Goal: Task Accomplishment & Management: Complete application form

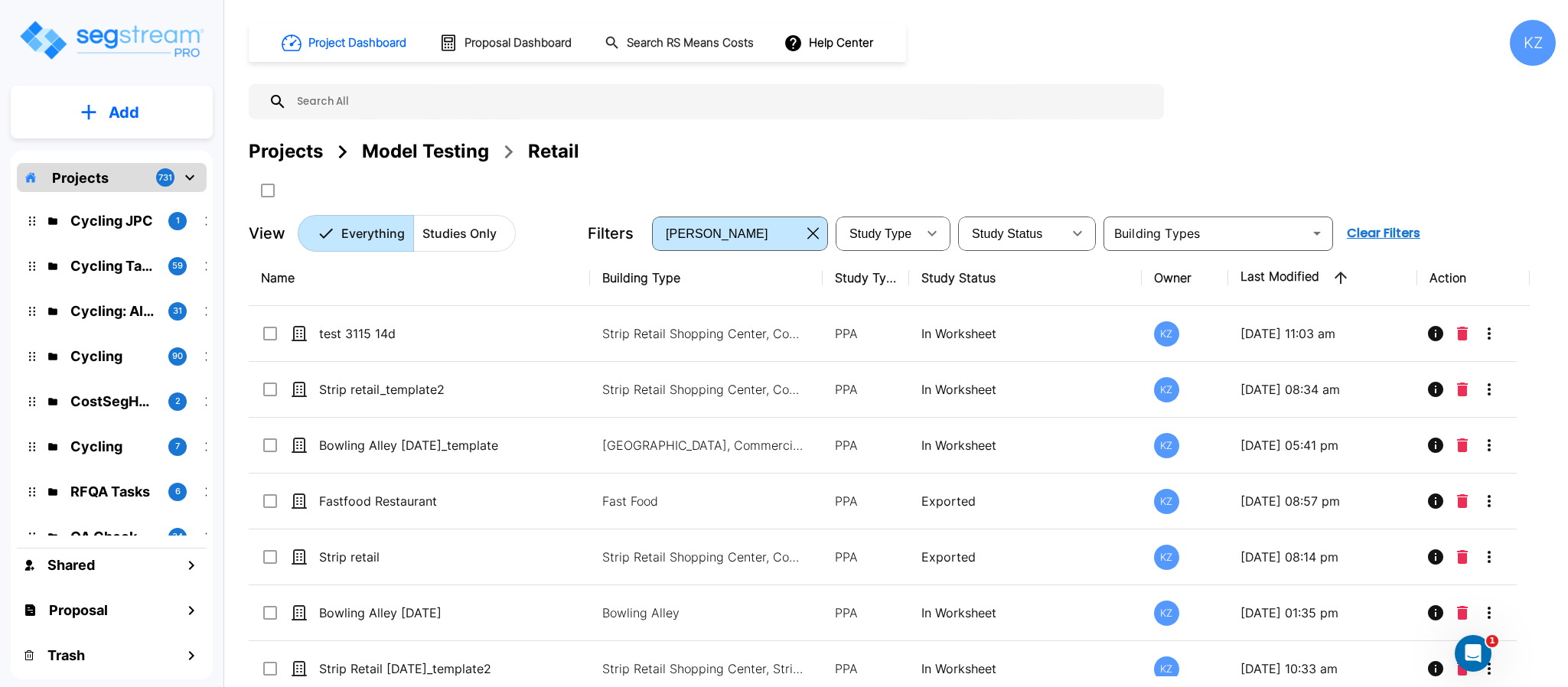
drag, startPoint x: 413, startPoint y: 152, endPoint x: 737, endPoint y: 680, distance: 619.5
click at [414, 152] on div "Model Testing" at bounding box center [425, 152] width 127 height 28
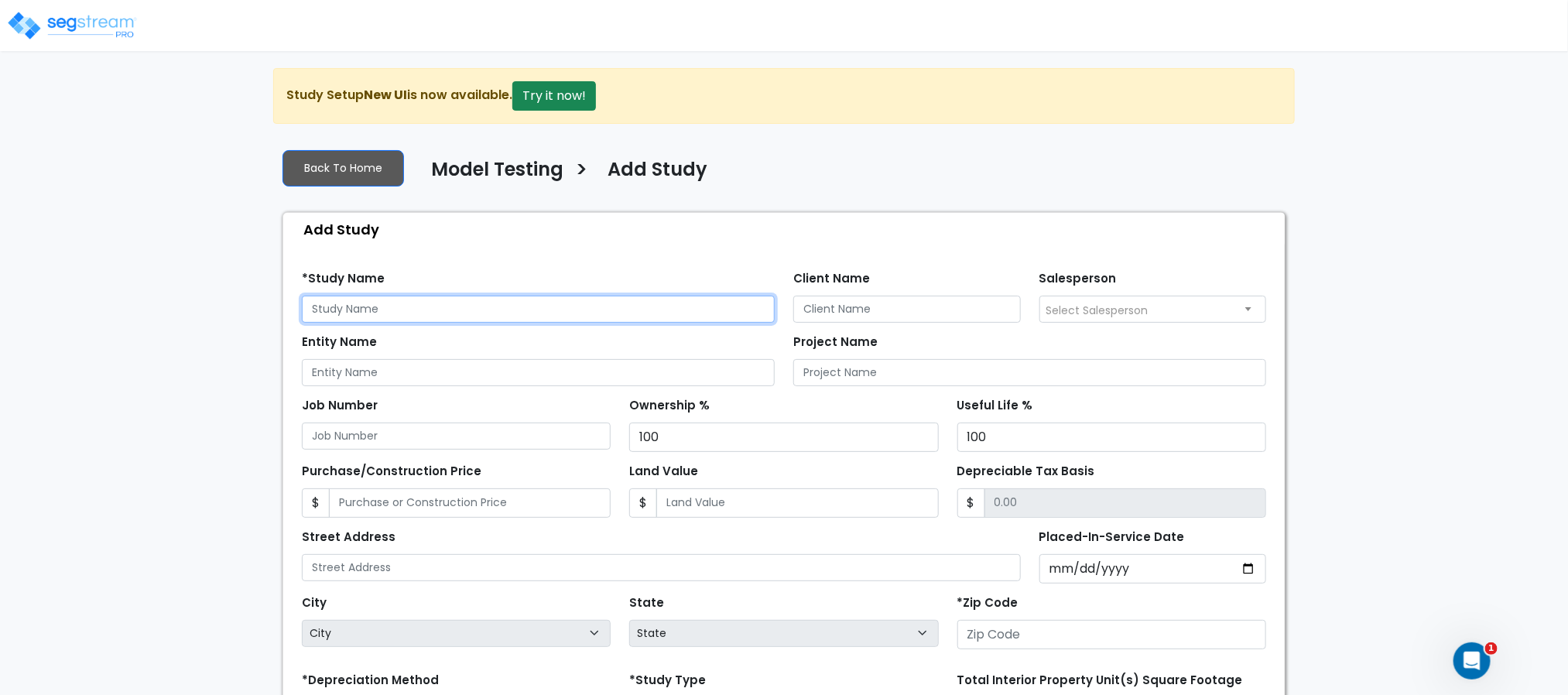
click at [451, 316] on input "text" at bounding box center [538, 309] width 473 height 27
type input "M"
type input "v"
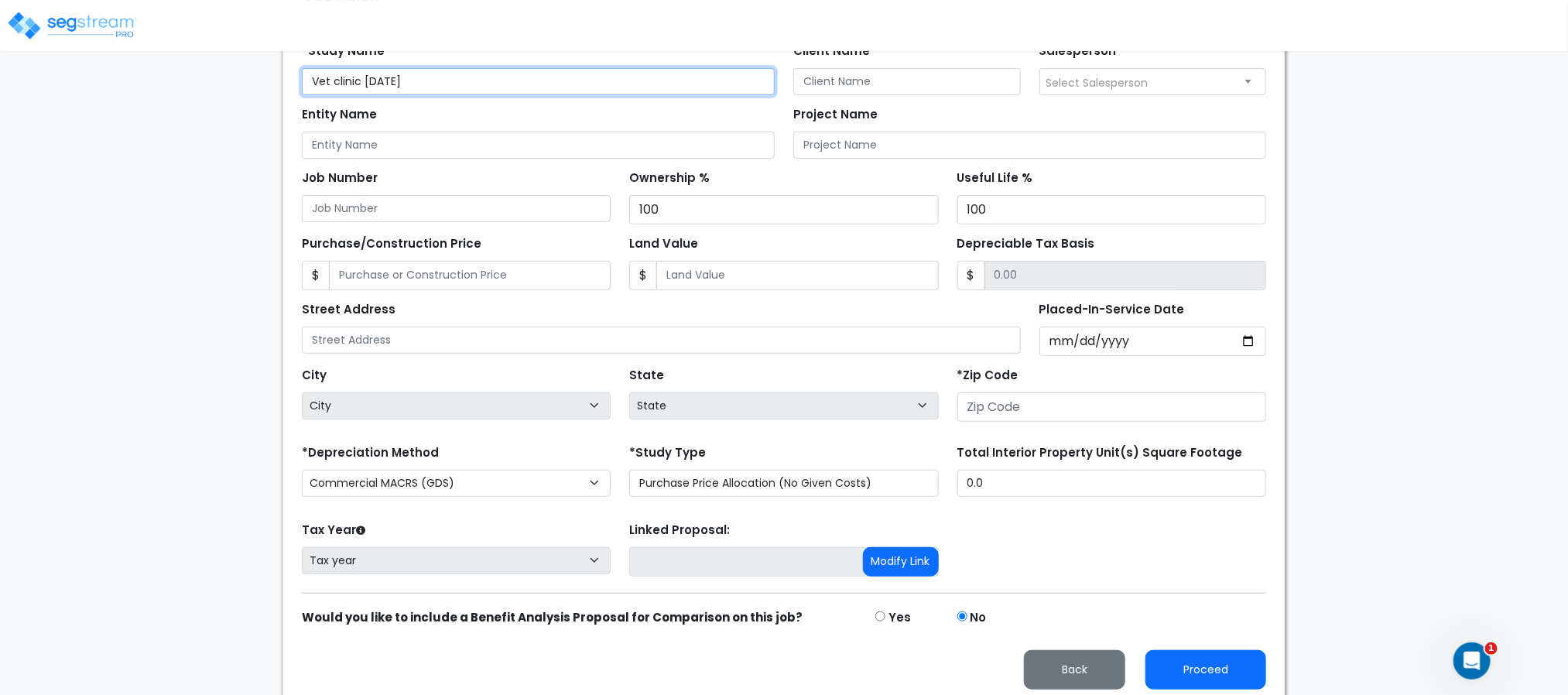
scroll to position [244, 0]
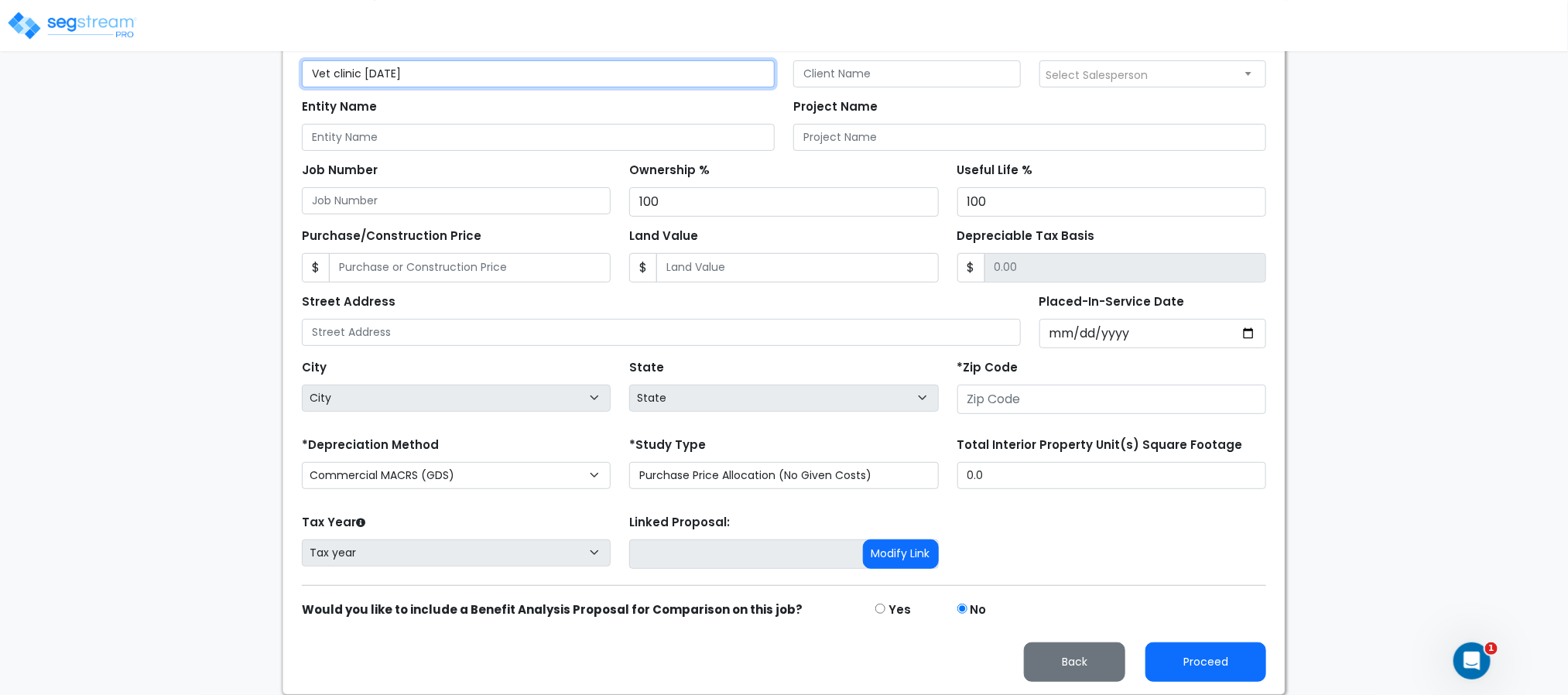
type input "Vet clinic 10-3-25"
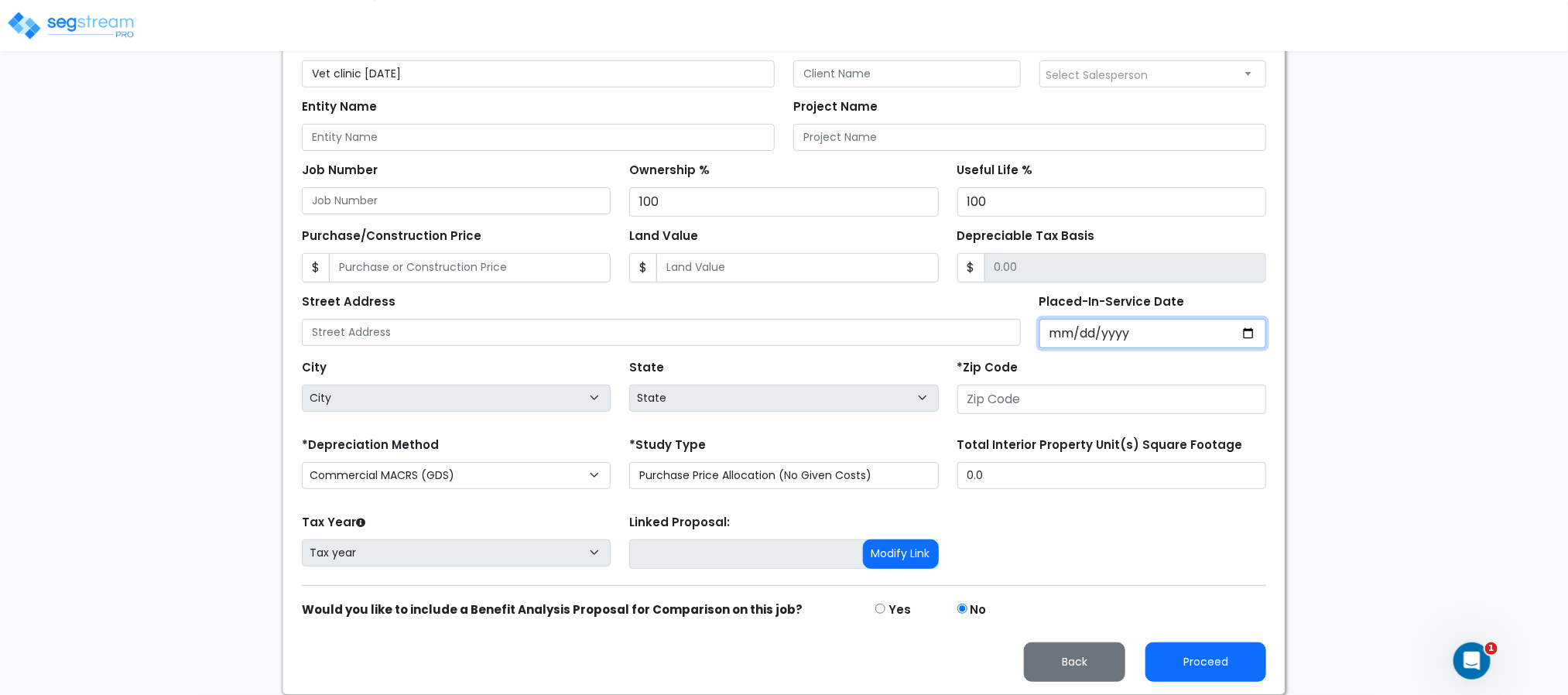
drag, startPoint x: 1065, startPoint y: 334, endPoint x: 1064, endPoint y: 344, distance: 10.0
click at [1064, 340] on input "Placed-In-Service Date" at bounding box center [1153, 333] width 228 height 29
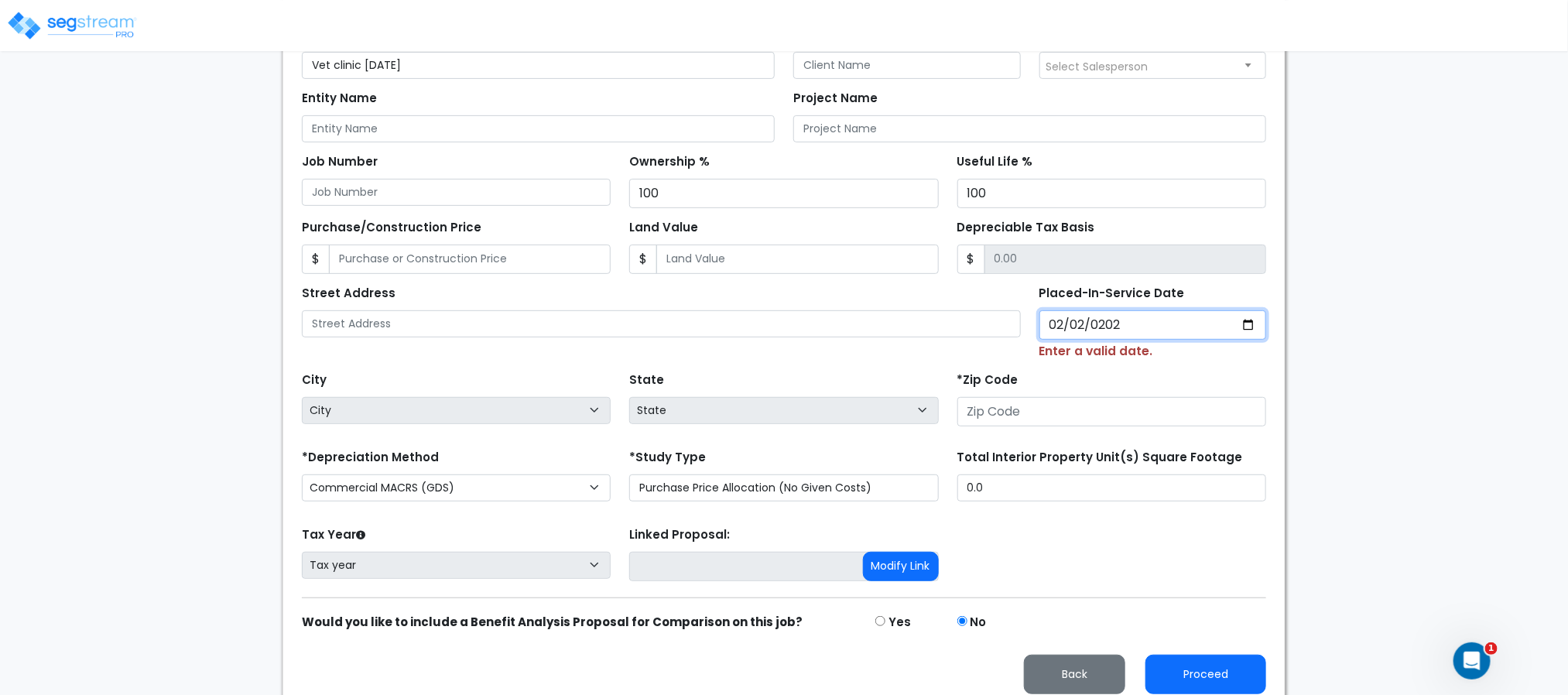
type input "2023-02-02"
select select "2023"
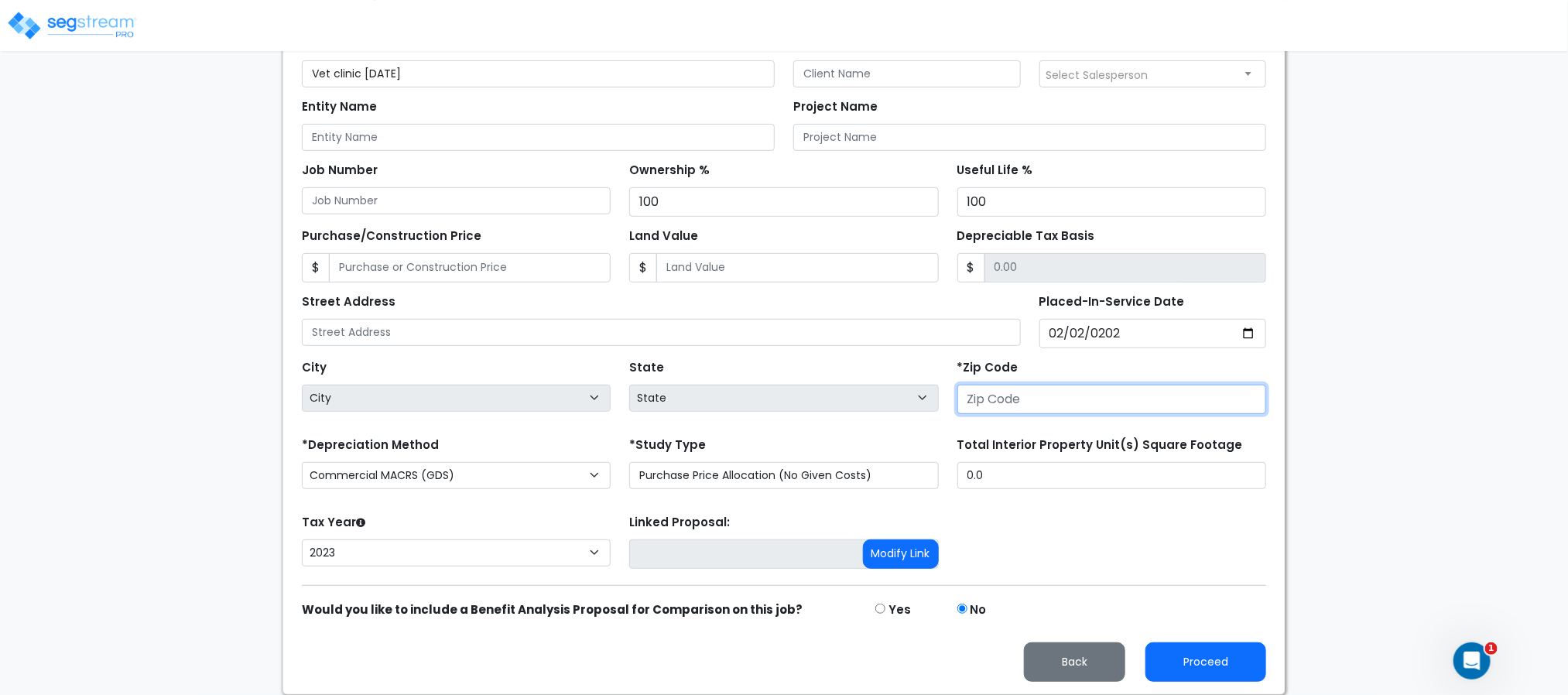
click at [1105, 386] on input "number" at bounding box center [1111, 400] width 309 height 29
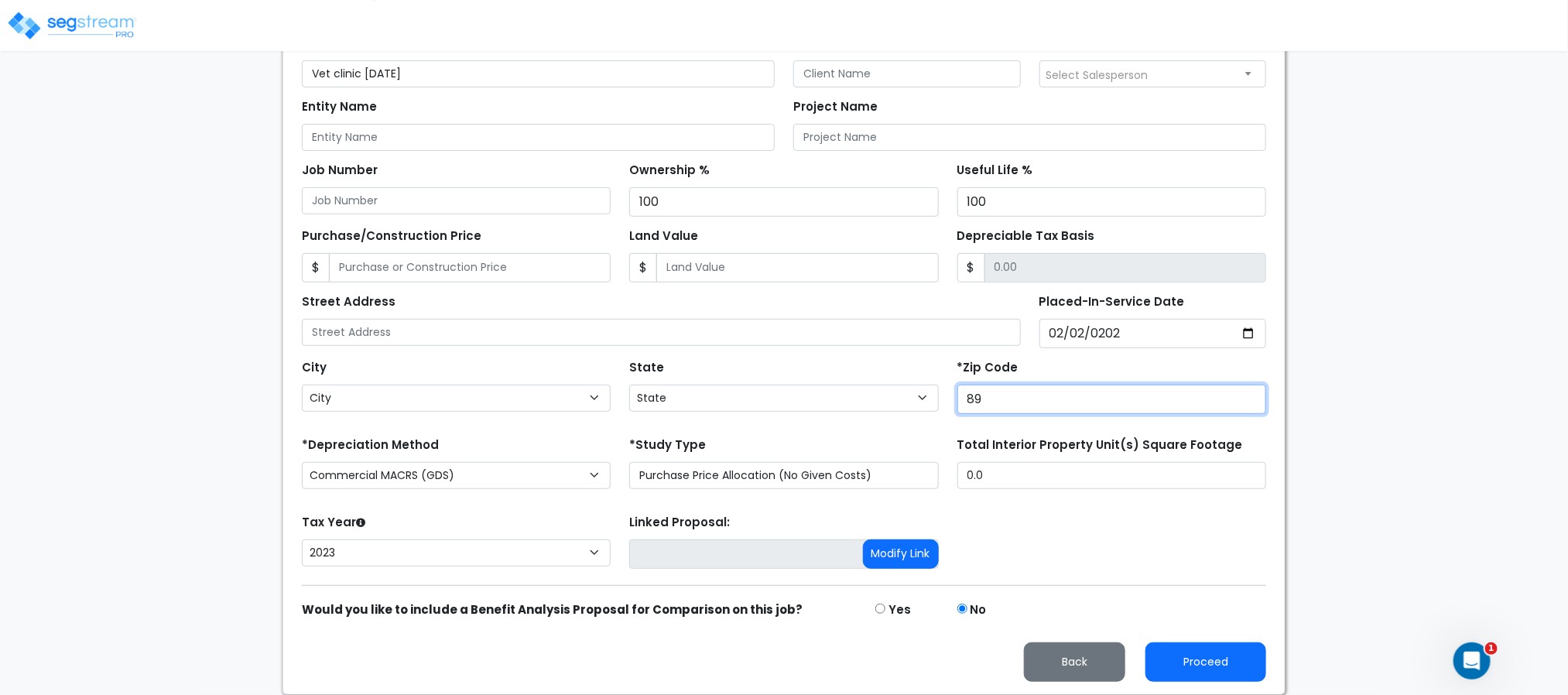
type input "8"
select select "CO"
type input "80206"
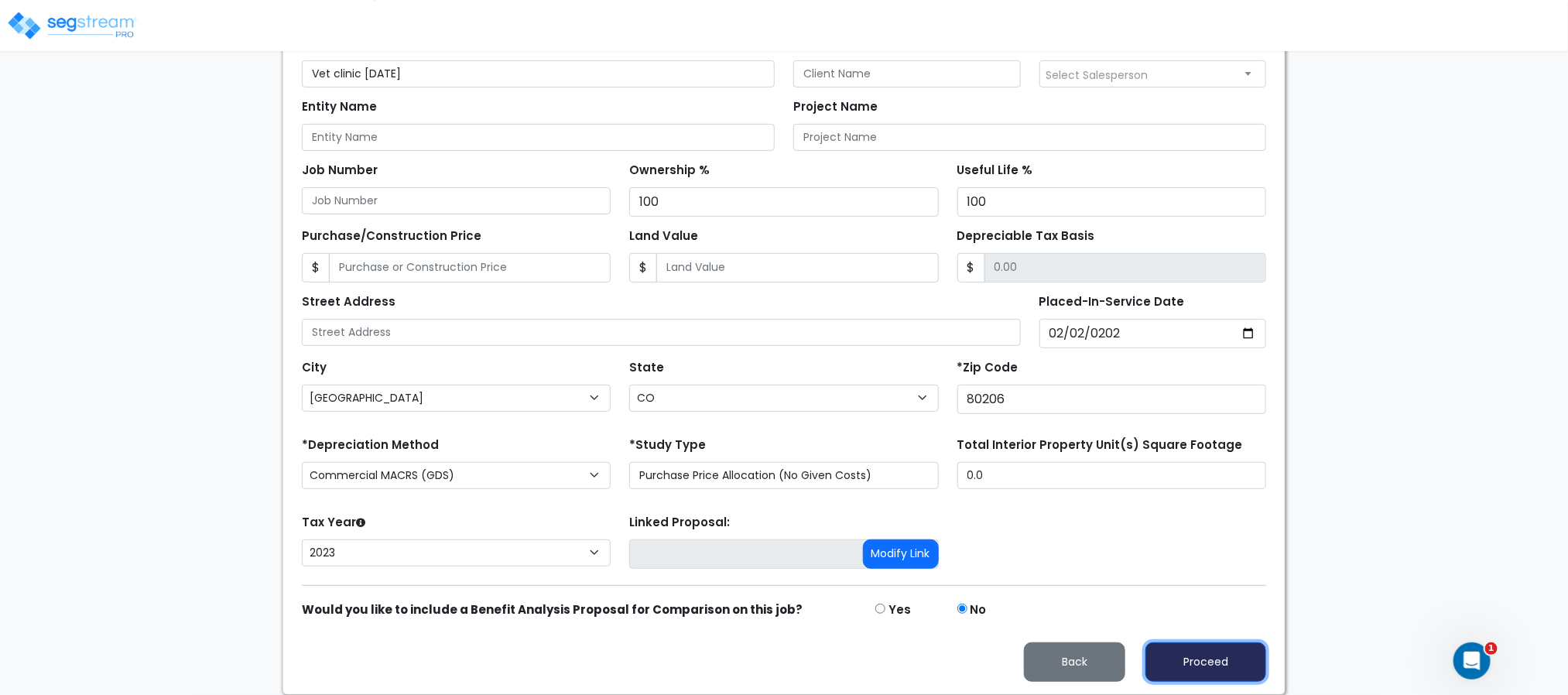
click at [1164, 647] on button "Proceed" at bounding box center [1206, 662] width 121 height 40
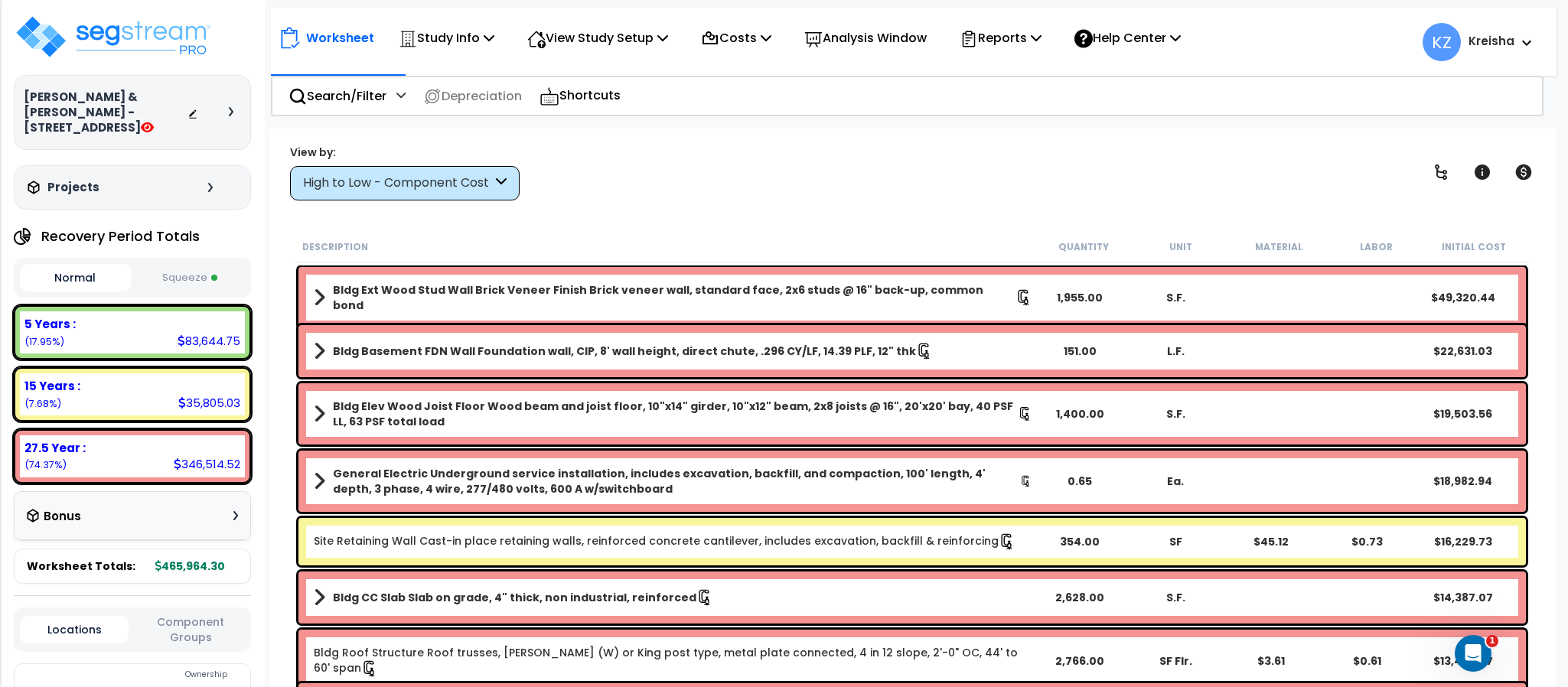
scroll to position [67, 0]
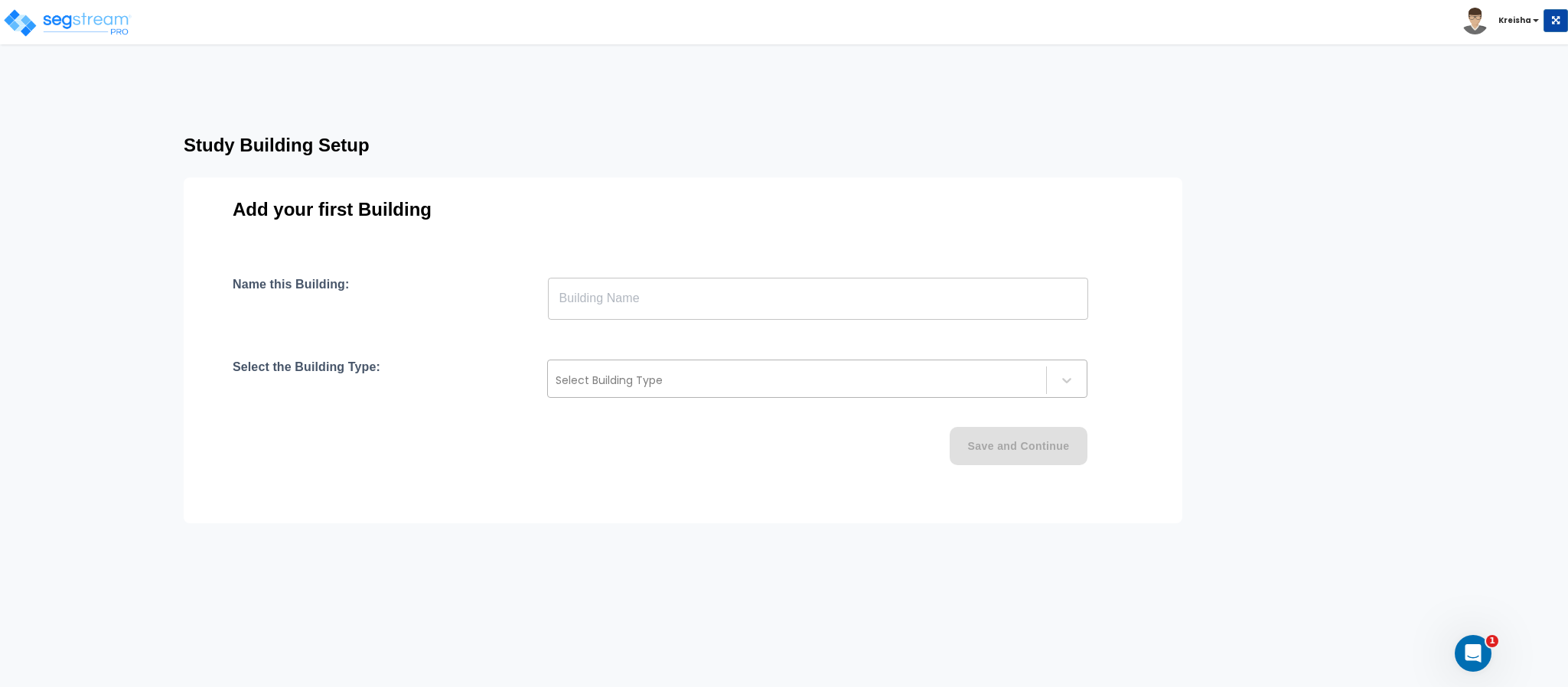
click at [622, 361] on div "Select Building Type" at bounding box center [817, 379] width 540 height 38
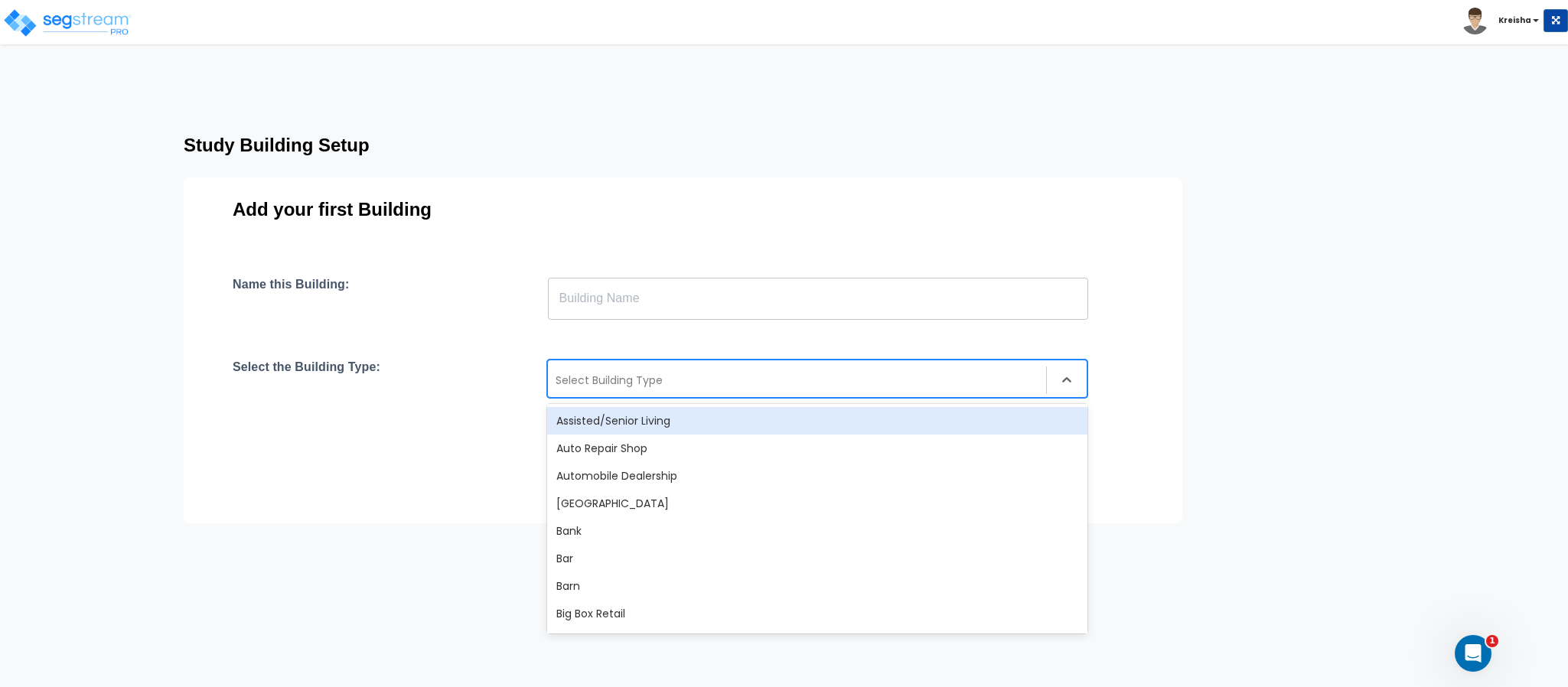
click at [622, 379] on div at bounding box center [796, 380] width 483 height 18
type input "vet"
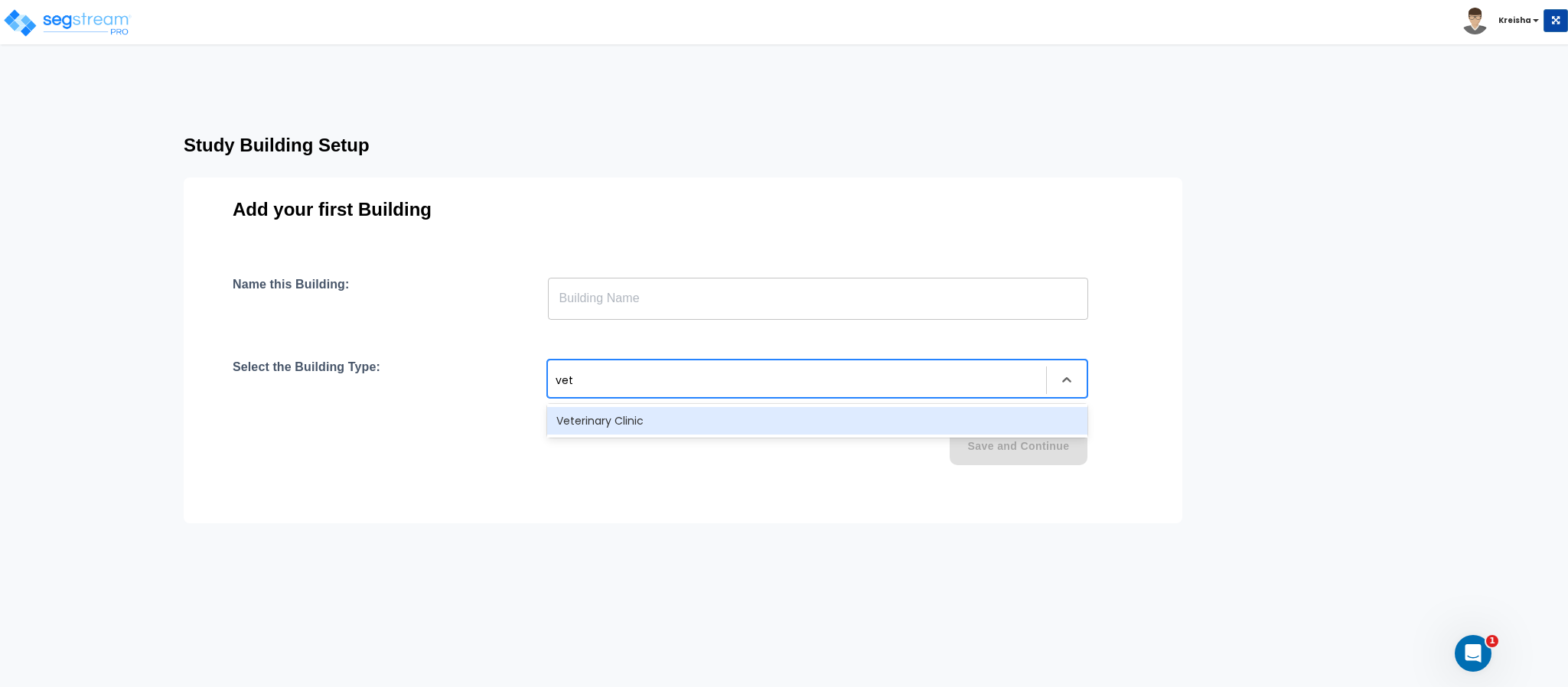
click at [624, 412] on div "Veterinary Clinic" at bounding box center [817, 420] width 540 height 28
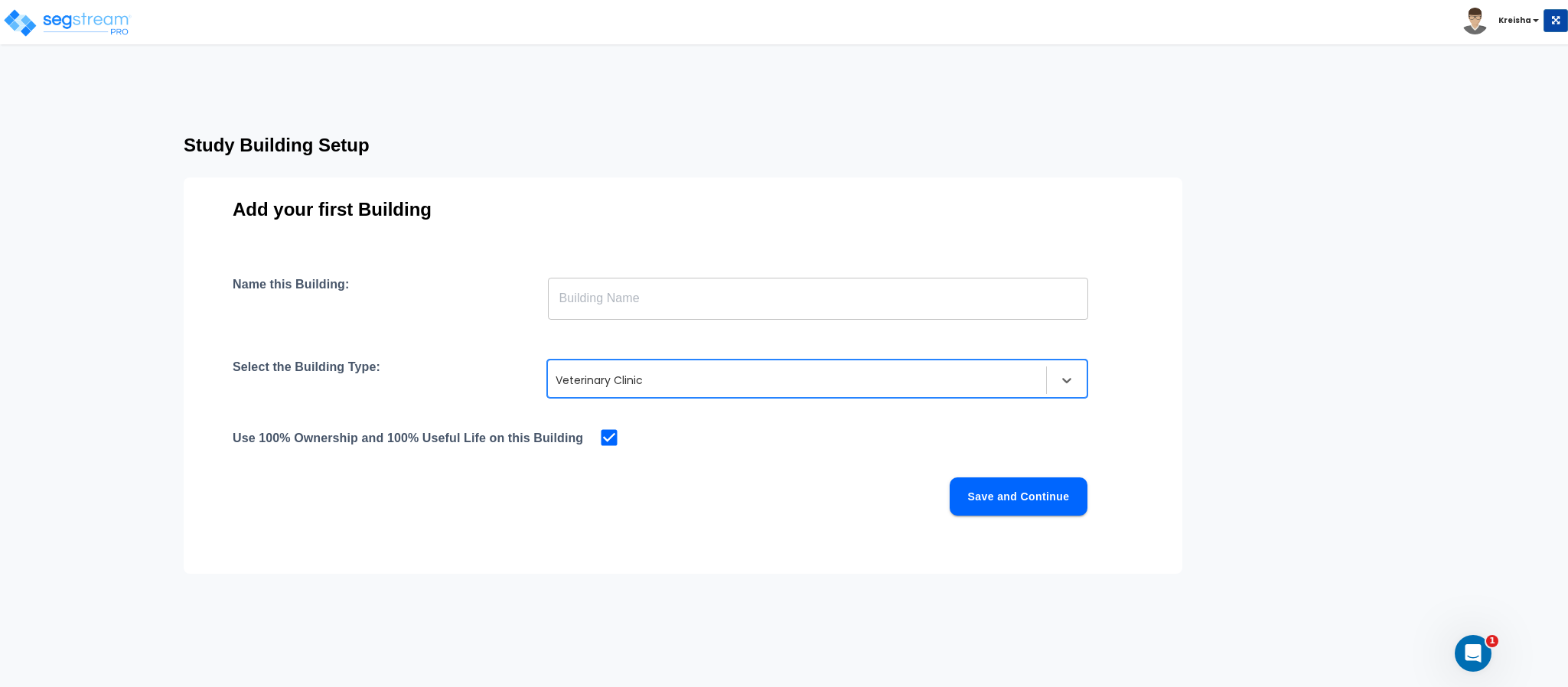
click at [663, 296] on input "text" at bounding box center [818, 298] width 540 height 43
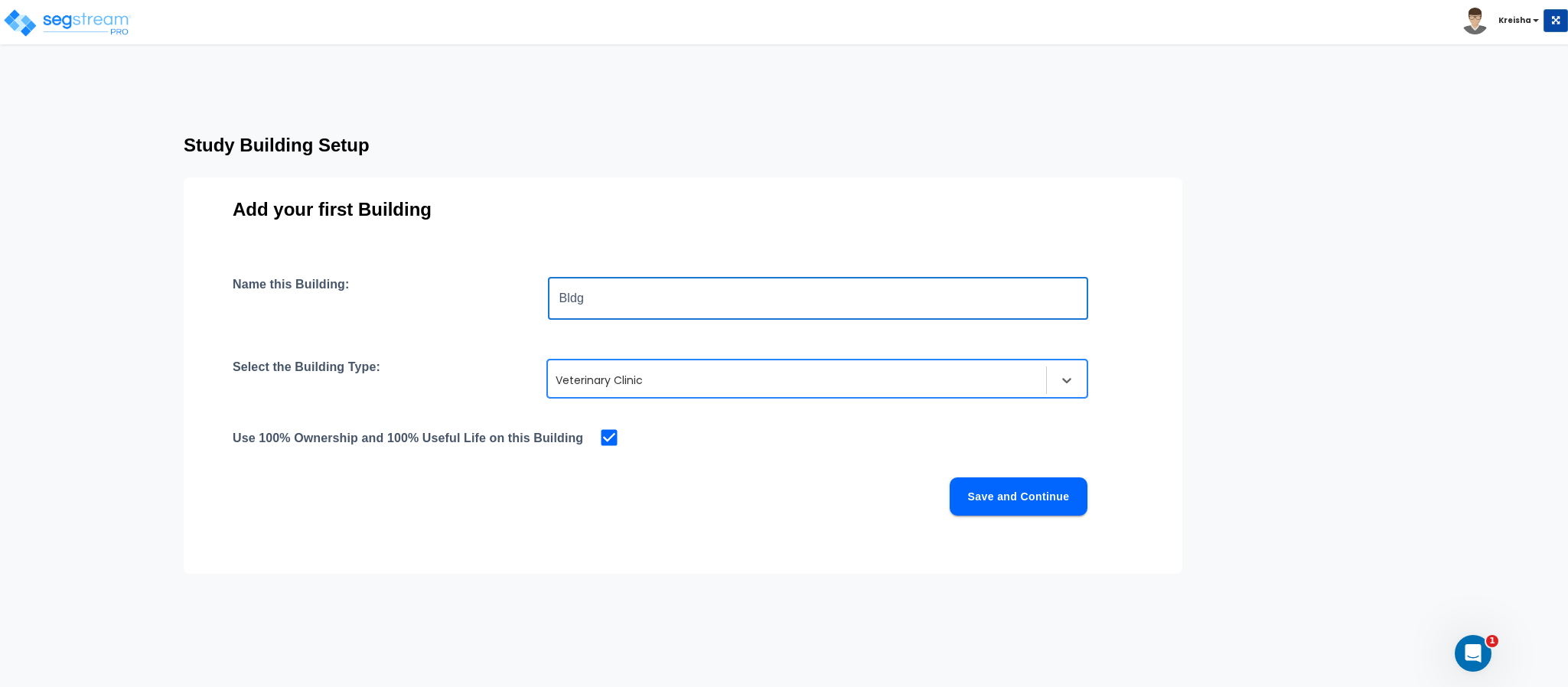
type input "Bldg"
click at [989, 492] on button "Save and Continue" at bounding box center [1018, 496] width 138 height 38
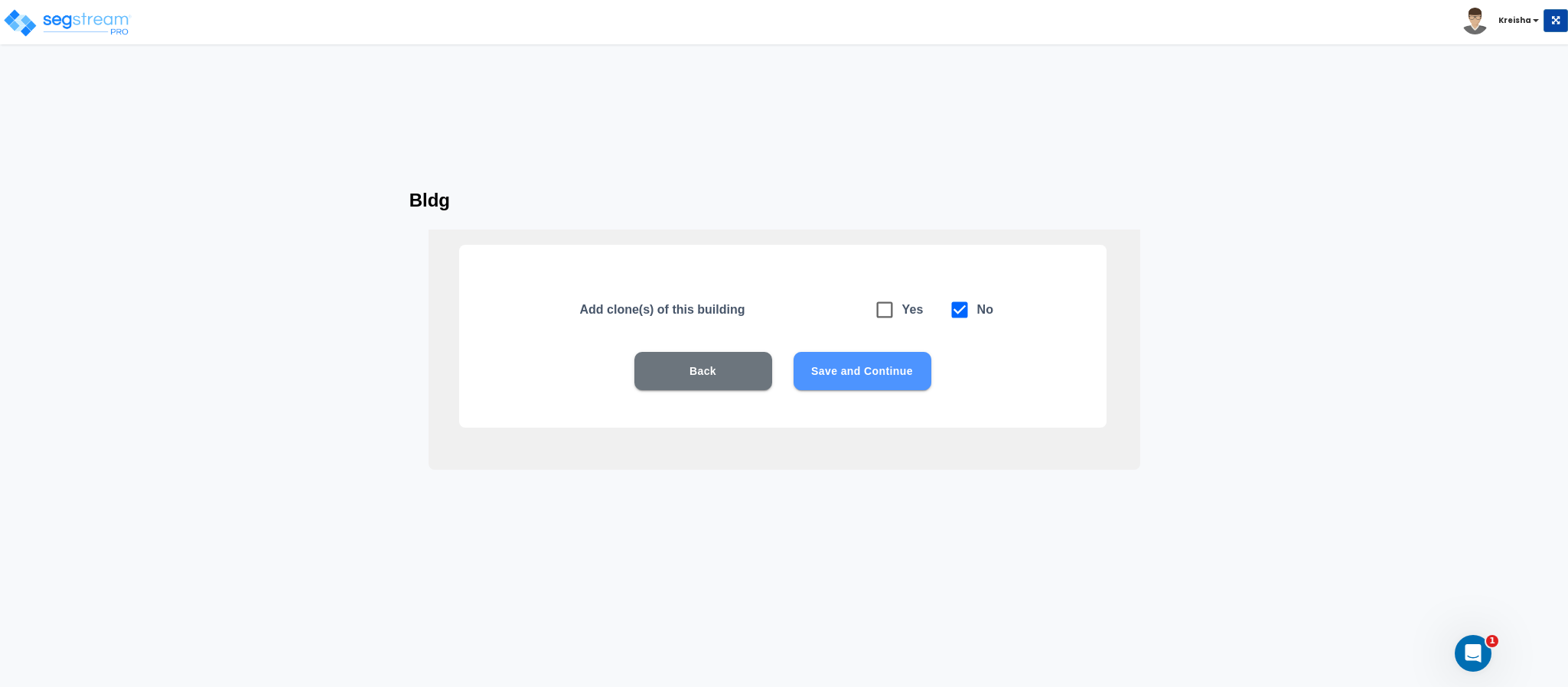
click at [883, 381] on button "Save and Continue" at bounding box center [862, 371] width 138 height 38
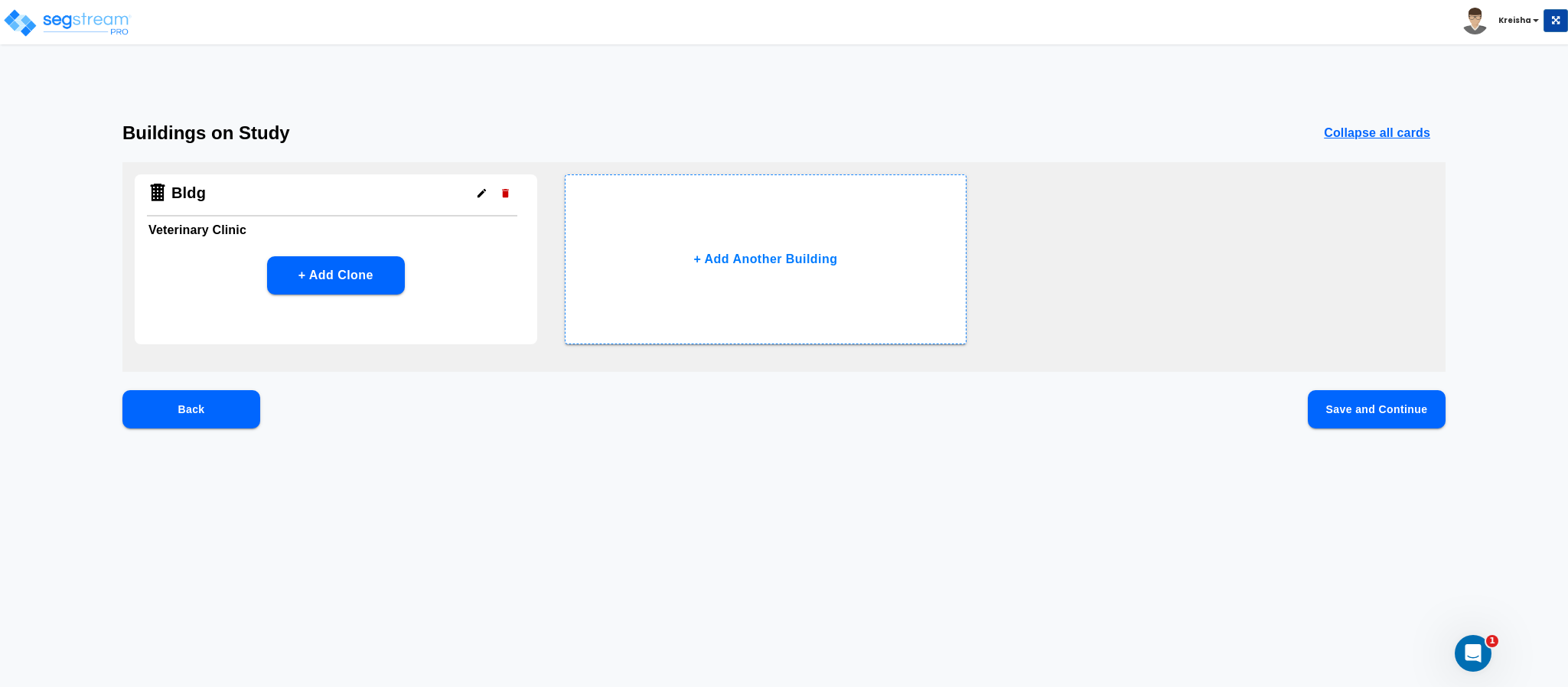
click at [1387, 409] on button "Save and Continue" at bounding box center [1376, 409] width 138 height 38
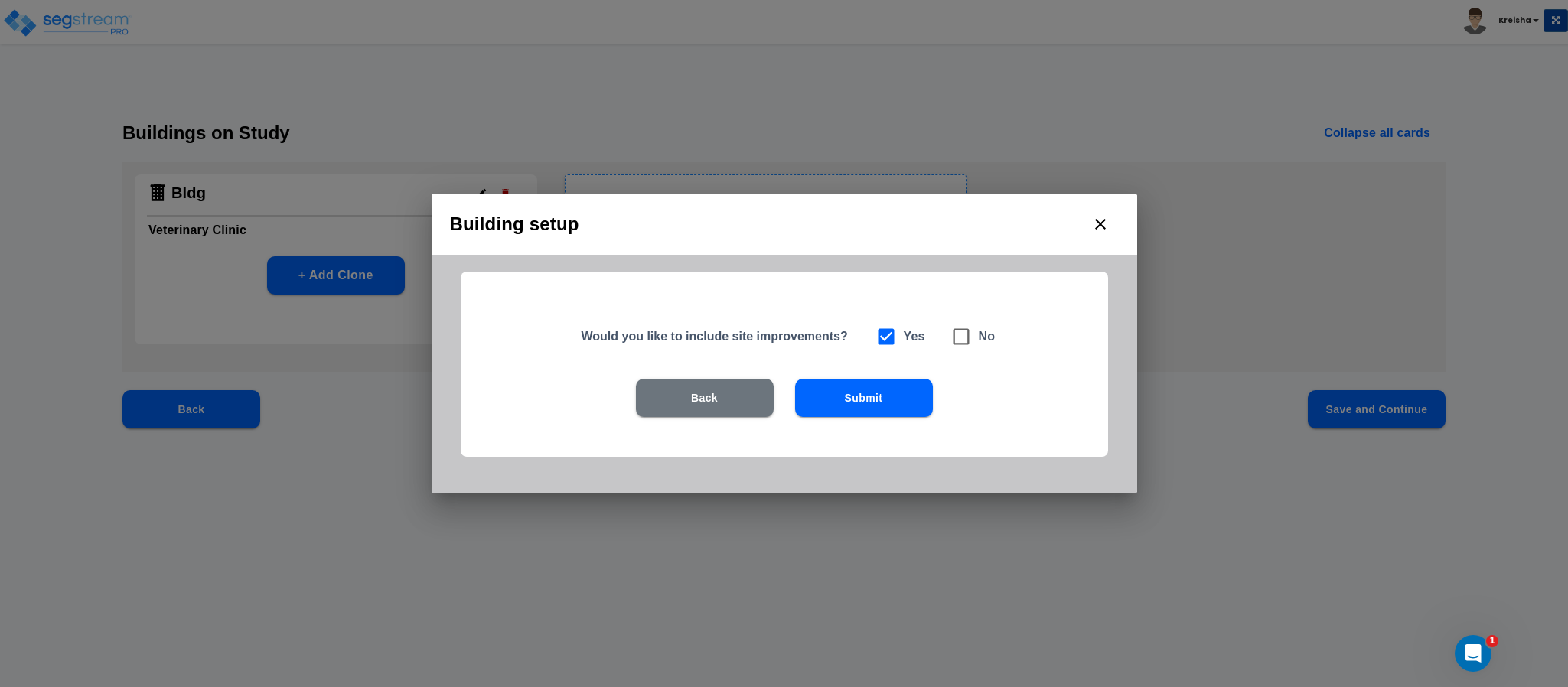
drag, startPoint x: 970, startPoint y: 338, endPoint x: 912, endPoint y: 397, distance: 82.7
click at [969, 338] on icon at bounding box center [961, 336] width 22 height 22
checkbox input "false"
checkbox input "true"
click at [882, 420] on div "Back Submit" at bounding box center [784, 420] width 549 height 84
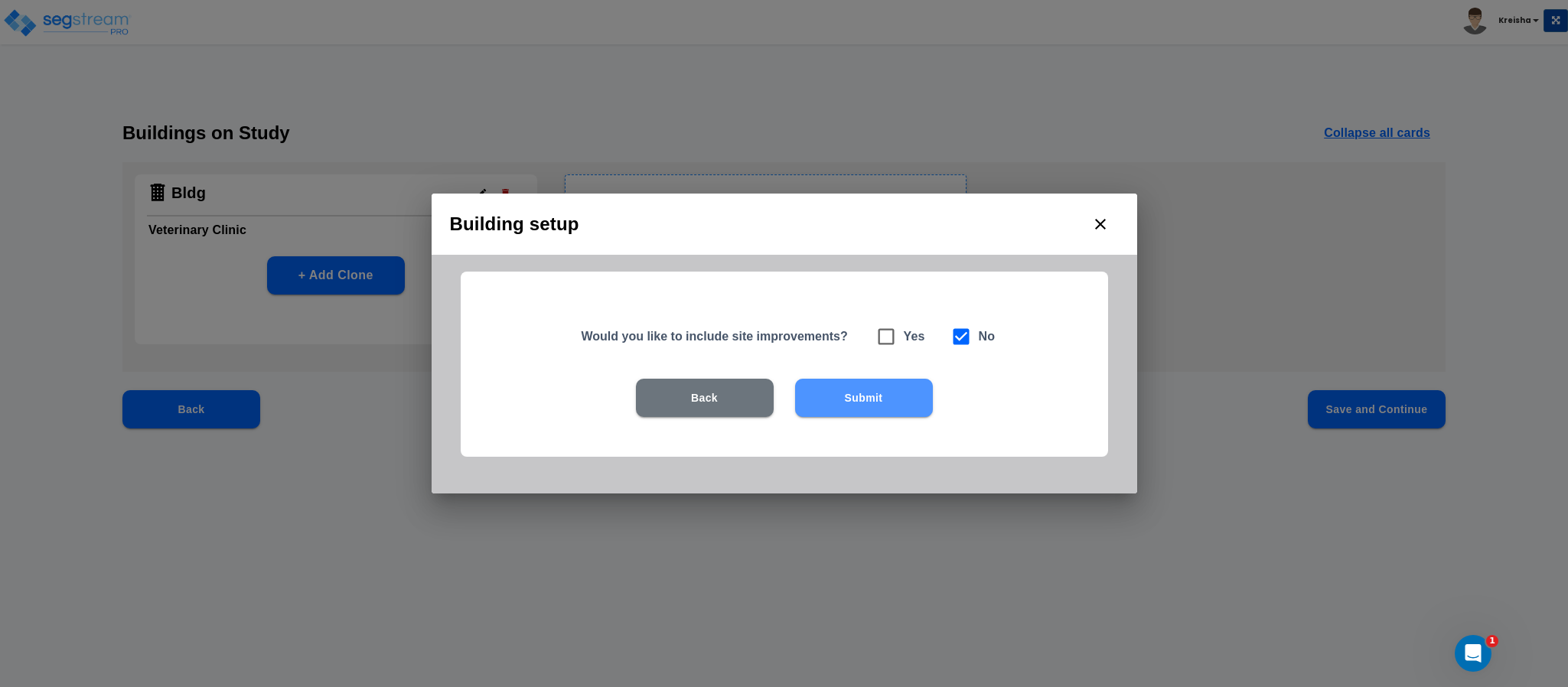
click at [896, 406] on button "Submit" at bounding box center [863, 398] width 138 height 38
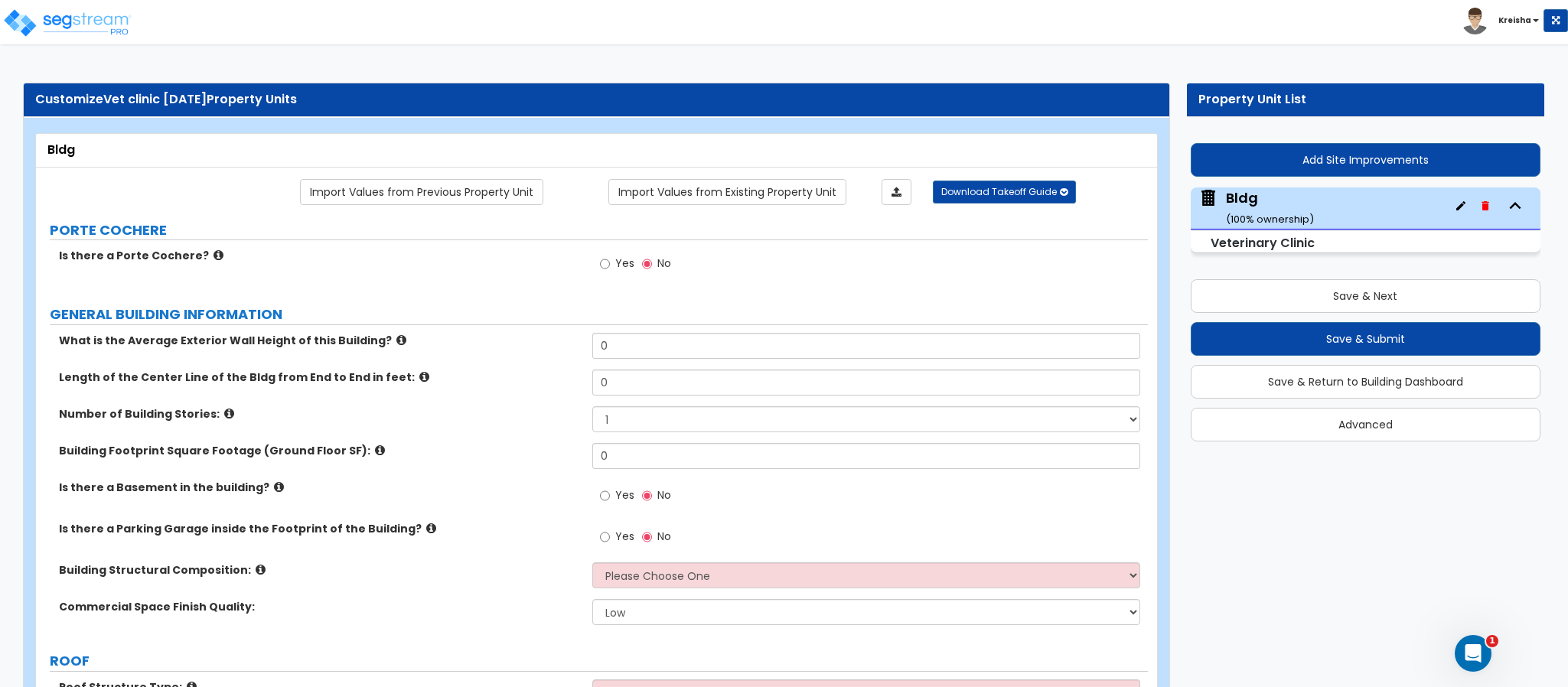
click at [624, 273] on label "Yes" at bounding box center [617, 265] width 34 height 26
click at [610, 272] on input "Yes" at bounding box center [605, 263] width 10 height 17
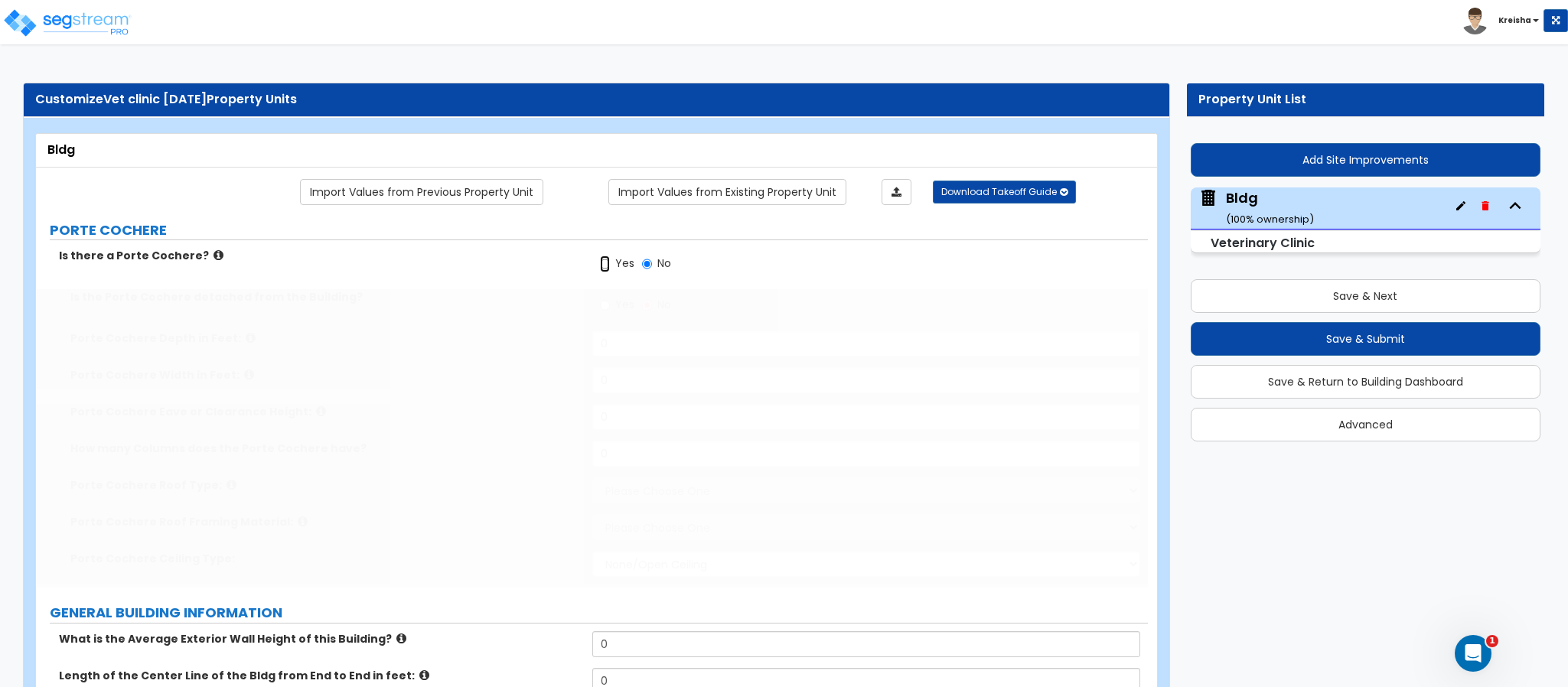
radio input "true"
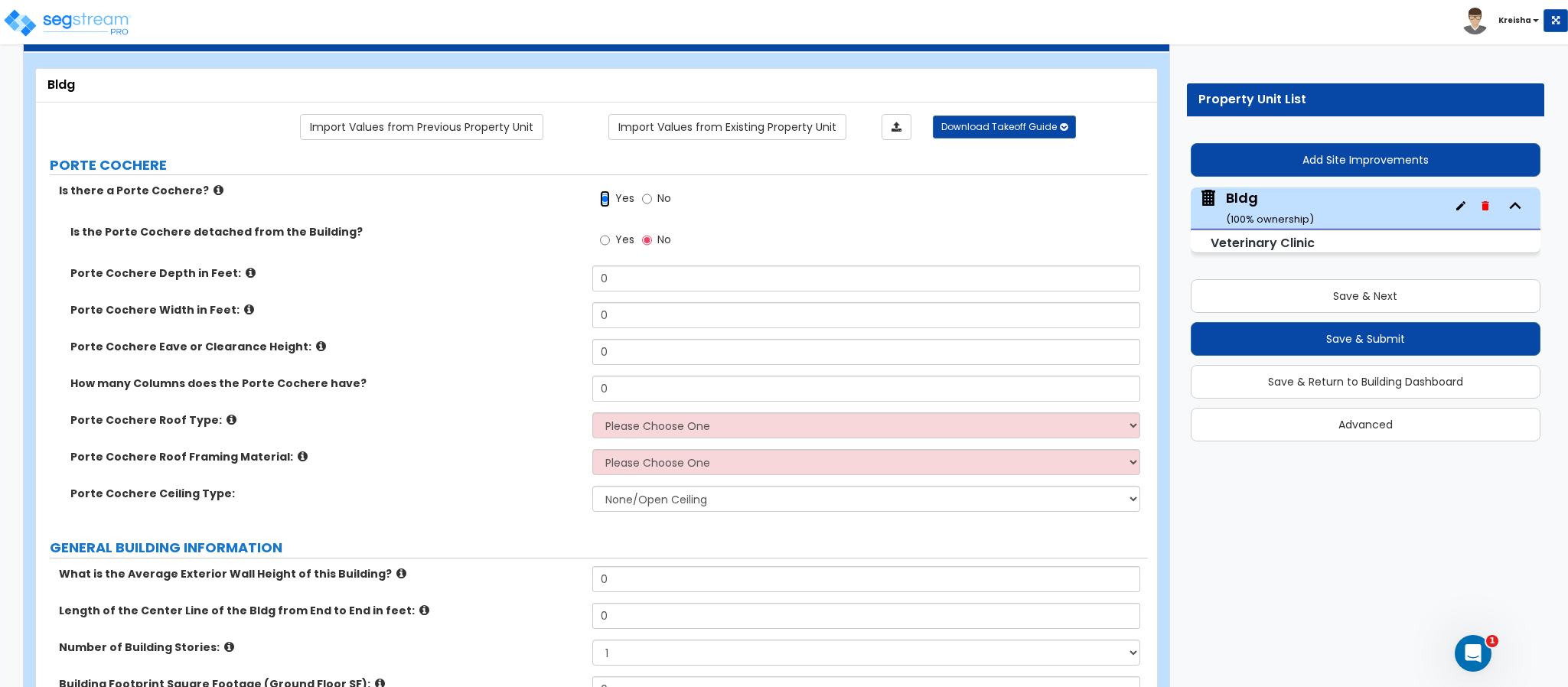
scroll to position [152, 0]
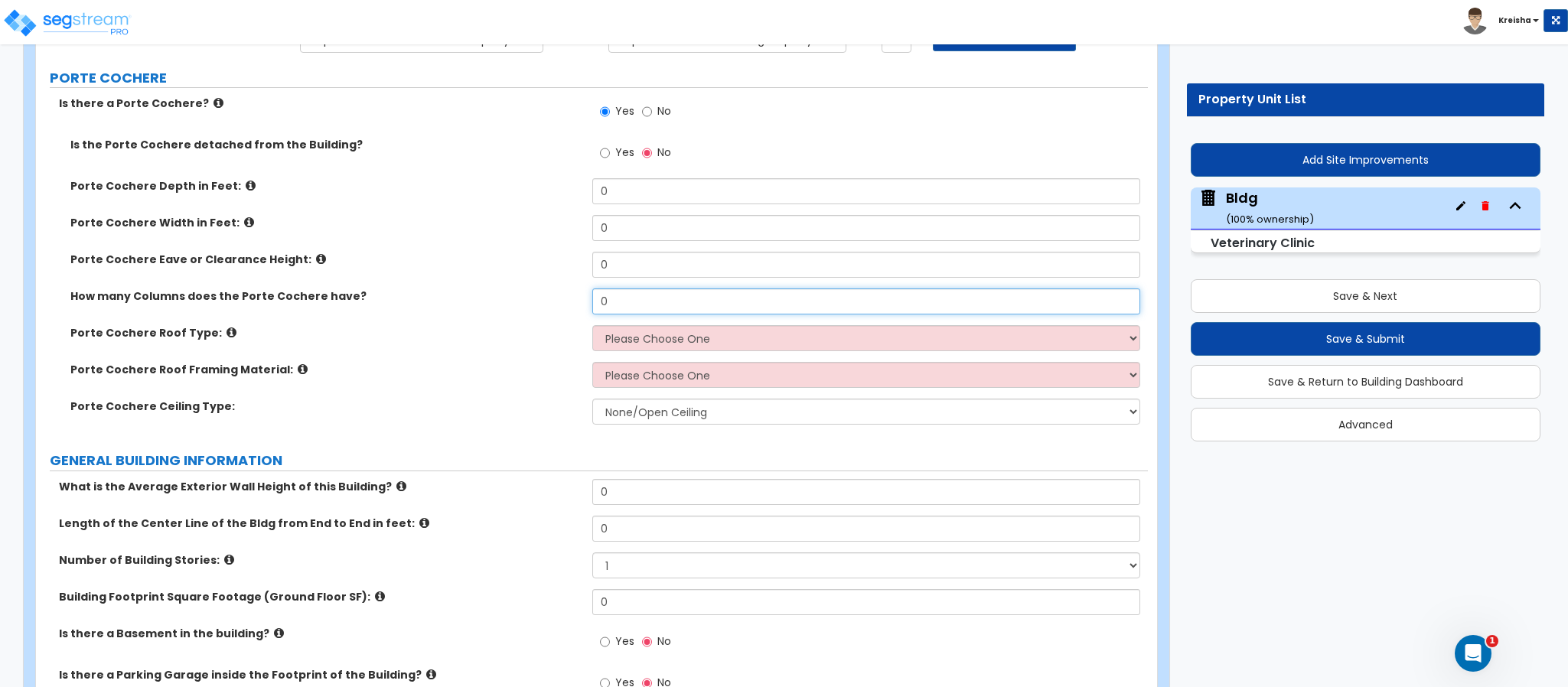
click at [620, 299] on input "0" at bounding box center [867, 302] width 549 height 26
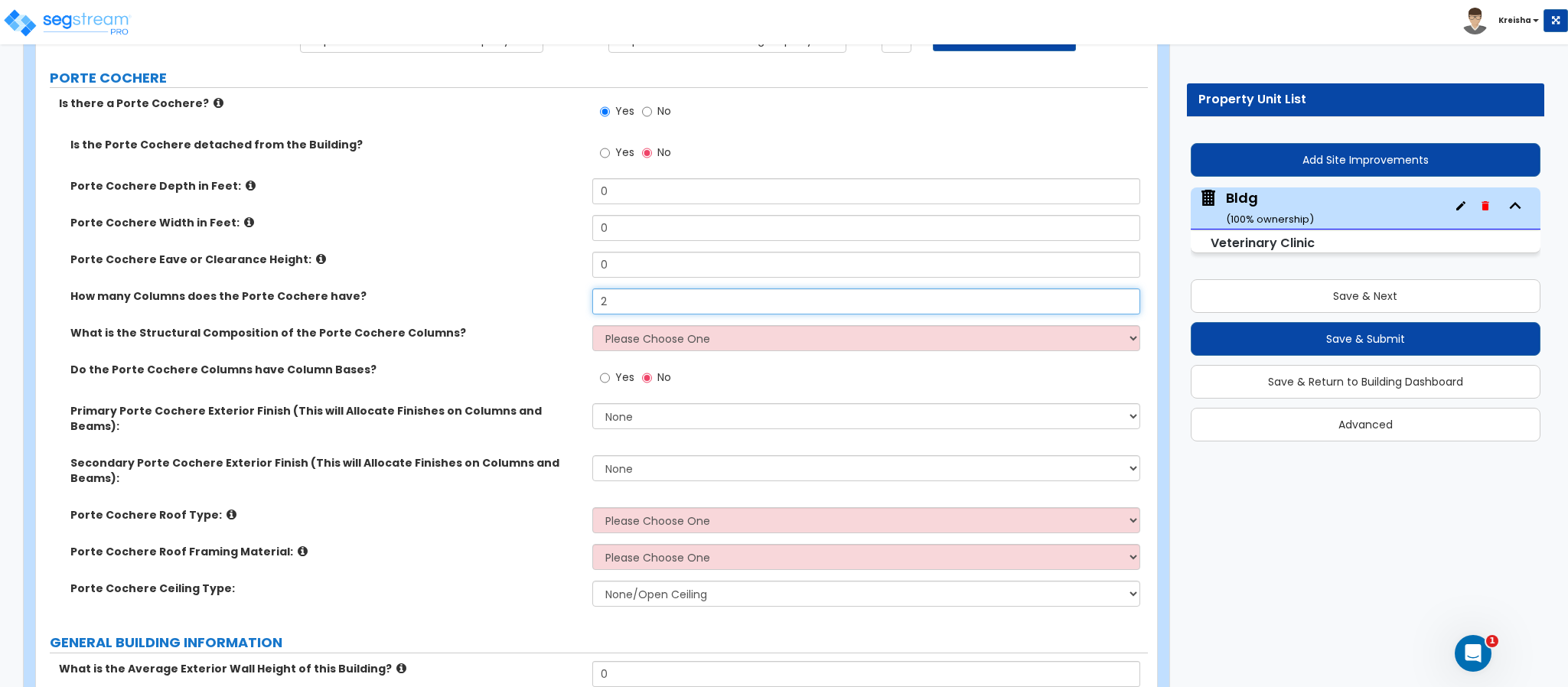
type input "2"
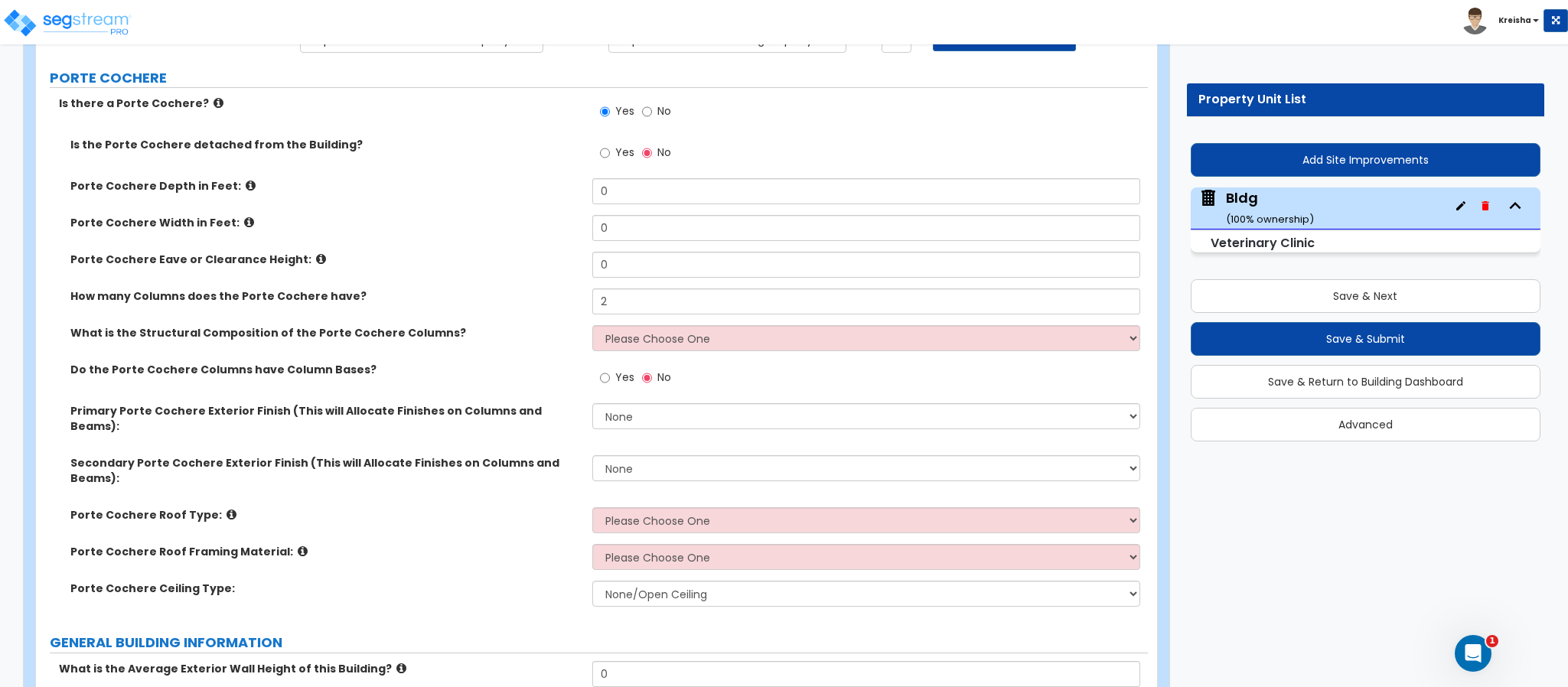
click at [609, 368] on label "Yes" at bounding box center [617, 379] width 34 height 26
click at [609, 369] on input "Yes" at bounding box center [605, 377] width 10 height 17
radio input "true"
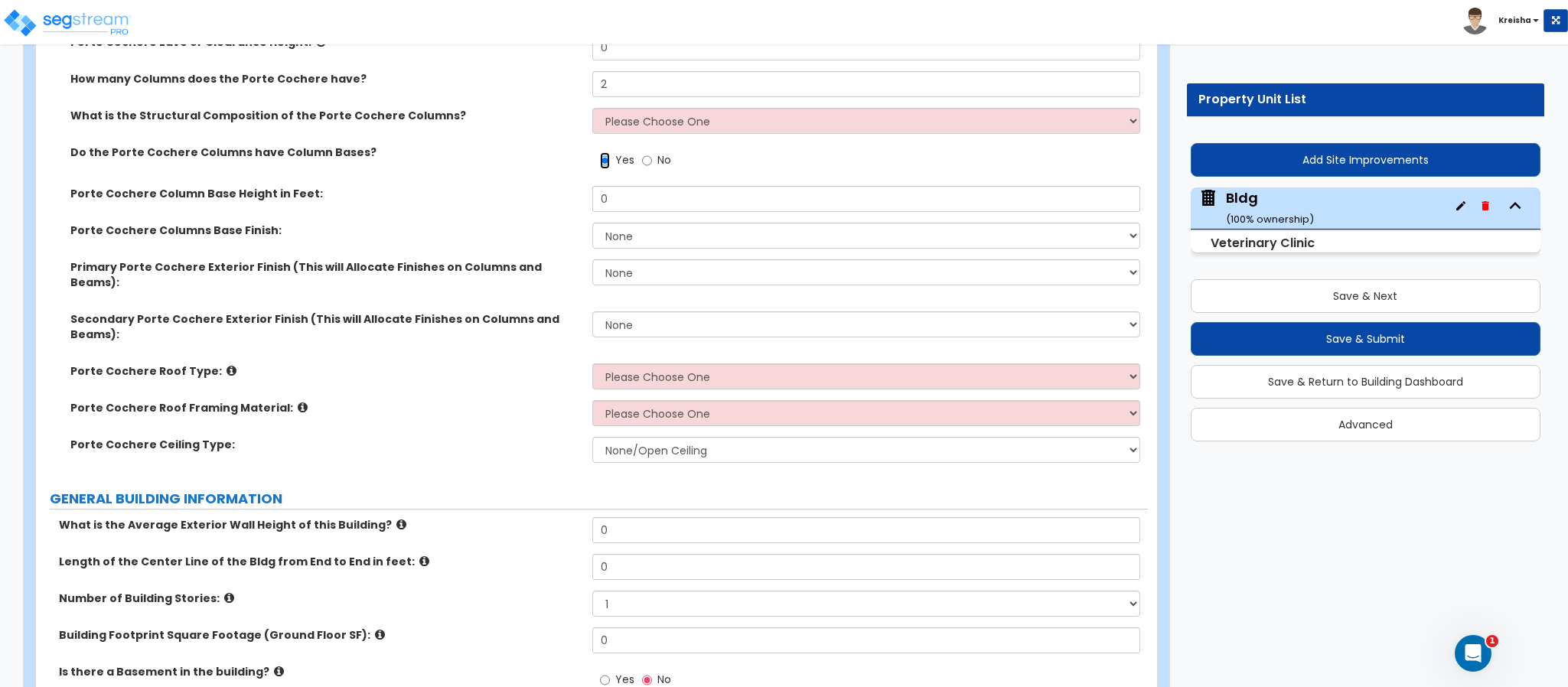
scroll to position [381, 0]
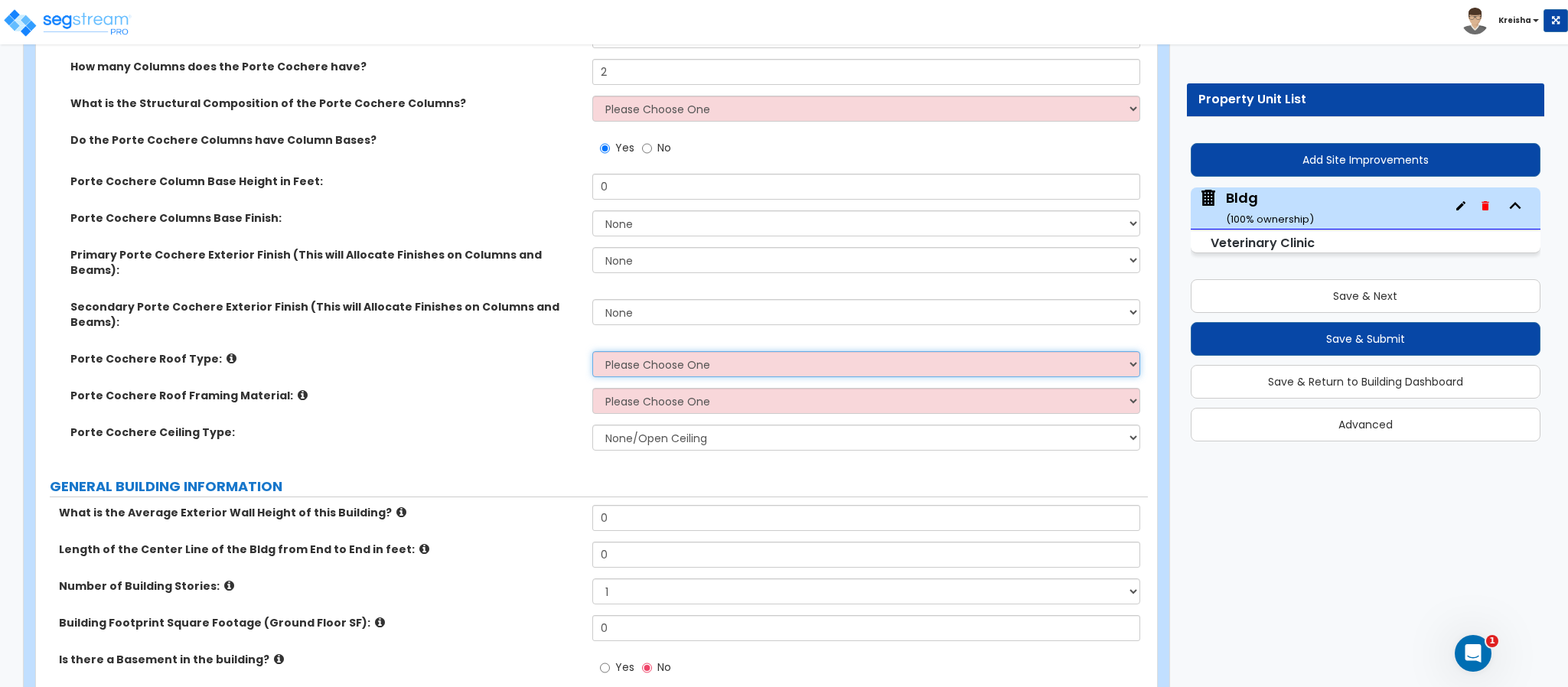
click at [641, 351] on select "Please Choose One Gabled Roof Flat Roof" at bounding box center [867, 364] width 549 height 26
click at [592, 351] on select "Please Choose One Gabled Roof Flat Roof" at bounding box center [867, 364] width 549 height 26
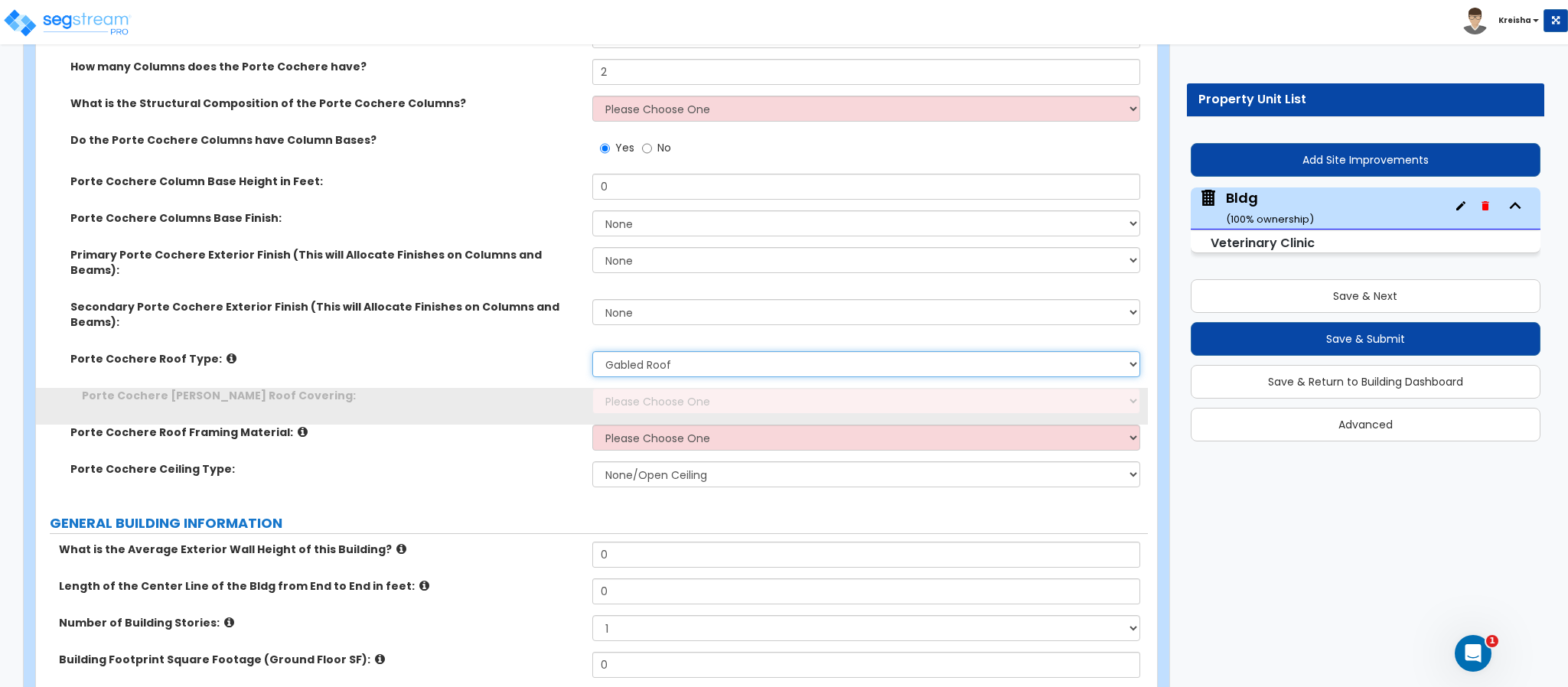
select select "2"
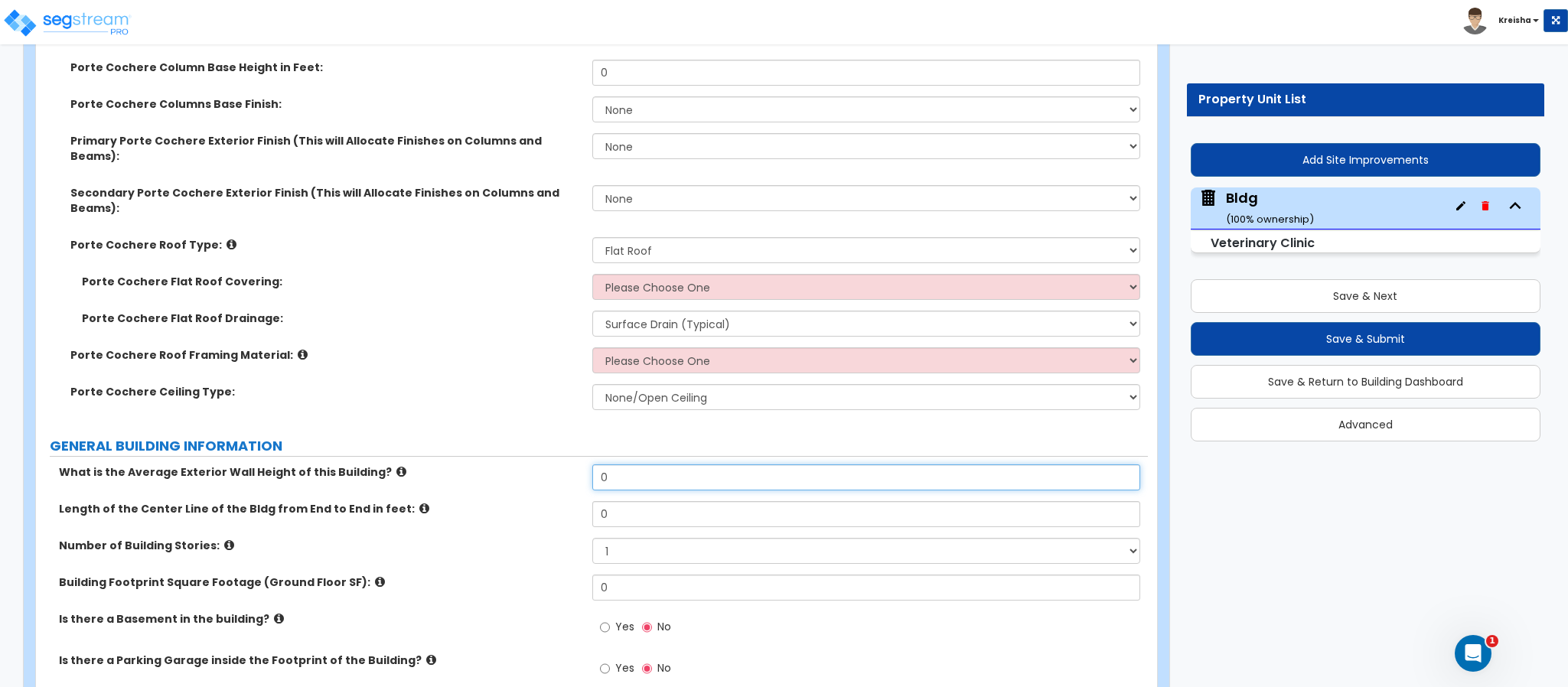
scroll to position [535, 0]
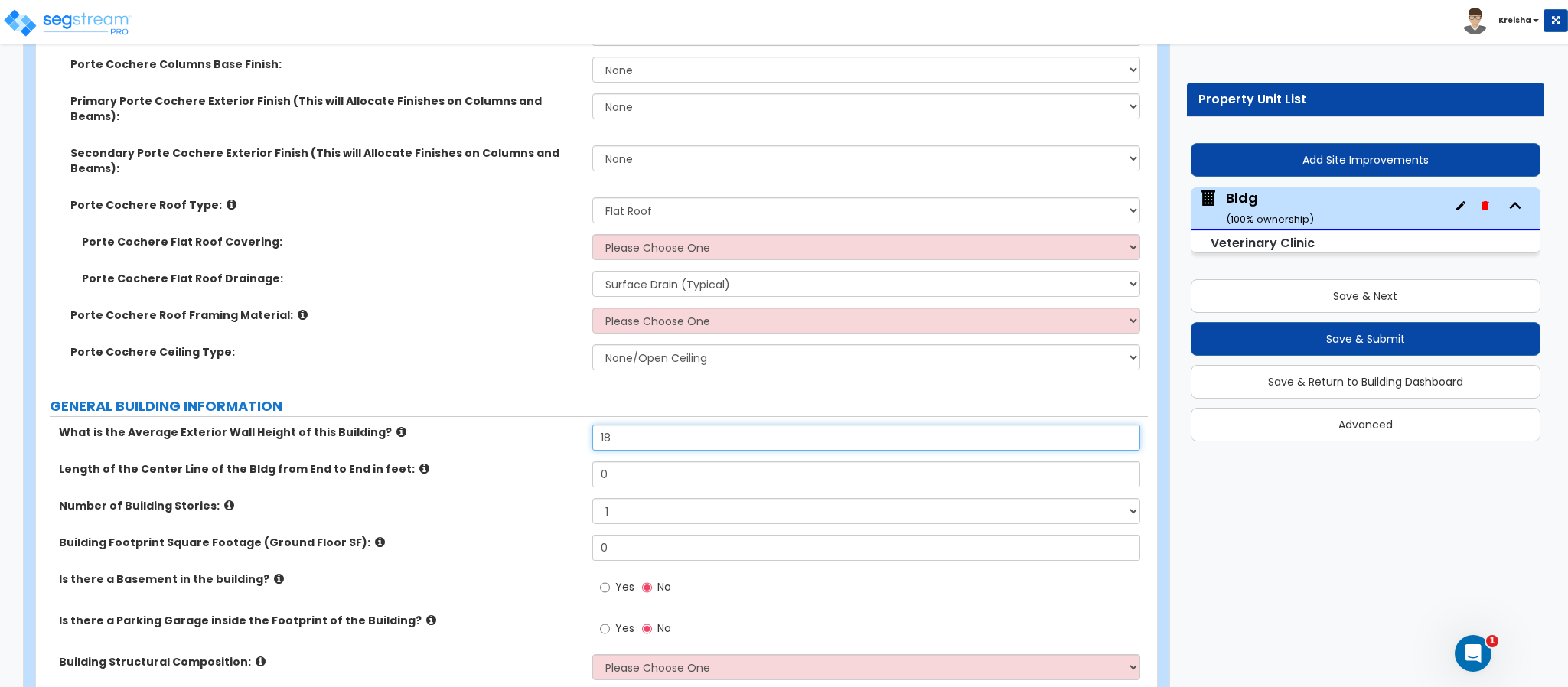
type input "18"
type input "50"
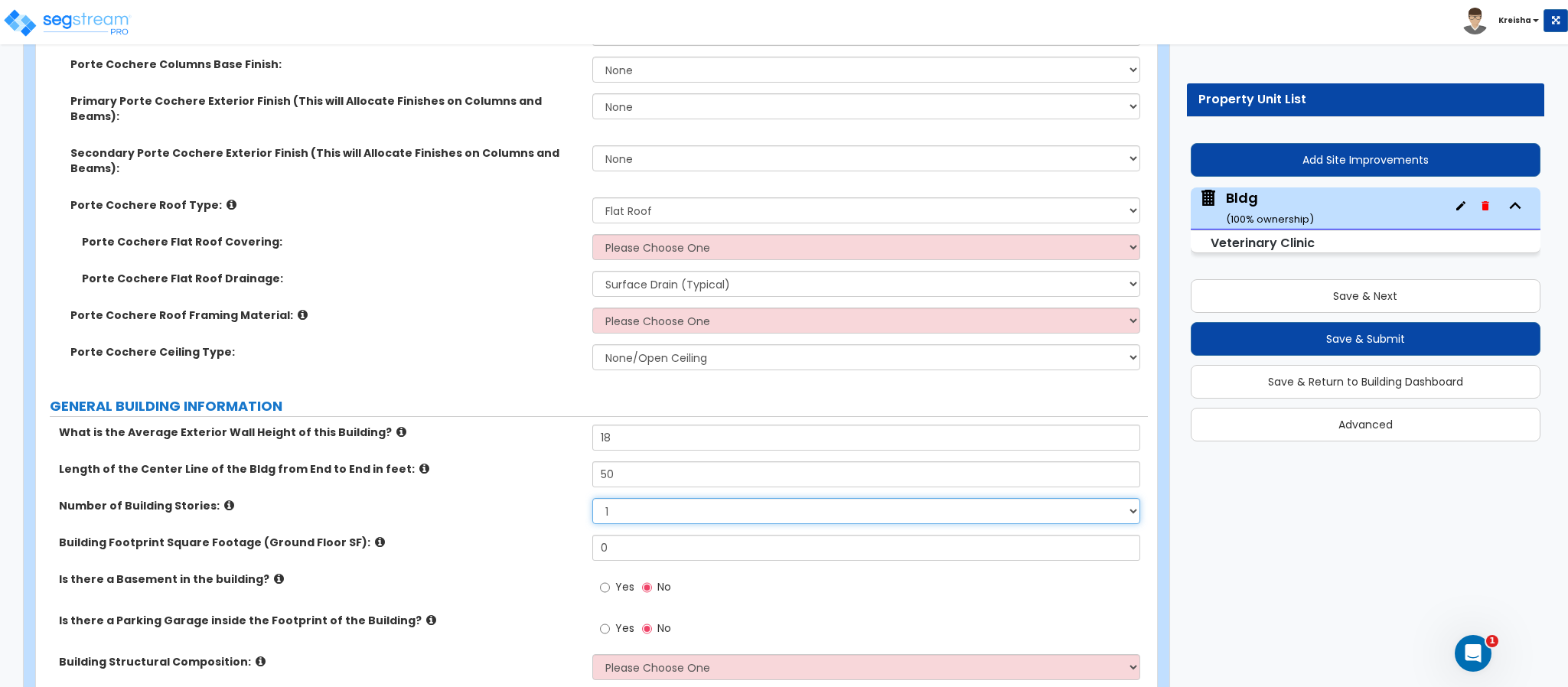
select select "2"
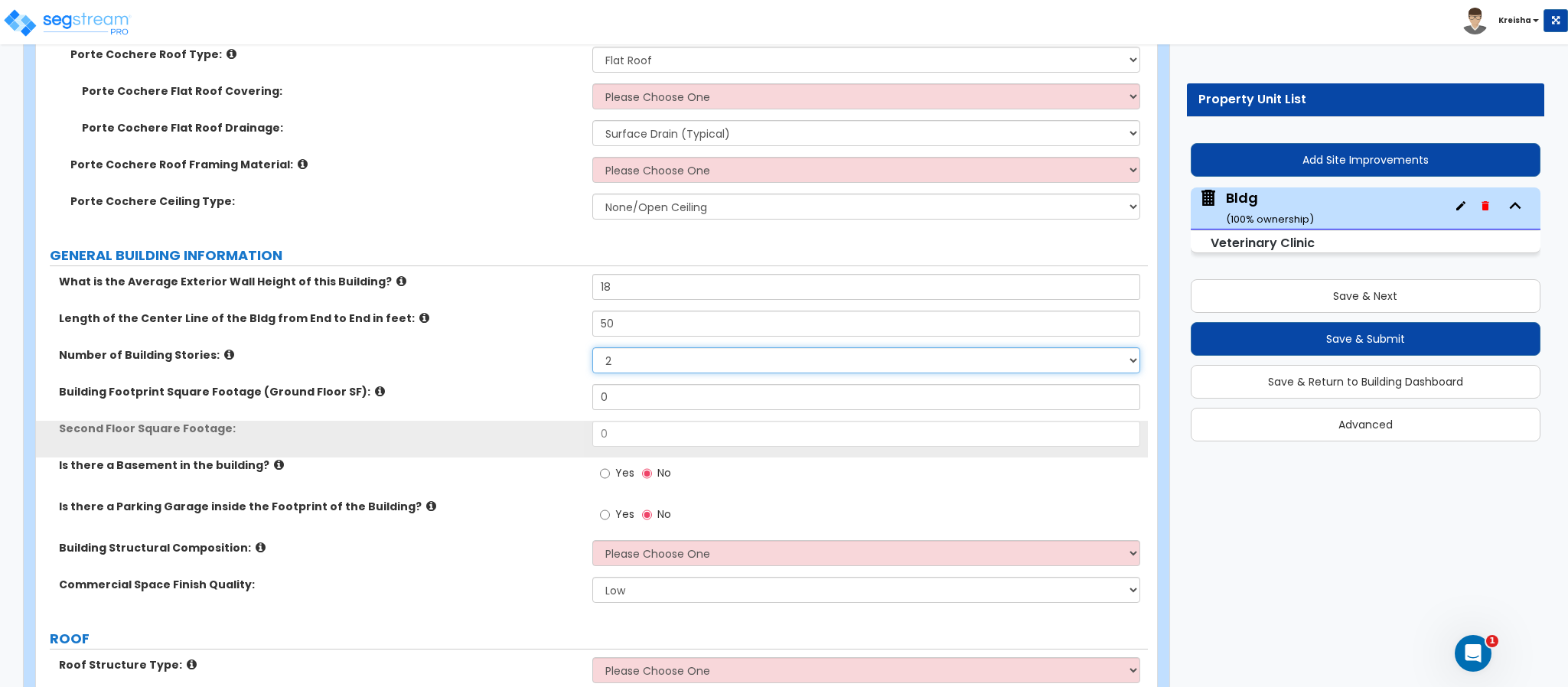
scroll to position [689, 0]
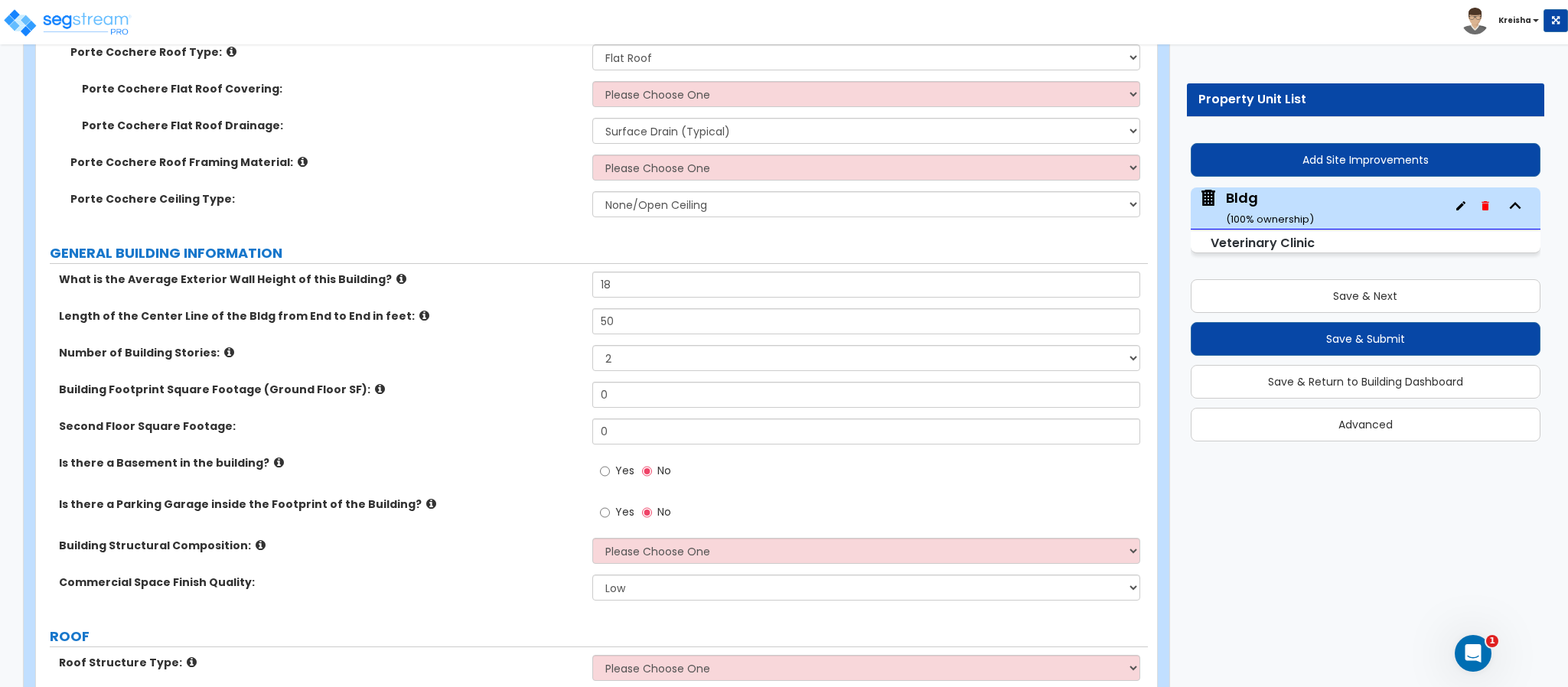
click at [609, 460] on label "Yes" at bounding box center [617, 472] width 34 height 26
click at [605, 463] on input "Yes" at bounding box center [605, 471] width 10 height 17
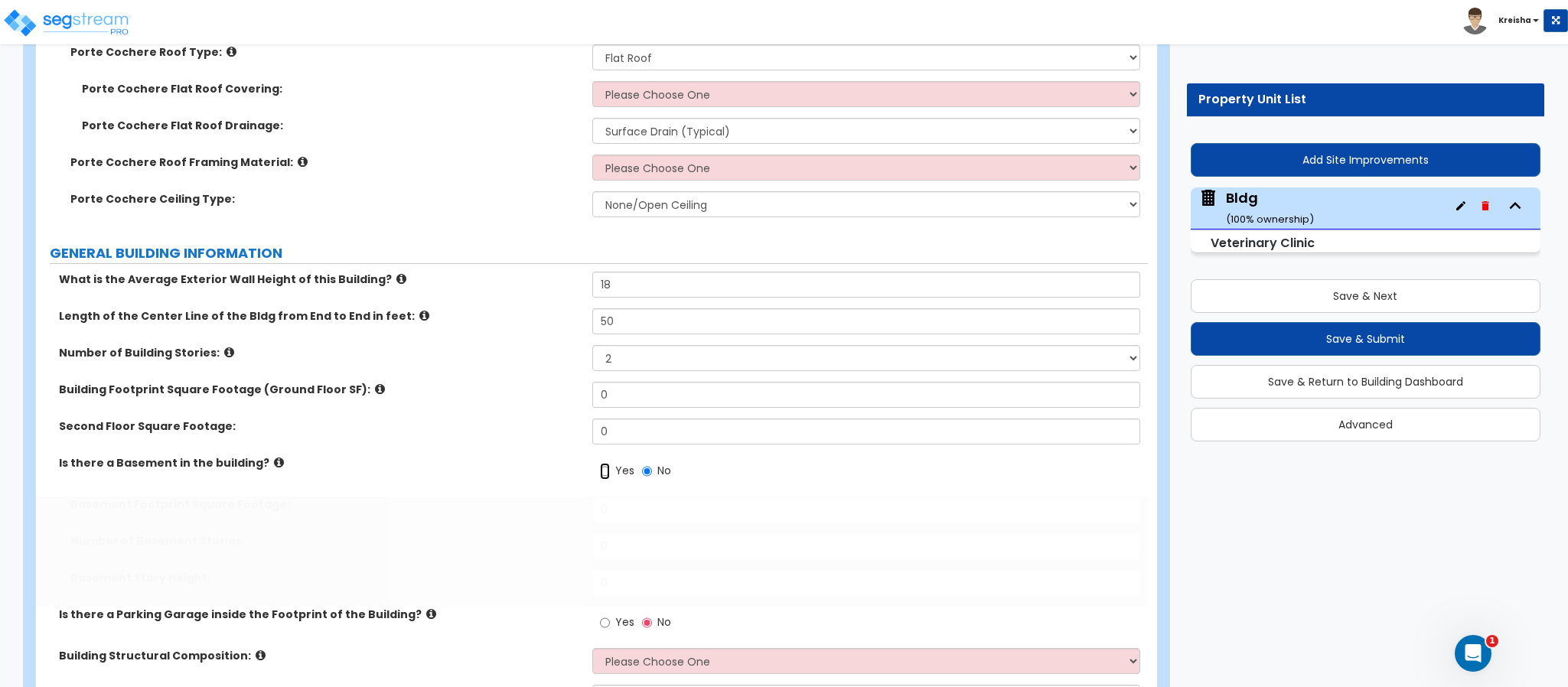
radio input "true"
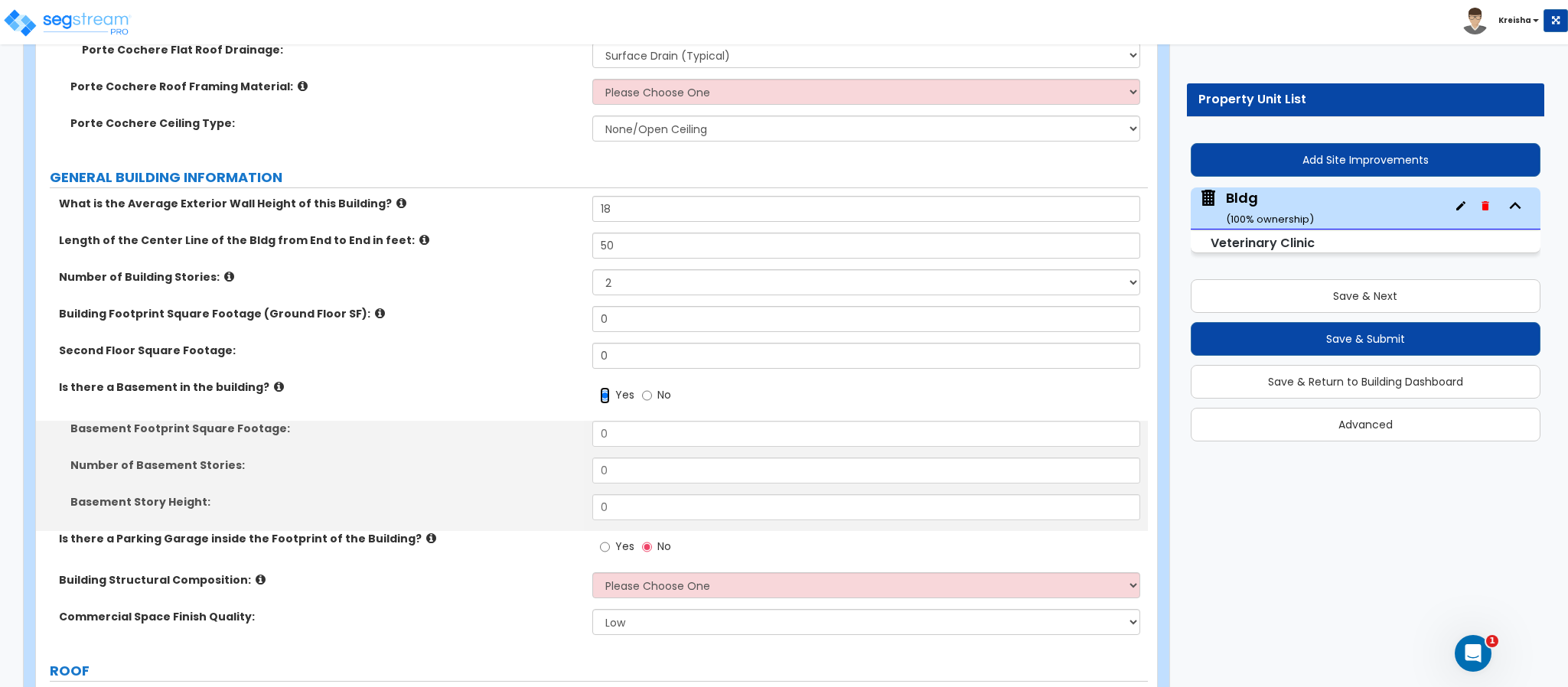
scroll to position [841, 0]
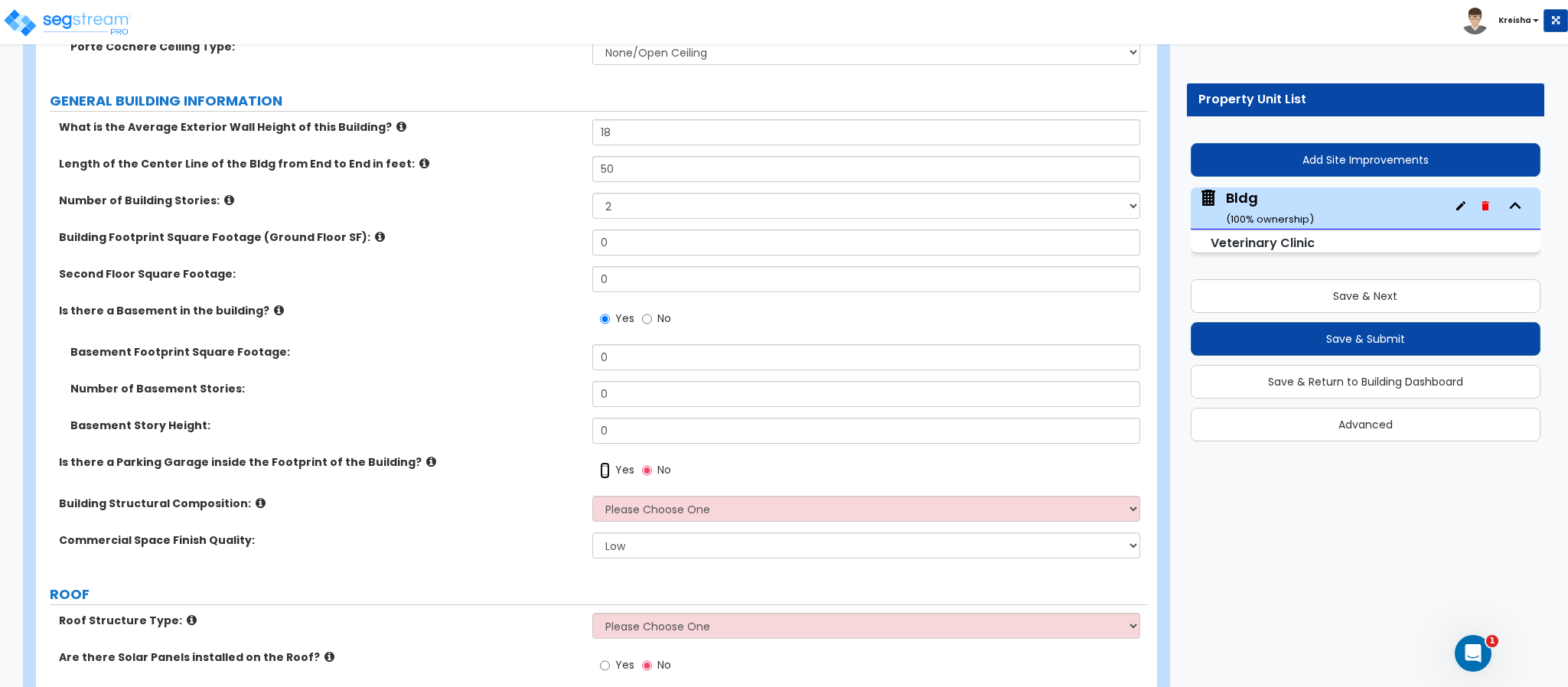
click at [605, 462] on input "Yes" at bounding box center [605, 470] width 10 height 17
radio input "true"
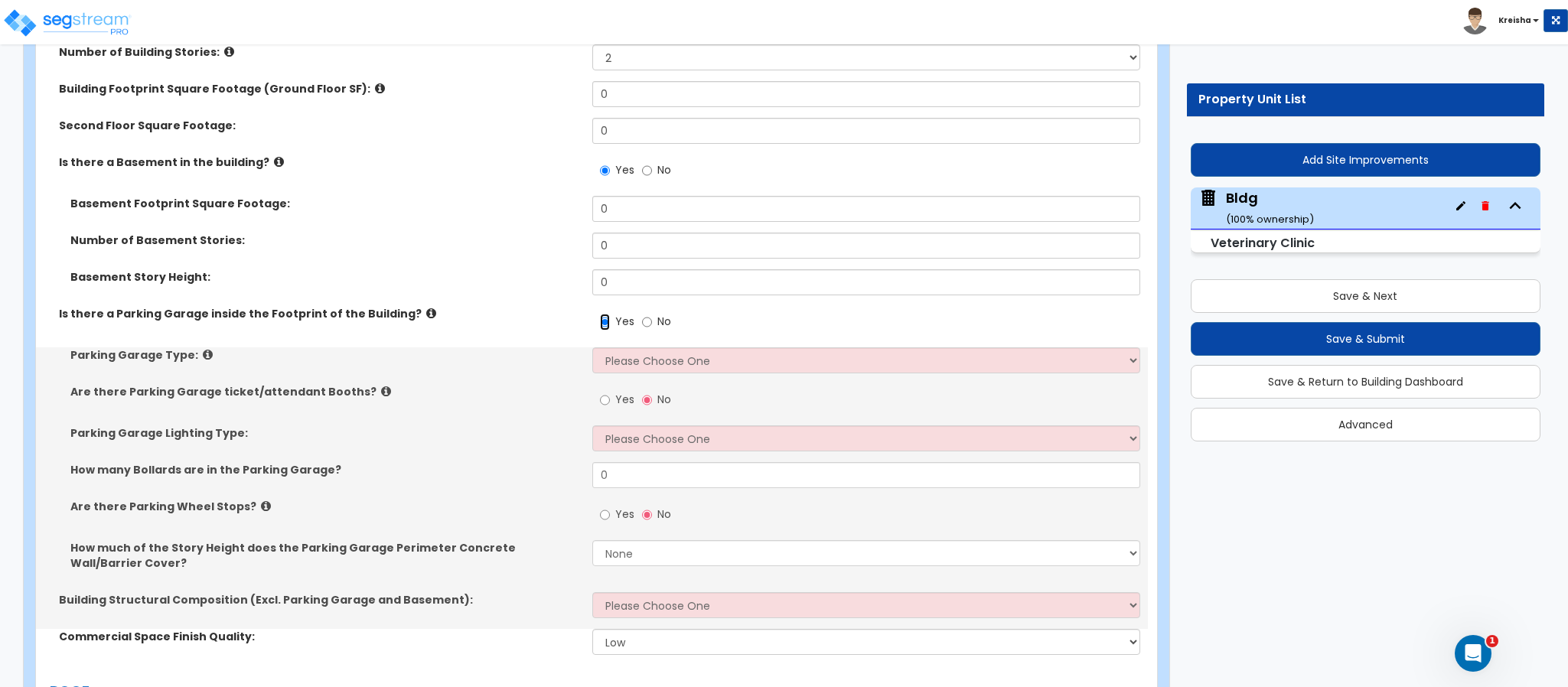
scroll to position [995, 0]
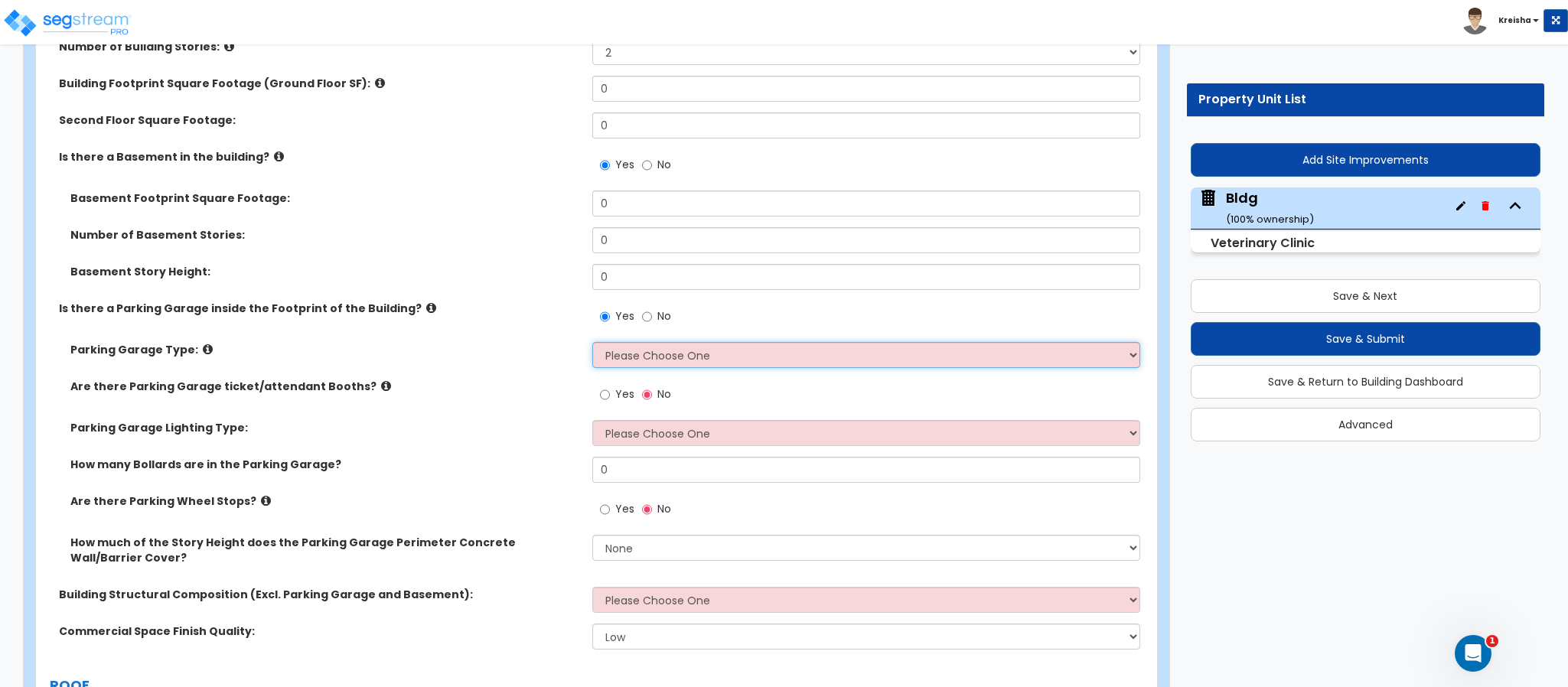
click at [660, 342] on select "Please Choose One Concrete Parking Stilt Parking Rooftop Parking" at bounding box center [867, 355] width 549 height 26
click at [592, 342] on select "Please Choose One Concrete Parking Stilt Parking Rooftop Parking" at bounding box center [867, 355] width 549 height 26
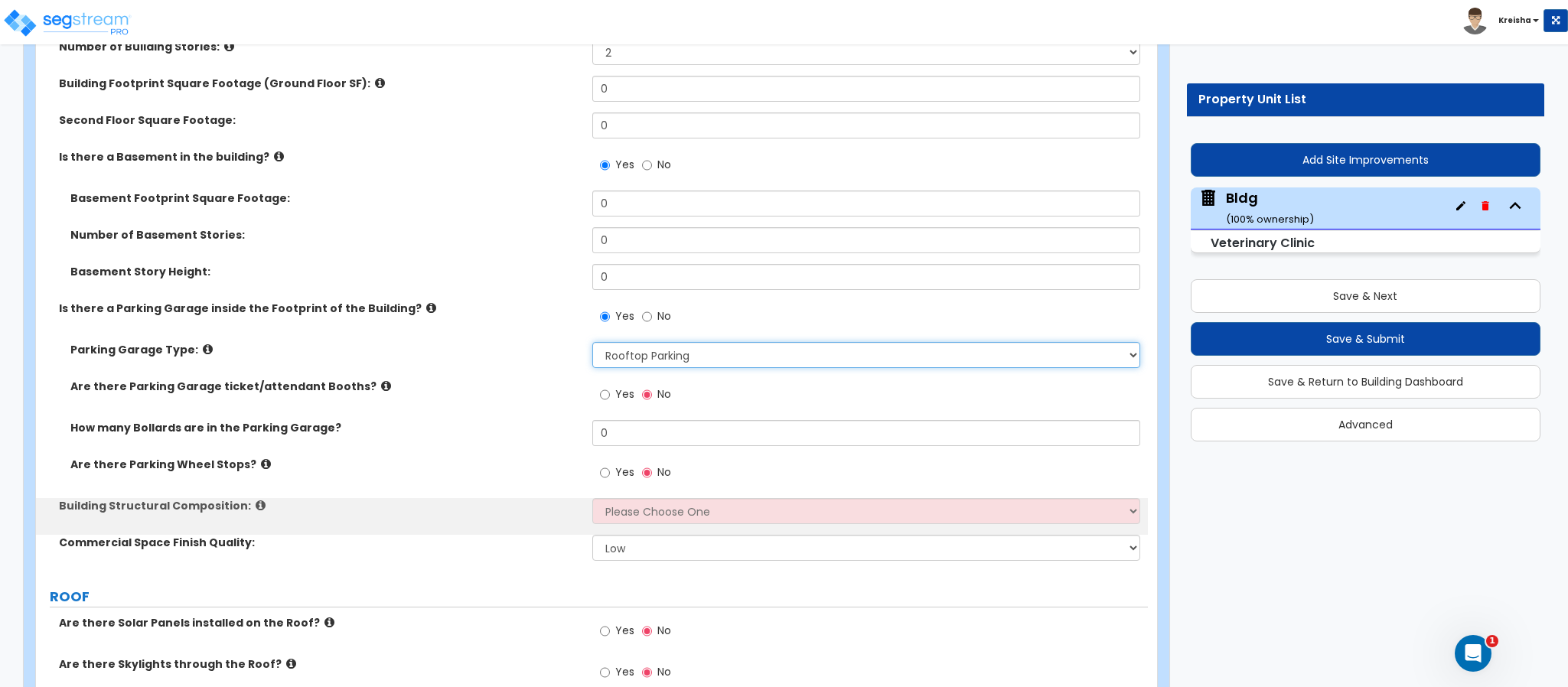
click at [686, 342] on select "Please Choose One Concrete Parking Stilt Parking Rooftop Parking" at bounding box center [867, 355] width 549 height 26
select select "2"
click at [592, 342] on select "Please Choose One Concrete Parking Stilt Parking Rooftop Parking" at bounding box center [867, 355] width 549 height 26
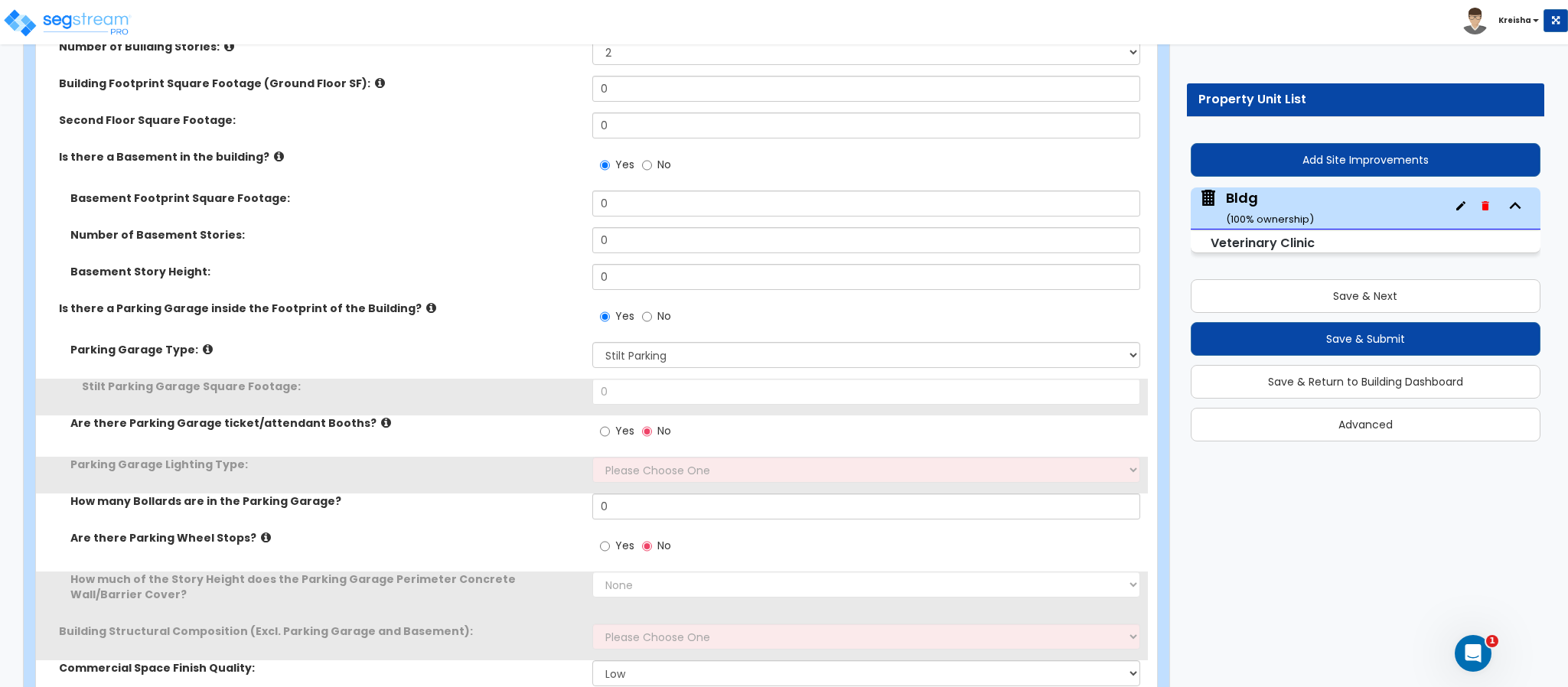
click at [529, 384] on div "Stilt Parking Garage Square Footage: 0" at bounding box center [591, 397] width 1112 height 37
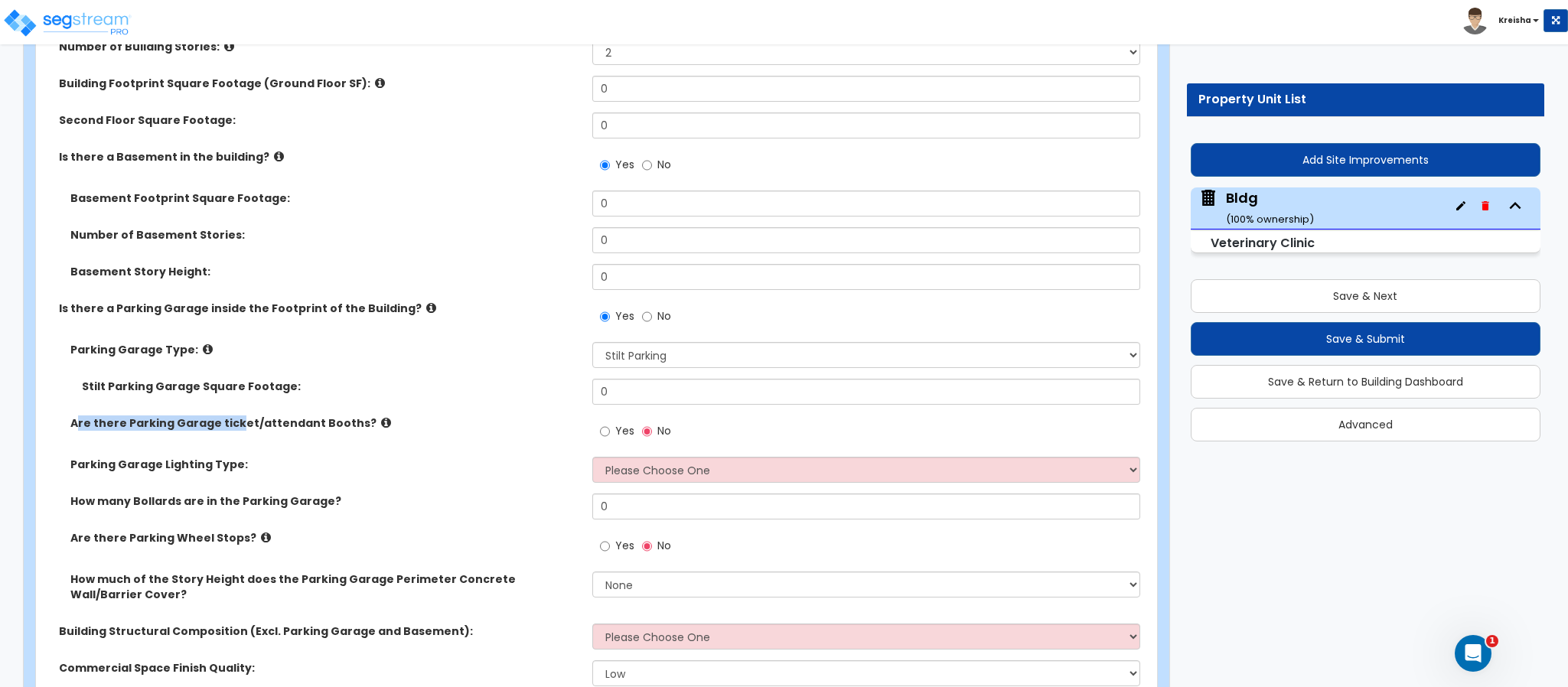
drag, startPoint x: 79, startPoint y: 391, endPoint x: 241, endPoint y: 396, distance: 162.1
click at [241, 416] on label "Are there Parking Garage ticket/attendant Booths?" at bounding box center [326, 423] width 511 height 15
drag, startPoint x: 180, startPoint y: 444, endPoint x: 41, endPoint y: 441, distance: 139.0
click at [41, 456] on div "Parking Garage Lighting Type: Please Choose One Bay Lighting Strip Lighting" at bounding box center [591, 475] width 1112 height 37
click at [622, 423] on span "Yes" at bounding box center [625, 430] width 19 height 15
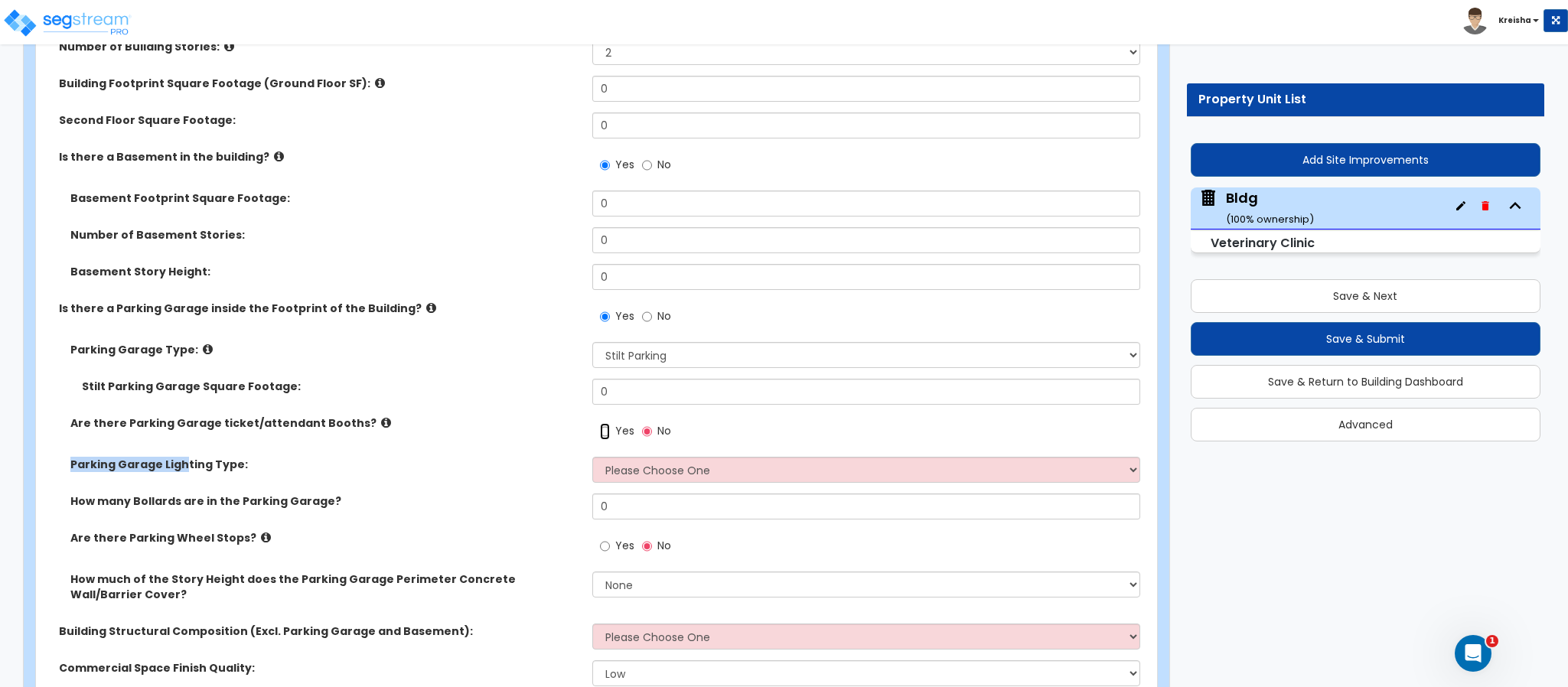
click at [610, 423] on input "Yes" at bounding box center [605, 431] width 10 height 17
radio input "true"
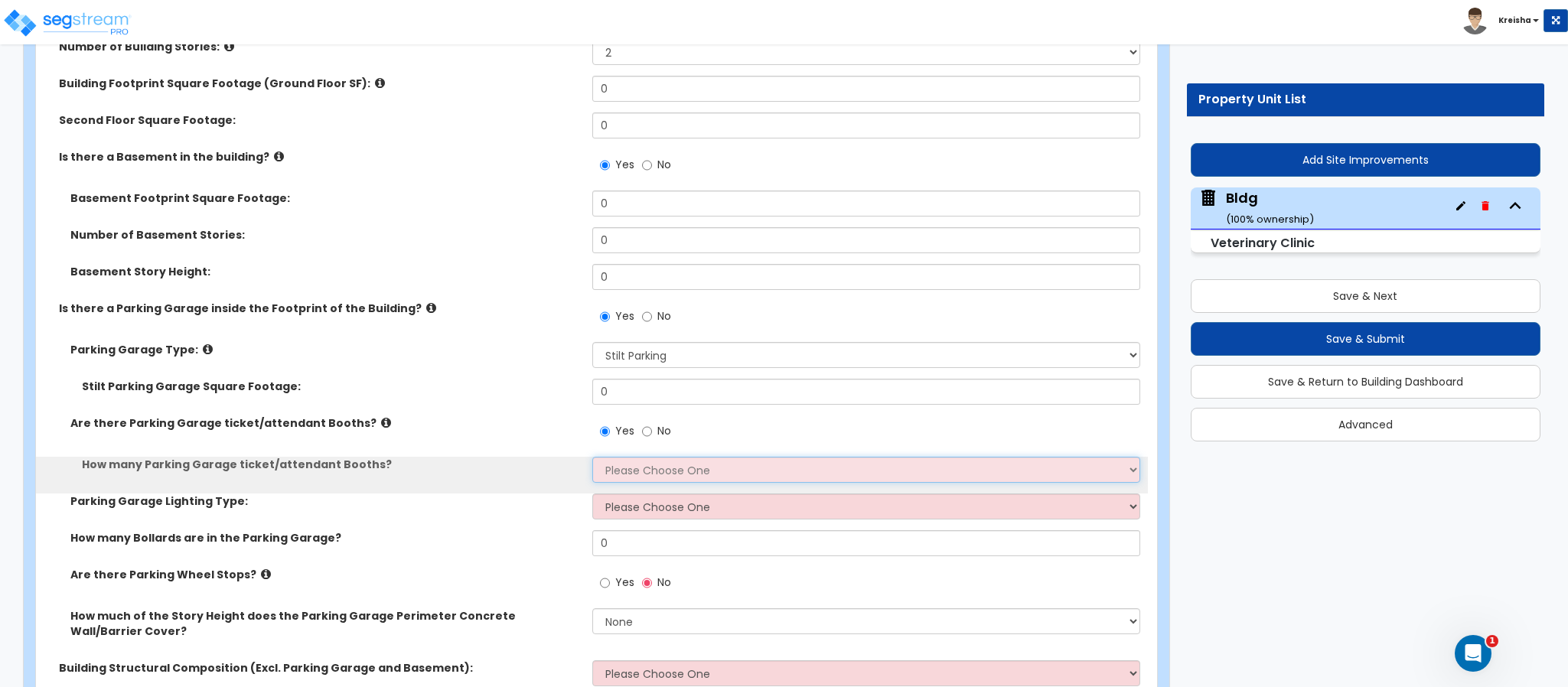
click at [611, 456] on select "Please Choose One 1 2 3 4 5" at bounding box center [867, 469] width 549 height 26
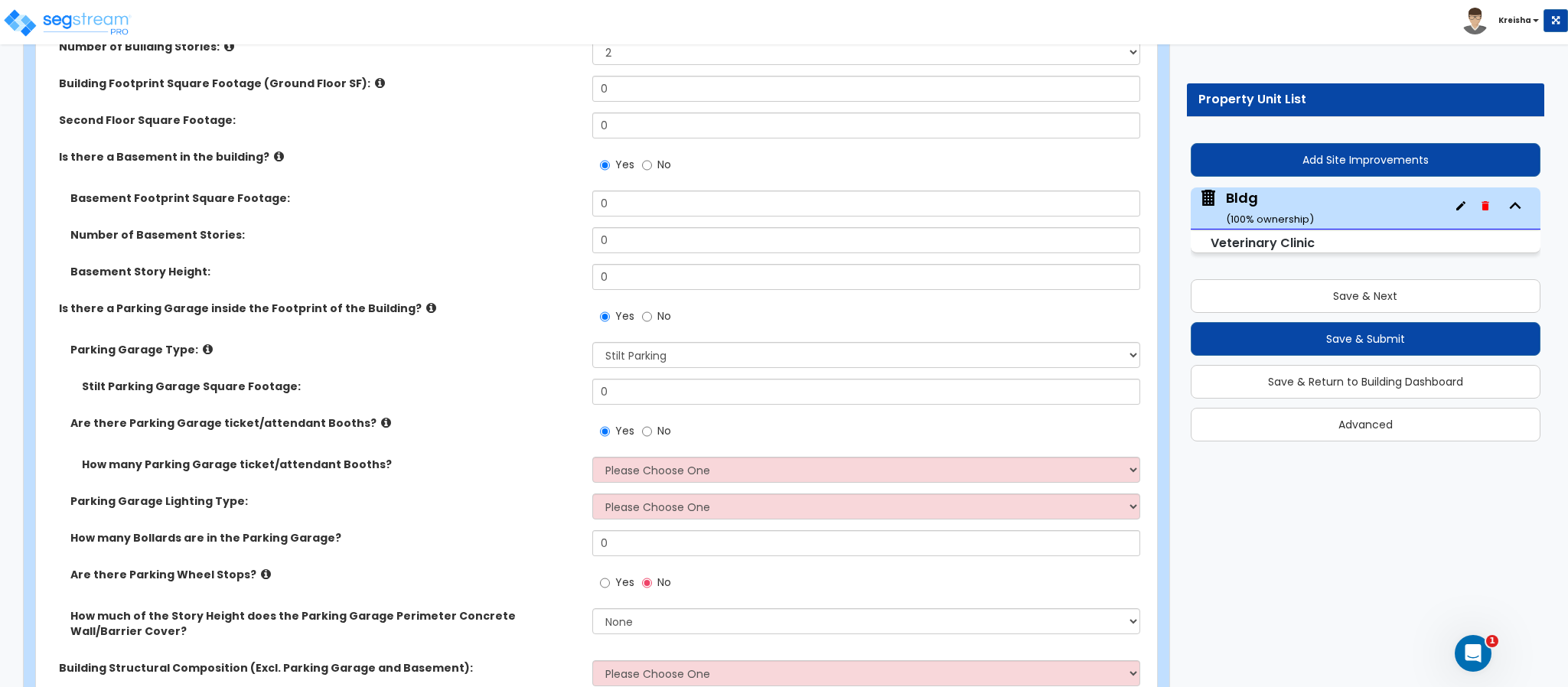
click at [614, 460] on div "How many Parking Garage ticket/attendant Booths? Please Choose One 1 2 3 4 5" at bounding box center [591, 475] width 1112 height 37
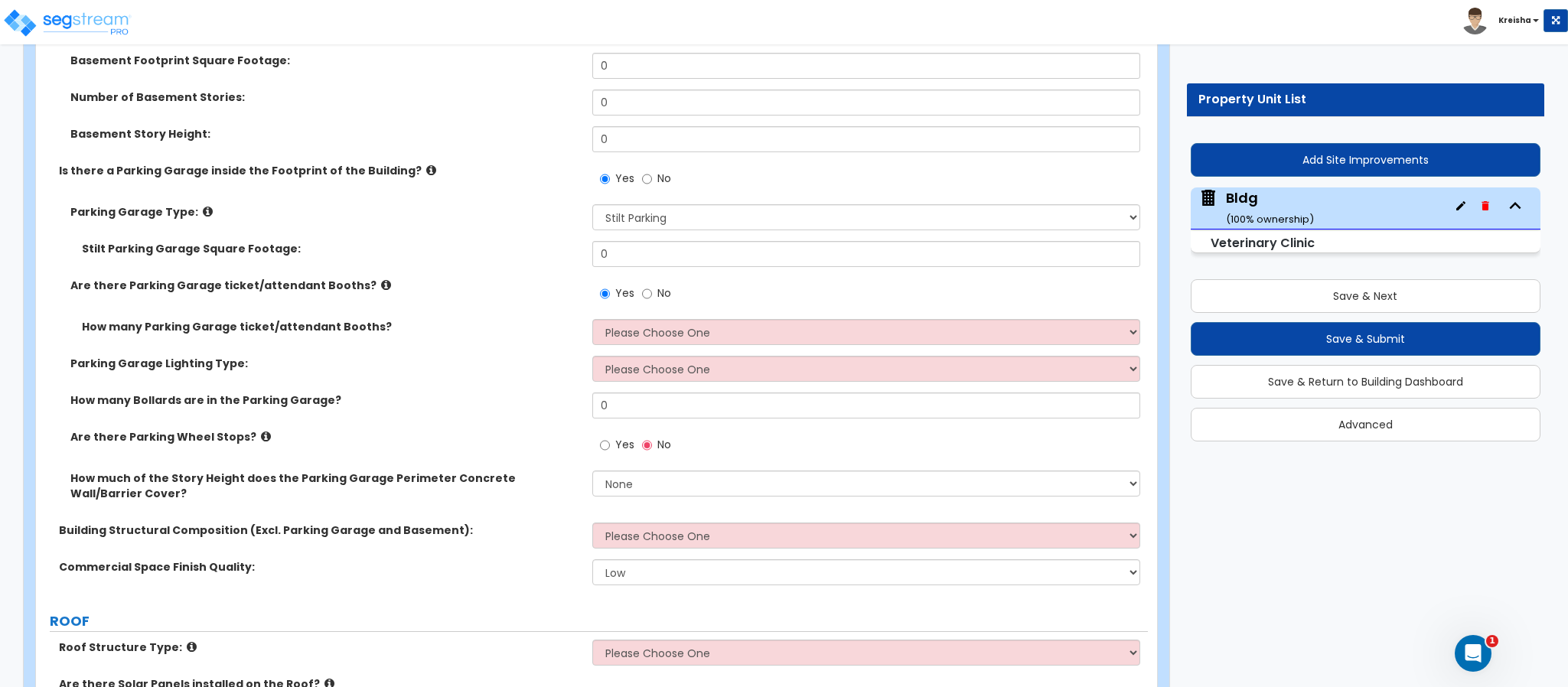
scroll to position [1147, 0]
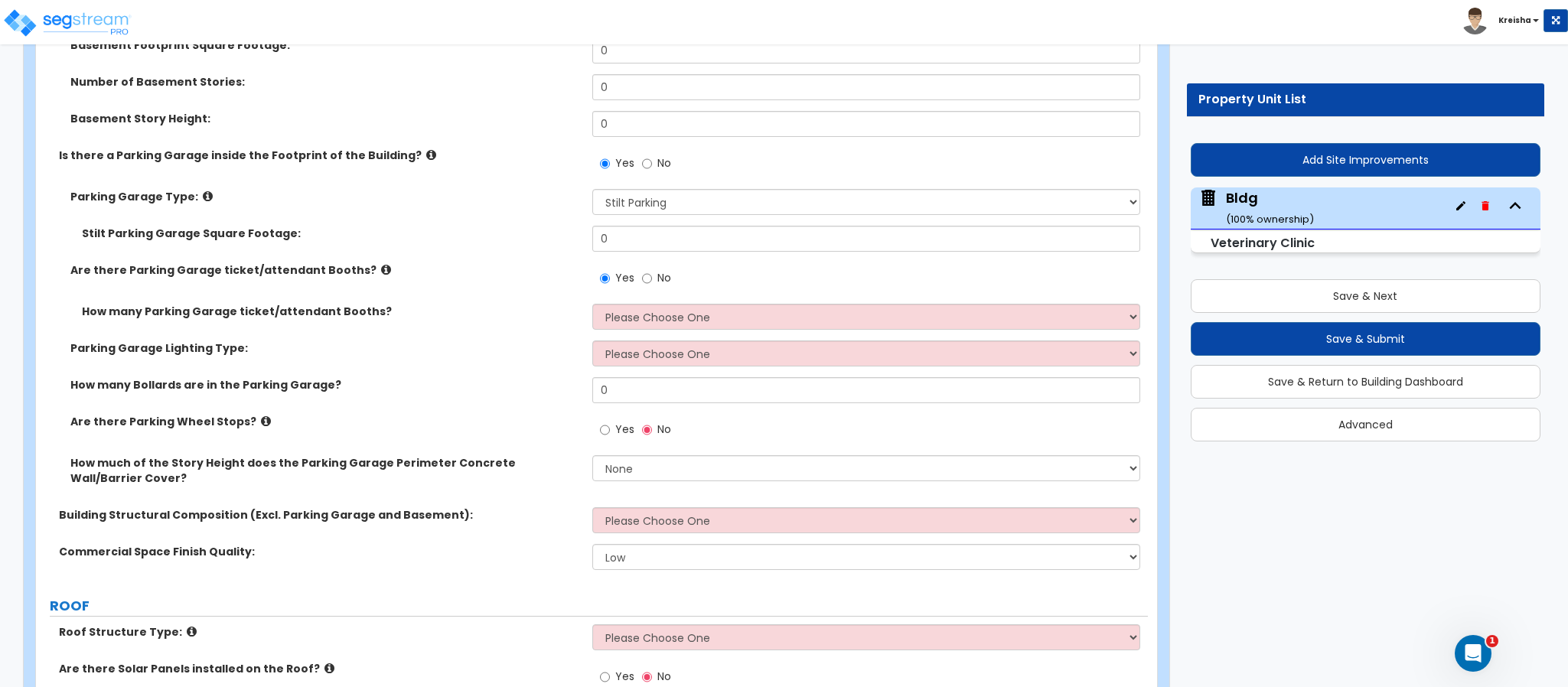
click at [622, 421] on span "Yes" at bounding box center [625, 428] width 19 height 15
click at [610, 421] on input "Yes" at bounding box center [605, 429] width 10 height 17
radio input "true"
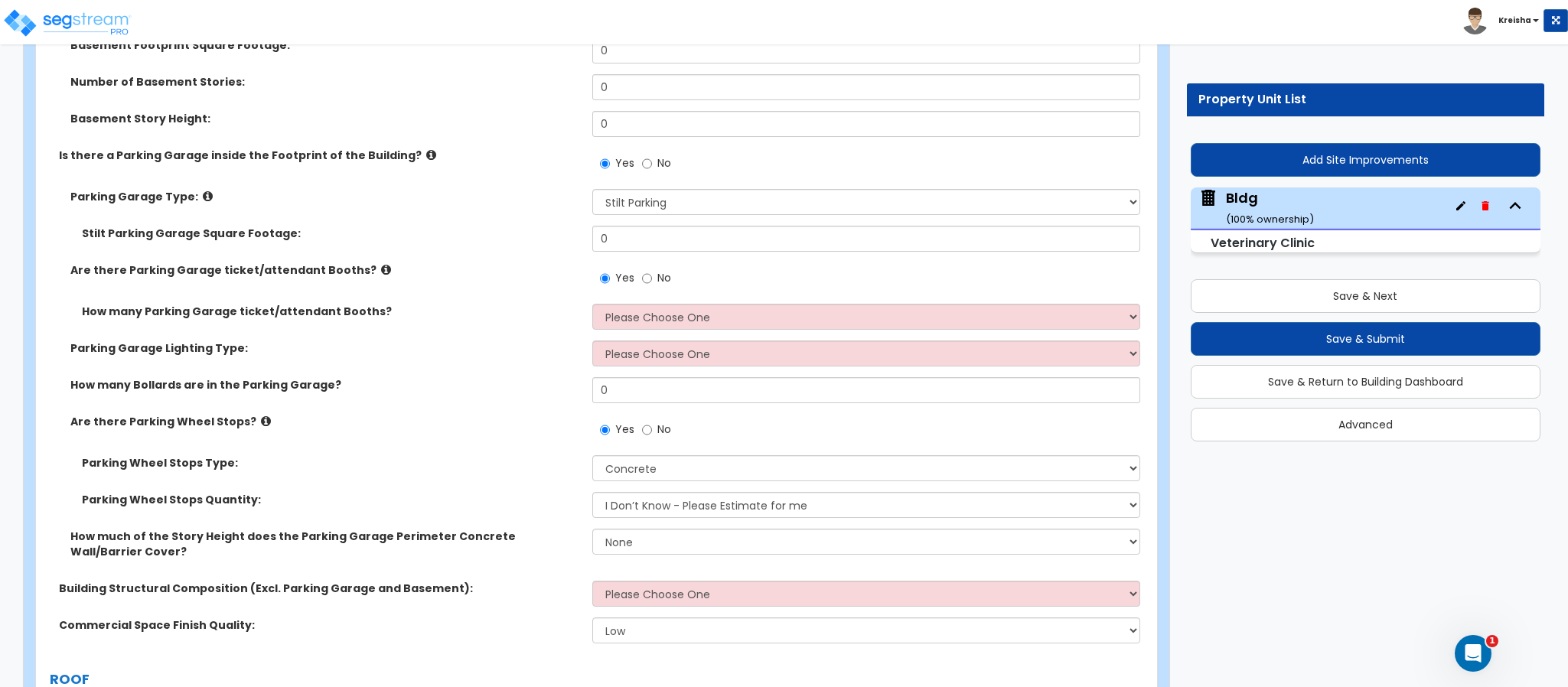
click at [620, 462] on div "Parking Wheel Stops Type: Concrete Rubber/Plastic Parking Wheel Stops Quantity:…" at bounding box center [591, 492] width 1089 height 73
drag, startPoint x: 615, startPoint y: 468, endPoint x: 614, endPoint y: 482, distance: 14.0
click at [615, 492] on select "I Don’t Know - Please Estimate for me I Want to Enter the Number of Wheel Stops" at bounding box center [867, 505] width 549 height 26
select select "1"
click at [592, 492] on select "I Don’t Know - Please Estimate for me I Want to Enter the Number of Wheel Stops" at bounding box center [867, 505] width 549 height 26
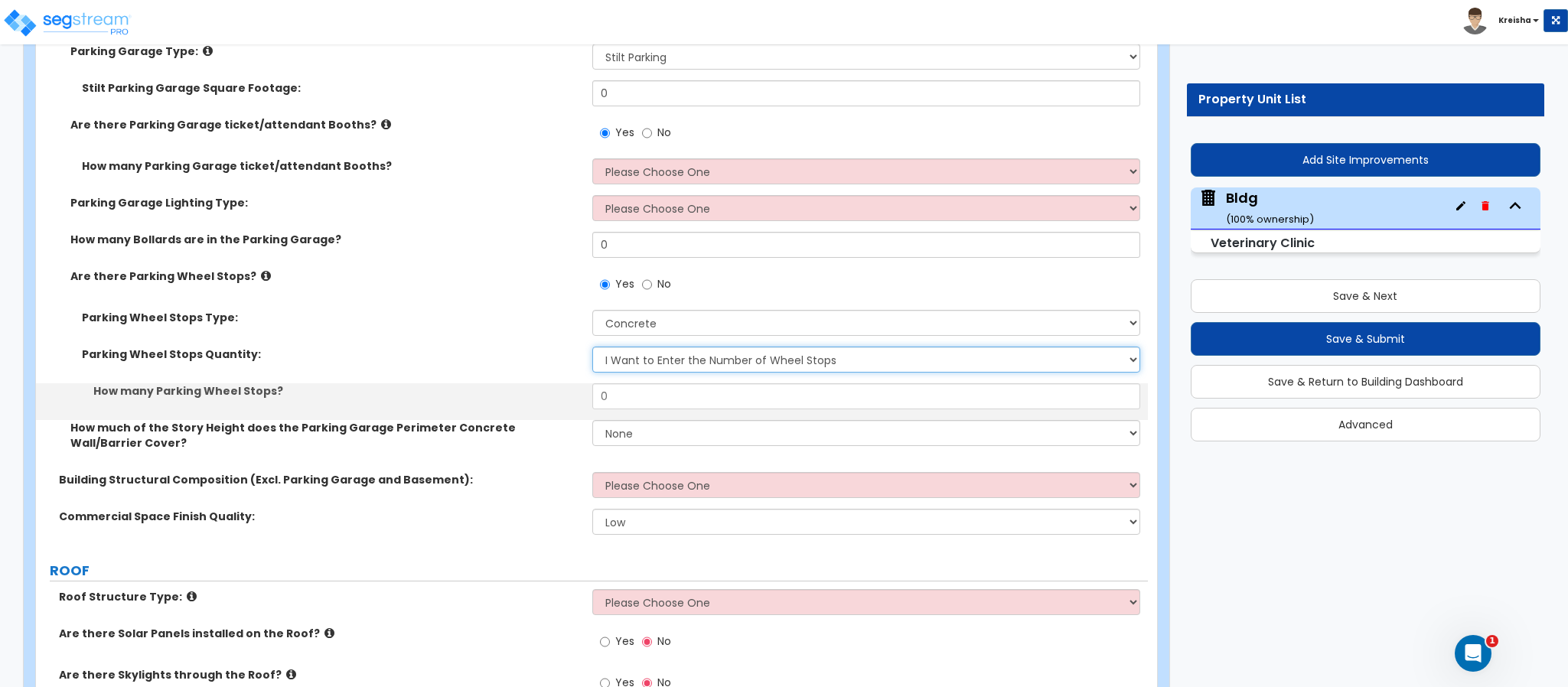
scroll to position [1300, 0]
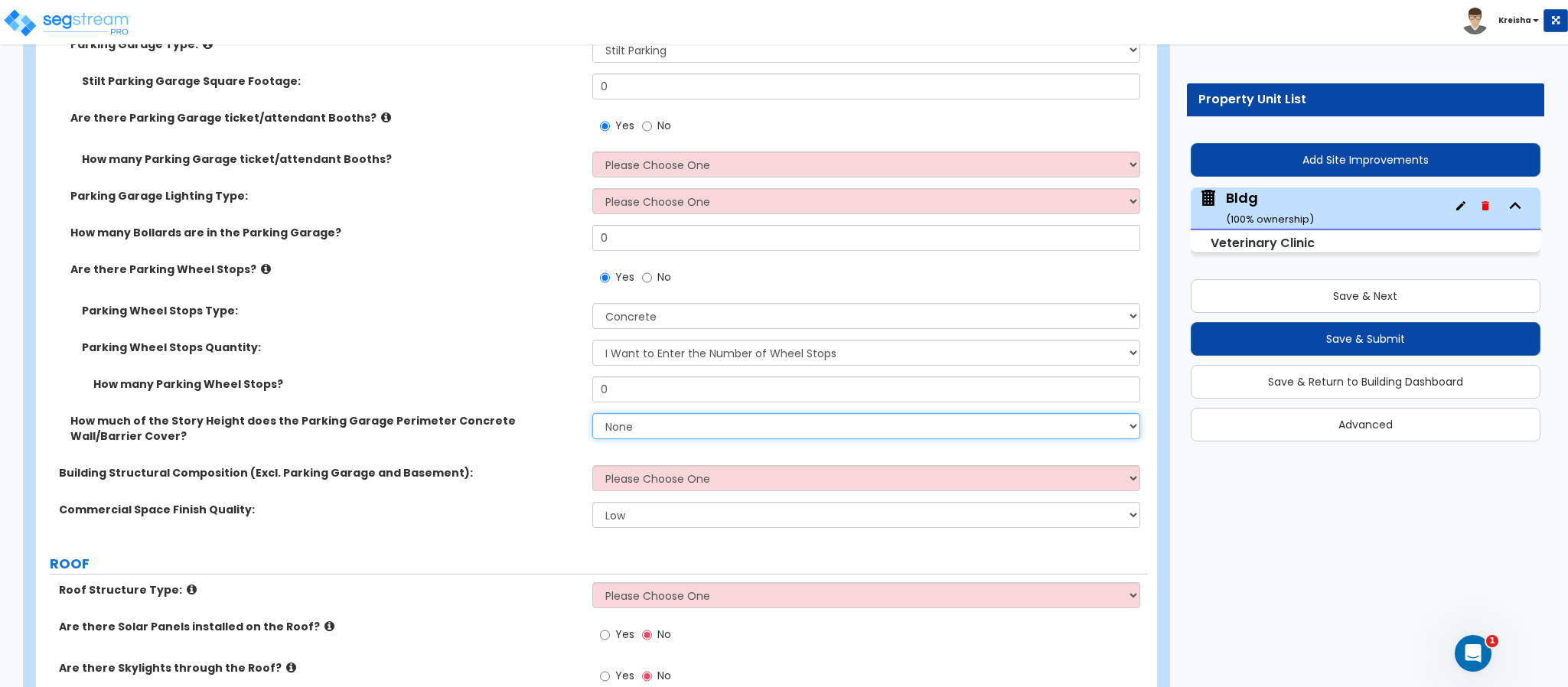
click at [657, 413] on select "None Only About Half of the Story Height Most of the Story Height is Covered Ea…" at bounding box center [867, 426] width 549 height 26
click at [592, 413] on select "None Only About Half of the Story Height Most of the Story Height is Covered Ea…" at bounding box center [867, 426] width 549 height 26
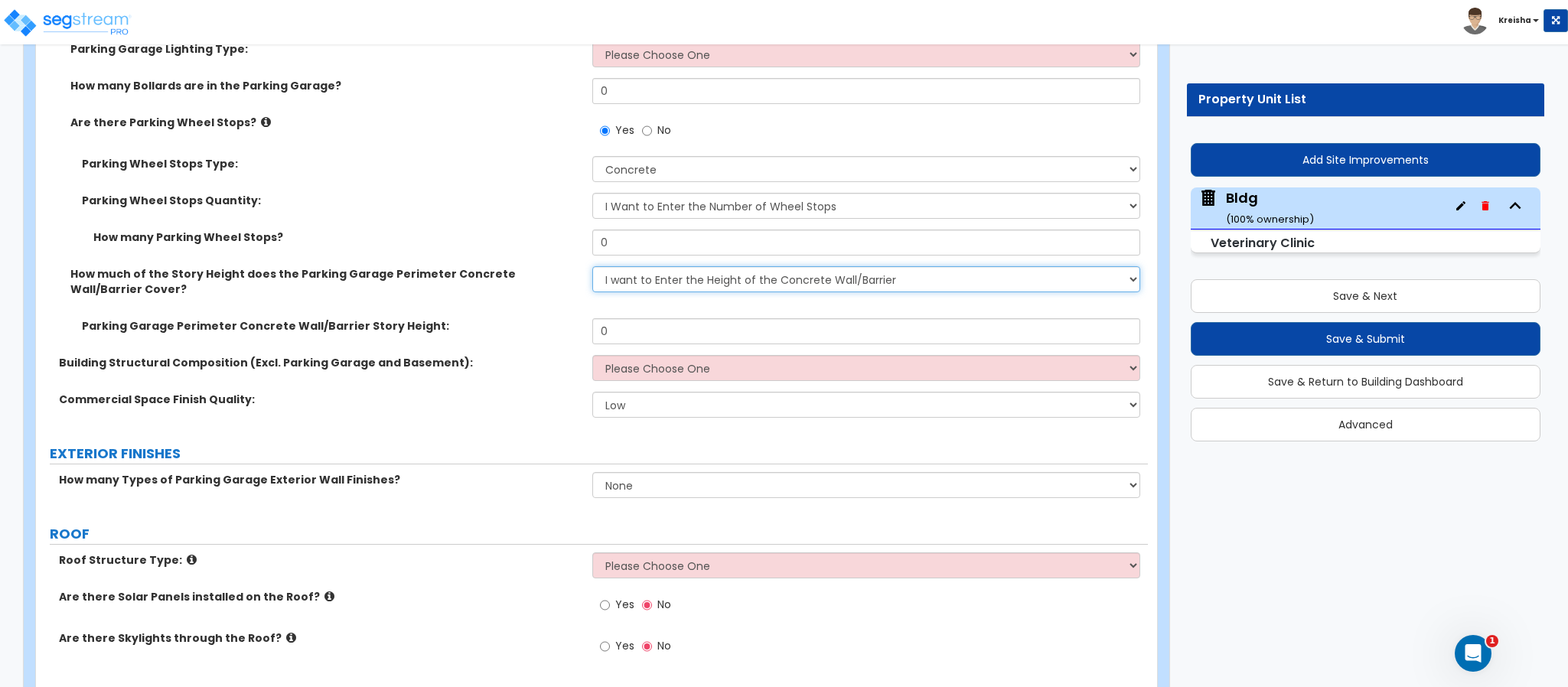
scroll to position [1454, 0]
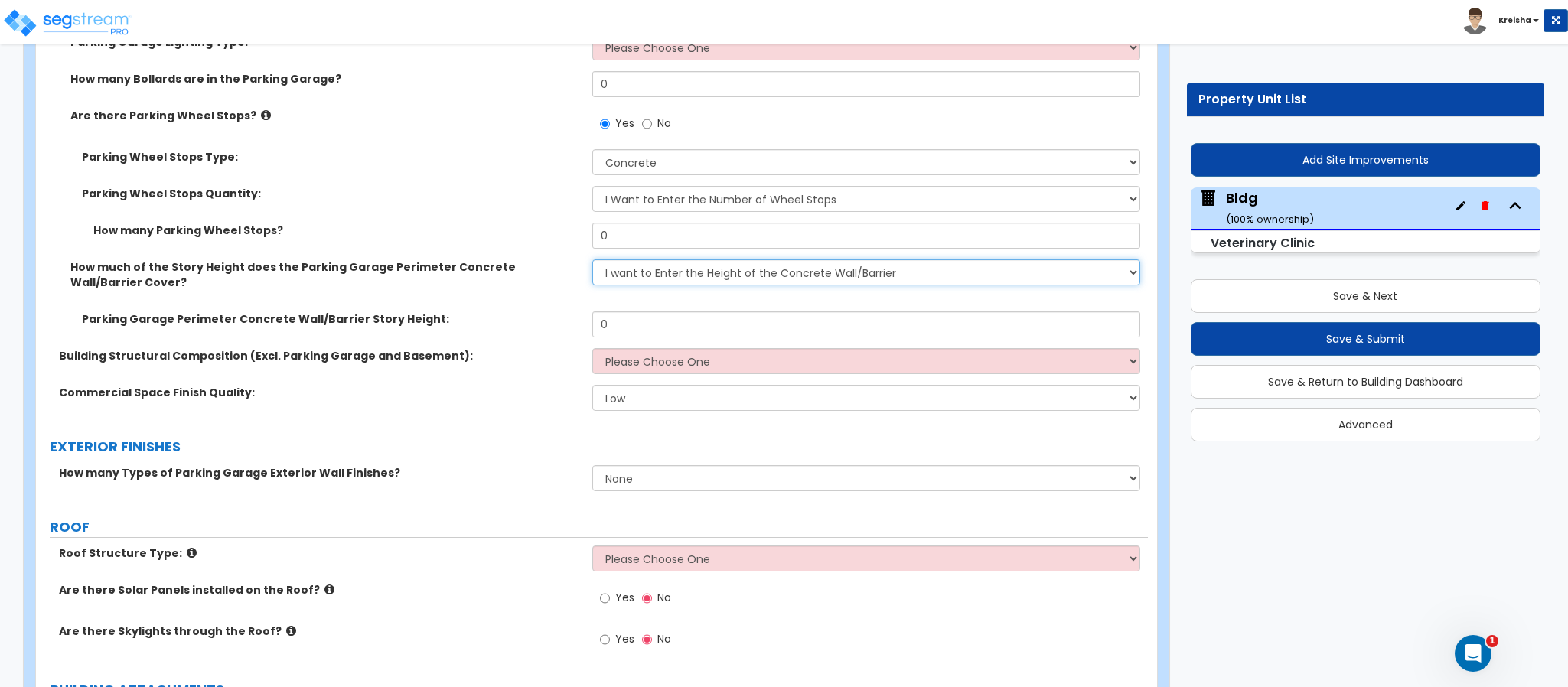
click at [616, 259] on select "None Only About Half of the Story Height Most of the Story Height is Covered Ea…" at bounding box center [867, 272] width 549 height 26
select select "0"
click at [592, 259] on select "None Only About Half of the Story Height Most of the Story Height is Covered Ea…" at bounding box center [867, 272] width 549 height 26
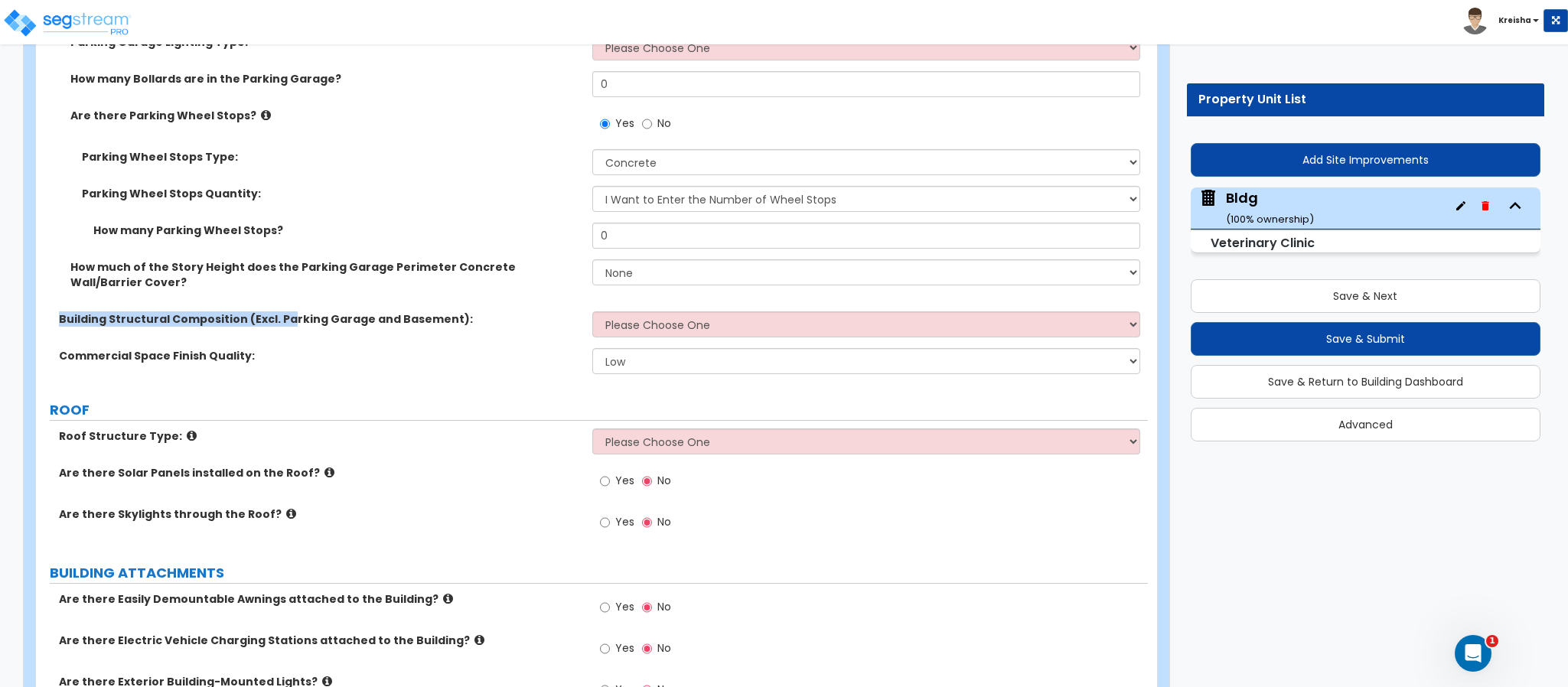
drag, startPoint x: 215, startPoint y: 289, endPoint x: 308, endPoint y: 292, distance: 93.0
click at [306, 311] on label "Building Structural Composition (Excl. Parking Garage and Basement):" at bounding box center [320, 318] width 522 height 15
click at [647, 348] on select "Low Average High" at bounding box center [867, 361] width 549 height 26
select select "1"
click at [592, 348] on select "Low Average High" at bounding box center [867, 361] width 549 height 26
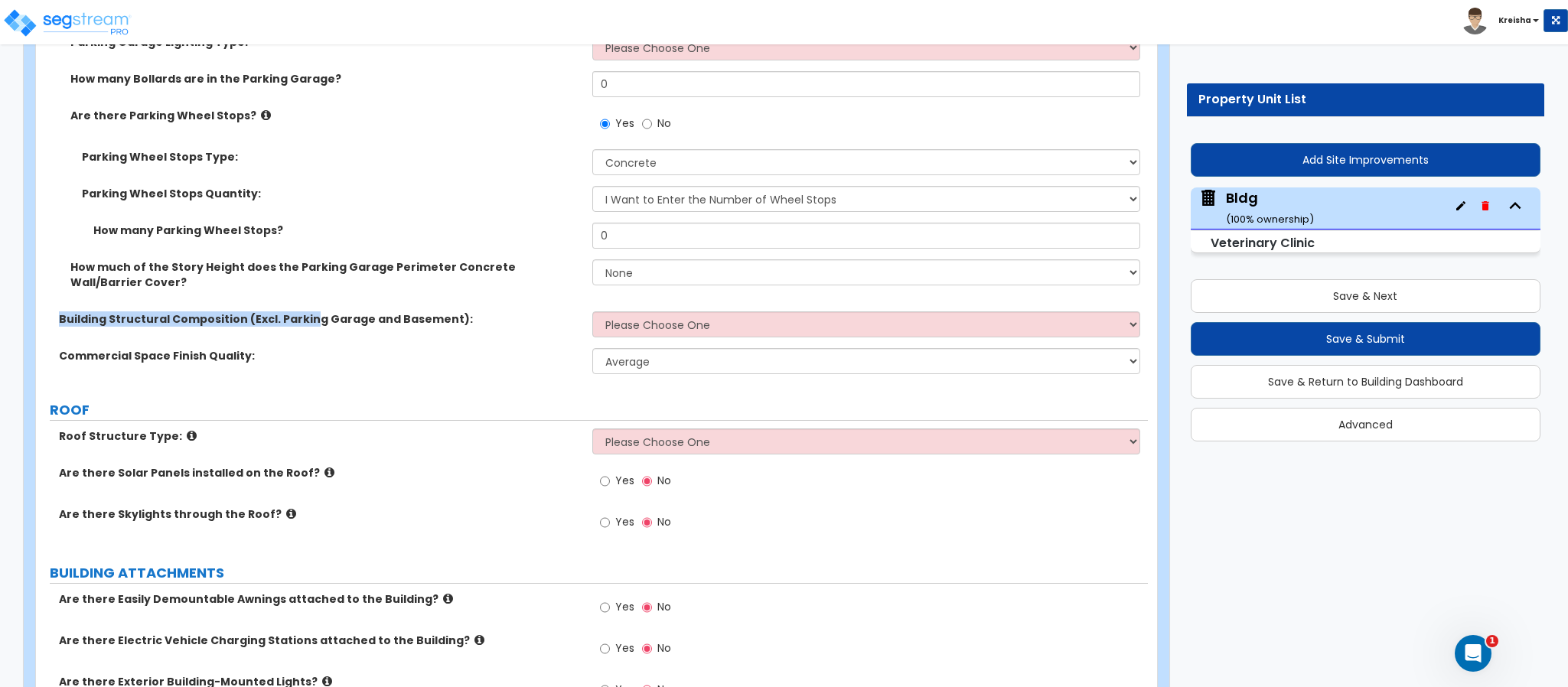
click at [657, 311] on div "Building Structural Composition (Excl. Parking Garage and Basement): Please Cho…" at bounding box center [591, 330] width 1112 height 37
click at [666, 311] on select "Please Choose One Tilt-up Wall Construction Reinforced Concrete Structural Stee…" at bounding box center [867, 324] width 549 height 26
click at [592, 311] on select "Please Choose One Tilt-up Wall Construction Reinforced Concrete Structural Stee…" at bounding box center [867, 324] width 549 height 26
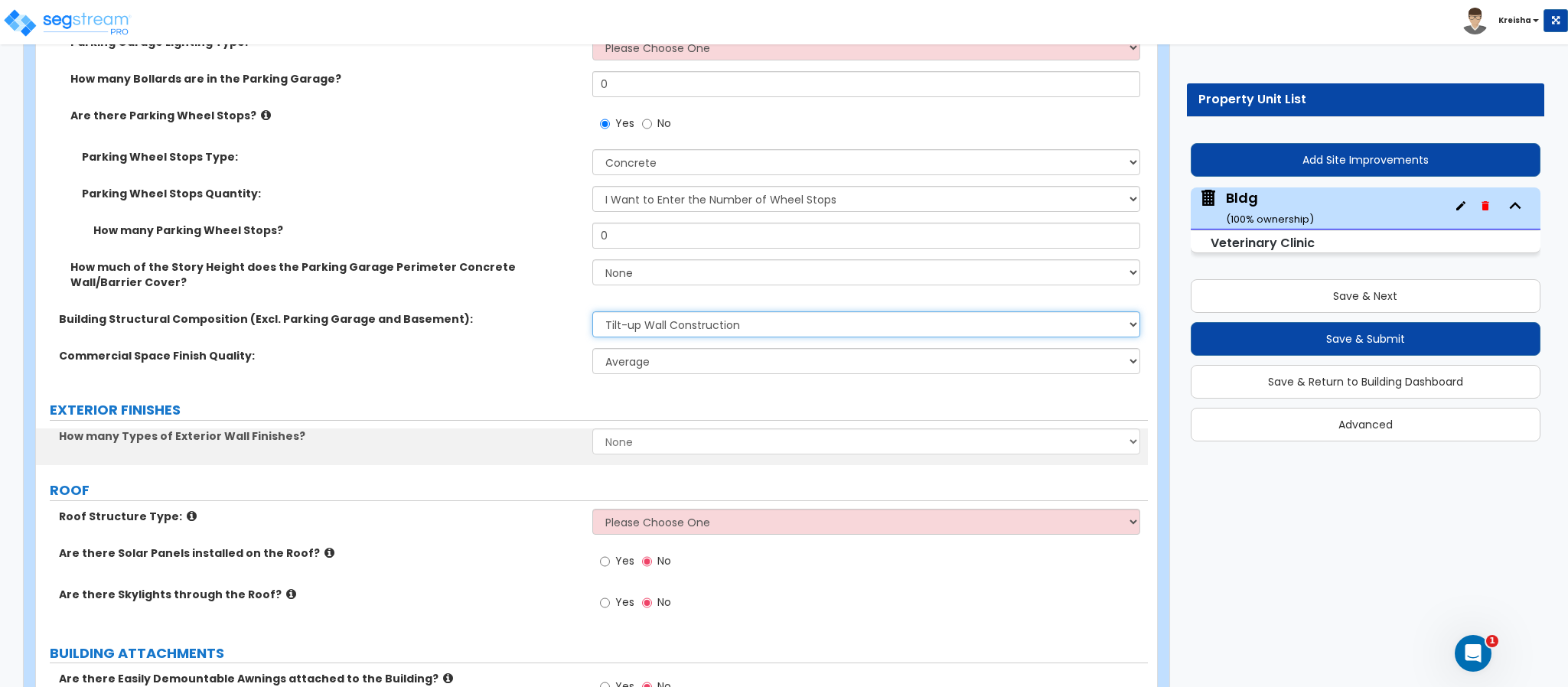
click at [652, 311] on select "Please Choose One Tilt-up Wall Construction Reinforced Concrete Structural Stee…" at bounding box center [867, 324] width 549 height 26
click at [592, 311] on select "Please Choose One Tilt-up Wall Construction Reinforced Concrete Structural Stee…" at bounding box center [867, 324] width 549 height 26
click at [641, 311] on select "Please Choose One Tilt-up Wall Construction Reinforced Concrete Structural Stee…" at bounding box center [867, 324] width 549 height 26
select select "5"
click at [592, 311] on select "Please Choose One Tilt-up Wall Construction Reinforced Concrete Structural Stee…" at bounding box center [867, 324] width 549 height 26
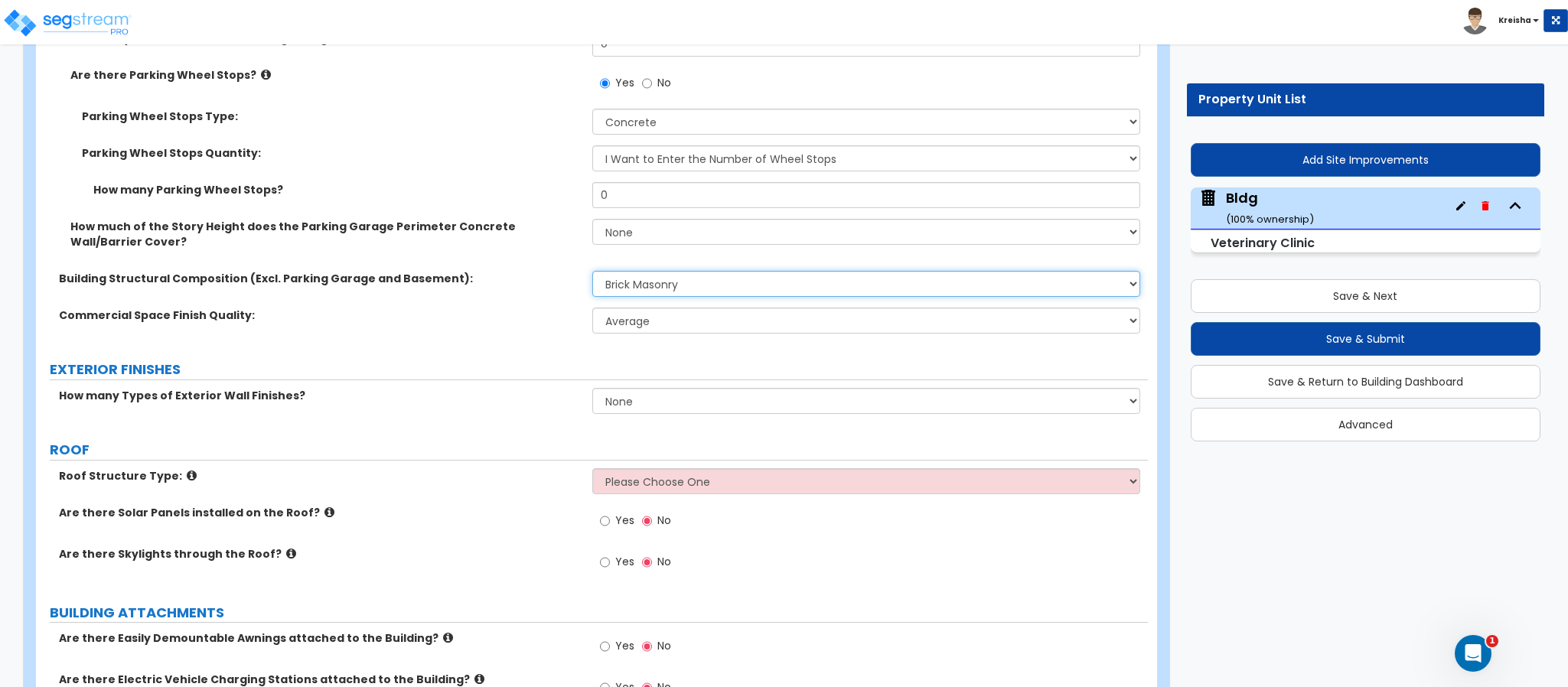
scroll to position [1530, 0]
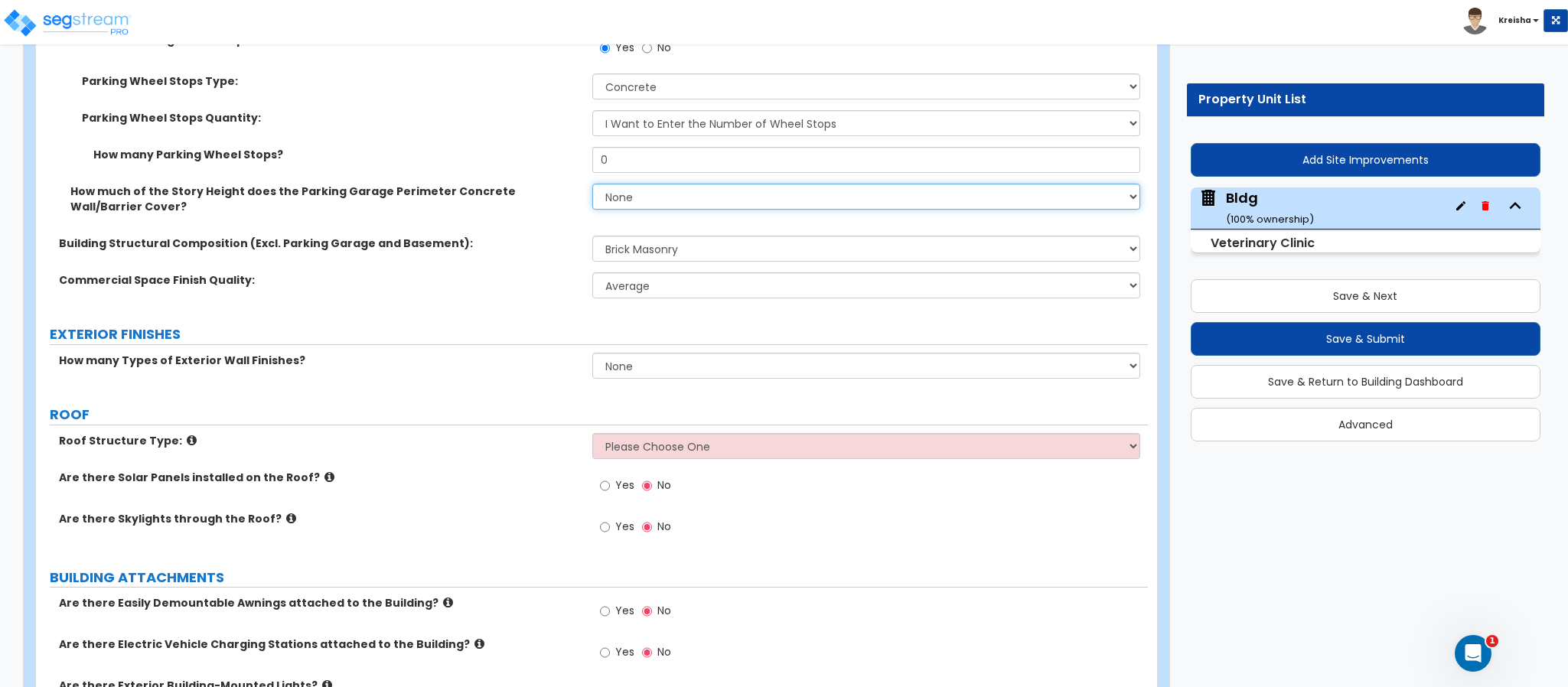
click at [650, 184] on select "None Only About Half of the Story Height Most of the Story Height is Covered Ea…" at bounding box center [867, 196] width 549 height 26
select select "1"
click at [592, 184] on select "None Only About Half of the Story Height Most of the Story Height is Covered Ea…" at bounding box center [867, 196] width 549 height 26
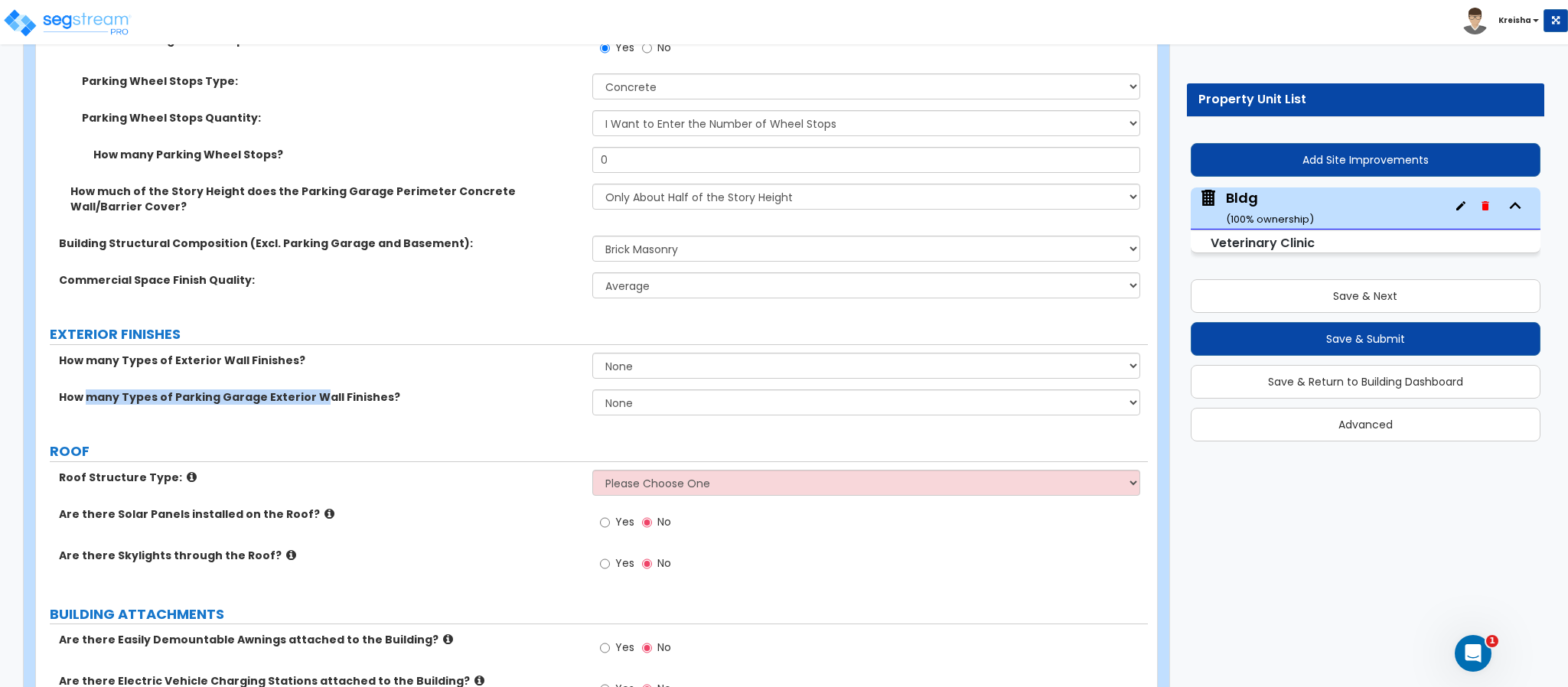
drag, startPoint x: 179, startPoint y: 361, endPoint x: 312, endPoint y: 361, distance: 133.0
click at [310, 389] on label "How many Types of Parking Garage Exterior Wall Finishes?" at bounding box center [320, 397] width 522 height 15
click at [379, 389] on label "How many Types of Parking Garage Exterior Wall Finishes?" at bounding box center [320, 397] width 522 height 15
click at [597, 358] on div "How many Types of Exterior Wall Finishes? None 1 2 3" at bounding box center [591, 371] width 1112 height 37
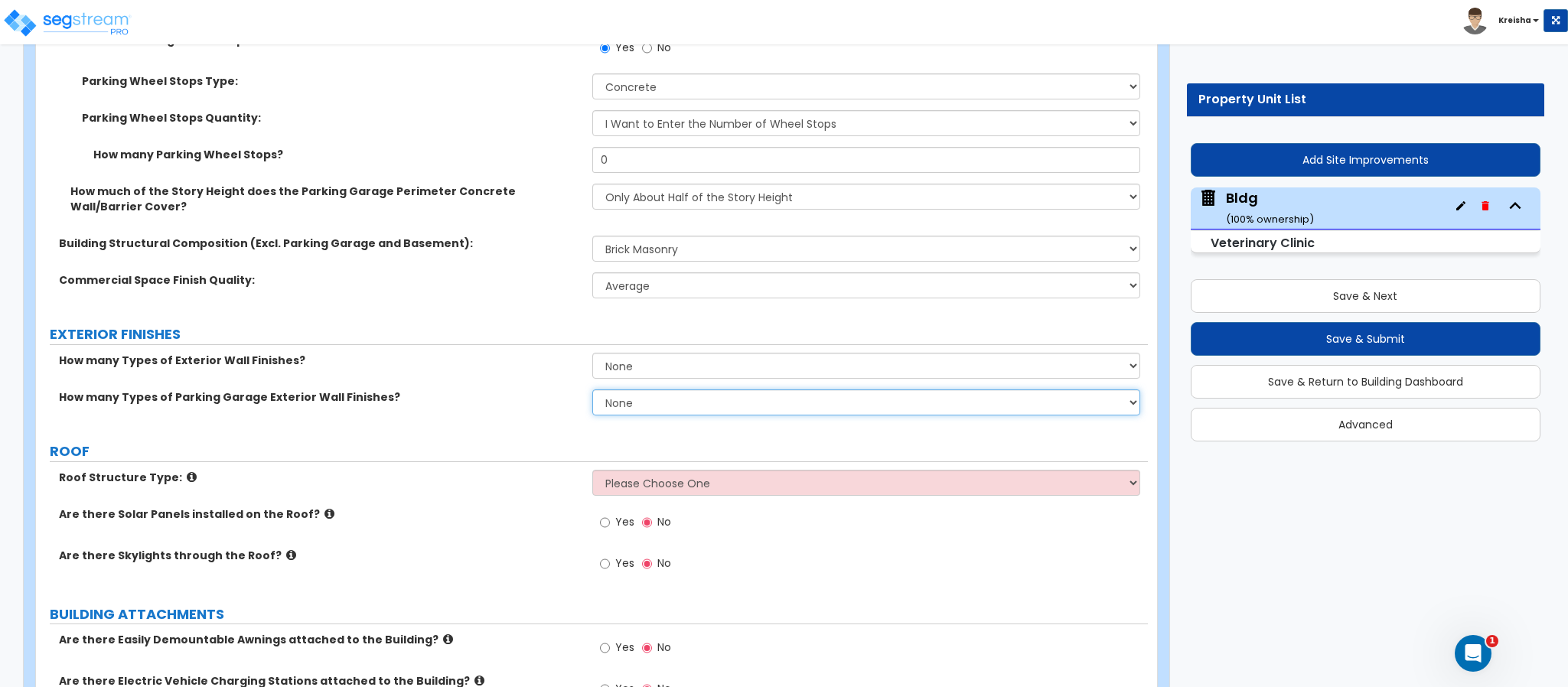
click at [636, 389] on select "None 1 2 3" at bounding box center [867, 402] width 549 height 26
click at [592, 389] on select "None 1 2 3" at bounding box center [867, 402] width 549 height 26
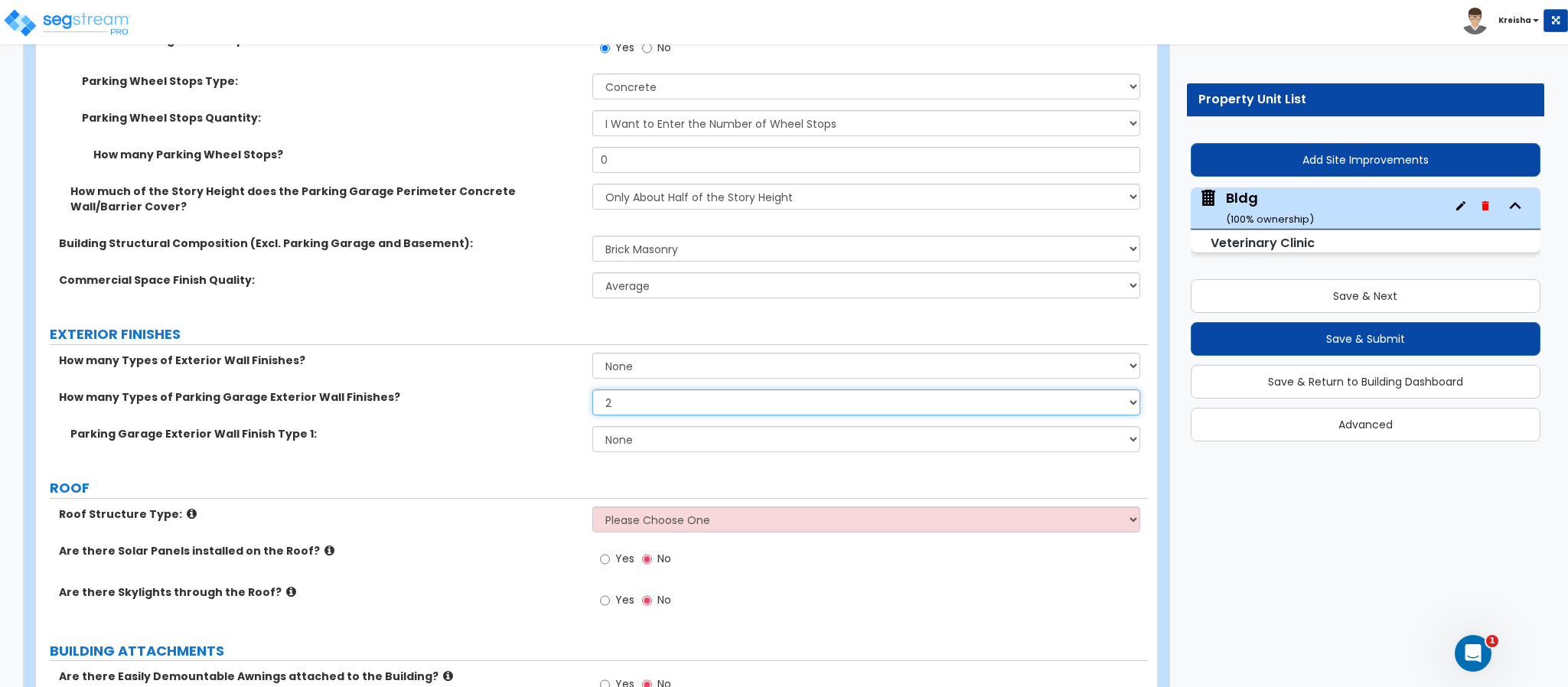
select select "3"
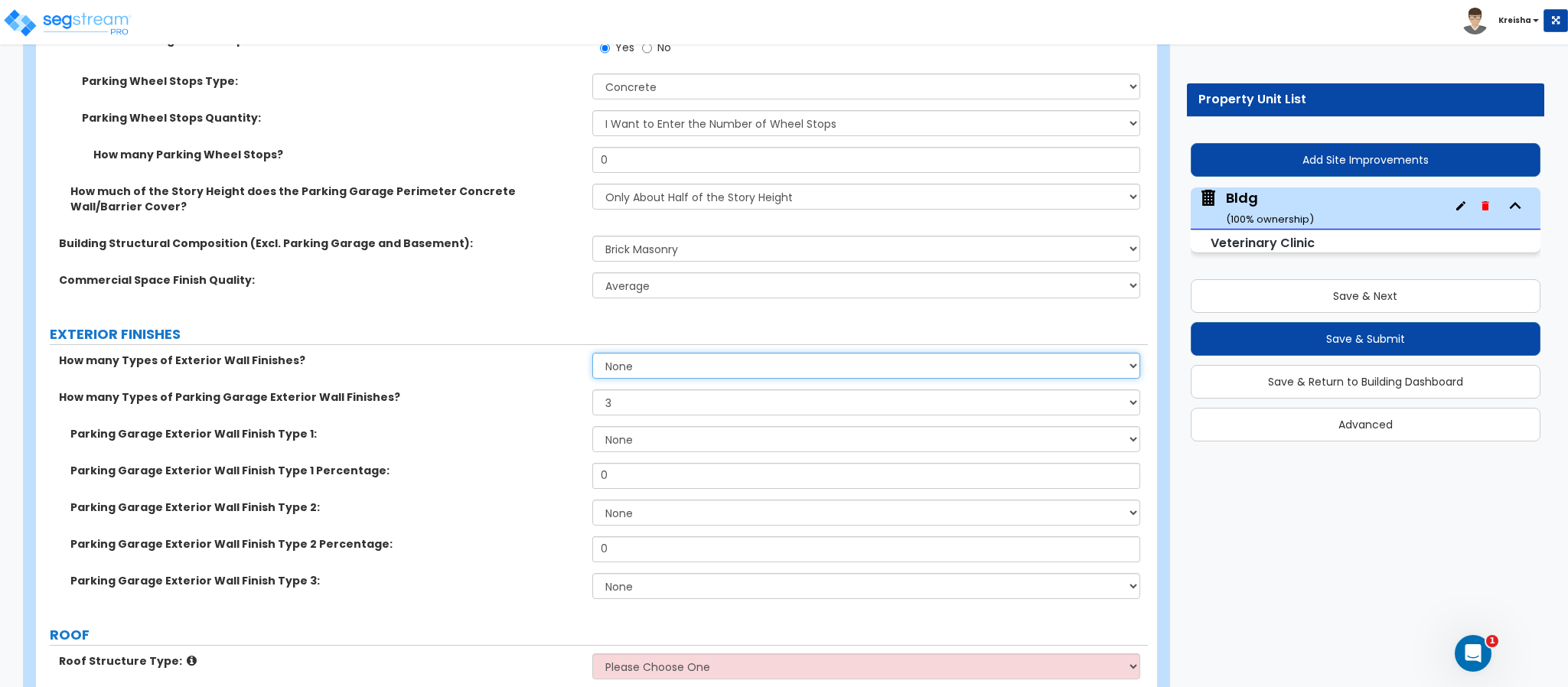
click at [696, 353] on select "None 1 2 3" at bounding box center [867, 365] width 549 height 26
click at [592, 353] on select "None 1 2 3" at bounding box center [867, 365] width 549 height 26
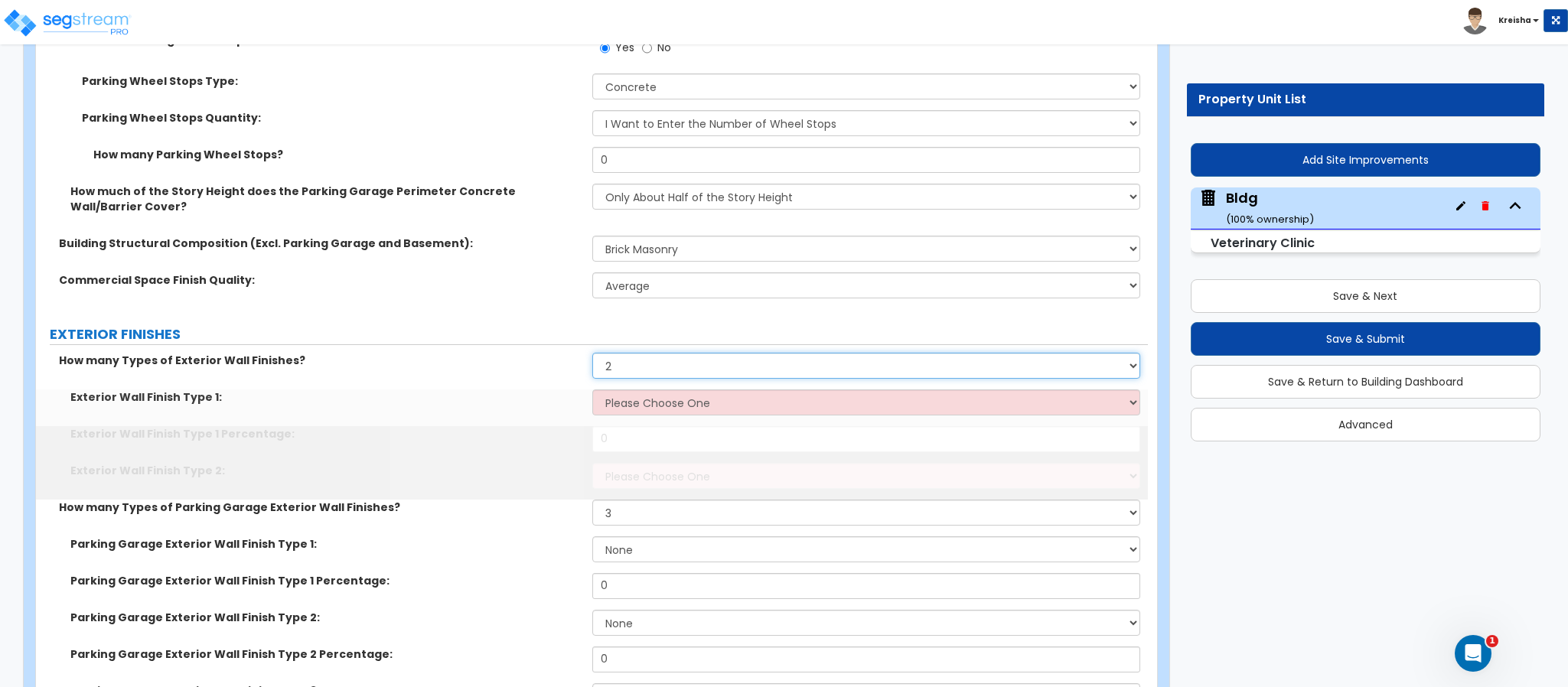
select select "3"
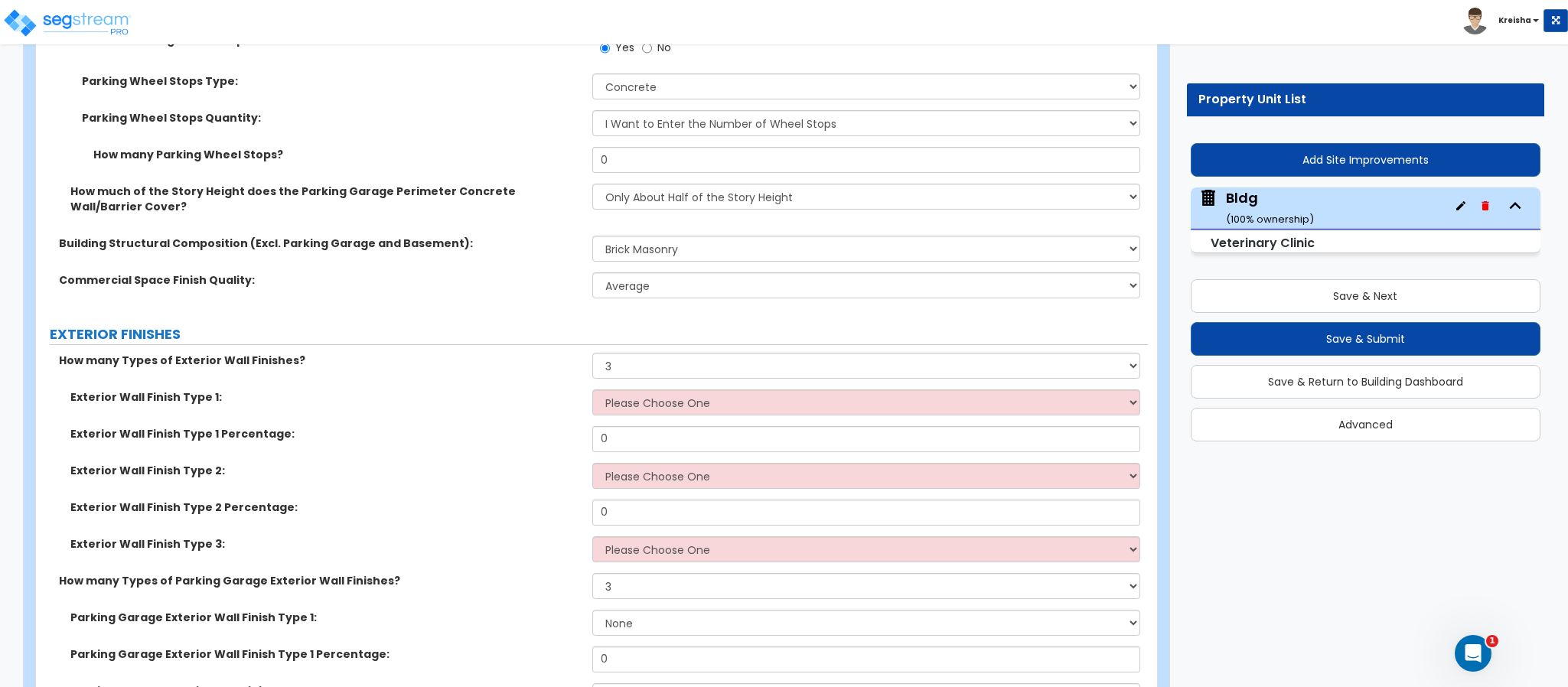
click at [618, 353] on div "How many Types of Exterior Wall Finishes? None 1 2 3" at bounding box center [591, 371] width 1112 height 37
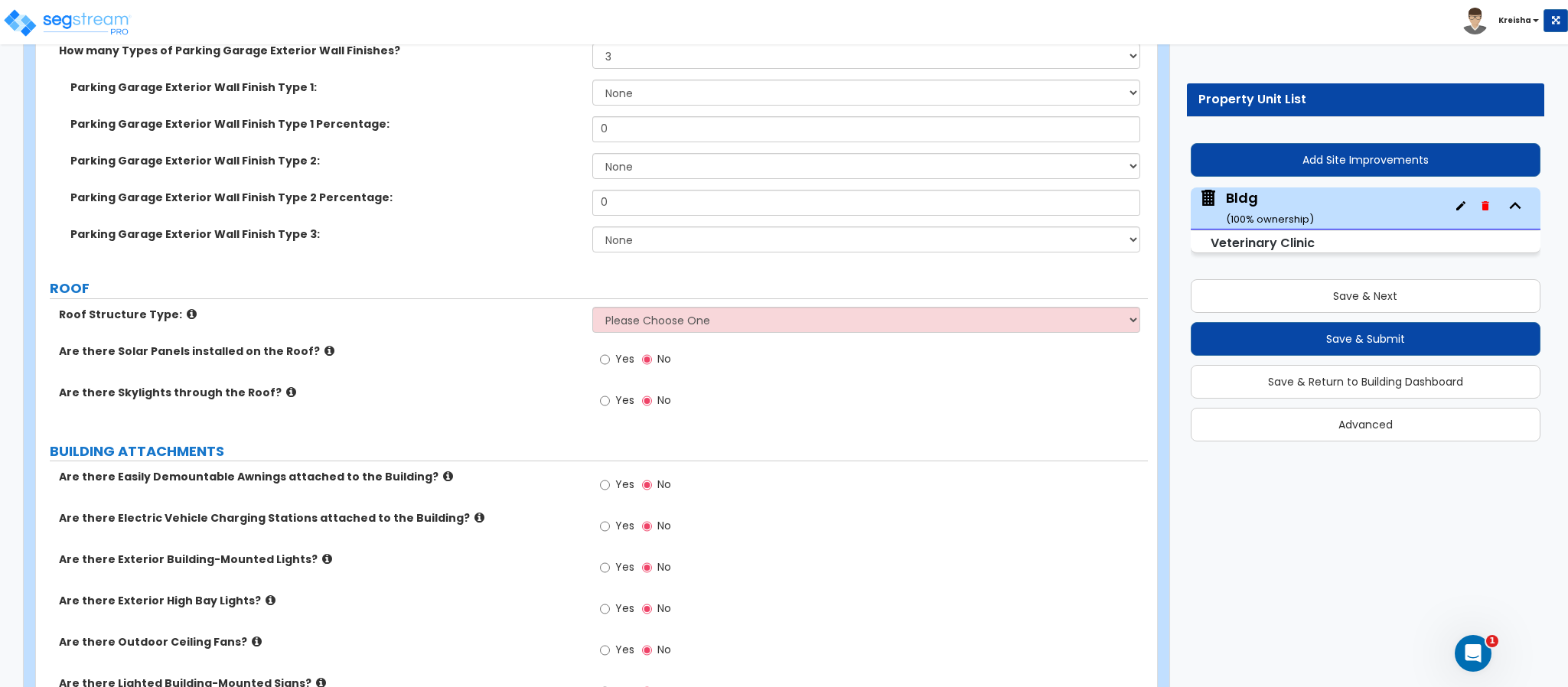
scroll to position [2066, 0]
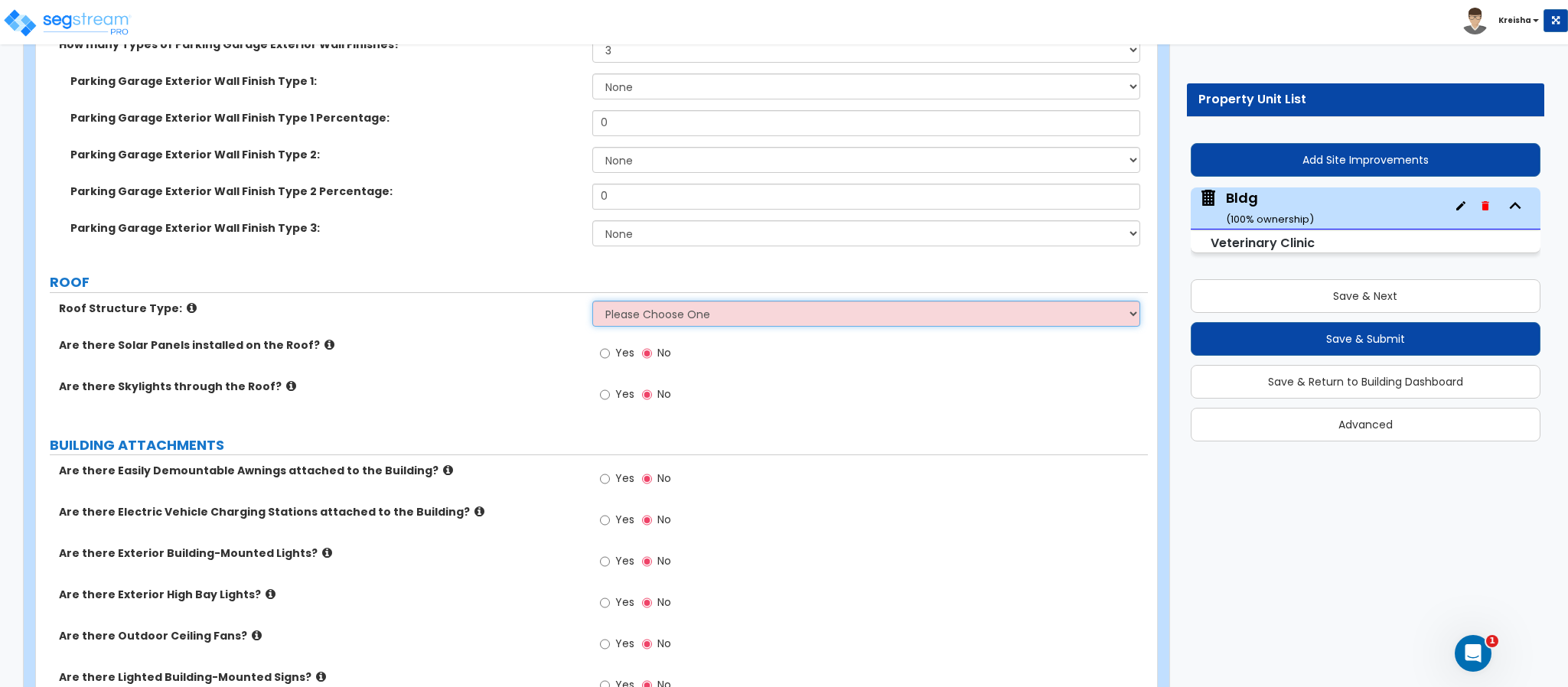
click at [650, 301] on select "Please Choose One Gable Roof Flat Roof Hybrid Gable & Flat Roof" at bounding box center [867, 314] width 549 height 26
click at [592, 301] on select "Please Choose One Gable Roof Flat Roof Hybrid Gable & Flat Roof" at bounding box center [867, 314] width 549 height 26
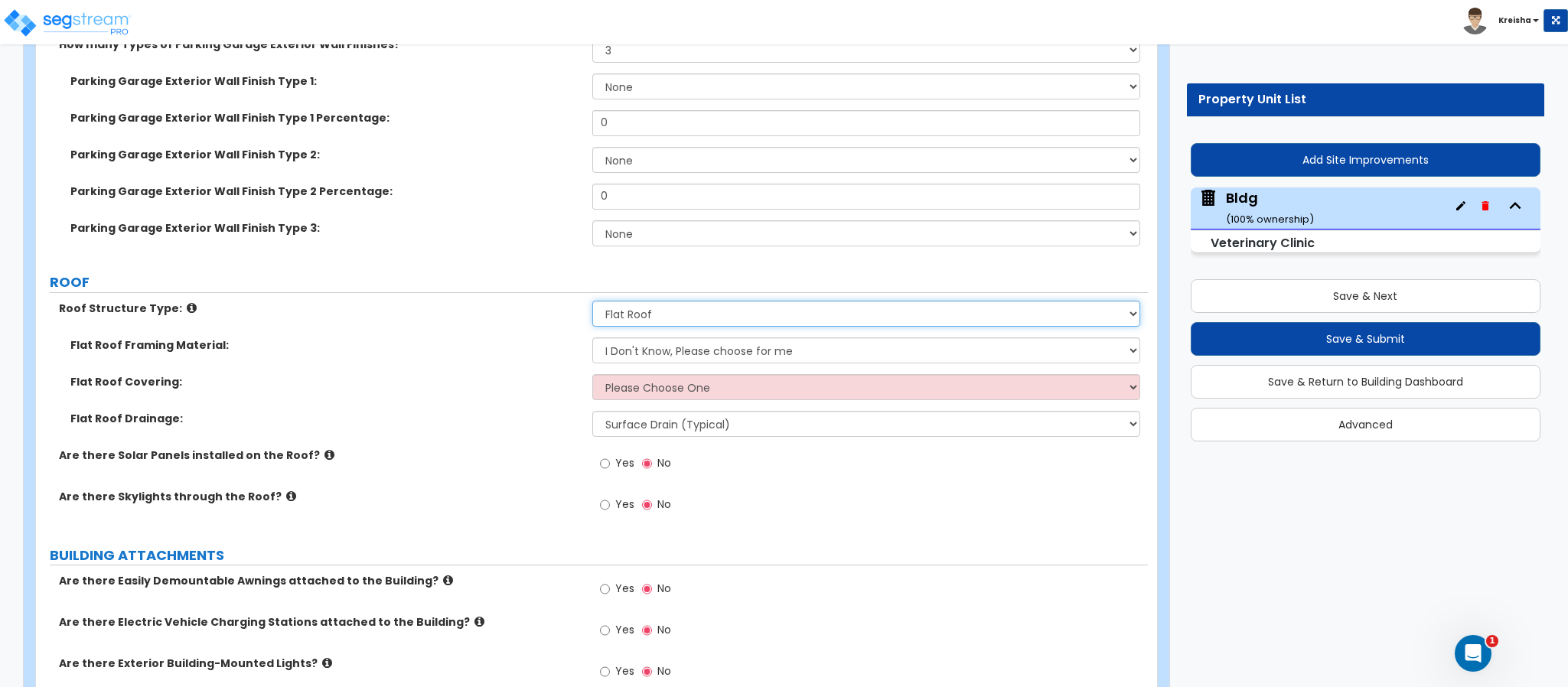
select select "3"
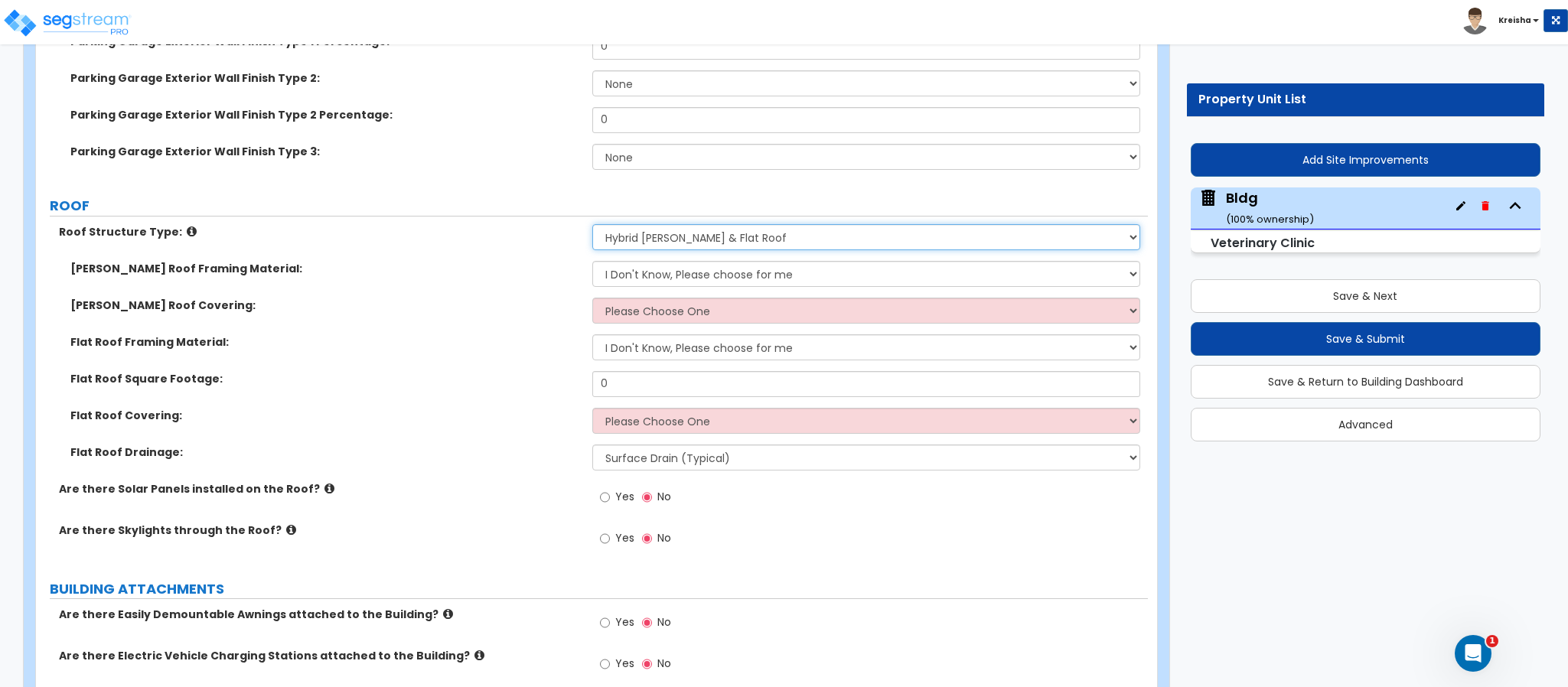
scroll to position [2218, 0]
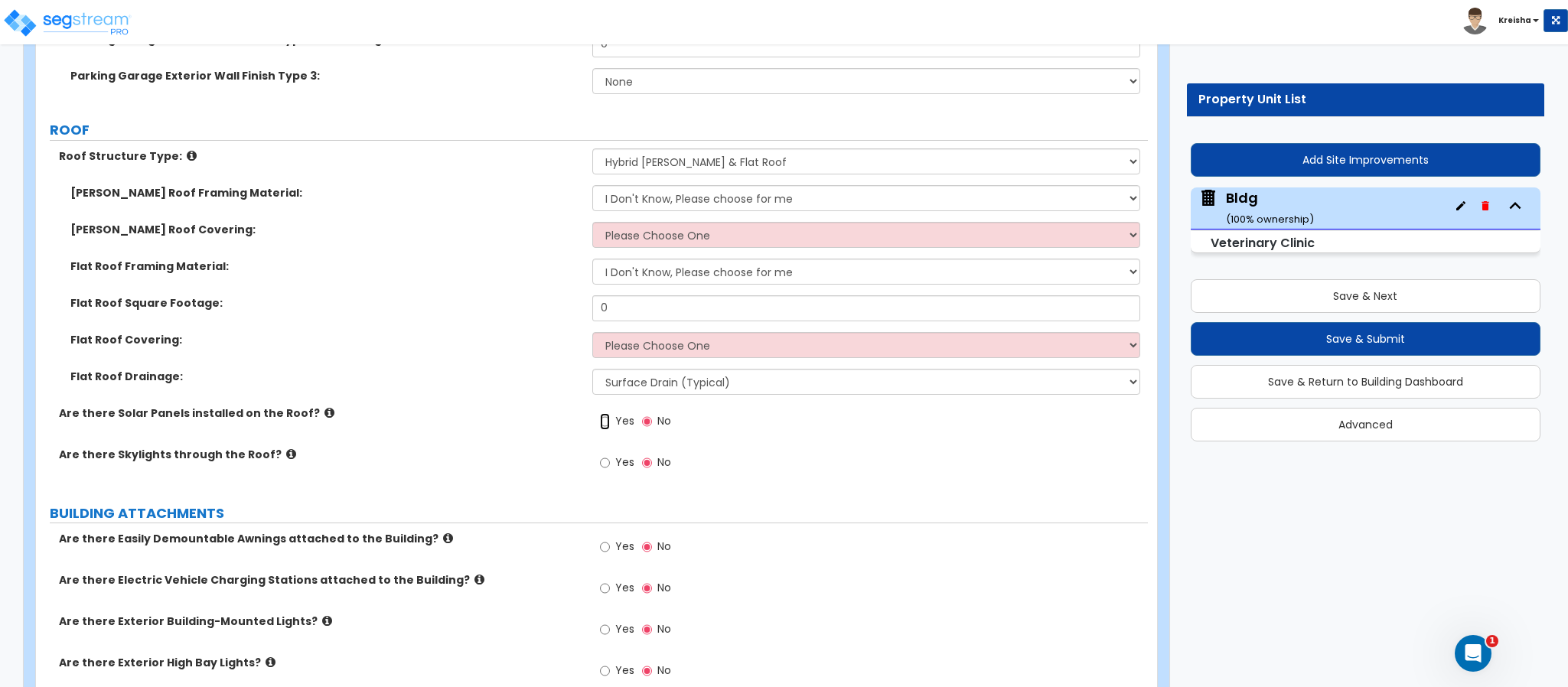
click at [608, 413] on input "Yes" at bounding box center [605, 421] width 10 height 17
radio input "true"
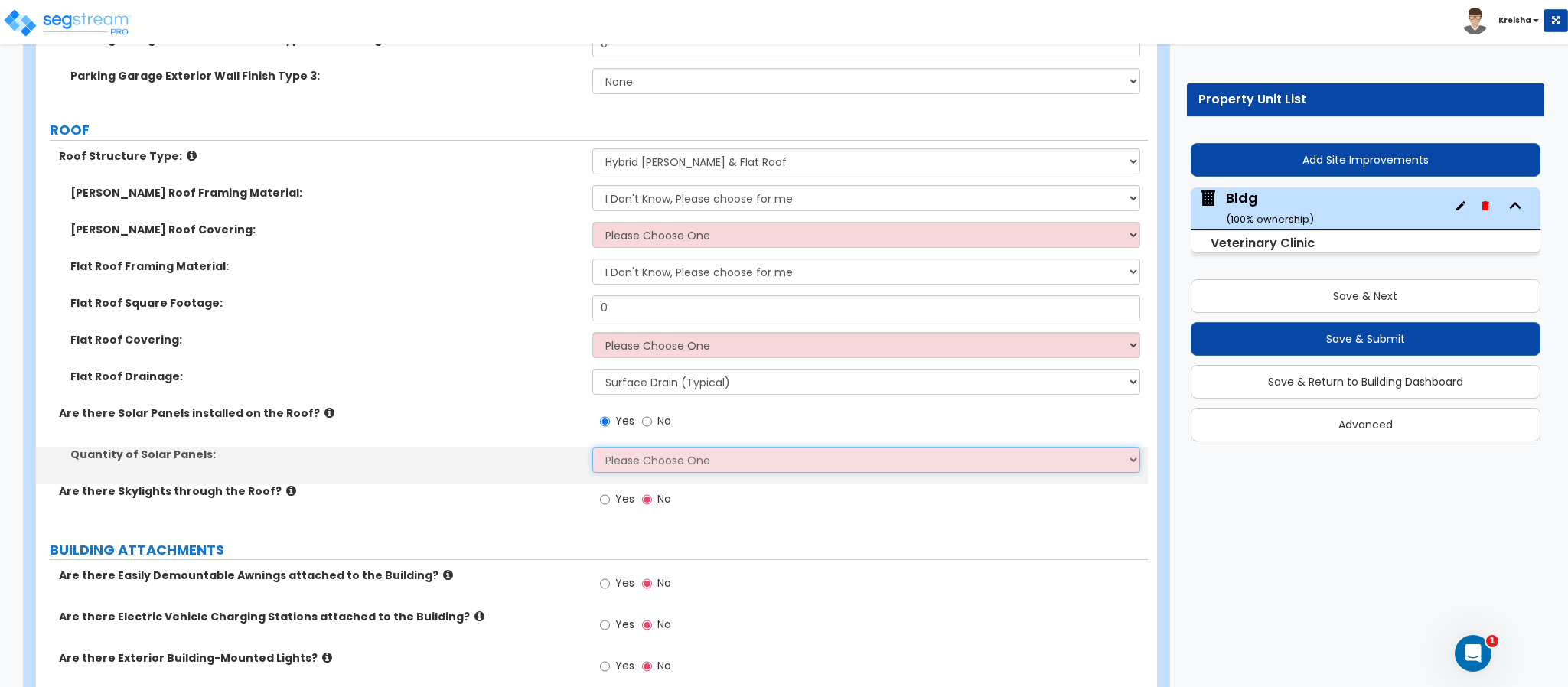
click at [609, 447] on select "Please Choose One Enter the Percentage of Roof Covered by Solar Panels Enter th…" at bounding box center [867, 460] width 549 height 26
click at [592, 447] on select "Please Choose One Enter the Percentage of Roof Covered by Solar Panels Enter th…" at bounding box center [867, 460] width 549 height 26
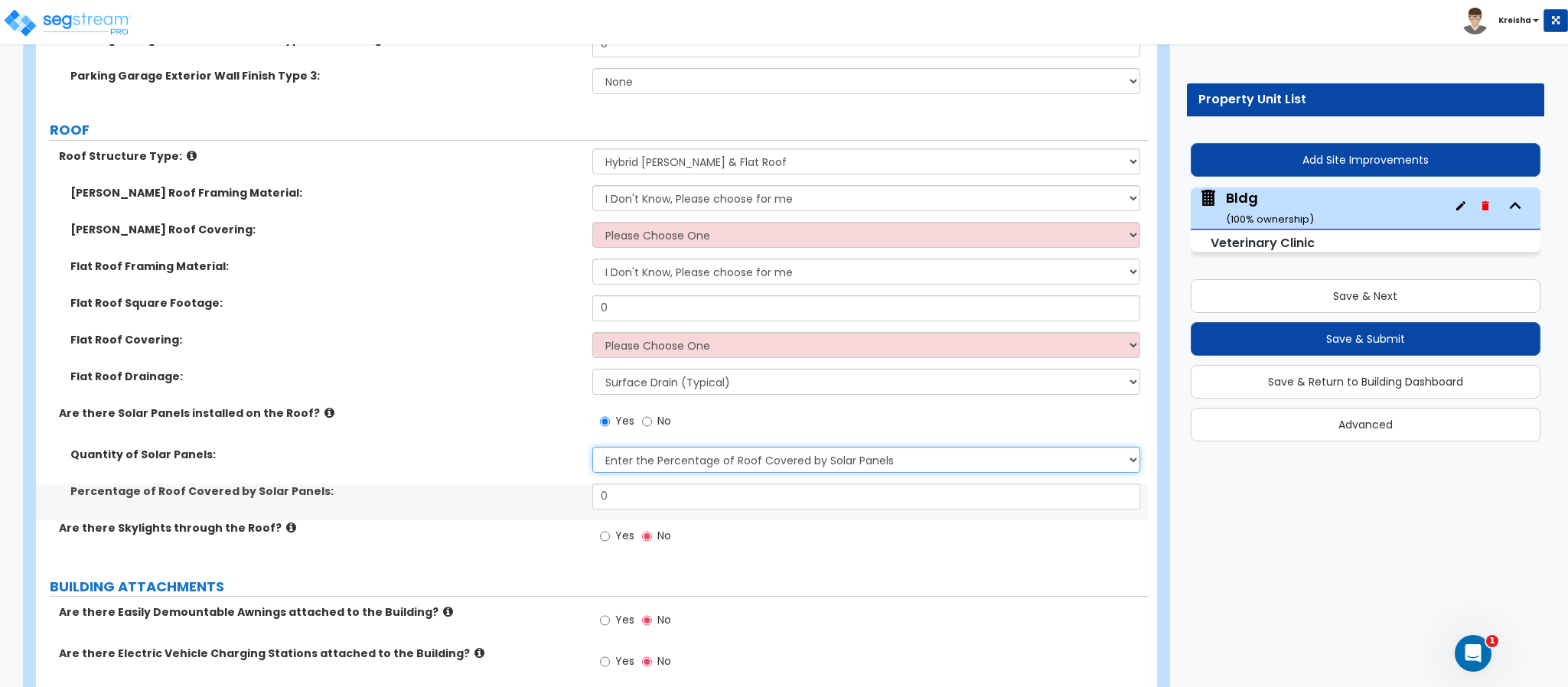
select select "2"
click at [615, 528] on span "Yes" at bounding box center [625, 535] width 19 height 15
click at [610, 528] on input "Yes" at bounding box center [605, 536] width 10 height 17
radio input "true"
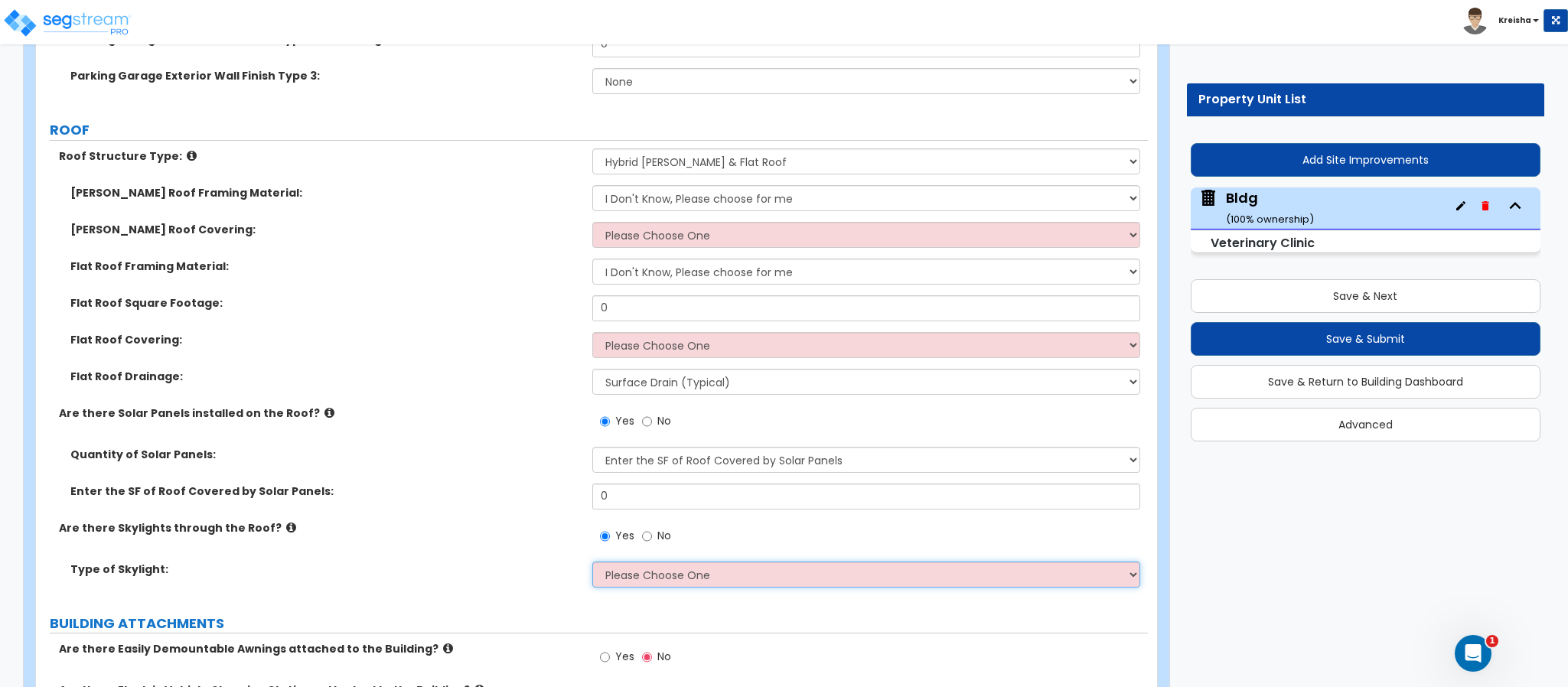
click at [621, 562] on select "Please Choose One Sandwich Panels Fixed Rectangular Glass Barrel Vault Dome Squ…" at bounding box center [867, 574] width 549 height 26
click at [528, 520] on div "Are there Skylights through the Roof? Yes No" at bounding box center [591, 541] width 1112 height 41
click at [621, 562] on select "Please Choose One Sandwich Panels Fixed Rectangular Glass Barrel Vault Dome Squ…" at bounding box center [867, 574] width 549 height 26
select select "1"
click at [592, 562] on select "Please Choose One Sandwich Panels Fixed Rectangular Glass Barrel Vault Dome Squ…" at bounding box center [867, 574] width 549 height 26
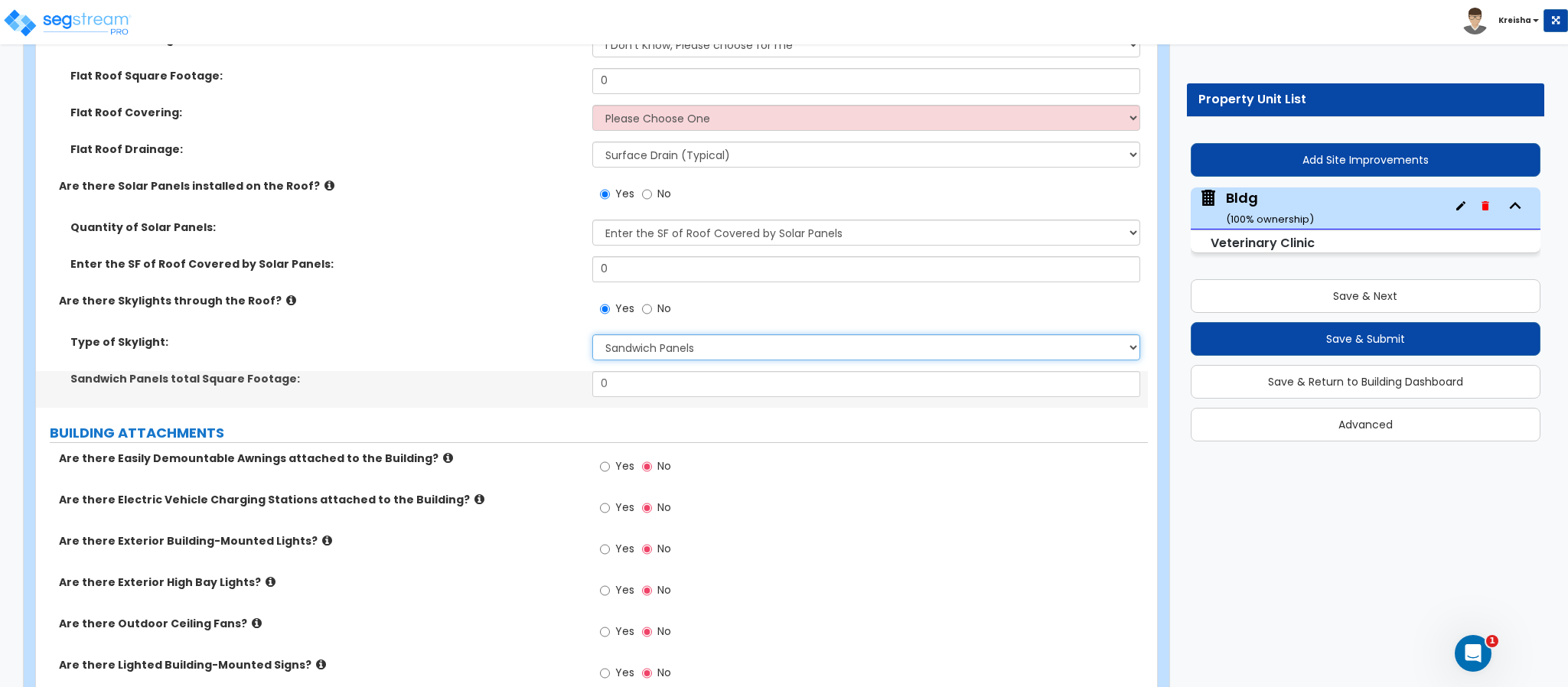
scroll to position [2448, 0]
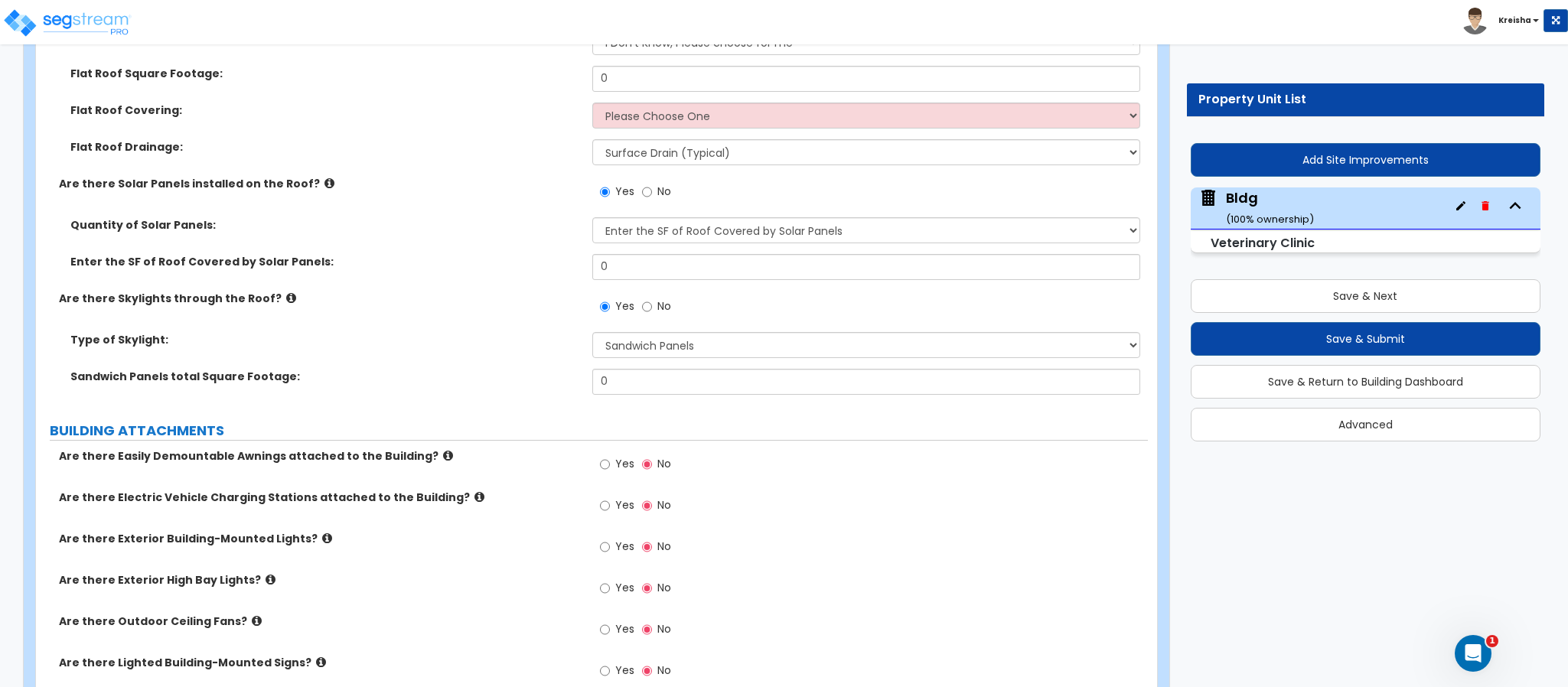
click at [614, 453] on label "Yes" at bounding box center [617, 466] width 34 height 26
click at [610, 456] on input "Yes" at bounding box center [605, 464] width 10 height 17
radio input "true"
click at [974, 490] on div "Yes No" at bounding box center [870, 511] width 556 height 41
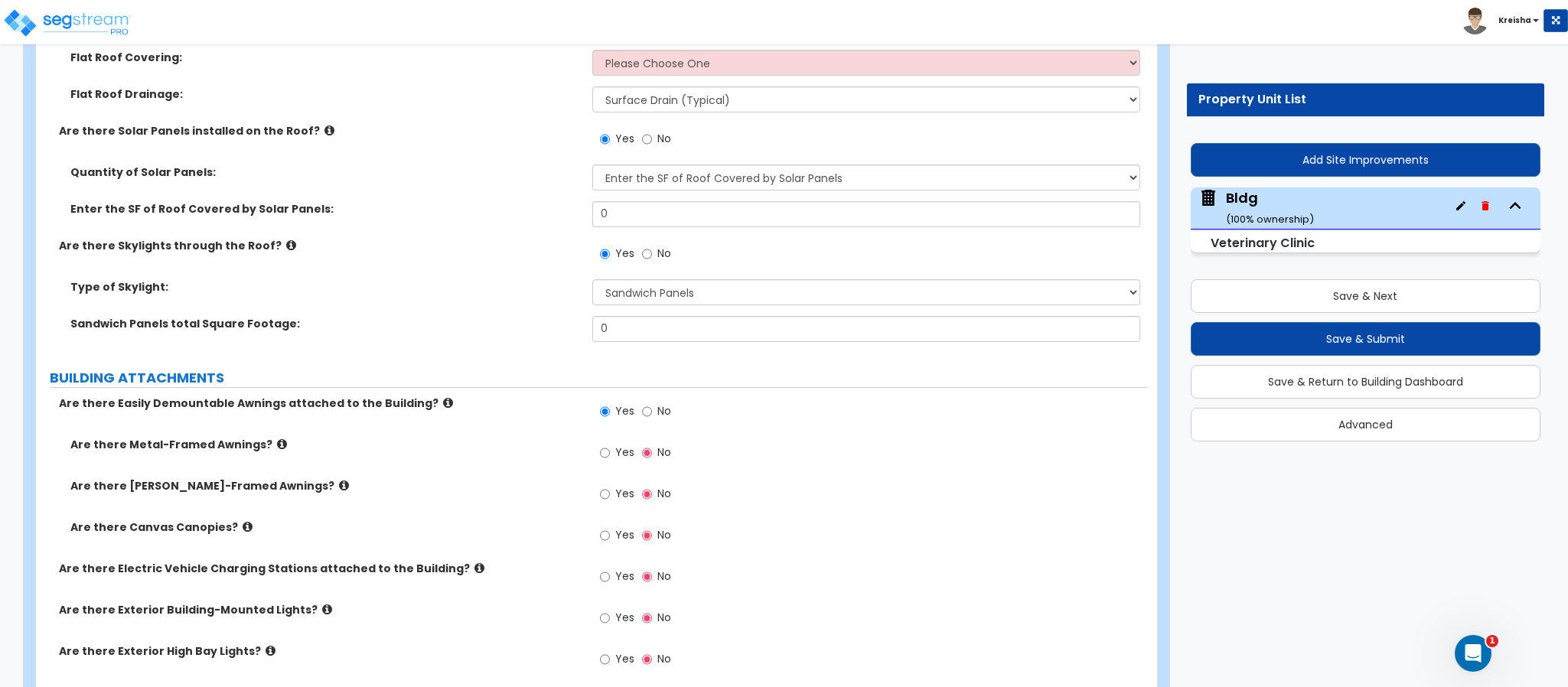
scroll to position [2525, 0]
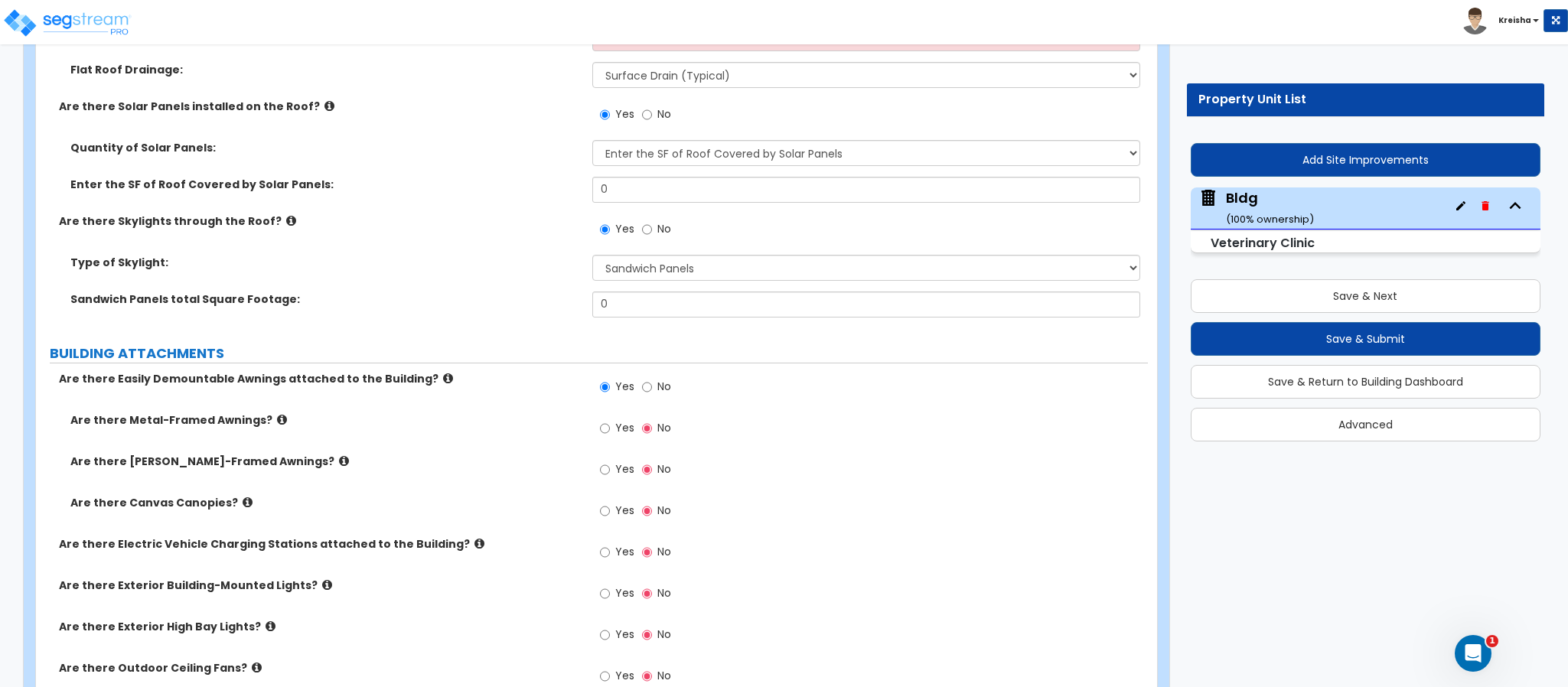
click at [620, 417] on label "Yes" at bounding box center [617, 430] width 34 height 26
click at [610, 420] on input "Yes" at bounding box center [605, 428] width 10 height 17
radio input "true"
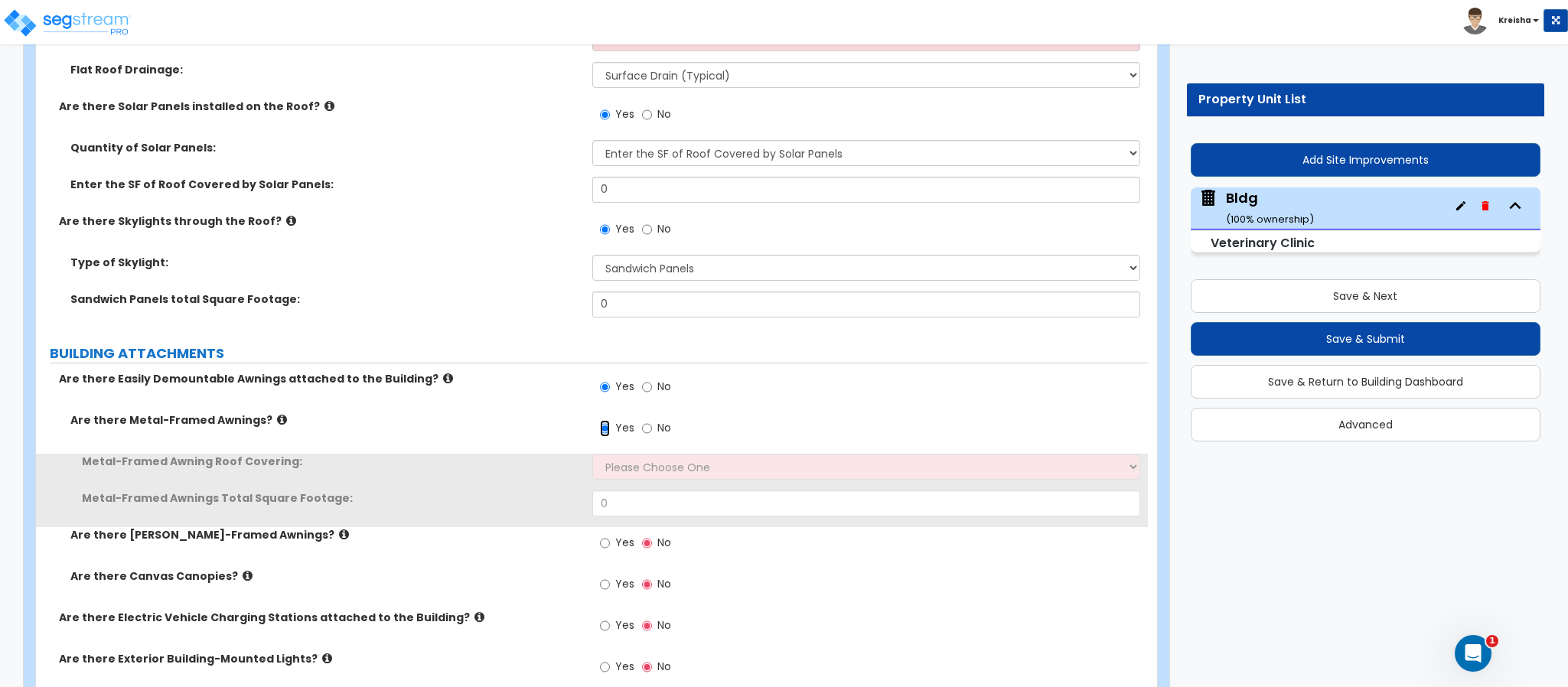
scroll to position [2601, 0]
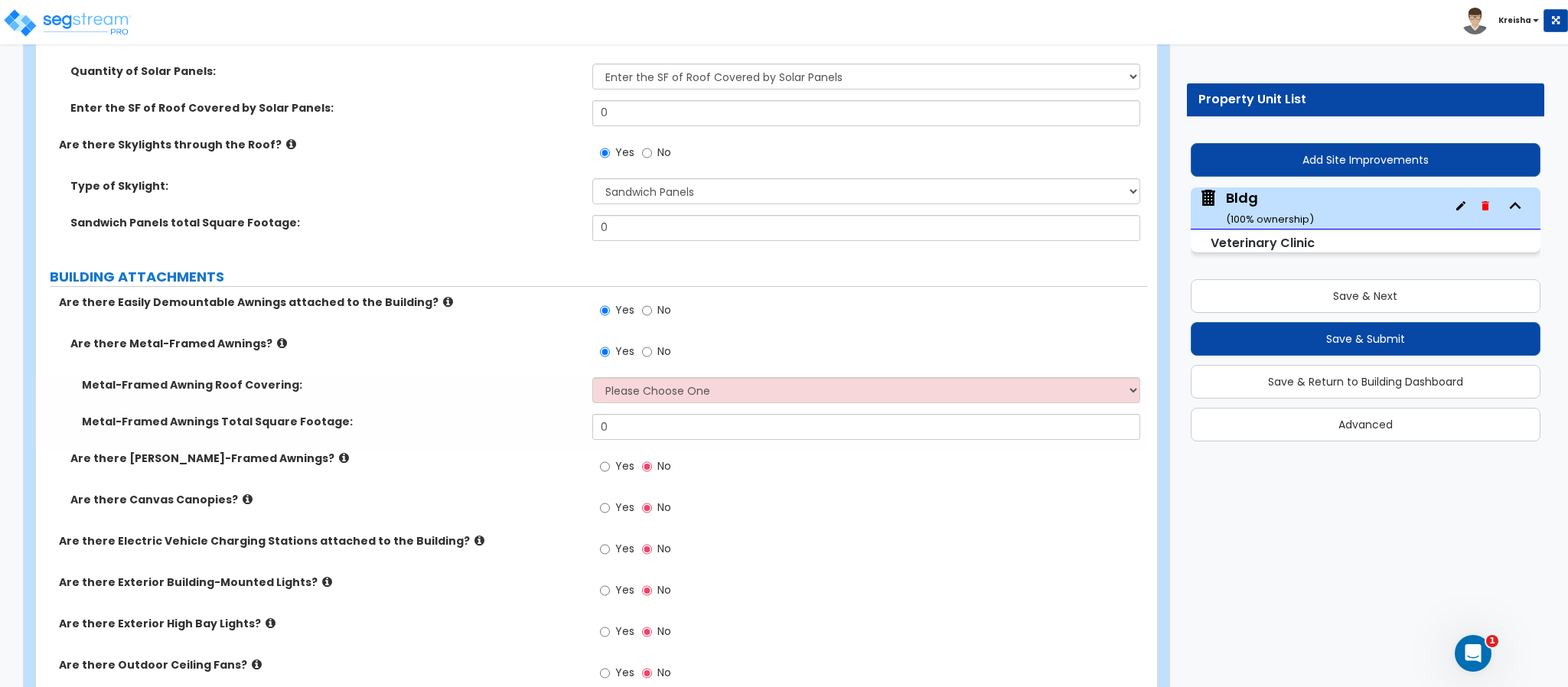
click at [615, 458] on span "Yes" at bounding box center [625, 465] width 19 height 15
click at [610, 458] on input "Yes" at bounding box center [605, 466] width 10 height 17
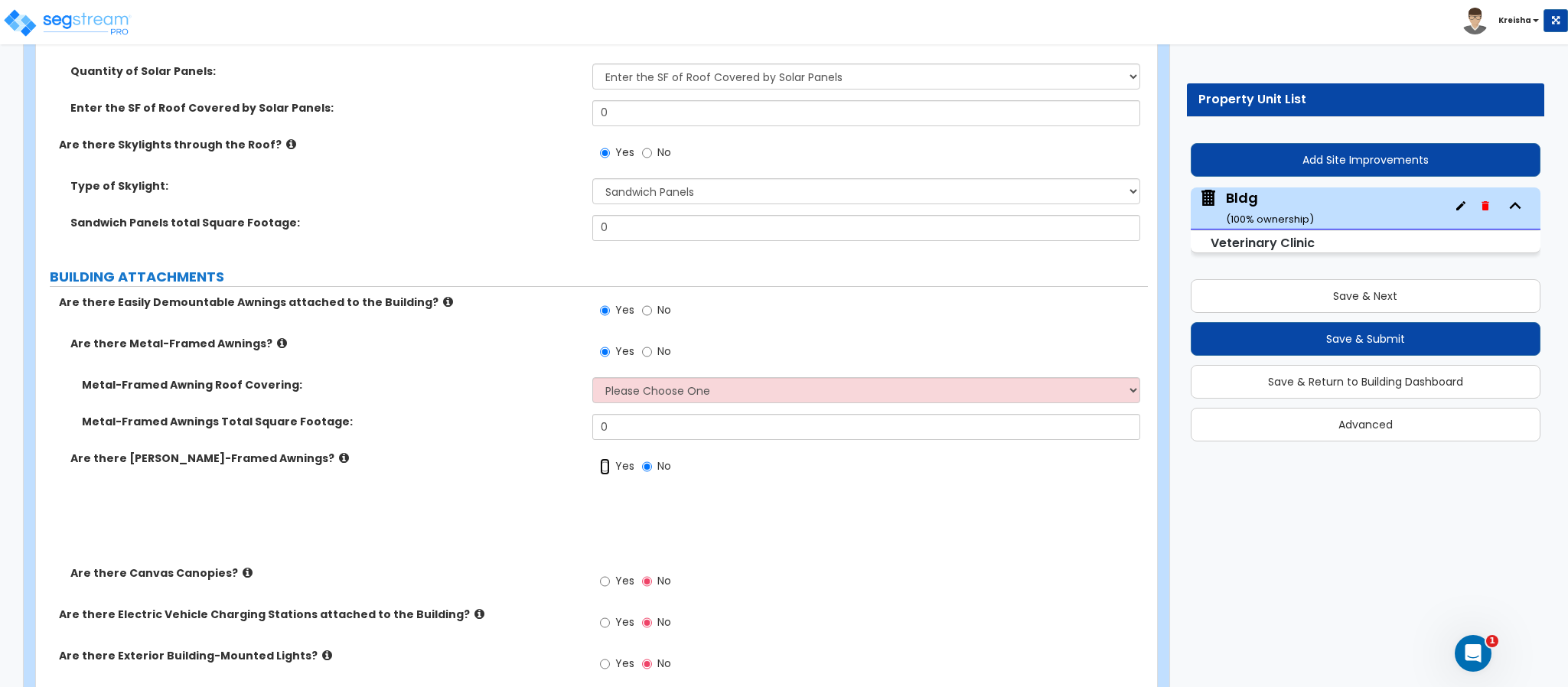
radio input "true"
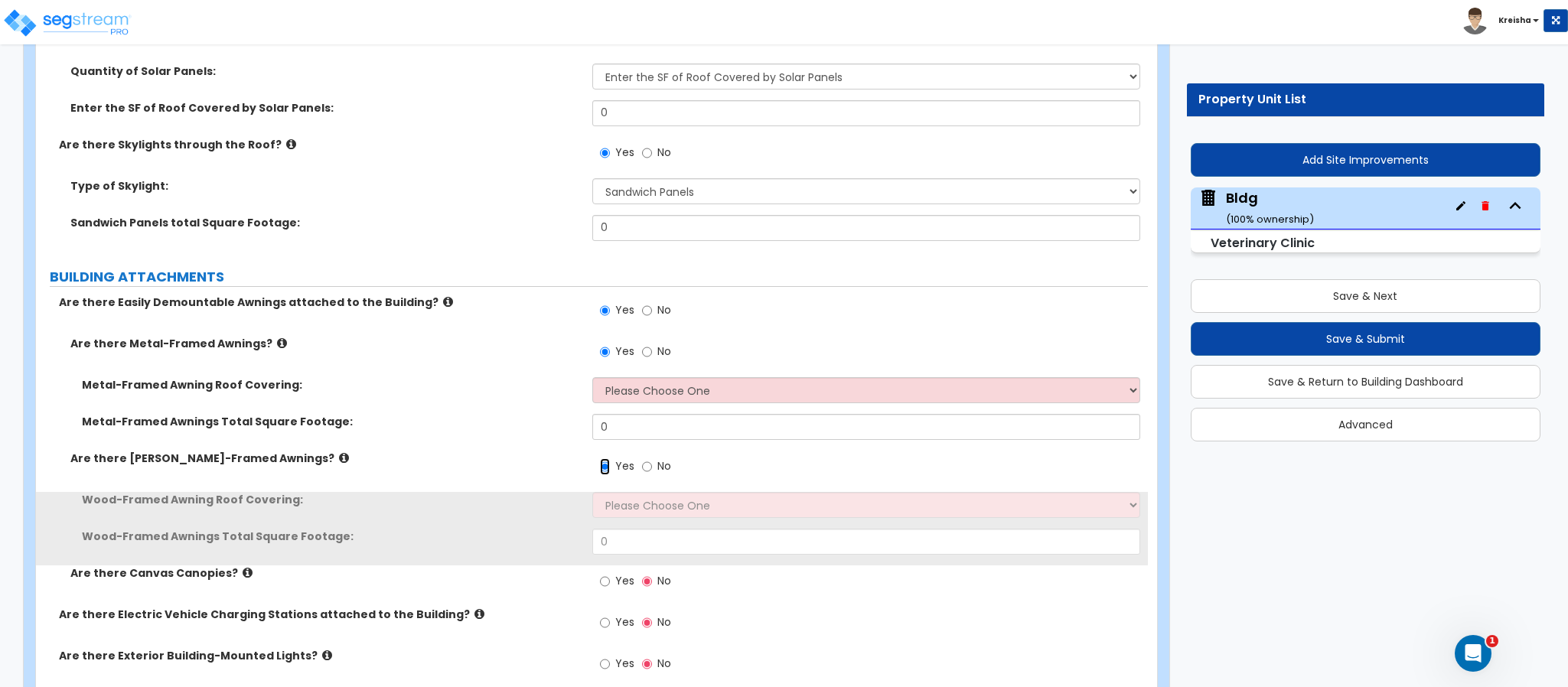
scroll to position [2754, 0]
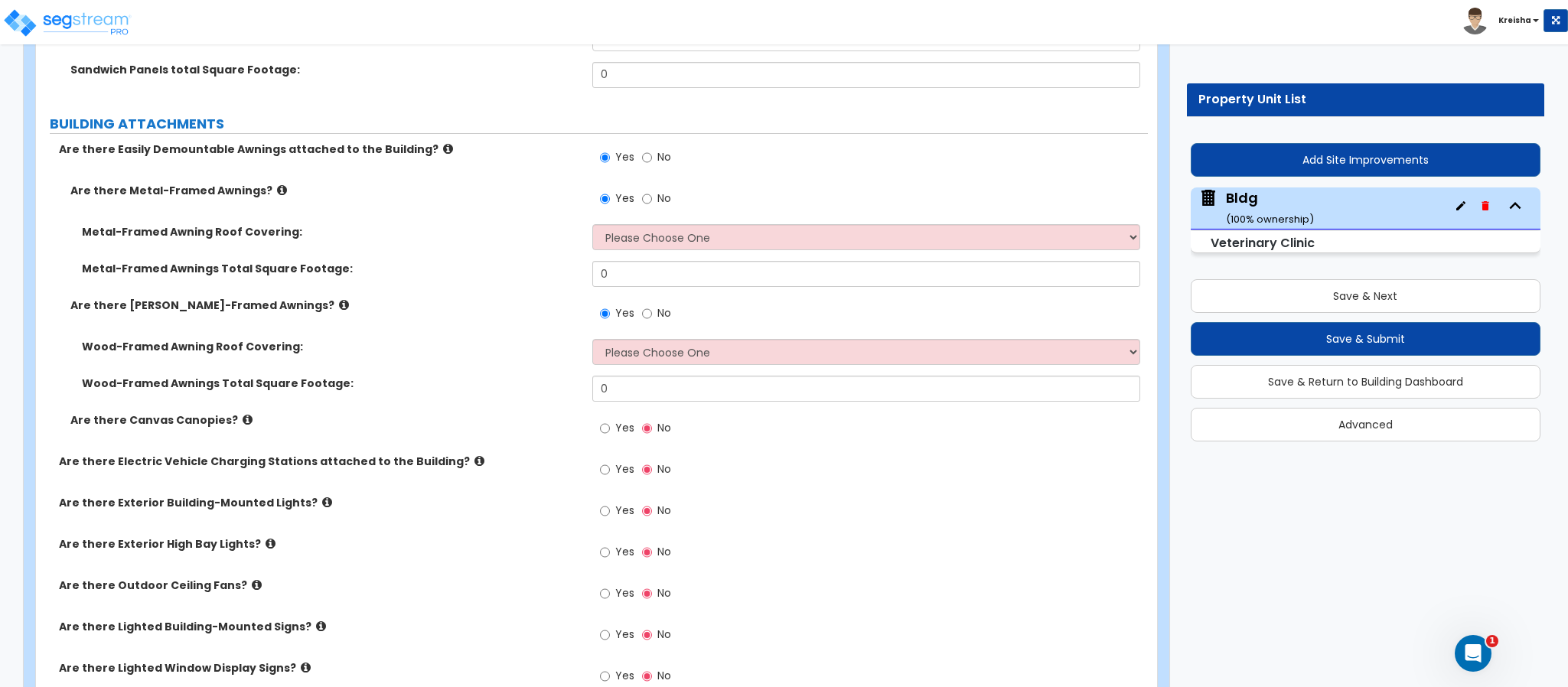
click at [615, 417] on label "Yes" at bounding box center [617, 430] width 34 height 26
click at [610, 420] on input "Yes" at bounding box center [605, 428] width 10 height 17
radio input "true"
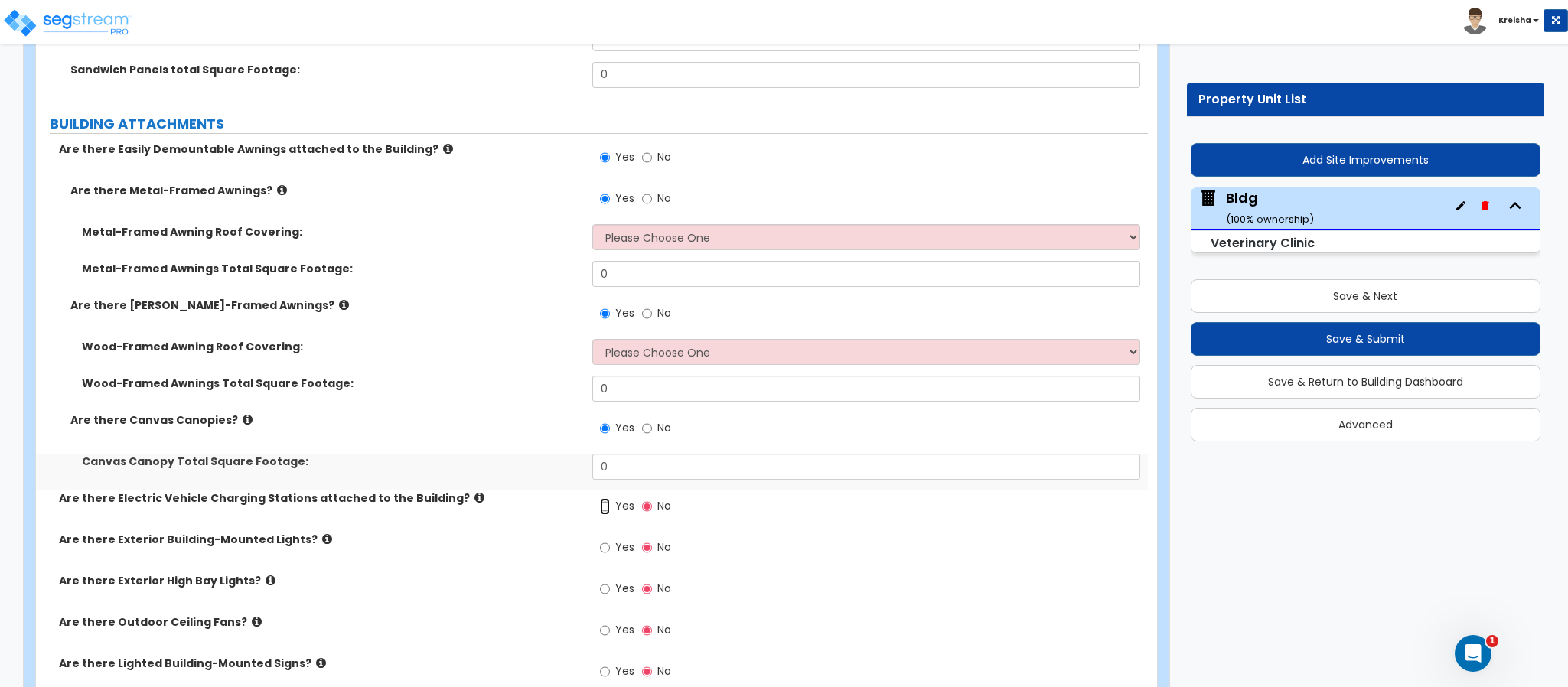
click at [609, 498] on input "Yes" at bounding box center [605, 506] width 10 height 17
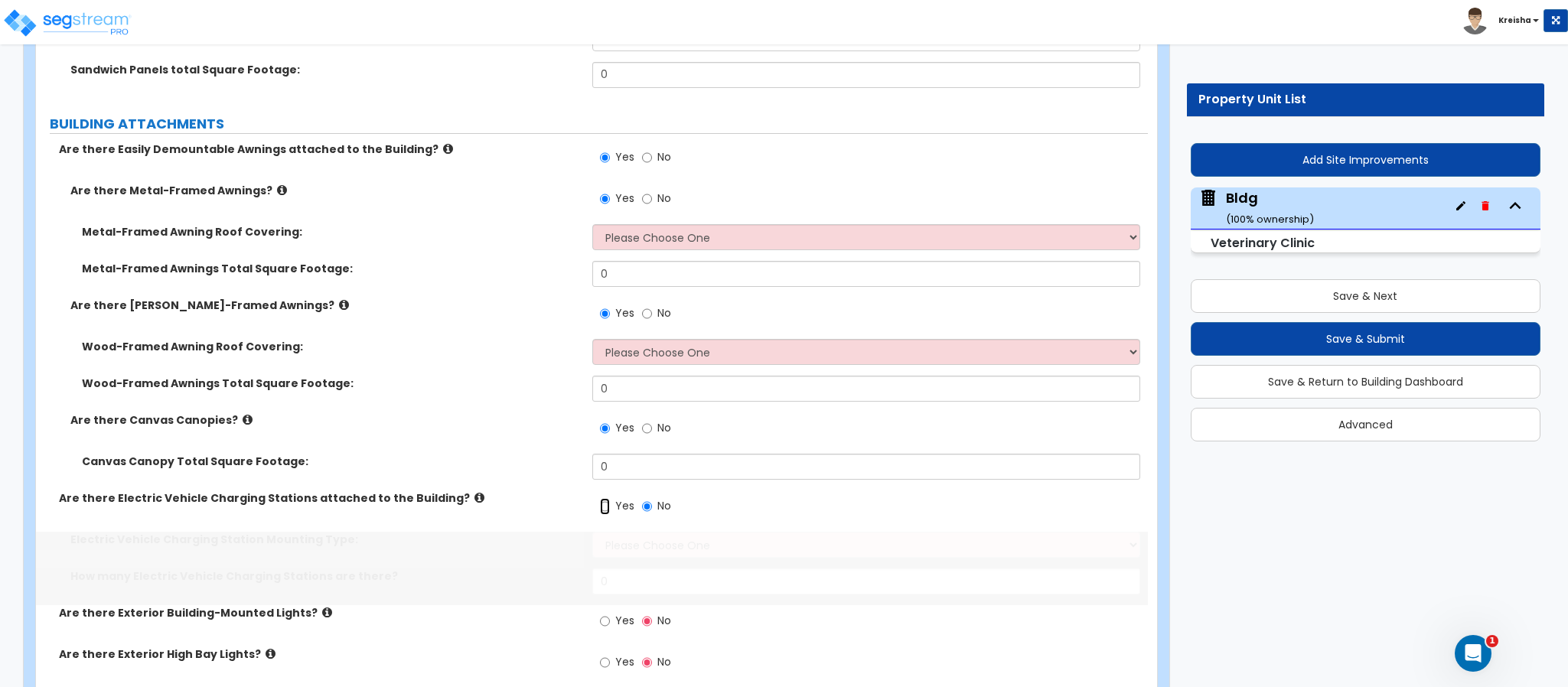
radio input "true"
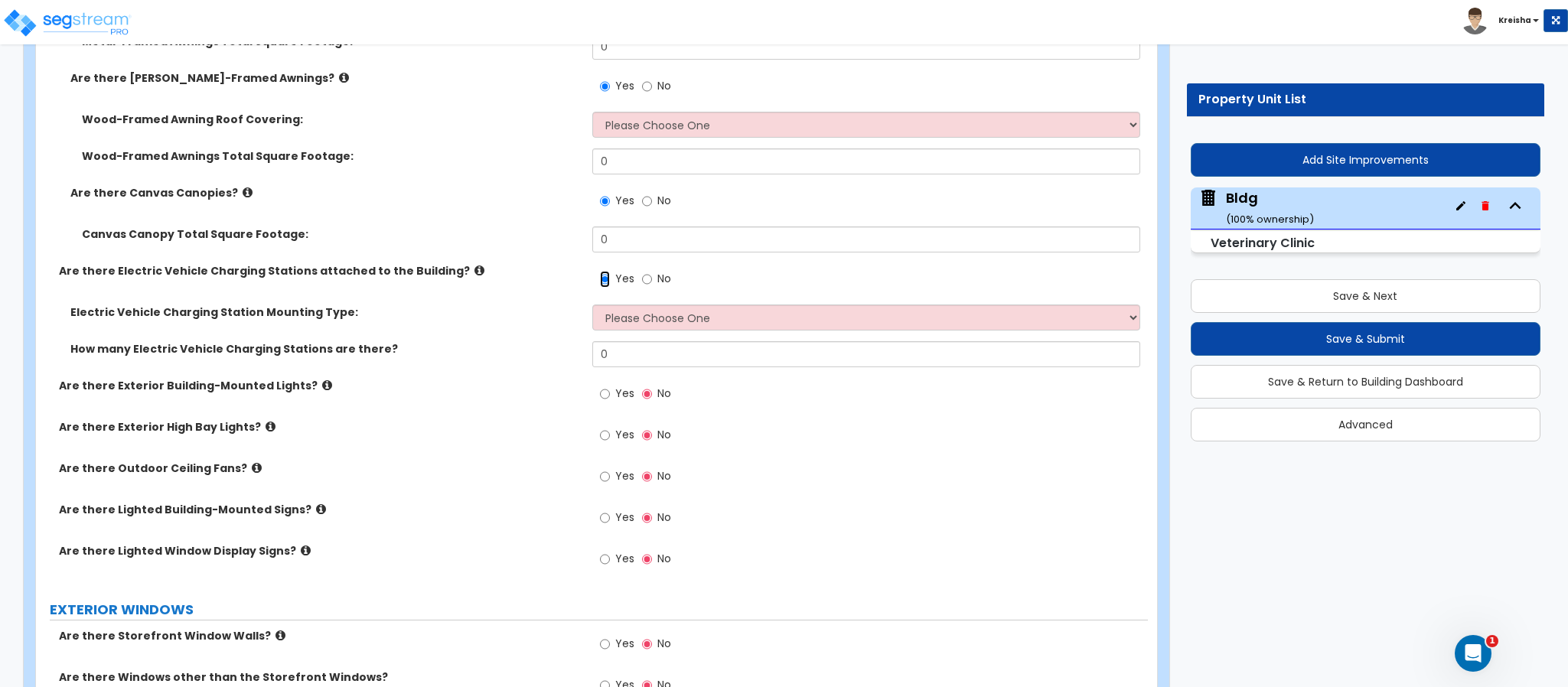
scroll to position [2984, 0]
click at [621, 383] on span "Yes" at bounding box center [625, 390] width 19 height 15
click at [610, 383] on input "Yes" at bounding box center [605, 391] width 10 height 17
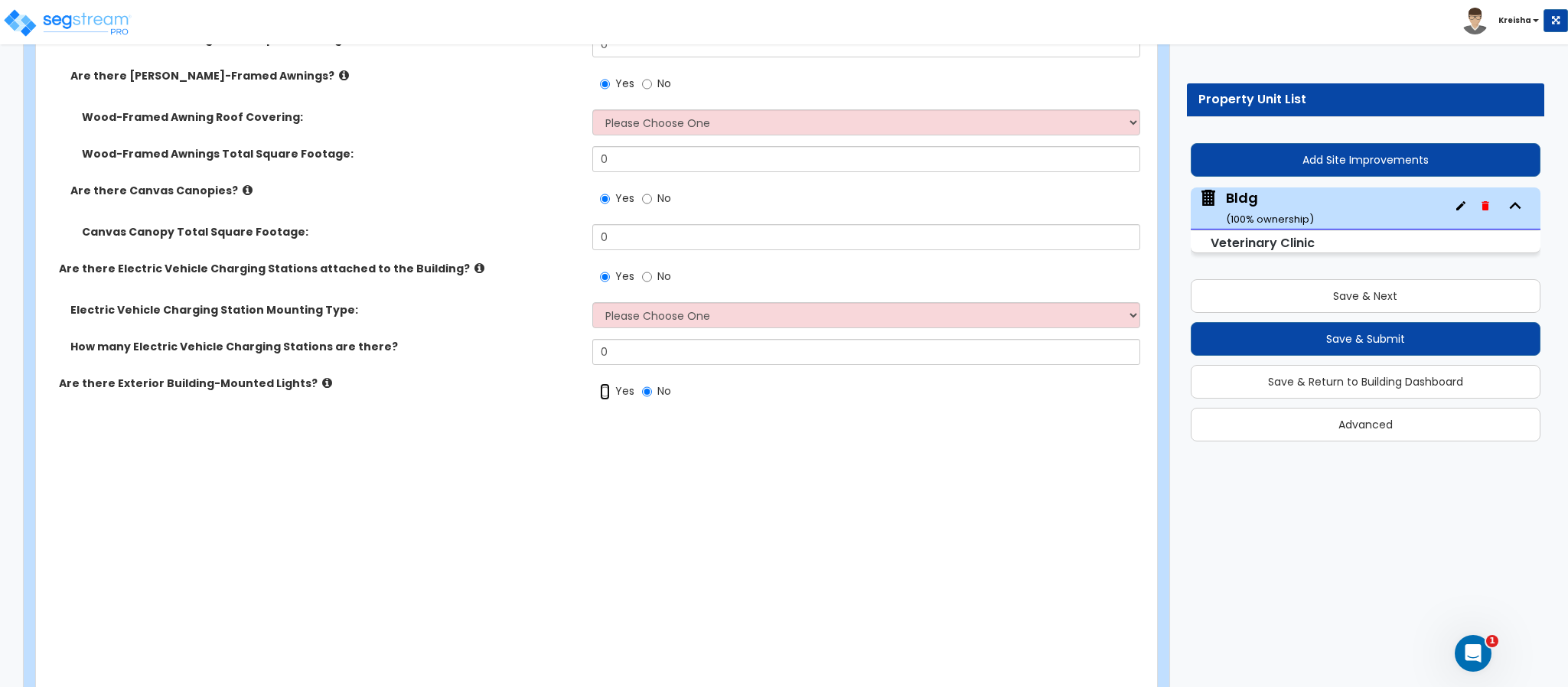
radio input "true"
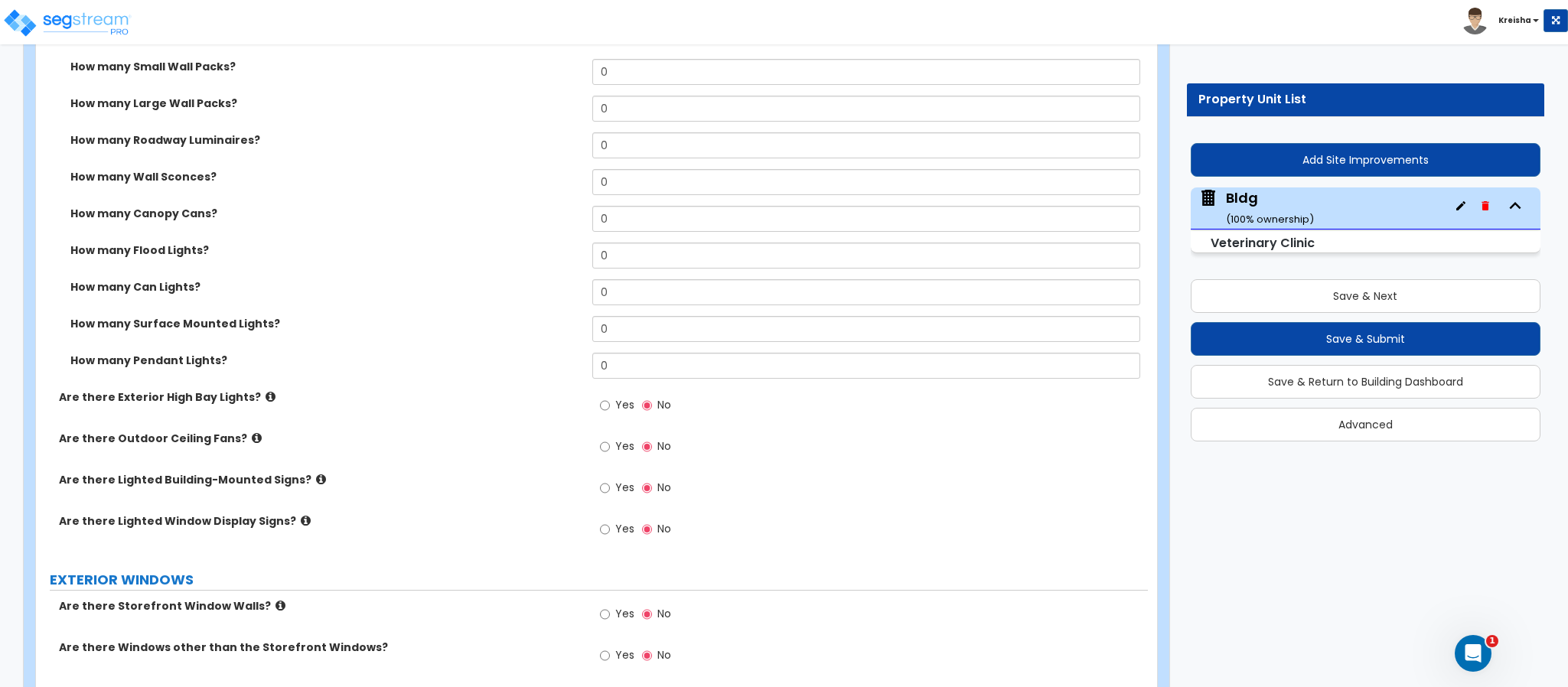
scroll to position [3443, 0]
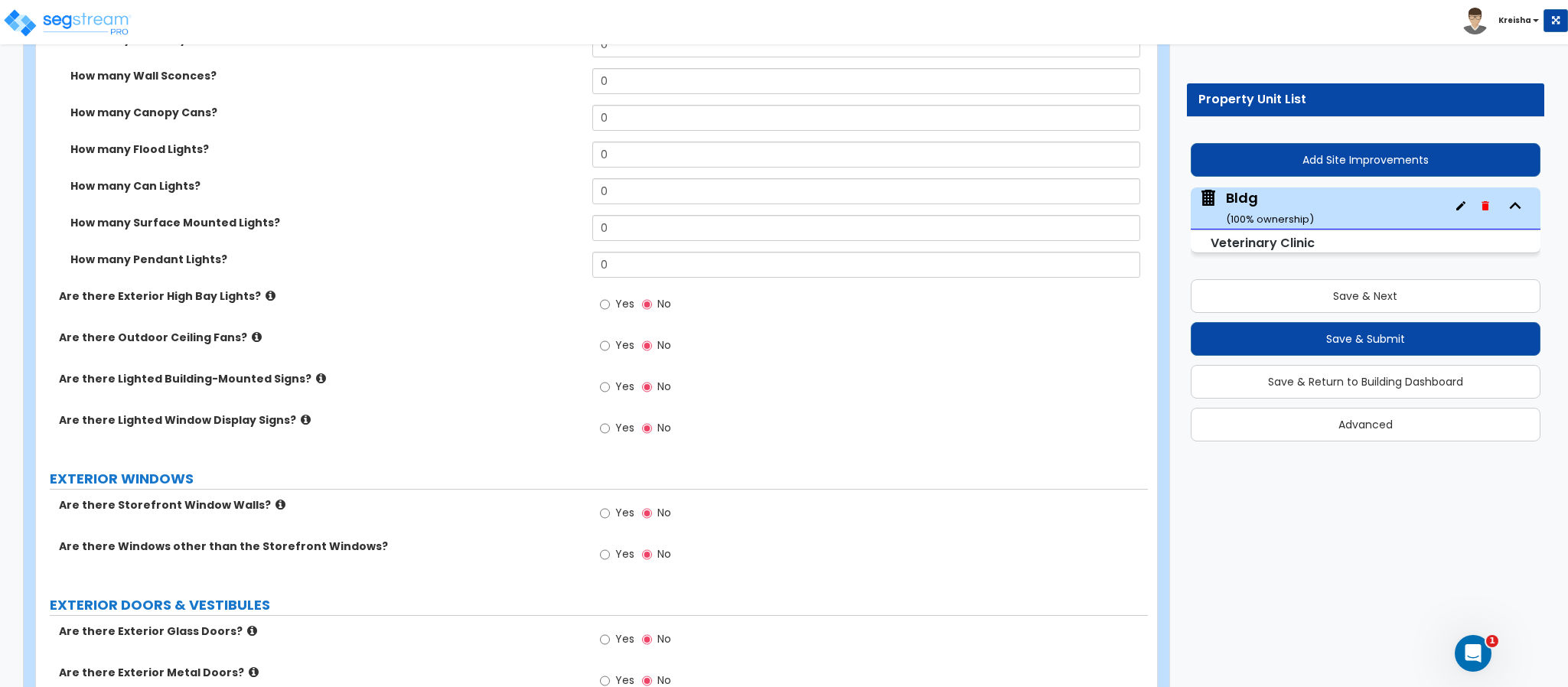
click at [602, 290] on div "Yes No" at bounding box center [635, 306] width 86 height 35
click at [606, 296] on input "Yes" at bounding box center [605, 304] width 10 height 17
radio input "true"
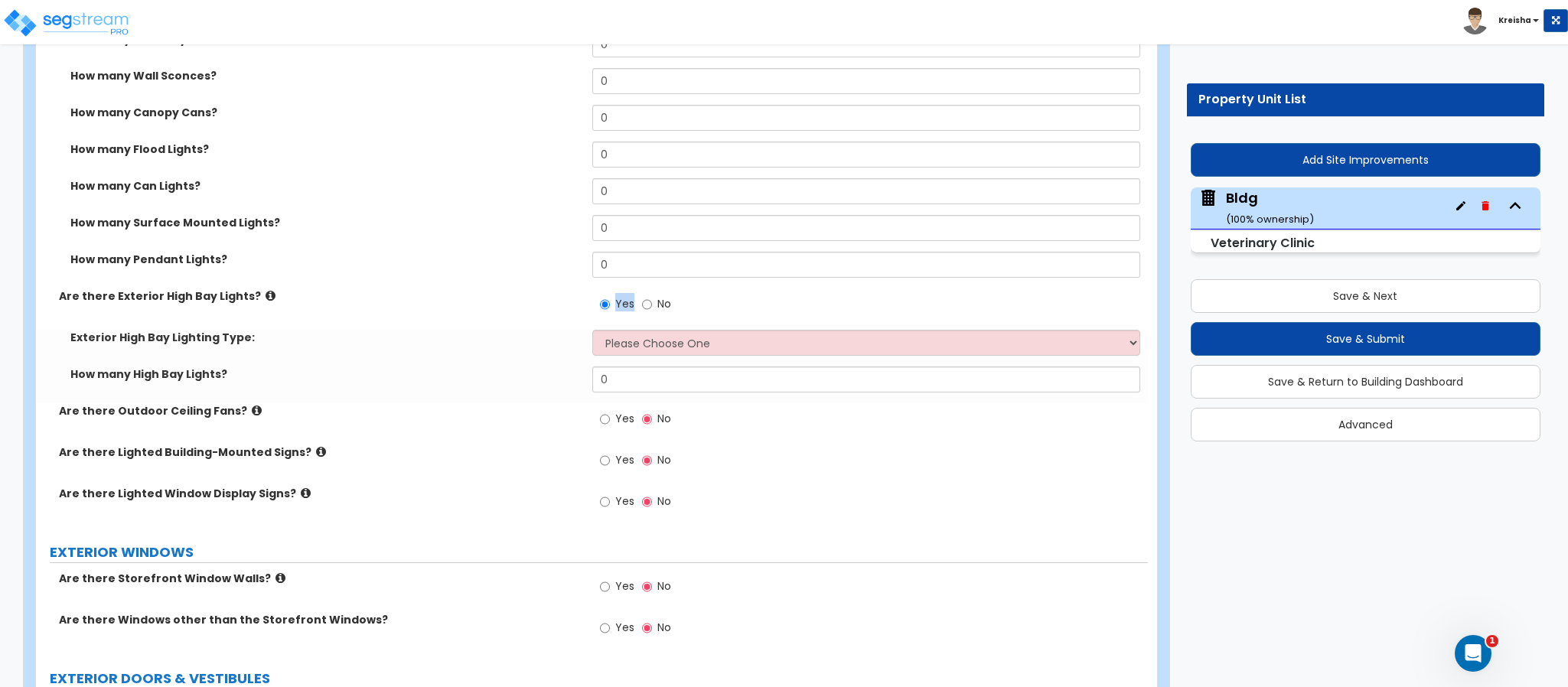
click at [611, 408] on label "Yes" at bounding box center [617, 420] width 34 height 26
click at [610, 411] on input "Yes" at bounding box center [605, 419] width 10 height 17
radio input "true"
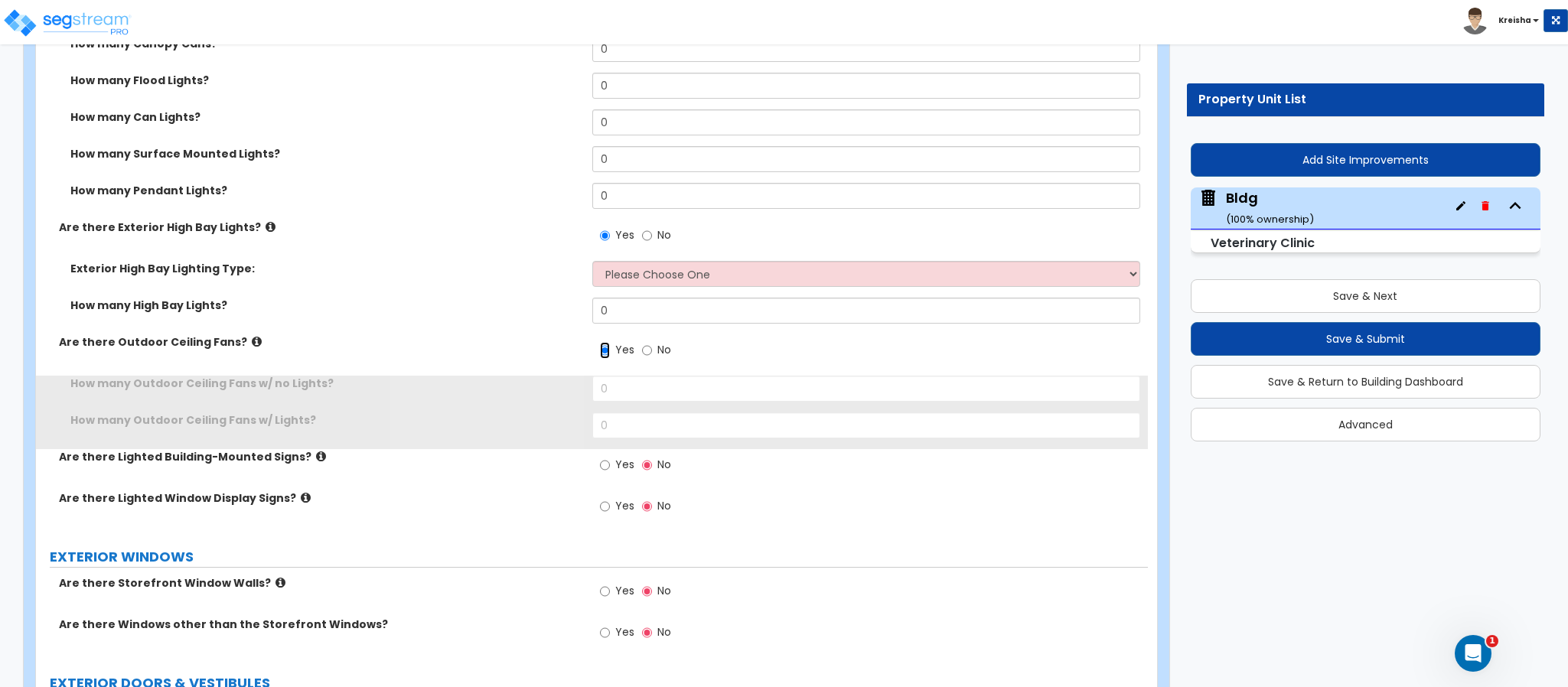
scroll to position [3595, 0]
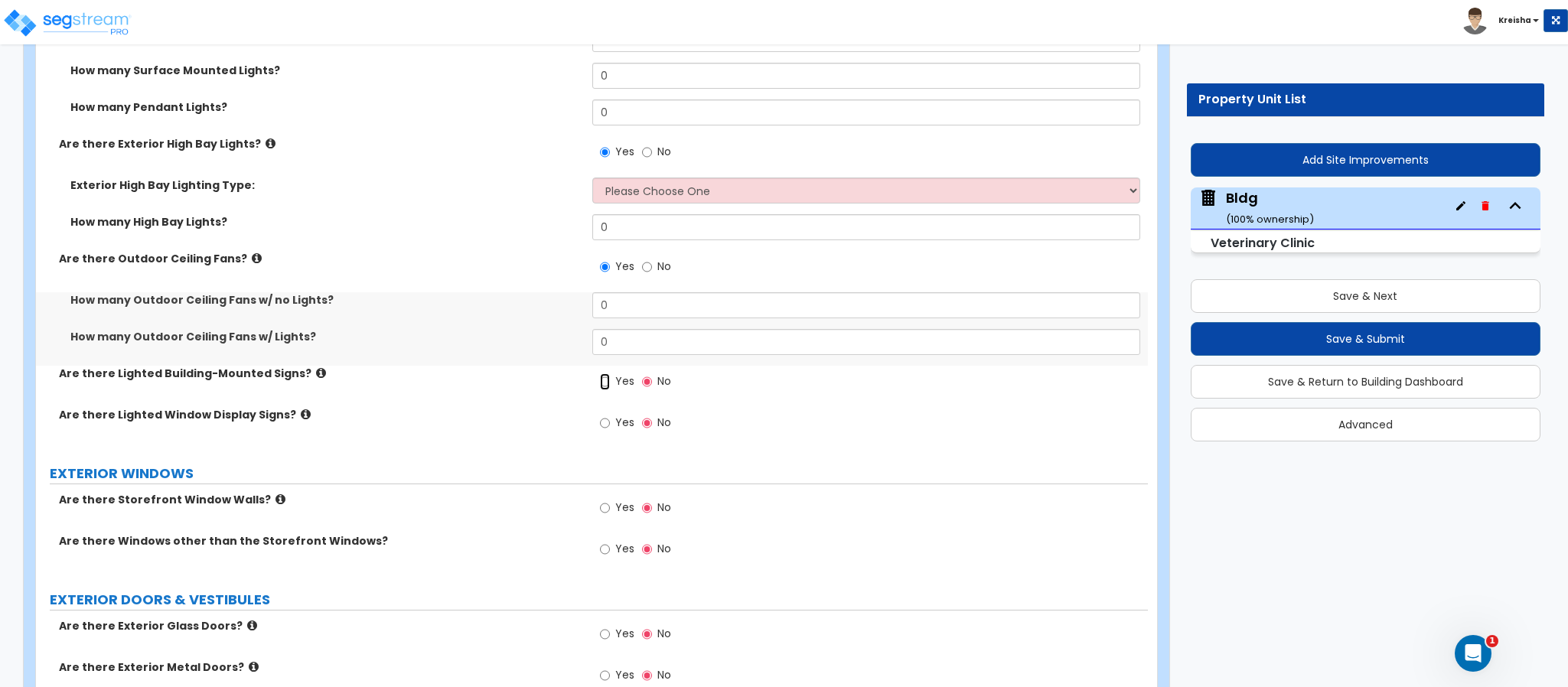
click at [609, 370] on label "Yes" at bounding box center [617, 383] width 34 height 26
click at [609, 373] on input "Yes" at bounding box center [605, 381] width 10 height 17
radio input "true"
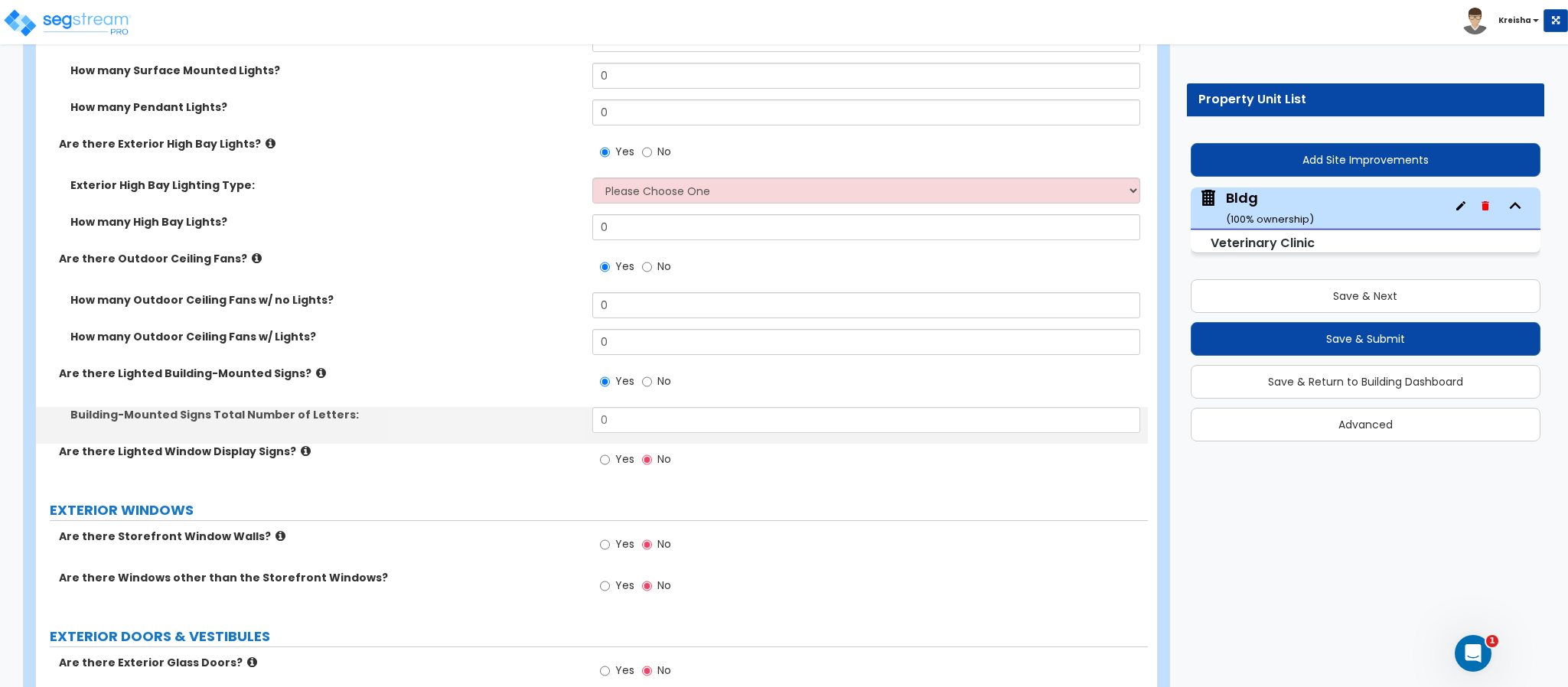
click at [605, 448] on label "Yes" at bounding box center [617, 461] width 34 height 26
click at [605, 452] on input "Yes" at bounding box center [605, 460] width 10 height 17
radio input "true"
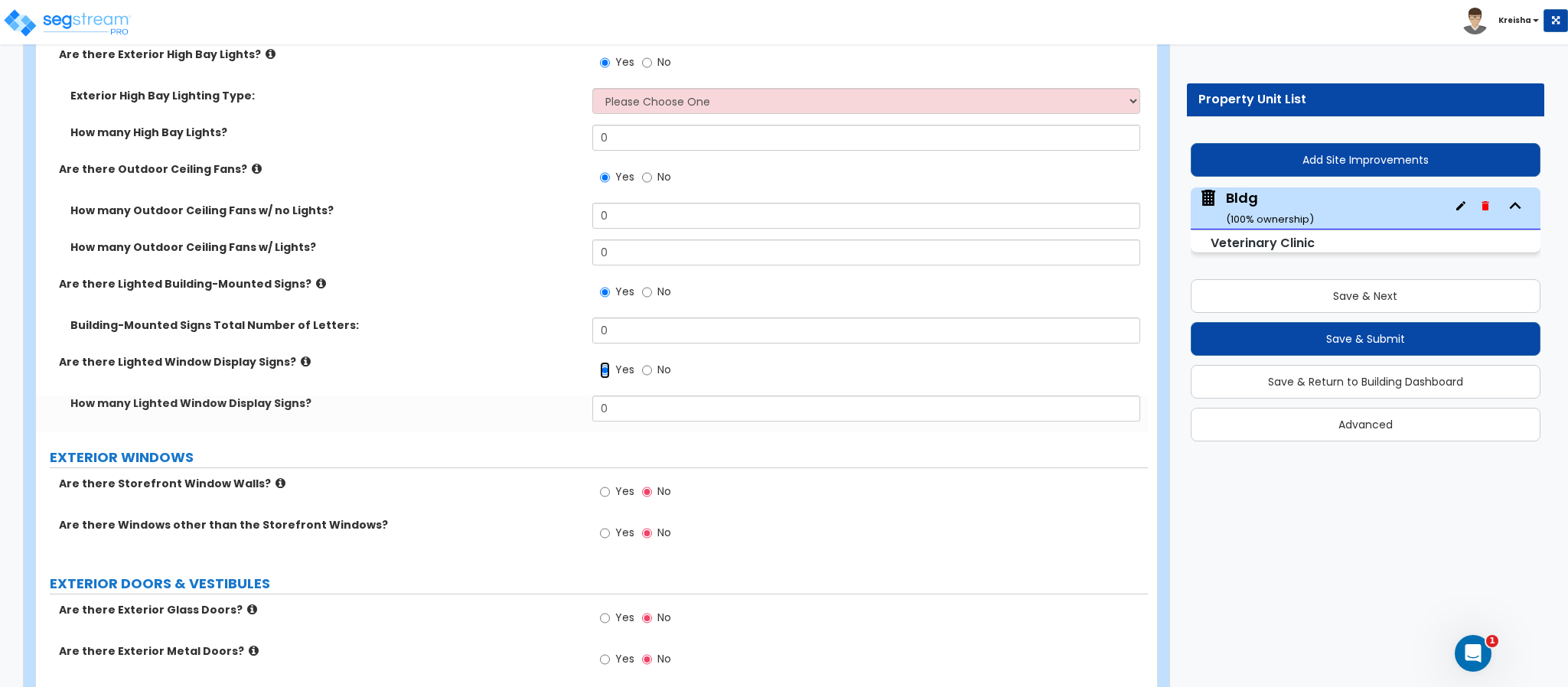
scroll to position [3825, 0]
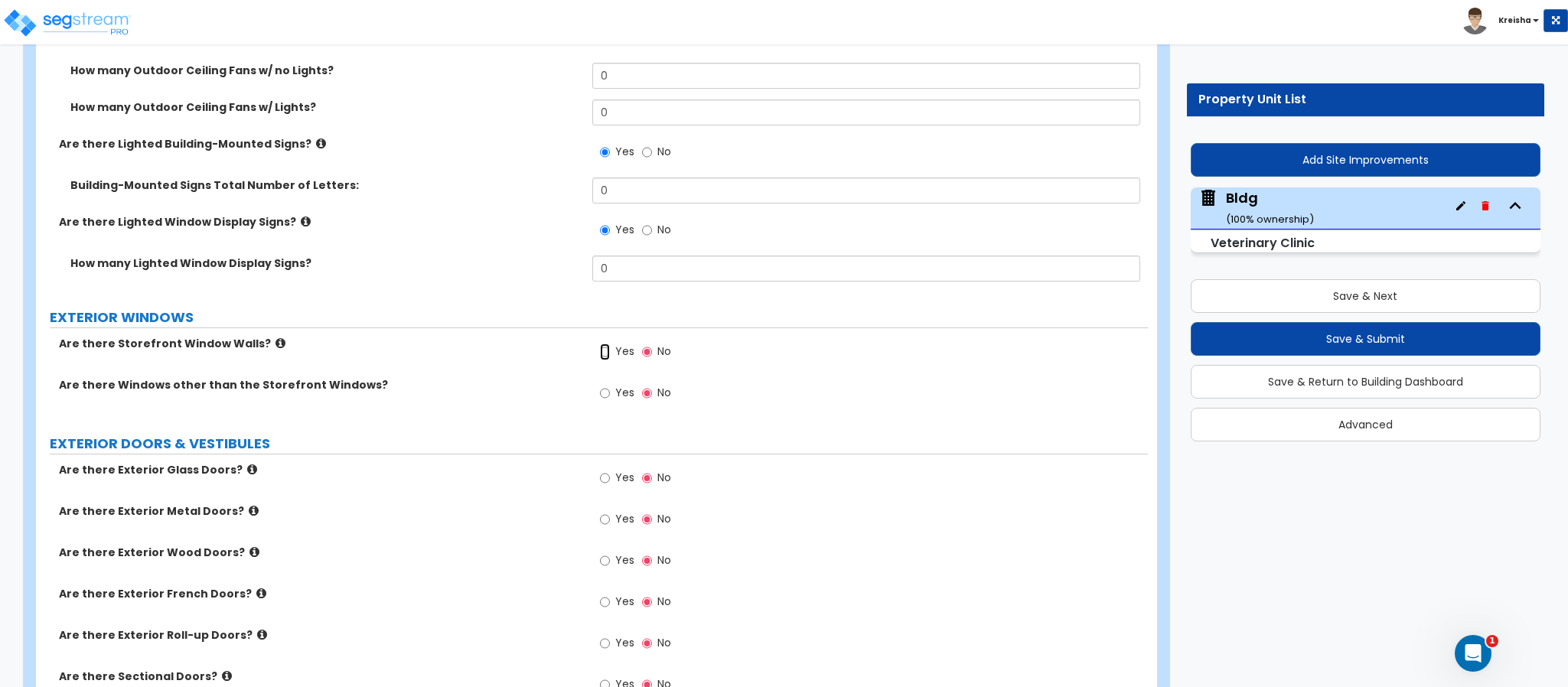
click at [605, 344] on input "Yes" at bounding box center [605, 352] width 10 height 17
radio input "true"
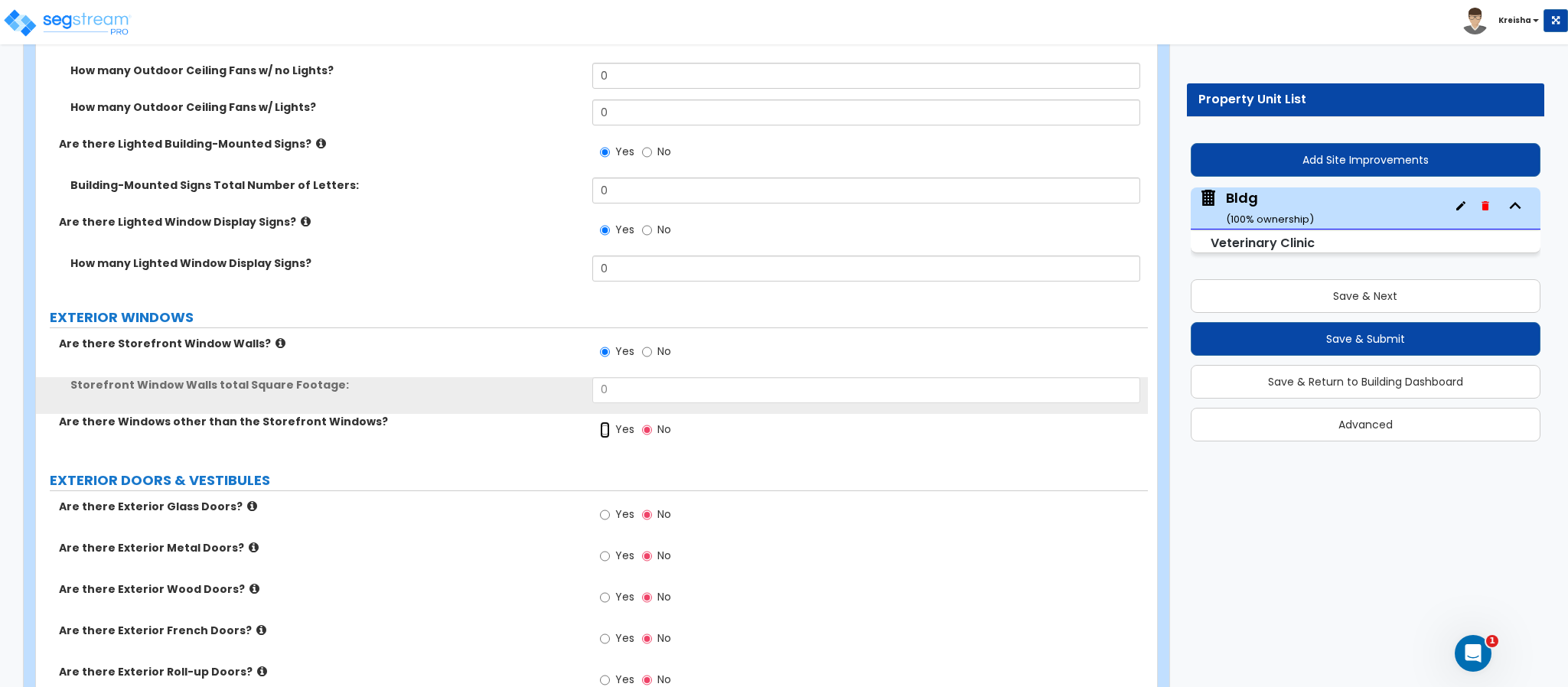
click at [602, 421] on input "Yes" at bounding box center [605, 429] width 10 height 17
radio input "true"
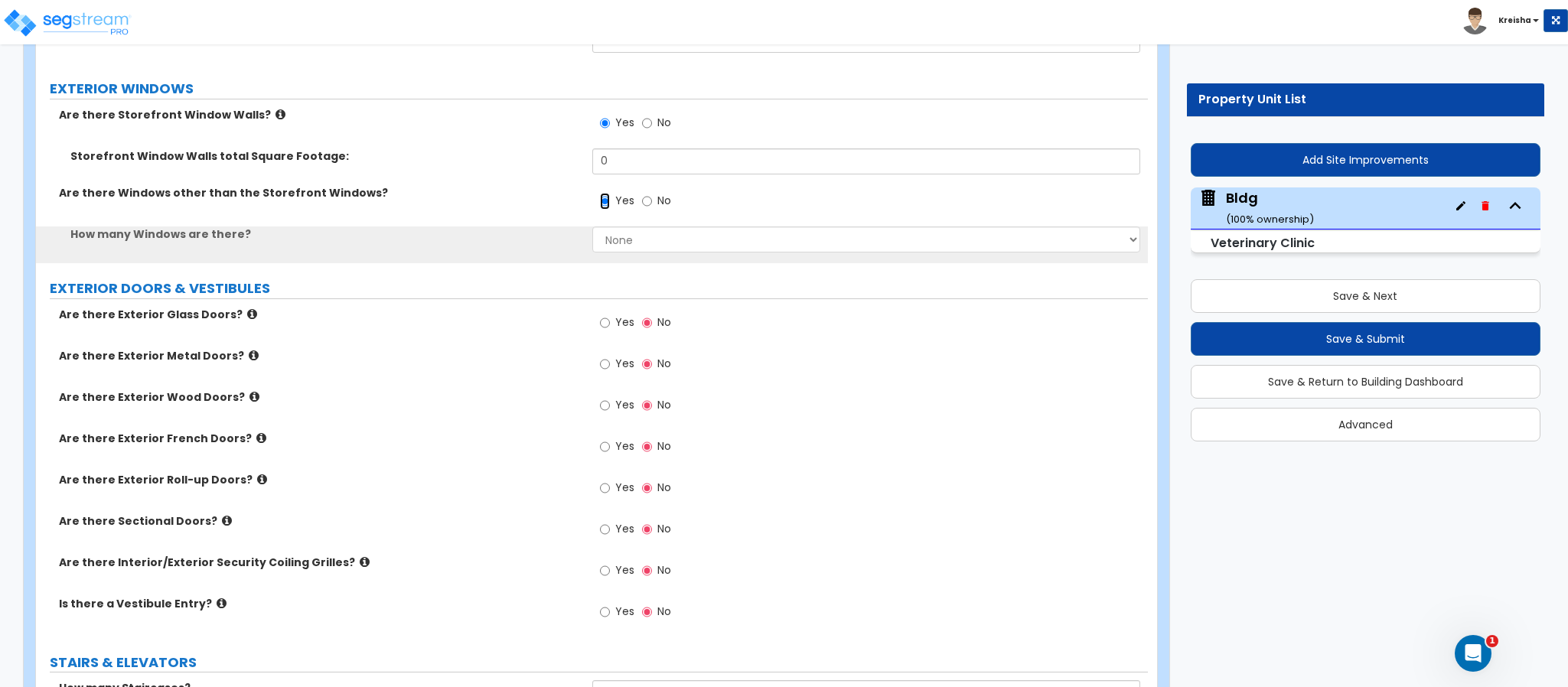
scroll to position [4054, 0]
click at [642, 227] on div "How many Windows are there? None I want to enter a Percentage of the Exterior W…" at bounding box center [591, 244] width 1112 height 37
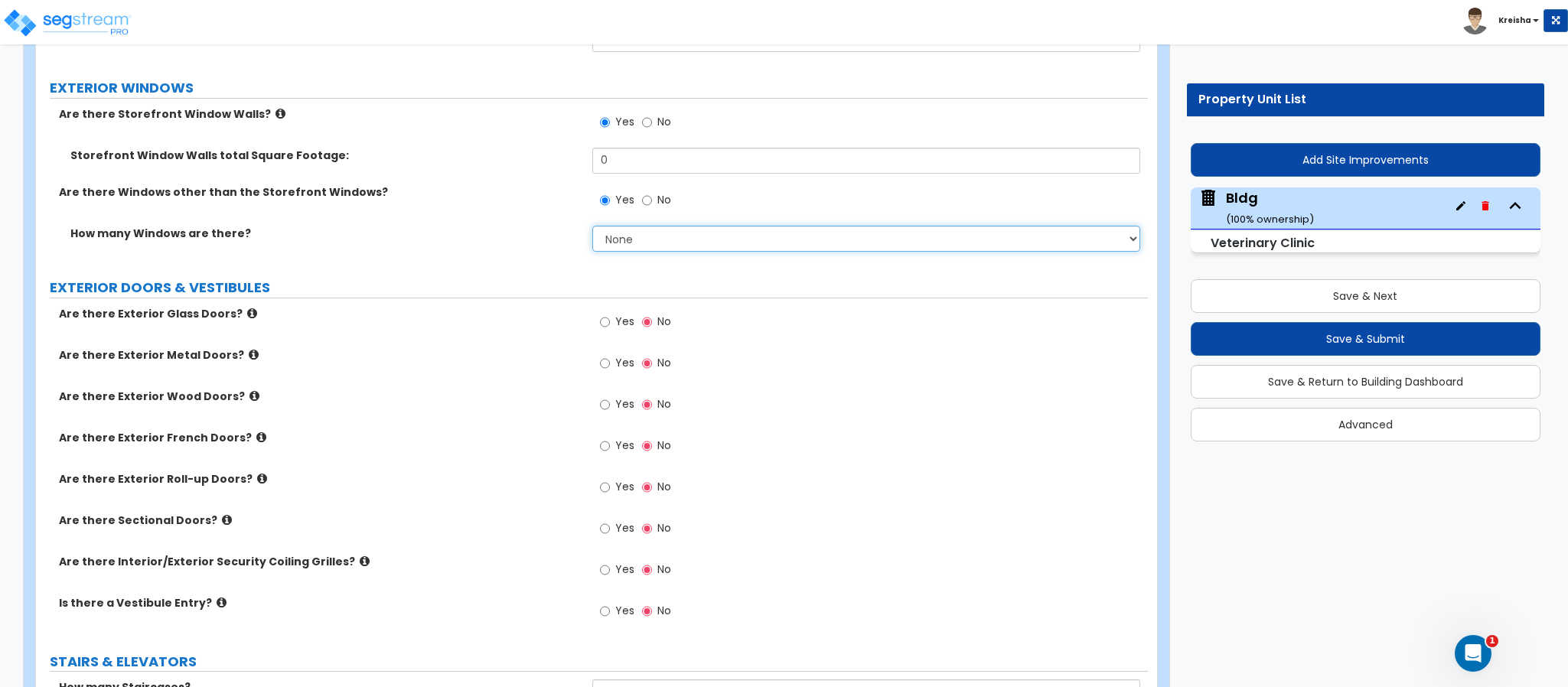
click at [650, 226] on select "None I want to enter a Percentage of the Exterior Windows I want to enter the N…" at bounding box center [867, 239] width 549 height 26
select select "1"
click at [592, 226] on select "None I want to enter a Percentage of the Exterior Windows I want to enter the N…" at bounding box center [867, 239] width 549 height 26
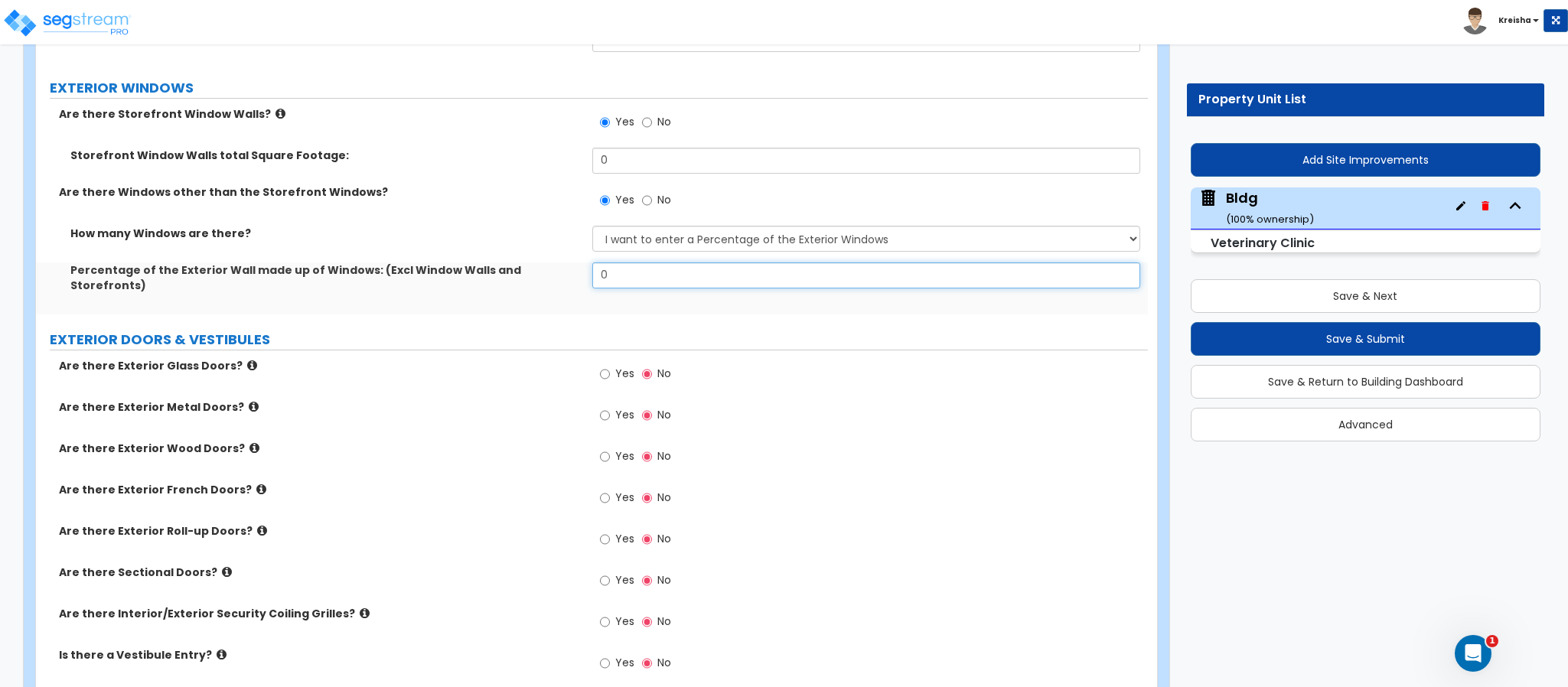
click at [645, 263] on input "0" at bounding box center [867, 275] width 549 height 26
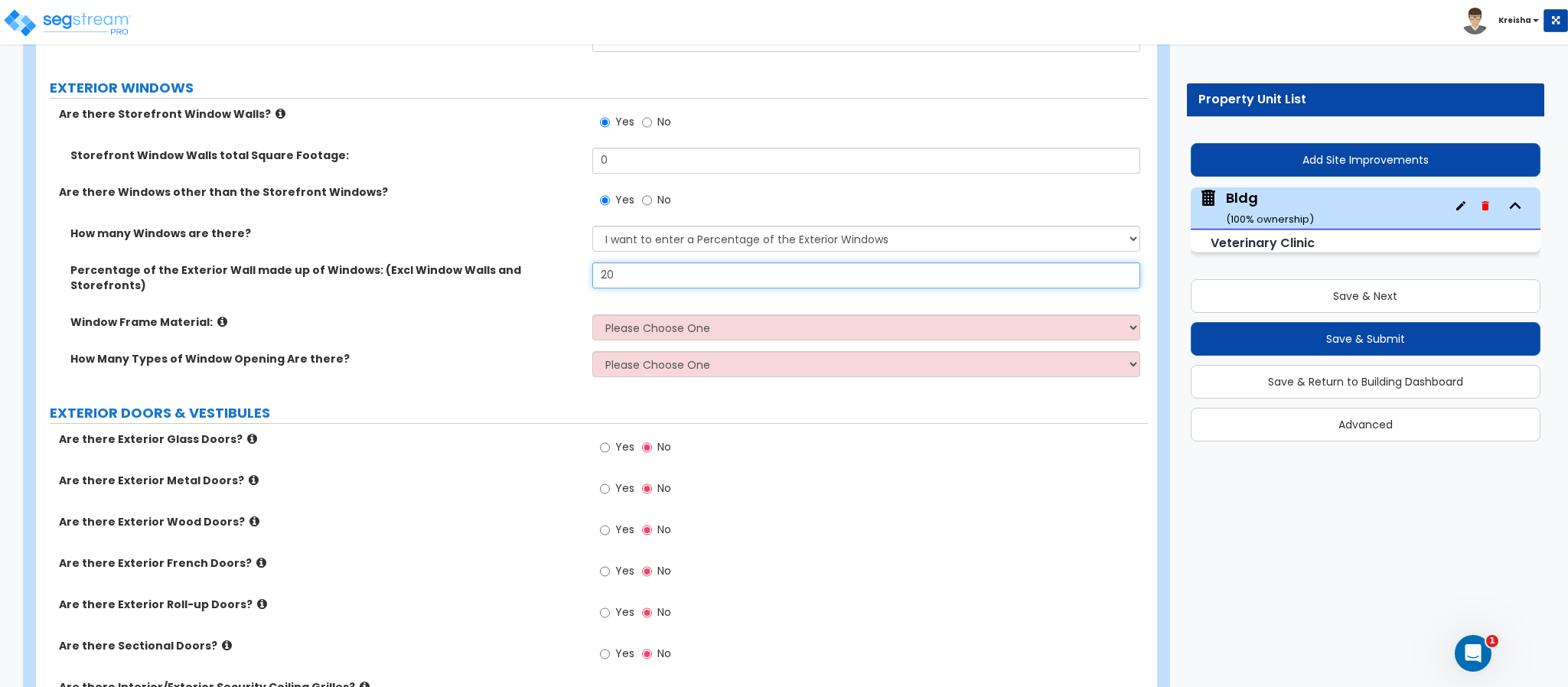
type input "20"
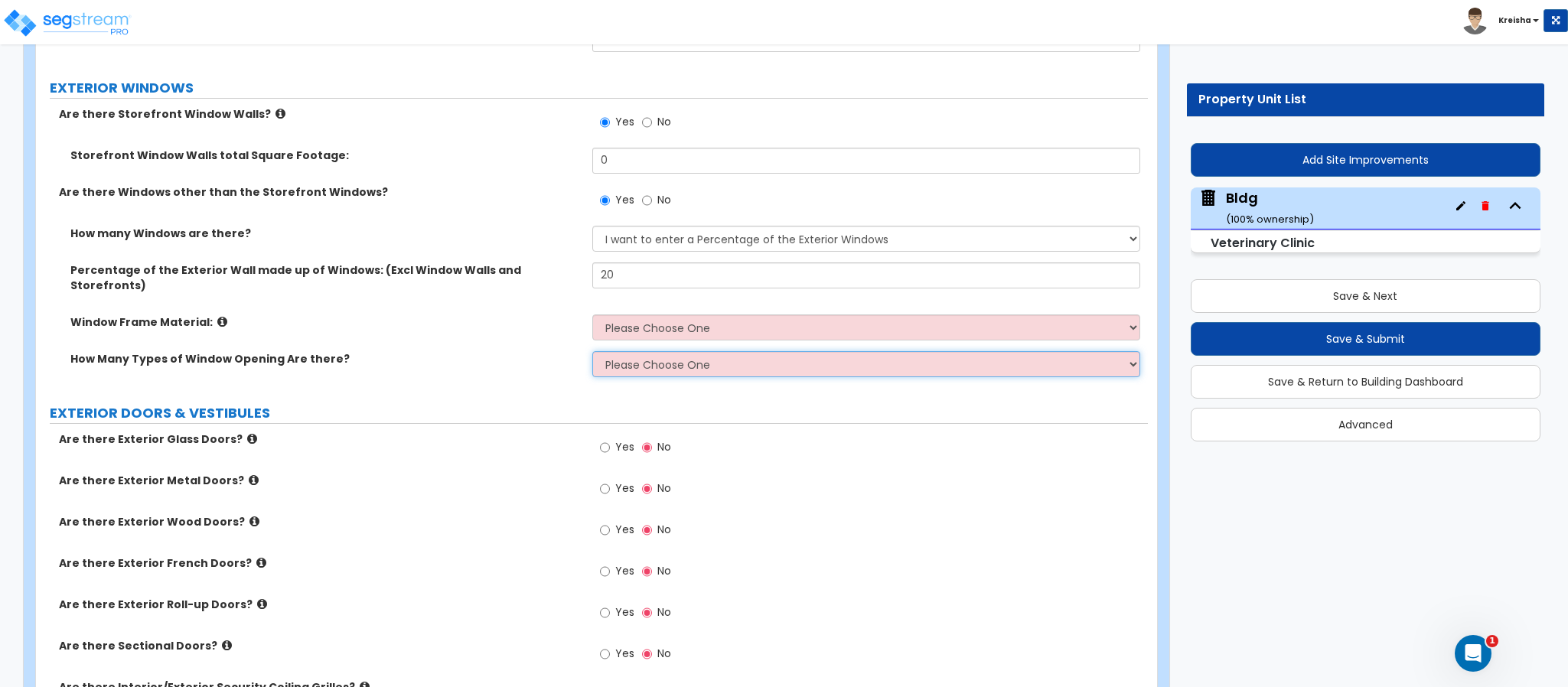
click at [634, 351] on select "Please Choose One 1 2 3 4" at bounding box center [867, 364] width 549 height 26
click at [592, 351] on select "Please Choose One 1 2 3 4" at bounding box center [867, 364] width 549 height 26
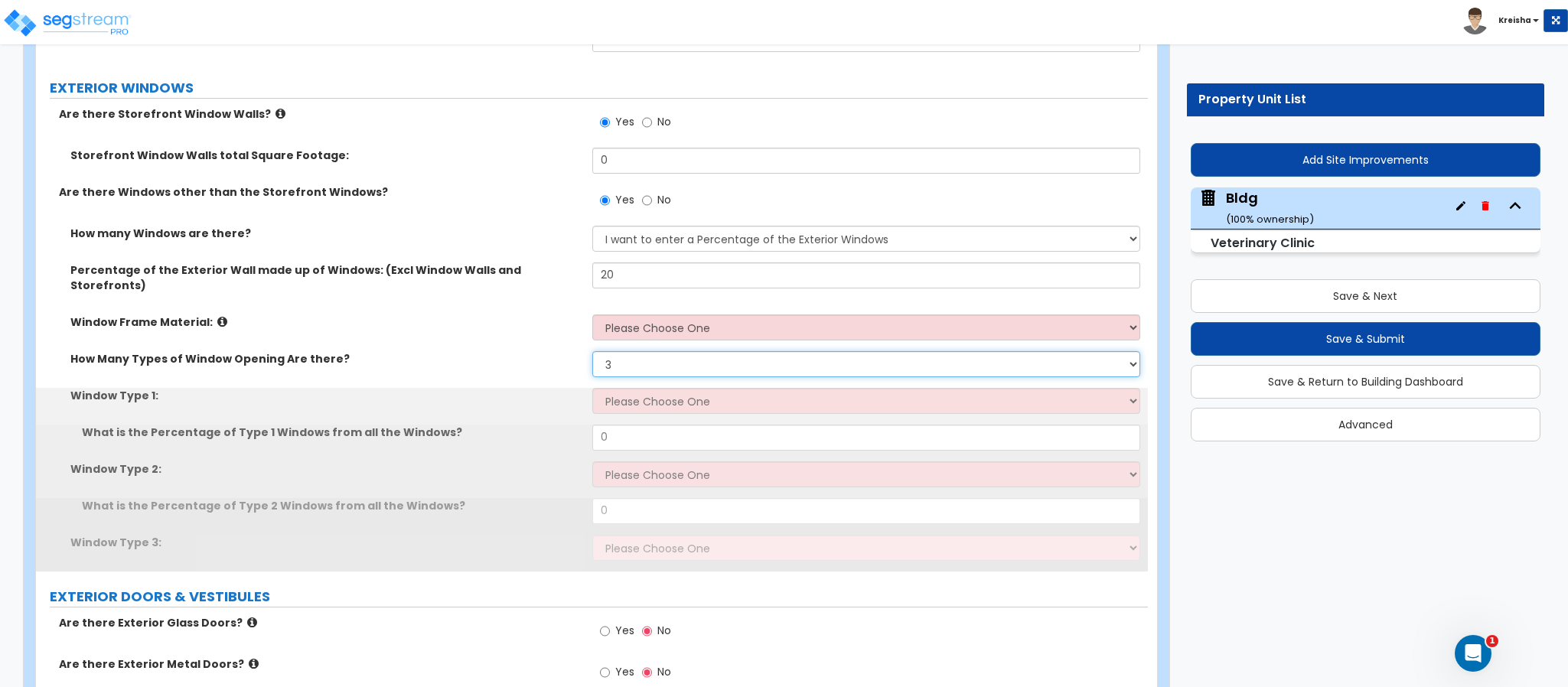
select select "4"
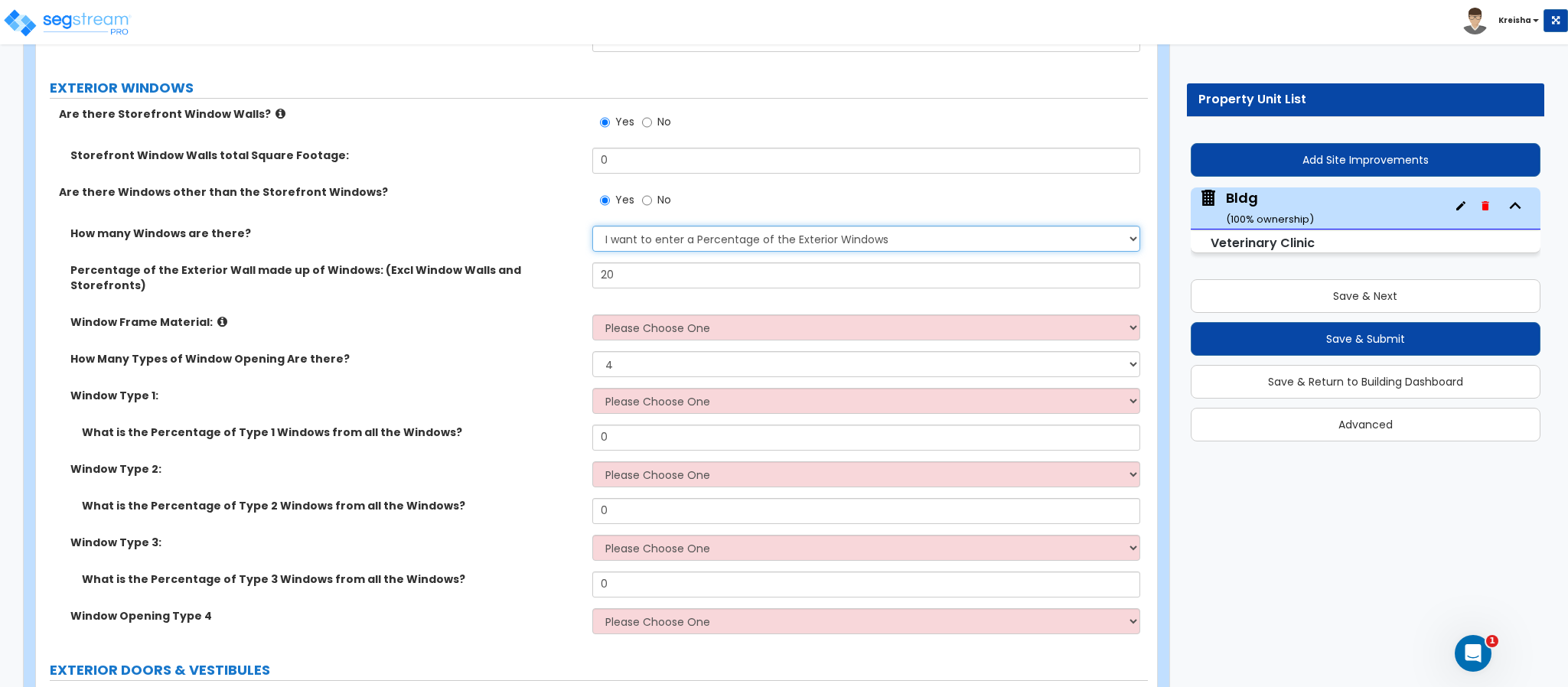
click at [642, 226] on select "None I want to enter a Percentage of the Exterior Windows I want to enter the N…" at bounding box center [867, 239] width 549 height 26
select select "2"
click at [592, 226] on select "None I want to enter a Percentage of the Exterior Windows I want to enter the N…" at bounding box center [867, 239] width 549 height 26
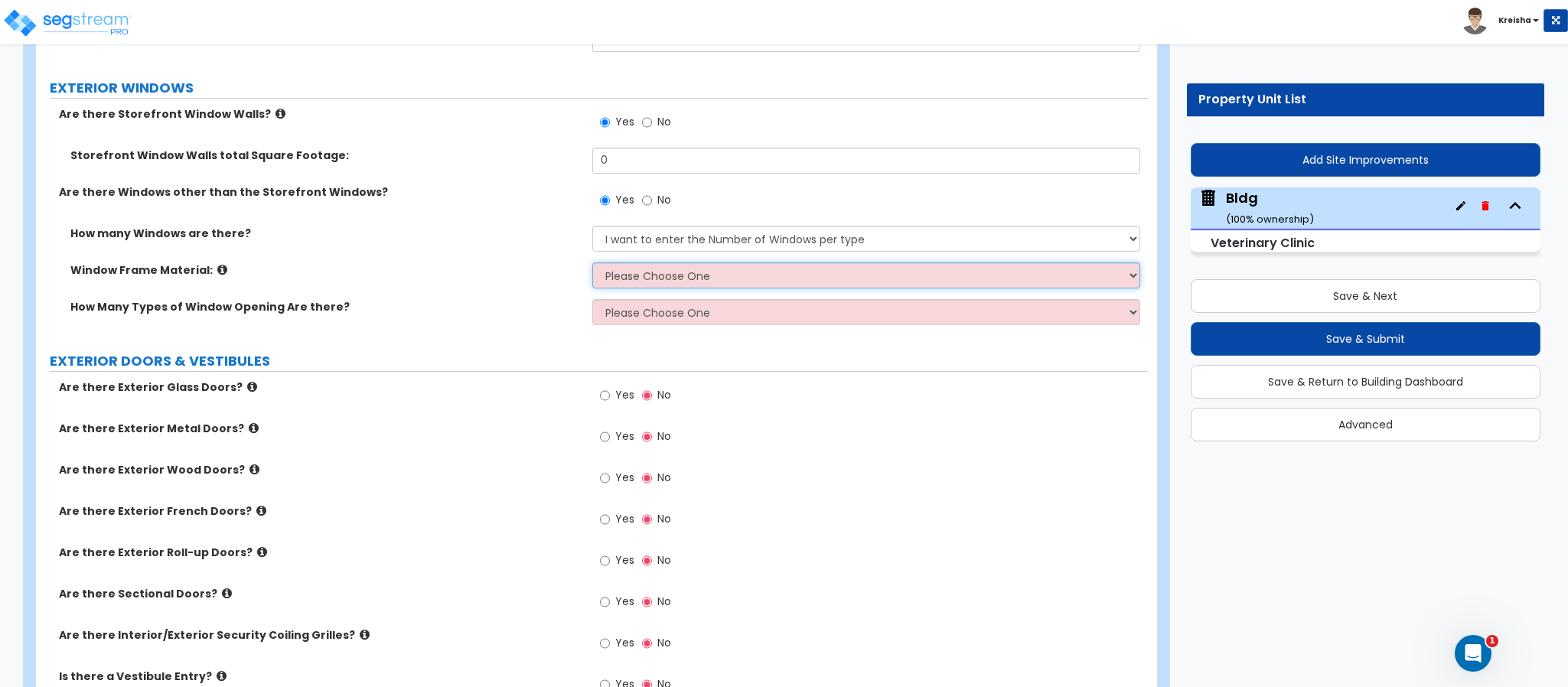
click at [638, 263] on select "Please Choose One Vinyl Aluminum Wood" at bounding box center [867, 275] width 549 height 26
click at [632, 299] on select "Please Choose One 1 2 3 4" at bounding box center [867, 312] width 549 height 26
click at [592, 299] on select "Please Choose One 1 2 3 4" at bounding box center [867, 312] width 549 height 26
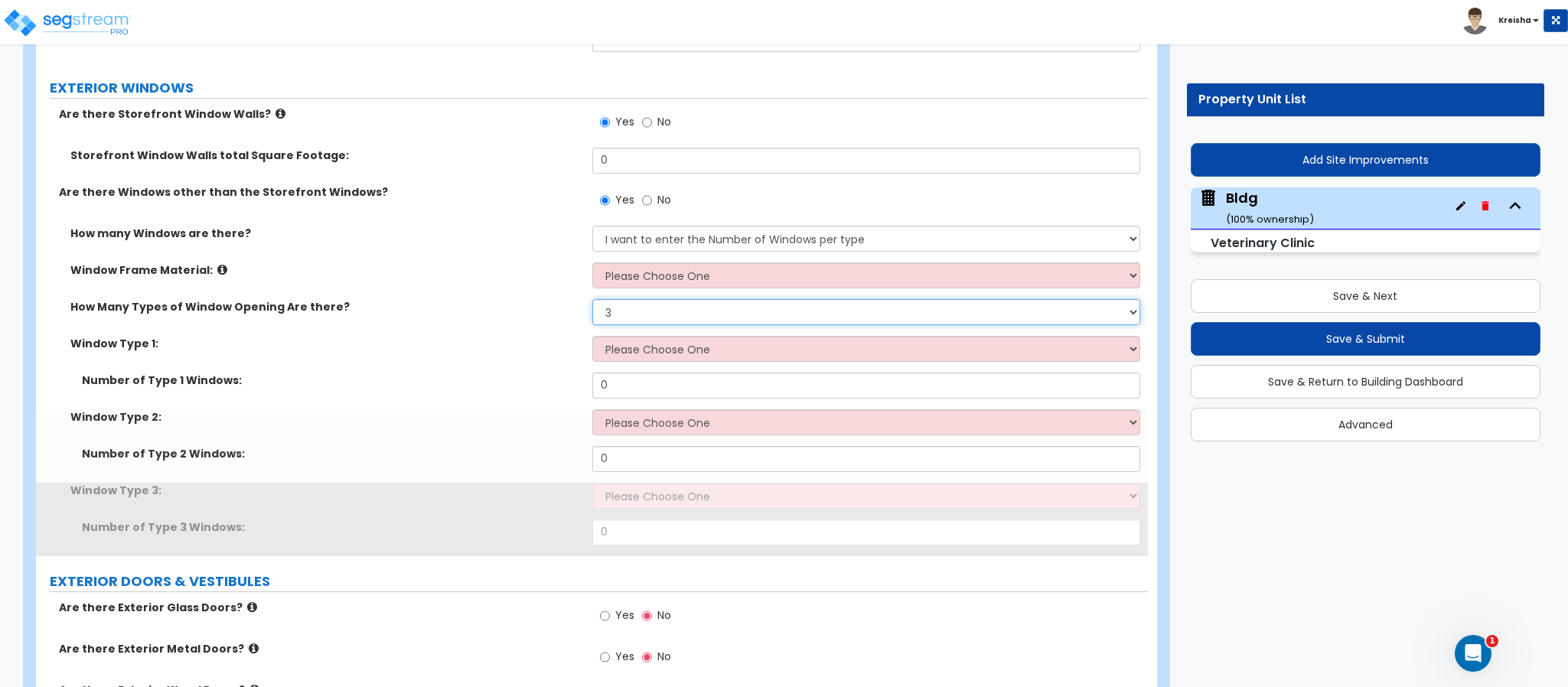
select select "4"
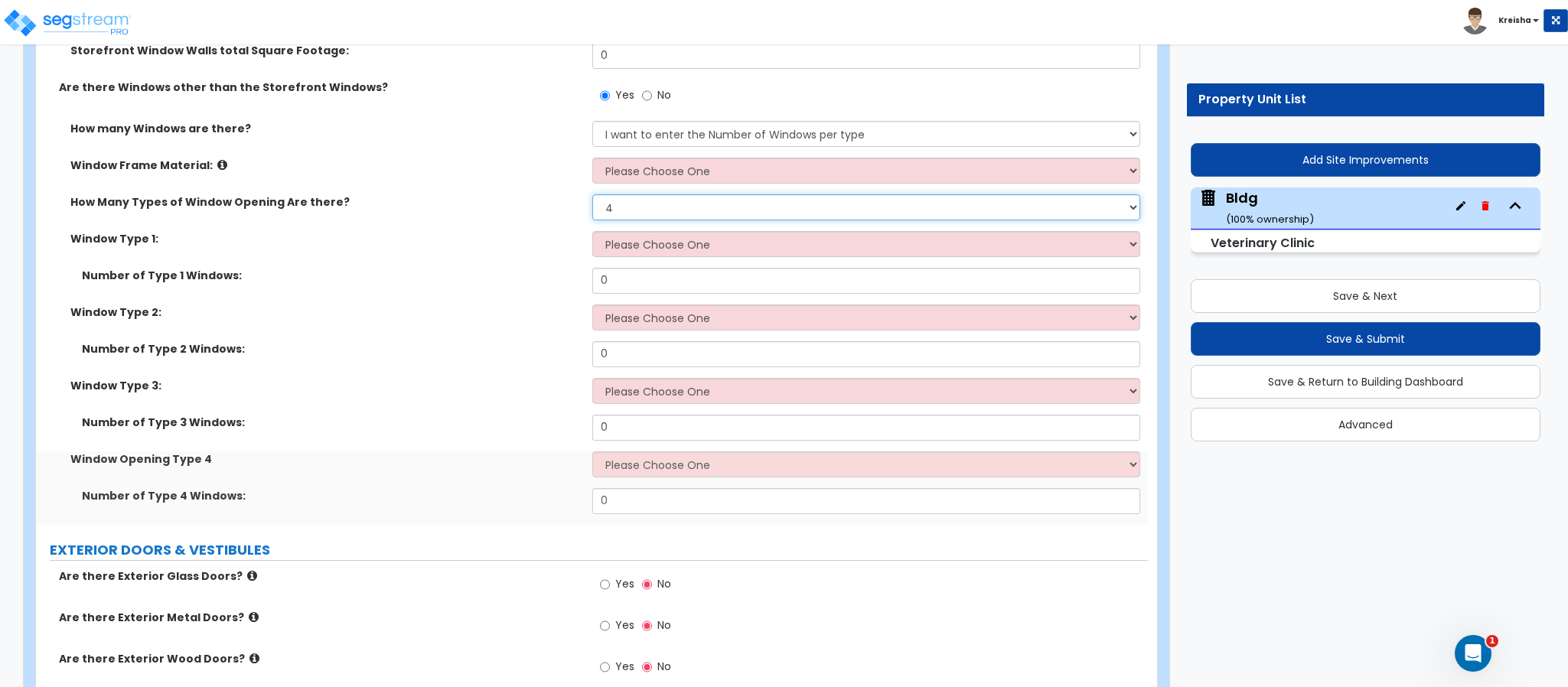
scroll to position [4361, 0]
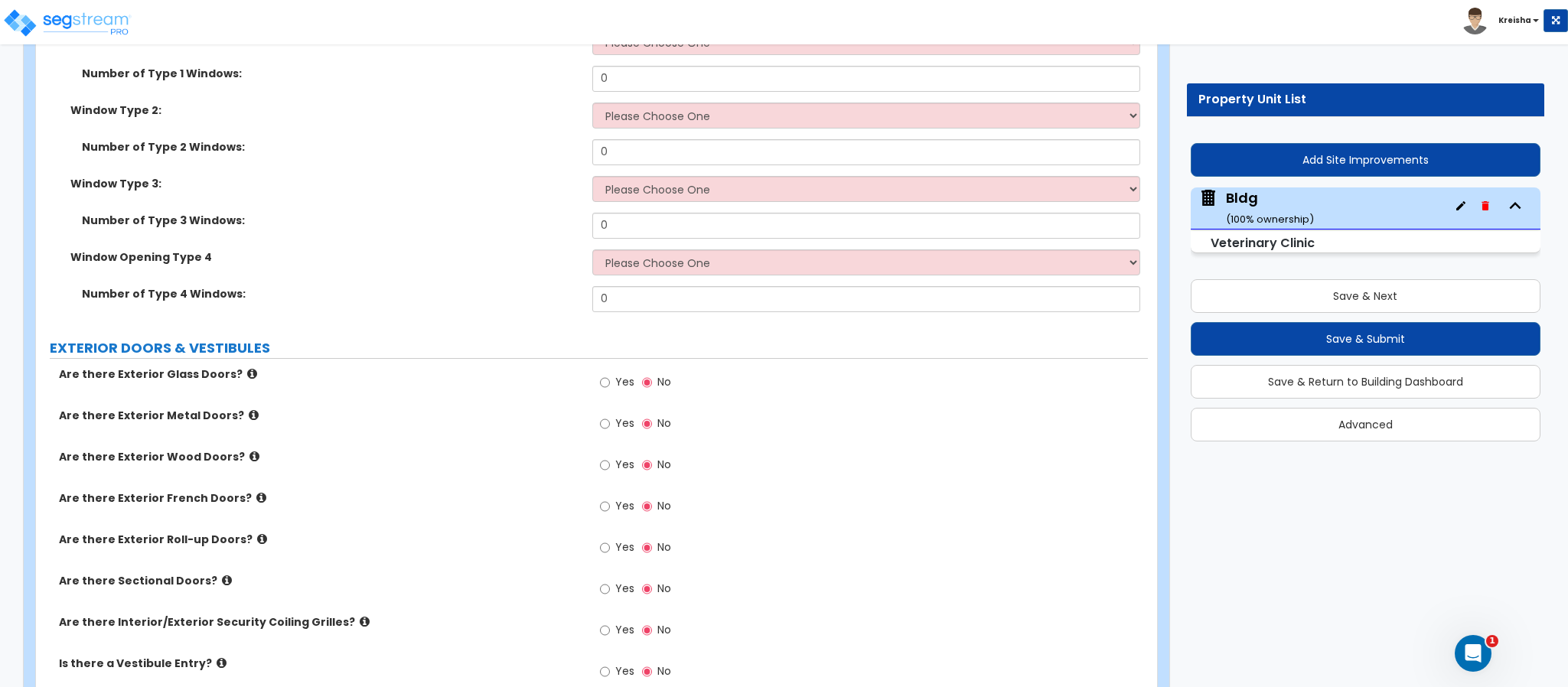
click at [610, 371] on label "Yes" at bounding box center [617, 384] width 34 height 26
click at [610, 374] on input "Yes" at bounding box center [605, 382] width 10 height 17
radio input "true"
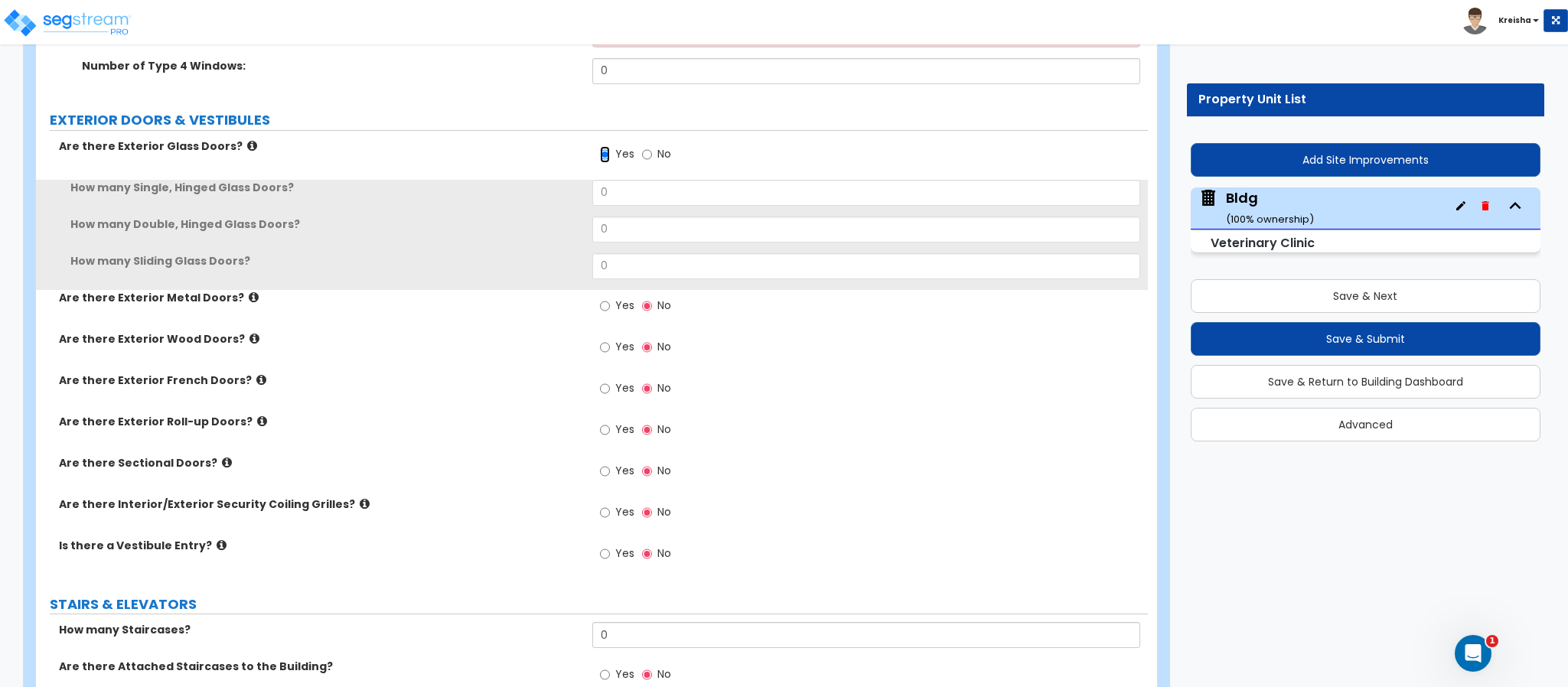
scroll to position [4590, 0]
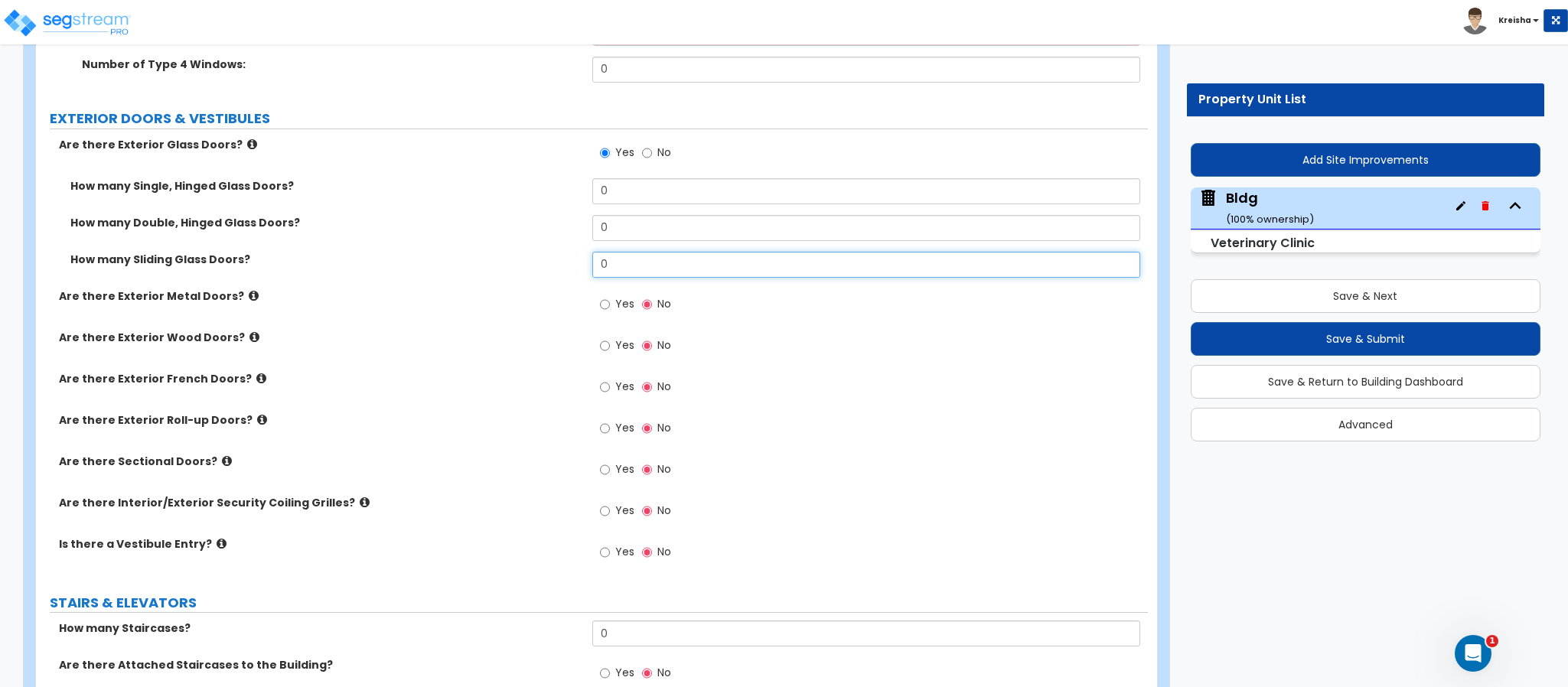
click at [637, 251] on input "0" at bounding box center [867, 264] width 549 height 26
click at [634, 251] on input "0" at bounding box center [867, 264] width 549 height 26
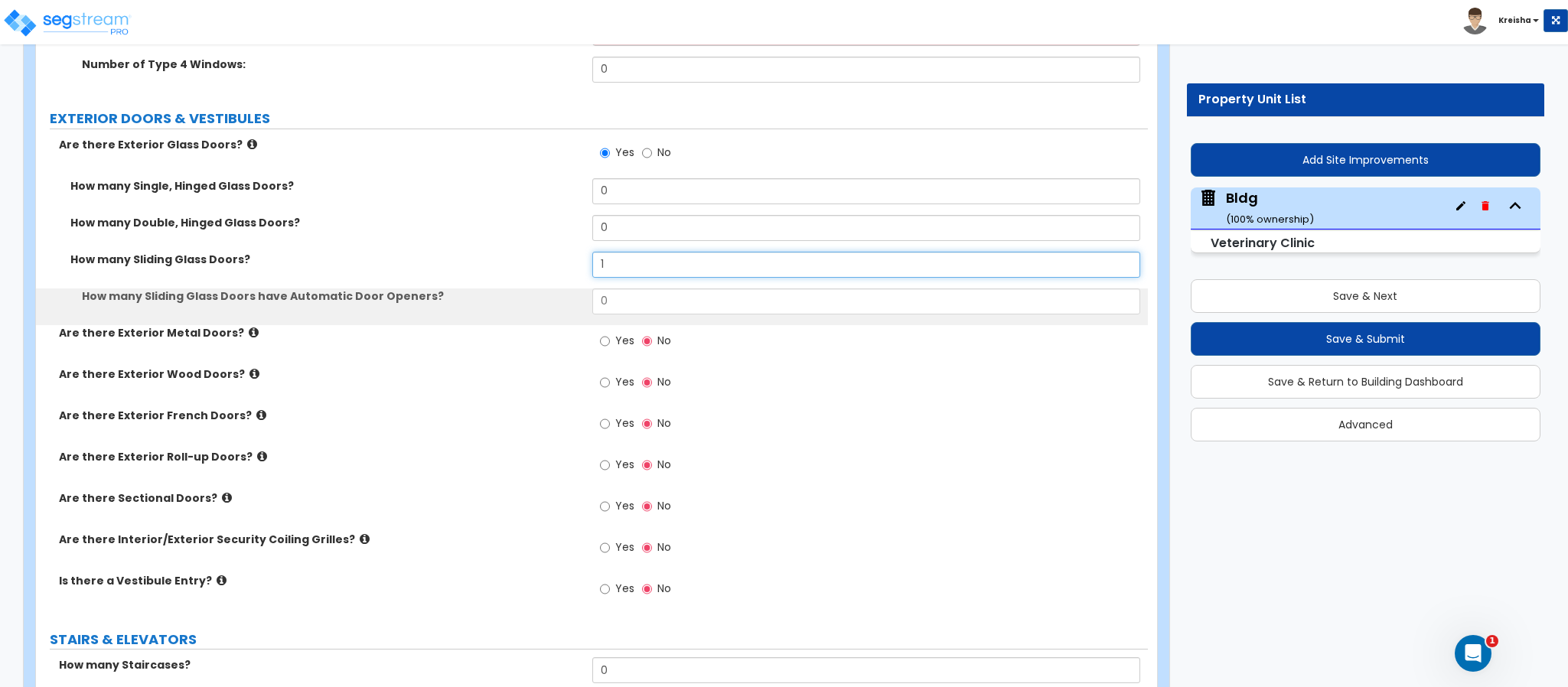
type input "1"
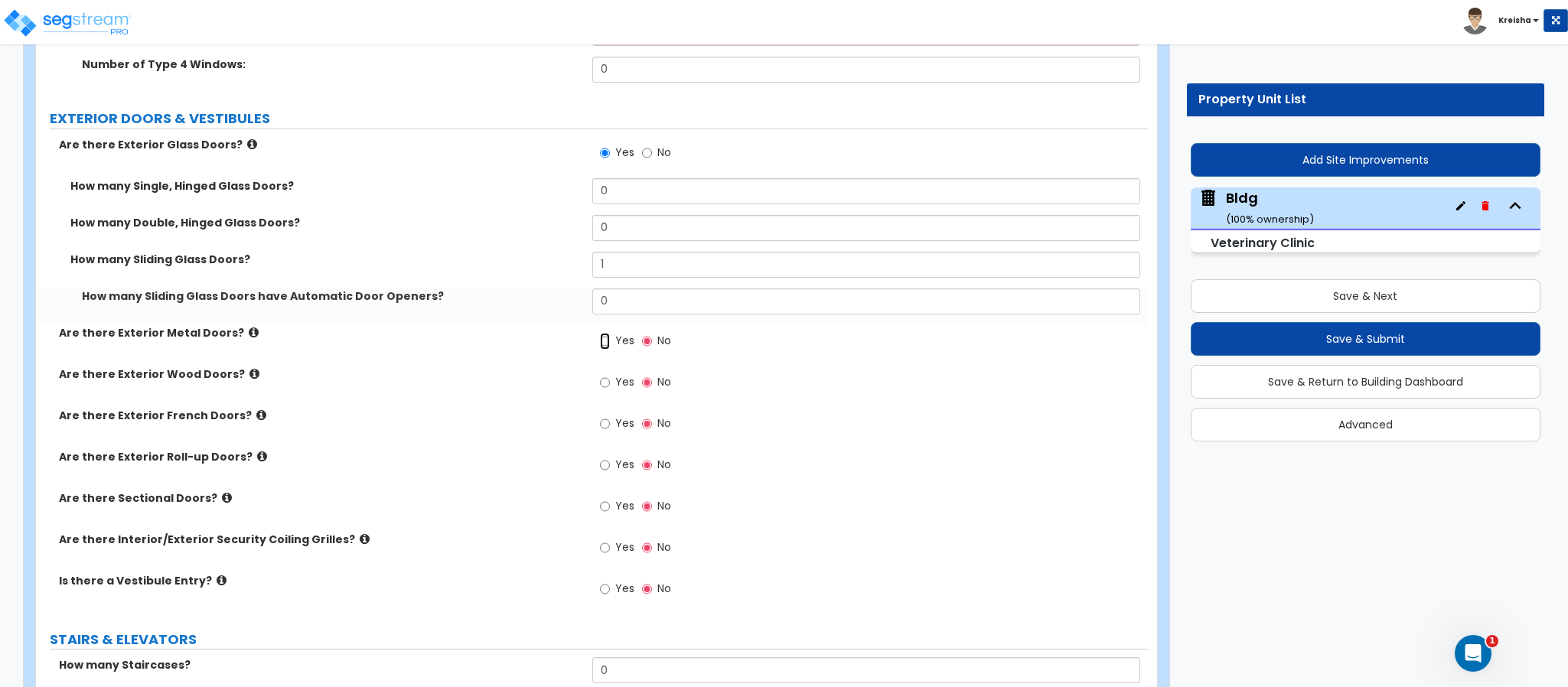
click at [600, 333] on input "Yes" at bounding box center [605, 341] width 10 height 17
radio input "true"
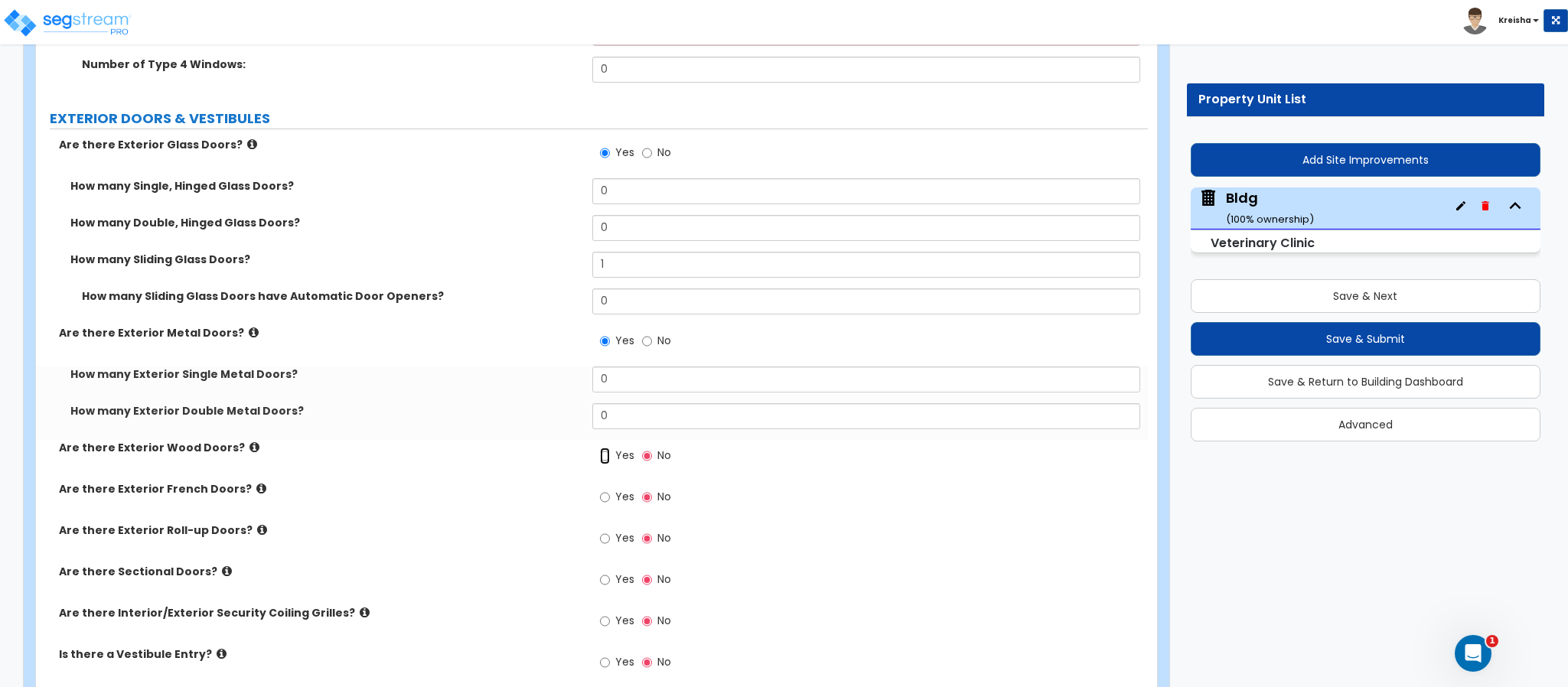
click at [600, 448] on input "Yes" at bounding box center [605, 456] width 10 height 17
radio input "true"
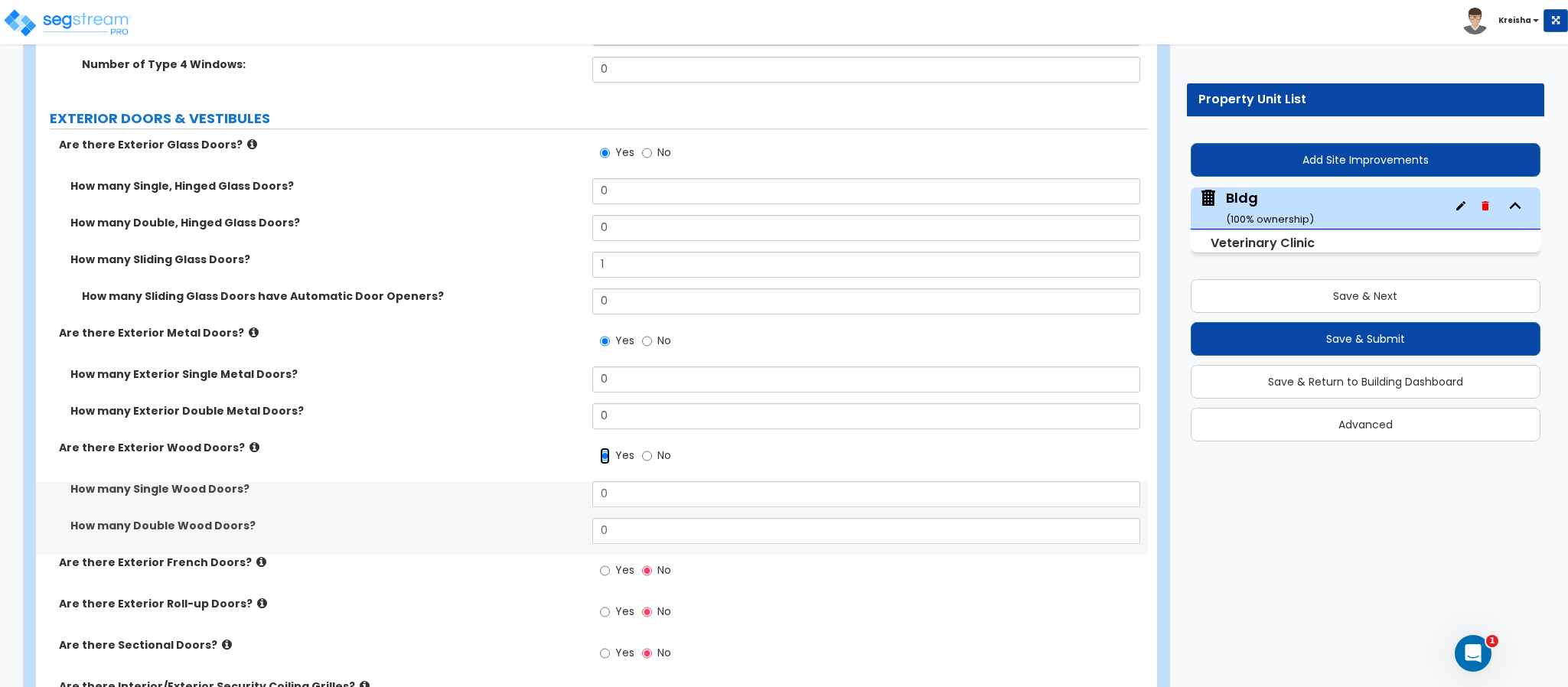
scroll to position [4711, 0]
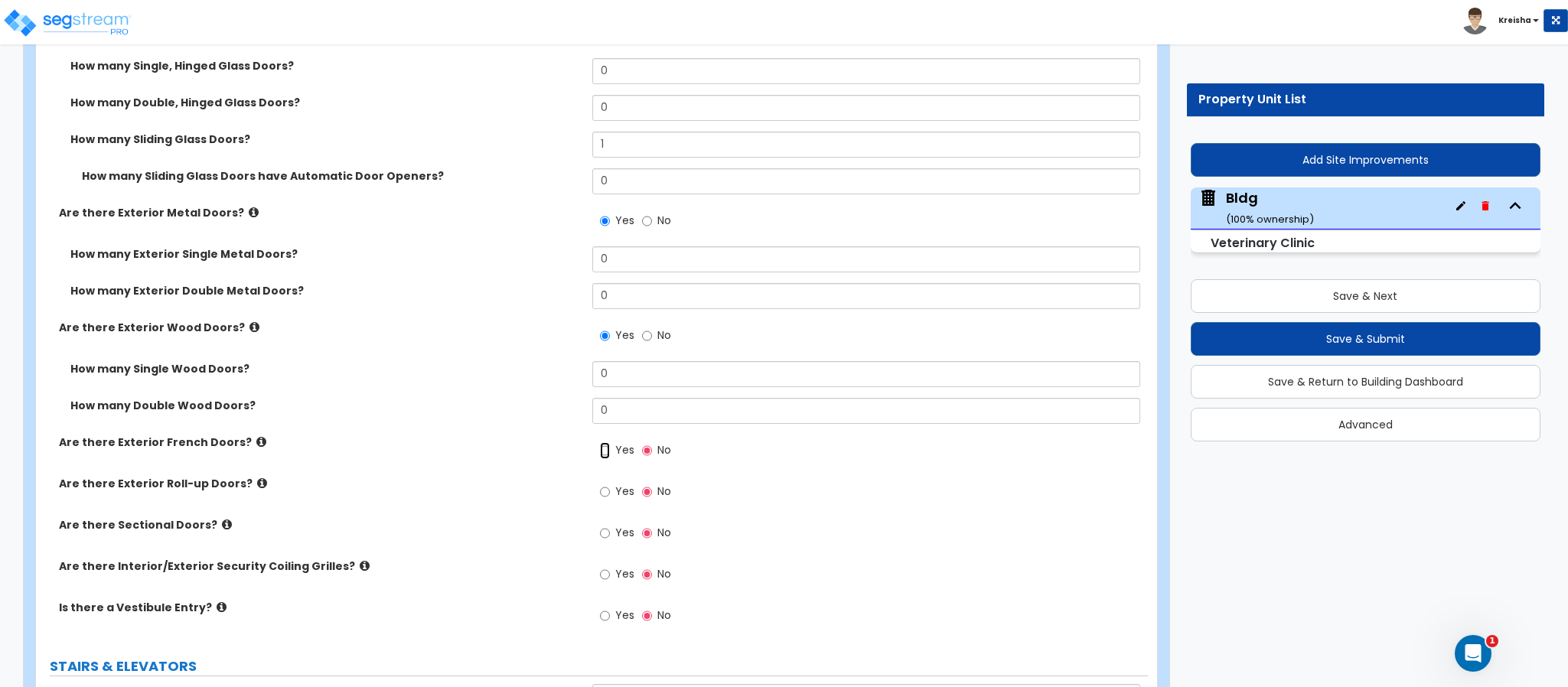
click at [600, 442] on input "Yes" at bounding box center [605, 450] width 10 height 17
radio input "true"
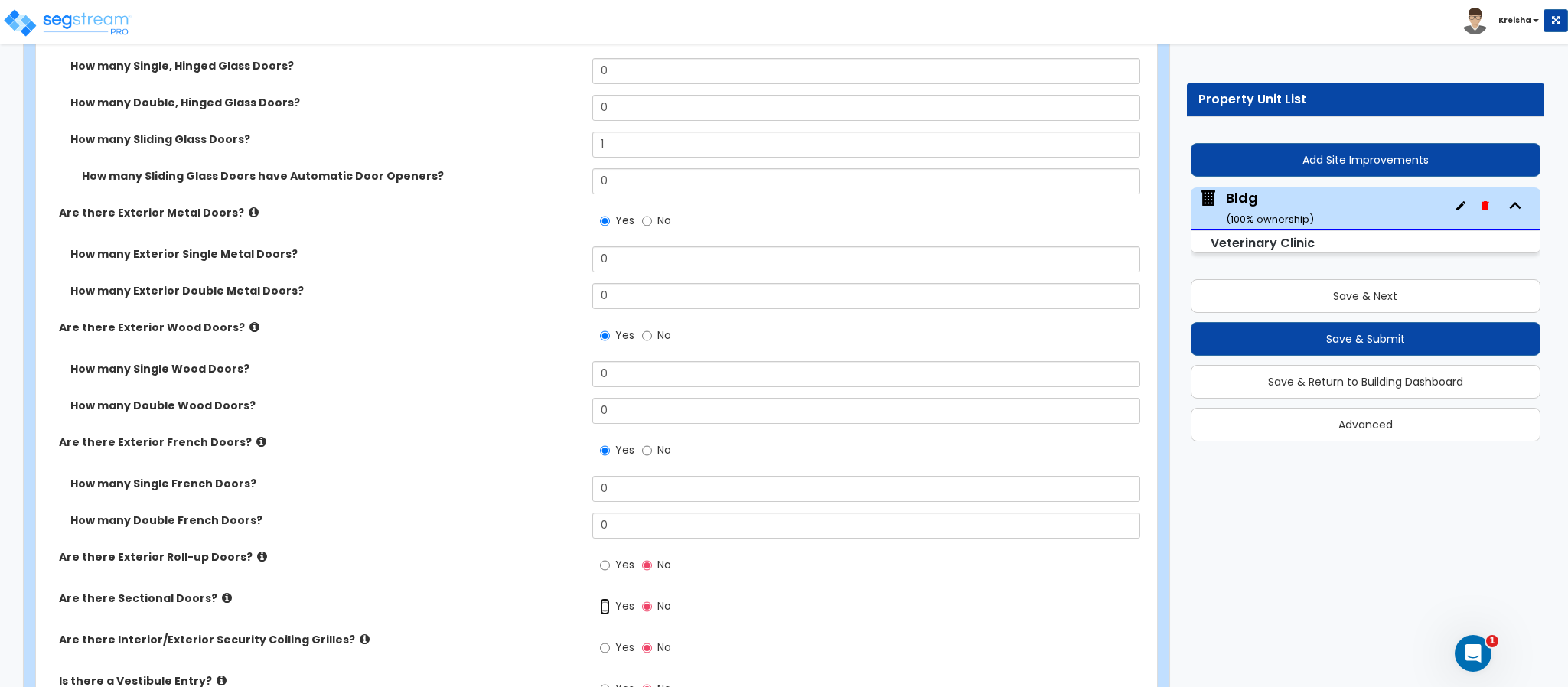
click at [600, 598] on input "Yes" at bounding box center [605, 606] width 10 height 17
radio input "true"
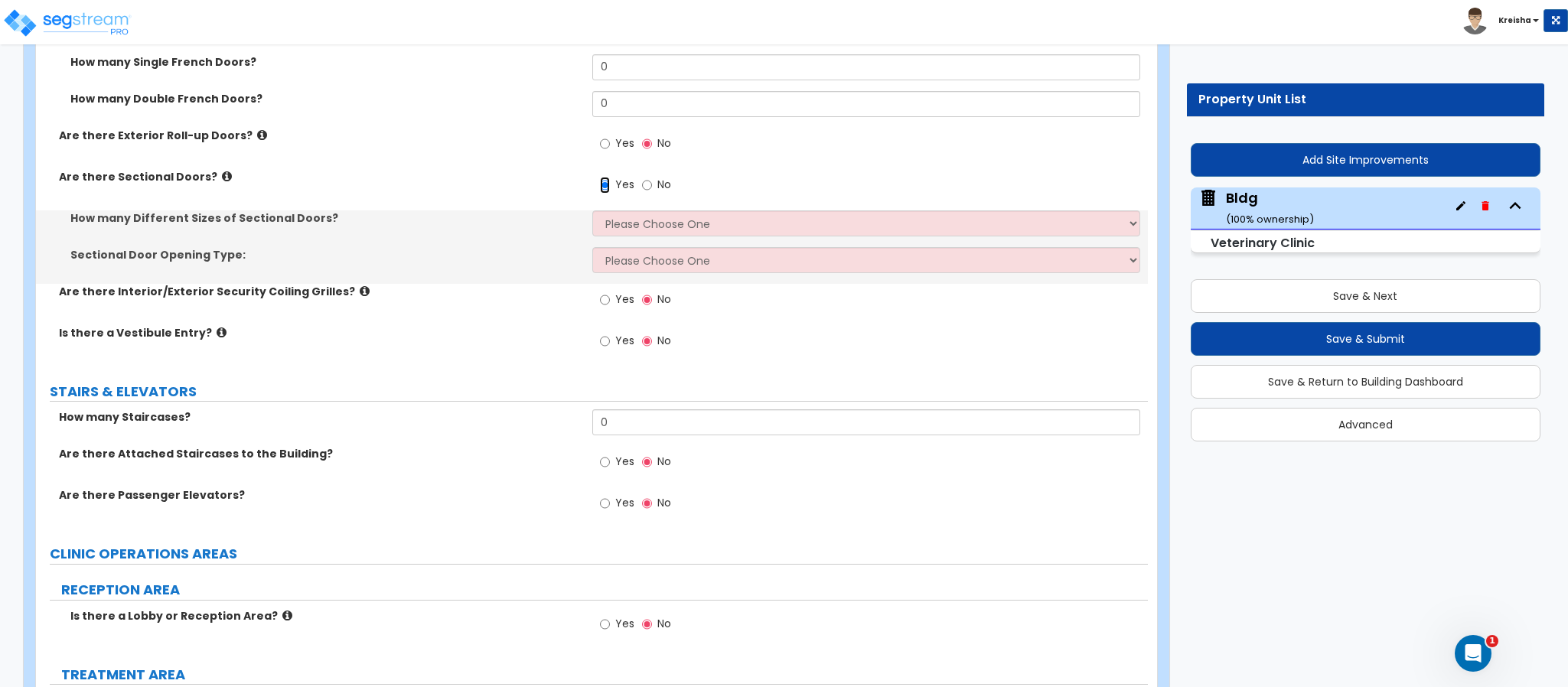
scroll to position [5147, 0]
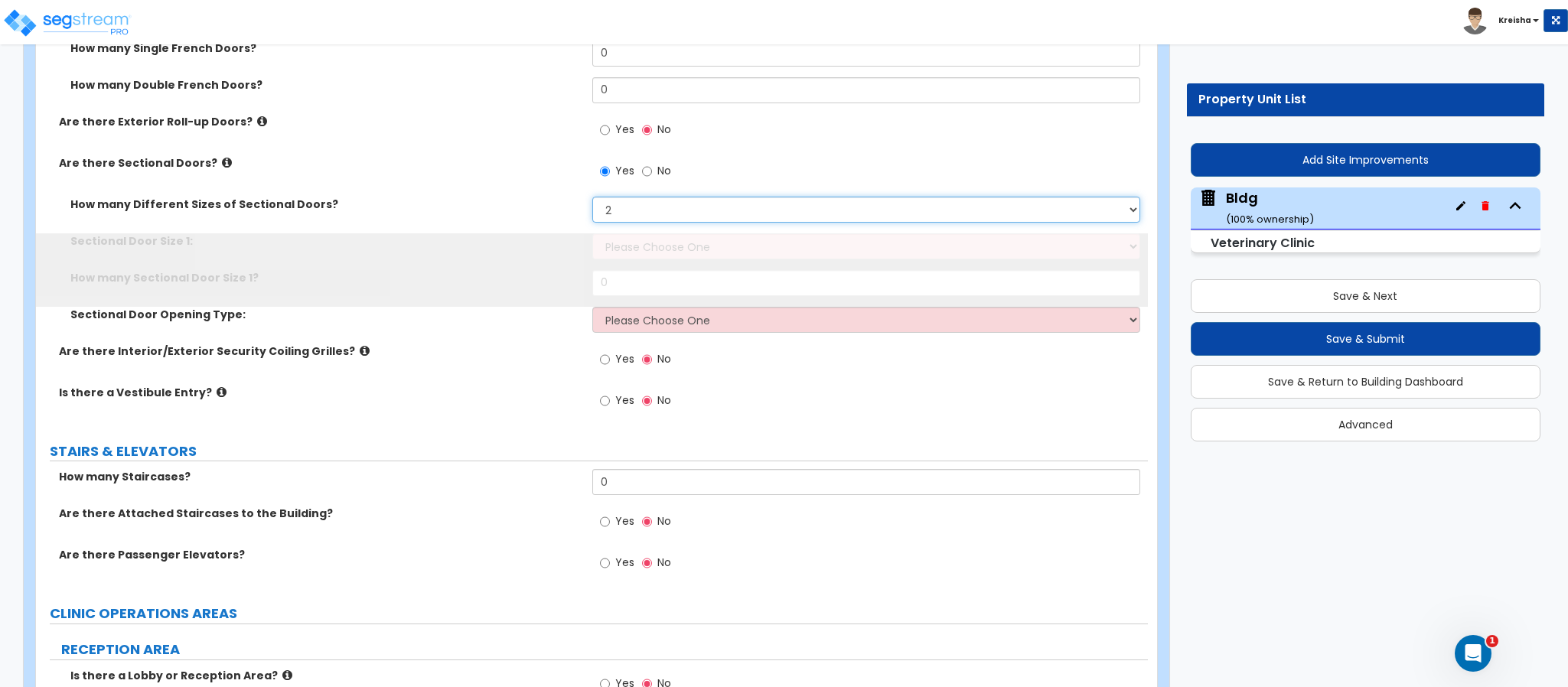
select select "3"
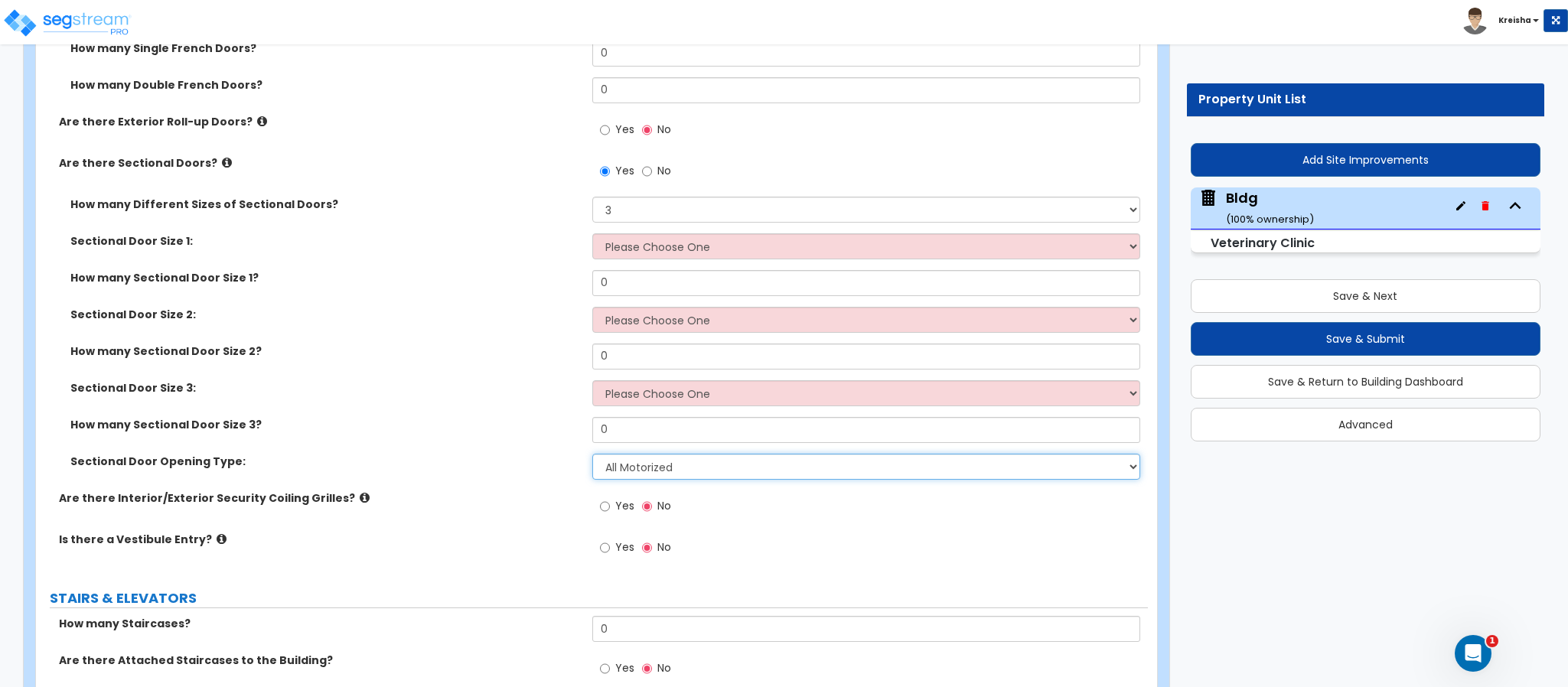
select select "3"
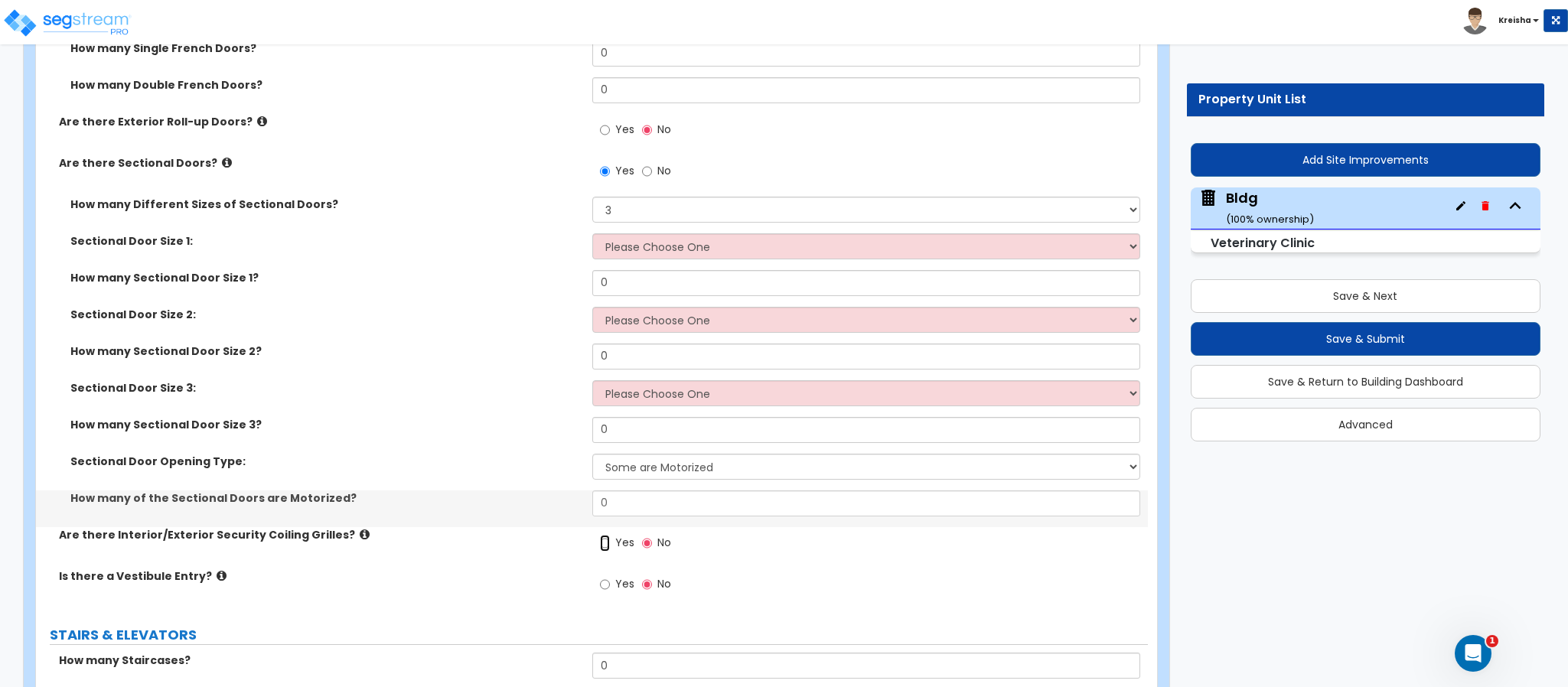
click at [600, 535] on input "Yes" at bounding box center [605, 543] width 10 height 17
radio input "true"
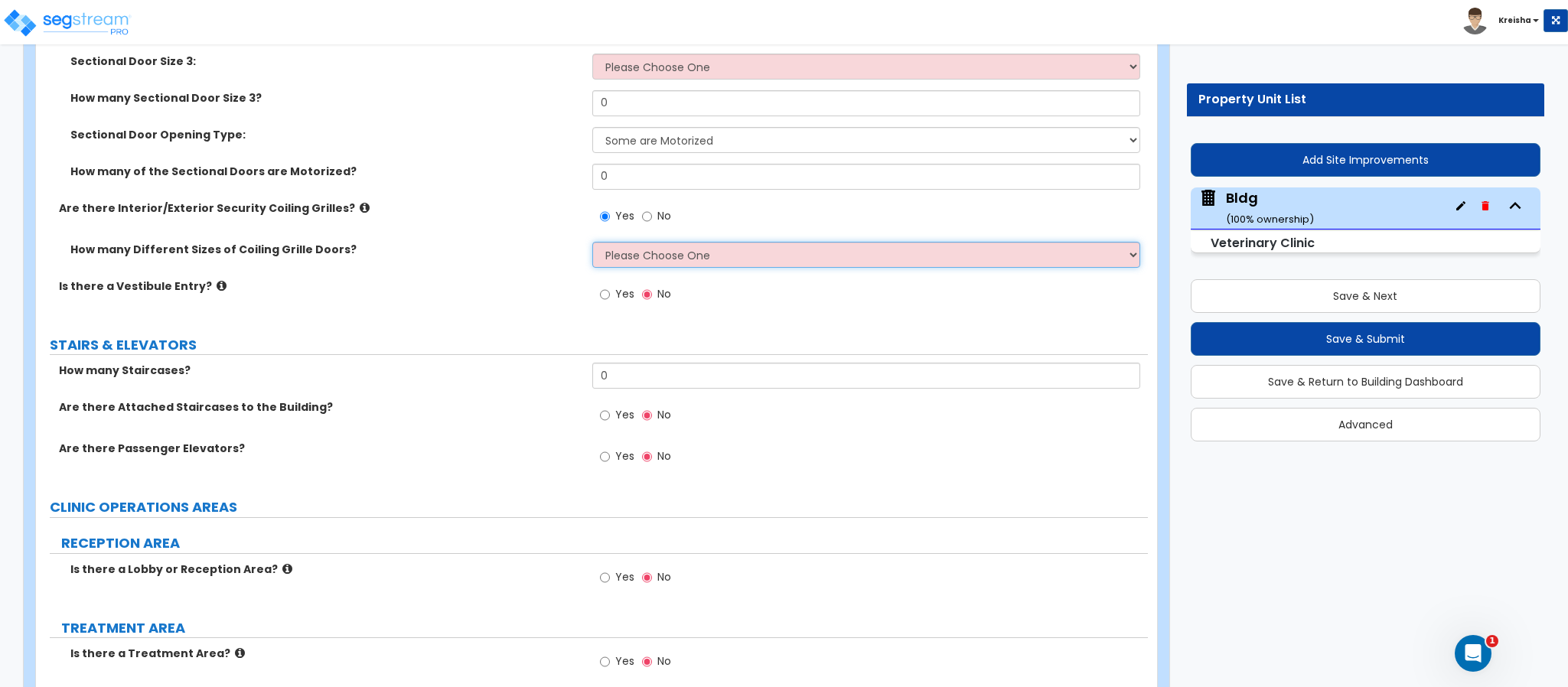
scroll to position [5474, 0]
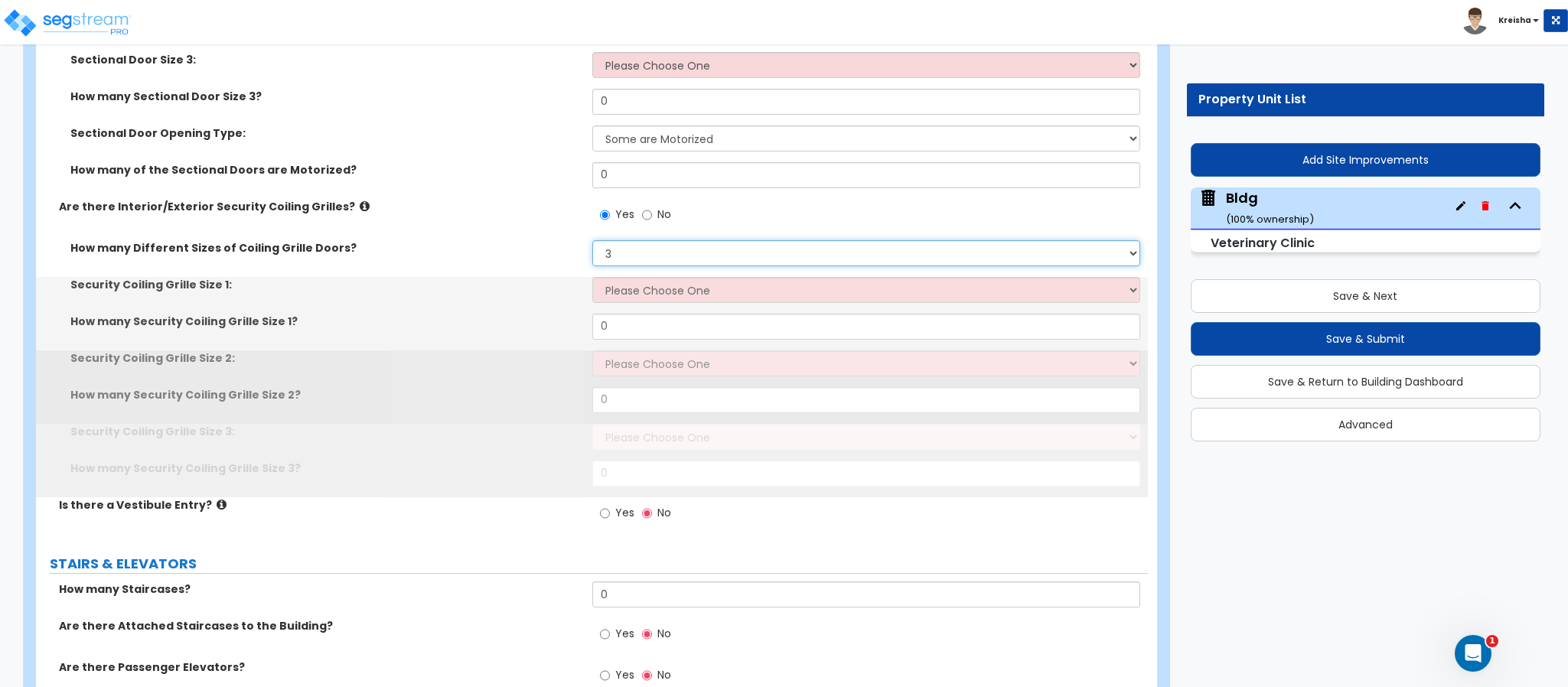
select select "4"
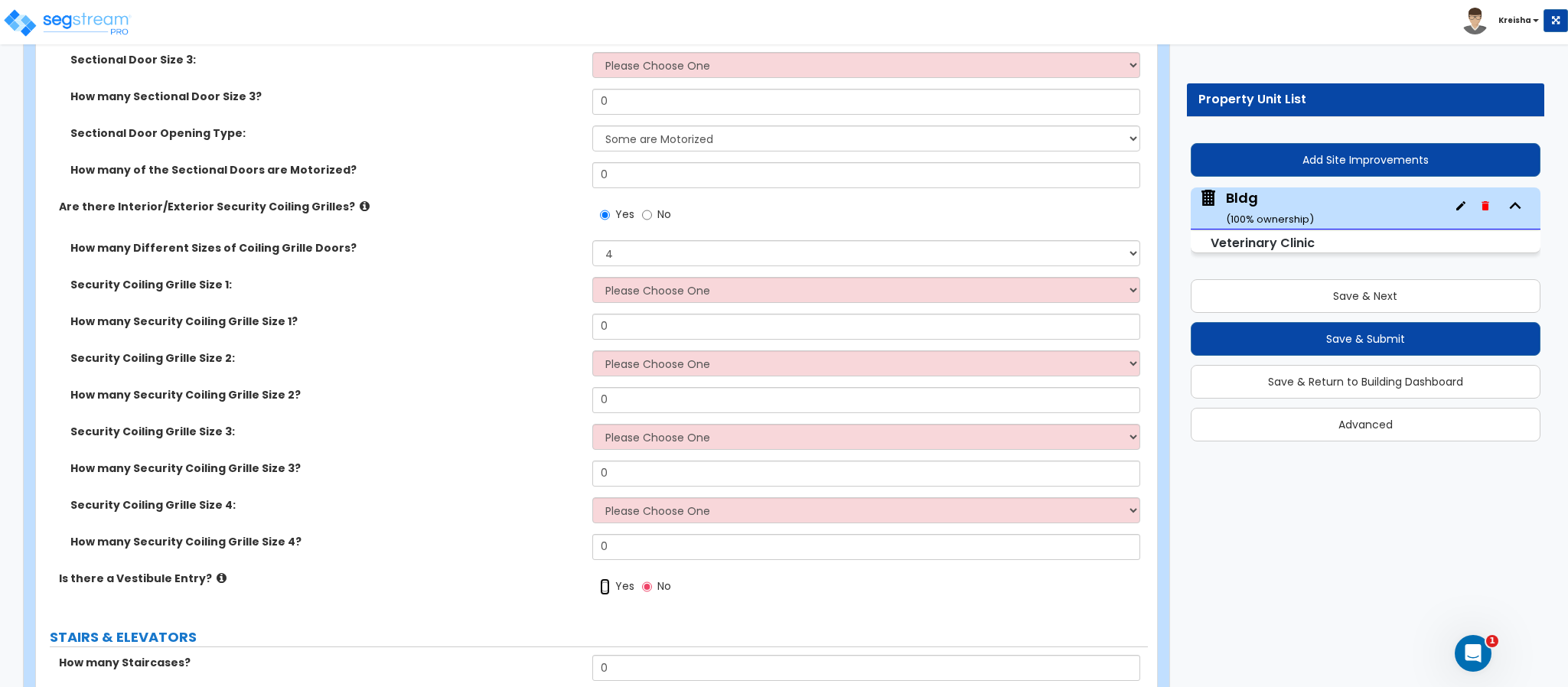
click at [600, 578] on input "Yes" at bounding box center [605, 586] width 10 height 17
radio input "true"
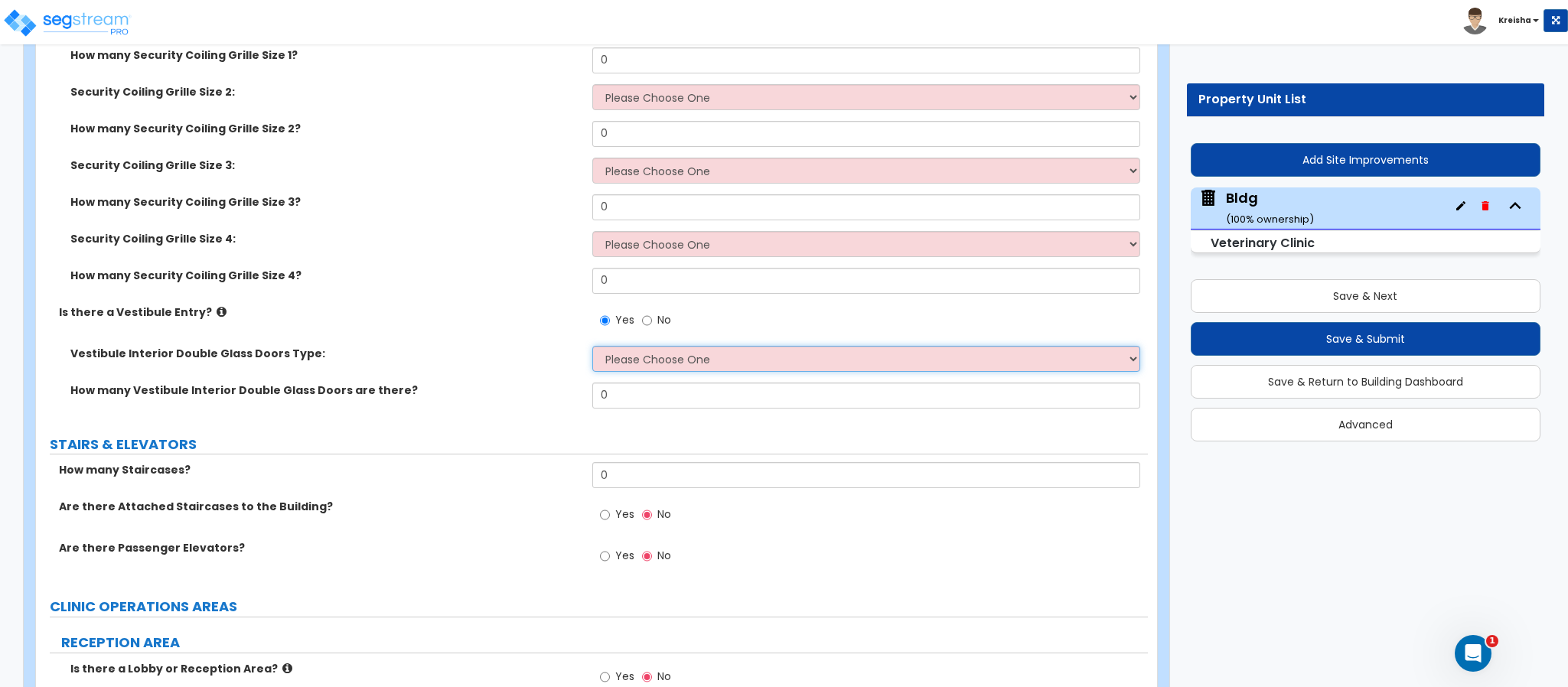
scroll to position [5781, 0]
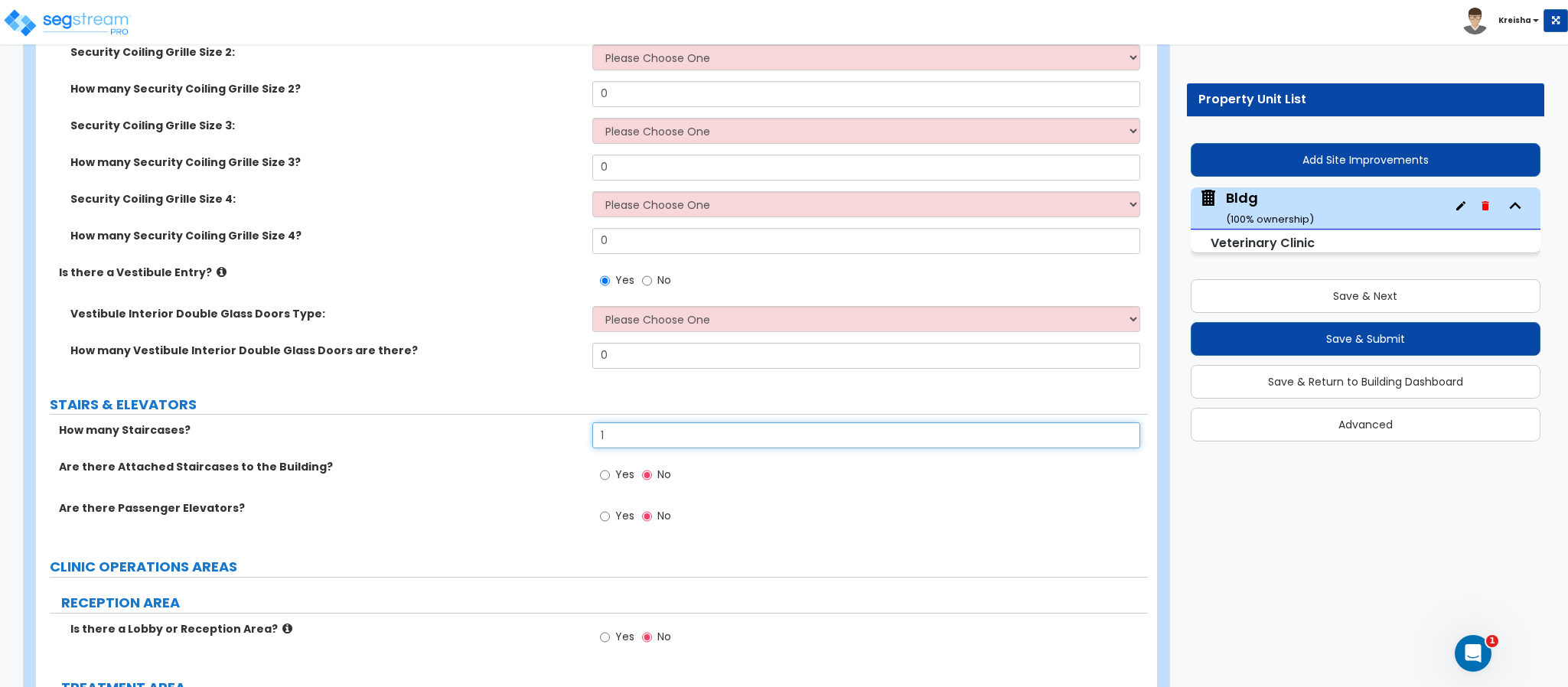
type input "1"
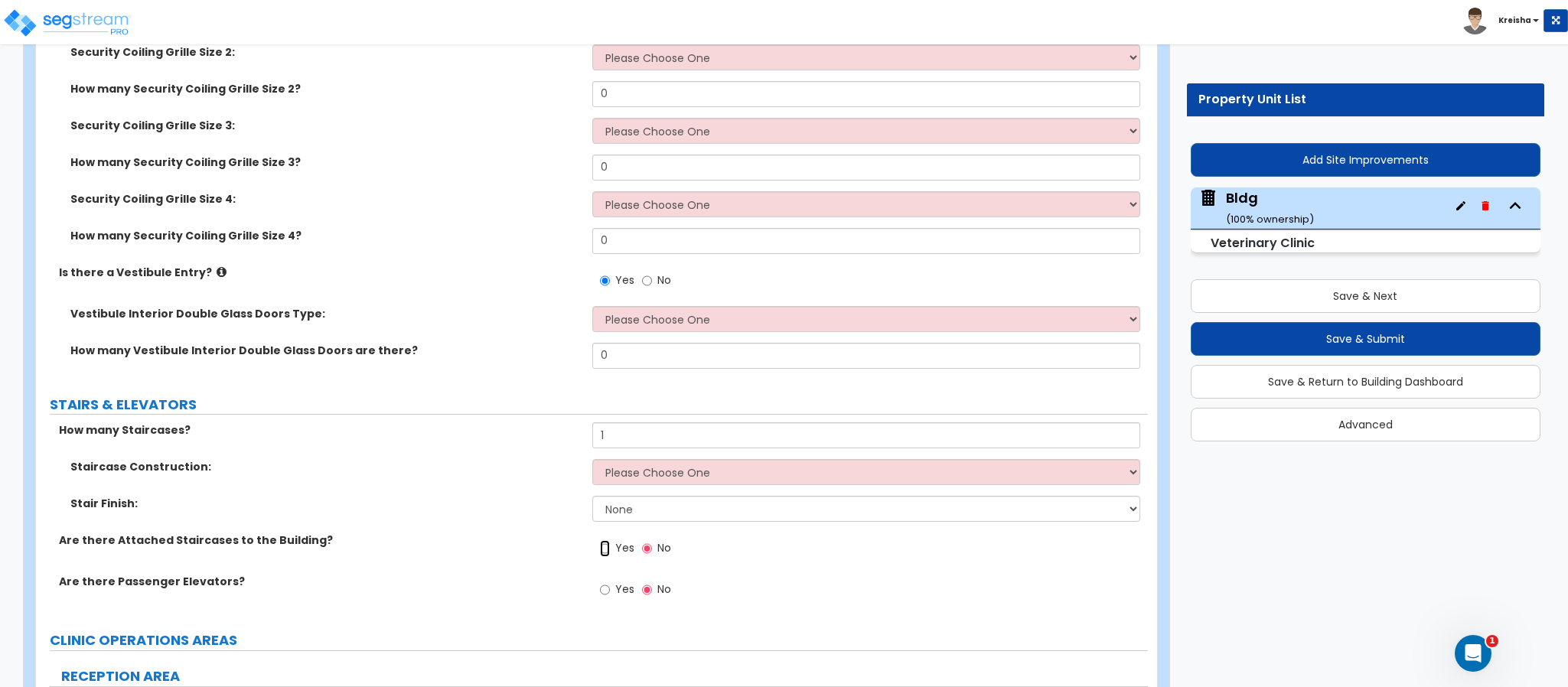
click at [600, 540] on input "Yes" at bounding box center [605, 548] width 10 height 17
radio input "true"
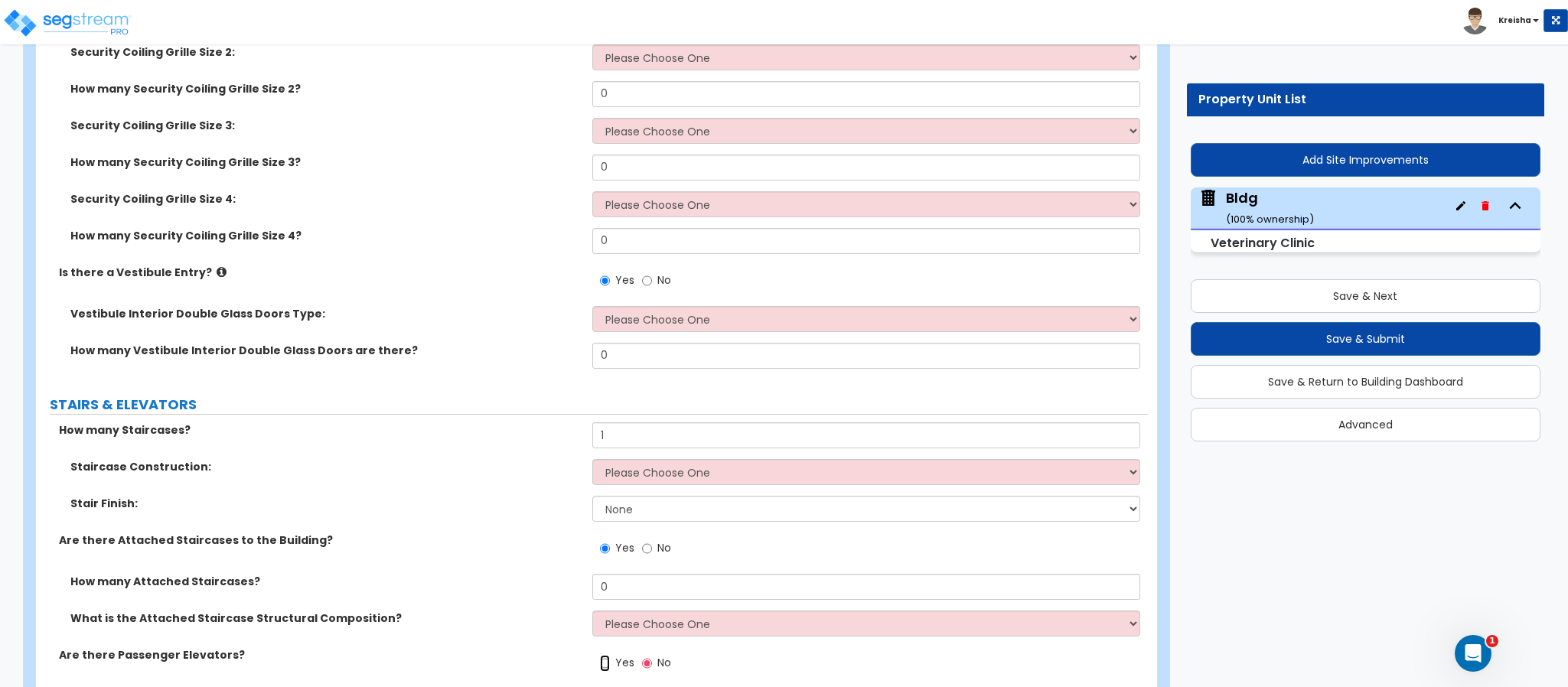
click at [600, 655] on input "Yes" at bounding box center [605, 663] width 10 height 17
radio input "true"
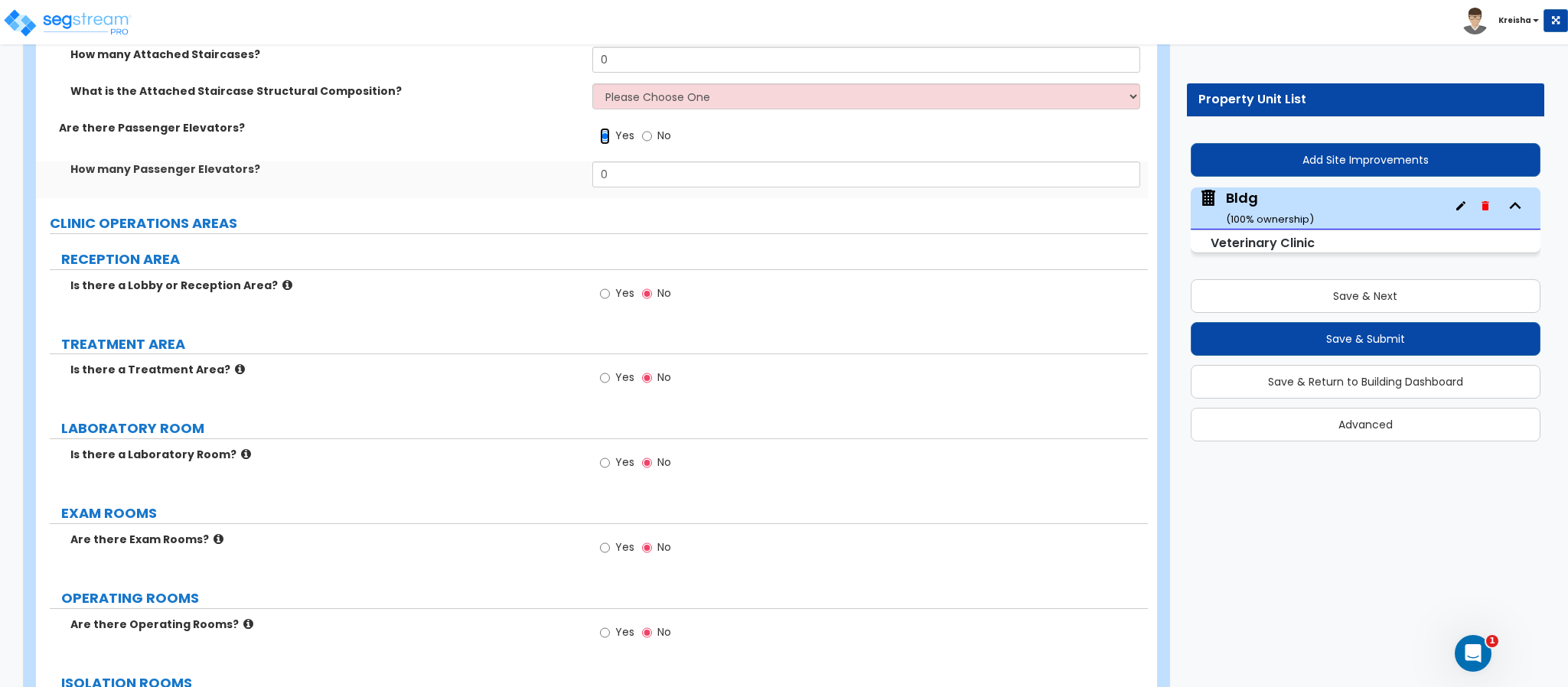
scroll to position [6315, 0]
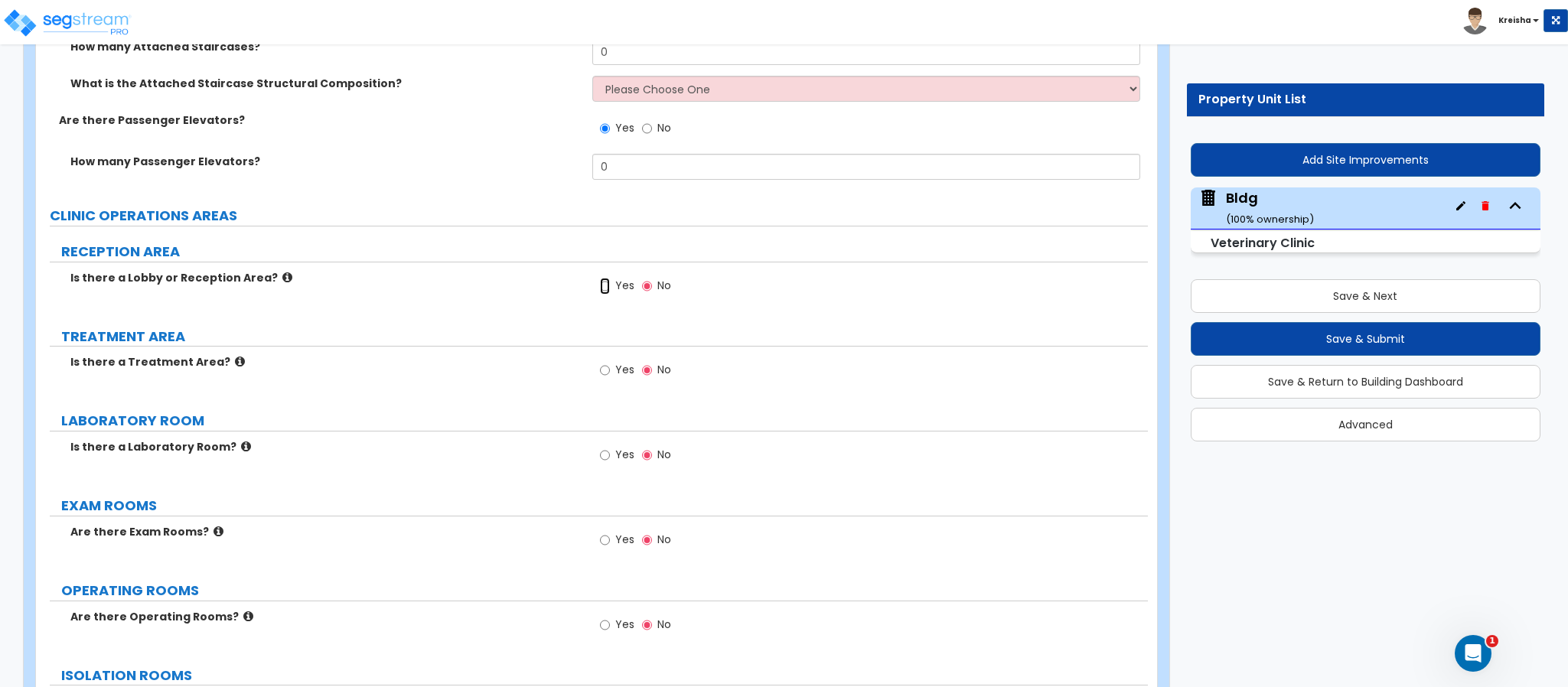
click at [600, 278] on input "Yes" at bounding box center [605, 286] width 10 height 17
radio input "true"
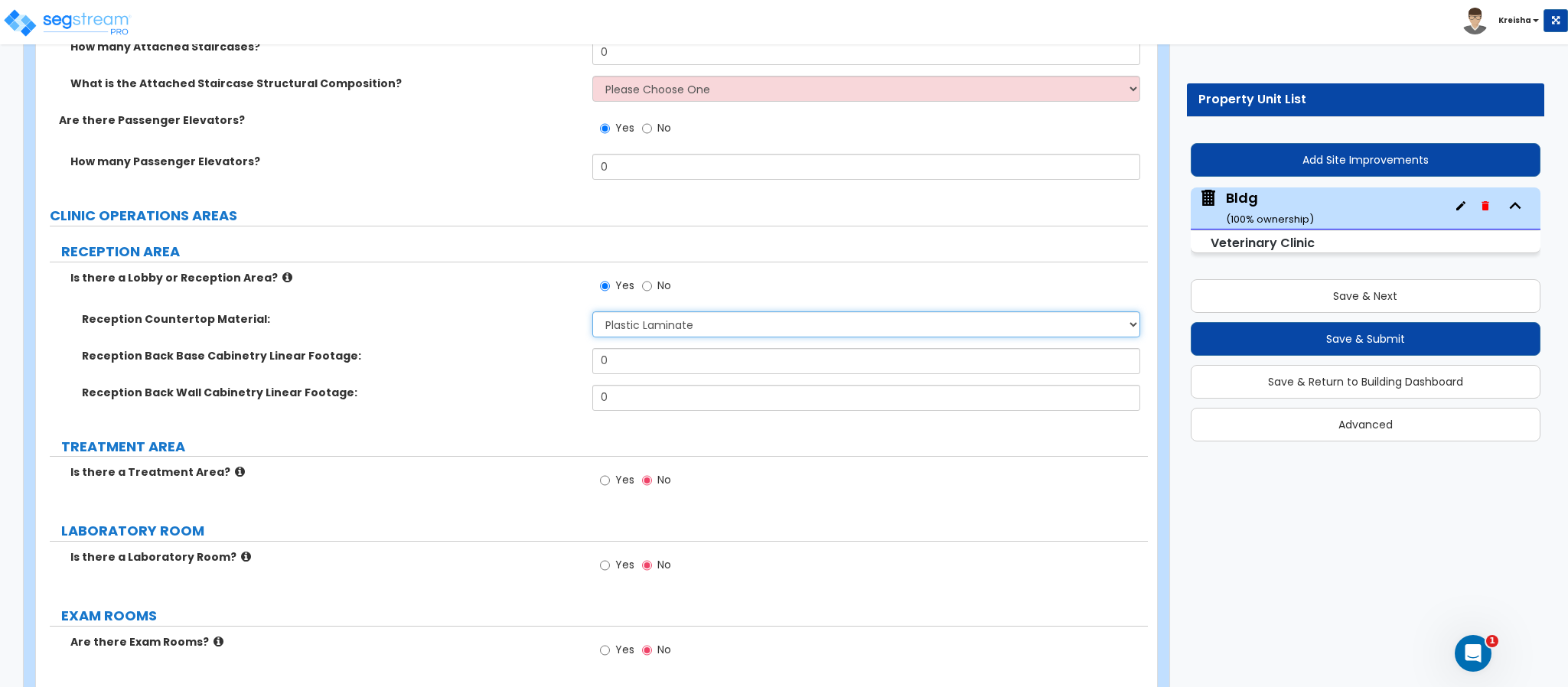
select select "2"
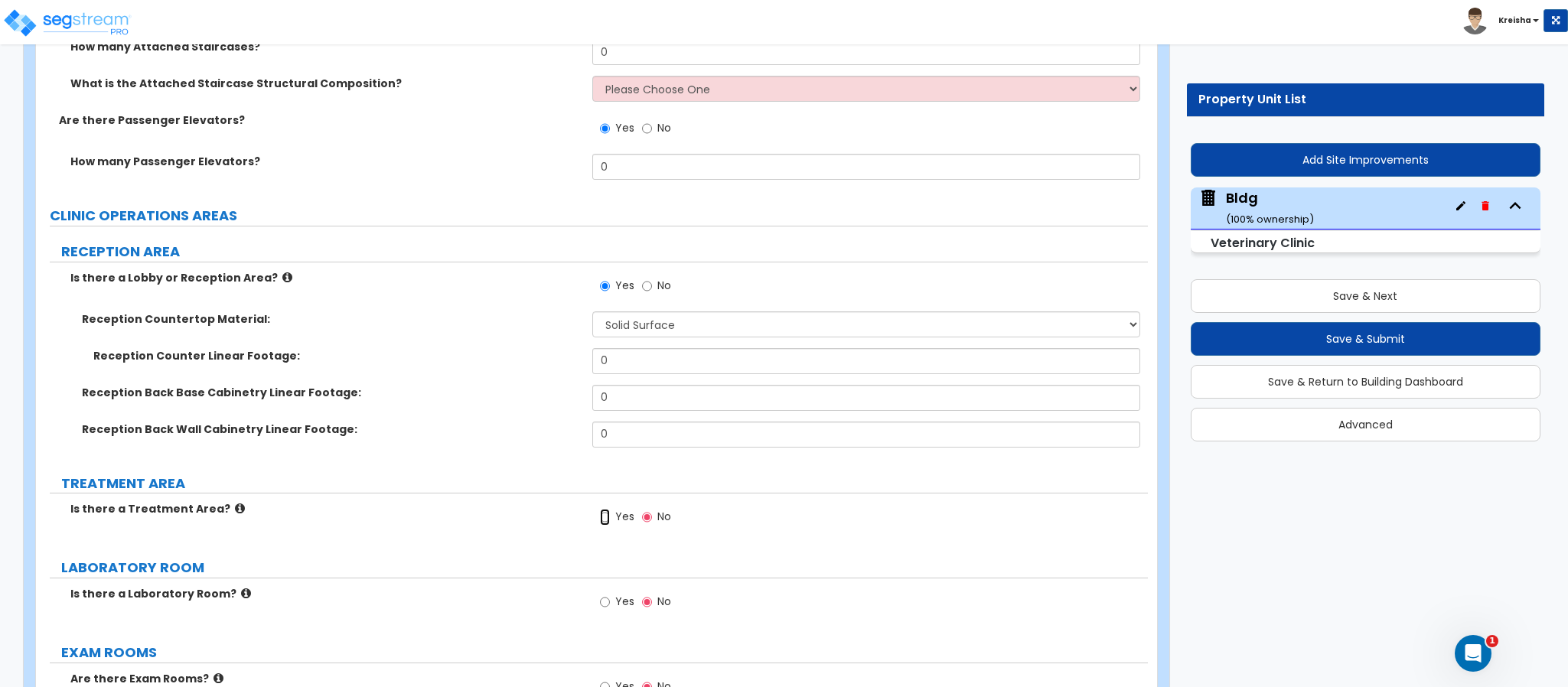
click at [600, 509] on input "Yes" at bounding box center [605, 517] width 10 height 17
radio input "true"
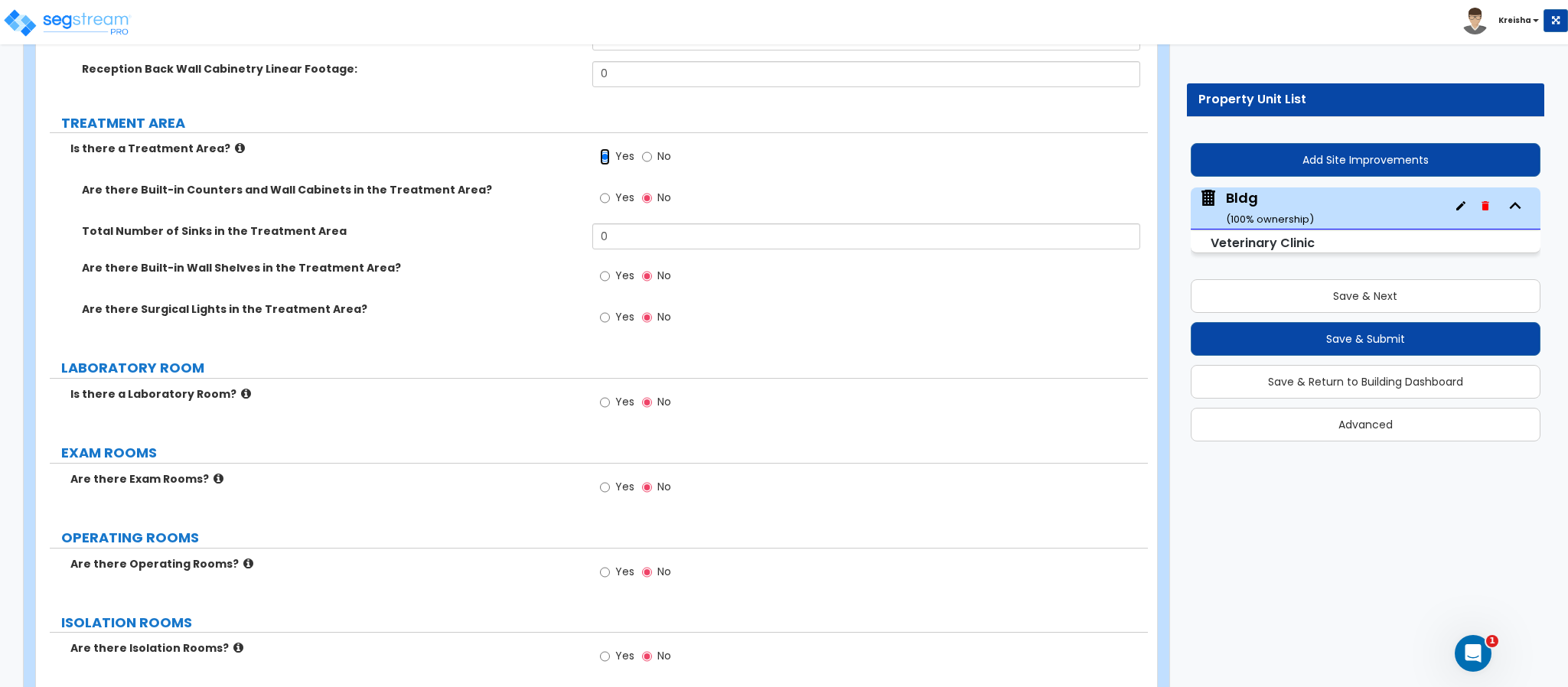
scroll to position [6666, 0]
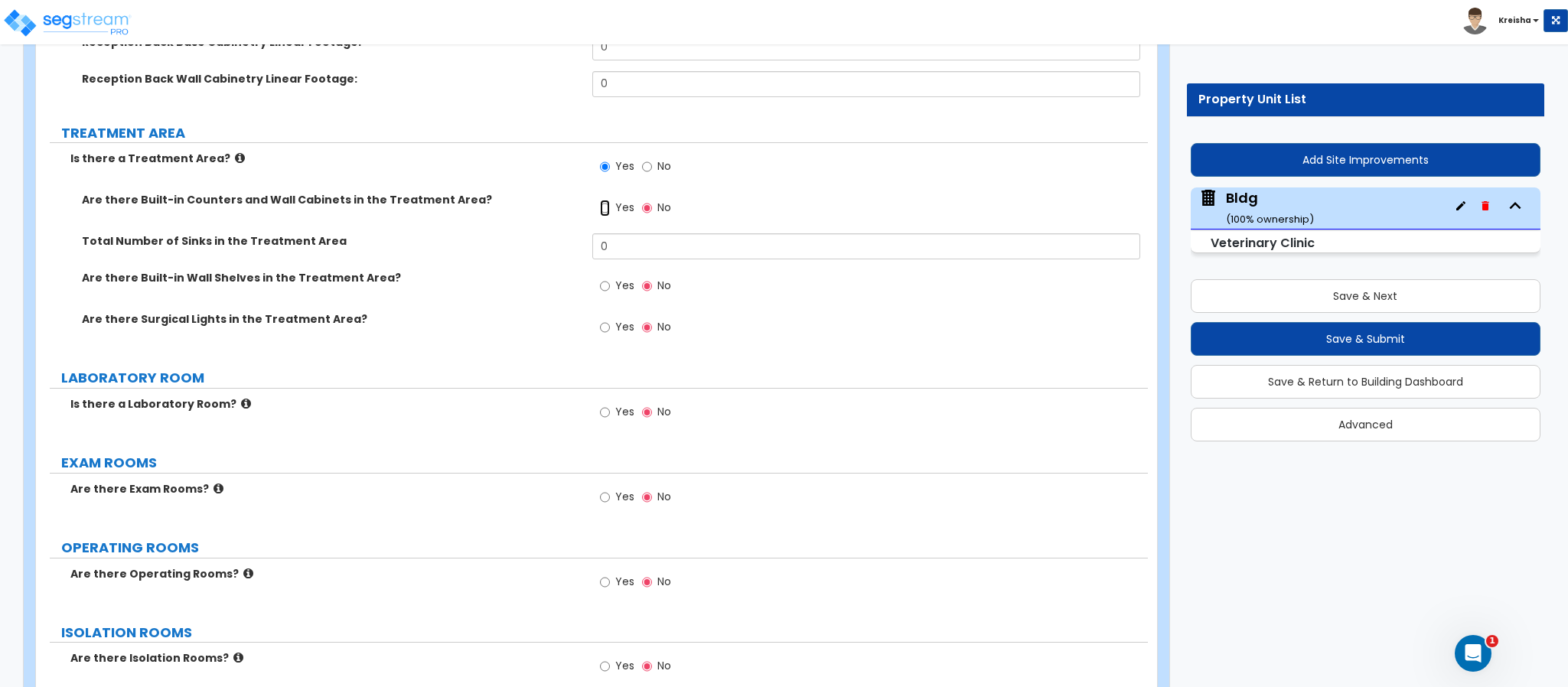
click at [600, 199] on input "Yes" at bounding box center [605, 207] width 10 height 17
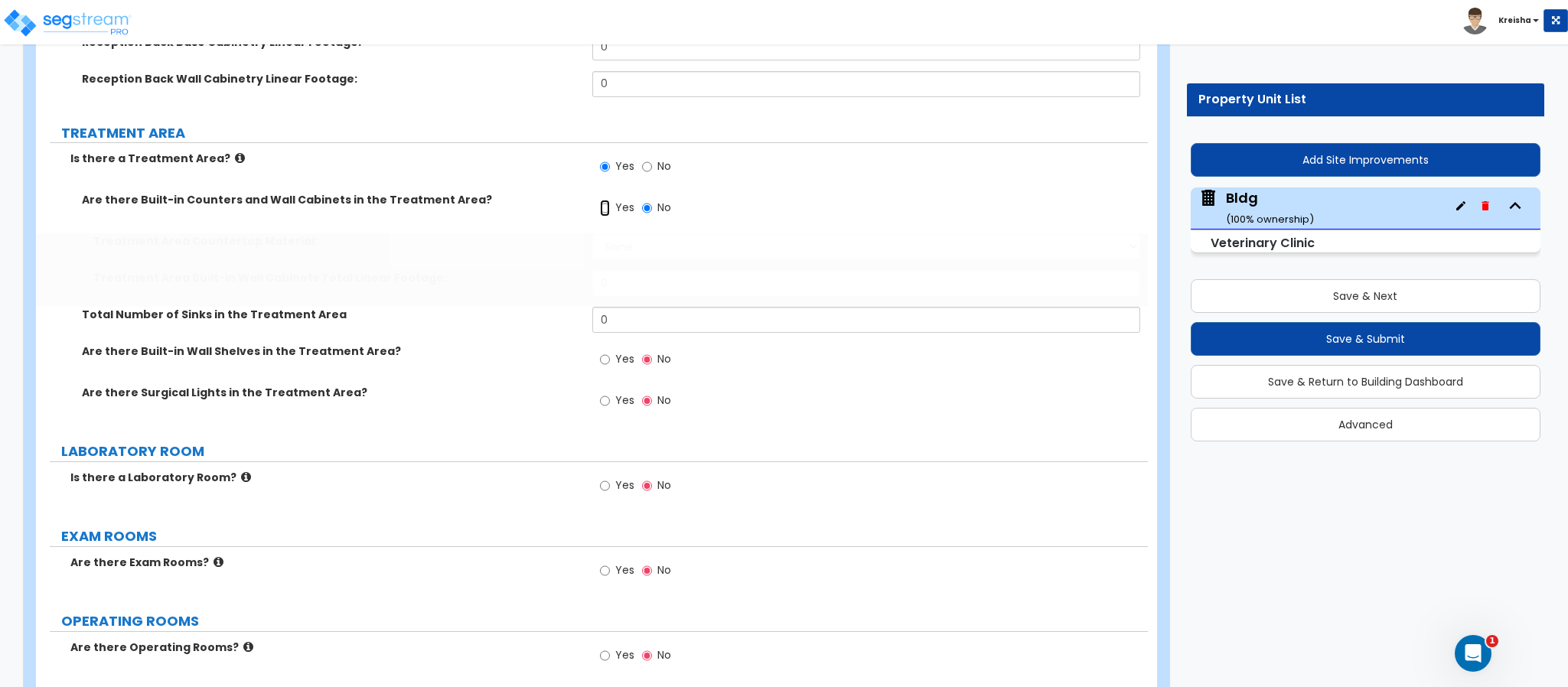
radio input "true"
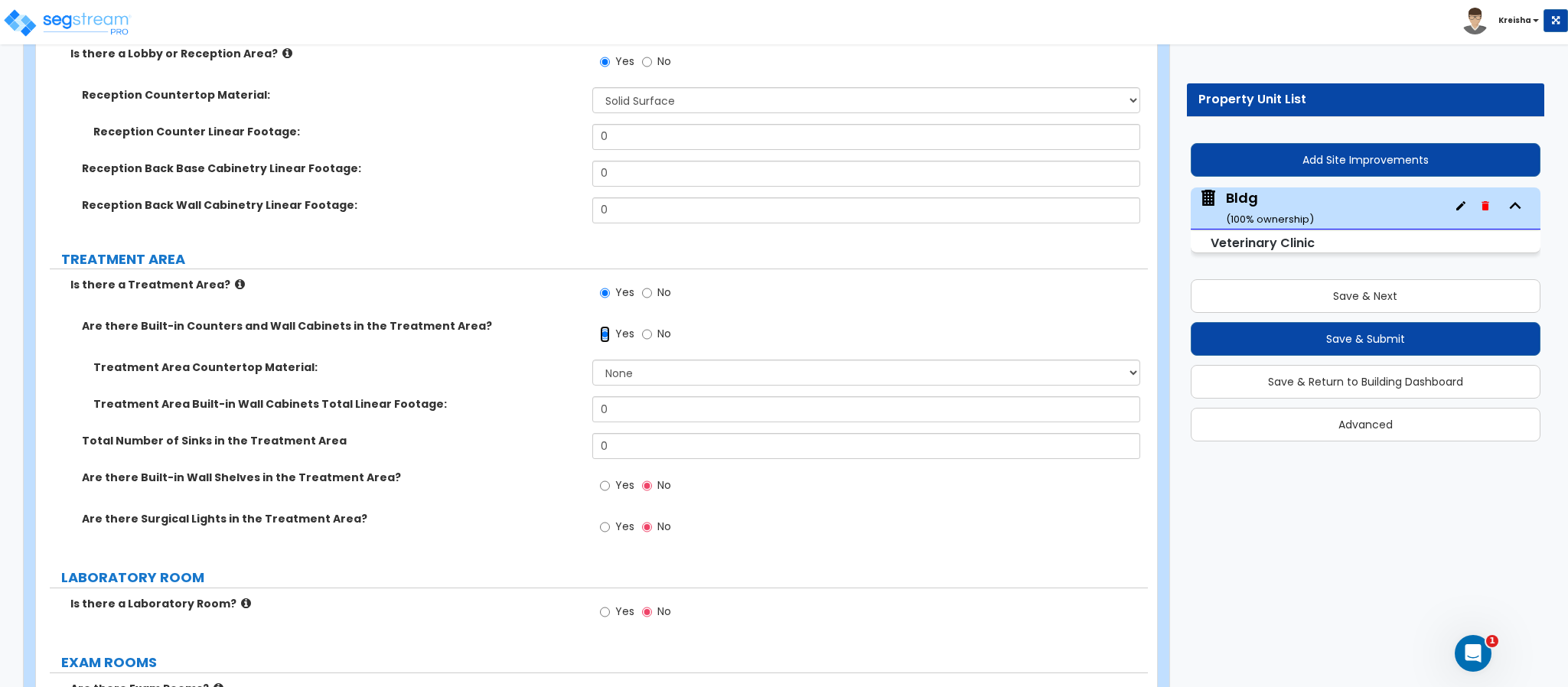
scroll to position [6542, 0]
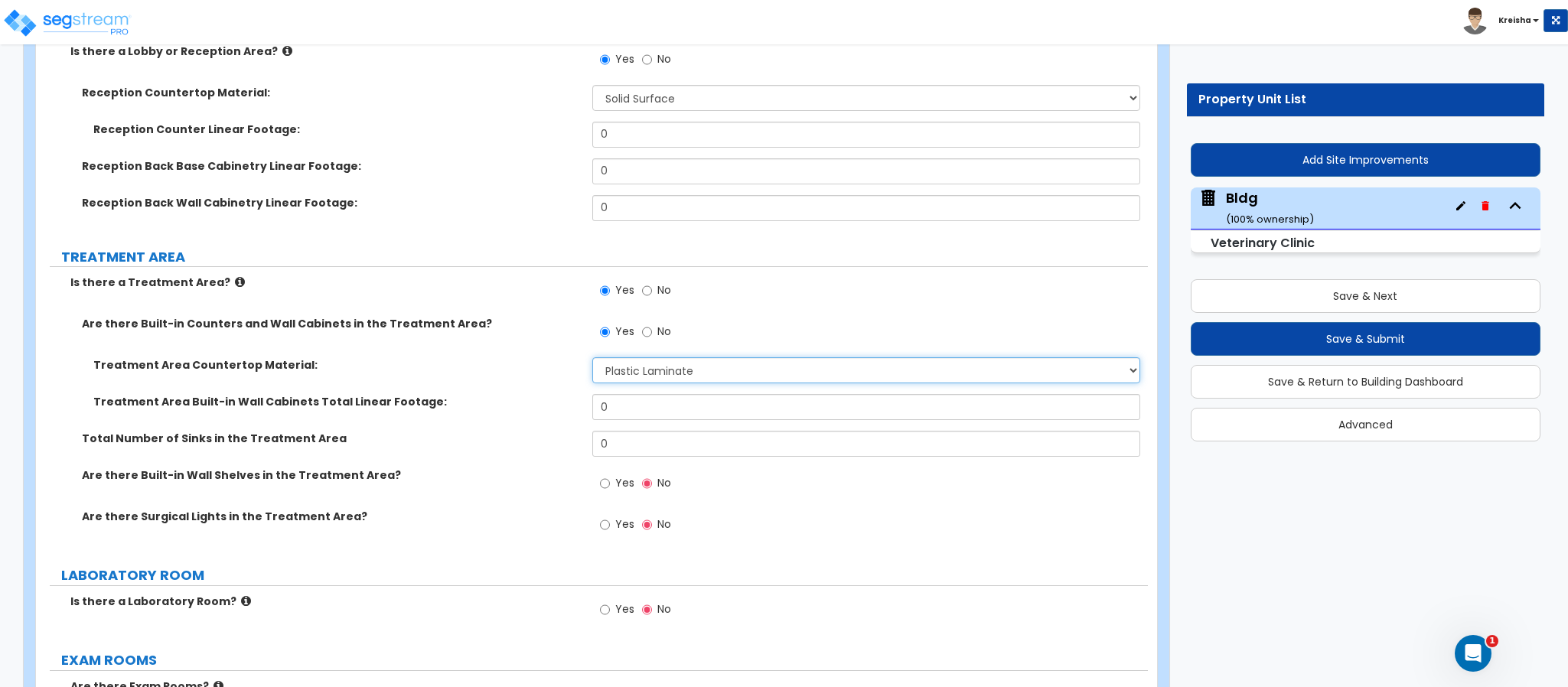
select select "2"
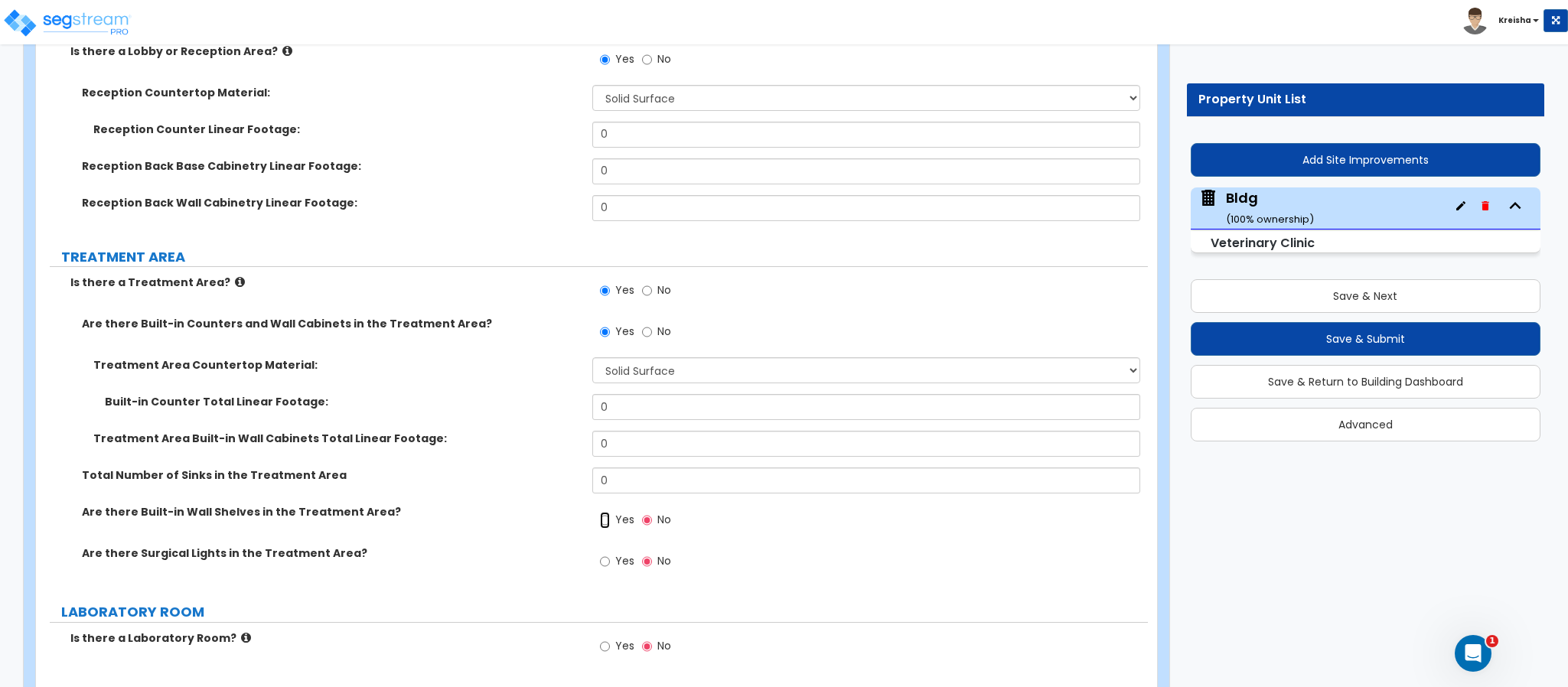
click at [600, 512] on input "Yes" at bounding box center [605, 520] width 10 height 17
radio input "true"
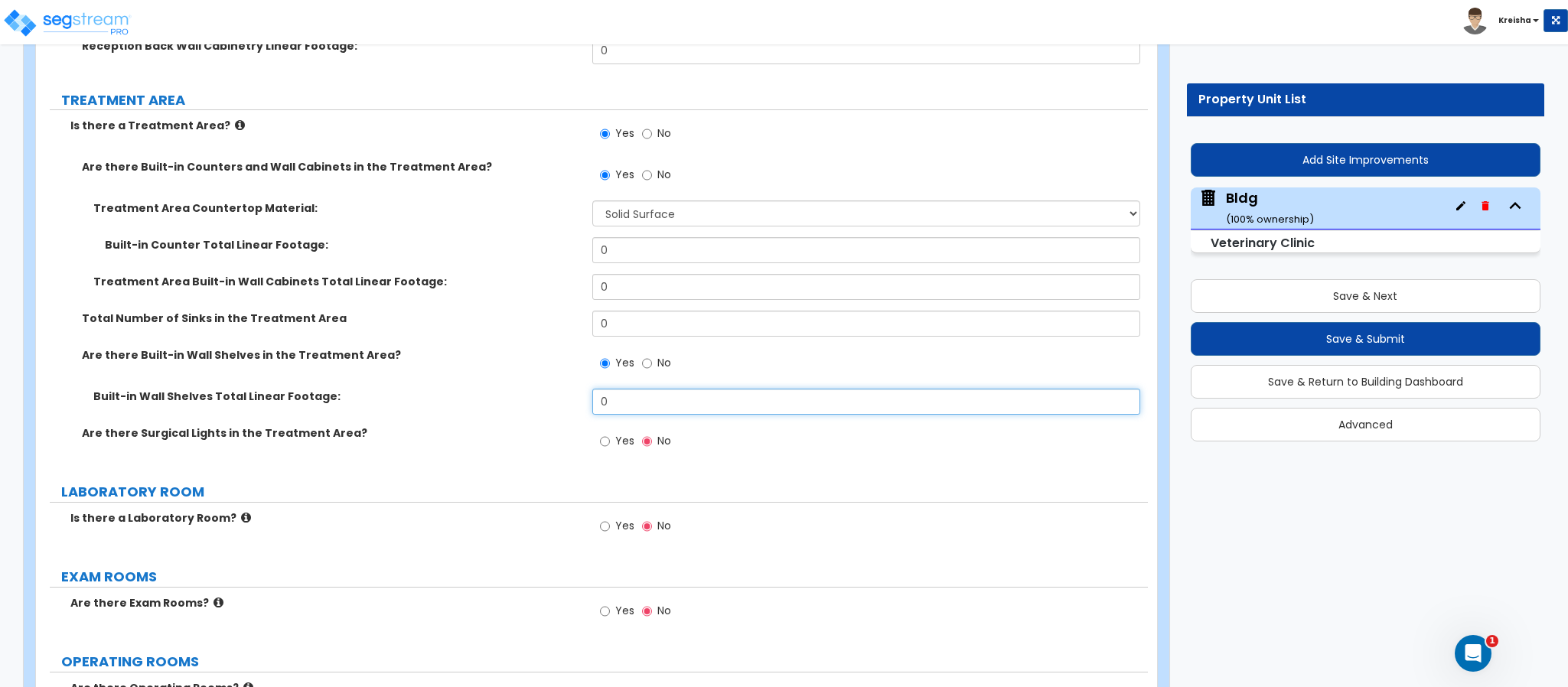
scroll to position [6718, 0]
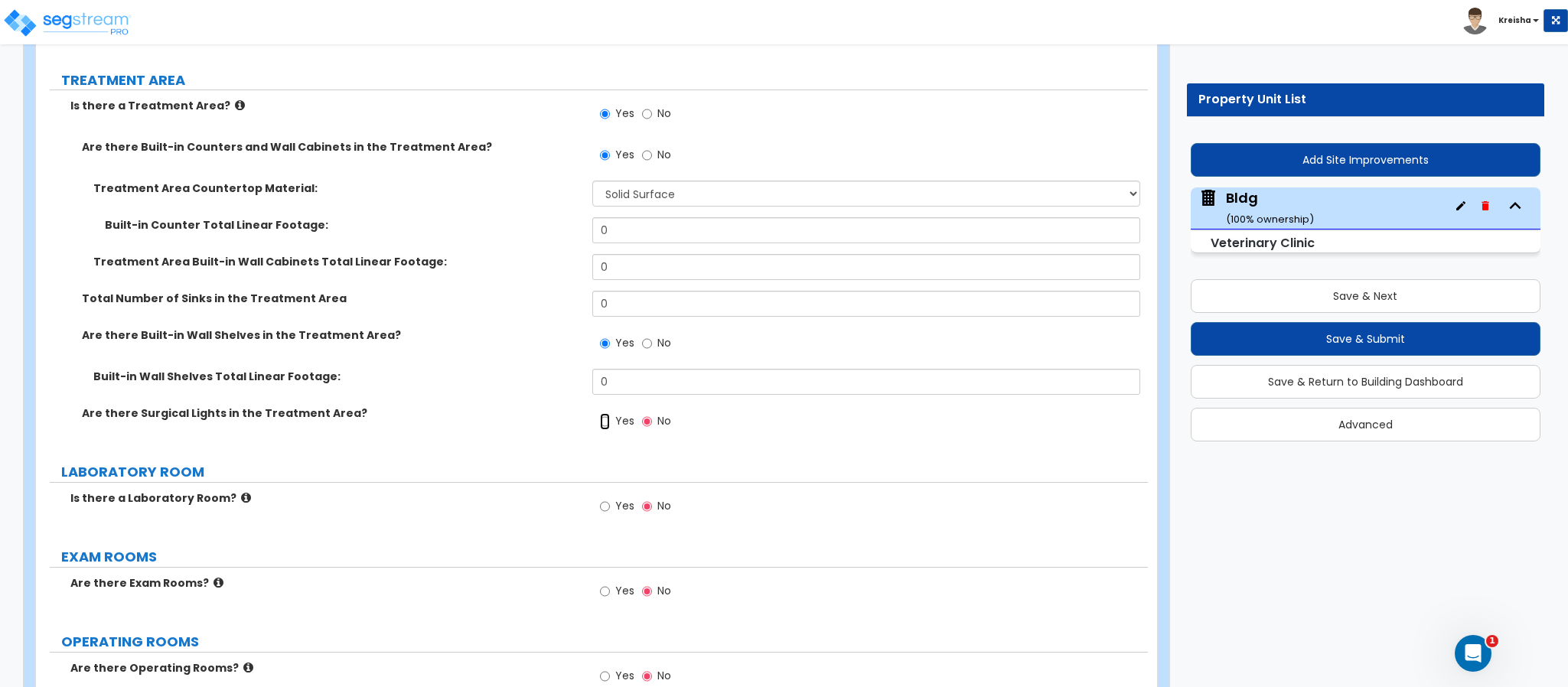
click at [600, 413] on input "Yes" at bounding box center [605, 421] width 10 height 17
radio input "true"
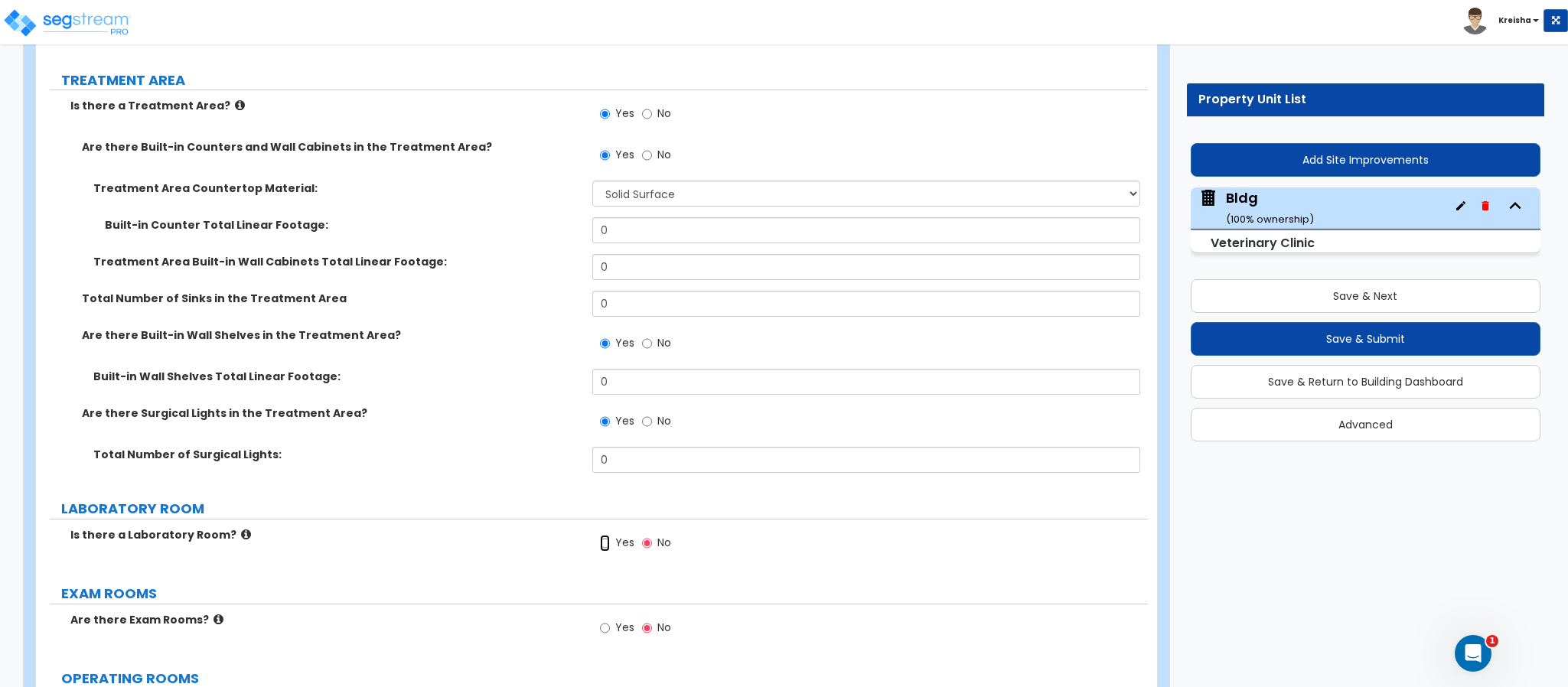
click at [600, 535] on input "Yes" at bounding box center [605, 543] width 10 height 17
radio input "true"
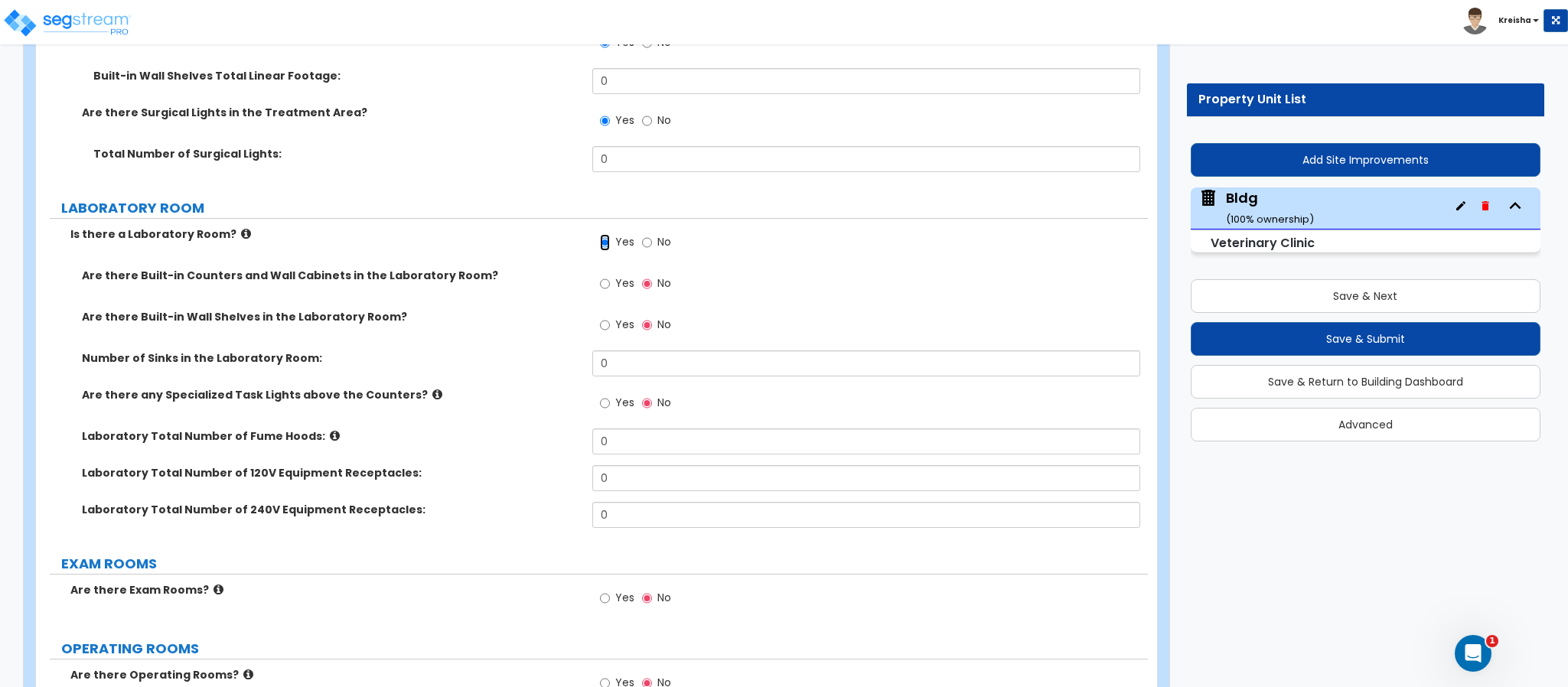
scroll to position [7025, 0]
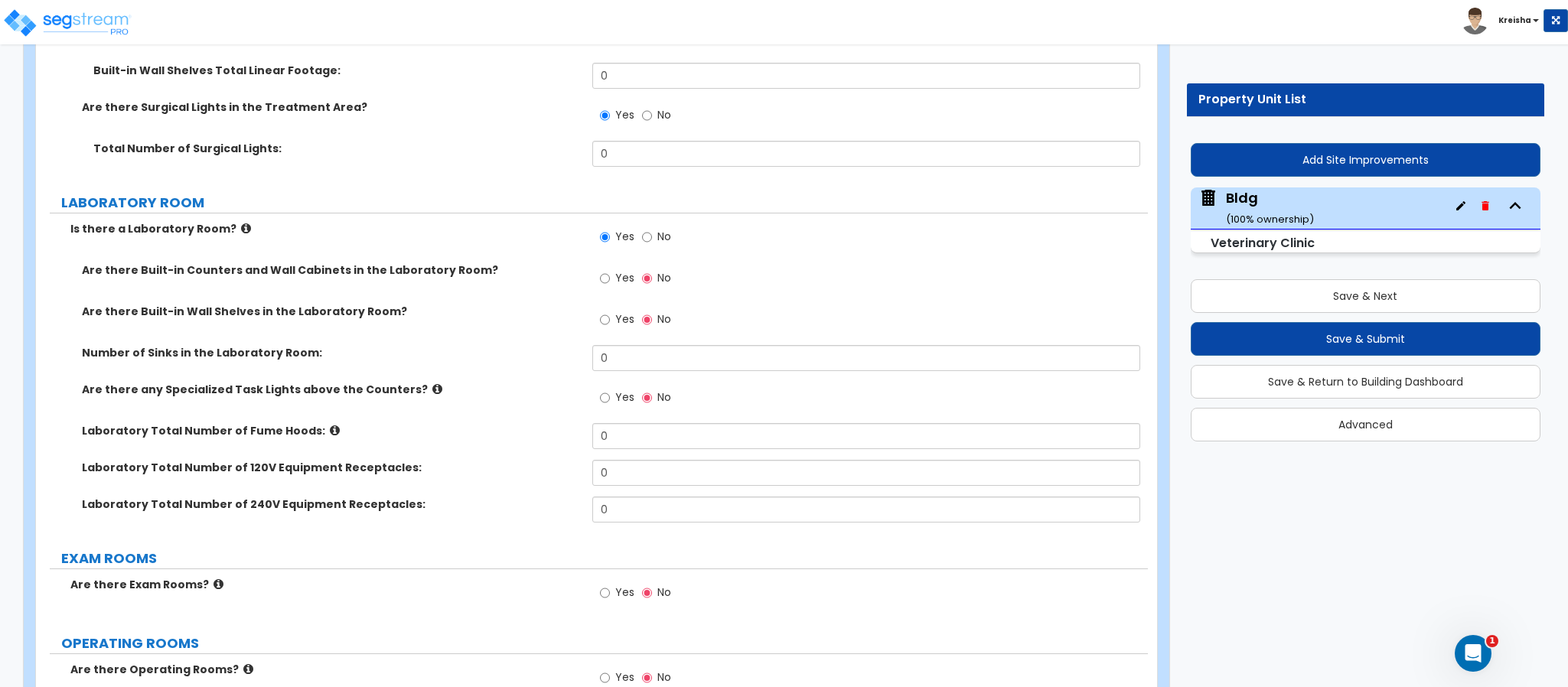
click at [622, 270] on span "Yes" at bounding box center [625, 277] width 19 height 15
click at [610, 270] on input "Yes" at bounding box center [605, 278] width 10 height 17
radio input "true"
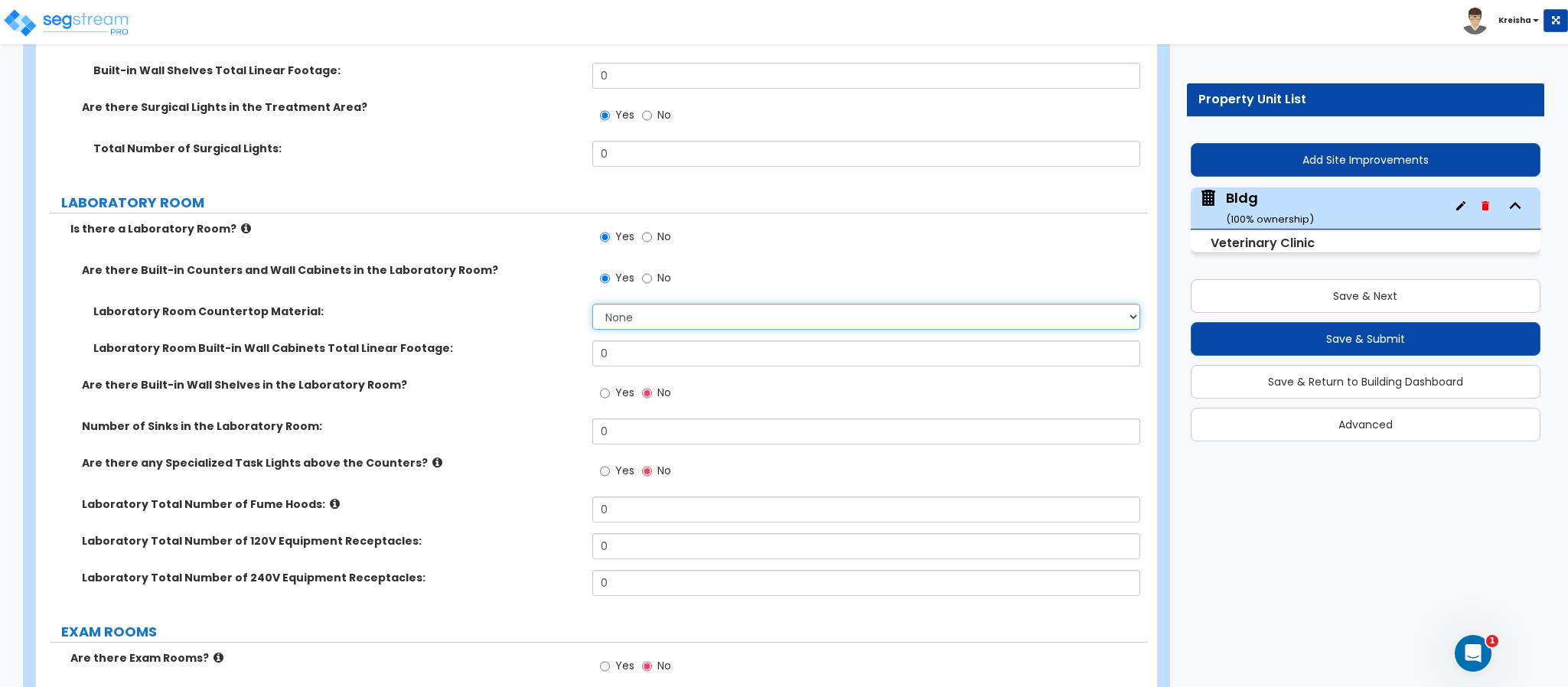
click at [615, 304] on select "None Plastic Laminate Solid Surface Stone Quartz Marble Tile Wood Stainless Ste…" at bounding box center [867, 317] width 549 height 26
select select "1"
click at [592, 304] on select "None Plastic Laminate Solid Surface Stone Quartz Marble Tile Wood Stainless Ste…" at bounding box center [867, 317] width 549 height 26
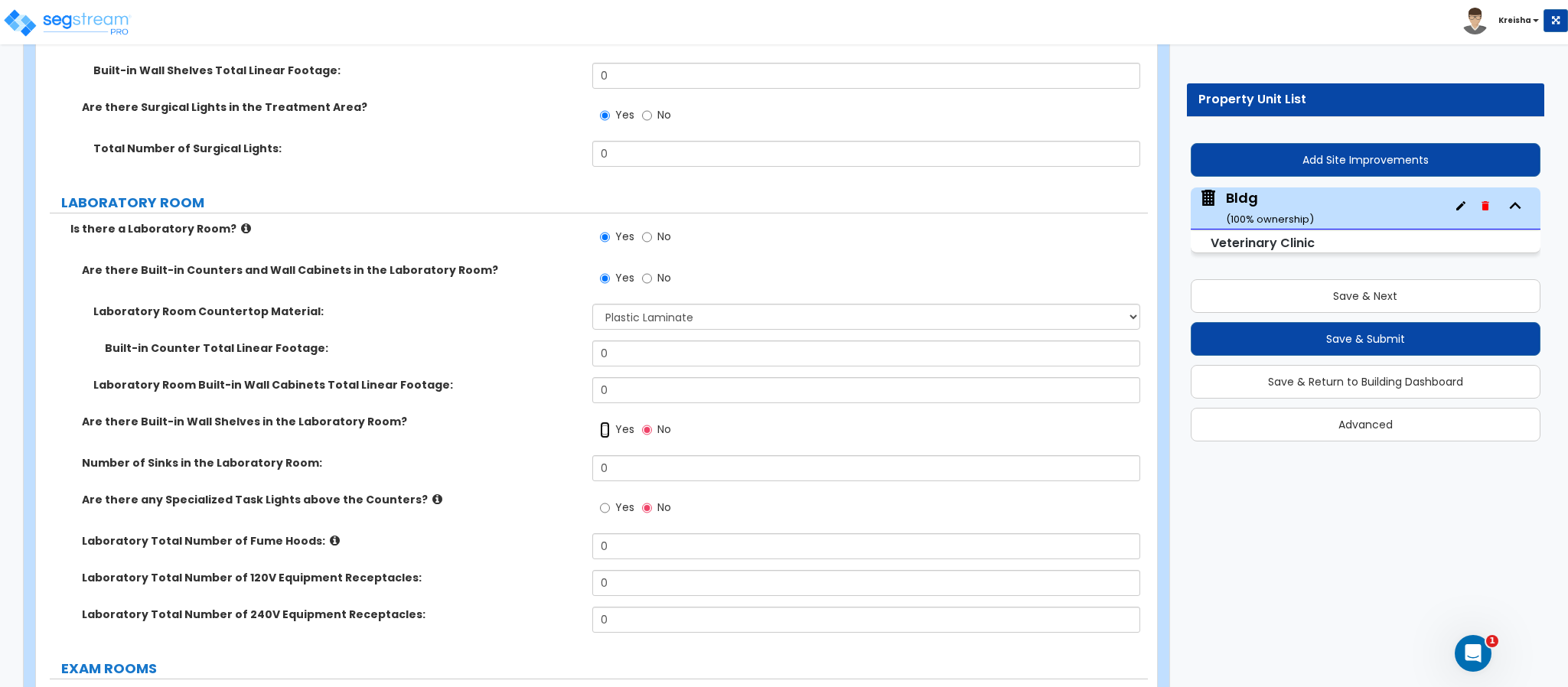
click at [608, 421] on input "Yes" at bounding box center [605, 429] width 10 height 17
radio input "true"
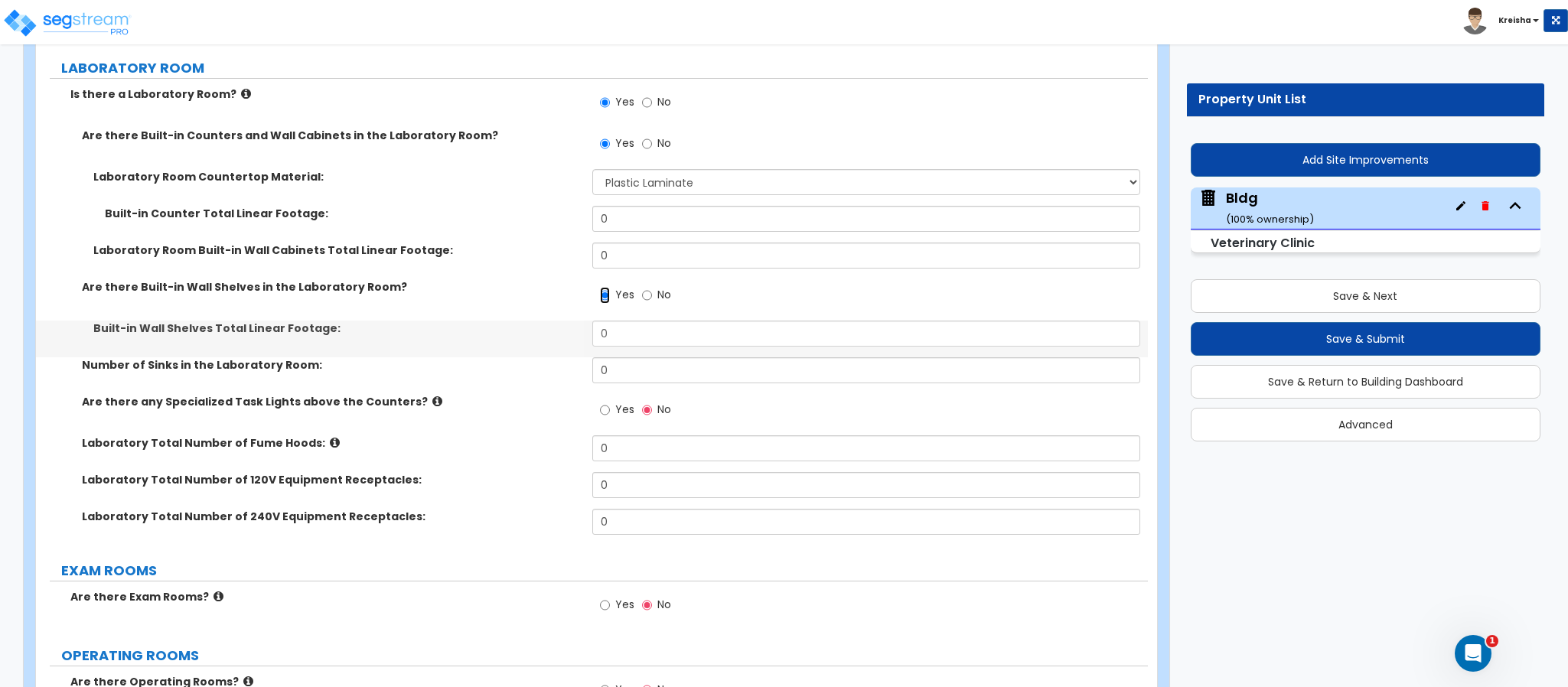
scroll to position [7178, 0]
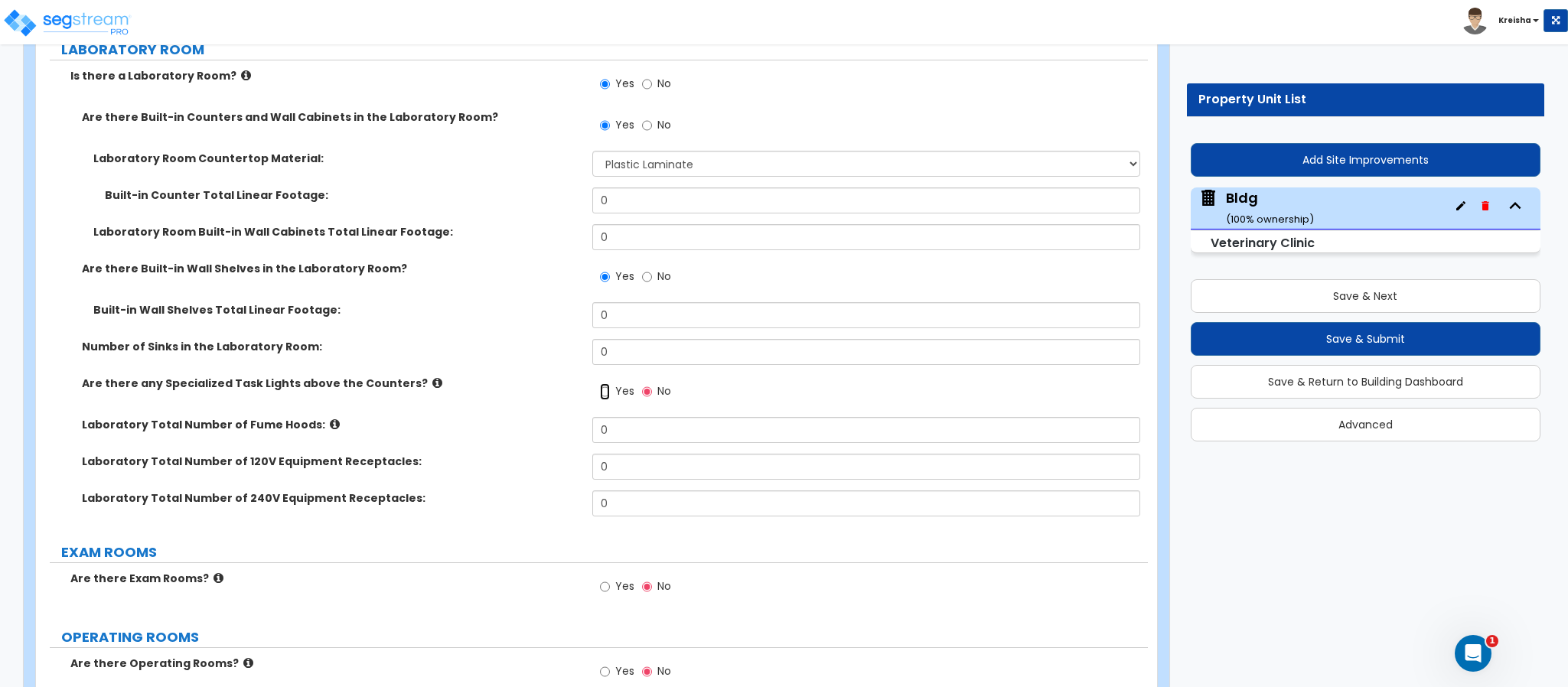
click at [606, 383] on input "Yes" at bounding box center [605, 391] width 10 height 17
radio input "true"
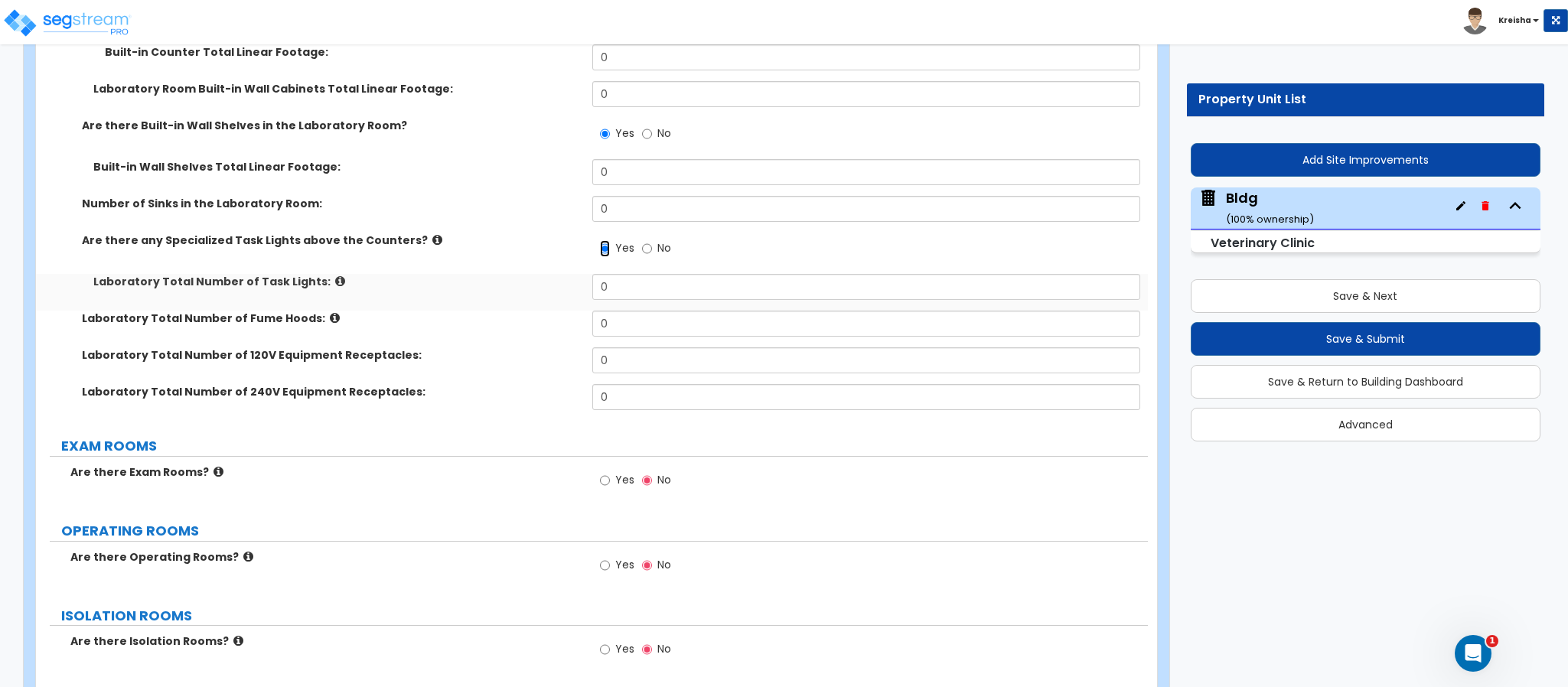
scroll to position [7331, 0]
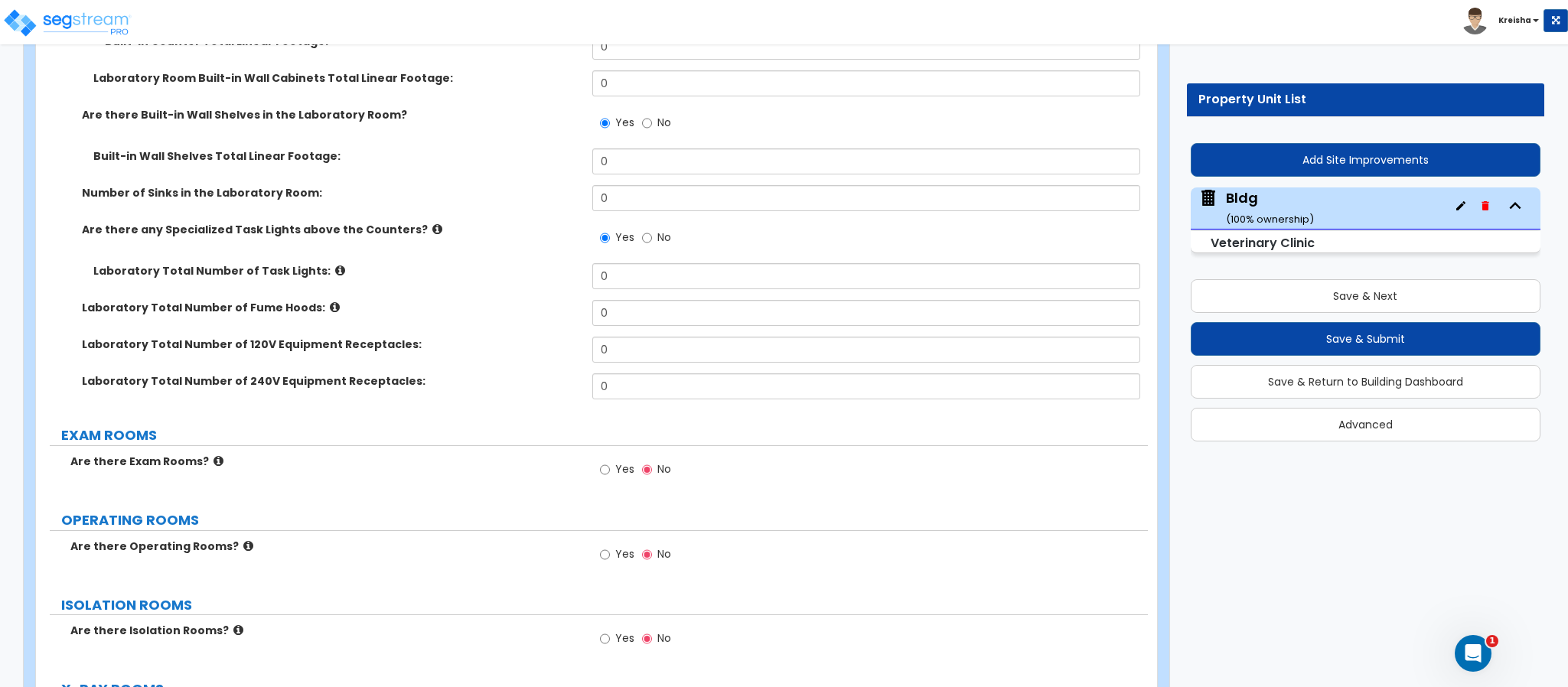
click at [606, 458] on label "Yes" at bounding box center [617, 471] width 34 height 26
click at [606, 461] on input "Yes" at bounding box center [605, 469] width 10 height 17
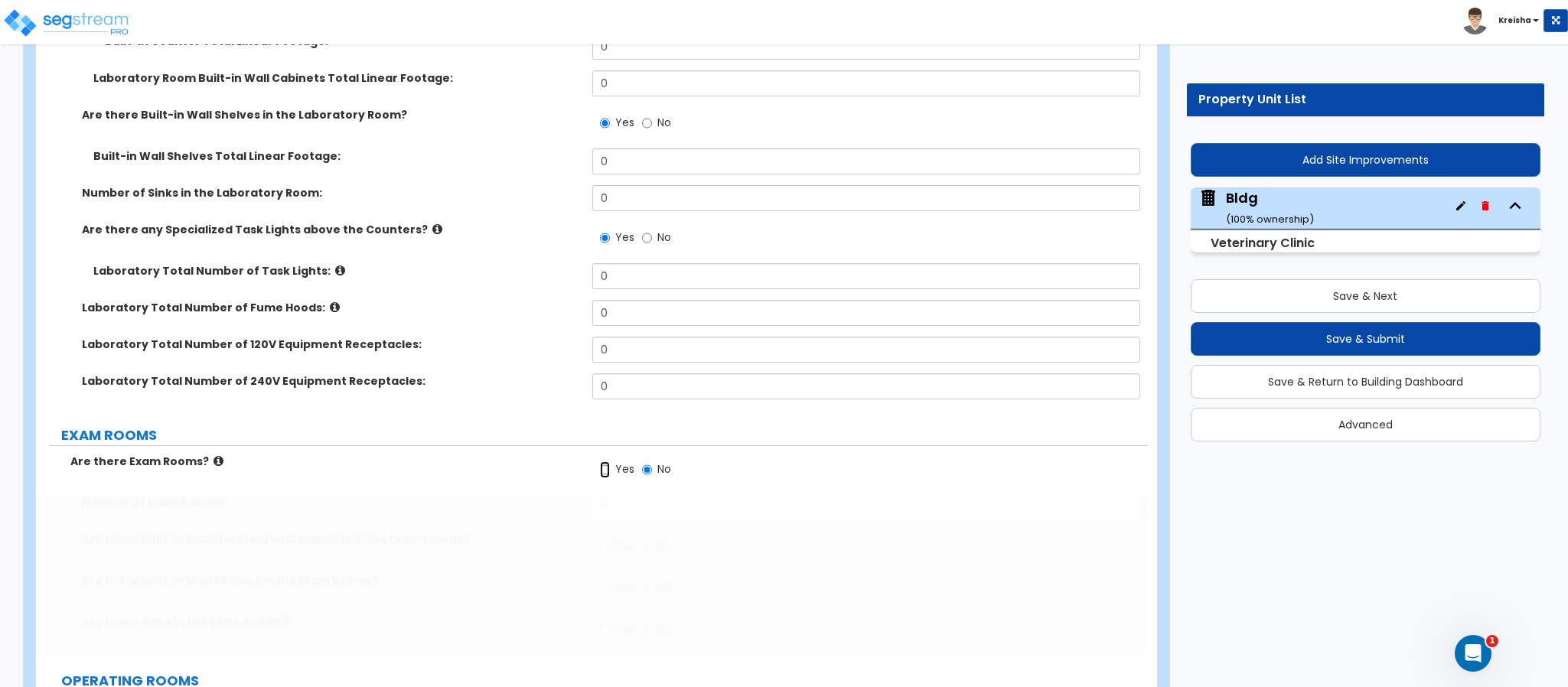
radio input "true"
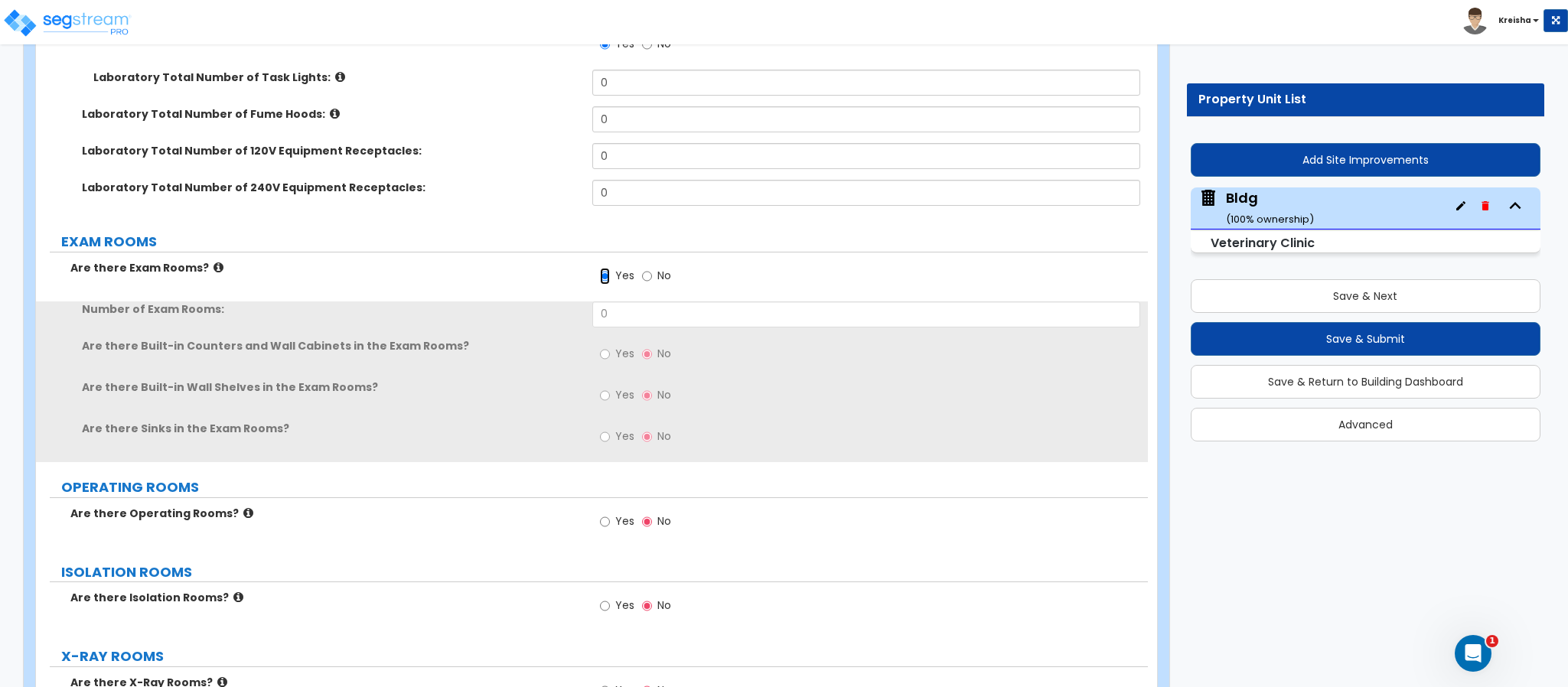
scroll to position [7561, 0]
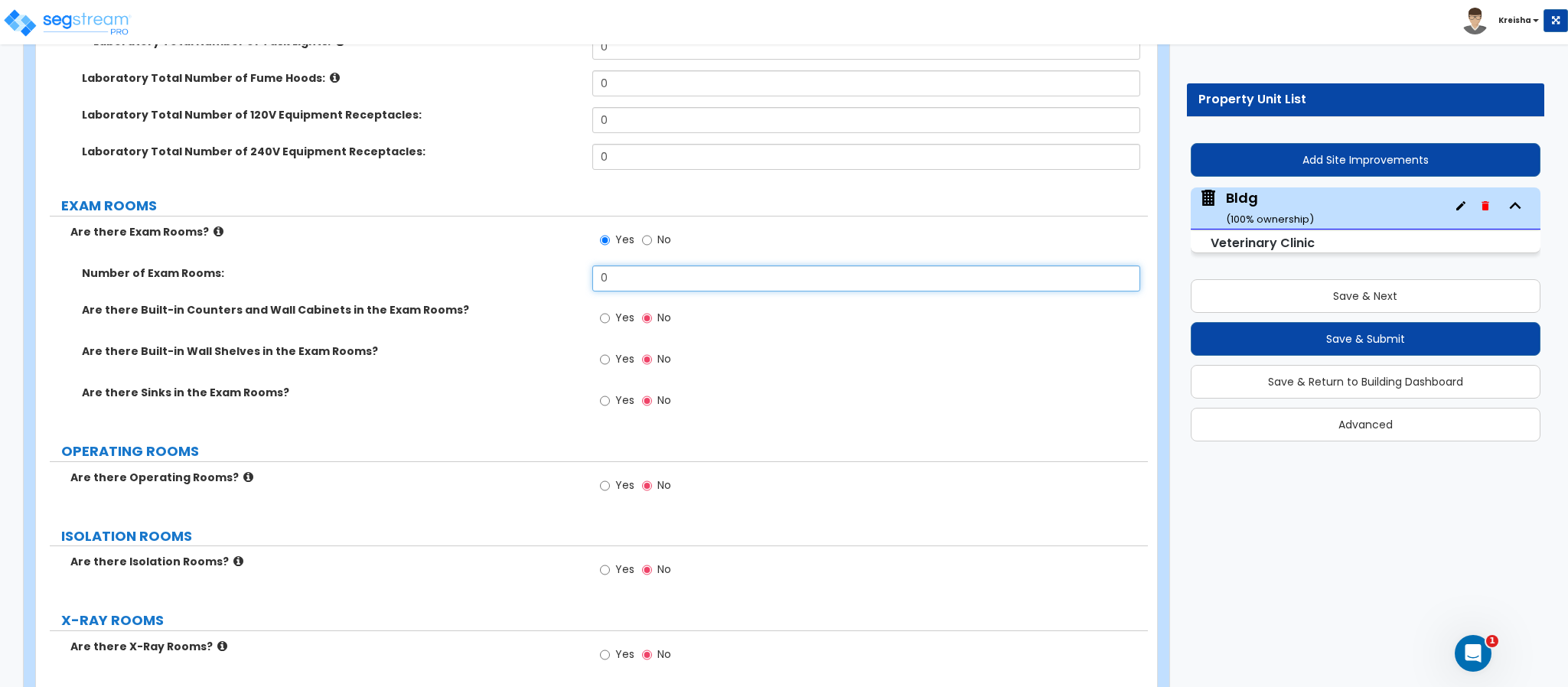
click at [621, 266] on input "0" at bounding box center [867, 278] width 549 height 26
type input "2"
click at [616, 393] on span "Yes" at bounding box center [625, 400] width 19 height 15
click at [610, 393] on input "Yes" at bounding box center [605, 401] width 10 height 17
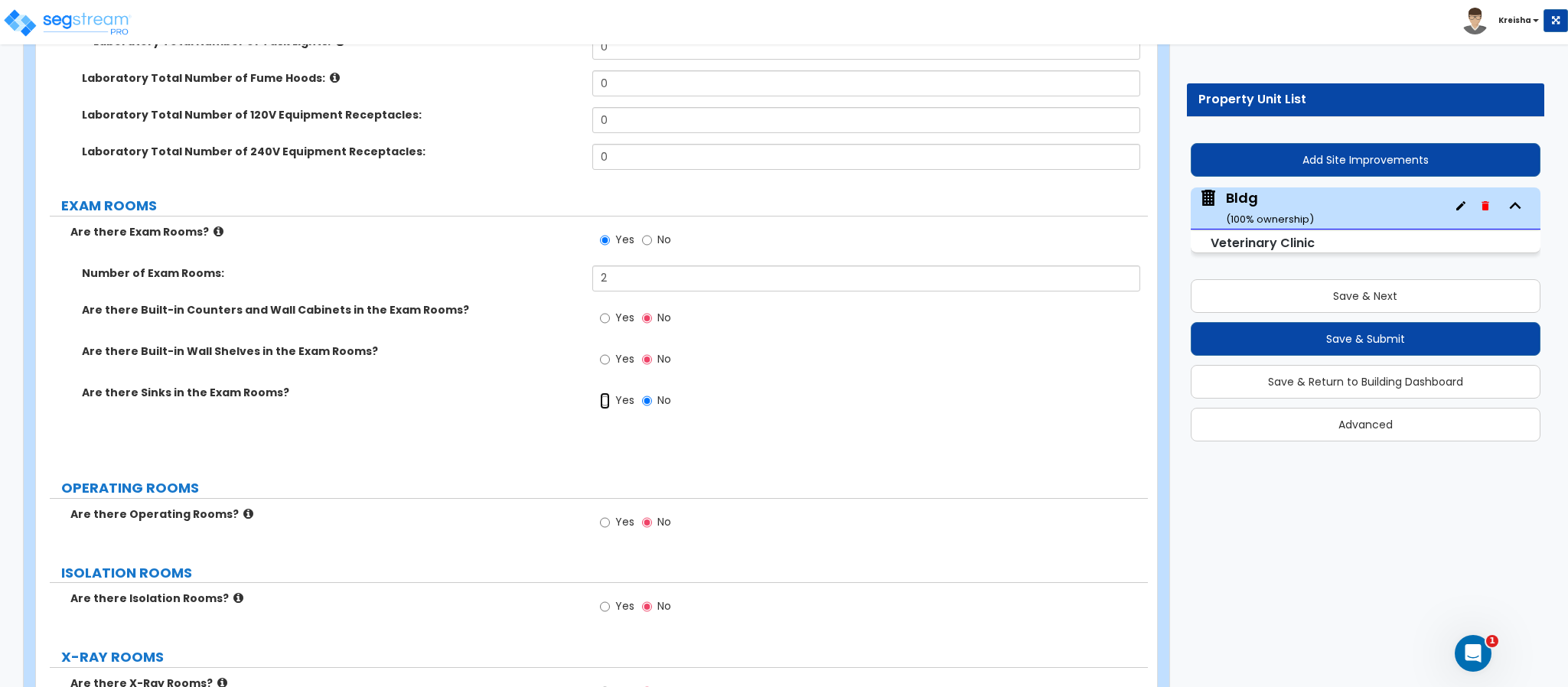
radio input "true"
click at [614, 307] on label "Yes" at bounding box center [617, 320] width 34 height 26
click at [610, 310] on input "Yes" at bounding box center [605, 318] width 10 height 17
radio input "true"
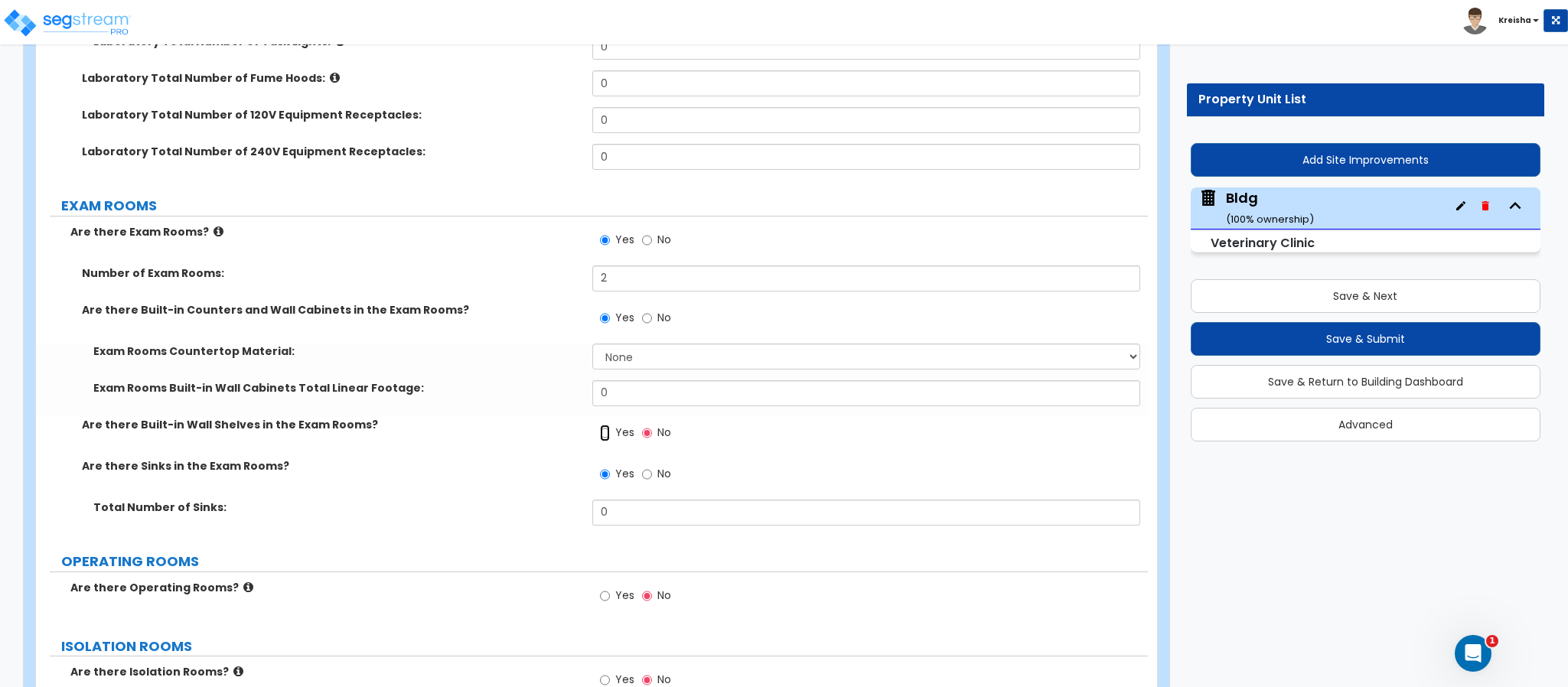
drag, startPoint x: 609, startPoint y: 401, endPoint x: 616, endPoint y: 353, distance: 48.5
click at [606, 424] on input "Yes" at bounding box center [605, 432] width 10 height 17
radio input "true"
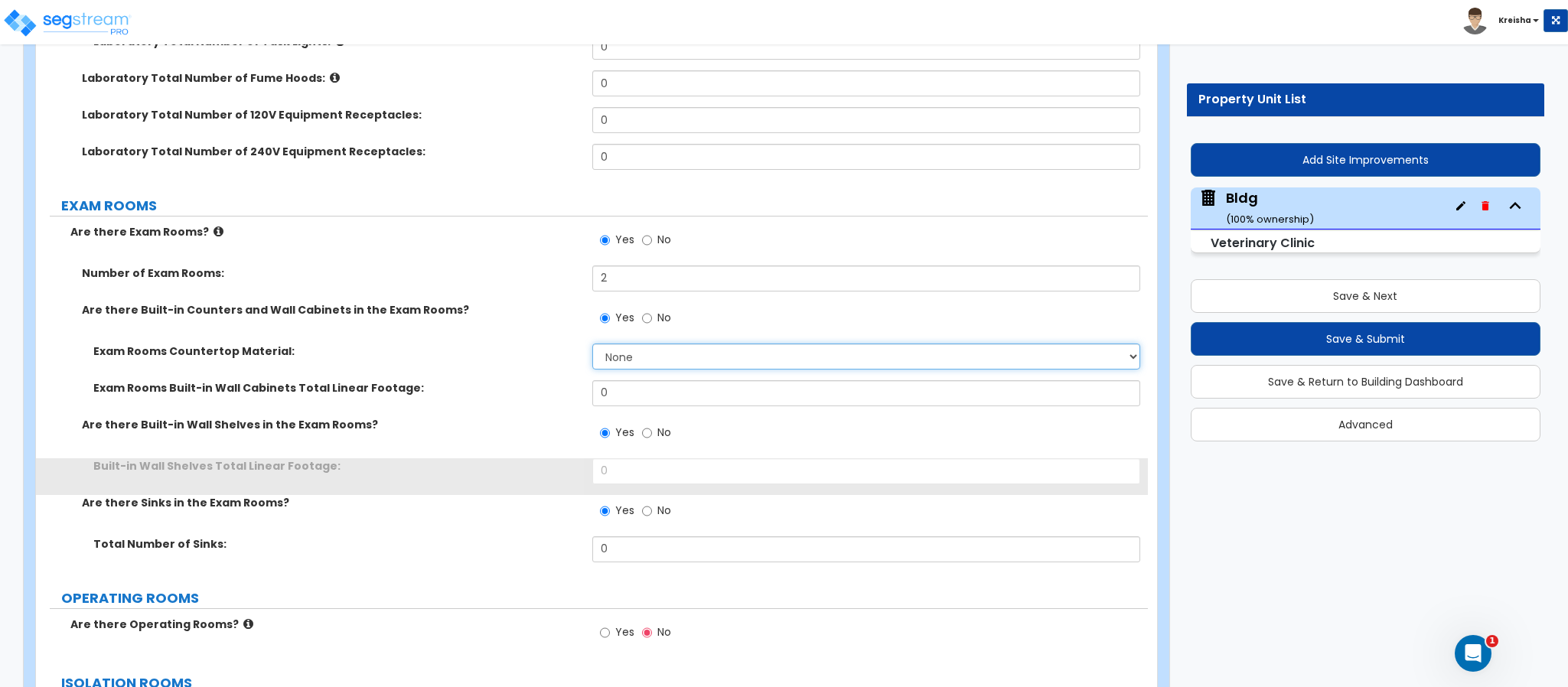
click at [625, 344] on select "None Plastic Laminate Solid Surface Stone Quartz Marble Tile Wood Stainless Ste…" at bounding box center [867, 357] width 549 height 26
select select "1"
click at [592, 344] on select "None Plastic Laminate Solid Surface Stone Quartz Marble Tile Wood Stainless Ste…" at bounding box center [867, 357] width 549 height 26
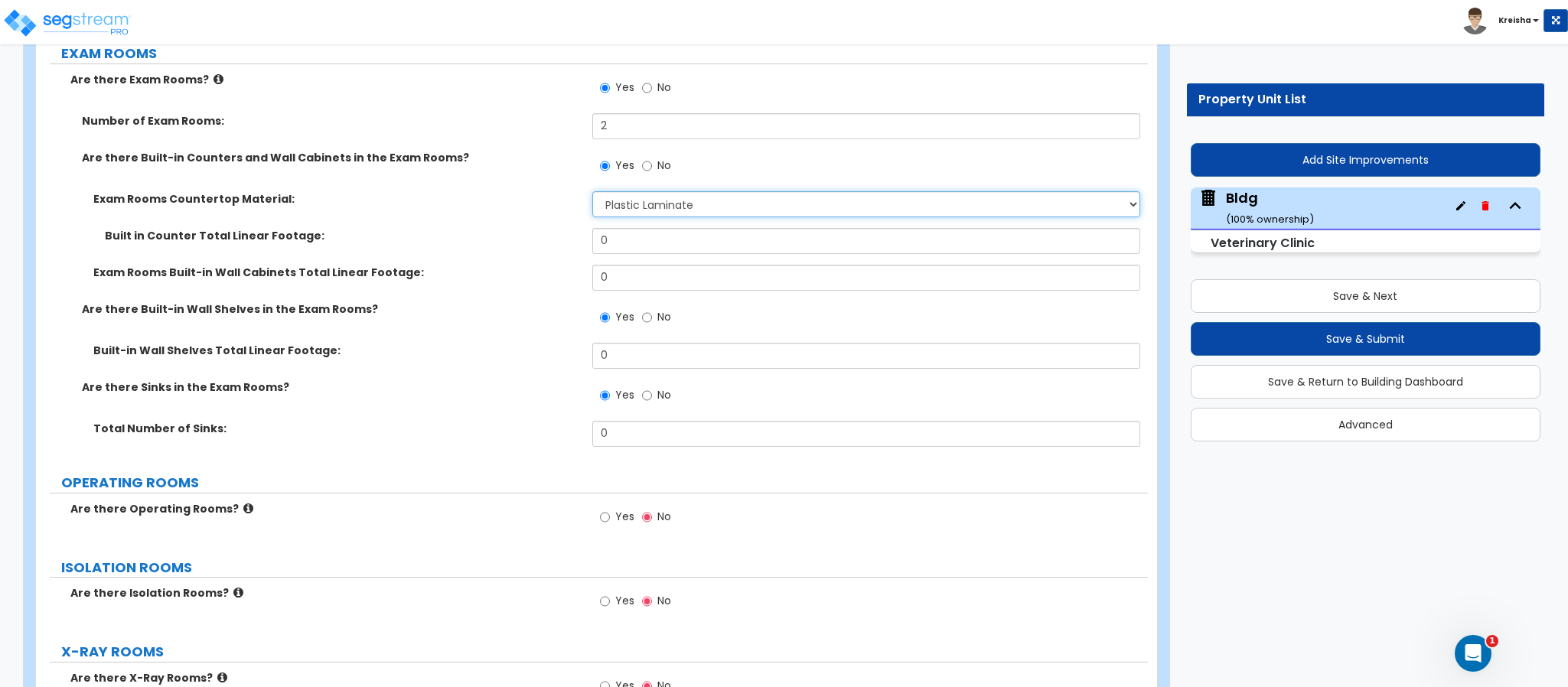
scroll to position [7867, 0]
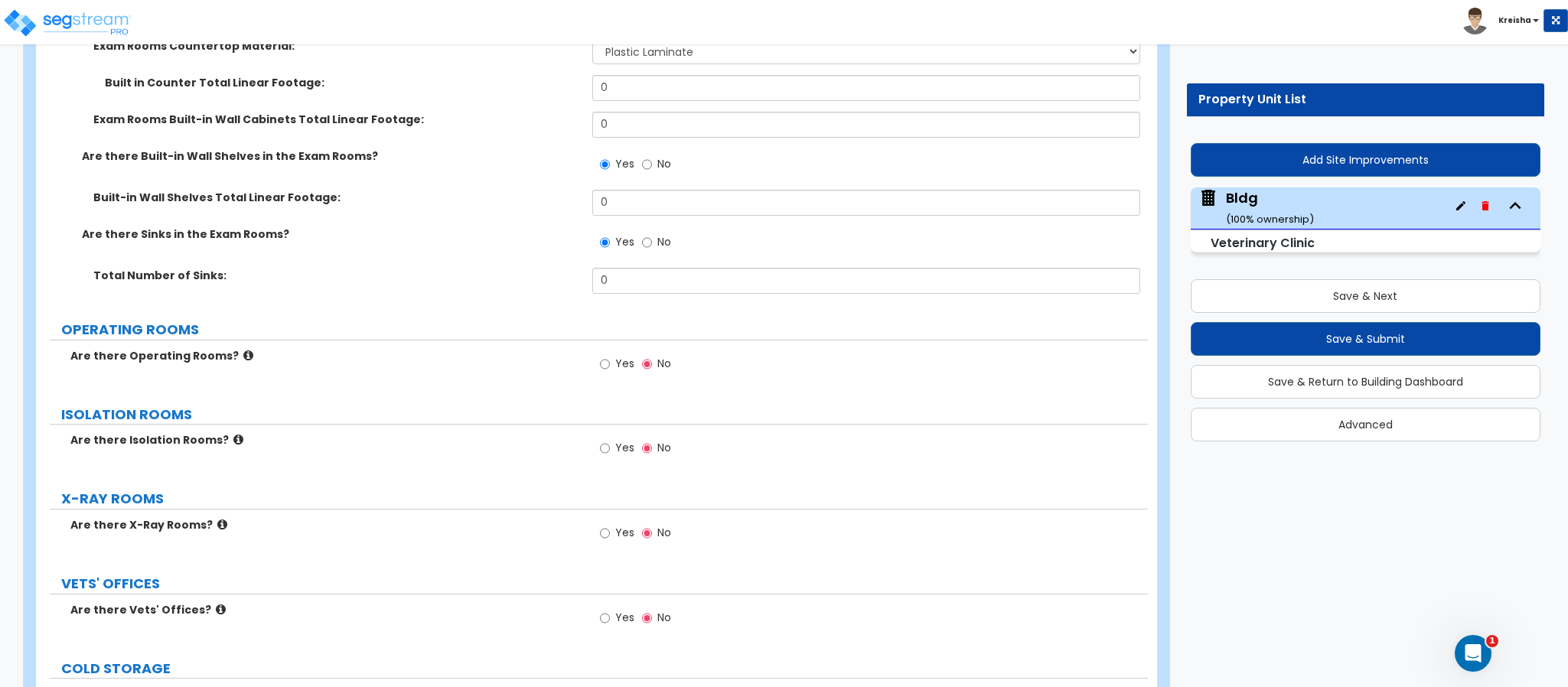
click at [621, 356] on span "Yes" at bounding box center [625, 363] width 19 height 15
click at [610, 356] on input "Yes" at bounding box center [605, 364] width 10 height 17
radio input "true"
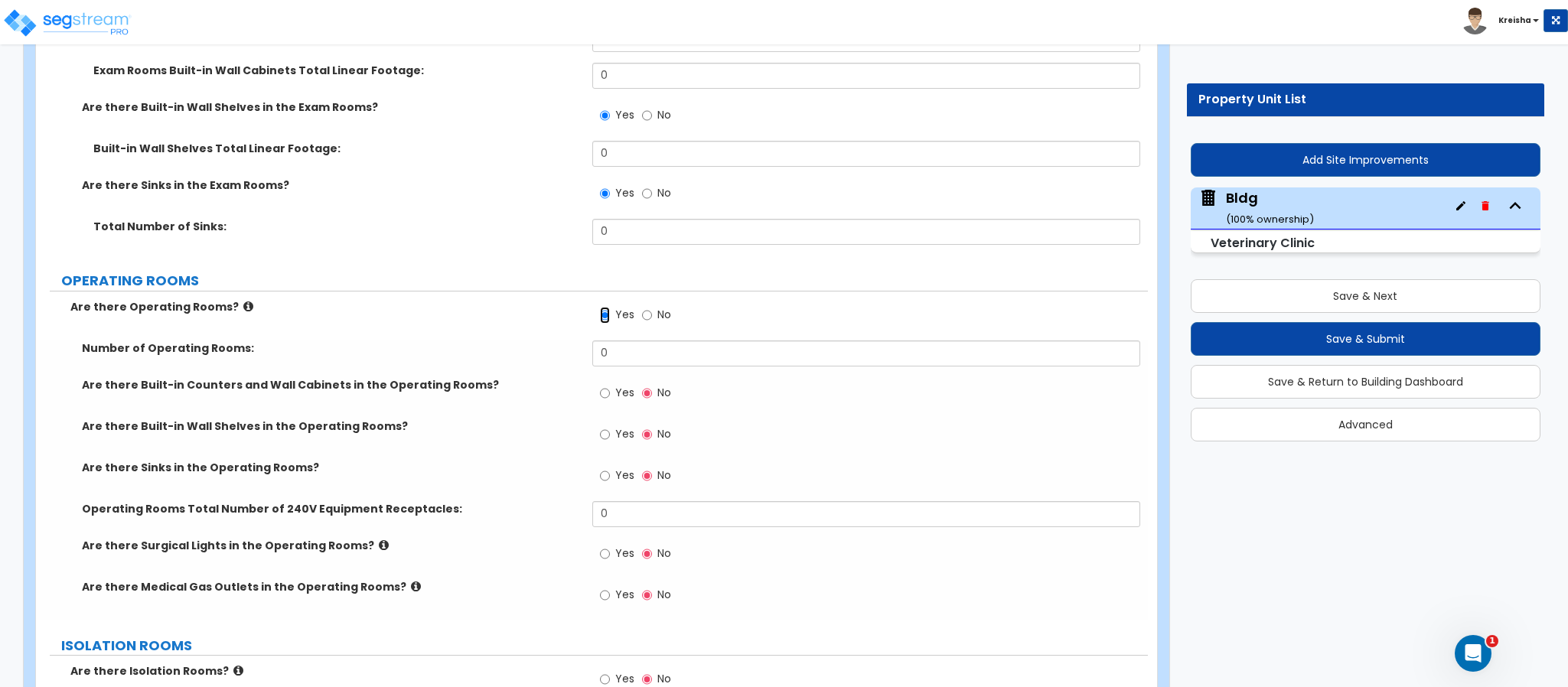
scroll to position [7942, 0]
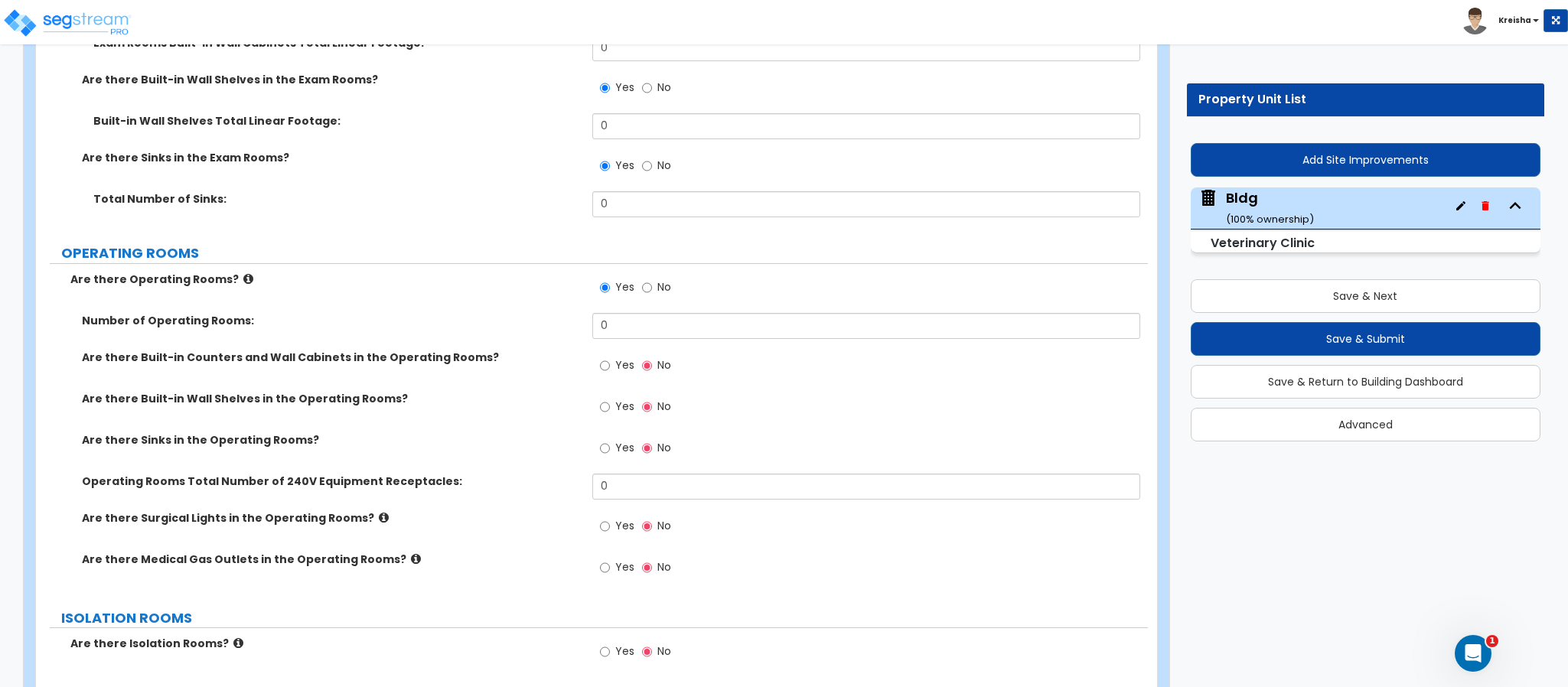
click at [624, 357] on span "Yes" at bounding box center [625, 365] width 19 height 15
click at [610, 357] on input "Yes" at bounding box center [605, 365] width 10 height 17
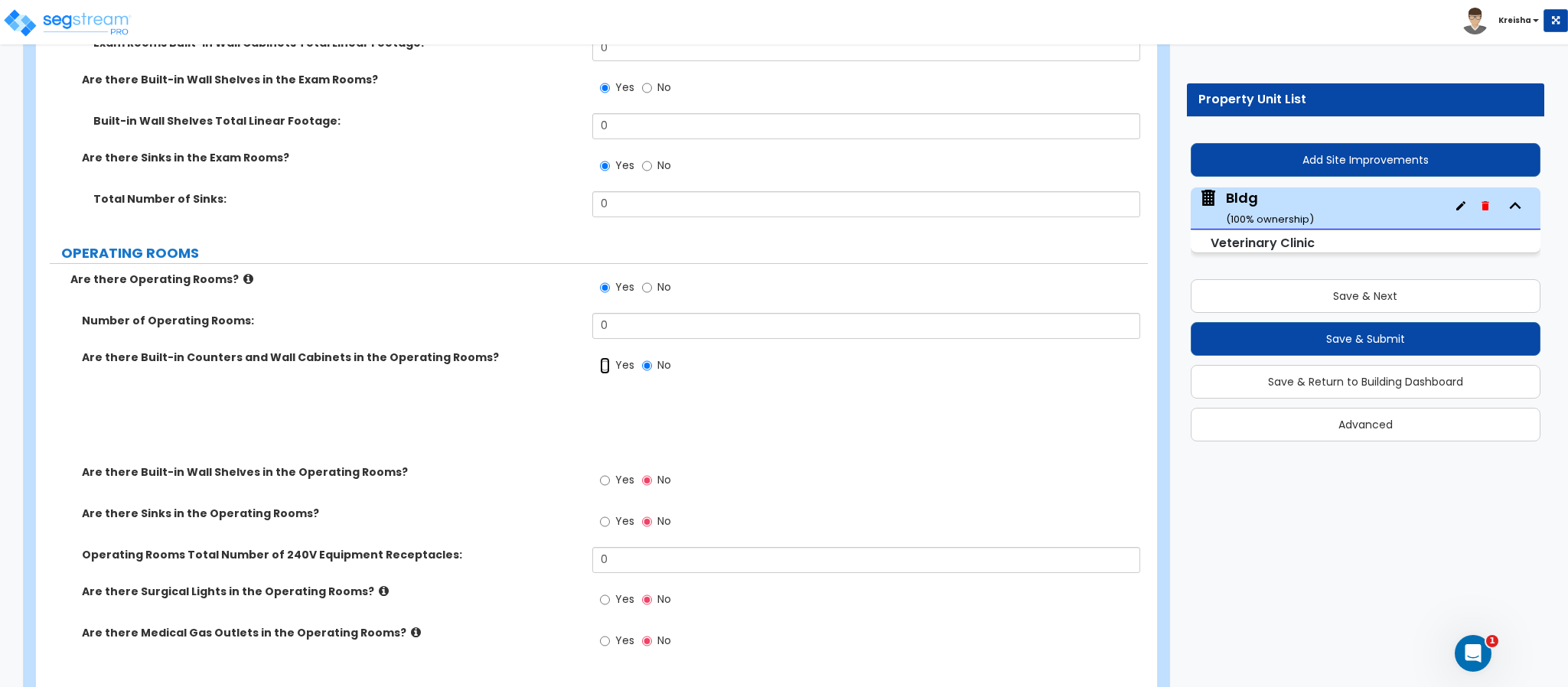
radio input "true"
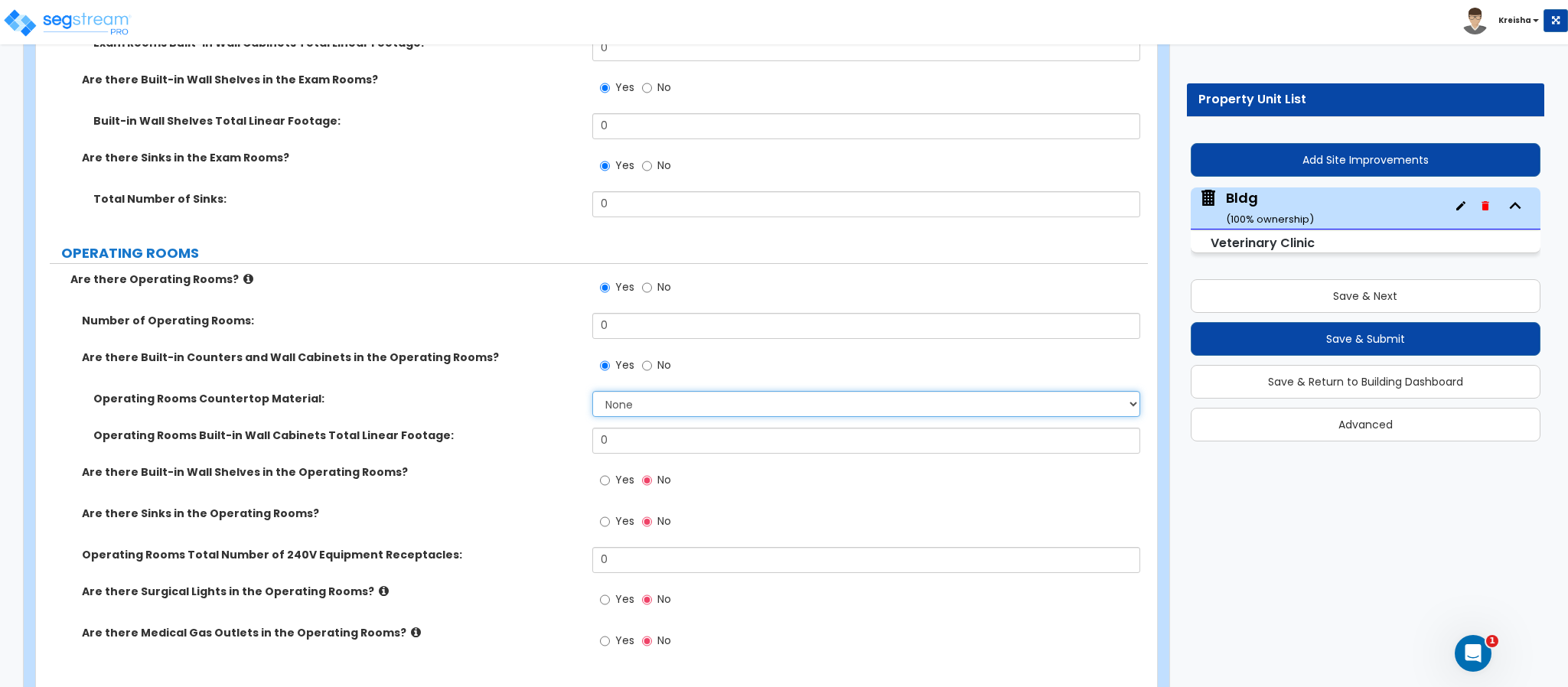
click at [623, 391] on select "None Plastic Laminate Solid Surface Stone Quartz Marble Tile Wood Stainless Ste…" at bounding box center [867, 404] width 549 height 26
select select "1"
click at [592, 391] on select "None Plastic Laminate Solid Surface Stone Quartz Marble Tile Wood Stainless Ste…" at bounding box center [867, 404] width 549 height 26
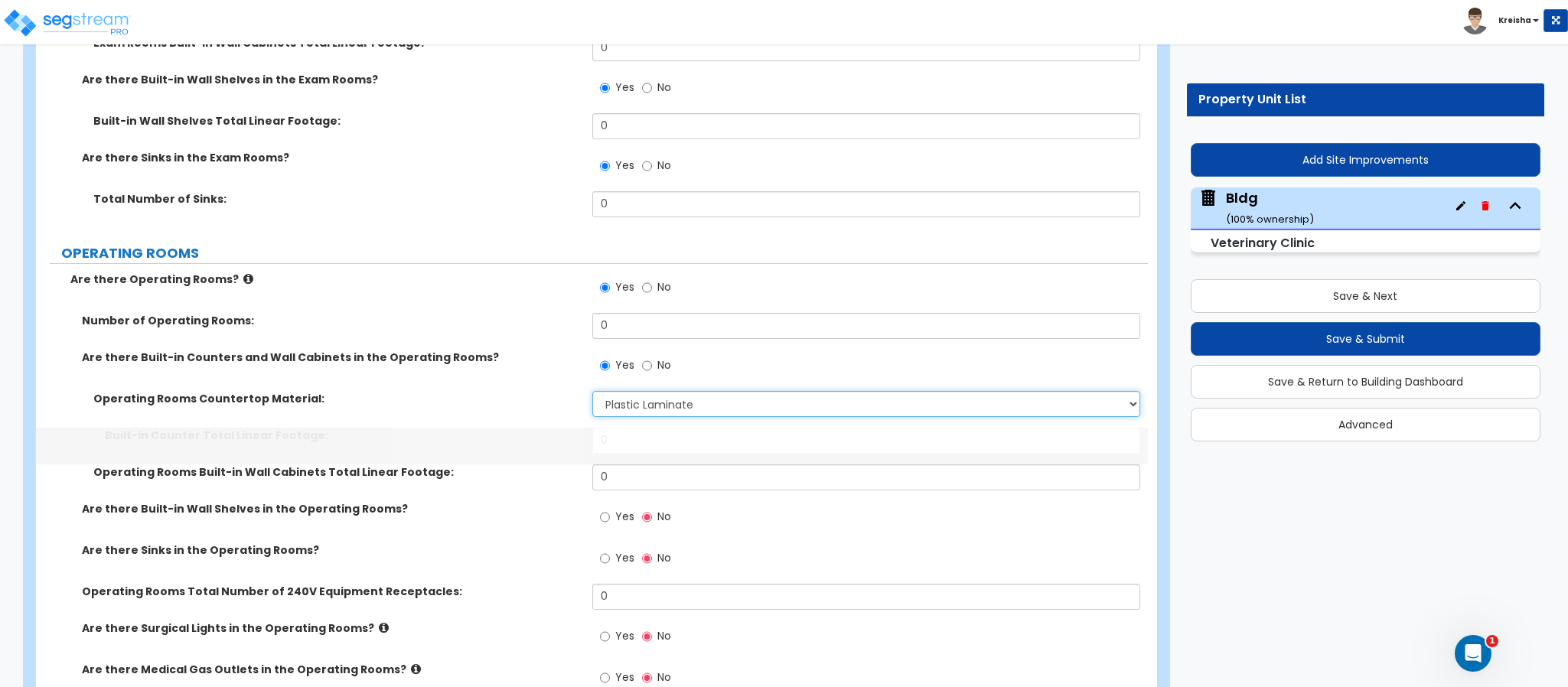
scroll to position [8096, 0]
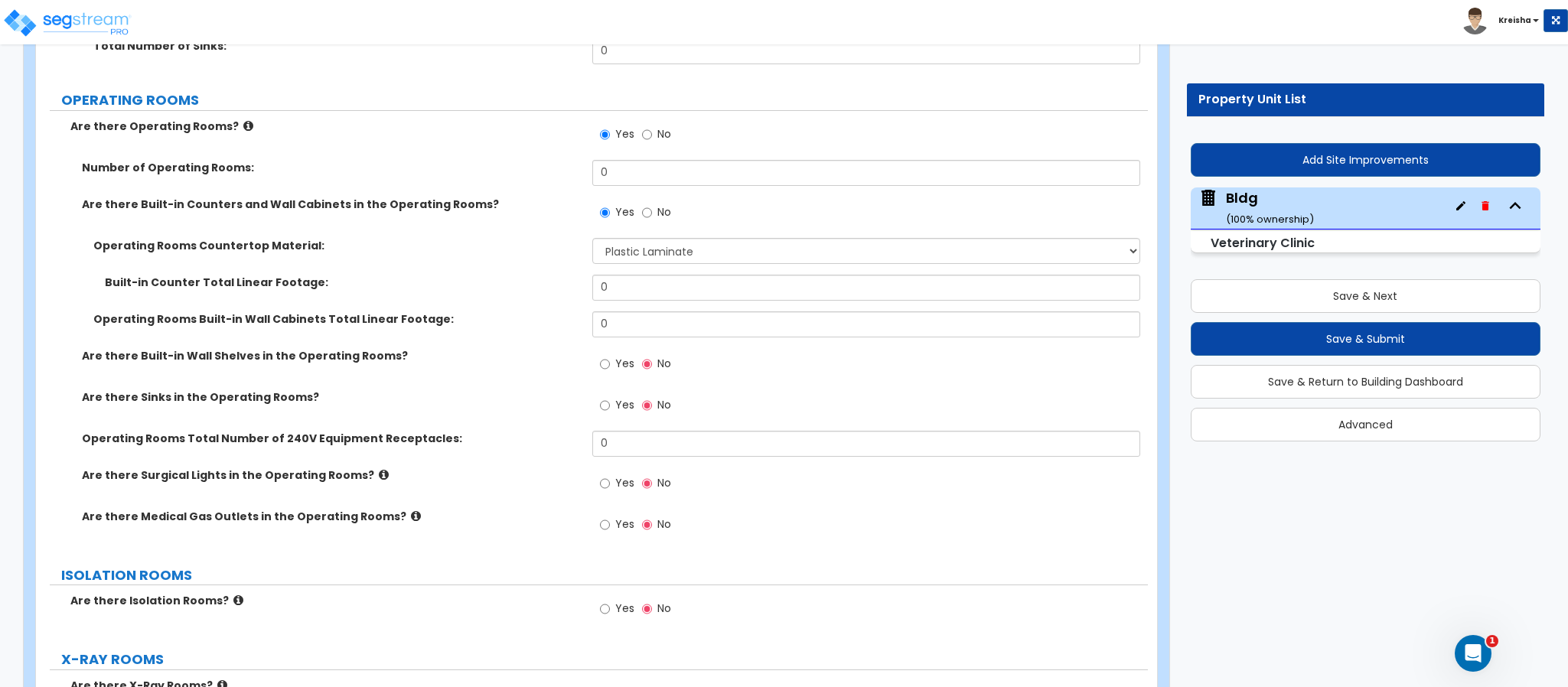
drag, startPoint x: 618, startPoint y: 336, endPoint x: 616, endPoint y: 345, distance: 9.2
click at [618, 356] on span "Yes" at bounding box center [625, 363] width 19 height 15
click at [610, 356] on input "Yes" at bounding box center [605, 364] width 10 height 17
radio input "true"
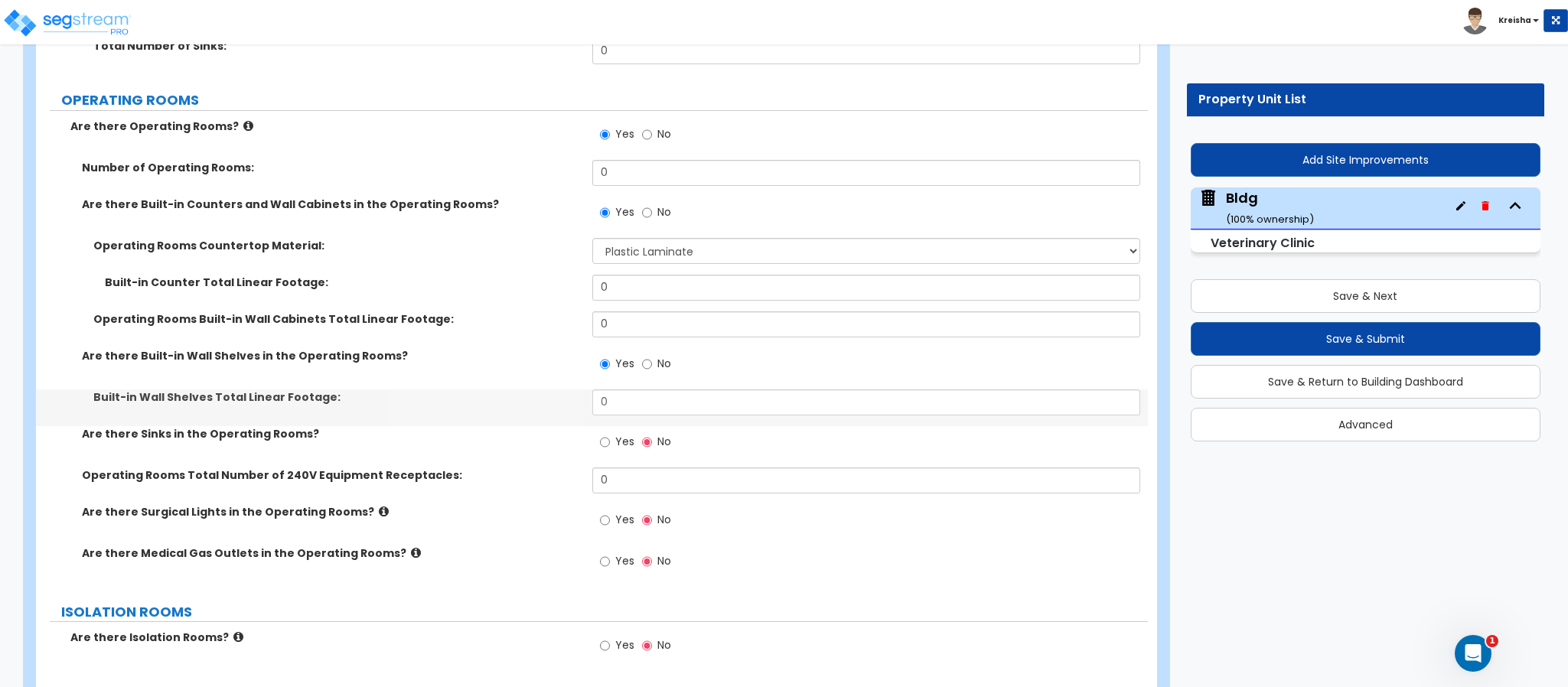
click at [623, 434] on span "Yes" at bounding box center [625, 441] width 19 height 15
click at [610, 434] on input "Yes" at bounding box center [605, 442] width 10 height 17
radio input "true"
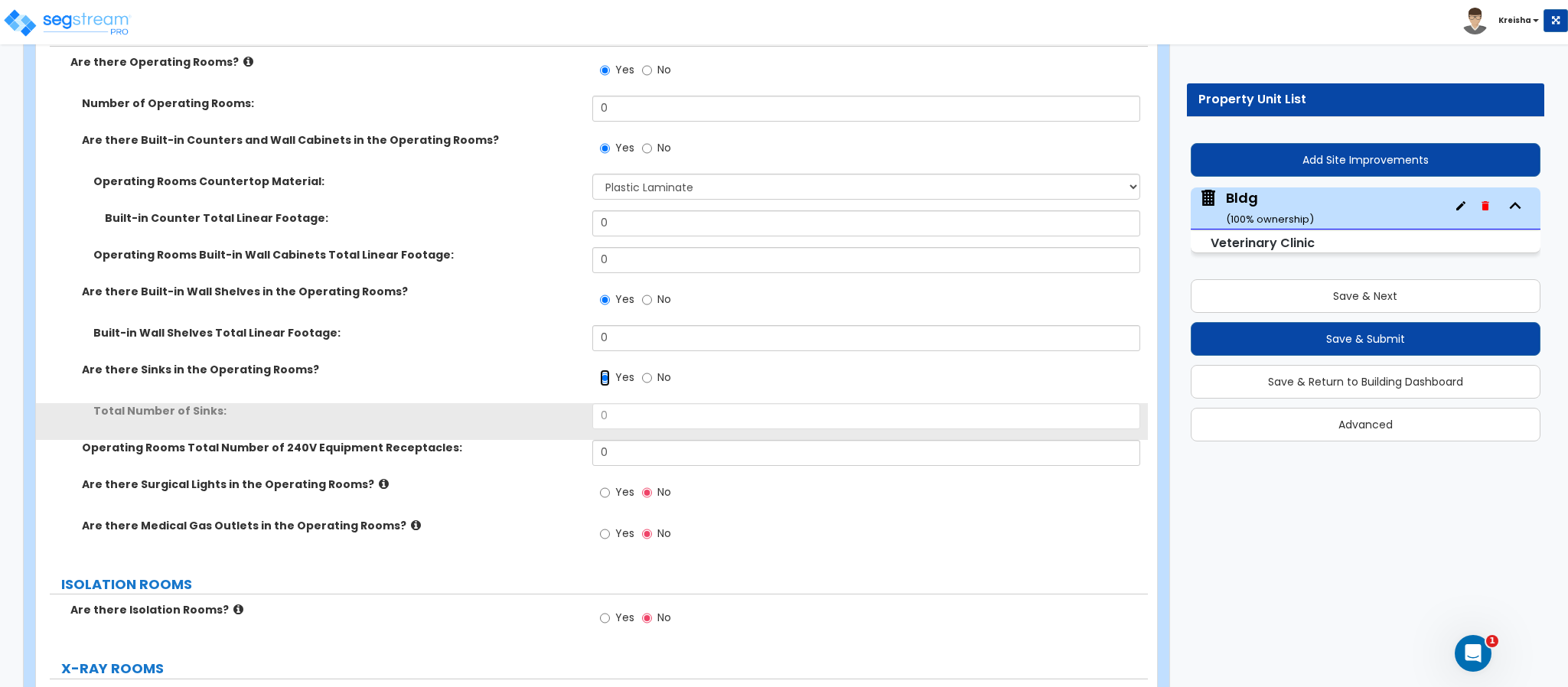
scroll to position [8250, 0]
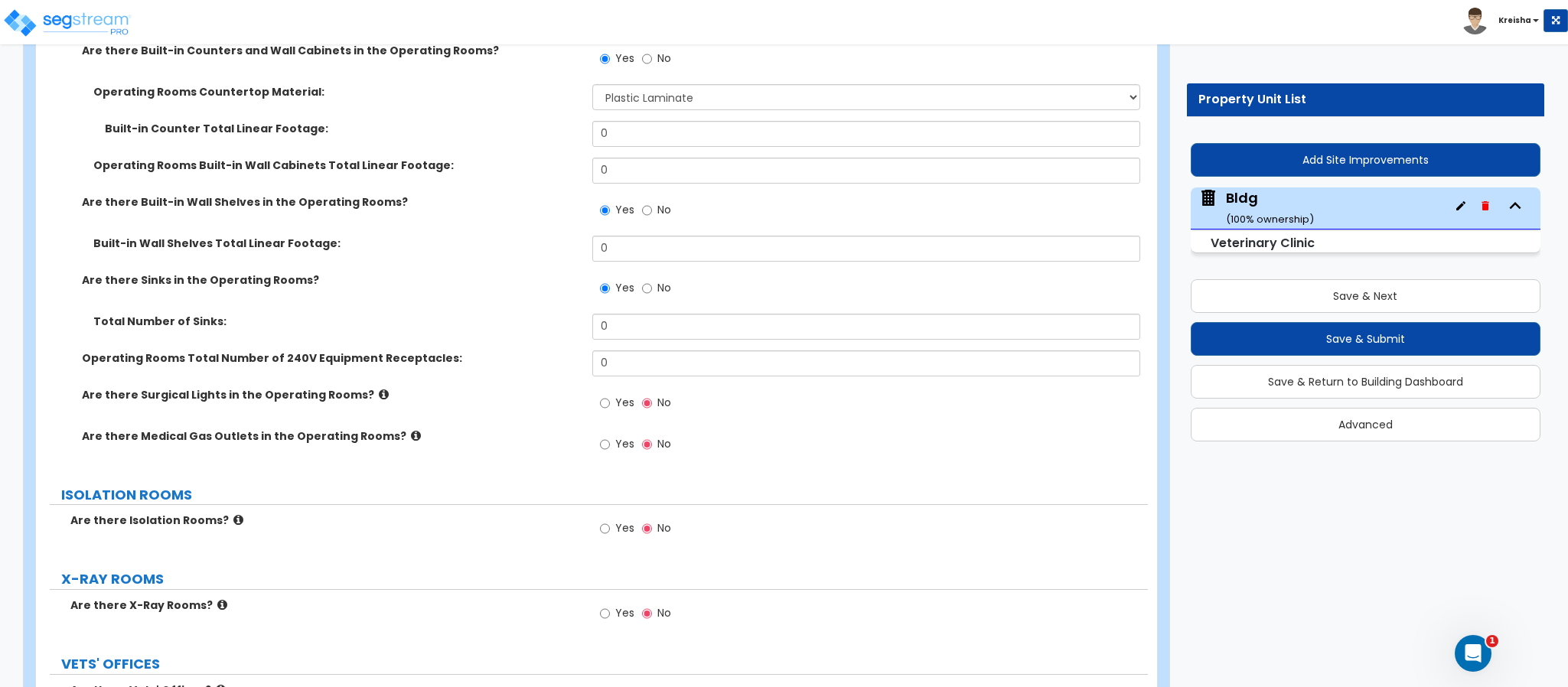
click at [626, 392] on label "Yes" at bounding box center [617, 405] width 34 height 26
click at [610, 395] on input "Yes" at bounding box center [605, 403] width 10 height 17
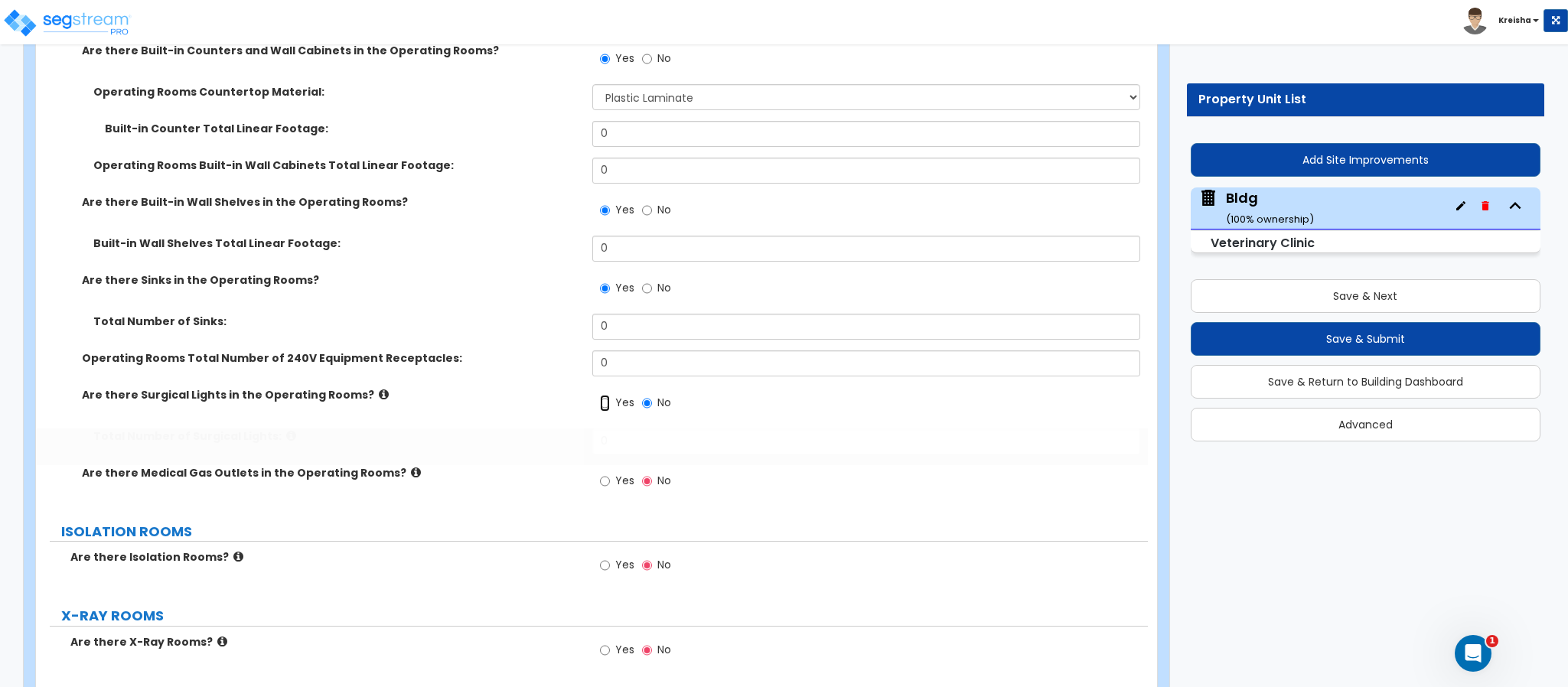
radio input "true"
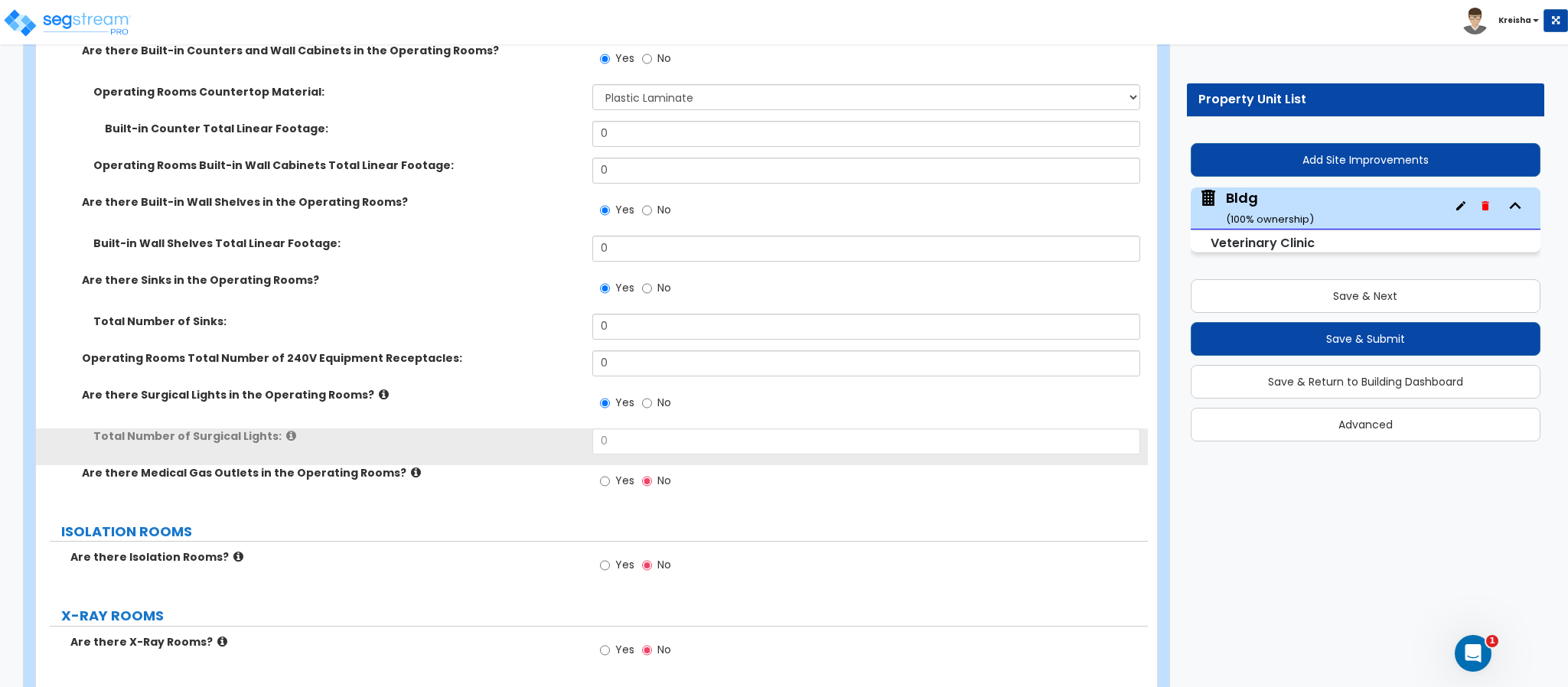
click at [618, 465] on div "Yes No" at bounding box center [635, 483] width 86 height 35
click at [618, 473] on span "Yes" at bounding box center [625, 480] width 19 height 15
click at [610, 473] on input "Yes" at bounding box center [605, 481] width 10 height 17
radio input "true"
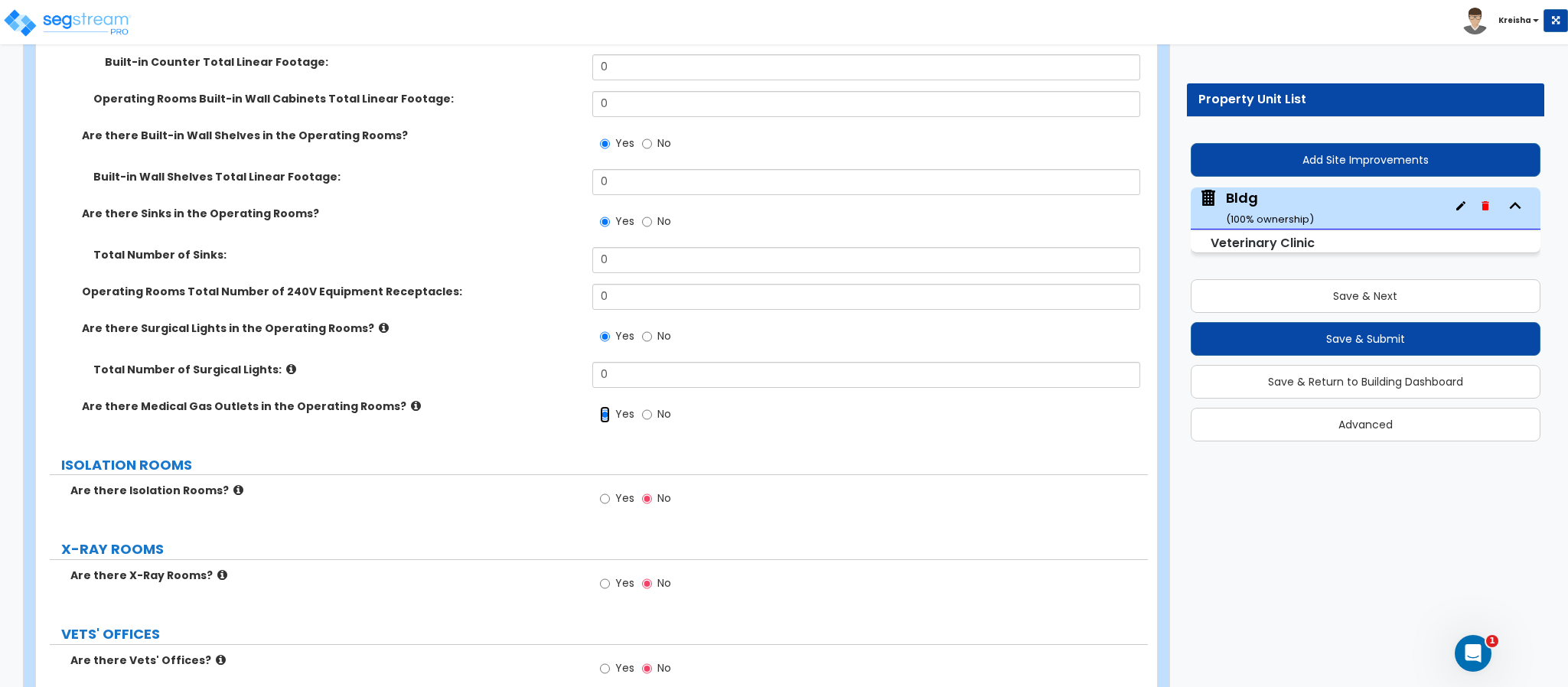
scroll to position [8479, 0]
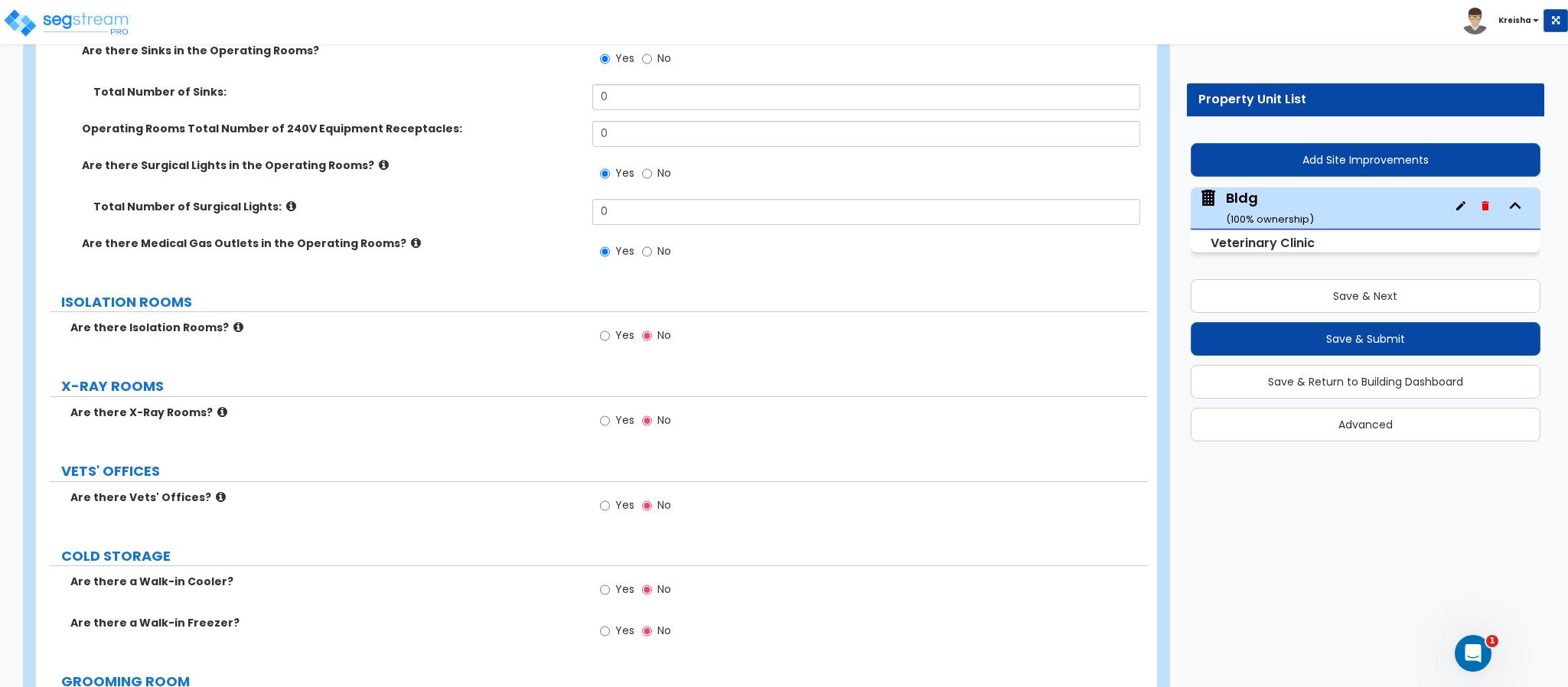
click at [625, 327] on span "Yes" at bounding box center [625, 334] width 19 height 15
click at [610, 327] on input "Yes" at bounding box center [605, 335] width 10 height 17
radio input "true"
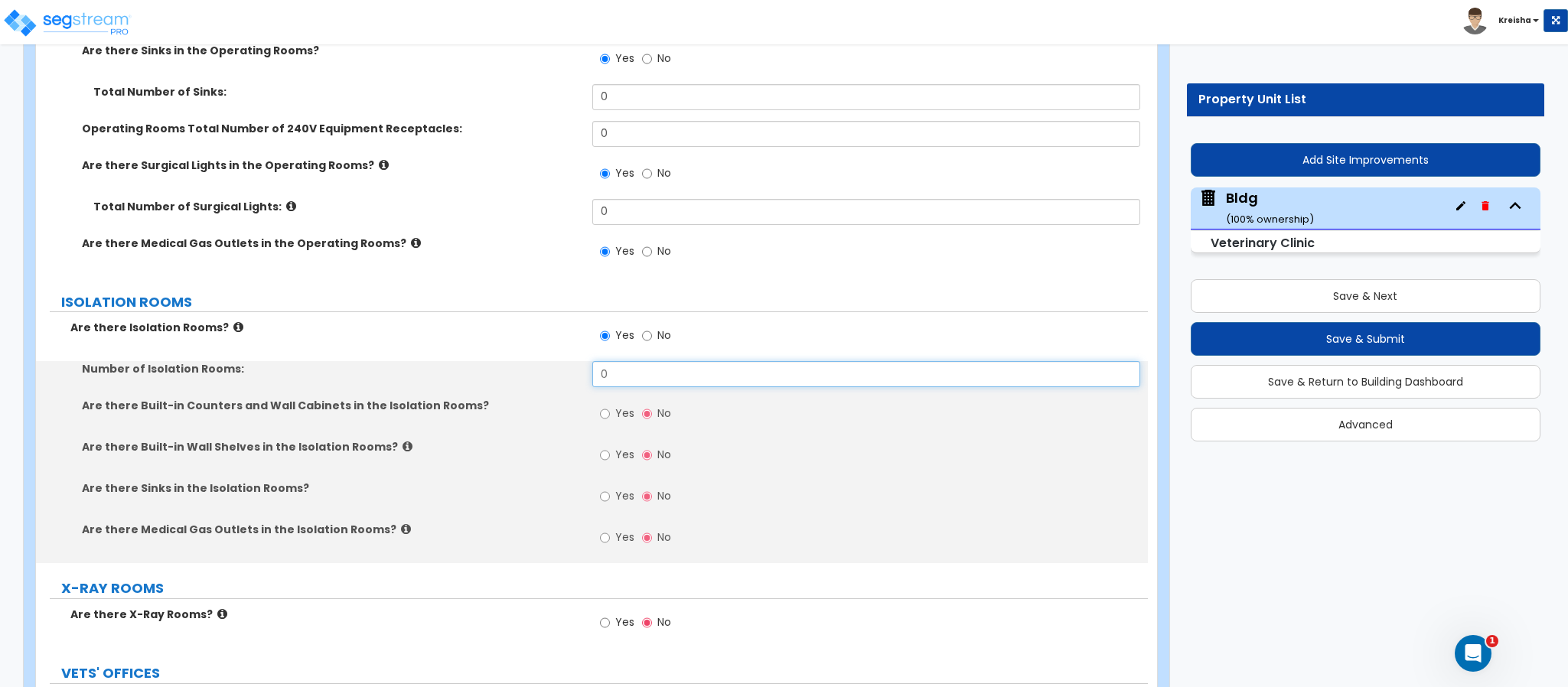
click at [624, 361] on input "0" at bounding box center [867, 374] width 549 height 26
click at [614, 402] on label "Yes" at bounding box center [617, 415] width 34 height 26
click at [610, 405] on input "Yes" at bounding box center [605, 413] width 10 height 17
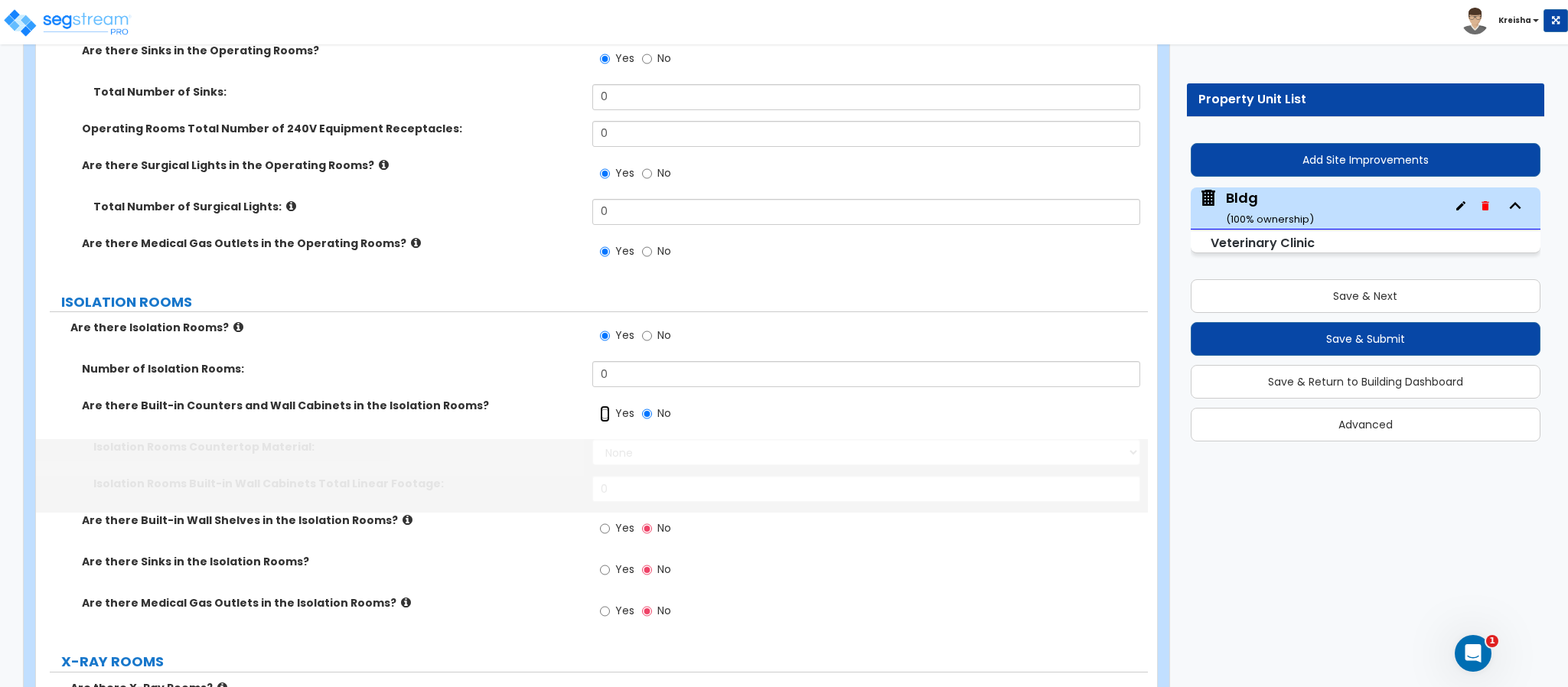
radio input "true"
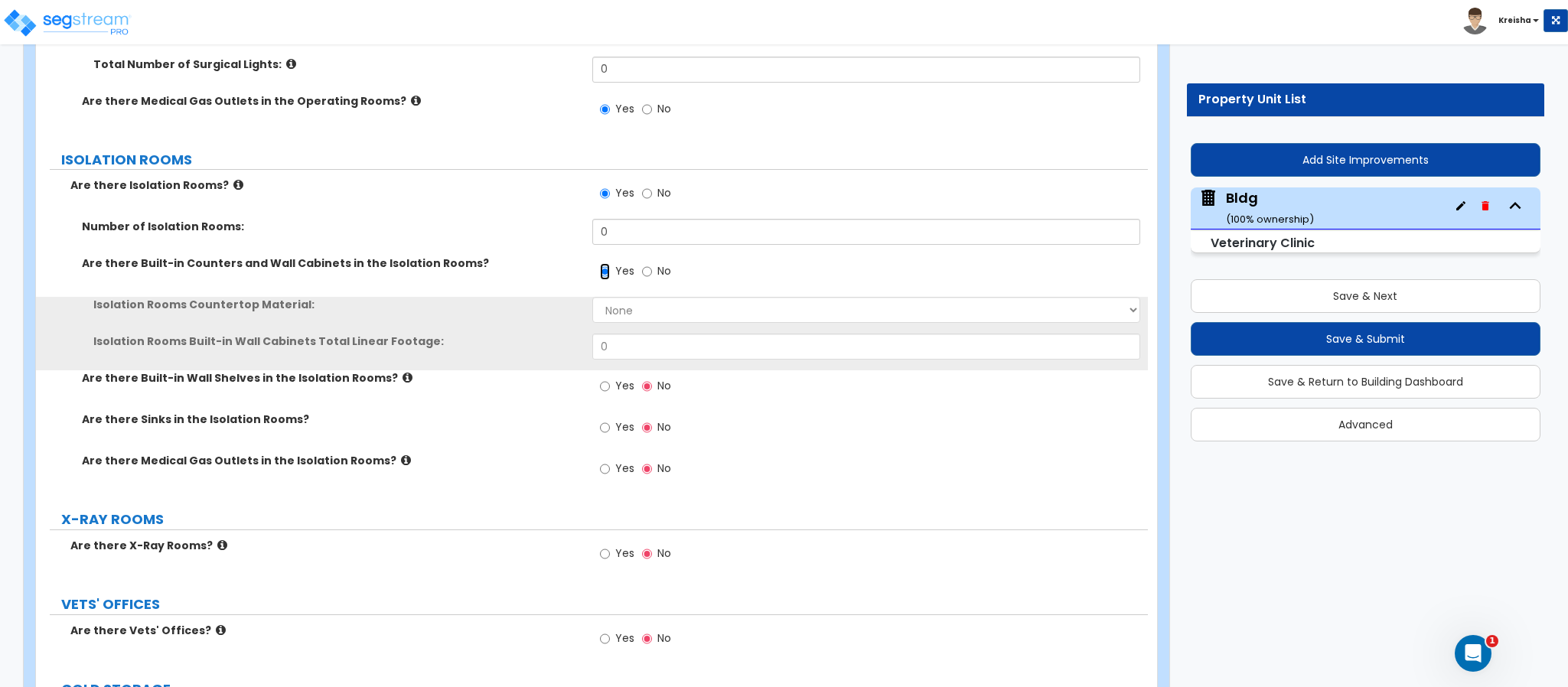
scroll to position [8631, 0]
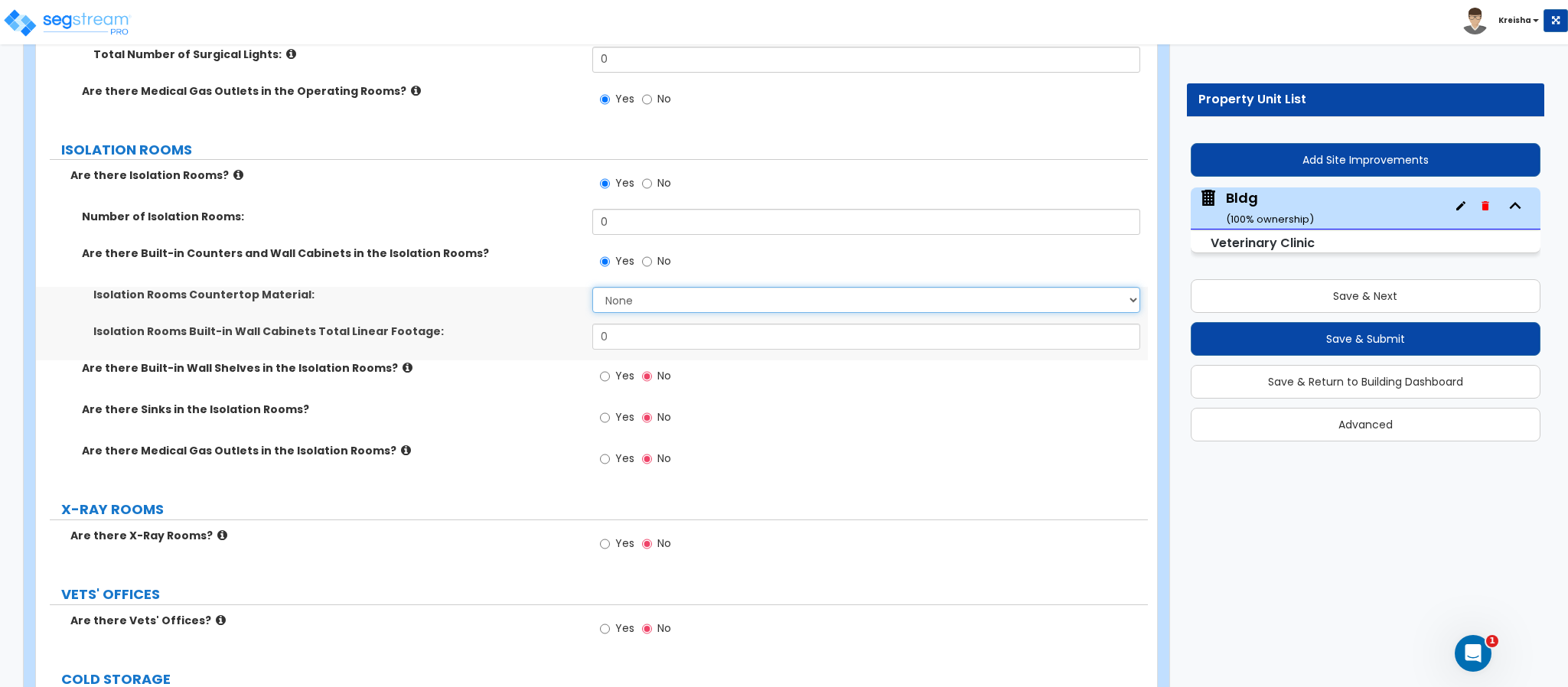
click at [634, 287] on select "None Plastic Laminate Solid Surface Stone Quartz Marble Tile Wood Stainless Ste…" at bounding box center [867, 300] width 549 height 26
select select "1"
click at [592, 287] on select "None Plastic Laminate Solid Surface Stone Quartz Marble Tile Wood Stainless Ste…" at bounding box center [867, 300] width 549 height 26
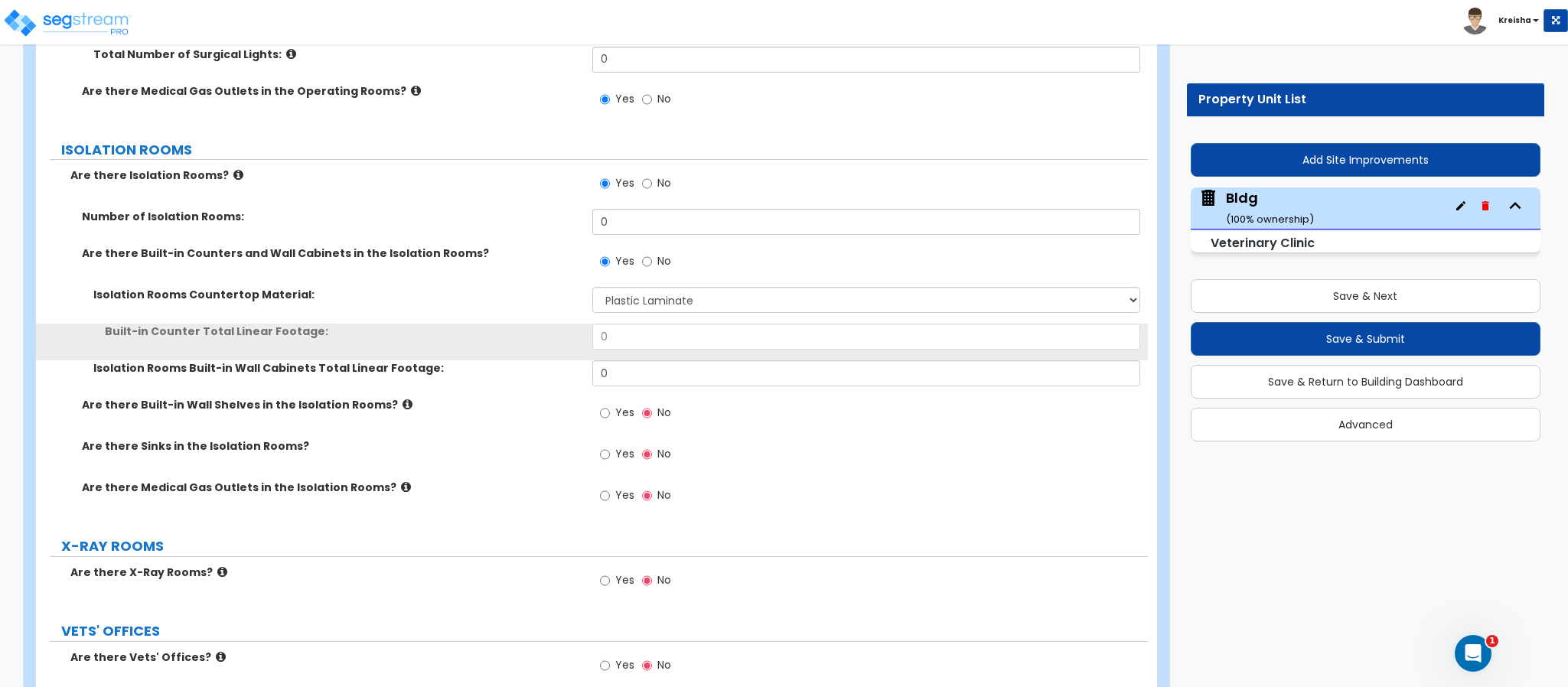
click at [611, 401] on label "Yes" at bounding box center [617, 414] width 34 height 26
click at [610, 405] on input "Yes" at bounding box center [605, 413] width 10 height 17
radio input "true"
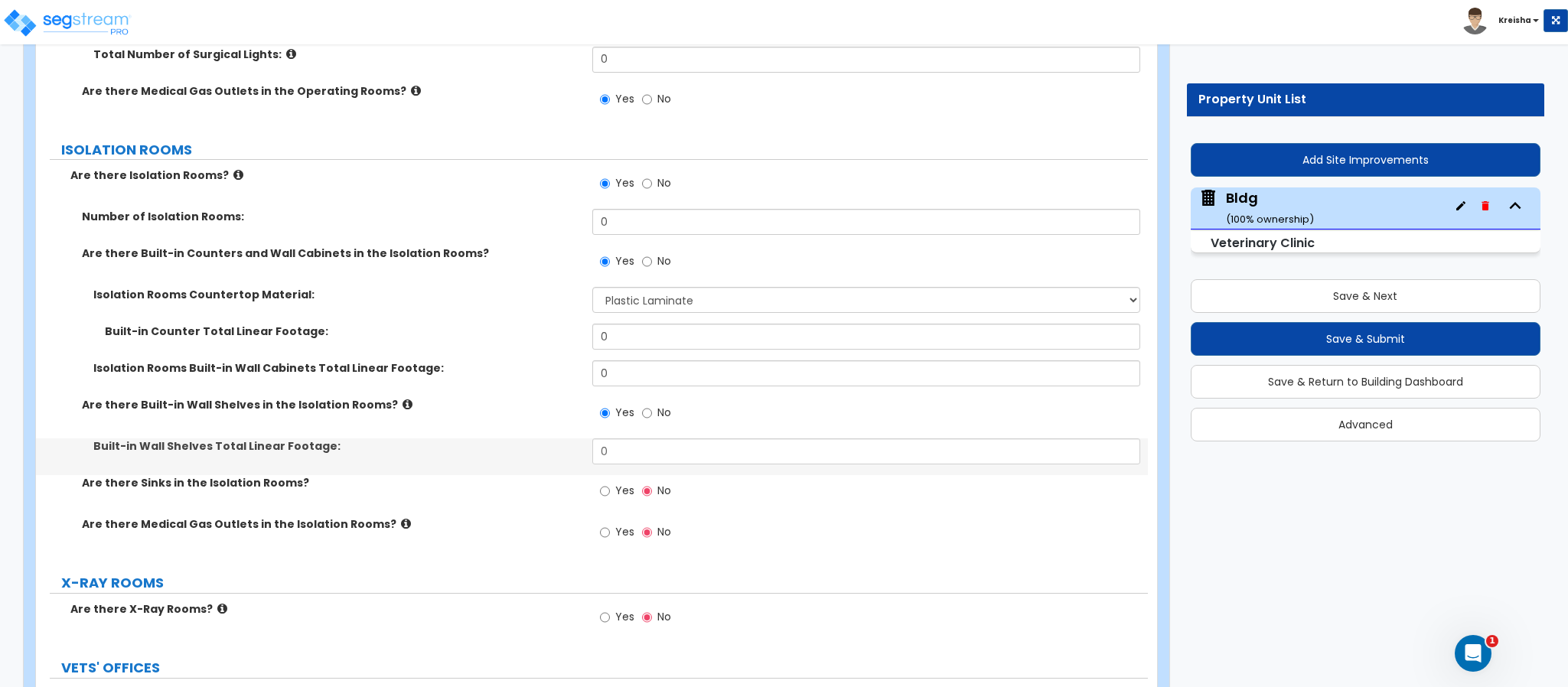
click at [611, 480] on label "Yes" at bounding box center [617, 492] width 34 height 26
click at [610, 483] on input "Yes" at bounding box center [605, 491] width 10 height 17
radio input "true"
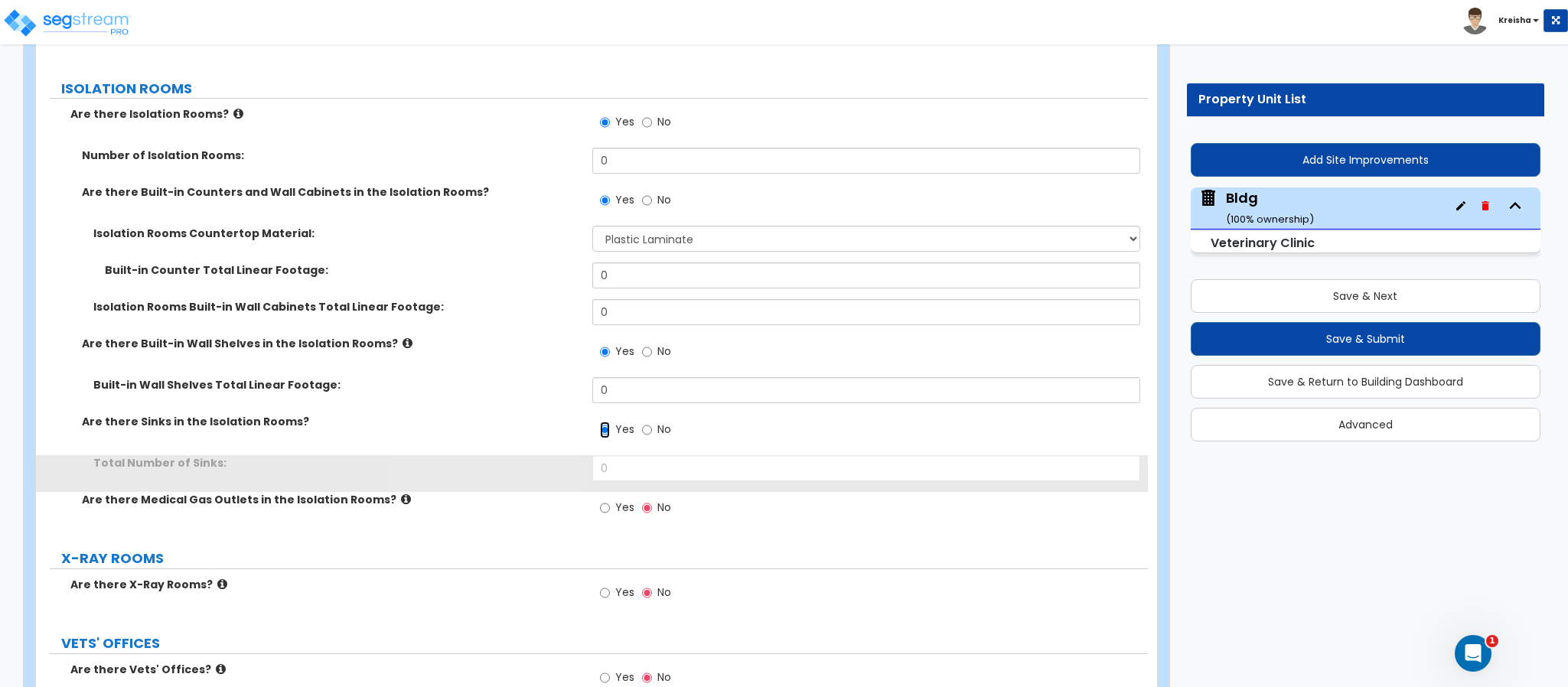
scroll to position [8784, 0]
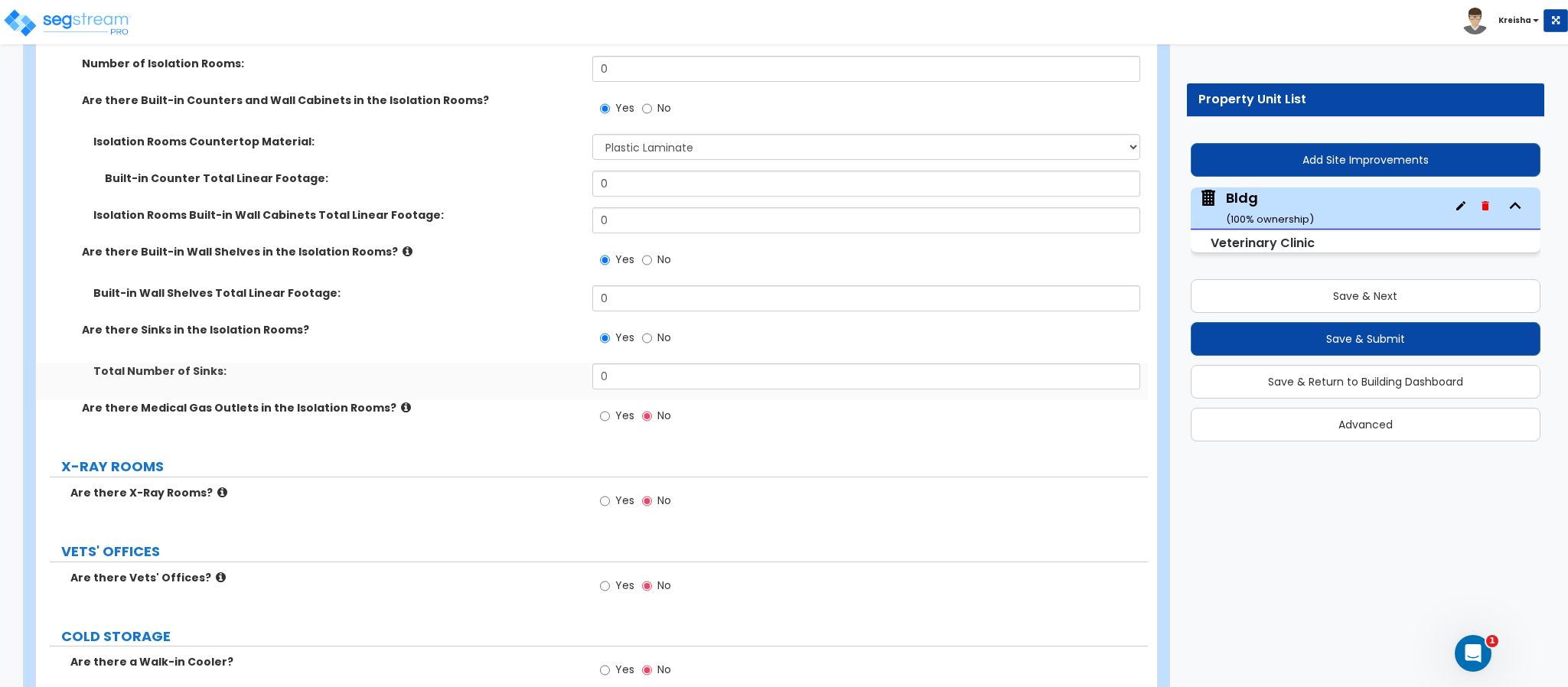
click at [616, 408] on span "Yes" at bounding box center [625, 415] width 19 height 15
click at [610, 408] on input "Yes" at bounding box center [605, 416] width 10 height 17
radio input "true"
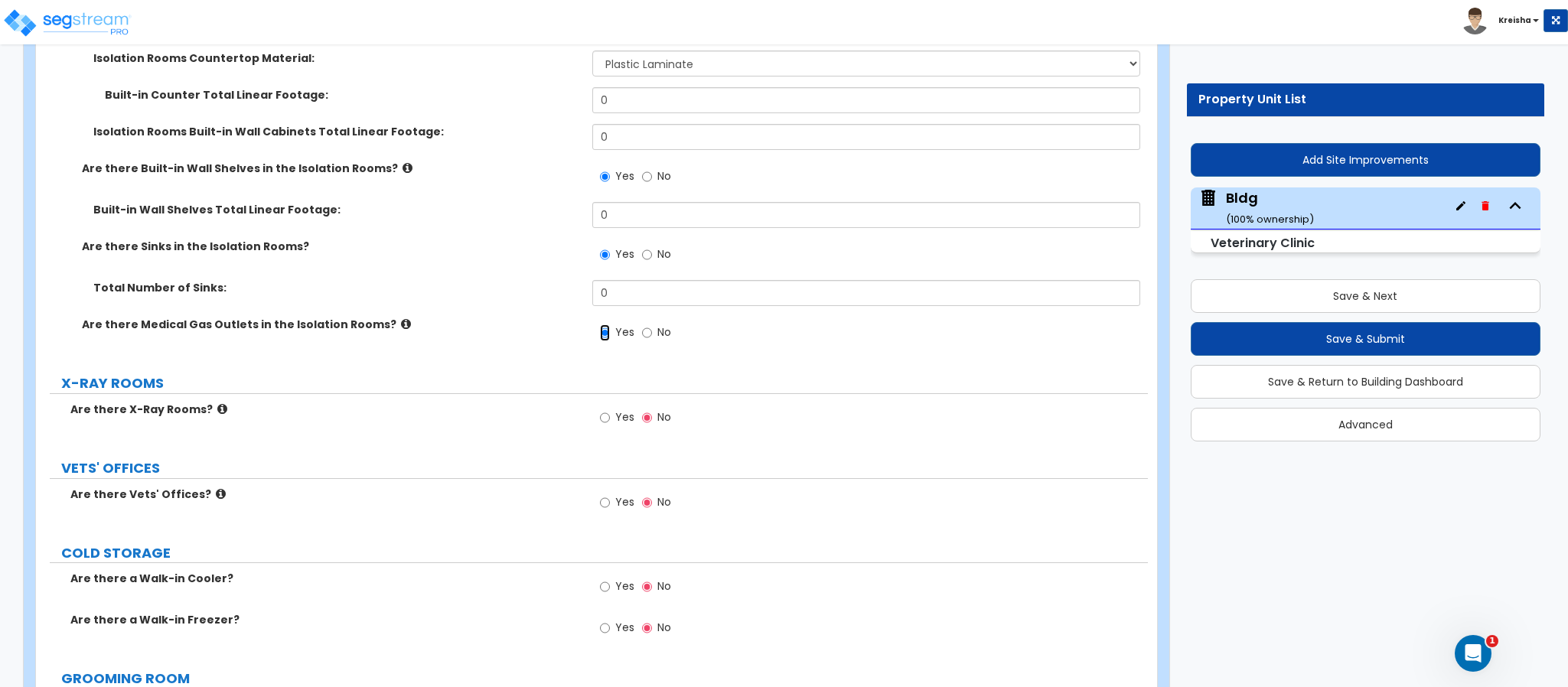
scroll to position [8938, 0]
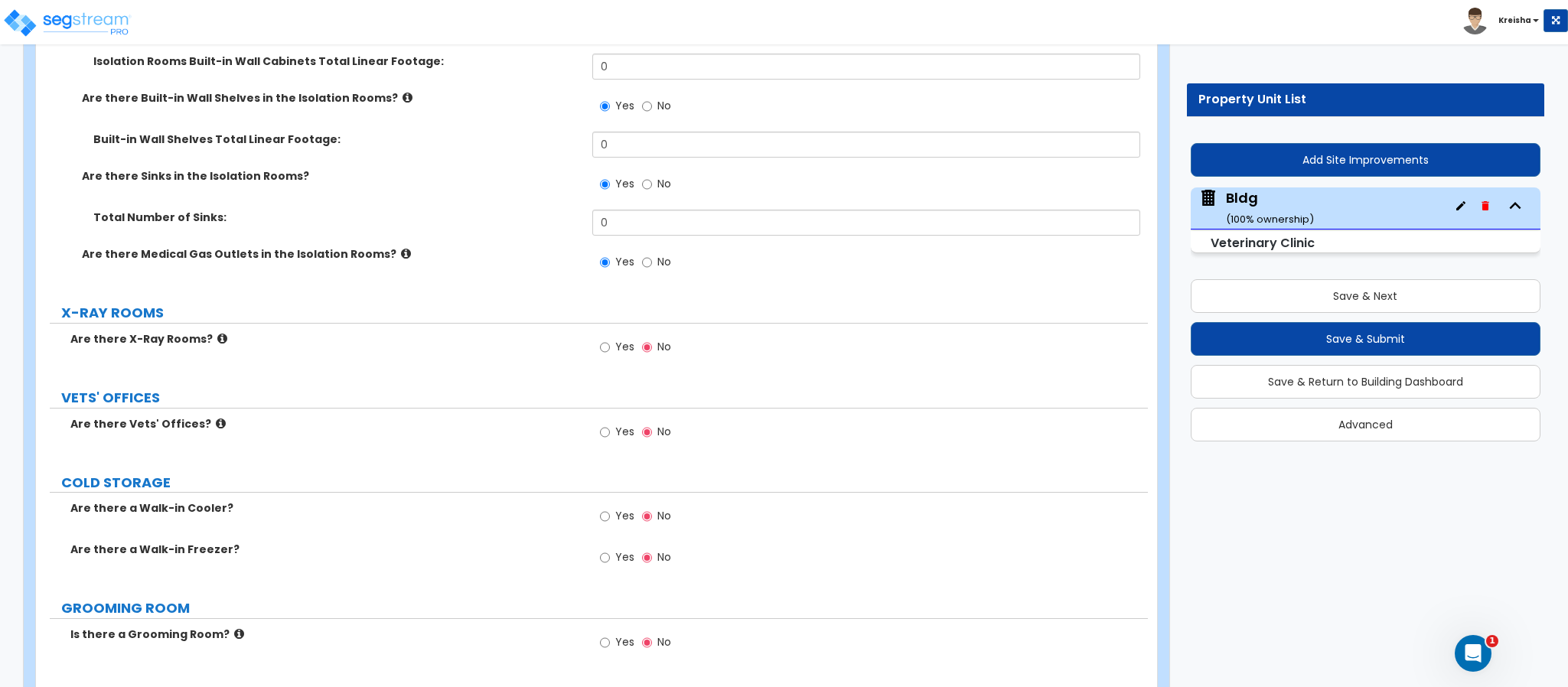
click at [620, 335] on div "Yes No" at bounding box center [635, 349] width 86 height 35
click at [606, 339] on input "Yes" at bounding box center [605, 347] width 10 height 17
radio input "true"
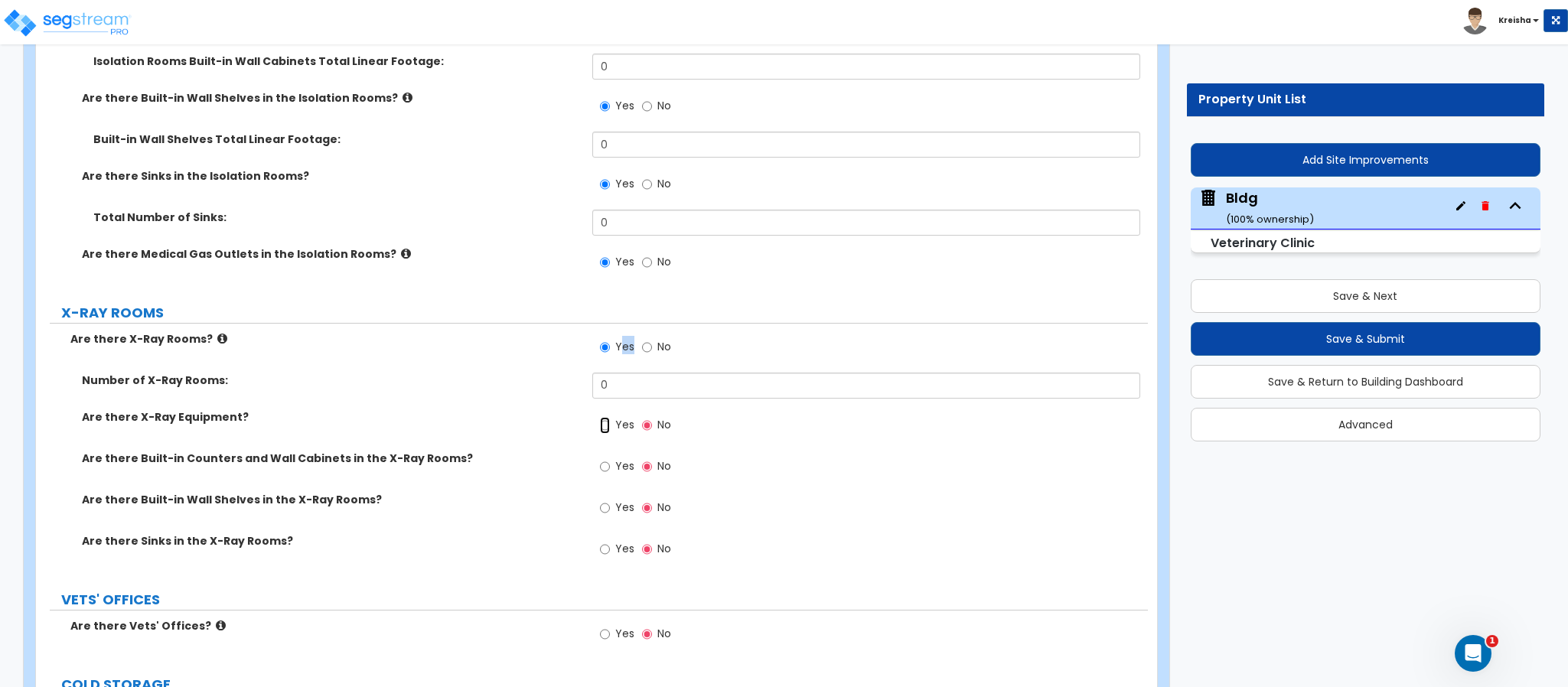
click at [608, 417] on input "Yes" at bounding box center [605, 425] width 10 height 17
radio input "true"
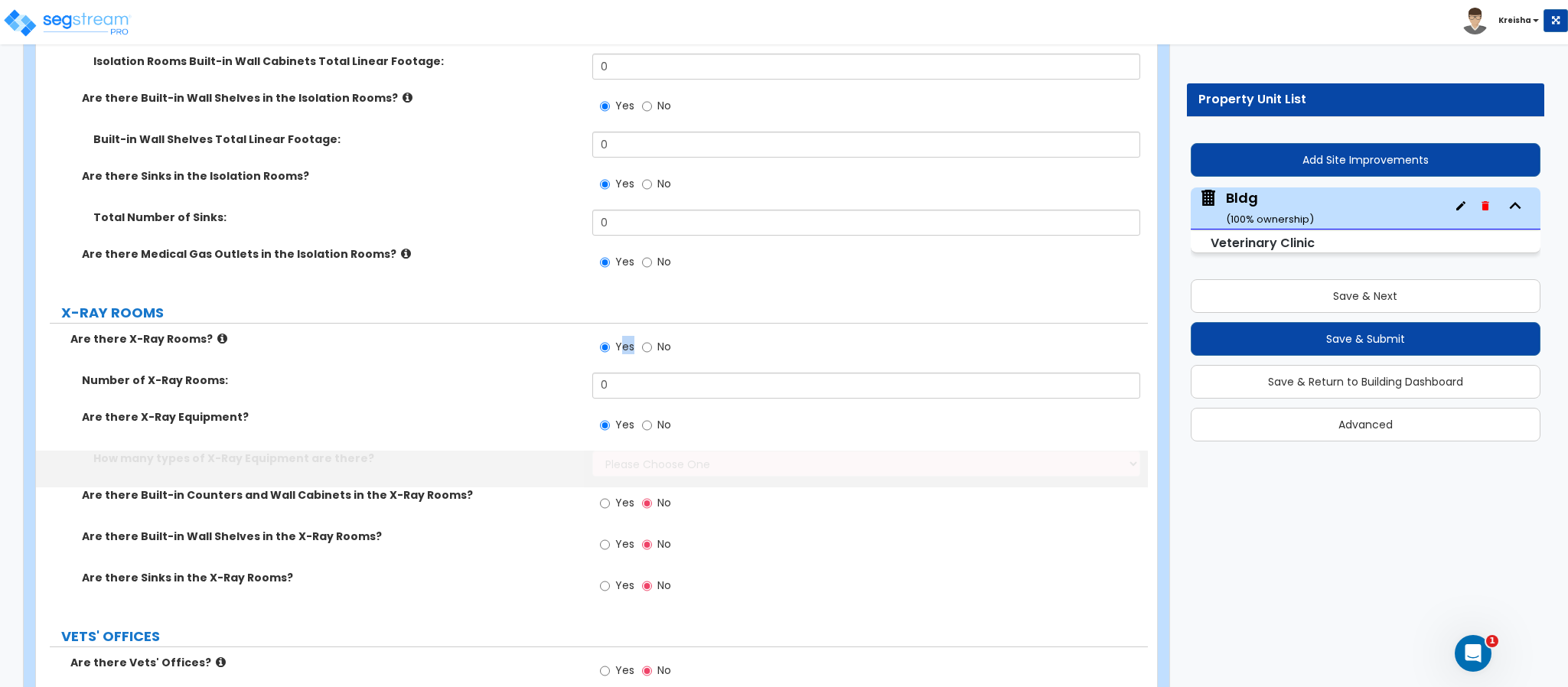
click at [614, 414] on label "Yes" at bounding box center [617, 427] width 34 height 26
click at [610, 417] on input "Yes" at bounding box center [605, 425] width 10 height 17
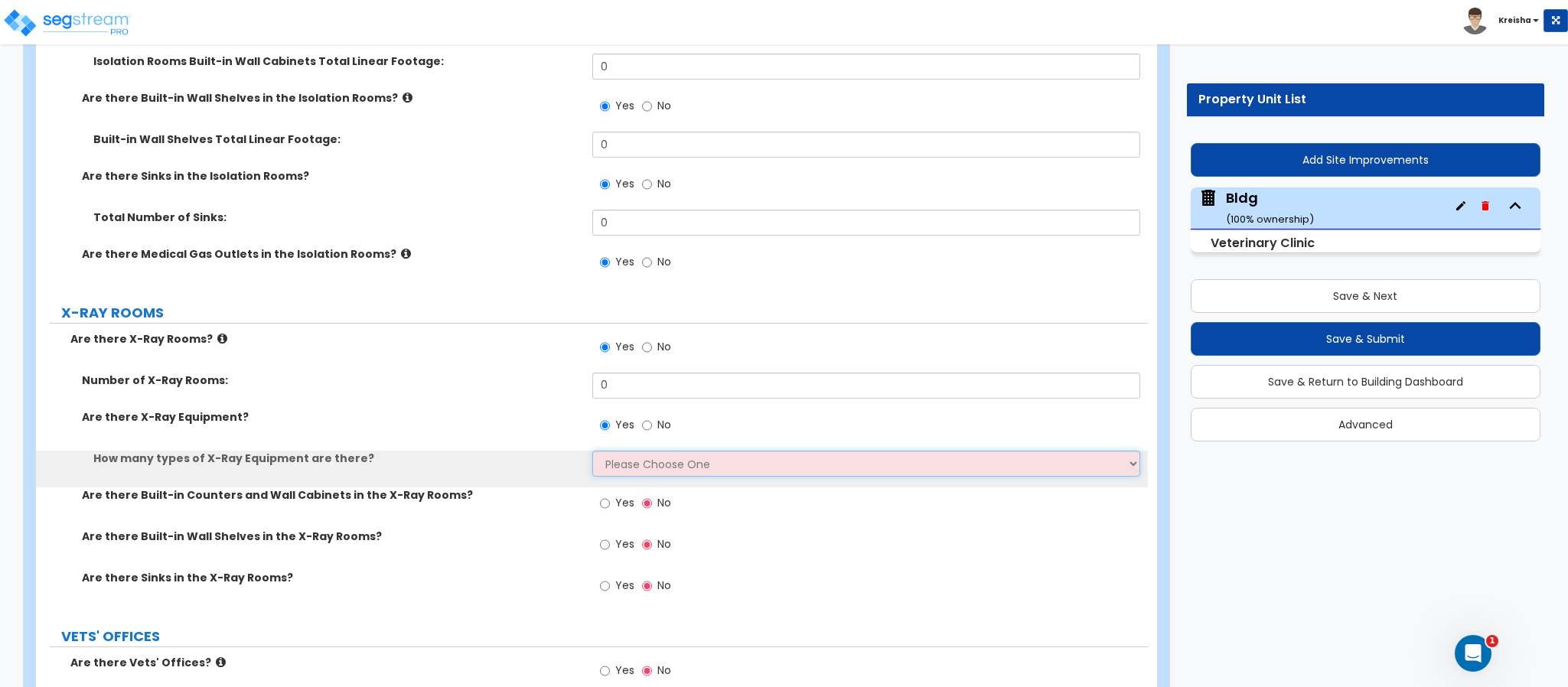
click at [618, 451] on select "Please Choose One 1 2" at bounding box center [867, 464] width 549 height 26
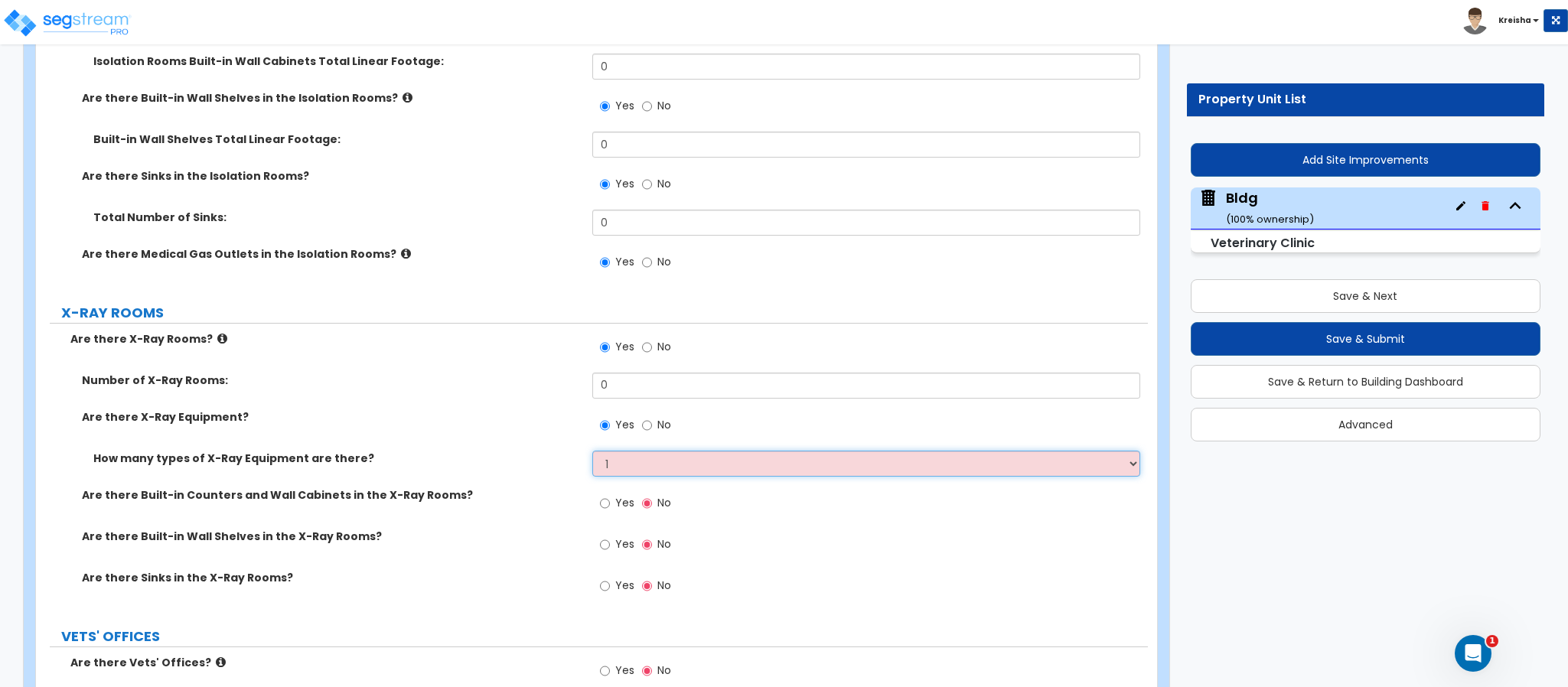
click at [592, 451] on select "Please Choose One 1 2" at bounding box center [867, 464] width 549 height 26
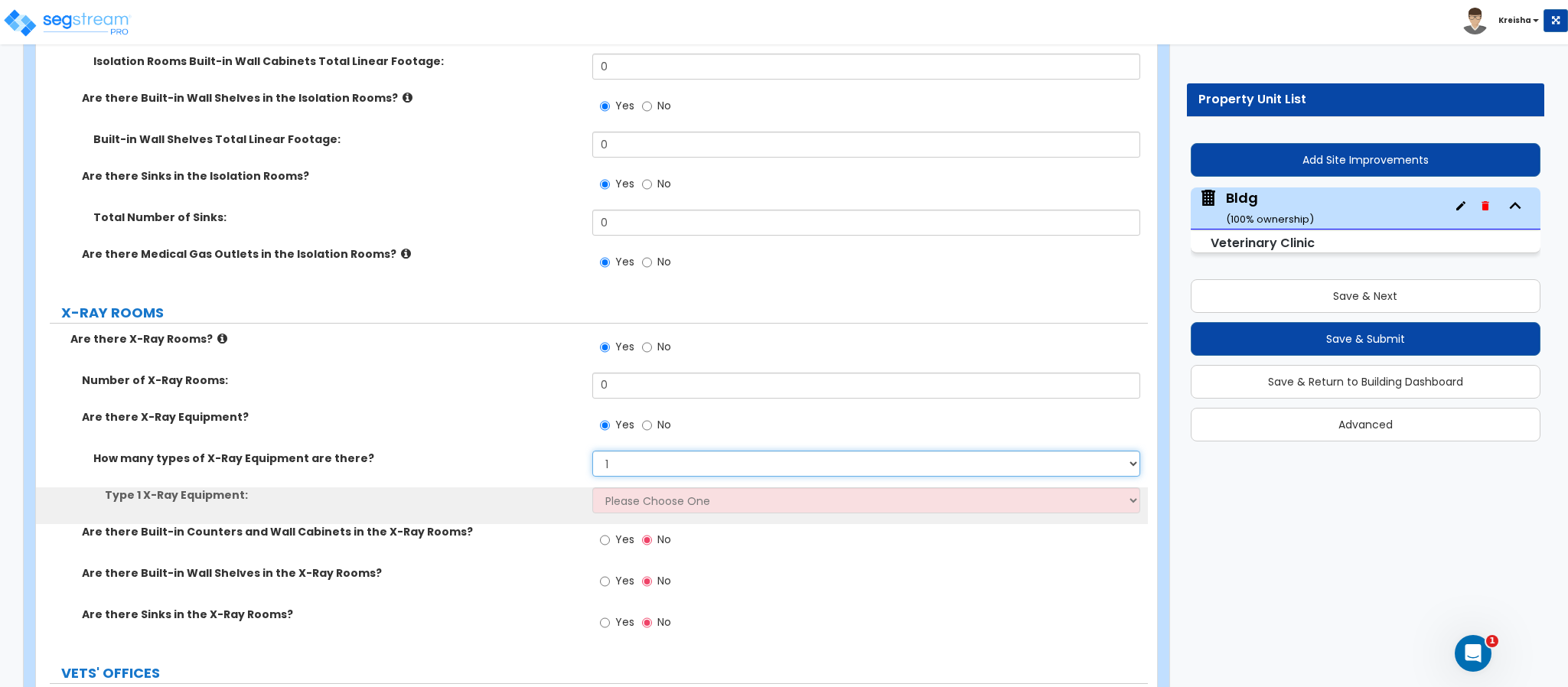
scroll to position [9091, 0]
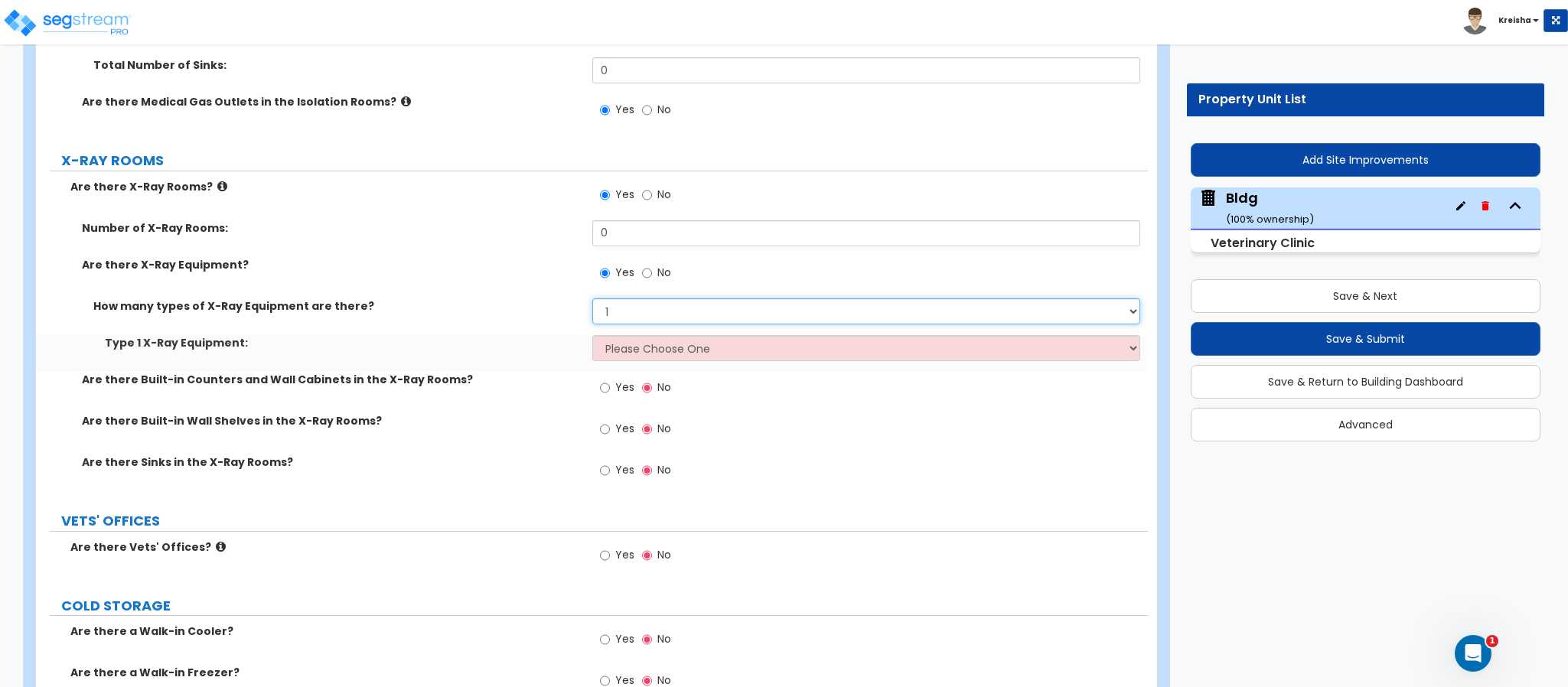
select select "2"
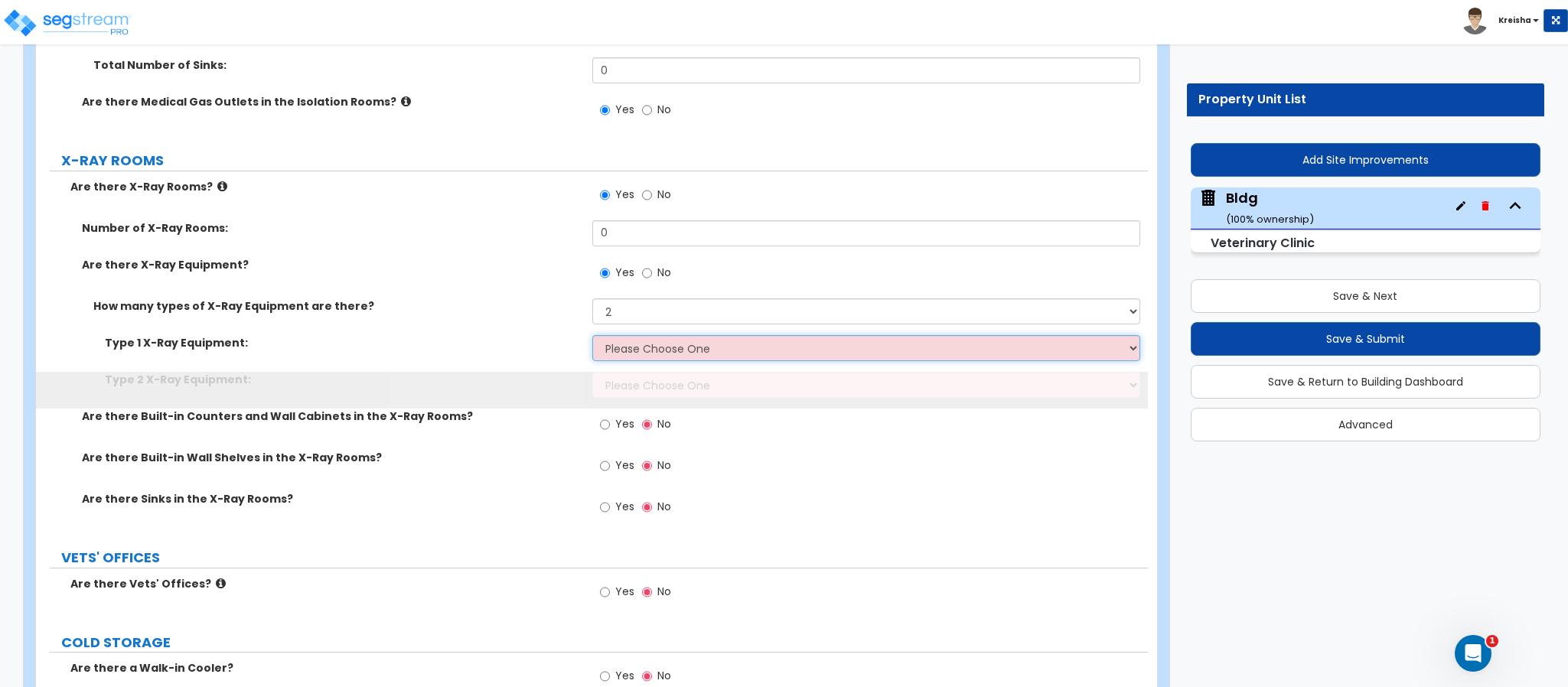
click at [624, 335] on select "Please Choose One Mobile Stationary" at bounding box center [867, 348] width 549 height 26
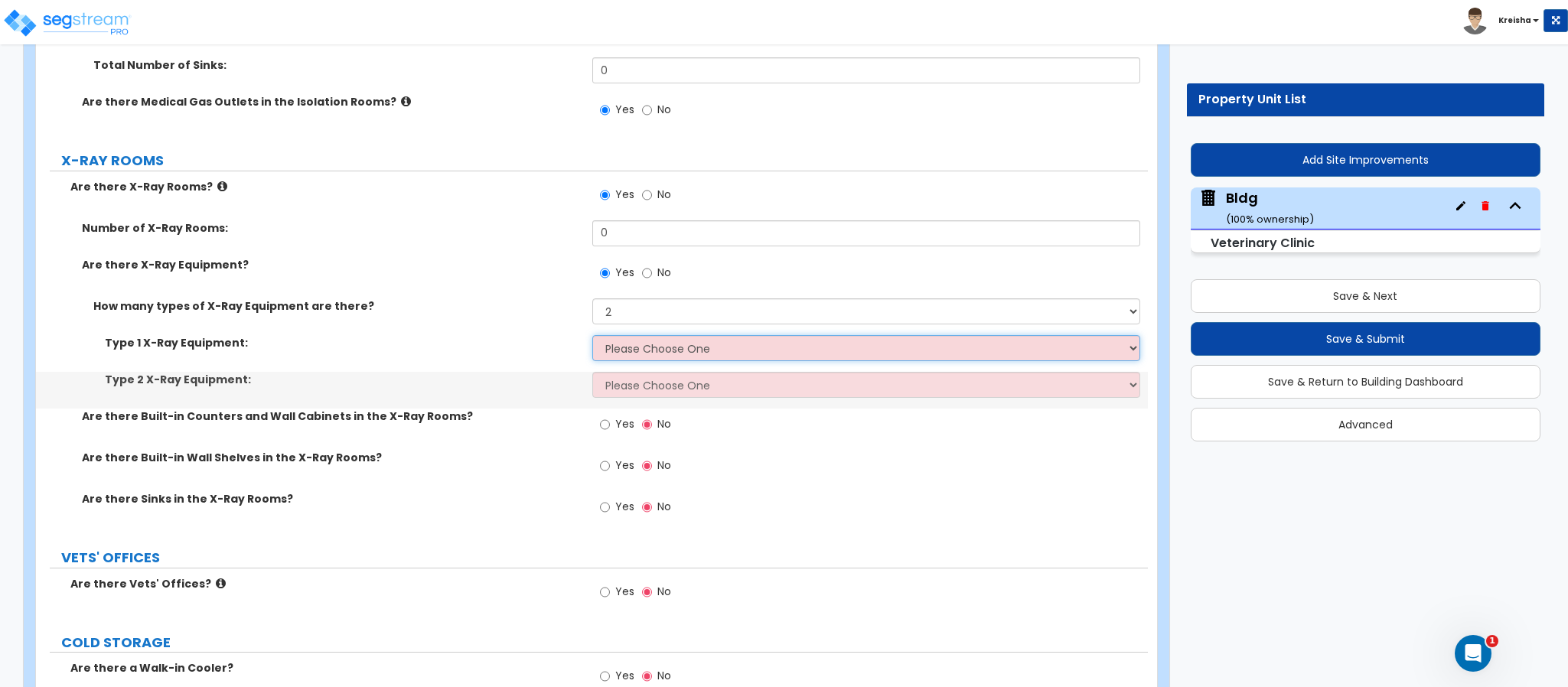
click at [629, 335] on select "Please Choose One Mobile Stationary" at bounding box center [867, 348] width 549 height 26
click at [624, 335] on select "Please Choose One Mobile Stationary" at bounding box center [867, 348] width 549 height 26
select select "1"
click at [592, 335] on select "Please Choose One Mobile Stationary" at bounding box center [867, 348] width 549 height 26
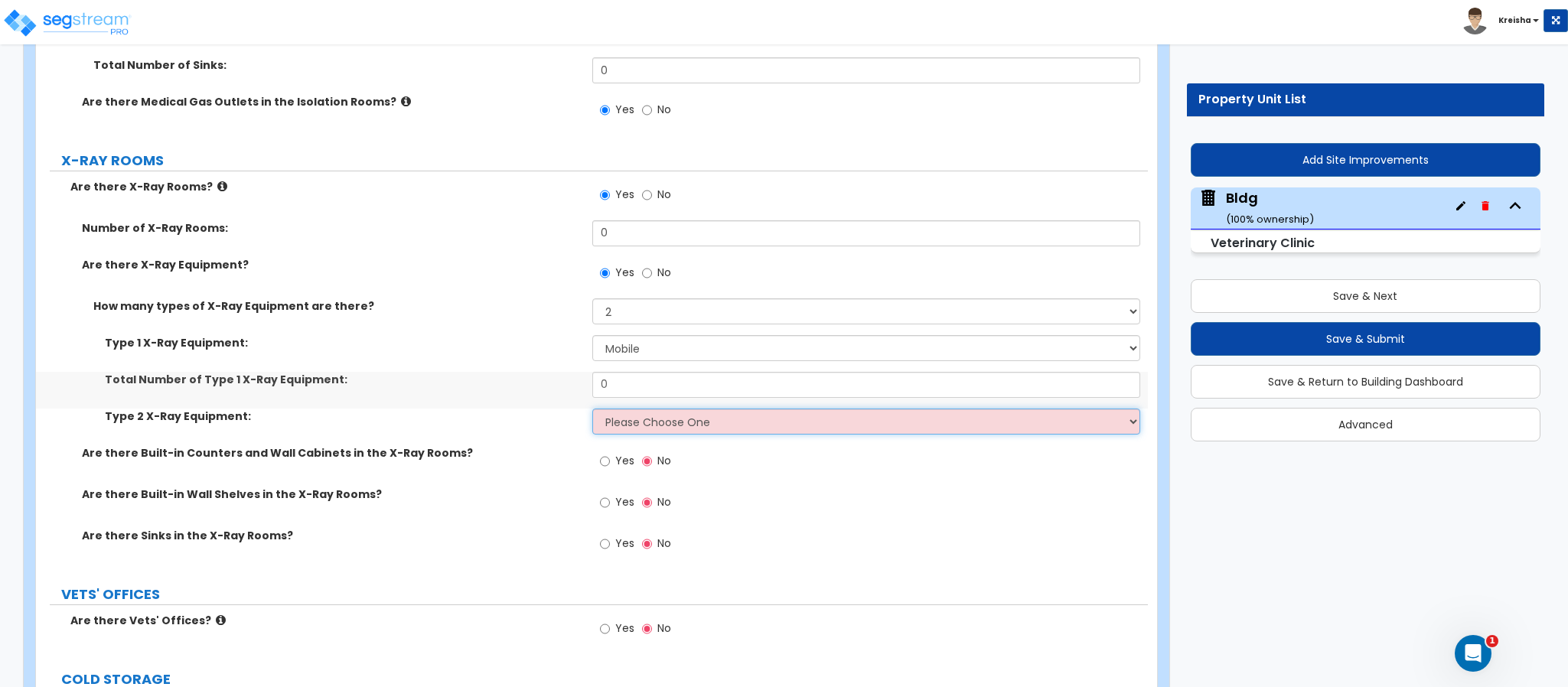
click at [627, 409] on select "Please Choose One Mobile Stationary" at bounding box center [867, 421] width 549 height 26
select select "2"
click at [592, 409] on select "Please Choose One Mobile Stationary" at bounding box center [867, 421] width 549 height 26
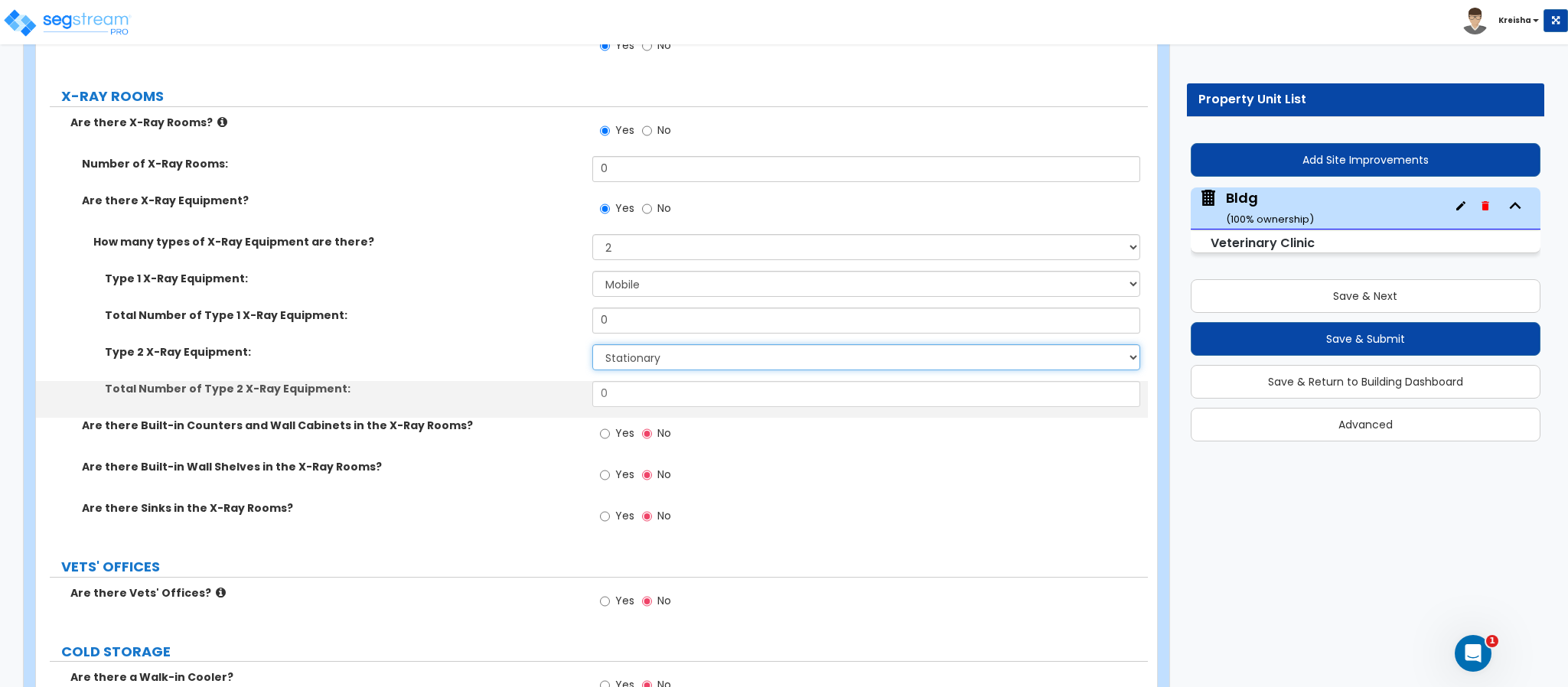
scroll to position [9244, 0]
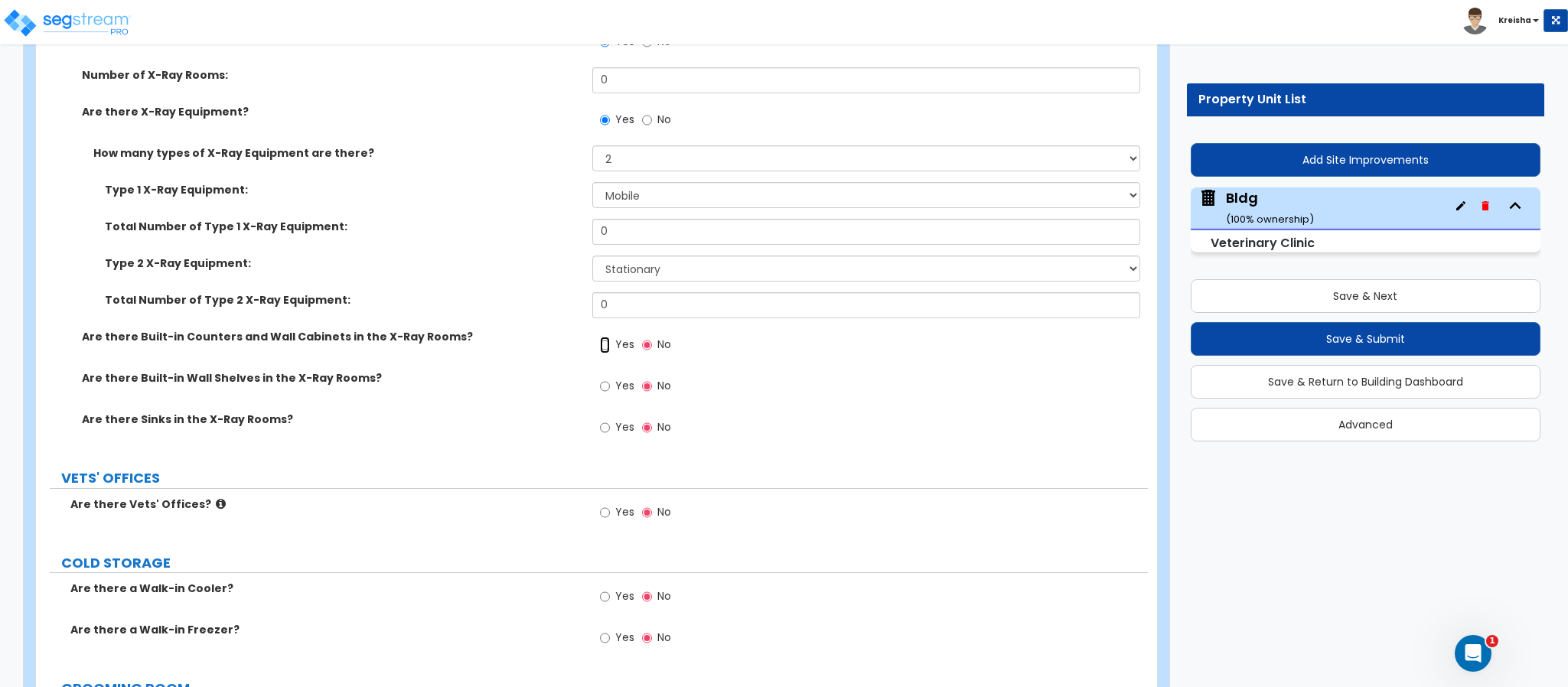
click at [609, 337] on input "Yes" at bounding box center [605, 345] width 10 height 17
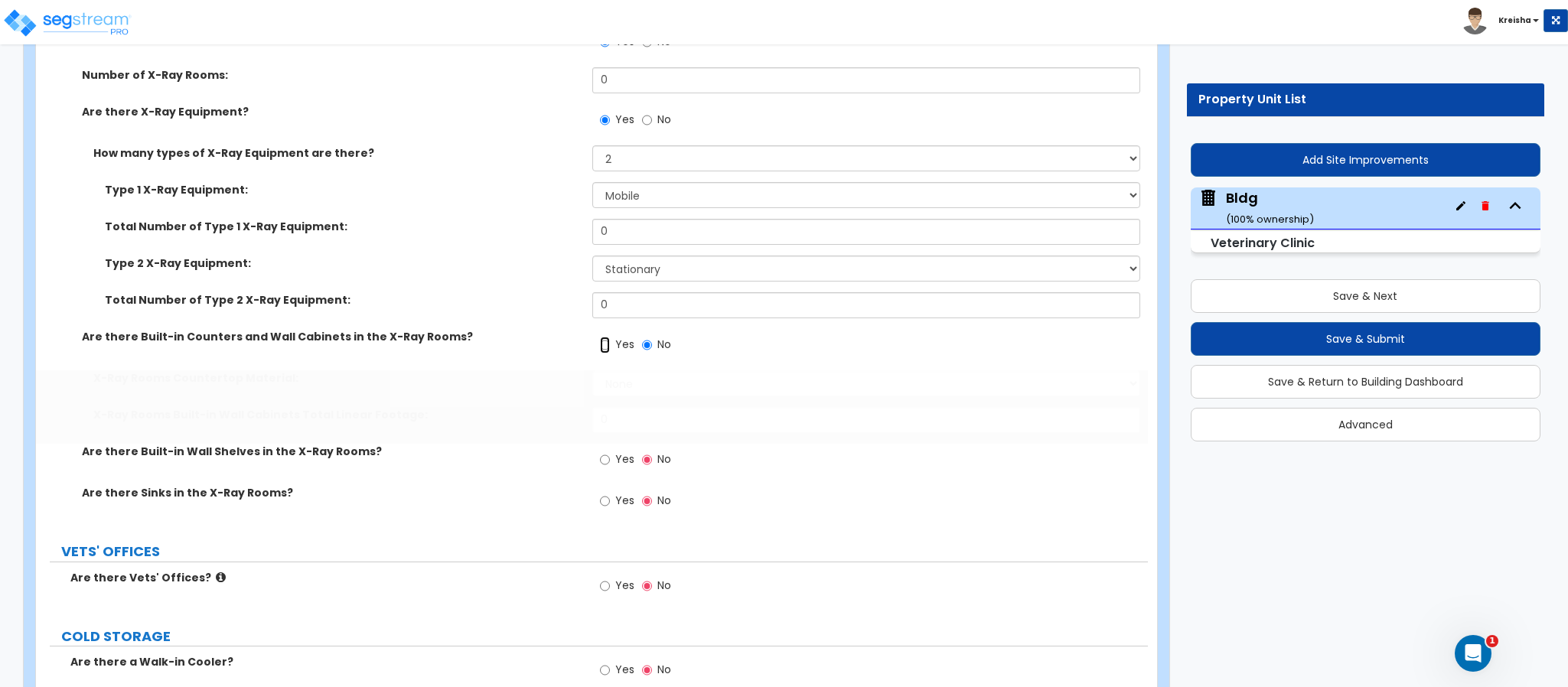
radio input "true"
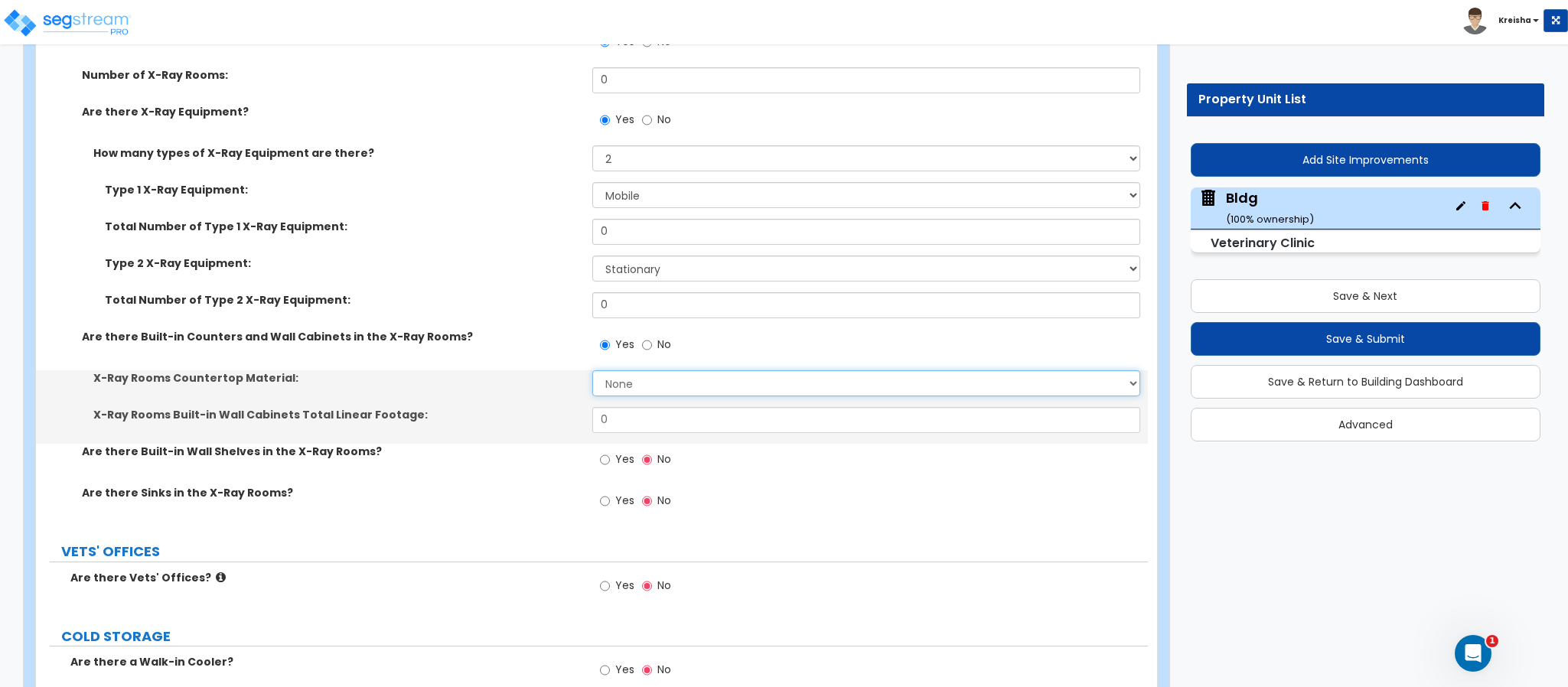
click at [621, 370] on select "None Plastic Laminate Solid Surface Stone Quartz Marble Tile Wood Stainless Ste…" at bounding box center [867, 383] width 549 height 26
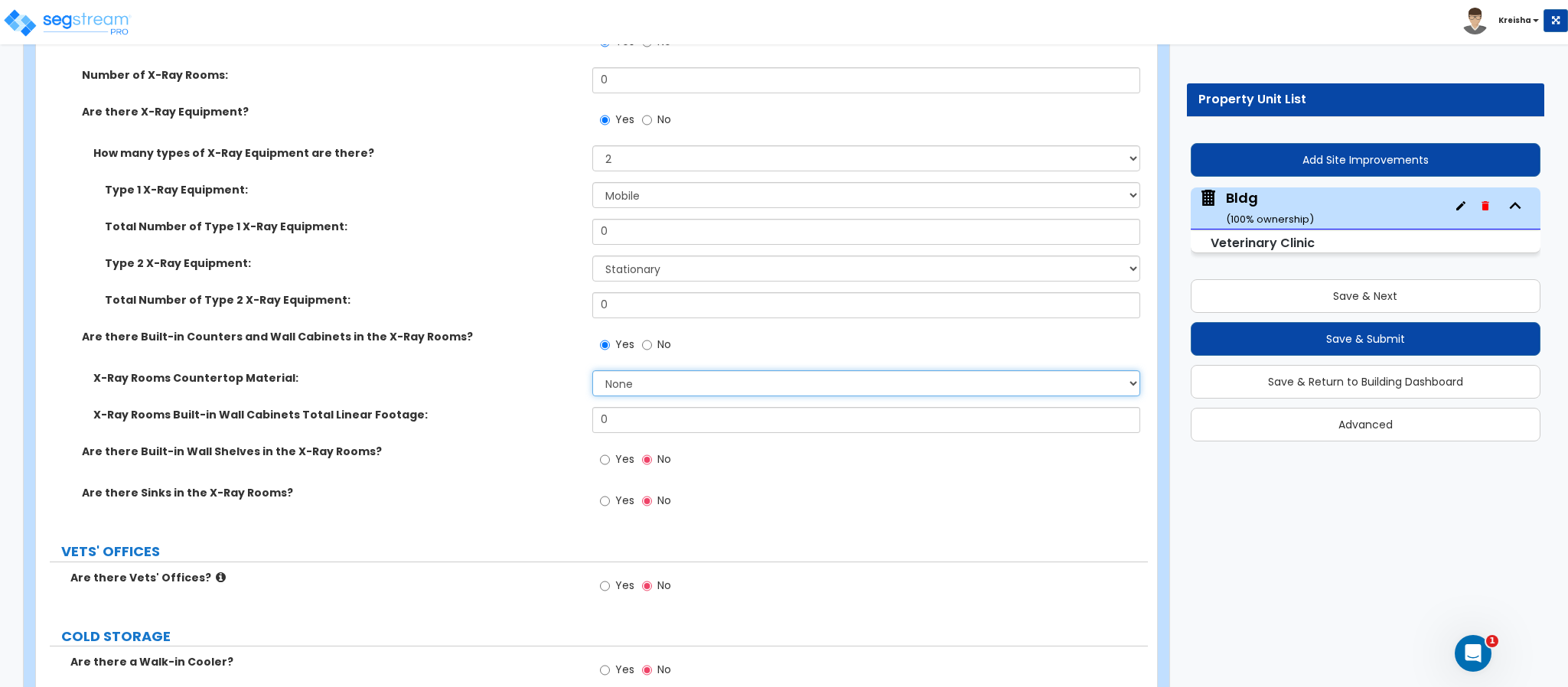
select select "1"
click at [592, 370] on select "None Plastic Laminate Solid Surface Stone Quartz Marble Tile Wood Stainless Ste…" at bounding box center [867, 383] width 549 height 26
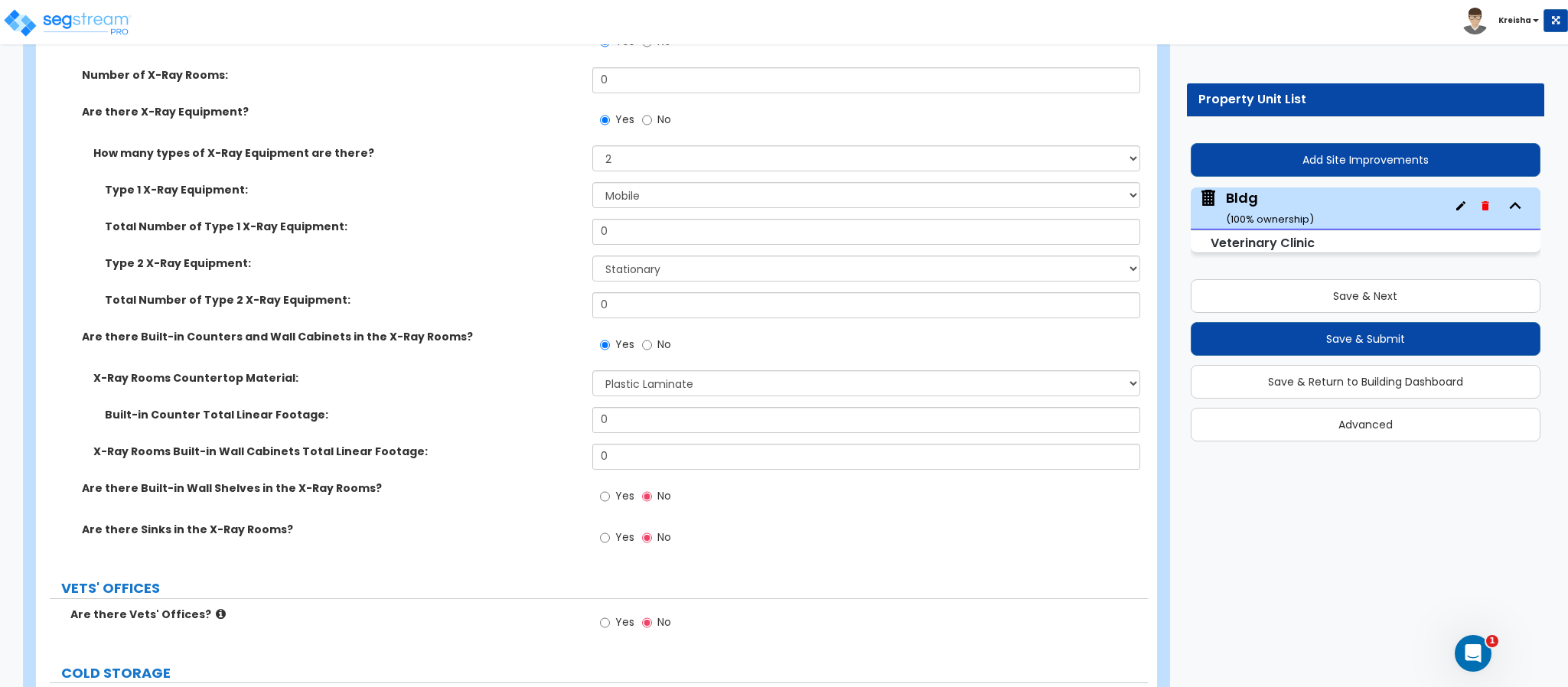
drag, startPoint x: 630, startPoint y: 462, endPoint x: 590, endPoint y: 430, distance: 51.2
click at [630, 488] on span "Yes" at bounding box center [625, 496] width 19 height 15
click at [610, 488] on input "Yes" at bounding box center [605, 496] width 10 height 17
radio input "true"
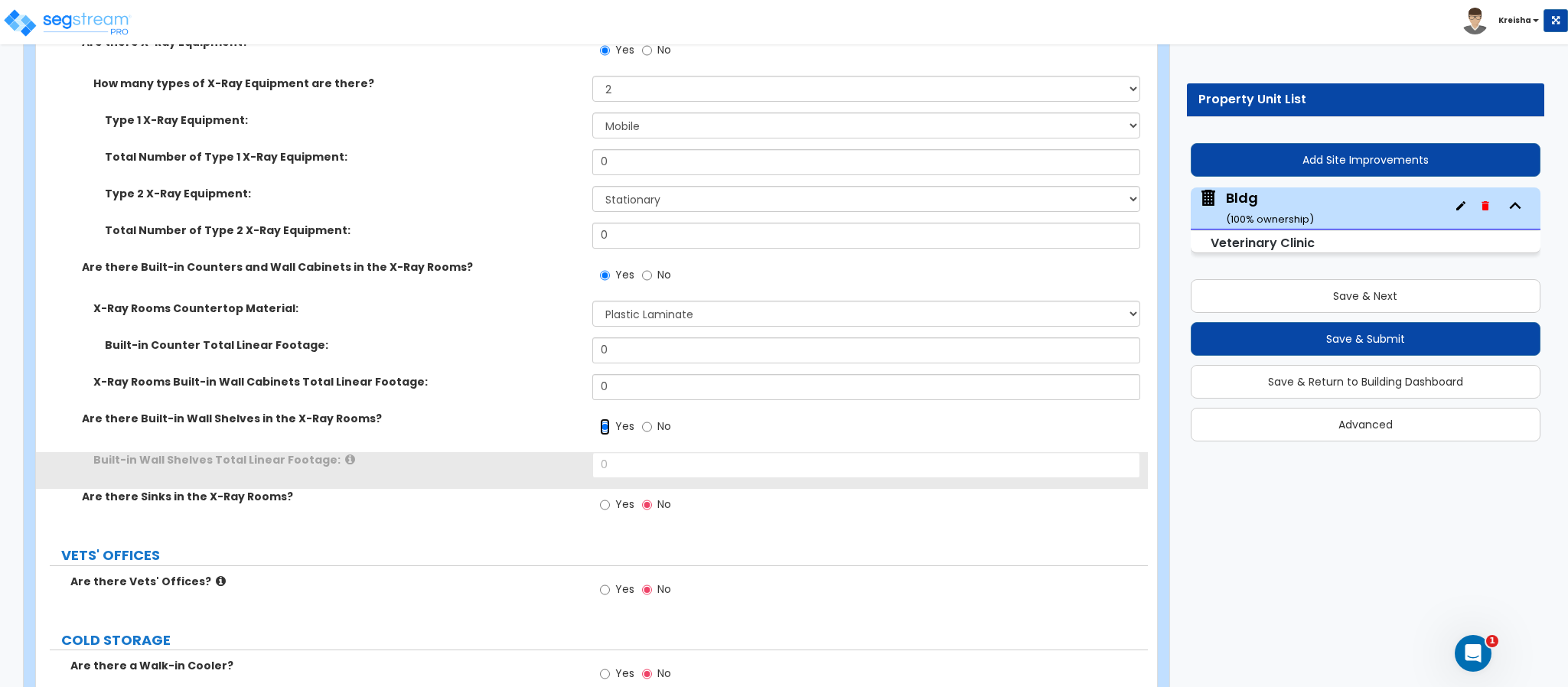
scroll to position [9397, 0]
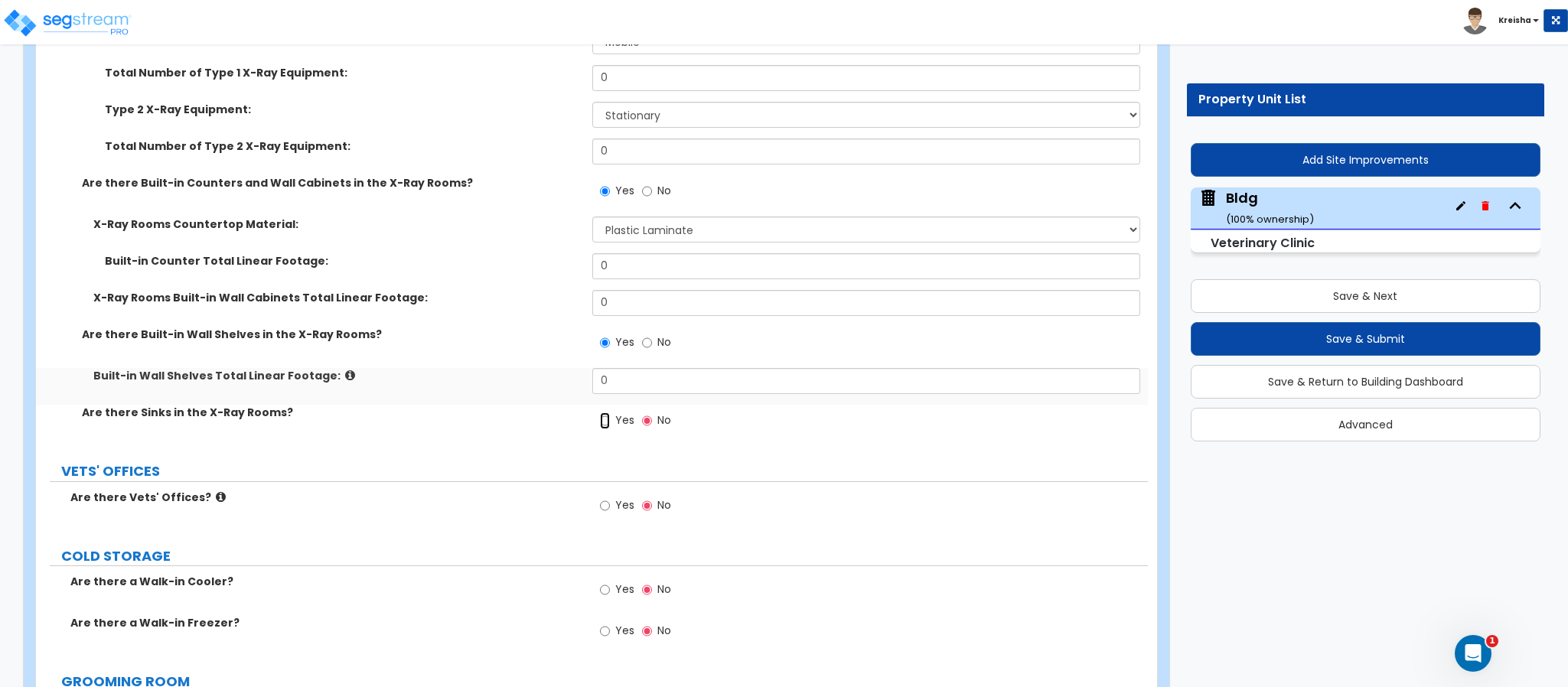
click at [609, 413] on input "Yes" at bounding box center [605, 420] width 10 height 17
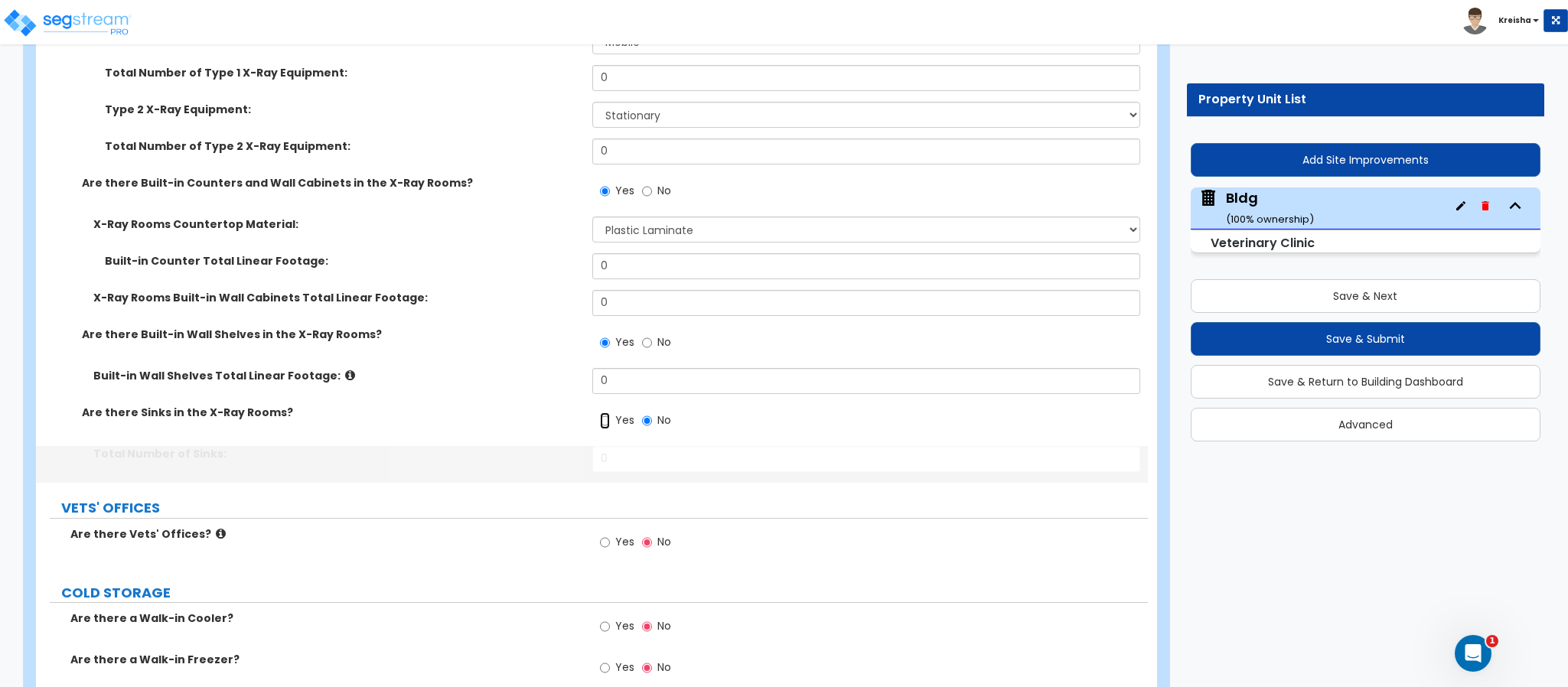
radio input "true"
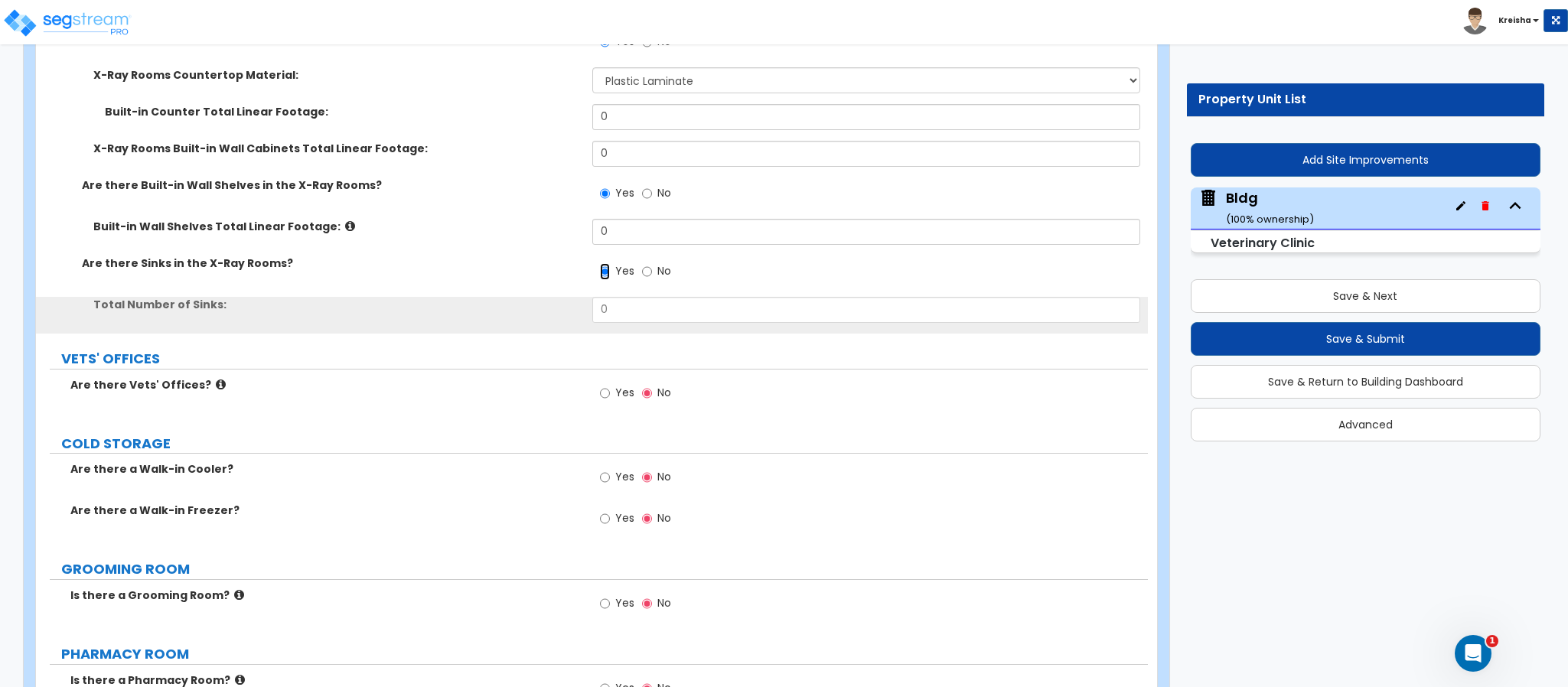
scroll to position [9549, 0]
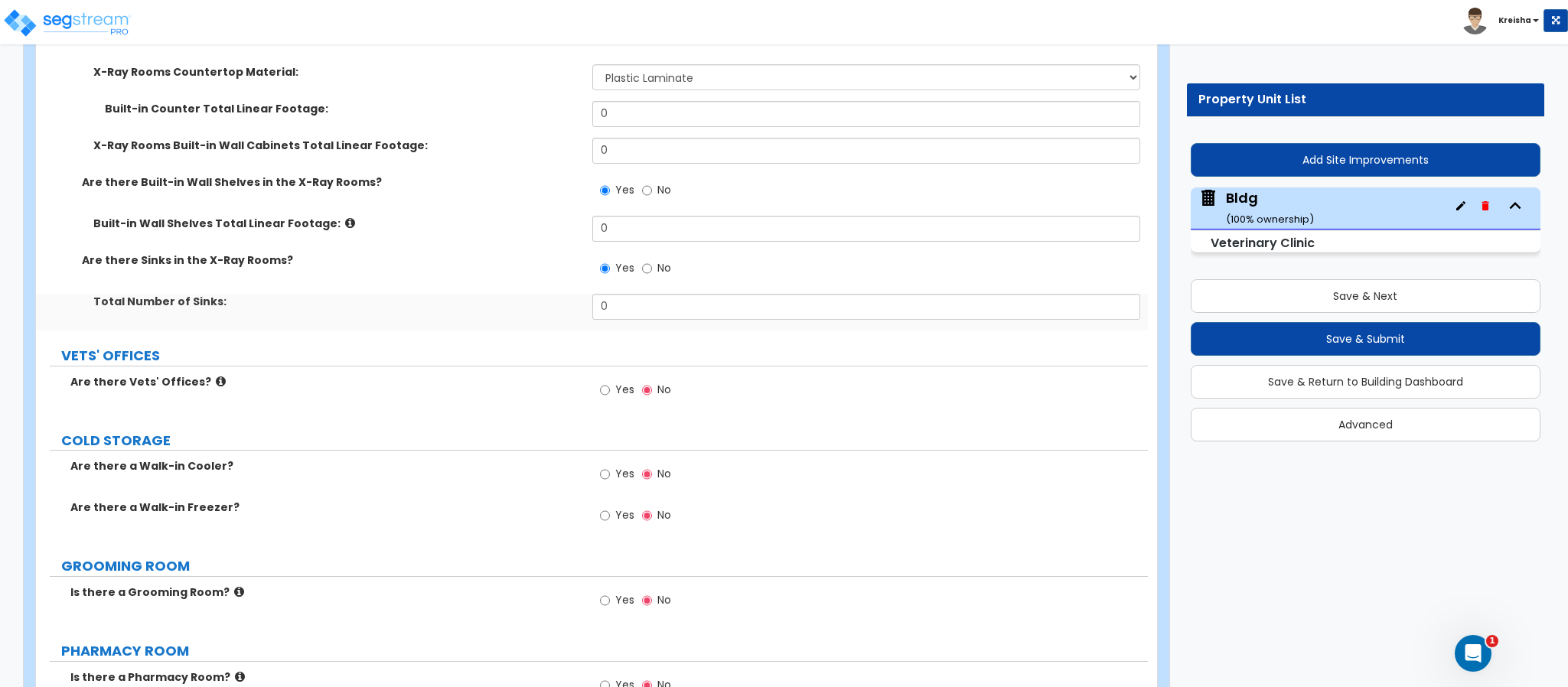
click at [618, 381] on span "Yes" at bounding box center [625, 389] width 19 height 15
click at [610, 381] on input "Yes" at bounding box center [605, 389] width 10 height 17
radio input "true"
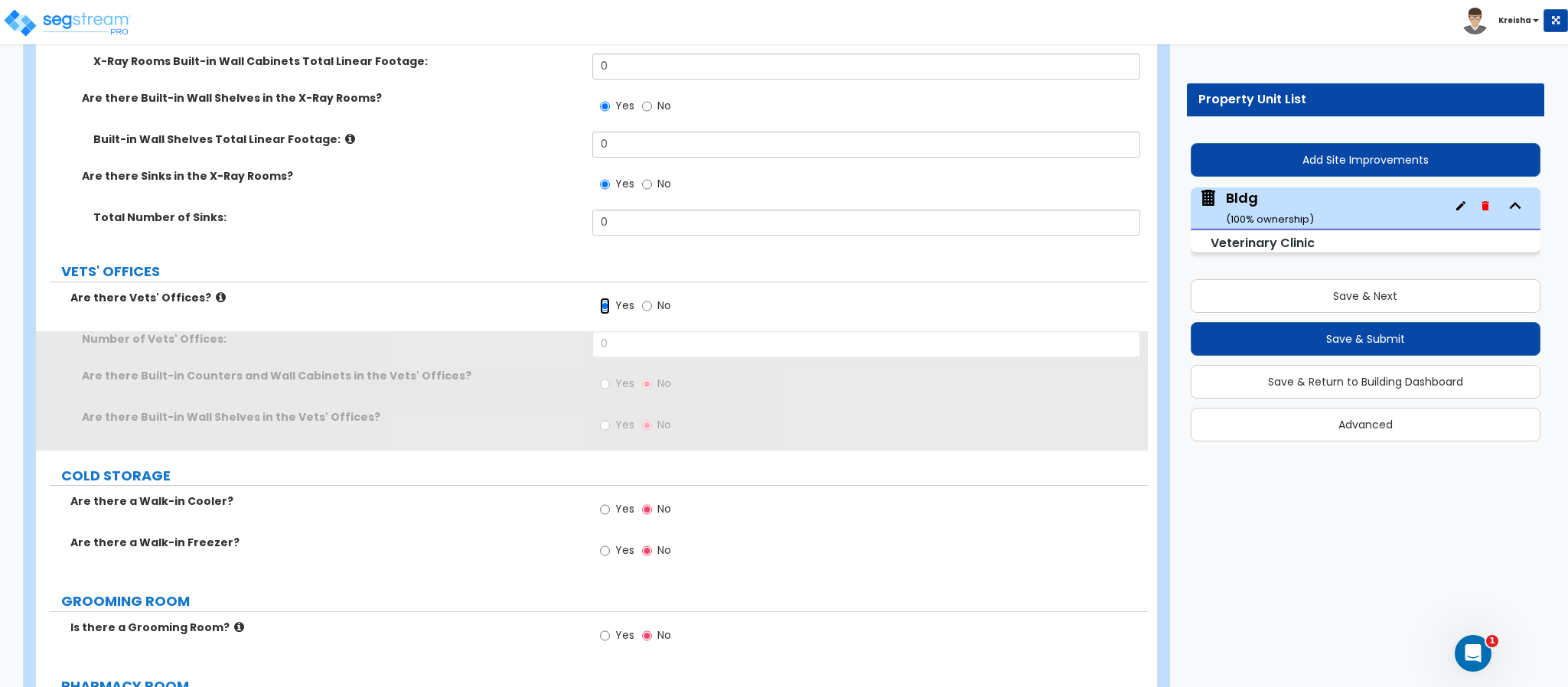
scroll to position [9703, 0]
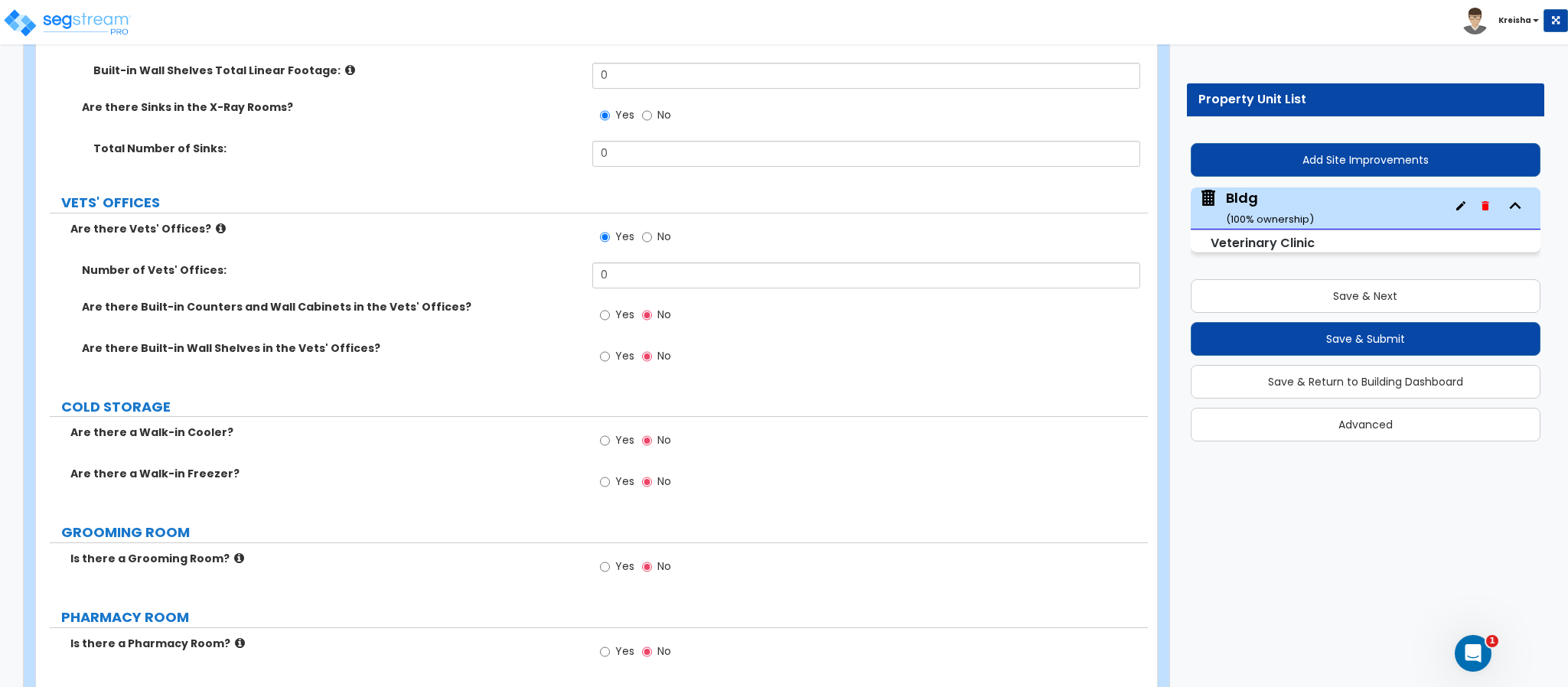
click at [622, 307] on span "Yes" at bounding box center [625, 314] width 19 height 15
click at [610, 307] on input "Yes" at bounding box center [605, 315] width 10 height 17
radio input "true"
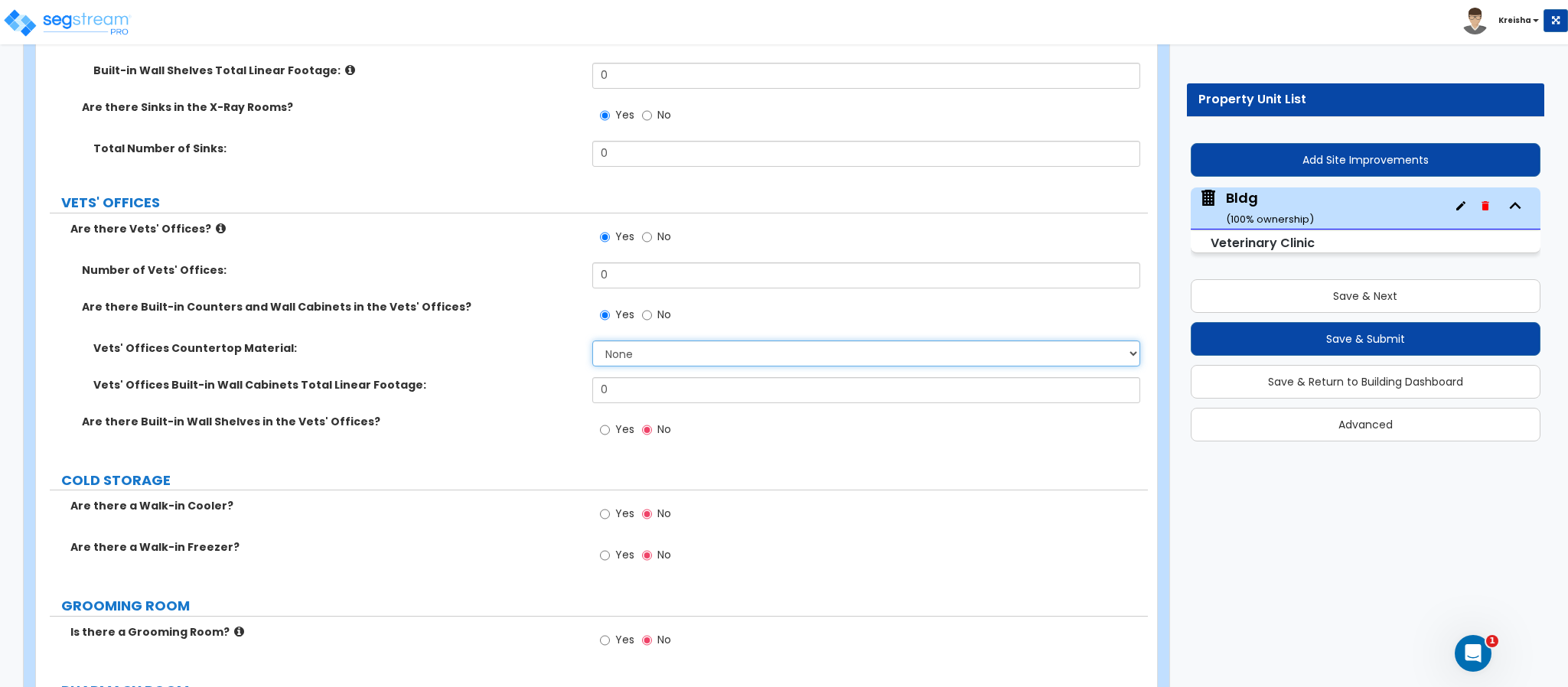
click at [614, 341] on select "None Plastic Laminate Solid Surface Stone Quartz Marble Tile Wood Stainless Ste…" at bounding box center [867, 353] width 549 height 26
select select "1"
click at [592, 341] on select "None Plastic Laminate Solid Surface Stone Quartz Marble Tile Wood Stainless Ste…" at bounding box center [867, 353] width 549 height 26
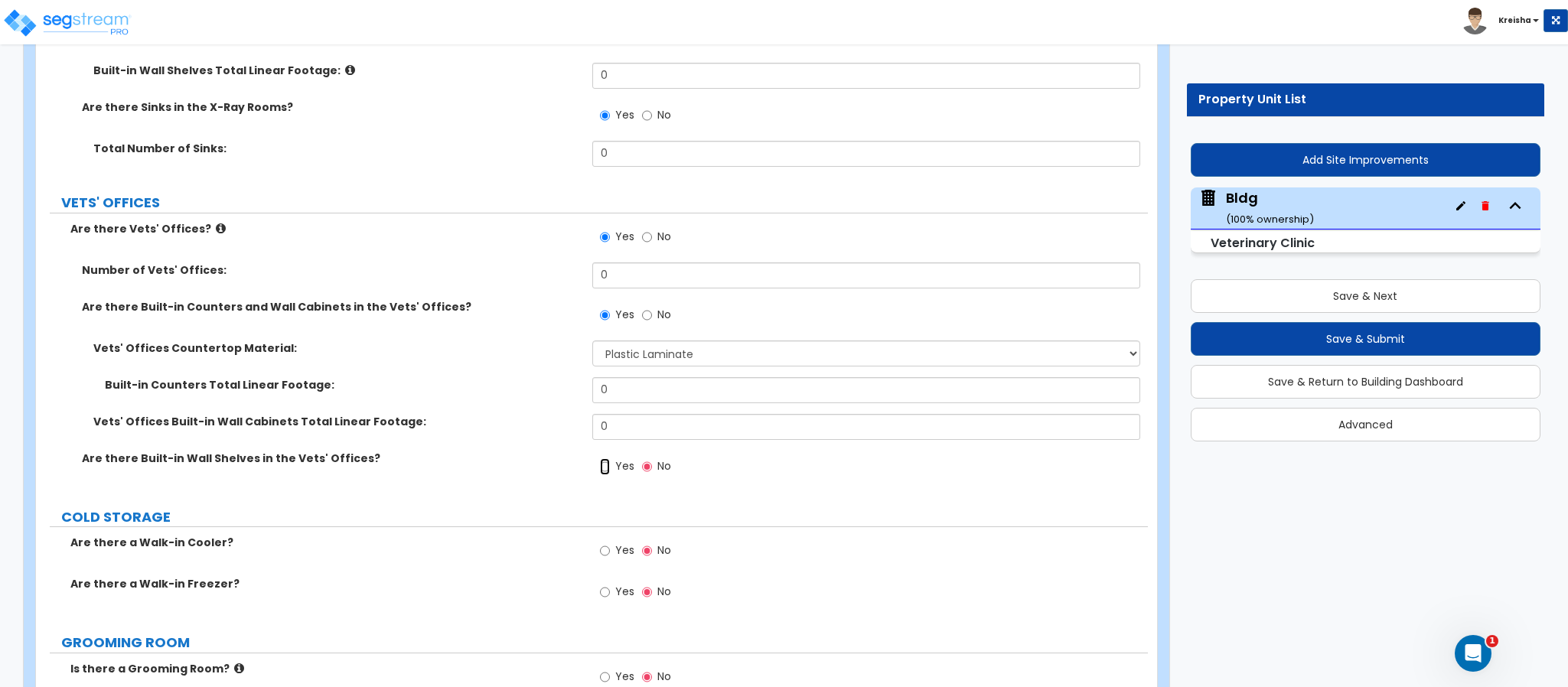
drag, startPoint x: 608, startPoint y: 434, endPoint x: 517, endPoint y: 437, distance: 91.0
click at [608, 458] on input "Yes" at bounding box center [605, 466] width 10 height 17
radio input "true"
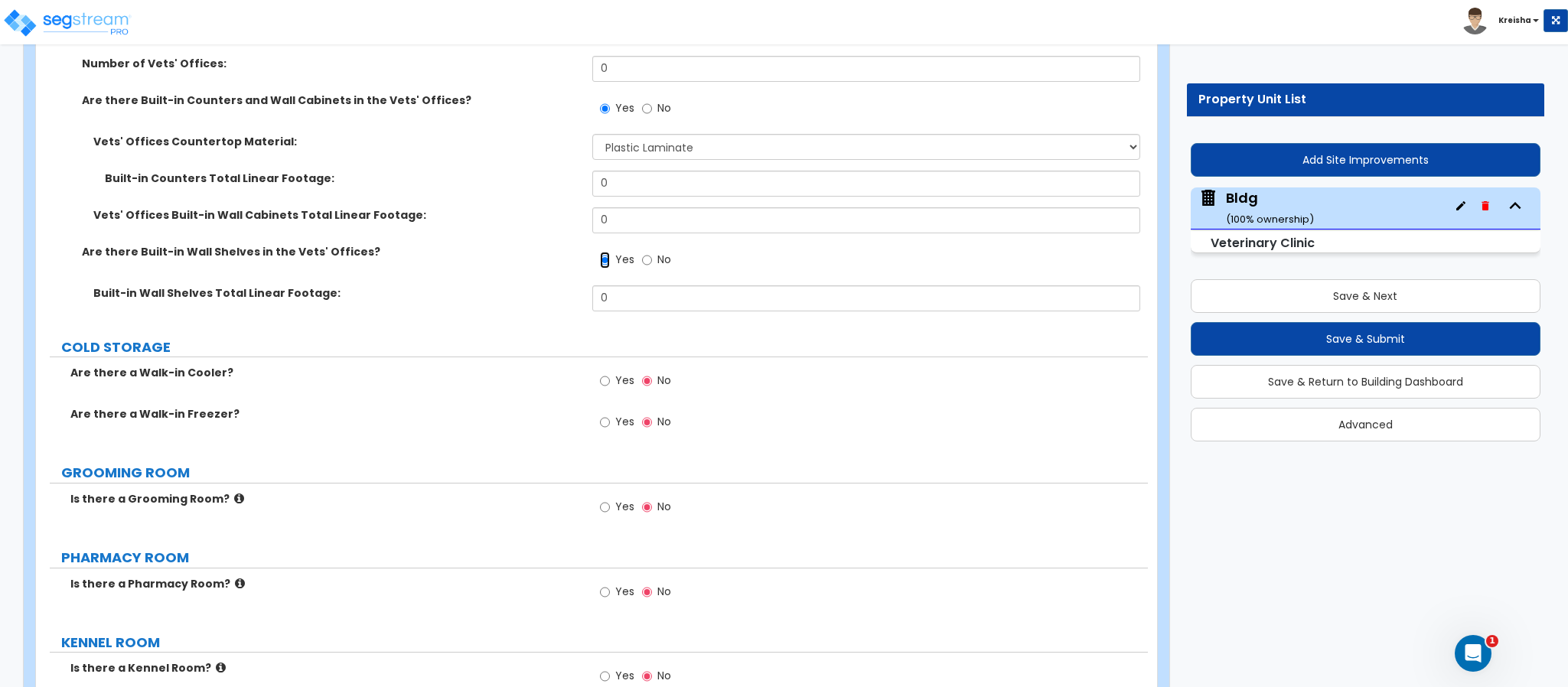
scroll to position [10008, 0]
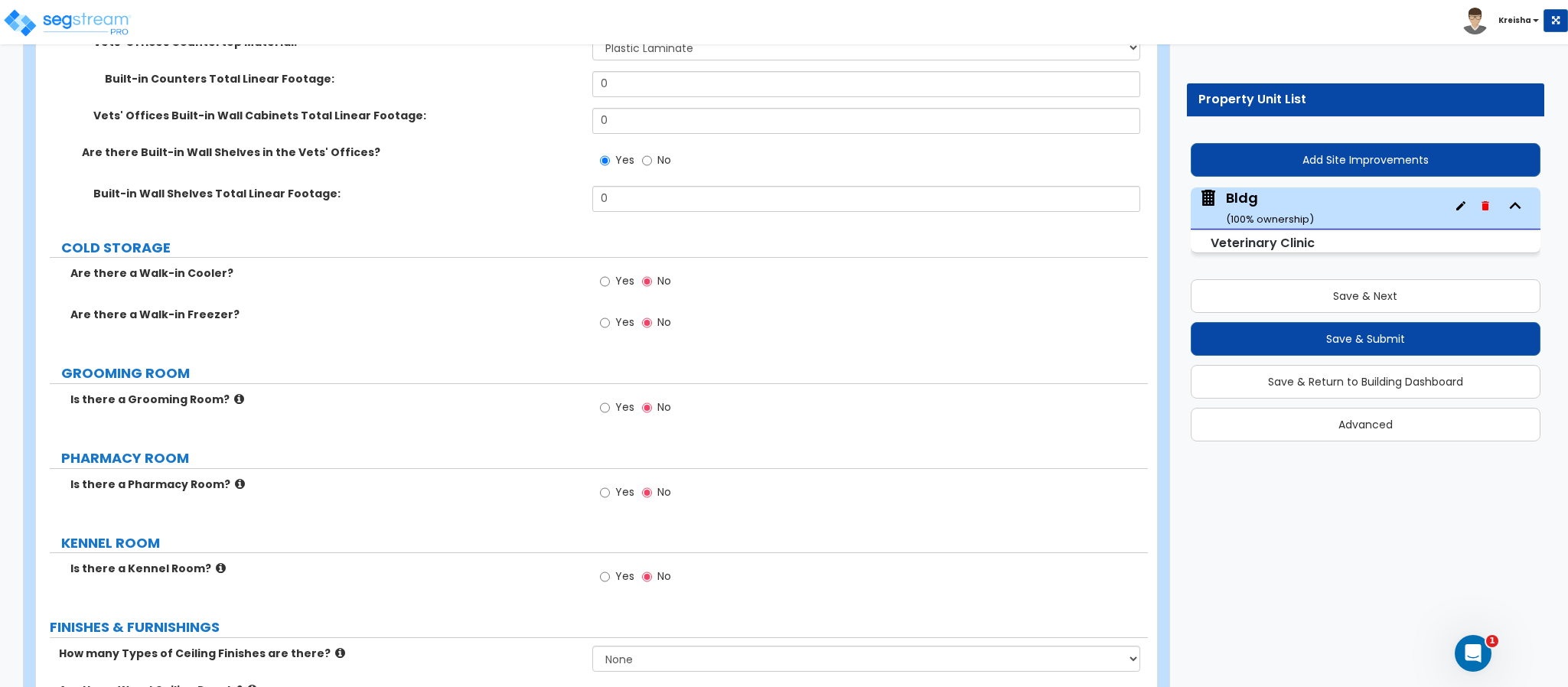
click at [613, 270] on label "Yes" at bounding box center [617, 282] width 34 height 26
click at [610, 273] on input "Yes" at bounding box center [605, 281] width 10 height 17
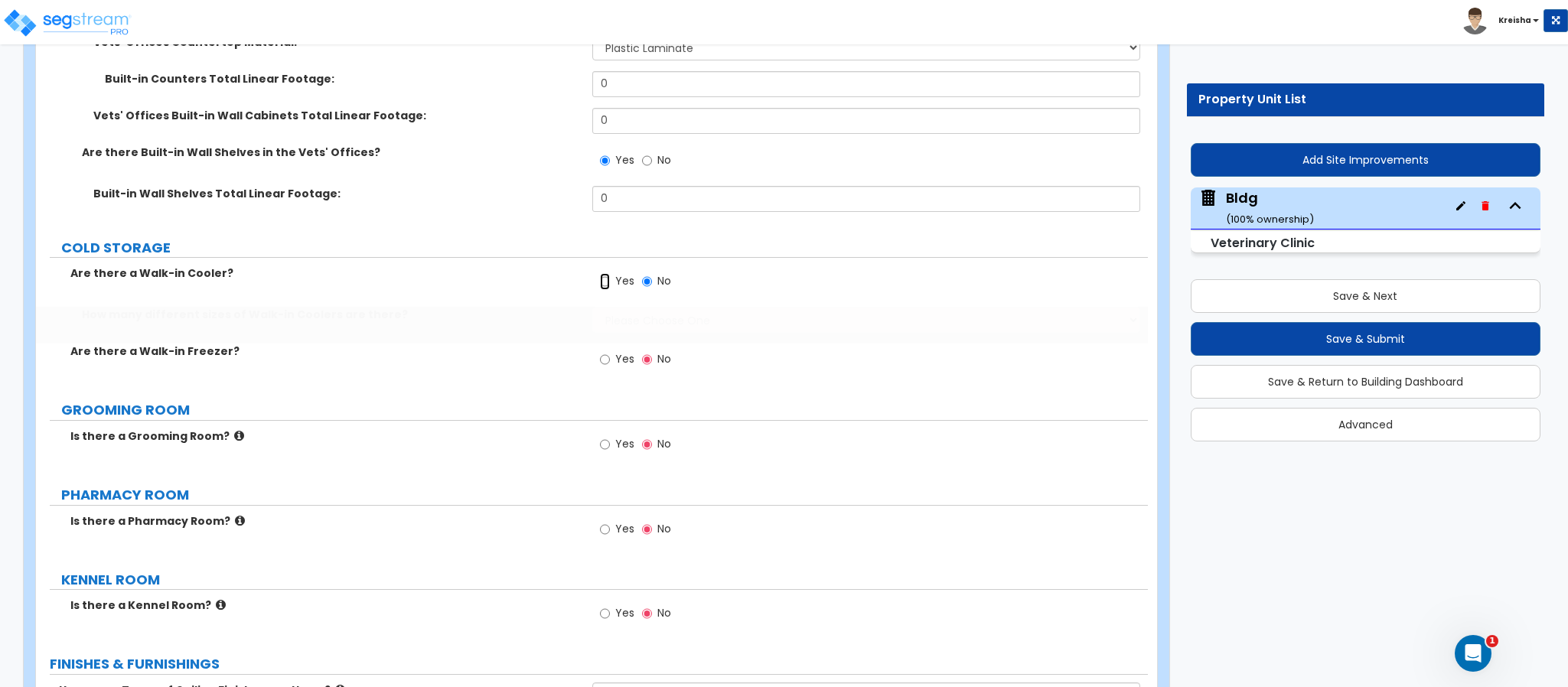
radio input "true"
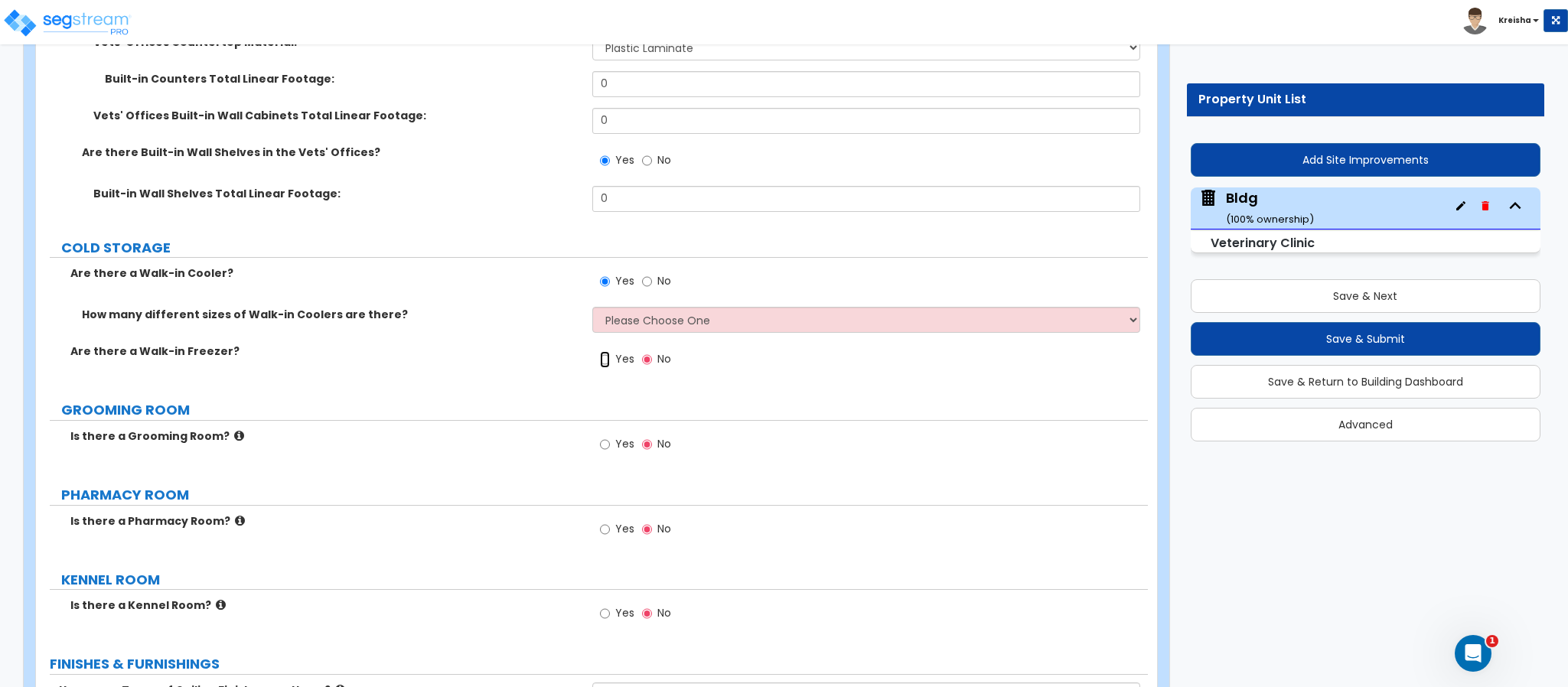
click at [606, 351] on input "Yes" at bounding box center [605, 359] width 10 height 17
radio input "true"
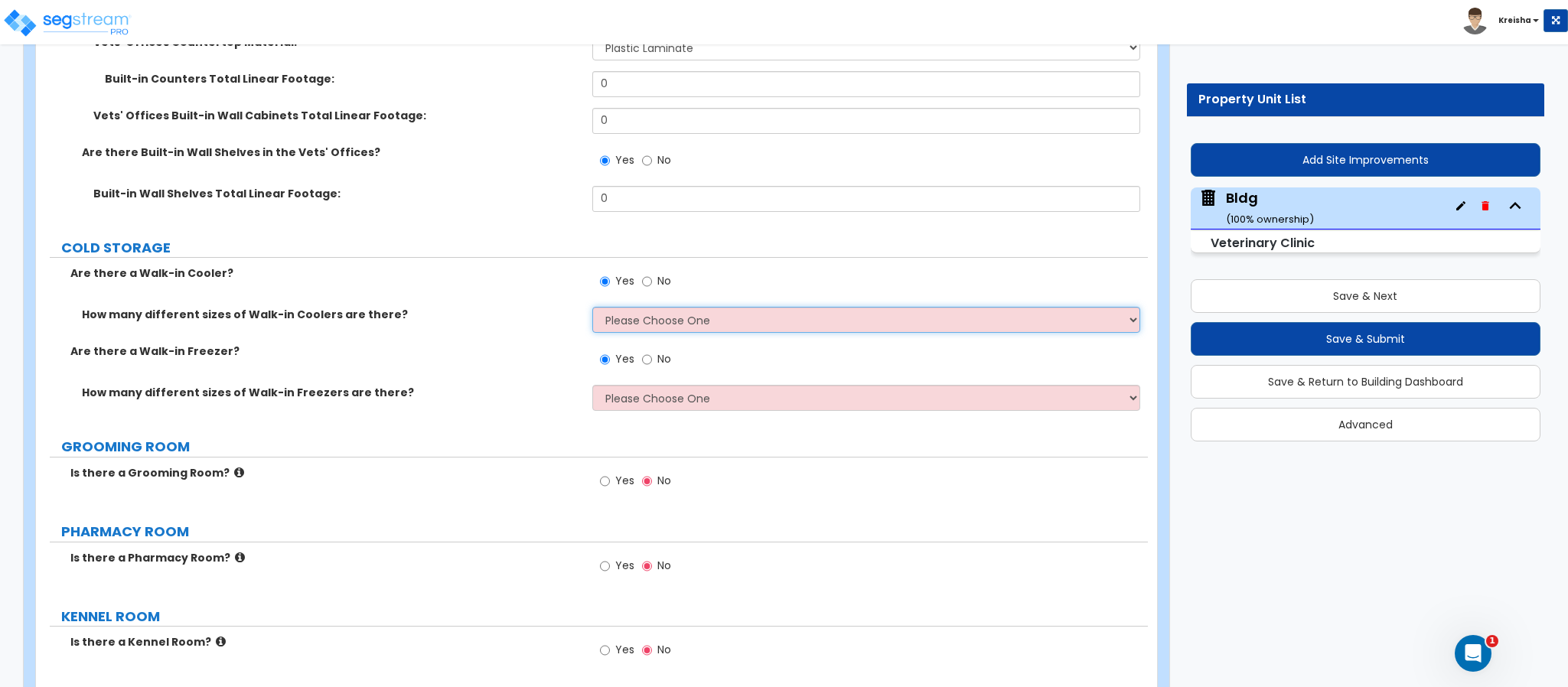
click at [676, 307] on select "Please Choose One 1 2 3 4" at bounding box center [867, 320] width 549 height 26
click at [592, 307] on select "Please Choose One 1 2 3 4" at bounding box center [867, 320] width 549 height 26
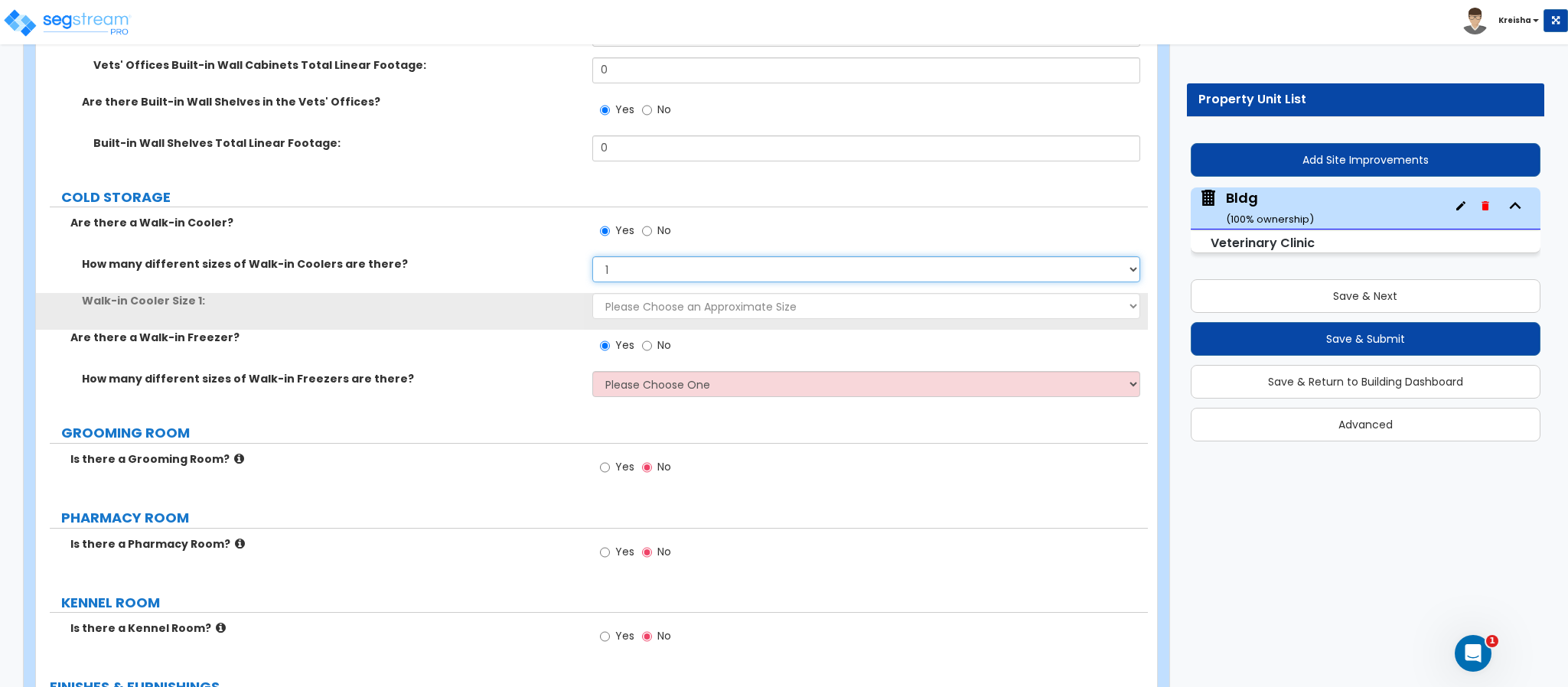
scroll to position [10161, 0]
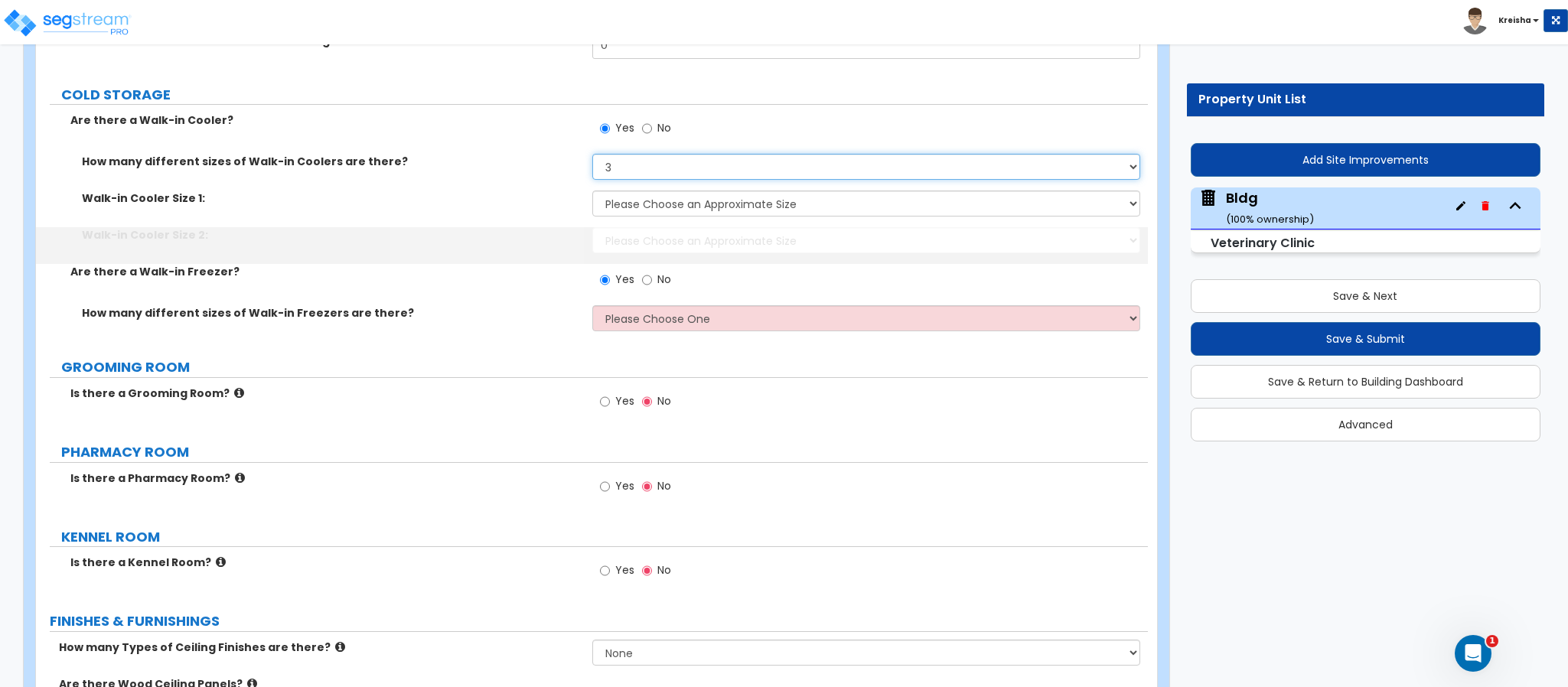
select select "4"
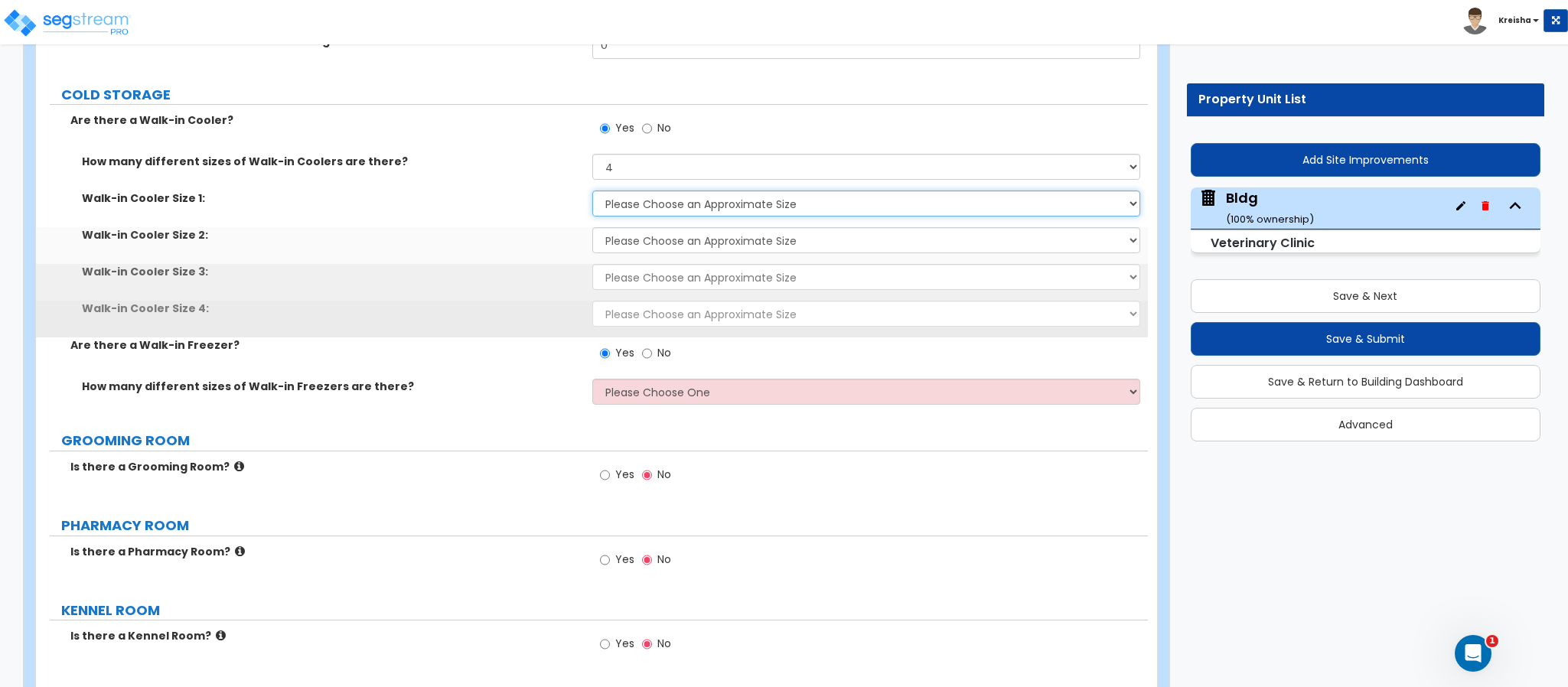
click at [642, 191] on select "Please Choose an Approximate Size 6' x 6' 10' x 6' 12' x 14' 12' x 20' I want t…" at bounding box center [867, 203] width 549 height 26
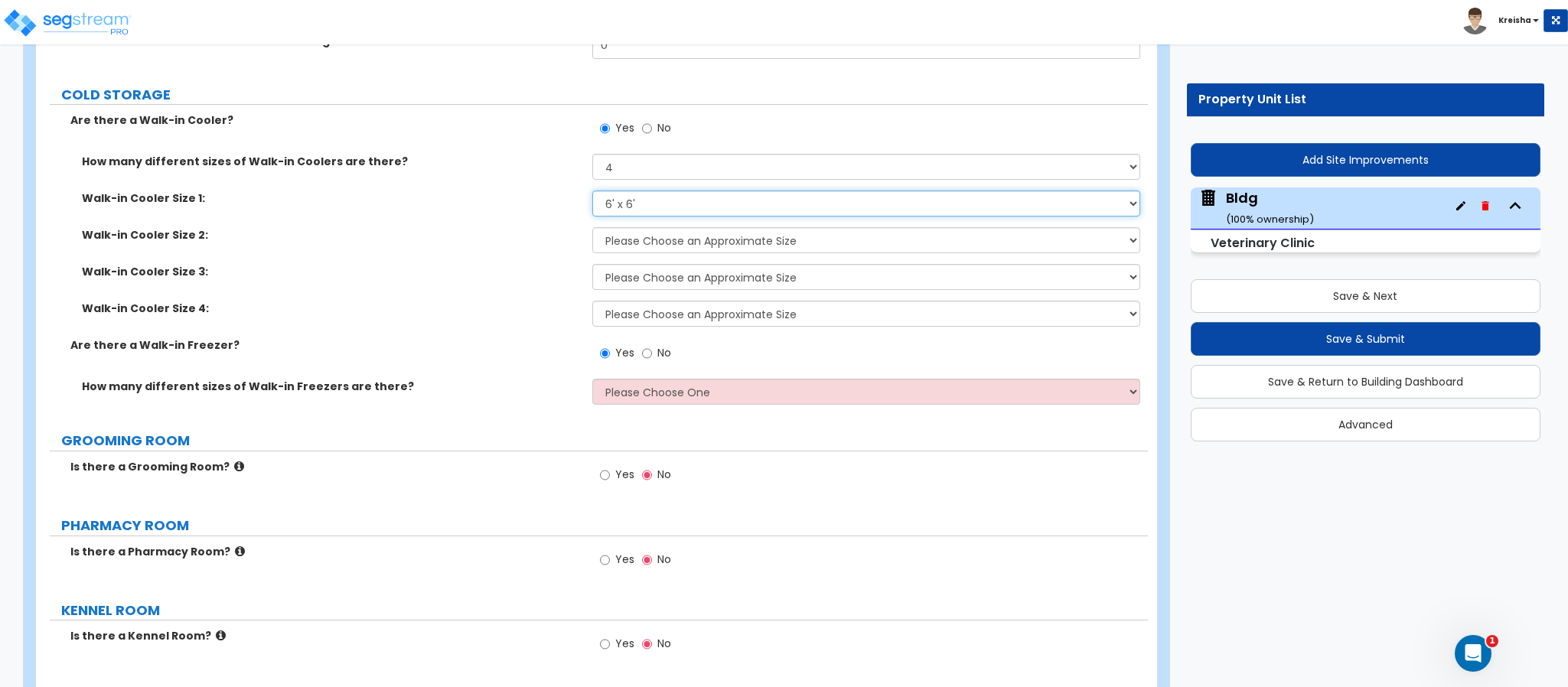
click at [592, 191] on select "Please Choose an Approximate Size 6' x 6' 10' x 6' 12' x 14' 12' x 20' I want t…" at bounding box center [867, 203] width 549 height 26
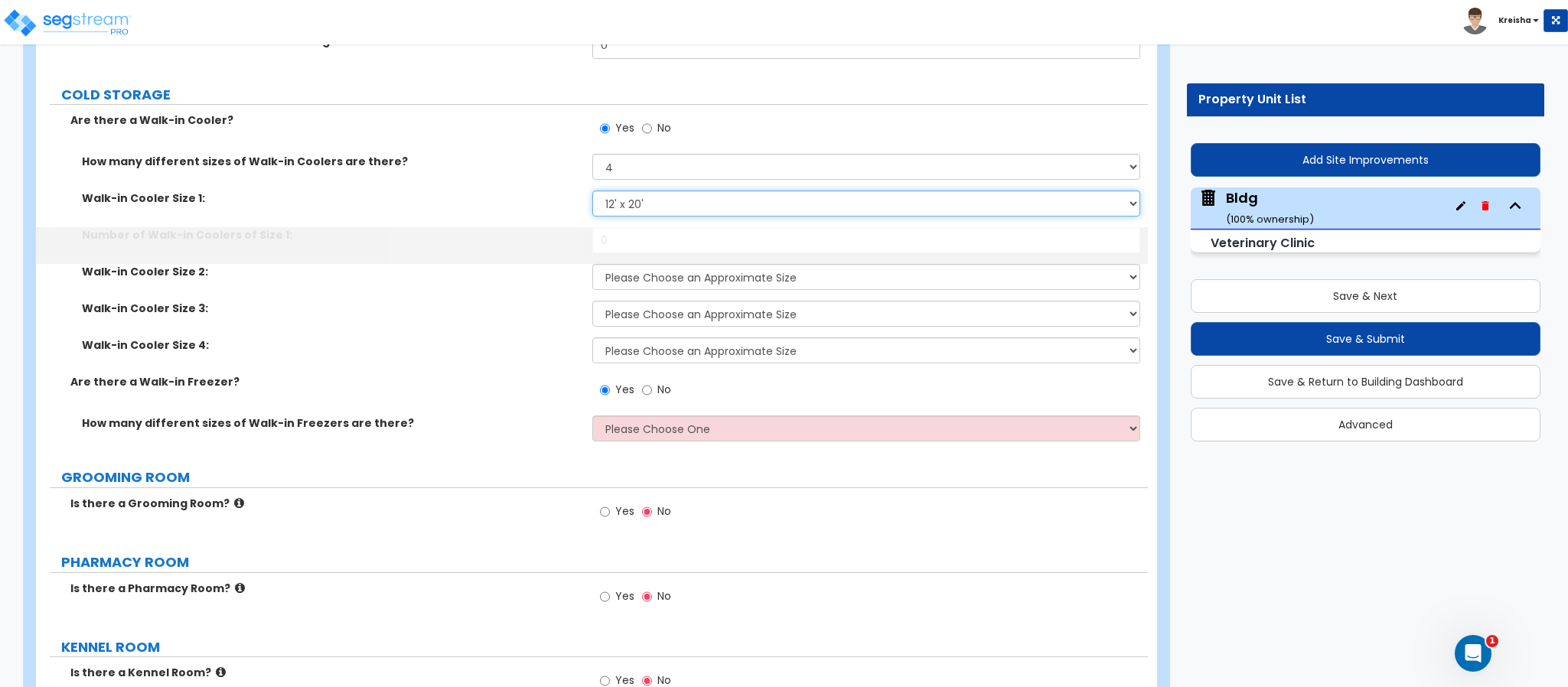
select select "5"
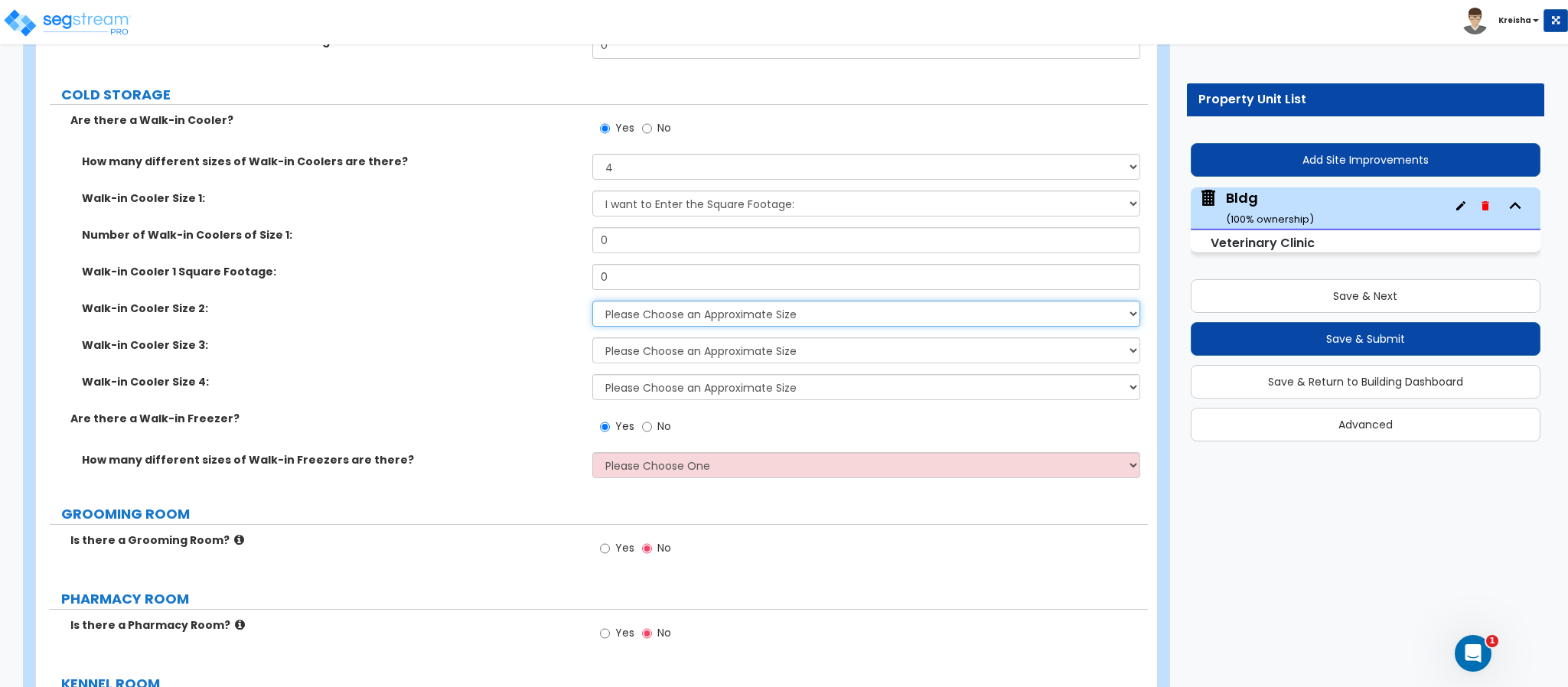
click at [657, 301] on select "Please Choose an Approximate Size 6' x 6' 10' x 6' 12' x 14' 12' x 20' I want t…" at bounding box center [867, 314] width 549 height 26
click at [592, 301] on select "Please Choose an Approximate Size 6' x 6' 10' x 6' 12' x 14' 12' x 20' I want t…" at bounding box center [867, 314] width 549 height 26
select select "5"
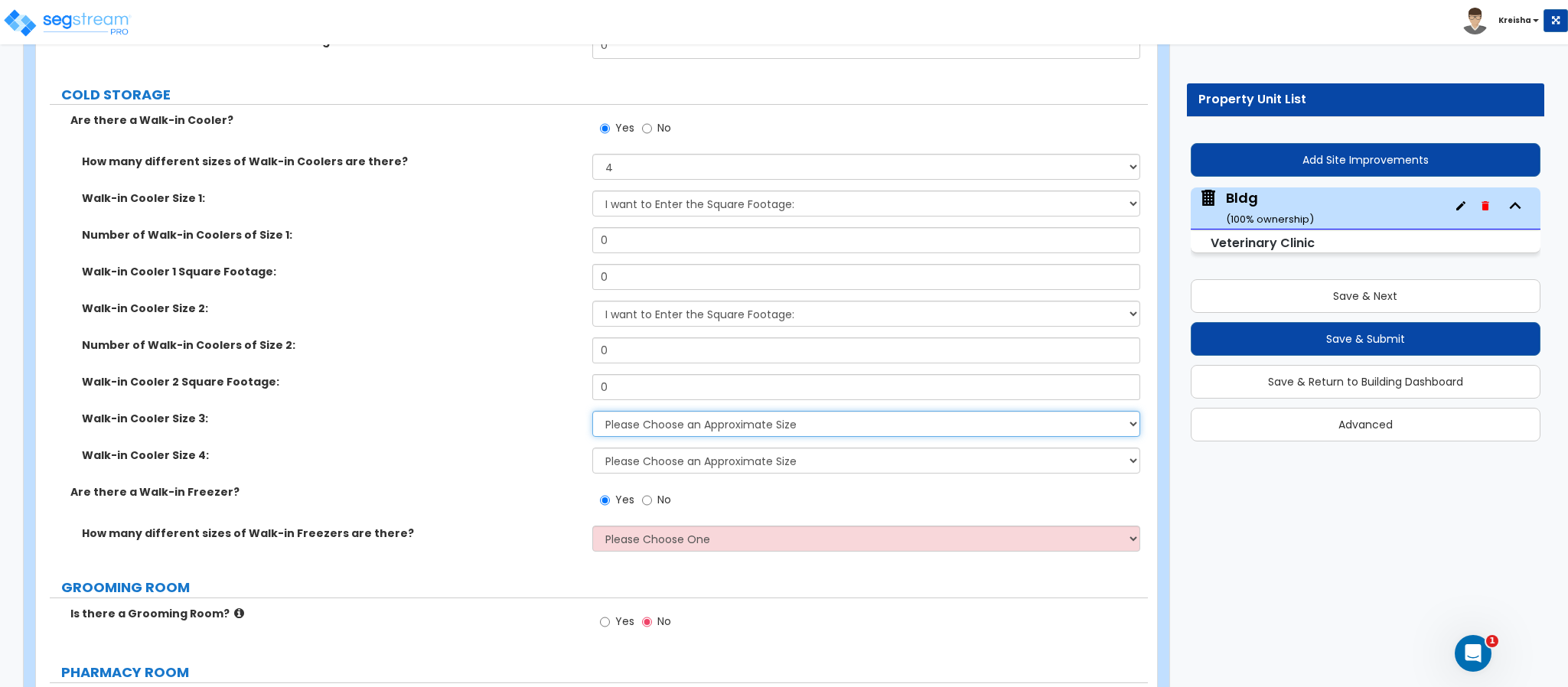
click at [643, 411] on select "Please Choose an Approximate Size 6' x 6' 10' x 6' 12' x 14' 12' x 20' I want t…" at bounding box center [867, 424] width 549 height 26
click at [592, 411] on select "Please Choose an Approximate Size 6' x 6' 10' x 6' 12' x 14' 12' x 20' I want t…" at bounding box center [867, 424] width 549 height 26
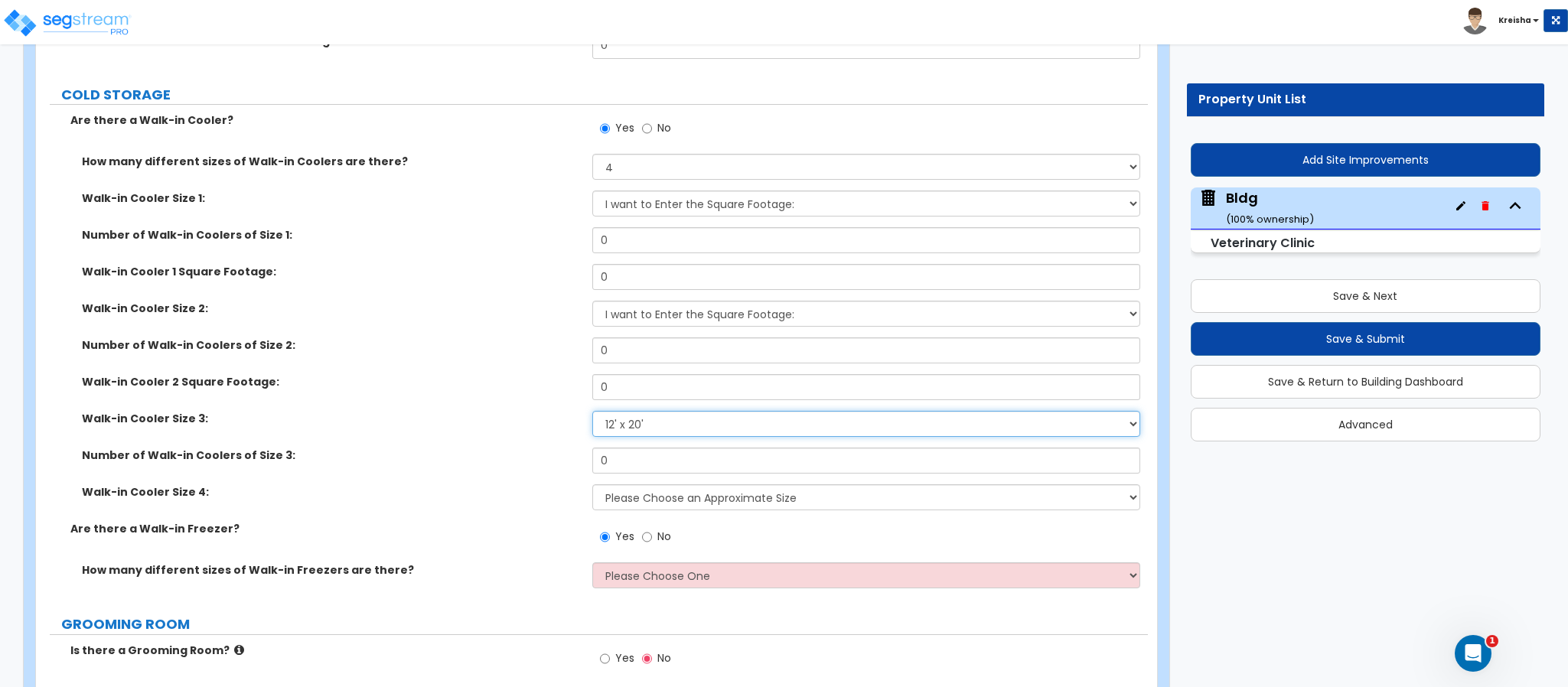
select select "5"
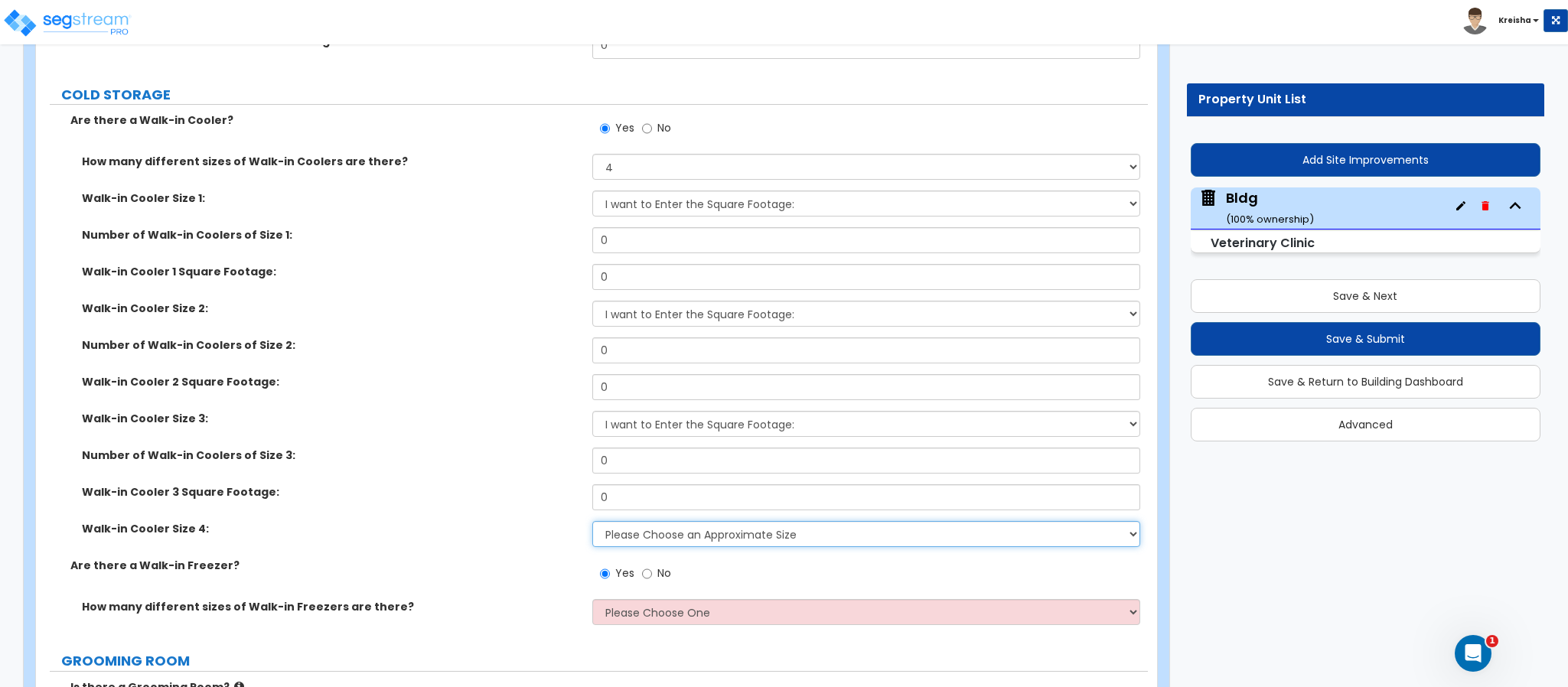
click at [664, 521] on select "Please Choose an Approximate Size 6' x 6' 10' x 6' 12' x 14' 12' x 20' I want t…" at bounding box center [867, 534] width 549 height 26
click at [671, 521] on select "Please Choose an Approximate Size 6' x 6' 10' x 6' 12' x 14' 12' x 20' I want t…" at bounding box center [867, 534] width 549 height 26
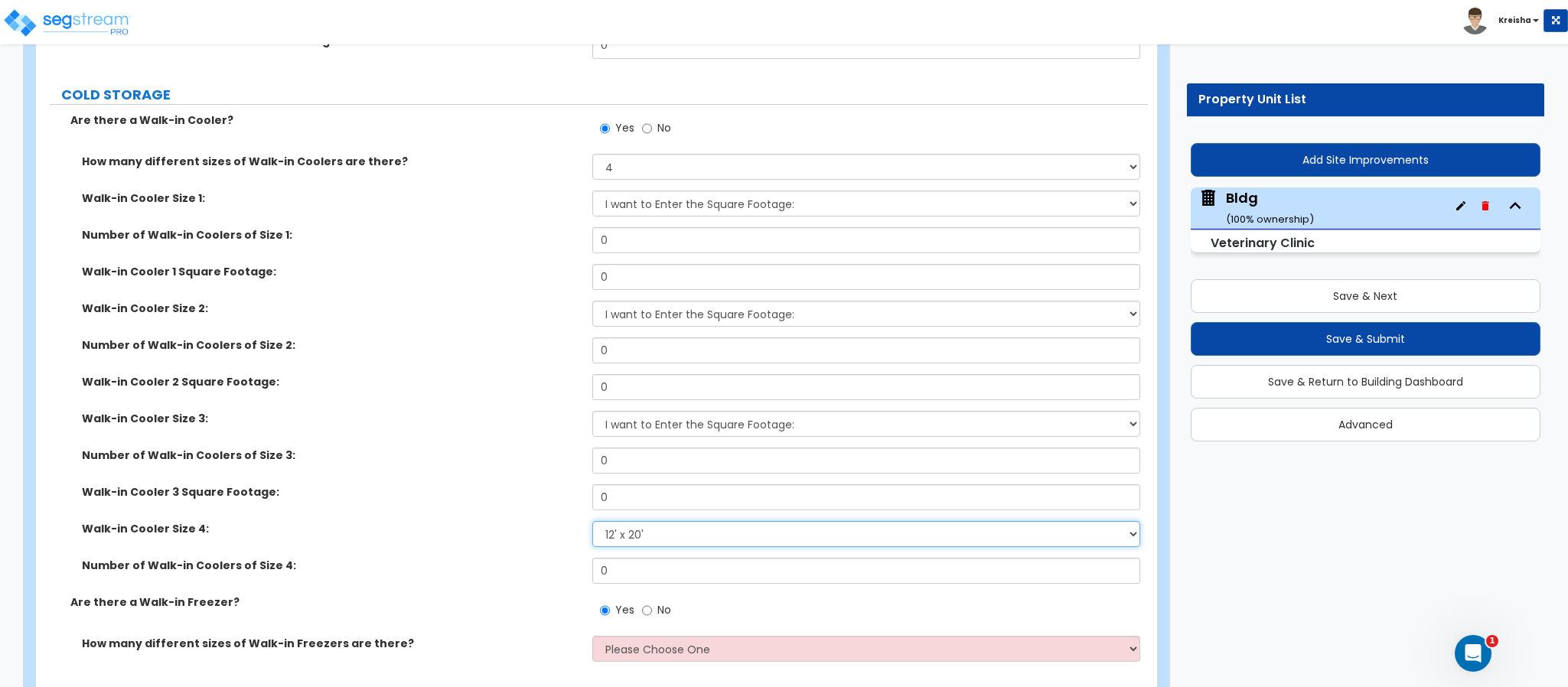
select select "5"
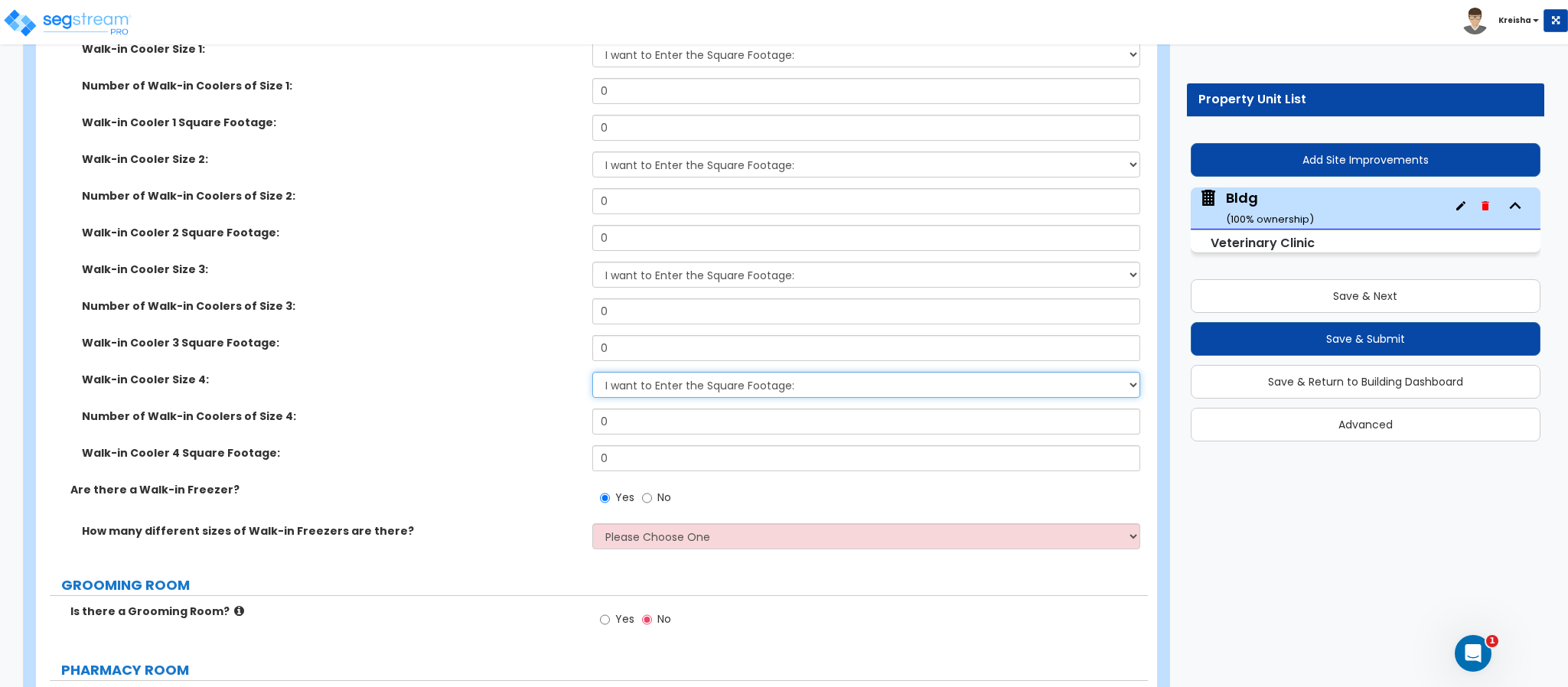
scroll to position [10315, 0]
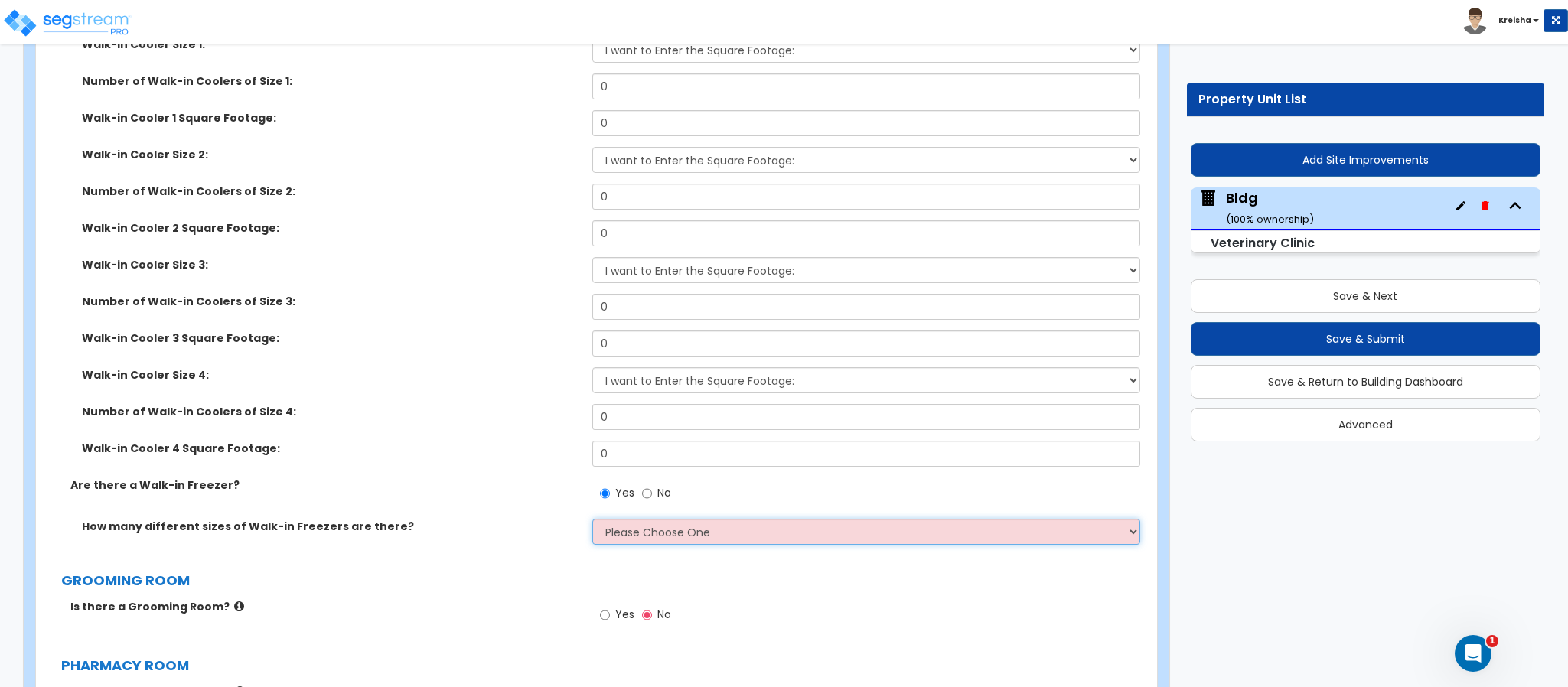
click at [646, 519] on select "Please Choose One 1 2 3 4" at bounding box center [867, 531] width 549 height 26
click at [592, 519] on select "Please Choose One 1 2 3 4" at bounding box center [867, 531] width 549 height 26
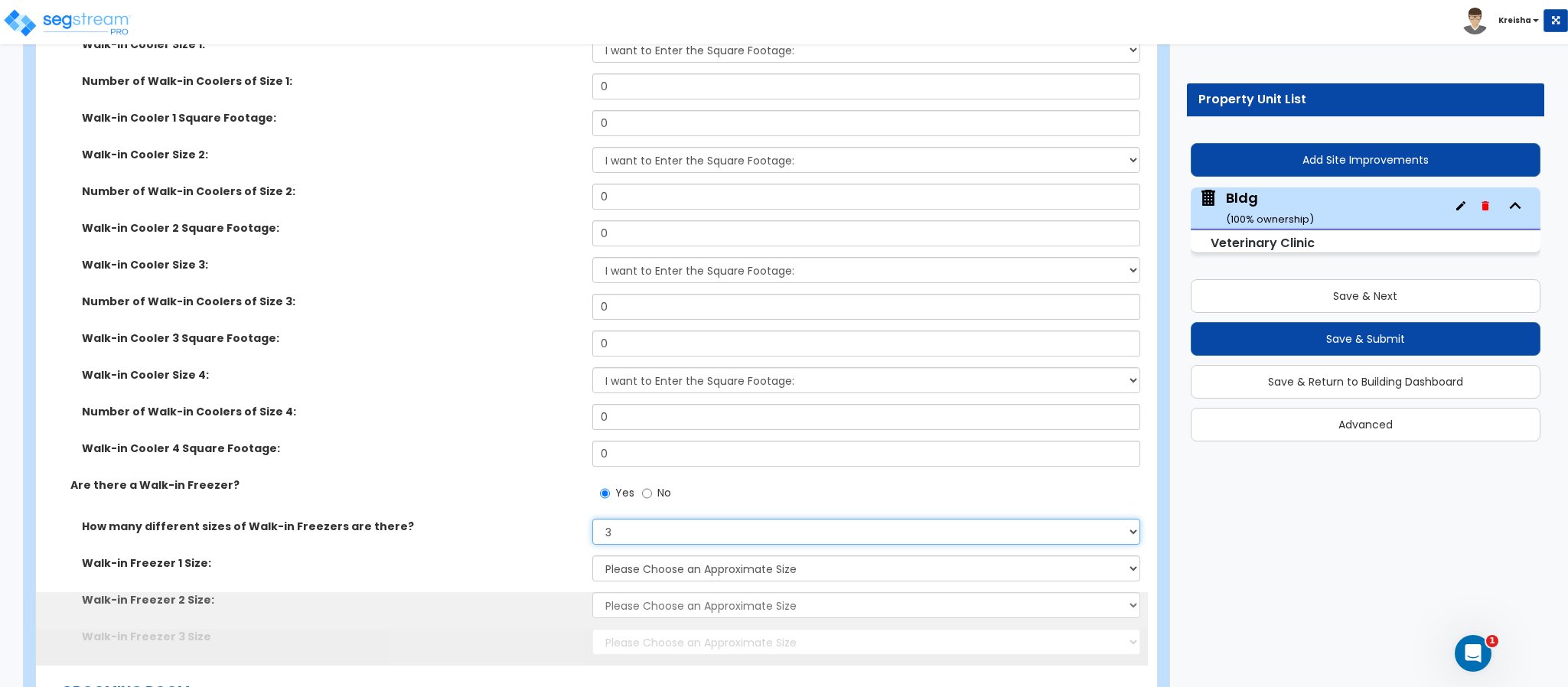
select select "4"
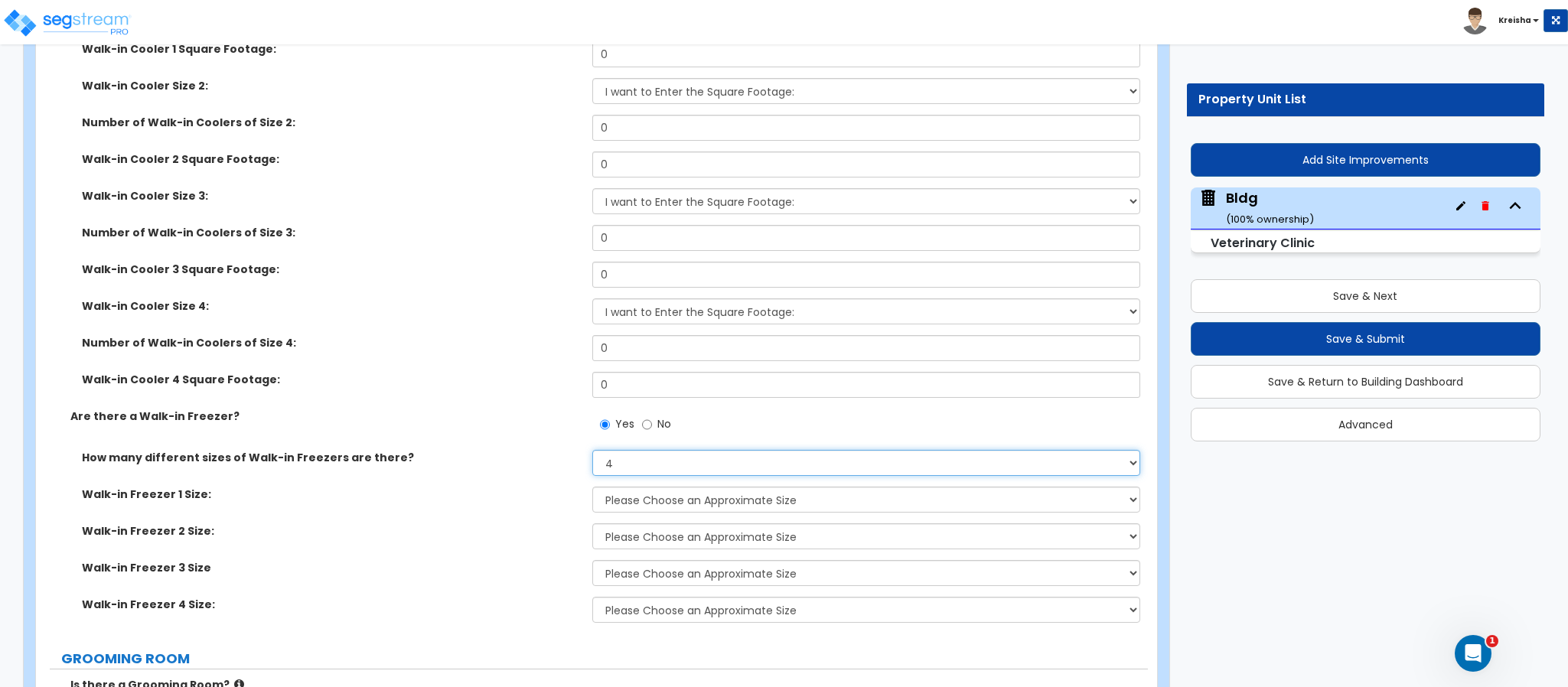
scroll to position [10468, 0]
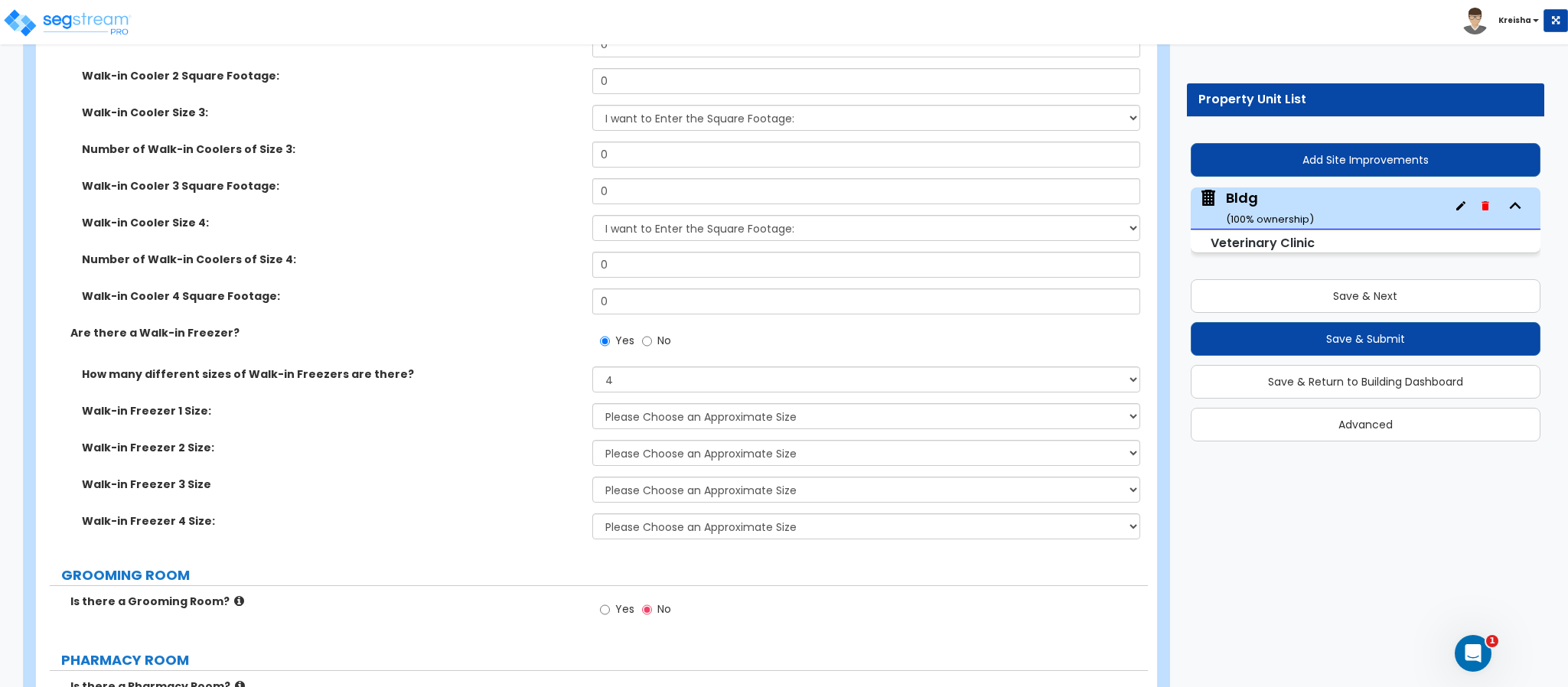
click at [440, 403] on label "Walk-in Freezer 1 Size:" at bounding box center [331, 410] width 499 height 15
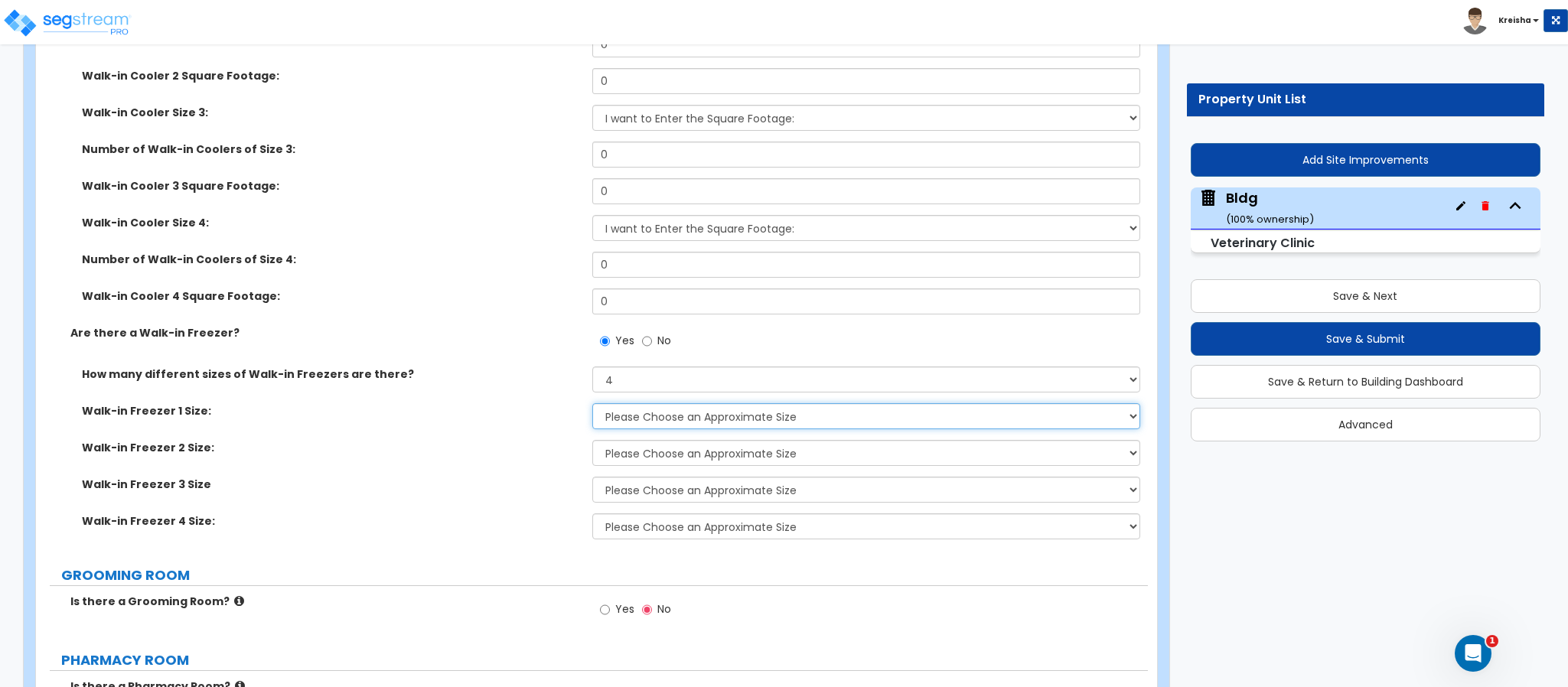
click at [888, 403] on select "Please Choose an Approximate Size 8' x 8' 8' x 12' 8' x 16' 8' x 20' I want to …" at bounding box center [867, 416] width 549 height 26
click at [592, 403] on select "Please Choose an Approximate Size 8' x 8' 8' x 12' 8' x 16' 8' x 20' I want to …" at bounding box center [867, 416] width 549 height 26
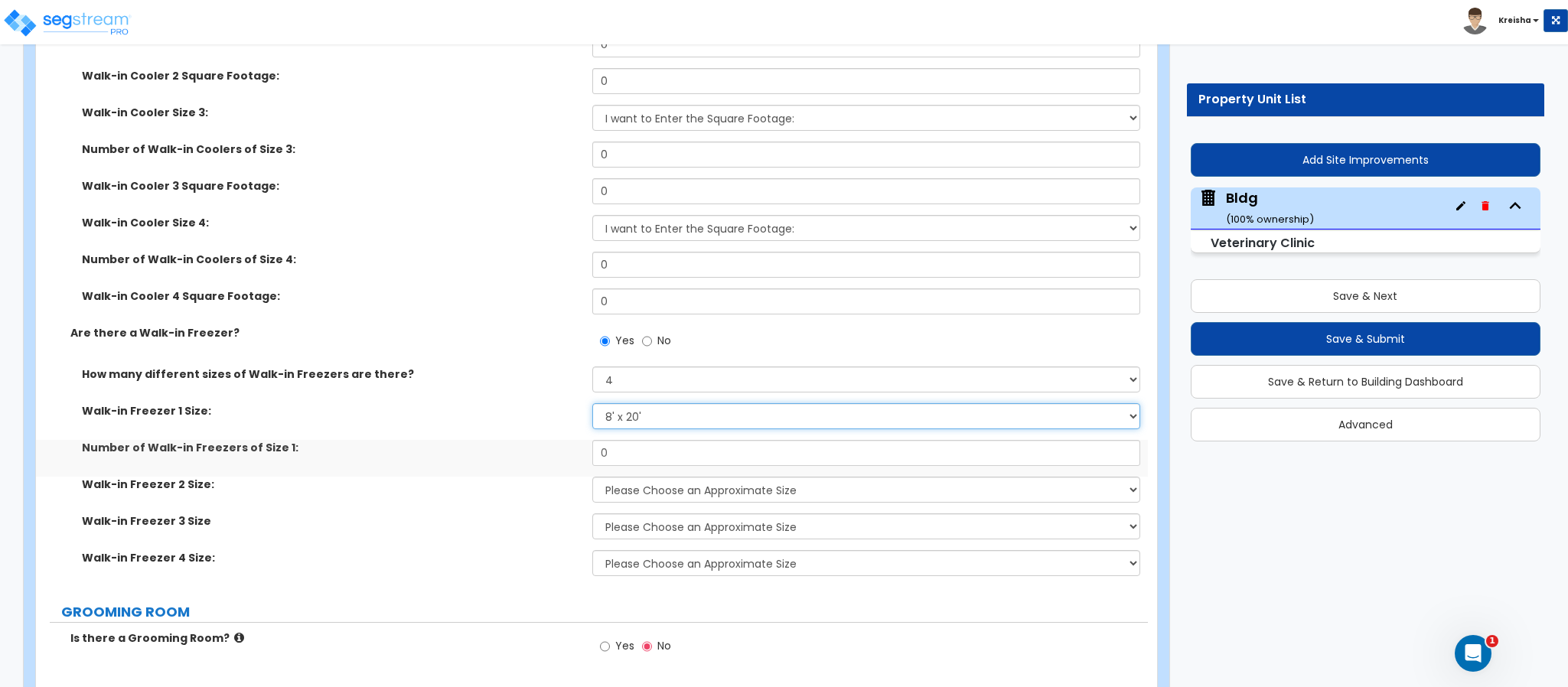
select select "5"
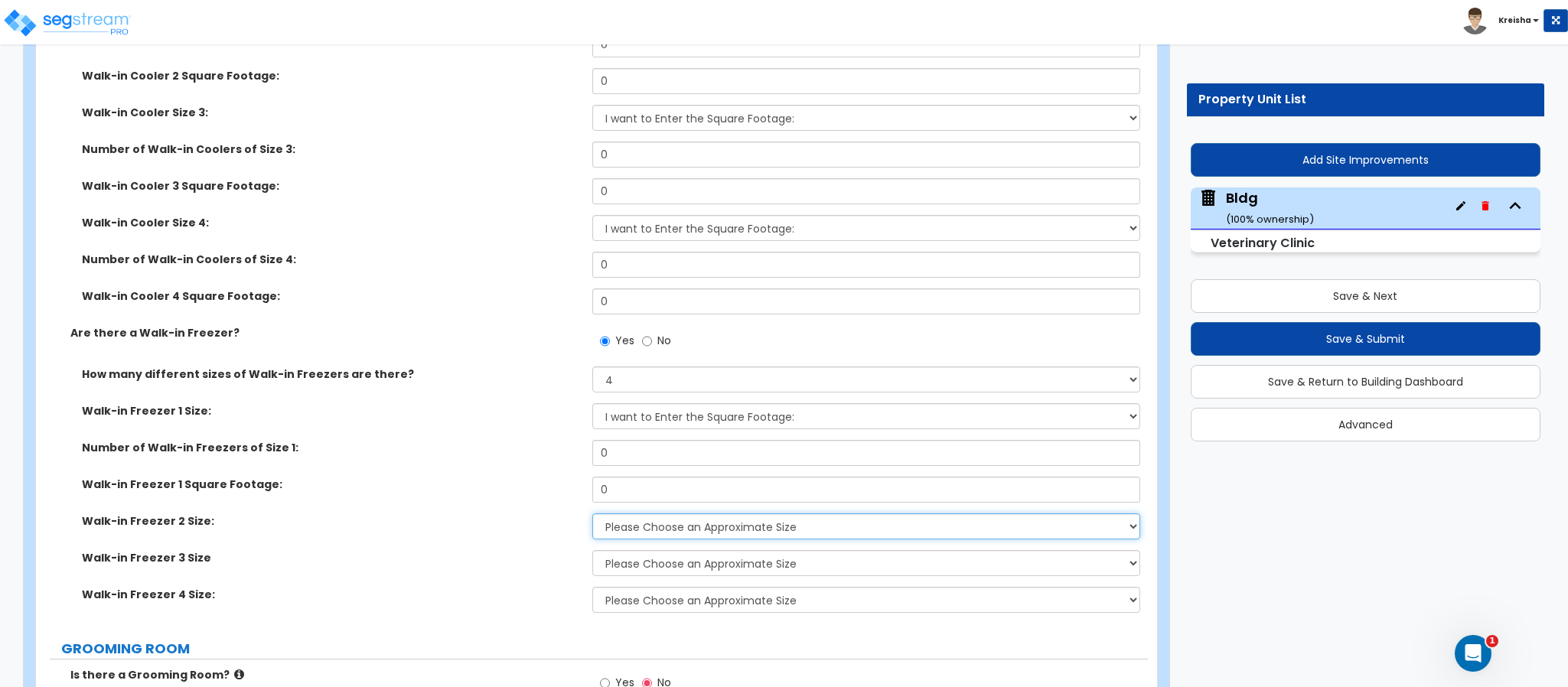
click at [678, 513] on select "Please Choose an Approximate Size 8' x 8' 8' x 12' 8' x 16' 8' x 20' I want to …" at bounding box center [867, 526] width 549 height 26
click at [592, 513] on select "Please Choose an Approximate Size 8' x 8' 8' x 12' 8' x 16' 8' x 20' I want to …" at bounding box center [867, 526] width 549 height 26
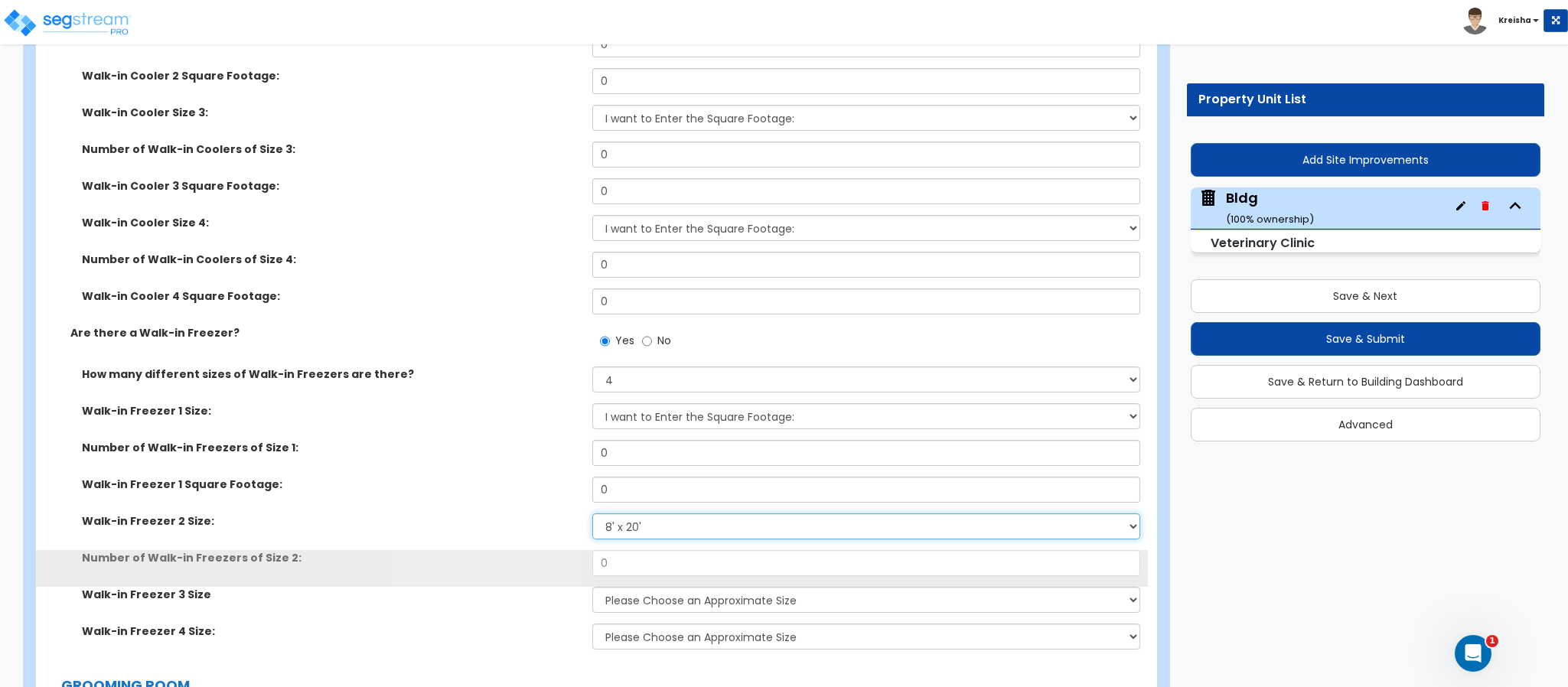
select select "5"
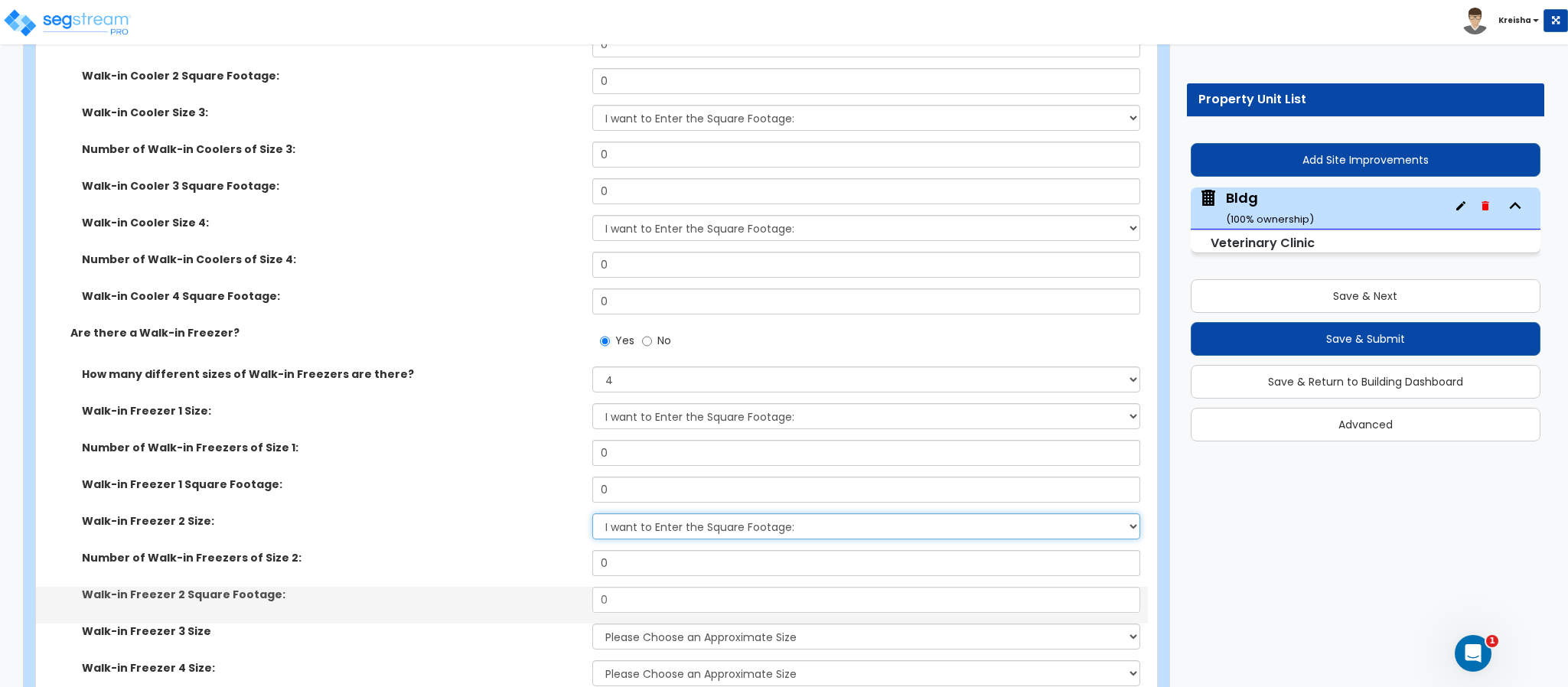
scroll to position [10697, 0]
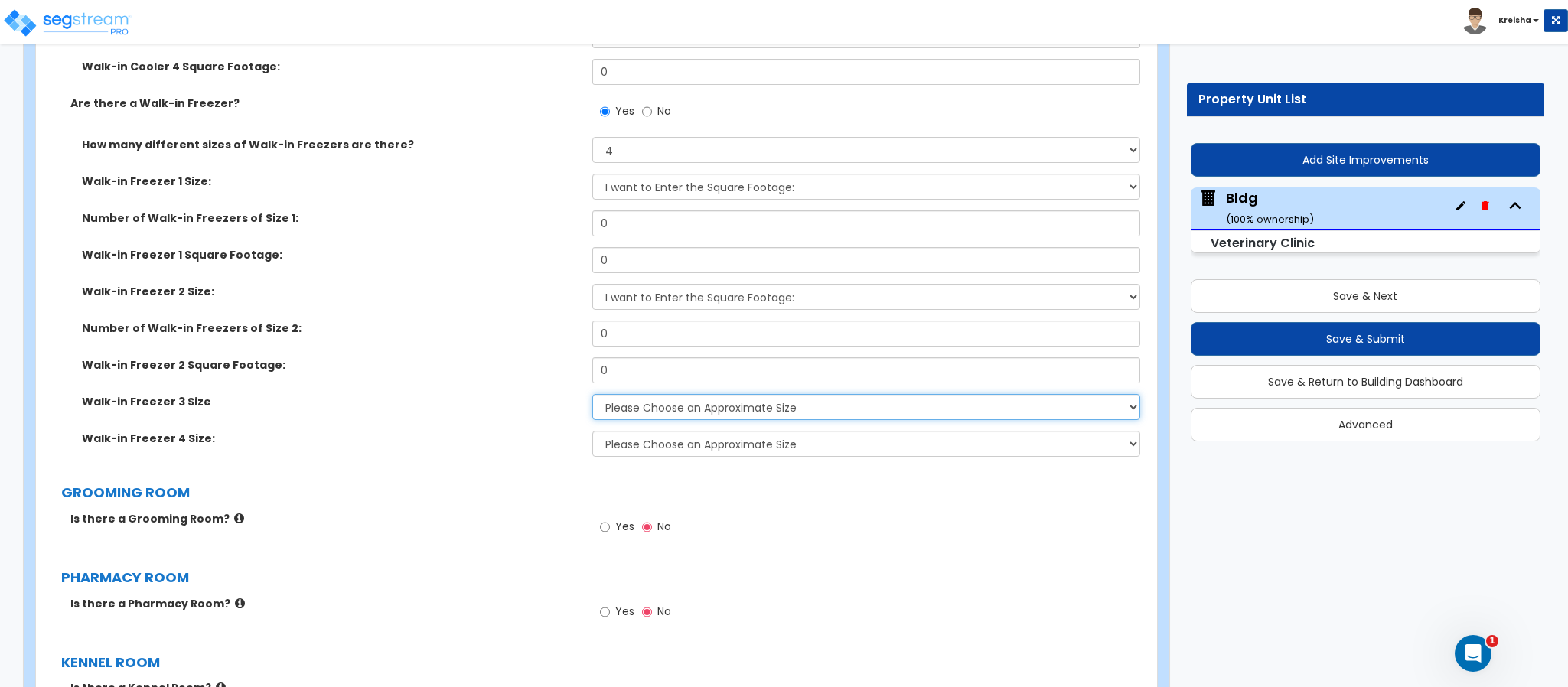
click at [594, 394] on select "Please Choose an Approximate Size 8' x 8' 8' x 12' 8' x 16' 8' x 20' I want to …" at bounding box center [867, 407] width 549 height 26
click at [592, 394] on select "Please Choose an Approximate Size 8' x 8' 8' x 12' 8' x 16' 8' x 20' I want to …" at bounding box center [867, 407] width 549 height 26
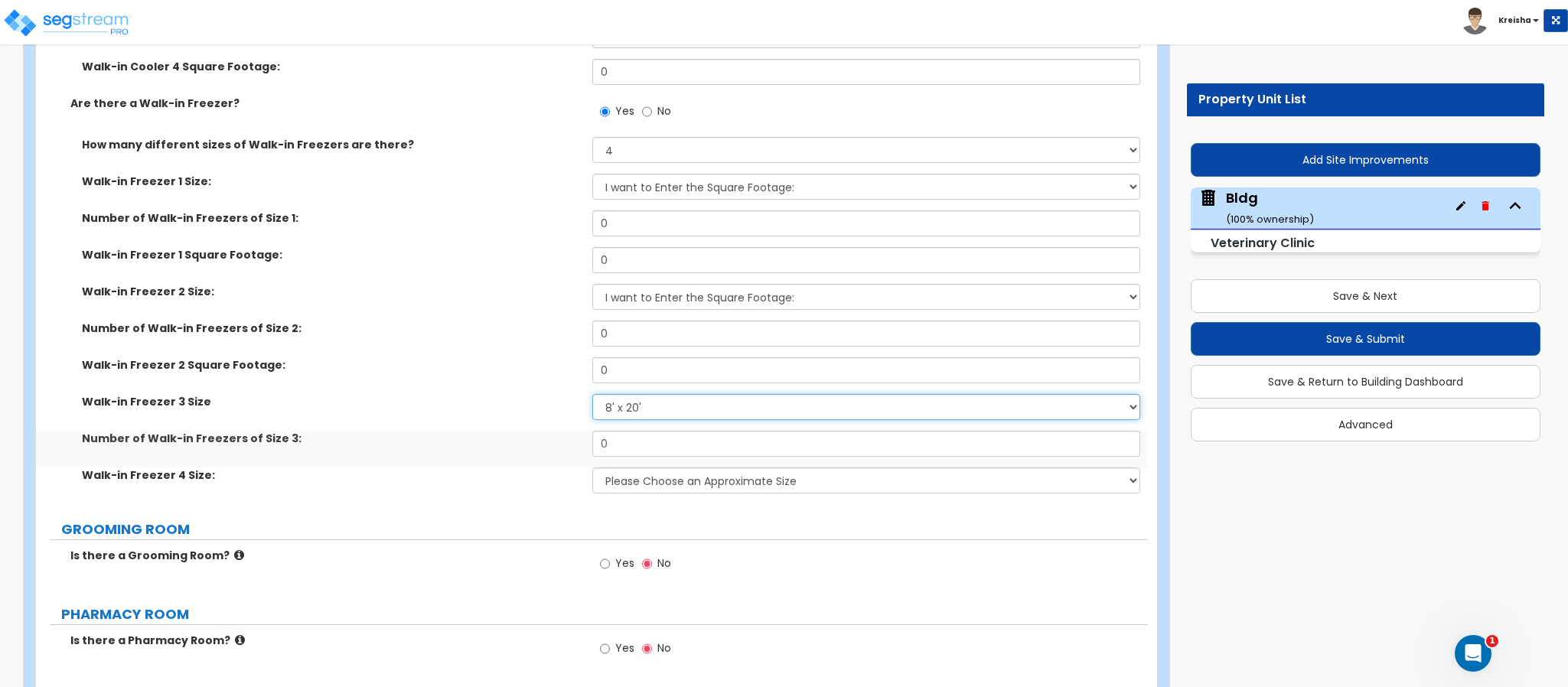
select select "5"
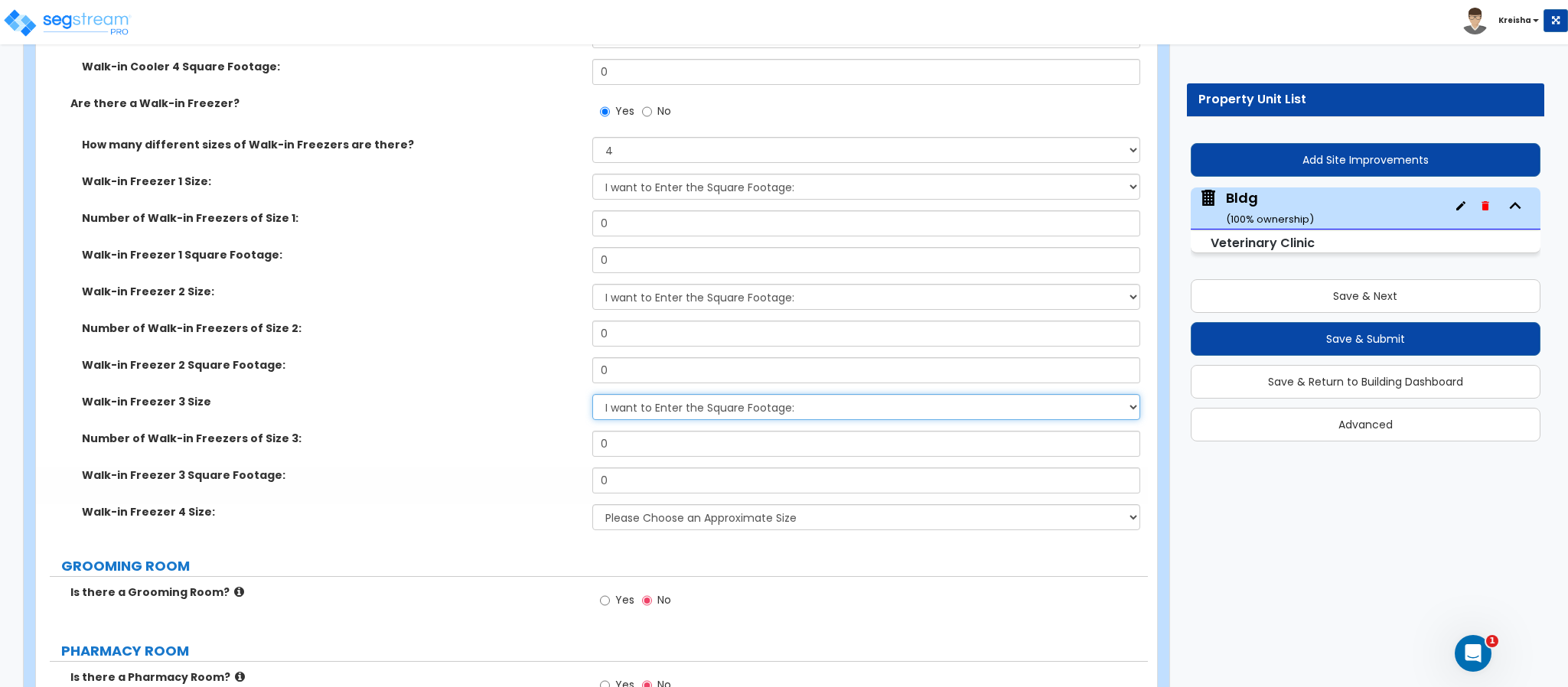
scroll to position [10774, 0]
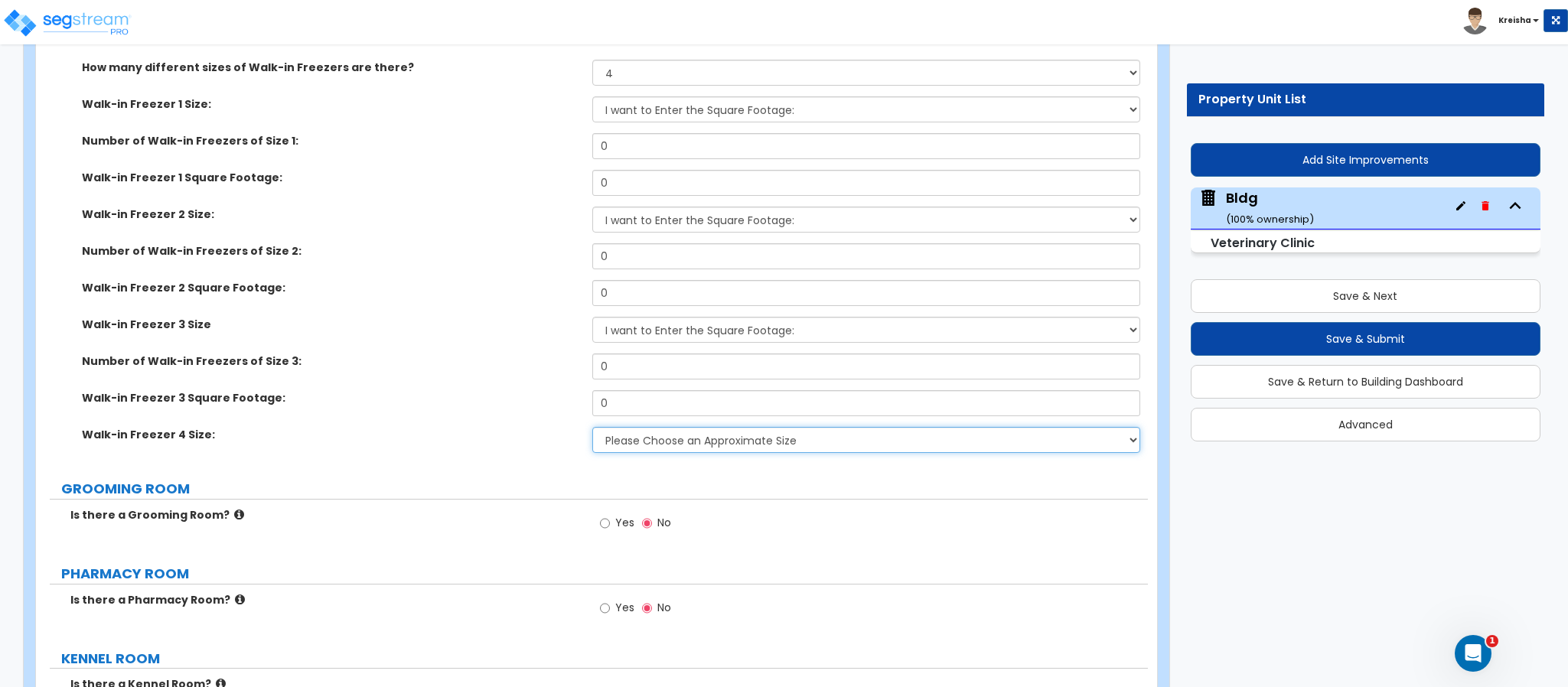
click at [648, 427] on select "Please Choose an Approximate Size 8' x 8' 8' x 12' 8' x 16' 8' x 20' I want to …" at bounding box center [867, 440] width 549 height 26
click at [592, 427] on select "Please Choose an Approximate Size 8' x 8' 8' x 12' 8' x 16' 8' x 20' I want to …" at bounding box center [867, 440] width 549 height 26
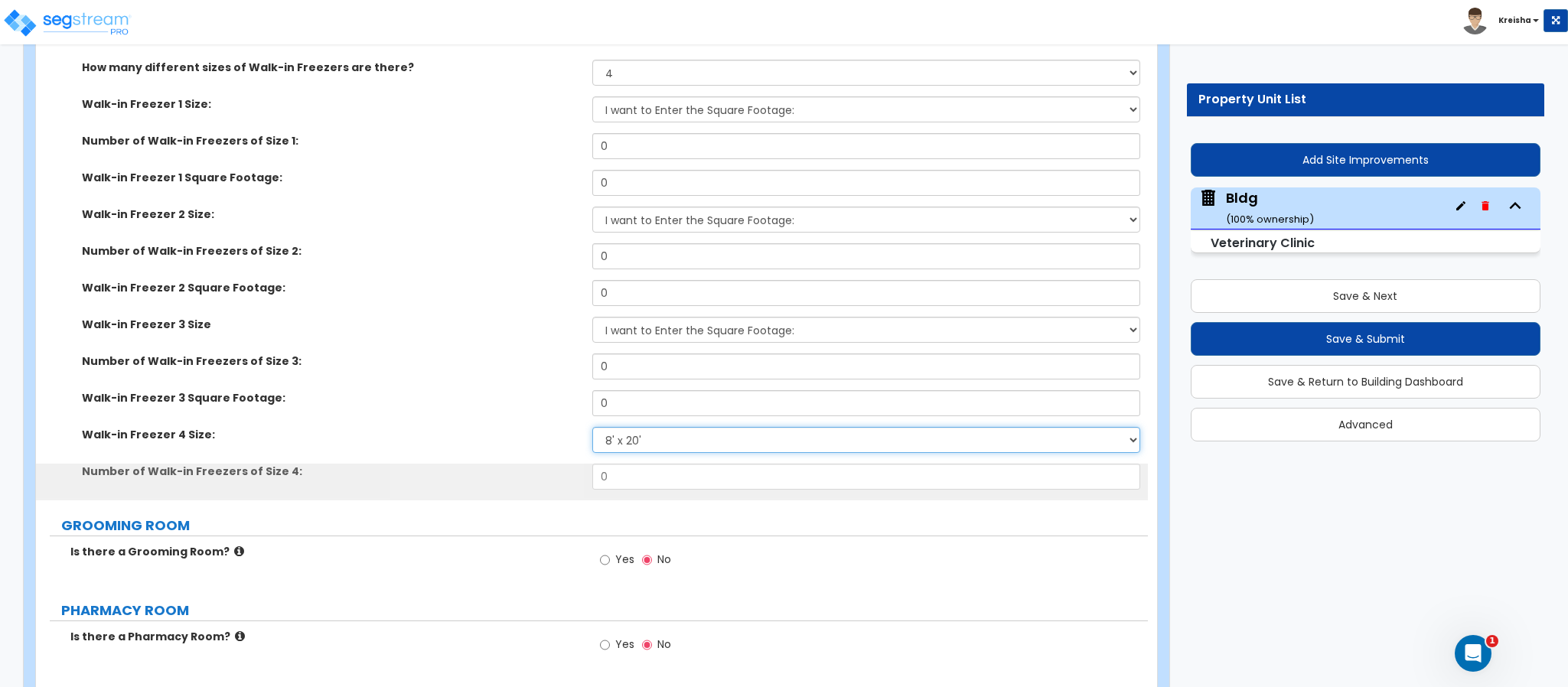
select select "5"
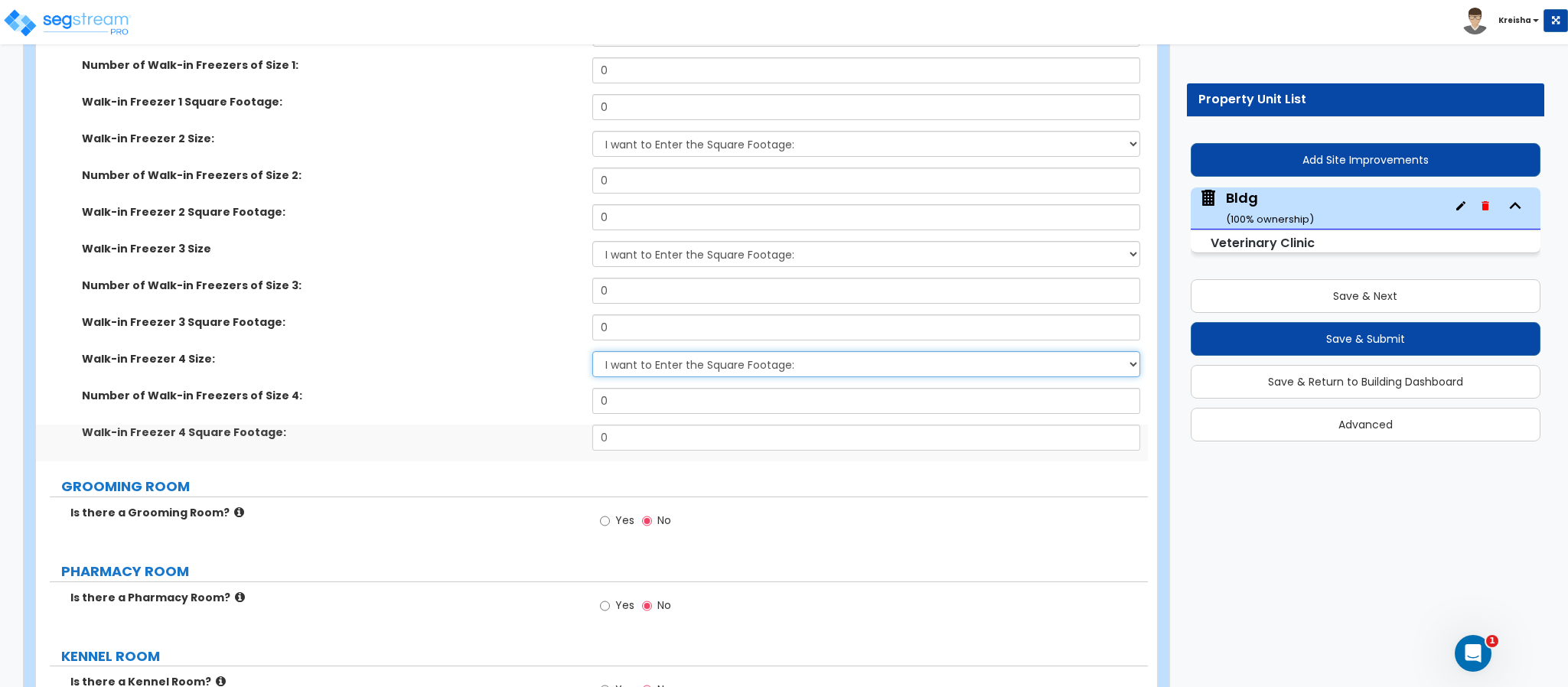
scroll to position [10927, 0]
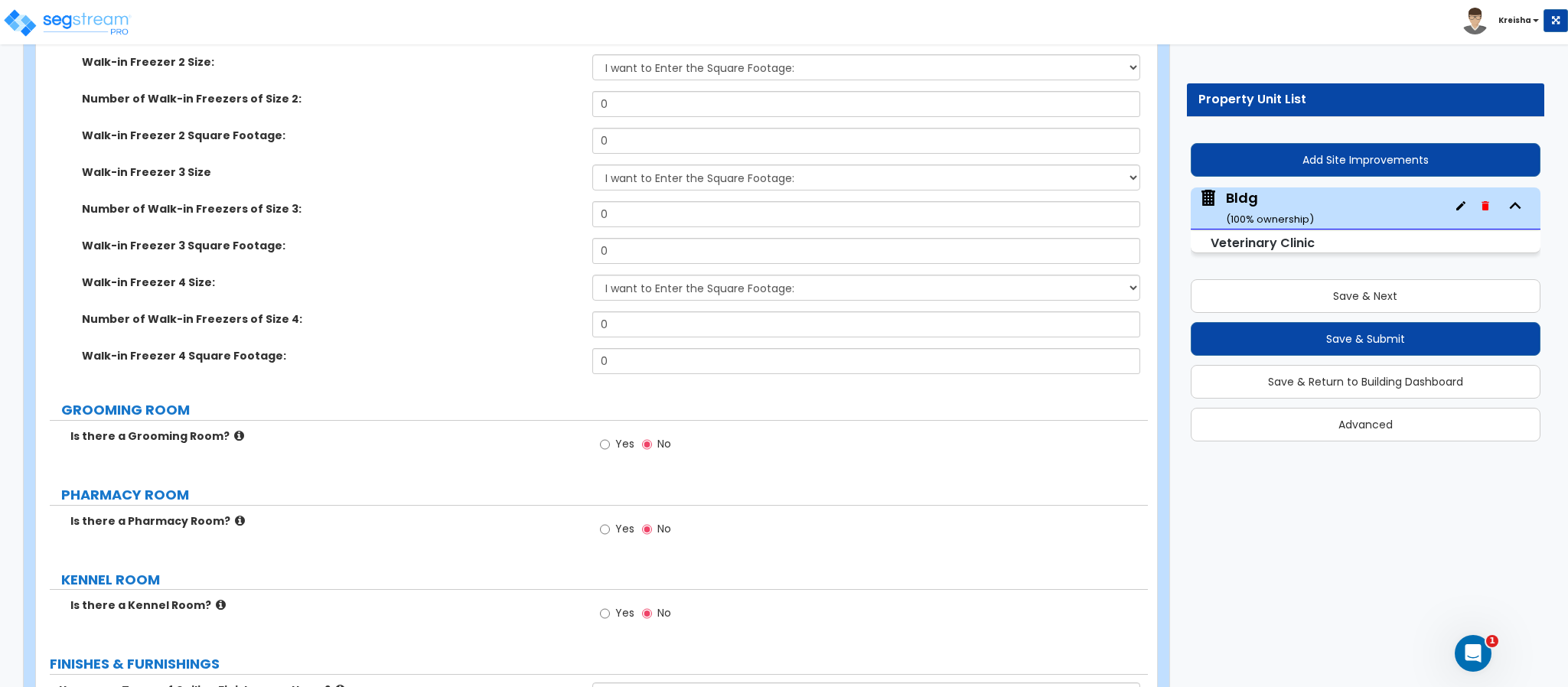
drag, startPoint x: 623, startPoint y: 416, endPoint x: 610, endPoint y: 385, distance: 33.6
click at [622, 436] on span "Yes" at bounding box center [625, 444] width 19 height 15
click at [610, 436] on input "Yes" at bounding box center [605, 444] width 10 height 17
radio input "true"
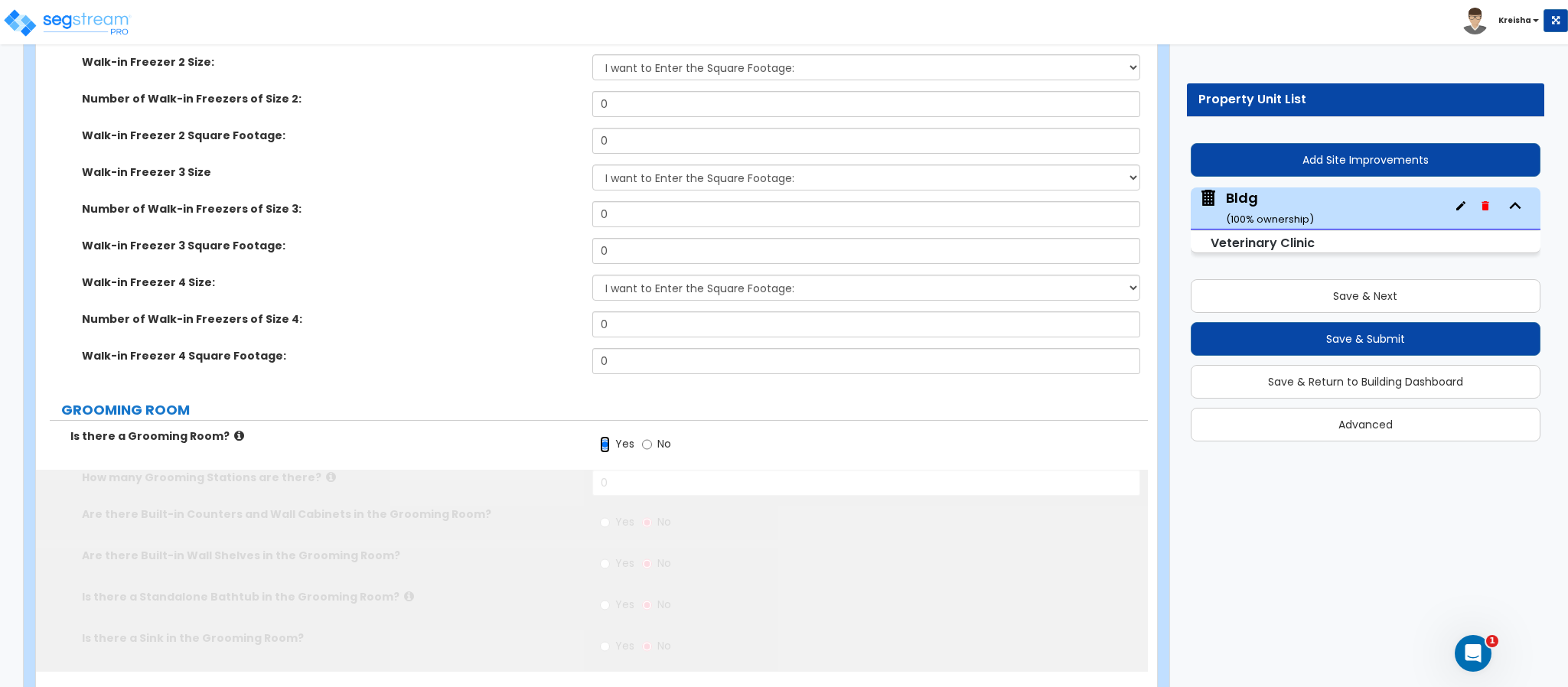
scroll to position [11080, 0]
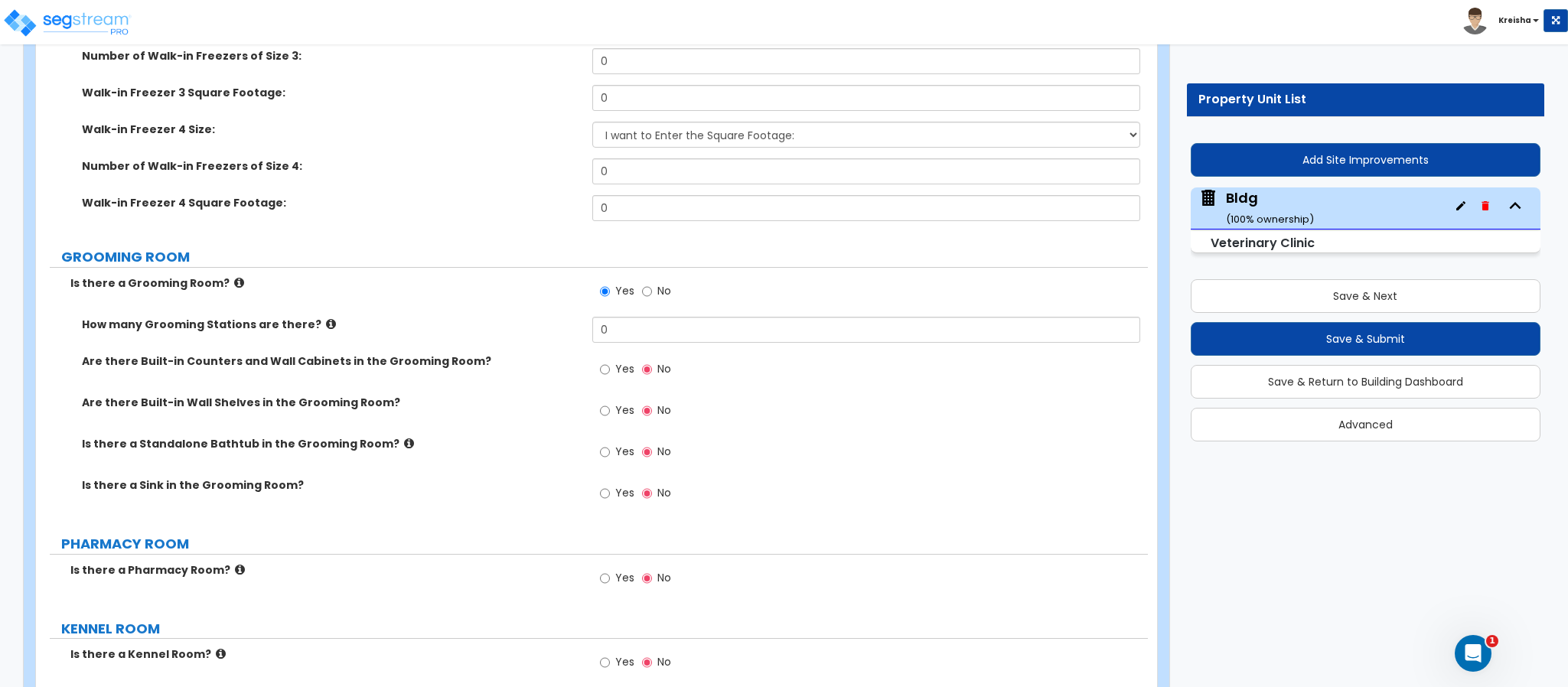
click at [632, 353] on div "Yes No" at bounding box center [635, 371] width 86 height 35
drag, startPoint x: 613, startPoint y: 343, endPoint x: 610, endPoint y: 353, distance: 10.4
click at [613, 358] on label "Yes" at bounding box center [617, 371] width 34 height 26
click at [610, 361] on input "Yes" at bounding box center [605, 369] width 10 height 17
radio input "true"
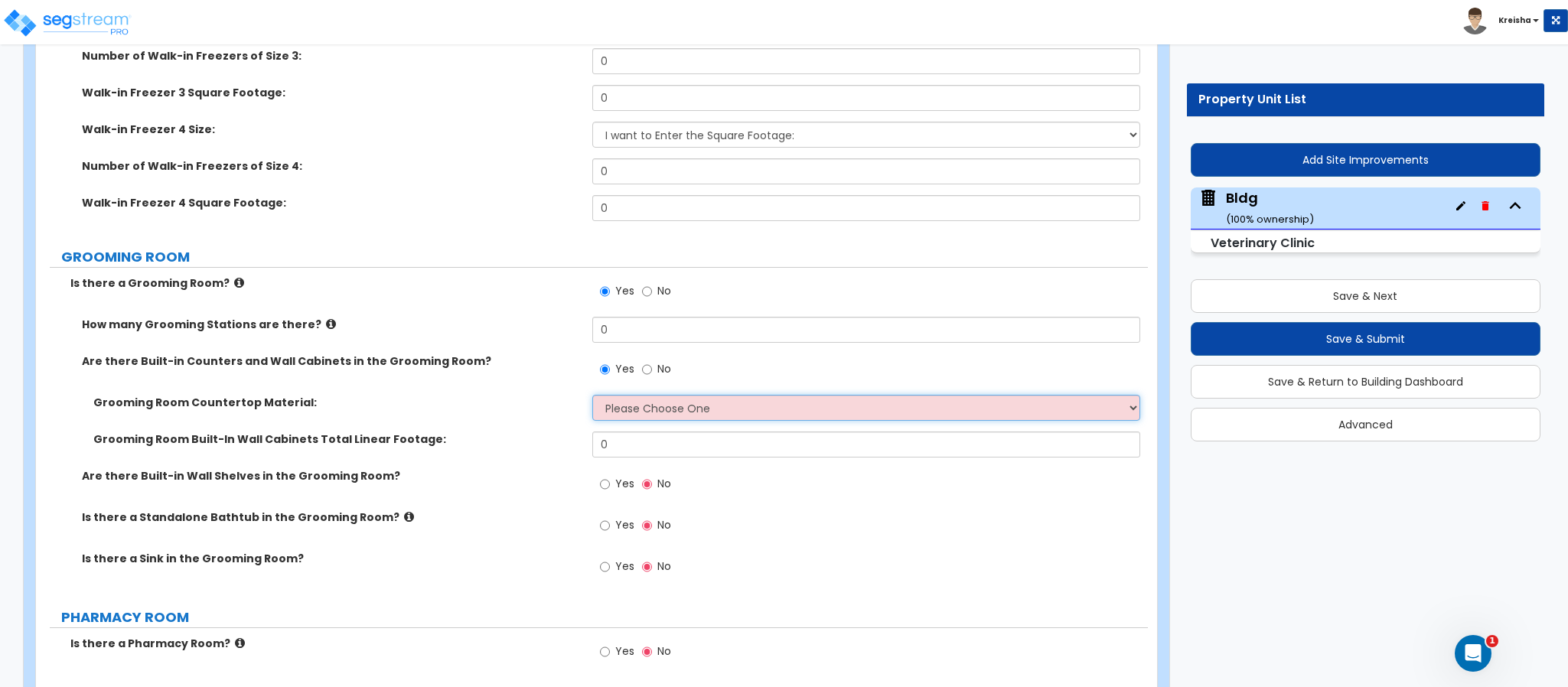
click at [600, 395] on select "Please Choose One Plastic Laminate Solid Surface Stone Quartz Marble Tile Wood …" at bounding box center [867, 408] width 549 height 26
select select "2"
click at [592, 395] on select "Please Choose One Plastic Laminate Solid Surface Stone Quartz Marble Tile Wood …" at bounding box center [867, 408] width 549 height 26
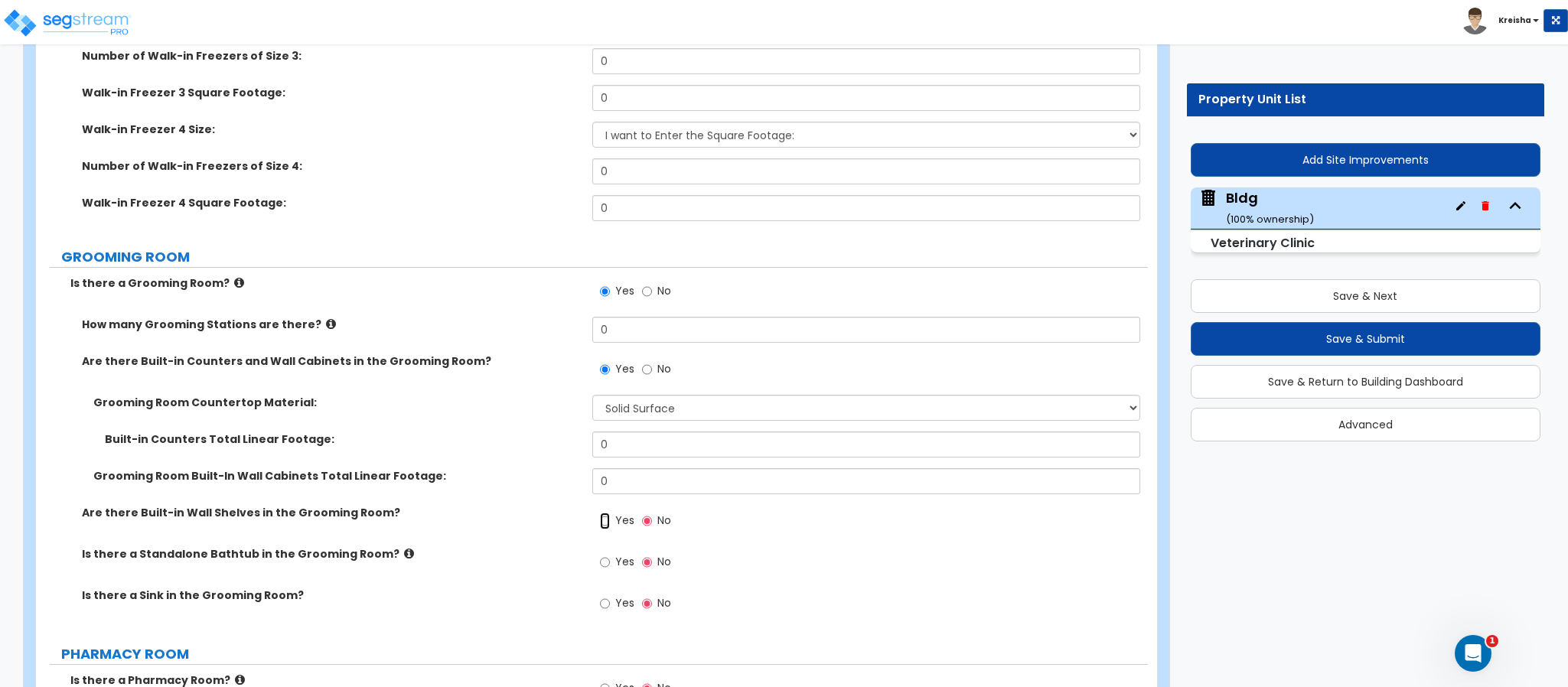
click at [606, 512] on input "Yes" at bounding box center [605, 520] width 10 height 17
radio input "true"
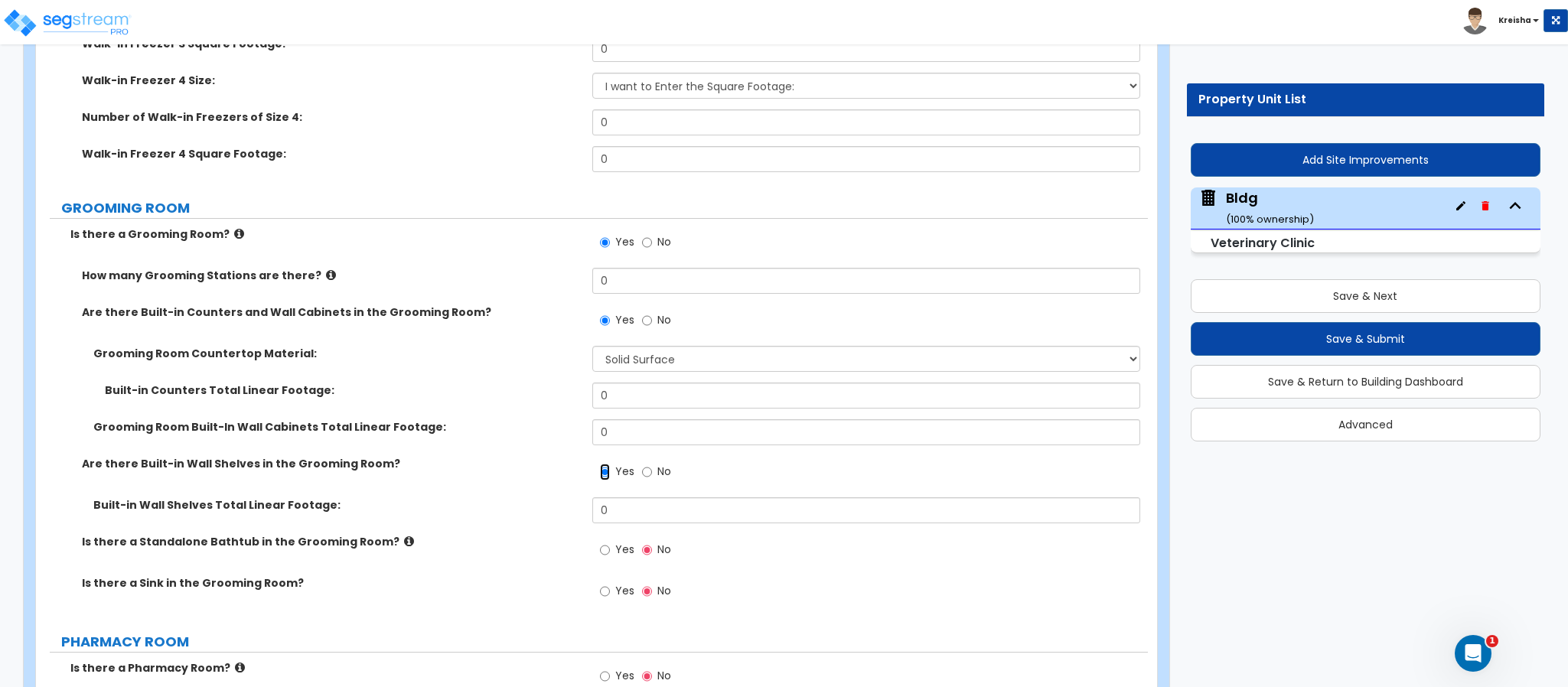
scroll to position [11156, 0]
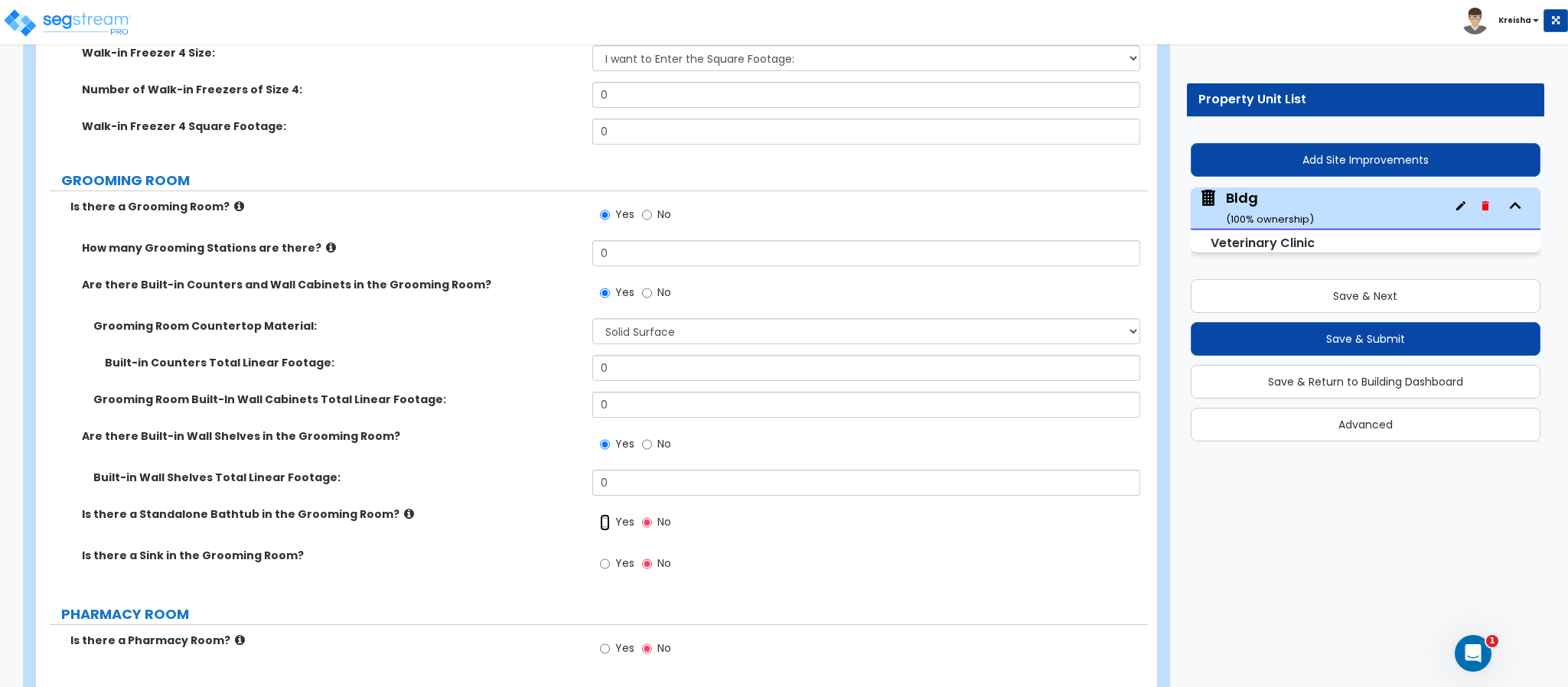
click at [609, 514] on input "Yes" at bounding box center [605, 522] width 10 height 17
radio input "true"
click at [611, 552] on label "Yes" at bounding box center [617, 565] width 34 height 26
click at [610, 555] on input "Yes" at bounding box center [605, 563] width 10 height 17
radio input "true"
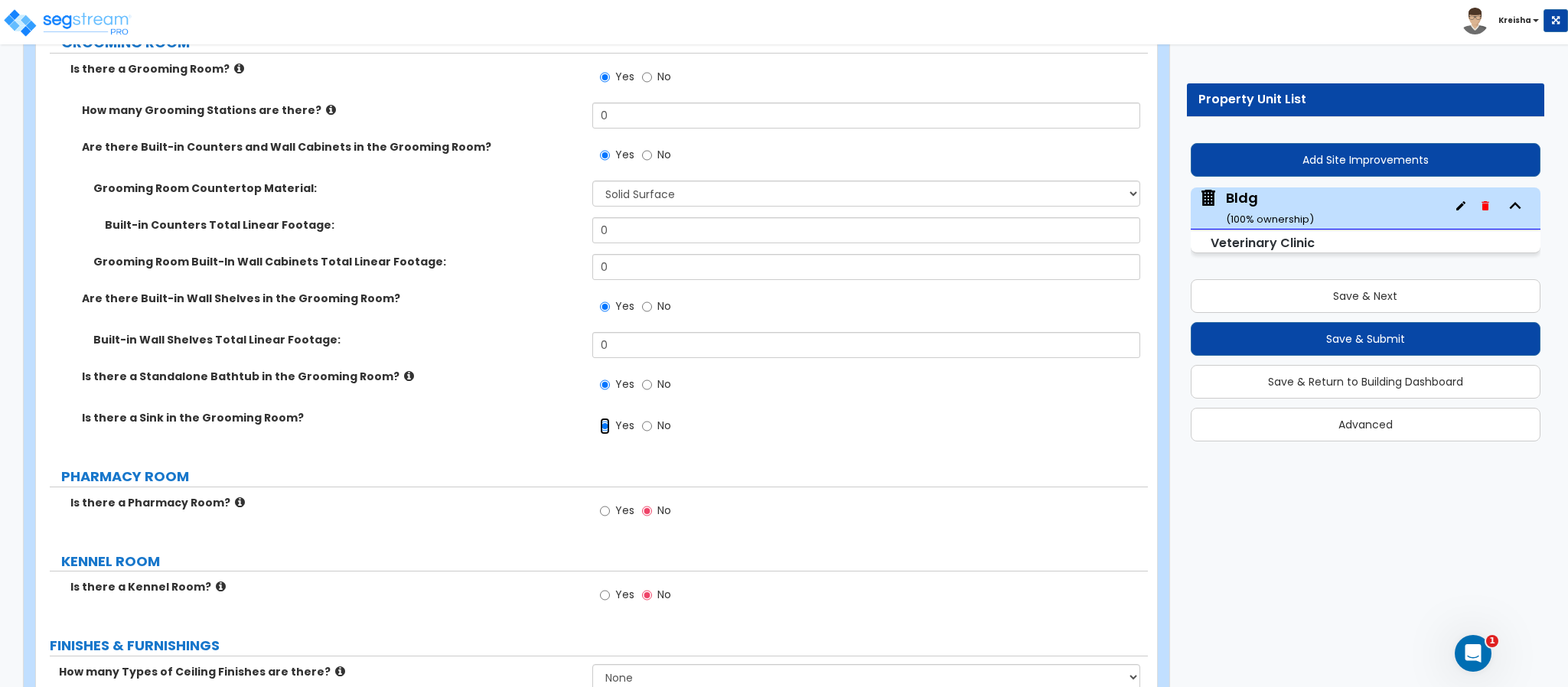
scroll to position [11385, 0]
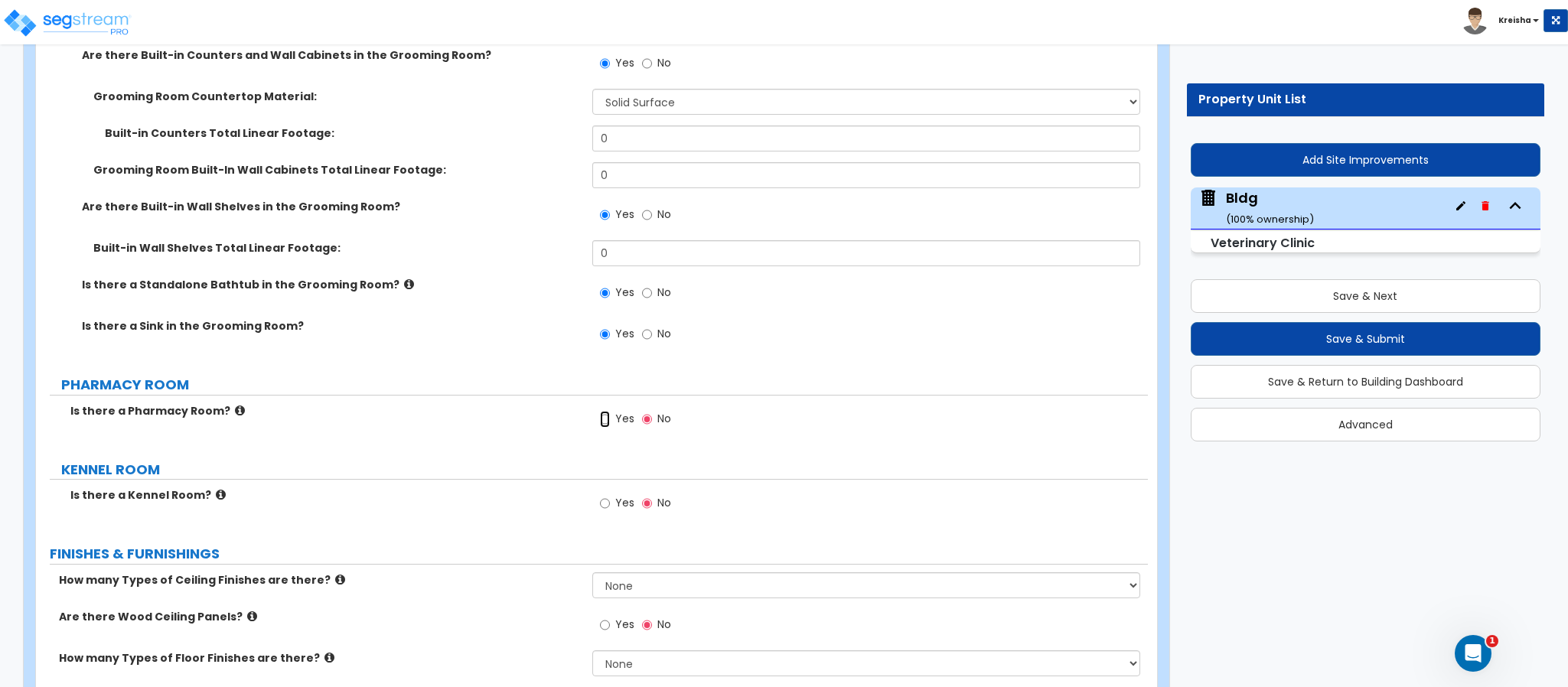
click at [606, 411] on input "Yes" at bounding box center [605, 419] width 10 height 17
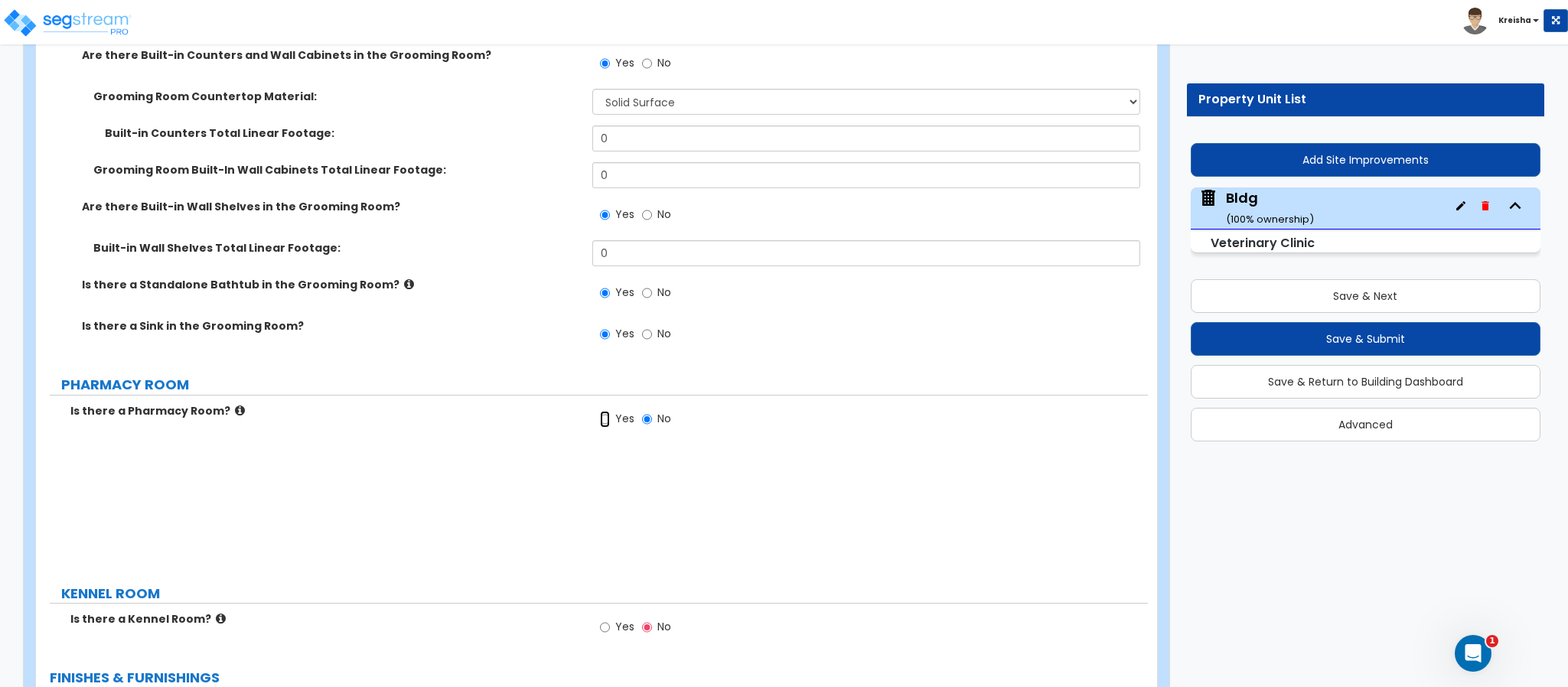
radio input "true"
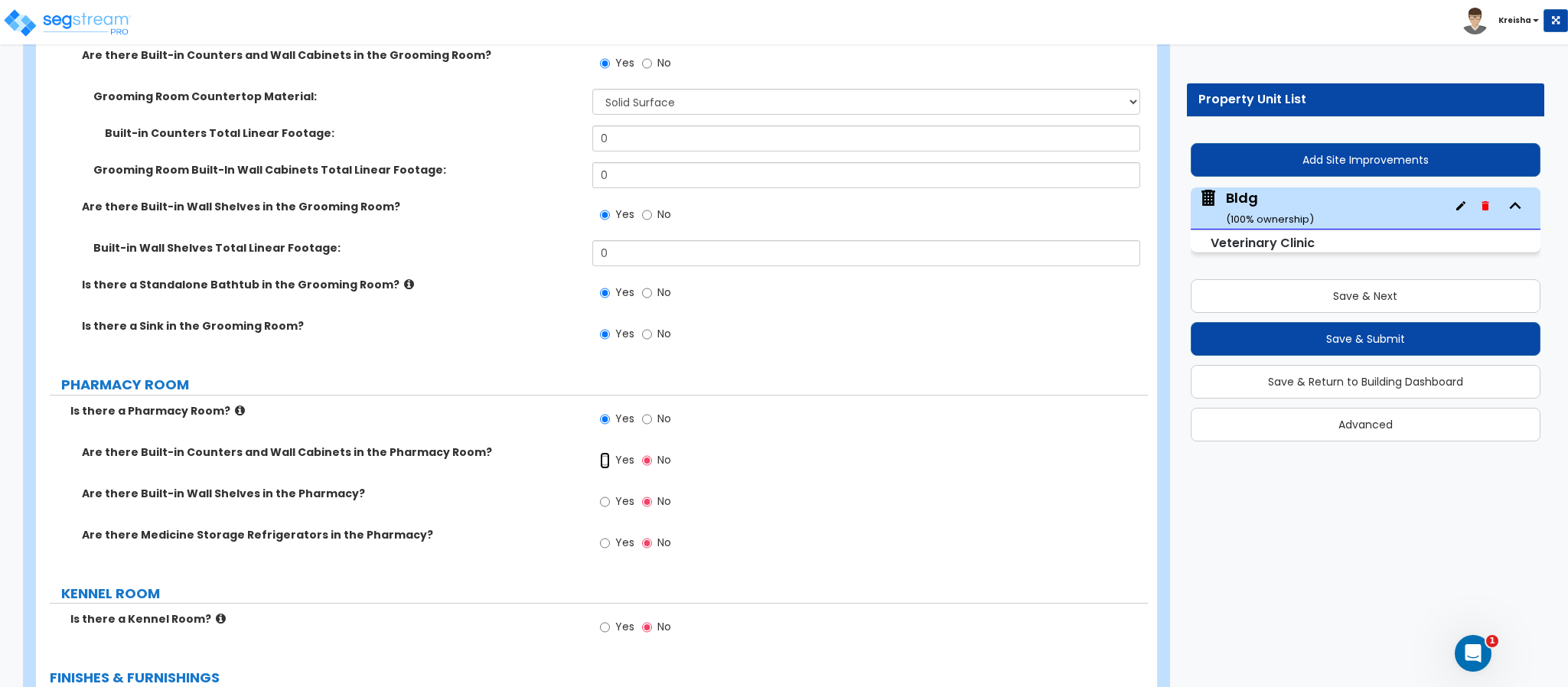
click at [609, 452] on input "Yes" at bounding box center [605, 460] width 10 height 17
radio input "true"
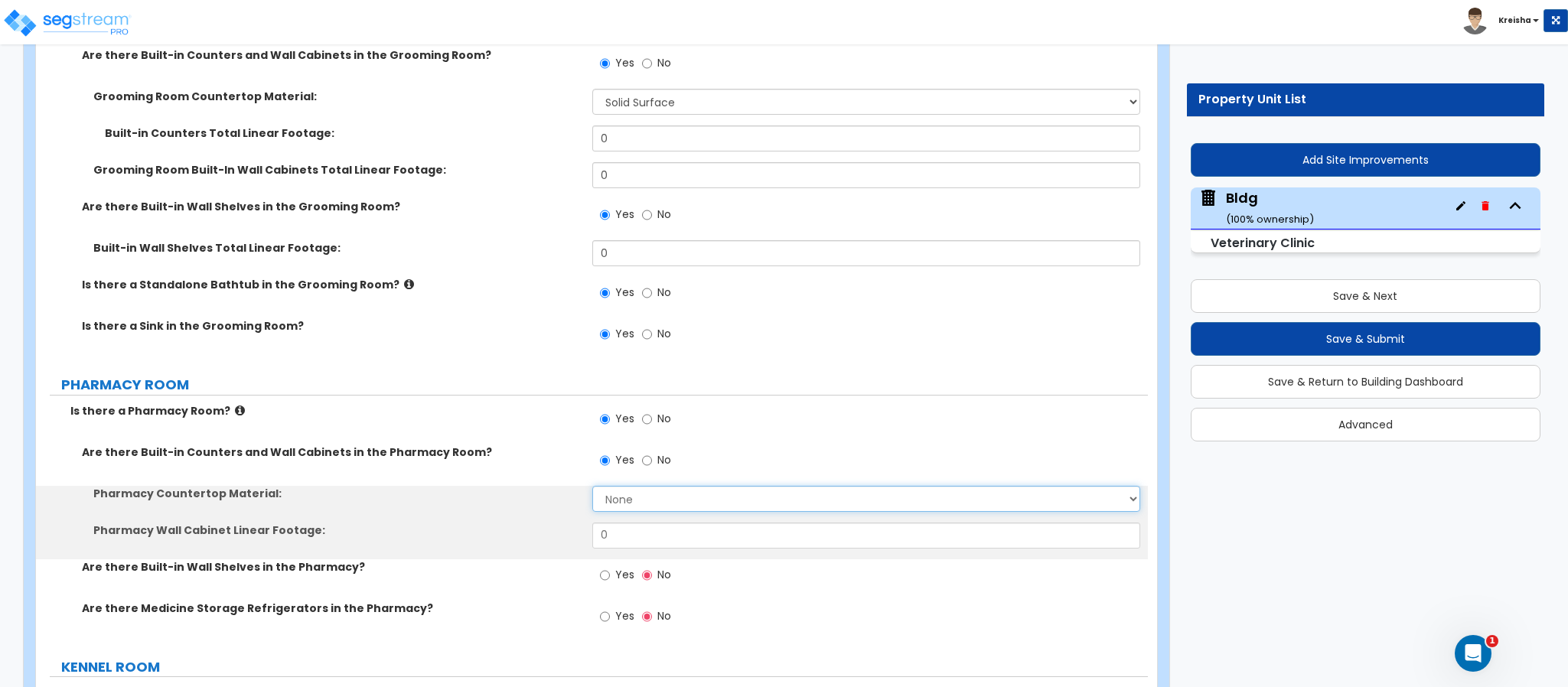
click at [631, 486] on select "None Plastic Laminate Solid Surface Stone Quartz Marble Tile Wood Stainless Ste…" at bounding box center [867, 499] width 549 height 26
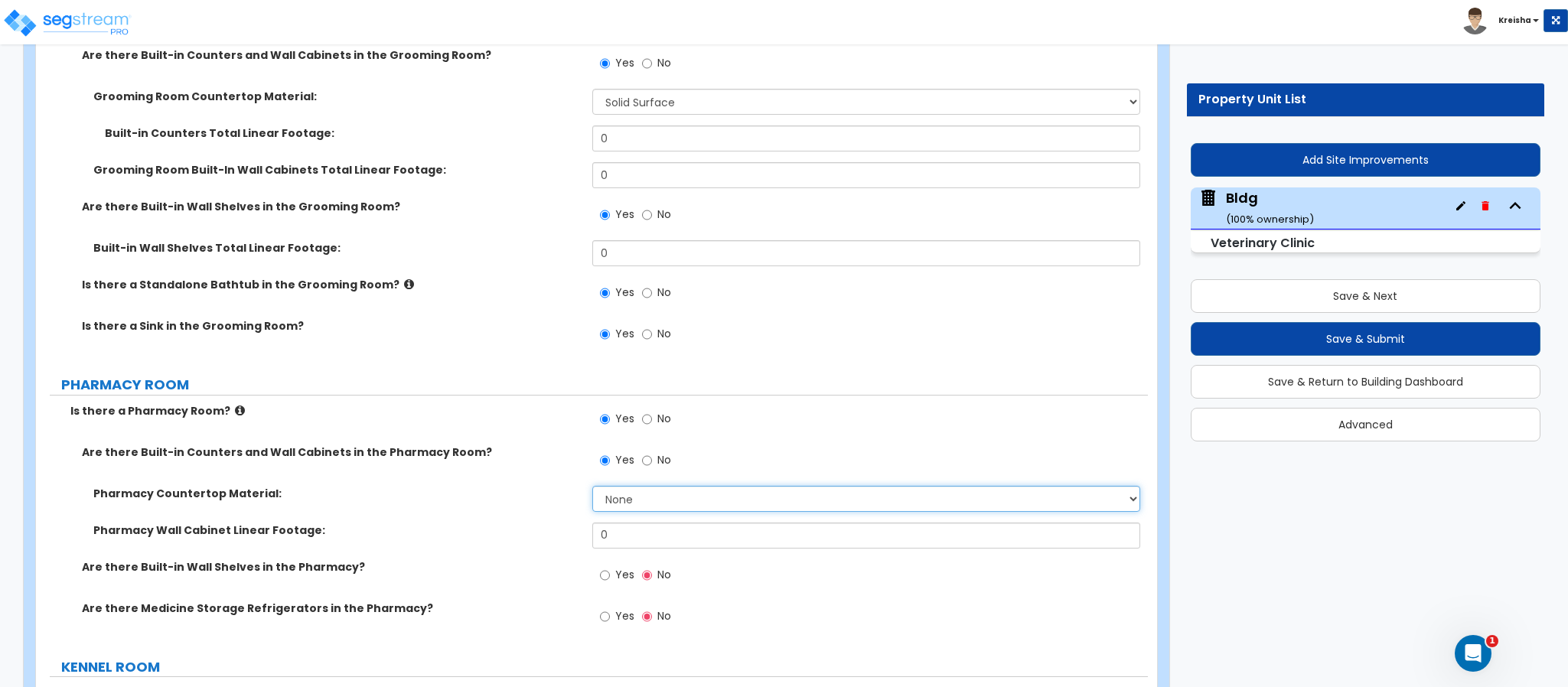
select select "5"
click at [592, 486] on select "None Plastic Laminate Solid Surface Stone Quartz Marble Tile Wood Stainless Ste…" at bounding box center [867, 499] width 549 height 26
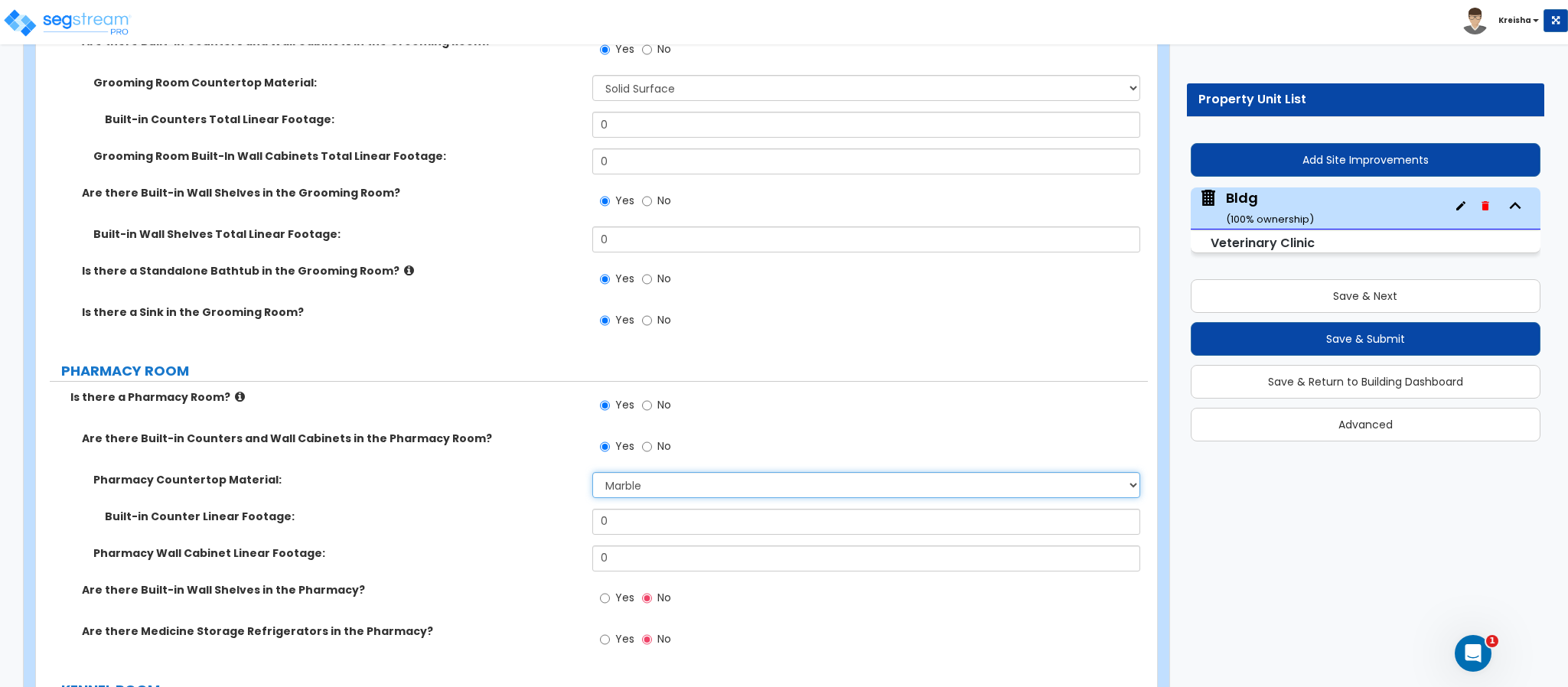
scroll to position [11539, 0]
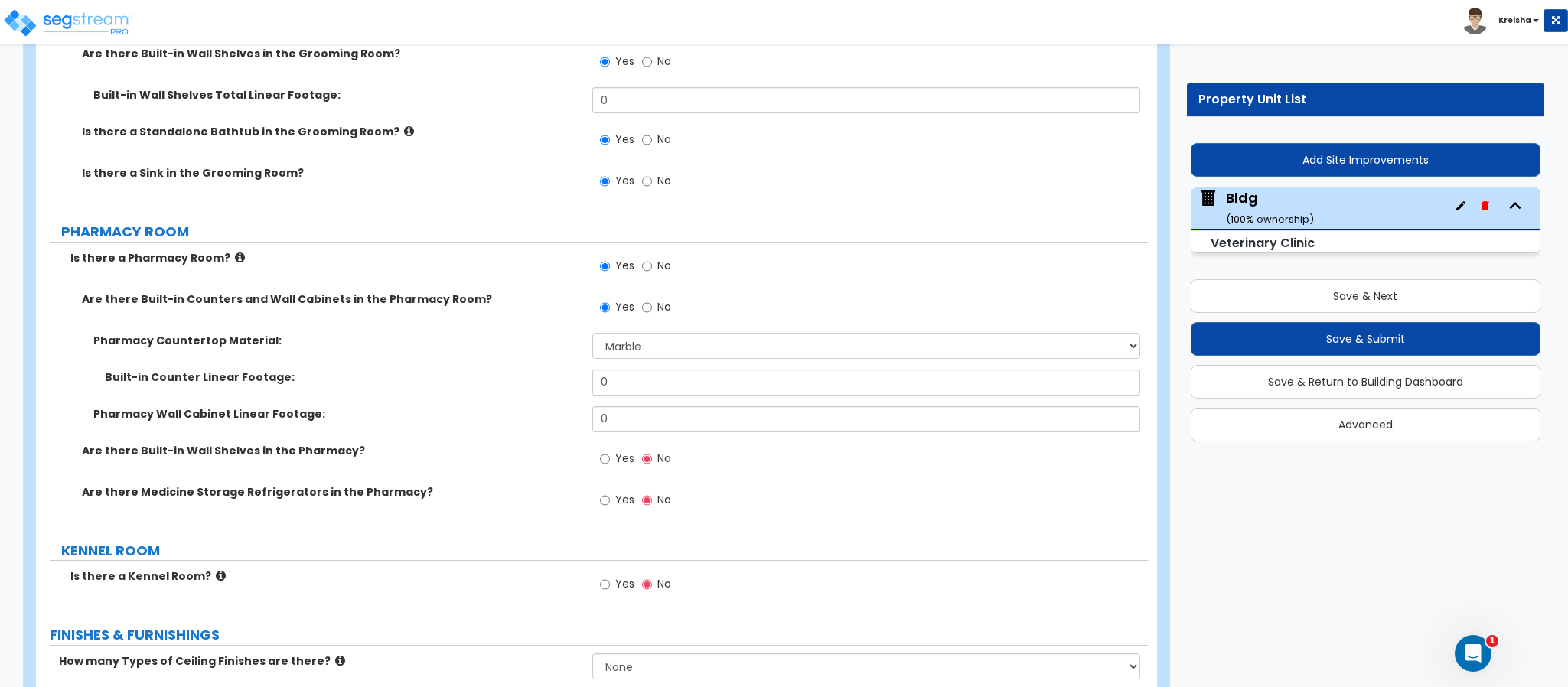
click at [614, 448] on label "Yes" at bounding box center [617, 460] width 34 height 26
click at [610, 451] on input "Yes" at bounding box center [605, 459] width 10 height 17
radio input "true"
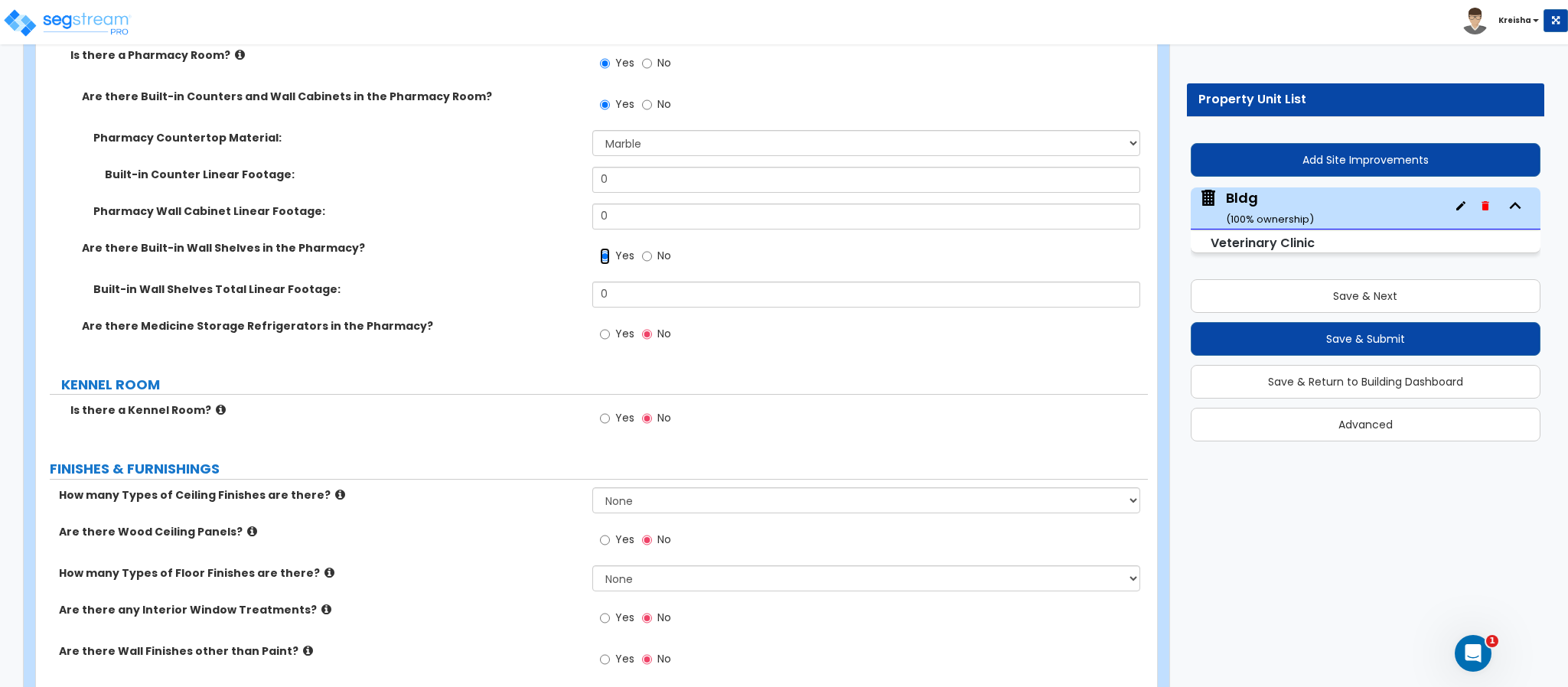
scroll to position [11768, 0]
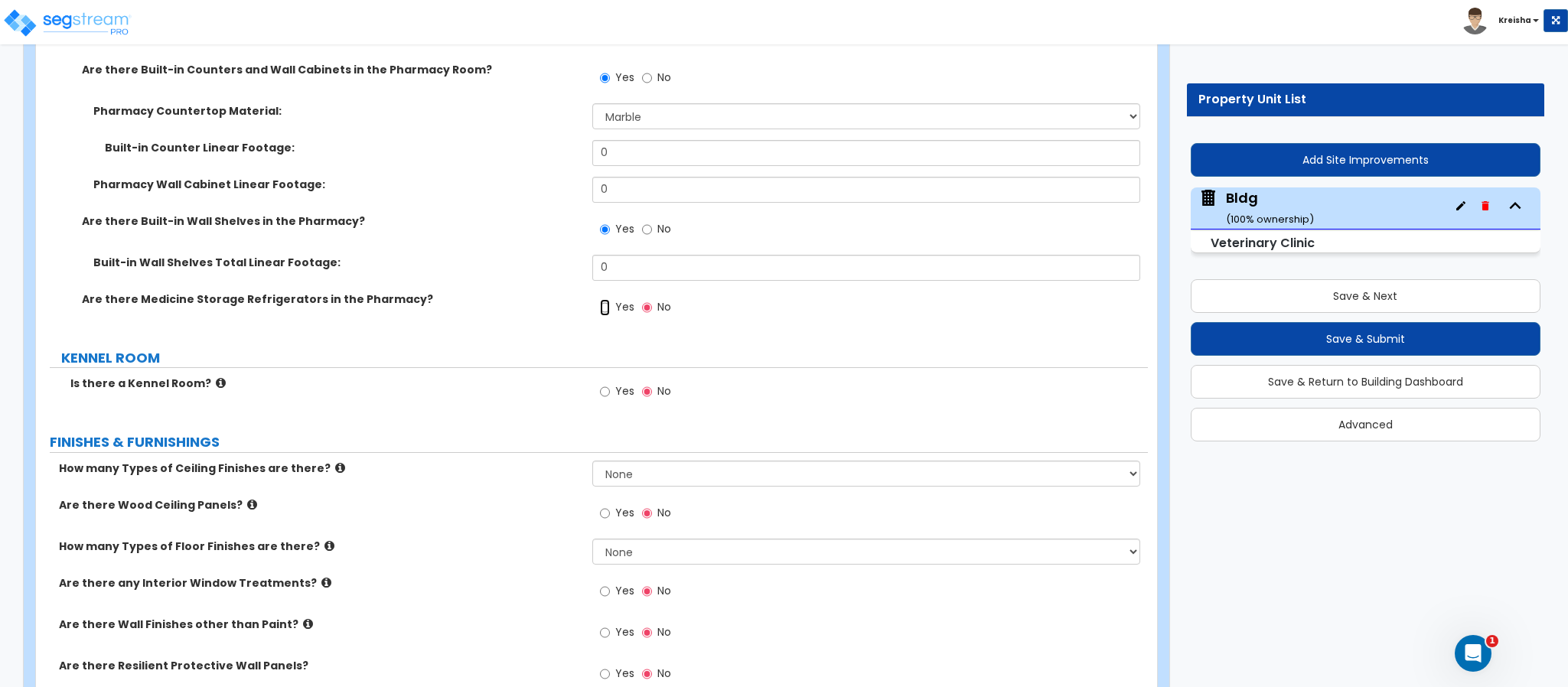
click at [602, 299] on input "Yes" at bounding box center [605, 307] width 10 height 17
radio input "true"
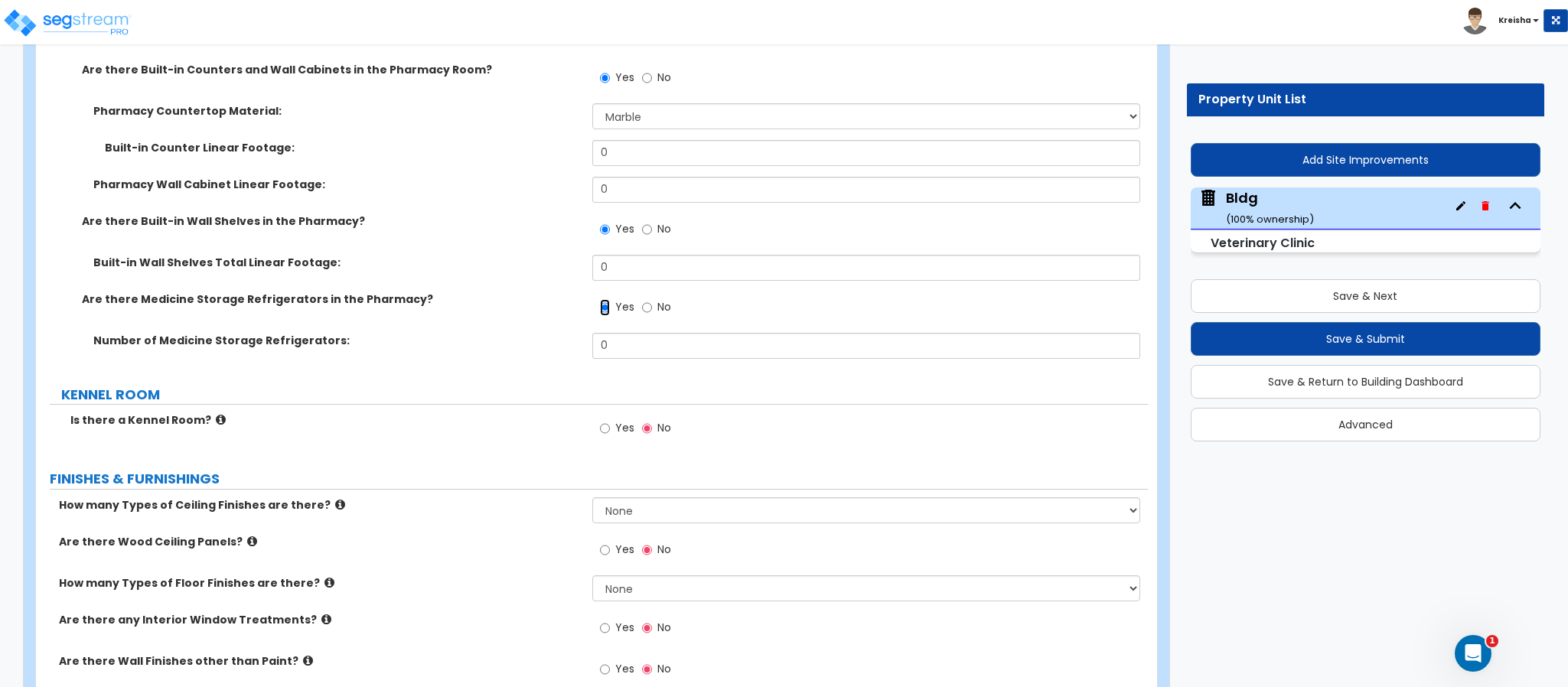
scroll to position [11845, 0]
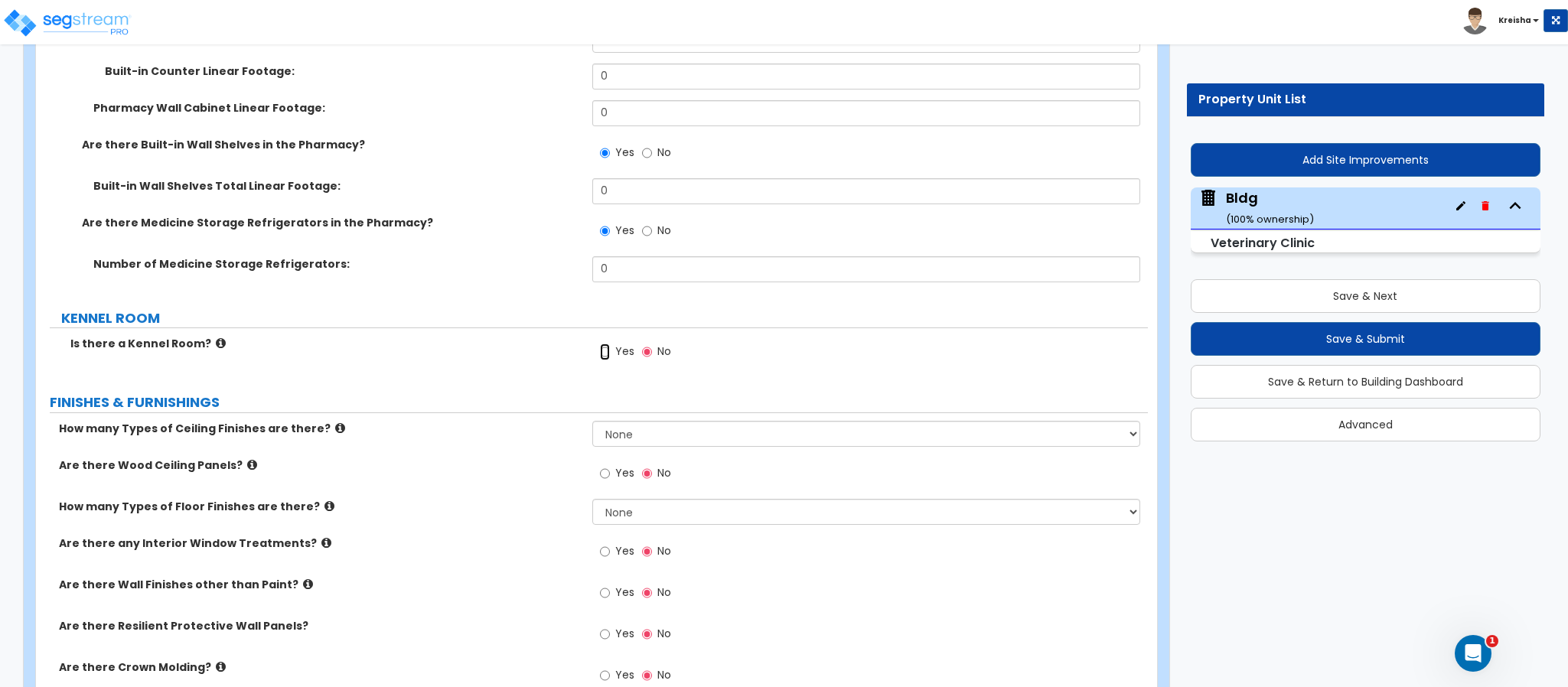
click at [606, 344] on input "Yes" at bounding box center [605, 352] width 10 height 17
radio input "true"
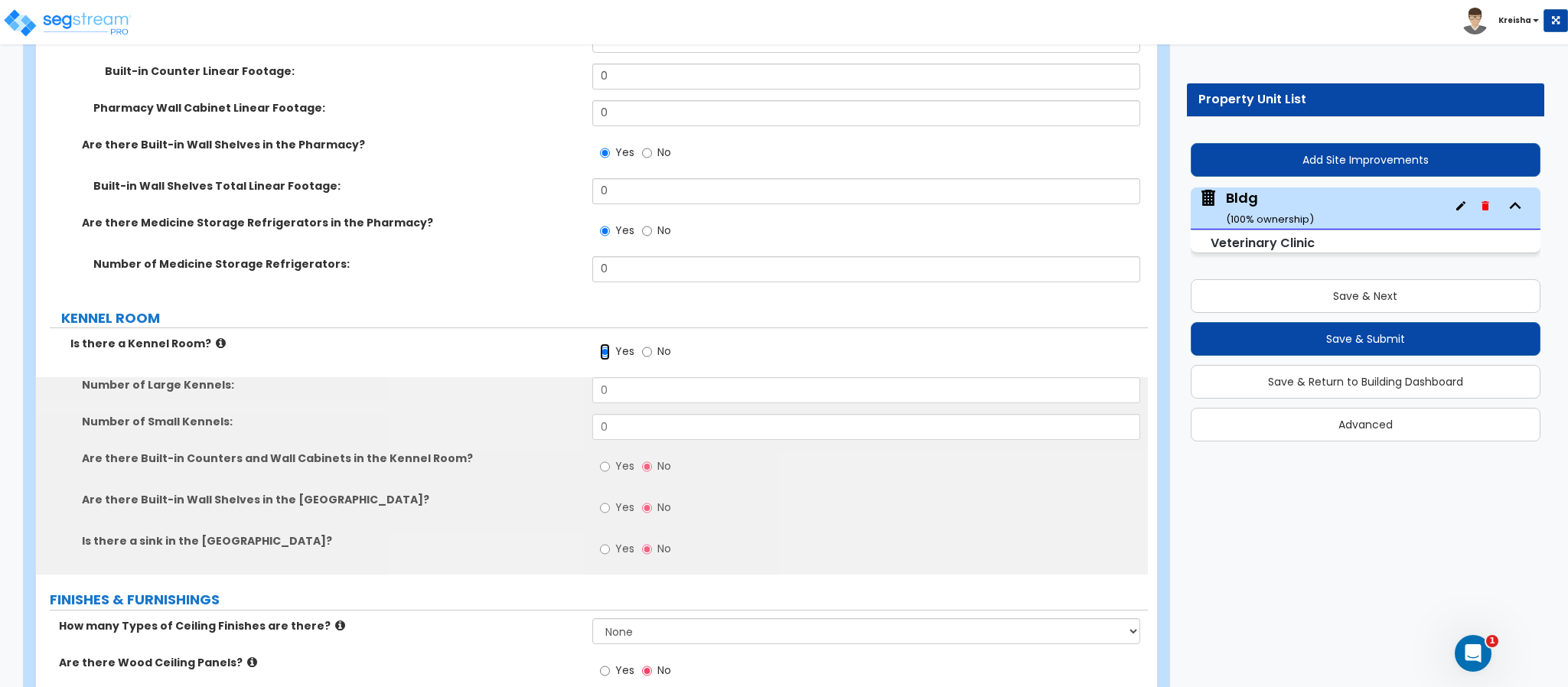
scroll to position [11998, 0]
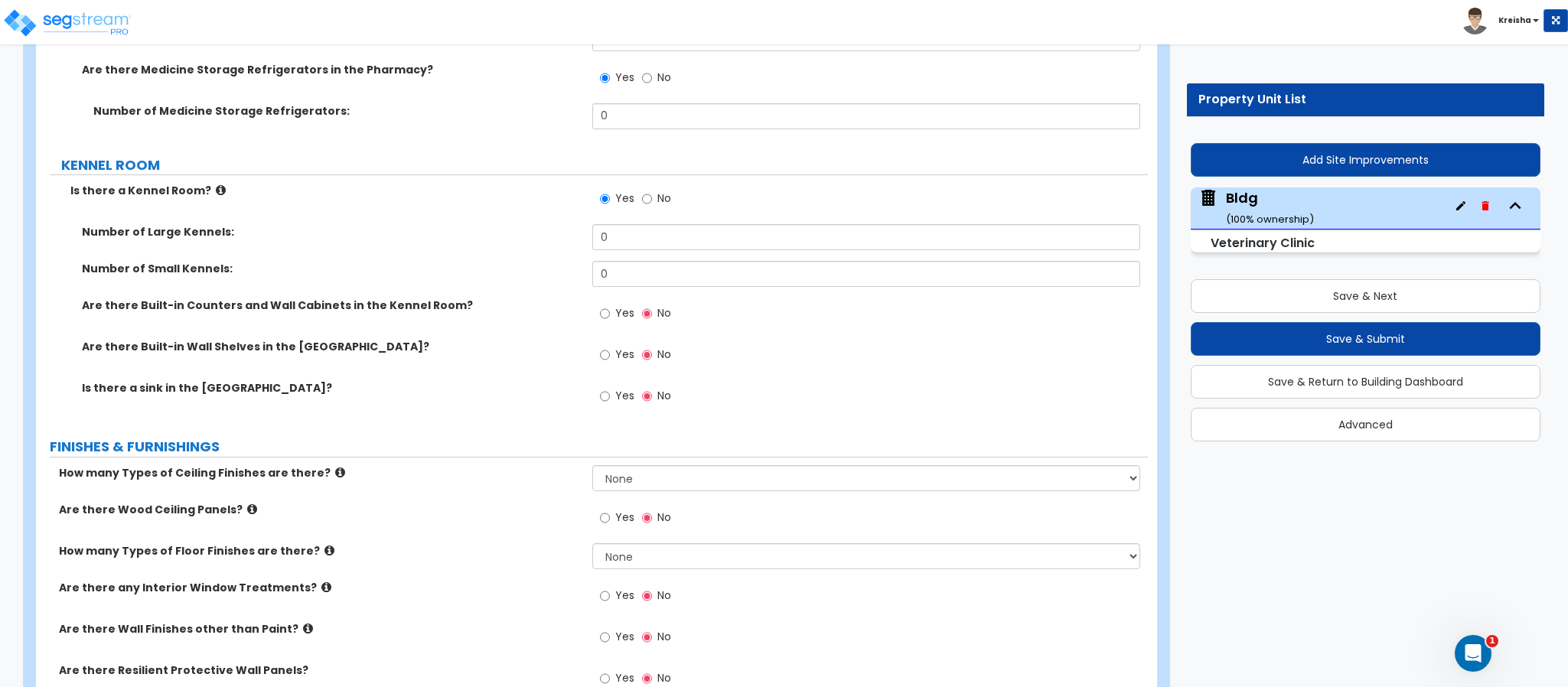
click at [620, 306] on span "Yes" at bounding box center [625, 313] width 19 height 15
click at [610, 306] on input "Yes" at bounding box center [605, 314] width 10 height 17
radio input "true"
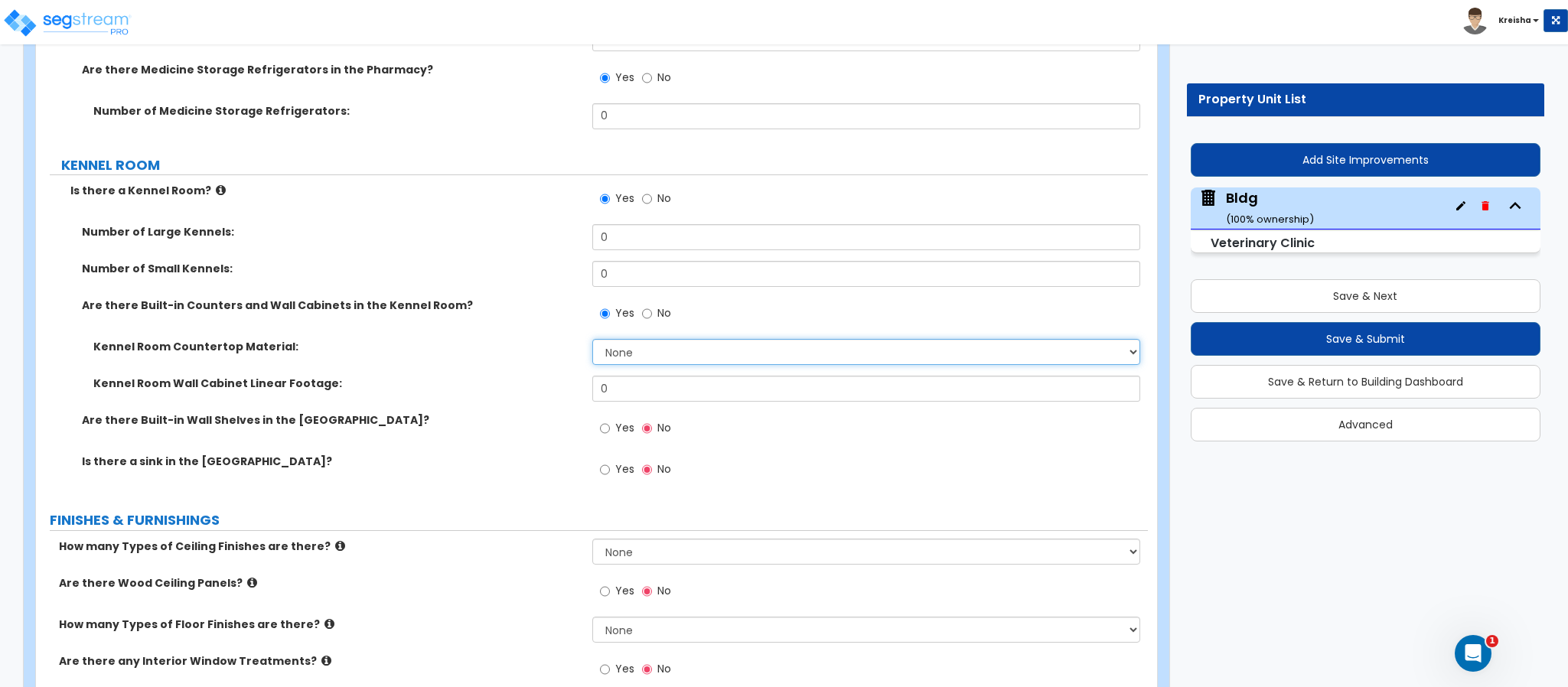
drag, startPoint x: 616, startPoint y: 328, endPoint x: 621, endPoint y: 361, distance: 33.4
click at [618, 339] on select "None Plastic Laminate Solid Surface Stone Quartz Marble Tile Wood Stainless Ste…" at bounding box center [867, 352] width 549 height 26
select select "2"
click at [592, 339] on select "None Plastic Laminate Solid Surface Stone Quartz Marble Tile Wood Stainless Ste…" at bounding box center [867, 352] width 549 height 26
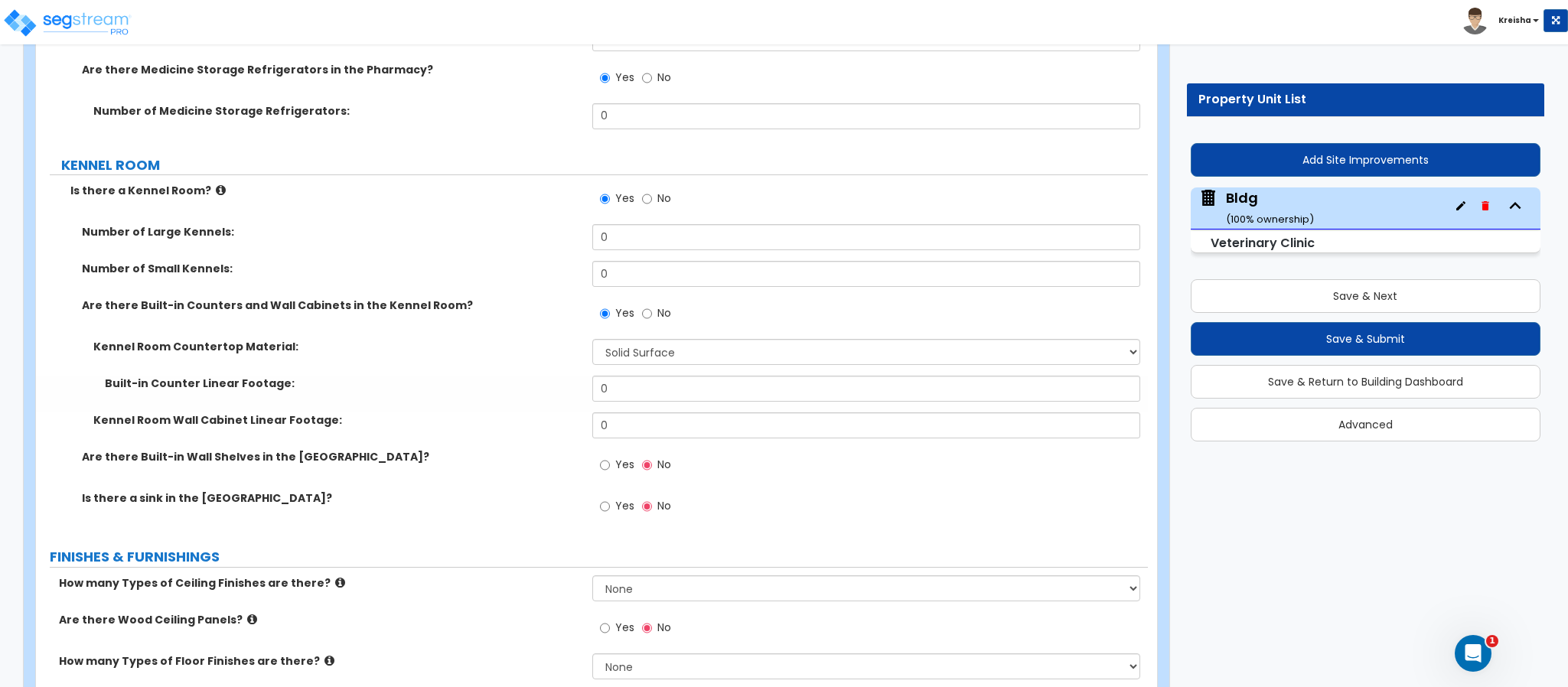
click at [611, 454] on label "Yes" at bounding box center [617, 467] width 34 height 26
click at [610, 456] on input "Yes" at bounding box center [605, 464] width 10 height 17
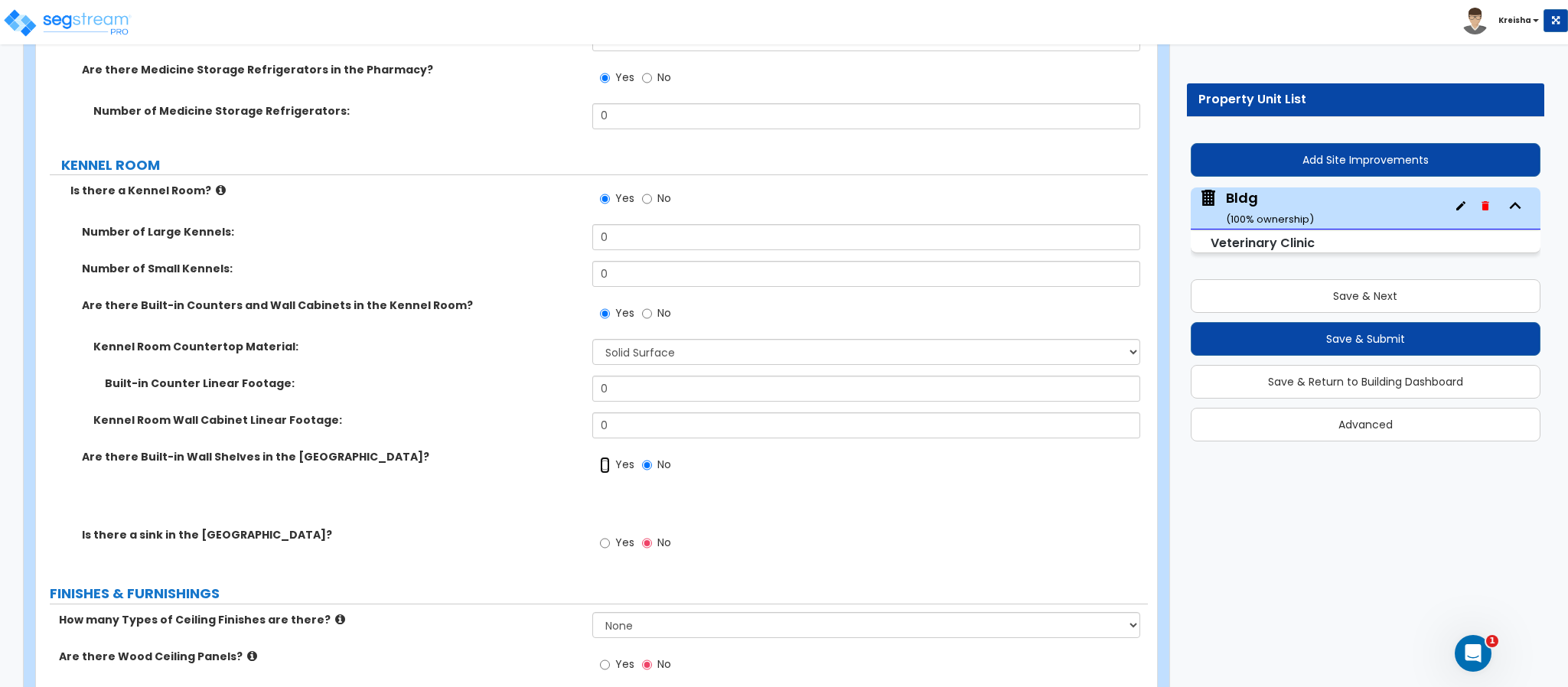
radio input "true"
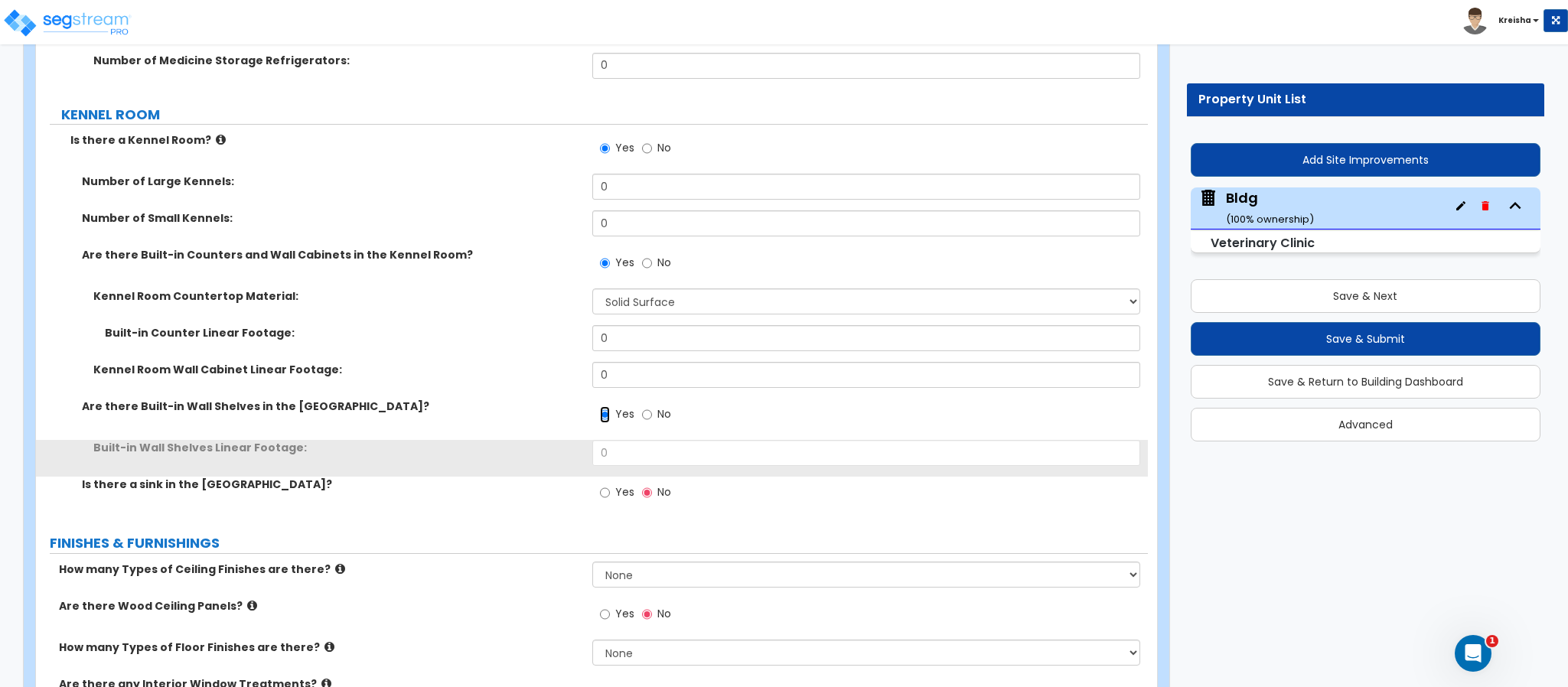
scroll to position [12151, 0]
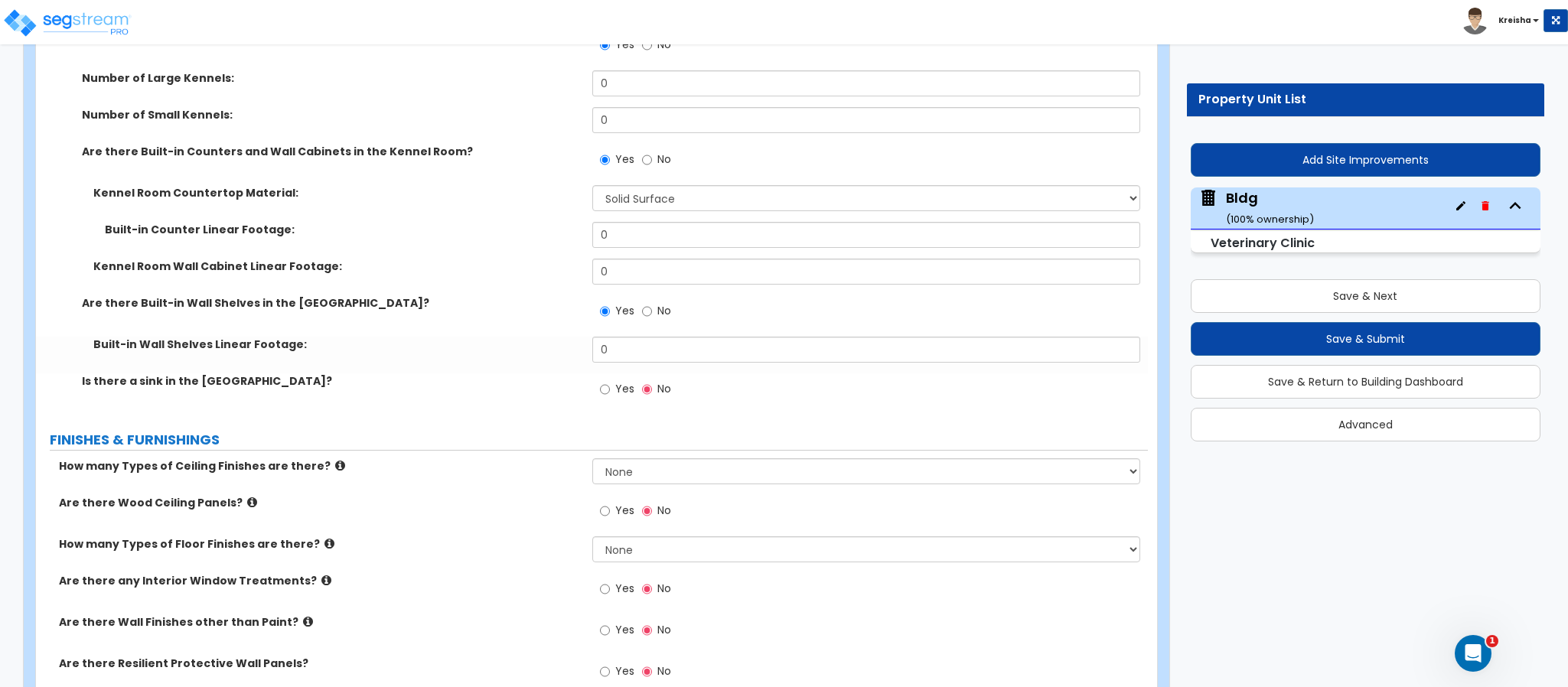
click at [597, 373] on div "Yes No" at bounding box center [635, 391] width 86 height 35
click at [614, 378] on label "Yes" at bounding box center [617, 391] width 34 height 26
click at [610, 381] on input "Yes" at bounding box center [605, 389] width 10 height 17
radio input "true"
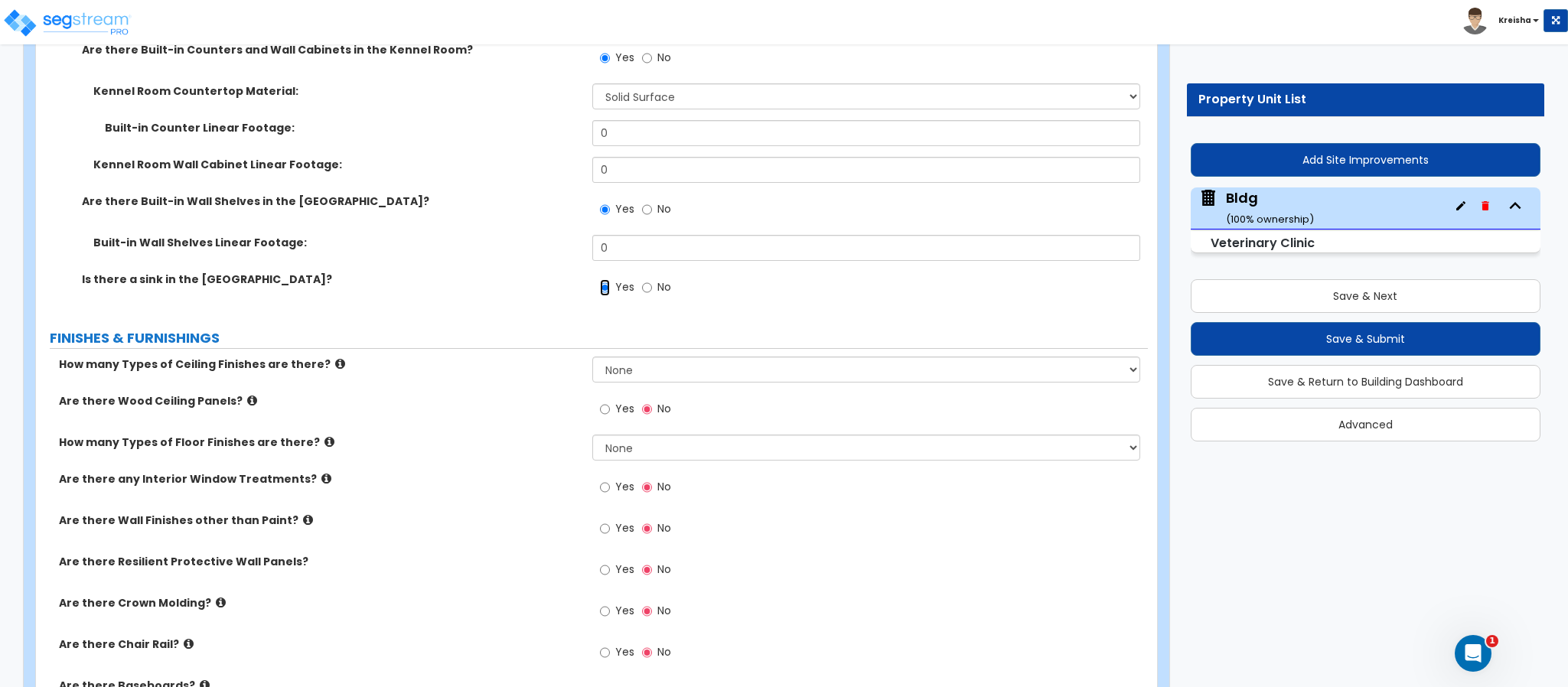
scroll to position [12304, 0]
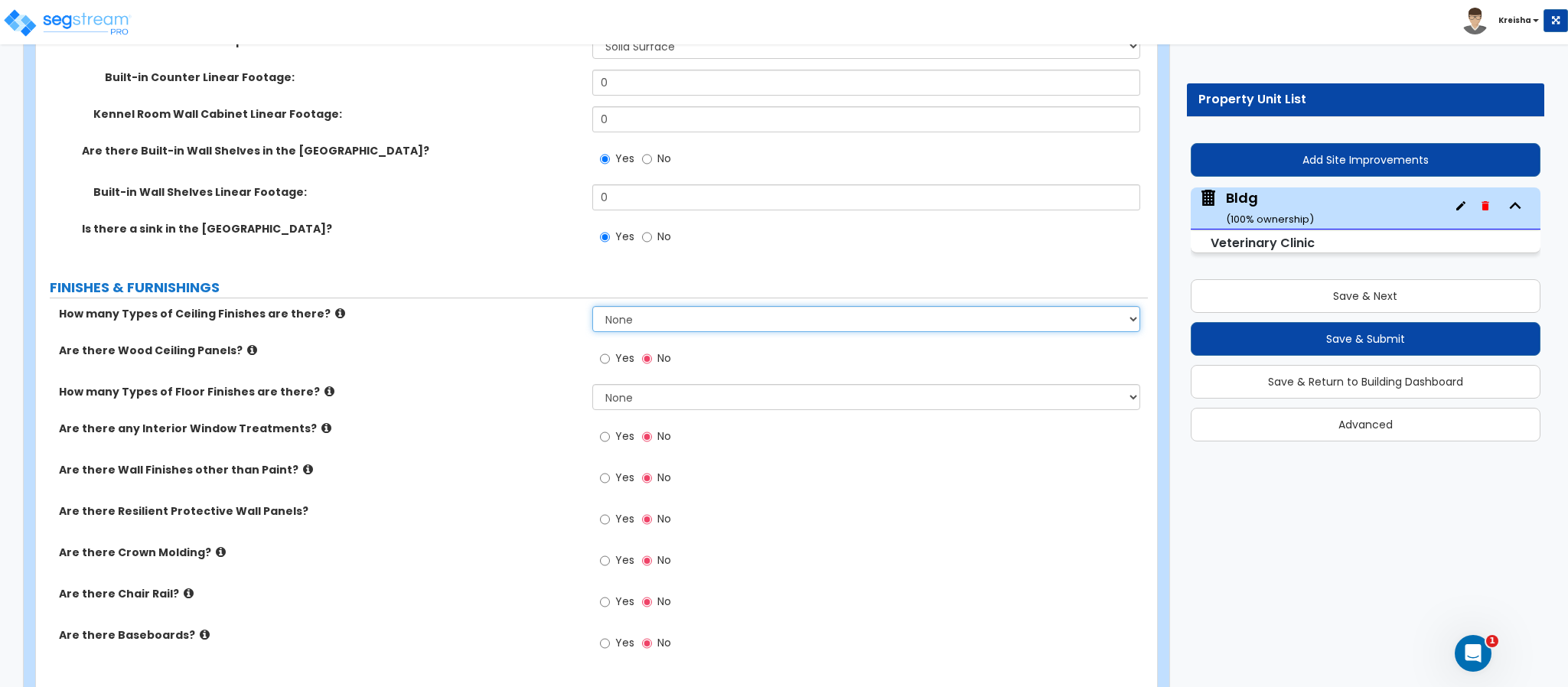
click at [626, 306] on select "None 1 2 3" at bounding box center [867, 319] width 549 height 26
click at [592, 306] on select "None 1 2 3" at bounding box center [867, 319] width 549 height 26
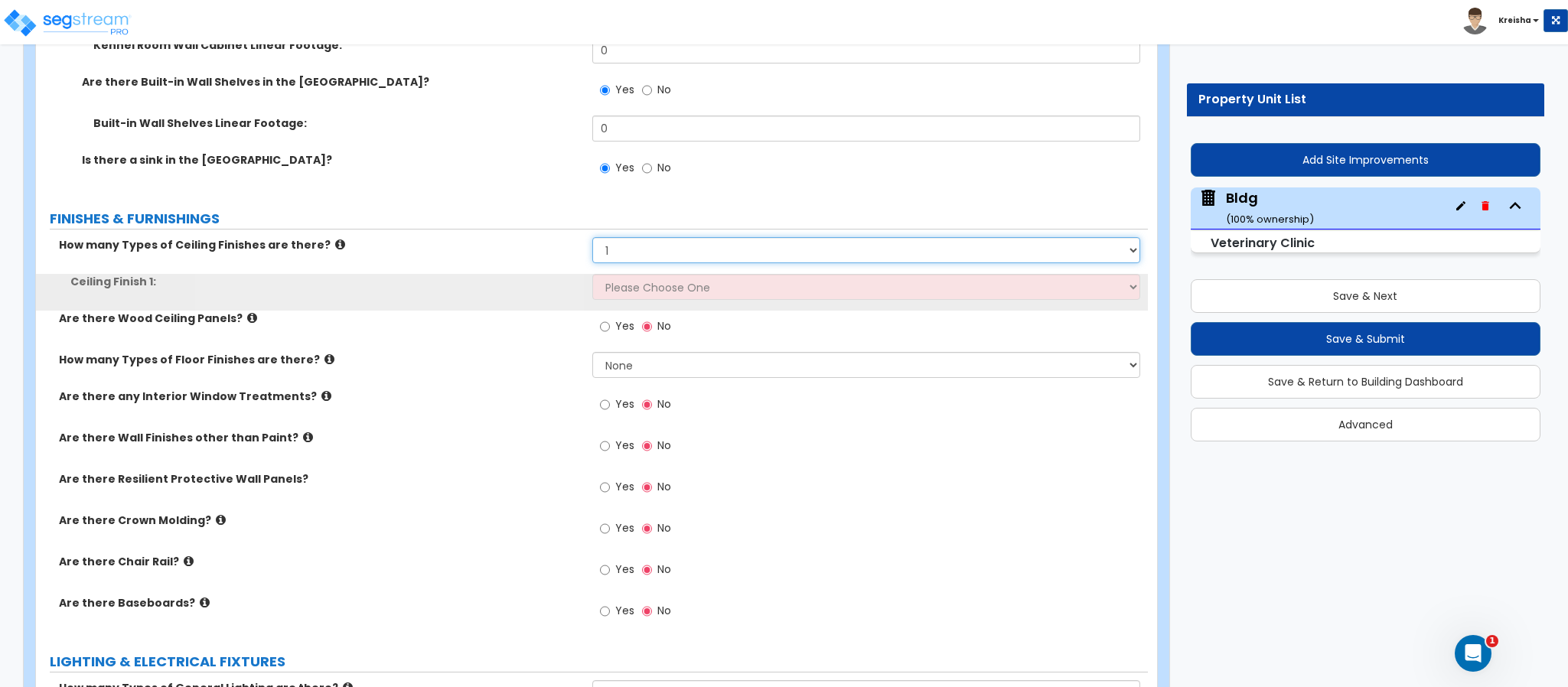
scroll to position [12457, 0]
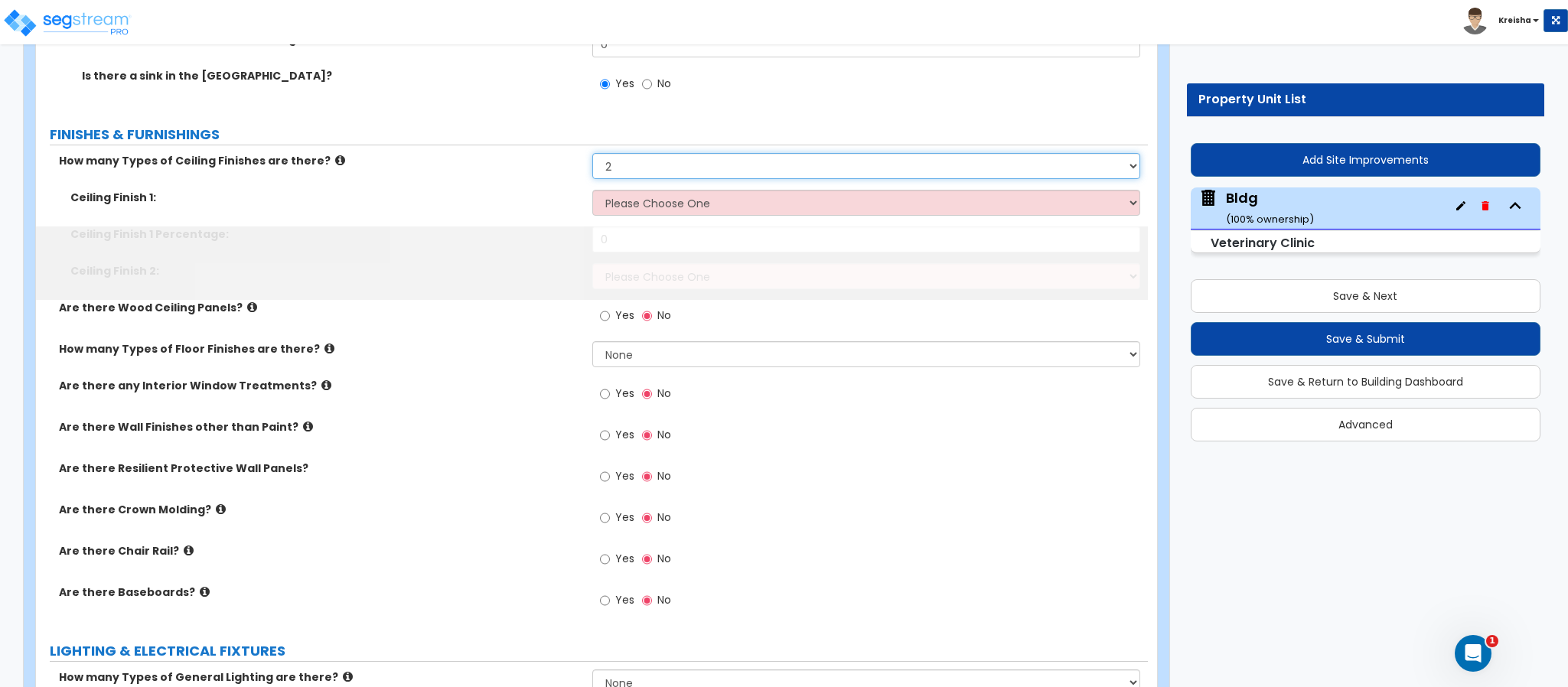
select select "3"
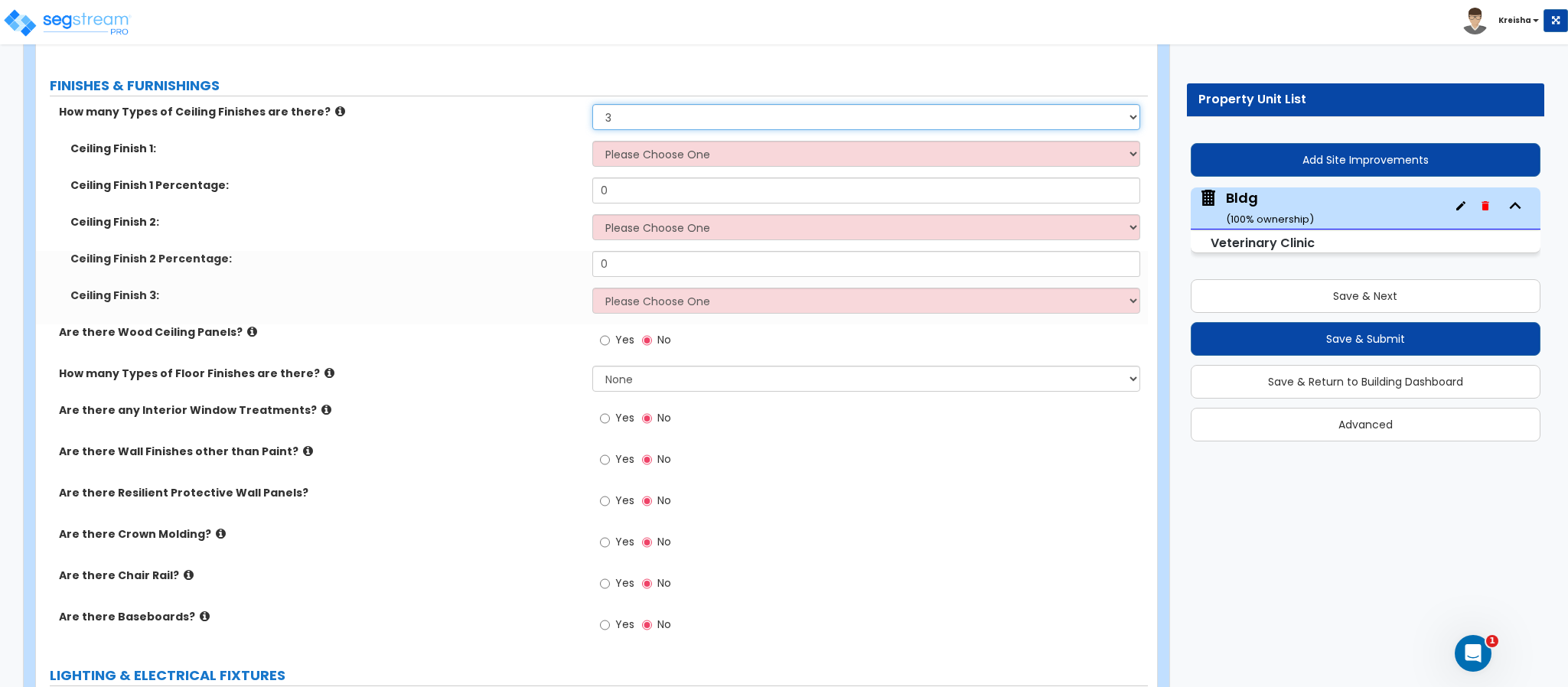
scroll to position [12534, 0]
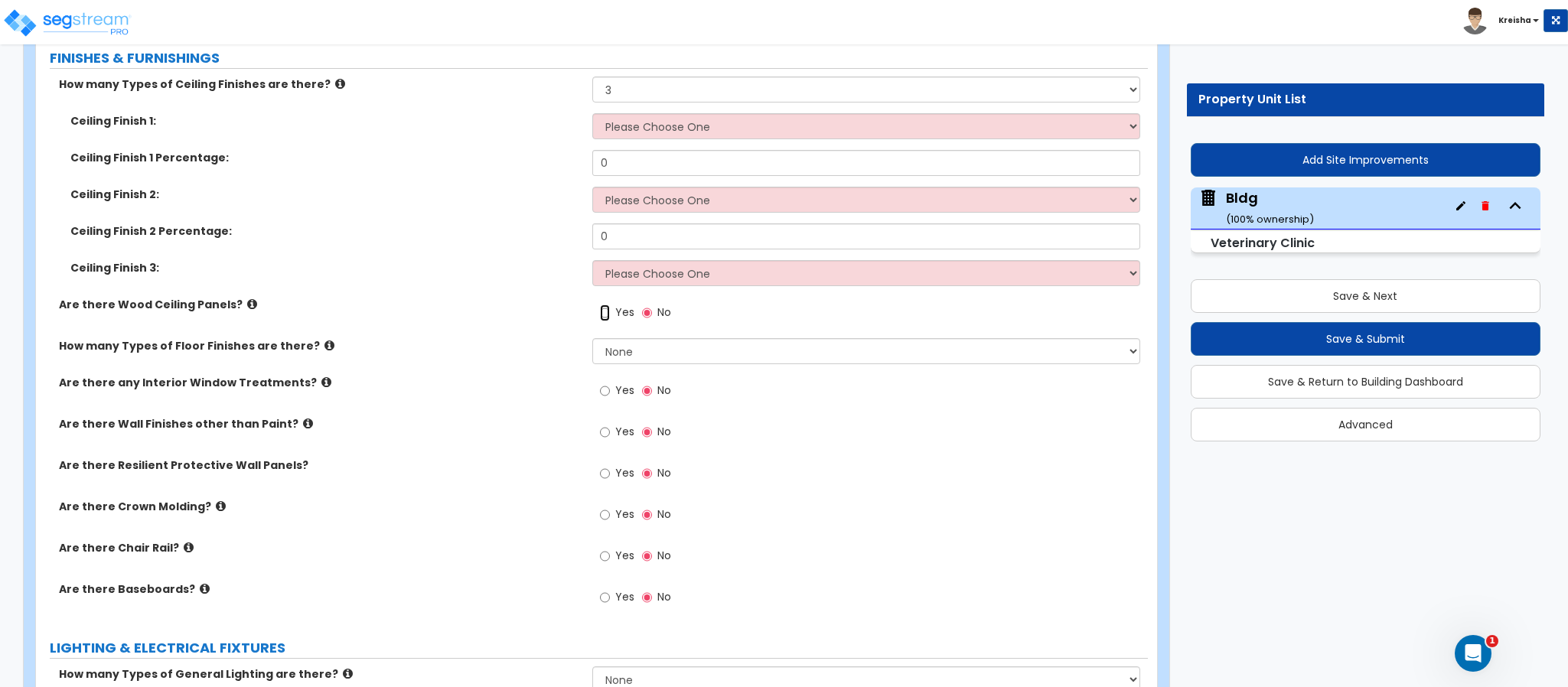
click at [606, 305] on input "Yes" at bounding box center [605, 313] width 10 height 17
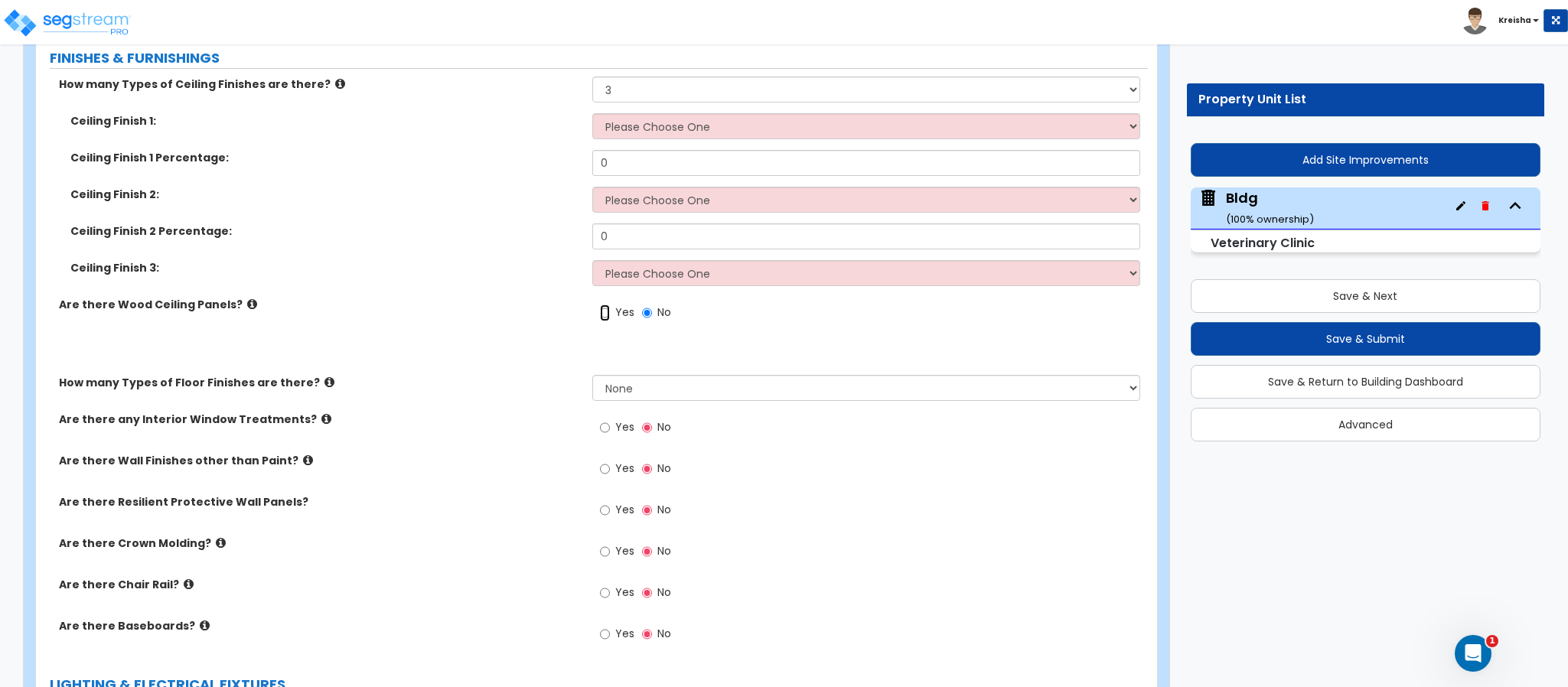
radio input "true"
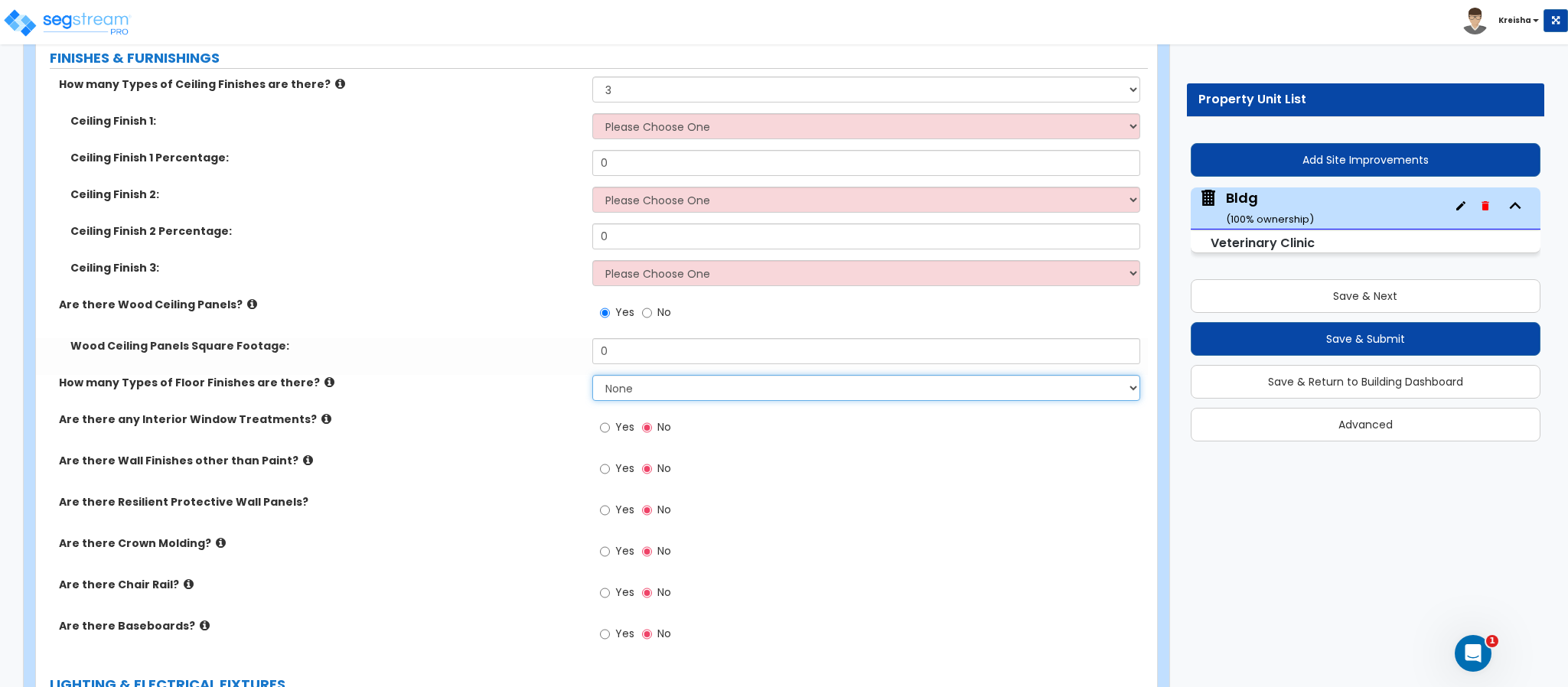
click at [637, 375] on select "None 1 2 3 4" at bounding box center [867, 388] width 549 height 26
click at [592, 375] on select "None 1 2 3 4" at bounding box center [867, 388] width 549 height 26
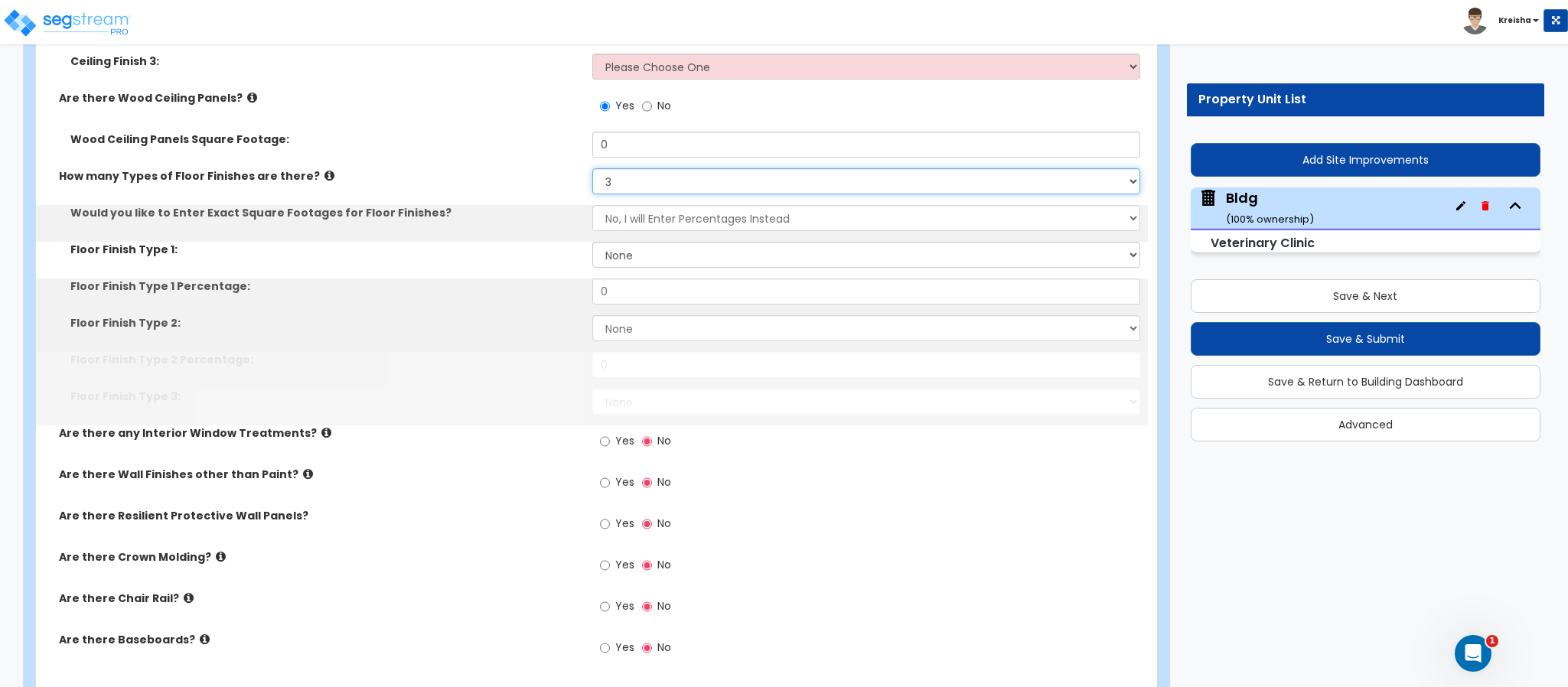
scroll to position [12763, 0]
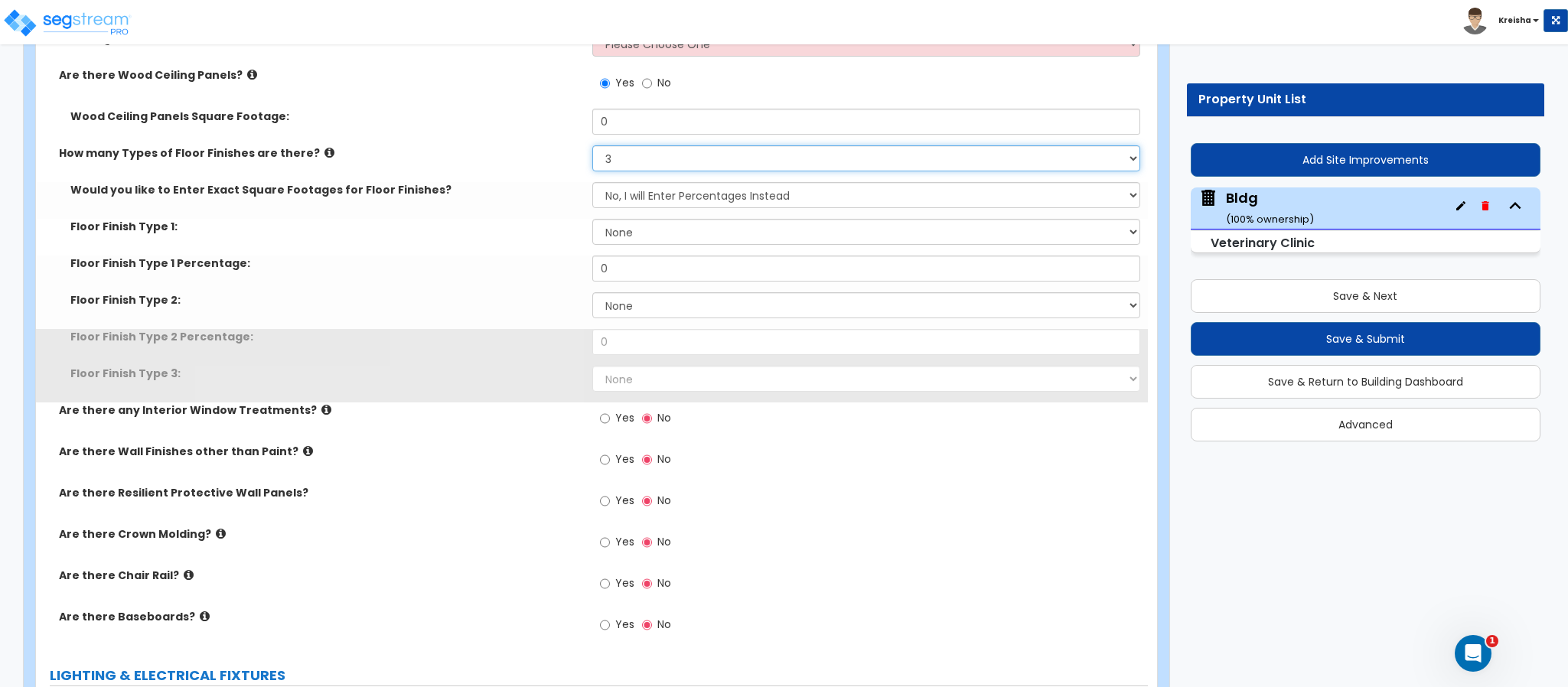
select select "4"
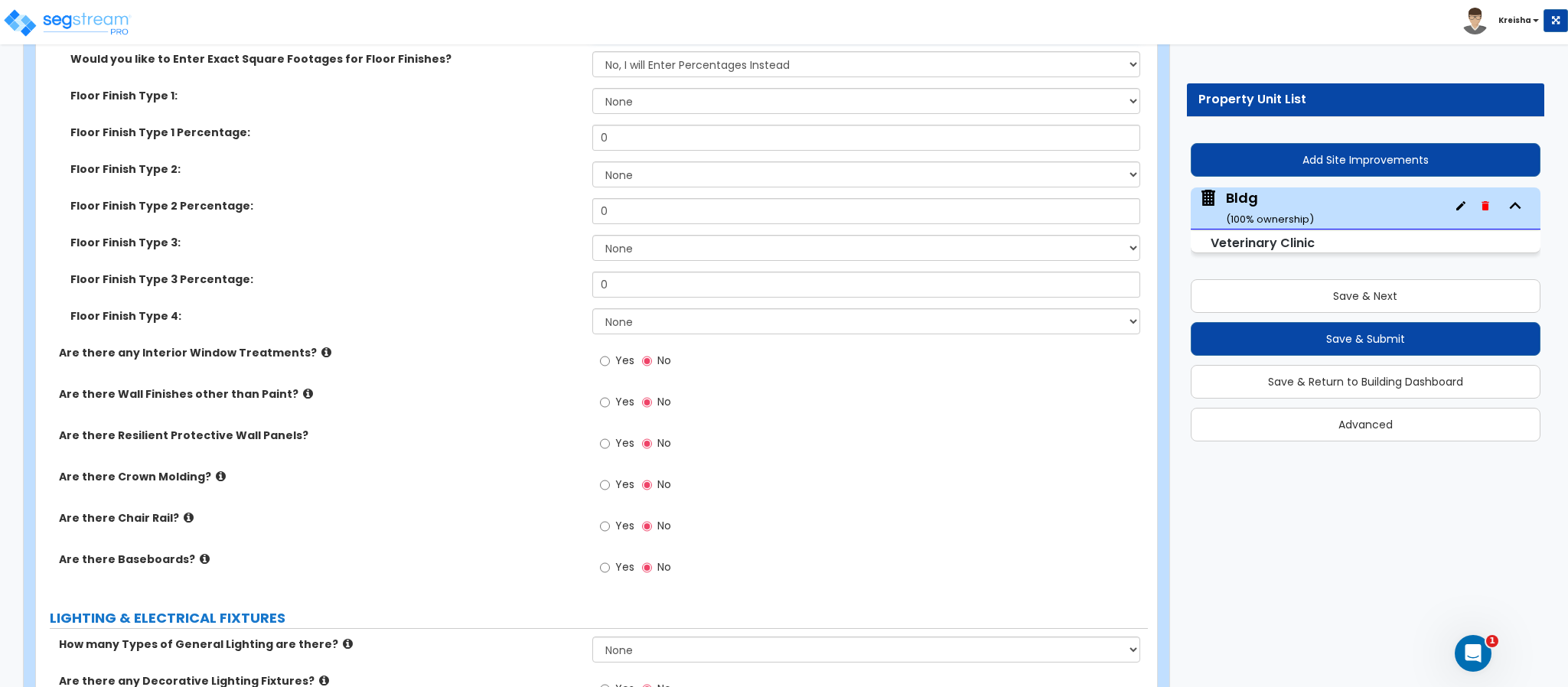
scroll to position [12916, 0]
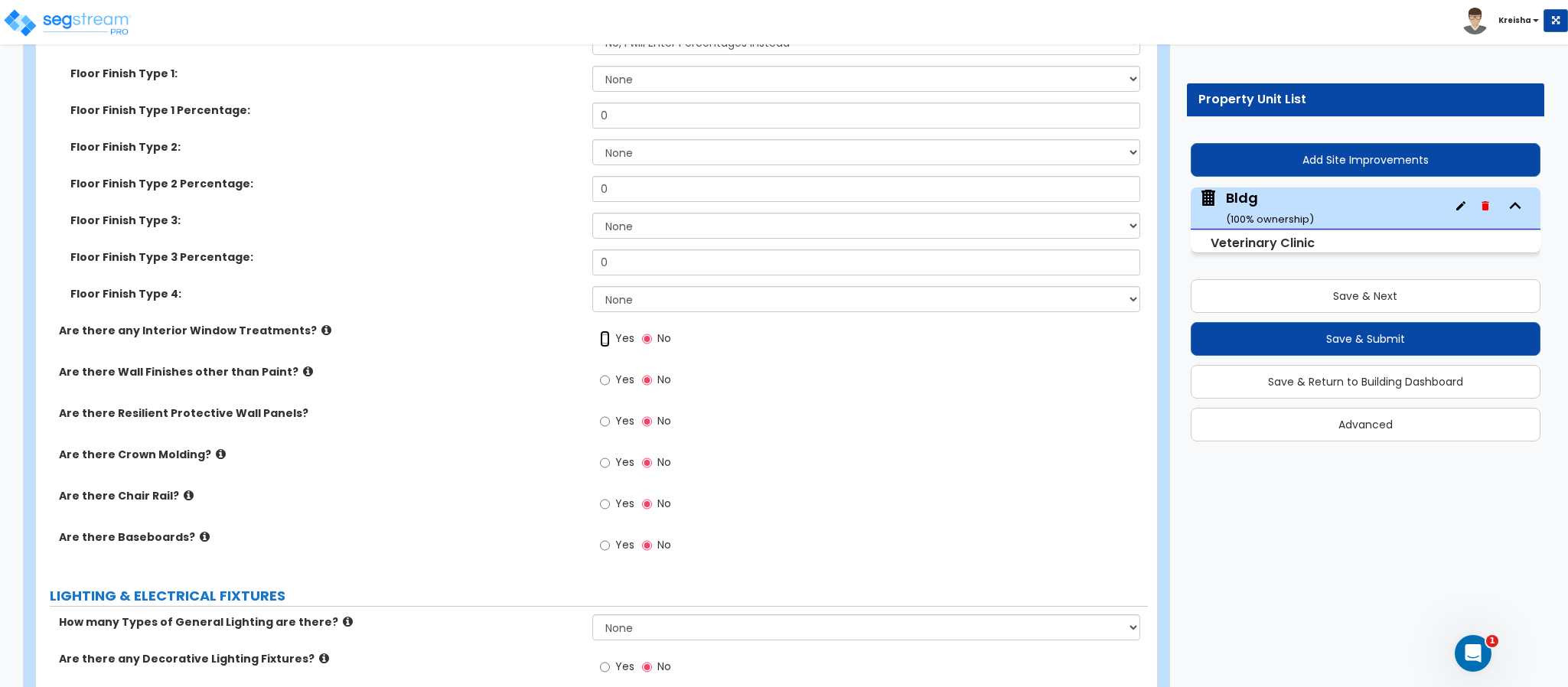
click at [609, 330] on input "Yes" at bounding box center [605, 338] width 10 height 17
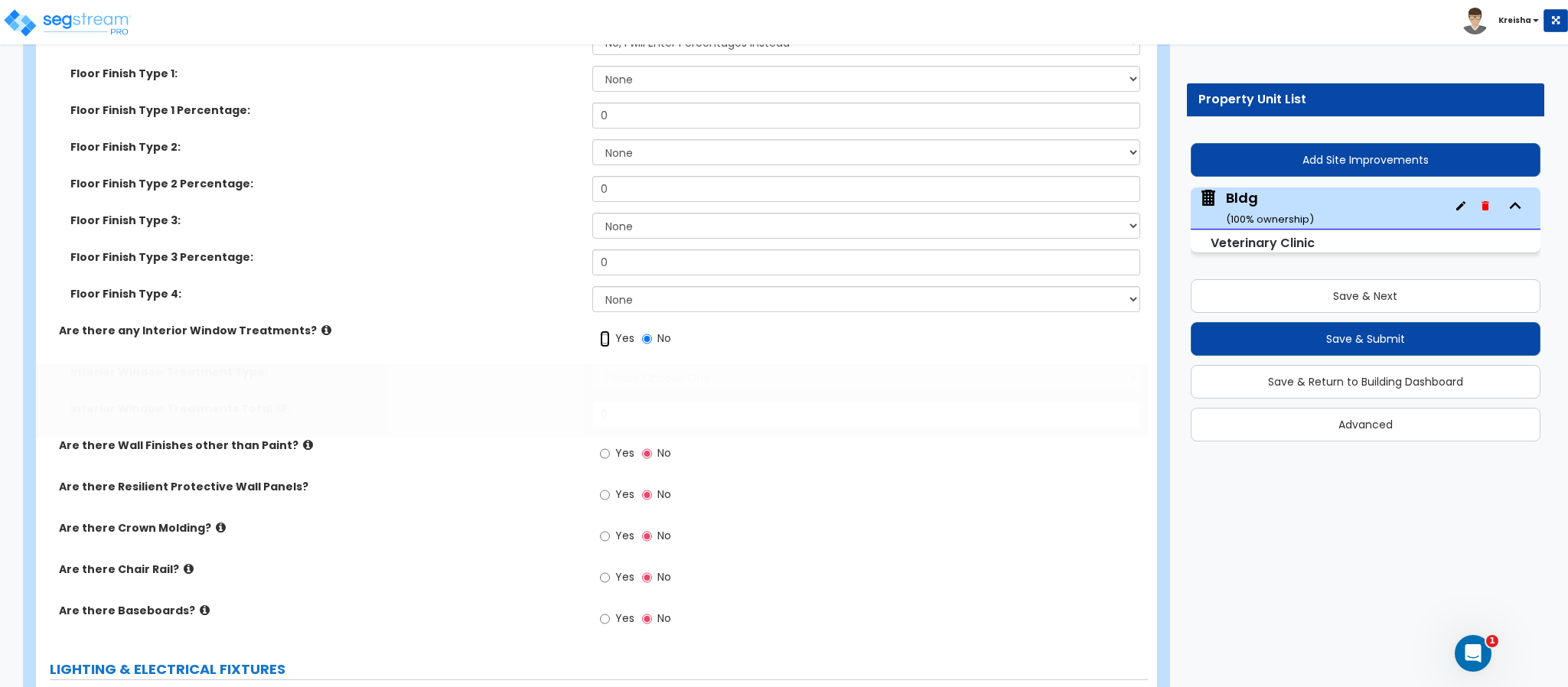
radio input "true"
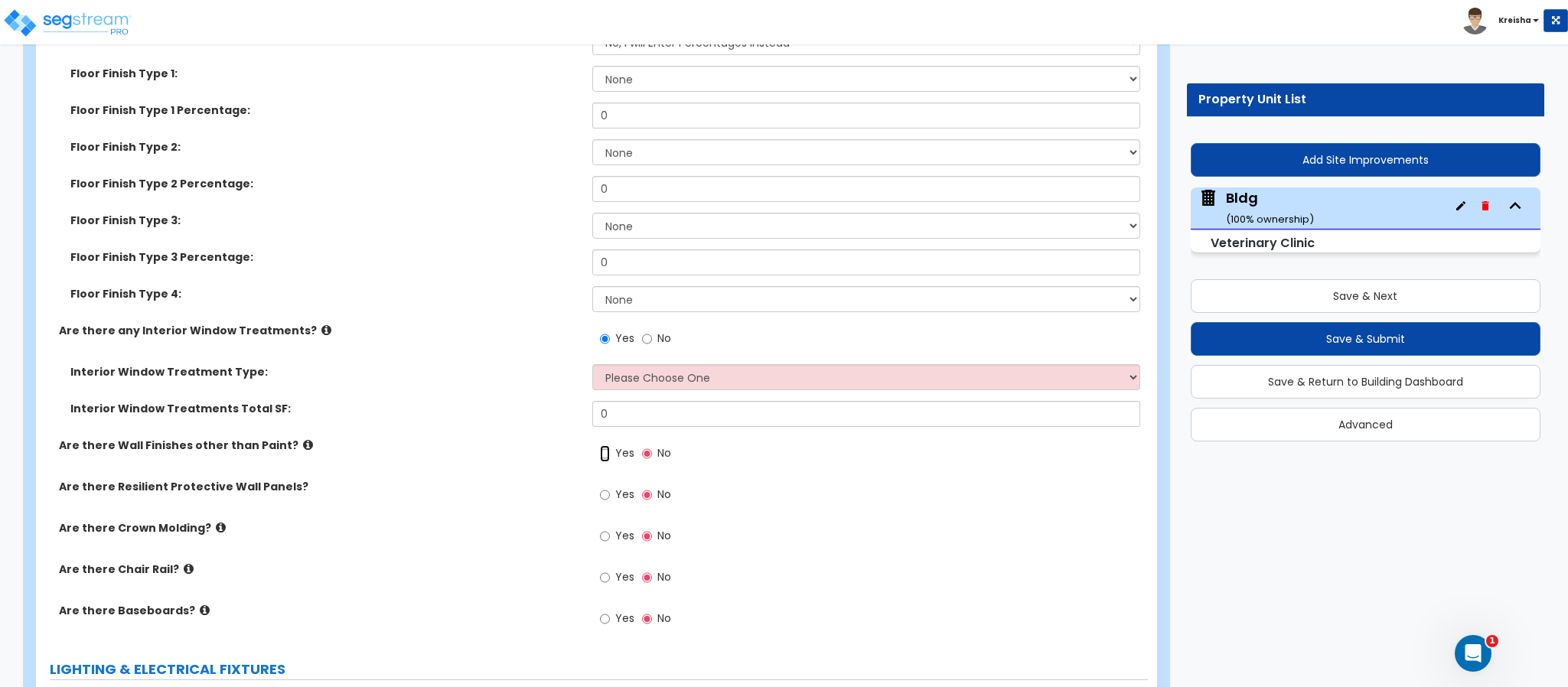
click at [606, 445] on input "Yes" at bounding box center [605, 453] width 10 height 17
radio input "true"
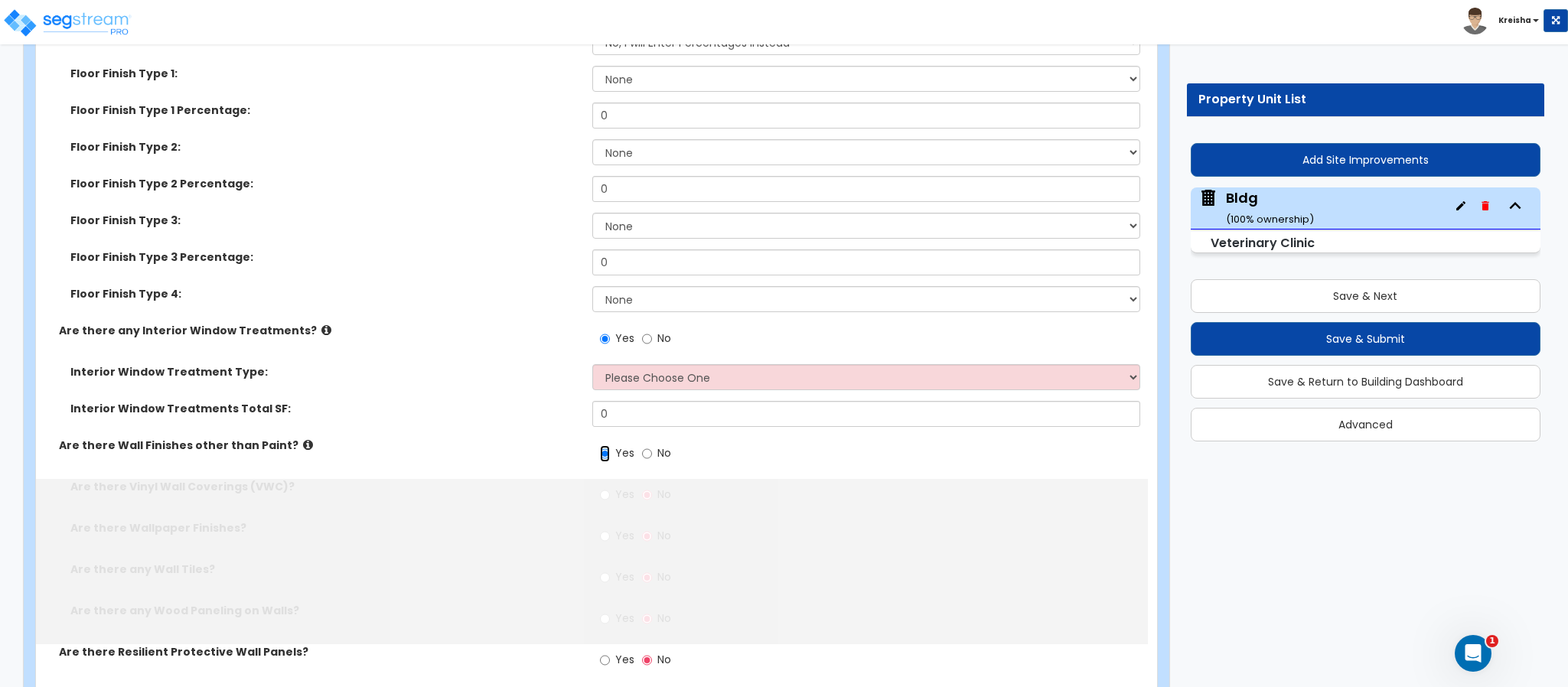
click at [609, 445] on input "Yes" at bounding box center [605, 453] width 10 height 17
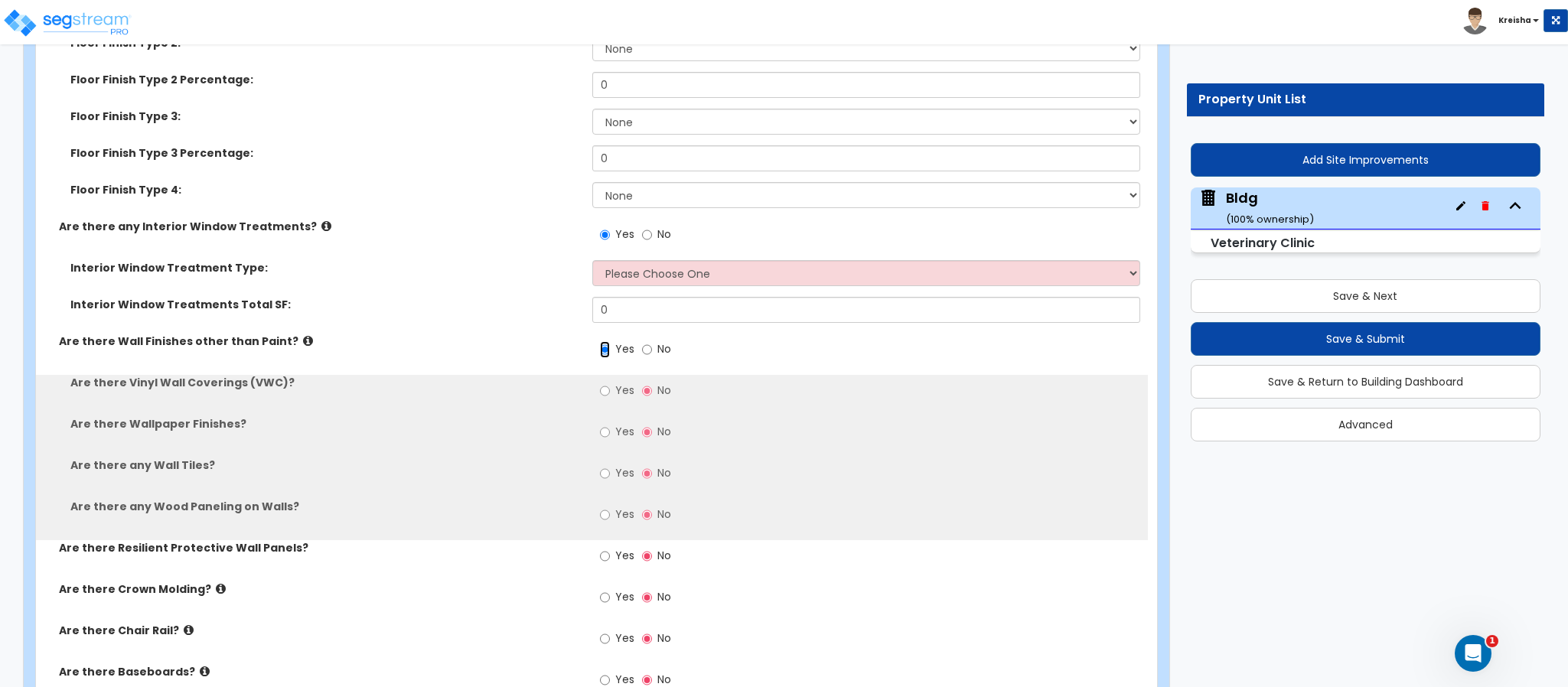
scroll to position [13070, 0]
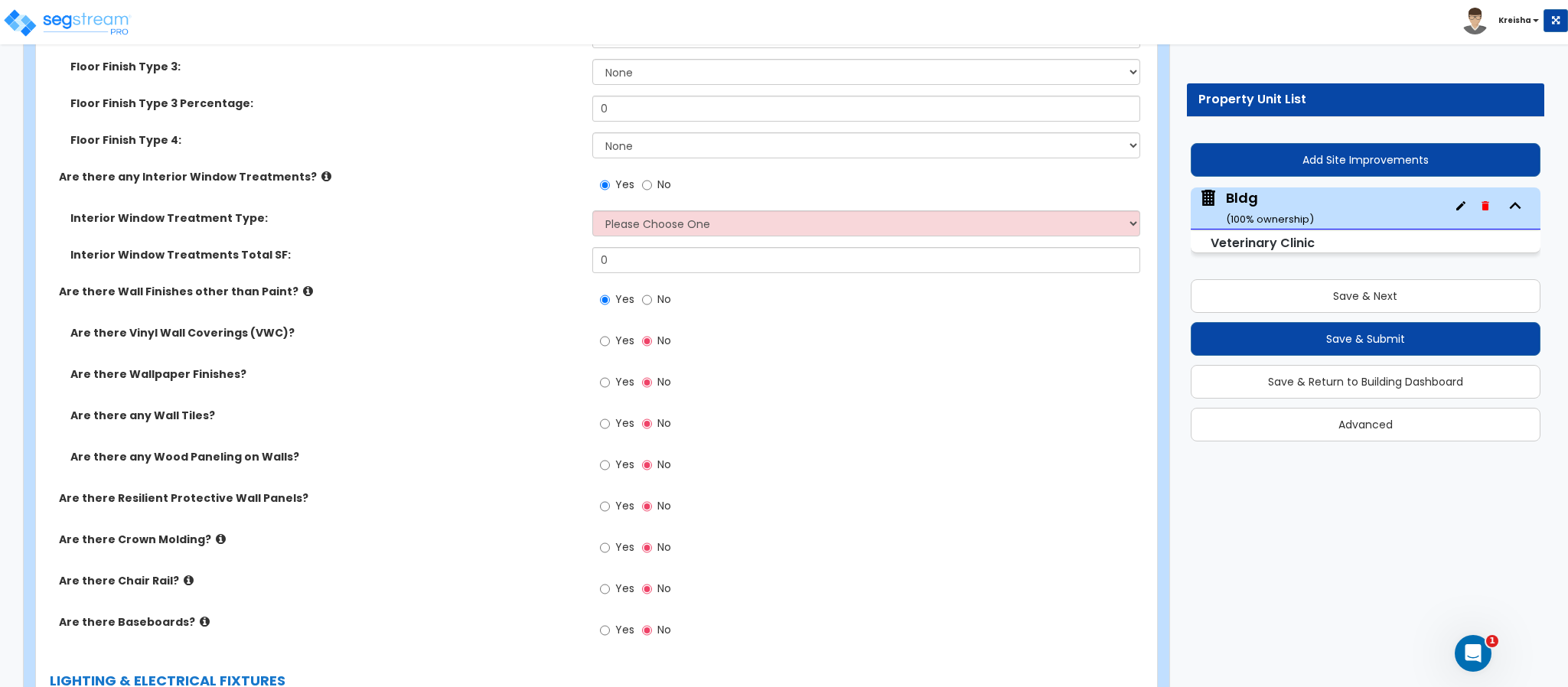
click at [623, 330] on label "Yes" at bounding box center [617, 342] width 34 height 26
click at [610, 333] on input "Yes" at bounding box center [605, 341] width 10 height 17
radio input "true"
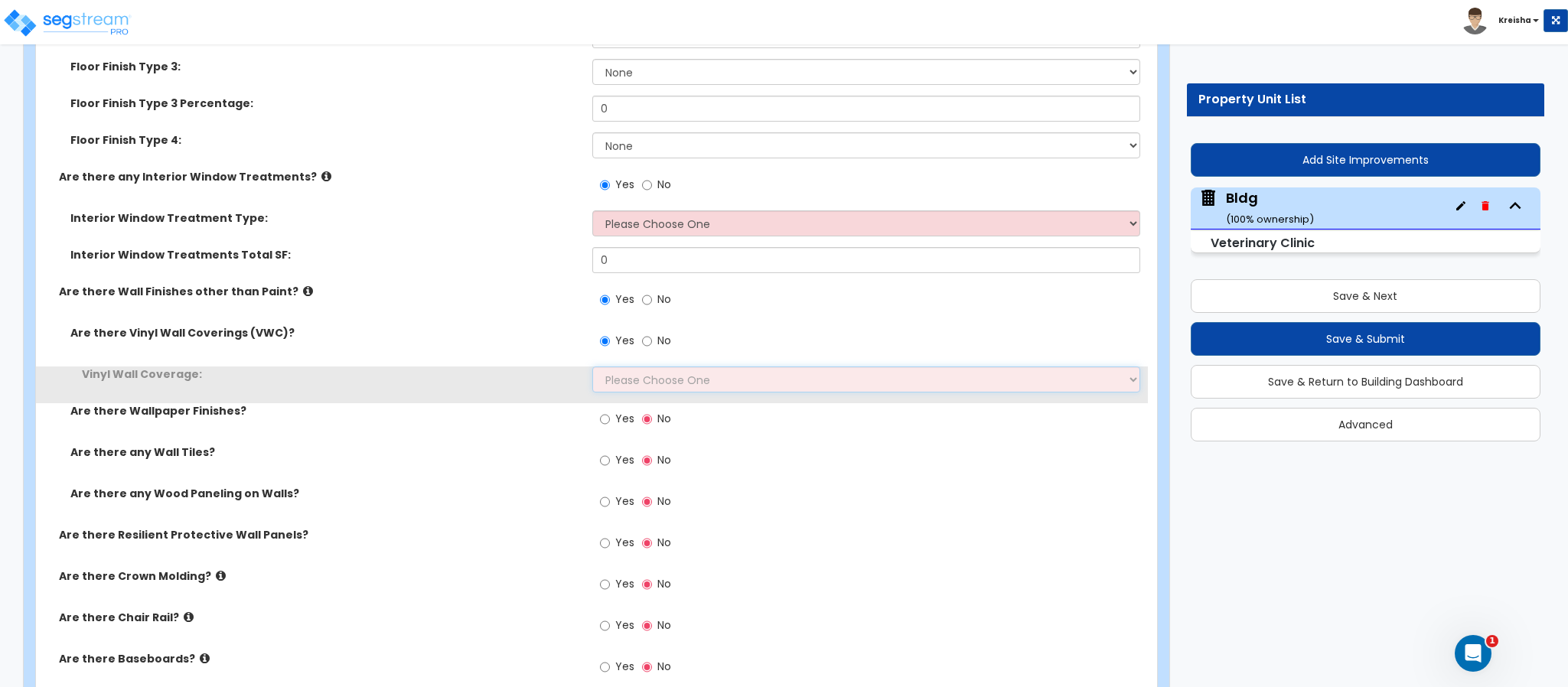
click at [615, 366] on select "Please Choose One Only a Small Portion of Walls are Covered Several Walls are C…" at bounding box center [867, 379] width 549 height 26
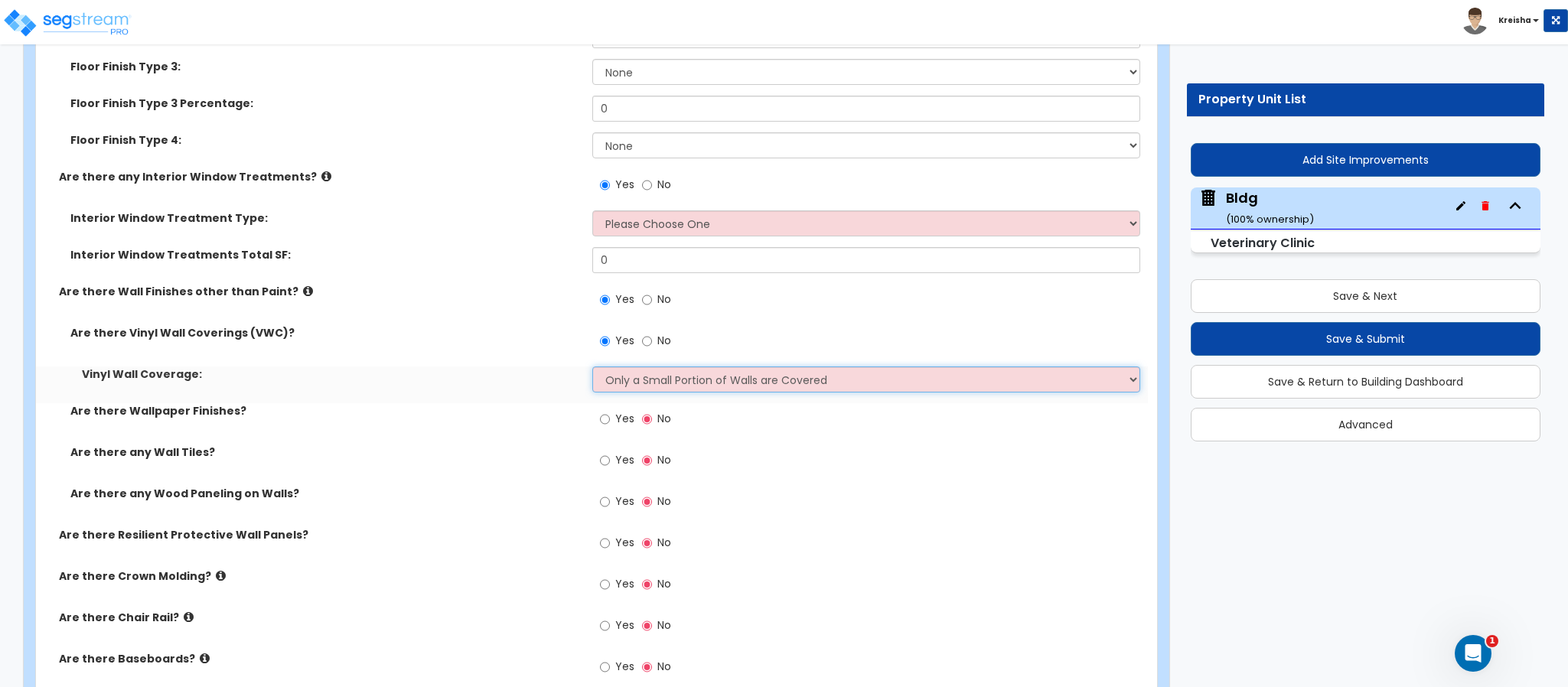
click at [592, 366] on select "Please Choose One Only a Small Portion of Walls are Covered Several Walls are C…" at bounding box center [867, 379] width 549 height 26
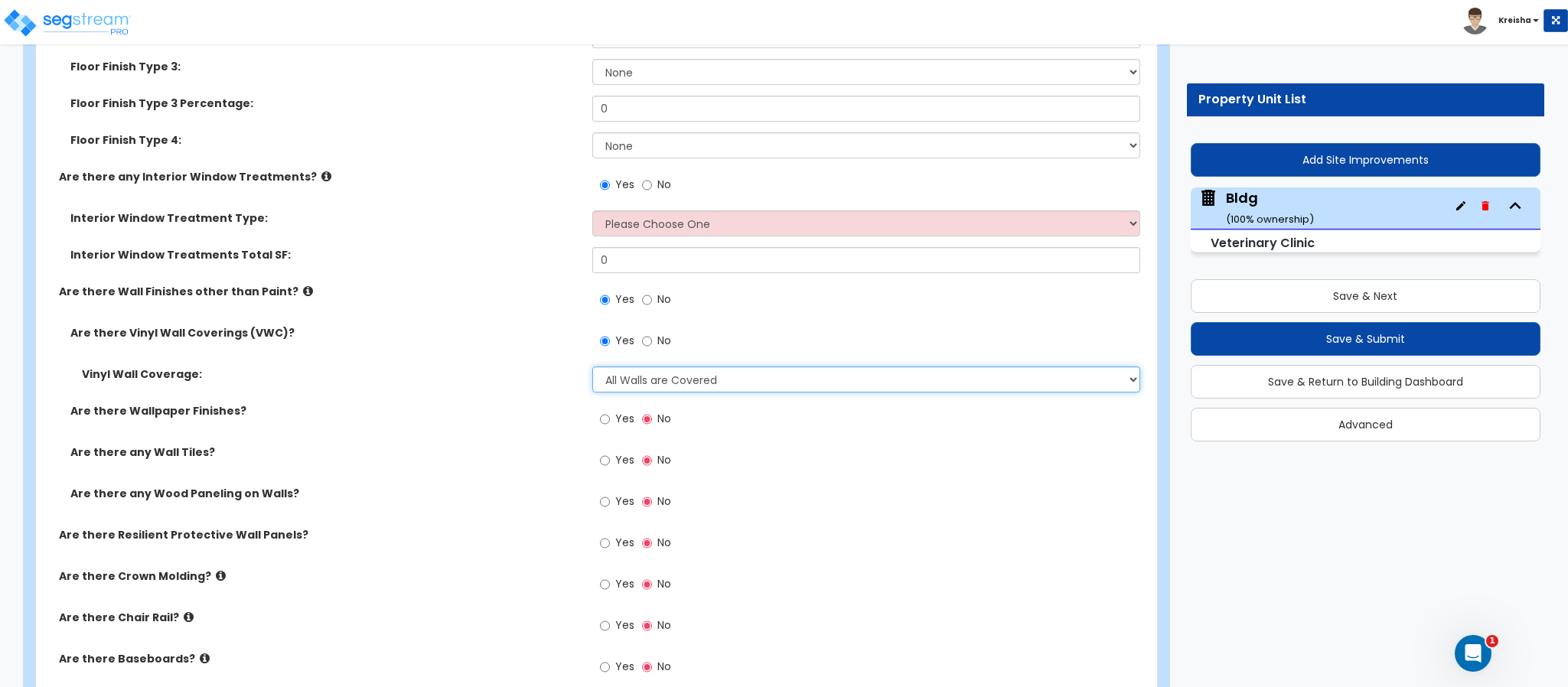
select select "5"
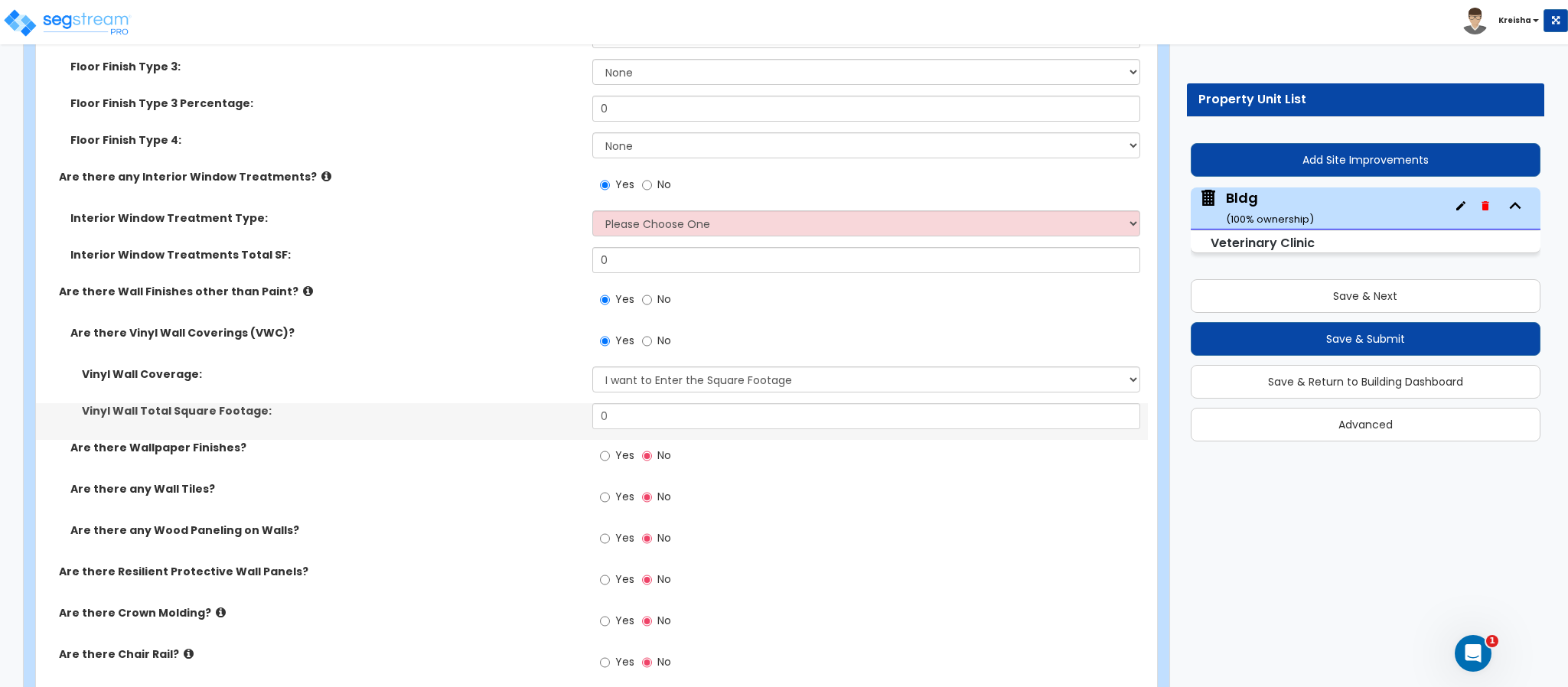
click at [602, 443] on div "Yes No" at bounding box center [635, 457] width 86 height 35
drag, startPoint x: 611, startPoint y: 428, endPoint x: 613, endPoint y: 441, distance: 13.2
click at [611, 444] on label "Yes" at bounding box center [617, 457] width 34 height 26
click at [610, 448] on input "Yes" at bounding box center [605, 456] width 10 height 17
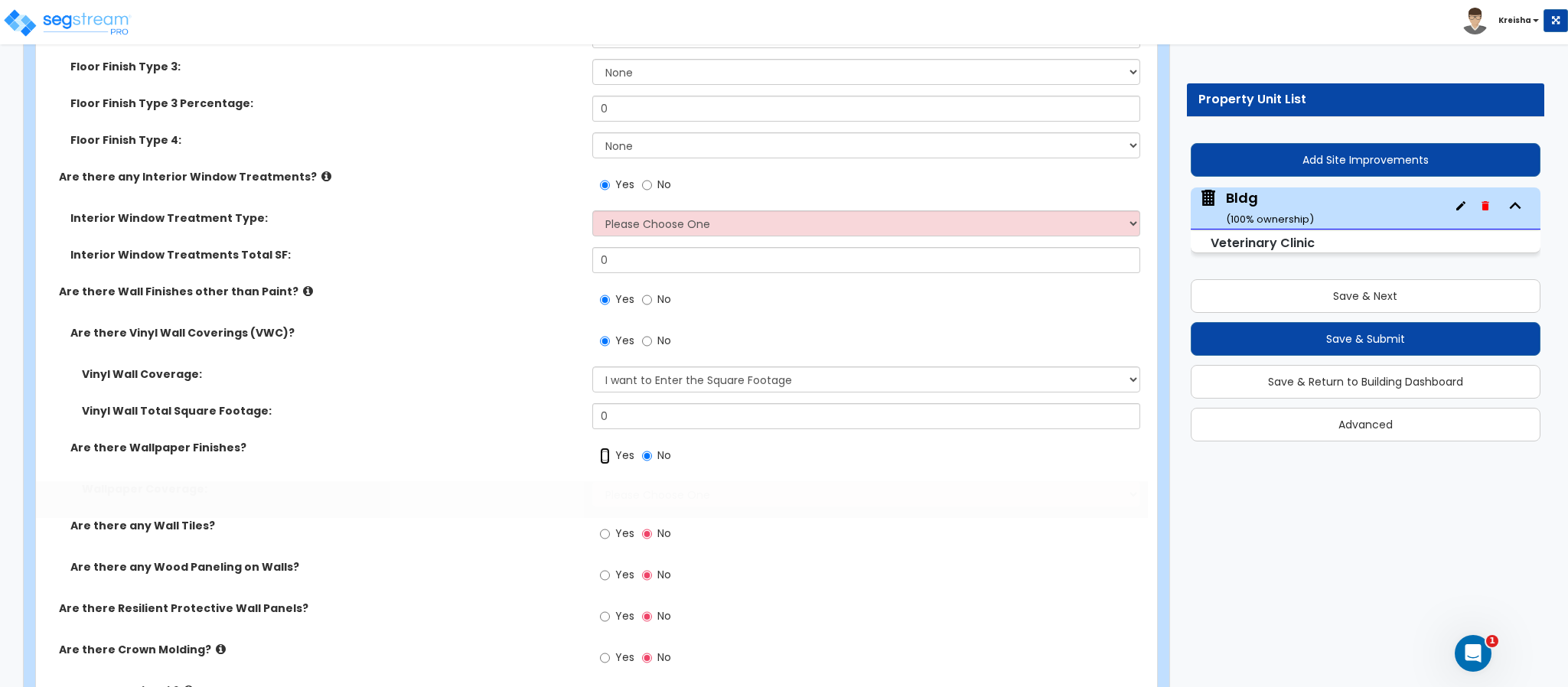
radio input "true"
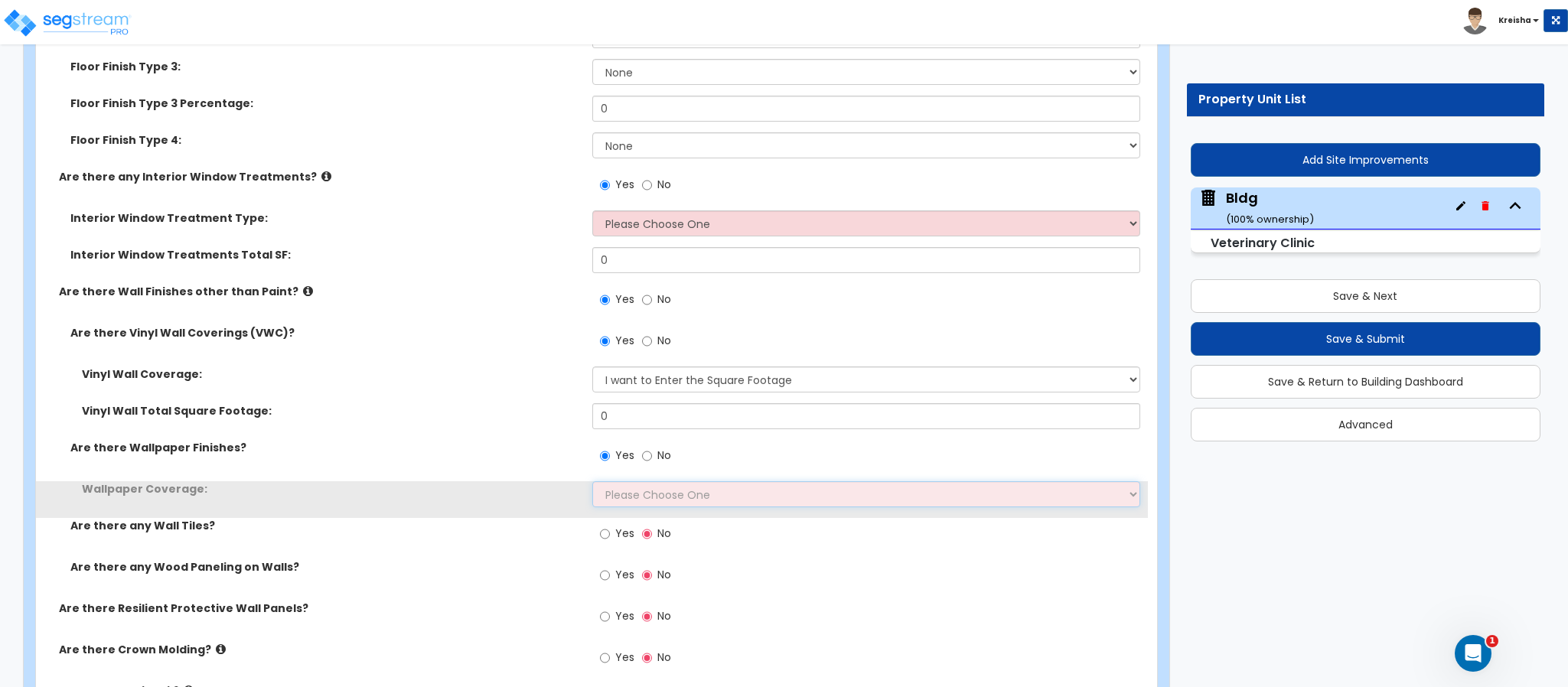
click at [611, 481] on select "Please Choose One Only a Small Portion of Walls are Covered Several Walls are C…" at bounding box center [867, 494] width 549 height 26
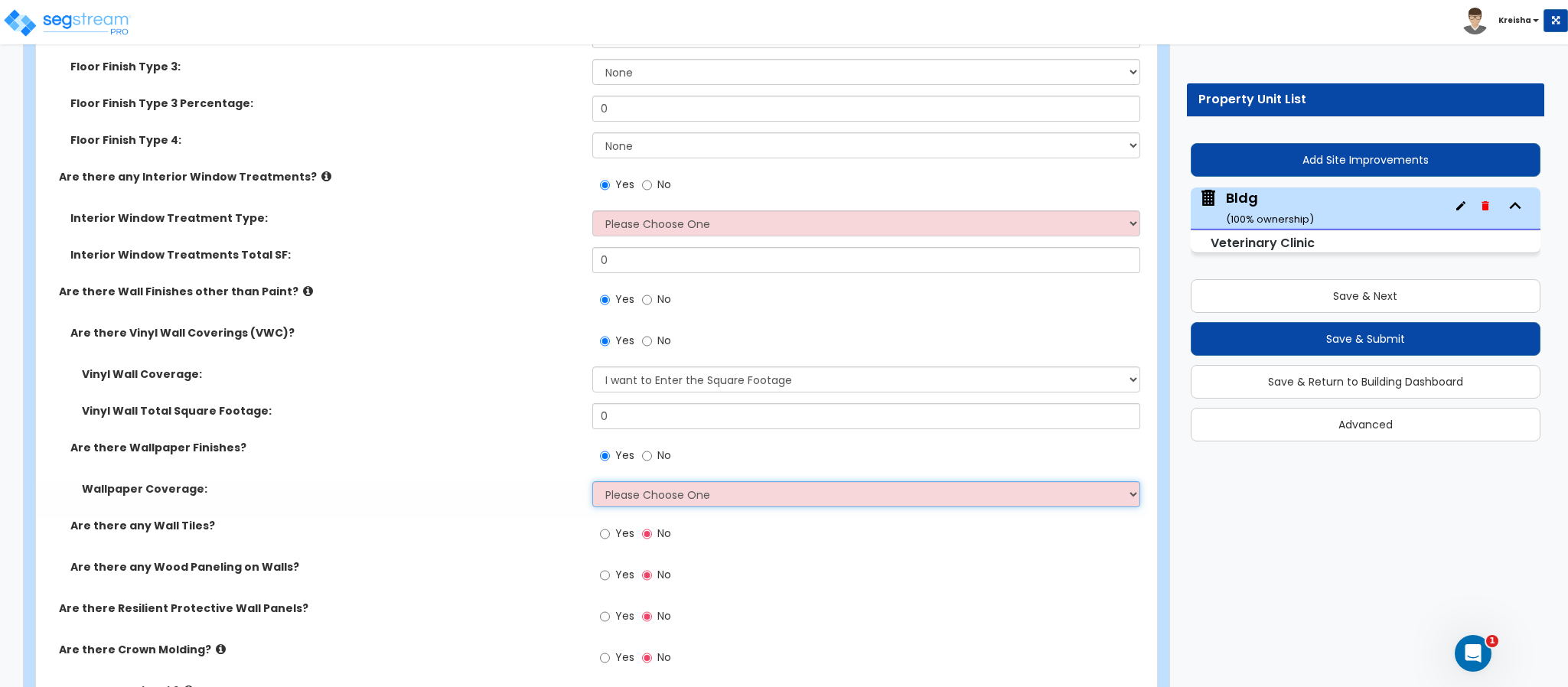
click at [592, 481] on select "Please Choose One Only a Small Portion of Walls are Covered Several Walls are C…" at bounding box center [867, 494] width 549 height 26
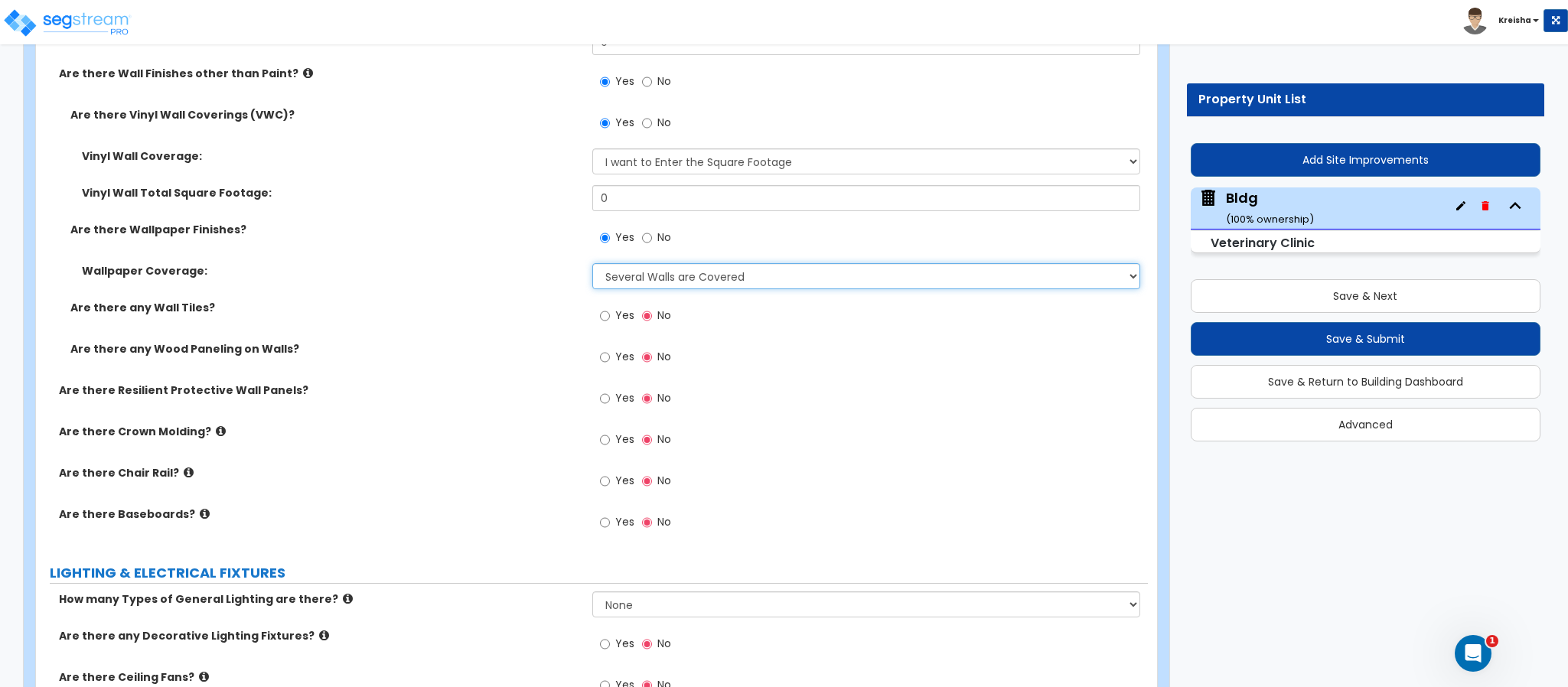
scroll to position [13300, 0]
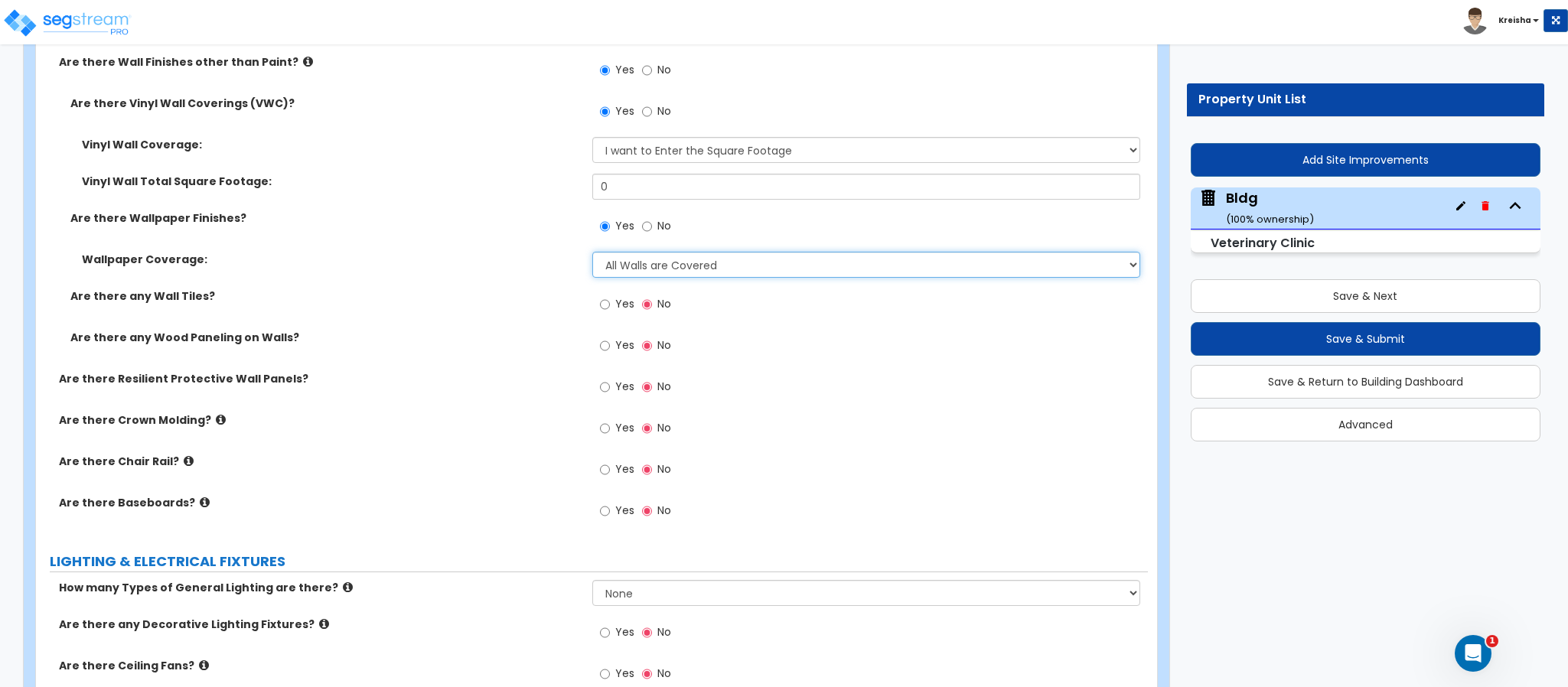
select select "5"
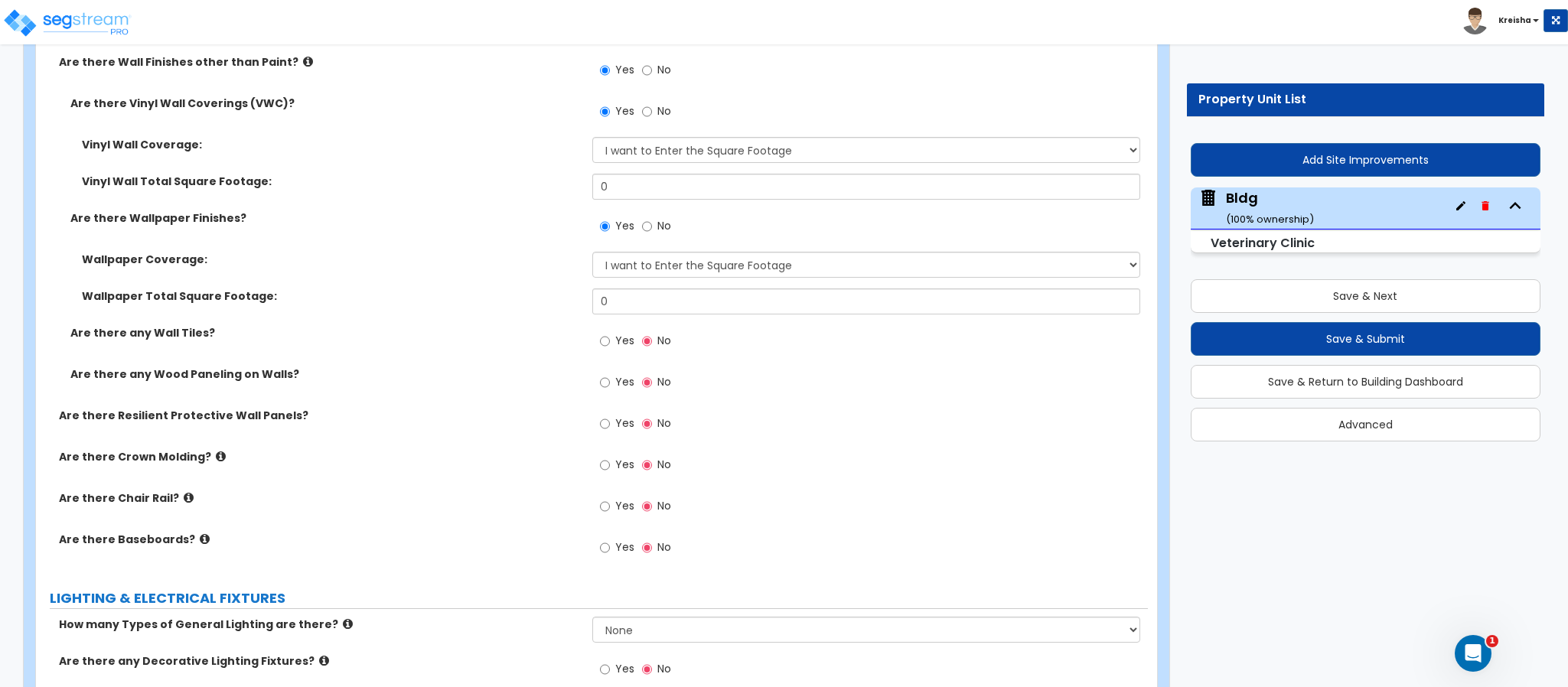
click at [610, 330] on label "Yes" at bounding box center [617, 342] width 34 height 26
click at [610, 333] on input "Yes" at bounding box center [605, 341] width 10 height 17
radio input "true"
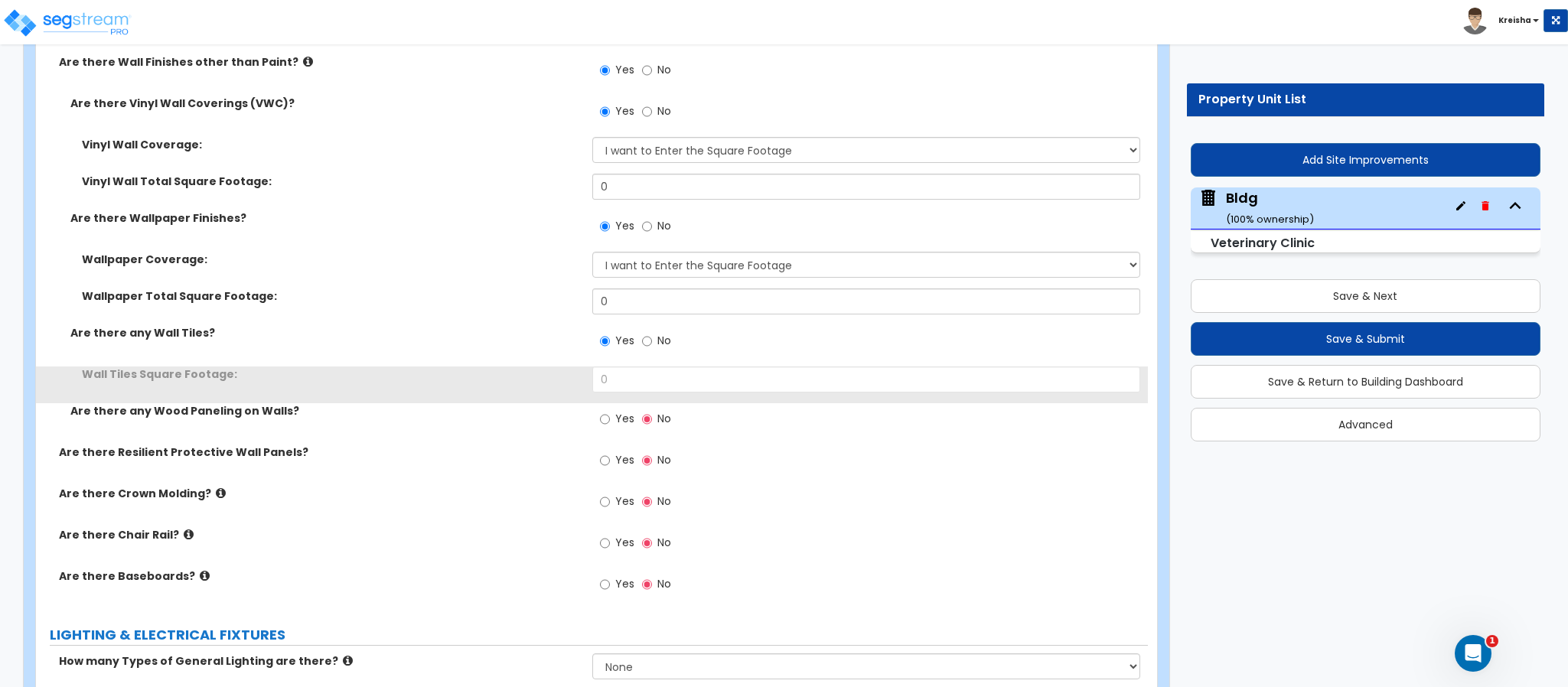
click at [604, 408] on label "Yes" at bounding box center [617, 420] width 34 height 26
click at [604, 411] on input "Yes" at bounding box center [605, 419] width 10 height 17
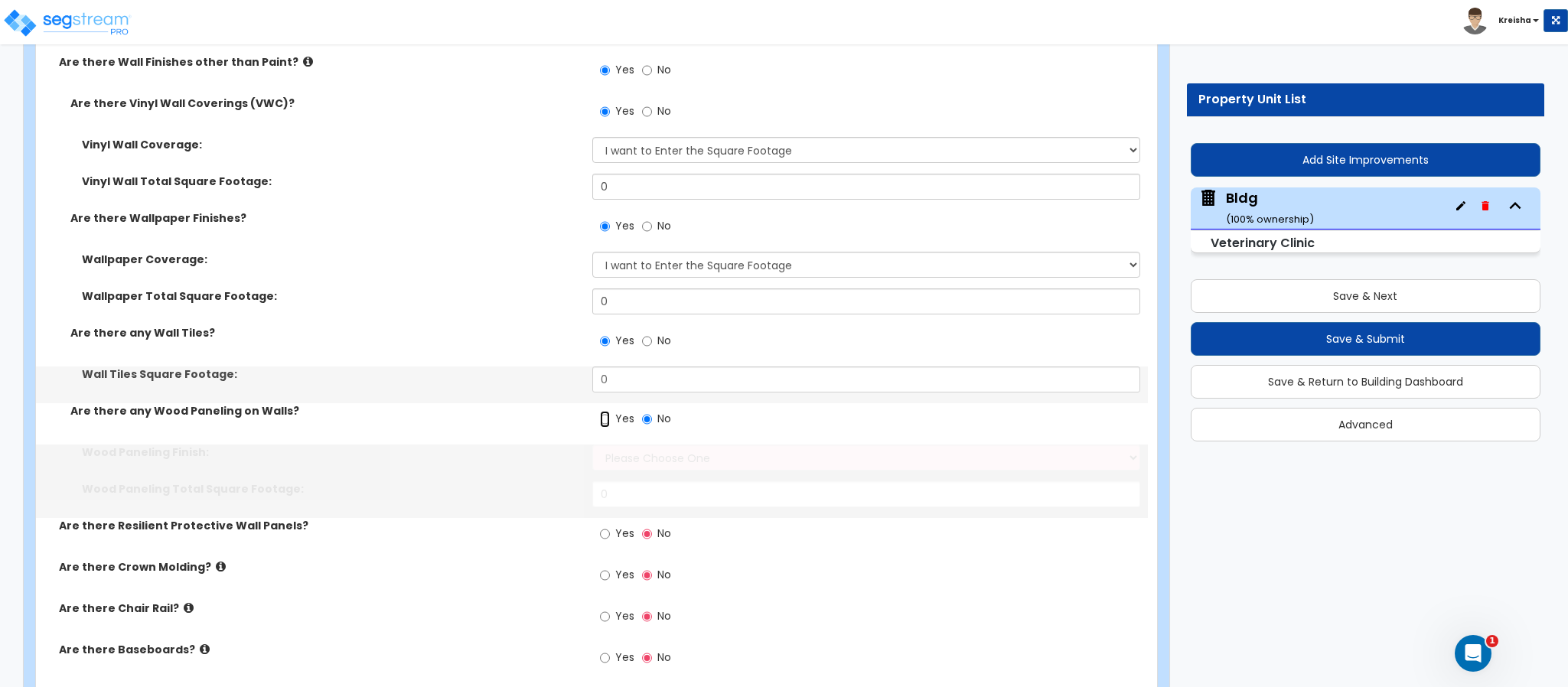
radio input "true"
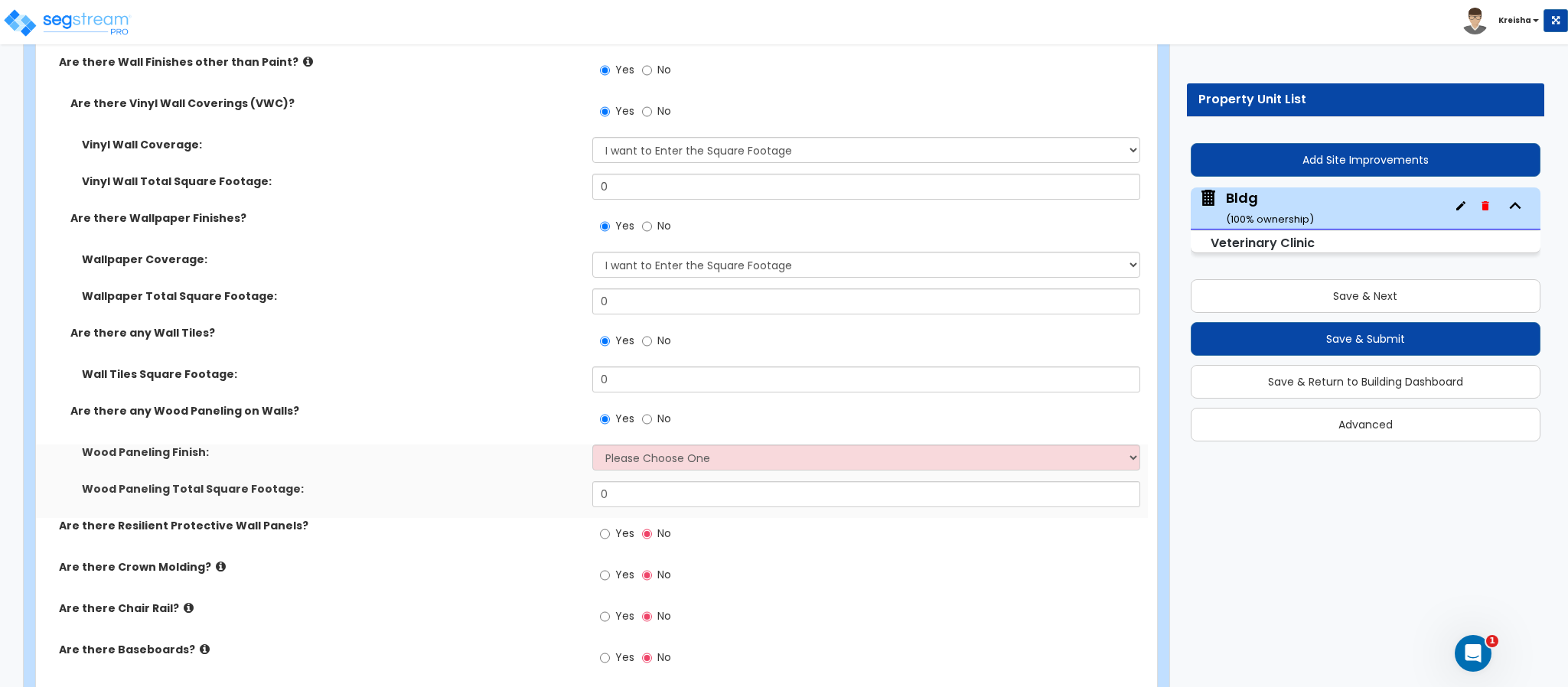
drag, startPoint x: 611, startPoint y: 505, endPoint x: 519, endPoint y: 374, distance: 160.1
click at [610, 523] on label "Yes" at bounding box center [617, 535] width 34 height 26
click at [610, 526] on input "Yes" at bounding box center [605, 534] width 10 height 17
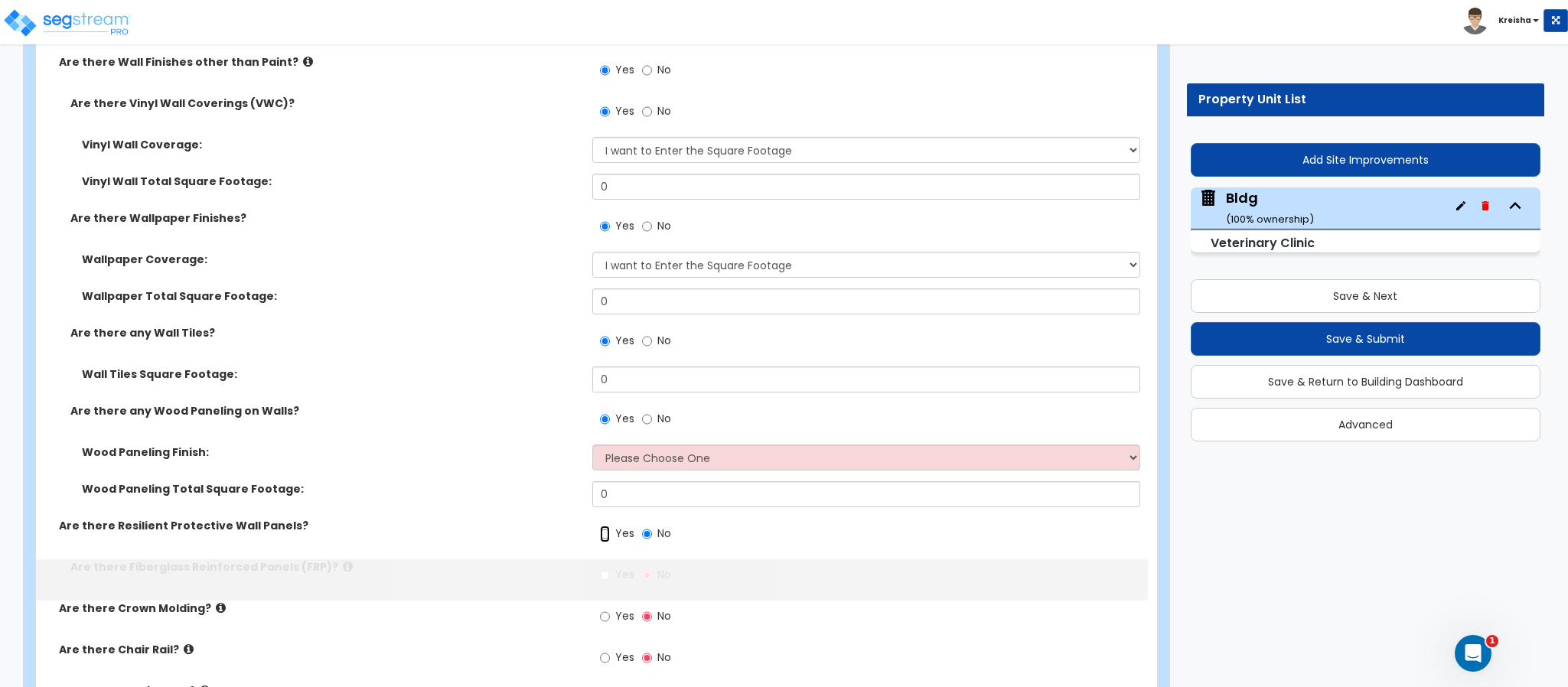
radio input "true"
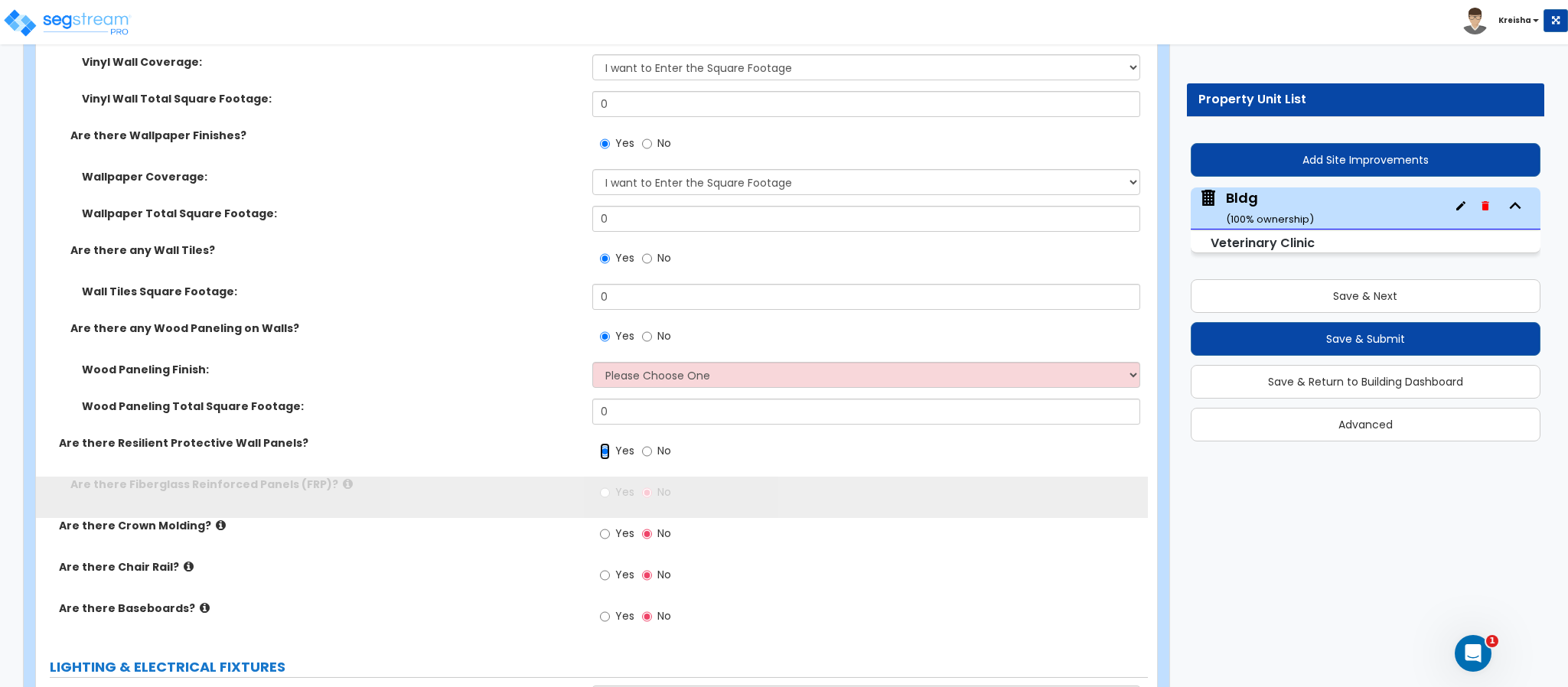
scroll to position [13452, 0]
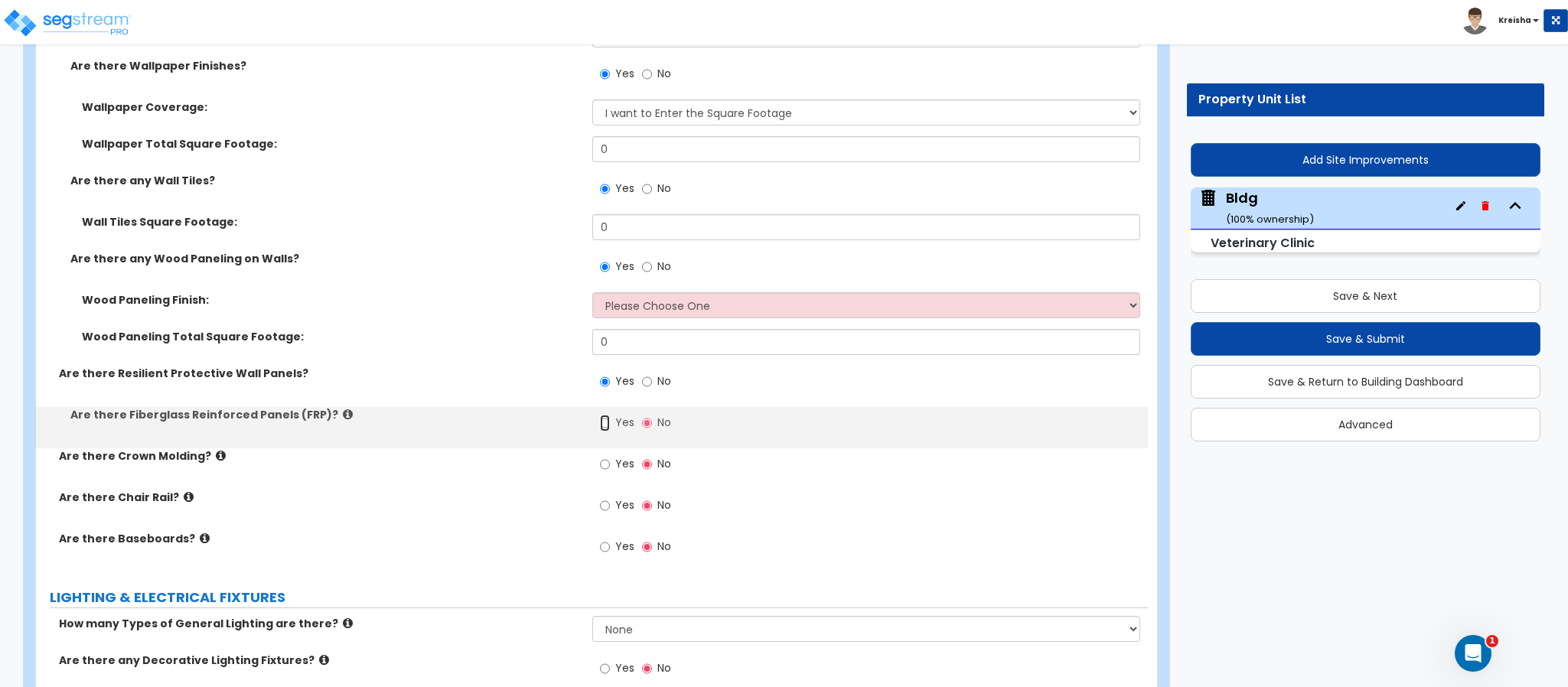
click at [609, 415] on input "Yes" at bounding box center [605, 423] width 10 height 17
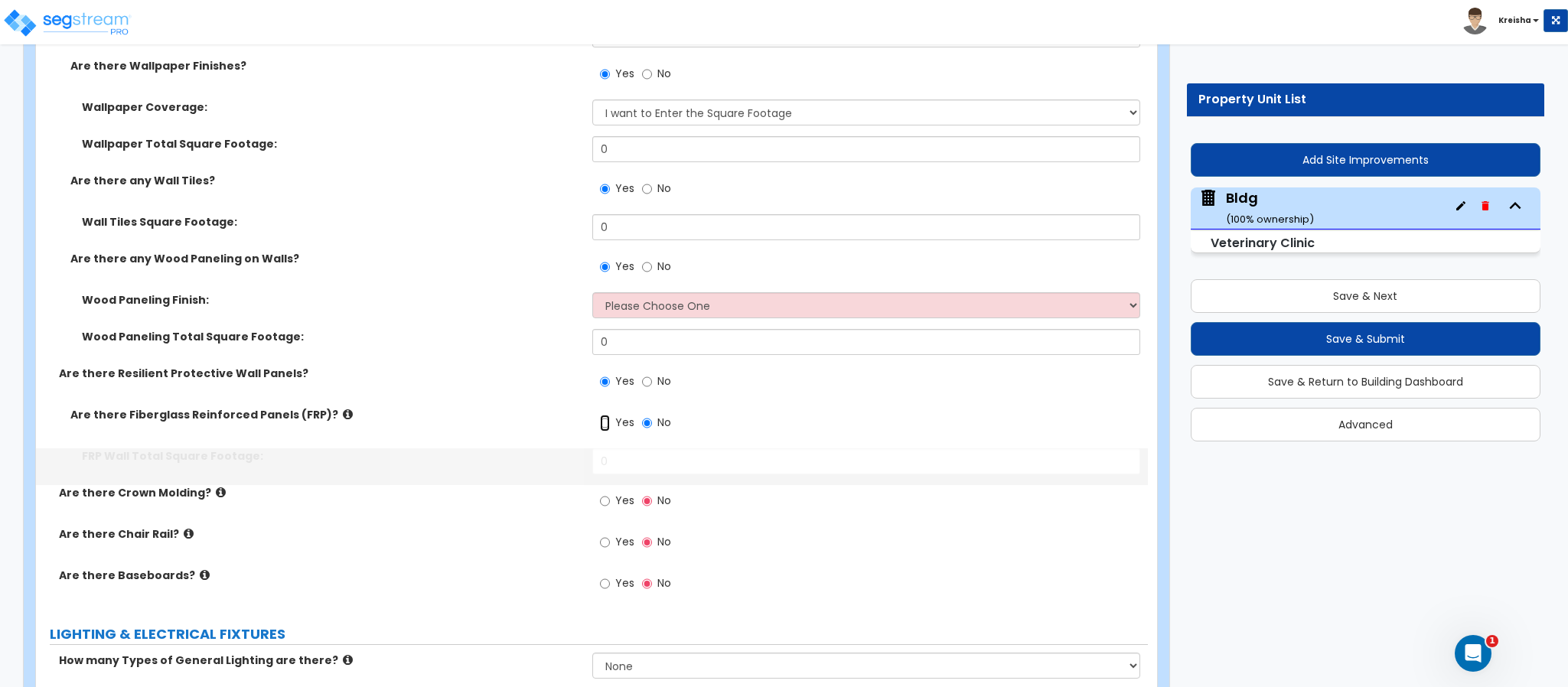
radio input "true"
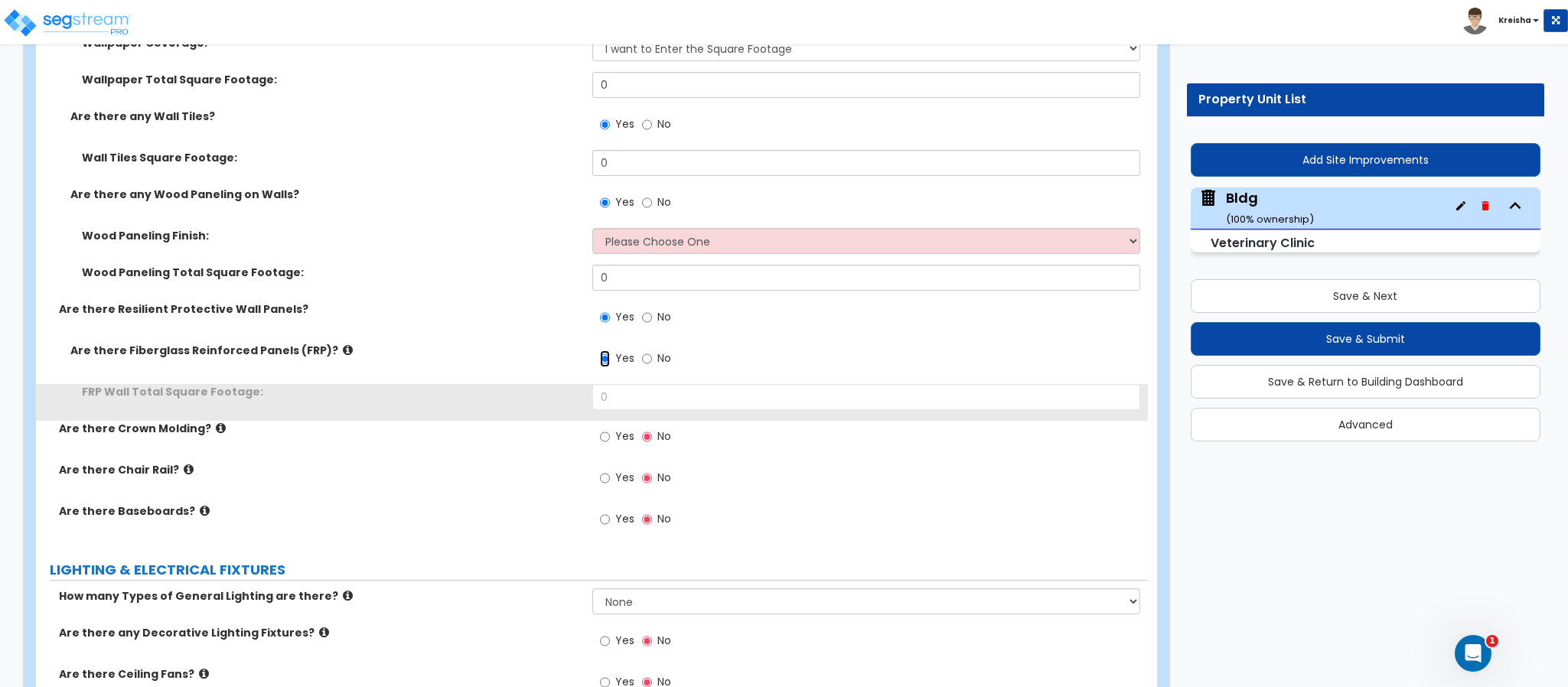
scroll to position [13604, 0]
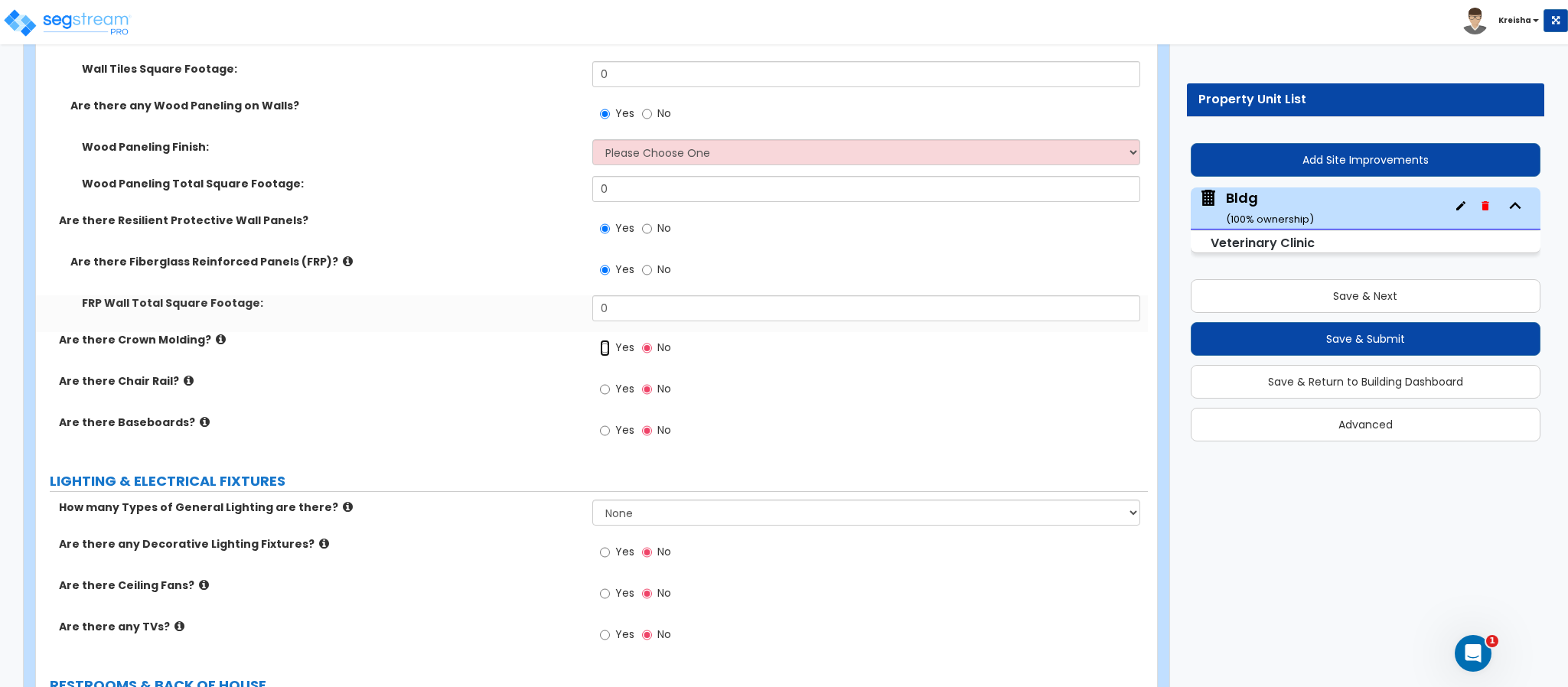
click at [606, 340] on input "Yes" at bounding box center [605, 348] width 10 height 17
radio input "true"
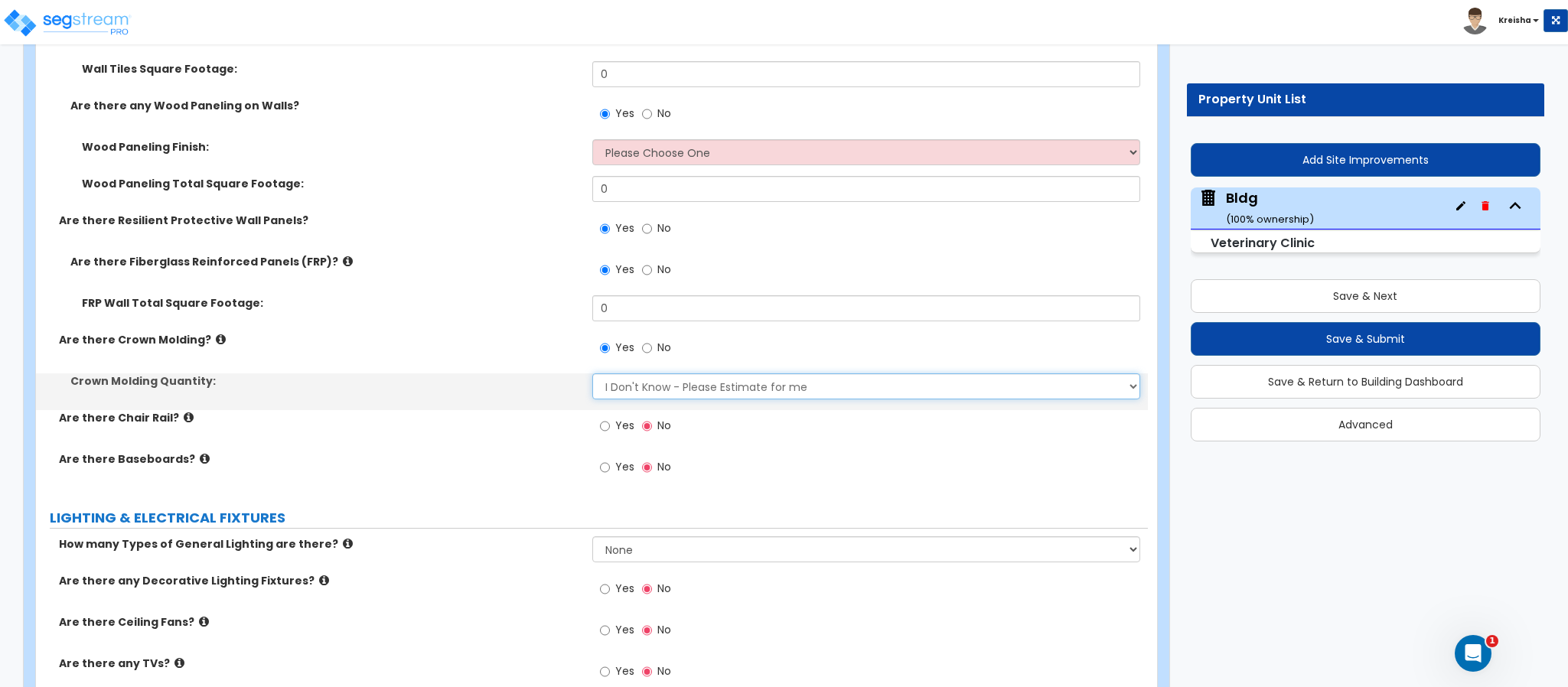
click at [608, 373] on select "I Don't Know - Please Estimate for me I want to Enter the Linear Footage" at bounding box center [867, 386] width 549 height 26
select select "1"
click at [592, 373] on select "I Don't Know - Please Estimate for me I want to Enter the Linear Footage" at bounding box center [867, 386] width 549 height 26
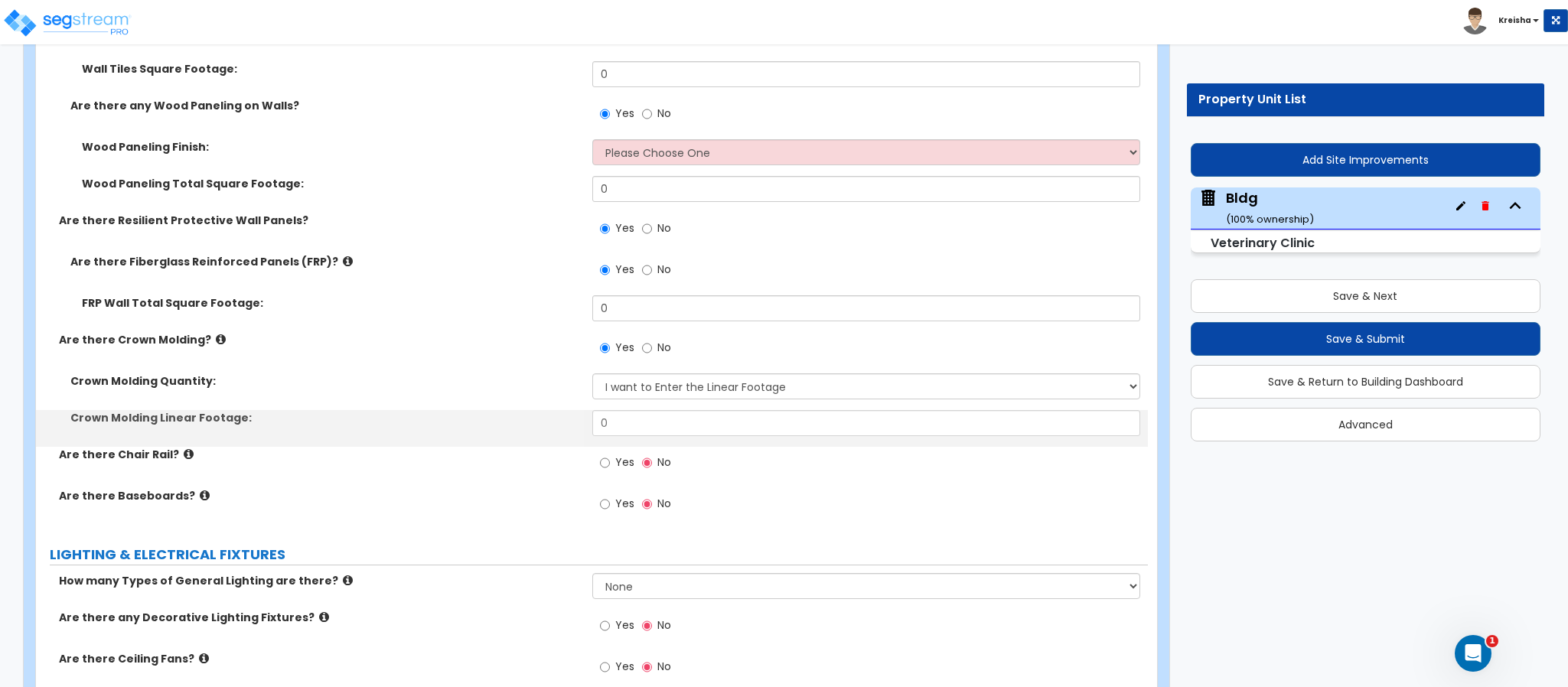
drag, startPoint x: 608, startPoint y: 448, endPoint x: 609, endPoint y: 435, distance: 13.0
click at [605, 448] on div "Yes No" at bounding box center [635, 464] width 86 height 35
drag, startPoint x: 609, startPoint y: 435, endPoint x: 642, endPoint y: 477, distance: 53.4
click at [610, 452] on label "Yes" at bounding box center [617, 464] width 34 height 26
click at [610, 455] on input "Yes" at bounding box center [605, 463] width 10 height 17
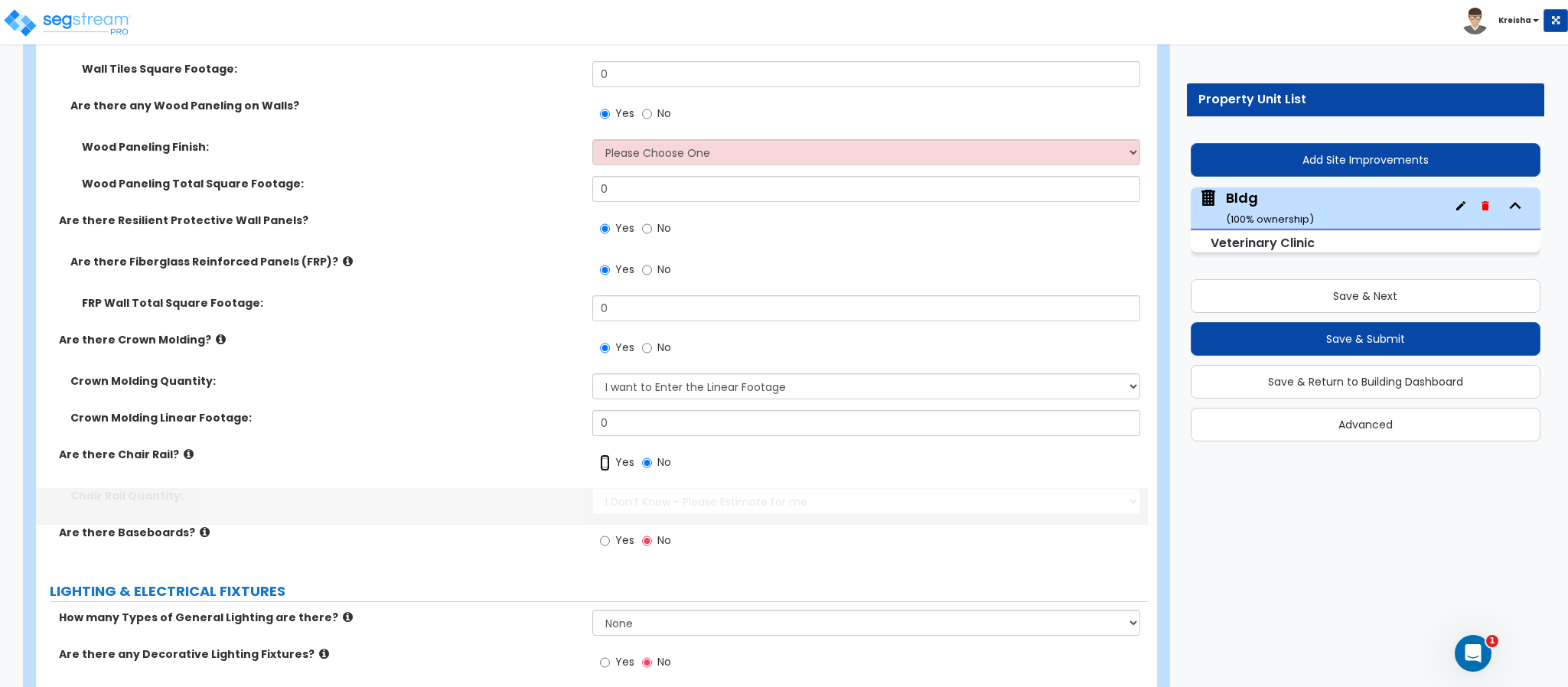
radio input "true"
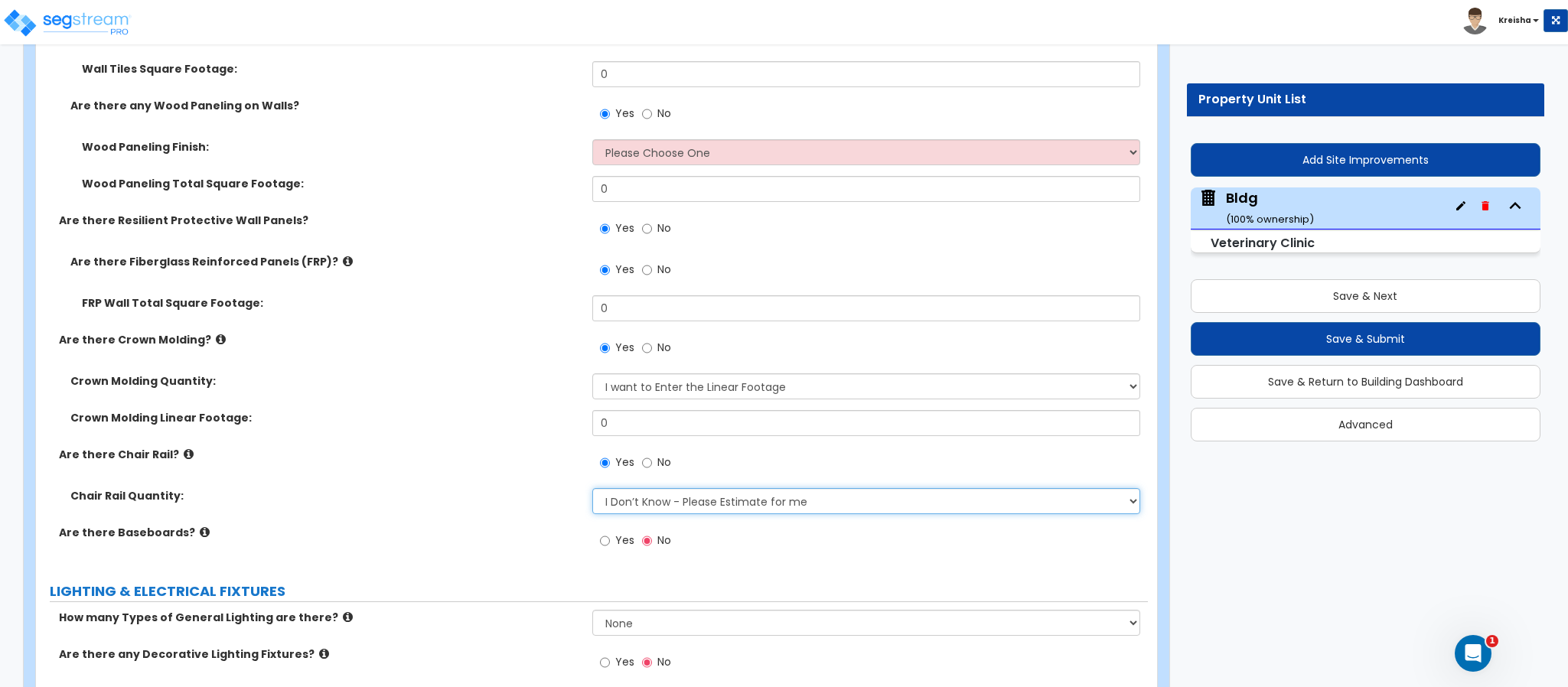
click at [786, 488] on select "I Don’t Know - Please Estimate for me I want to Enter the Linear Footage" at bounding box center [867, 501] width 549 height 26
select select "1"
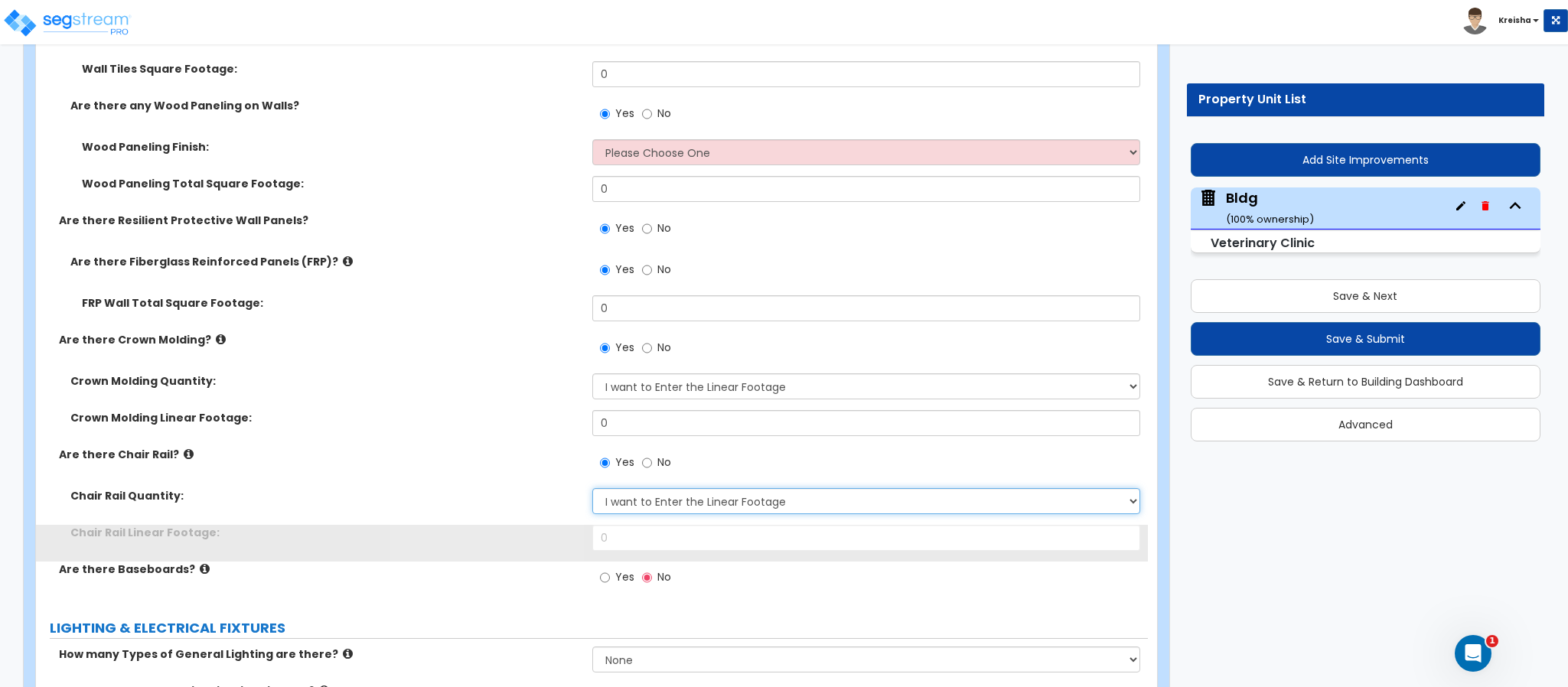
scroll to position [13758, 0]
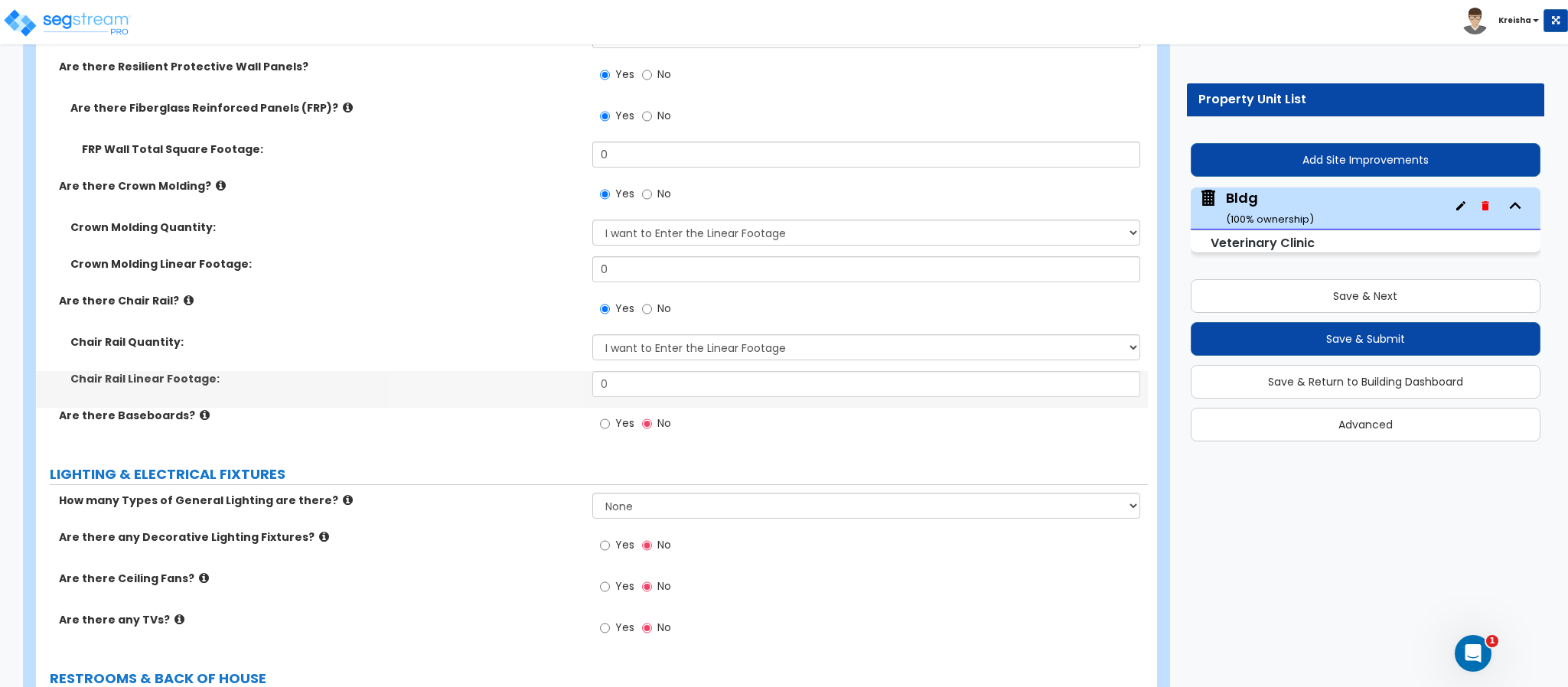
click at [616, 416] on span "Yes" at bounding box center [625, 423] width 19 height 15
click at [610, 416] on input "Yes" at bounding box center [605, 424] width 10 height 17
radio input "true"
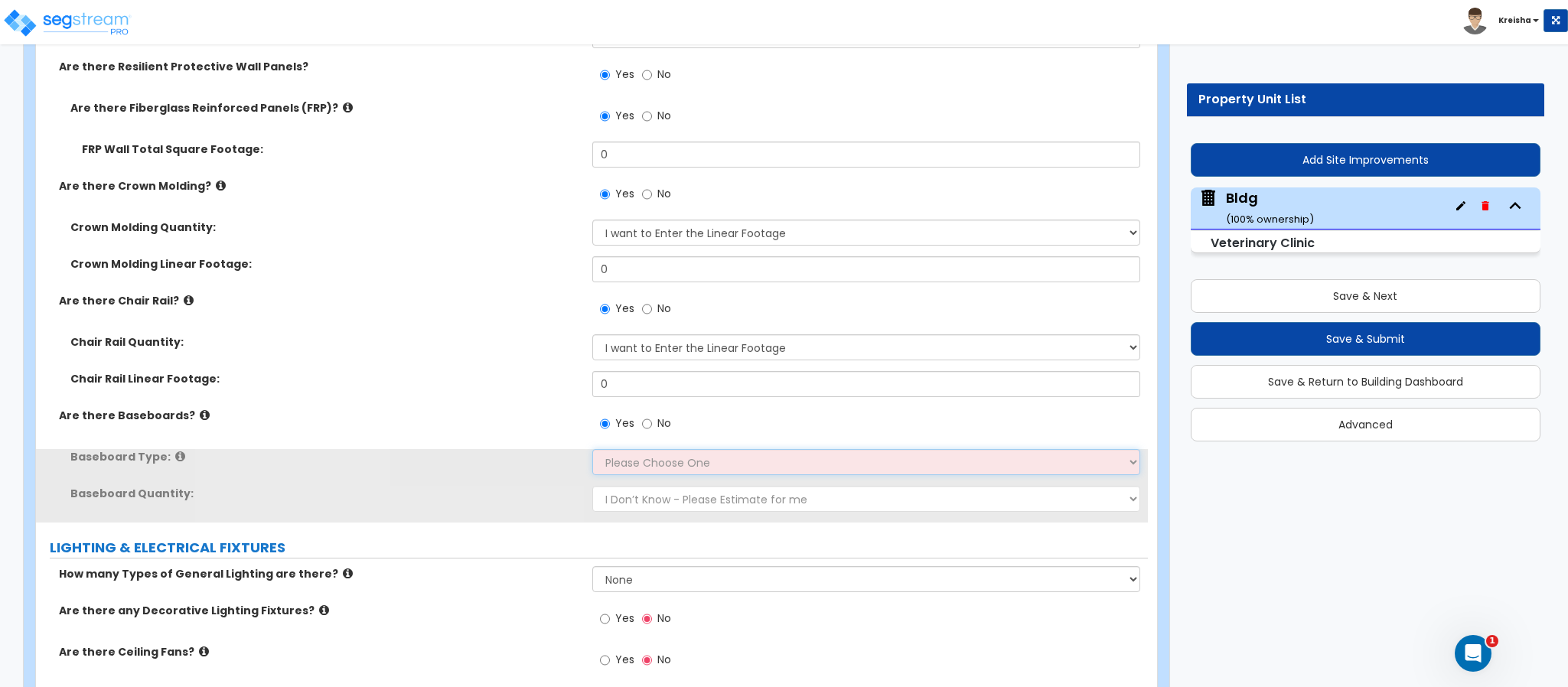
click at [621, 449] on select "Please Choose One Wood Vinyl Carpet Tile" at bounding box center [867, 462] width 549 height 26
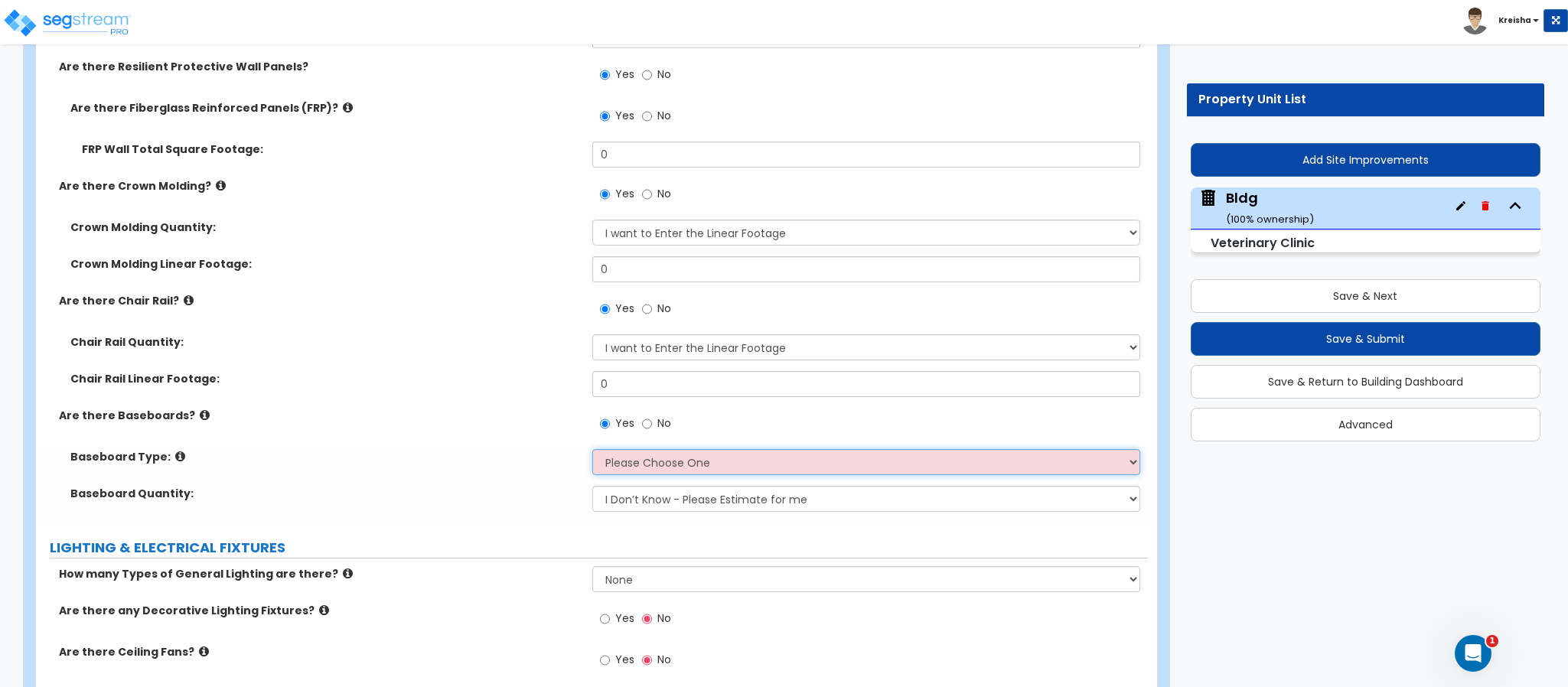
drag, startPoint x: 621, startPoint y: 434, endPoint x: 622, endPoint y: 441, distance: 7.1
click at [621, 449] on select "Please Choose One Wood Vinyl Carpet Tile" at bounding box center [867, 462] width 549 height 26
click at [624, 486] on select "I Don’t Know - Please Estimate for me I want to Enter the Linear Footage" at bounding box center [867, 499] width 549 height 26
select select "1"
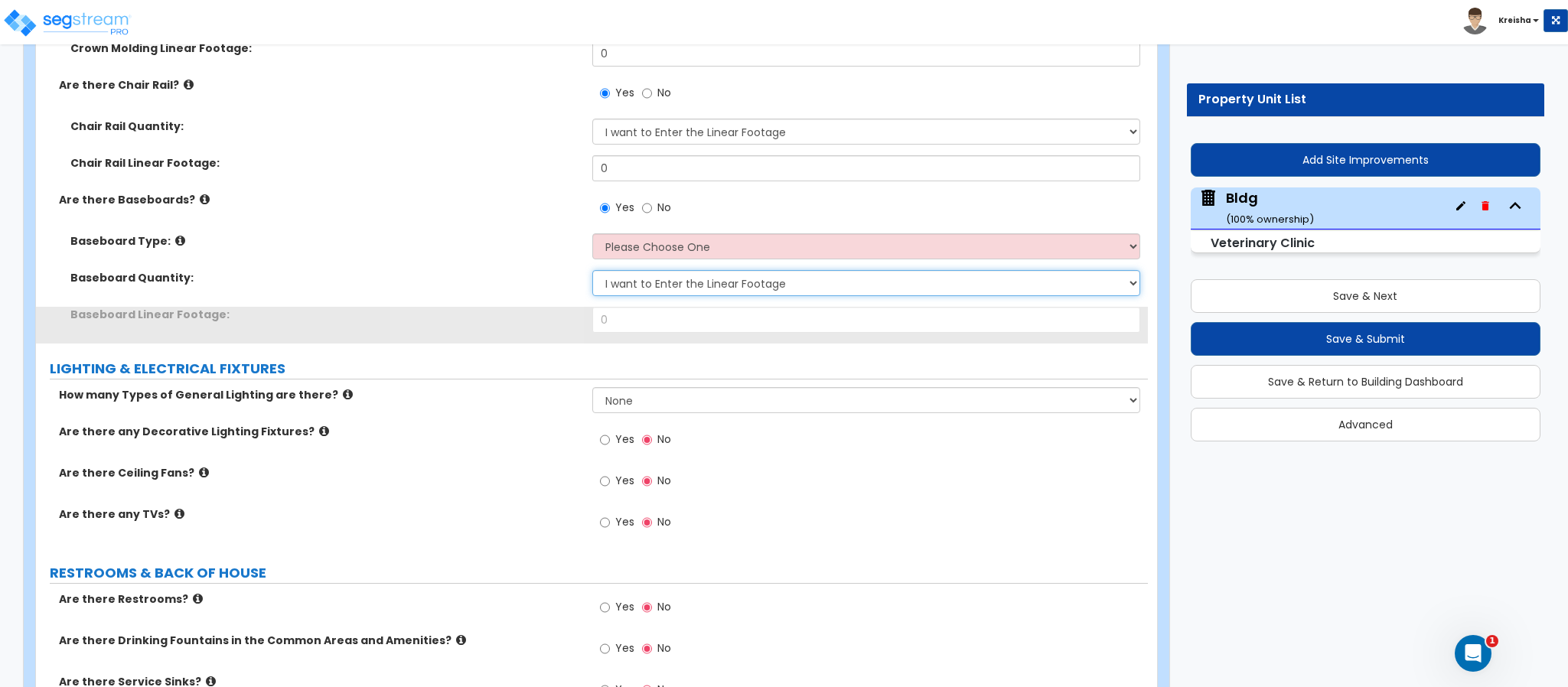
scroll to position [13988, 0]
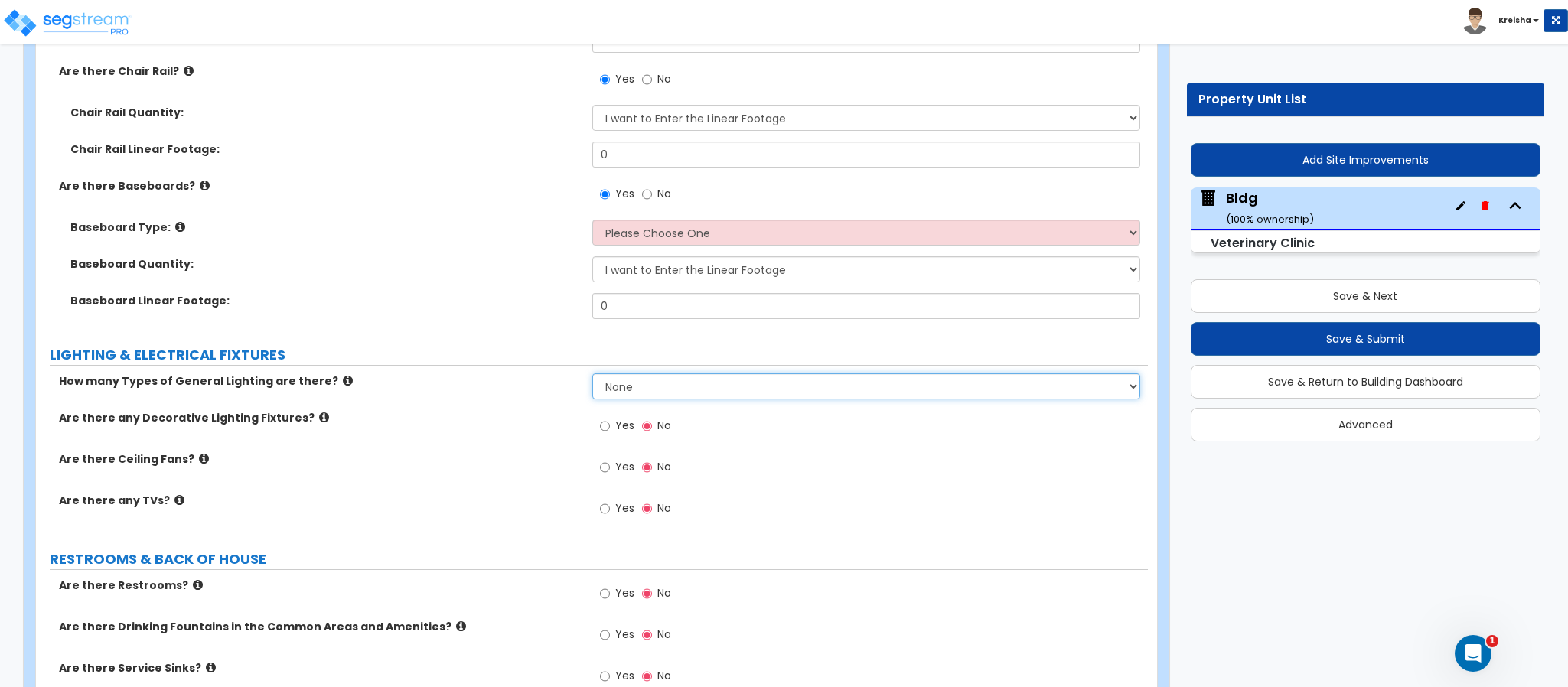
click at [648, 373] on select "None 1 2 3" at bounding box center [867, 386] width 549 height 26
click at [592, 373] on select "None 1 2 3" at bounding box center [867, 386] width 549 height 26
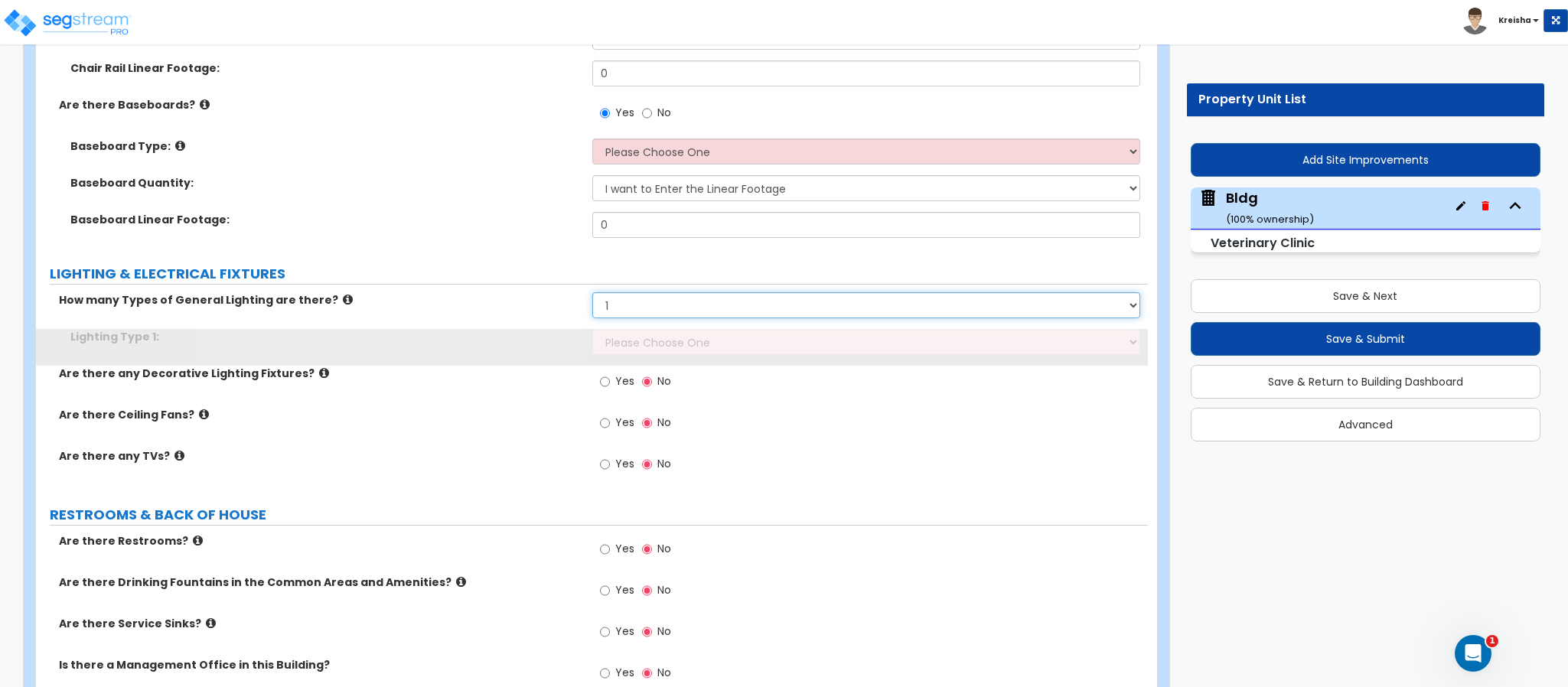
scroll to position [14141, 0]
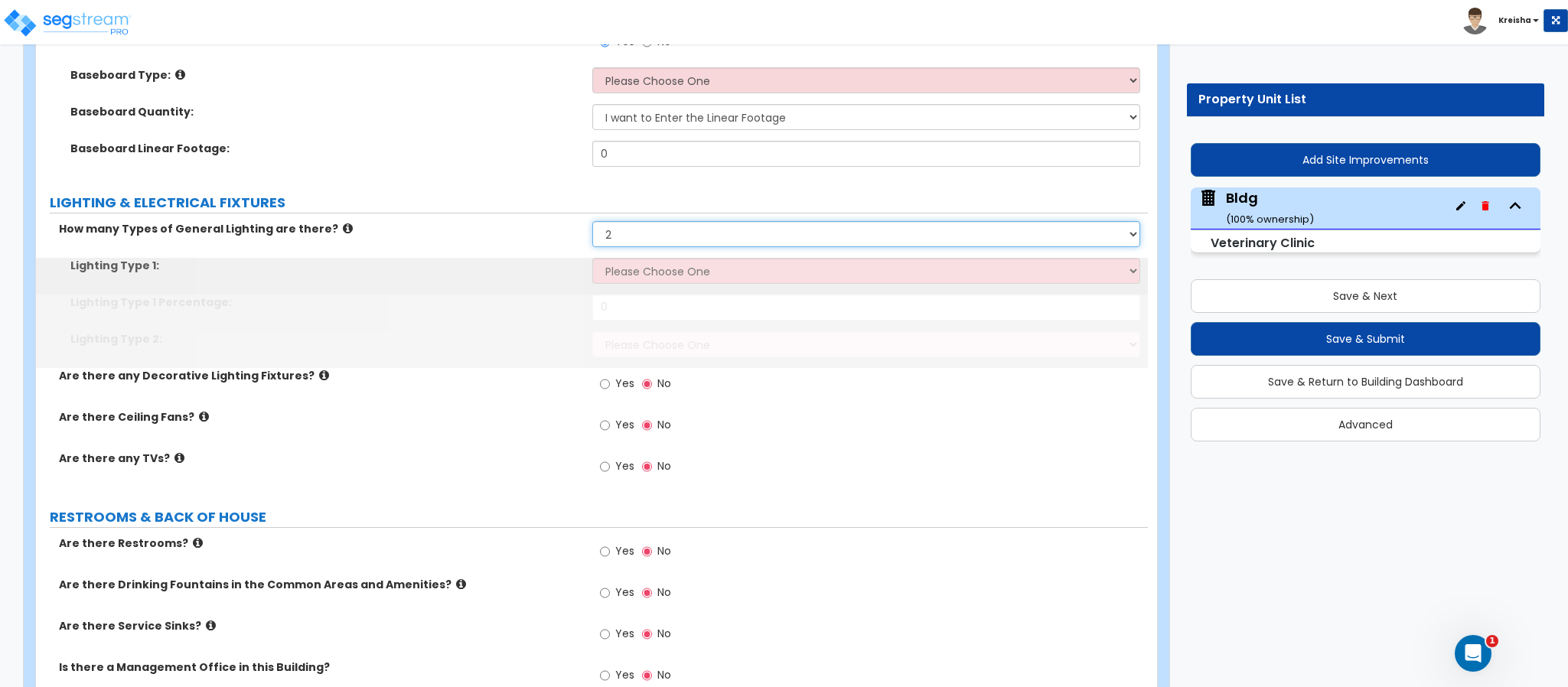
select select "3"
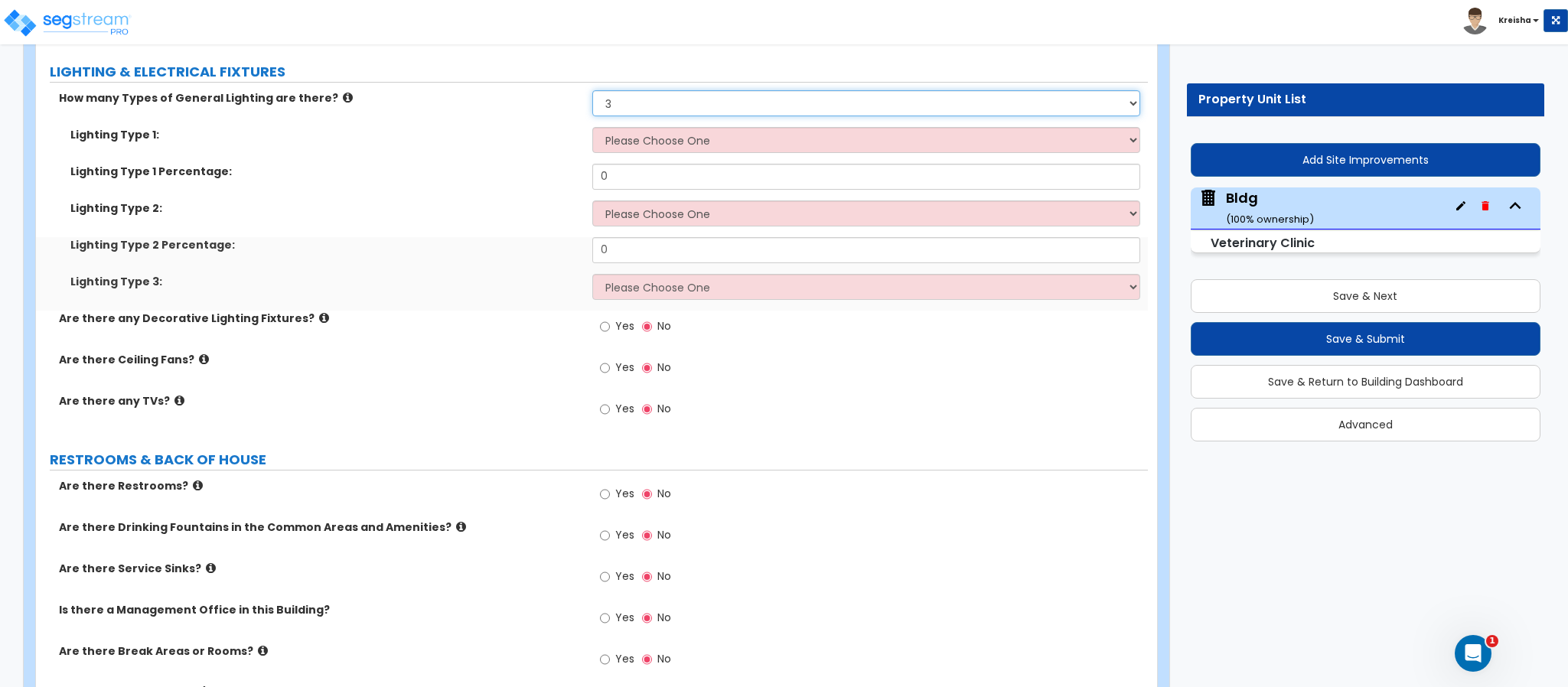
scroll to position [14293, 0]
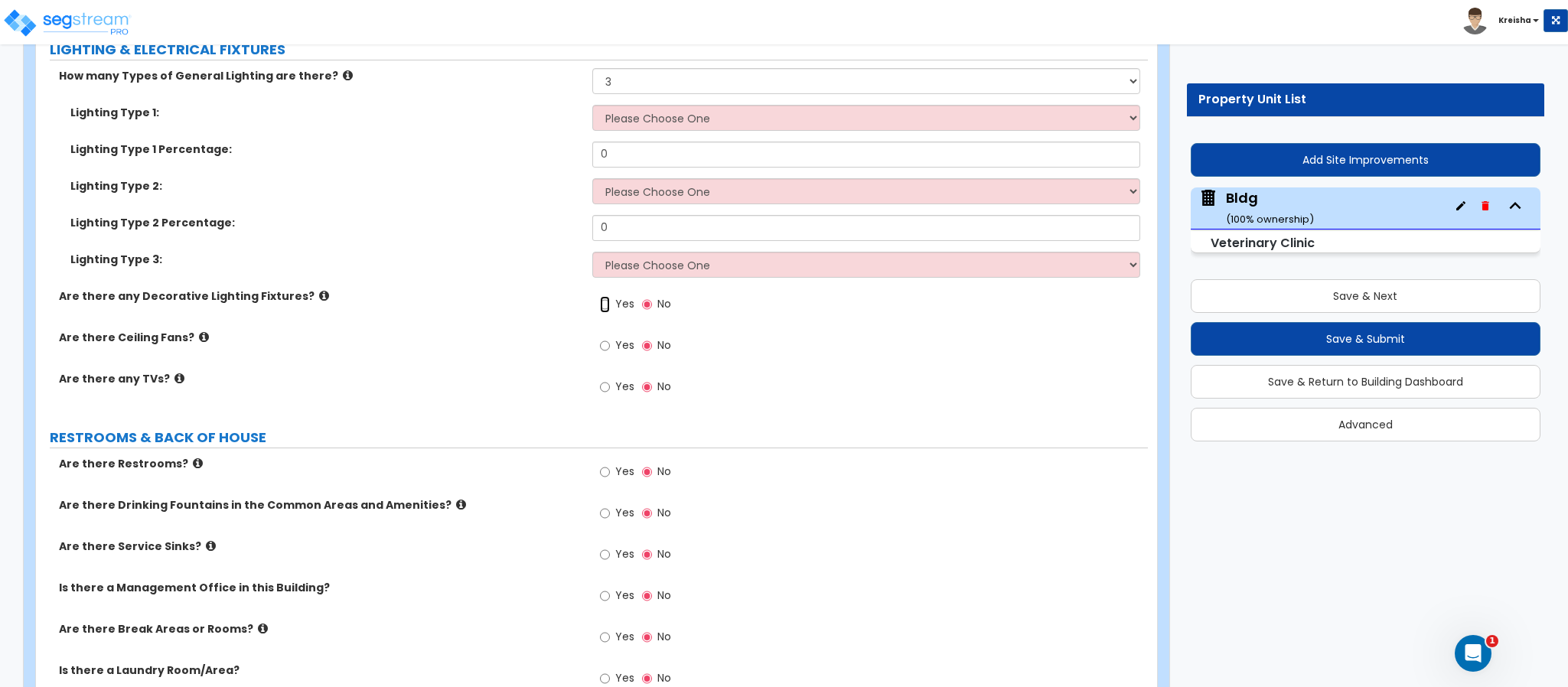
click at [604, 296] on input "Yes" at bounding box center [605, 304] width 10 height 17
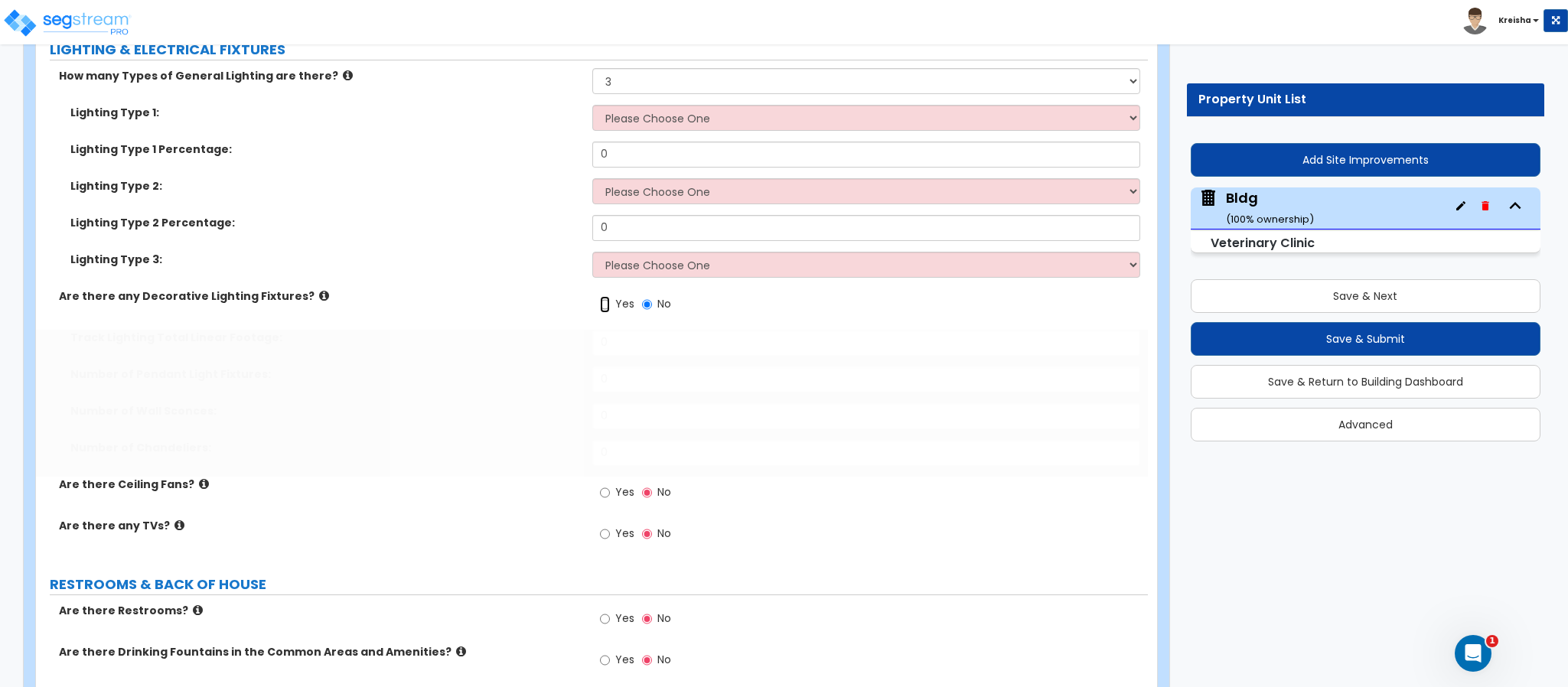
radio input "true"
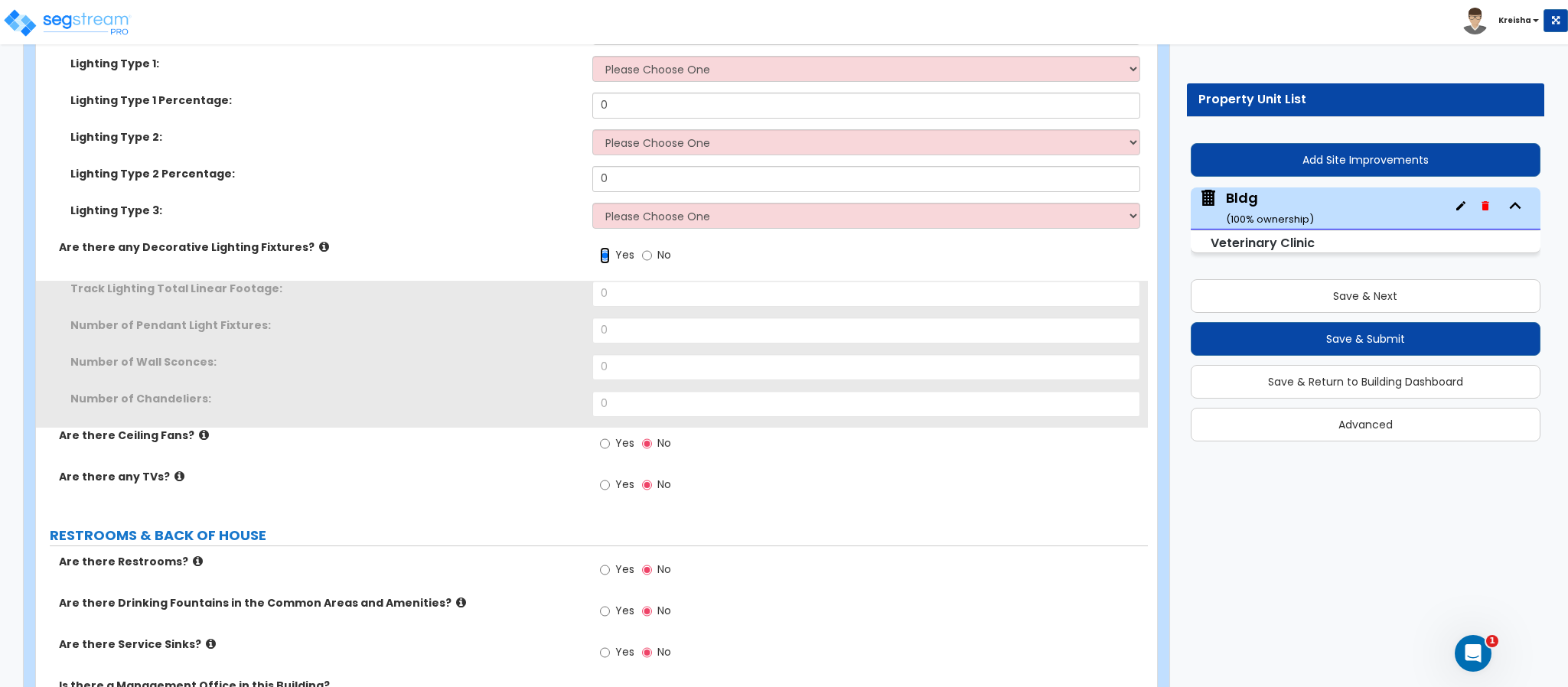
scroll to position [14370, 0]
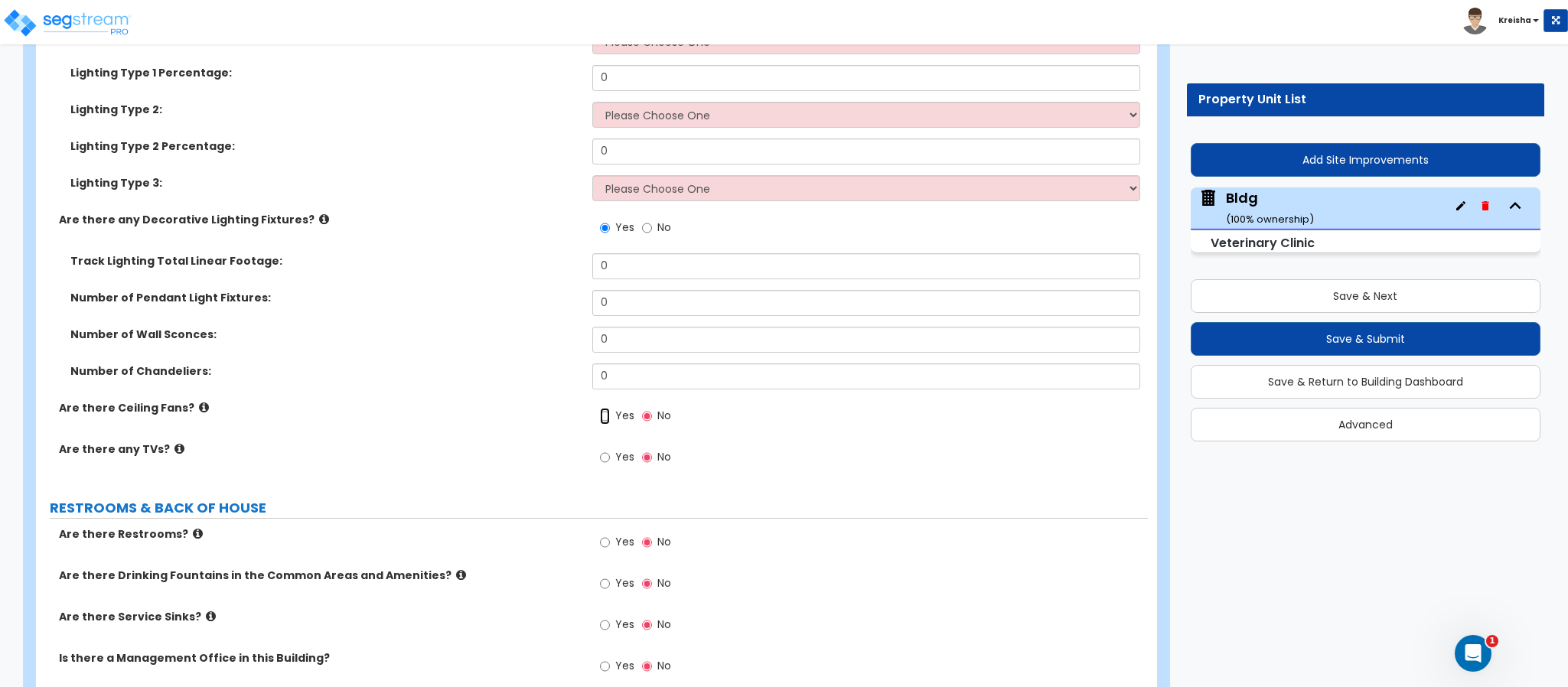
click at [600, 408] on input "Yes" at bounding box center [605, 416] width 10 height 17
radio input "true"
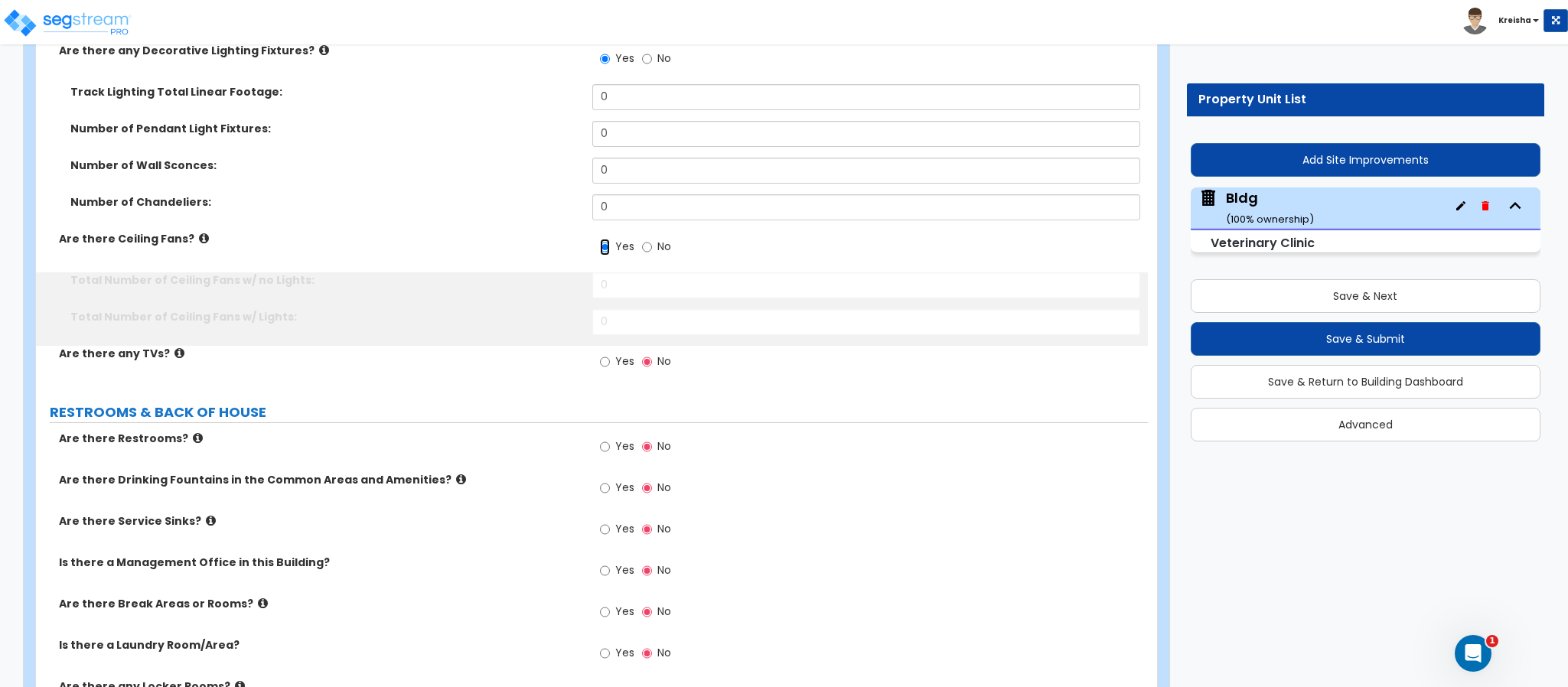
scroll to position [14599, 0]
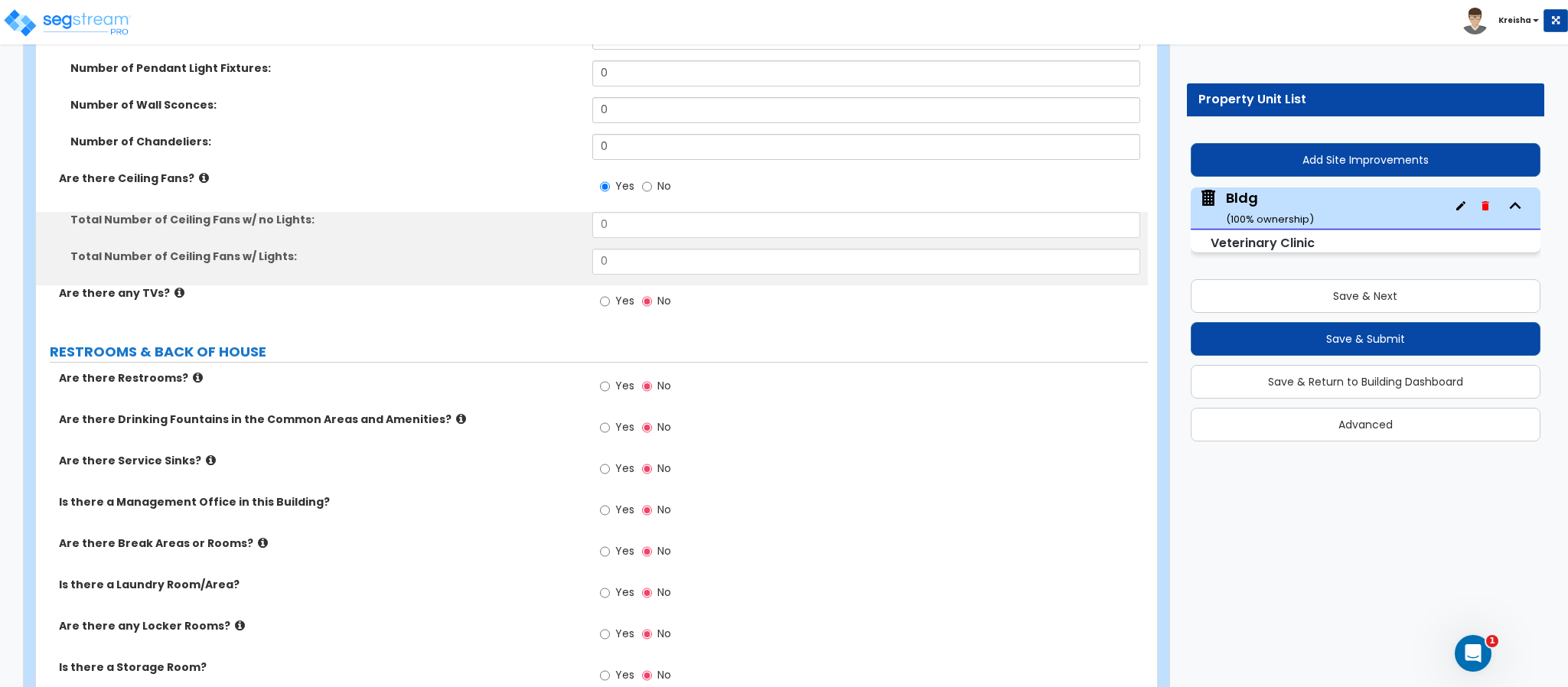
click at [611, 290] on label "Yes" at bounding box center [617, 302] width 34 height 26
click at [610, 293] on input "Yes" at bounding box center [605, 301] width 10 height 17
radio input "true"
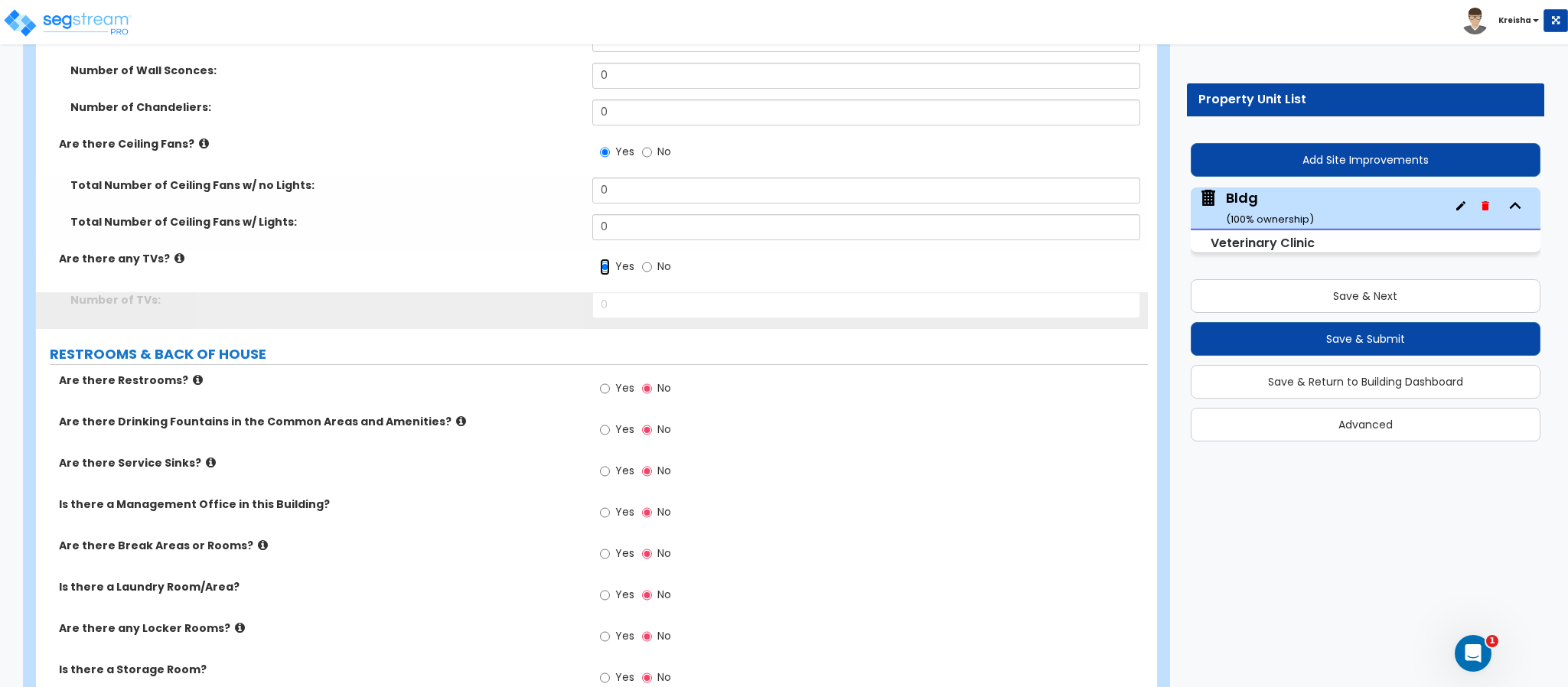
scroll to position [14753, 0]
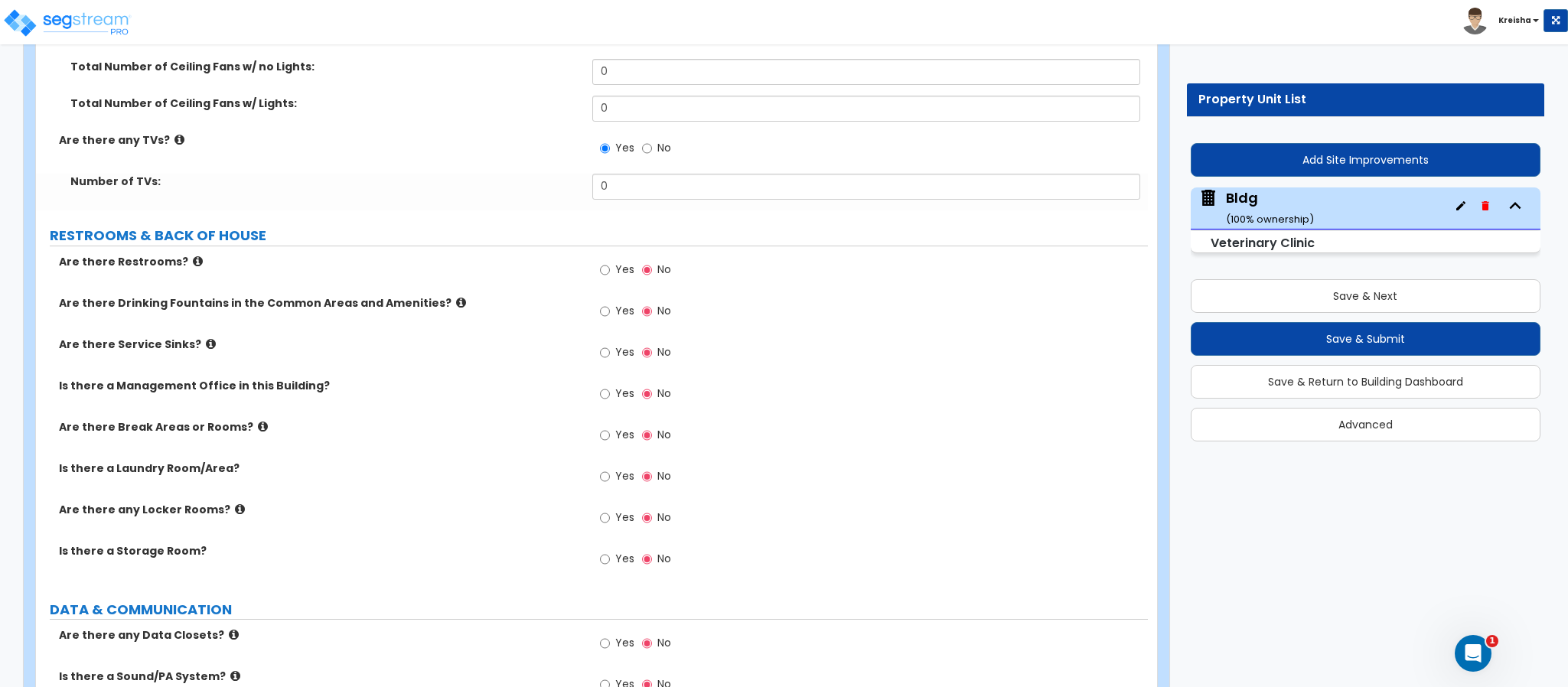
click at [616, 262] on span "Yes" at bounding box center [625, 269] width 19 height 15
click at [610, 262] on input "Yes" at bounding box center [605, 270] width 10 height 17
radio input "true"
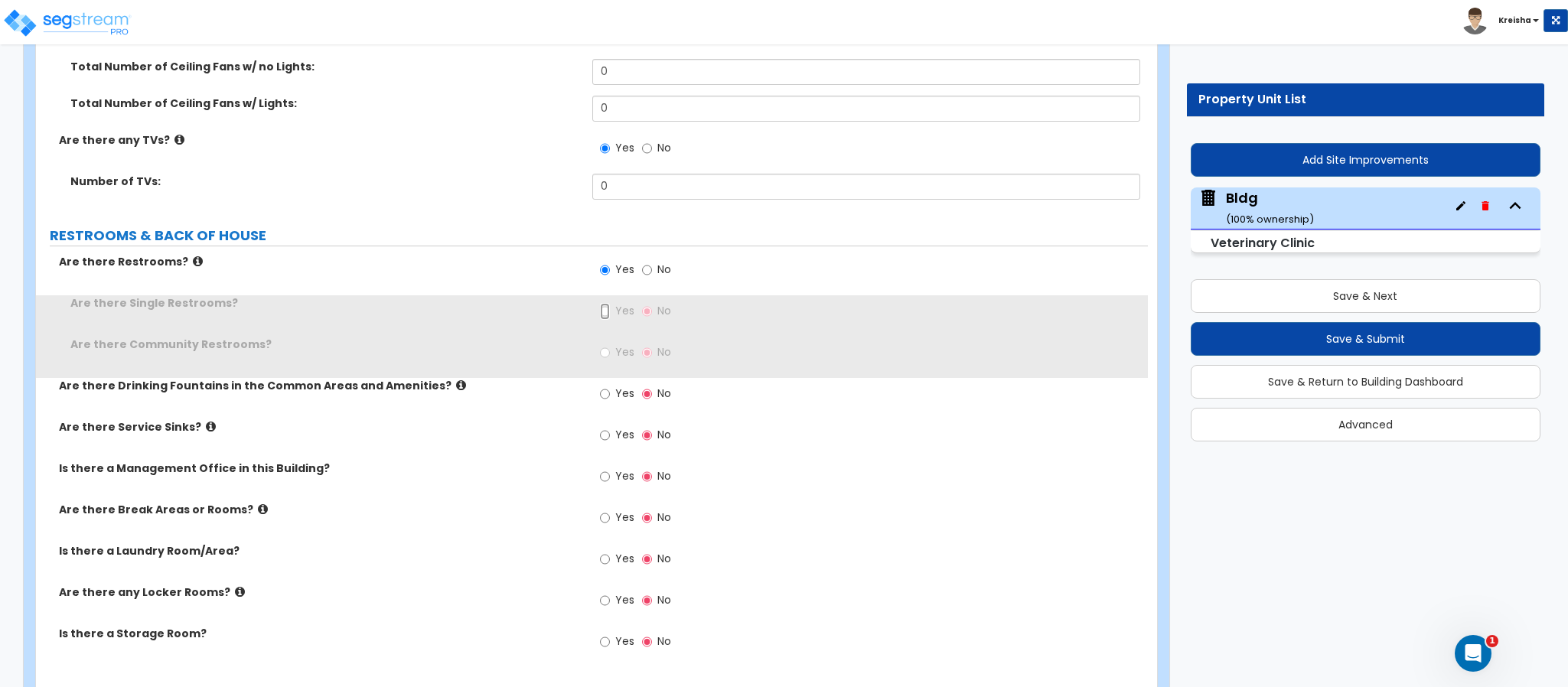
click at [600, 303] on input "Yes" at bounding box center [605, 311] width 10 height 17
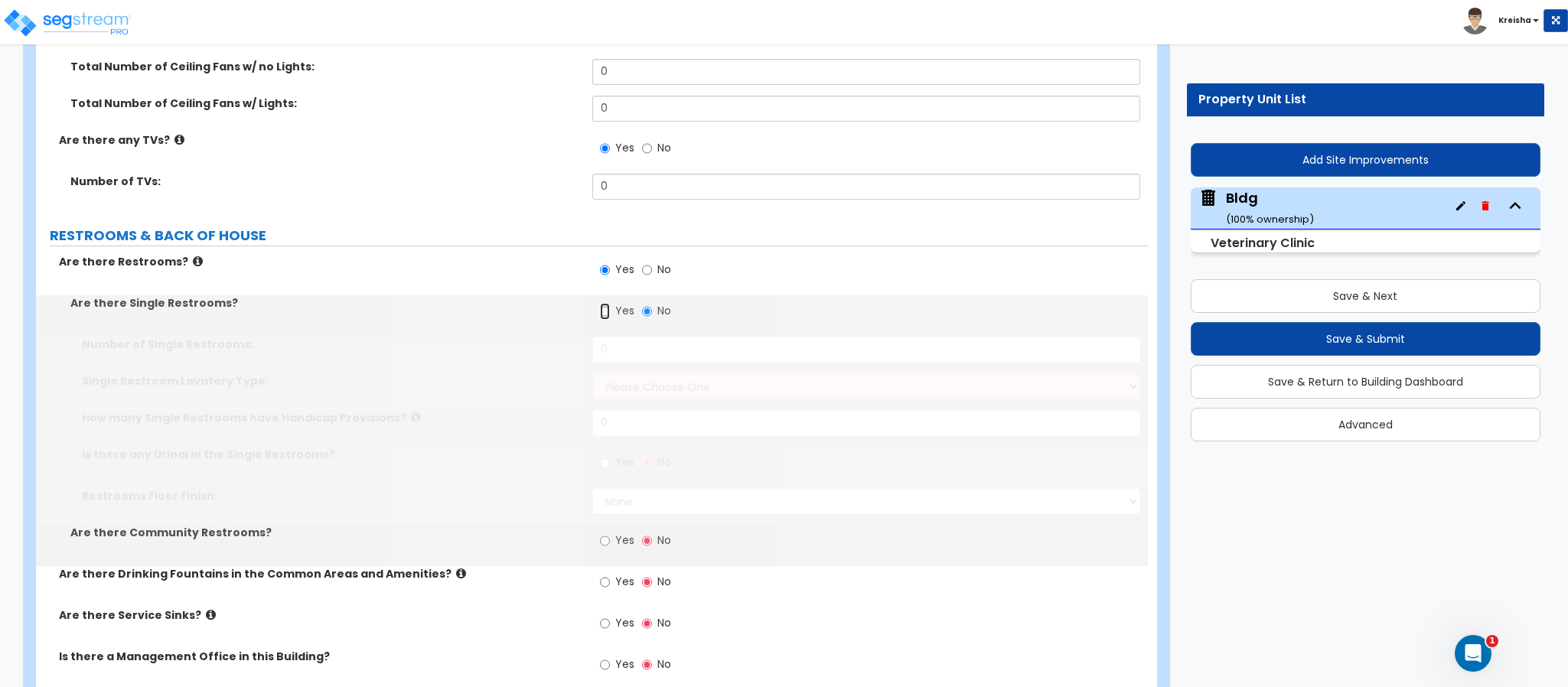
radio input "true"
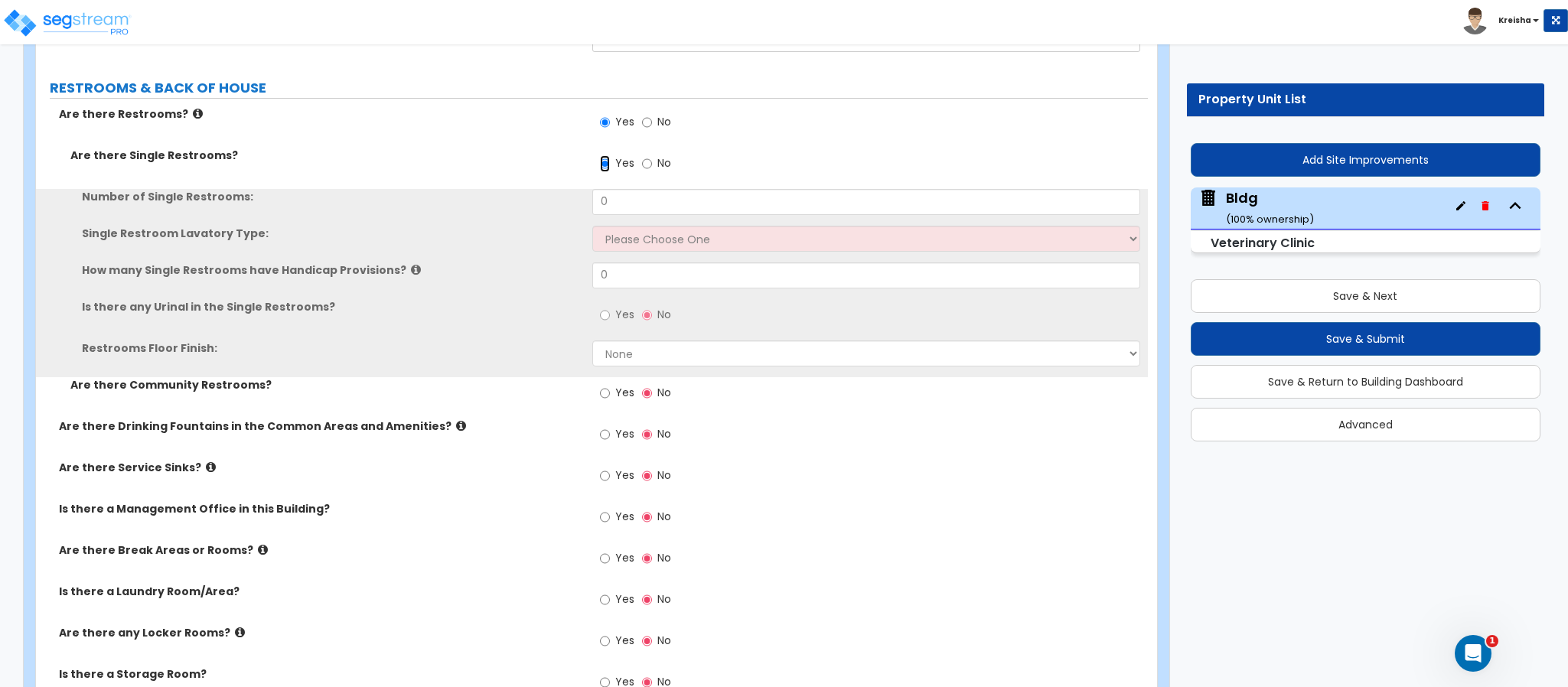
scroll to position [14906, 0]
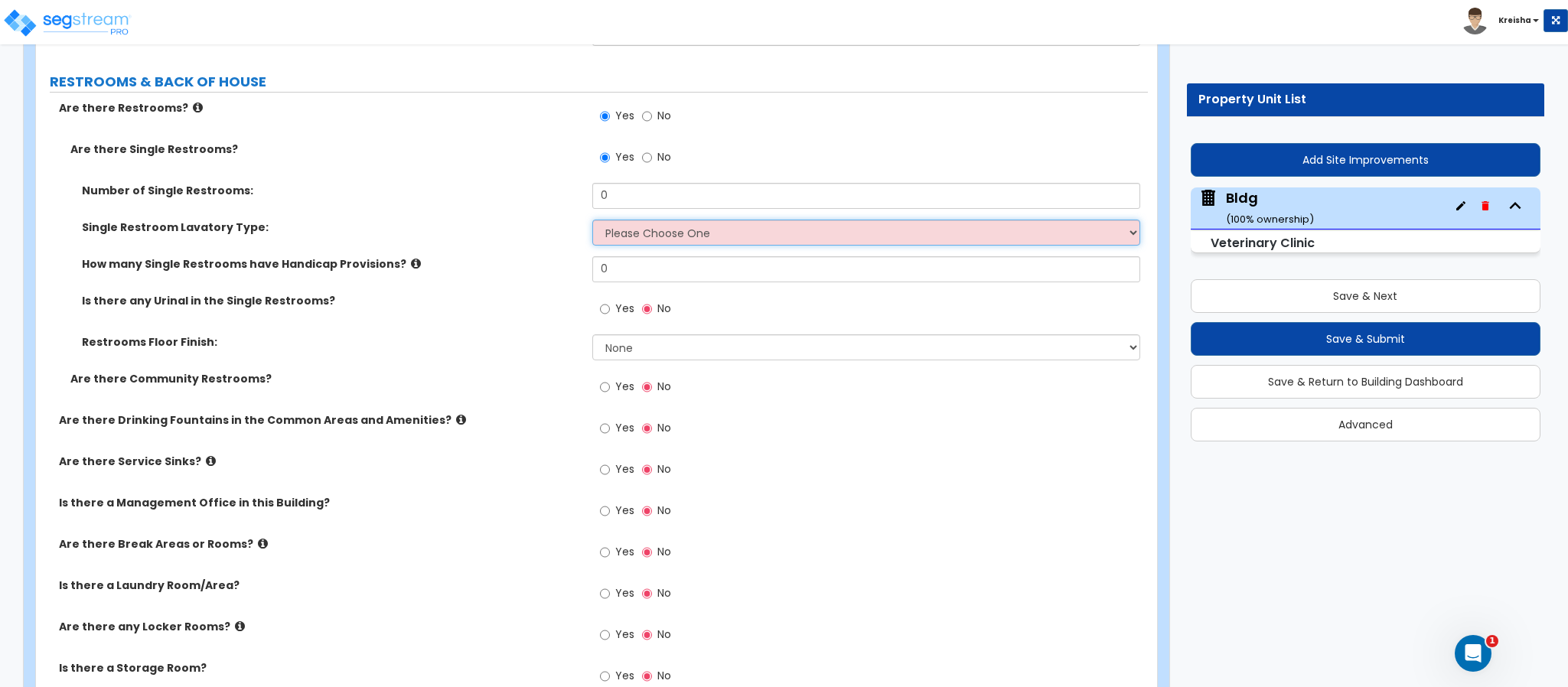
click at [645, 219] on select "Please Choose One Wall-mounted Vanity-mounted" at bounding box center [867, 232] width 549 height 26
click at [592, 219] on select "Please Choose One Wall-mounted Vanity-mounted" at bounding box center [867, 232] width 549 height 26
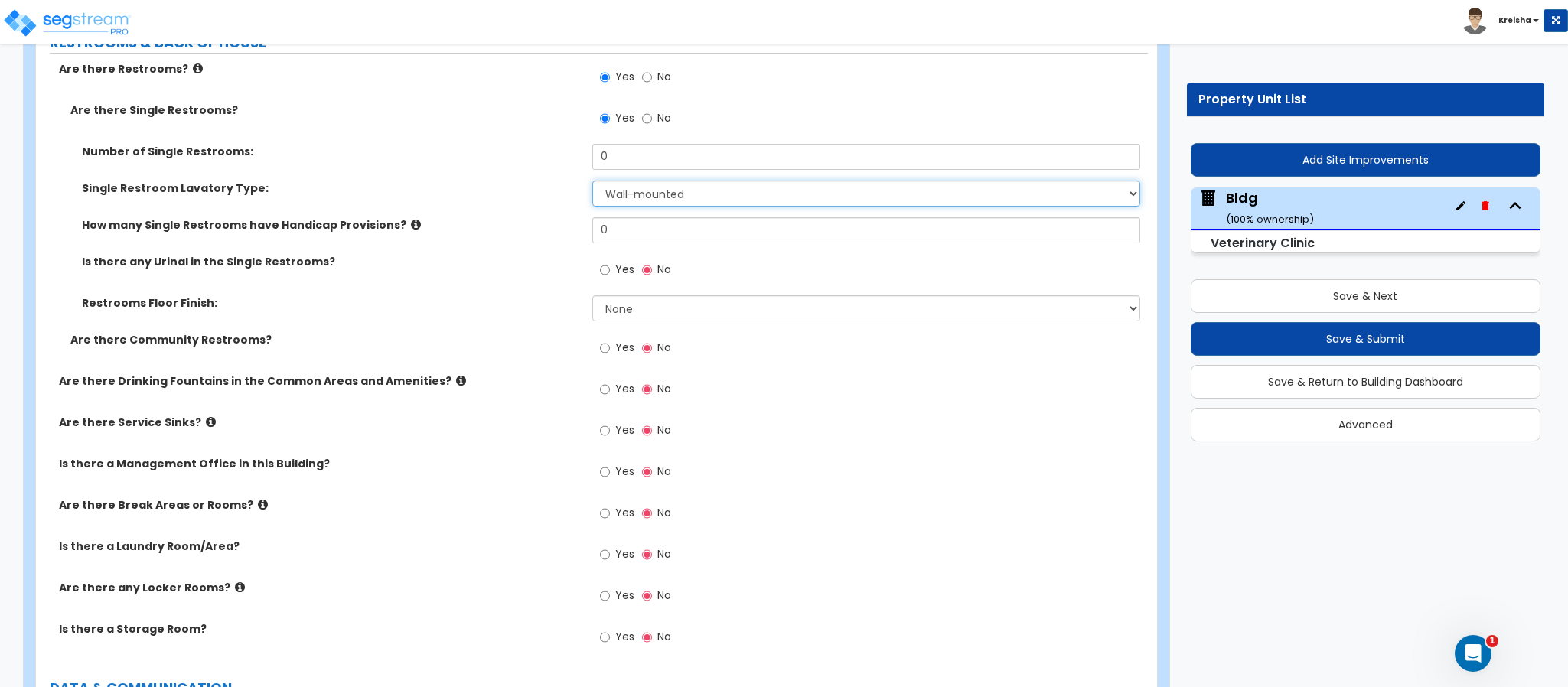
select select "2"
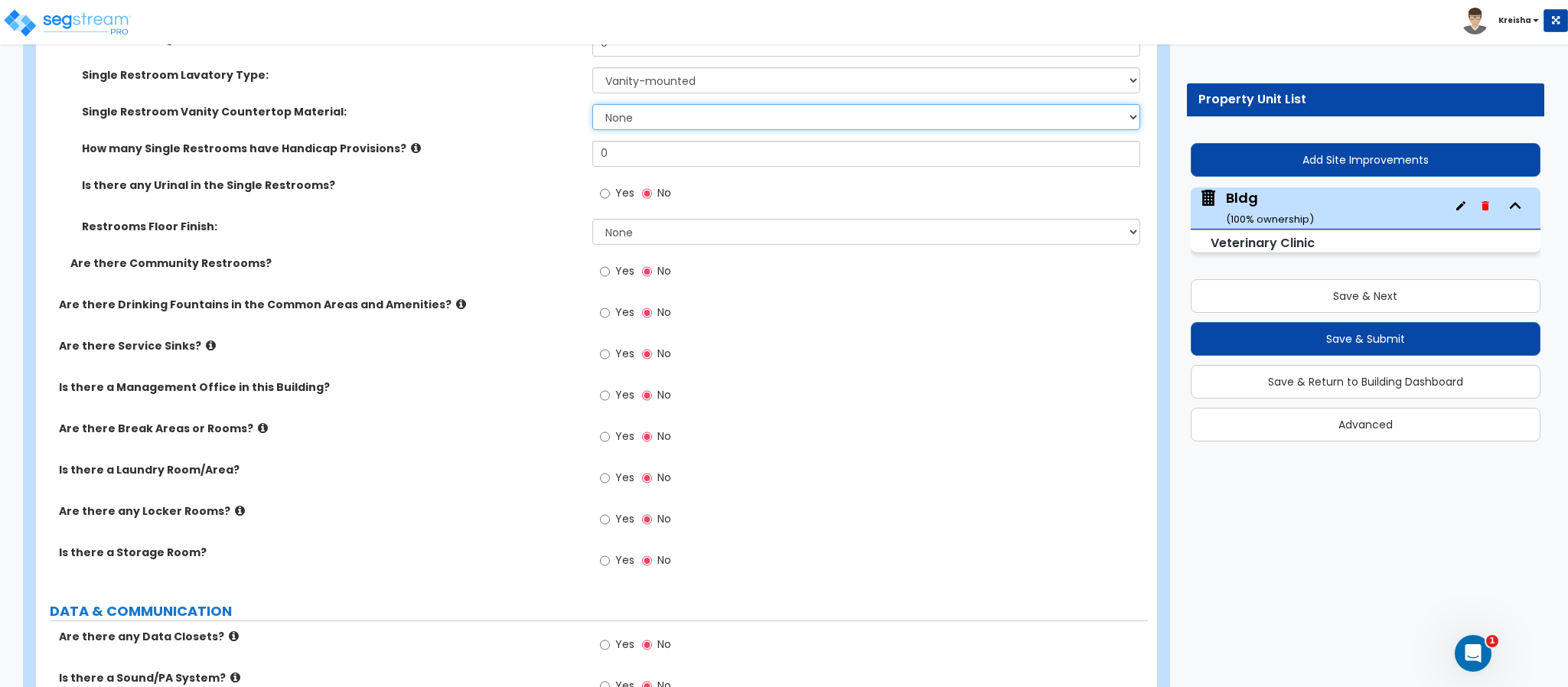
click at [670, 104] on select "None Plastic Laminate Solid Surface Stone Quartz Marble Tile Wood Stainless Ste…" at bounding box center [867, 116] width 549 height 26
drag, startPoint x: 618, startPoint y: 147, endPoint x: 618, endPoint y: 157, distance: 10.0
click at [618, 177] on div "Yes No" at bounding box center [635, 195] width 86 height 35
click at [618, 185] on span "Yes" at bounding box center [625, 192] width 19 height 15
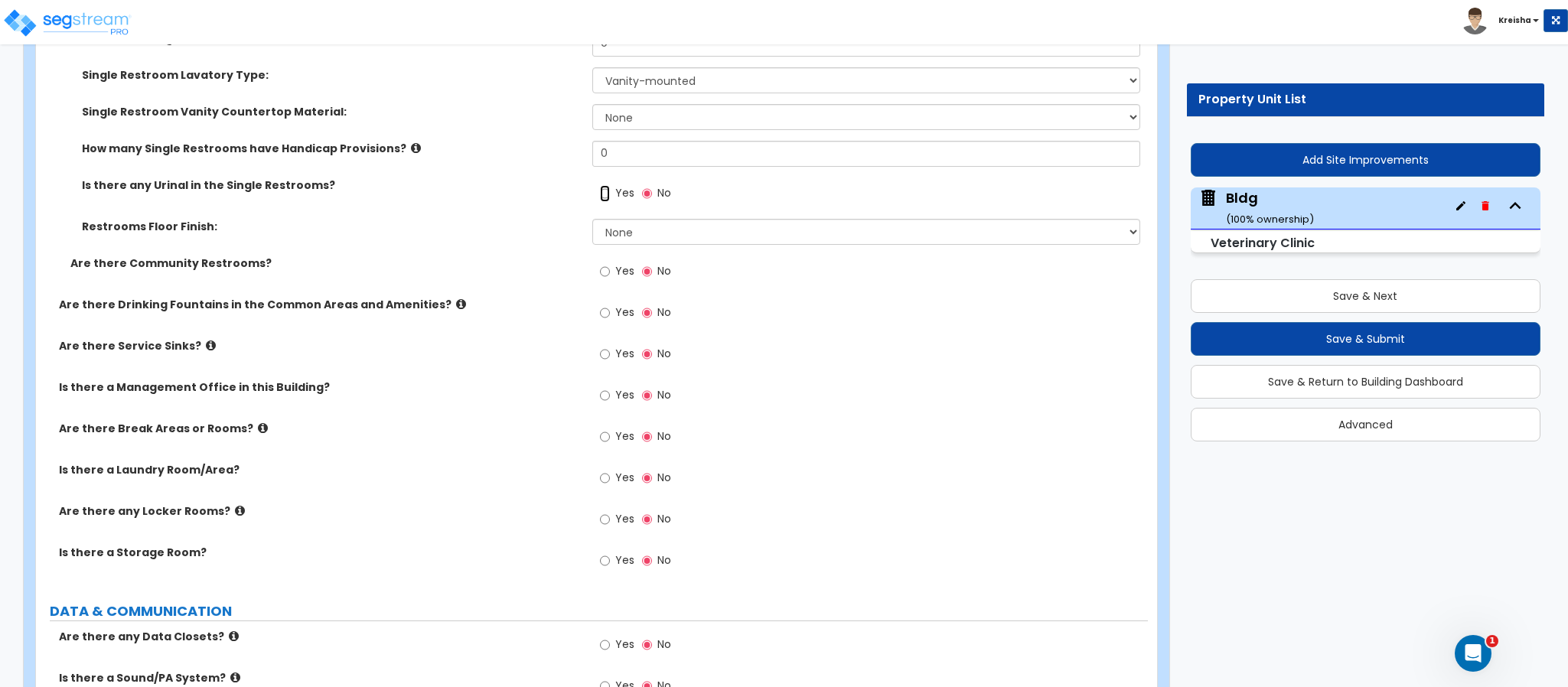
click at [610, 185] on input "Yes" at bounding box center [605, 193] width 10 height 17
radio input "true"
click at [620, 219] on select "None Tile Flooring Resilient Laminate Flooring VCT Flooring Sheet Vinyl Flooring" at bounding box center [867, 231] width 549 height 26
click at [620, 263] on span "Yes" at bounding box center [625, 270] width 19 height 15
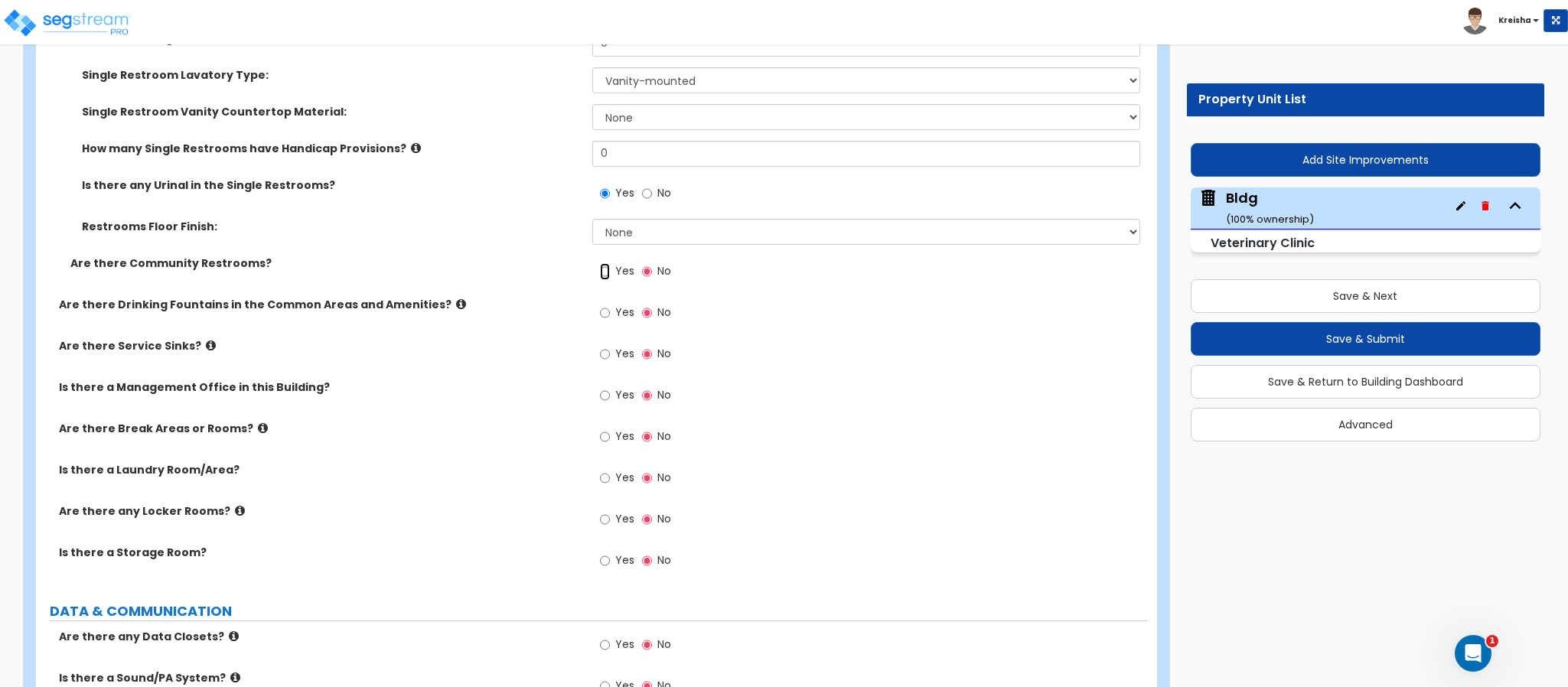
click at [610, 263] on input "Yes" at bounding box center [605, 271] width 10 height 17
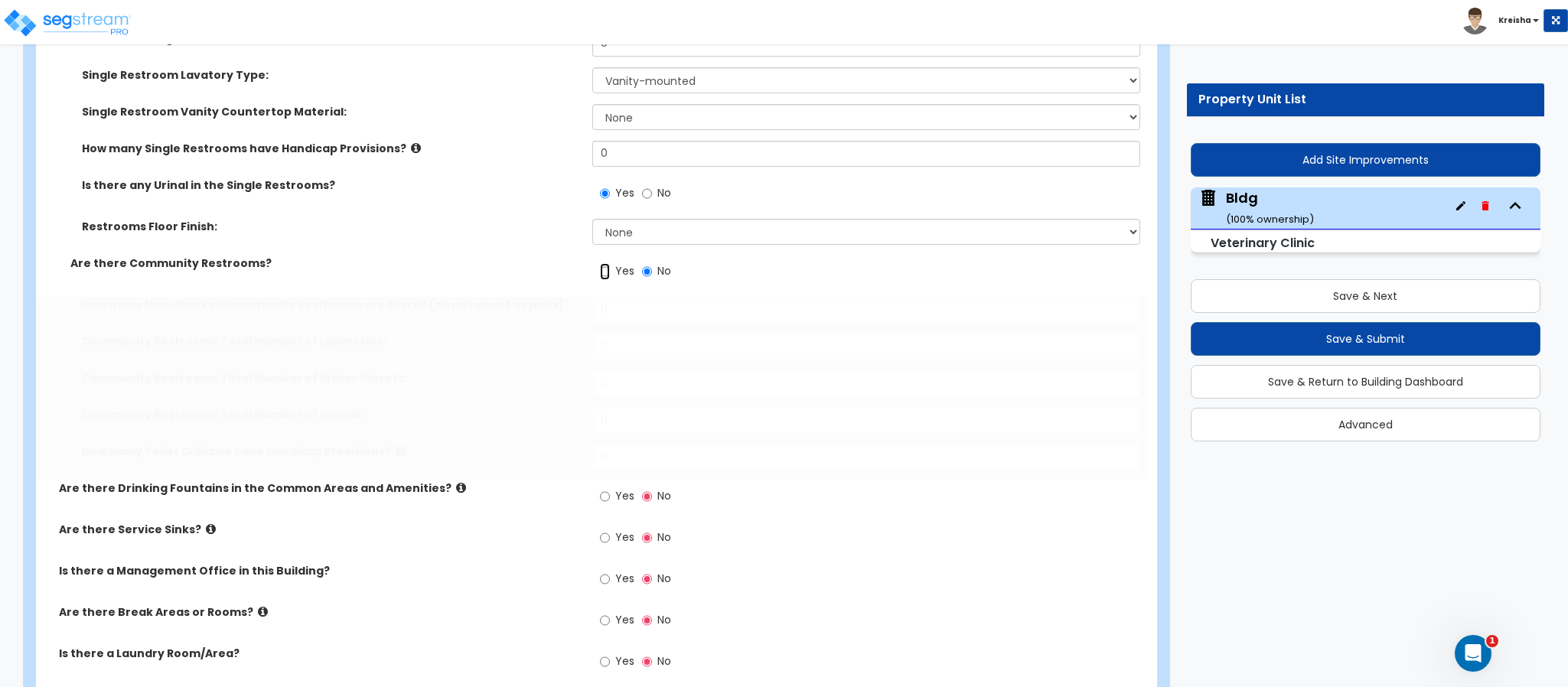
radio input "true"
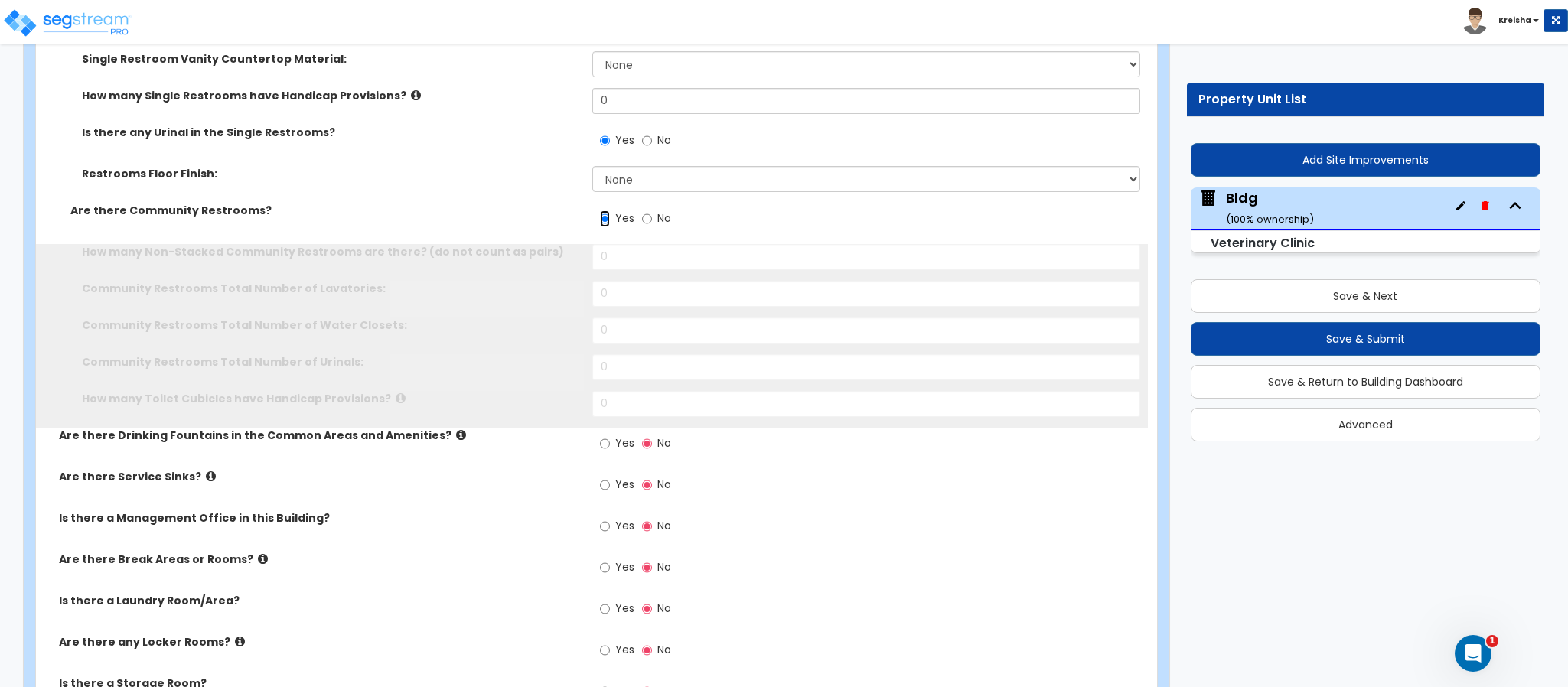
scroll to position [15136, 0]
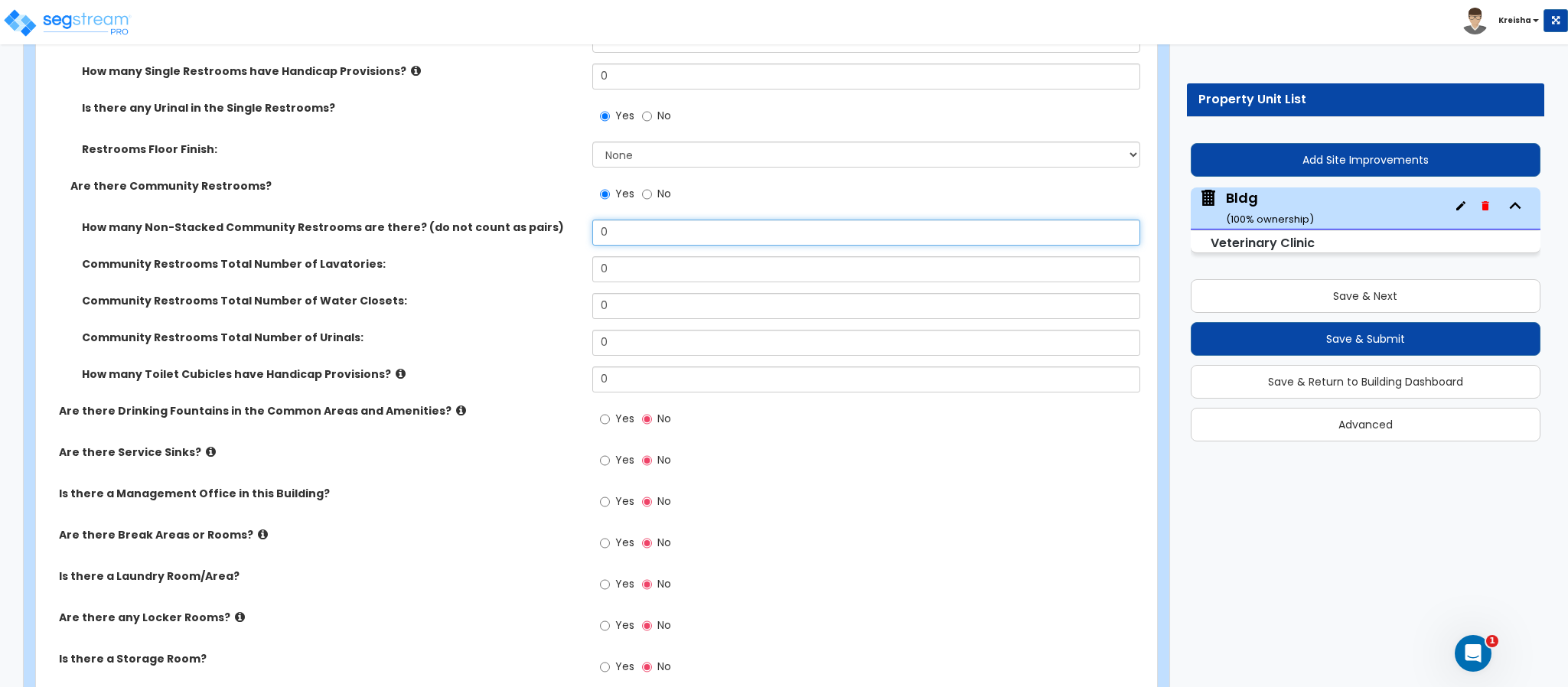
drag, startPoint x: 614, startPoint y: 189, endPoint x: 460, endPoint y: 177, distance: 154.5
click at [487, 180] on div "Are there Single Restrooms? Yes No Number of Single Restrooms: 0 Single Restroo…" at bounding box center [591, 158] width 1089 height 492
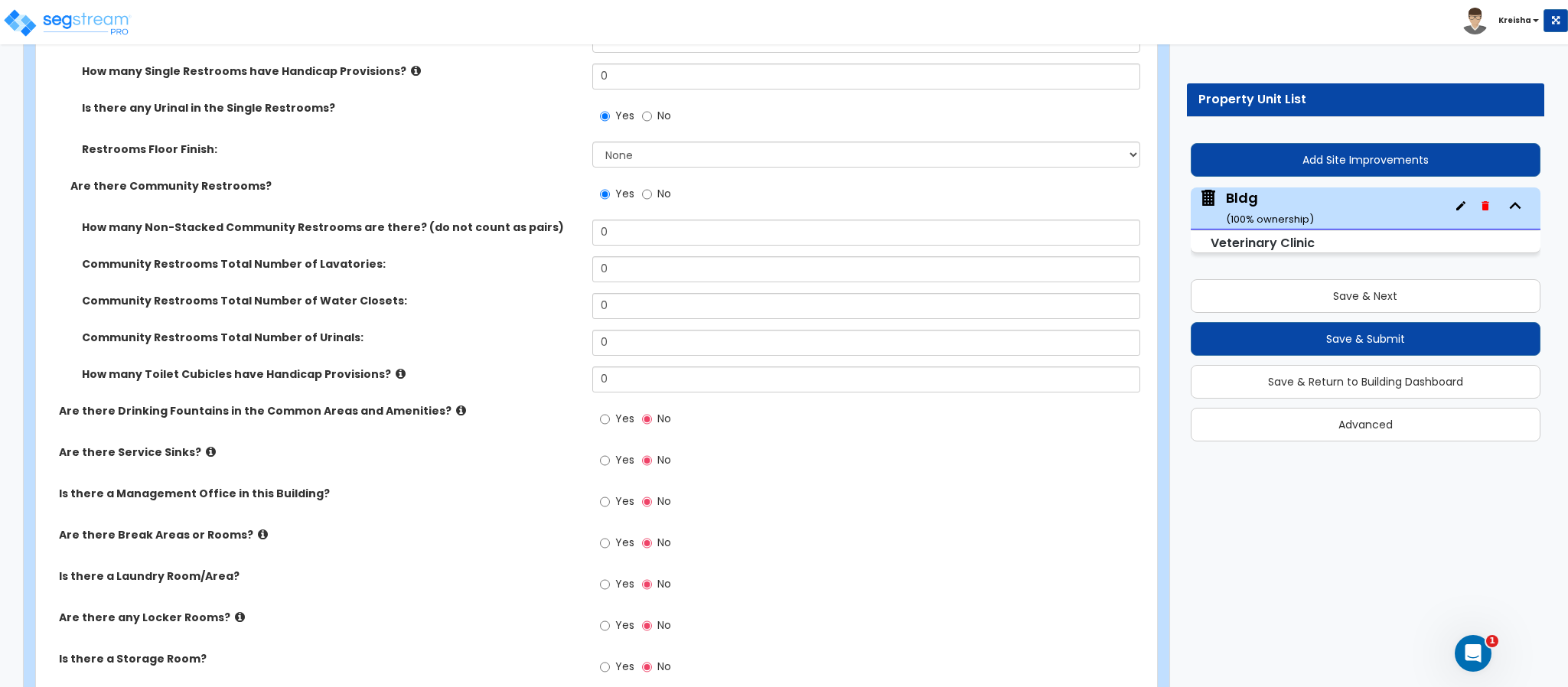
click at [457, 178] on div "Are there Community Restrooms? Yes No" at bounding box center [591, 199] width 1112 height 41
click at [604, 411] on input "Yes" at bounding box center [605, 419] width 10 height 17
radio input "true"
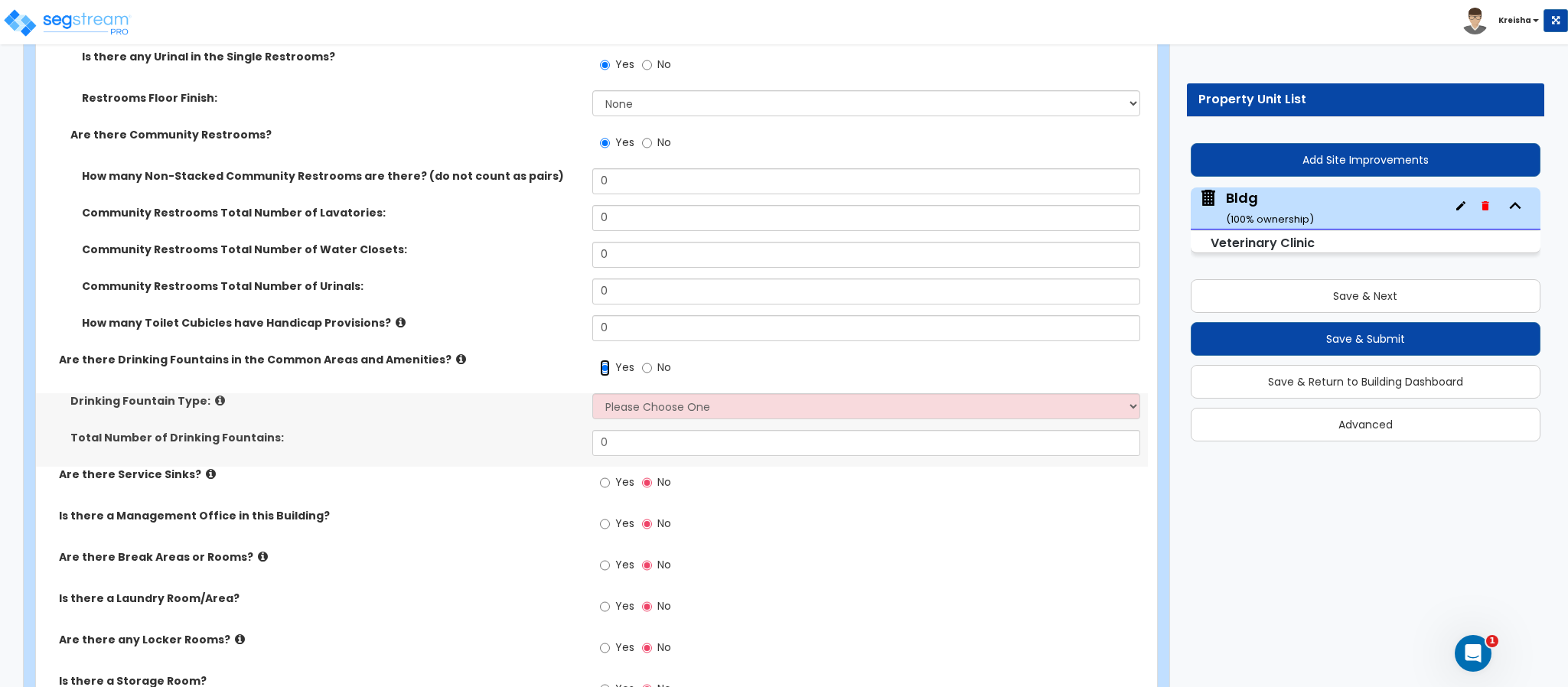
scroll to position [15288, 0]
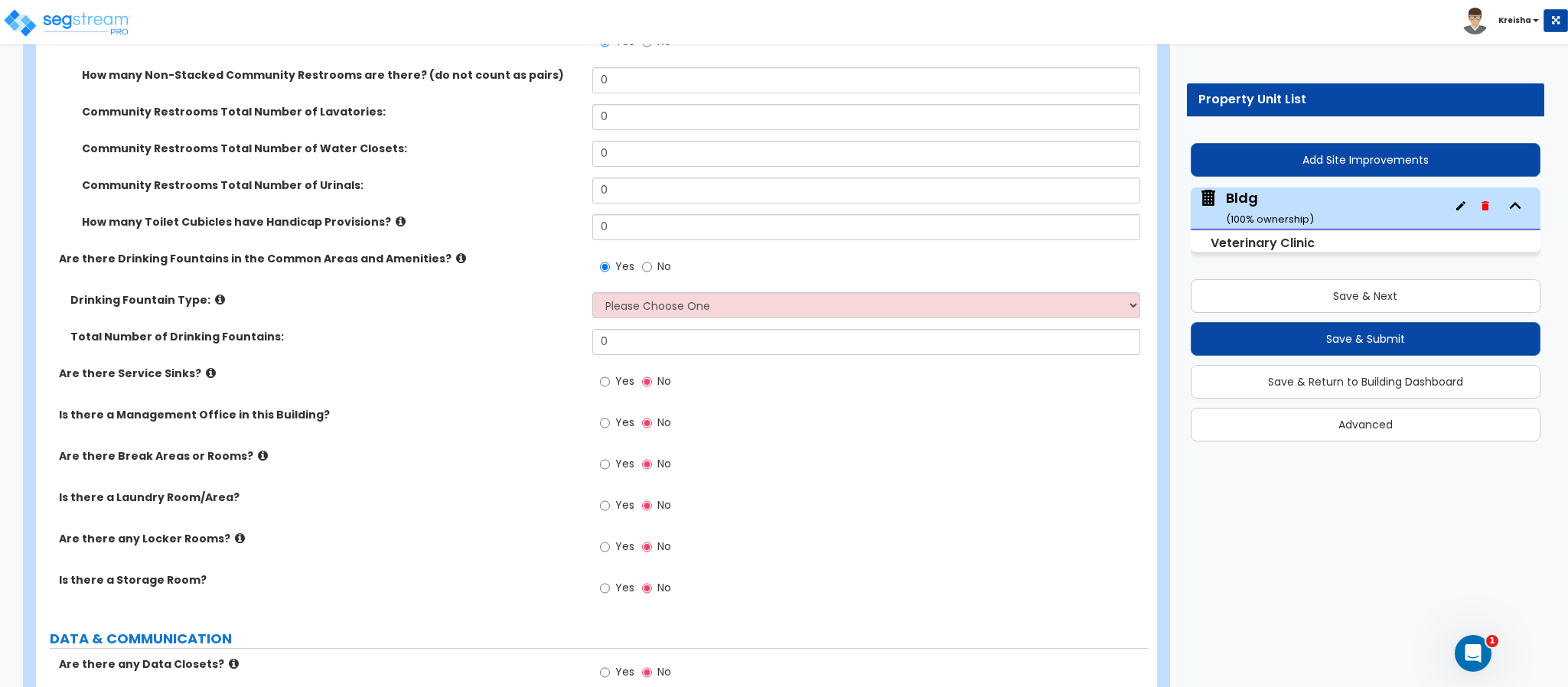
click at [618, 373] on span "Yes" at bounding box center [625, 381] width 19 height 15
click at [610, 373] on input "Yes" at bounding box center [605, 381] width 10 height 17
radio input "true"
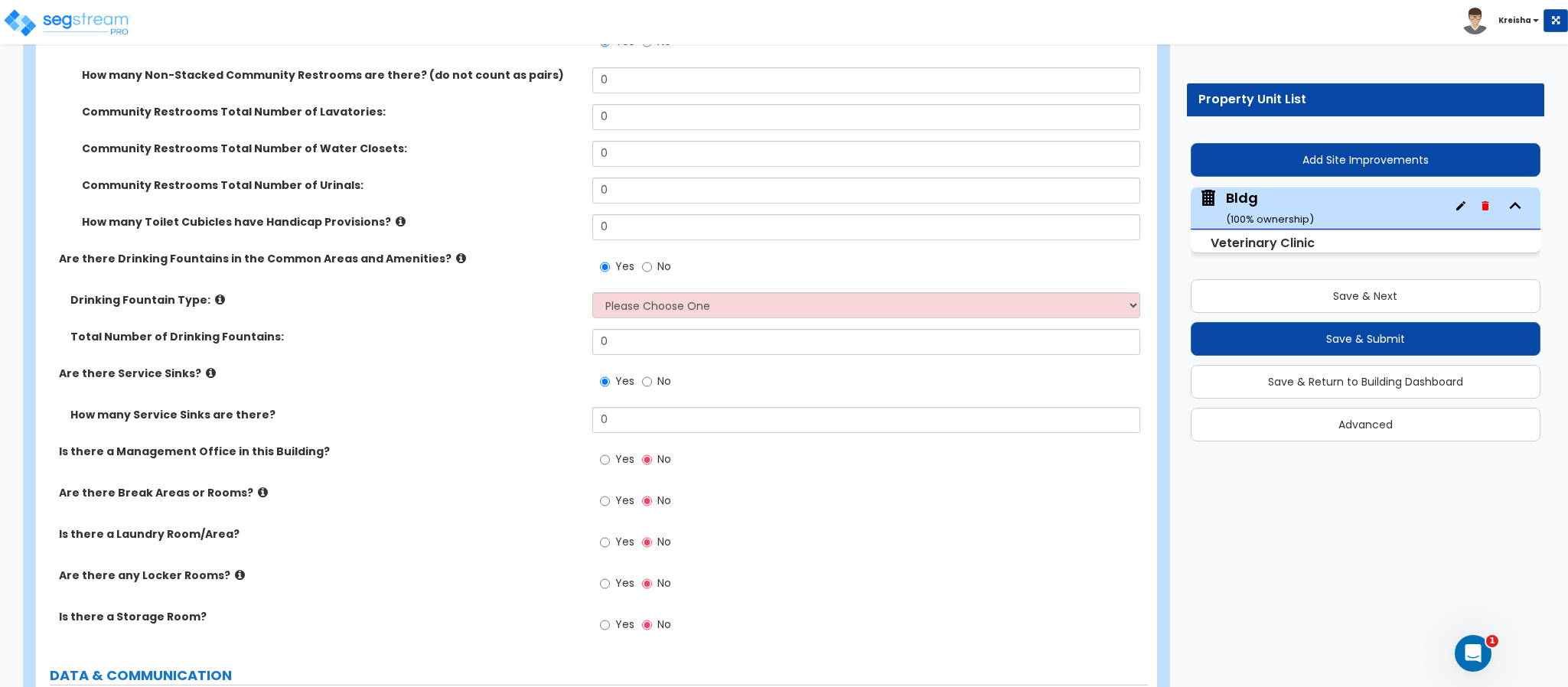
click at [623, 452] on span "Yes" at bounding box center [625, 459] width 19 height 15
click at [610, 452] on input "Yes" at bounding box center [605, 460] width 10 height 17
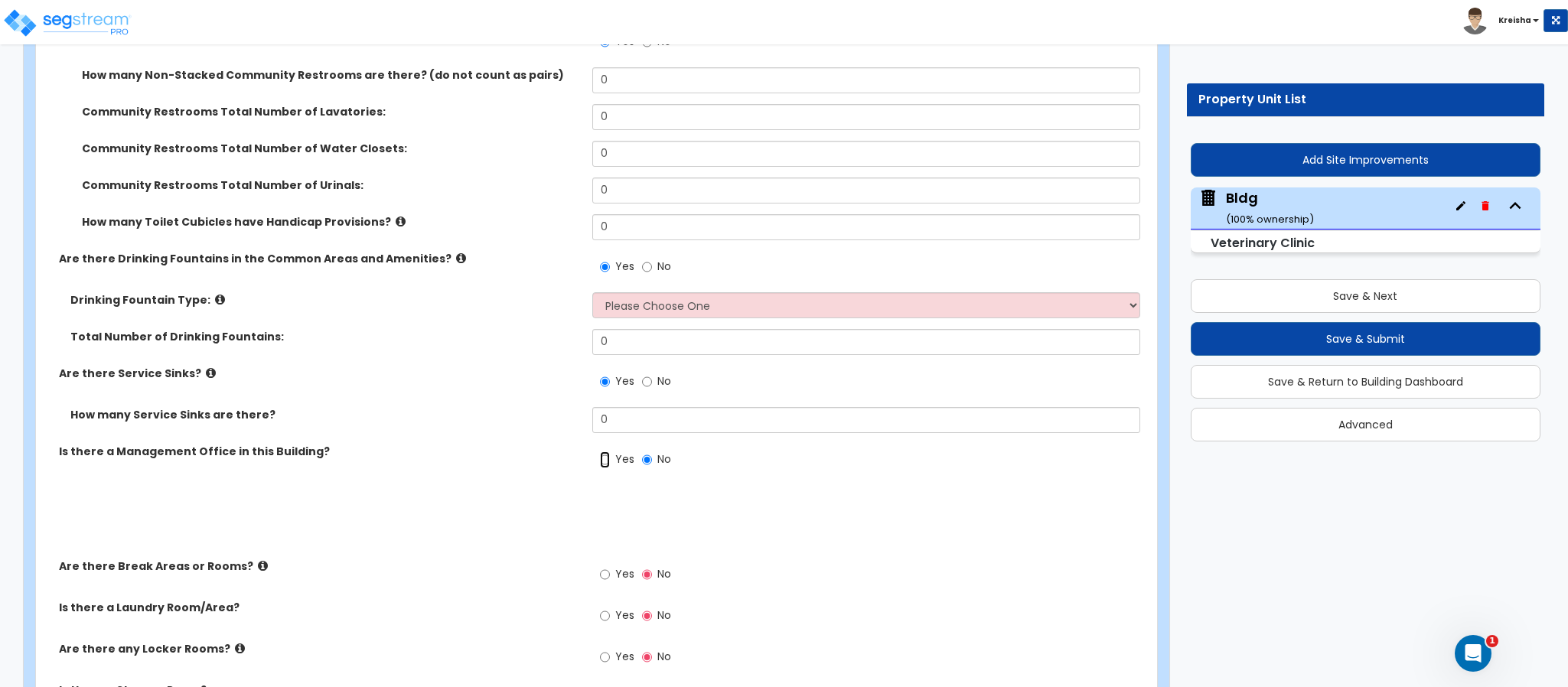
radio input "true"
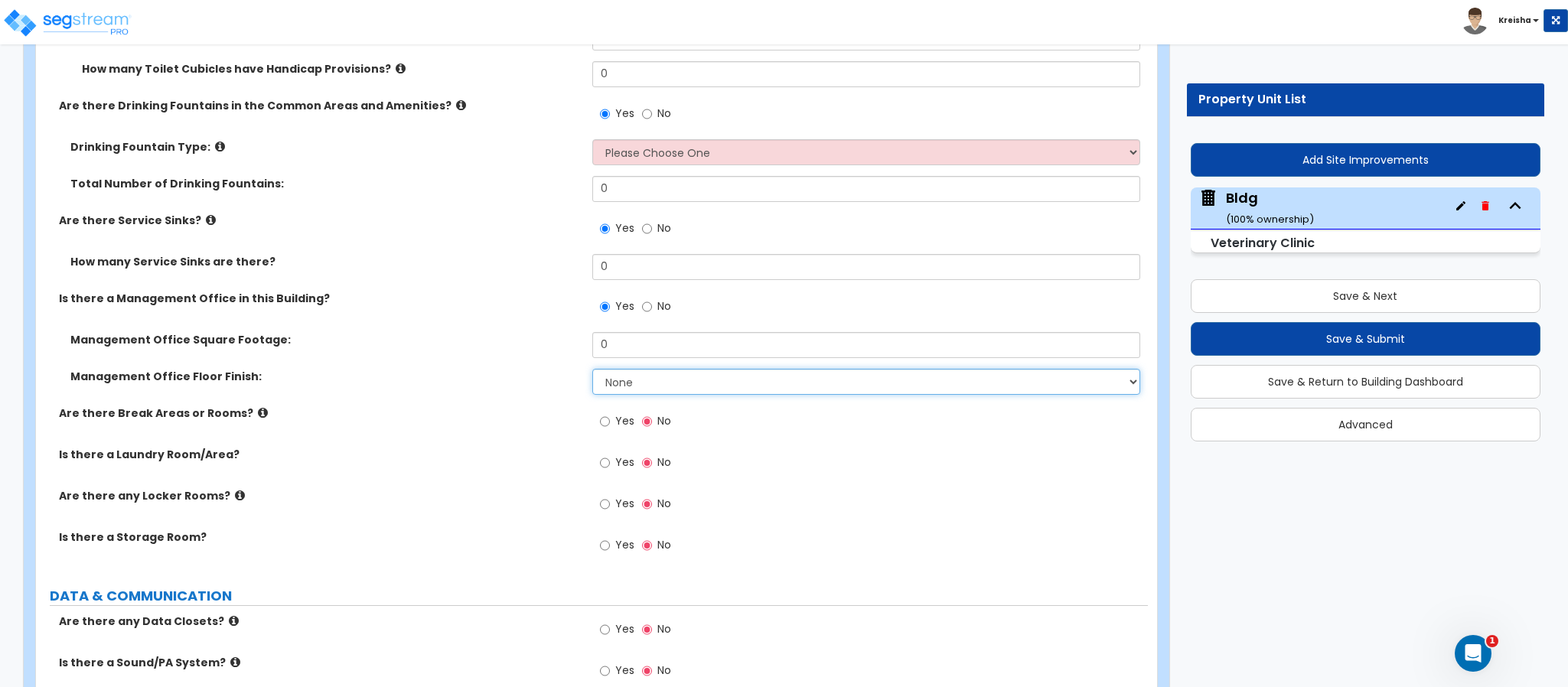
click at [610, 369] on select "None Tile Flooring Hardwood Flooring Resilient Laminate Flooring VCT Flooring S…" at bounding box center [867, 381] width 549 height 26
drag, startPoint x: 610, startPoint y: 345, endPoint x: 611, endPoint y: 365, distance: 20.0
click at [610, 369] on select "None Tile Flooring Hardwood Flooring Resilient Laminate Flooring VCT Flooring S…" at bounding box center [867, 381] width 549 height 26
click at [611, 410] on label "Yes" at bounding box center [617, 423] width 34 height 26
click at [610, 413] on input "Yes" at bounding box center [605, 421] width 10 height 17
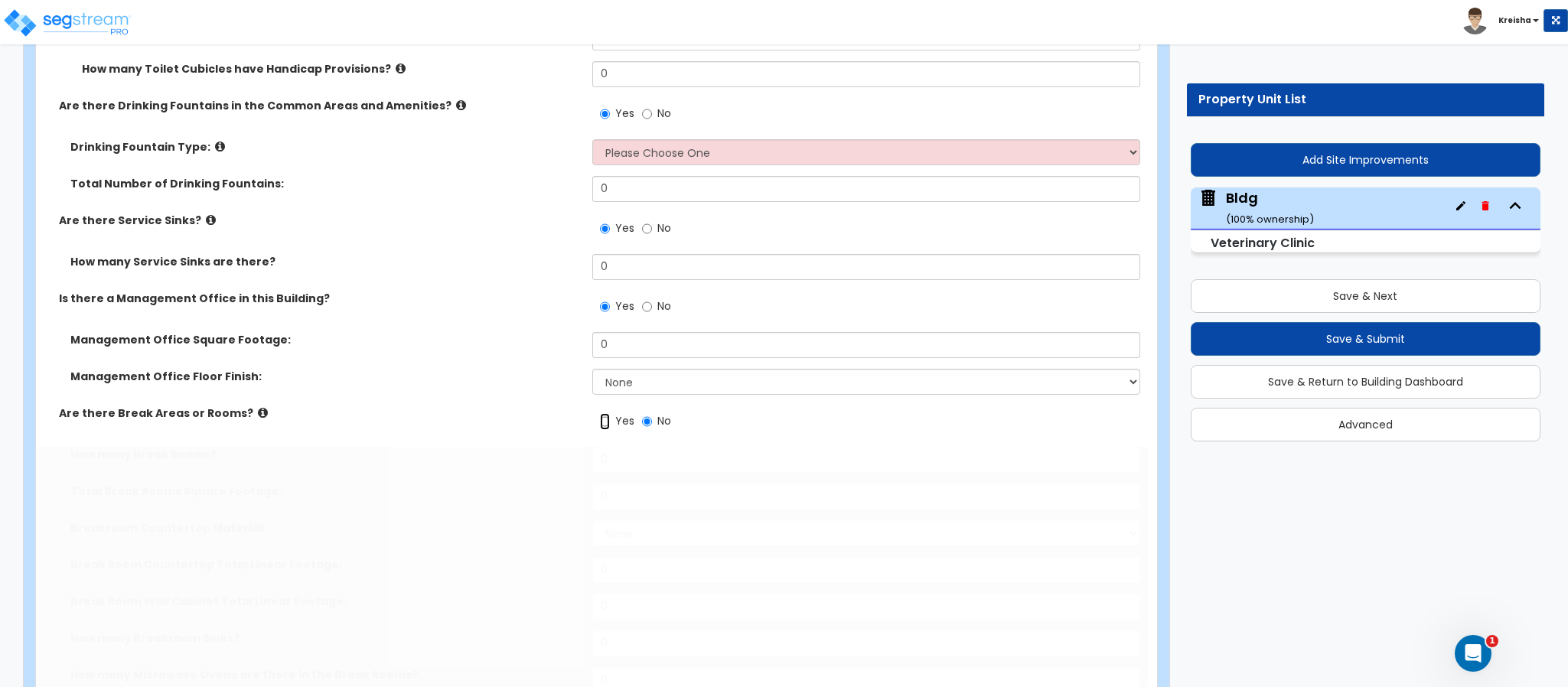
radio input "true"
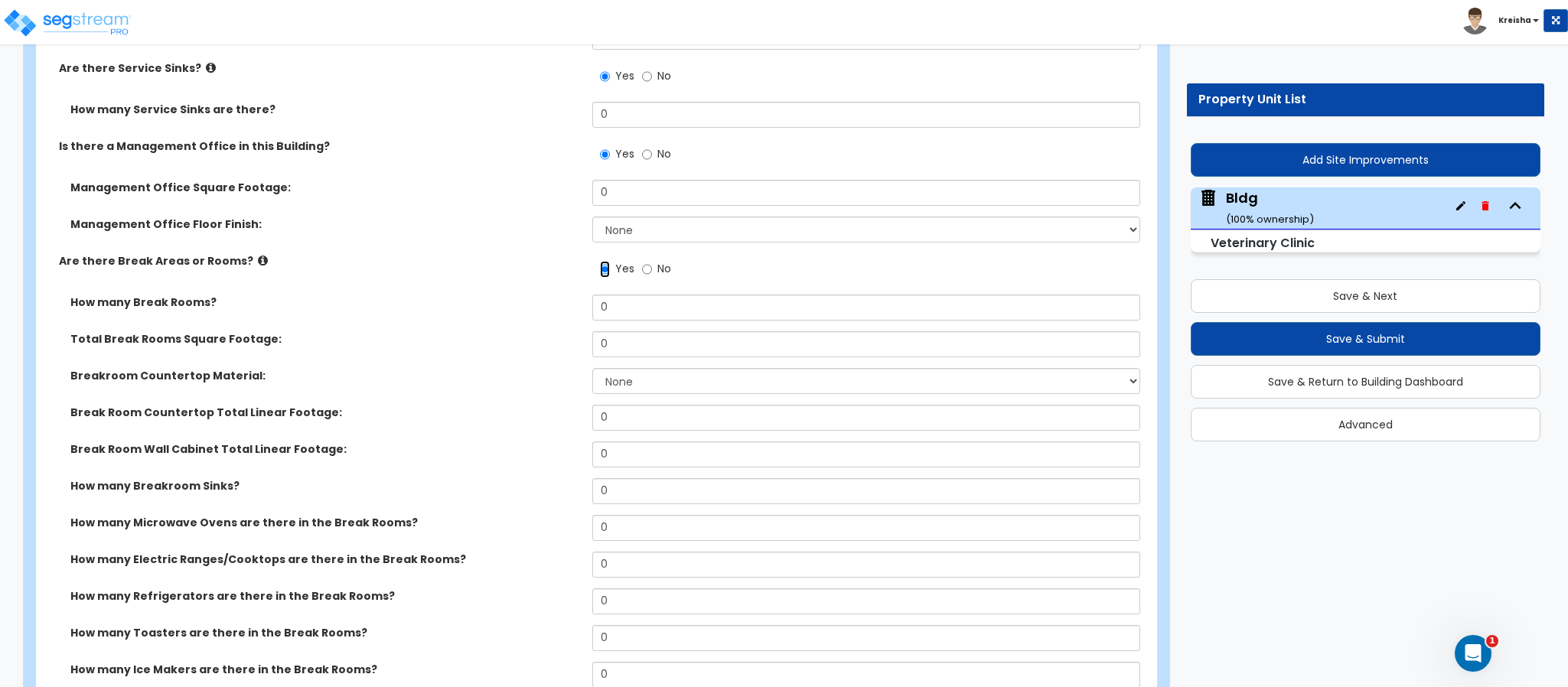
scroll to position [15594, 0]
click at [613, 366] on select "None Plastic Laminate Solid Surface Stone Quartz Marble Tile Wood Stainless Ste…" at bounding box center [867, 379] width 549 height 26
select select "2"
click at [592, 366] on select "None Plastic Laminate Solid Surface Stone Quartz Marble Tile Wood Stainless Ste…" at bounding box center [867, 379] width 549 height 26
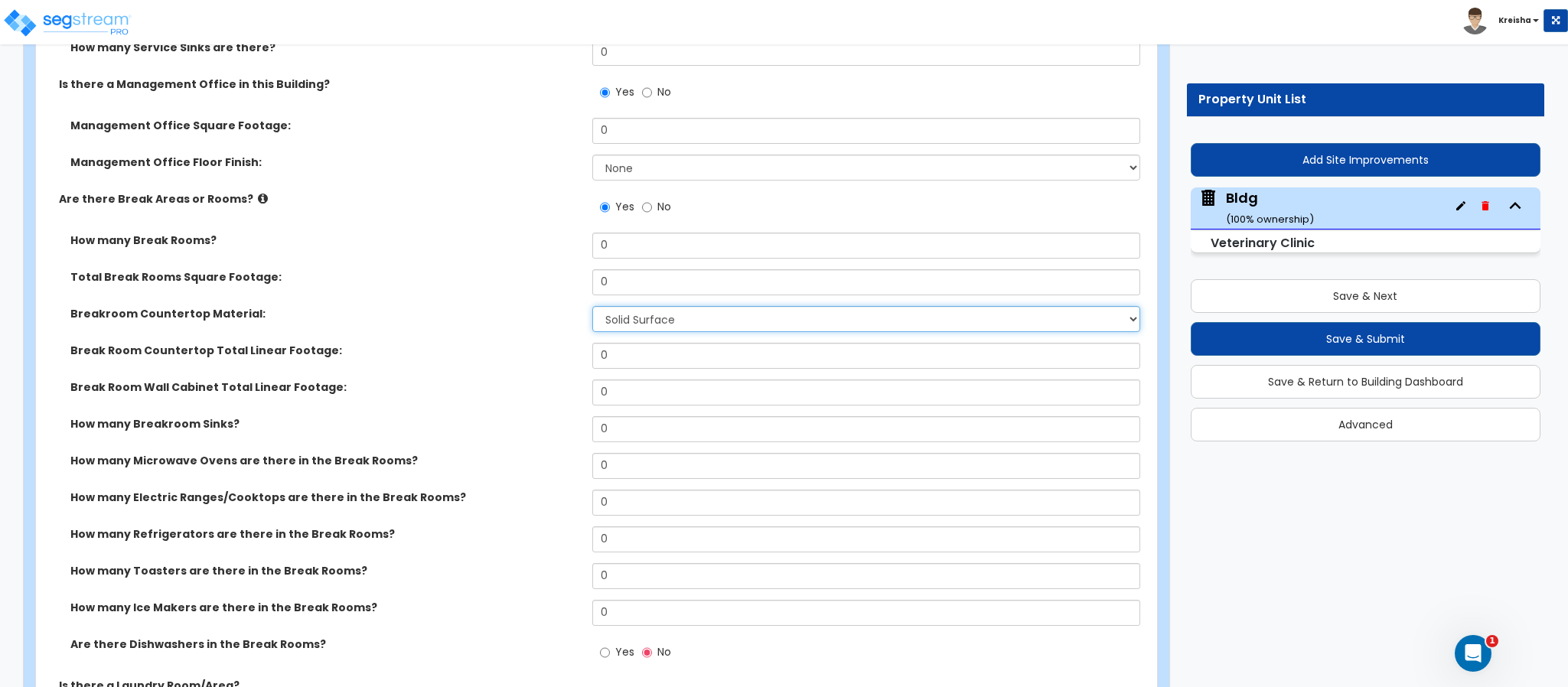
scroll to position [15670, 0]
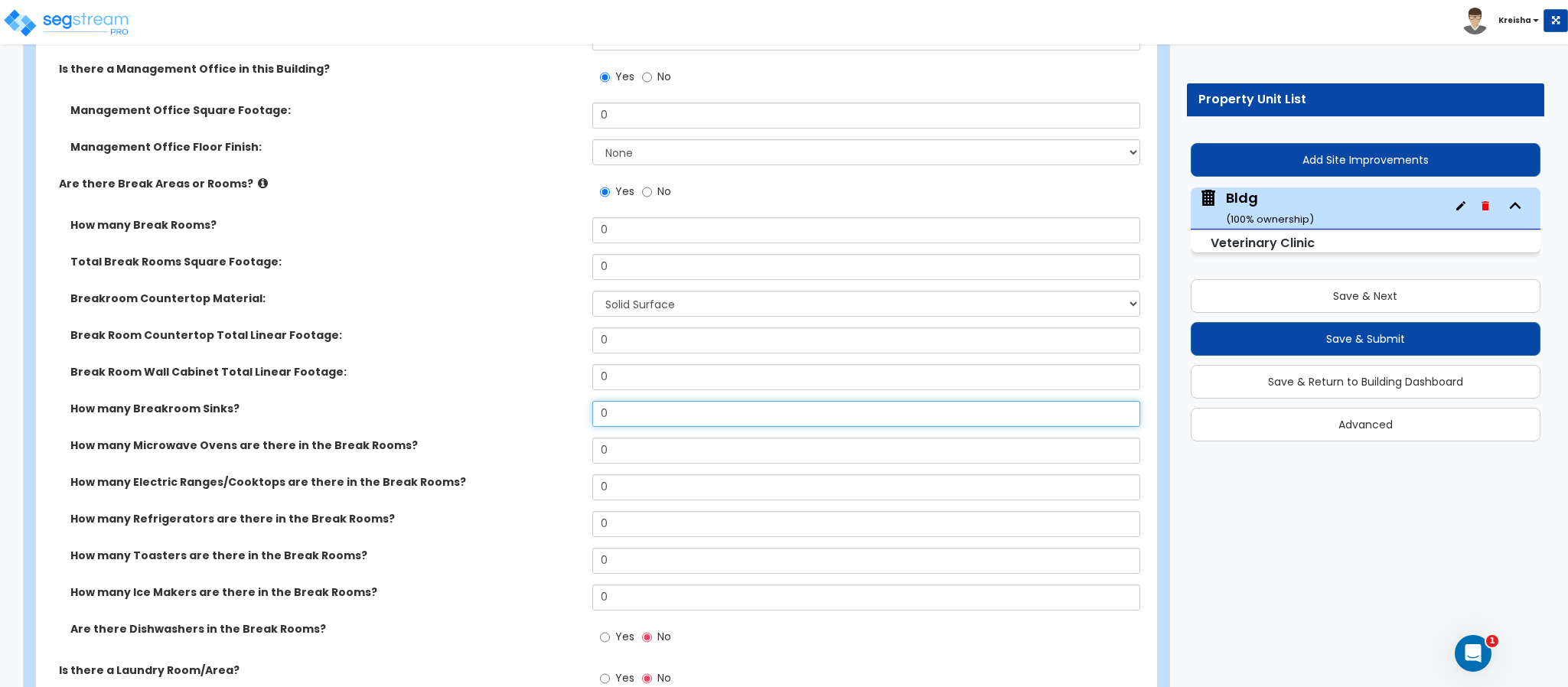
click at [609, 401] on input "0" at bounding box center [867, 413] width 549 height 26
click at [519, 401] on div "How many Breakroom Sinks? 1" at bounding box center [591, 419] width 1112 height 37
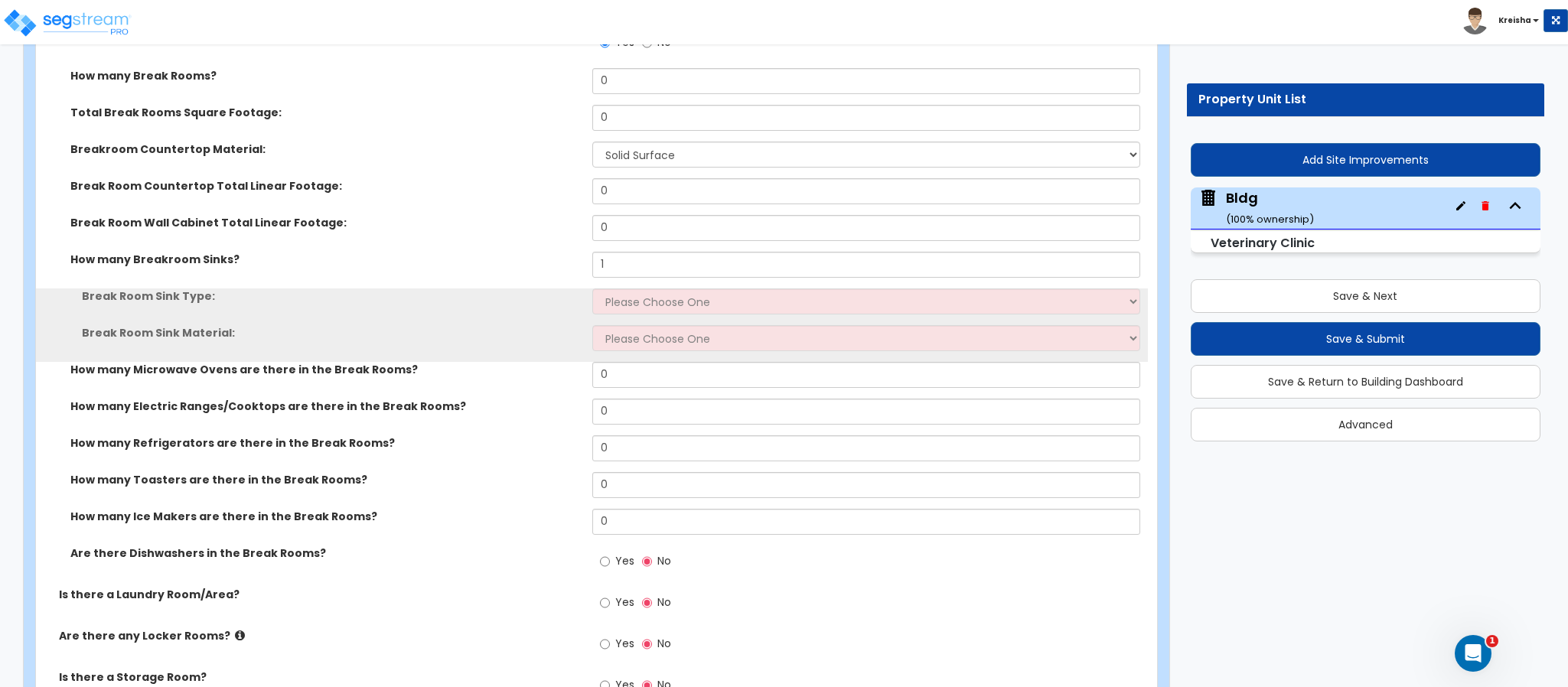
scroll to position [15824, 0]
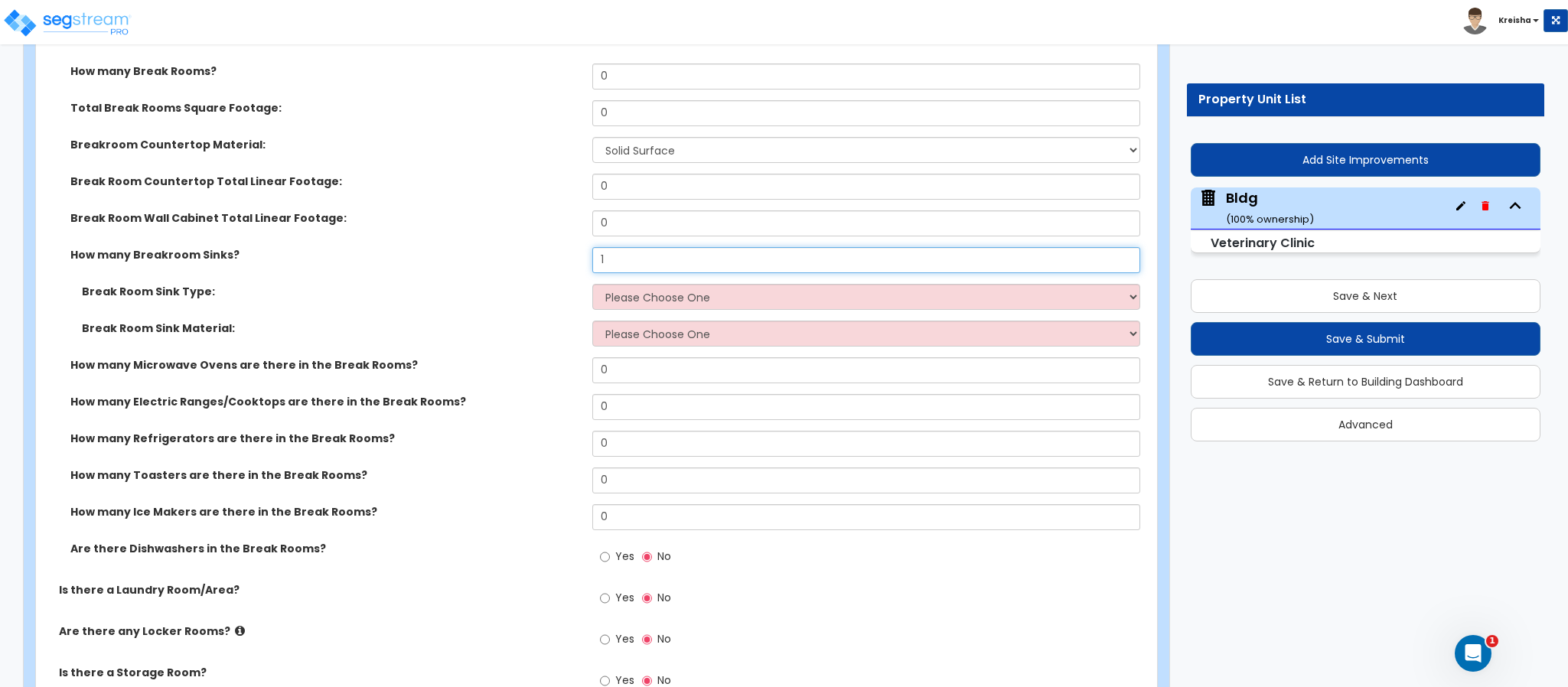
drag, startPoint x: 647, startPoint y: 236, endPoint x: 526, endPoint y: 237, distance: 121.0
click at [526, 247] on div "How many Breakroom Sinks? 1" at bounding box center [591, 266] width 1112 height 37
type input "2"
click at [527, 284] on div "Break Room Sink Type: Please Choose One Single Sink Double Sink" at bounding box center [591, 302] width 1112 height 37
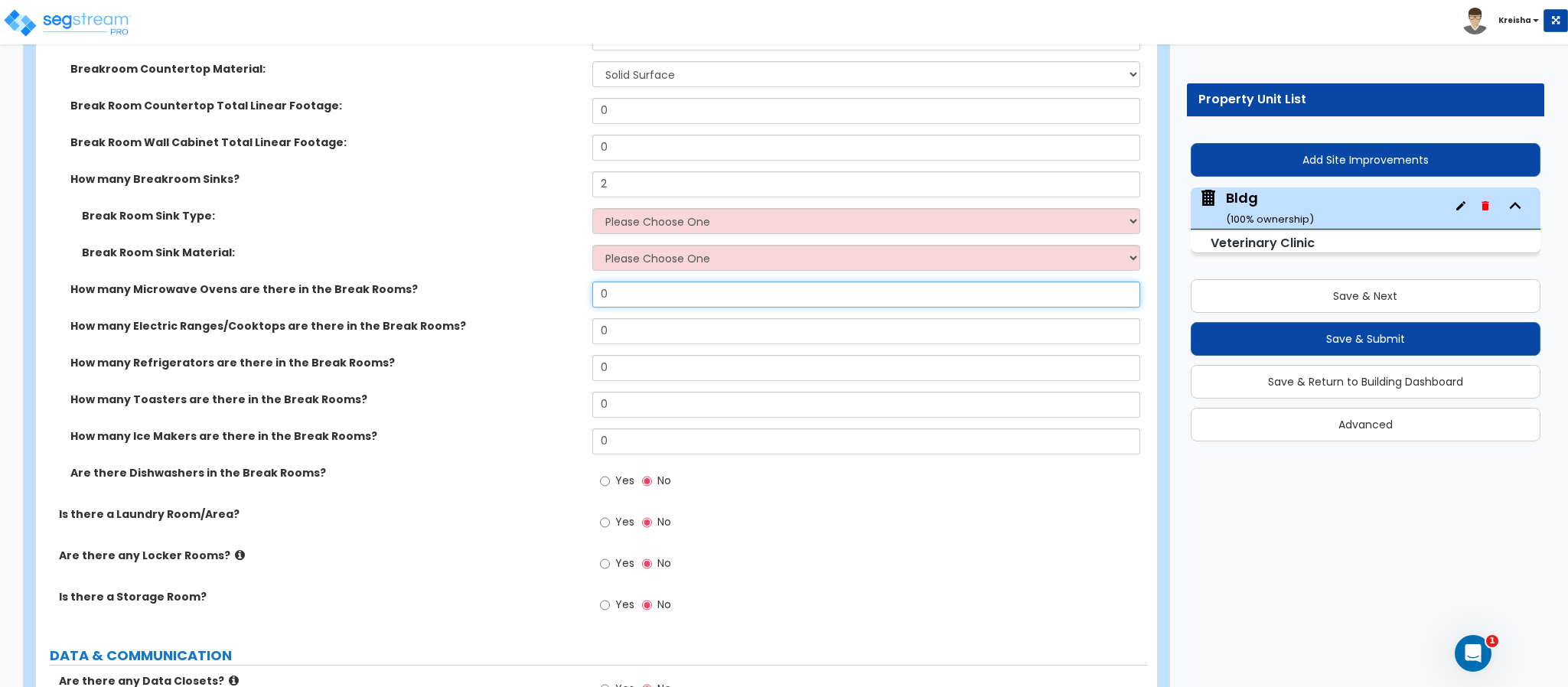
click at [620, 282] on input "0" at bounding box center [867, 294] width 549 height 26
type input "1"
click at [615, 318] on input "0" at bounding box center [867, 331] width 549 height 26
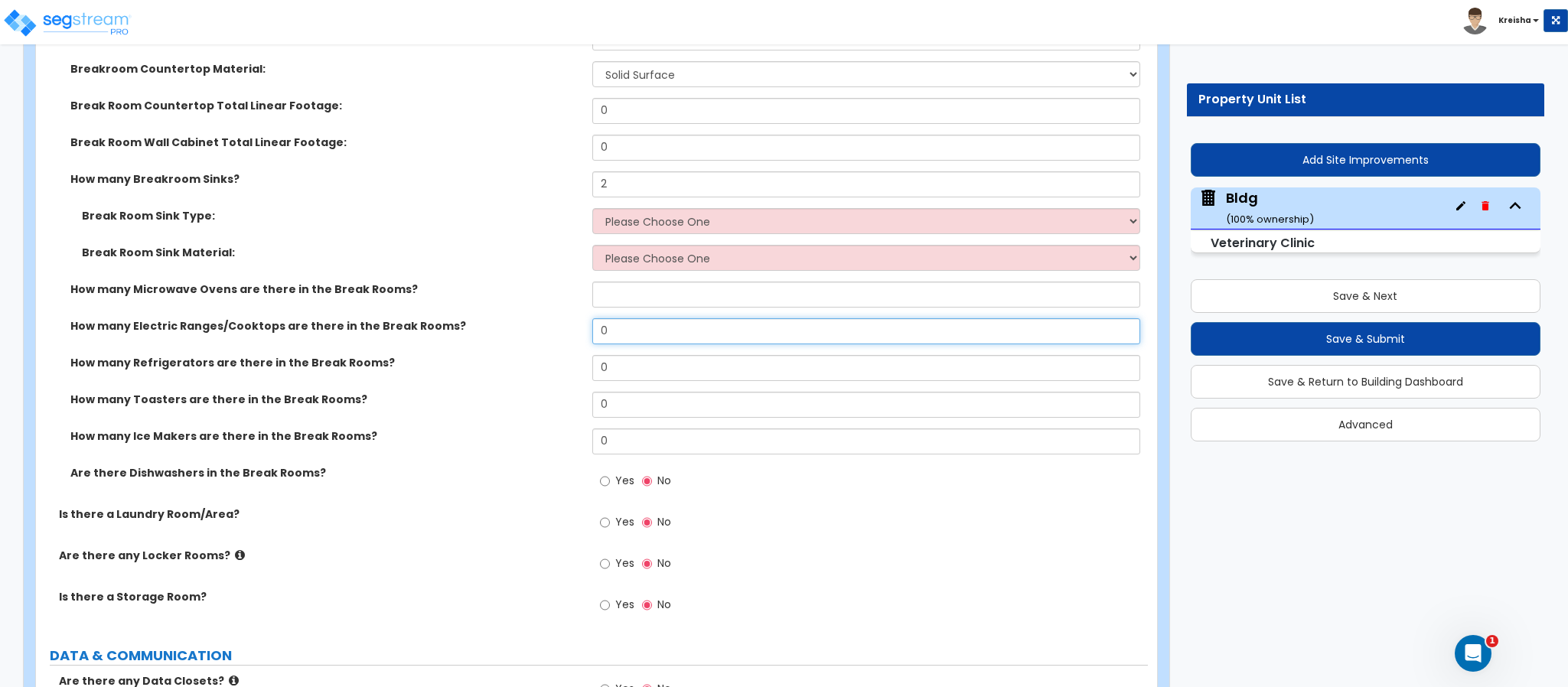
click at [611, 318] on input "0" at bounding box center [867, 331] width 549 height 26
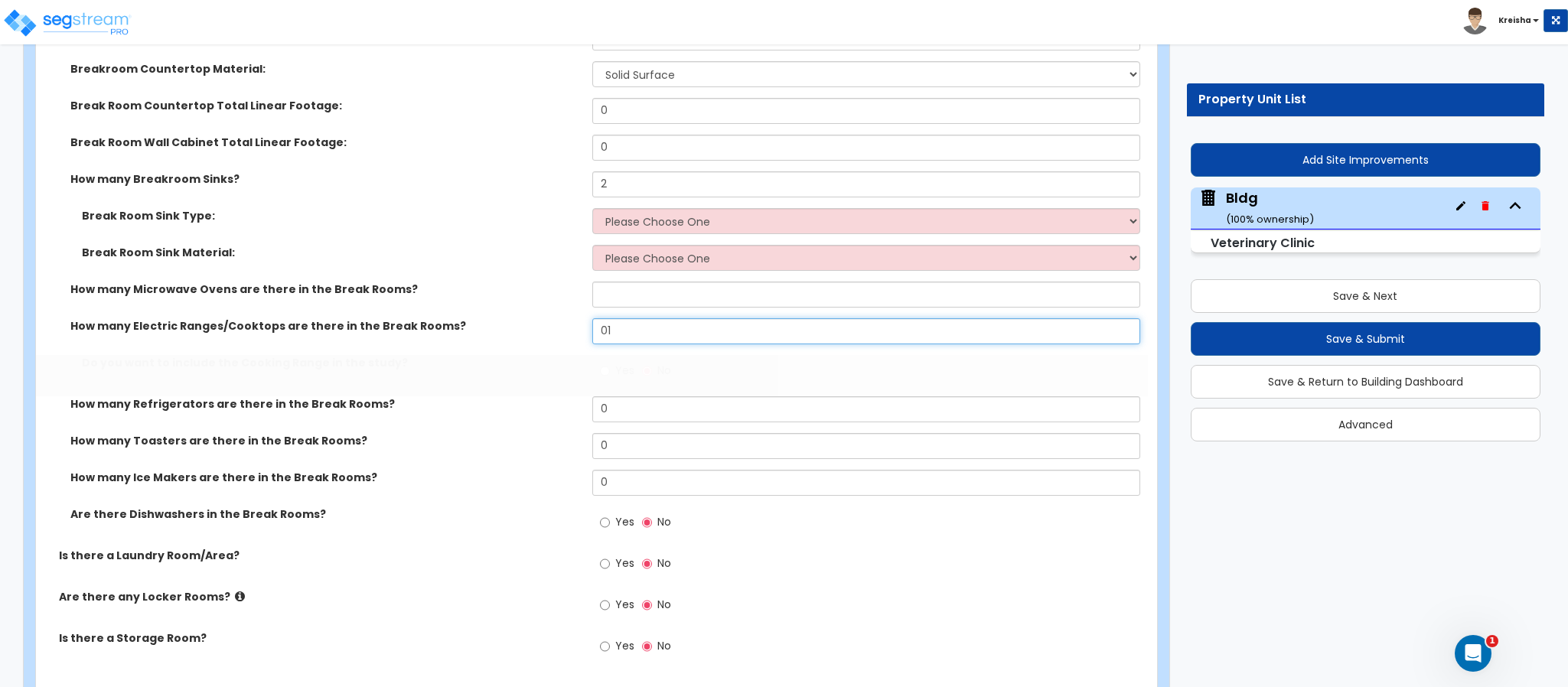
type input "1"
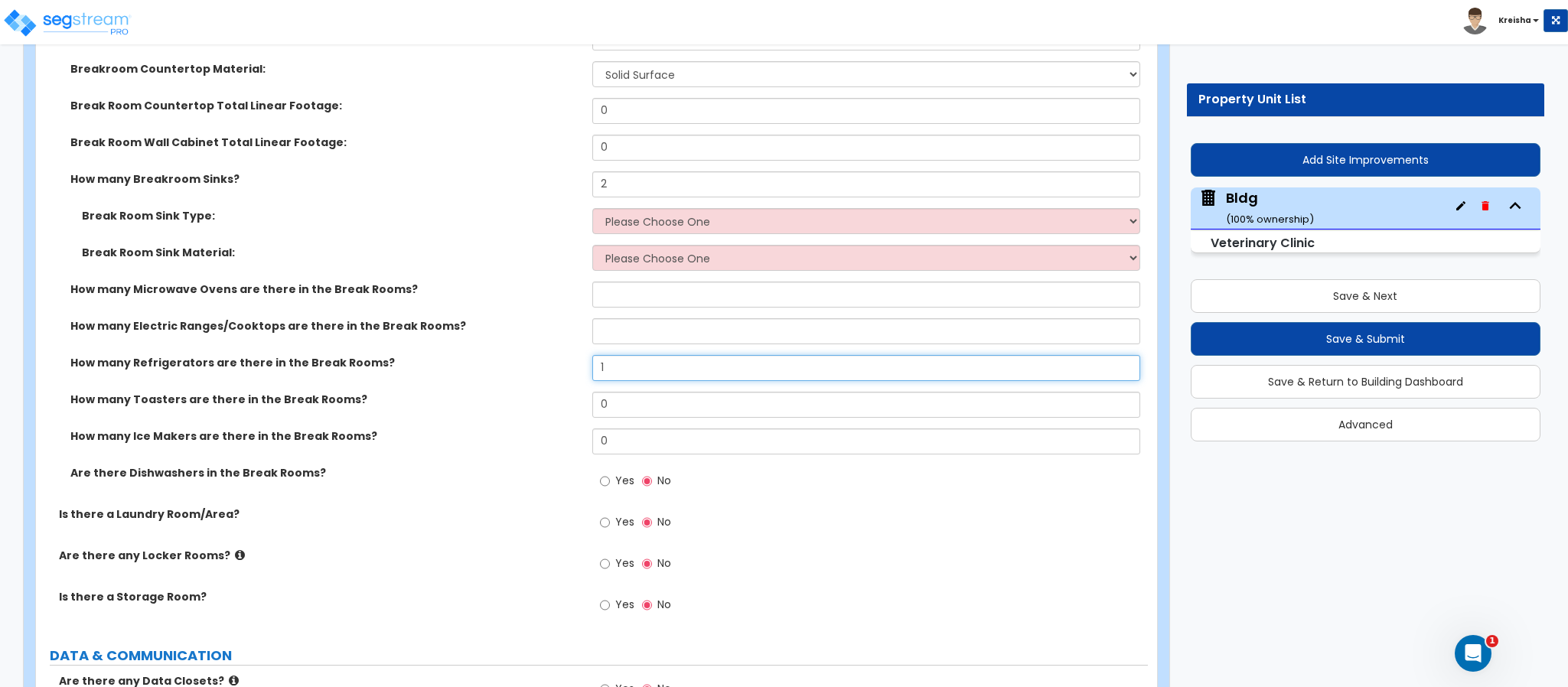
type input "1"
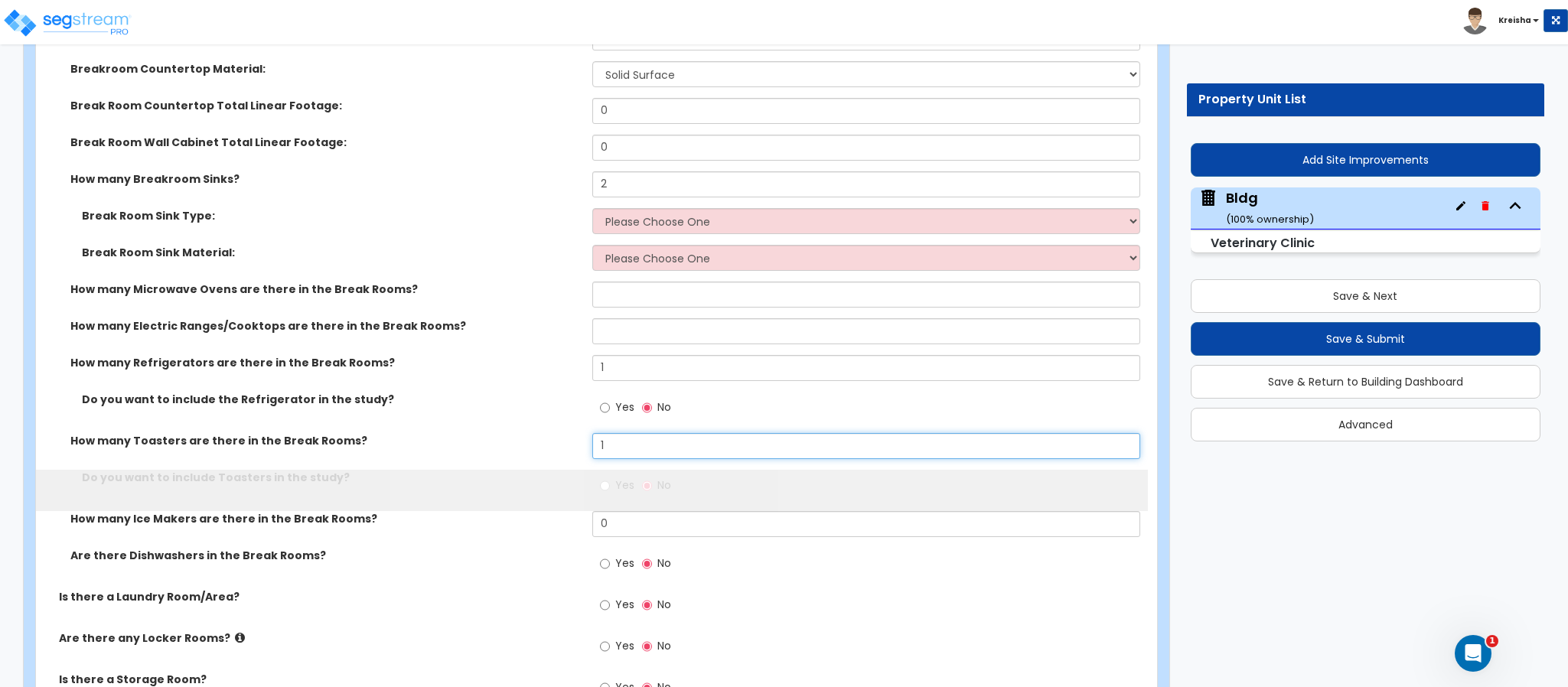
type input "1"
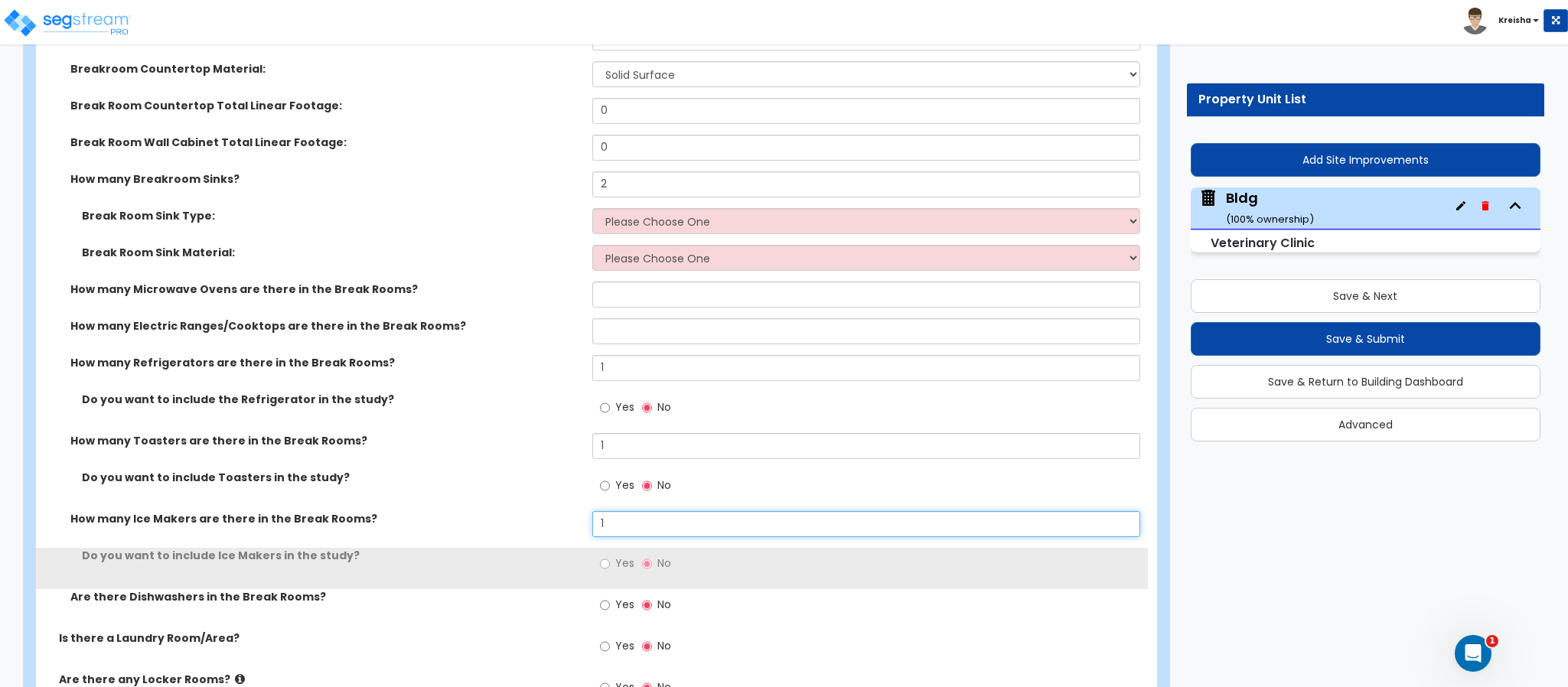
type input "1"
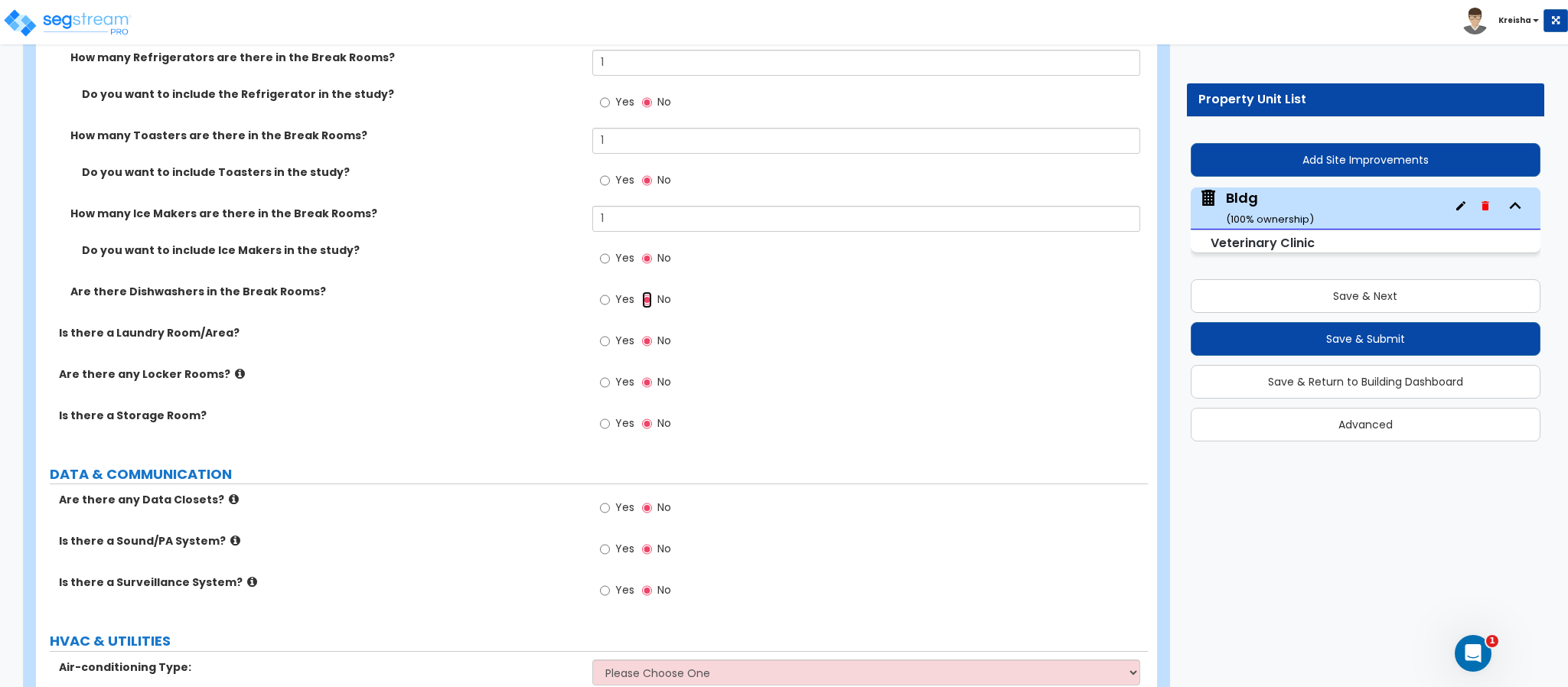
scroll to position [16206, 0]
click at [600, 290] on input "Yes" at bounding box center [605, 298] width 10 height 17
radio input "true"
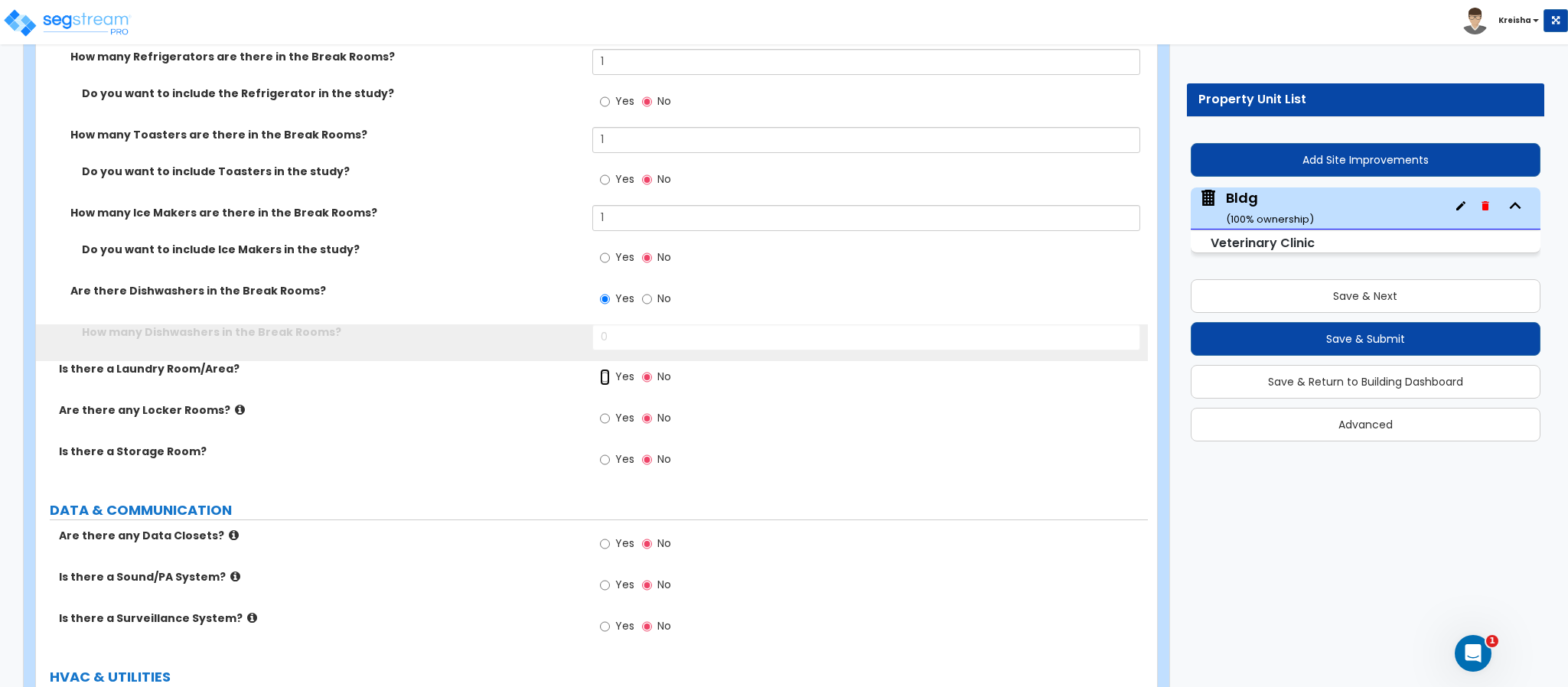
click at [600, 369] on input "Yes" at bounding box center [605, 377] width 10 height 17
radio input "true"
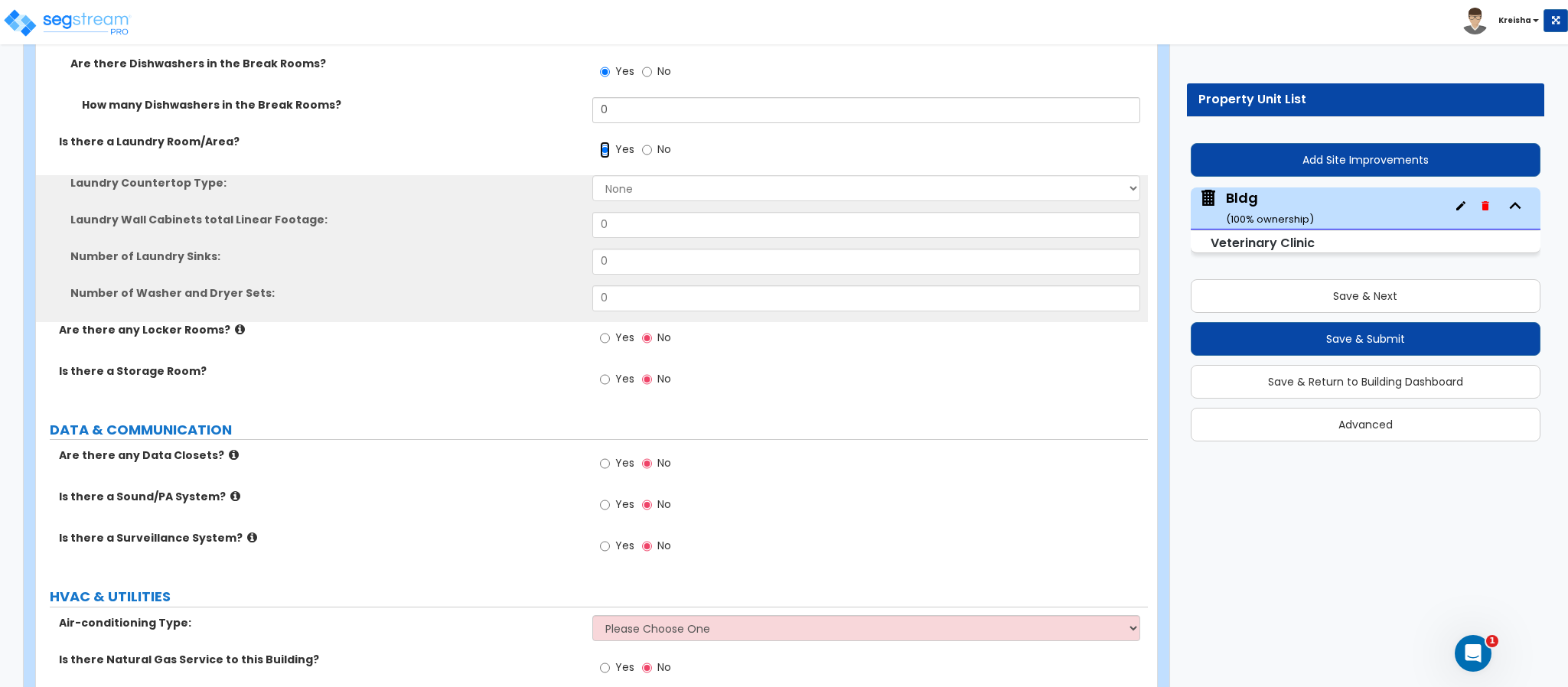
scroll to position [16435, 0]
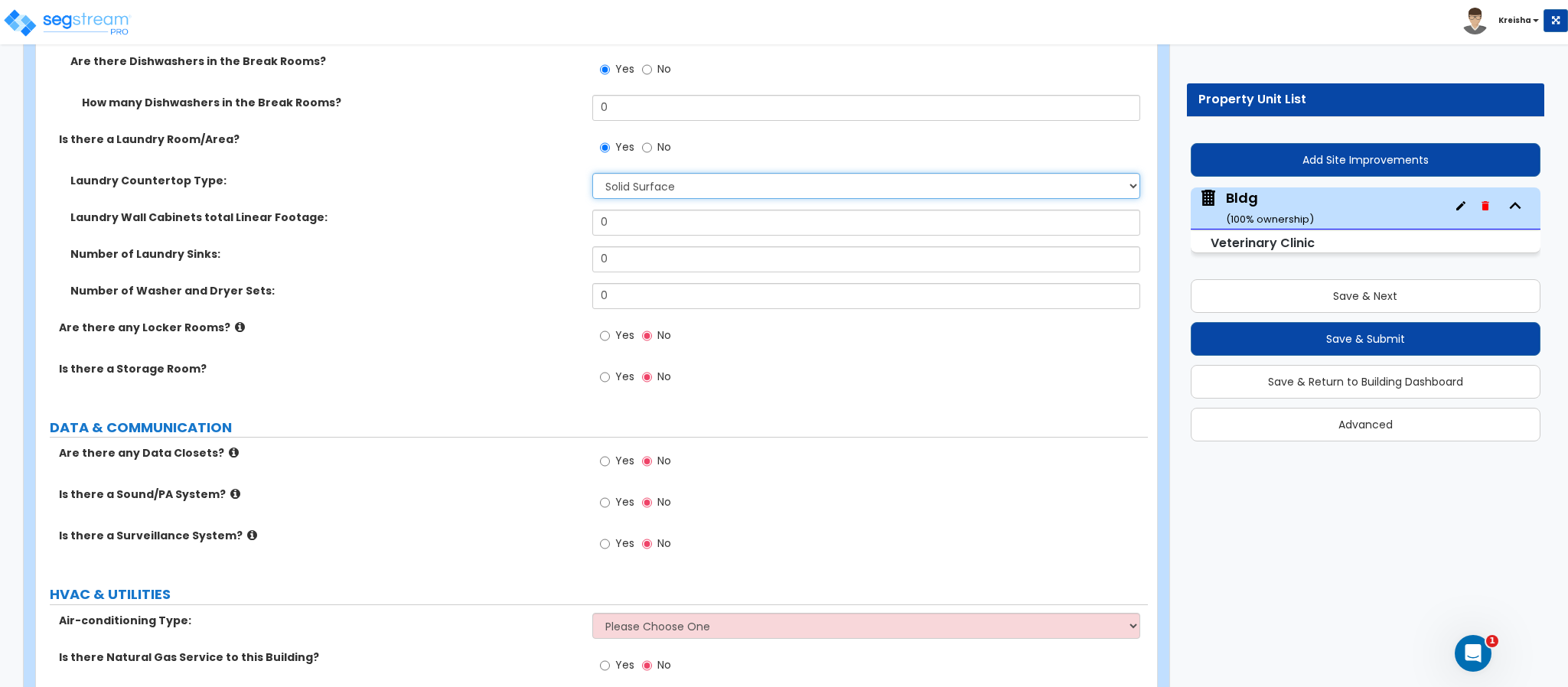
select select "3"
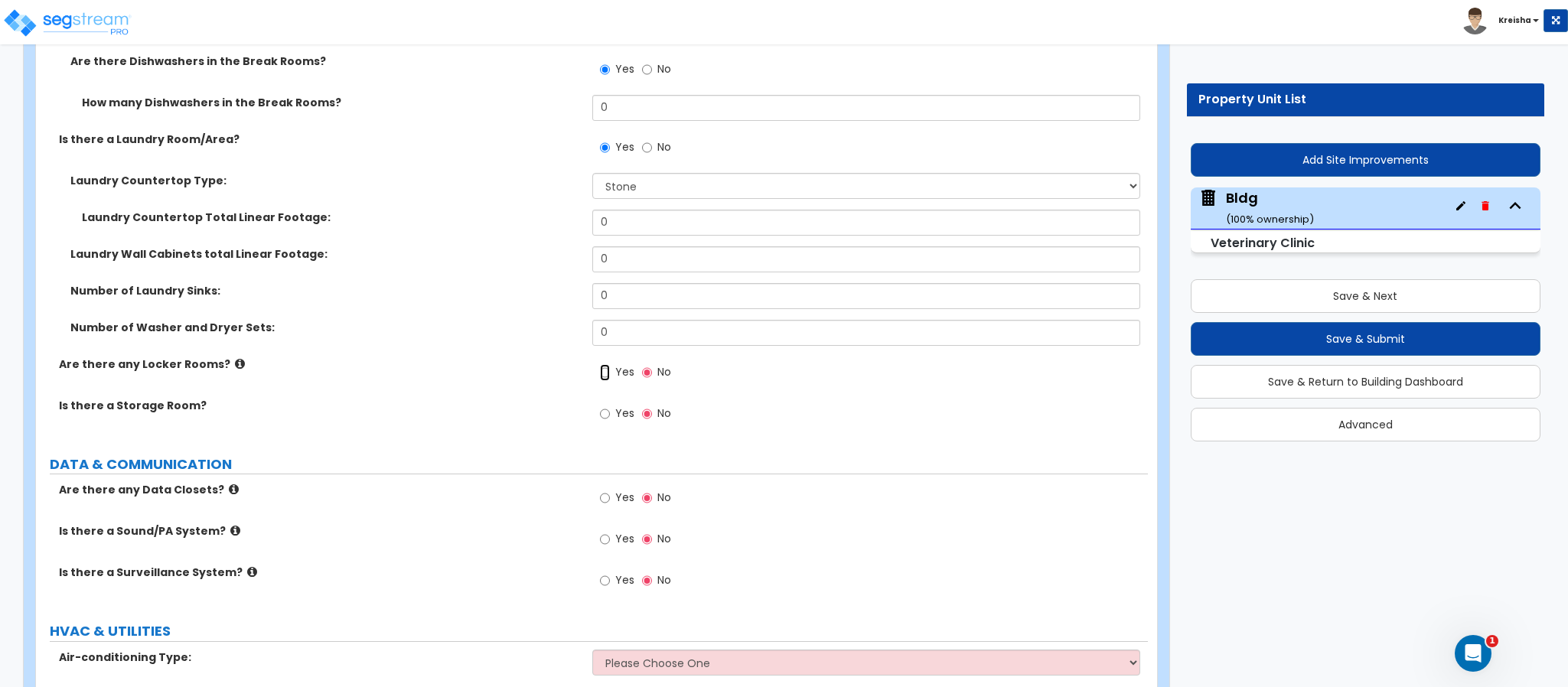
click at [600, 364] on input "Yes" at bounding box center [605, 372] width 10 height 17
radio input "true"
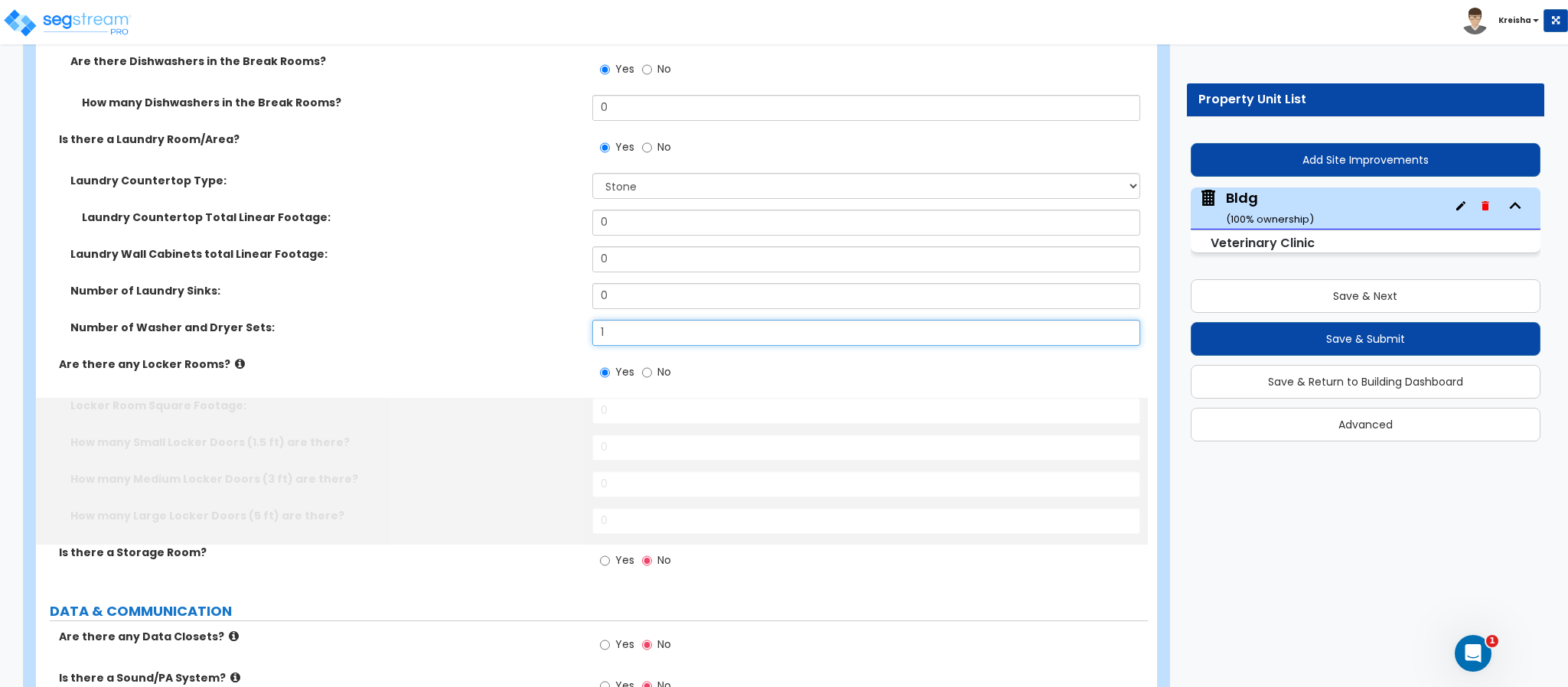
type input "1"
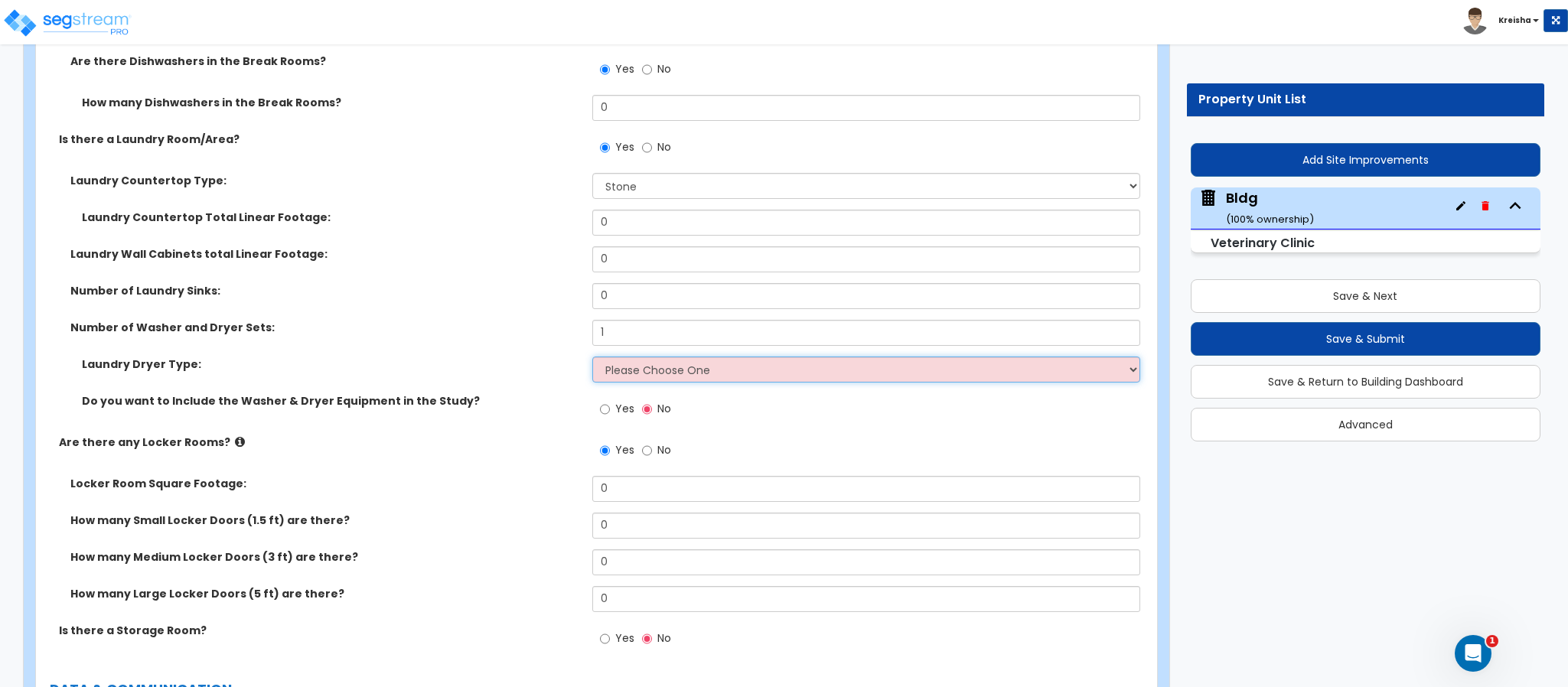
select select "1"
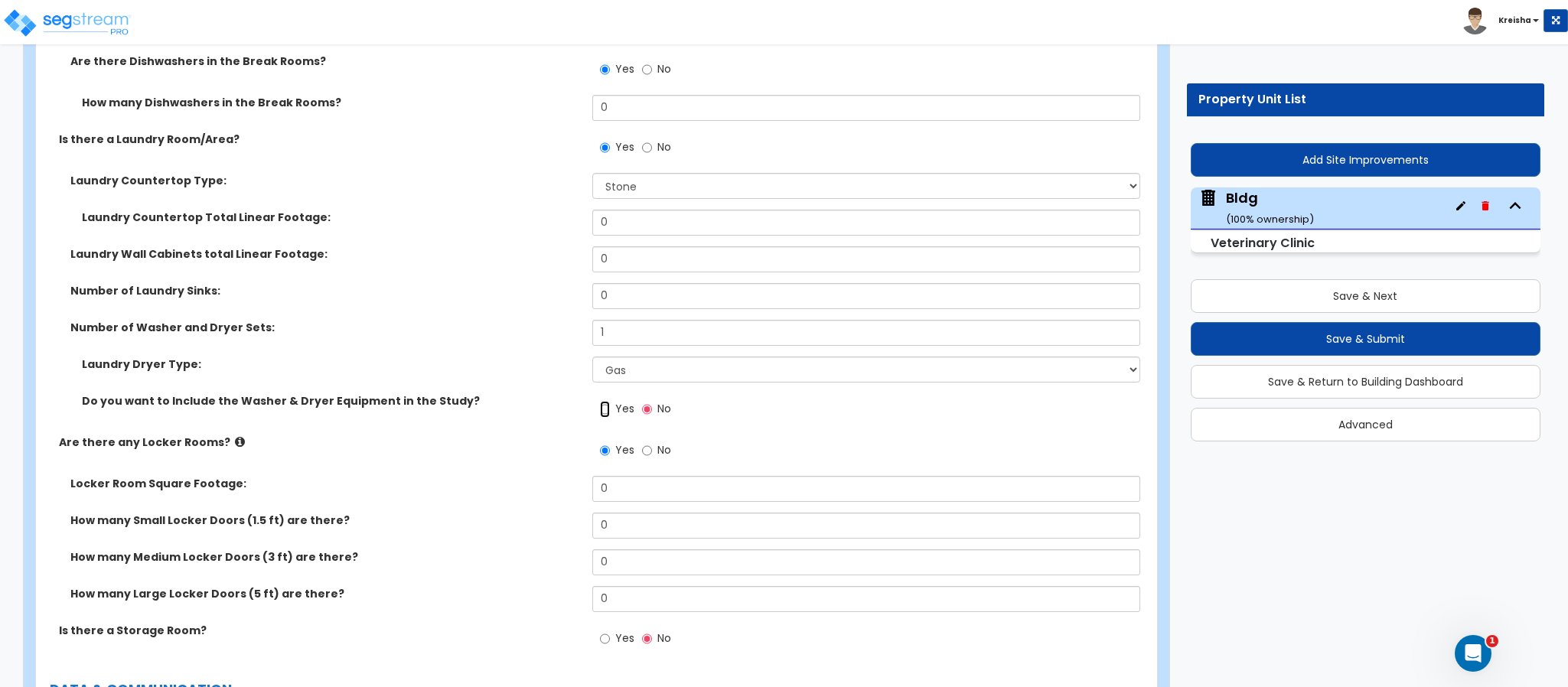
click at [600, 401] on input "Yes" at bounding box center [605, 409] width 10 height 17
radio input "true"
click at [600, 630] on input "Yes" at bounding box center [605, 638] width 10 height 17
radio input "true"
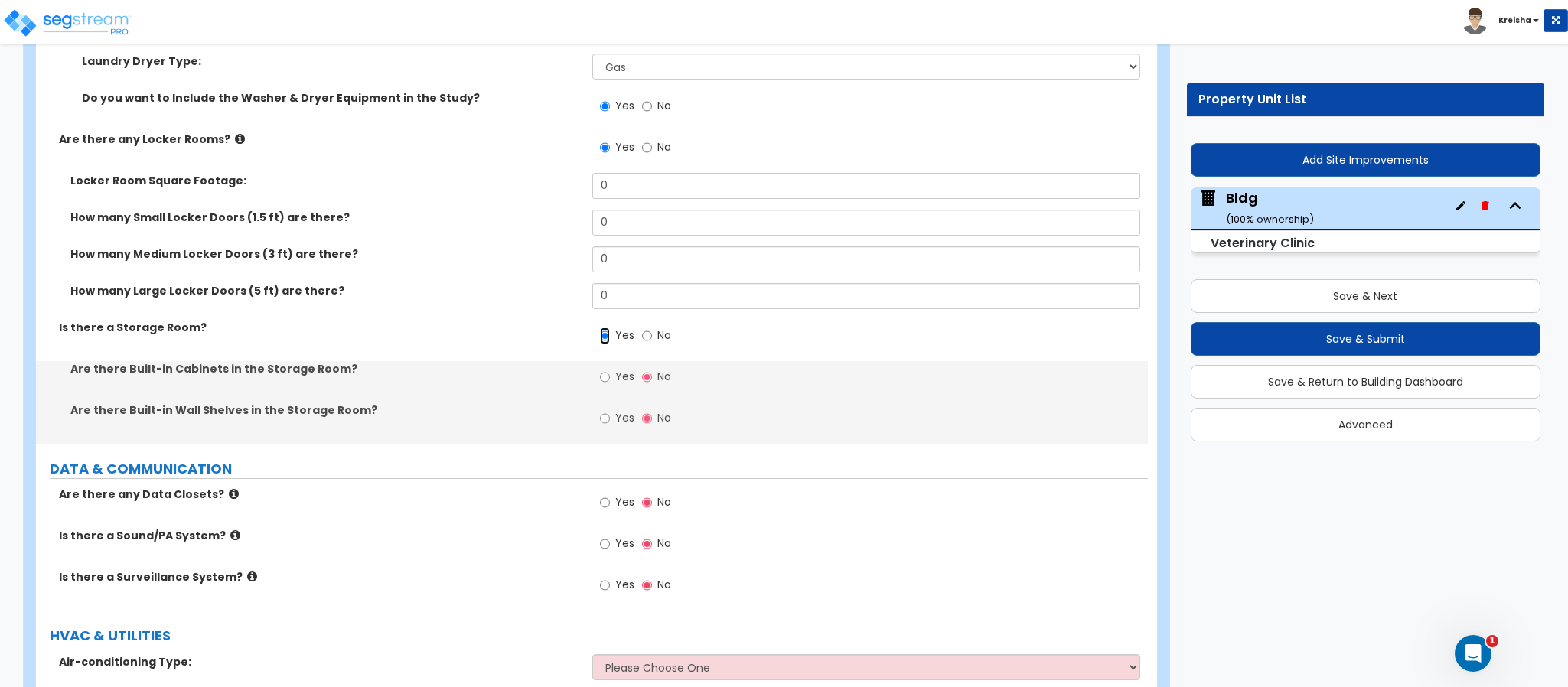
scroll to position [16743, 0]
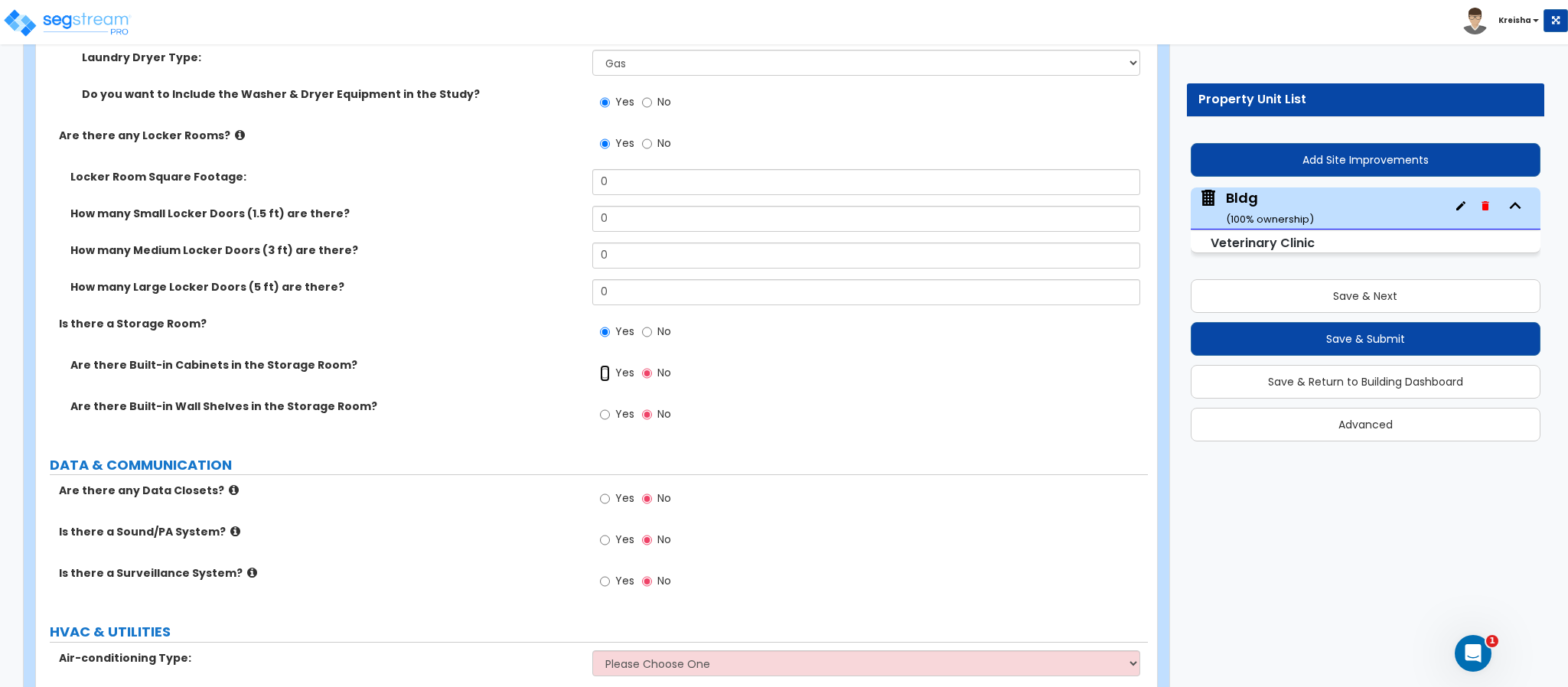
click at [600, 365] on input "Yes" at bounding box center [605, 373] width 10 height 17
radio input "true"
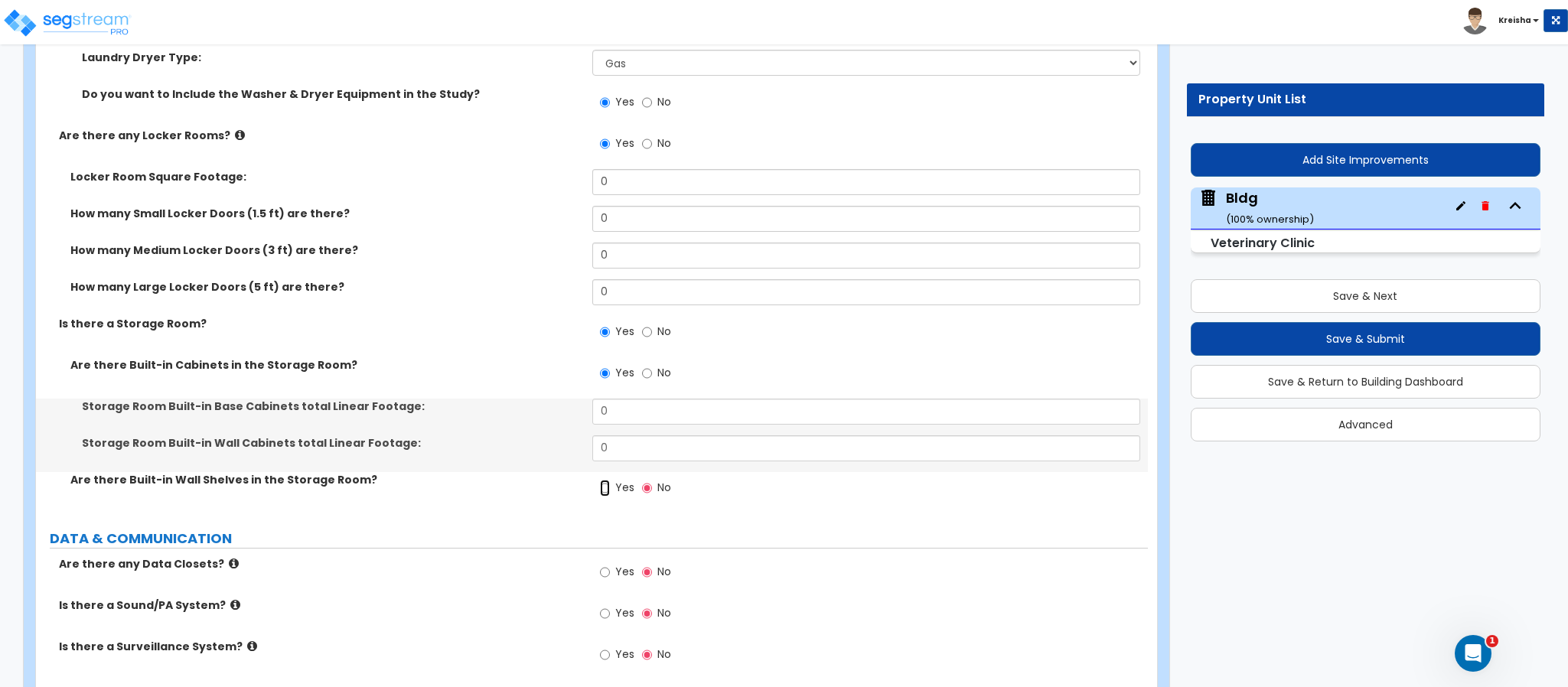
click at [600, 480] on input "Yes" at bounding box center [605, 488] width 10 height 17
radio input "true"
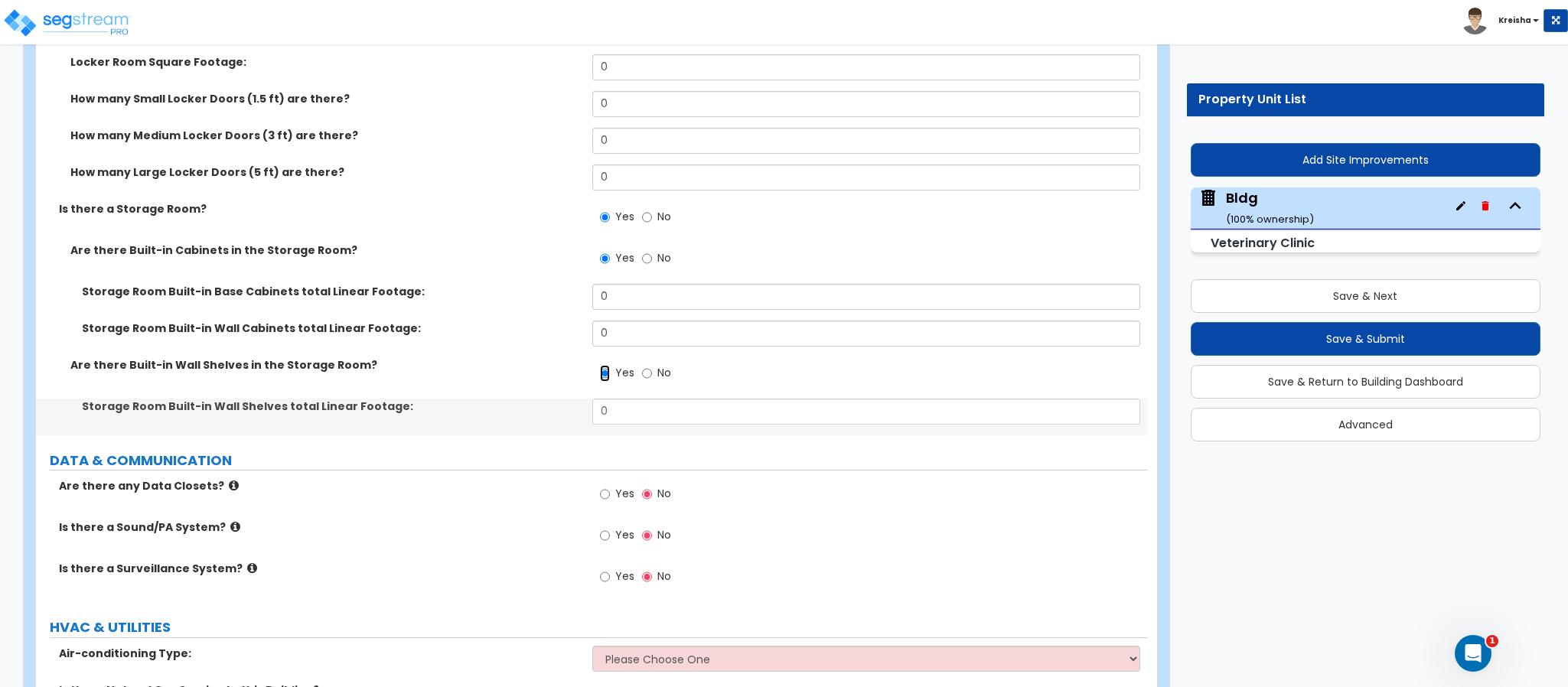
scroll to position [16972, 0]
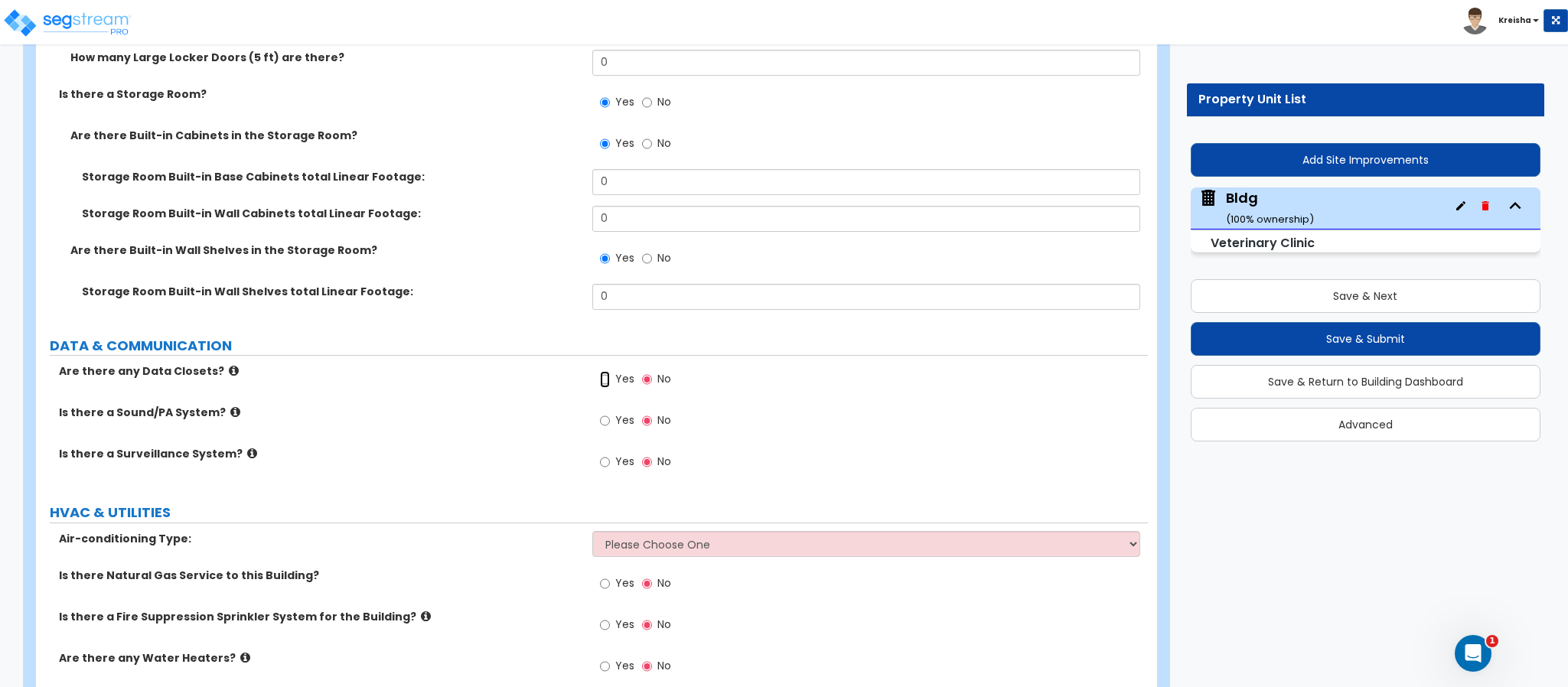
click at [600, 371] on input "Yes" at bounding box center [605, 379] width 10 height 17
radio input "true"
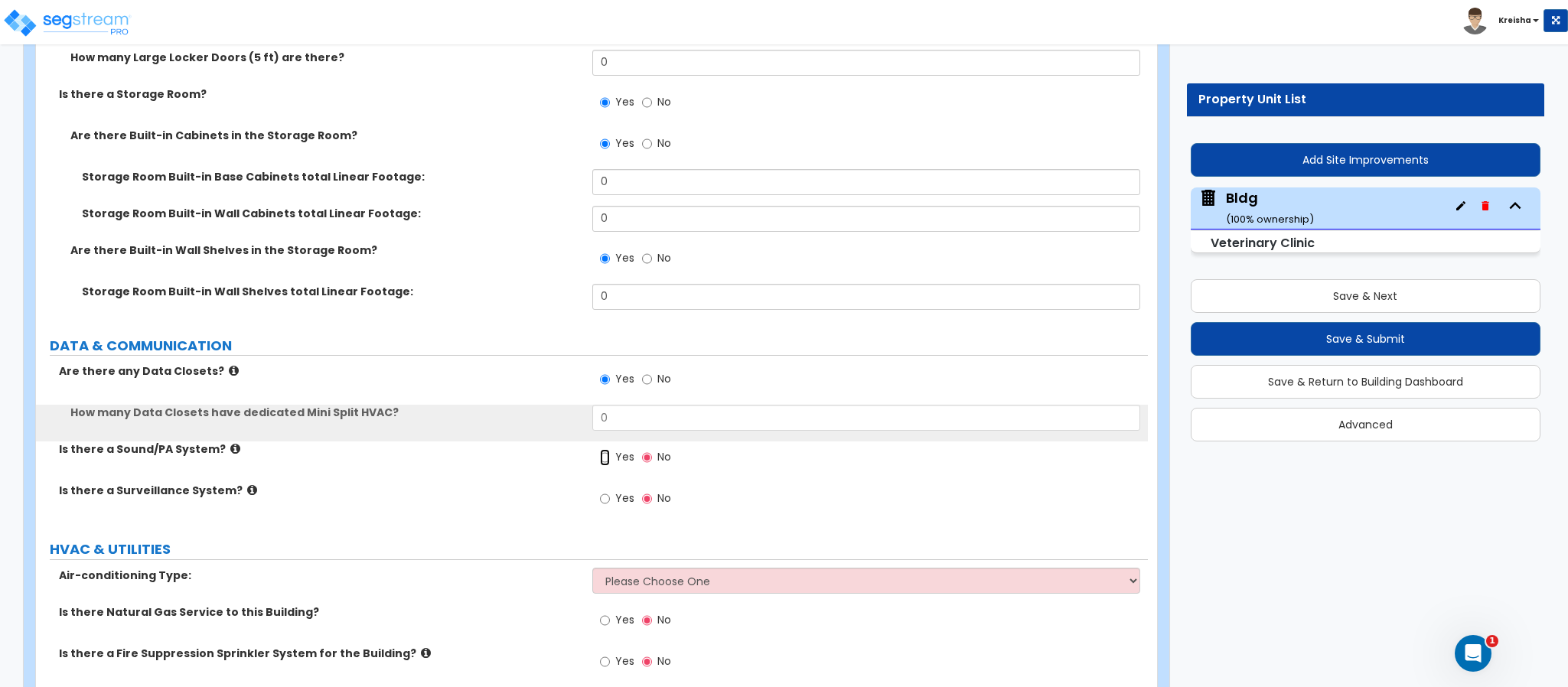
click at [600, 449] on input "Yes" at bounding box center [605, 457] width 10 height 17
radio input "true"
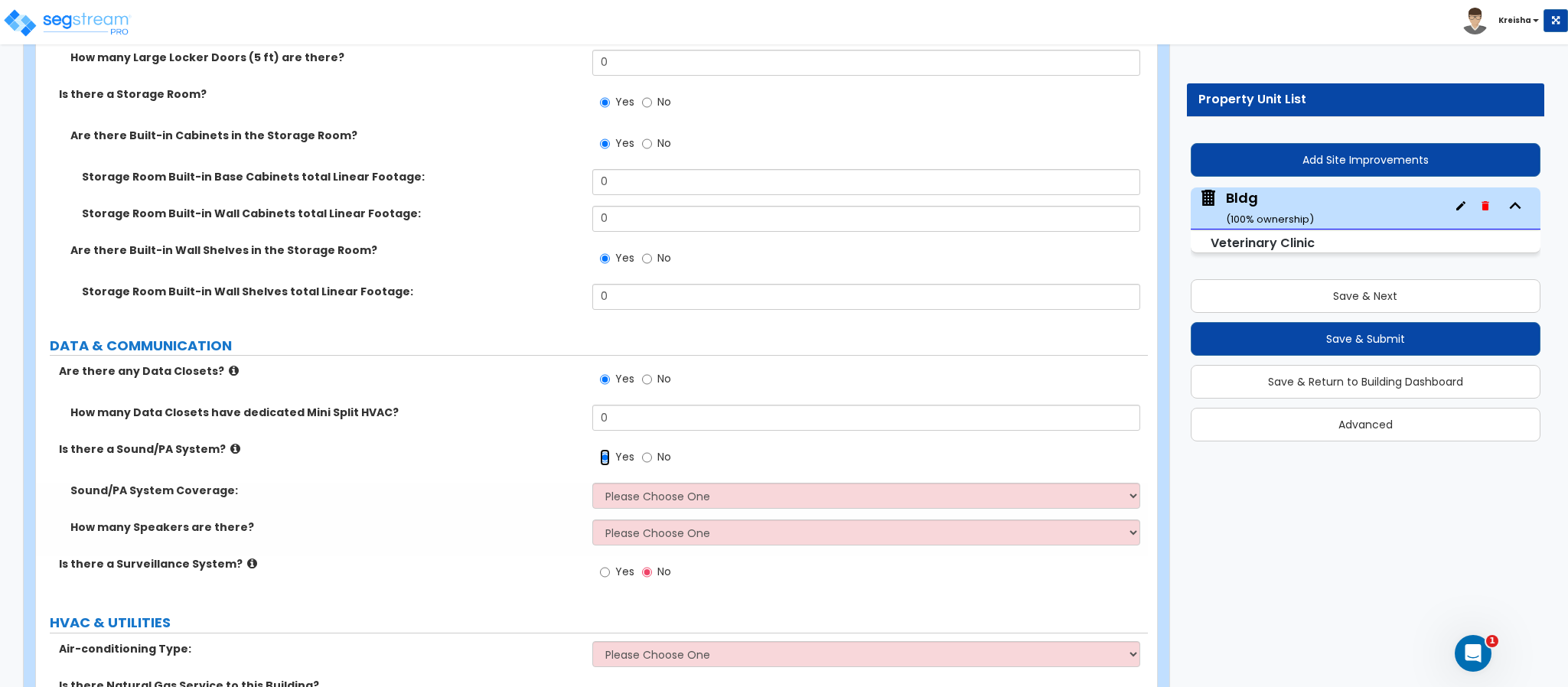
scroll to position [17157, 0]
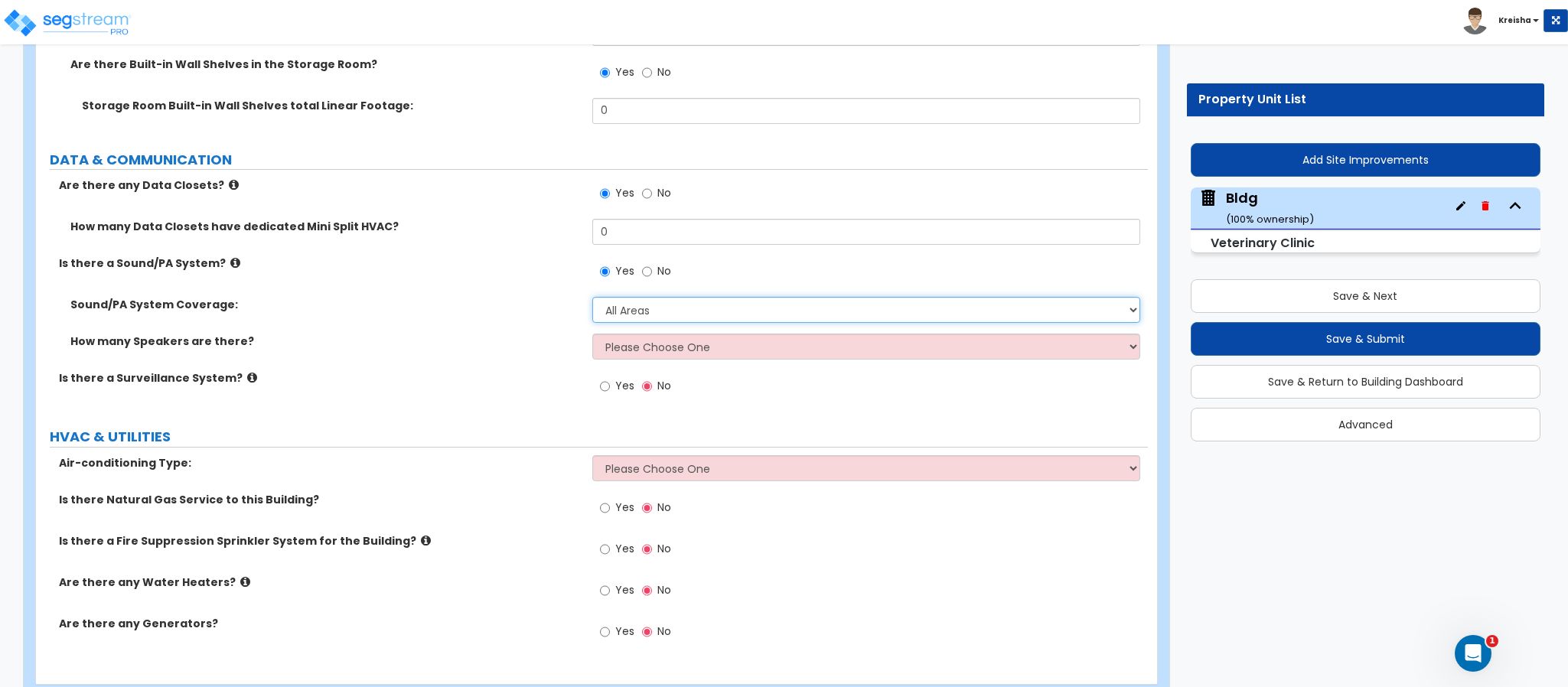
select select "2"
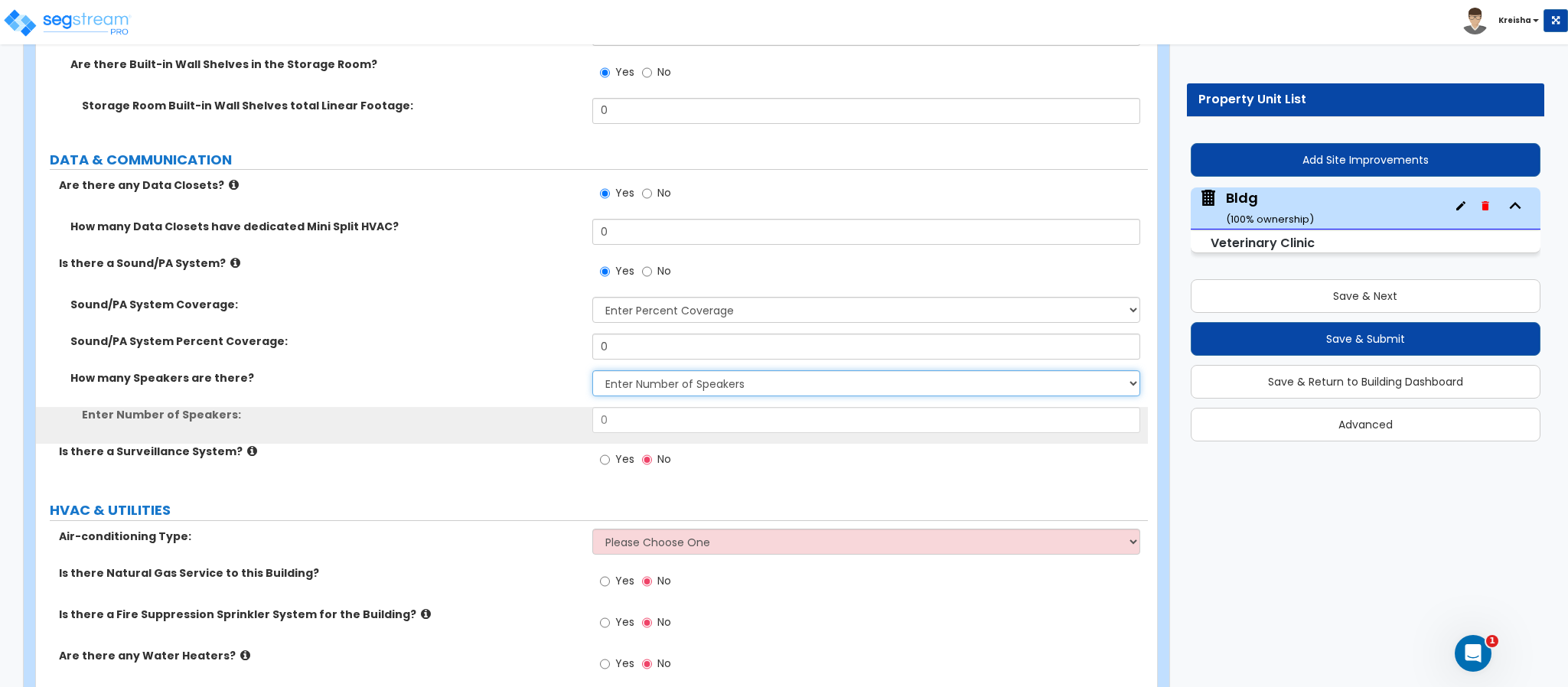
select select "2"
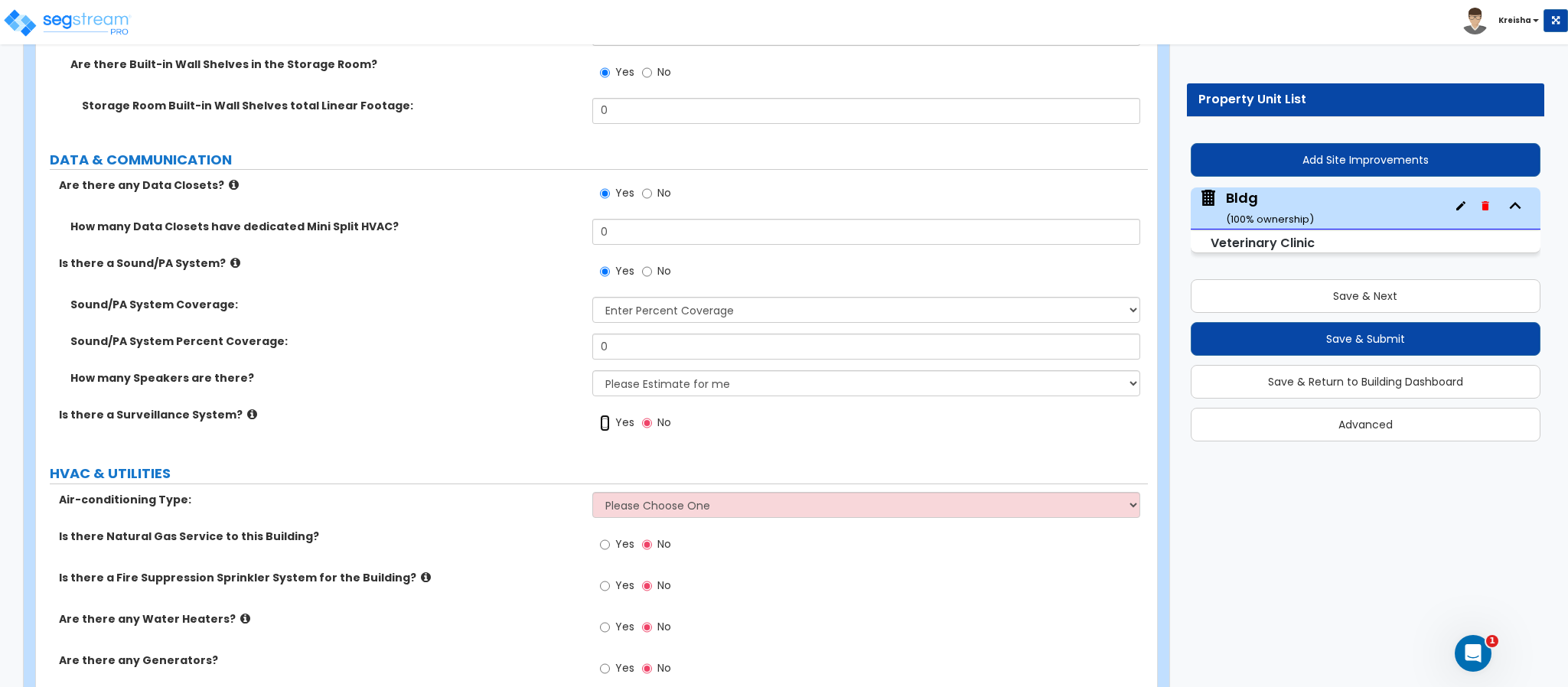
click at [600, 415] on input "Yes" at bounding box center [605, 423] width 10 height 17
radio input "true"
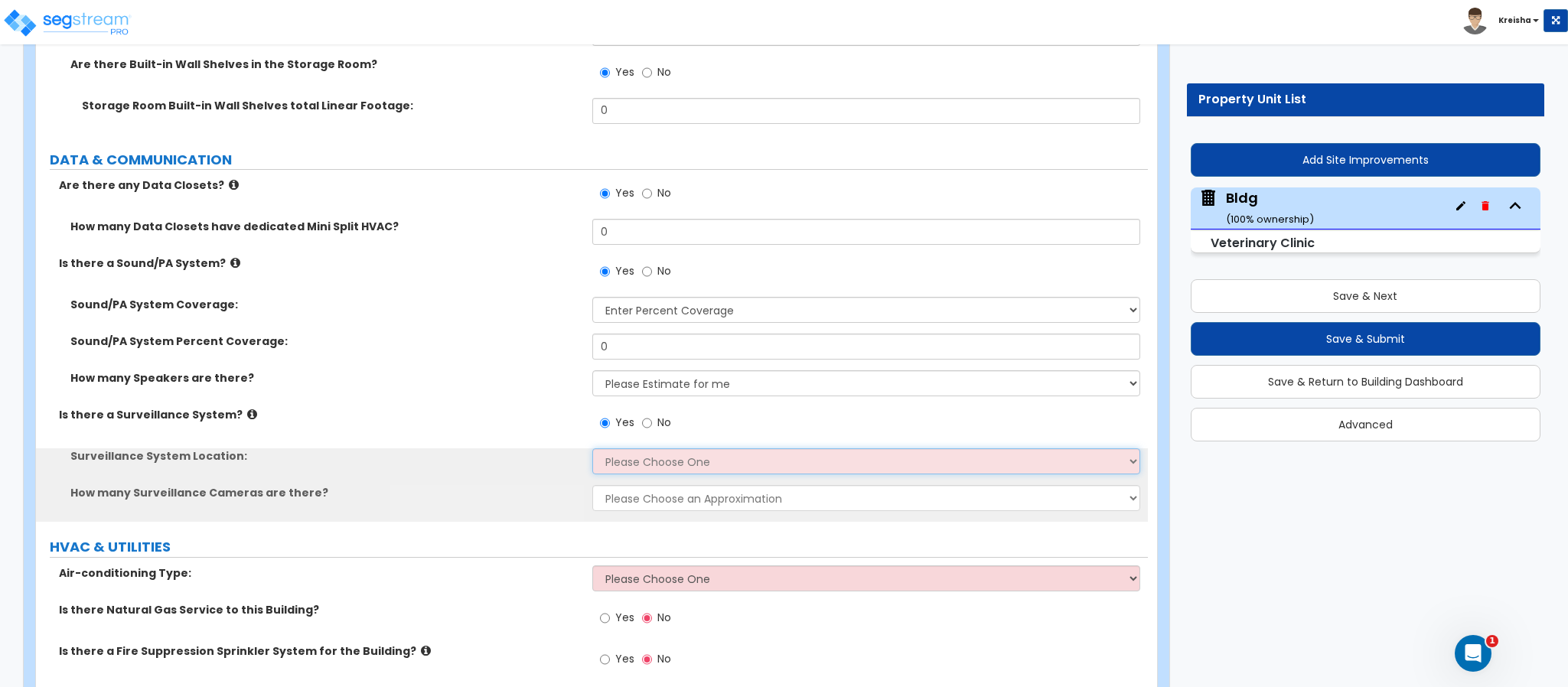
select select "1"
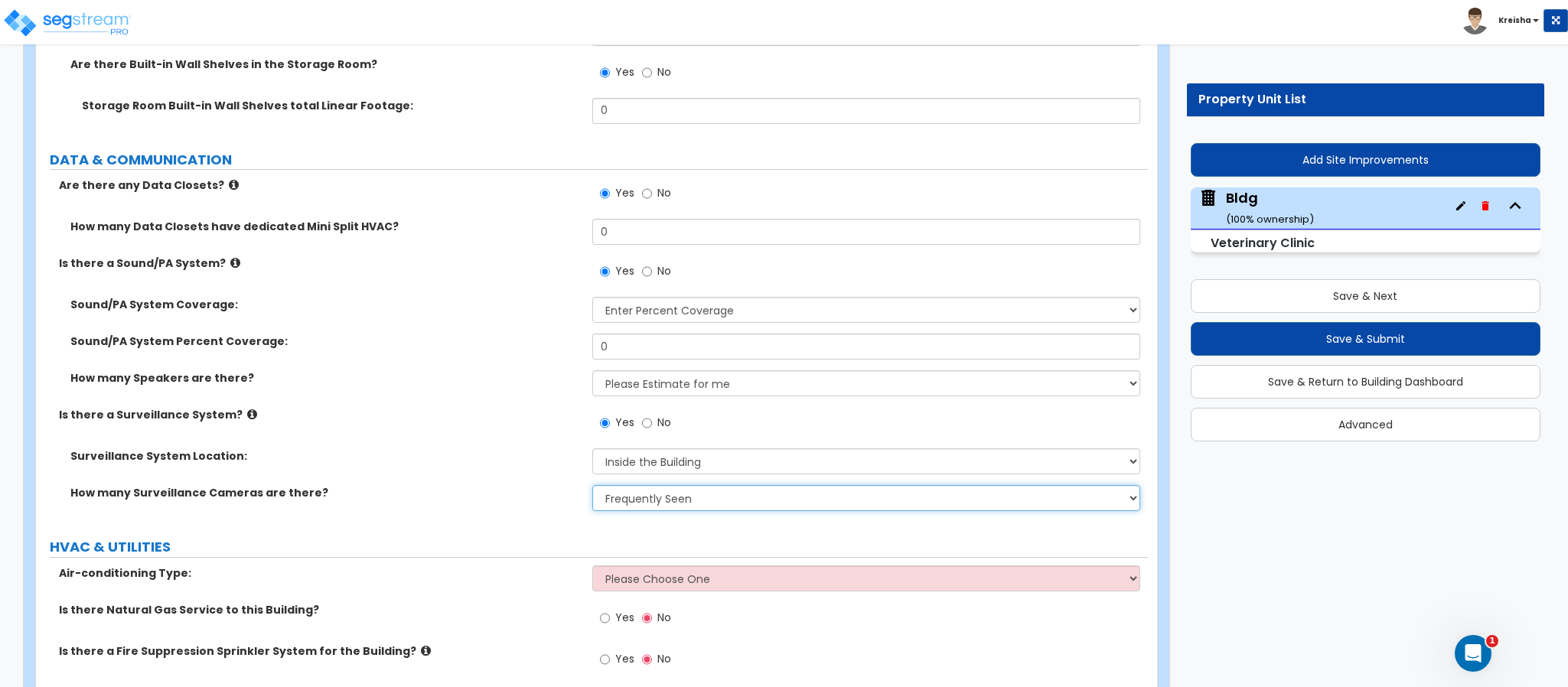
select select "4"
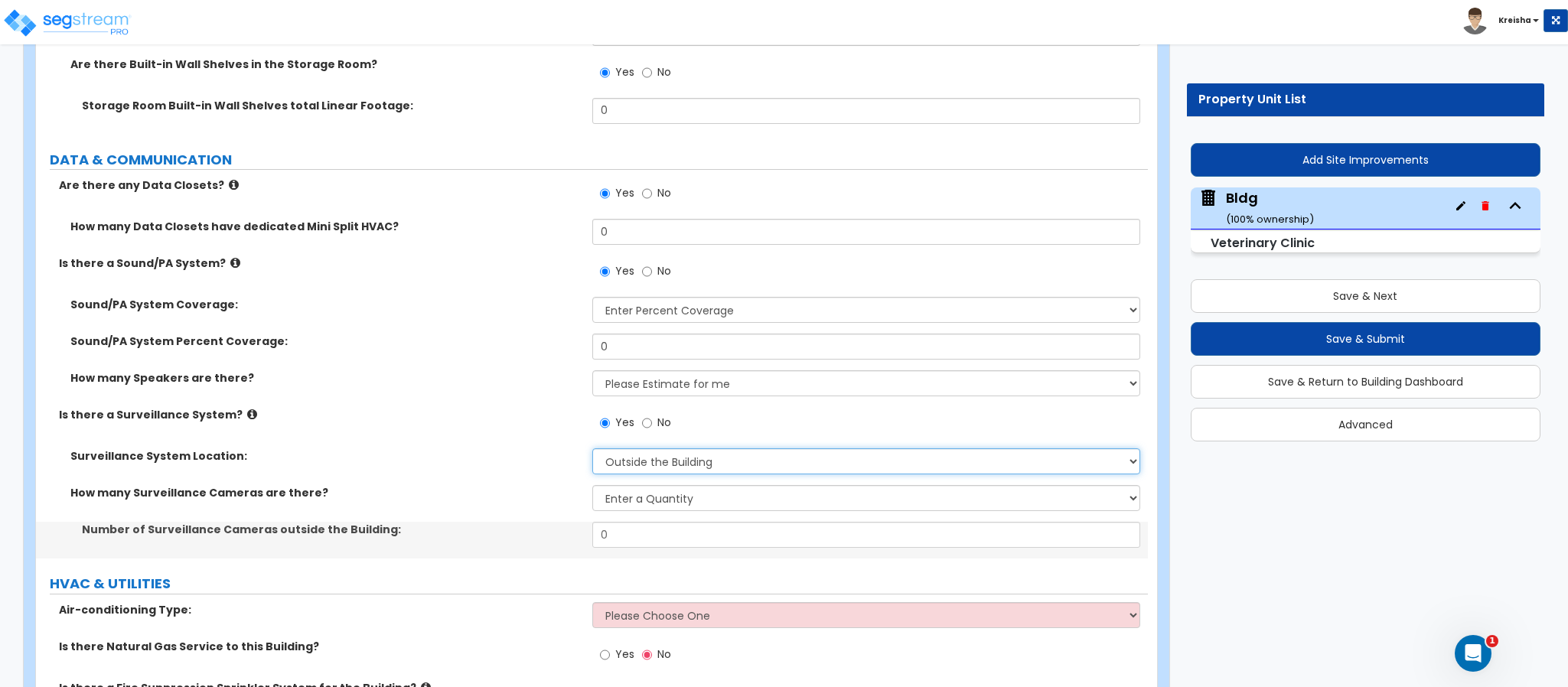
select select "3"
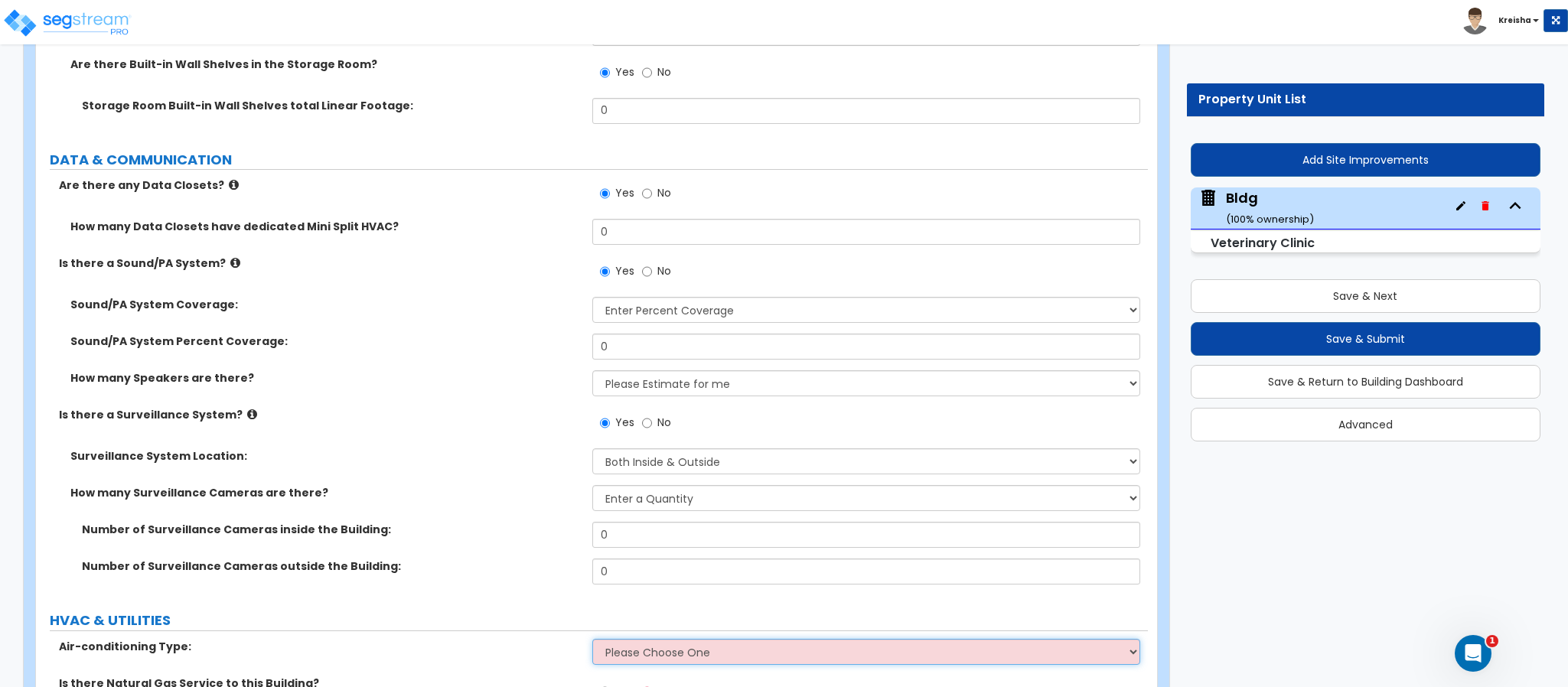
select select "1"
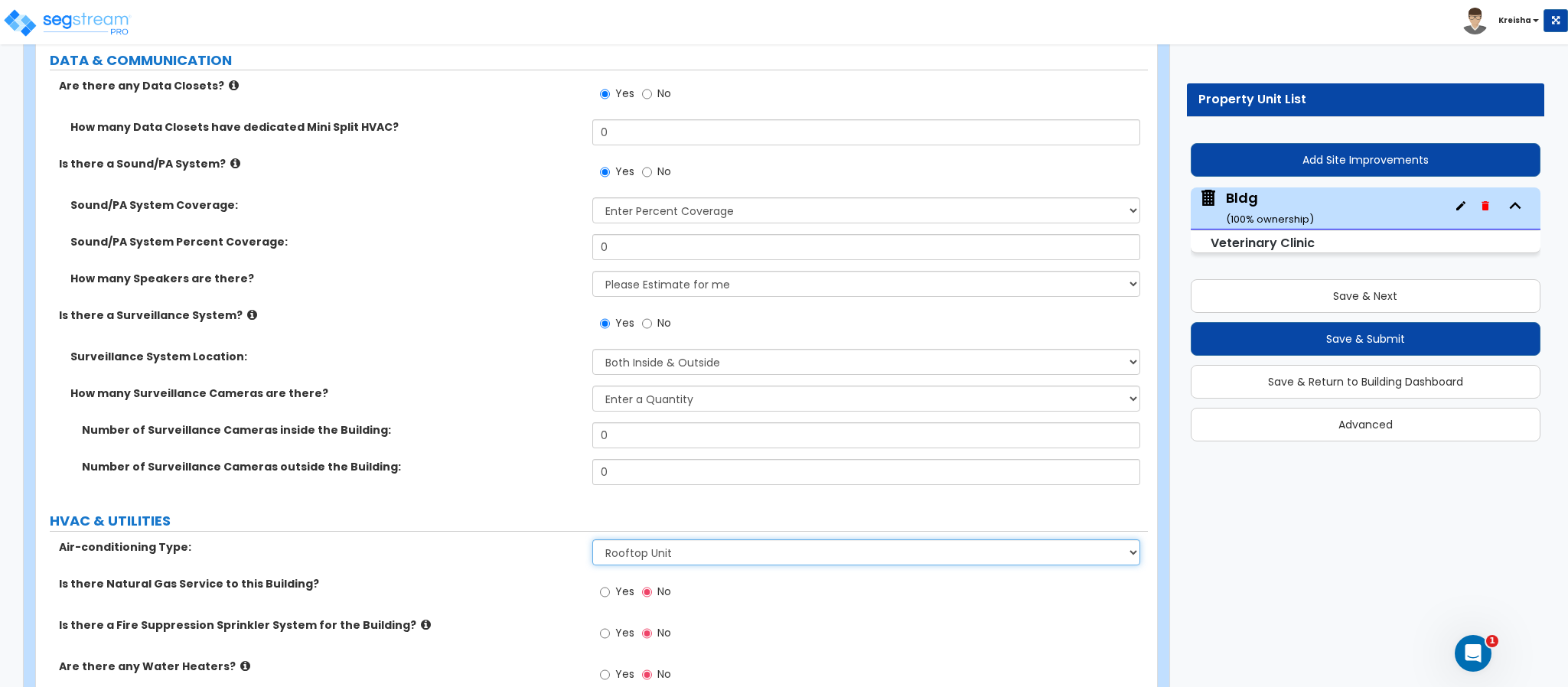
scroll to position [17349, 0]
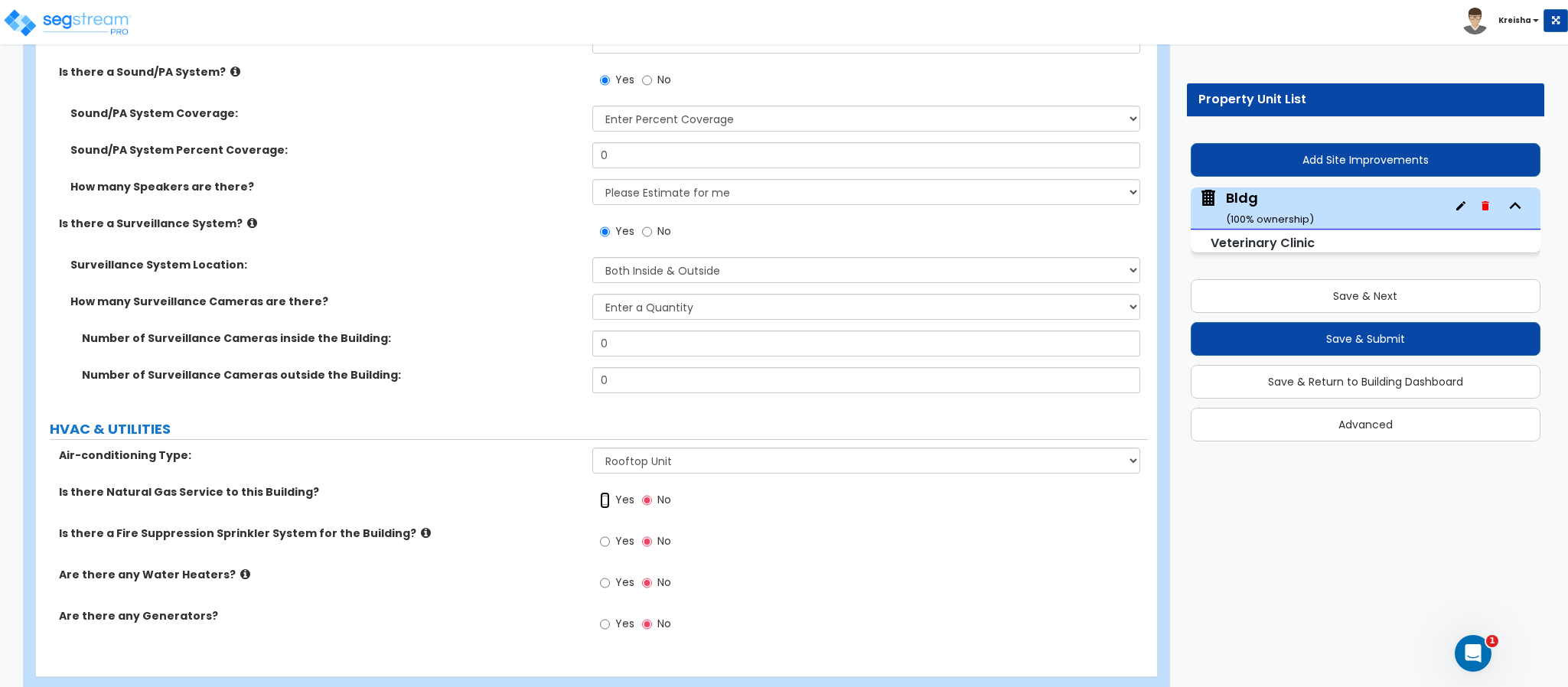
click at [600, 492] on input "Yes" at bounding box center [605, 500] width 10 height 17
radio input "true"
click at [600, 533] on input "Yes" at bounding box center [605, 541] width 10 height 17
radio input "true"
click at [600, 574] on input "Yes" at bounding box center [605, 582] width 10 height 17
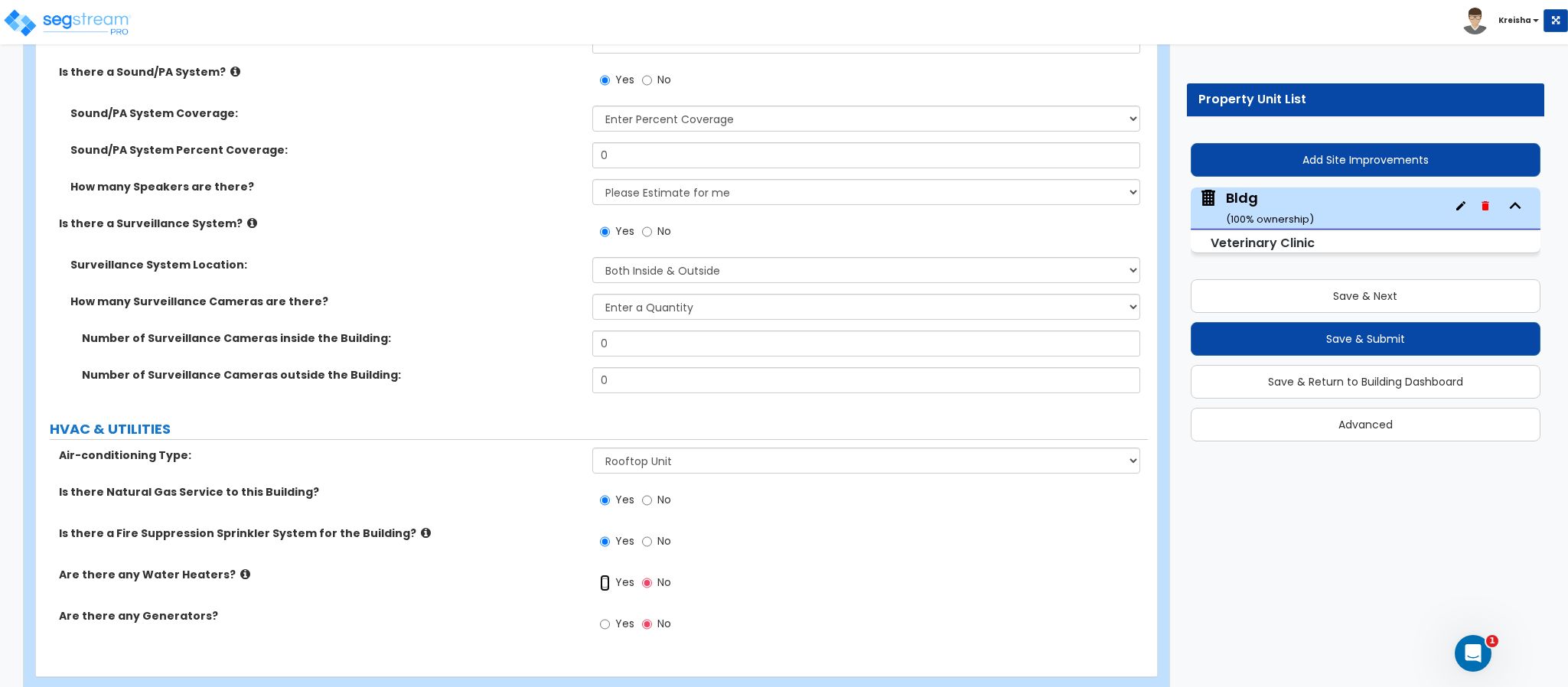
radio input "true"
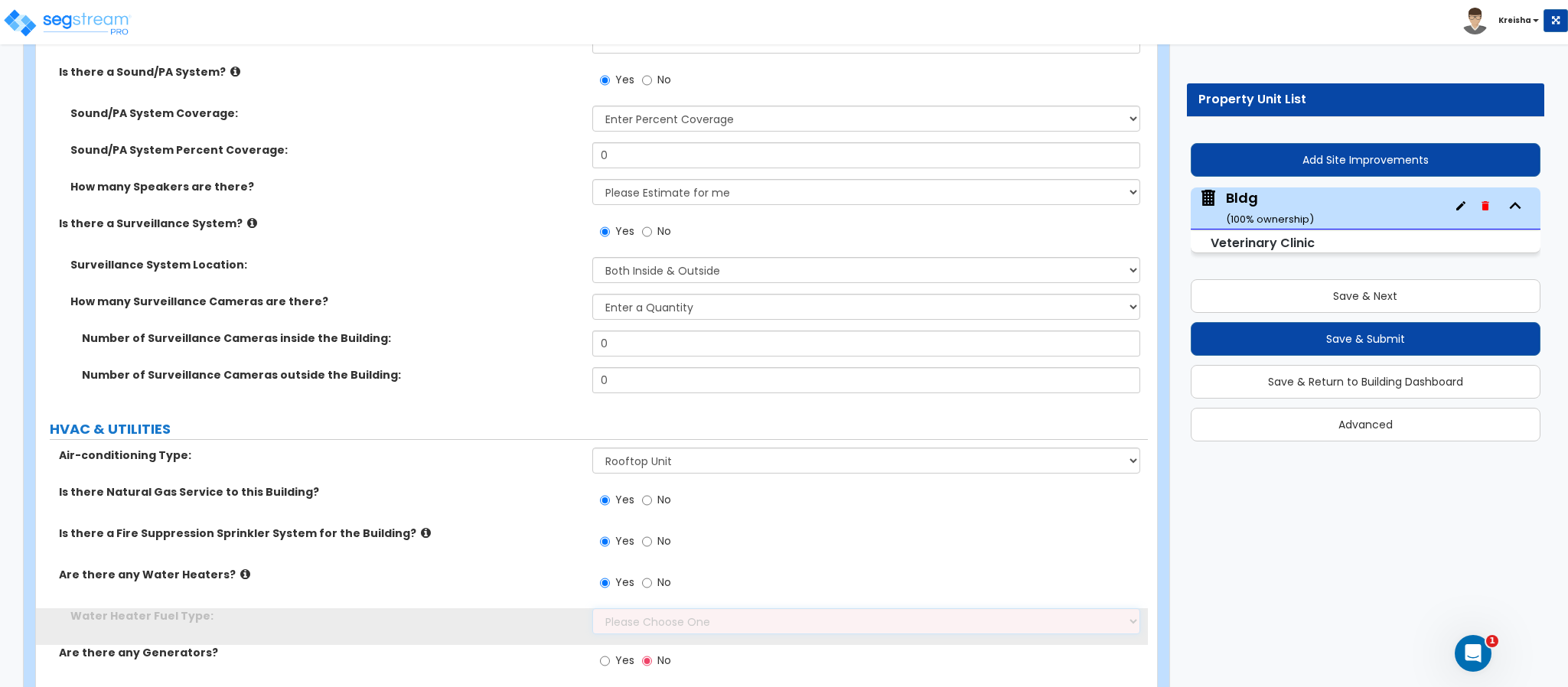
select select "1"
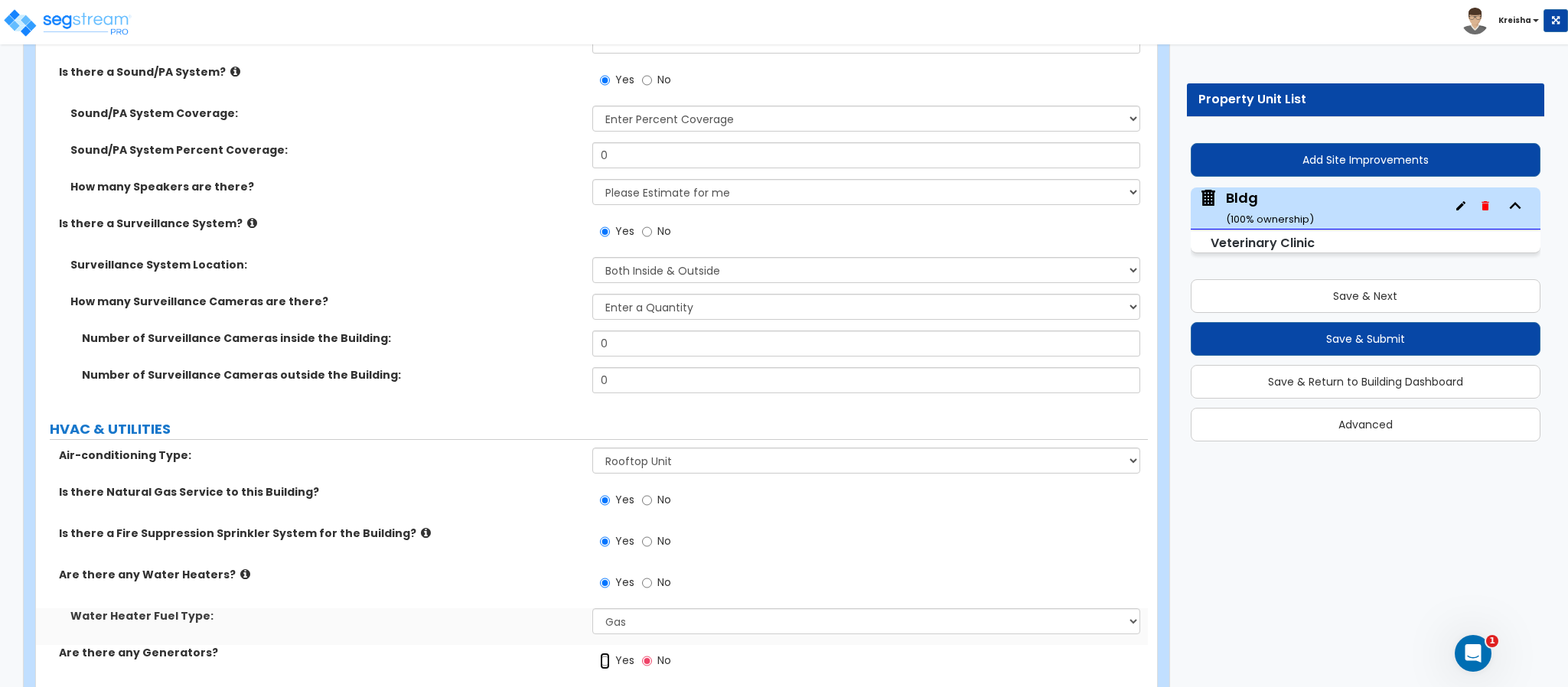
click at [600, 653] on input "Yes" at bounding box center [605, 661] width 10 height 17
radio input "true"
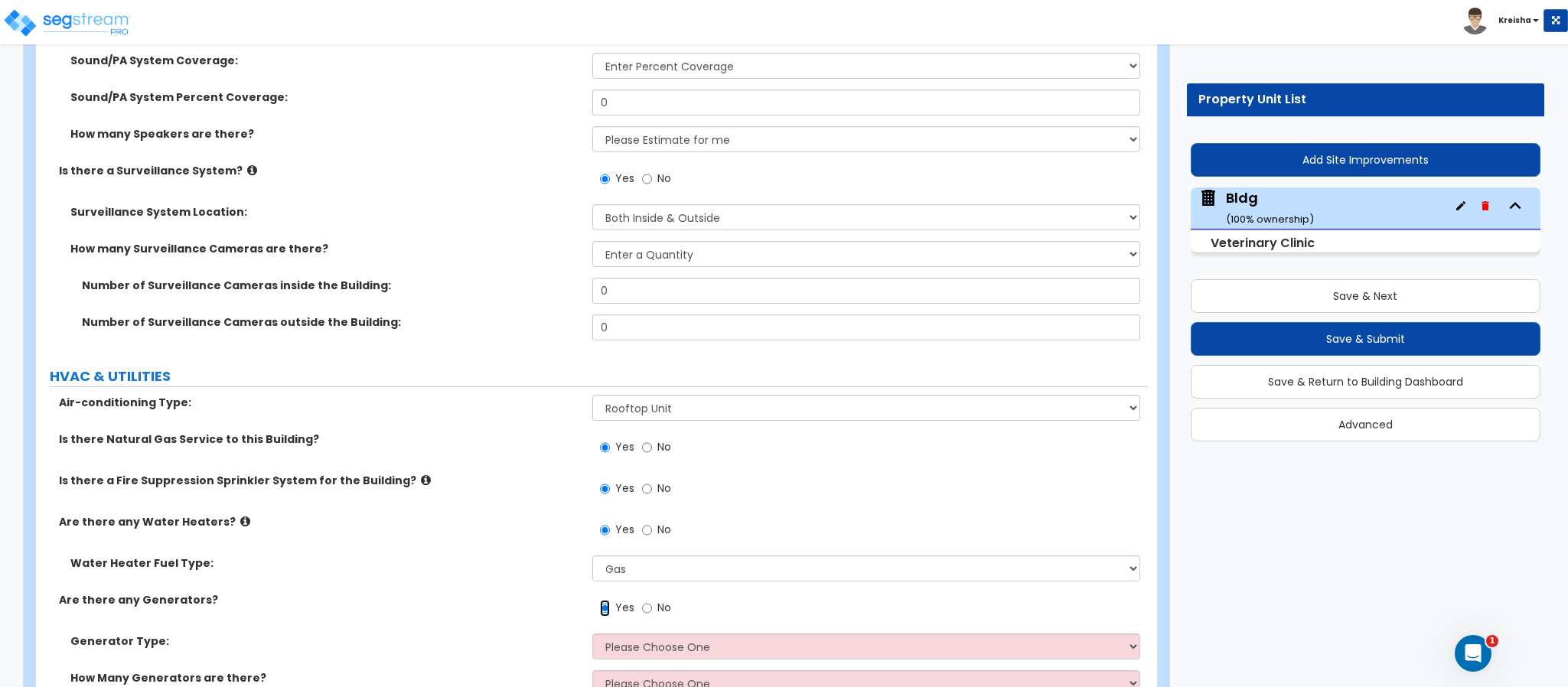
scroll to position [17459, 0]
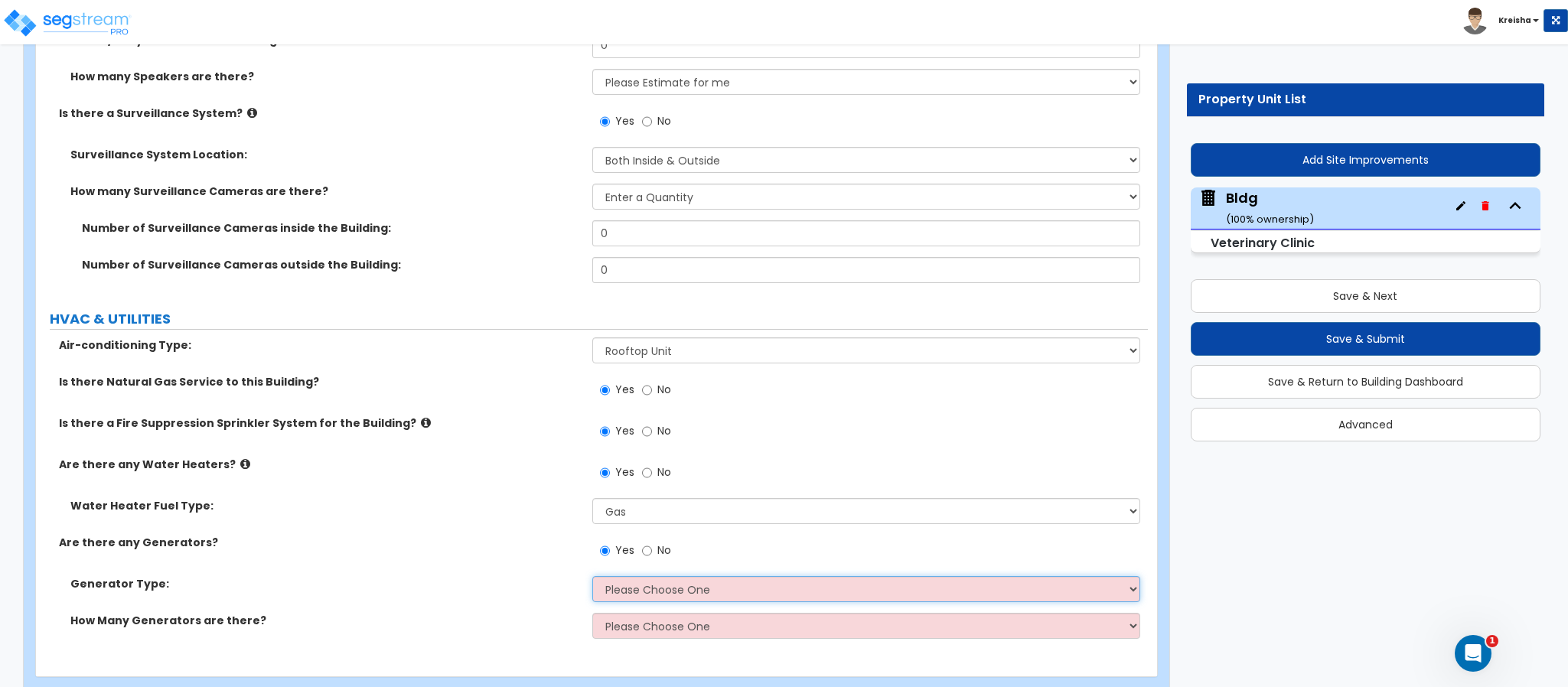
select select "1"
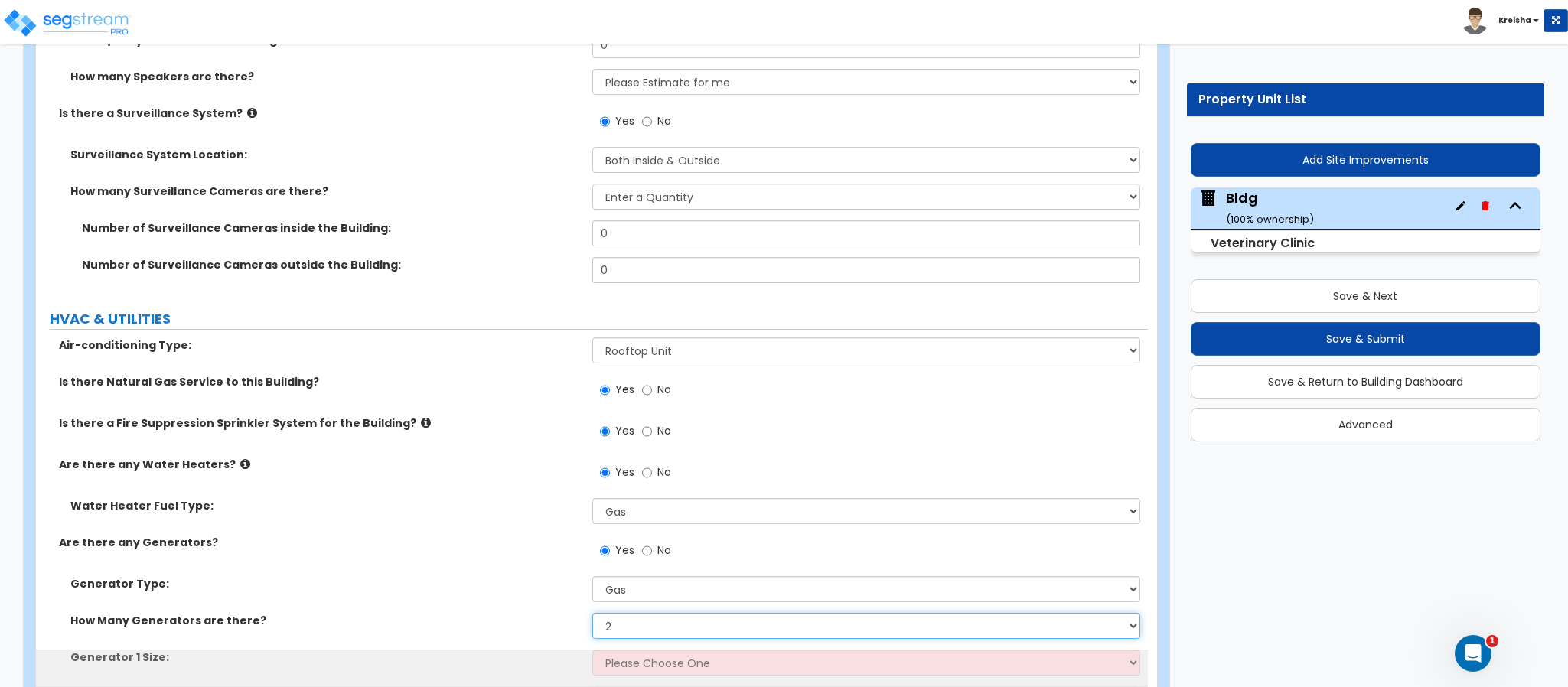
select select "3"
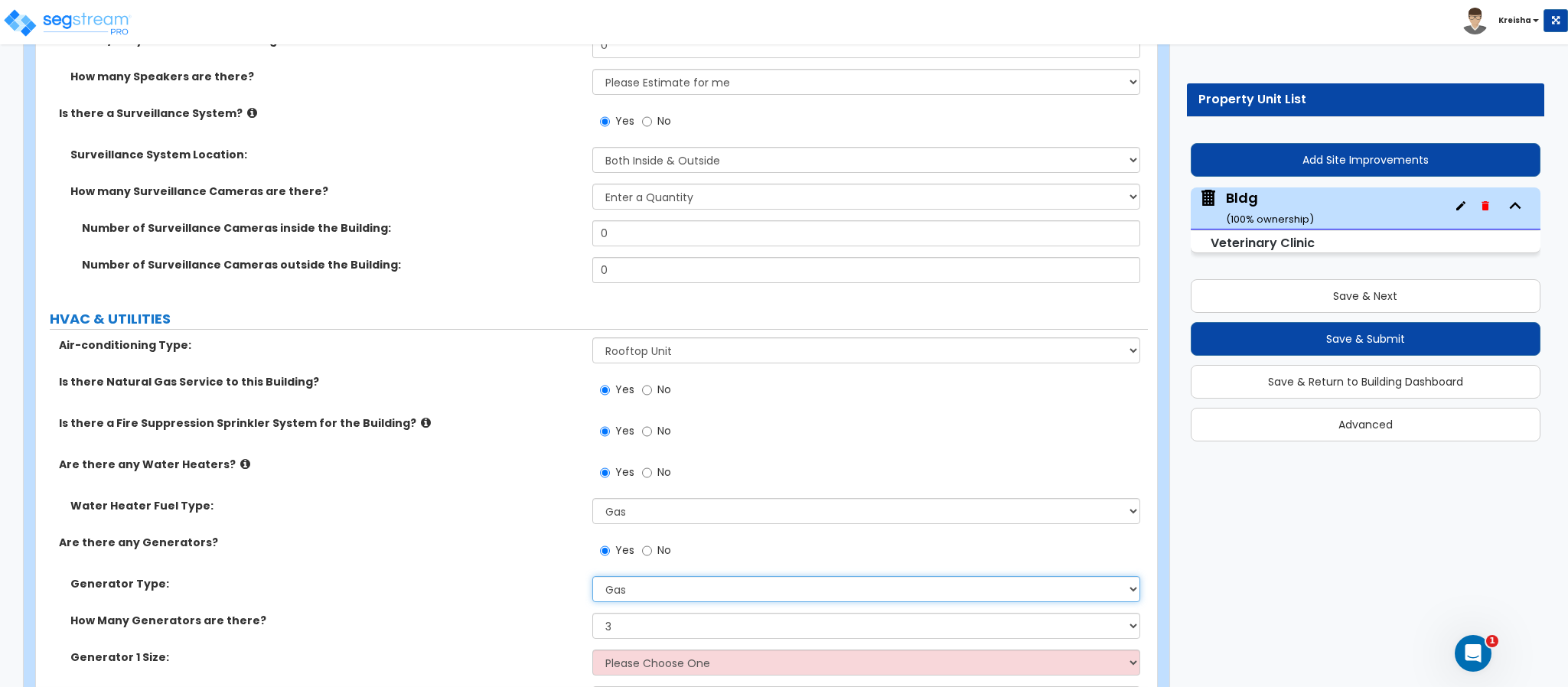
select select "2"
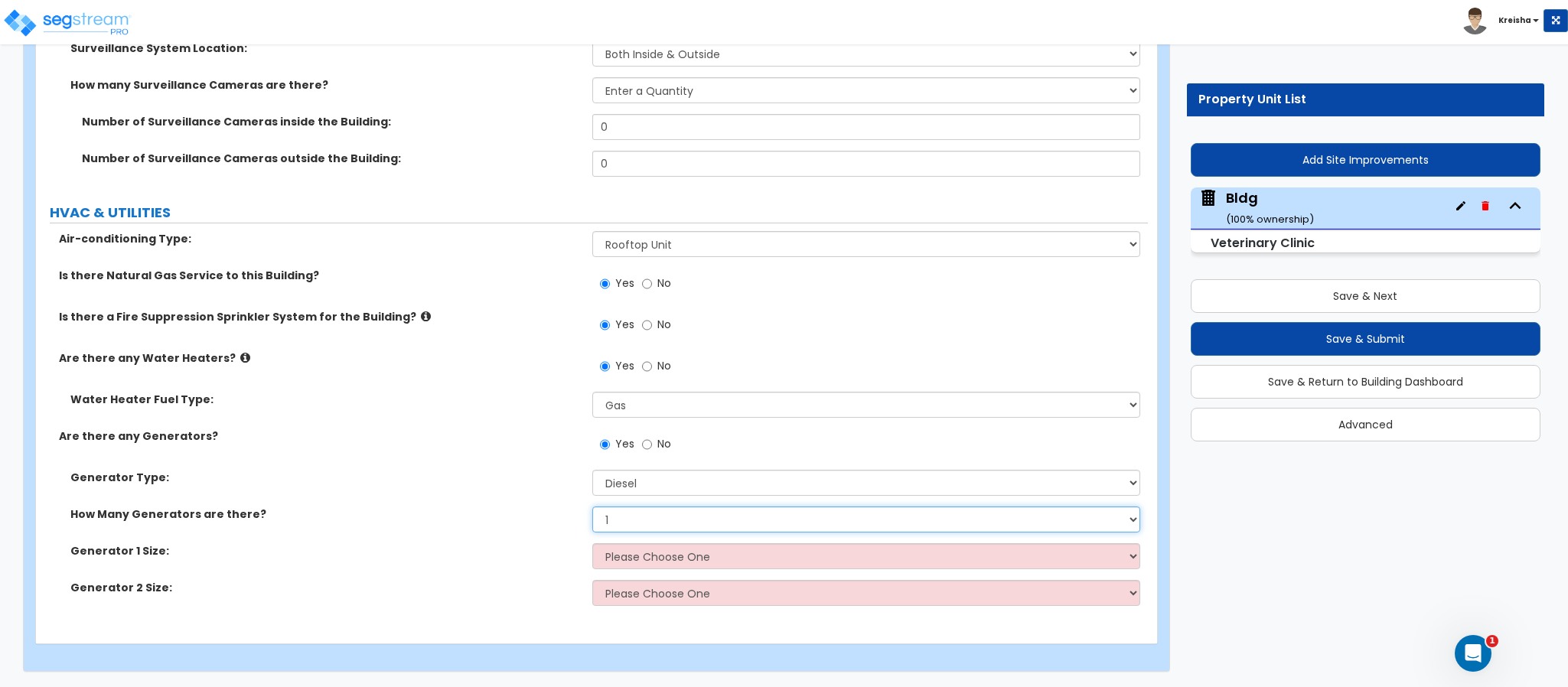
select select "0"
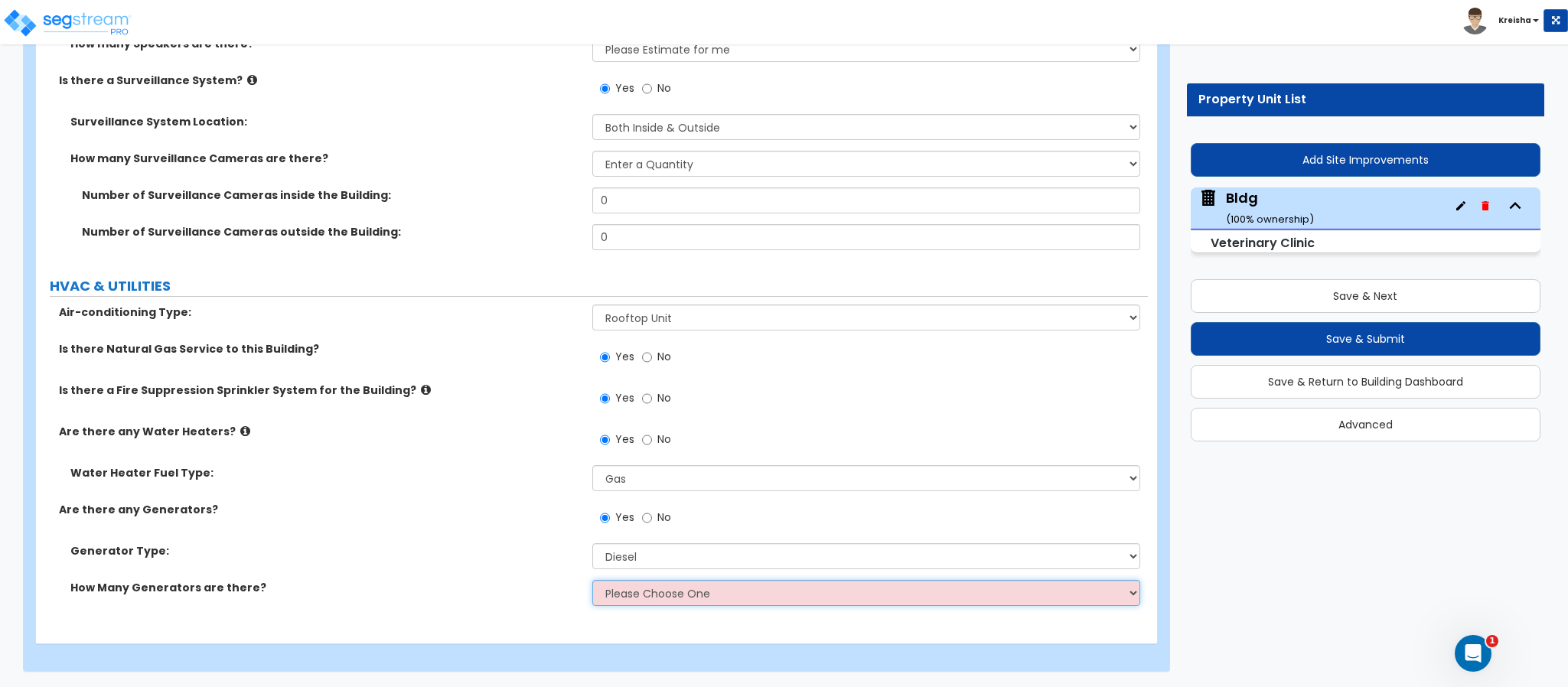
scroll to position [17459, 0]
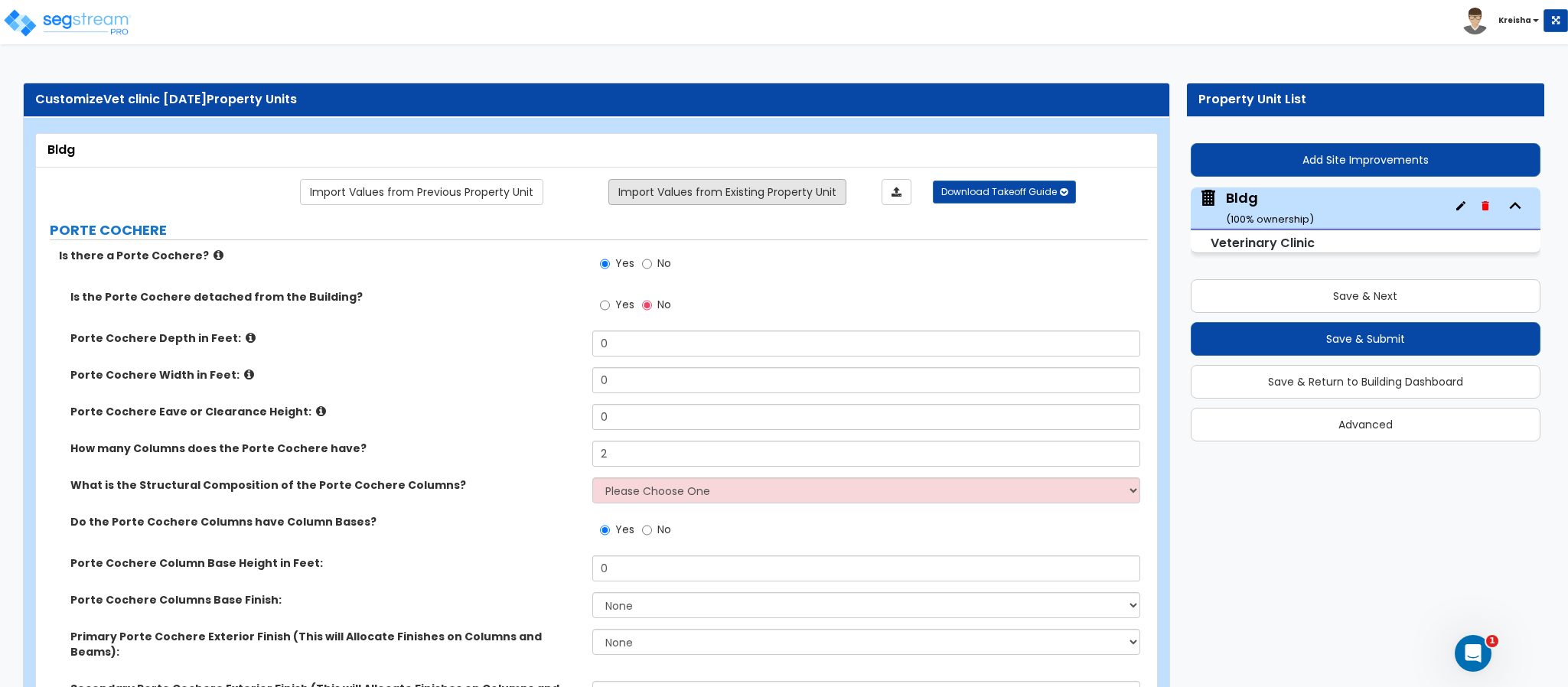
click at [772, 204] on link "Import Values from Existing Property Unit" at bounding box center [727, 191] width 238 height 26
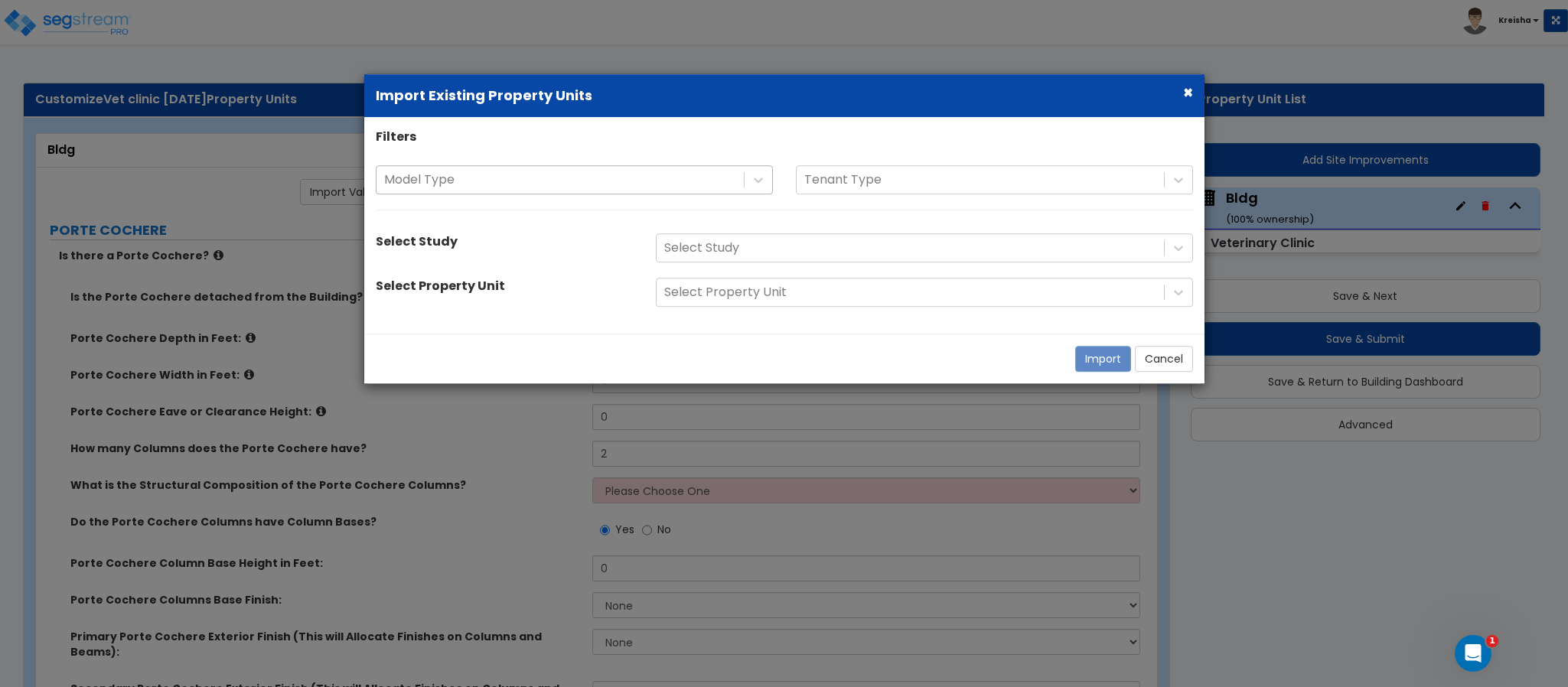
click at [713, 171] on div at bounding box center [559, 180] width 352 height 21
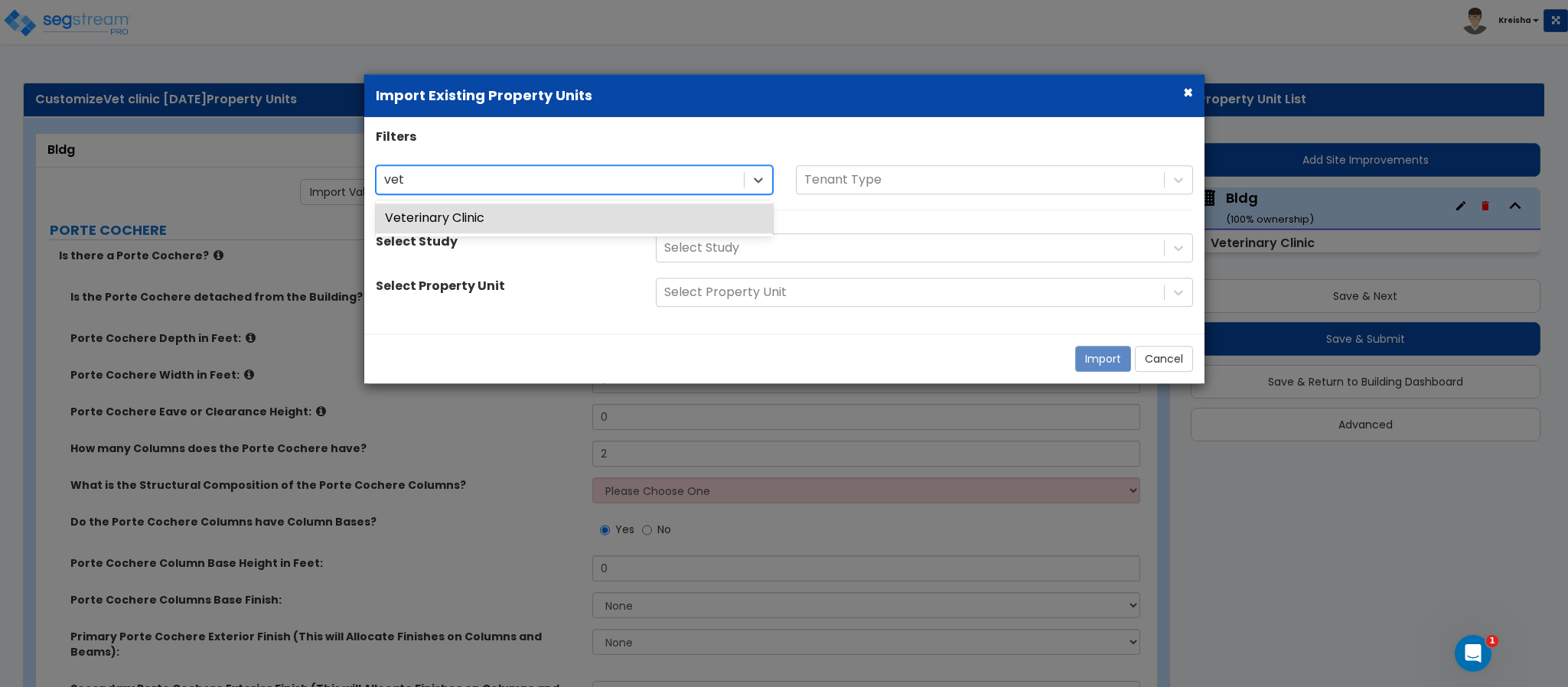
click at [560, 214] on div "Veterinary Clinic" at bounding box center [575, 218] width 397 height 30
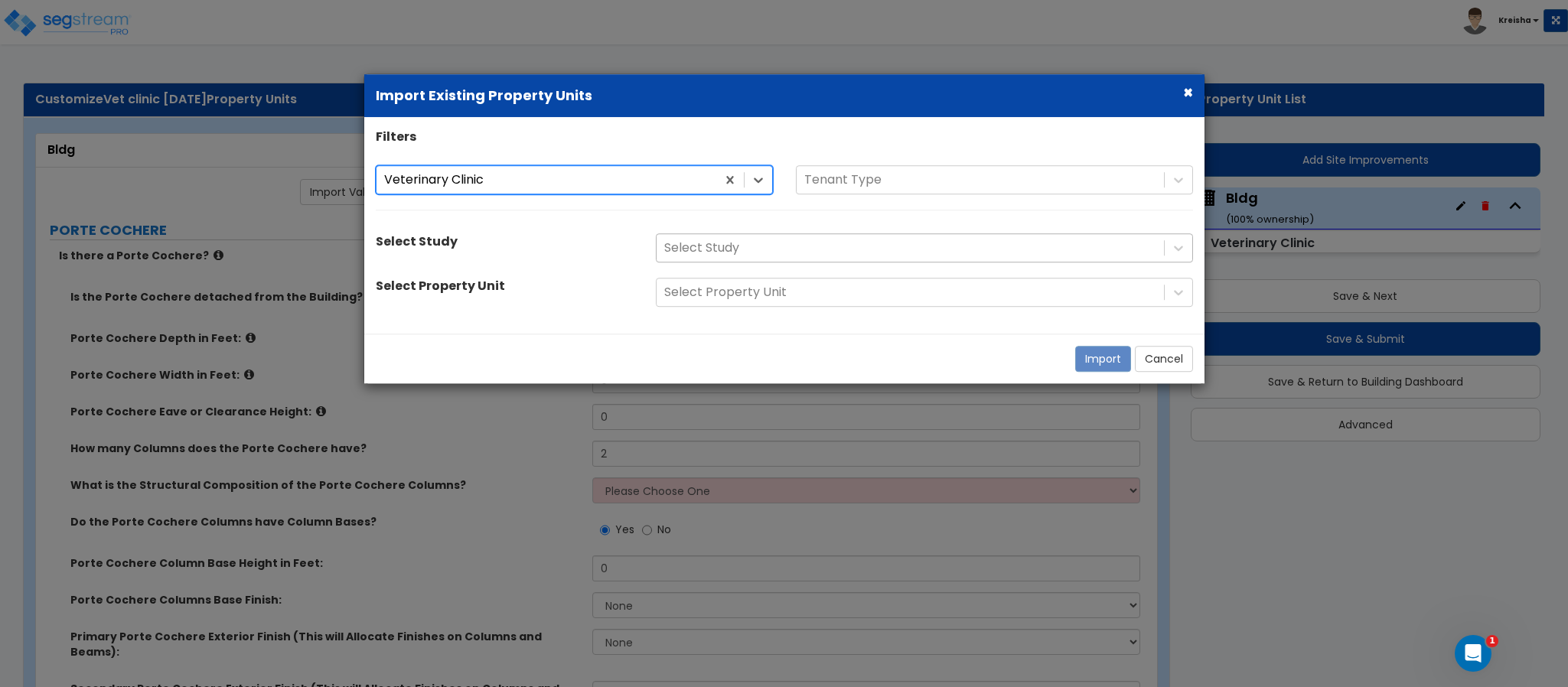
click at [712, 235] on div "Filters option Veterinary Clinic, selected. Veterinary Clinic Veterinary Clinic…" at bounding box center [784, 225] width 840 height 194
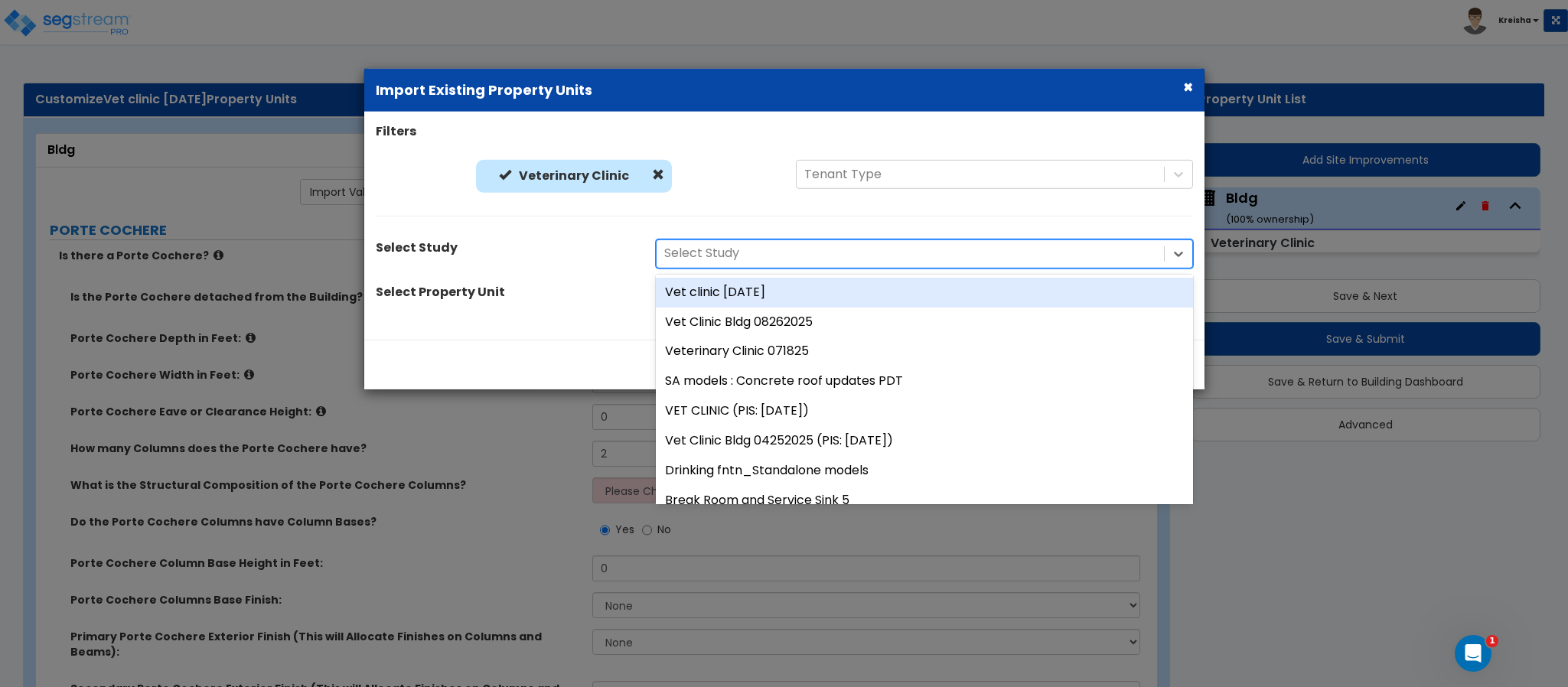
click at [718, 246] on div at bounding box center [910, 254] width 492 height 21
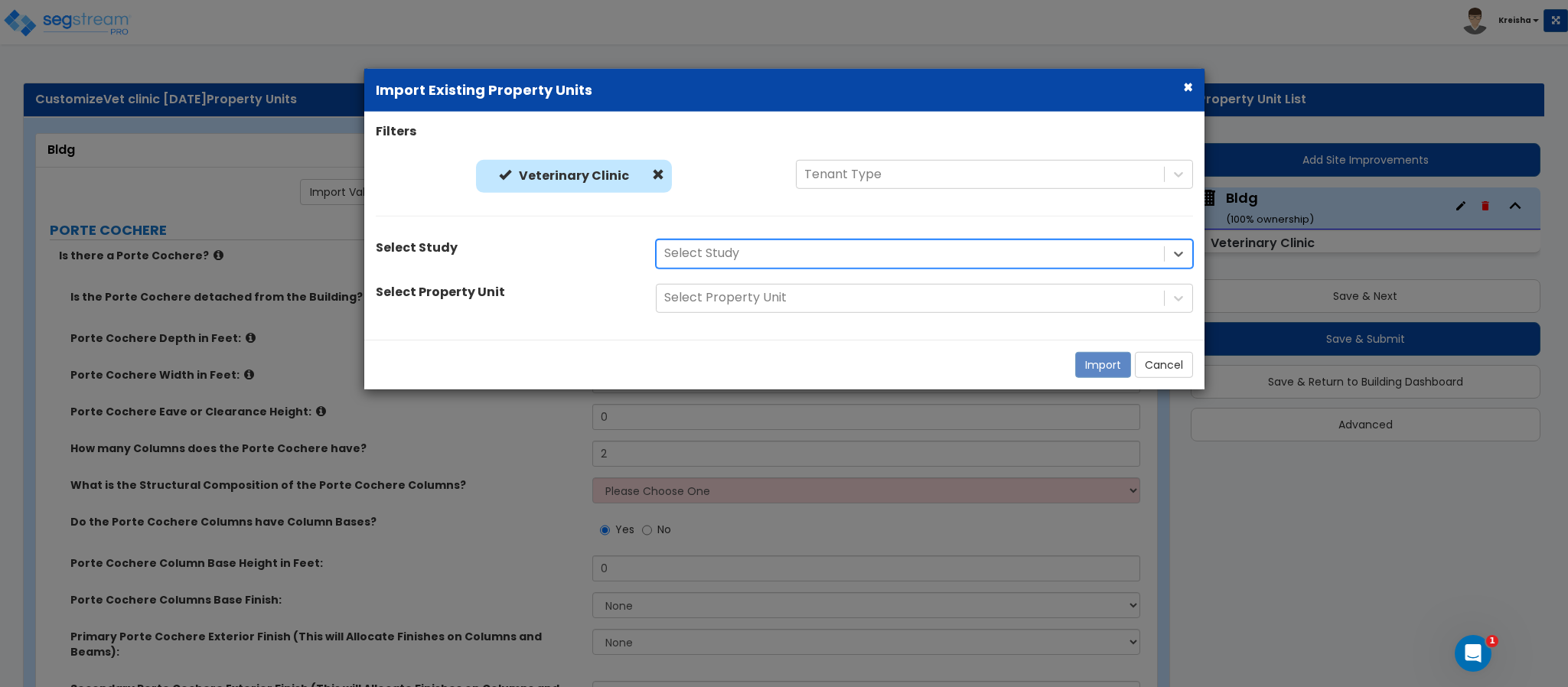
click at [718, 246] on div at bounding box center [910, 254] width 492 height 21
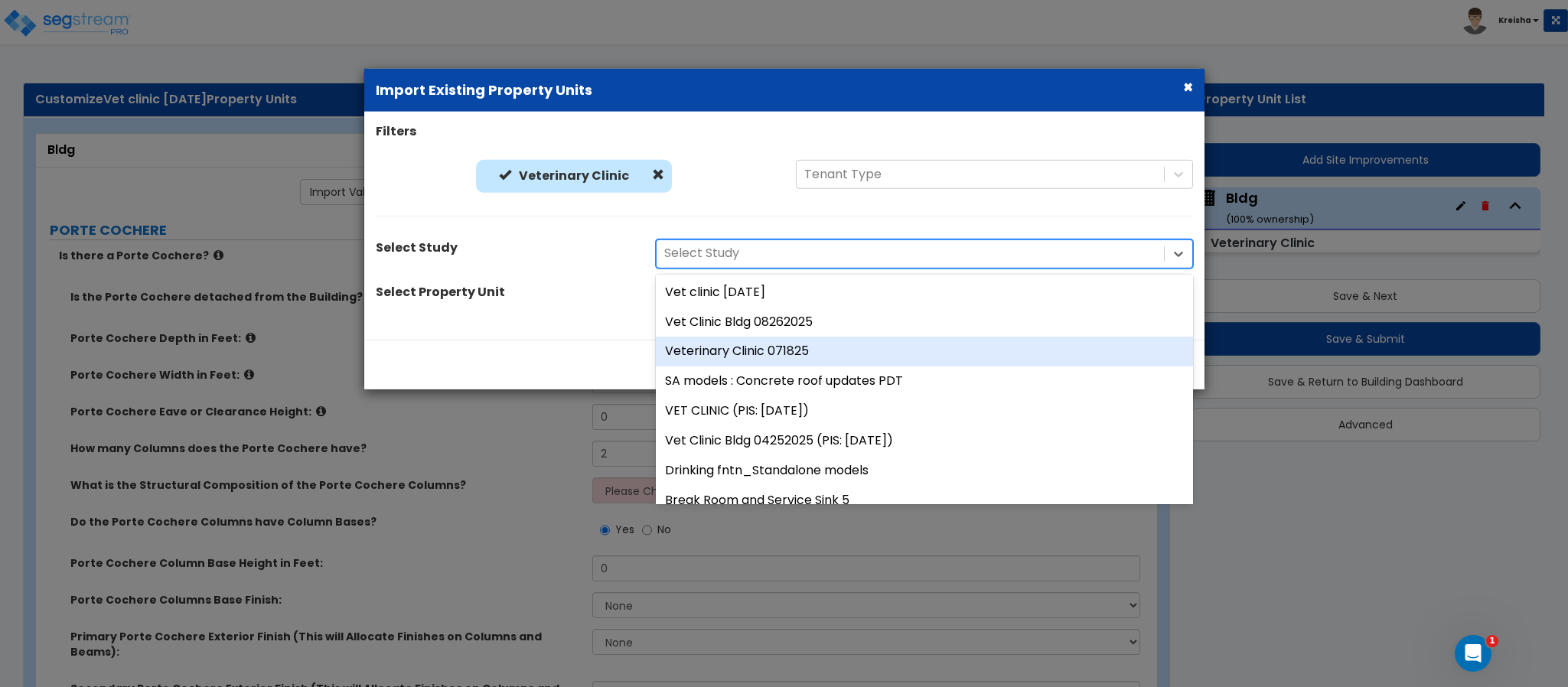
click at [820, 351] on div "Veterinary Clinic 071825" at bounding box center [924, 351] width 537 height 30
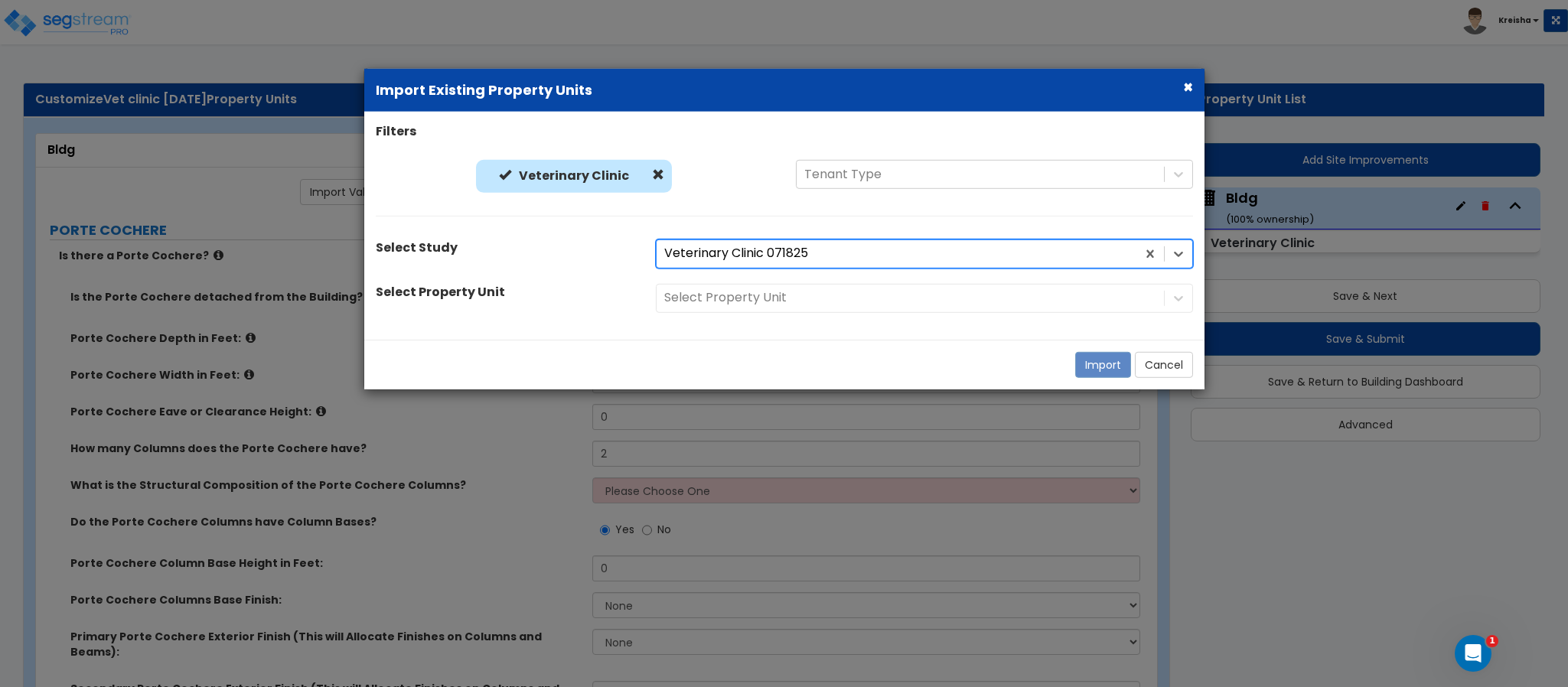
drag, startPoint x: 786, startPoint y: 310, endPoint x: 784, endPoint y: 292, distance: 18.1
click at [786, 313] on div "Filters Veterinary Clinic Veterinary Clinic Tenant Type Select Study option Vet…" at bounding box center [784, 225] width 840 height 205
click at [784, 292] on div at bounding box center [910, 298] width 492 height 21
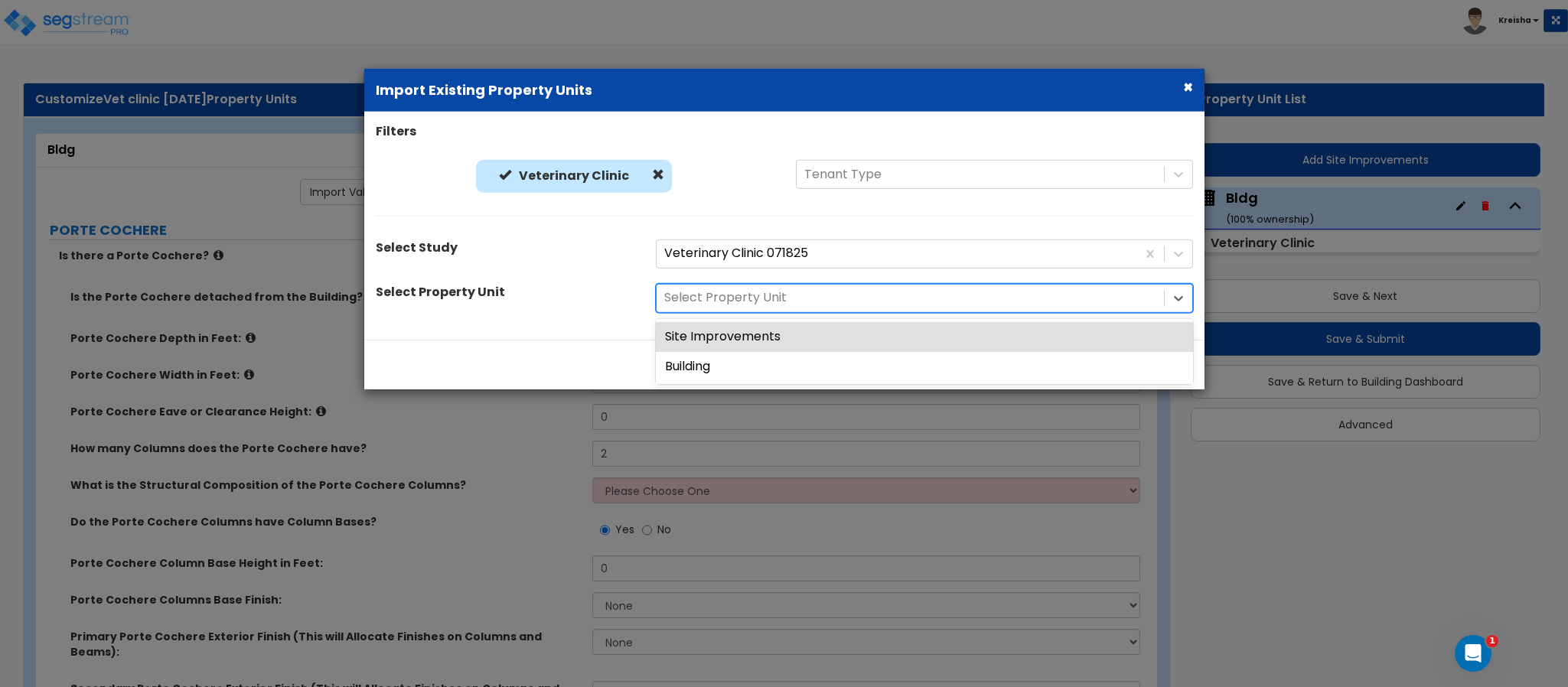
click at [737, 303] on div at bounding box center [910, 298] width 492 height 21
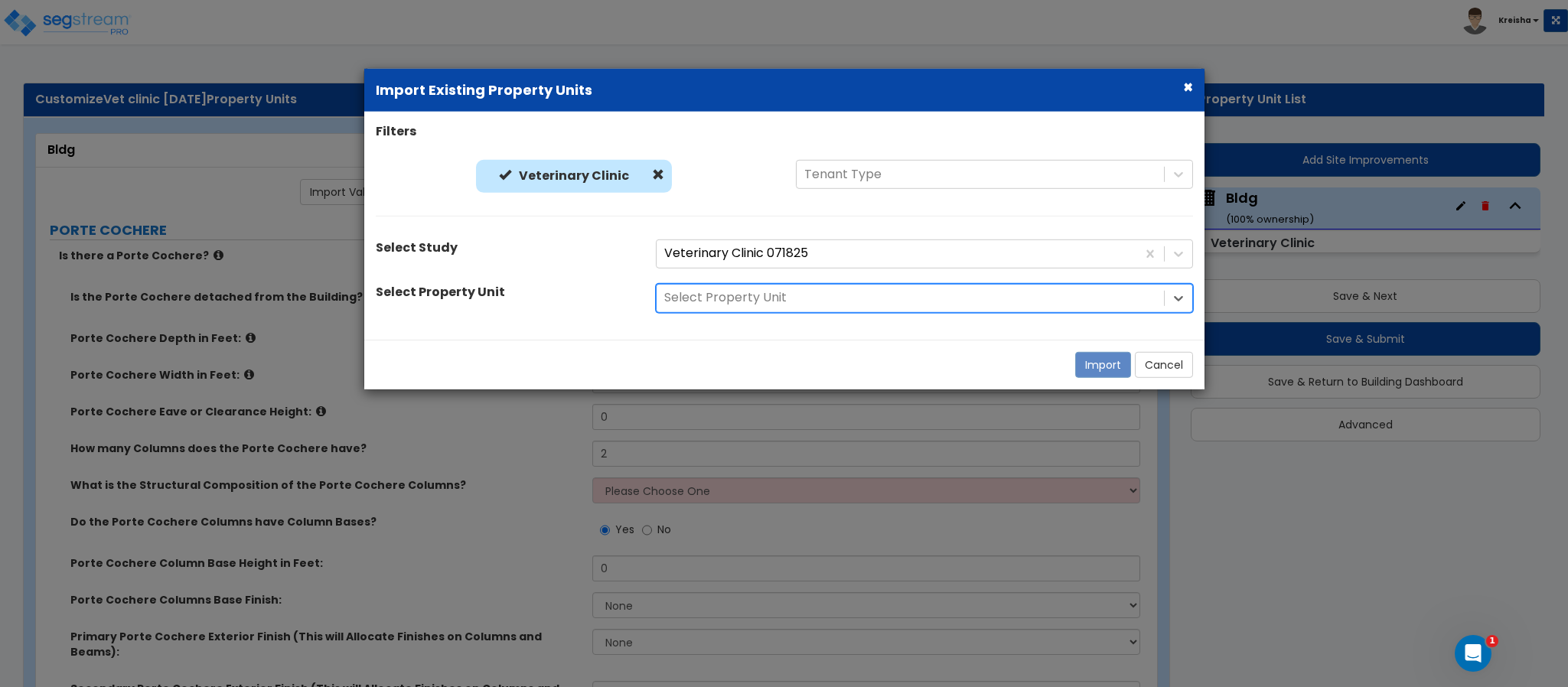
click at [748, 302] on div at bounding box center [910, 298] width 492 height 21
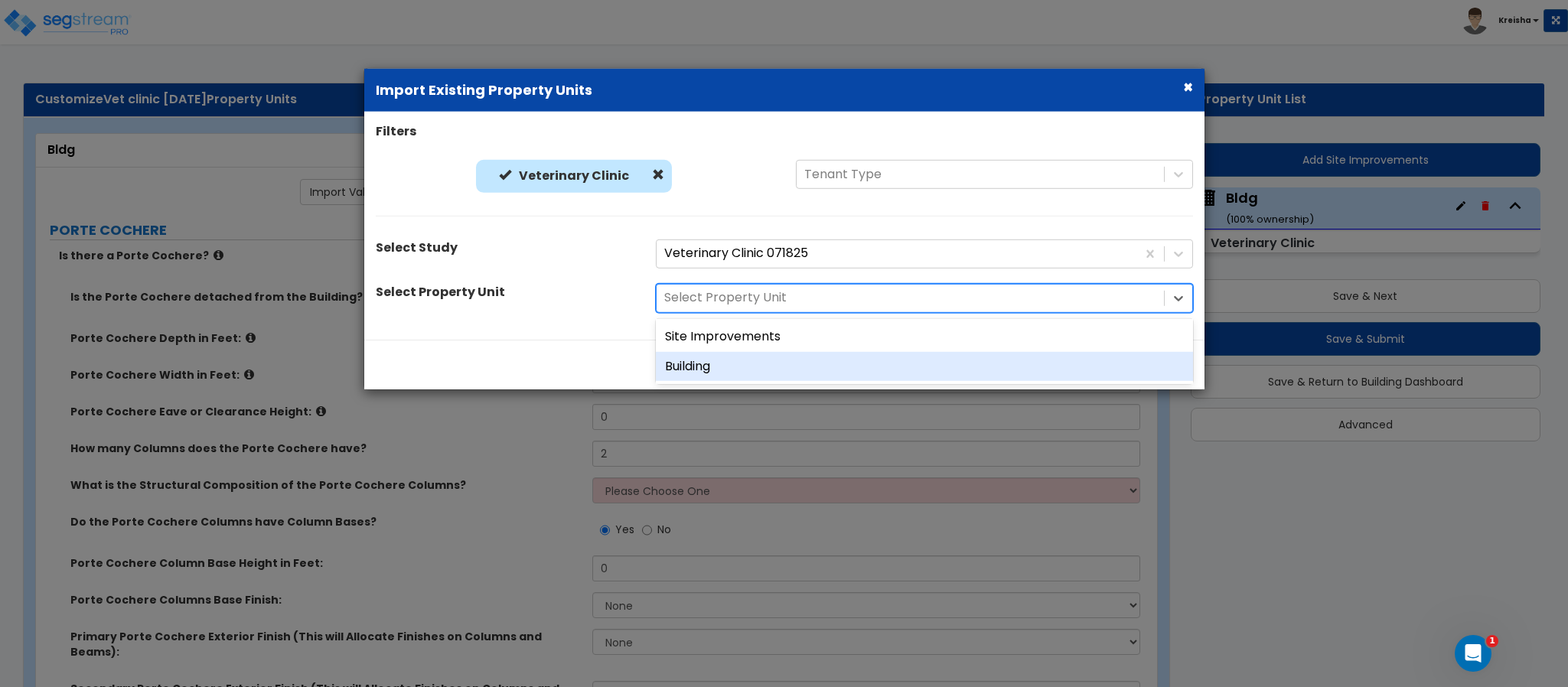
click at [708, 358] on div "Building" at bounding box center [924, 365] width 537 height 30
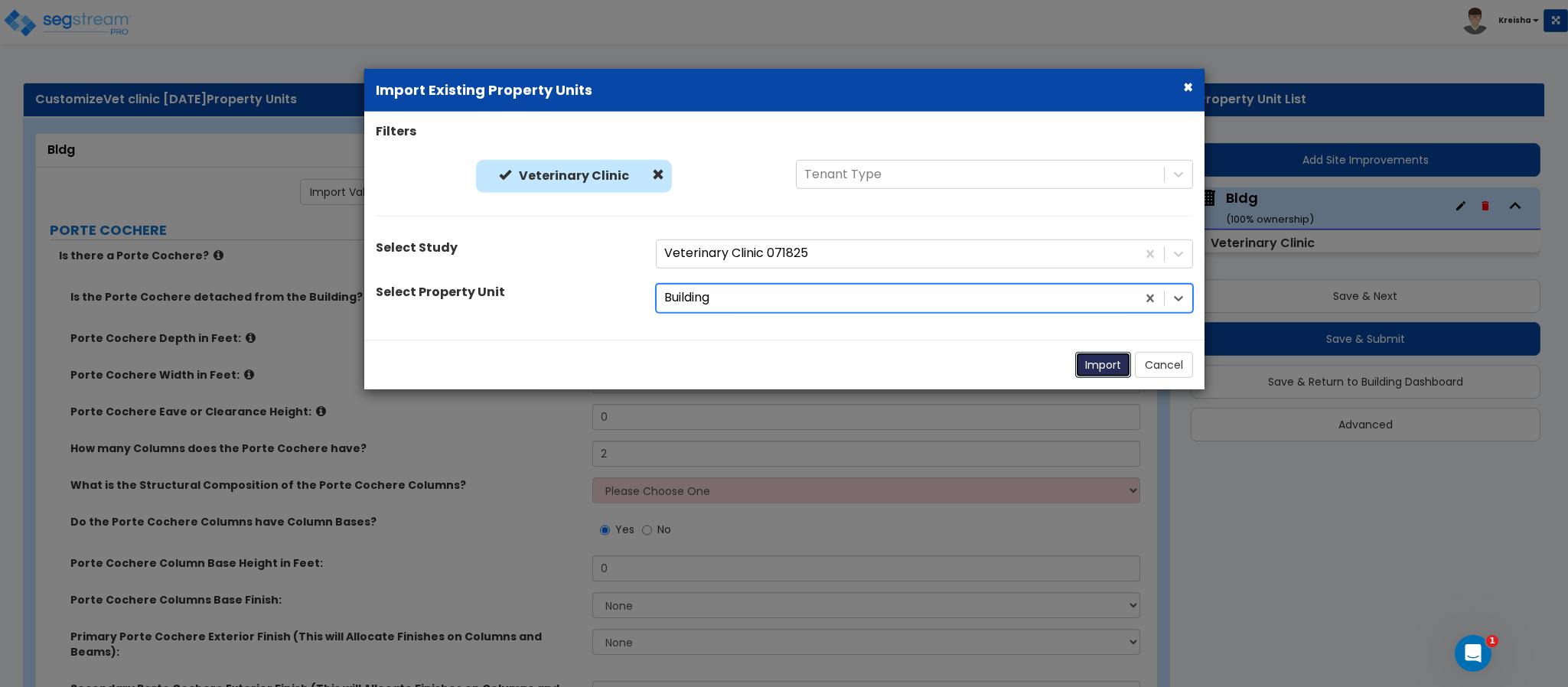
drag, startPoint x: 1074, startPoint y: 357, endPoint x: 1059, endPoint y: 369, distance: 19.2
click at [1075, 357] on button "Import" at bounding box center [1103, 365] width 56 height 26
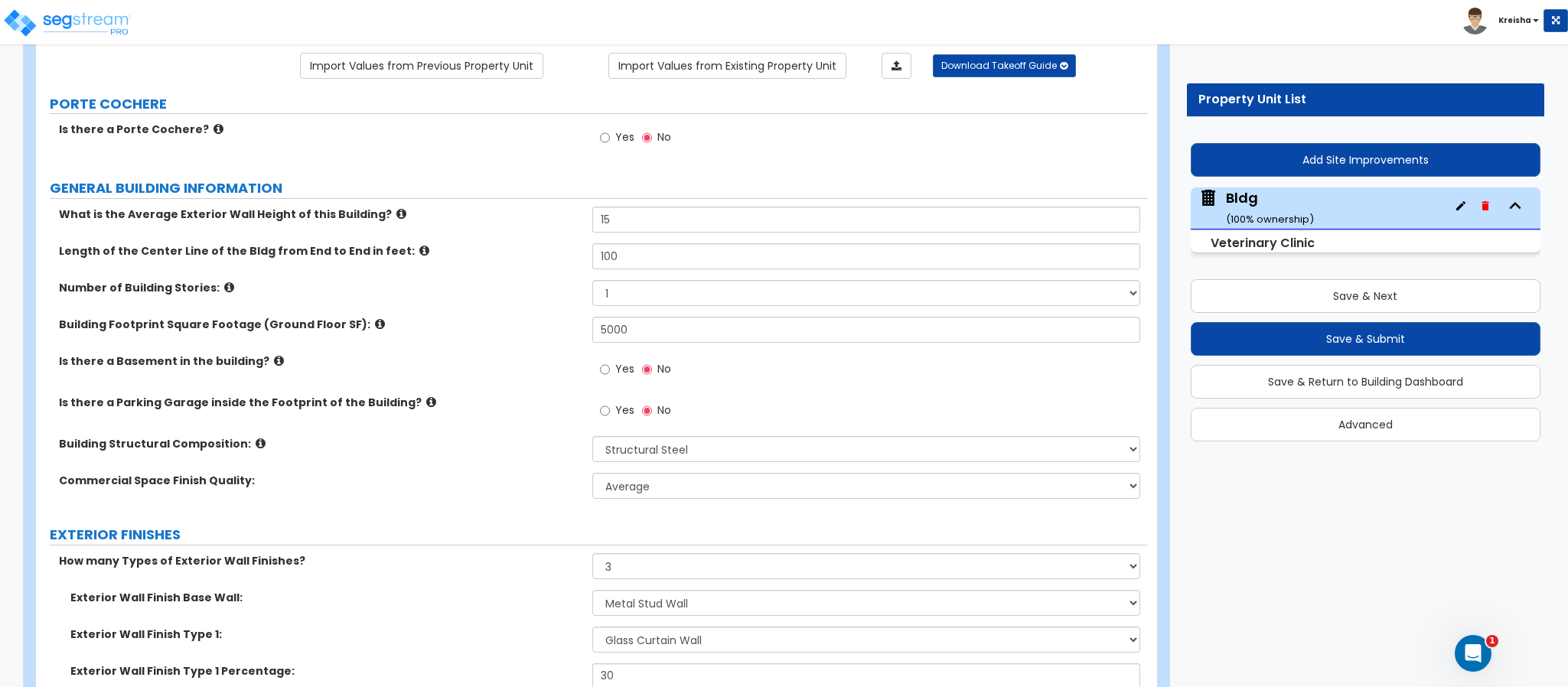
scroll to position [152, 0]
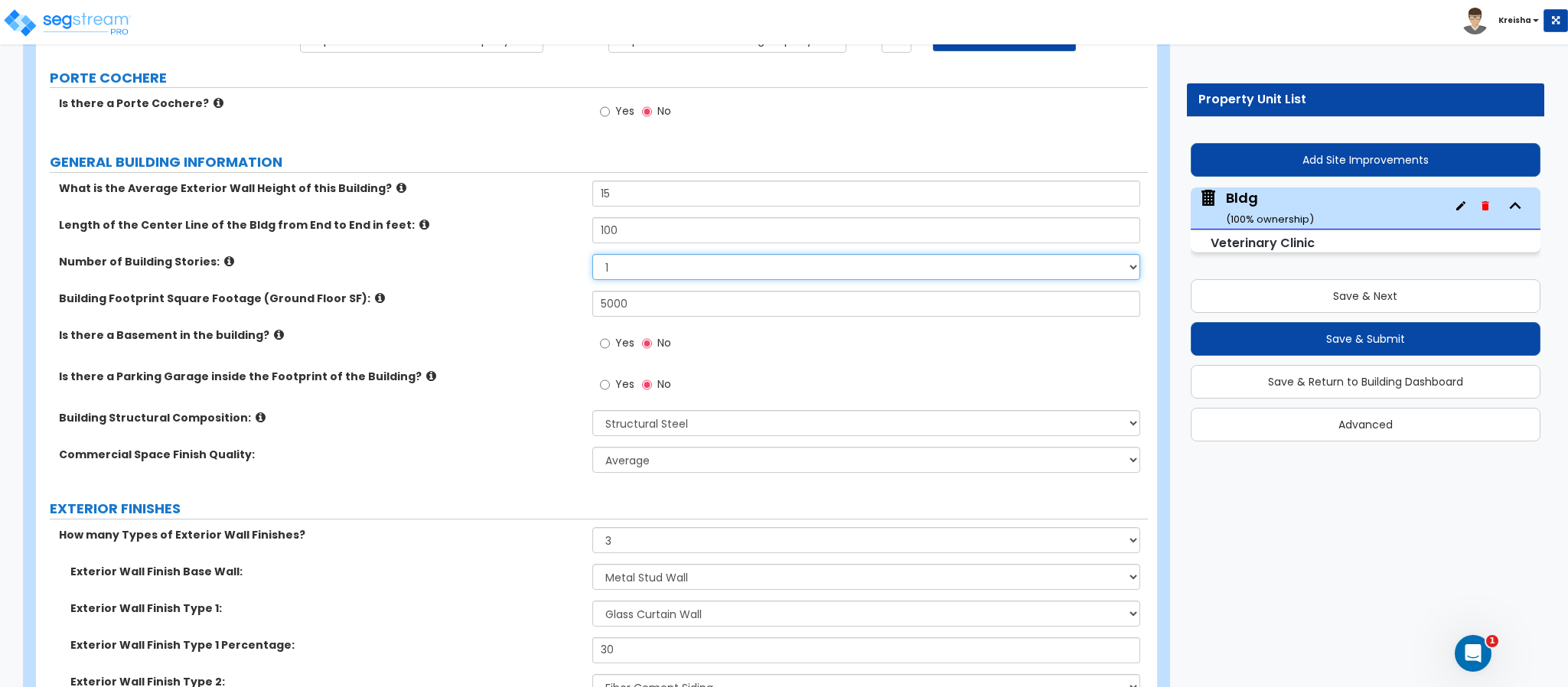
click at [615, 269] on select "1 2 3 4 5" at bounding box center [867, 267] width 549 height 26
click at [592, 256] on select "1 2 3 4 5" at bounding box center [867, 267] width 549 height 26
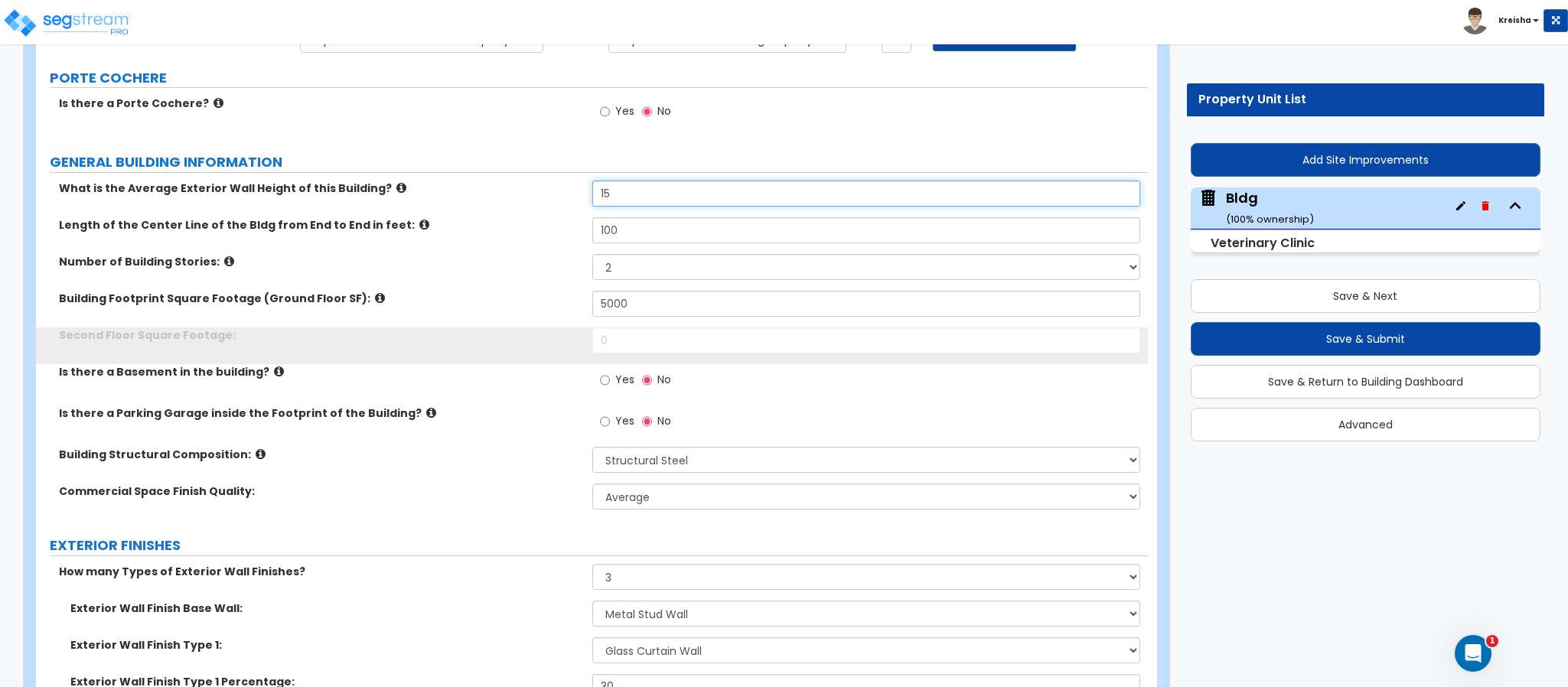
click at [624, 198] on input "15" at bounding box center [867, 193] width 549 height 26
click at [624, 197] on input "15" at bounding box center [867, 193] width 549 height 26
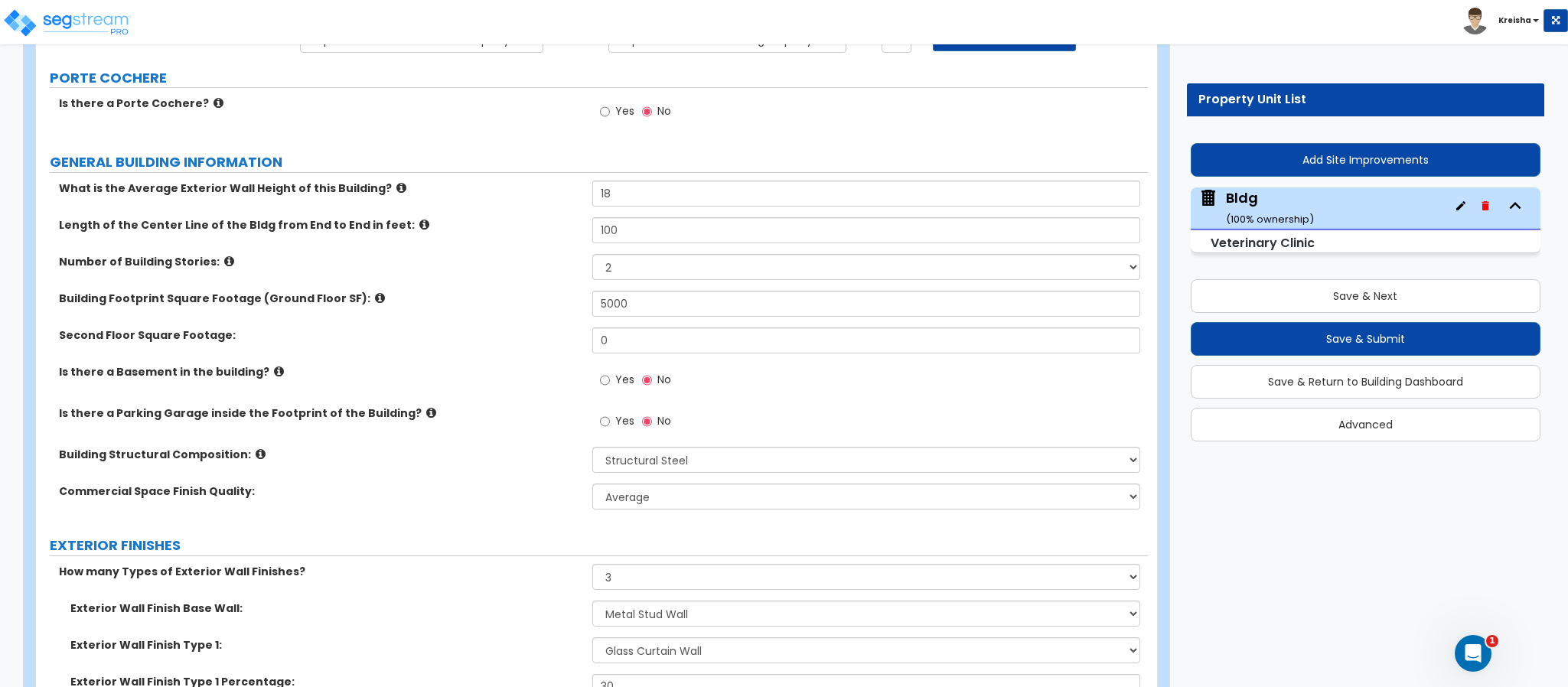
click at [547, 342] on label "Second Floor Square Footage:" at bounding box center [320, 334] width 522 height 15
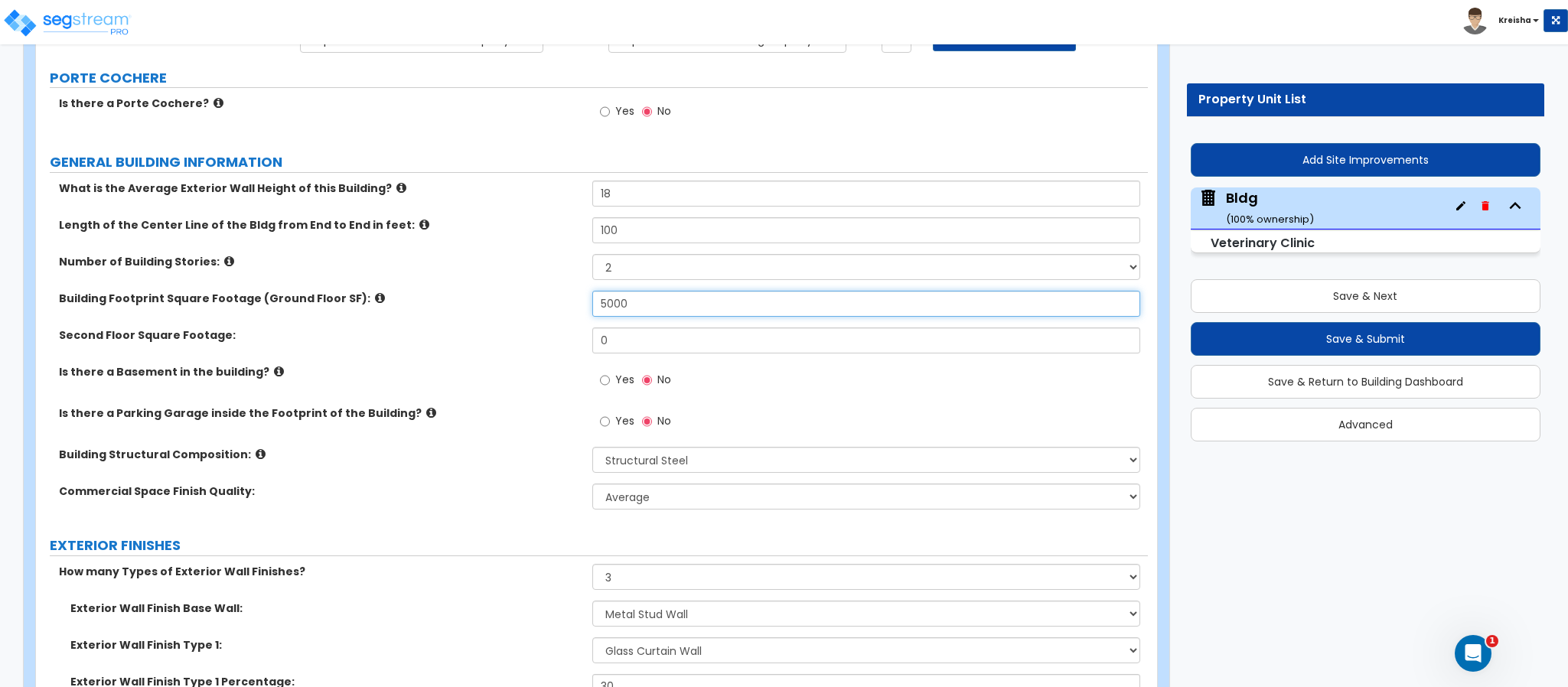
click at [624, 301] on input "5000" at bounding box center [867, 303] width 549 height 26
click at [625, 310] on input "1,450" at bounding box center [867, 303] width 549 height 26
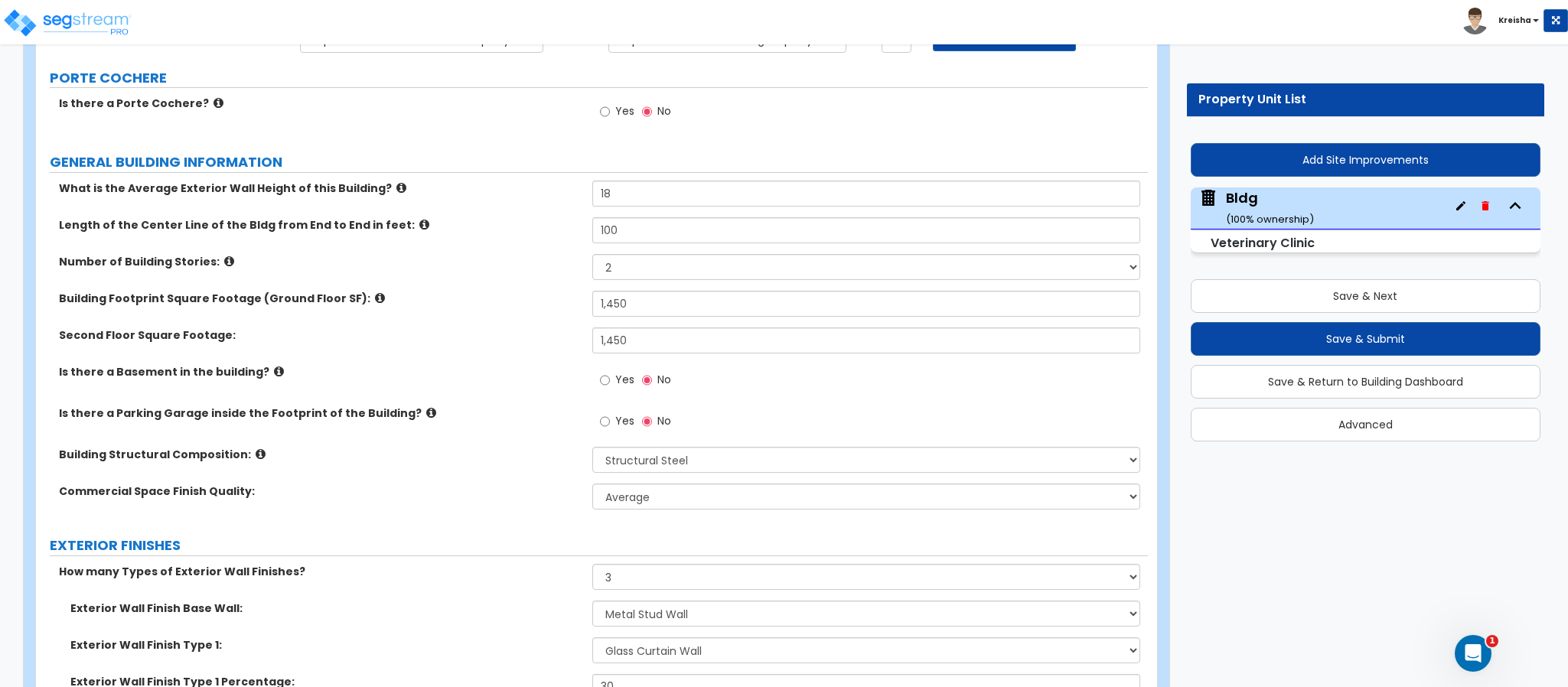
click at [409, 420] on label "Is there a Parking Garage inside the Footprint of the Building?" at bounding box center [320, 413] width 522 height 15
click at [632, 228] on input "100" at bounding box center [867, 230] width 549 height 26
click at [460, 338] on div "What is the Average Exterior Wall Height of this Building? 18 Length of the Cen…" at bounding box center [591, 350] width 1089 height 340
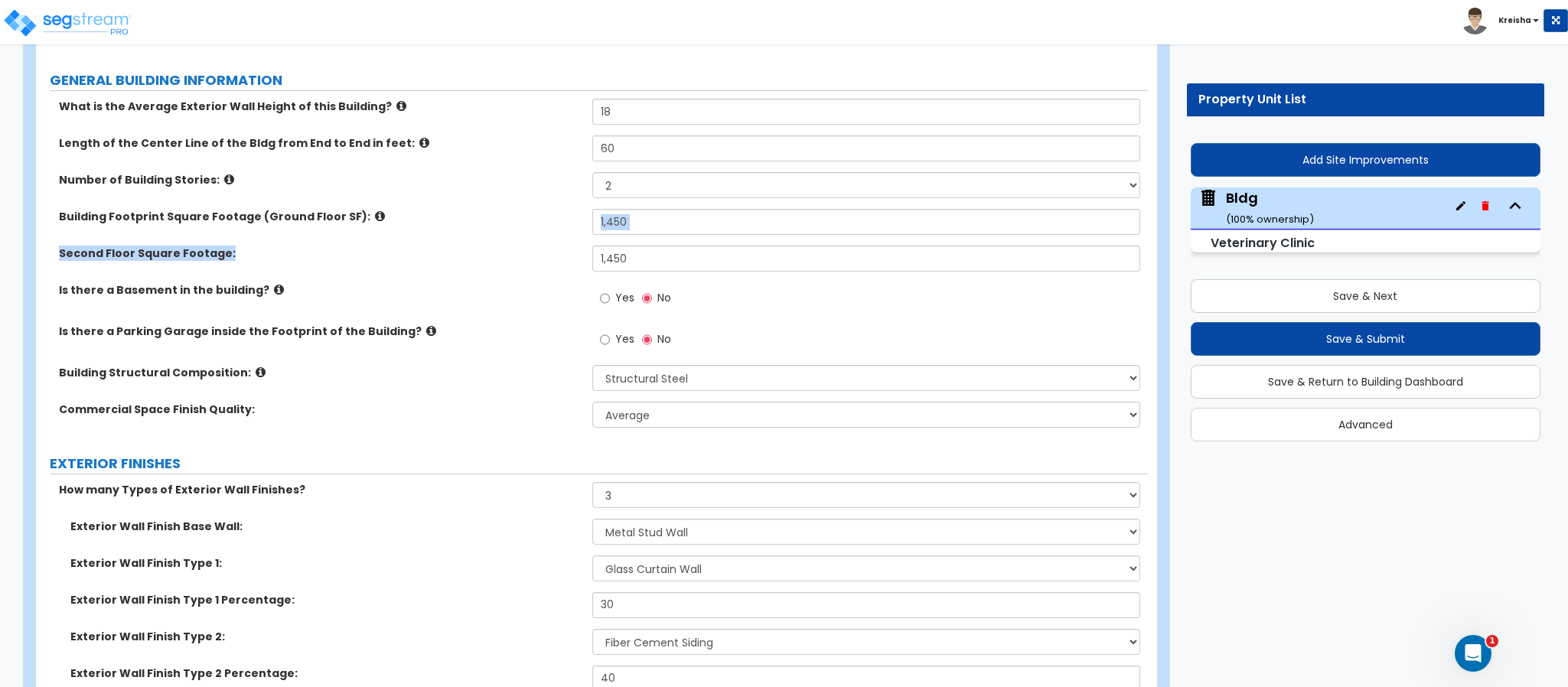
scroll to position [381, 0]
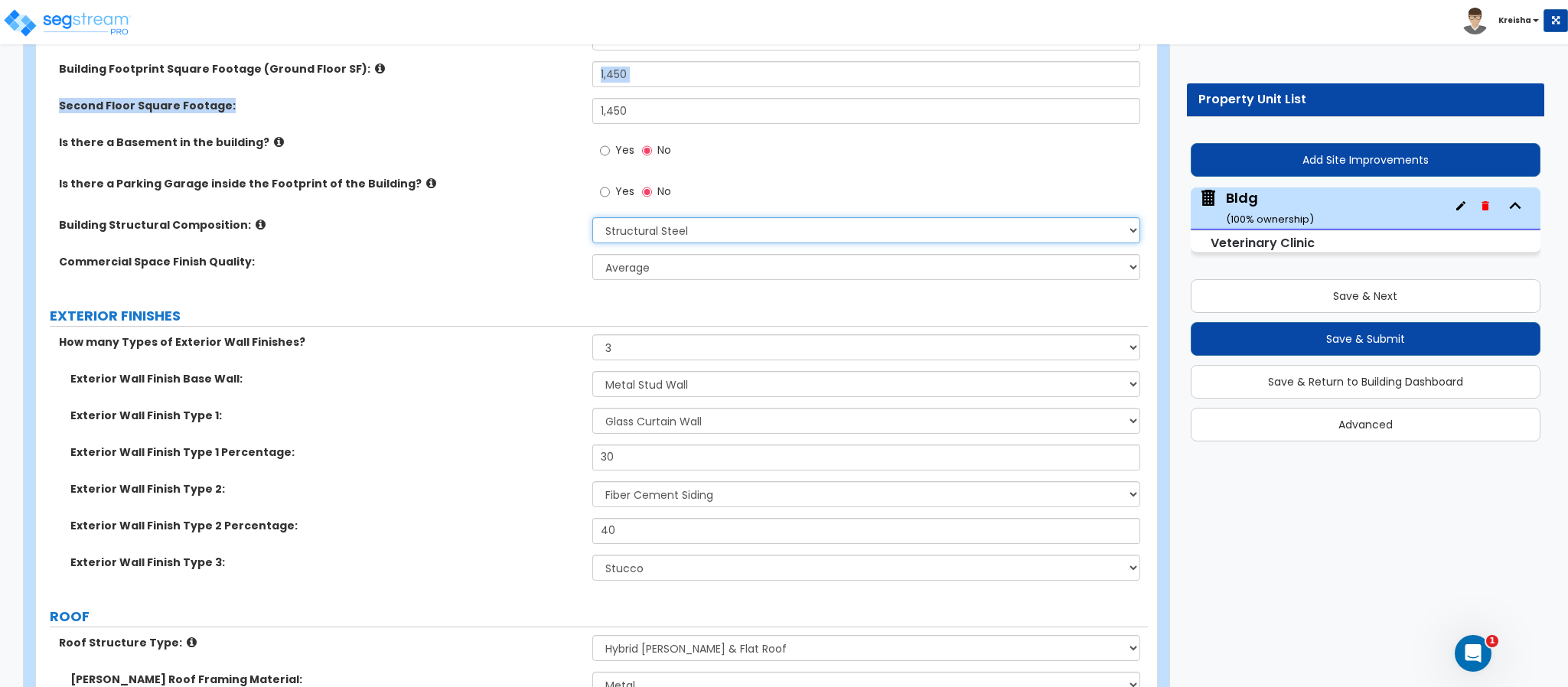
click at [614, 231] on select "Please Choose One Tilt-up Wall Construction Reinforced Concrete Structural Stee…" at bounding box center [867, 230] width 549 height 26
click at [592, 219] on select "Please Choose One Tilt-up Wall Construction Reinforced Concrete Structural Stee…" at bounding box center [867, 230] width 549 height 26
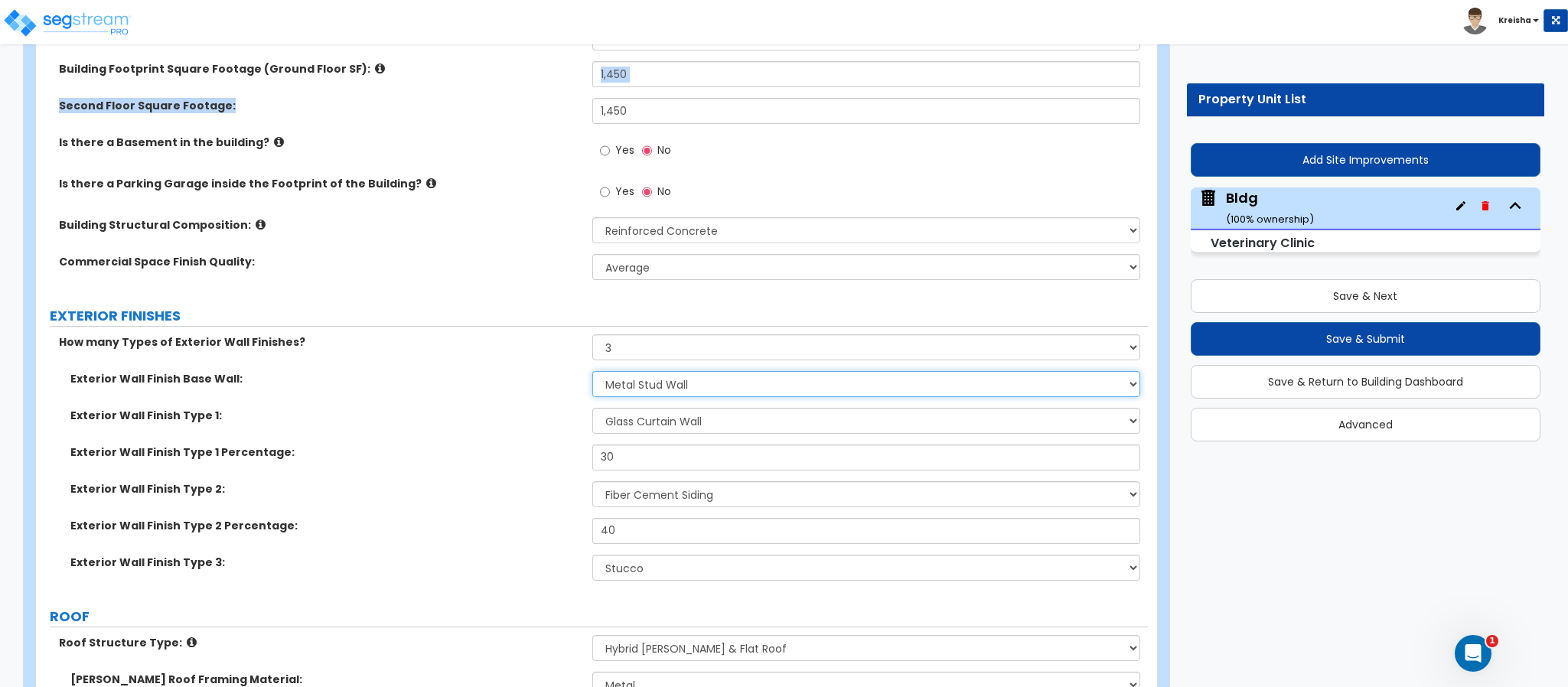
click at [621, 381] on select "I Don't Know, Please Choose for me Concrete Masonry Units (CMU) Cast-in-Place C…" at bounding box center [867, 384] width 549 height 26
click at [592, 373] on select "I Don't Know, Please Choose for me Concrete Masonry Units (CMU) Cast-in-Place C…" at bounding box center [867, 384] width 549 height 26
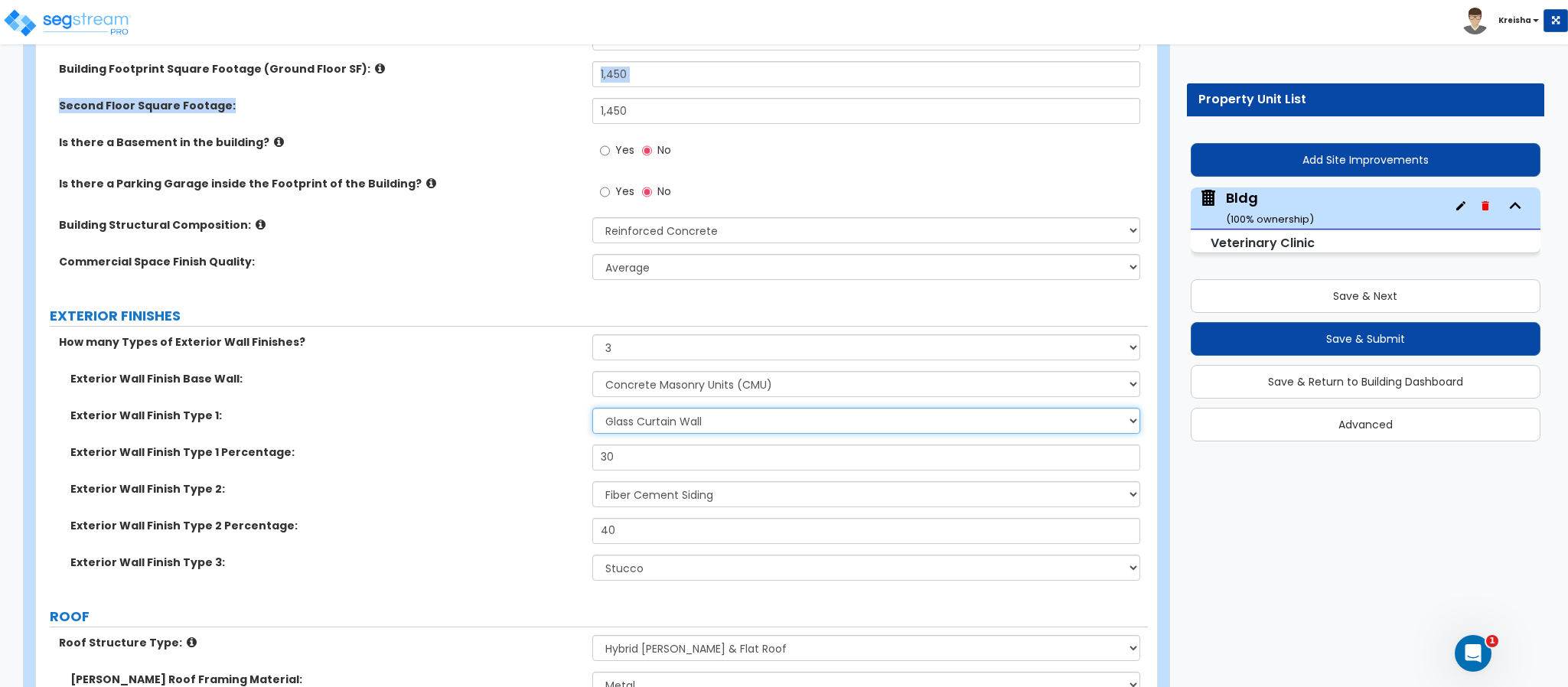
click at [638, 425] on select "Please Choose One No Finish/Shared Wall No Wall Brick Veneer Stone Veneer Wood …" at bounding box center [867, 420] width 549 height 26
click at [592, 410] on select "Please Choose One No Finish/Shared Wall No Wall Brick Veneer Stone Veneer Wood …" at bounding box center [867, 420] width 549 height 26
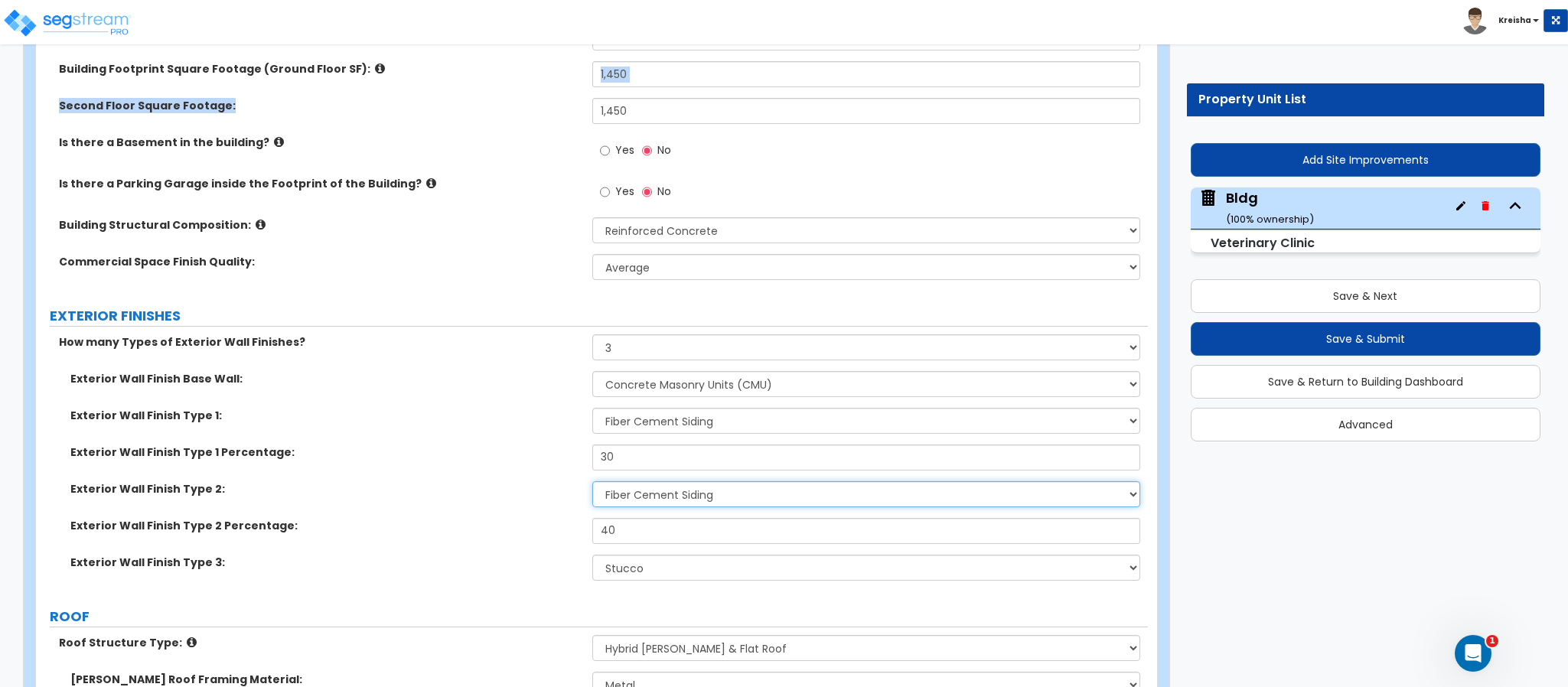
click at [642, 492] on select "Please Choose One No Finish/Shared Wall No Wall Brick Veneer Stone Veneer Wood …" at bounding box center [867, 494] width 549 height 26
click at [592, 484] on select "Please Choose One No Finish/Shared Wall No Wall Brick Veneer Stone Veneer Wood …" at bounding box center [867, 494] width 549 height 26
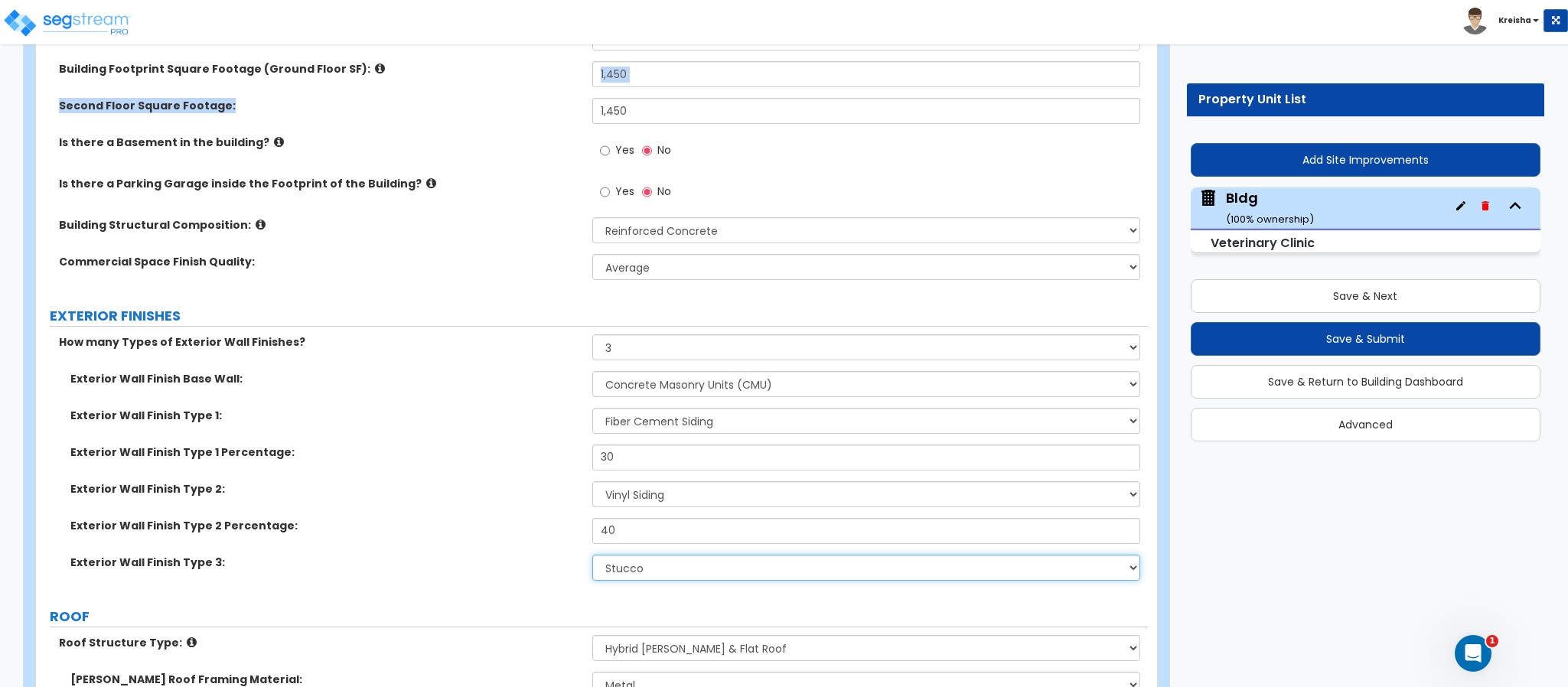
drag, startPoint x: 629, startPoint y: 566, endPoint x: 587, endPoint y: 597, distance: 52.2
click at [531, 566] on label "Exterior Wall Finish Type 3:" at bounding box center [326, 562] width 511 height 15
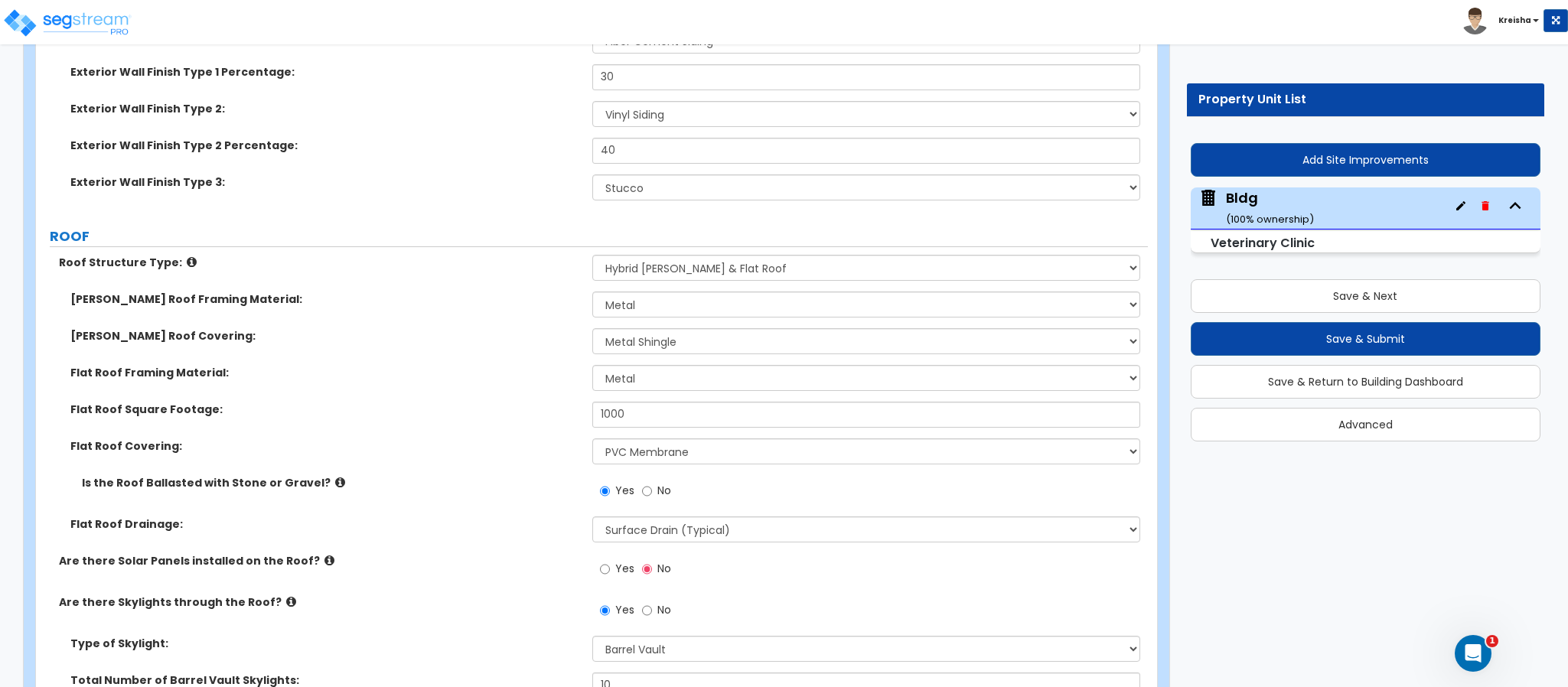
scroll to position [765, 0]
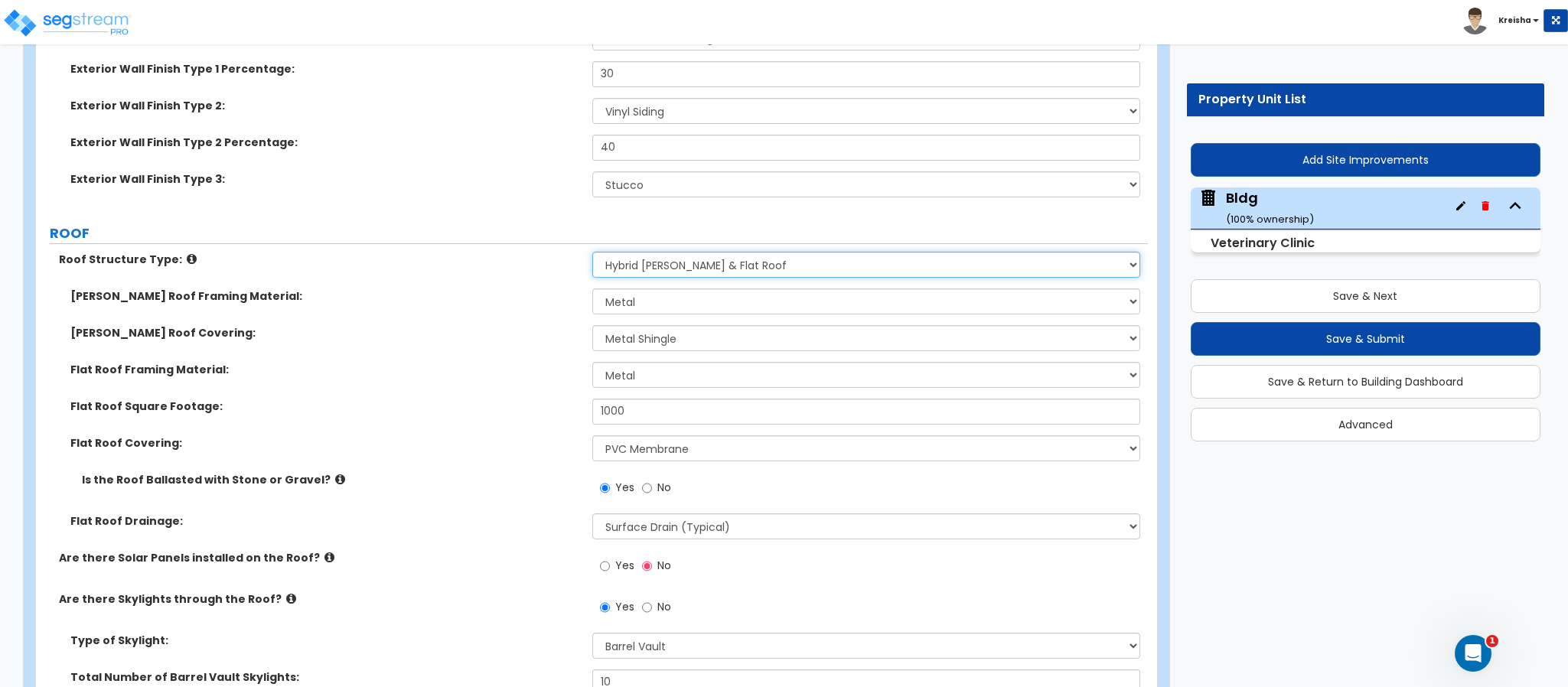
click at [653, 258] on select "Please Choose One Gable Roof Flat Roof Hybrid Gable & Flat Roof" at bounding box center [867, 264] width 549 height 26
click at [592, 254] on select "Please Choose One Gable Roof Flat Roof Hybrid Gable & Flat Roof" at bounding box center [867, 264] width 549 height 26
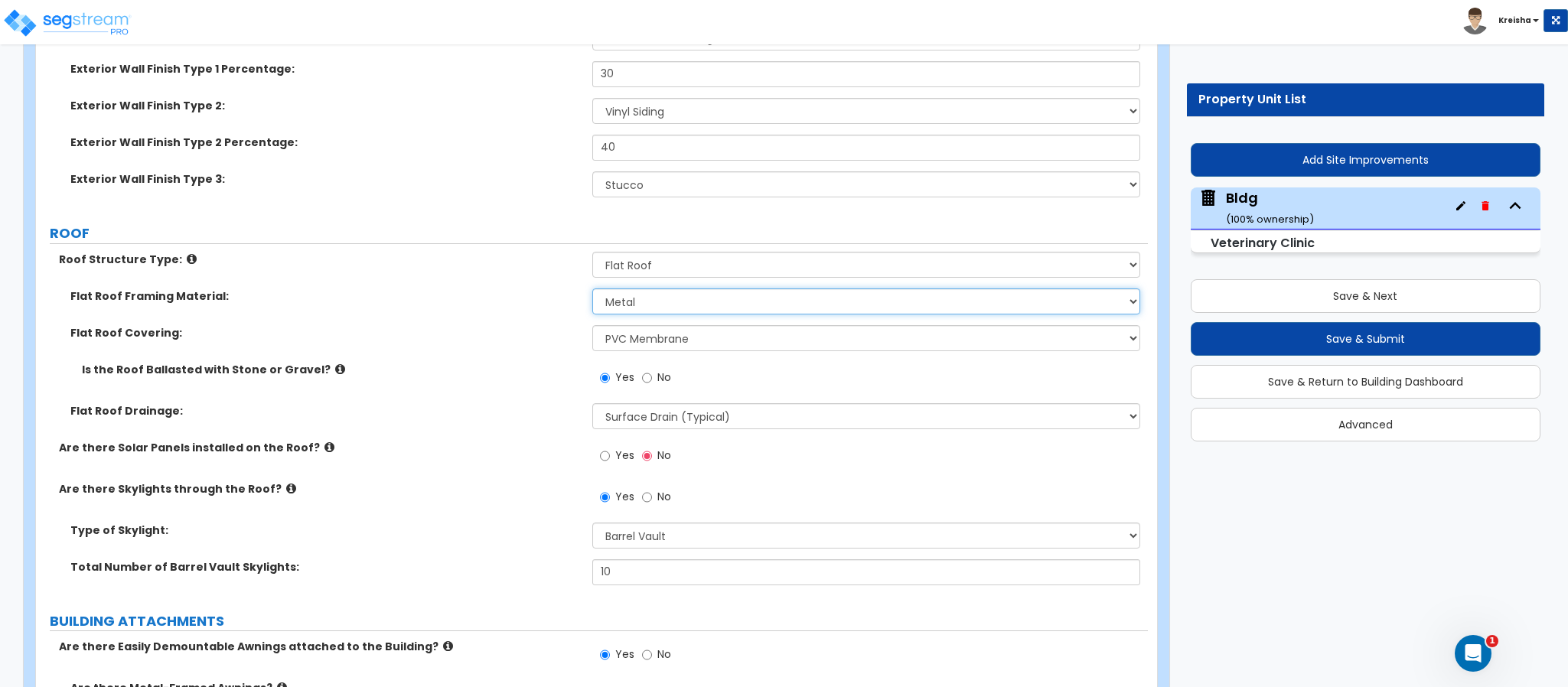
click at [634, 303] on select "I Don't Know, Please choose for me Metal Wood Concrete" at bounding box center [867, 302] width 549 height 26
drag, startPoint x: 634, startPoint y: 303, endPoint x: 624, endPoint y: 314, distance: 14.9
click at [634, 303] on select "I Don't Know, Please choose for me Metal Wood Concrete" at bounding box center [867, 302] width 549 height 26
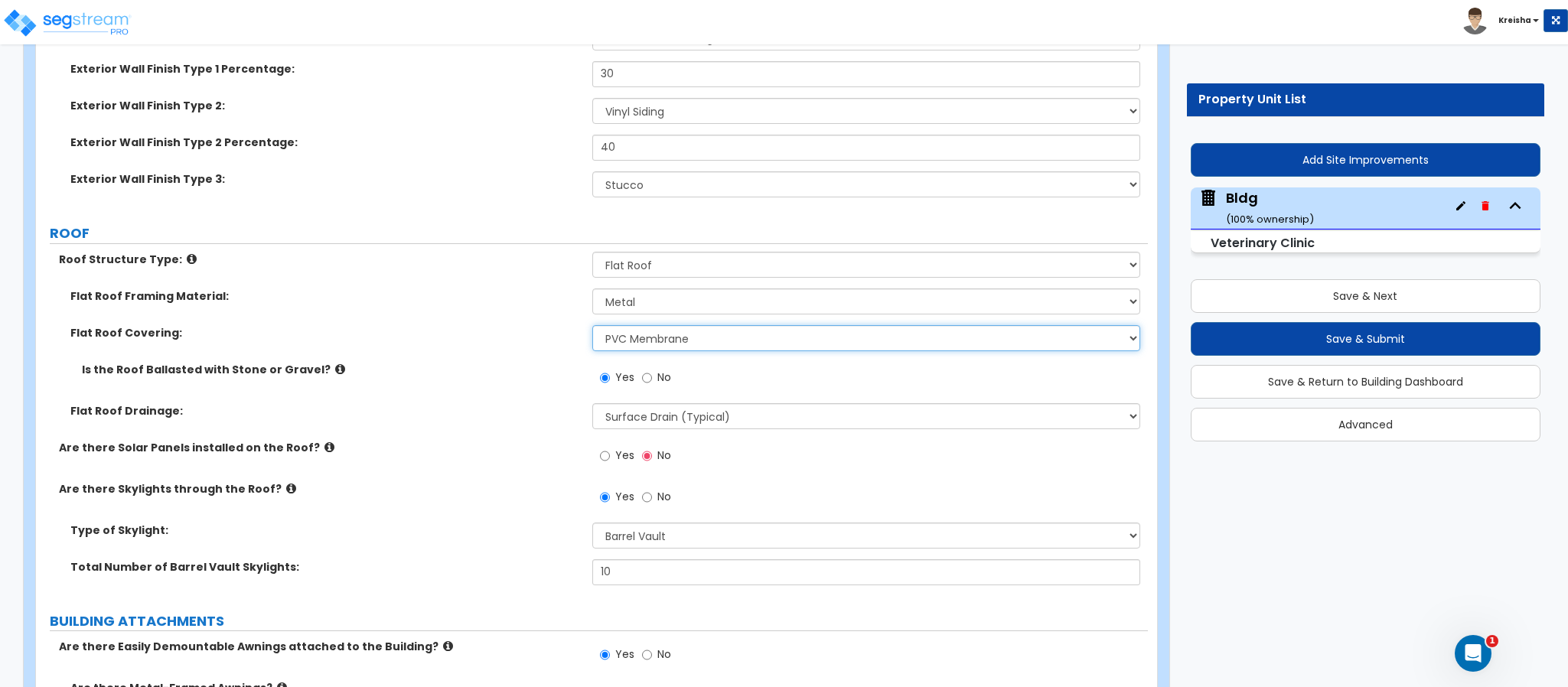
click at [618, 345] on select "Please Choose One Rolled Asphalt PVC Membrane Plastic (EPDM) Membrane Asphalt F…" at bounding box center [867, 338] width 549 height 26
click at [592, 326] on select "Please Choose One Rolled Asphalt PVC Membrane Plastic (EPDM) Membrane Asphalt F…" at bounding box center [867, 338] width 549 height 26
click at [451, 377] on label "Is the Roof Ballasted with Stone or Gravel?" at bounding box center [331, 369] width 499 height 15
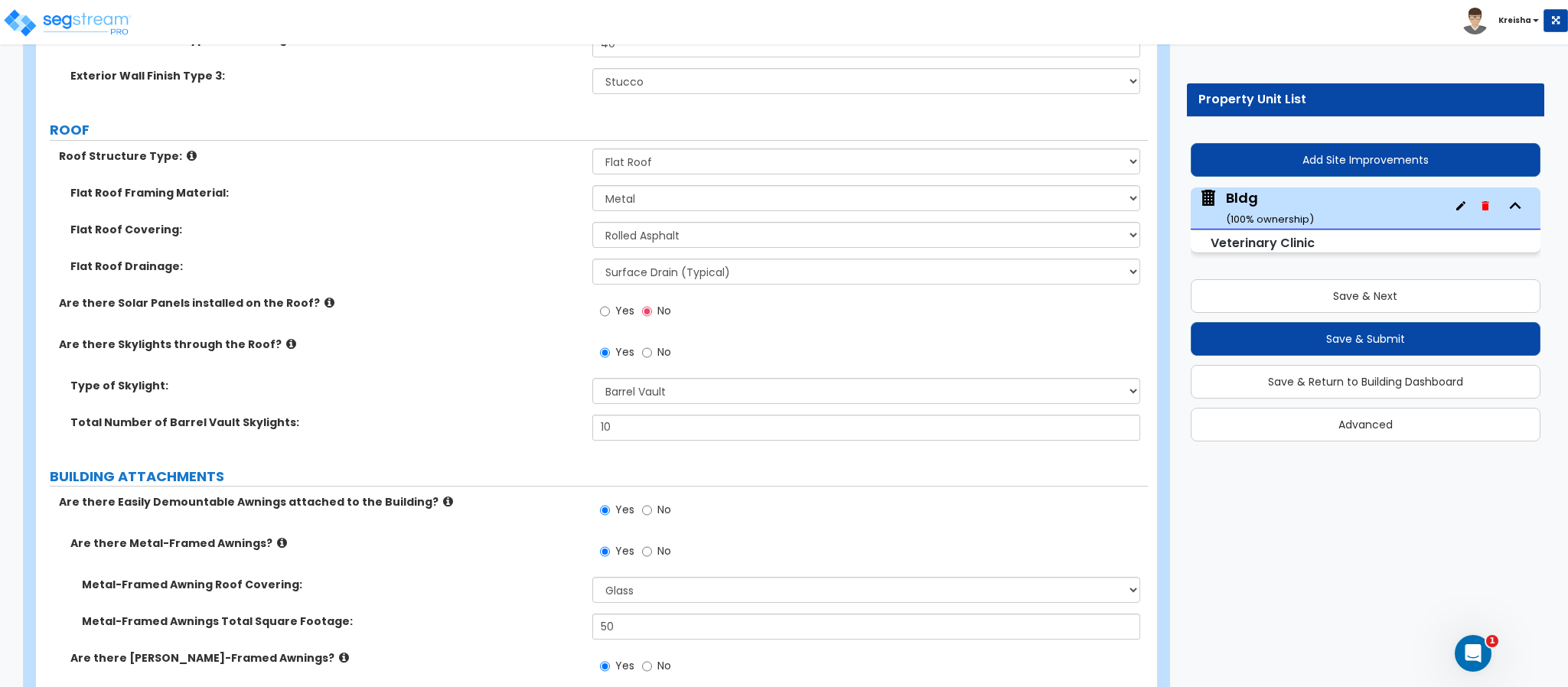
scroll to position [918, 0]
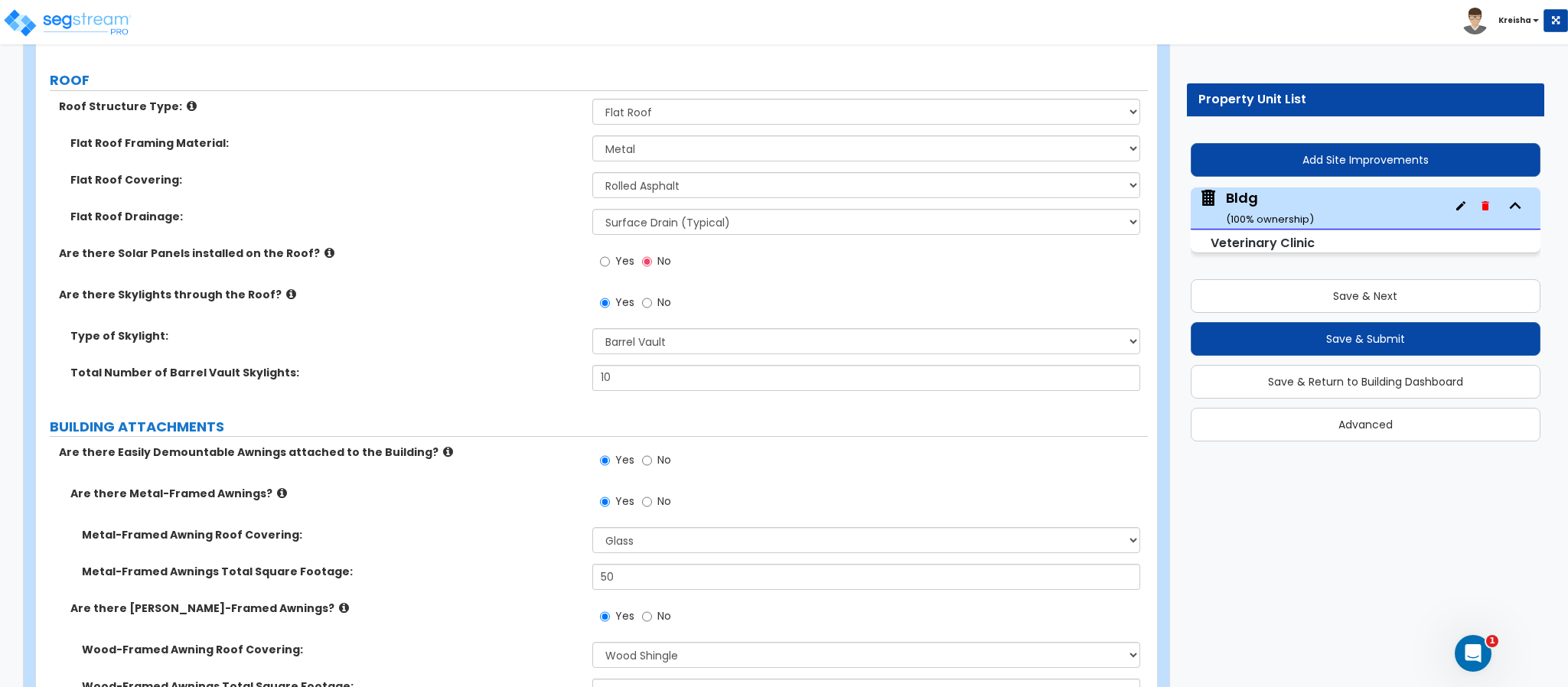
click at [614, 258] on label "Yes" at bounding box center [617, 263] width 34 height 26
click at [610, 258] on input "Yes" at bounding box center [605, 261] width 10 height 17
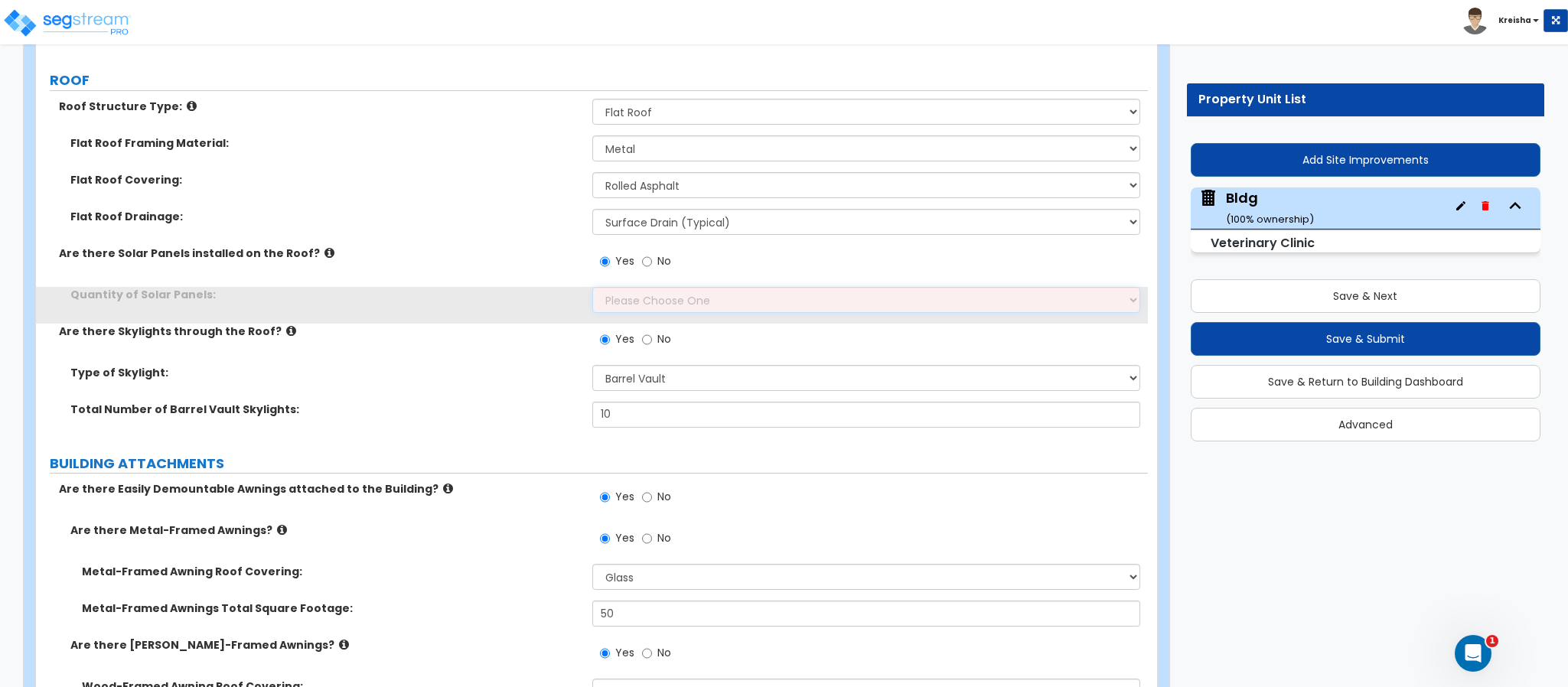
click at [622, 310] on select "Please Choose One Enter the Percentage of Roof Covered by Solar Panels Enter th…" at bounding box center [867, 300] width 549 height 26
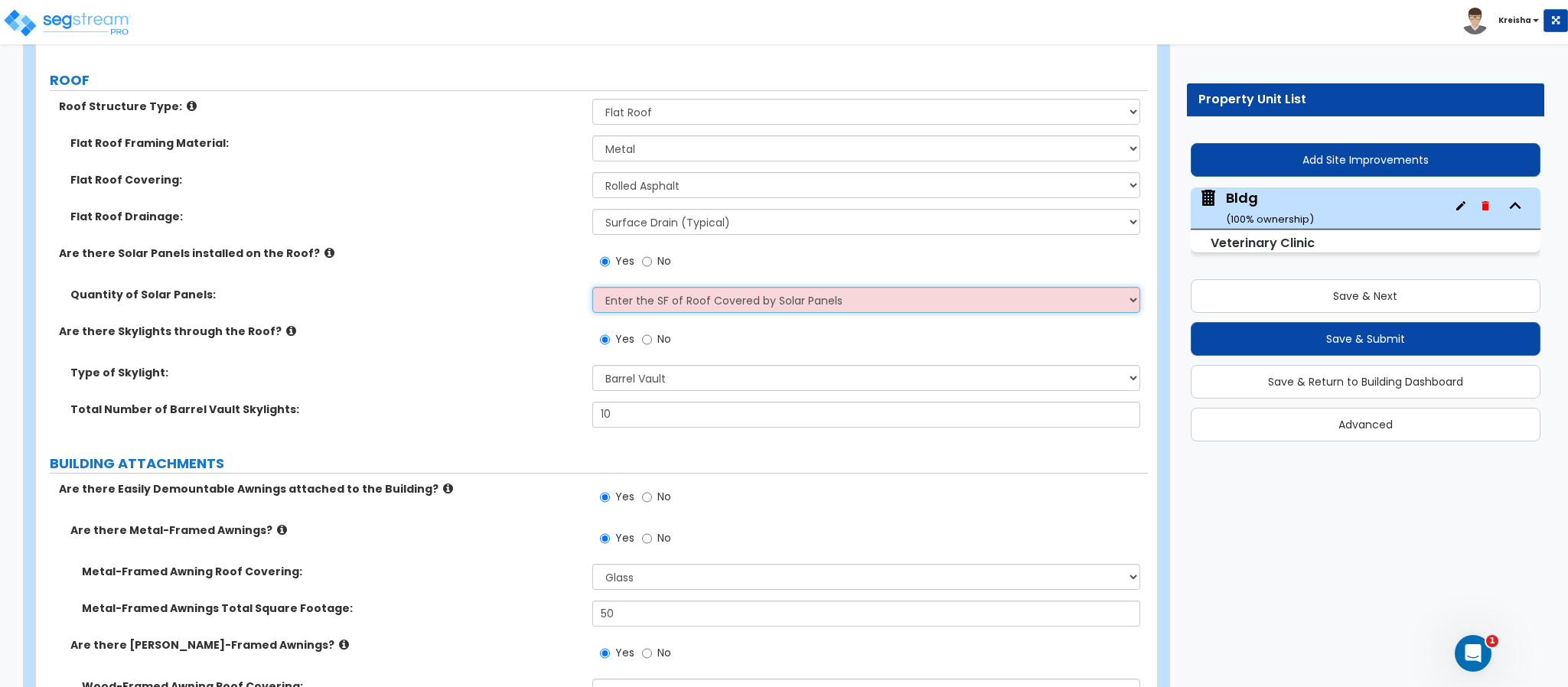
click at [592, 289] on select "Please Choose One Enter the Percentage of Roof Covered by Solar Panels Enter th…" at bounding box center [867, 300] width 549 height 26
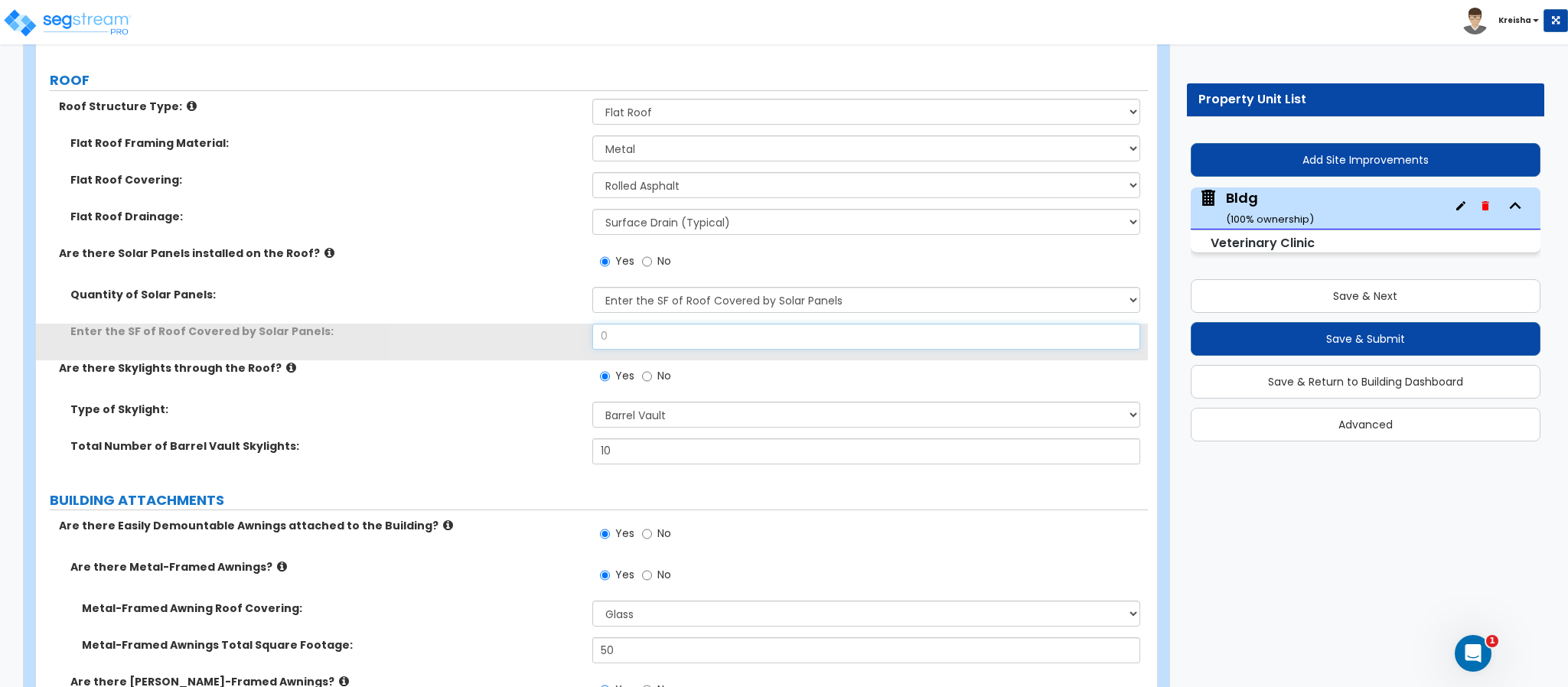
click at [654, 340] on input "0" at bounding box center [867, 337] width 549 height 26
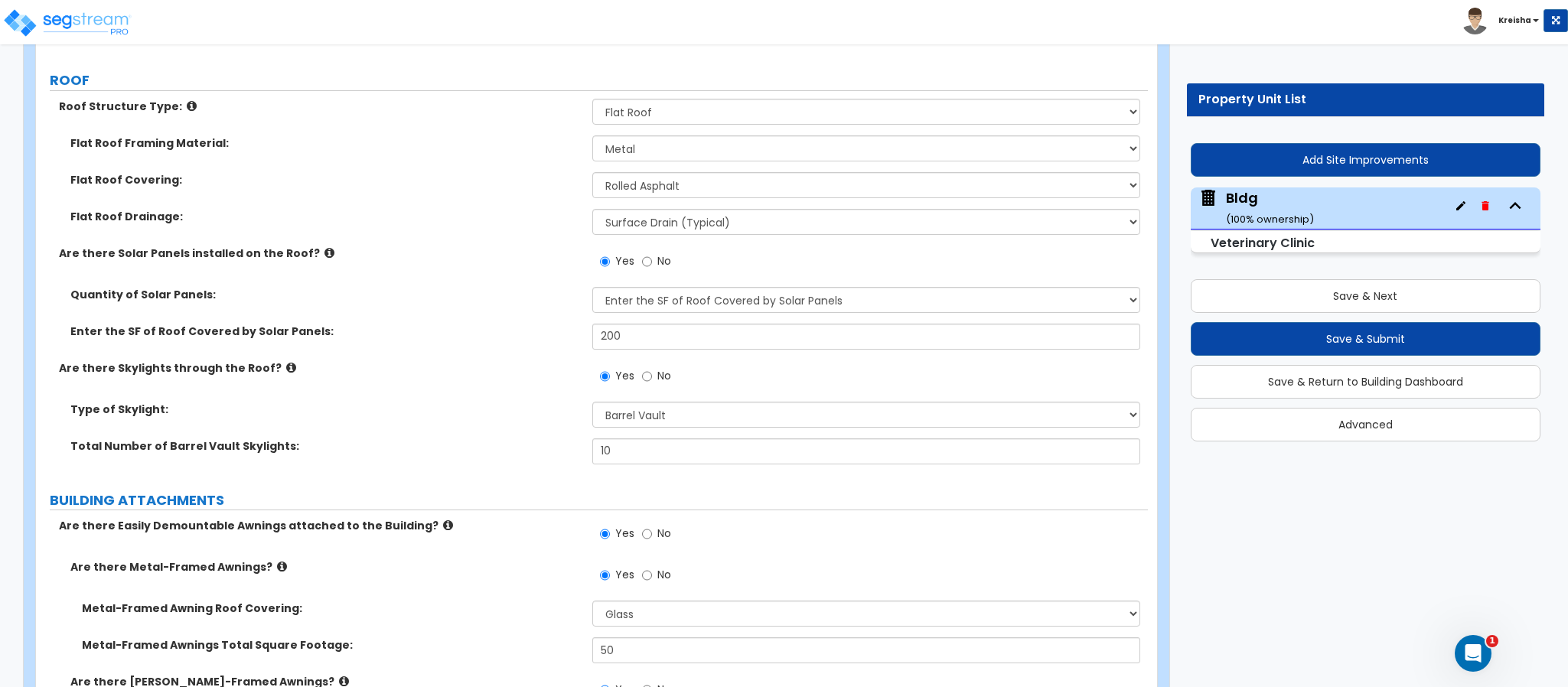
click at [478, 363] on label "Are there Skylights through the Roof?" at bounding box center [320, 368] width 522 height 15
click at [642, 381] on input "No" at bounding box center [647, 376] width 10 height 17
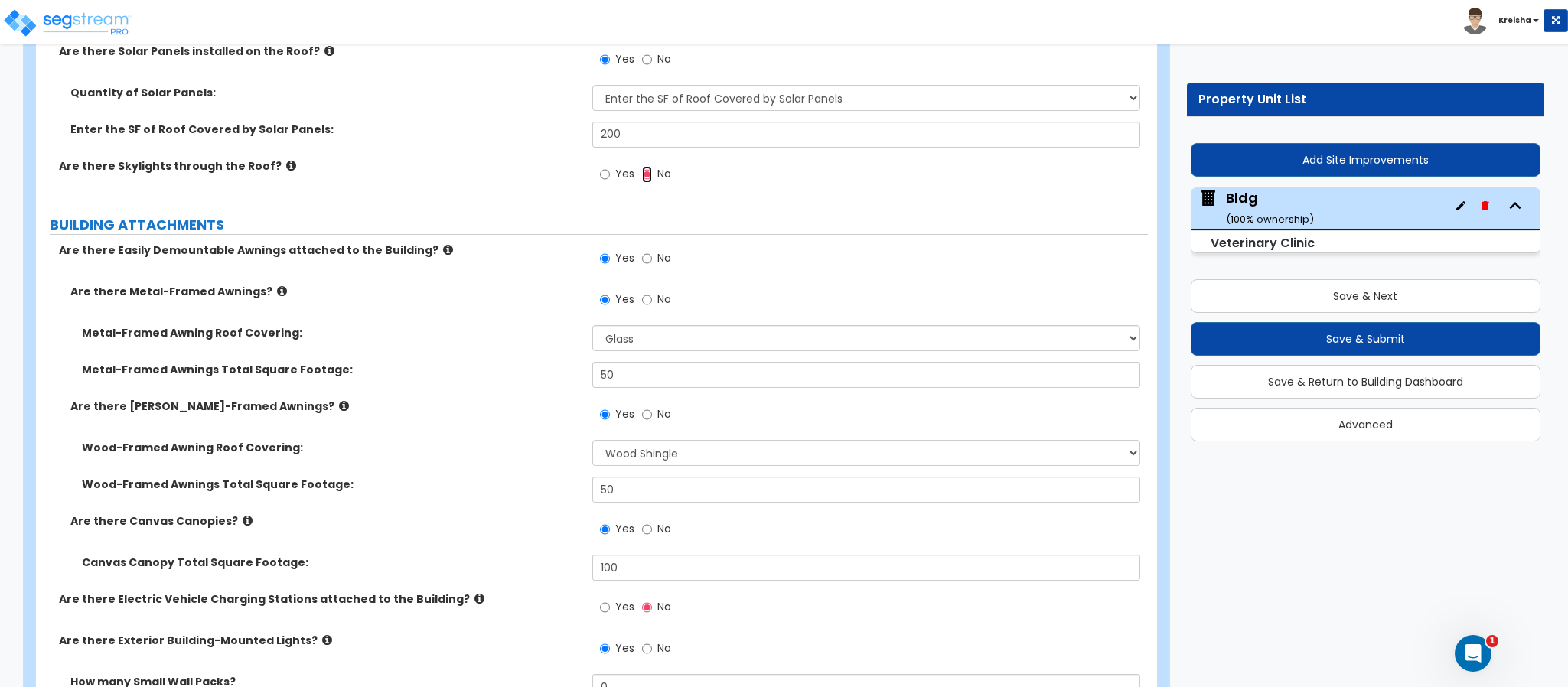
scroll to position [1147, 0]
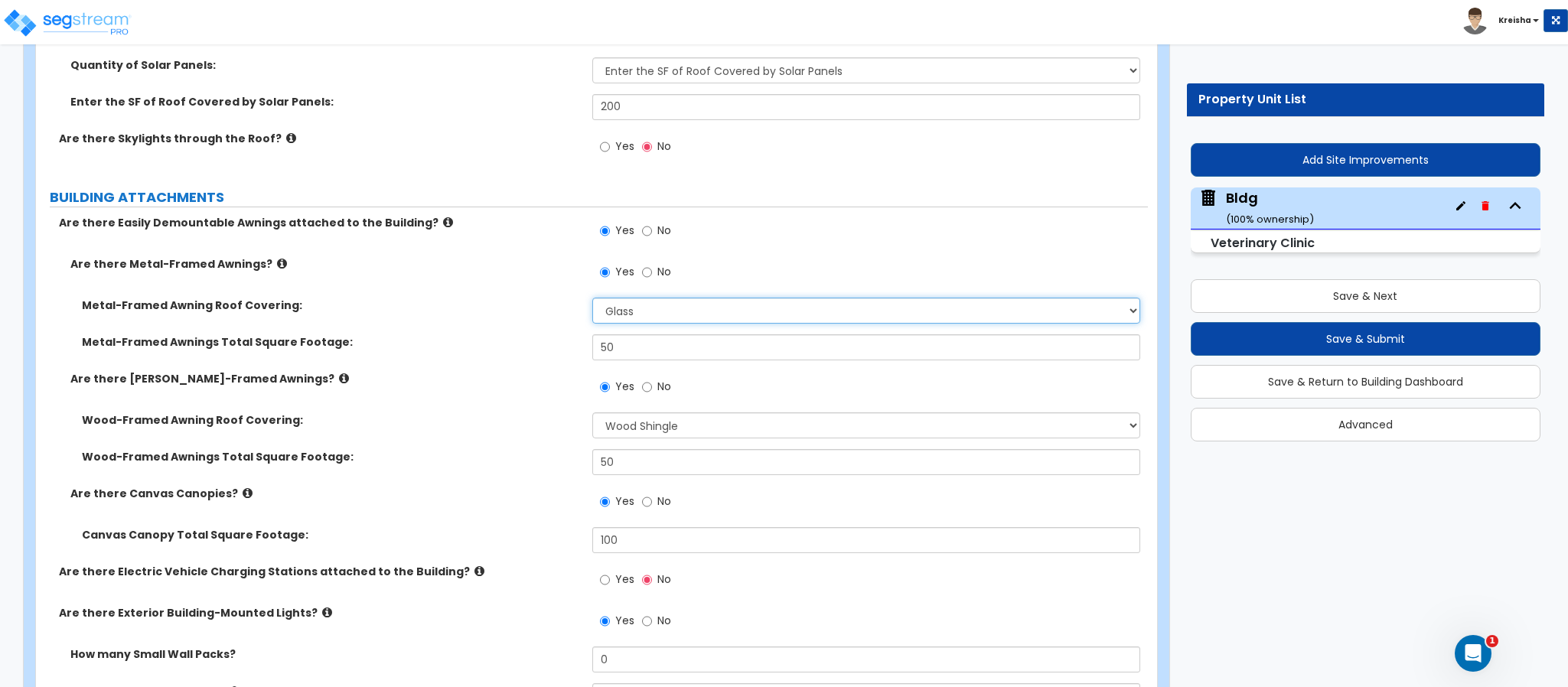
click at [645, 317] on select "Please Choose One Plastic Metal Glass" at bounding box center [867, 310] width 549 height 26
click at [592, 301] on select "Please Choose One Plastic Metal Glass" at bounding box center [867, 310] width 549 height 26
click at [634, 361] on input "50" at bounding box center [867, 347] width 549 height 26
click at [648, 381] on input "No" at bounding box center [647, 387] width 10 height 17
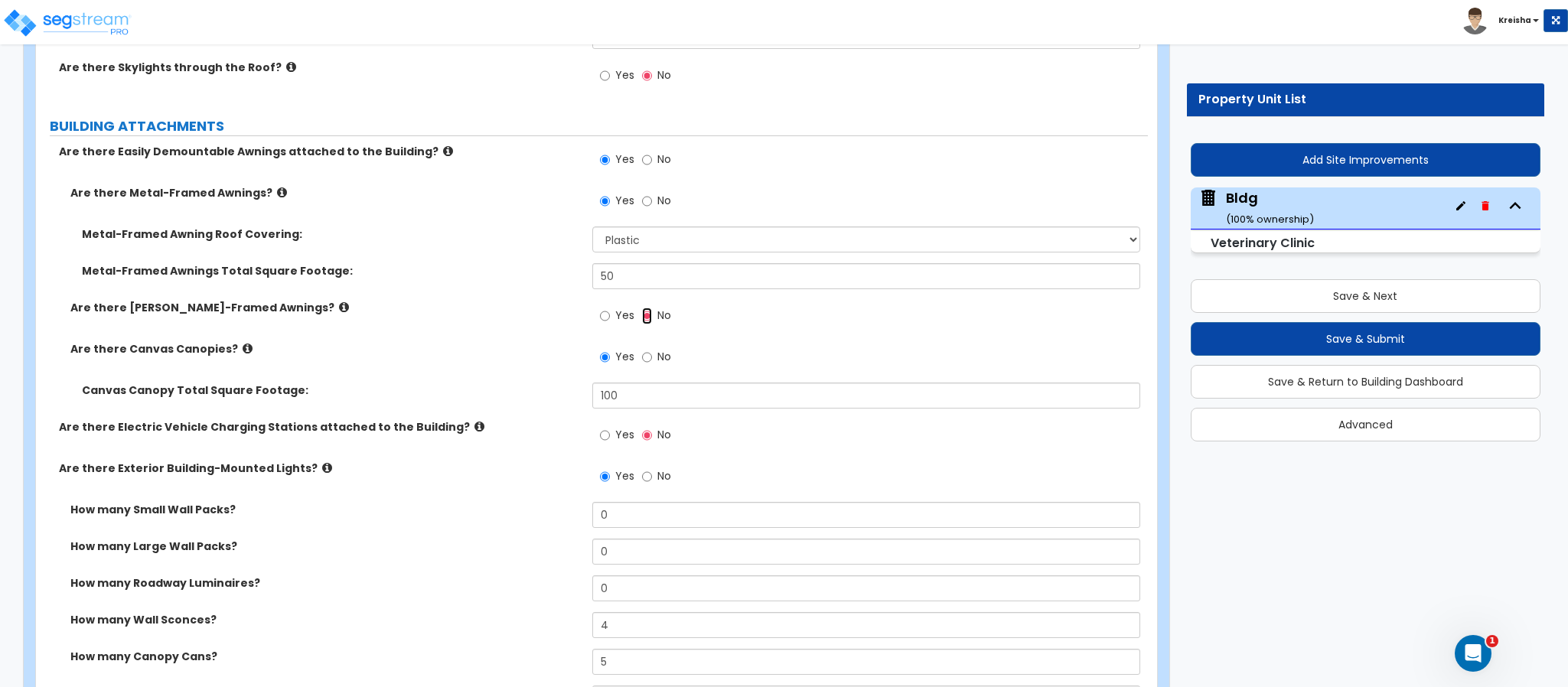
scroll to position [1300, 0]
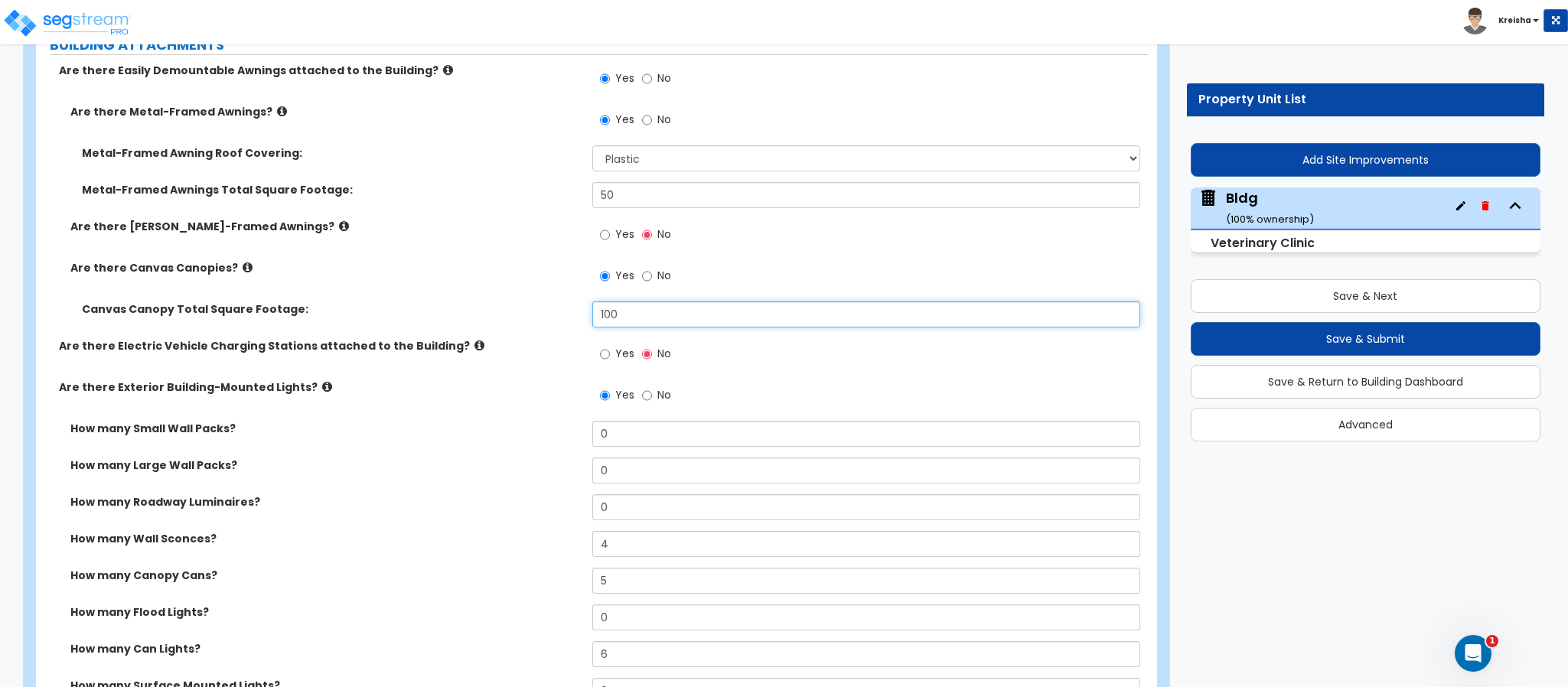
click at [631, 312] on input "100" at bounding box center [867, 314] width 549 height 26
drag, startPoint x: 631, startPoint y: 312, endPoint x: 631, endPoint y: 322, distance: 10.0
click at [631, 319] on input "100" at bounding box center [867, 314] width 549 height 26
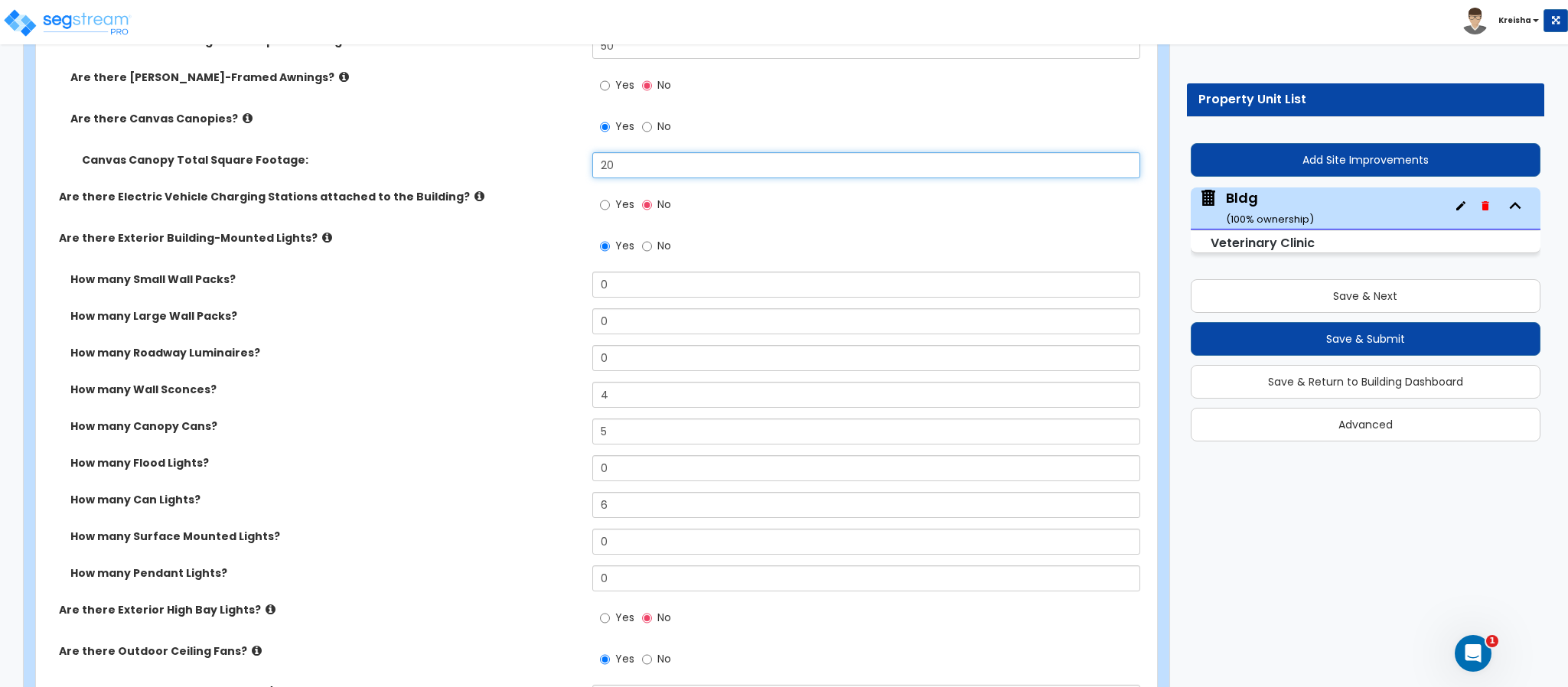
scroll to position [1454, 0]
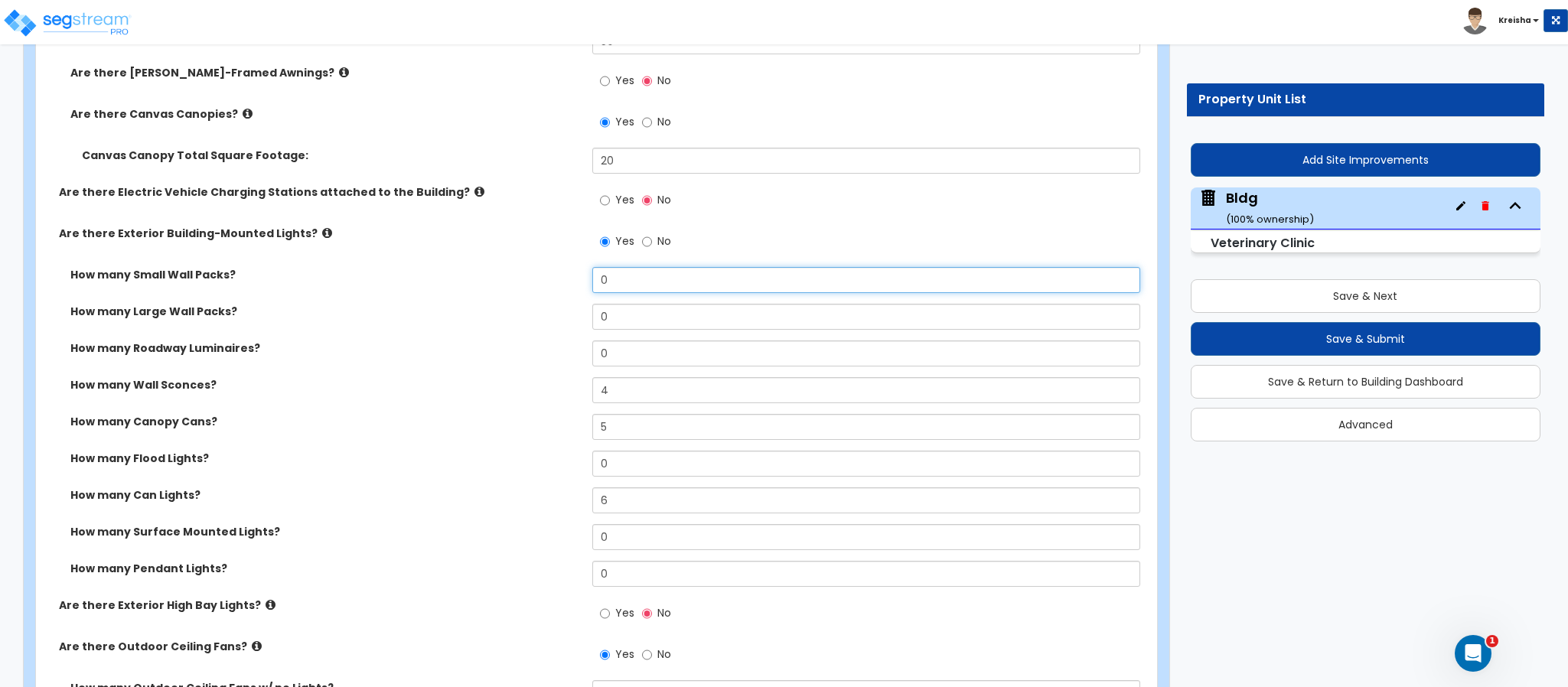
click at [616, 283] on input "0" at bounding box center [867, 280] width 549 height 26
click at [504, 437] on div "How many Canopy Cans? 5" at bounding box center [591, 432] width 1112 height 37
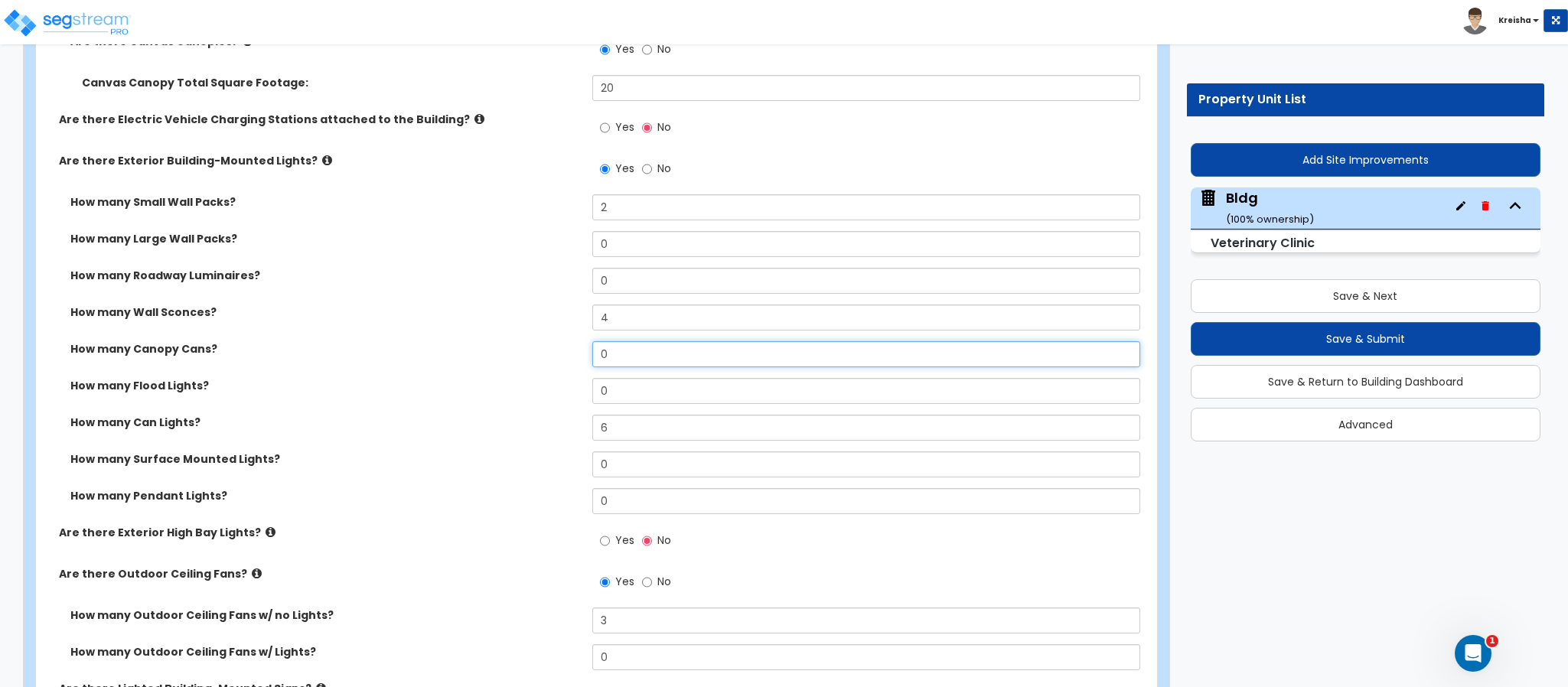
scroll to position [1530, 0]
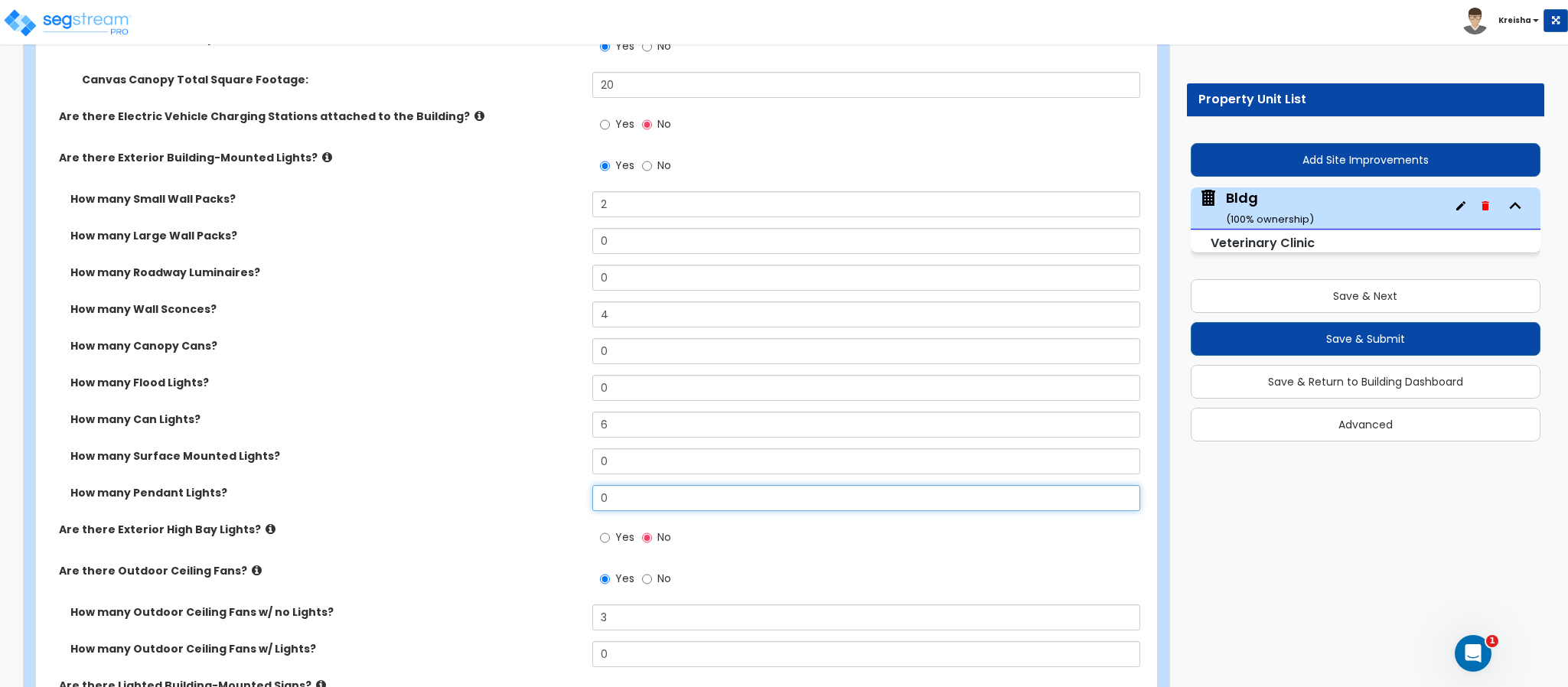
click at [608, 492] on input "0" at bounding box center [867, 498] width 549 height 26
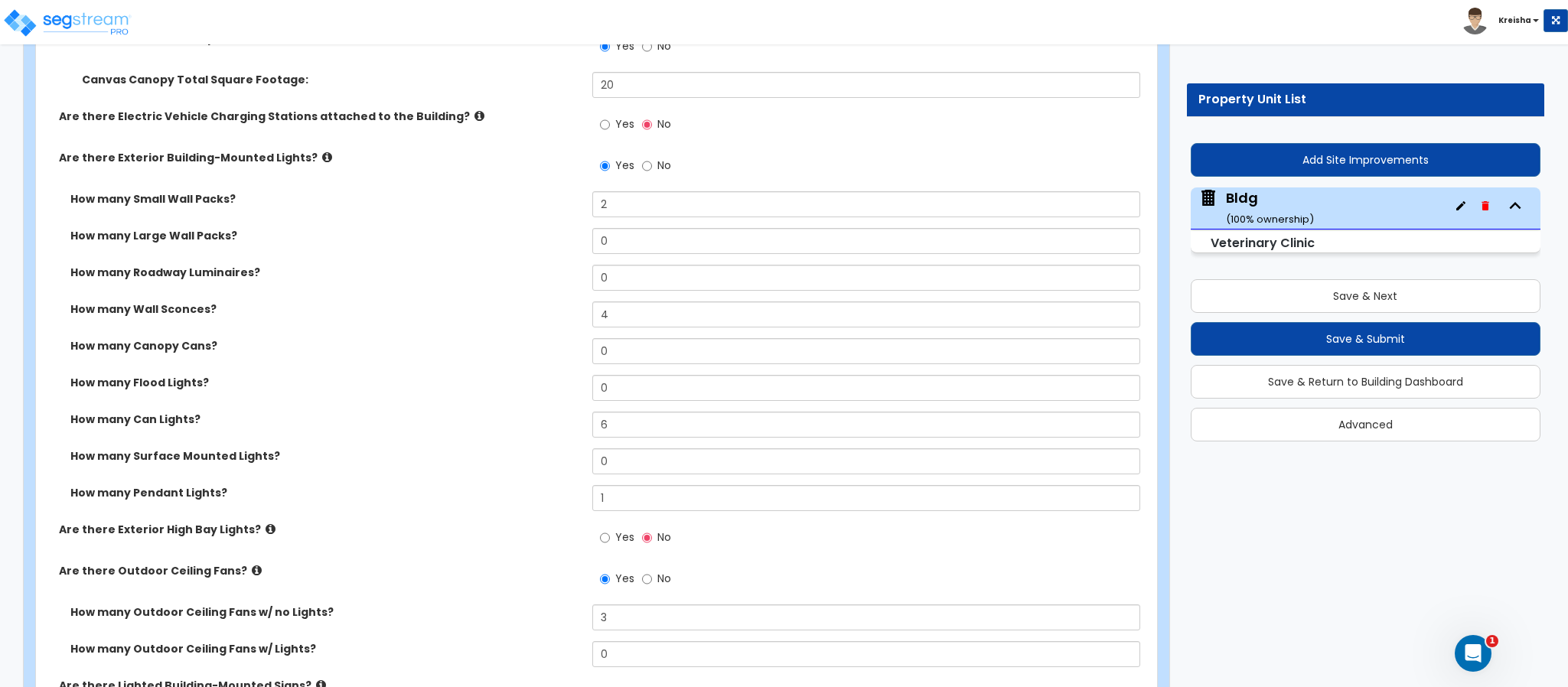
click at [614, 547] on label "Yes" at bounding box center [617, 539] width 34 height 26
click at [610, 547] on input "Yes" at bounding box center [605, 538] width 10 height 17
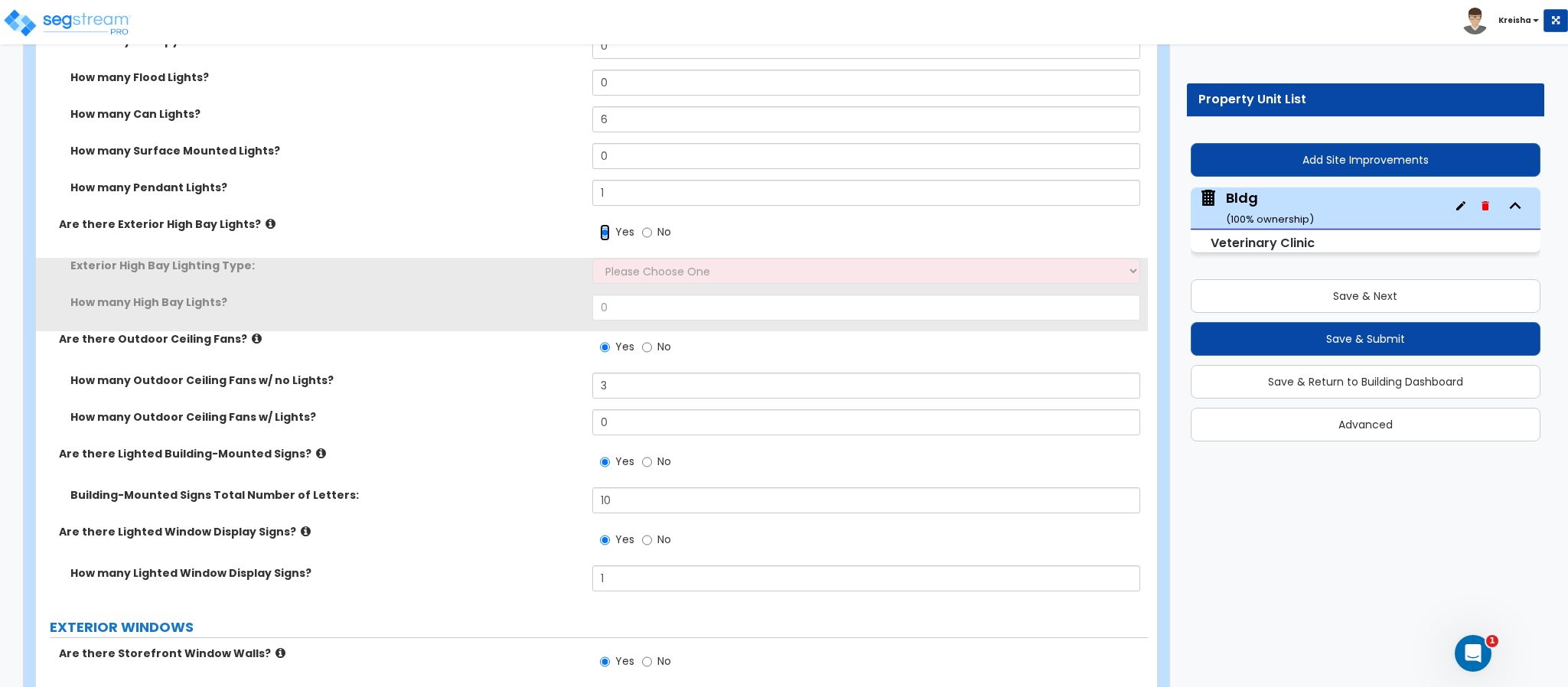
scroll to position [1836, 0]
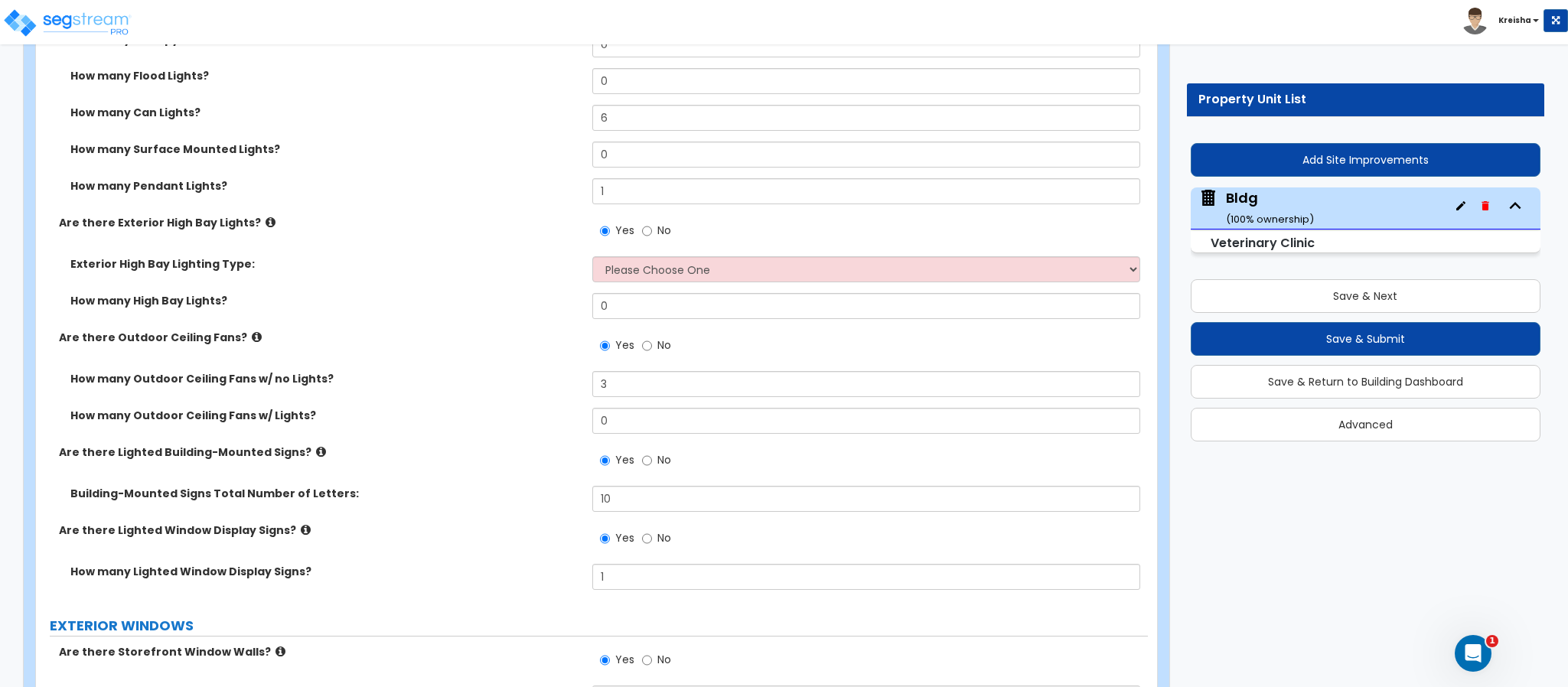
click at [266, 223] on icon at bounding box center [271, 222] width 10 height 11
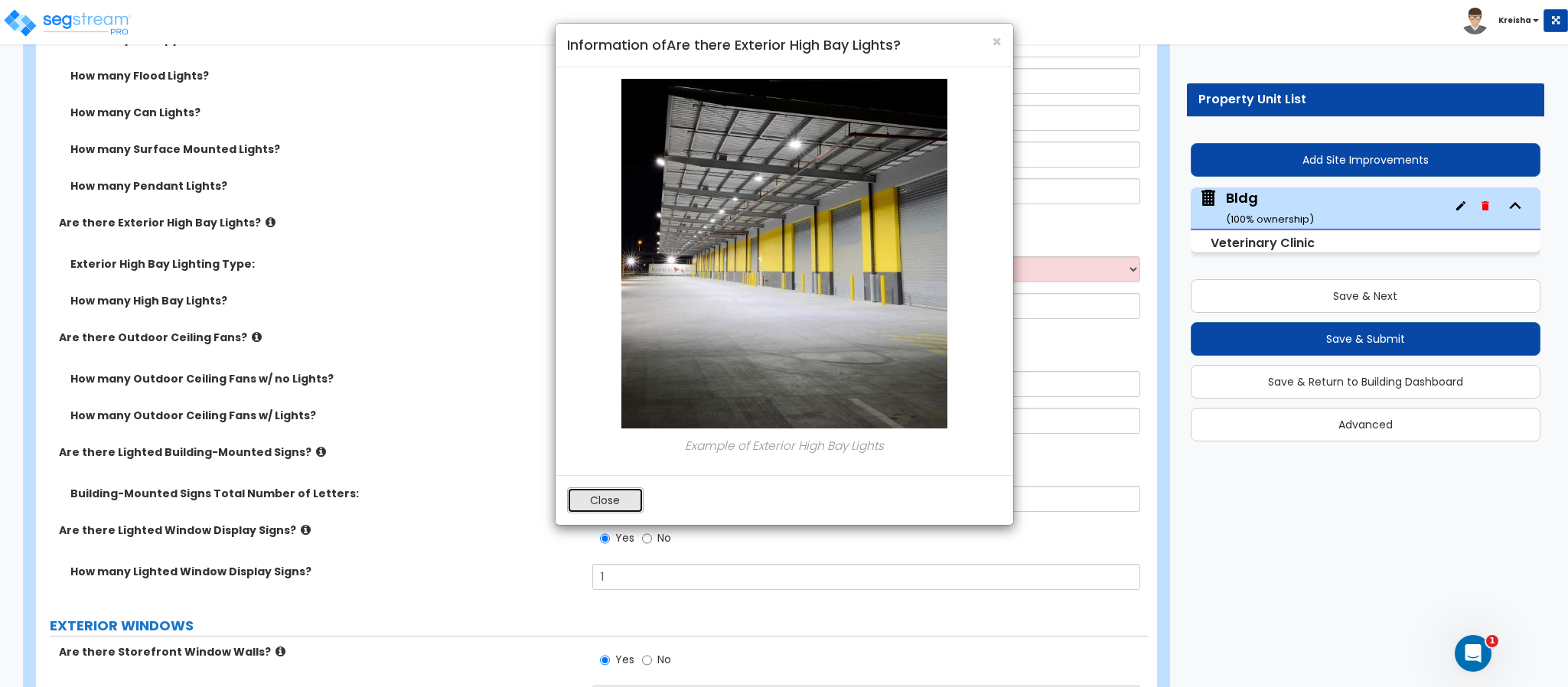
click at [606, 505] on button "Close" at bounding box center [606, 500] width 77 height 26
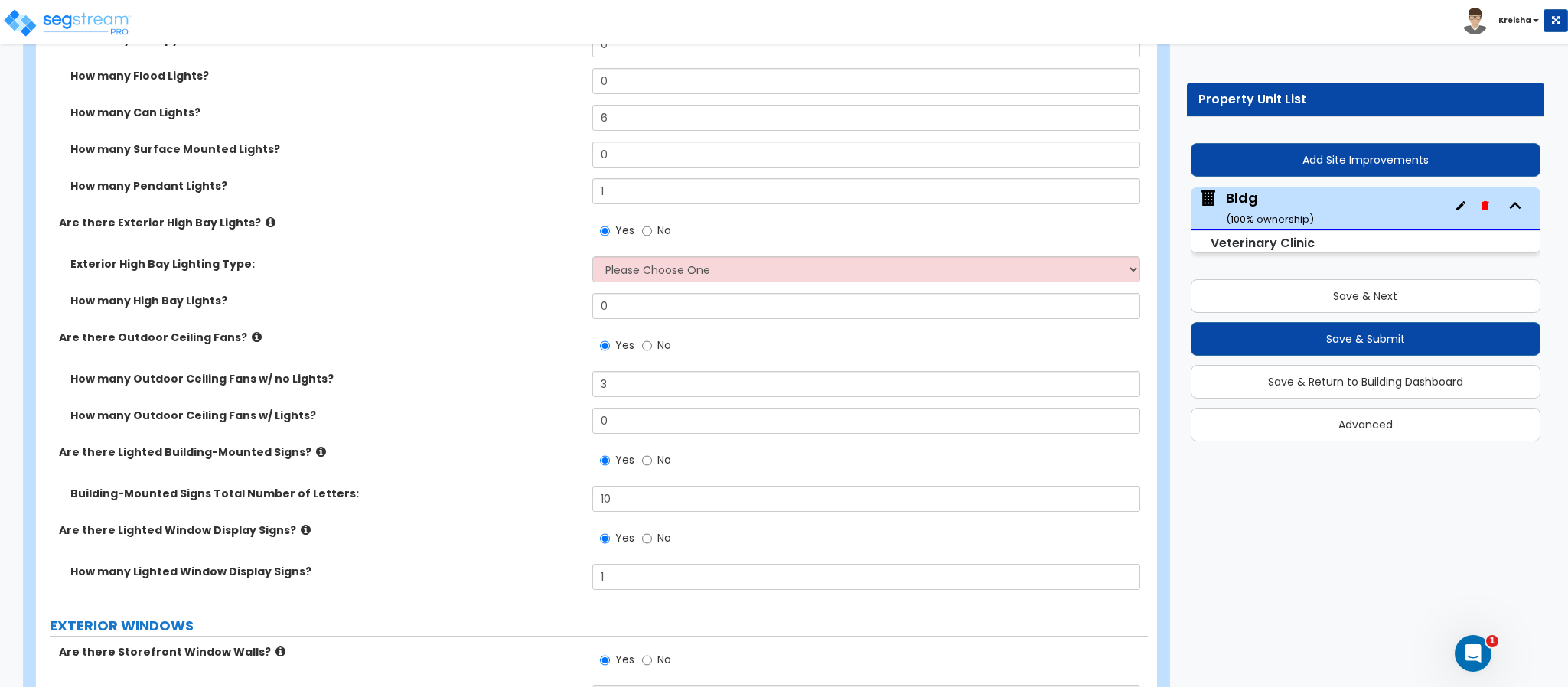
click at [658, 232] on span "No" at bounding box center [664, 230] width 14 height 15
click at [652, 232] on input "No" at bounding box center [647, 231] width 10 height 17
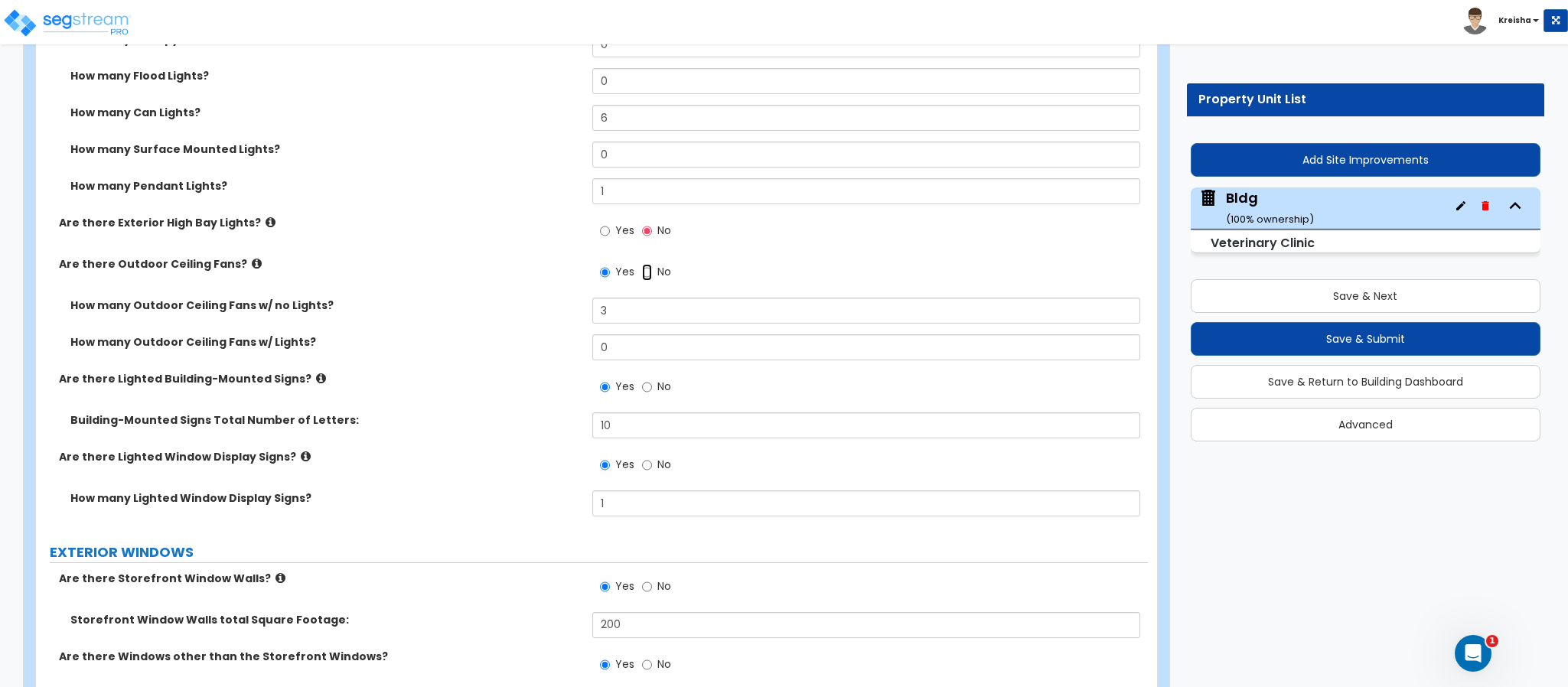
click at [652, 275] on label "No" at bounding box center [657, 274] width 29 height 26
click at [652, 275] on input "No" at bounding box center [647, 272] width 10 height 17
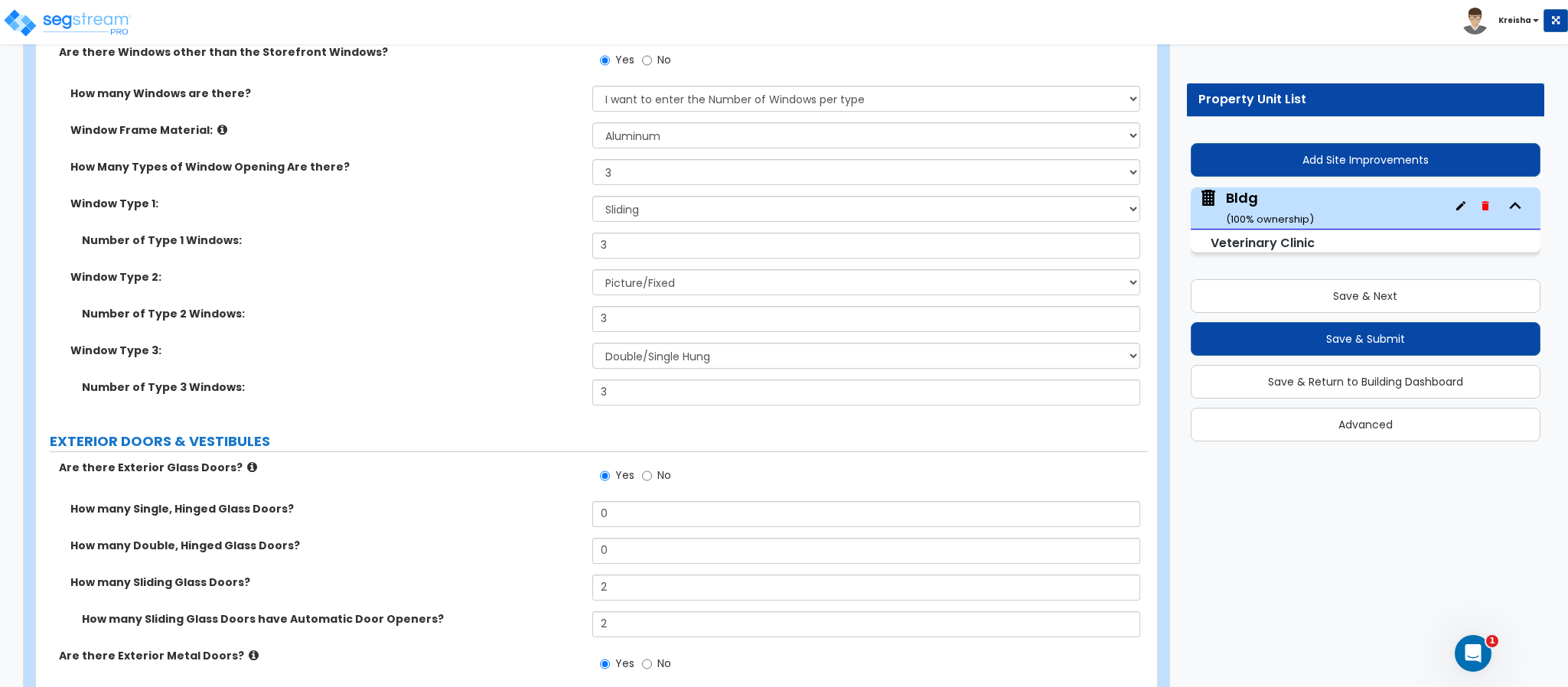
scroll to position [2681, 0]
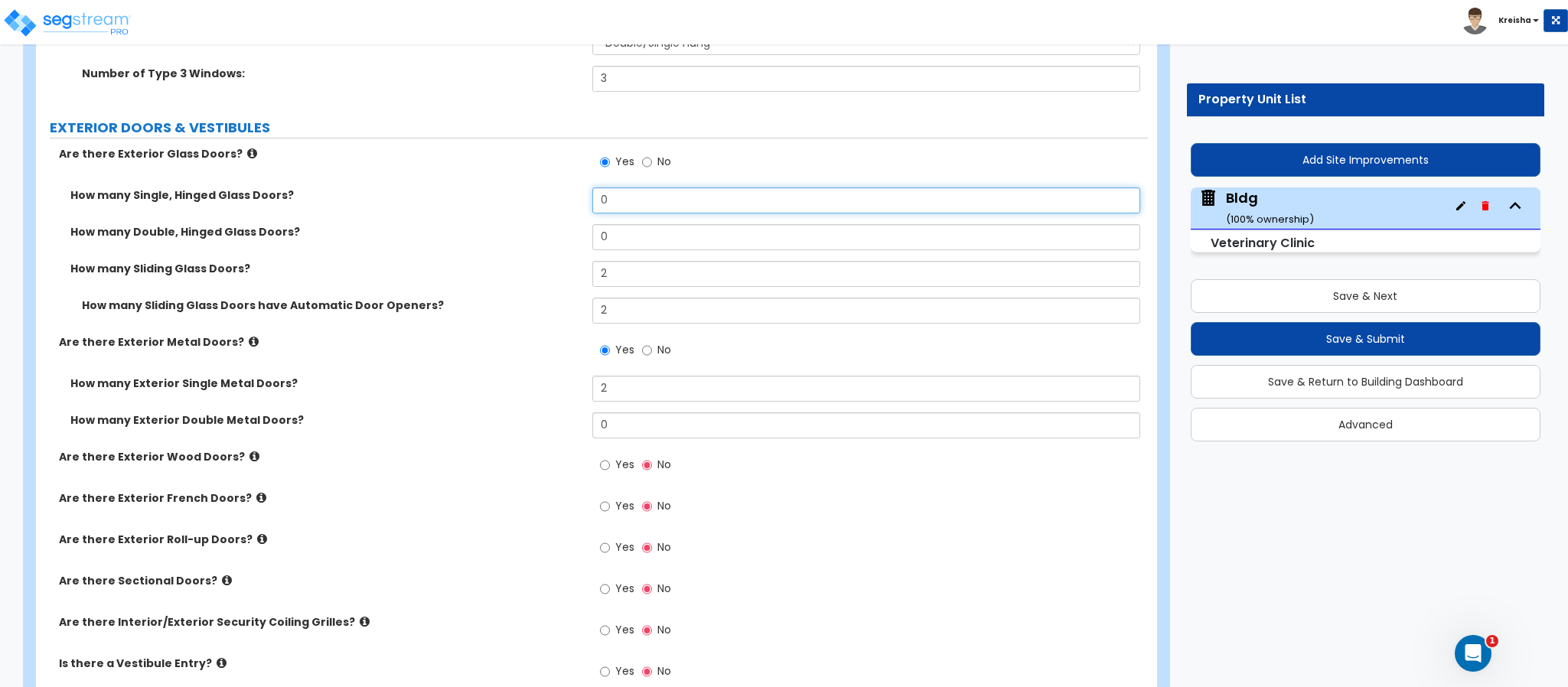
click at [611, 203] on input "0" at bounding box center [867, 200] width 549 height 26
click at [532, 274] on label "How many Sliding Glass Doors?" at bounding box center [326, 268] width 511 height 15
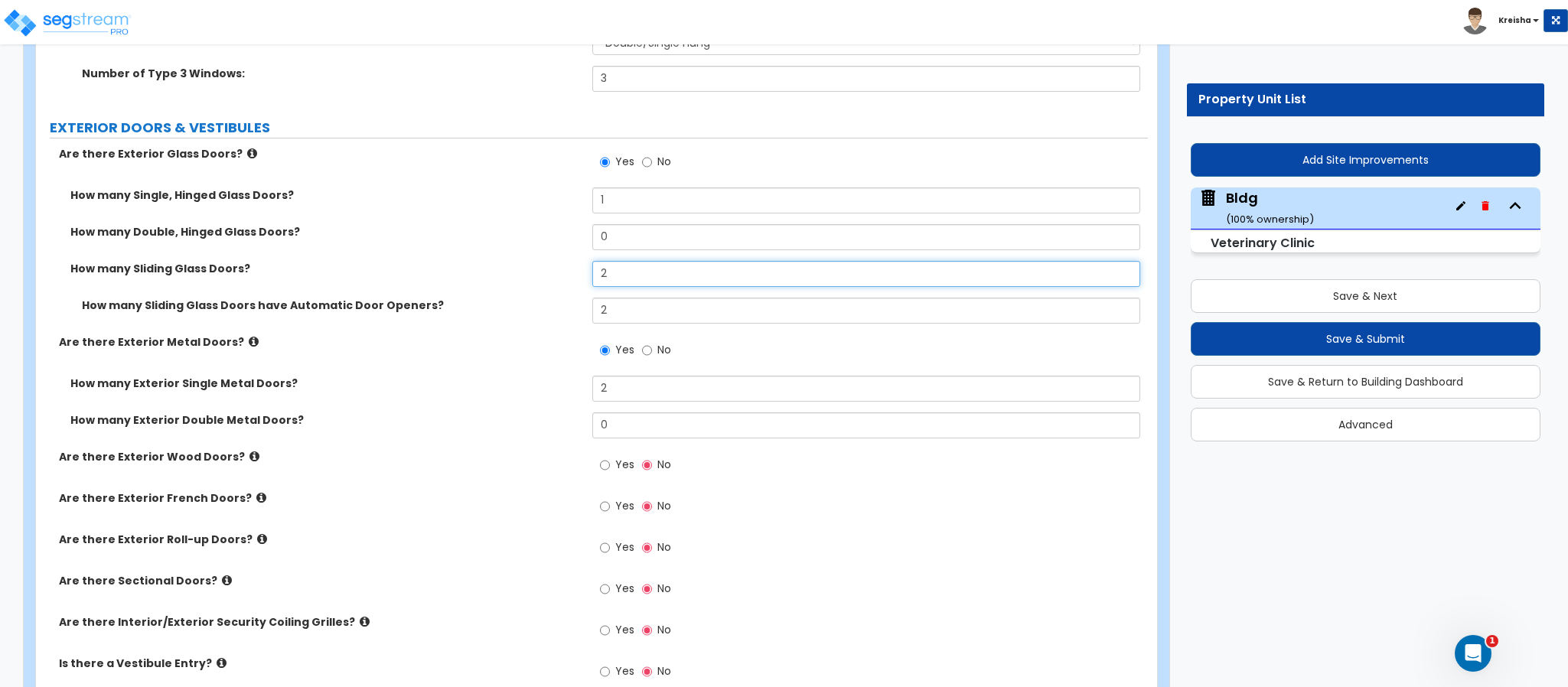
drag, startPoint x: 622, startPoint y: 276, endPoint x: 581, endPoint y: 264, distance: 42.7
click at [583, 267] on div "How many Sliding Glass Doors? 2" at bounding box center [591, 279] width 1112 height 37
click at [511, 375] on div "Are there Exterior Metal Doors? Yes No" at bounding box center [591, 355] width 1112 height 41
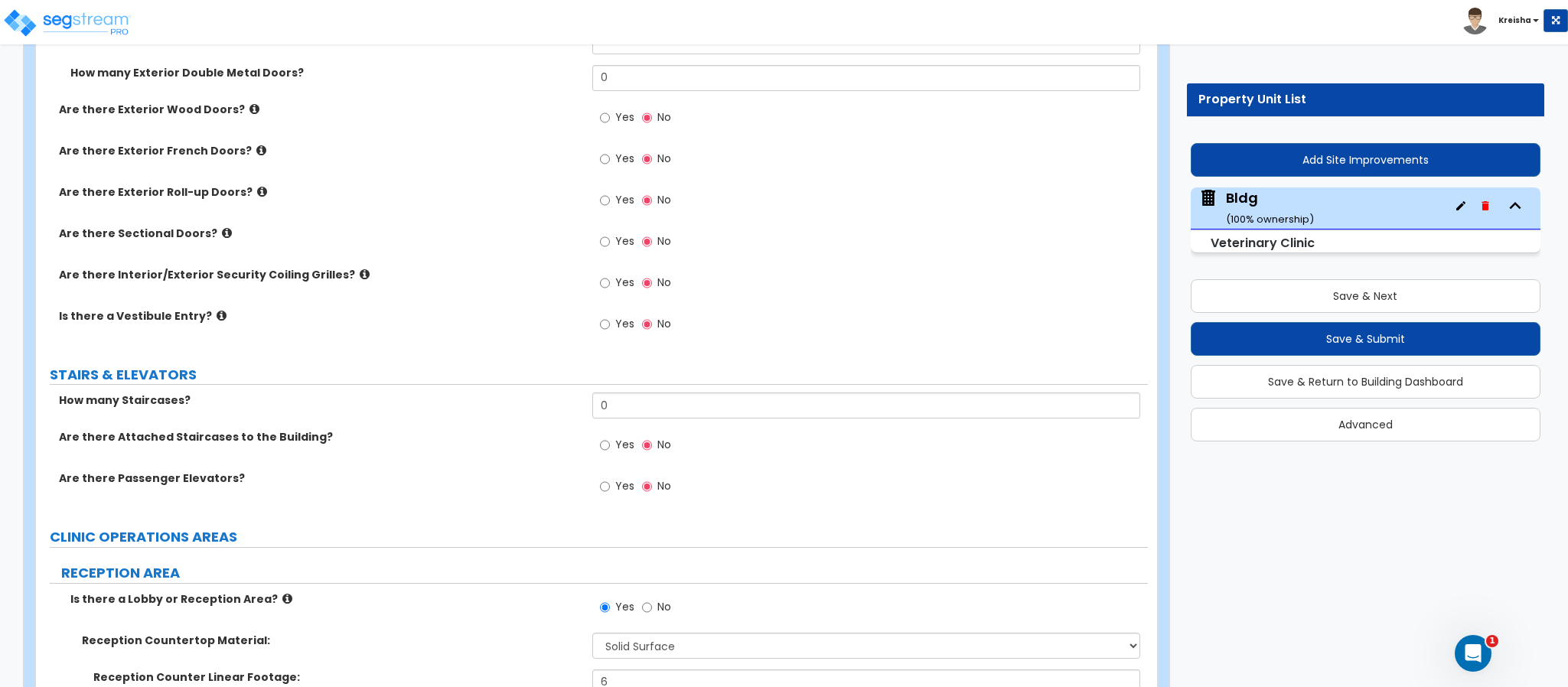
scroll to position [3063, 0]
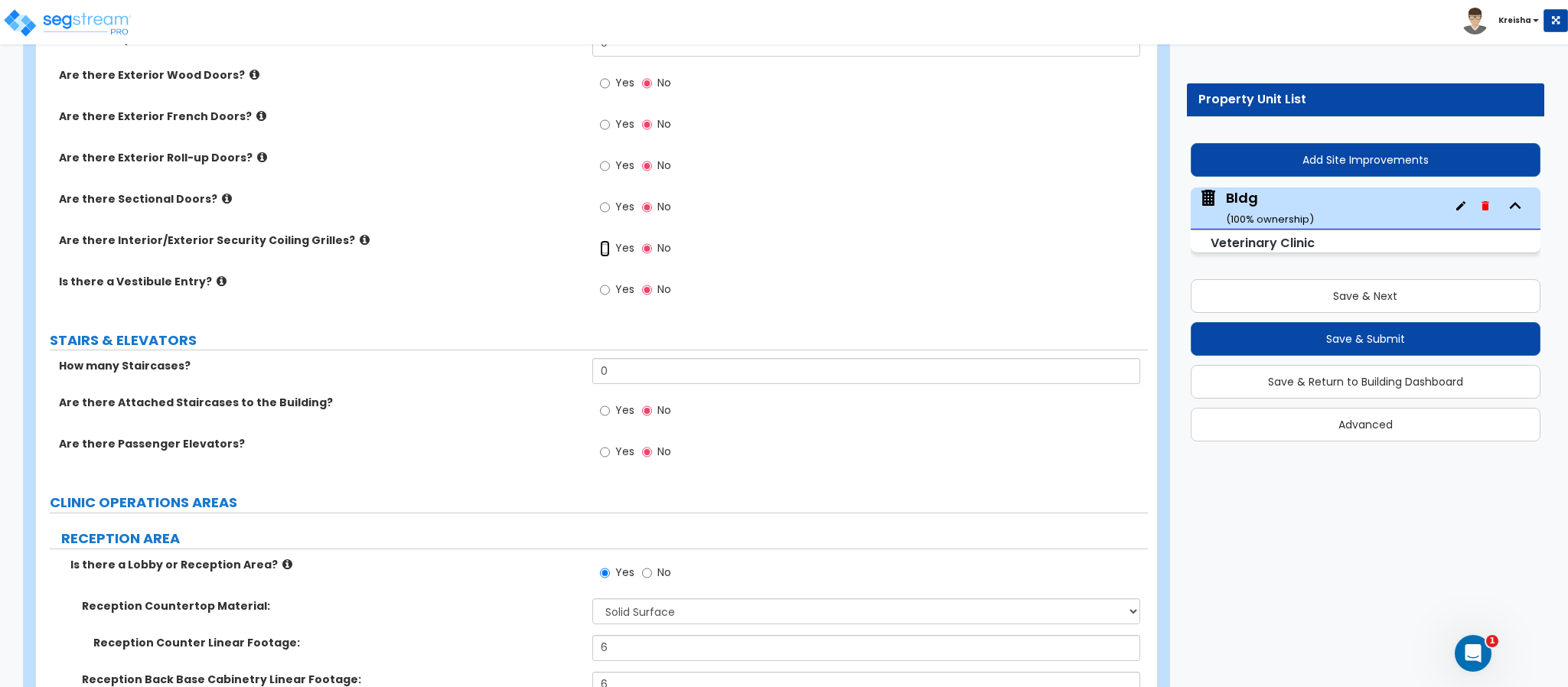
click at [608, 249] on input "Yes" at bounding box center [605, 248] width 10 height 17
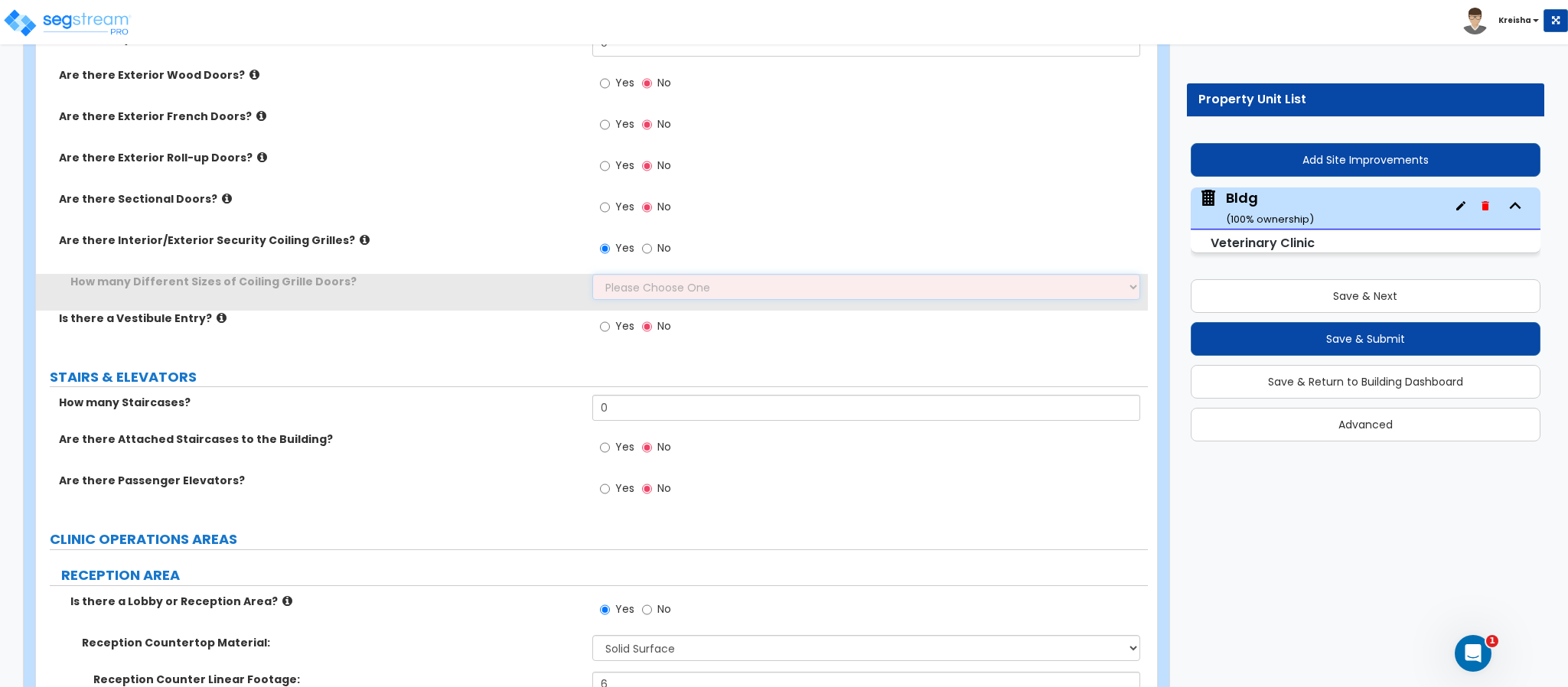
click at [602, 281] on select "Please Choose One 1 2 3 4" at bounding box center [867, 286] width 549 height 26
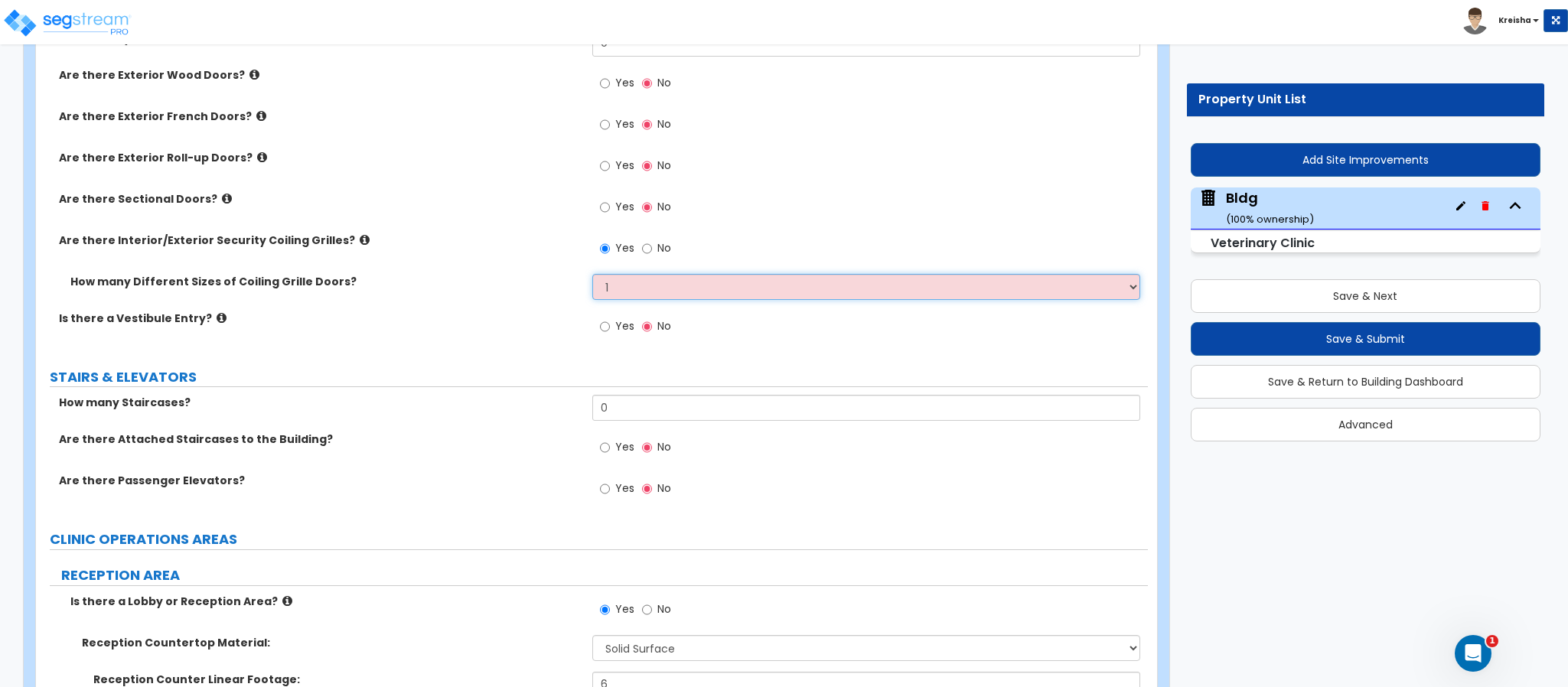
click at [592, 275] on select "Please Choose One 1 2 3 4" at bounding box center [867, 286] width 549 height 26
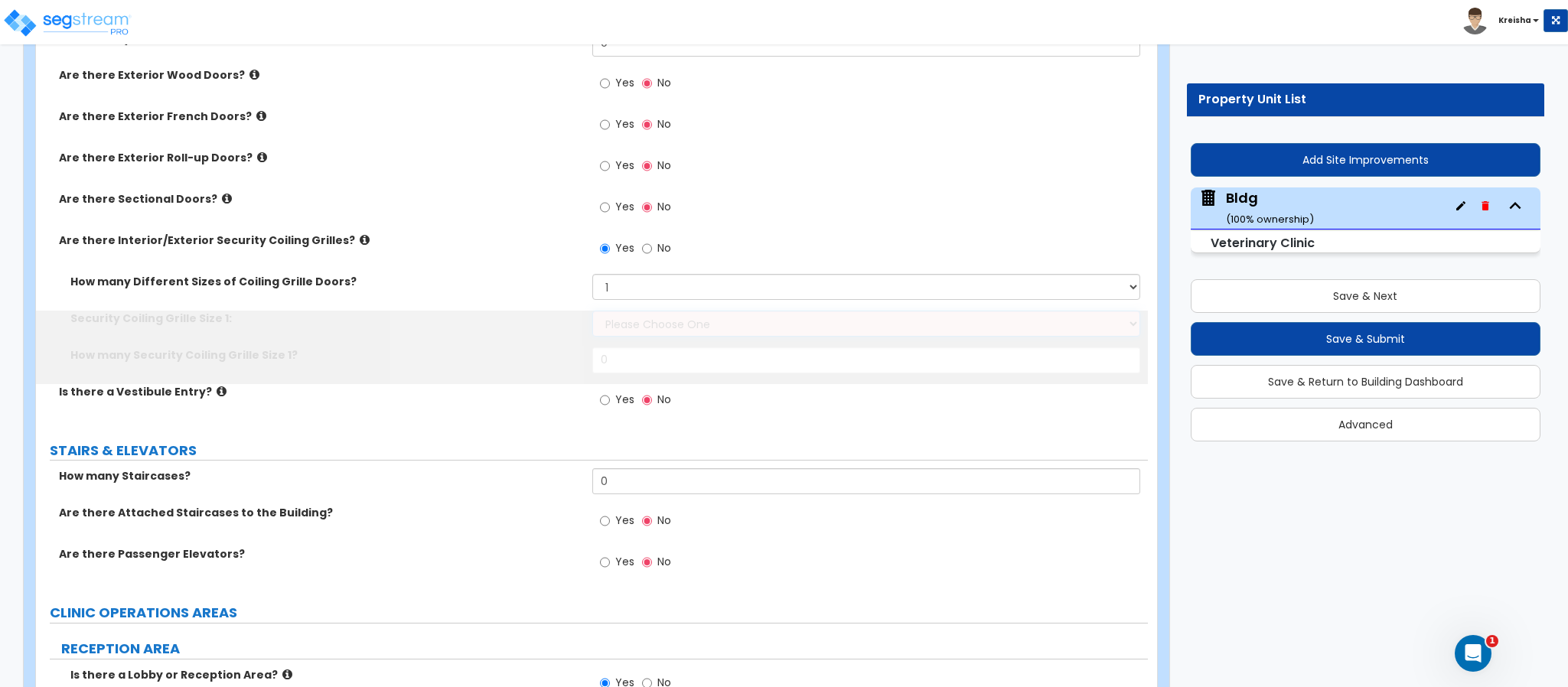
click at [660, 314] on select "Please Choose One 4 feet x 8 feet 6 feet x 12 feet 8 feet x 18 feet 12 feet x 1…" at bounding box center [867, 323] width 549 height 26
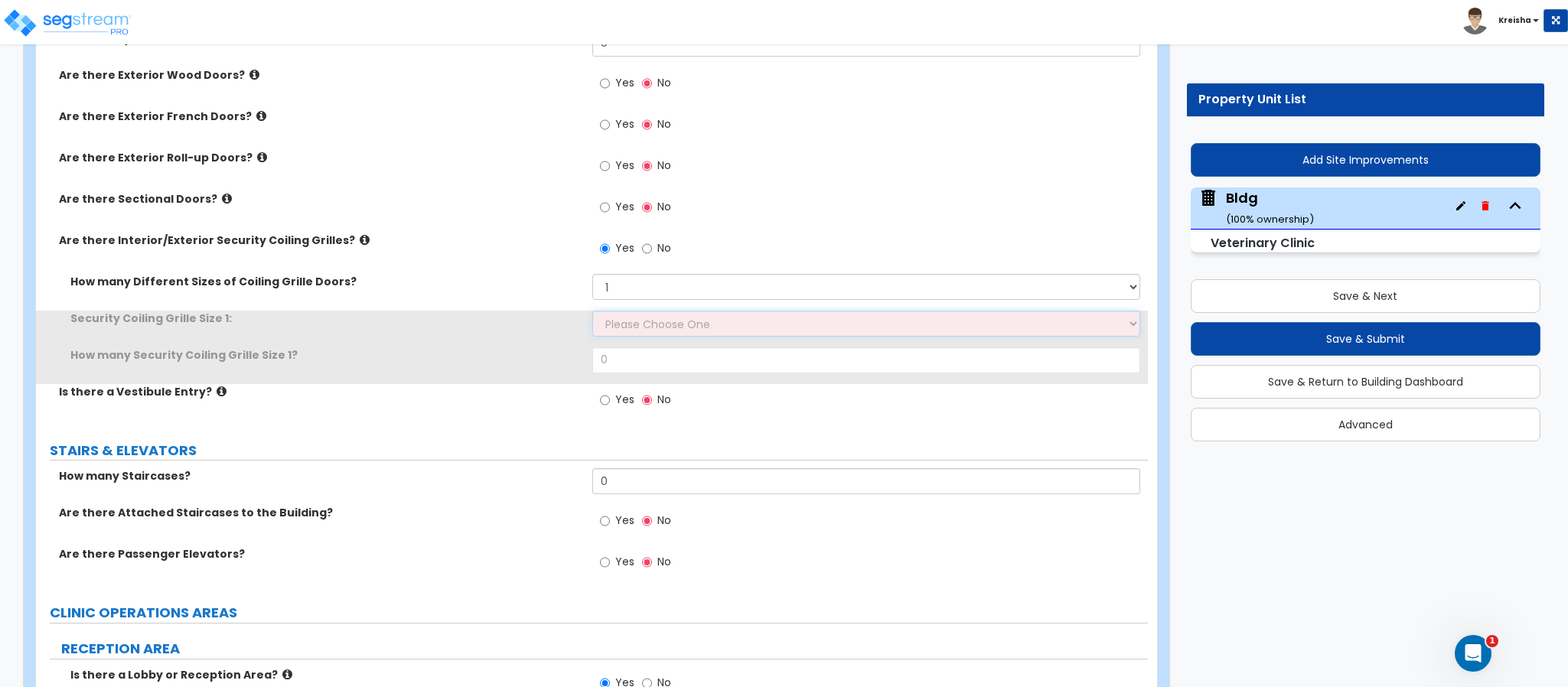
click at [660, 326] on select "Please Choose One 4 feet x 8 feet 6 feet x 12 feet 8 feet x 18 feet 12 feet x 1…" at bounding box center [867, 323] width 549 height 26
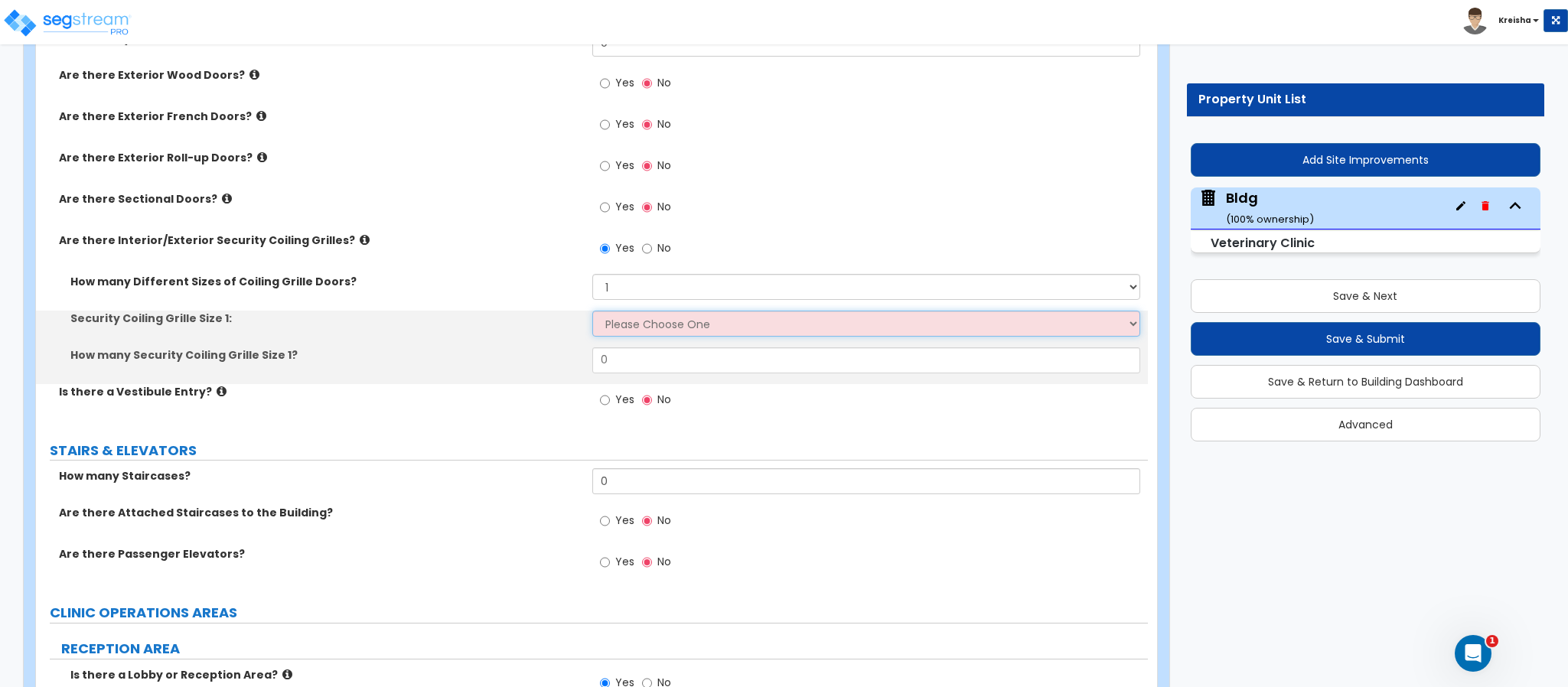
click at [660, 326] on select "Please Choose One 4 feet x 8 feet 6 feet x 12 feet 8 feet x 18 feet 12 feet x 1…" at bounding box center [867, 323] width 549 height 26
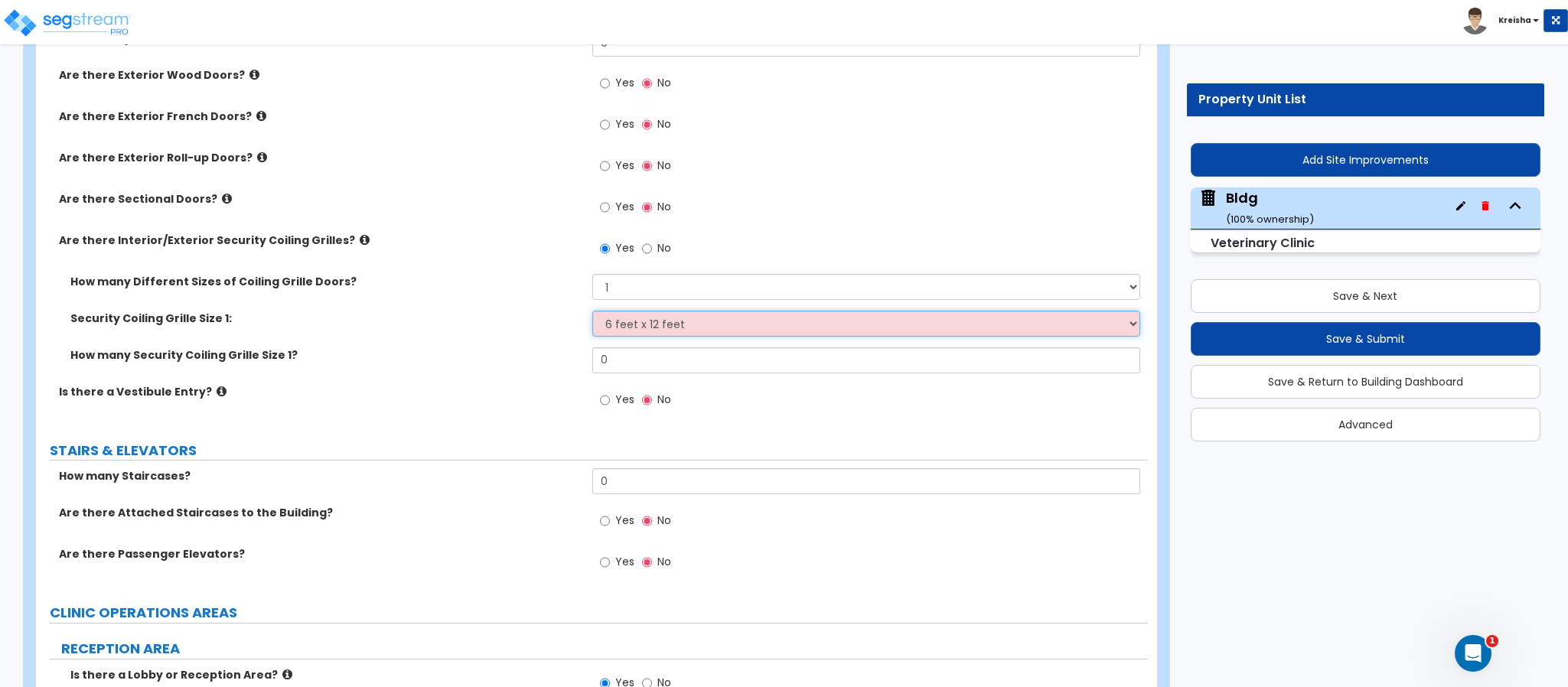
click at [592, 312] on select "Please Choose One 4 feet x 8 feet 6 feet x 12 feet 8 feet x 18 feet 12 feet x 1…" at bounding box center [867, 323] width 549 height 26
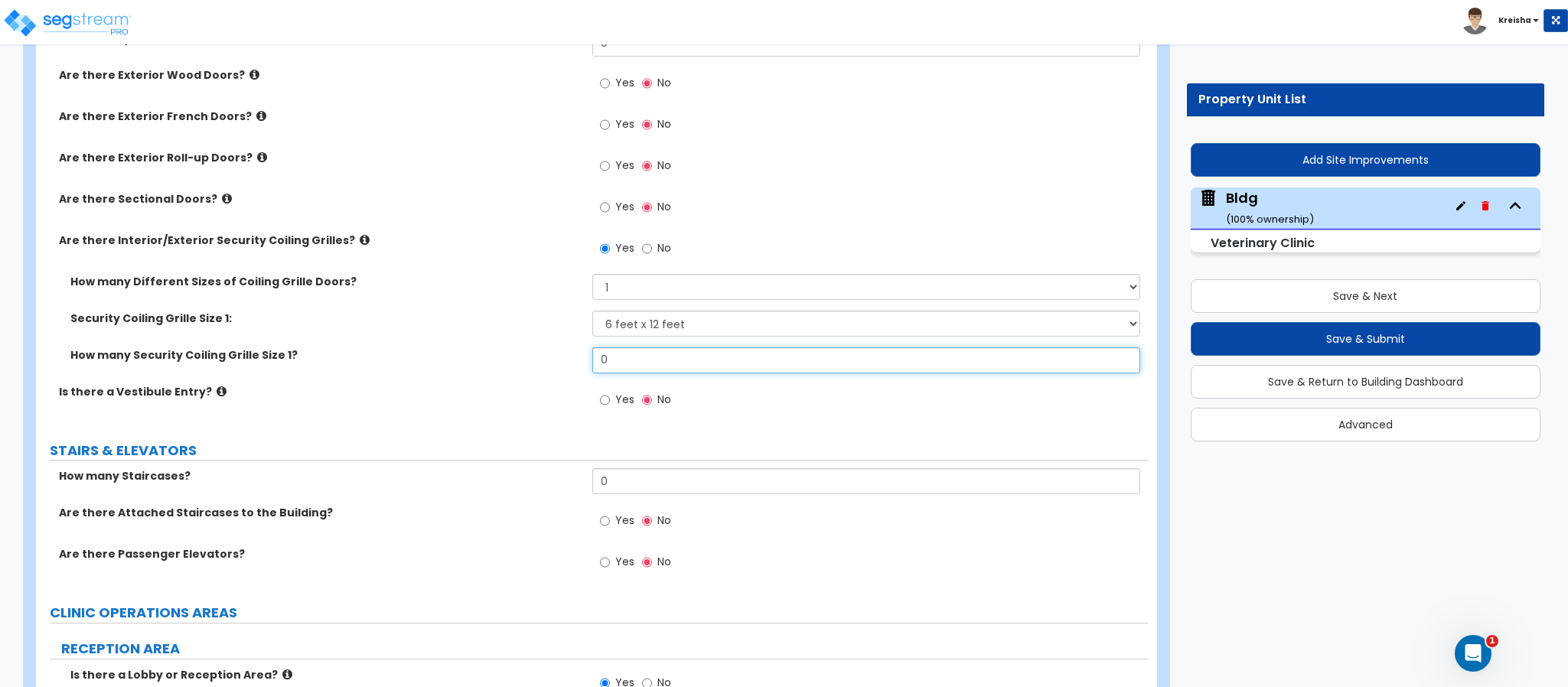
click at [655, 356] on input "0" at bounding box center [867, 360] width 549 height 26
click at [666, 326] on select "Please Choose One 4 feet x 8 feet 6 feet x 12 feet 8 feet x 18 feet 12 feet x 1…" at bounding box center [867, 323] width 549 height 26
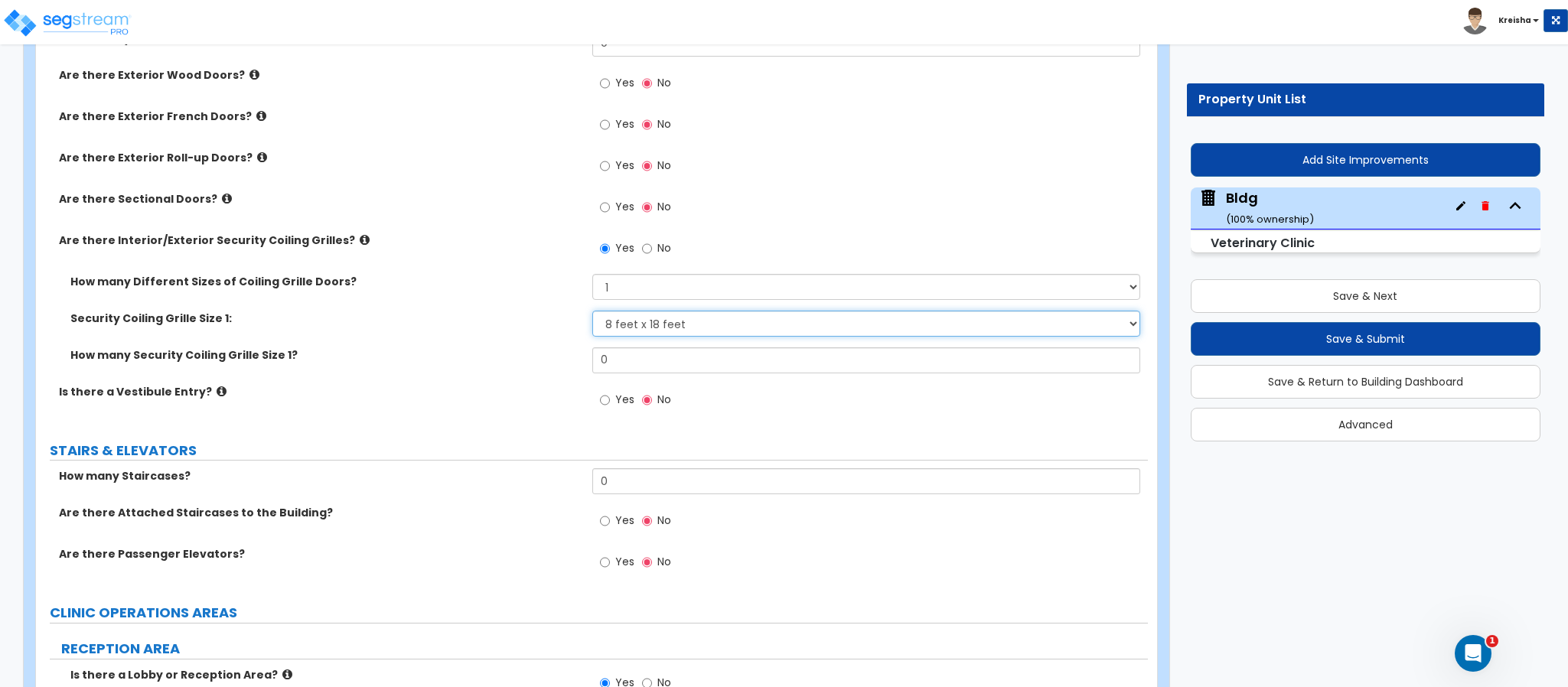
click at [592, 312] on select "Please Choose One 4 feet x 8 feet 6 feet x 12 feet 8 feet x 18 feet 12 feet x 1…" at bounding box center [867, 323] width 549 height 26
click at [624, 368] on input "0" at bounding box center [867, 360] width 549 height 26
click at [624, 367] on input "0" at bounding box center [867, 360] width 549 height 26
click at [616, 398] on span "Yes" at bounding box center [625, 399] width 19 height 15
click at [610, 398] on input "Yes" at bounding box center [605, 400] width 10 height 17
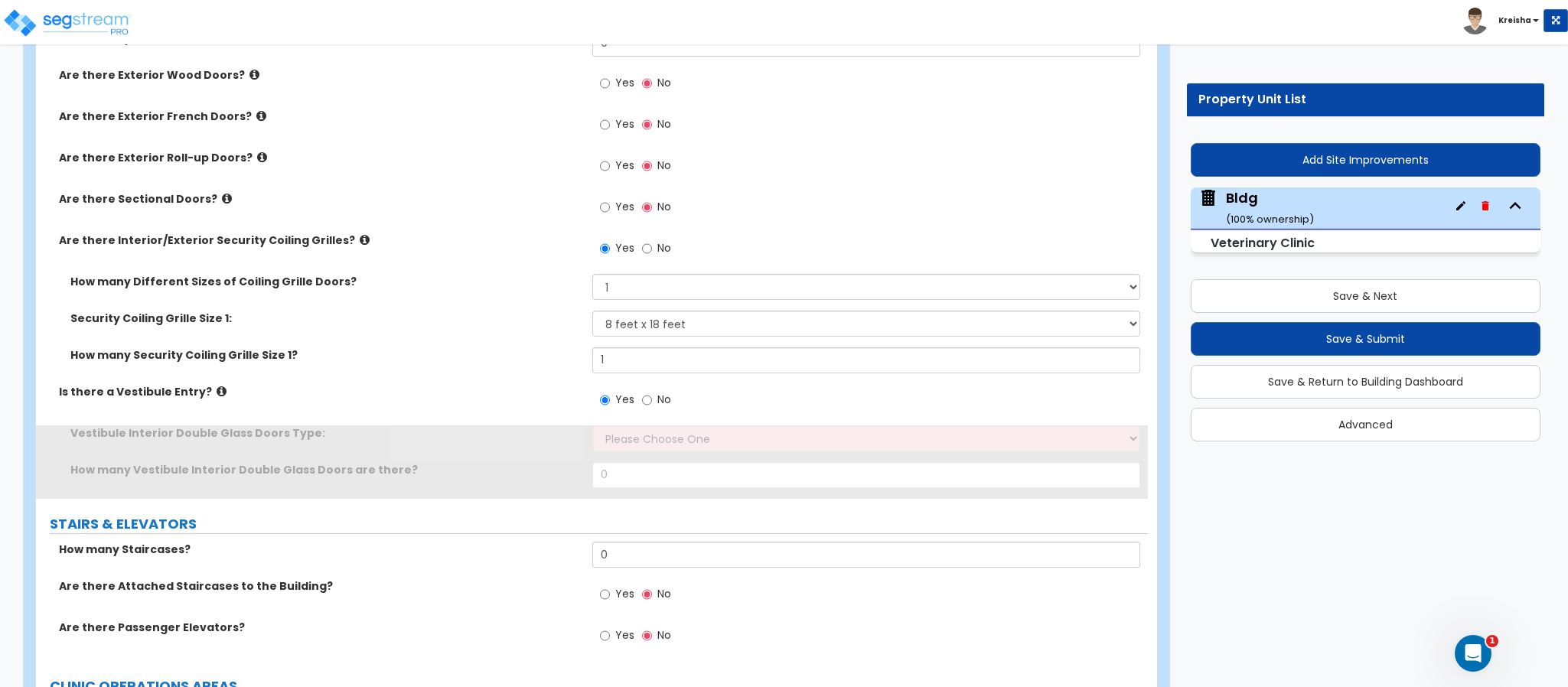
click at [663, 405] on span "No" at bounding box center [664, 399] width 14 height 15
click at [652, 405] on input "No" at bounding box center [647, 400] width 10 height 17
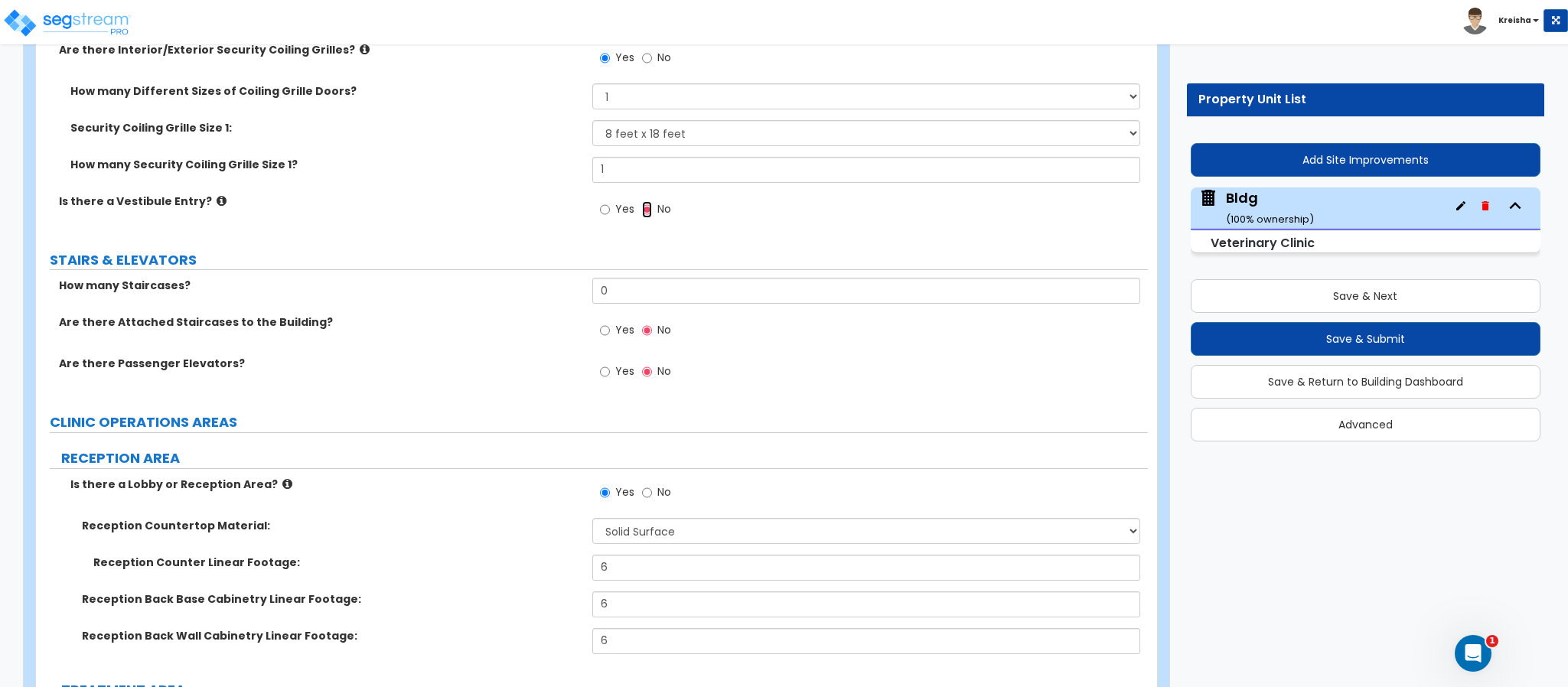
scroll to position [3292, 0]
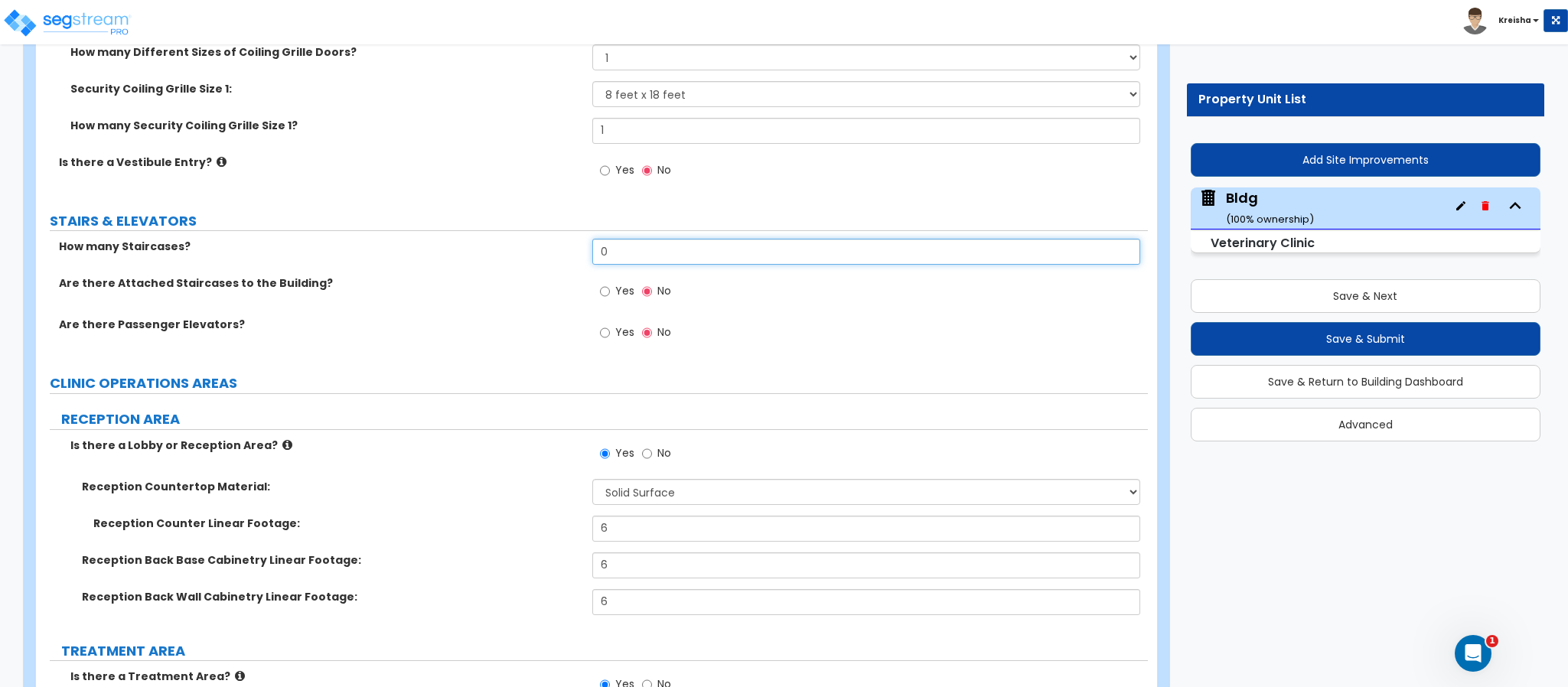
click at [639, 244] on input "0" at bounding box center [867, 251] width 549 height 26
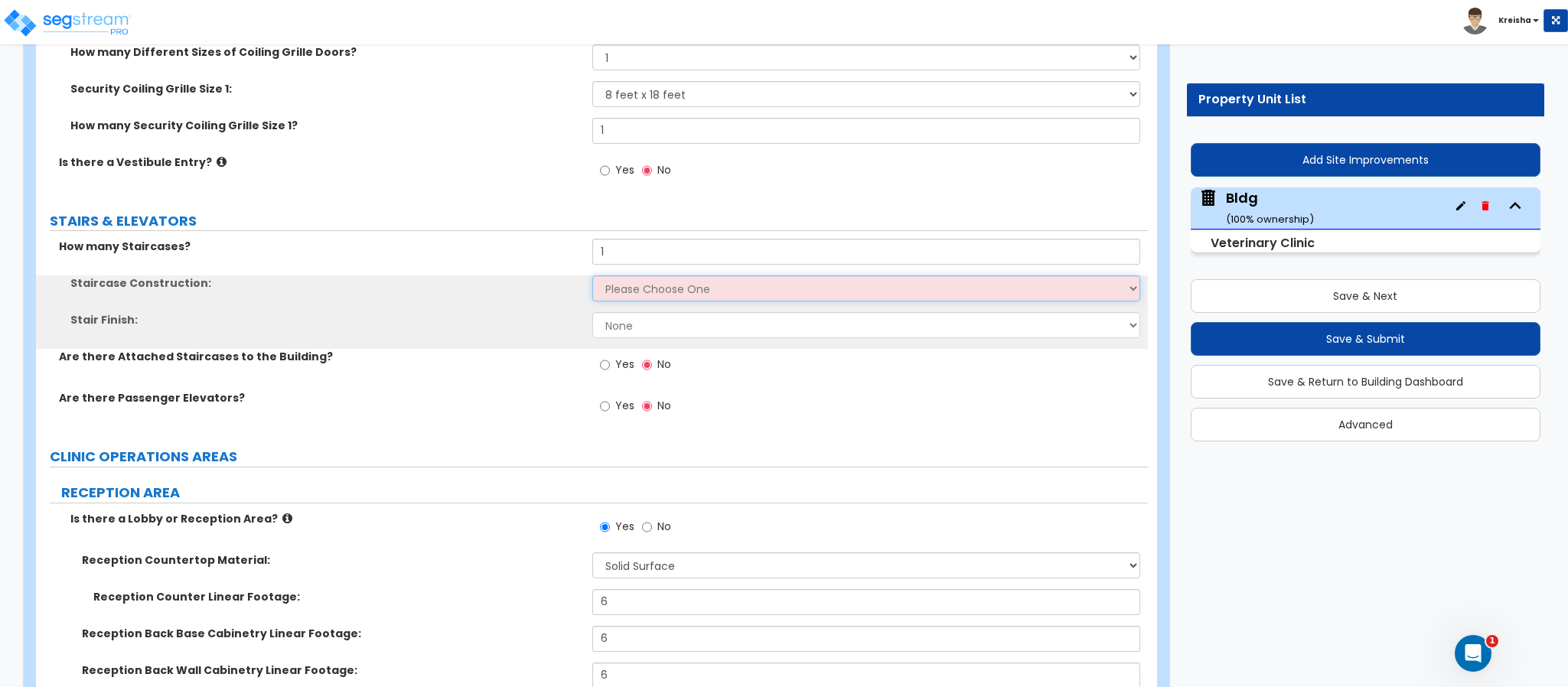
click at [626, 285] on select "Please Choose One Concrete Steel Wood Please Choose For Me" at bounding box center [867, 288] width 549 height 26
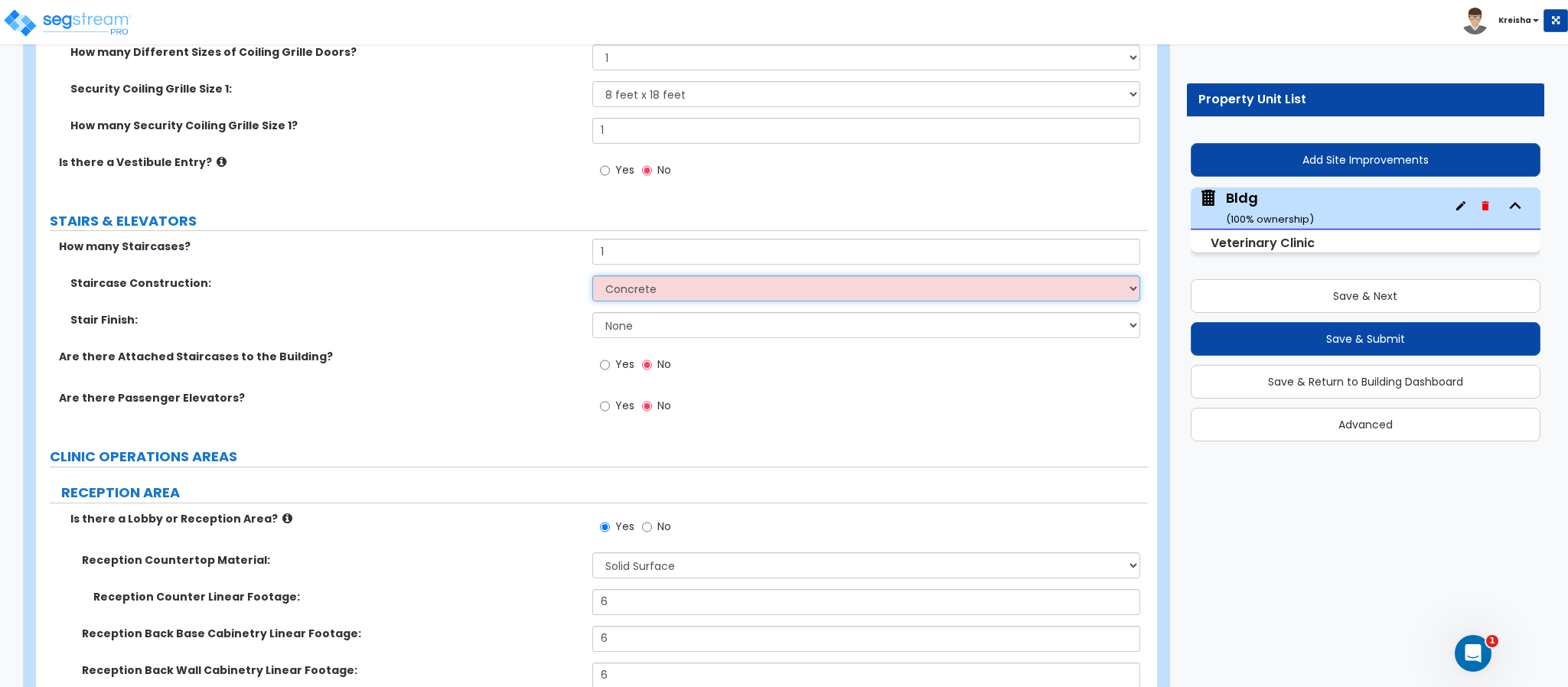
click at [592, 278] on select "Please Choose One Concrete Steel Wood Please Choose For Me" at bounding box center [867, 288] width 549 height 26
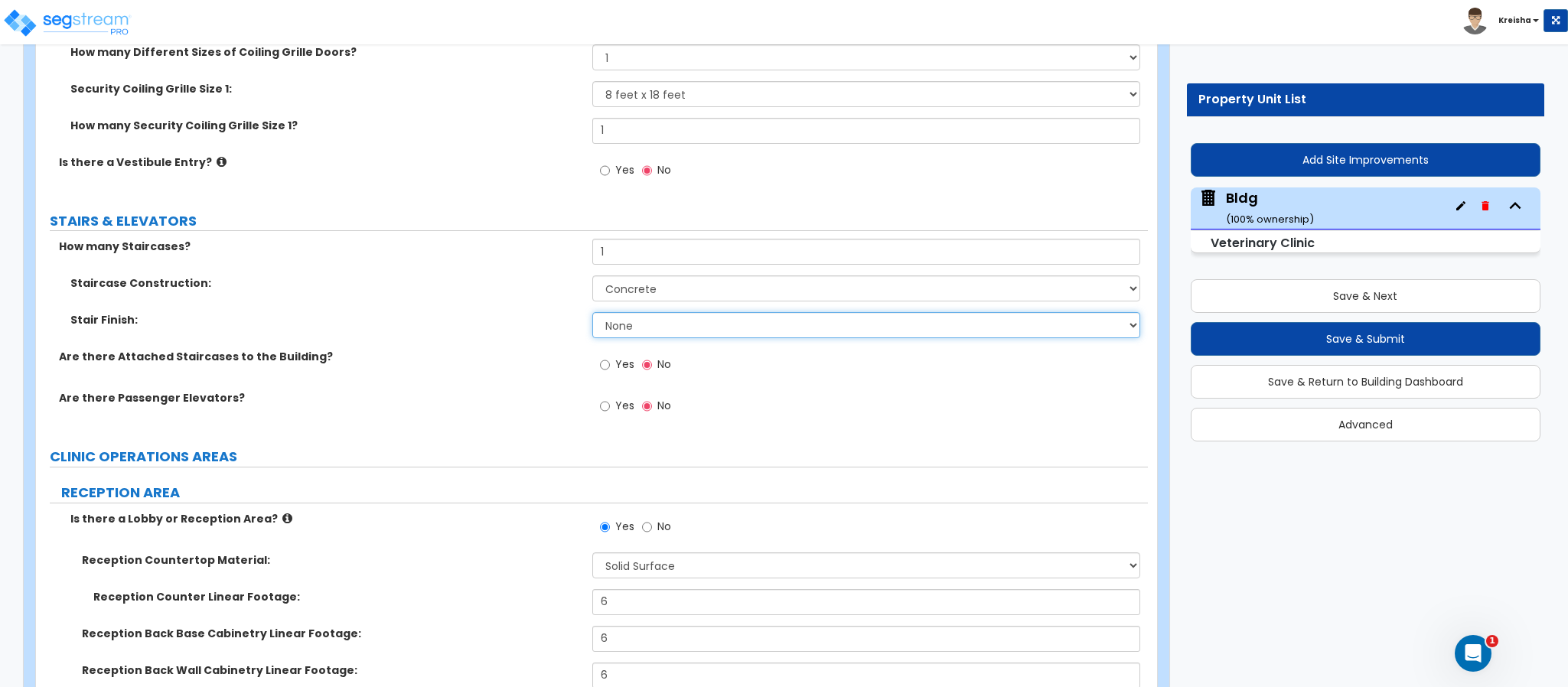
click at [627, 325] on select "None Tile Wood Laminate VCT Sheet Carpet Sheet Vinyl Carpet Tile" at bounding box center [867, 325] width 549 height 26
click at [592, 314] on select "None Tile Wood Laminate VCT Sheet Carpet Sheet Vinyl Carpet Tile" at bounding box center [867, 325] width 549 height 26
click at [625, 369] on span "Yes" at bounding box center [625, 364] width 19 height 15
click at [610, 369] on input "Yes" at bounding box center [605, 365] width 10 height 17
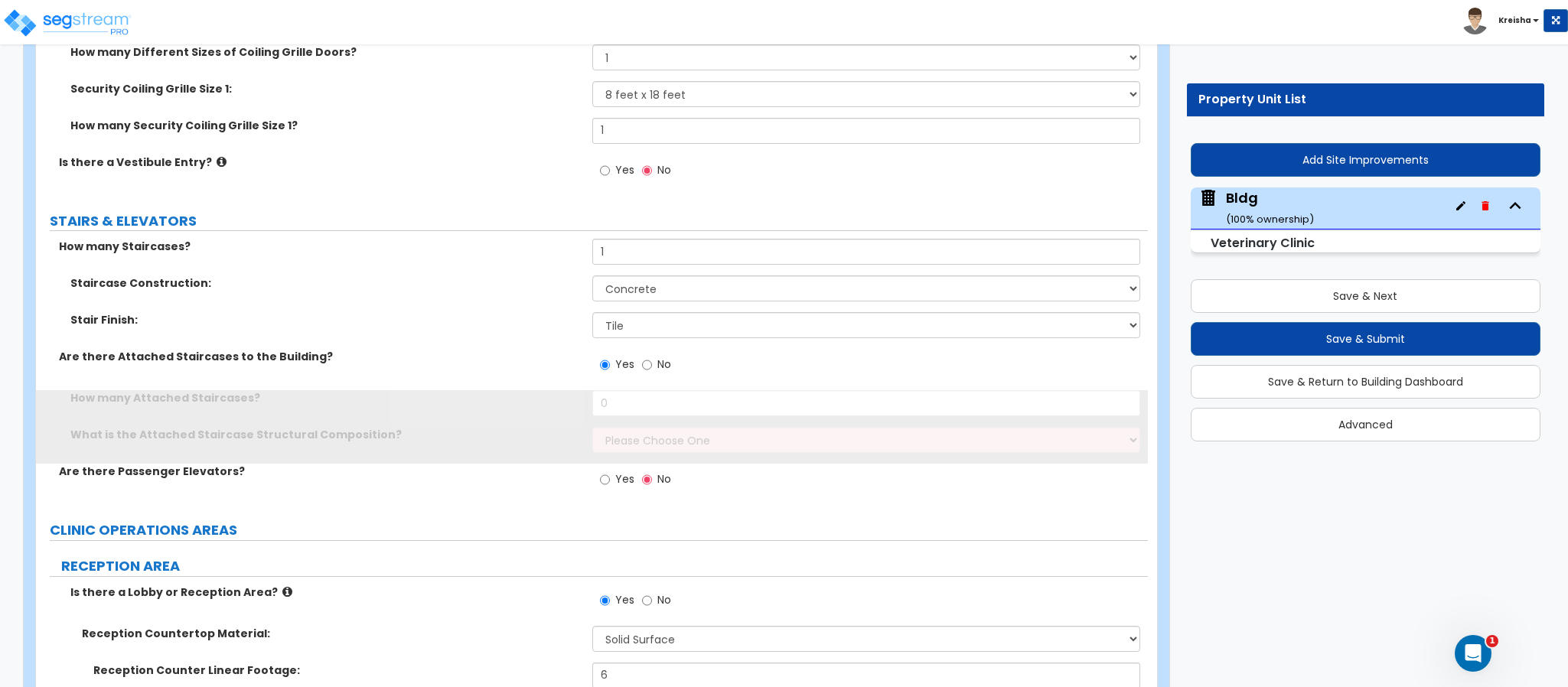
click at [652, 367] on label "No" at bounding box center [657, 366] width 29 height 26
click at [652, 367] on input "No" at bounding box center [647, 365] width 10 height 17
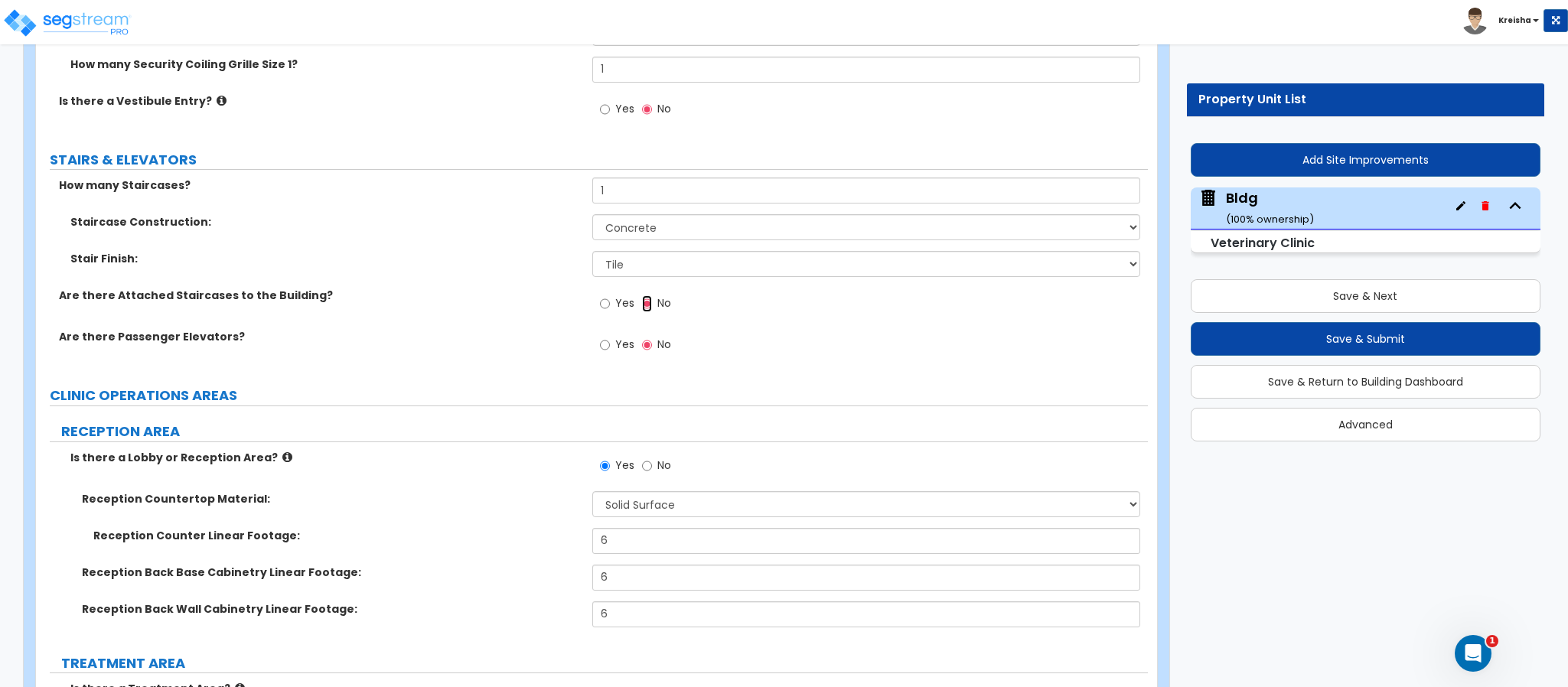
scroll to position [3370, 0]
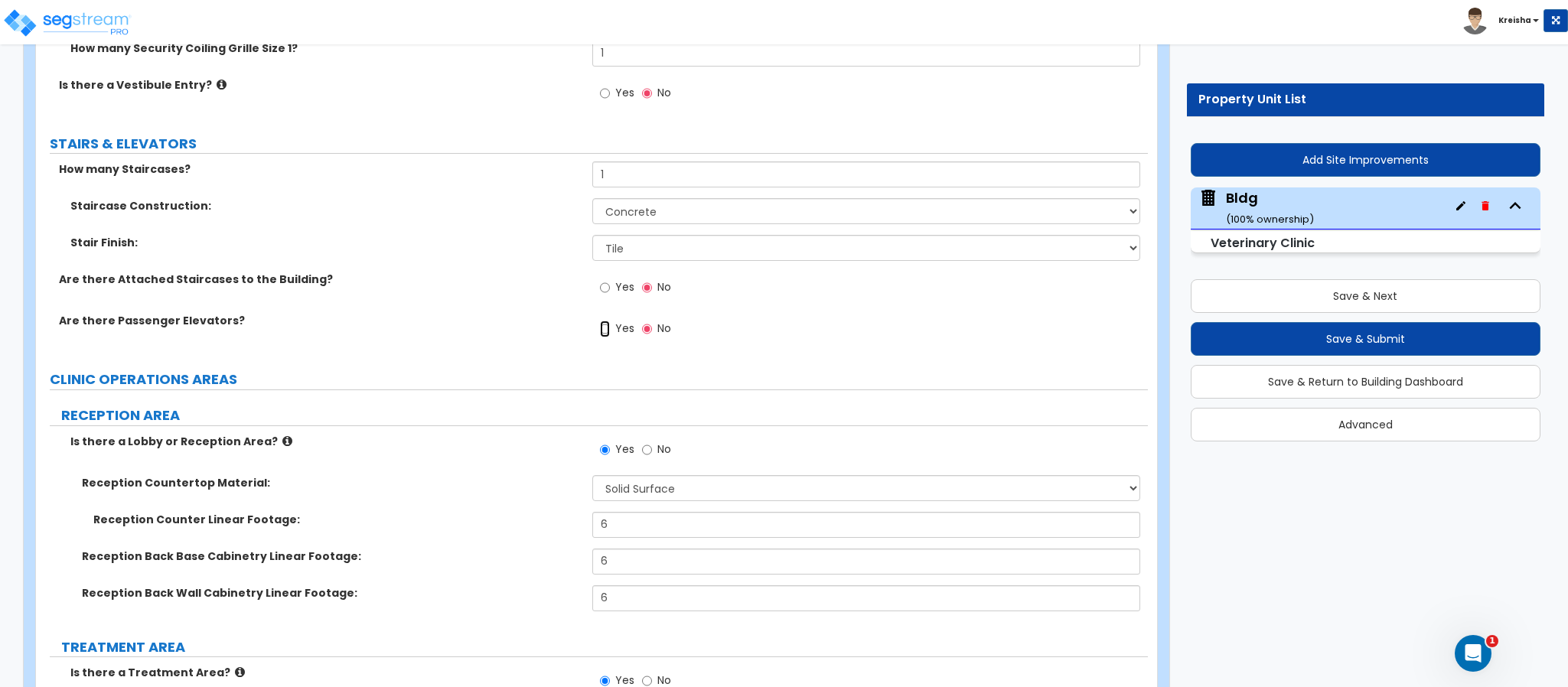
click at [606, 330] on input "Yes" at bounding box center [605, 329] width 10 height 17
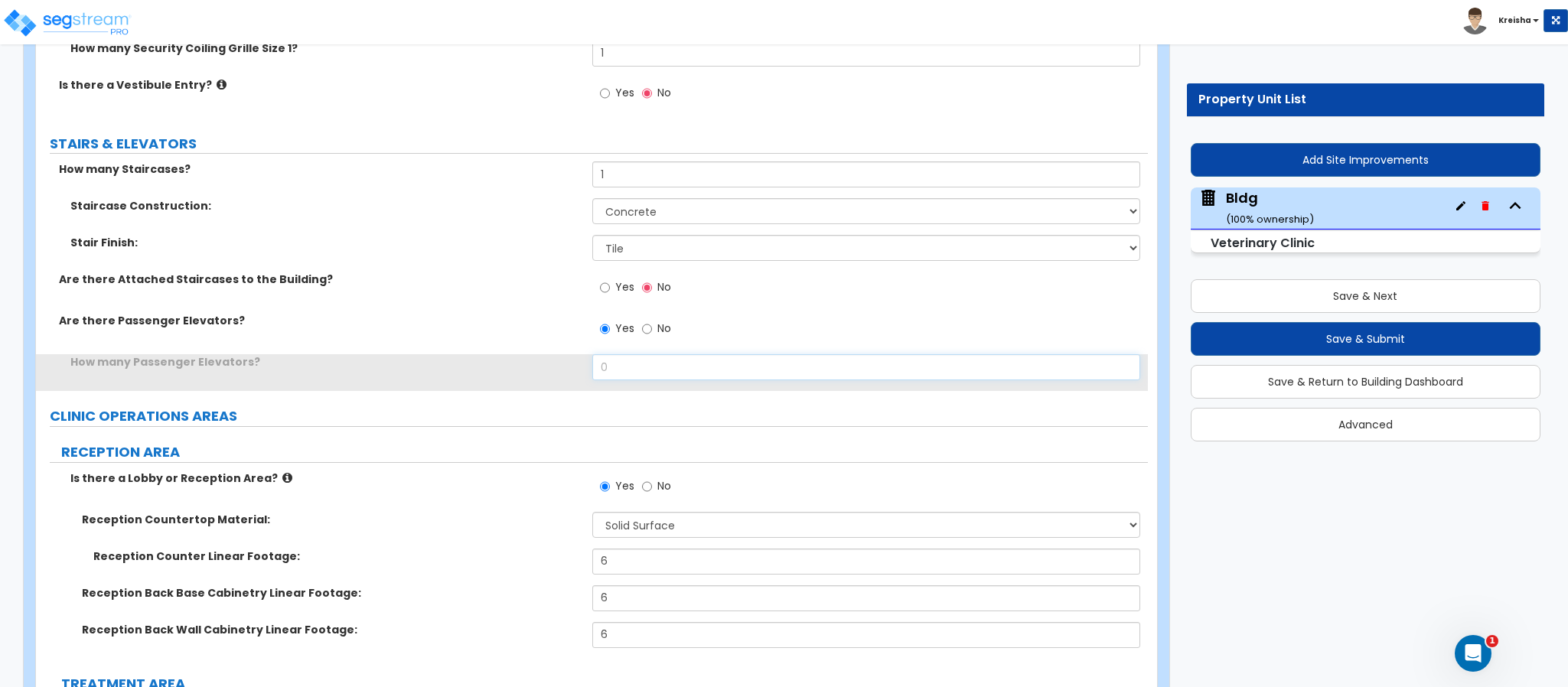
click at [609, 361] on input "0" at bounding box center [867, 367] width 549 height 26
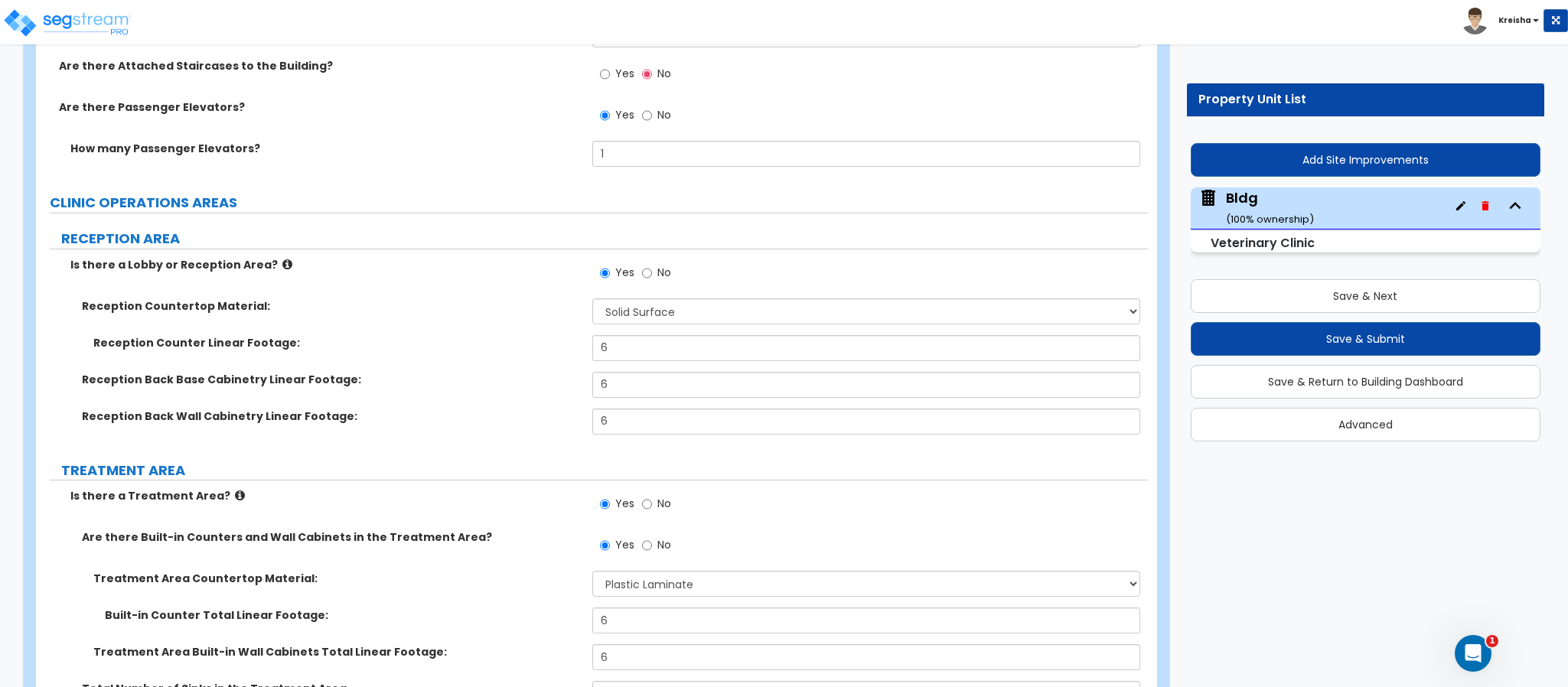
scroll to position [3675, 0]
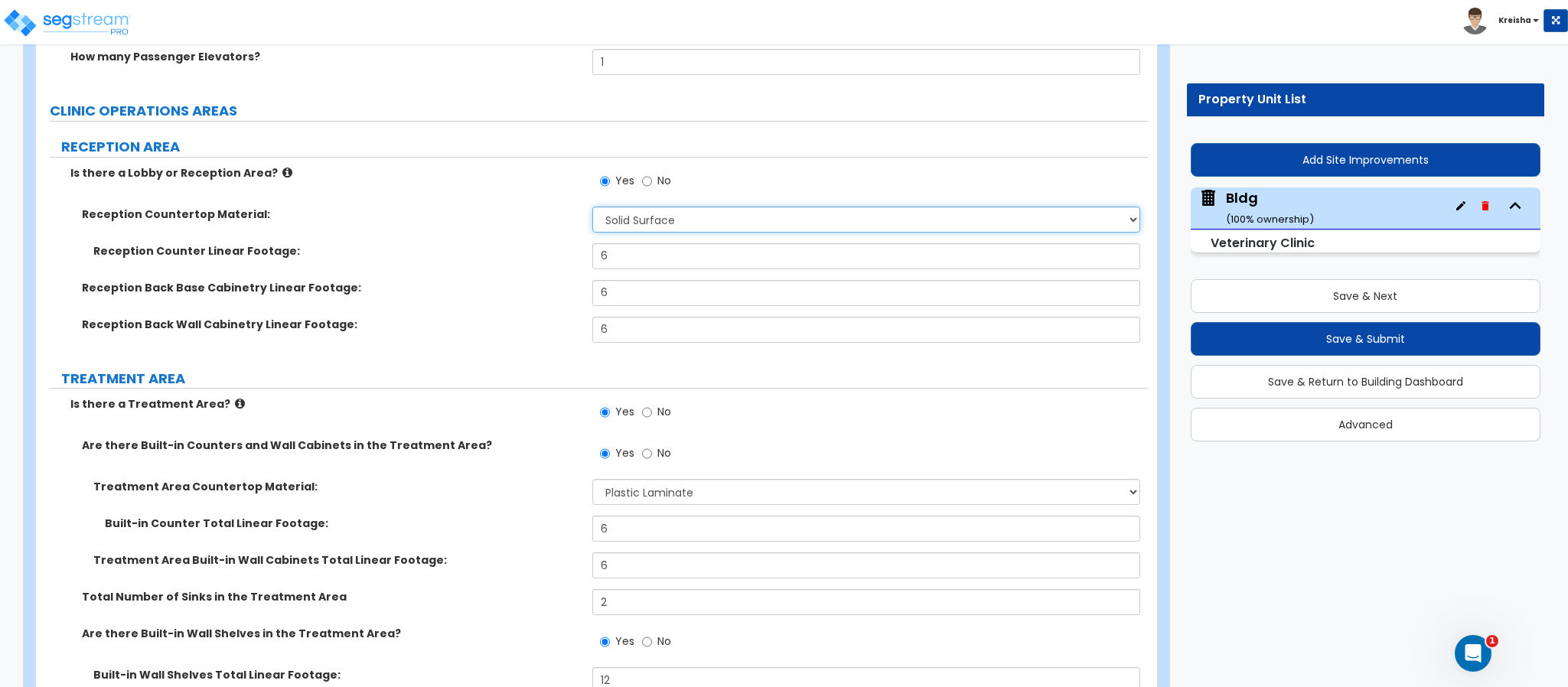
click at [620, 230] on select "None Plastic Laminate Solid Surface Stone Quartz Marble Tile Wood Stainless Ste…" at bounding box center [867, 219] width 549 height 26
click at [592, 210] on select "None Plastic Laminate Solid Surface Stone Quartz Marble Tile Wood Stainless Ste…" at bounding box center [867, 219] width 549 height 26
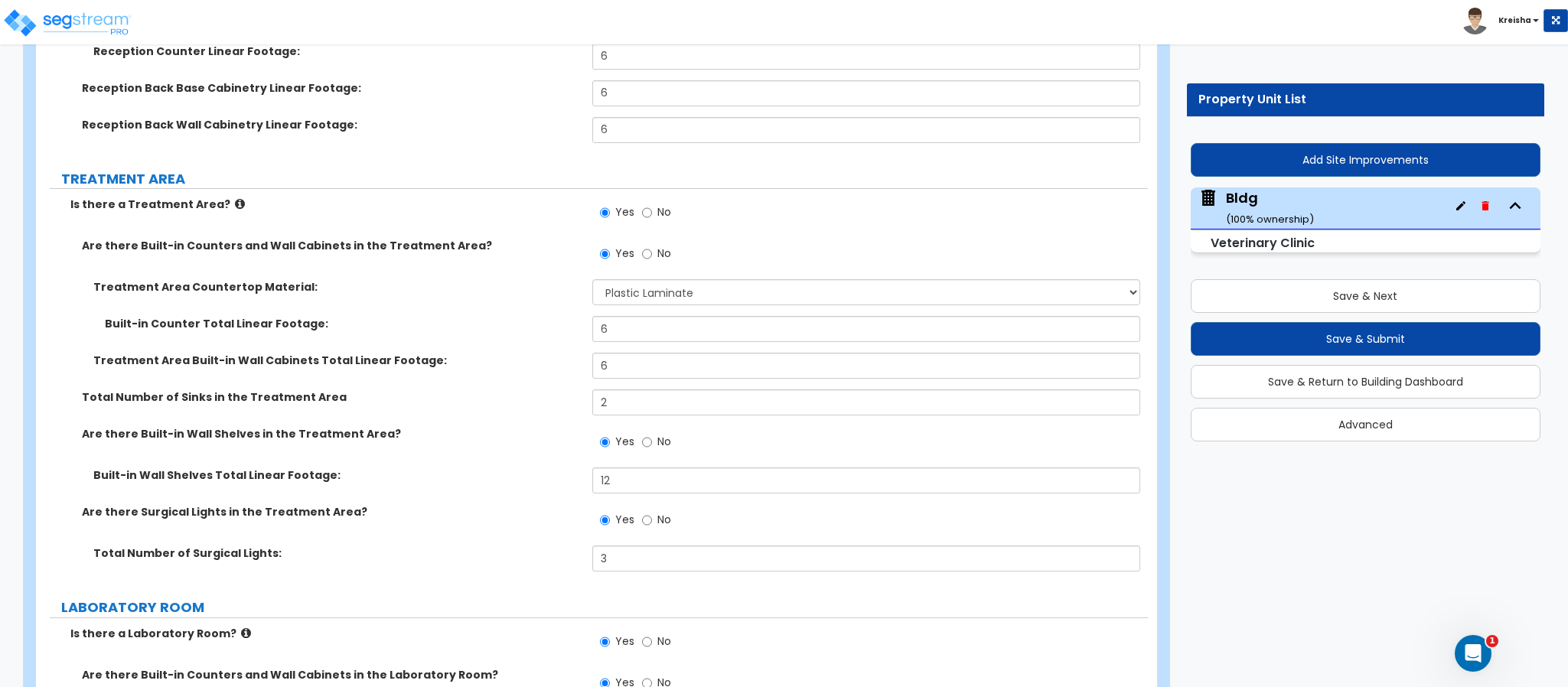
scroll to position [3904, 0]
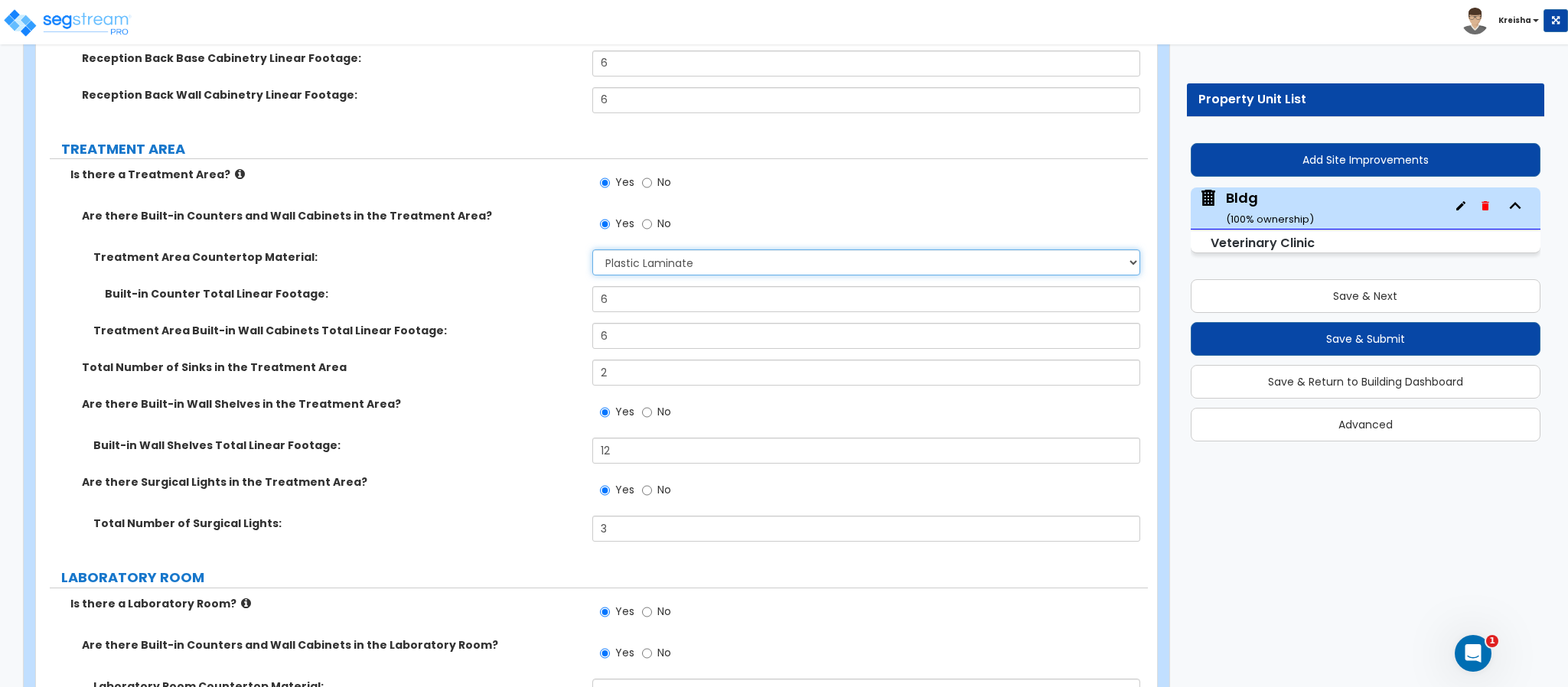
click at [624, 264] on select "None Plastic Laminate Solid Surface Stone Quartz Marble Tile Wood Stainless Ste…" at bounding box center [867, 263] width 549 height 26
click at [592, 253] on select "None Plastic Laminate Solid Surface Stone Quartz Marble Tile Wood Stainless Ste…" at bounding box center [867, 263] width 549 height 26
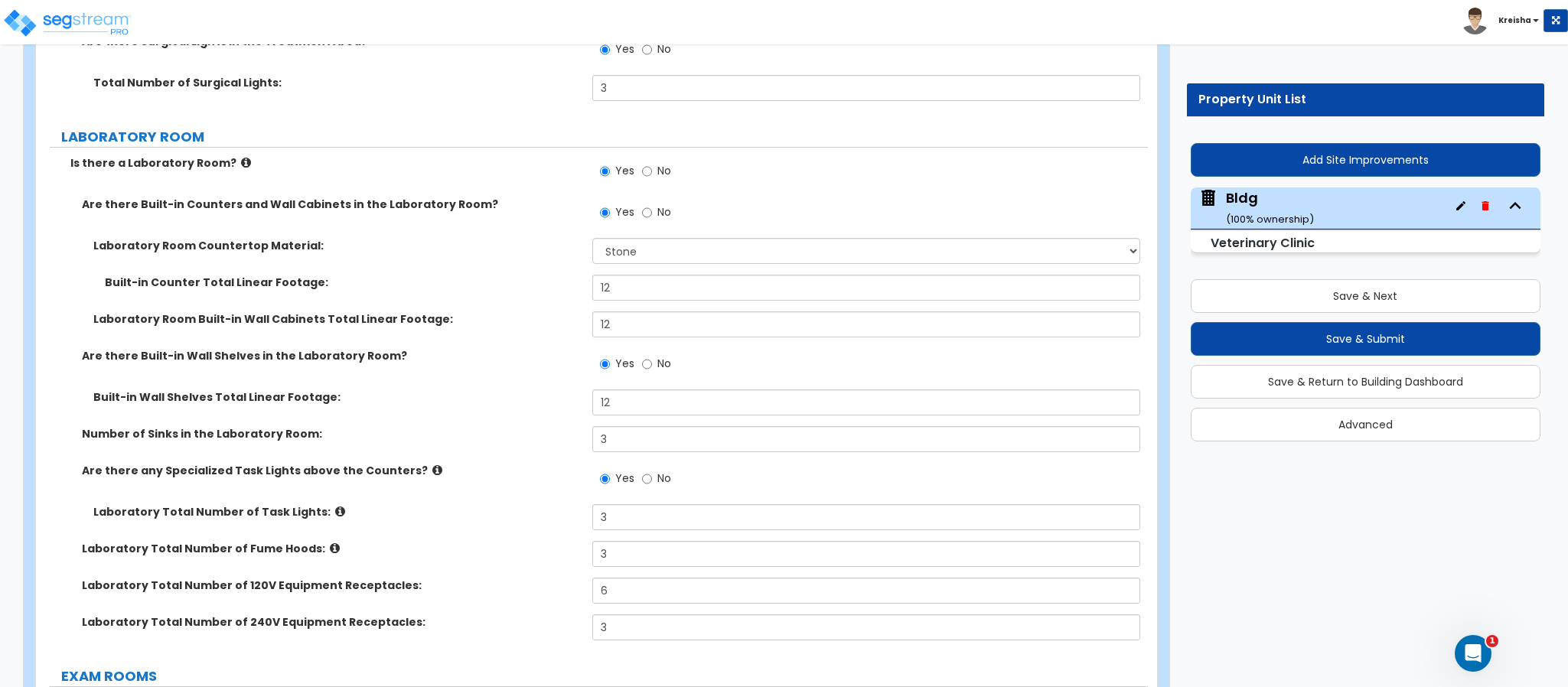
scroll to position [4364, 0]
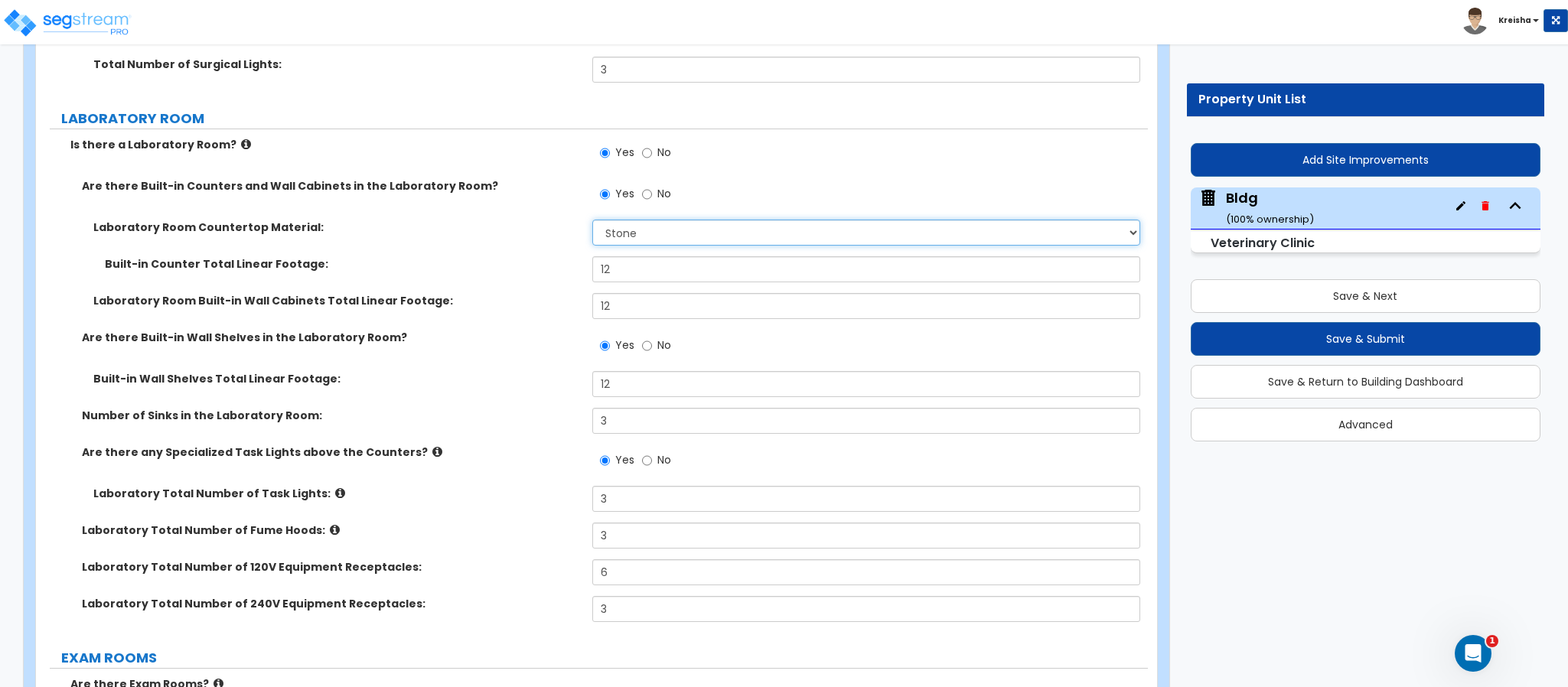
click at [618, 237] on select "None Plastic Laminate Solid Surface Stone Quartz Marble Tile Wood Stainless Ste…" at bounding box center [867, 232] width 549 height 26
click at [592, 223] on select "None Plastic Laminate Solid Surface Stone Quartz Marble Tile Wood Stainless Ste…" at bounding box center [867, 232] width 549 height 26
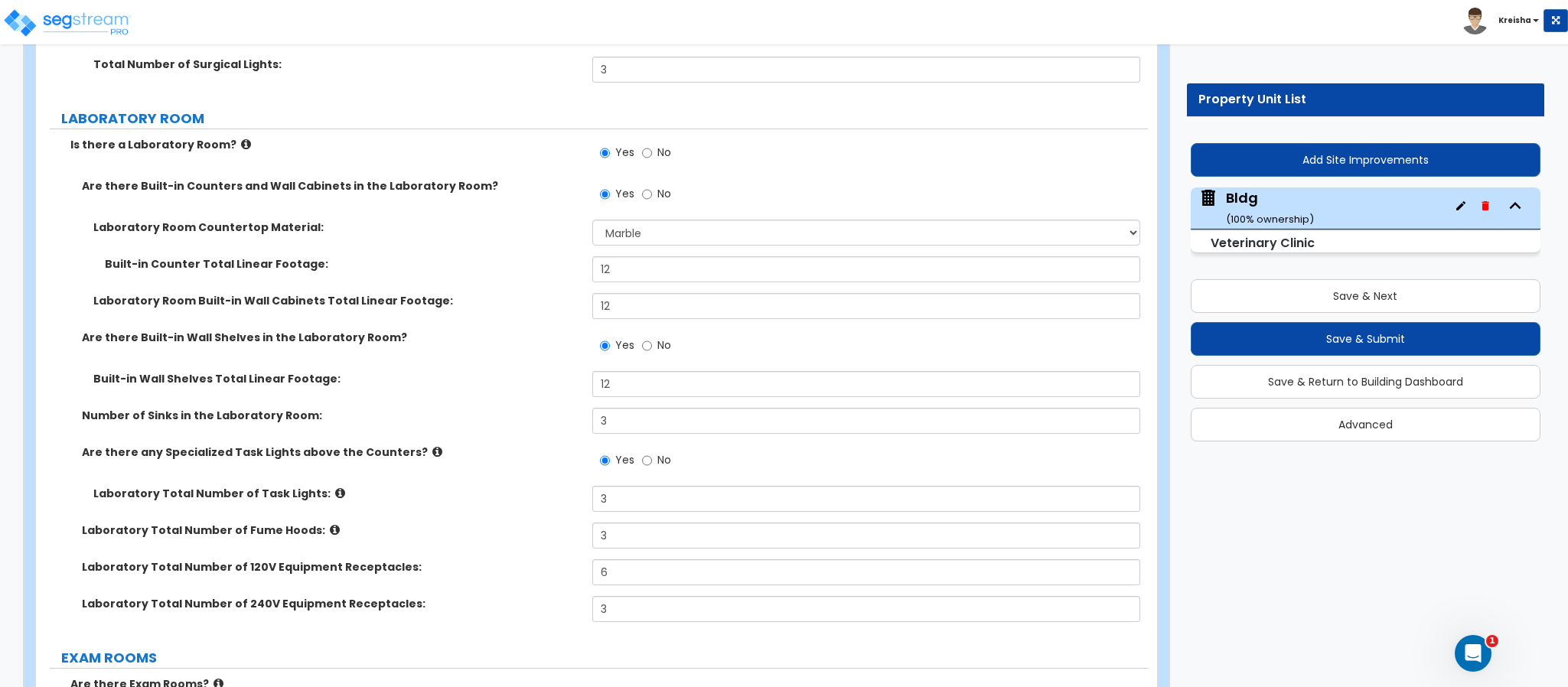
click at [561, 356] on div "Are there Built-in Wall Shelves in the Laboratory Room? Yes No" at bounding box center [591, 350] width 1112 height 41
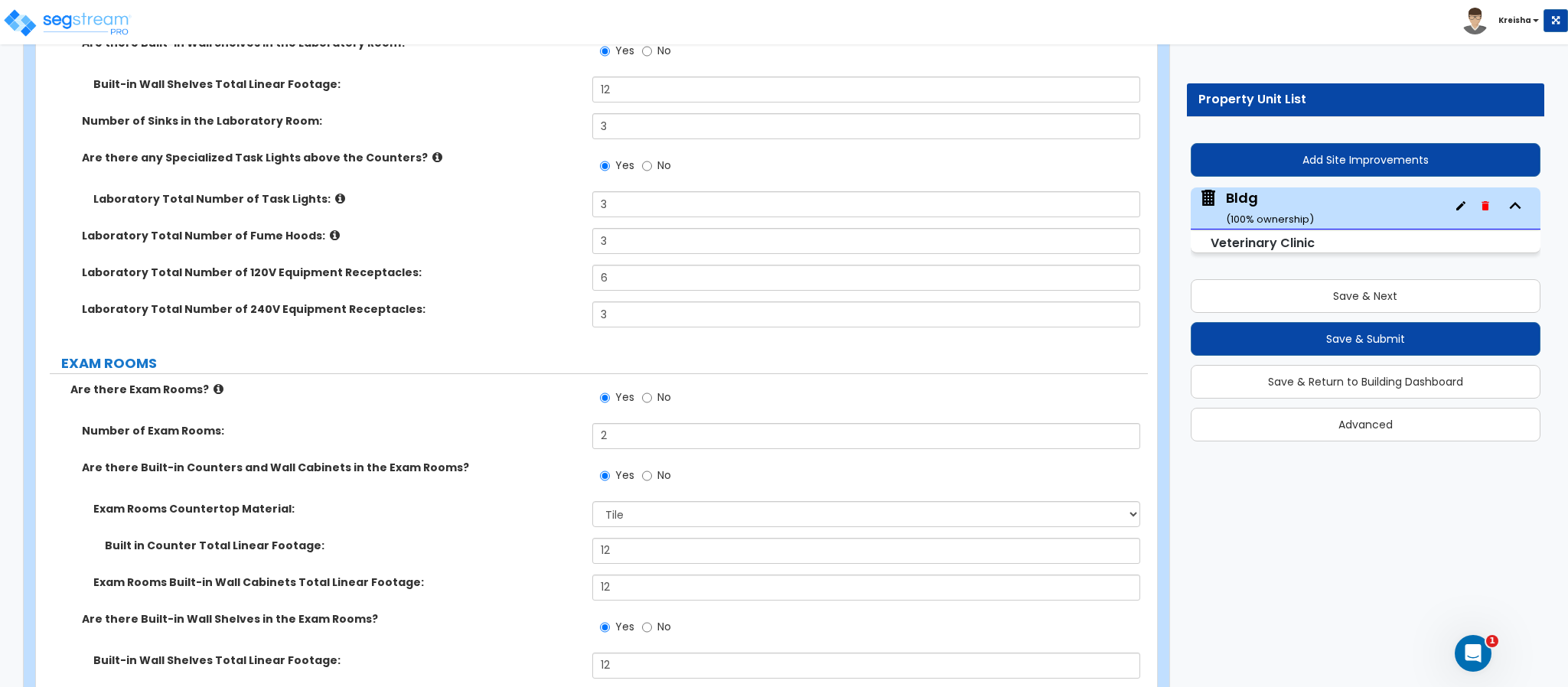
scroll to position [4823, 0]
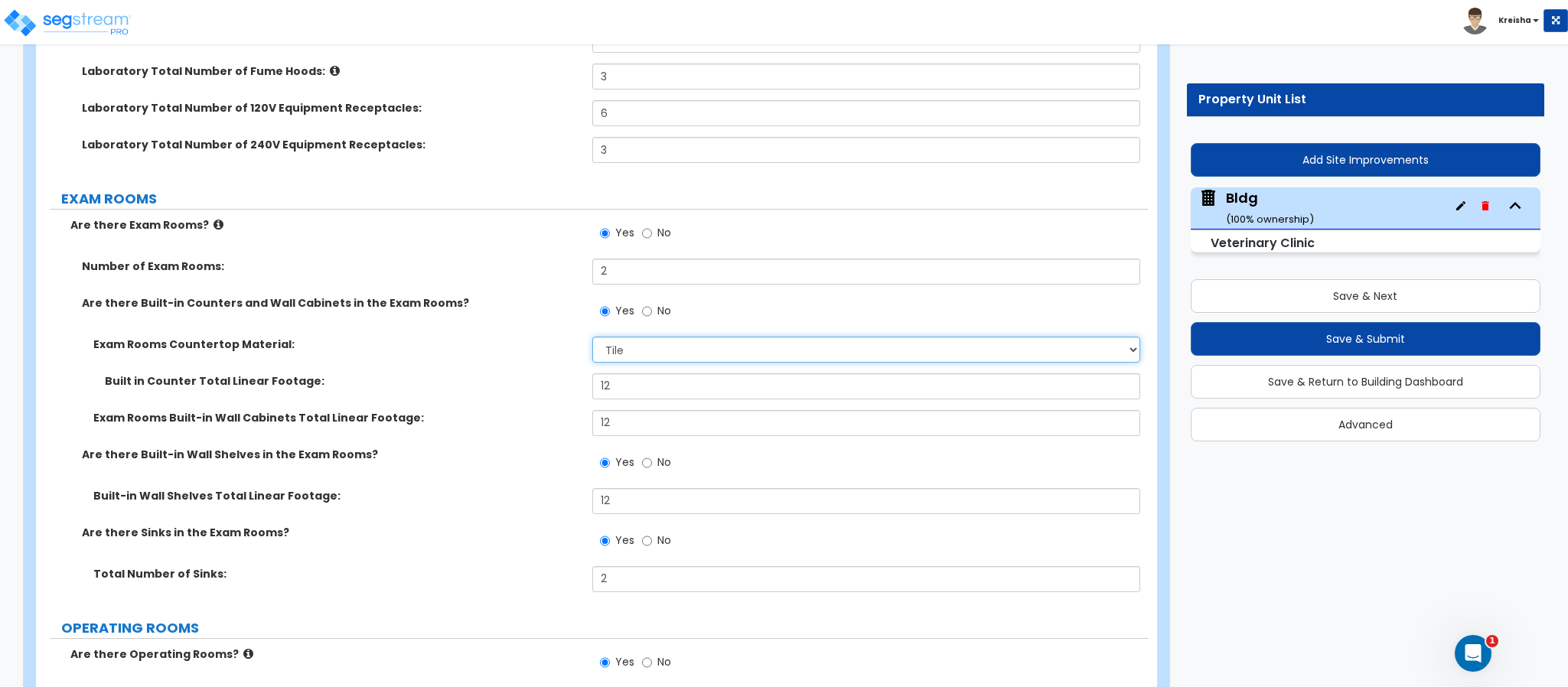
click at [598, 347] on select "None Plastic Laminate Solid Surface Stone Quartz Marble Tile Wood Stainless Ste…" at bounding box center [867, 349] width 549 height 26
click at [592, 340] on select "None Plastic Laminate Solid Surface Stone Quartz Marble Tile Wood Stainless Ste…" at bounding box center [867, 349] width 549 height 26
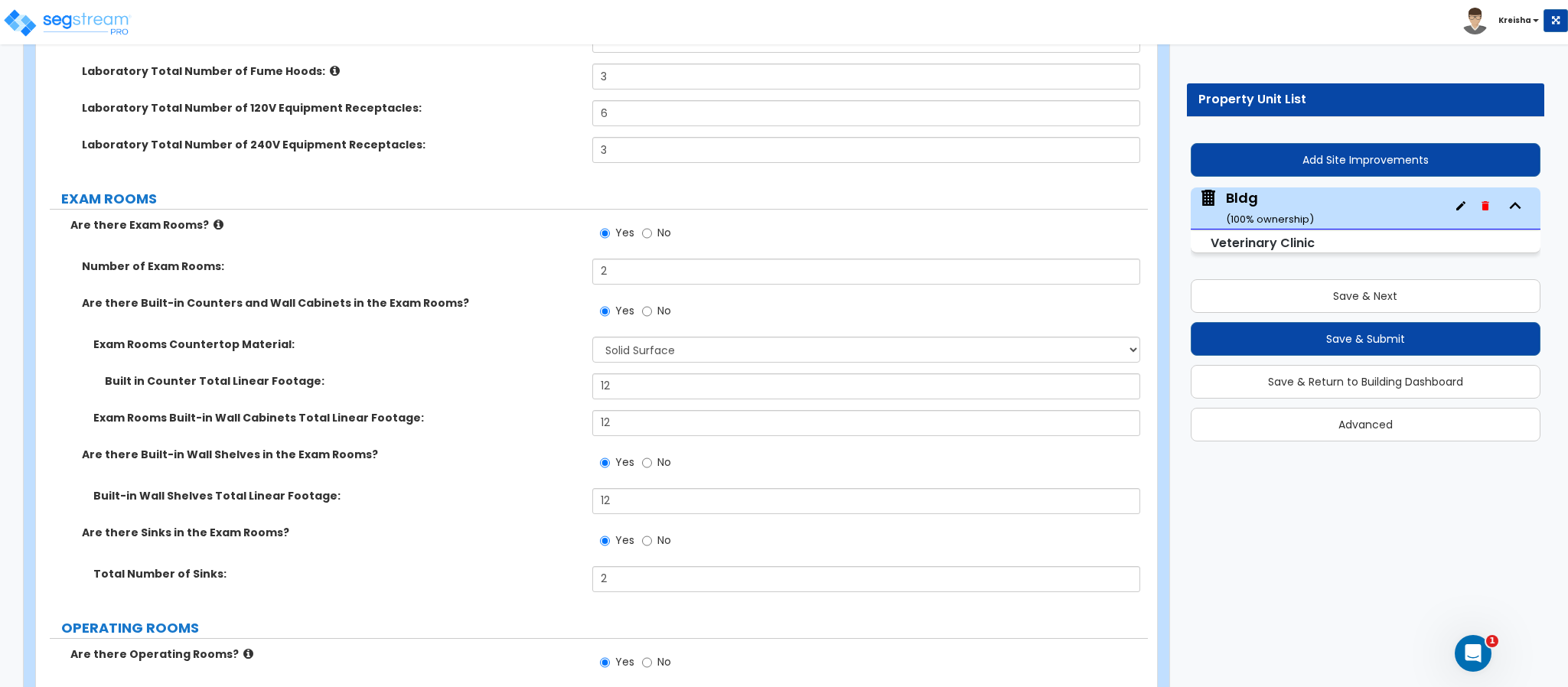
click at [504, 396] on div "Built in Counter Total Linear Footage: 12" at bounding box center [591, 392] width 1112 height 37
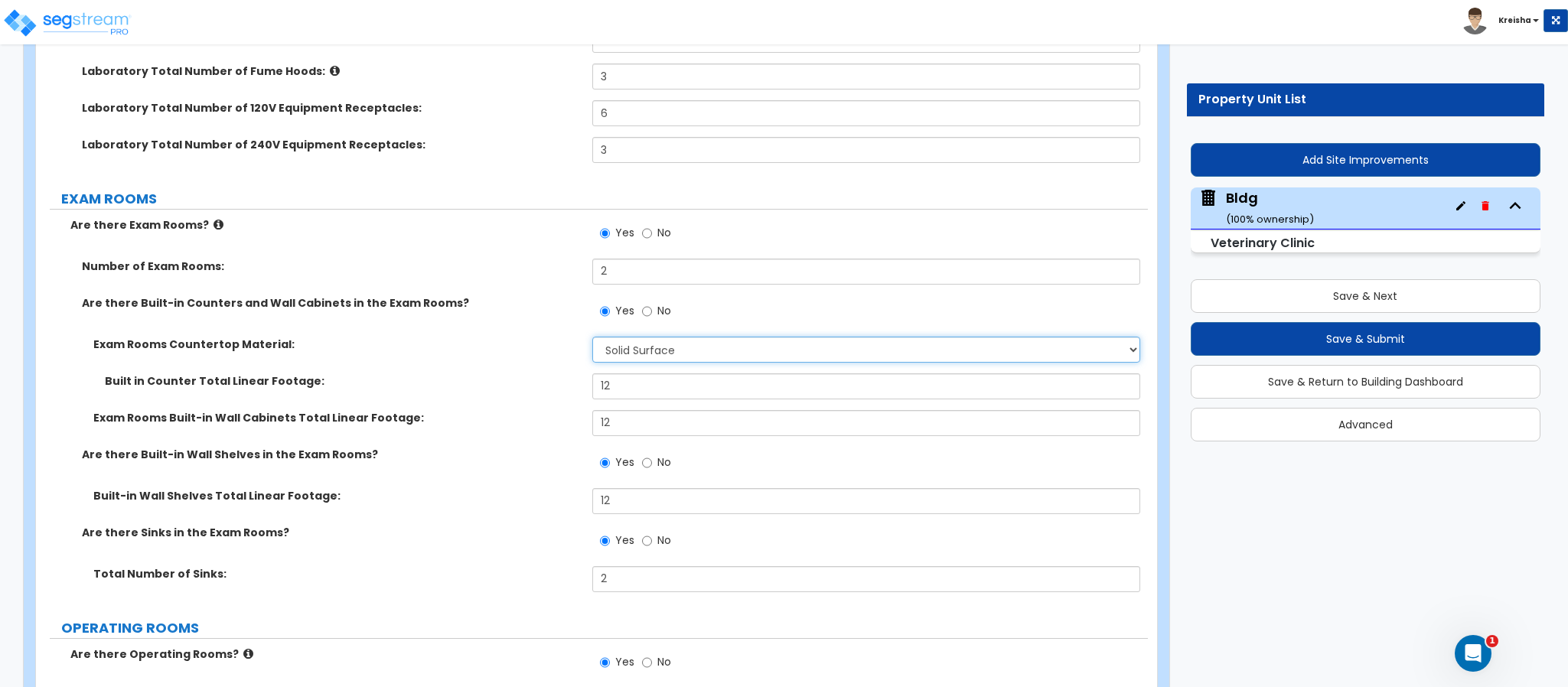
click at [598, 353] on select "None Plastic Laminate Solid Surface Stone Quartz Marble Tile Wood Stainless Ste…" at bounding box center [867, 349] width 549 height 26
click at [592, 340] on select "None Plastic Laminate Solid Surface Stone Quartz Marble Tile Wood Stainless Ste…" at bounding box center [867, 349] width 549 height 26
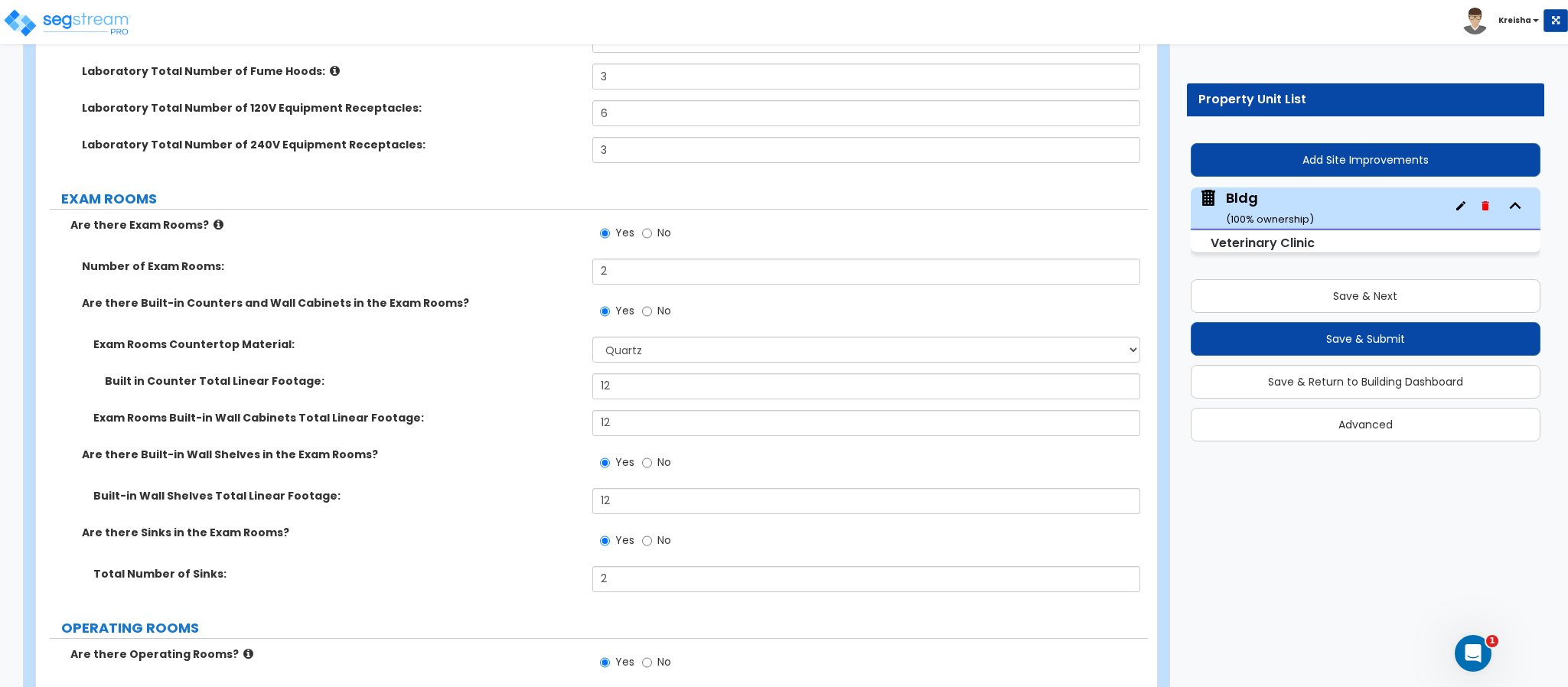
click at [527, 485] on div "Are there Built-in Wall Shelves in the Exam Rooms? Yes No" at bounding box center [591, 468] width 1112 height 41
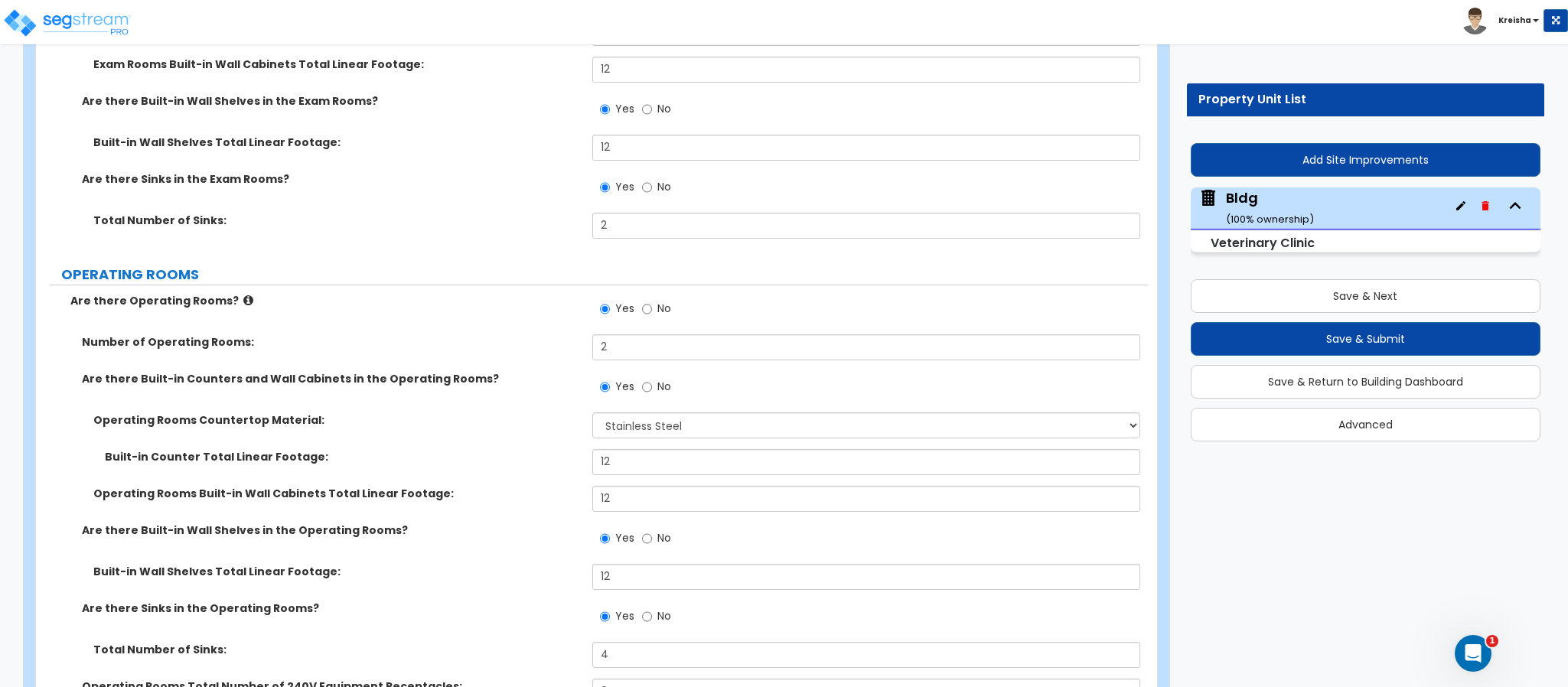
scroll to position [5281, 0]
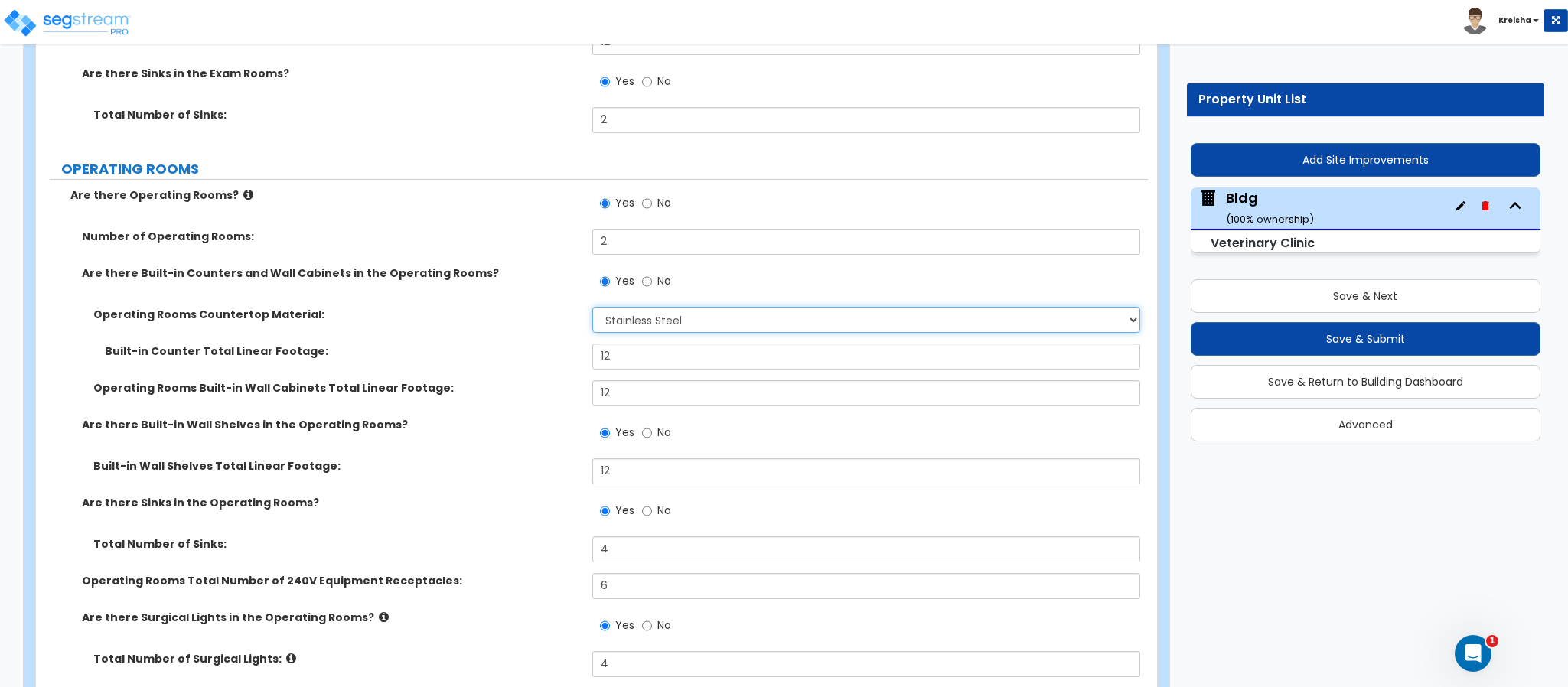
click at [637, 313] on select "None Plastic Laminate Solid Surface Stone Quartz Marble Tile Wood Stainless Ste…" at bounding box center [867, 320] width 549 height 26
click at [592, 310] on select "None Plastic Laminate Solid Surface Stone Quartz Marble Tile Wood Stainless Ste…" at bounding box center [867, 320] width 549 height 26
click at [521, 381] on div "Built-in Counter Total Linear Footage: 12" at bounding box center [591, 362] width 1112 height 37
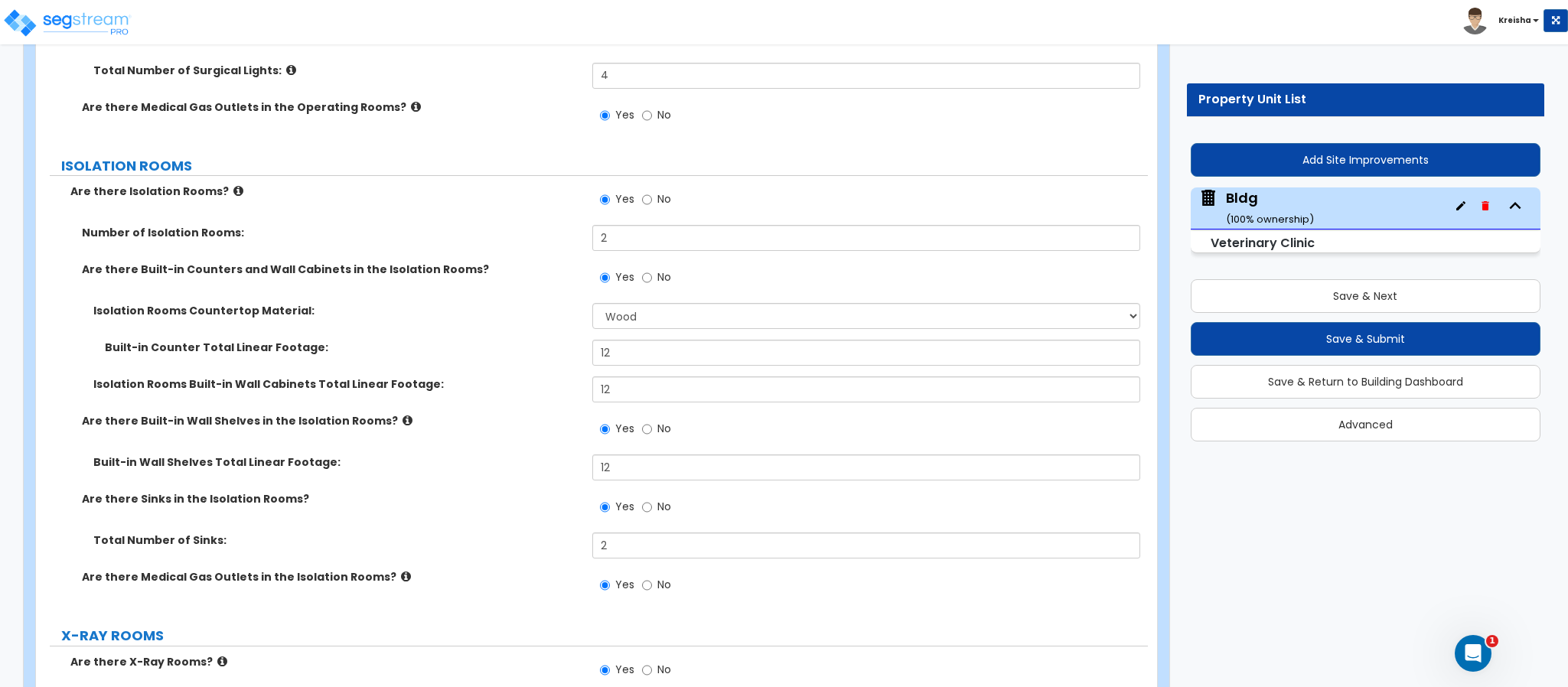
scroll to position [5894, 0]
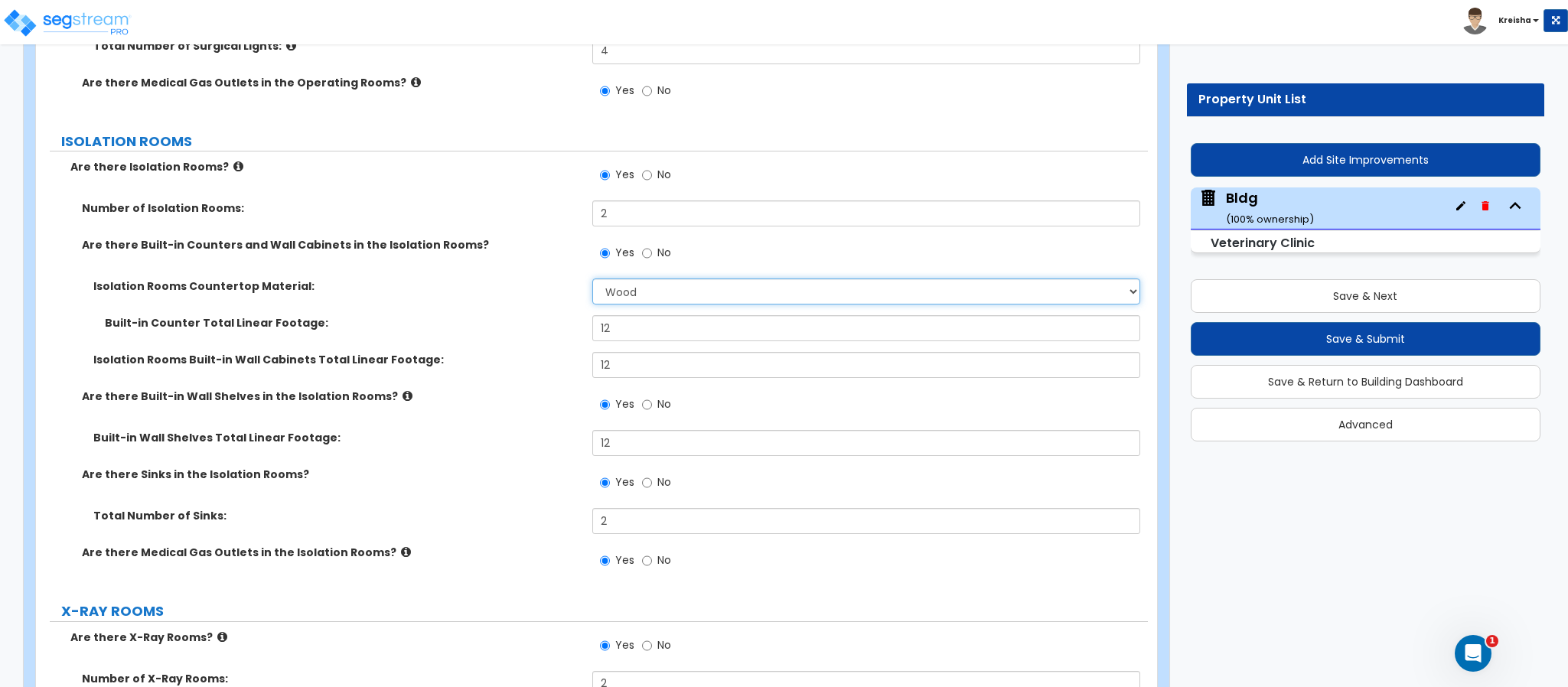
click at [621, 288] on select "None Plastic Laminate Solid Surface Stone Quartz Marble Tile Wood Stainless Ste…" at bounding box center [867, 291] width 549 height 26
click at [592, 282] on select "None Plastic Laminate Solid Surface Stone Quartz Marble Tile Wood Stainless Ste…" at bounding box center [867, 291] width 549 height 26
click at [533, 383] on div "Isolation Rooms Built-in Wall Cabinets Total Linear Footage: 12" at bounding box center [591, 370] width 1112 height 37
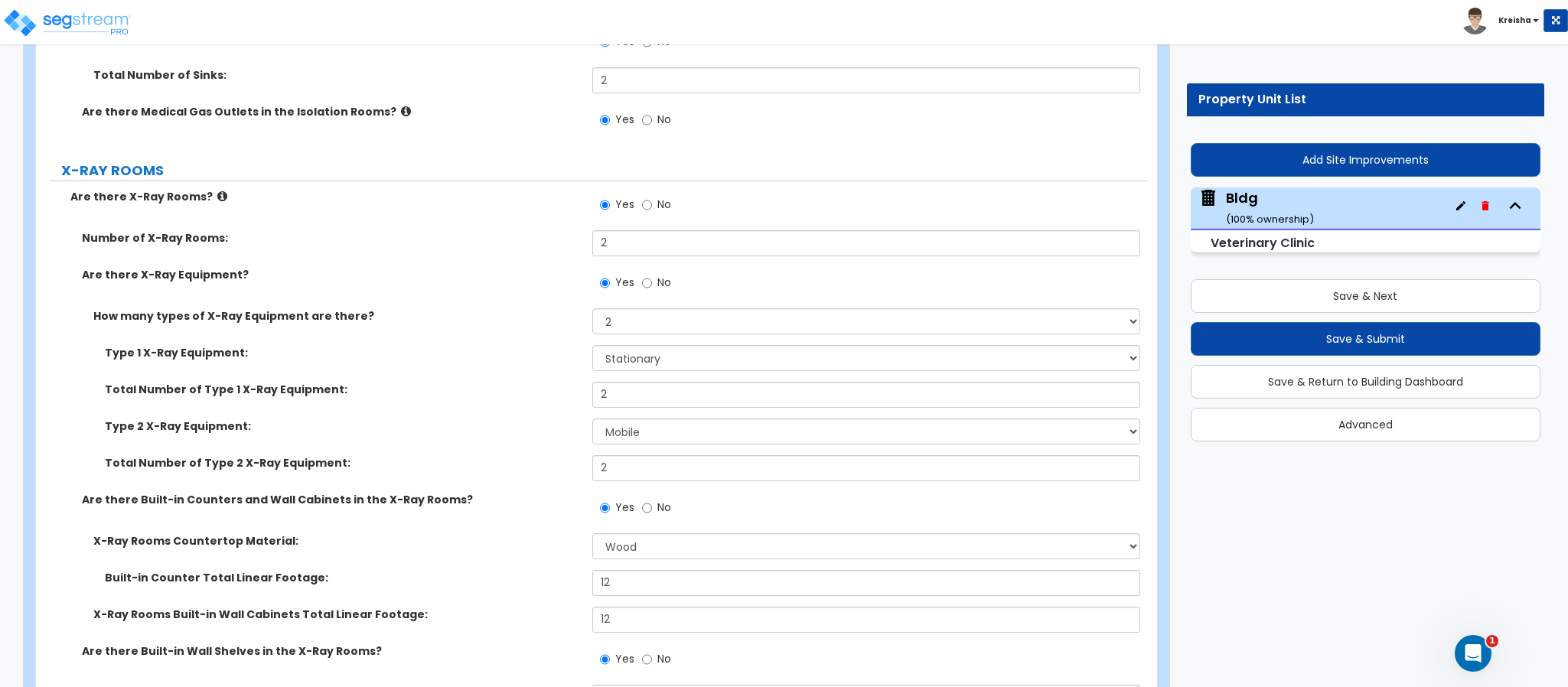
scroll to position [6354, 0]
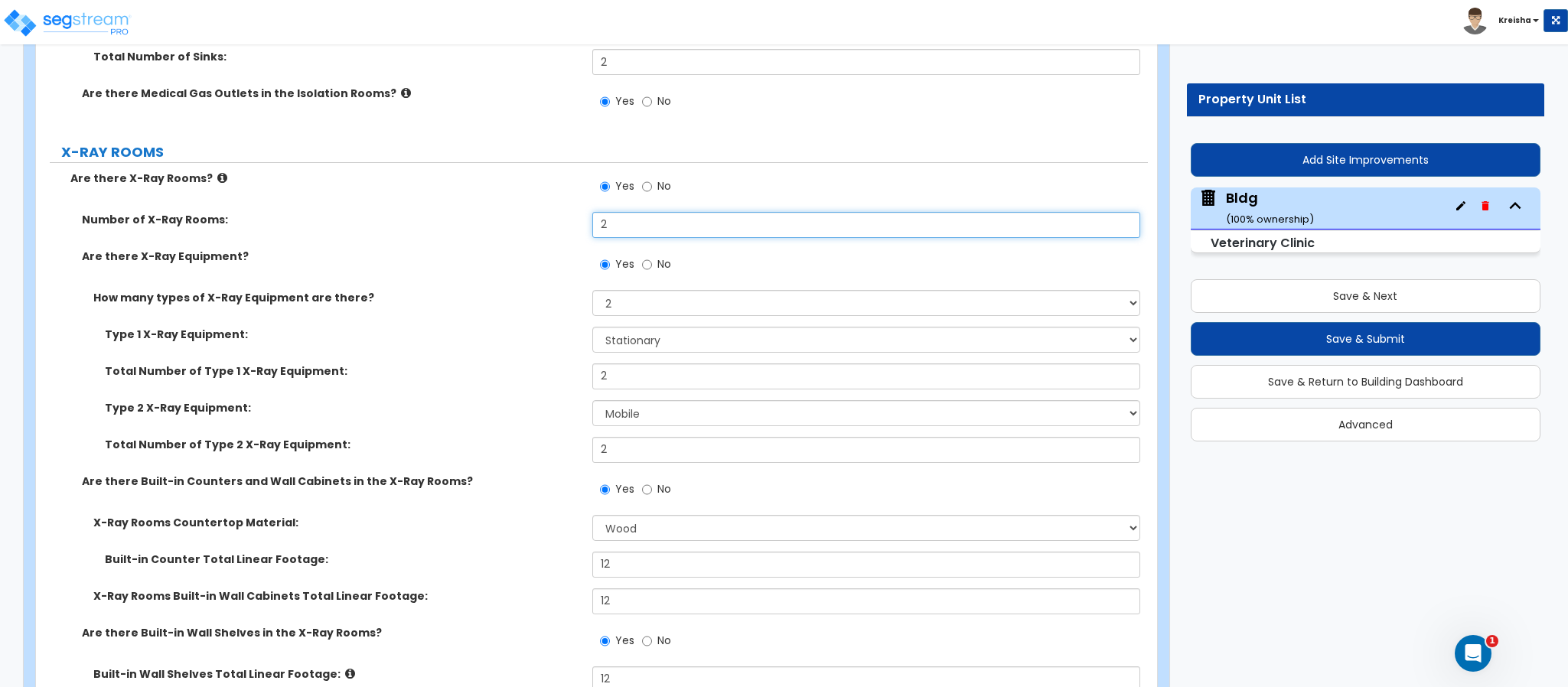
click at [563, 221] on div "Number of X-Ray Rooms: 2" at bounding box center [591, 231] width 1112 height 37
click at [537, 246] on div "Number of X-Ray Rooms: 1" at bounding box center [591, 231] width 1112 height 37
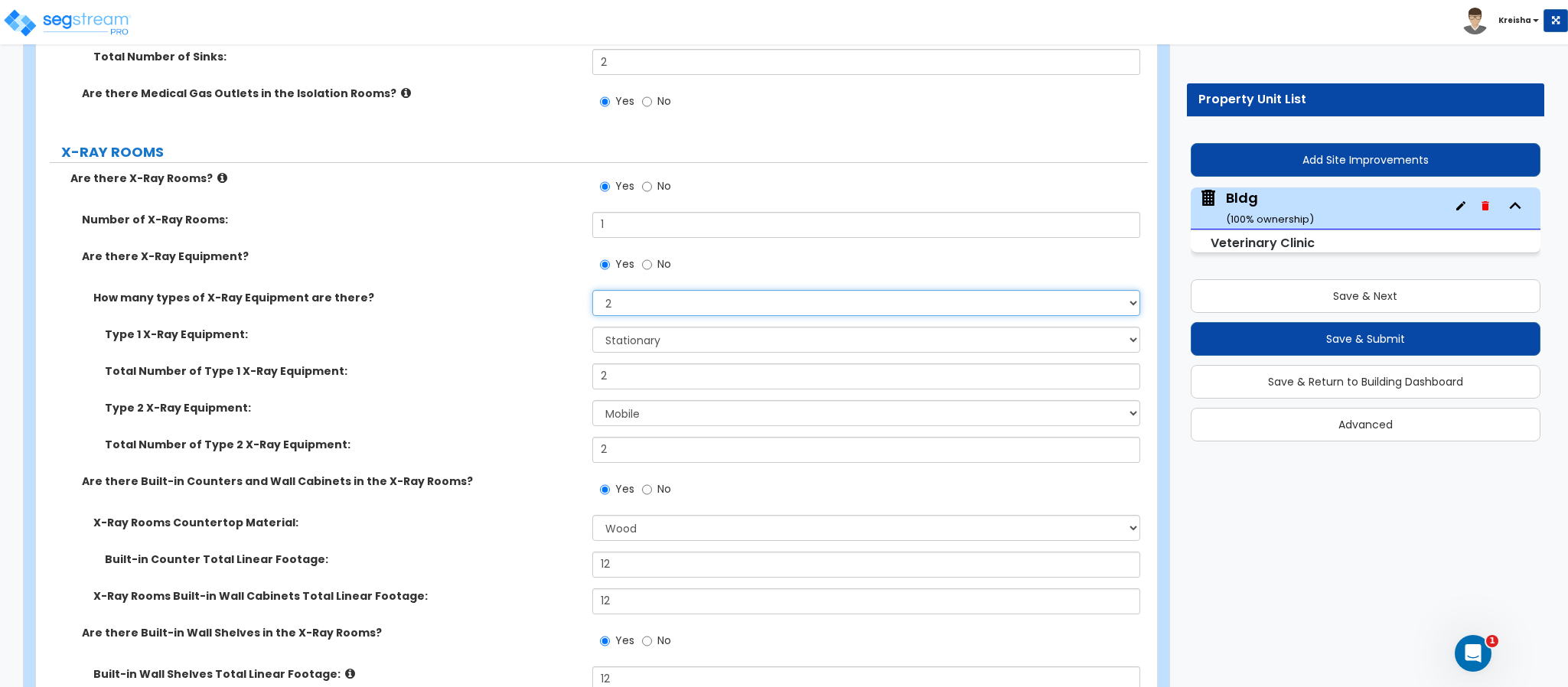
click at [605, 313] on select "Please Choose One 1 2" at bounding box center [867, 302] width 549 height 26
click at [592, 293] on select "Please Choose One 1 2" at bounding box center [867, 302] width 549 height 26
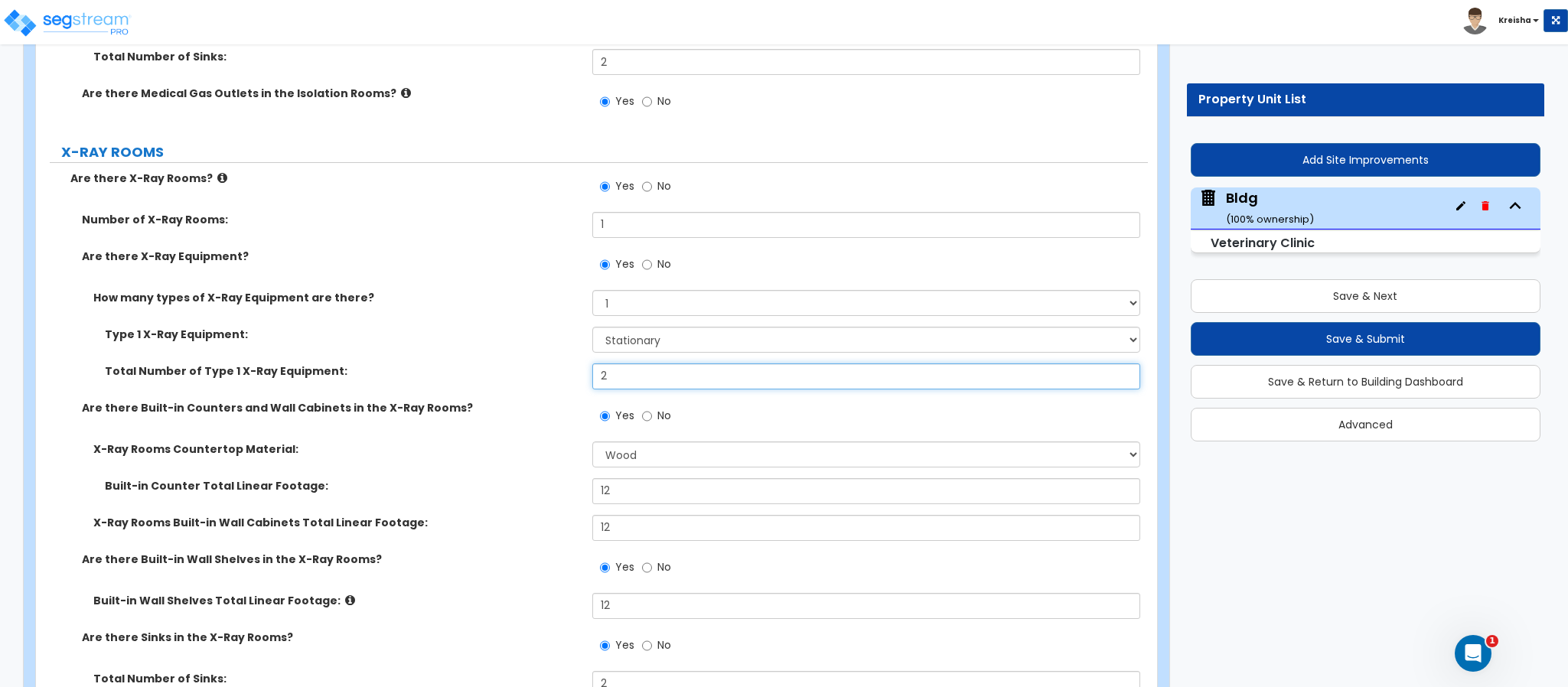
click at [647, 381] on input "2" at bounding box center [867, 376] width 549 height 26
click at [618, 459] on select "None Plastic Laminate Solid Surface Stone Quartz Marble Tile Wood Stainless Ste…" at bounding box center [867, 454] width 549 height 26
click at [592, 444] on select "None Plastic Laminate Solid Surface Stone Quartz Marble Tile Wood Stainless Ste…" at bounding box center [867, 454] width 549 height 26
click at [555, 390] on div "Total Number of Type 1 X-Ray Equipment: 1" at bounding box center [591, 381] width 1112 height 37
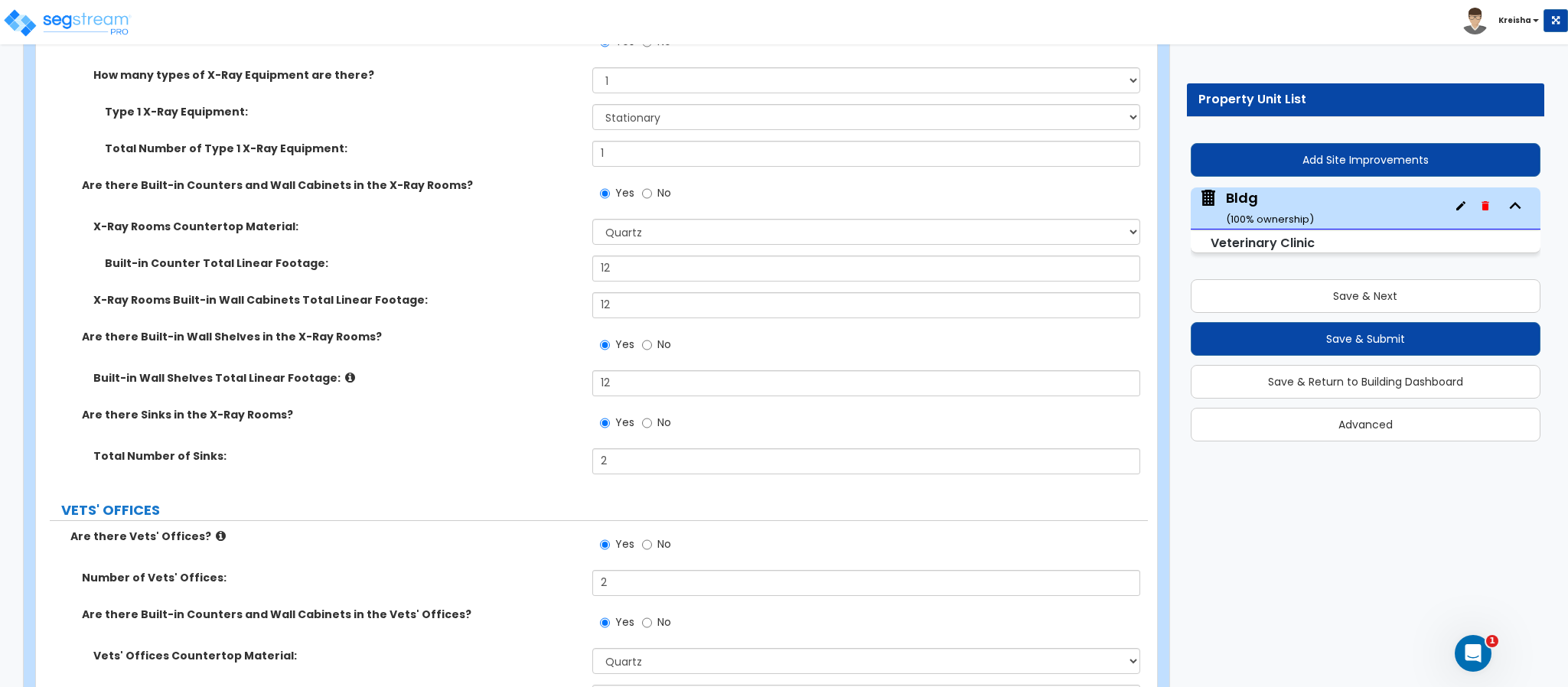
scroll to position [6659, 0]
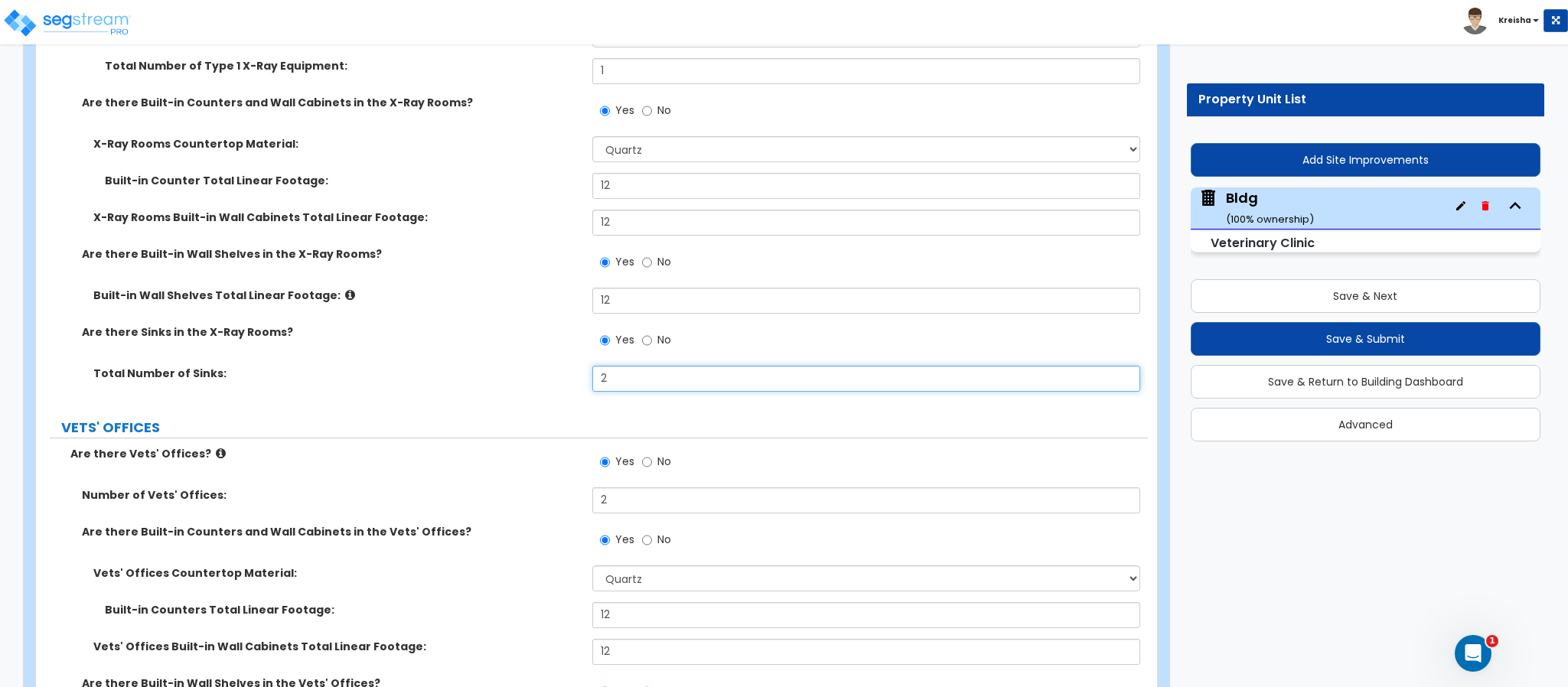
click at [492, 381] on div "Total Number of Sinks: 2" at bounding box center [591, 384] width 1112 height 37
click at [480, 395] on div "Total Number of Sinks: 1" at bounding box center [591, 384] width 1112 height 37
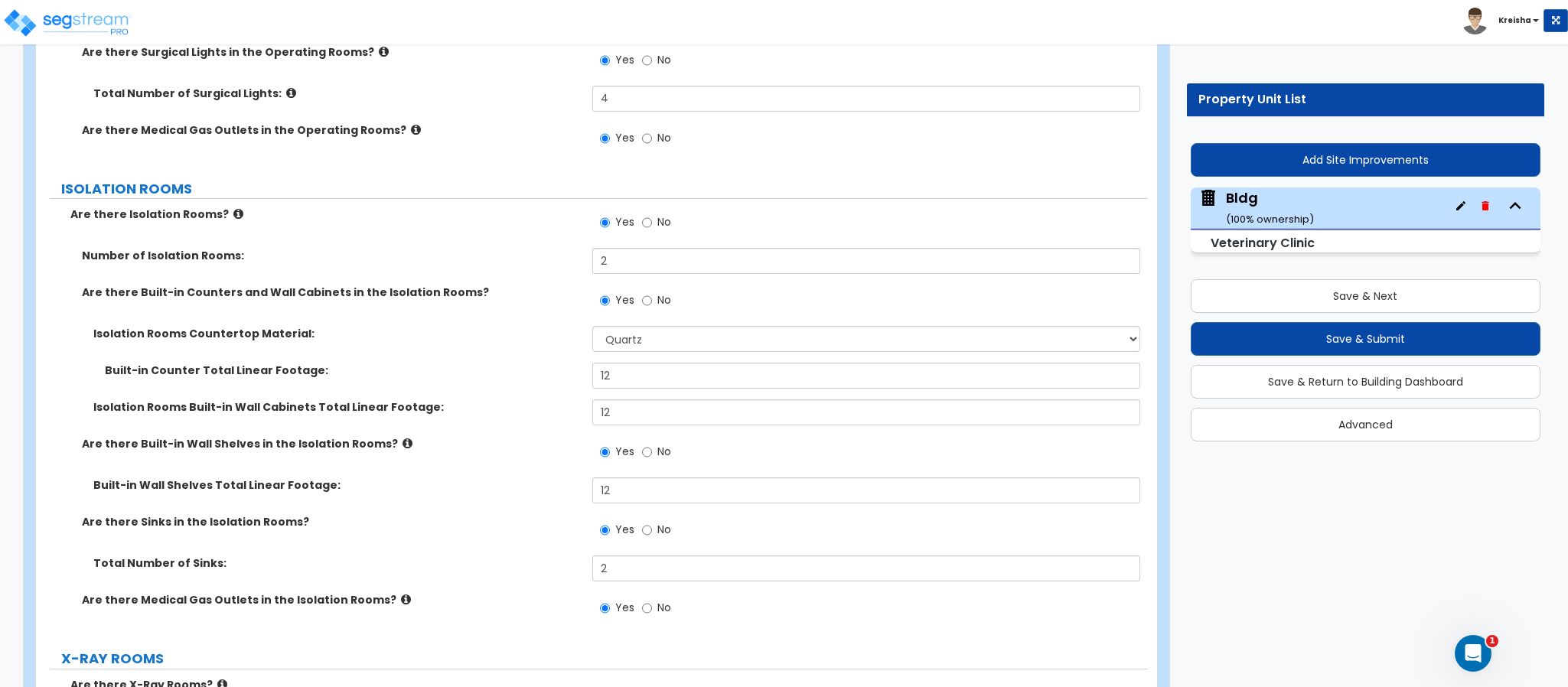
scroll to position [5818, 0]
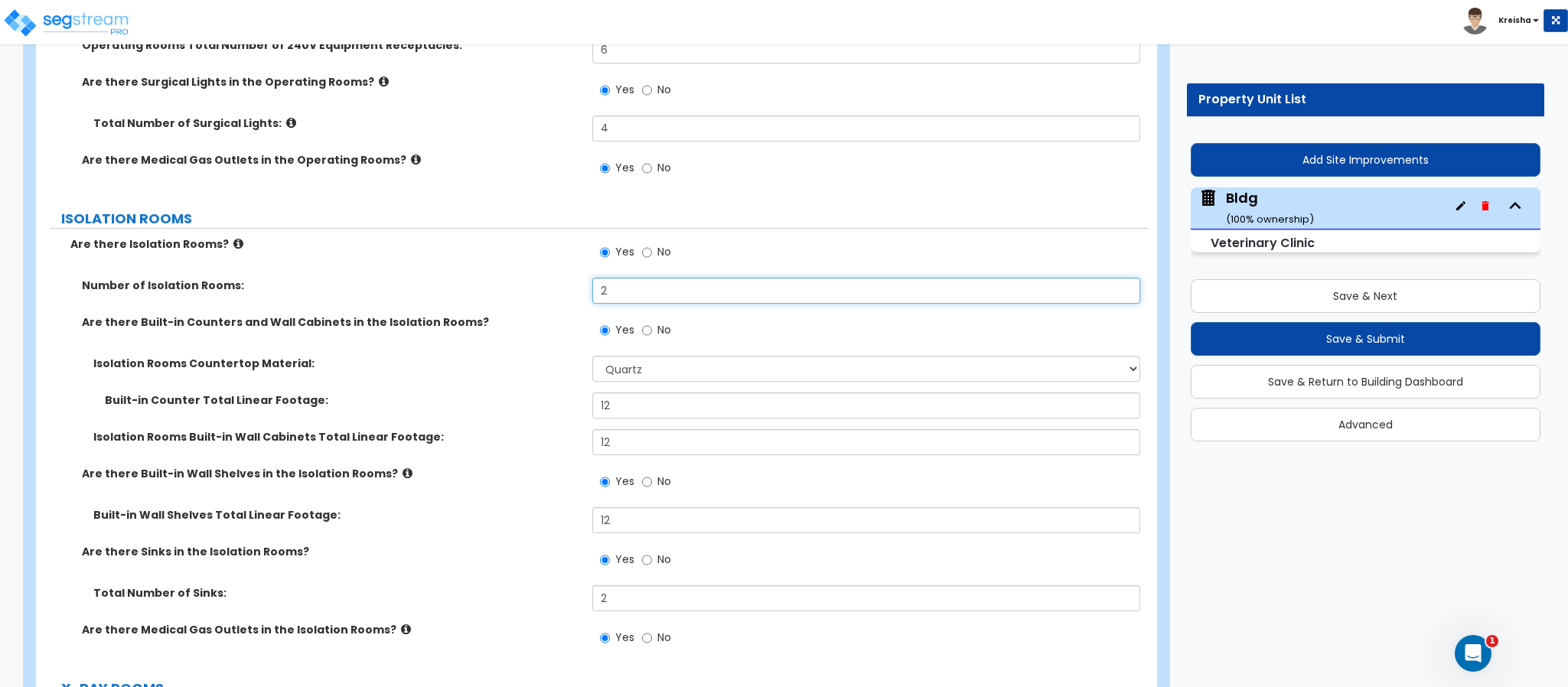
click at [575, 301] on div "Number of Isolation Rooms: 2" at bounding box center [591, 296] width 1112 height 37
click at [549, 312] on div "Number of Isolation Rooms: 1" at bounding box center [591, 296] width 1112 height 37
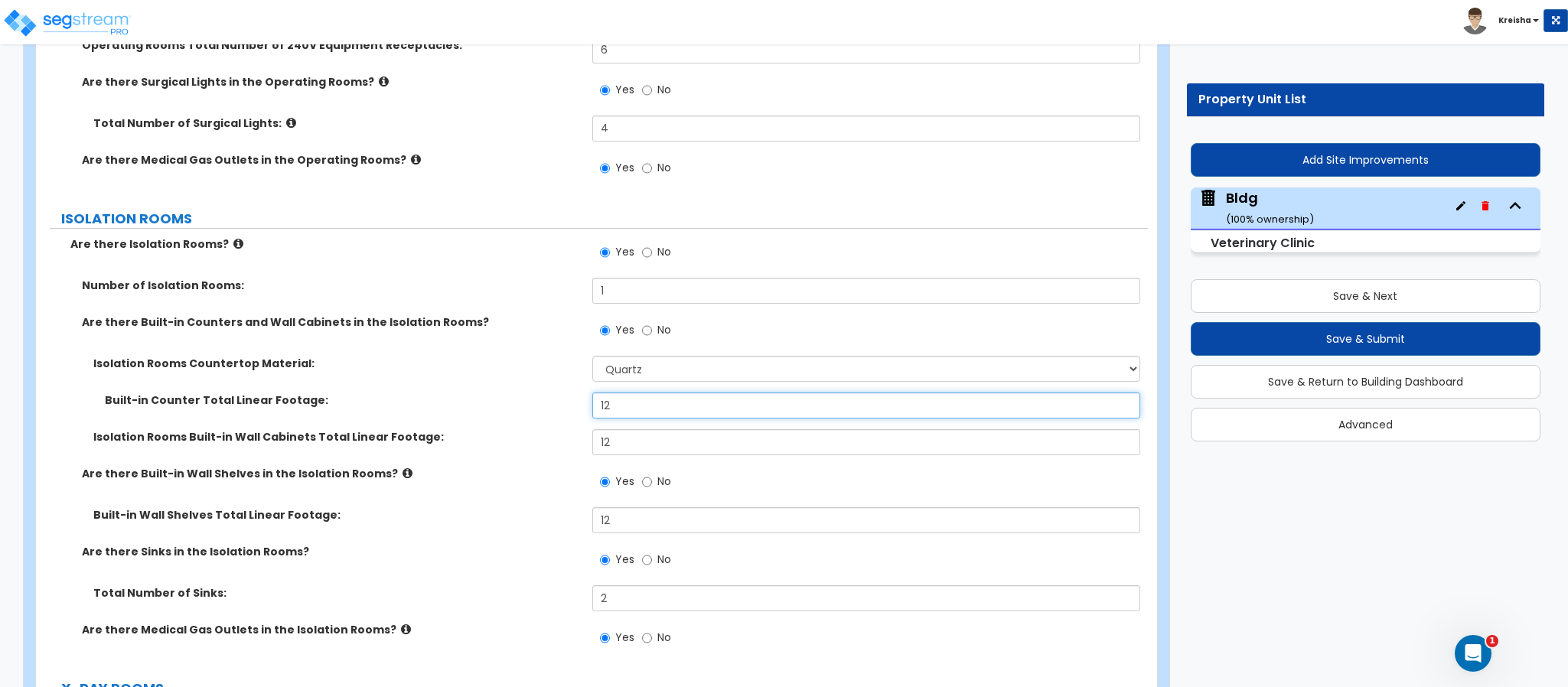
click at [622, 409] on input "12" at bounding box center [867, 405] width 549 height 26
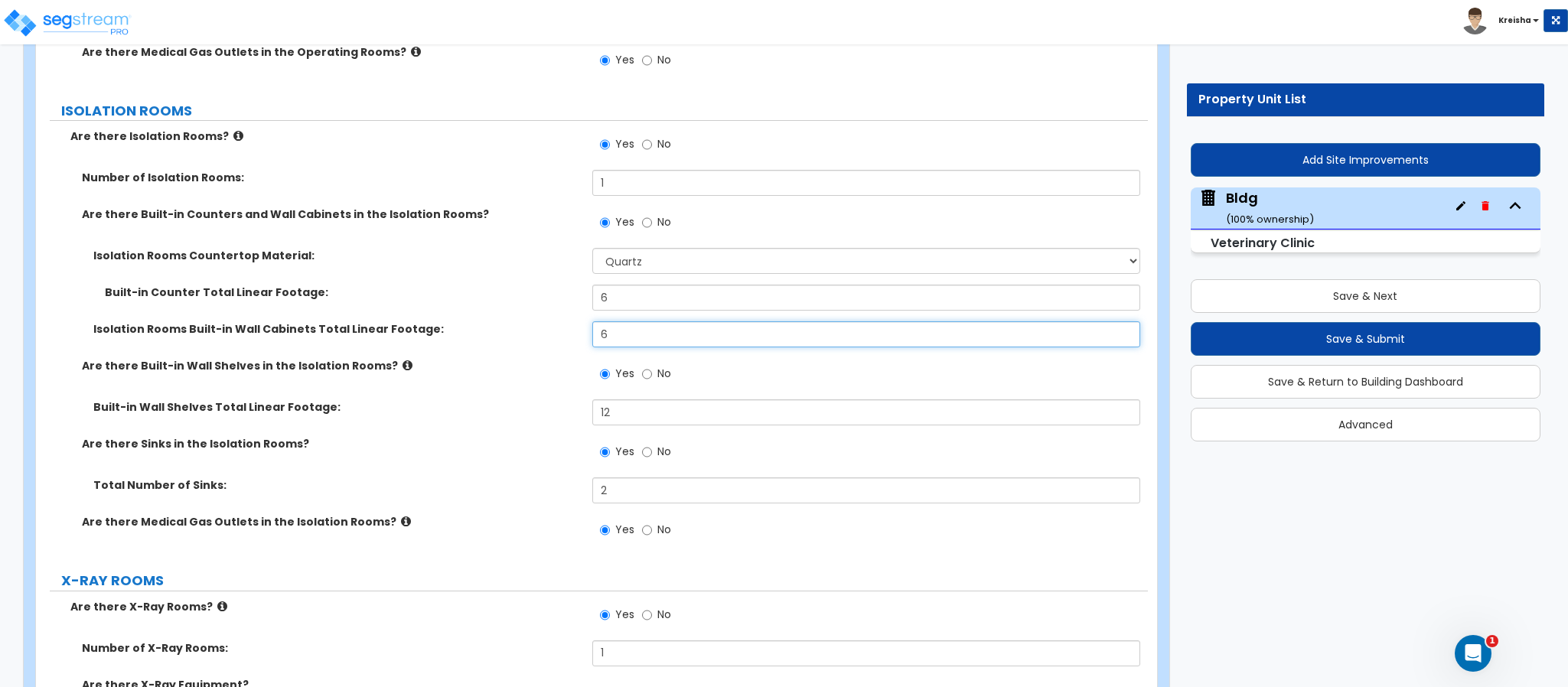
scroll to position [5970, 0]
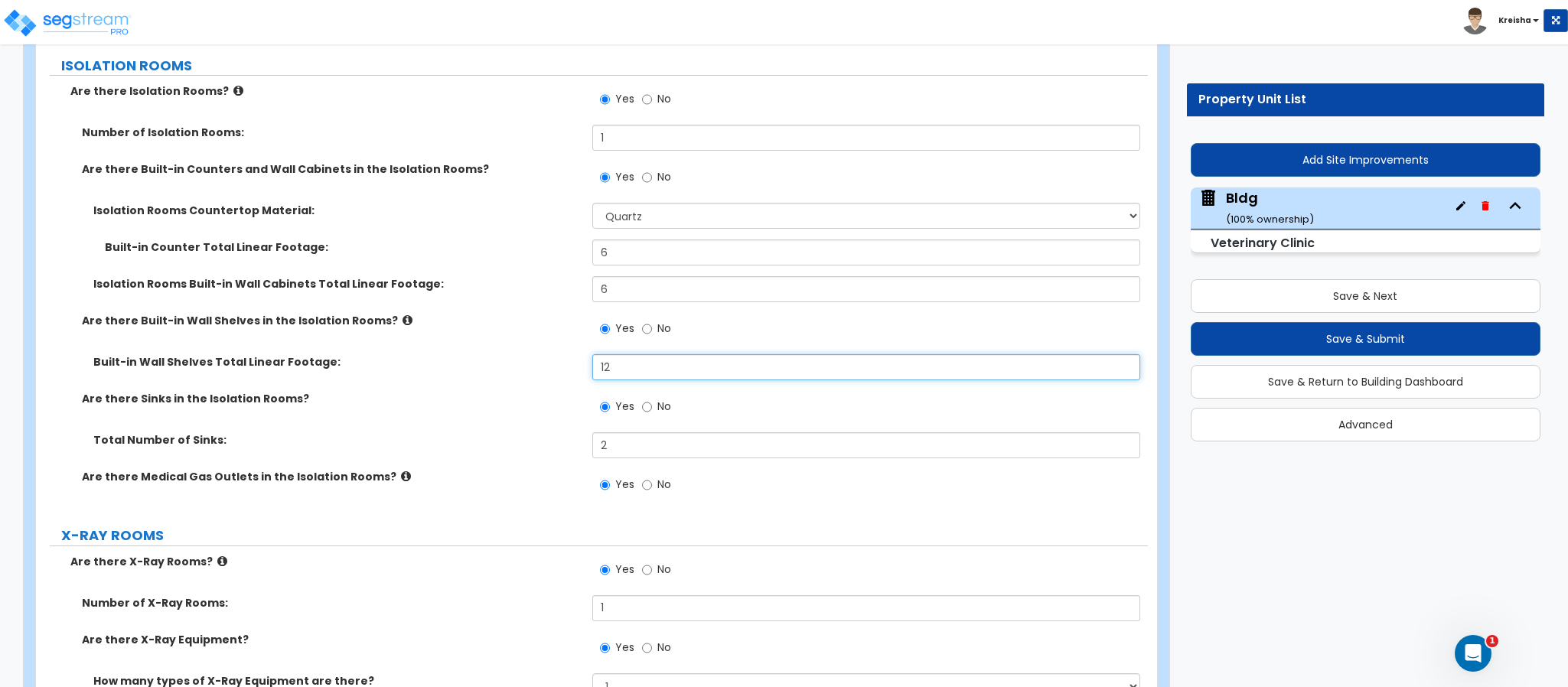
click at [606, 373] on input "12" at bounding box center [867, 367] width 549 height 26
click at [606, 372] on input "12" at bounding box center [867, 367] width 549 height 26
click at [461, 406] on label "Are there Sinks in the Isolation Rooms?" at bounding box center [331, 398] width 499 height 15
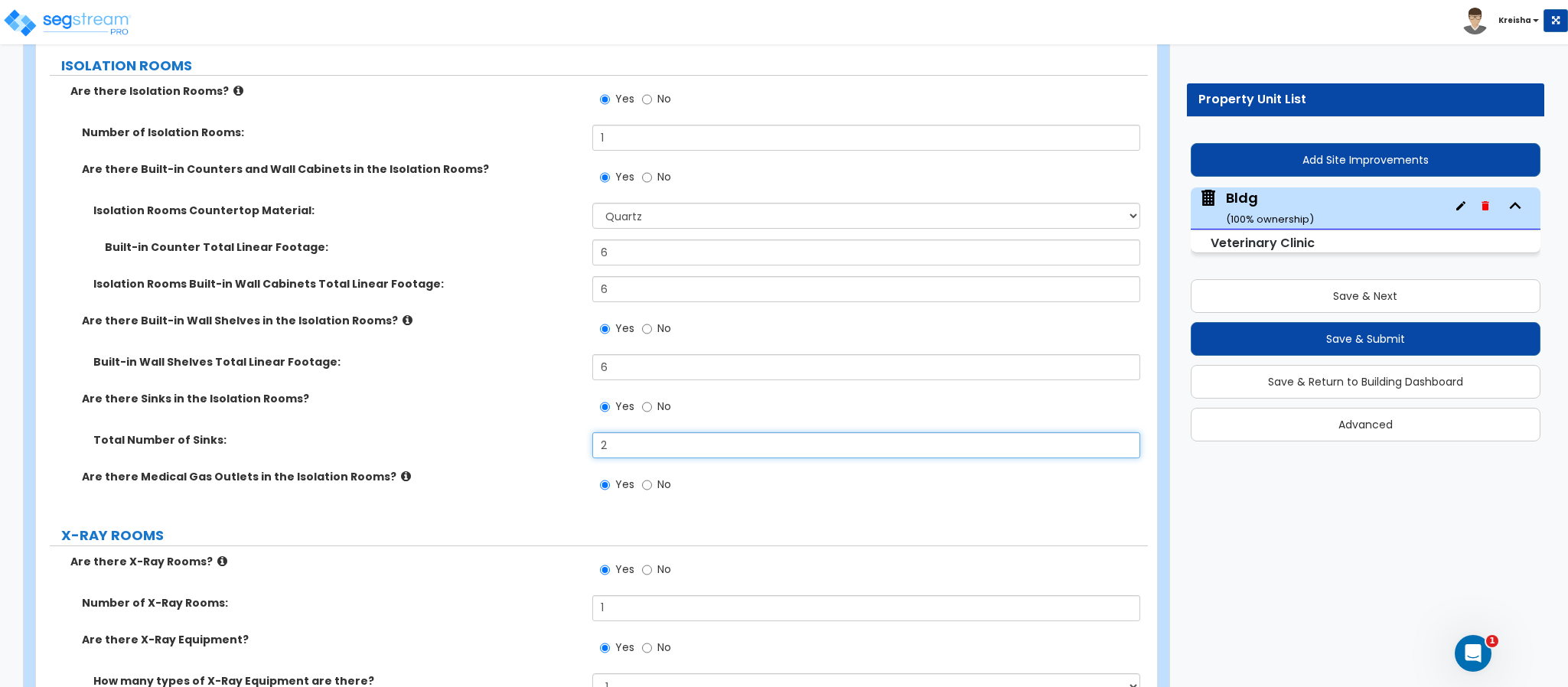
click at [594, 440] on input "2" at bounding box center [867, 445] width 549 height 26
click at [501, 456] on div "Total Number of Sinks: 1" at bounding box center [591, 451] width 1112 height 37
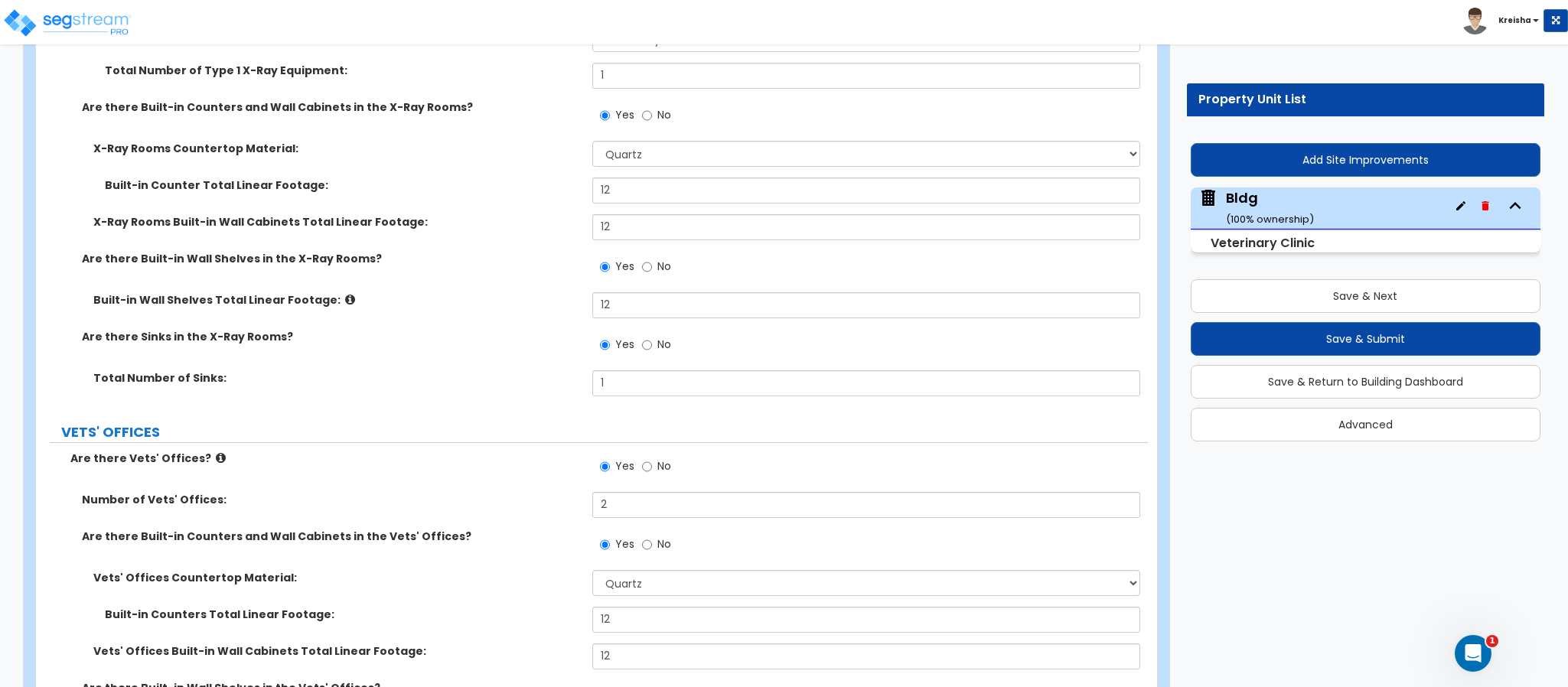
scroll to position [6888, 0]
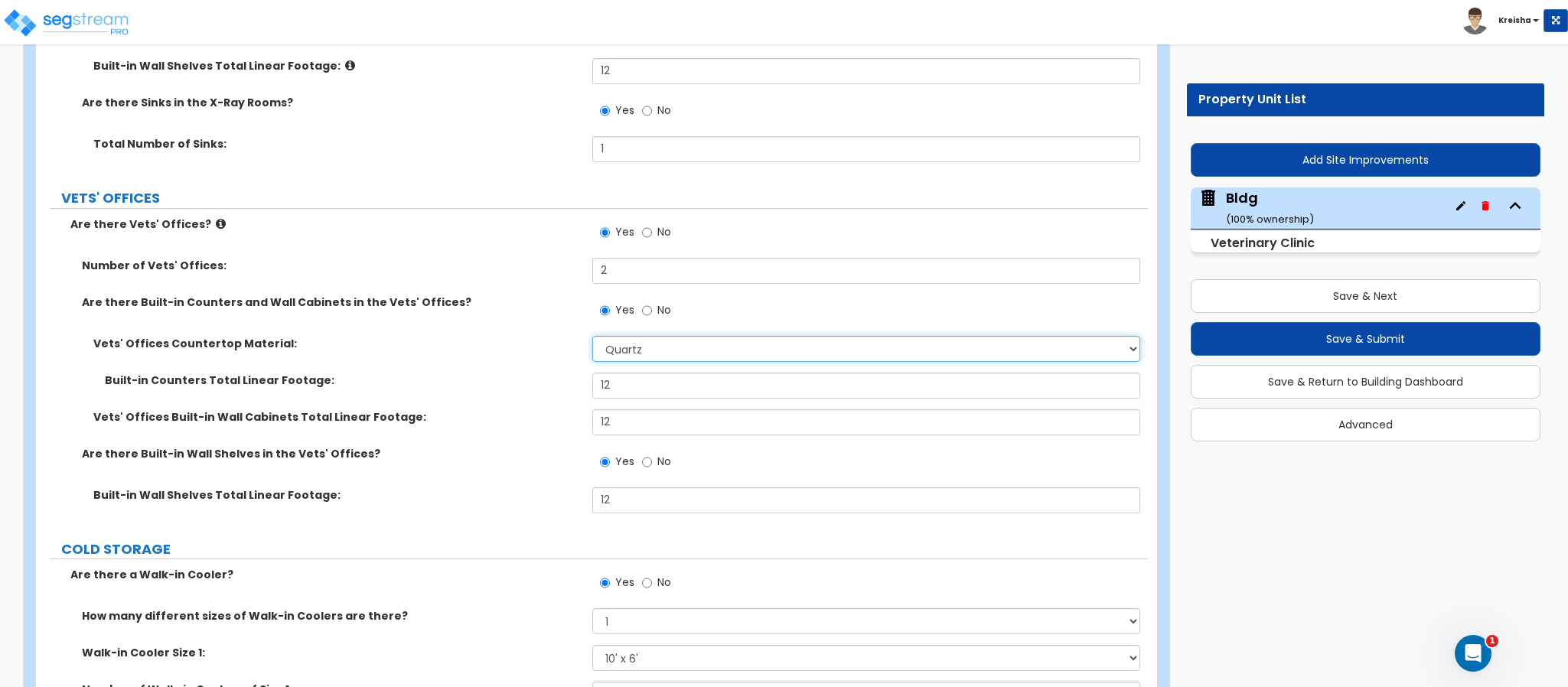
click at [636, 359] on select "None Plastic Laminate Solid Surface Stone Quartz Marble Tile Wood Stainless Ste…" at bounding box center [867, 349] width 549 height 26
click at [592, 339] on select "None Plastic Laminate Solid Surface Stone Quartz Marble Tile Wood Stainless Ste…" at bounding box center [867, 349] width 549 height 26
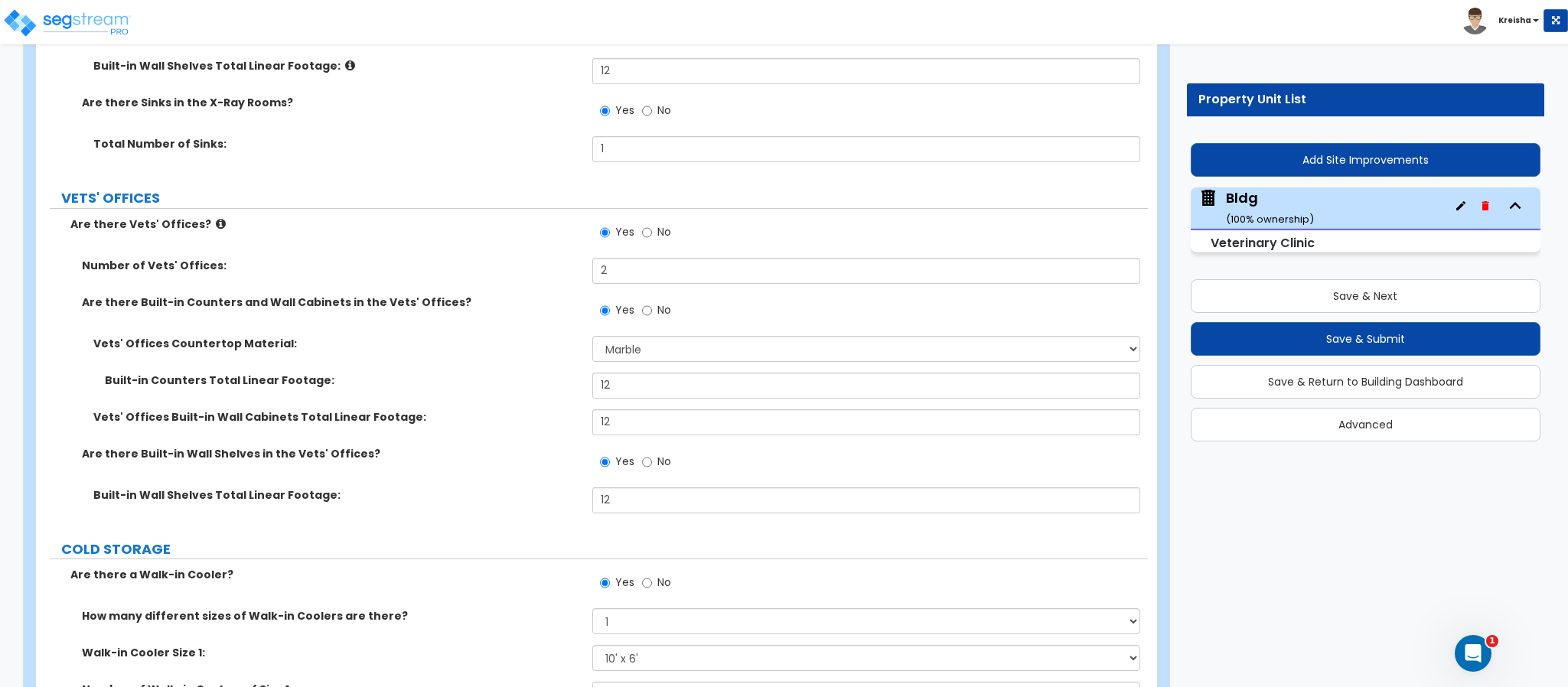
click at [535, 477] on div "Are there Built-in Wall Shelves in the Vets' Offices? Yes No" at bounding box center [591, 467] width 1112 height 41
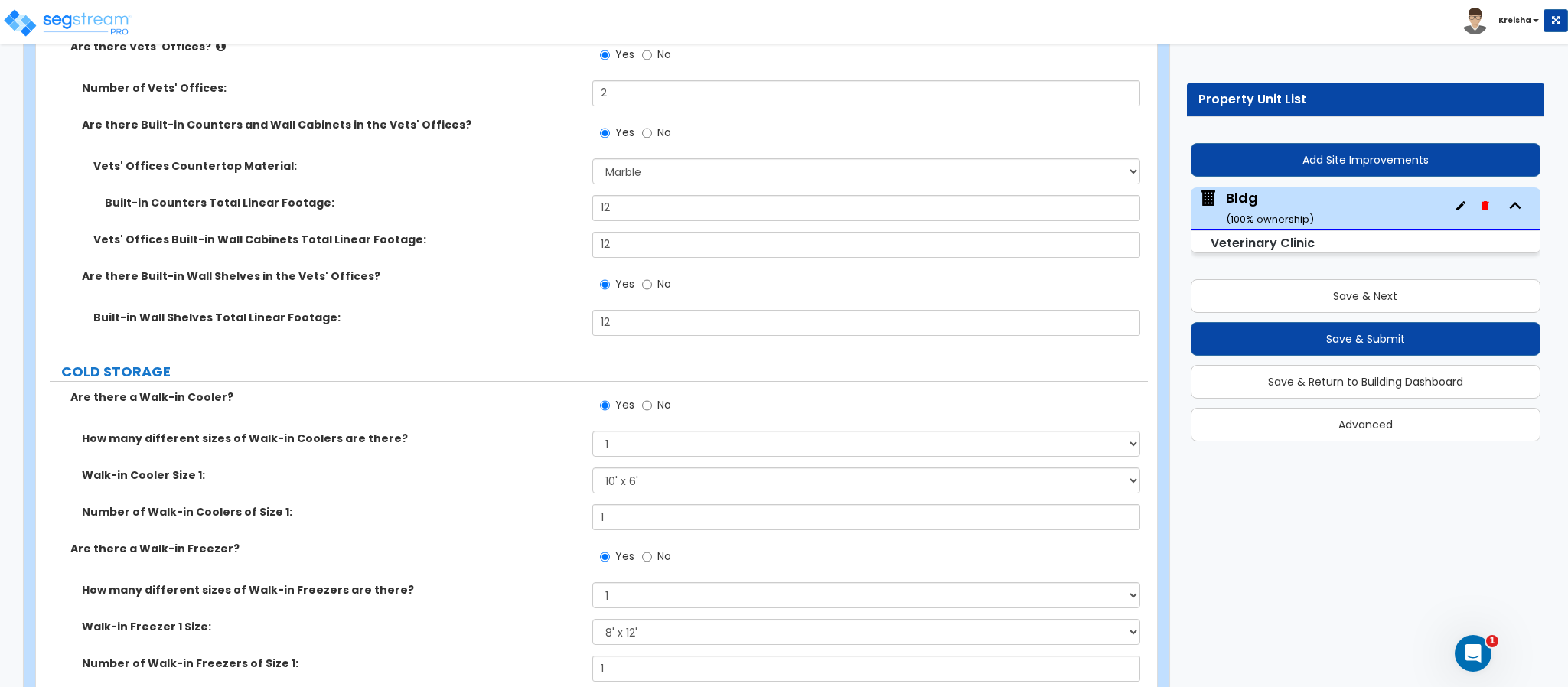
scroll to position [7195, 0]
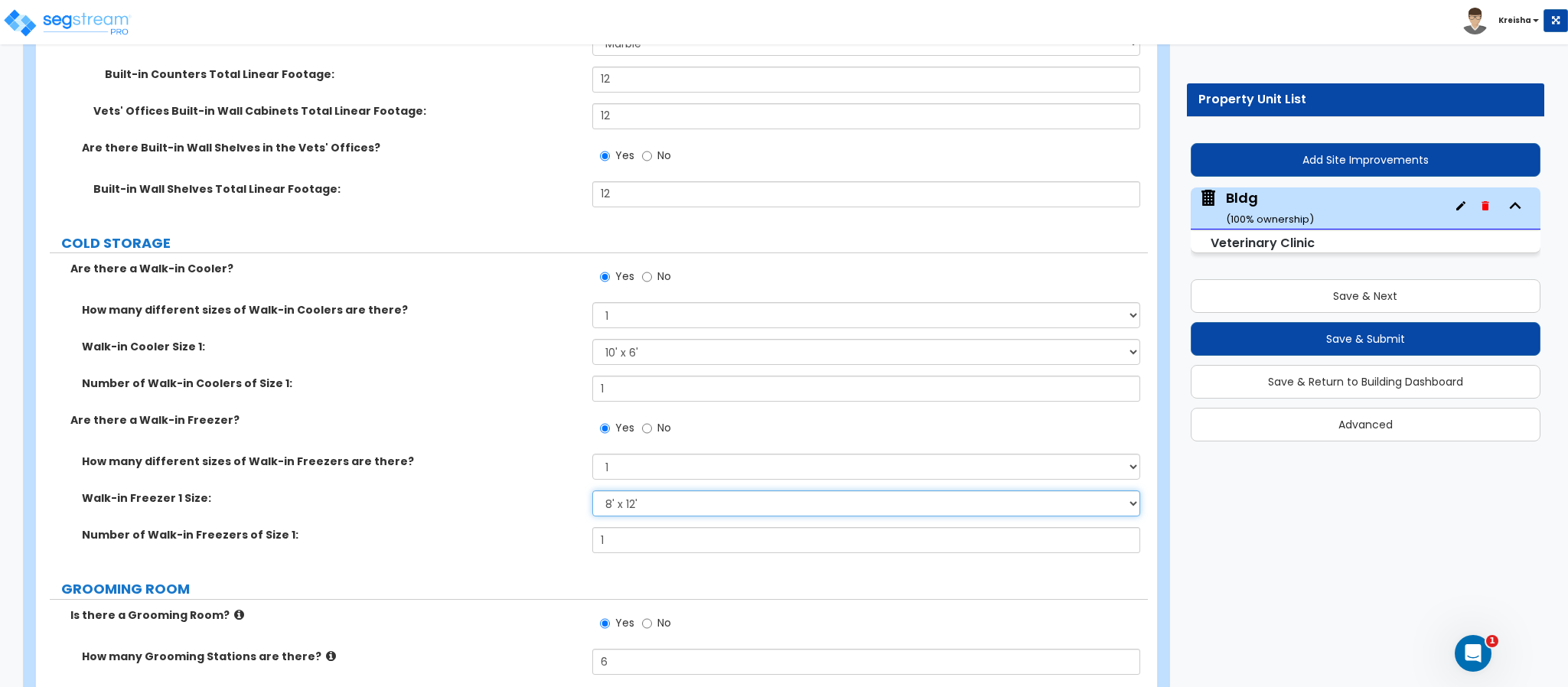
click at [623, 500] on select "Please Choose an Approximate Size 8' x 8' 8' x 12' 8' x 16' 8' x 20' I want to …" at bounding box center [867, 503] width 549 height 26
click at [592, 493] on select "Please Choose an Approximate Size 8' x 8' 8' x 12' 8' x 16' 8' x 20' I want to …" at bounding box center [867, 503] width 549 height 26
click at [514, 490] on div "How many different sizes of Walk-in Freezers are there? Please Choose One 1 2 3…" at bounding box center [591, 472] width 1112 height 37
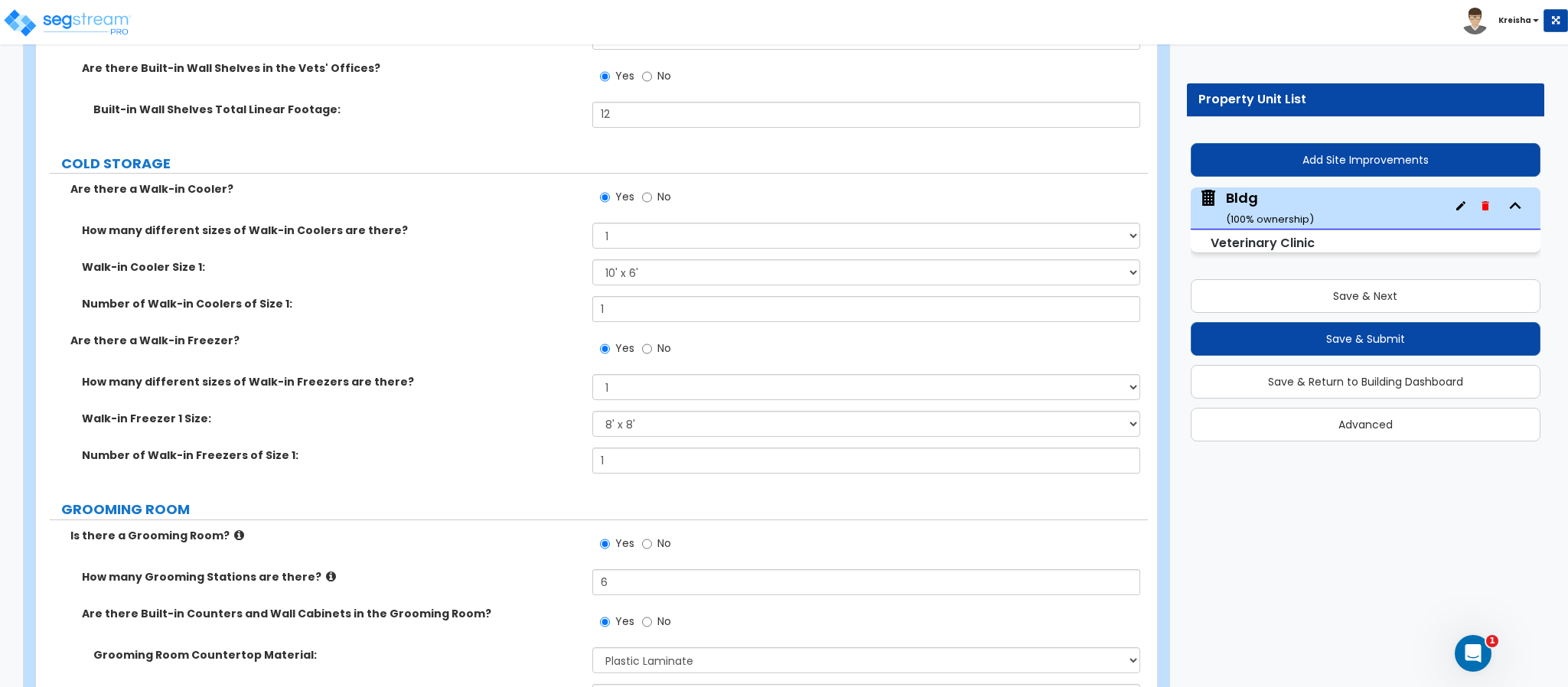
scroll to position [7271, 0]
click at [618, 288] on select "Please Choose an Approximate Size 6' x 6' 10' x 6' 12' x 14' 12' x 20' I want t…" at bounding box center [867, 274] width 549 height 26
click at [592, 266] on select "Please Choose an Approximate Size 6' x 6' 10' x 6' 12' x 14' 12' x 20' I want t…" at bounding box center [867, 274] width 549 height 26
click at [472, 385] on label "How many different sizes of Walk-in Freezers are there?" at bounding box center [331, 384] width 499 height 15
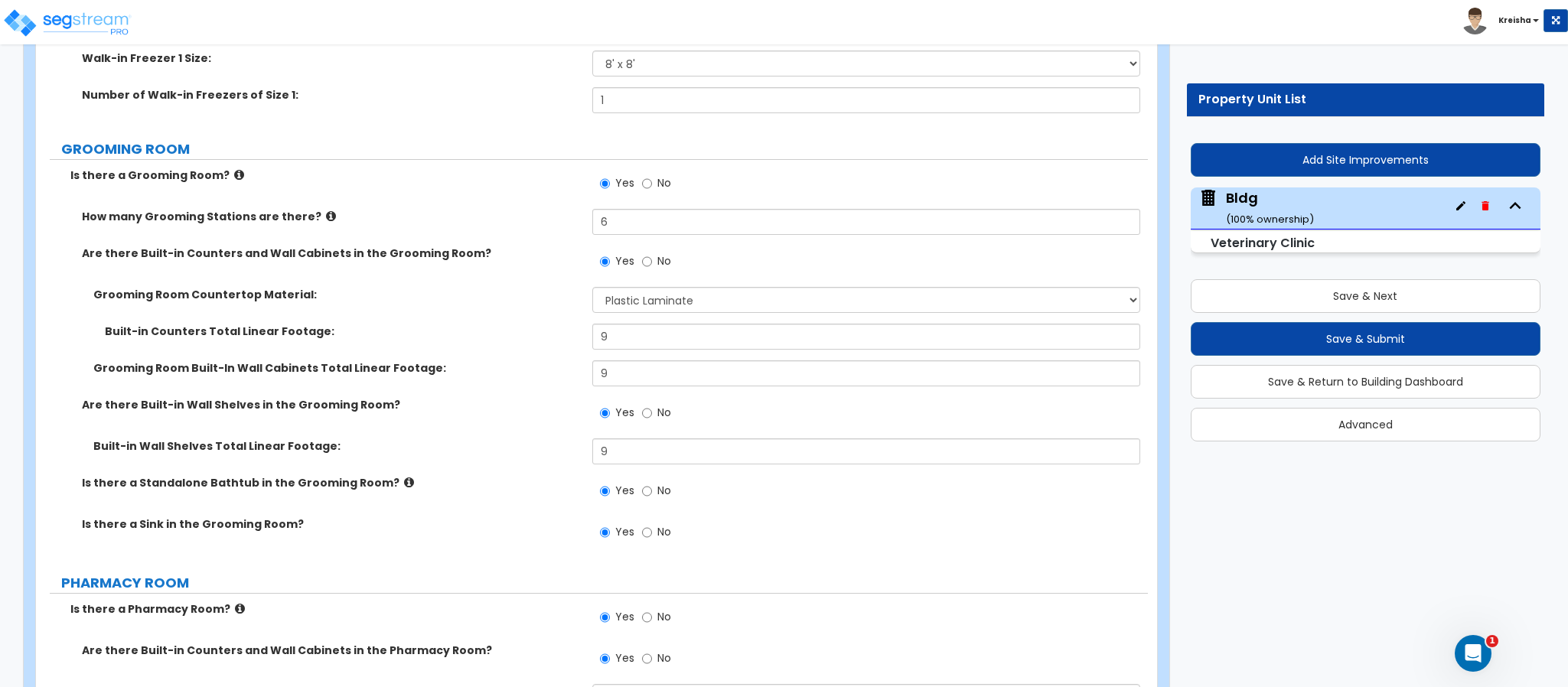
scroll to position [7654, 0]
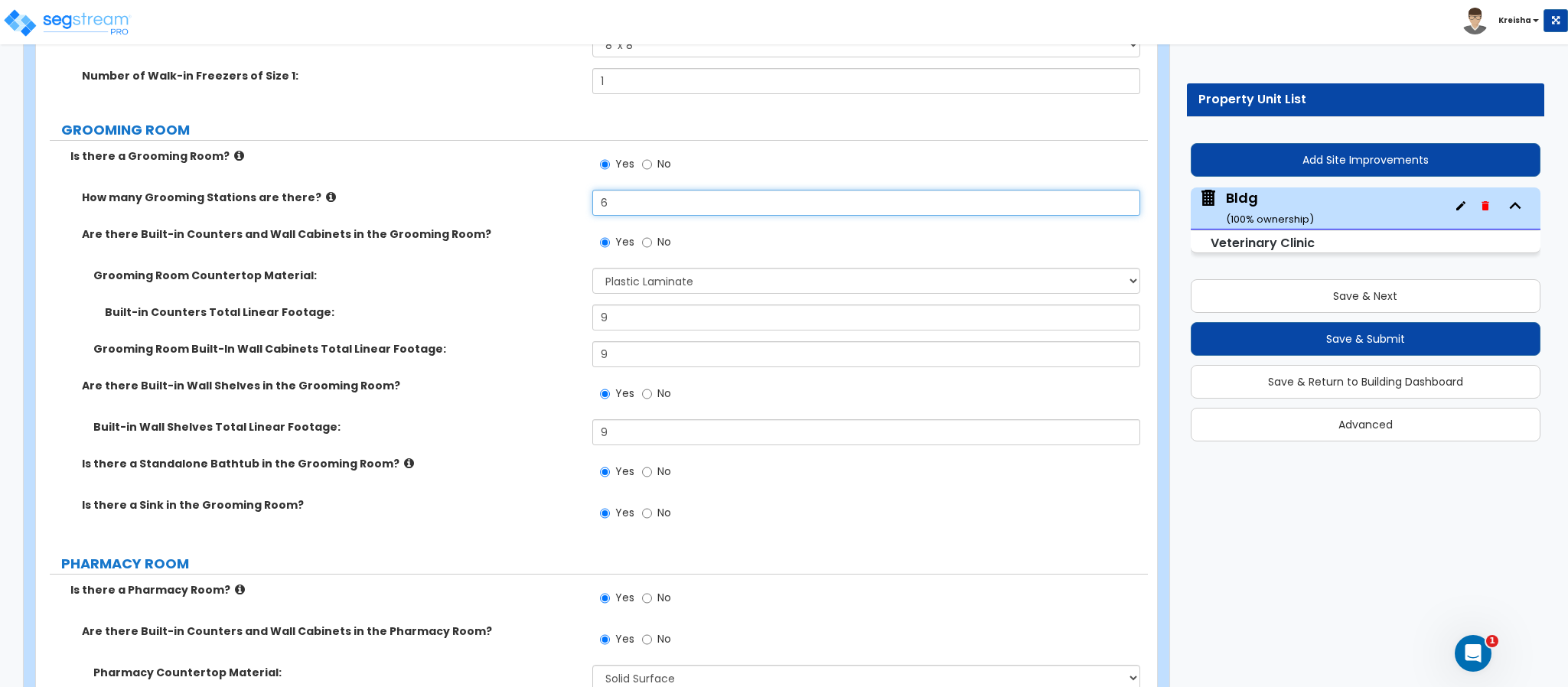
click at [519, 205] on div "How many Grooming Stations are there? 6" at bounding box center [591, 208] width 1112 height 37
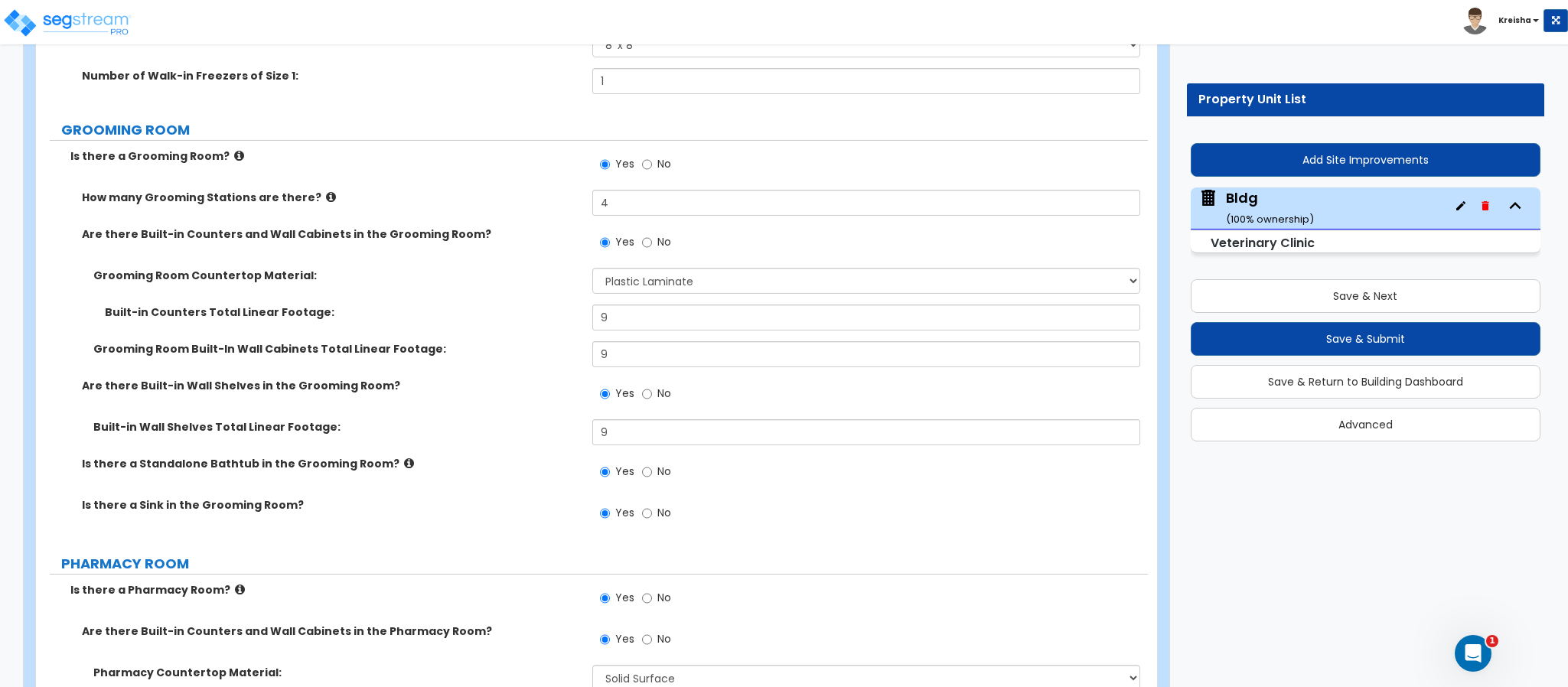
click at [510, 299] on div "Grooming Room Countertop Material: Please Choose One Plastic Laminate Solid Sur…" at bounding box center [591, 286] width 1112 height 37
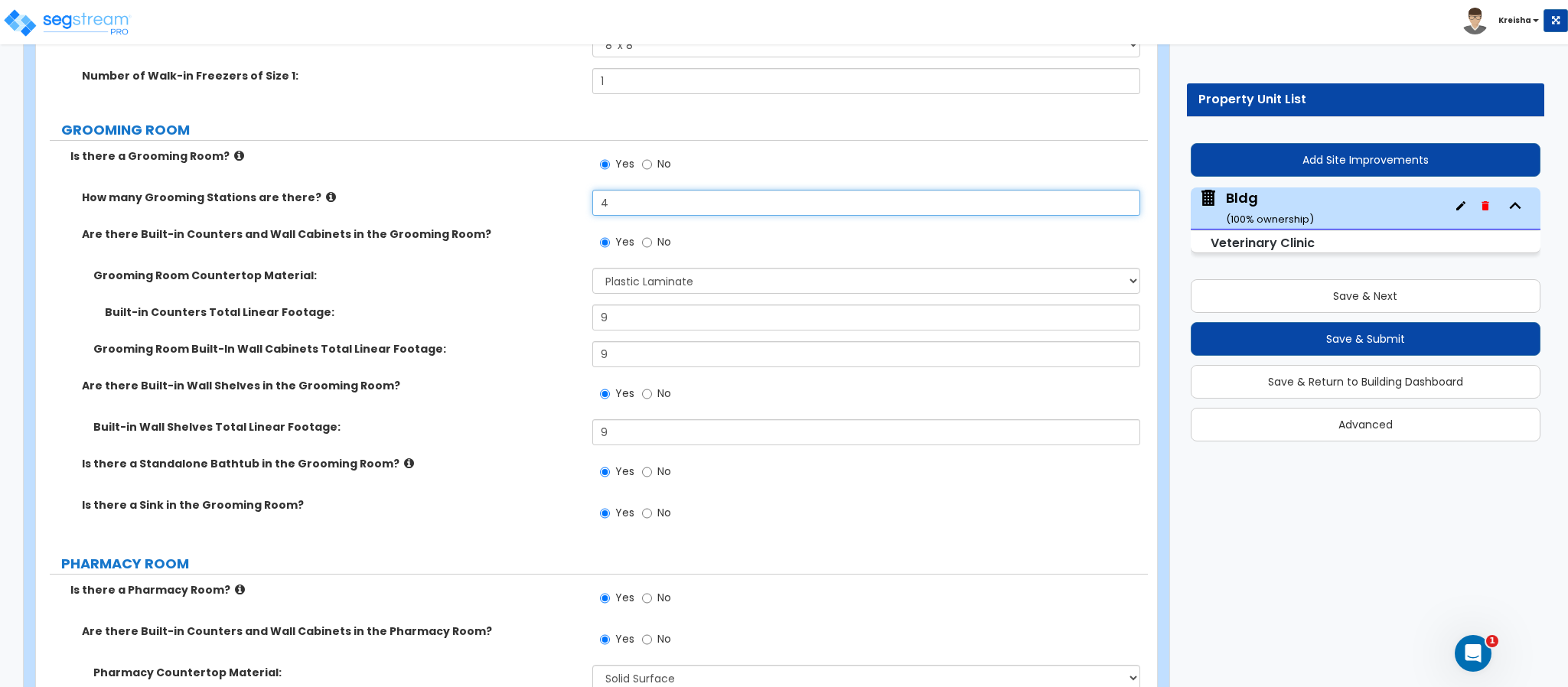
drag, startPoint x: 620, startPoint y: 207, endPoint x: 563, endPoint y: 204, distance: 57.1
click at [563, 204] on div "How many Grooming Stations are there? 4" at bounding box center [591, 208] width 1112 height 37
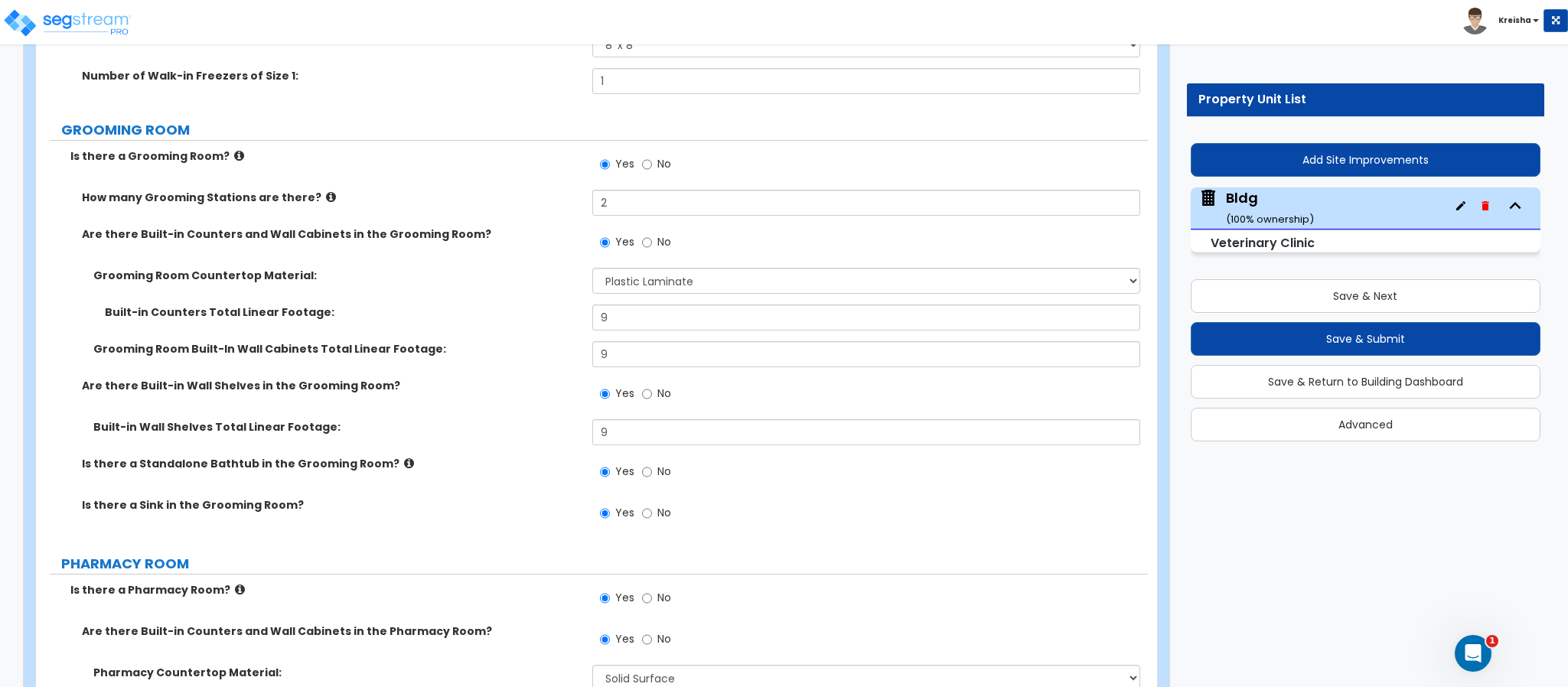
click at [532, 280] on label "Grooming Room Countertop Material:" at bounding box center [337, 275] width 488 height 15
click at [611, 278] on select "Please Choose One Plastic Laminate Solid Surface Stone Quartz Marble Tile Wood …" at bounding box center [867, 281] width 549 height 26
click at [592, 270] on select "Please Choose One Plastic Laminate Solid Surface Stone Quartz Marble Tile Wood …" at bounding box center [867, 281] width 549 height 26
click at [521, 428] on label "Built-in Wall Shelves Total Linear Footage:" at bounding box center [337, 426] width 488 height 15
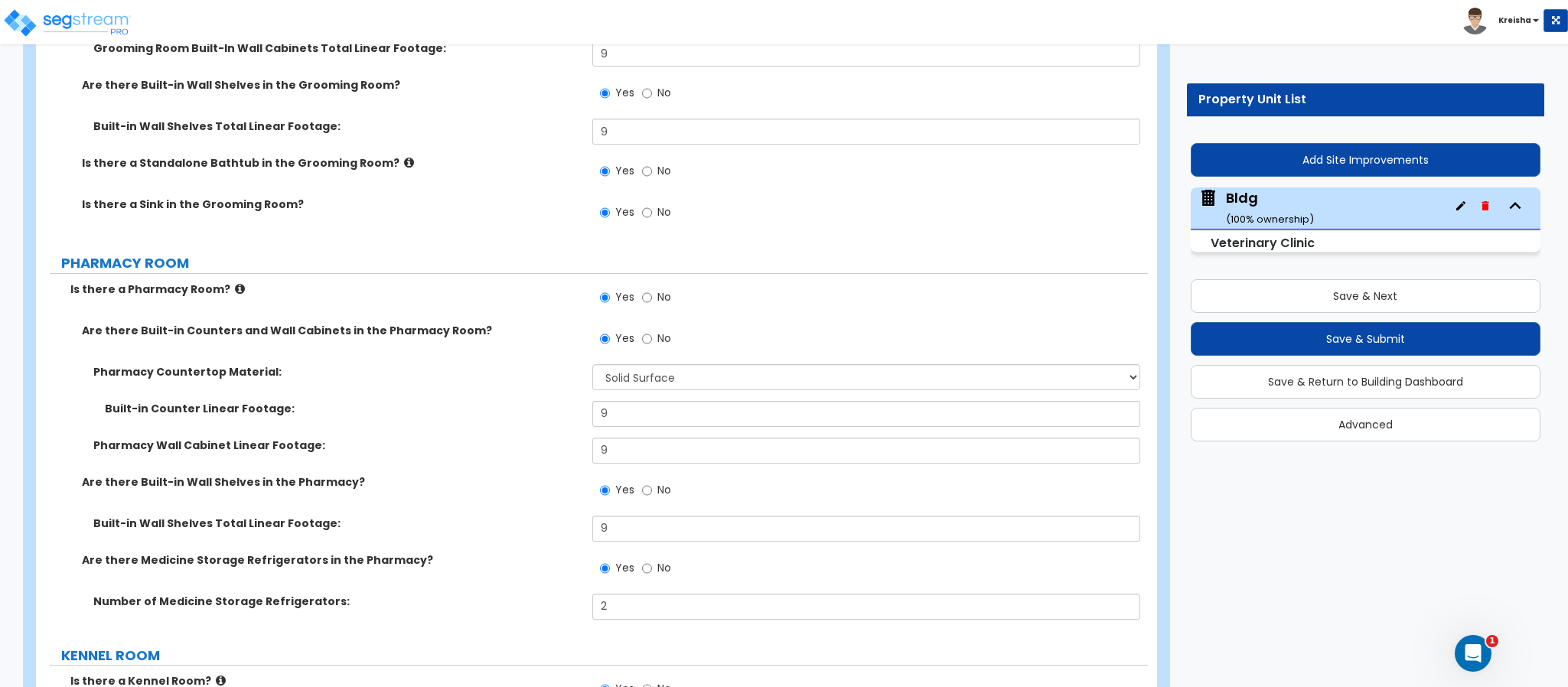
scroll to position [8036, 0]
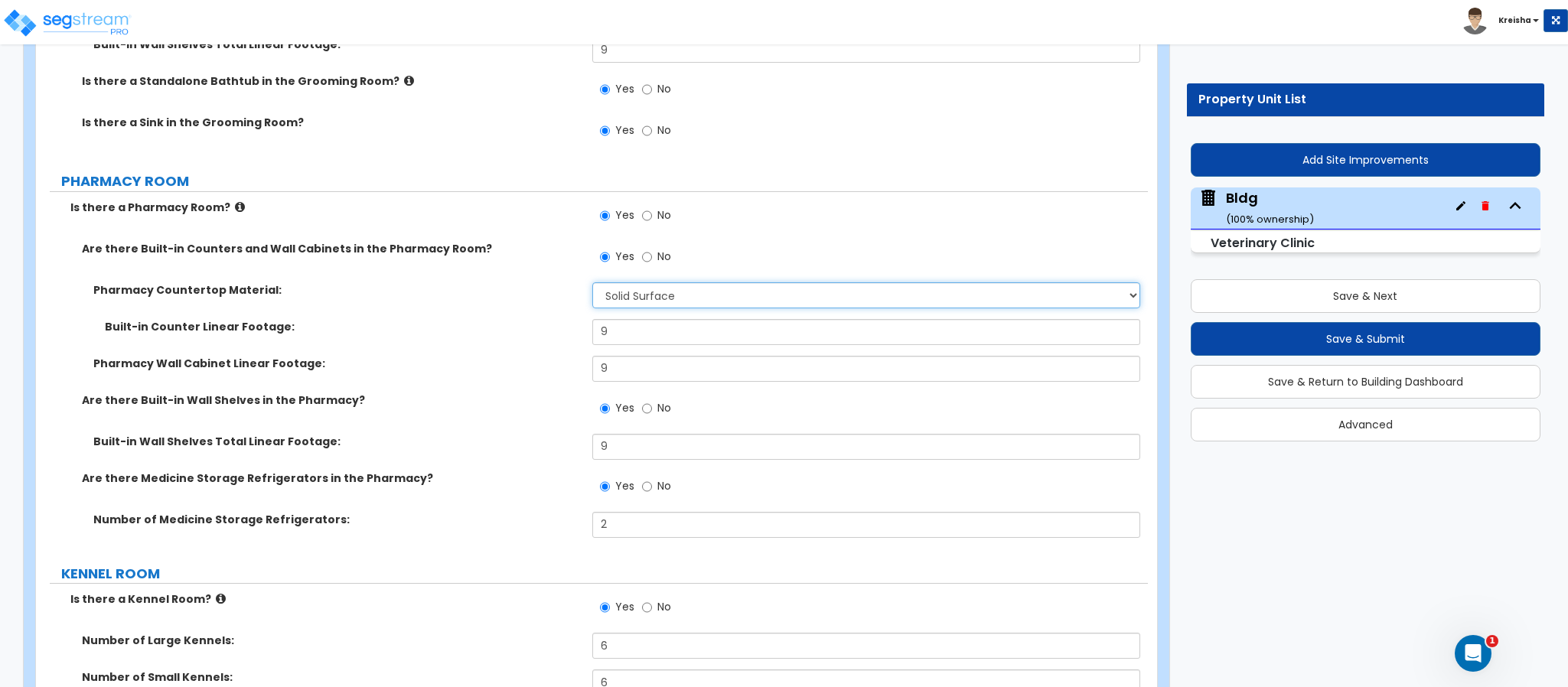
click at [621, 298] on select "None Plastic Laminate Solid Surface Stone Quartz Marble Tile Wood Stainless Ste…" at bounding box center [867, 295] width 549 height 26
click at [592, 286] on select "None Plastic Laminate Solid Surface Stone Quartz Marble Tile Wood Stainless Ste…" at bounding box center [867, 295] width 549 height 26
click at [498, 371] on label "Pharmacy Wall Cabinet Linear Footage:" at bounding box center [337, 363] width 488 height 15
click at [626, 304] on select "None Plastic Laminate Solid Surface Stone Quartz Marble Tile Wood Stainless Ste…" at bounding box center [867, 295] width 549 height 26
click at [630, 299] on select "None Plastic Laminate Solid Surface Stone Quartz Marble Tile Wood Stainless Ste…" at bounding box center [867, 295] width 549 height 26
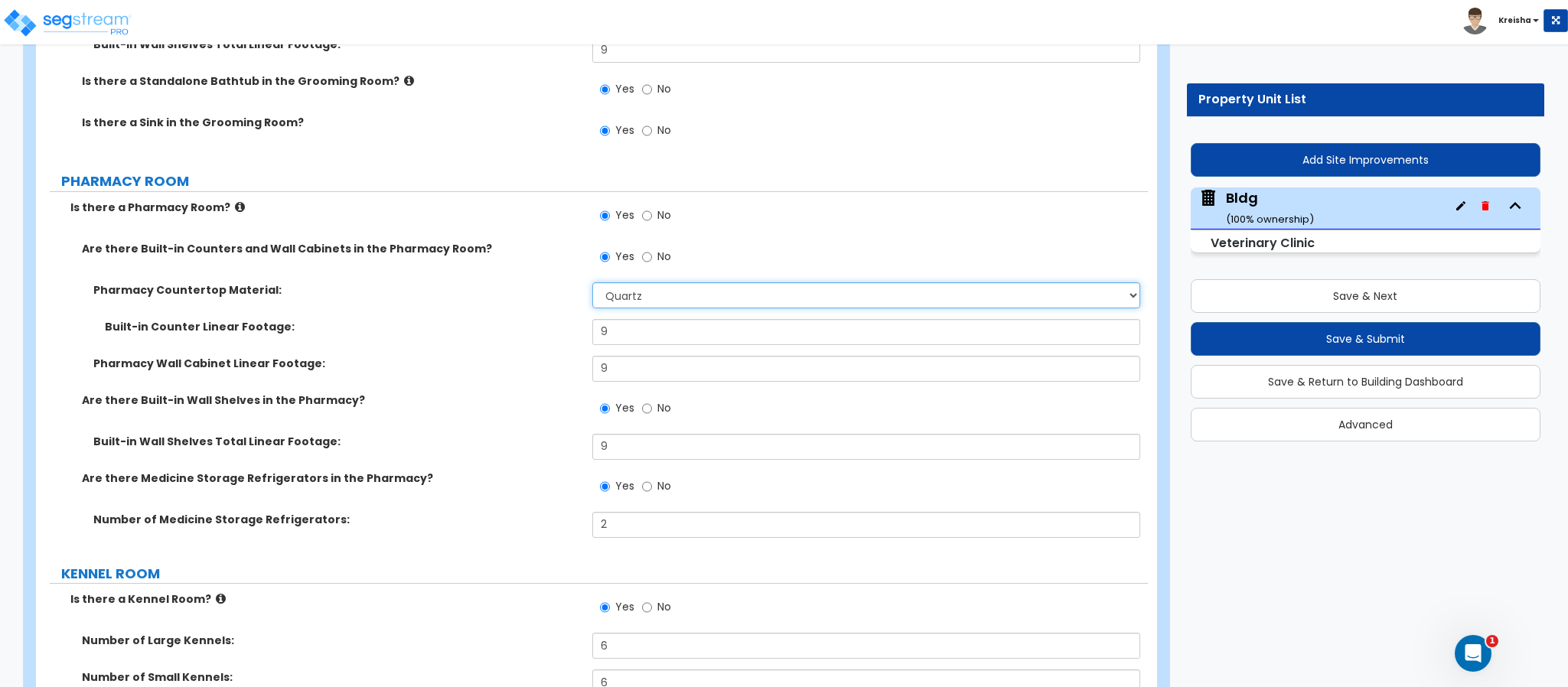
click at [631, 299] on select "None Plastic Laminate Solid Surface Stone Quartz Marble Tile Wood Stainless Ste…" at bounding box center [867, 295] width 549 height 26
click at [592, 286] on select "None Plastic Laminate Solid Surface Stone Quartz Marble Tile Wood Stainless Ste…" at bounding box center [867, 295] width 549 height 26
click at [539, 493] on div "Are there Medicine Storage Refrigerators in the Pharmacy? Yes No" at bounding box center [591, 492] width 1112 height 41
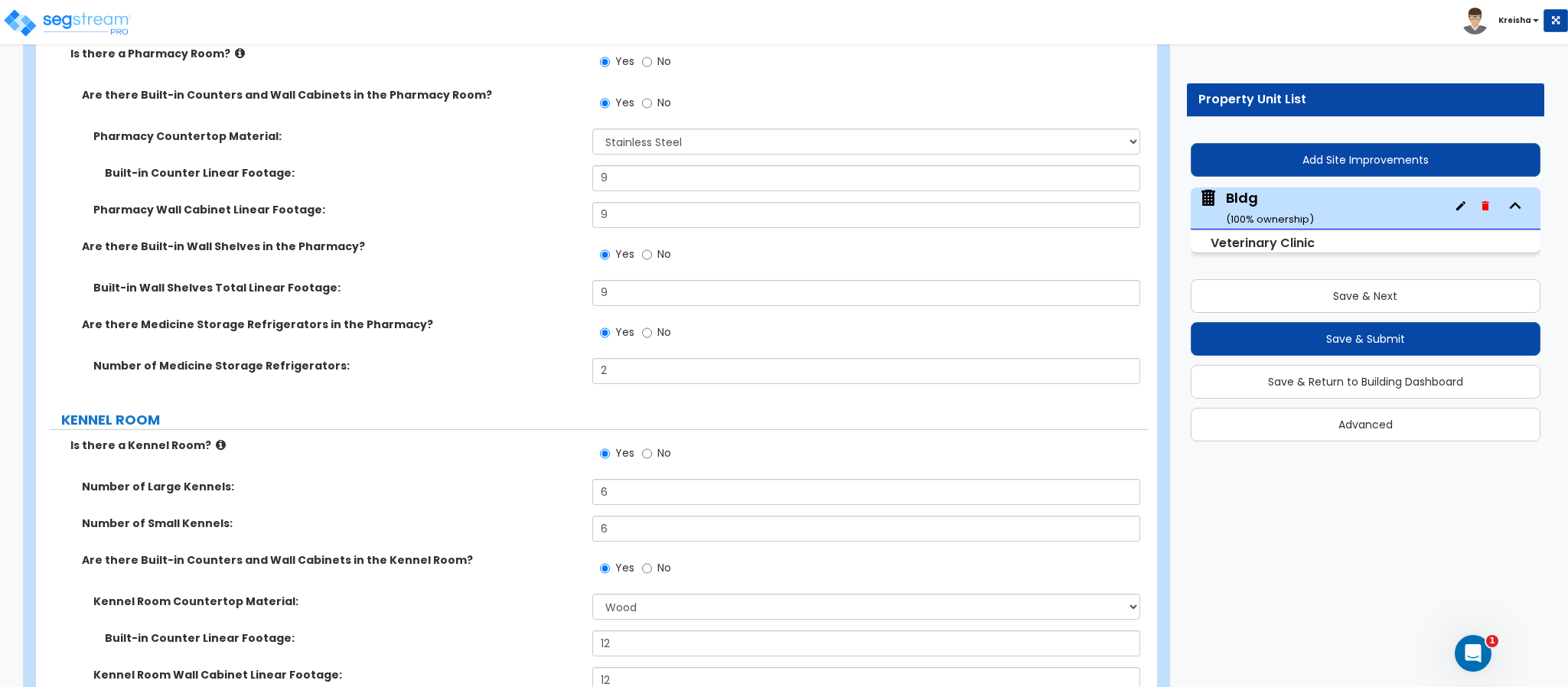
scroll to position [8342, 0]
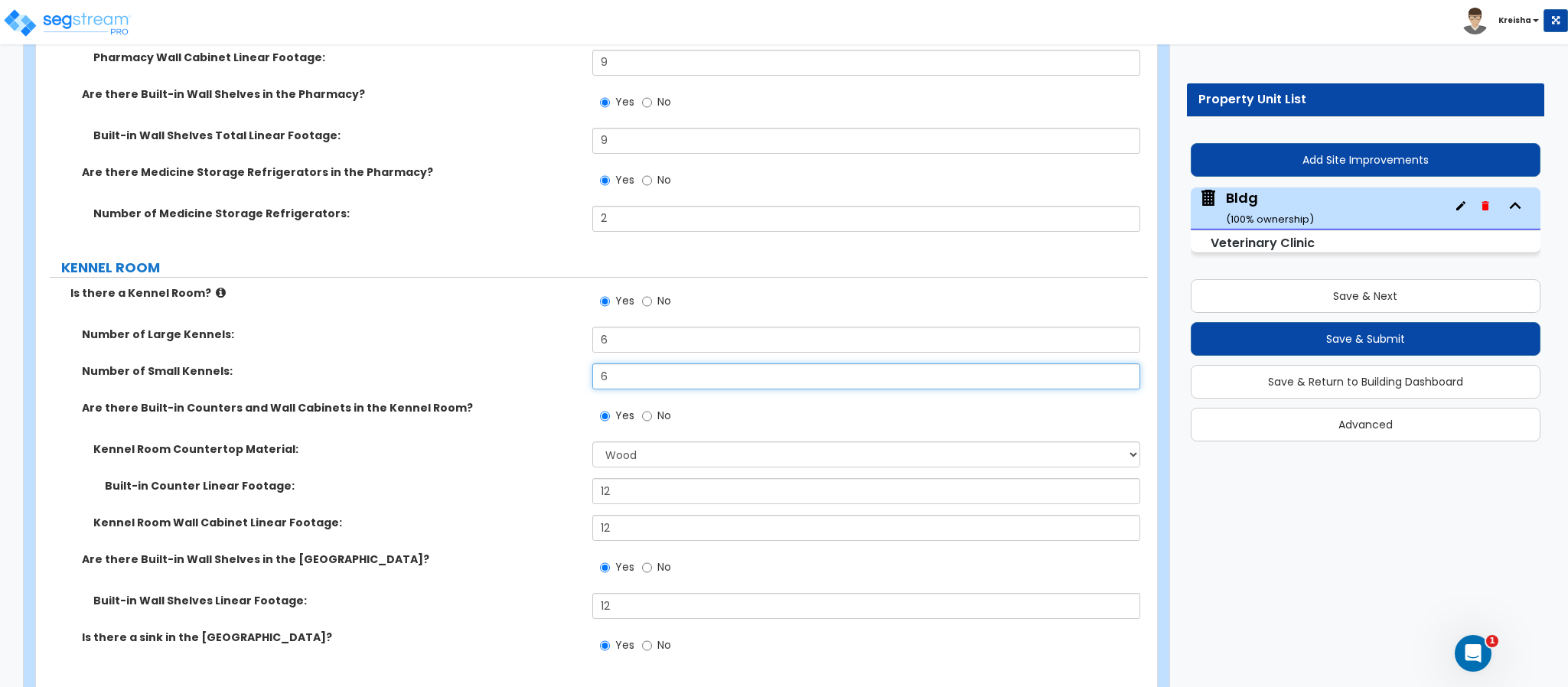
drag, startPoint x: 618, startPoint y: 383, endPoint x: 561, endPoint y: 365, distance: 59.8
click at [560, 375] on div "Number of Small Kennels: 6" at bounding box center [591, 381] width 1112 height 37
click at [489, 416] on label "Are there Built-in Counters and Wall Cabinets in the Kennel Room?" at bounding box center [331, 408] width 499 height 15
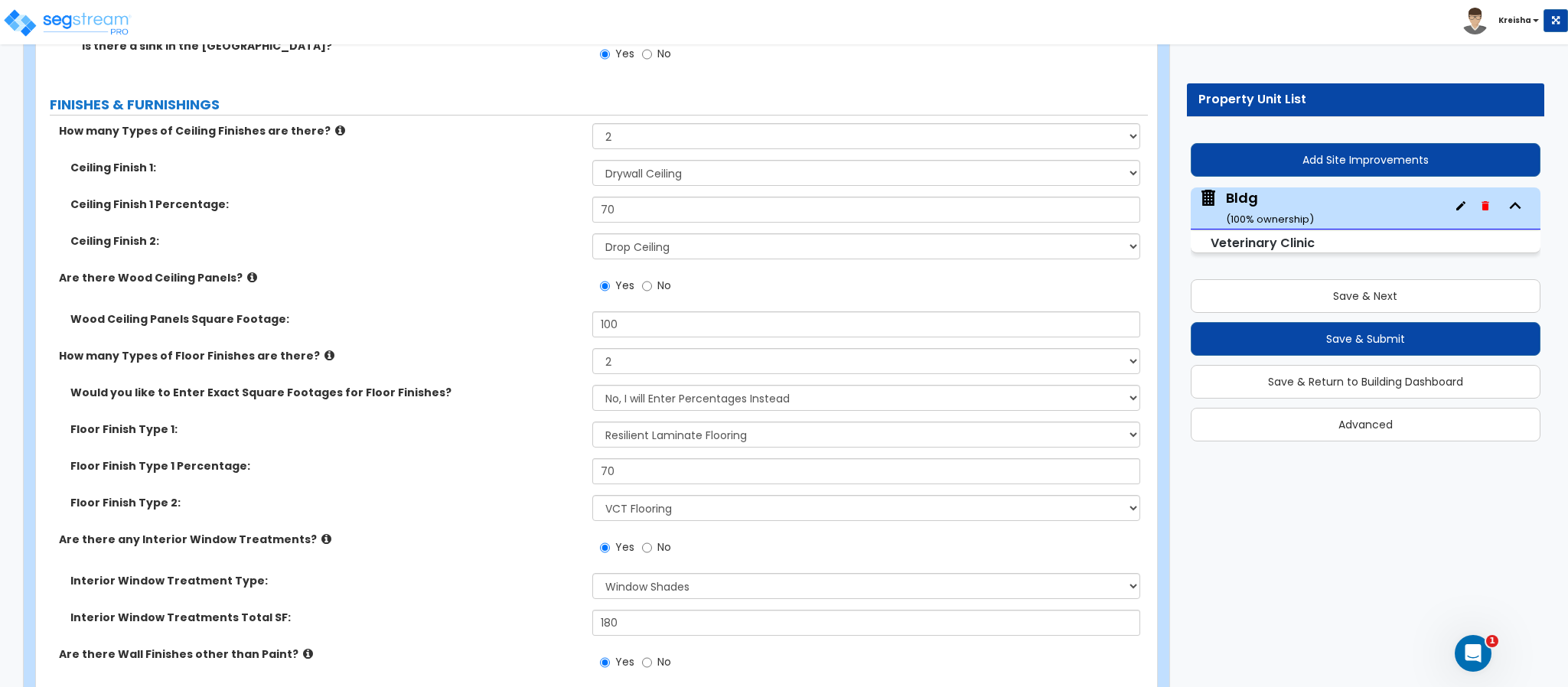
scroll to position [8954, 0]
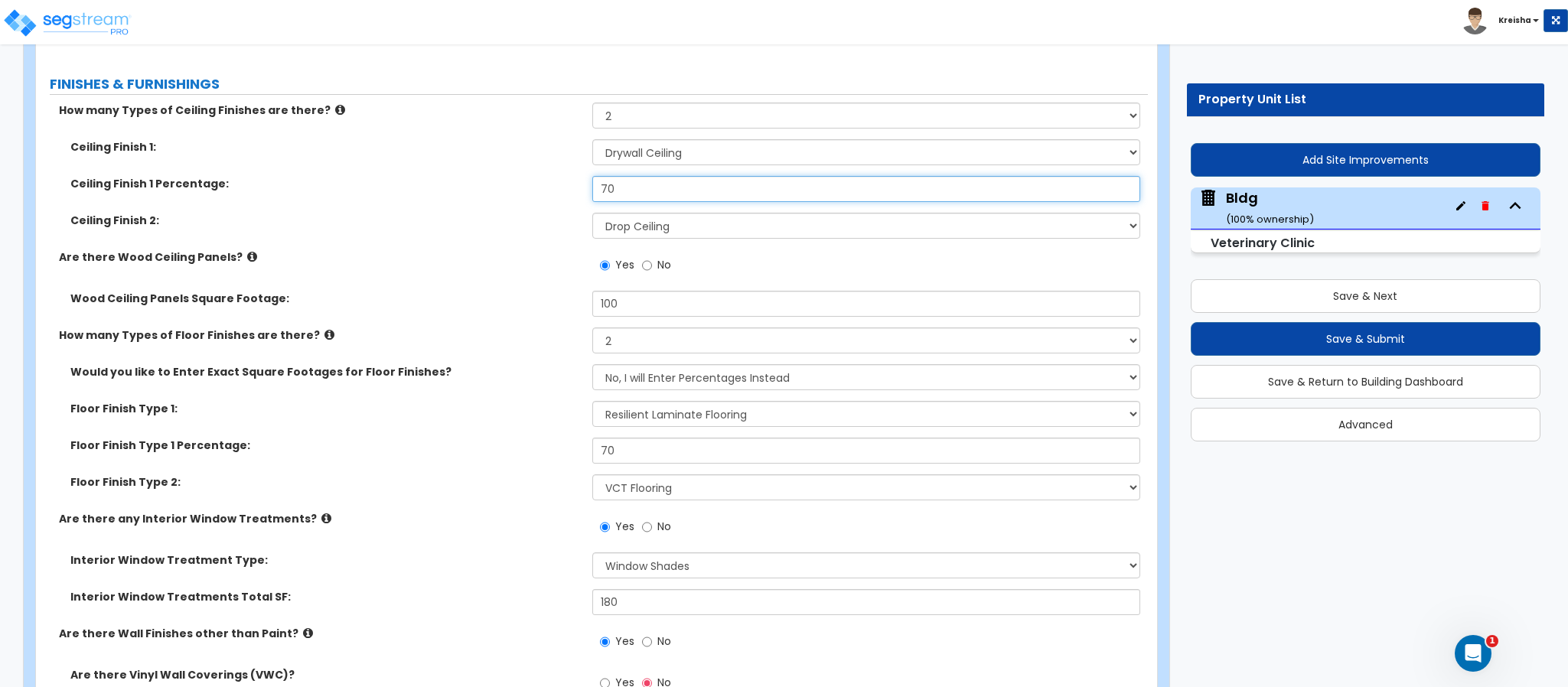
click at [629, 197] on input "70" at bounding box center [867, 189] width 549 height 26
click at [627, 197] on input "70" at bounding box center [867, 189] width 549 height 26
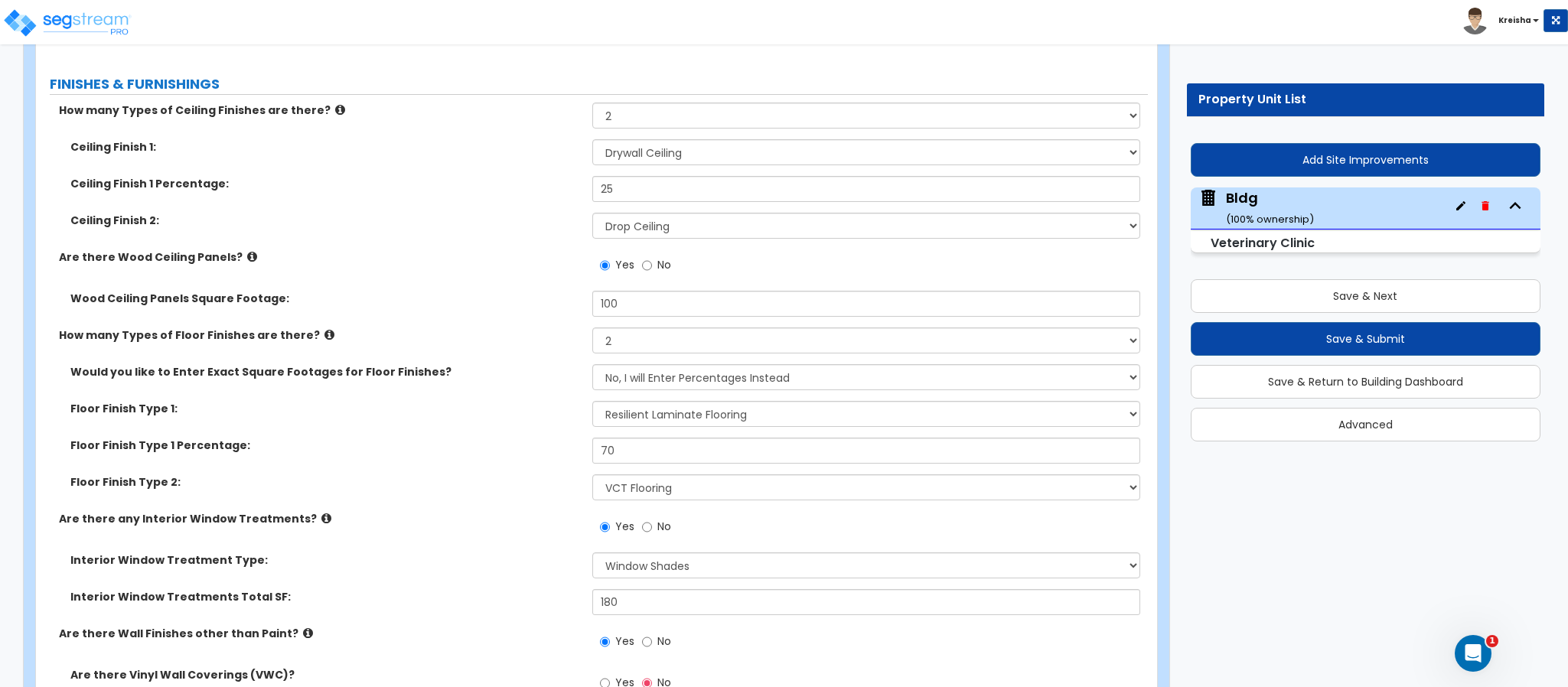
click at [499, 270] on div "Are there Wood Ceiling Panels? Yes No" at bounding box center [591, 270] width 1112 height 41
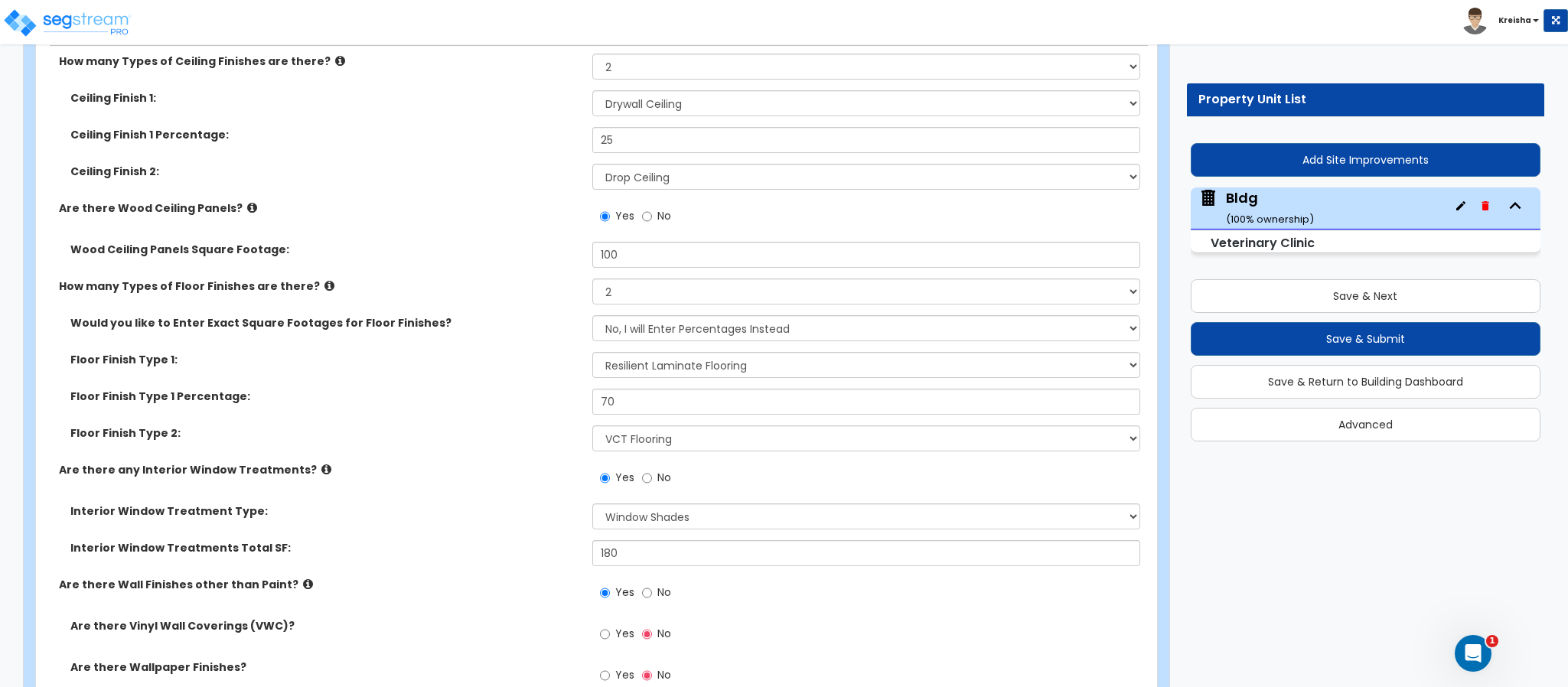
scroll to position [9031, 0]
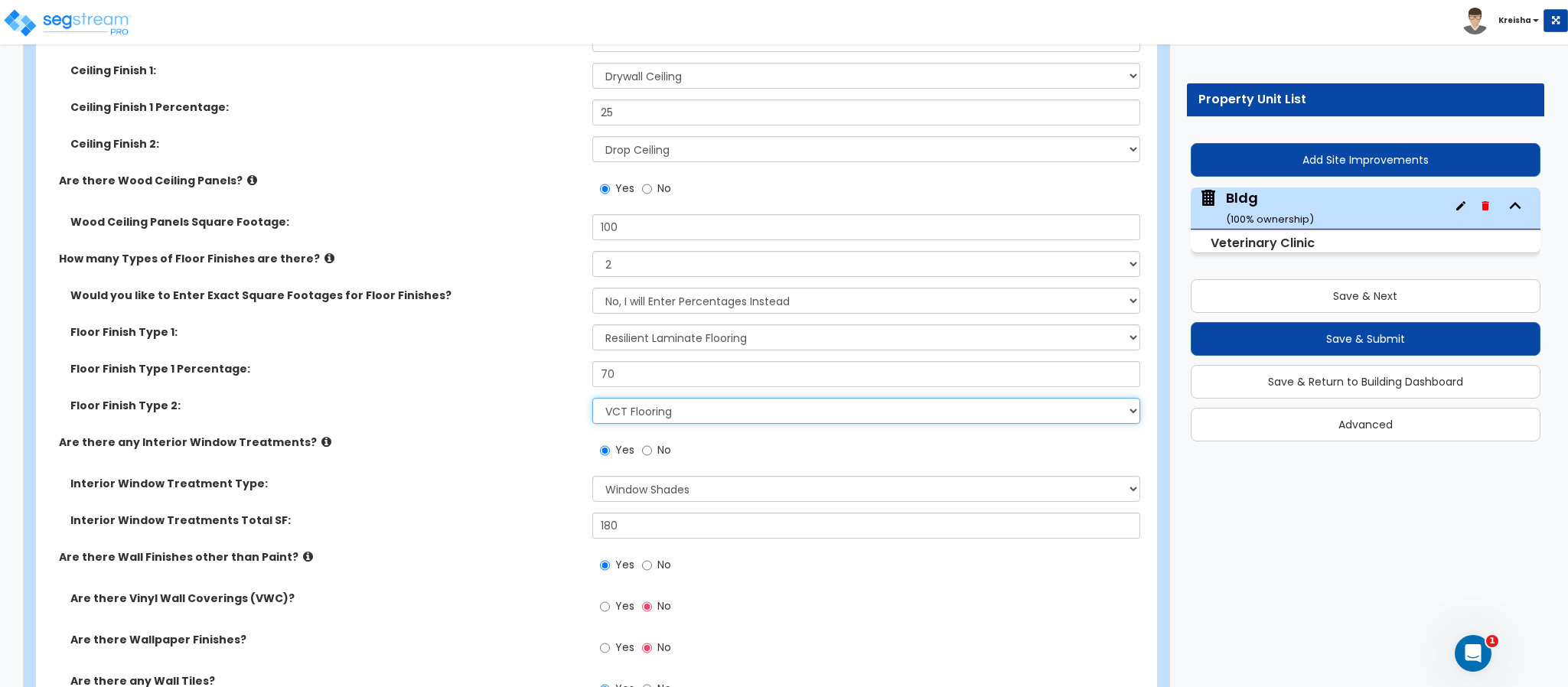
click at [663, 420] on select "None Tile Flooring Hardwood Flooring Resilient Laminate Flooring VCT Flooring S…" at bounding box center [867, 411] width 549 height 26
click at [592, 401] on select "None Tile Flooring Hardwood Flooring Resilient Laminate Flooring VCT Flooring S…" at bounding box center [867, 411] width 549 height 26
click at [510, 432] on div "Floor Finish Type 2: None Tile Flooring Hardwood Flooring Resilient Laminate Fl…" at bounding box center [591, 417] width 1112 height 37
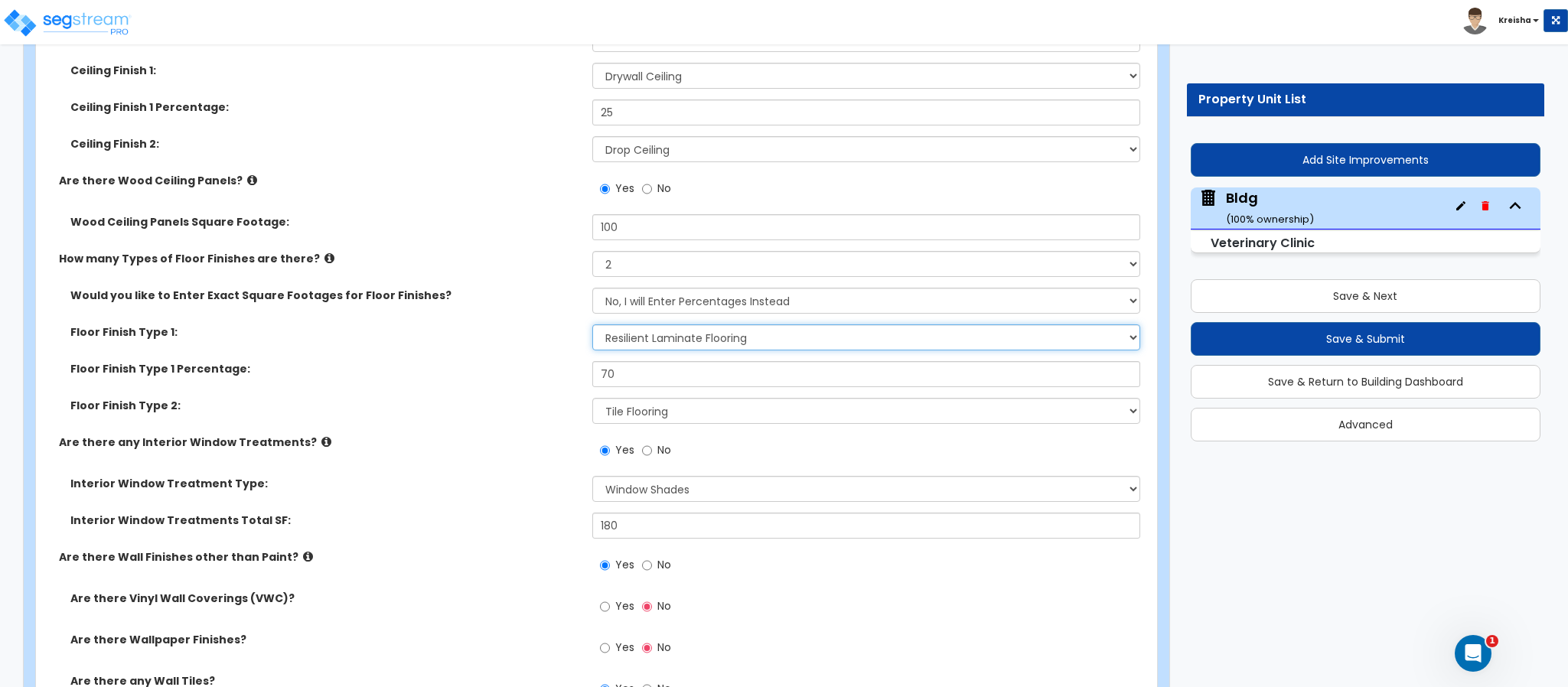
click at [680, 343] on select "None Tile Flooring Hardwood Flooring Resilient Laminate Flooring VCT Flooring S…" at bounding box center [867, 338] width 549 height 26
click at [592, 327] on select "None Tile Flooring Hardwood Flooring Resilient Laminate Flooring VCT Flooring S…" at bounding box center [867, 338] width 549 height 26
click at [532, 468] on div "Are there any Interior Window Treatments? Yes No" at bounding box center [591, 456] width 1112 height 41
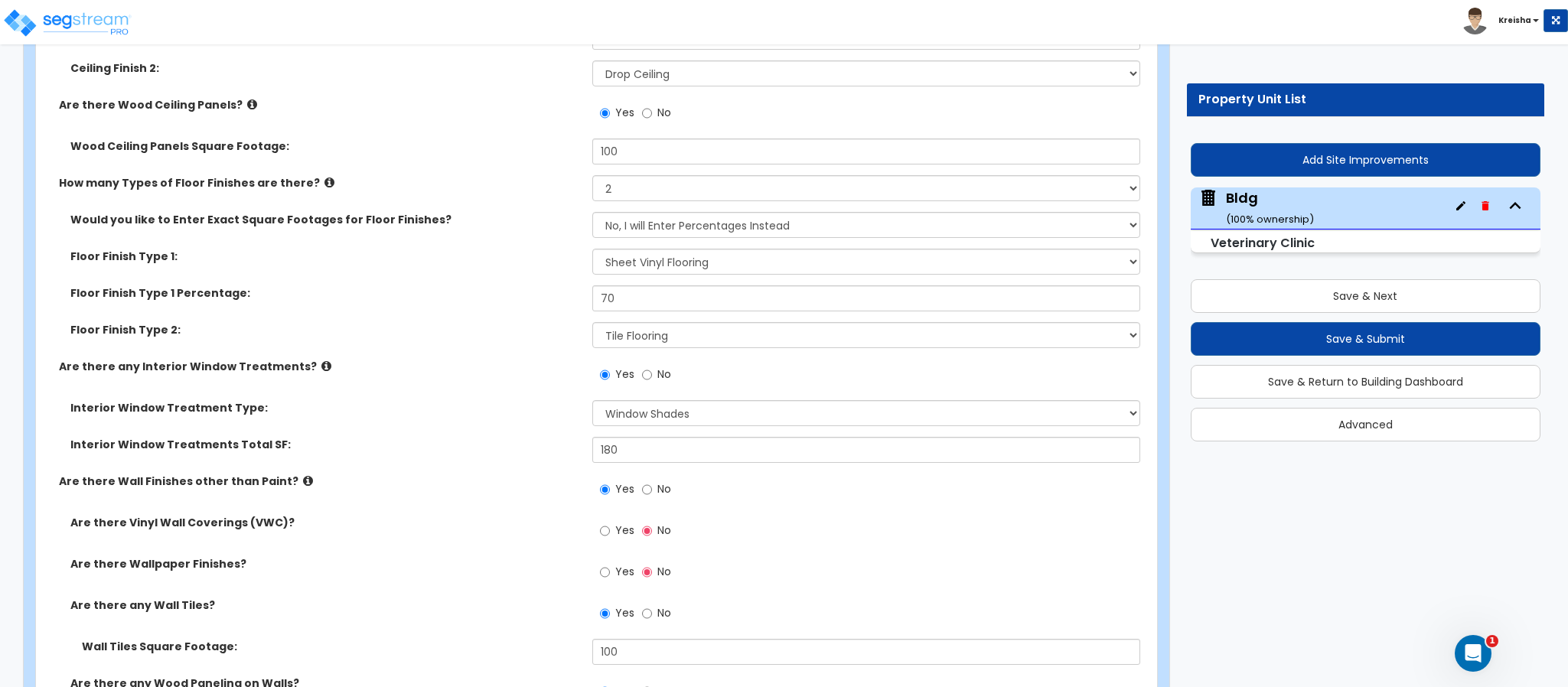
scroll to position [9108, 0]
click at [608, 409] on select "Please Choose One Vertical Blinds Window Shades Venetian Blinds Wood Shutters" at bounding box center [867, 412] width 549 height 26
click at [592, 402] on select "Please Choose One Vertical Blinds Window Shades Venetian Blinds Wood Shutters" at bounding box center [867, 412] width 549 height 26
click at [558, 476] on div "How many Types of Ceiling Finishes are there? None 1 2 3 Ceiling Finish 1: Plea…" at bounding box center [591, 525] width 1089 height 1152
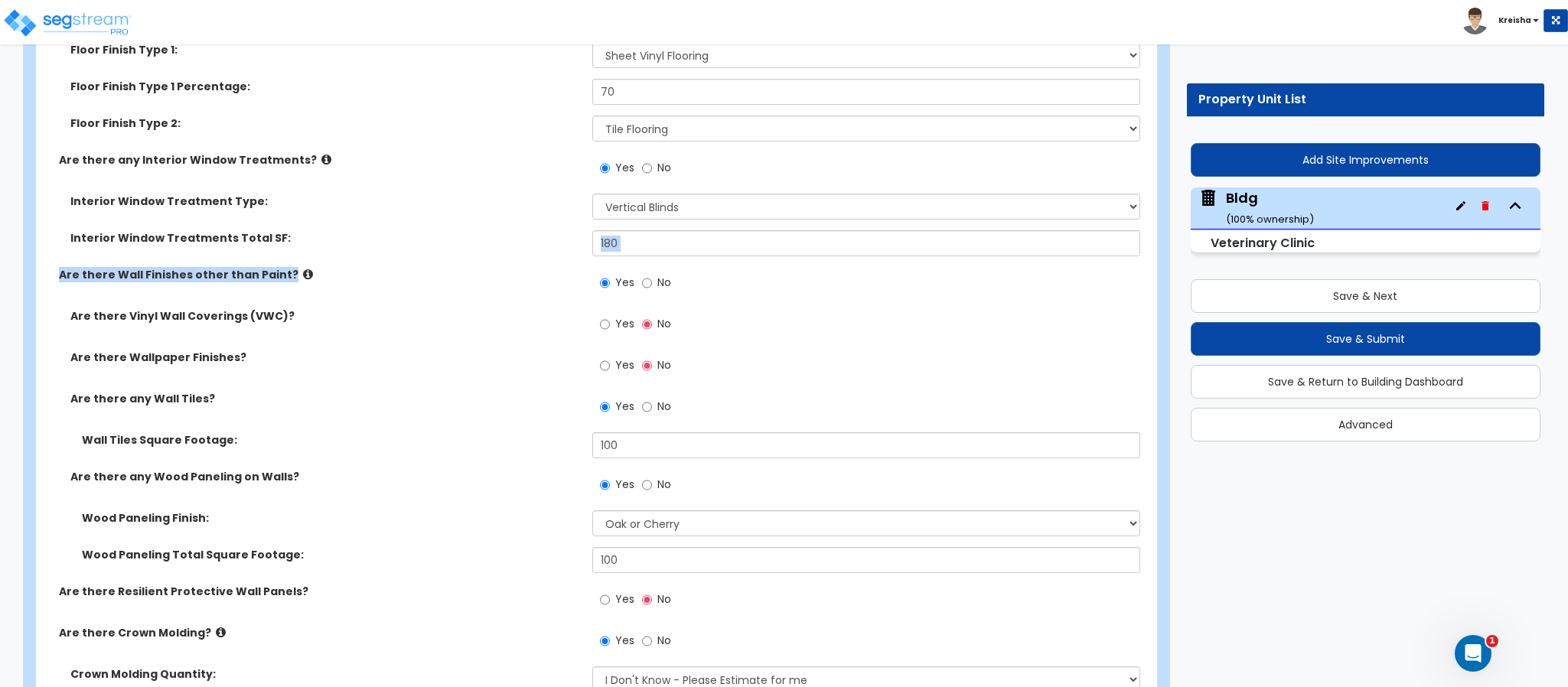
scroll to position [9337, 0]
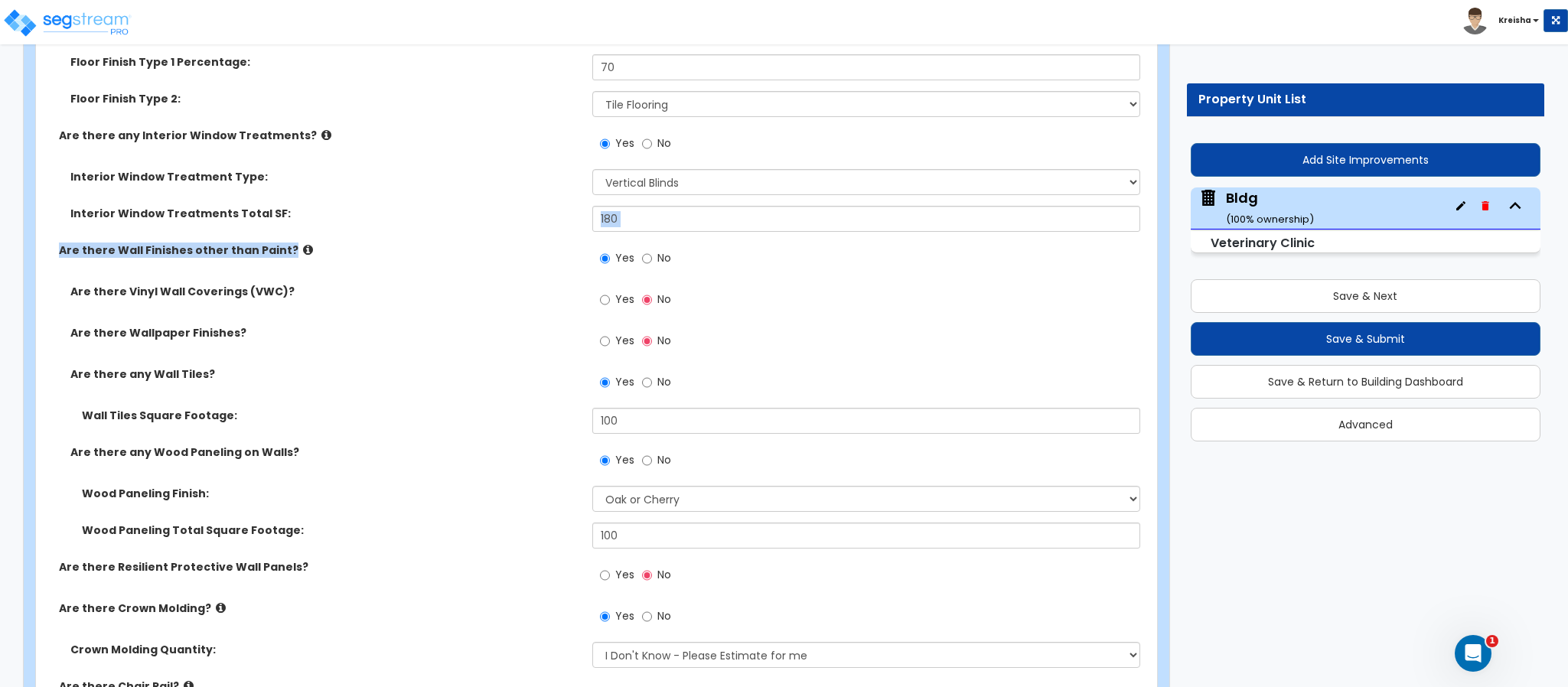
click at [611, 298] on label "Yes" at bounding box center [617, 302] width 34 height 26
click at [610, 298] on input "Yes" at bounding box center [605, 299] width 10 height 17
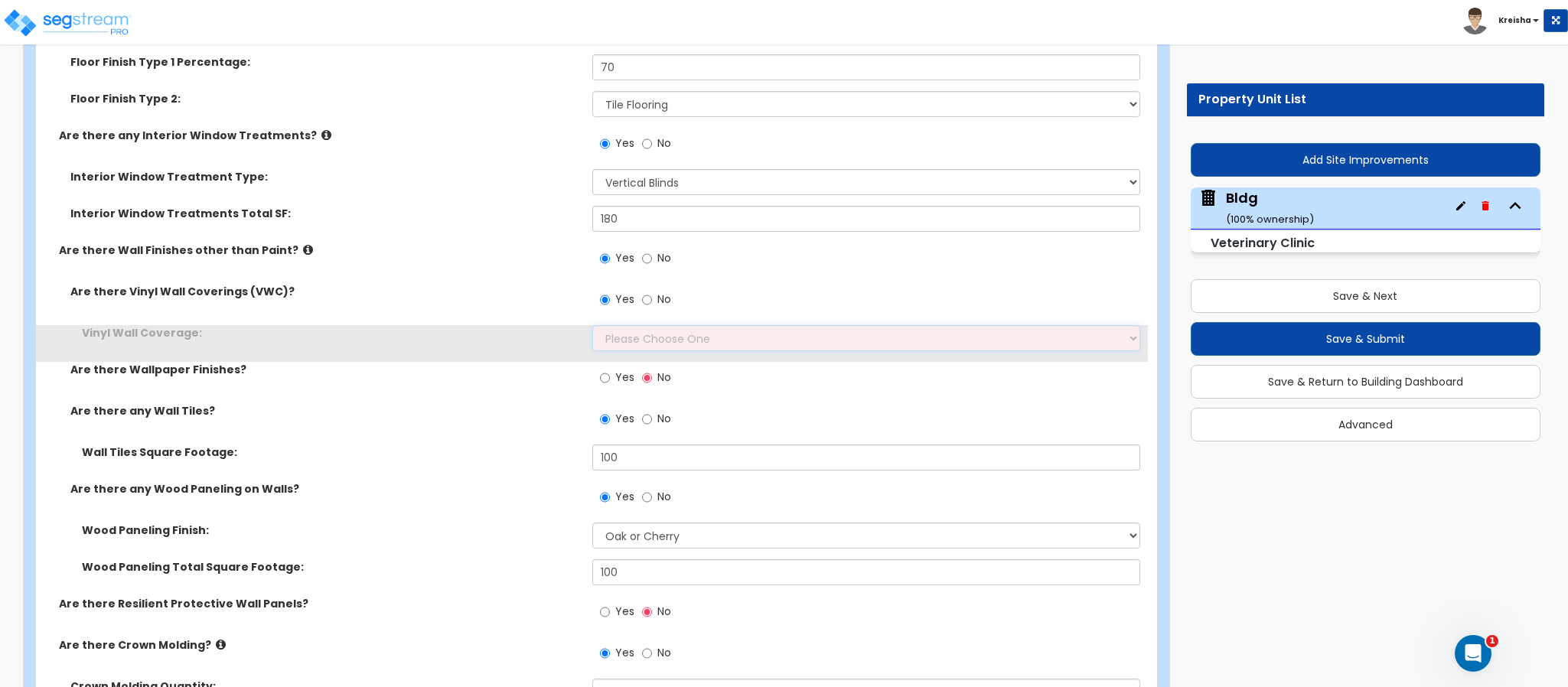
click at [634, 338] on select "Please Choose One Only a Small Portion of Walls are Covered Several Walls are C…" at bounding box center [867, 338] width 549 height 26
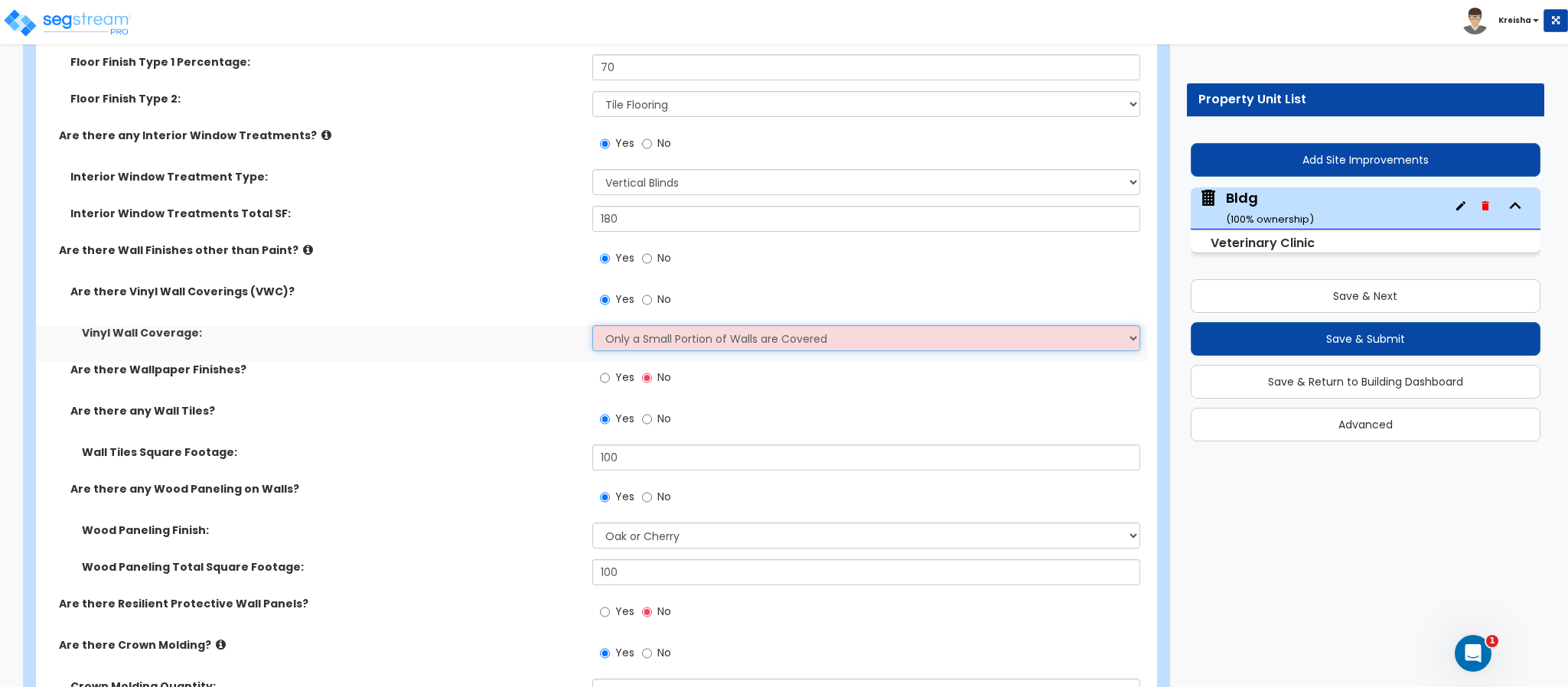
click at [592, 329] on select "Please Choose One Only a Small Portion of Walls are Covered Several Walls are C…" at bounding box center [867, 338] width 549 height 26
click at [515, 416] on label "Are there any Wall Tiles?" at bounding box center [326, 410] width 511 height 15
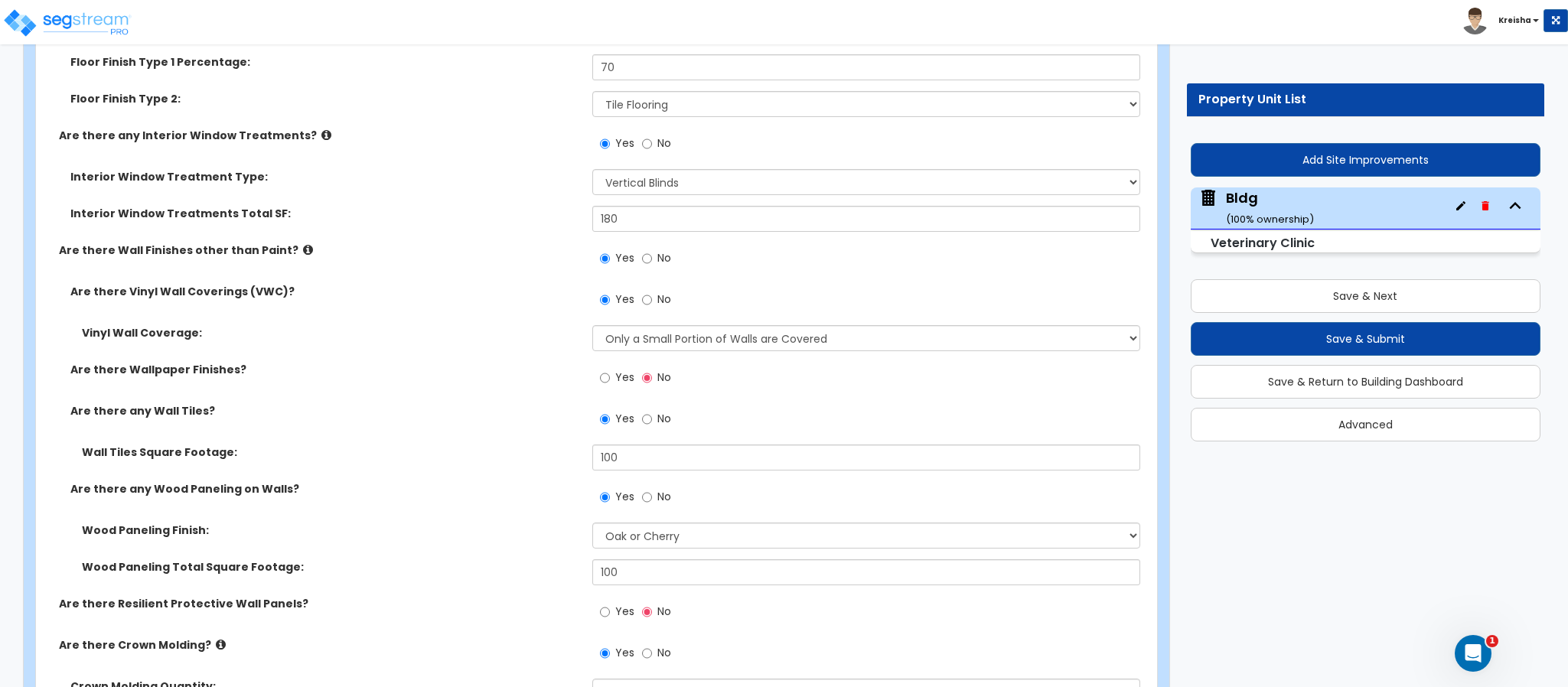
scroll to position [9567, 0]
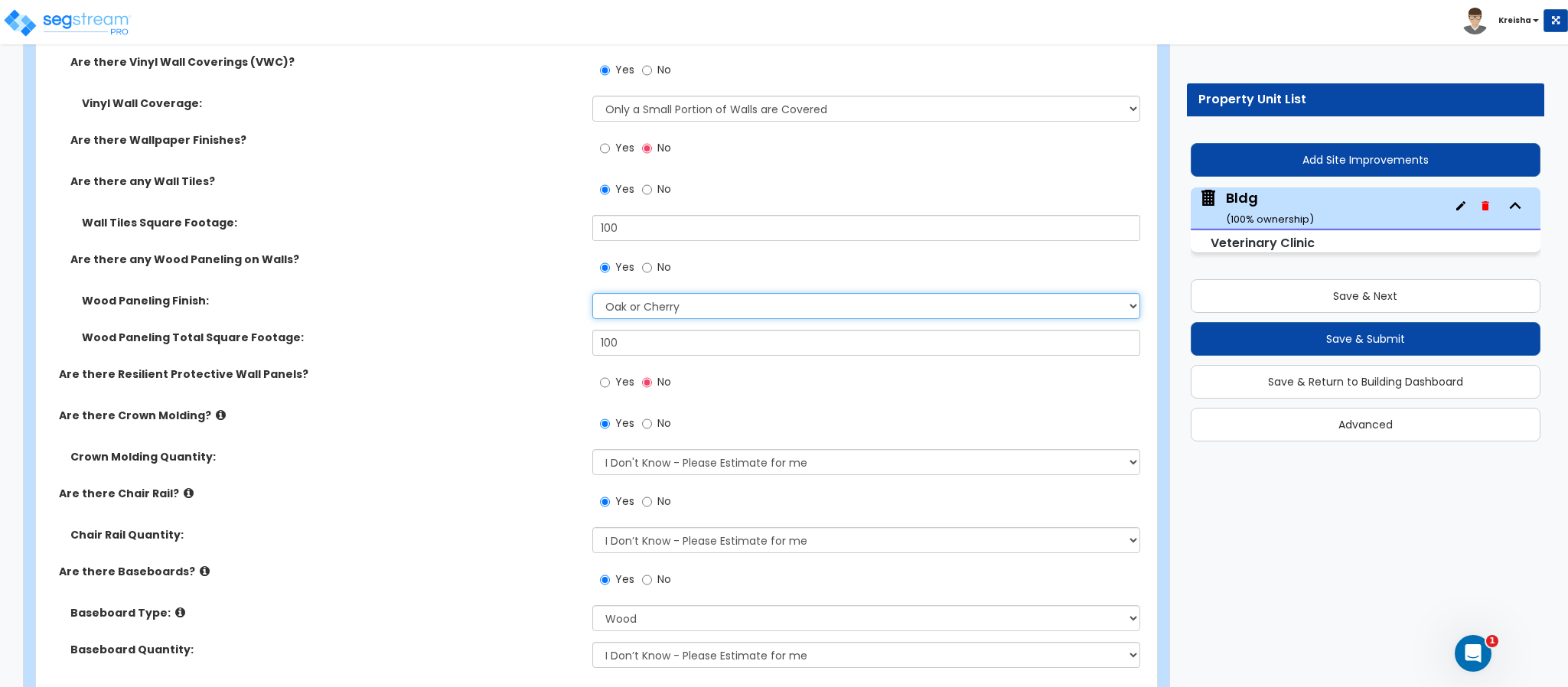
click at [639, 308] on select "Please Choose One Birch Mahogany Oak or Cherry Rosewood Teak I Don't Know, Plea…" at bounding box center [867, 306] width 549 height 26
click at [592, 296] on select "Please Choose One Birch Mahogany Oak or Cherry Rosewood Teak I Don't Know, Plea…" at bounding box center [867, 306] width 549 height 26
click at [539, 413] on label "Are there Crown Molding?" at bounding box center [320, 415] width 522 height 15
click at [664, 341] on input "100" at bounding box center [867, 342] width 549 height 26
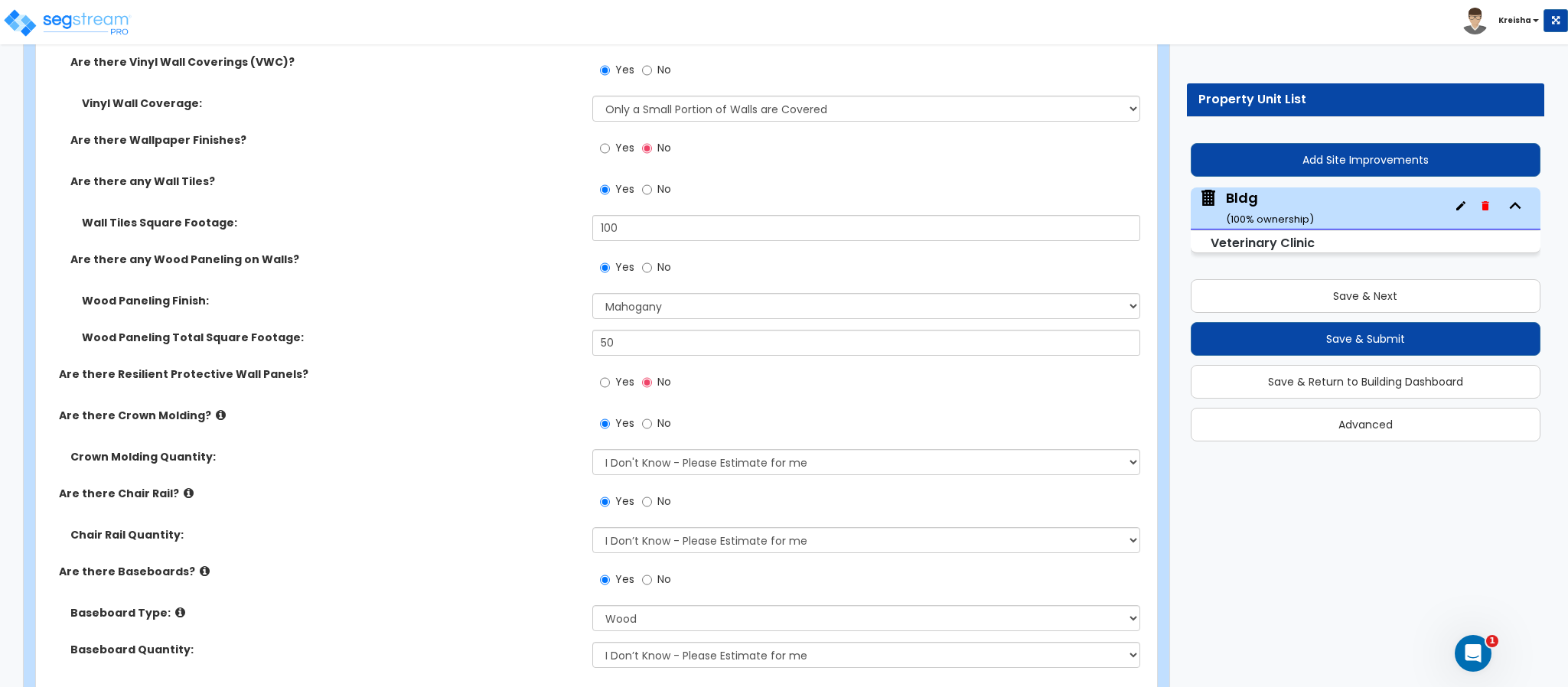
click at [413, 406] on div "Are there Resilient Protective Wall Panels? Yes No" at bounding box center [591, 387] width 1112 height 41
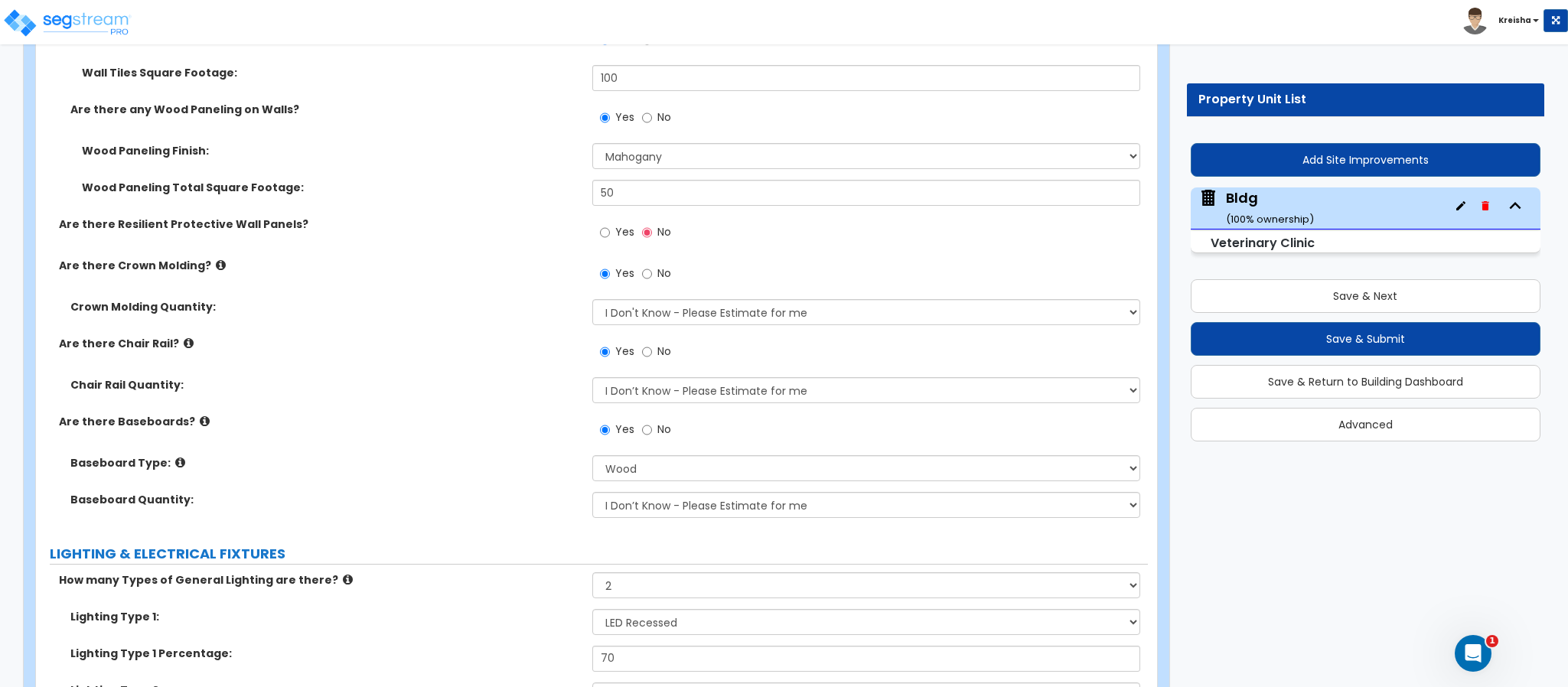
scroll to position [9719, 0]
click at [650, 280] on input "No" at bounding box center [647, 271] width 10 height 17
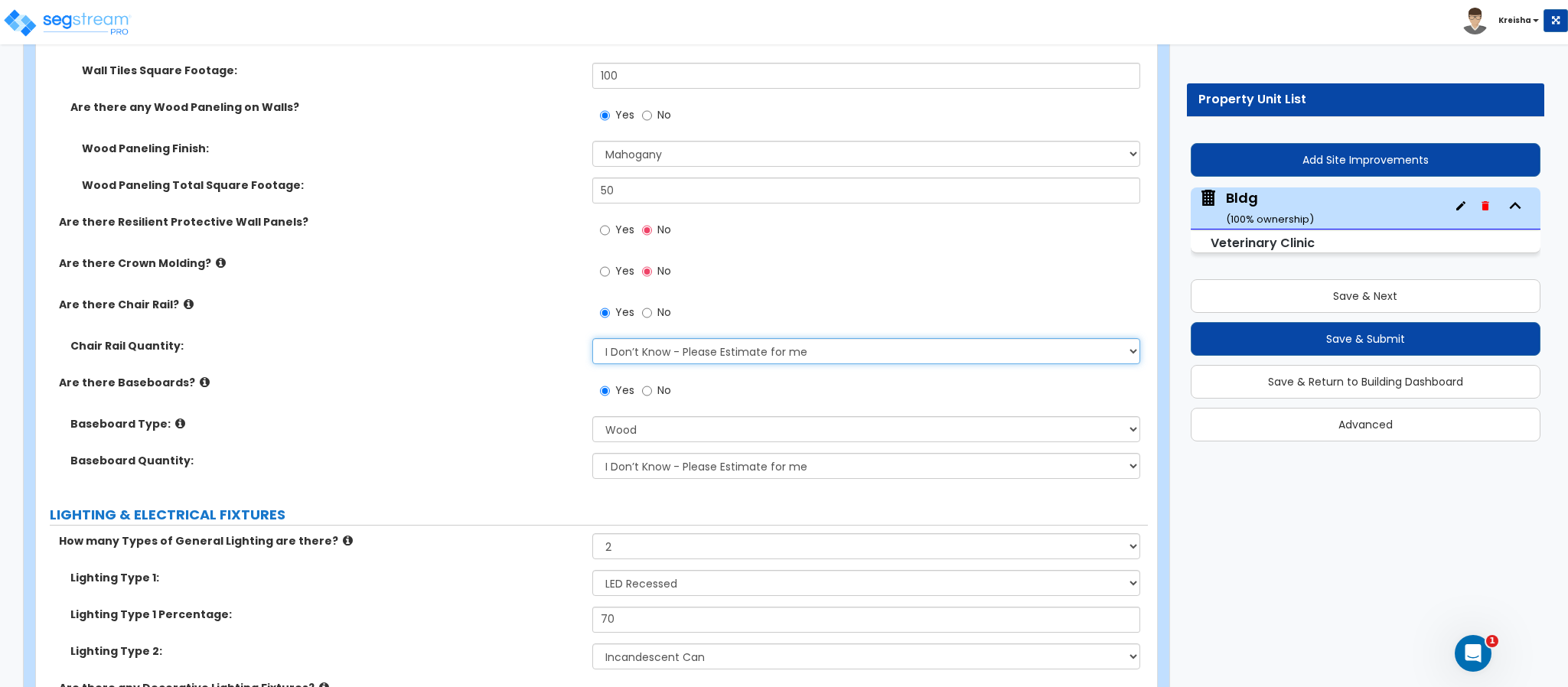
click at [661, 354] on select "I Don’t Know - Please Estimate for me I want to Enter the Linear Footage" at bounding box center [867, 351] width 549 height 26
click at [592, 342] on select "I Don’t Know - Please Estimate for me I want to Enter the Linear Footage" at bounding box center [867, 351] width 549 height 26
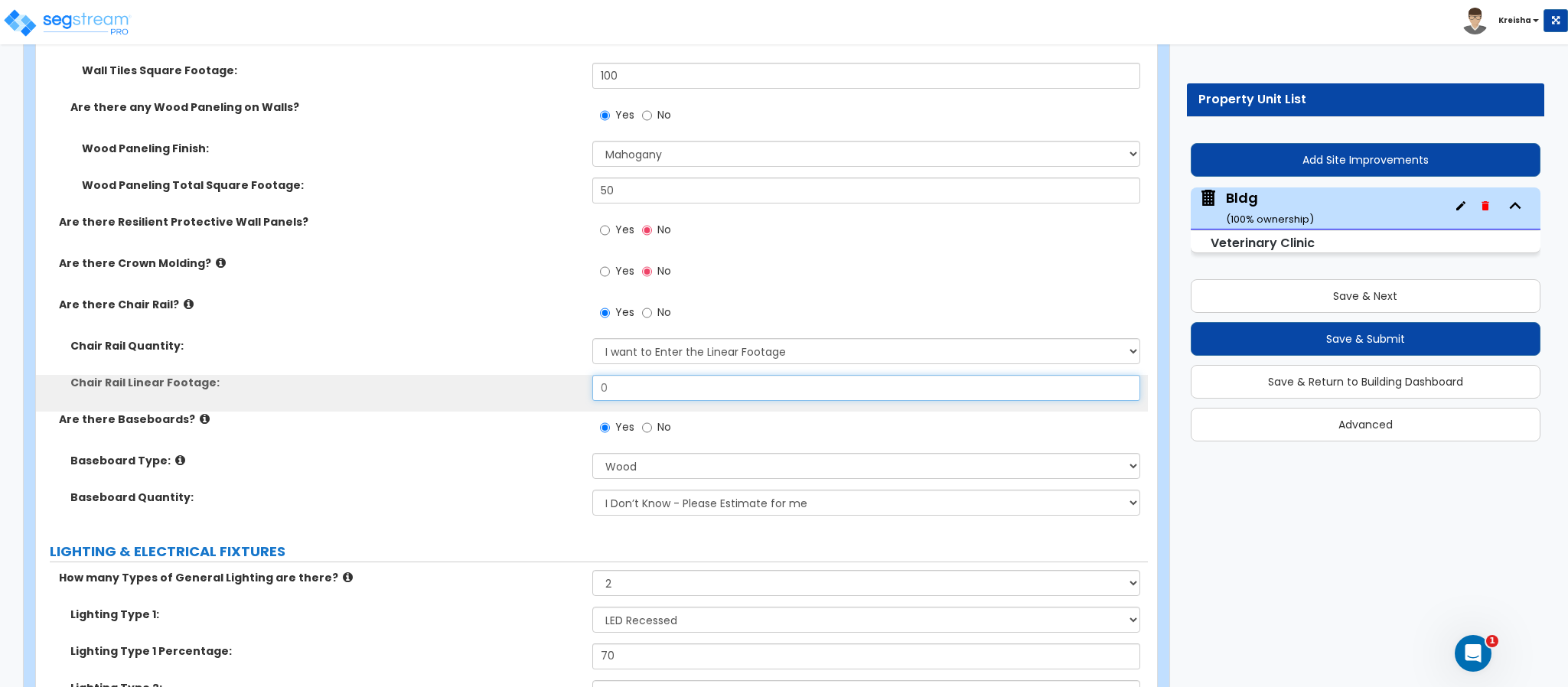
click at [623, 393] on input "0" at bounding box center [867, 388] width 549 height 26
click at [623, 391] on input "0" at bounding box center [867, 388] width 549 height 26
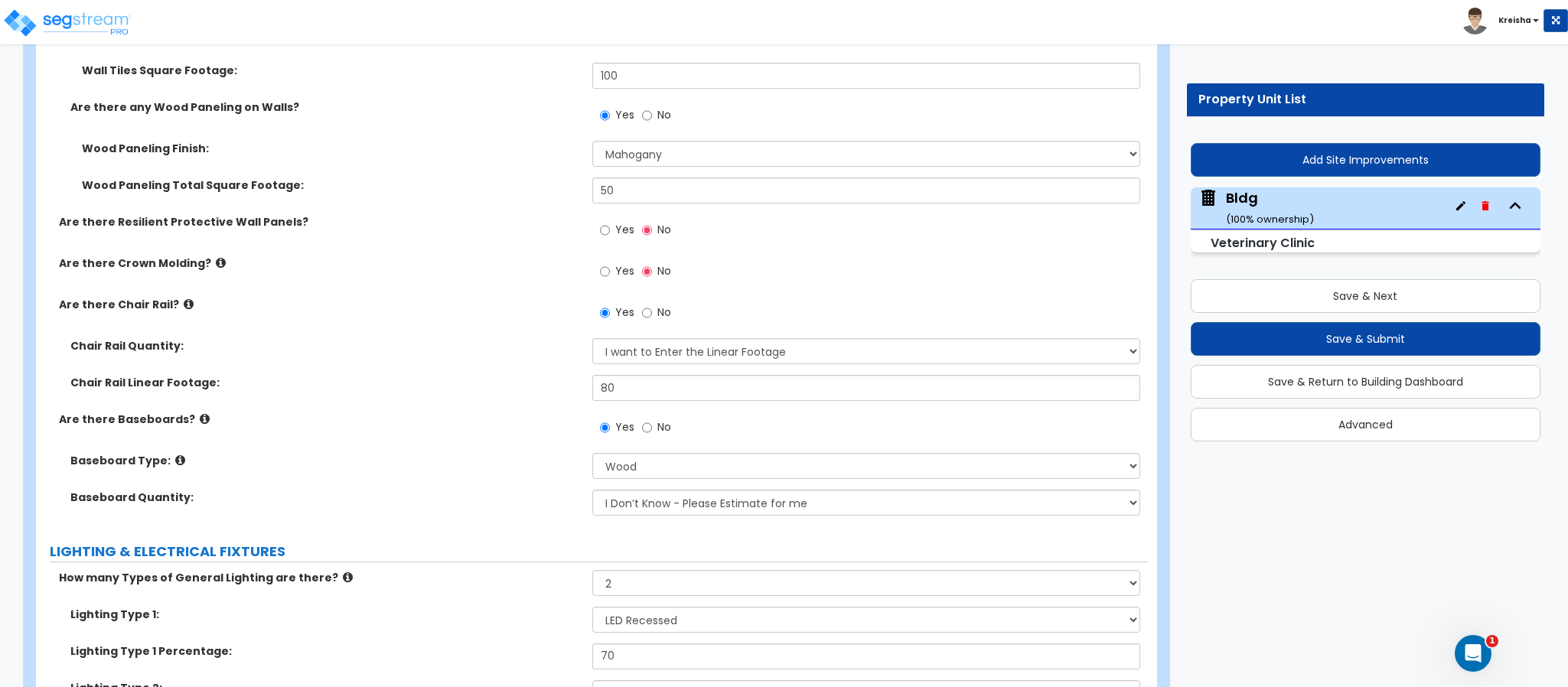
click at [516, 493] on label "Baseboard Quantity:" at bounding box center [326, 497] width 511 height 15
click at [655, 453] on div "Yes No" at bounding box center [870, 432] width 556 height 41
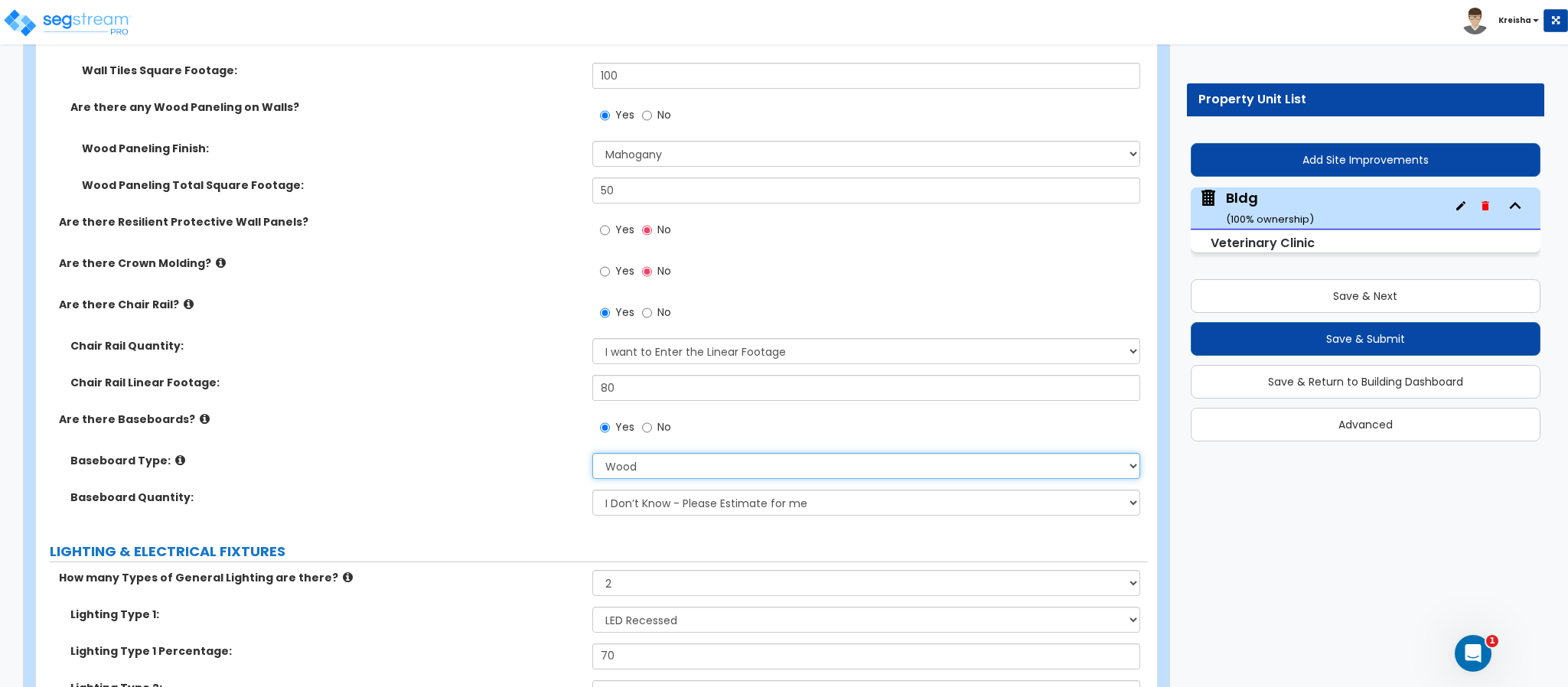
click at [641, 471] on select "Please Choose One Wood Vinyl Carpet Tile" at bounding box center [867, 466] width 549 height 26
click at [592, 456] on select "Please Choose One Wood Vinyl Carpet Tile" at bounding box center [867, 466] width 549 height 26
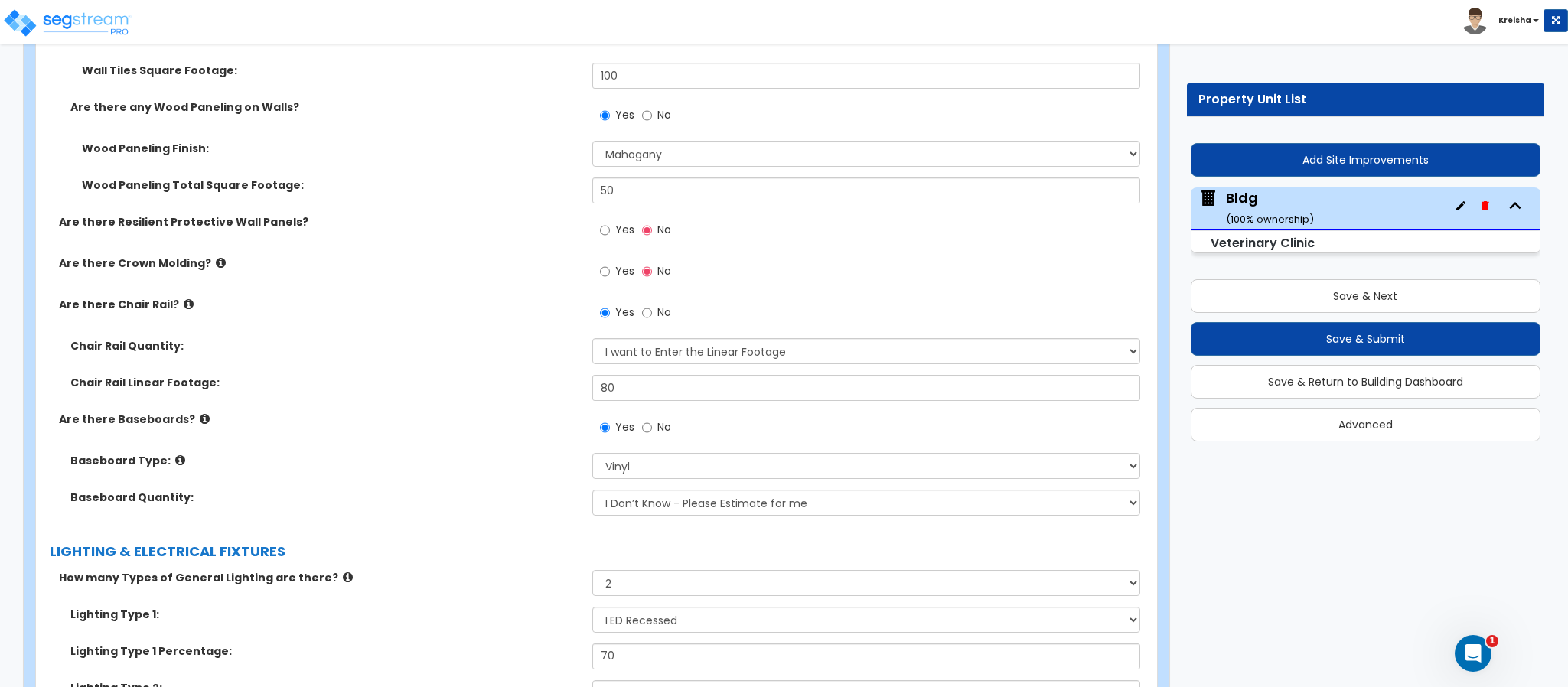
click at [533, 544] on label "LIGHTING & ELECTRICAL FIXTURES" at bounding box center [598, 551] width 1098 height 20
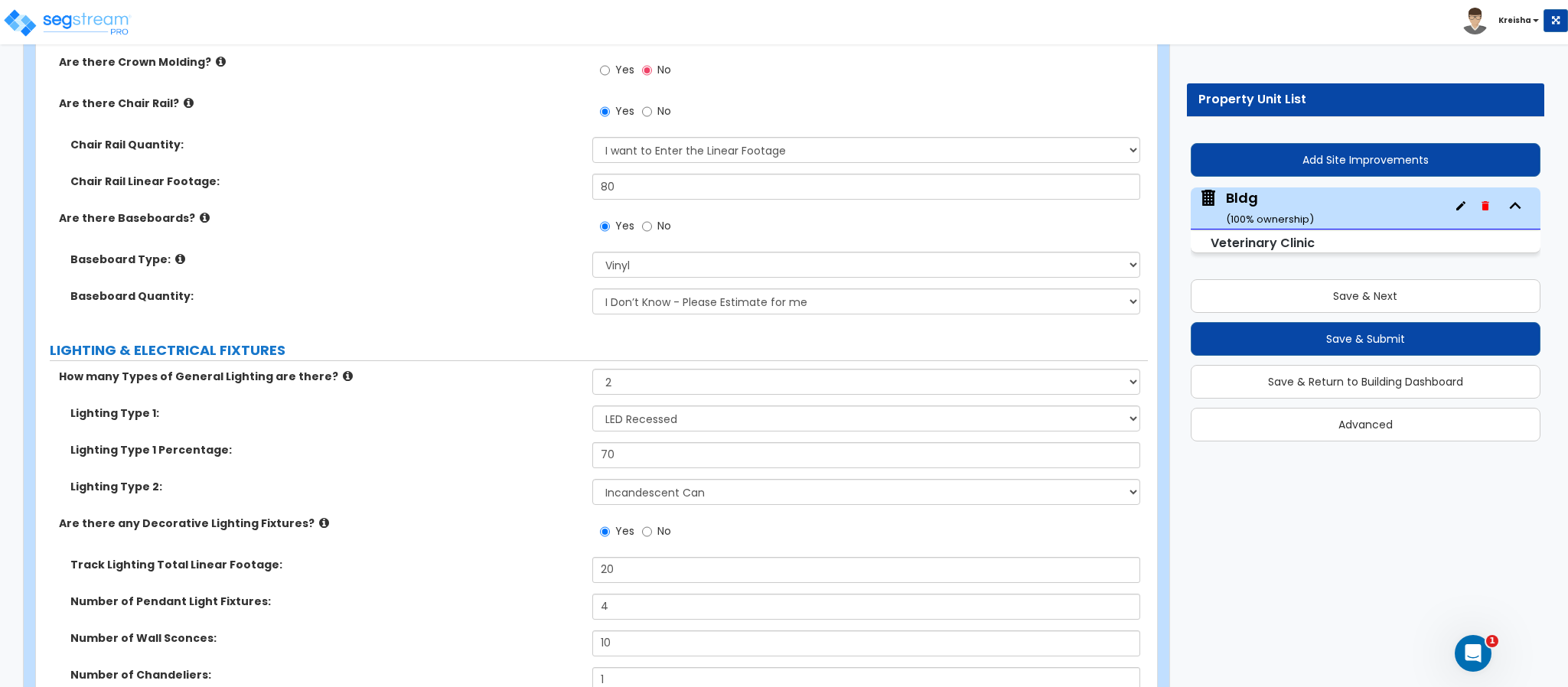
scroll to position [10027, 0]
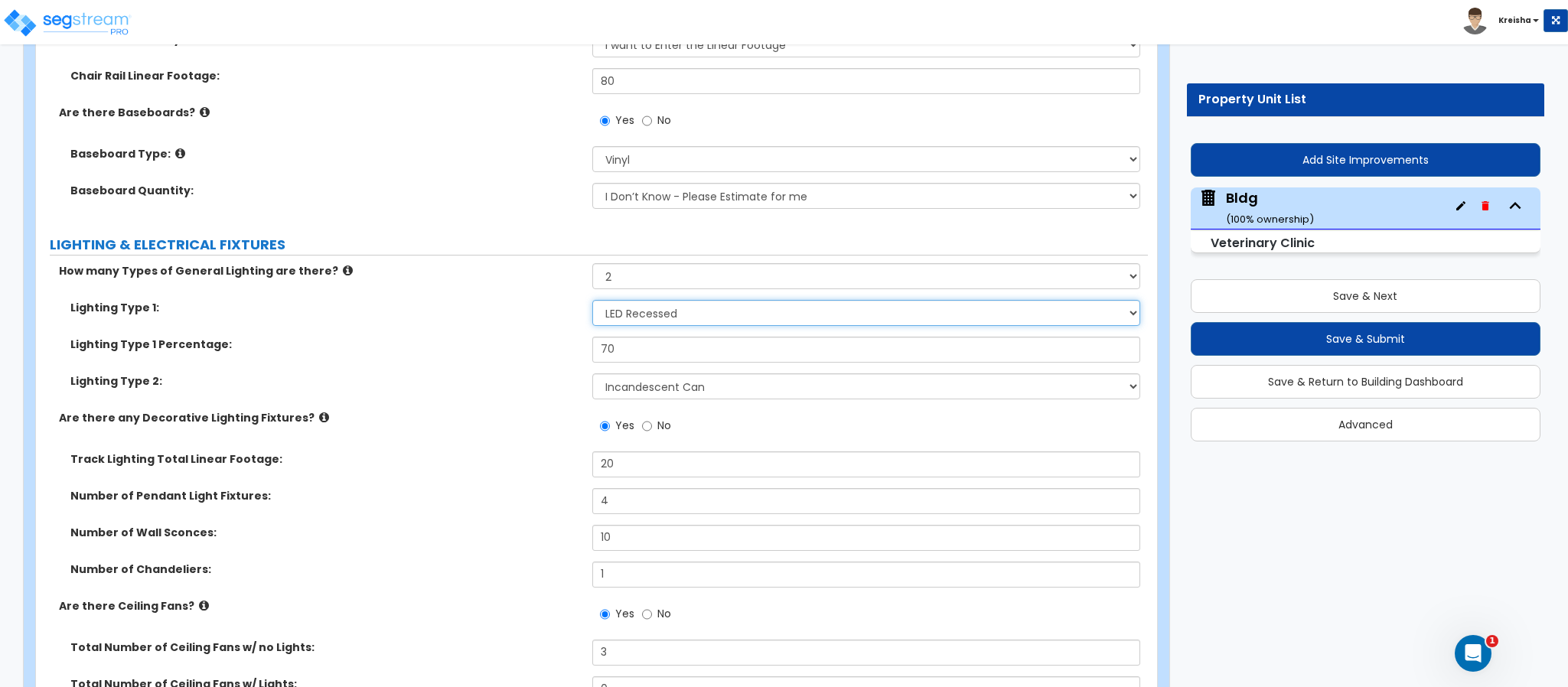
click at [631, 326] on select "Please Choose One LED Surface-Mounted LED Recessed Fluorescent Surface-Mounted …" at bounding box center [867, 313] width 549 height 26
click at [650, 319] on select "Please Choose One LED Surface-Mounted LED Recessed Fluorescent Surface-Mounted …" at bounding box center [867, 313] width 549 height 26
click at [379, 372] on div "Lighting Type 1 Percentage: 70" at bounding box center [591, 355] width 1112 height 37
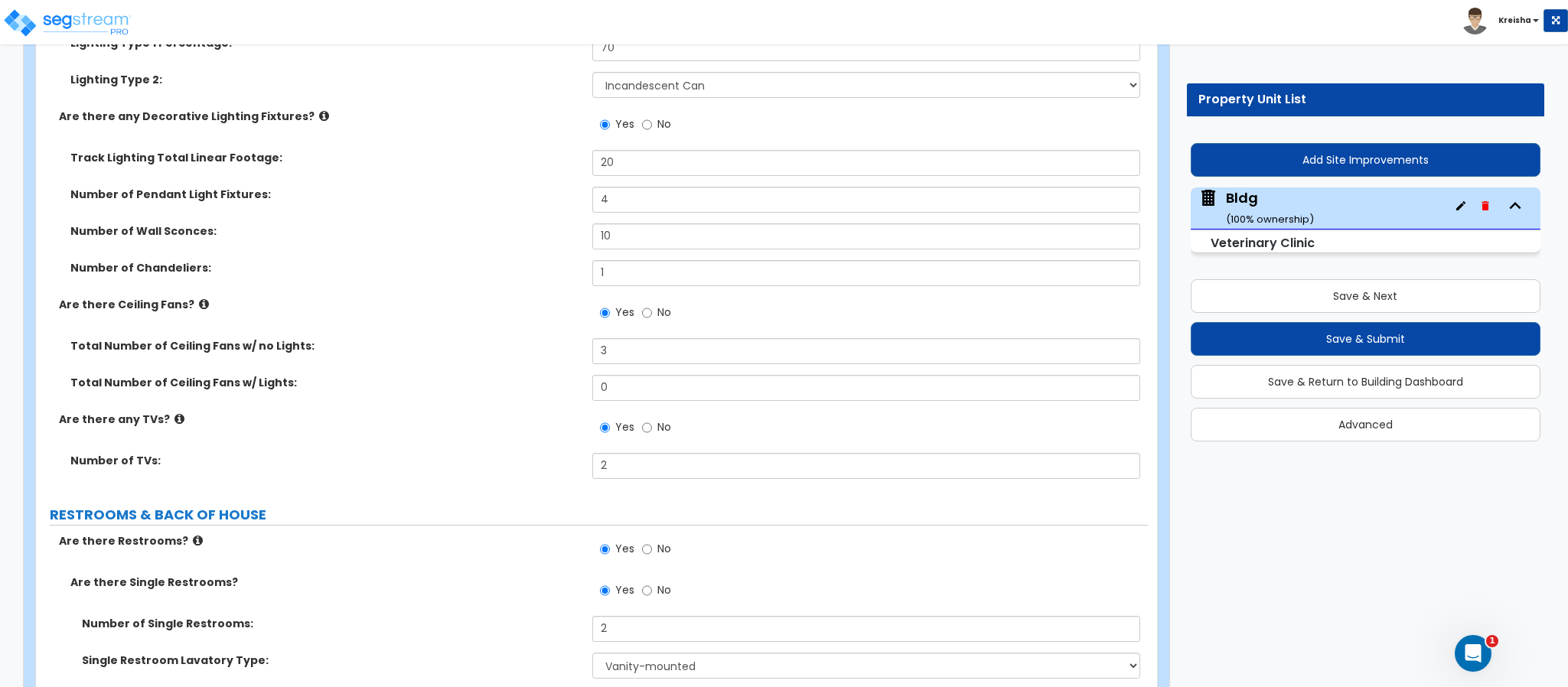
scroll to position [10331, 0]
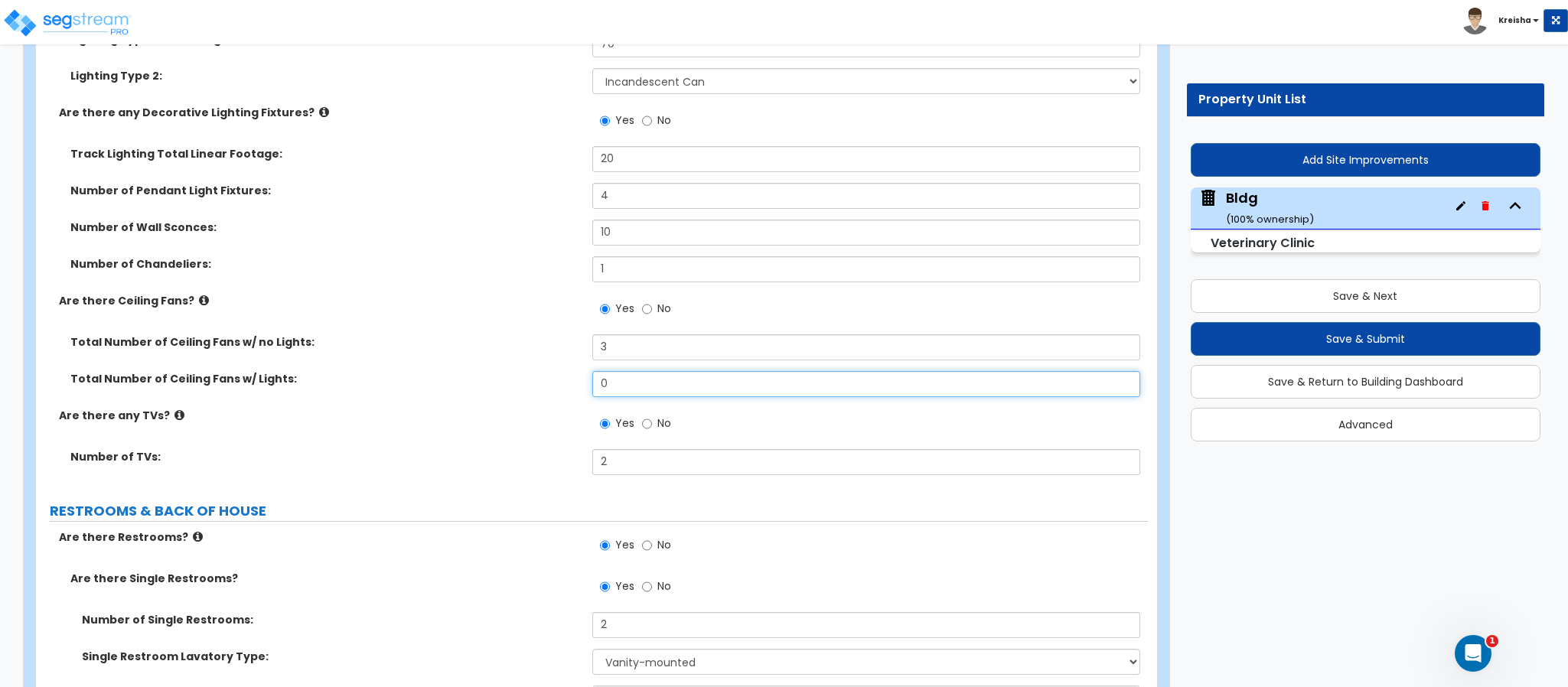
click at [609, 393] on input "0" at bounding box center [867, 384] width 549 height 26
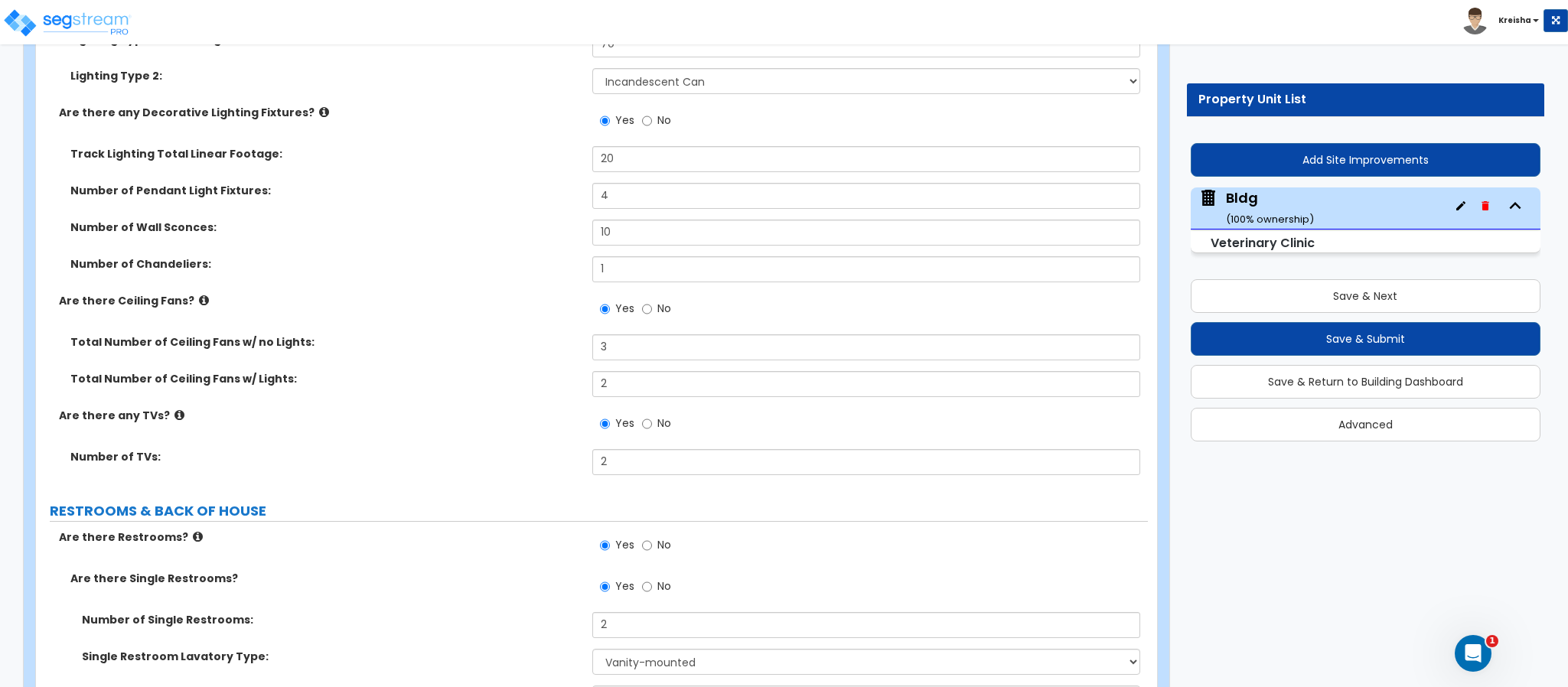
click at [498, 418] on label "Are there any TVs?" at bounding box center [320, 415] width 522 height 15
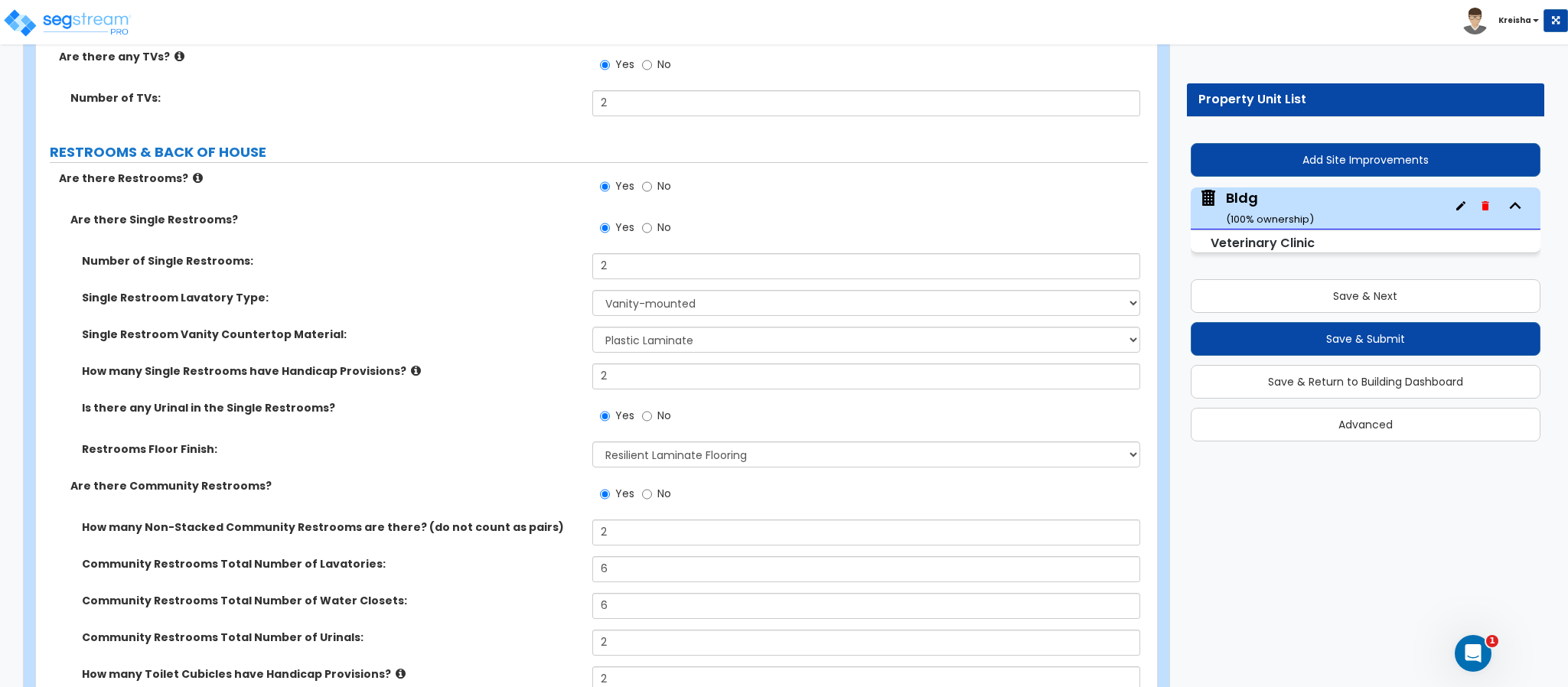
scroll to position [10715, 0]
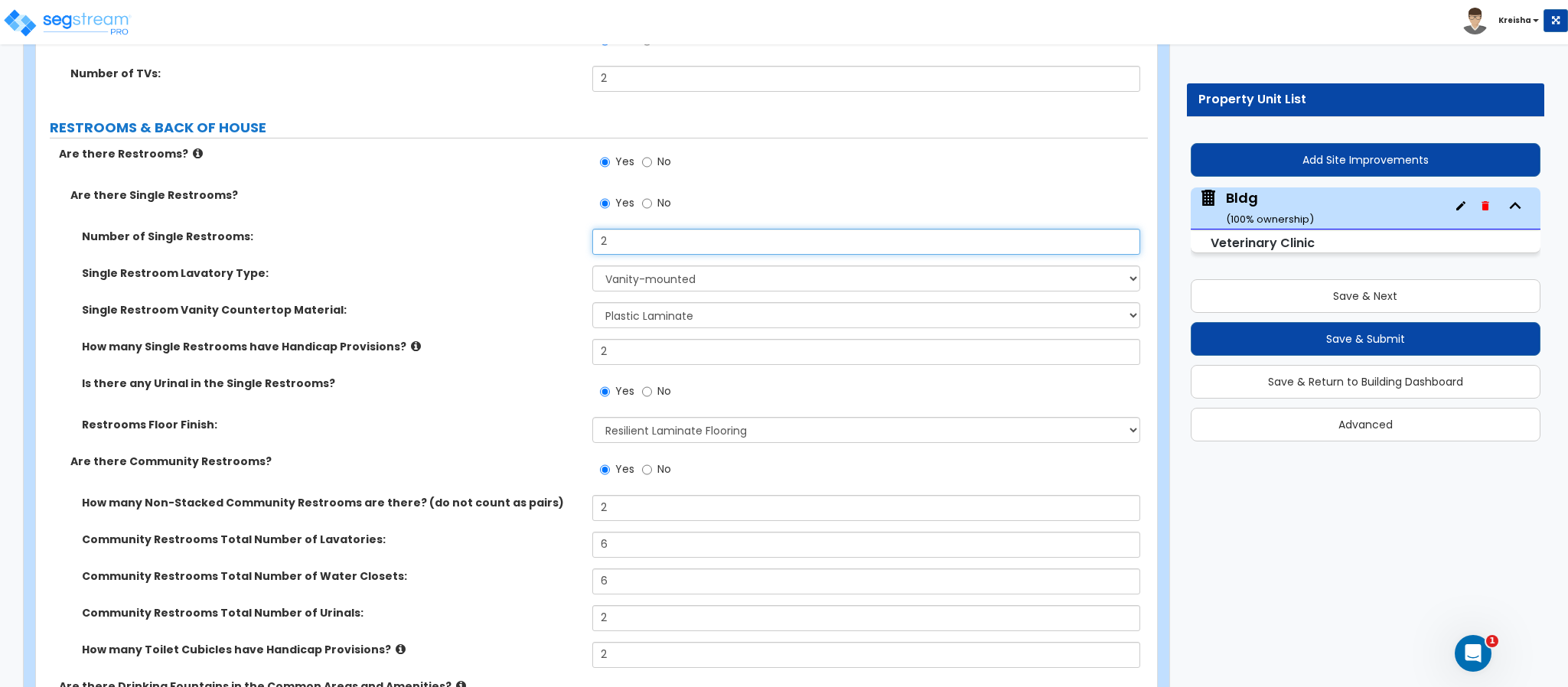
click at [576, 257] on div "Number of Single Restrooms: 2" at bounding box center [591, 247] width 1112 height 37
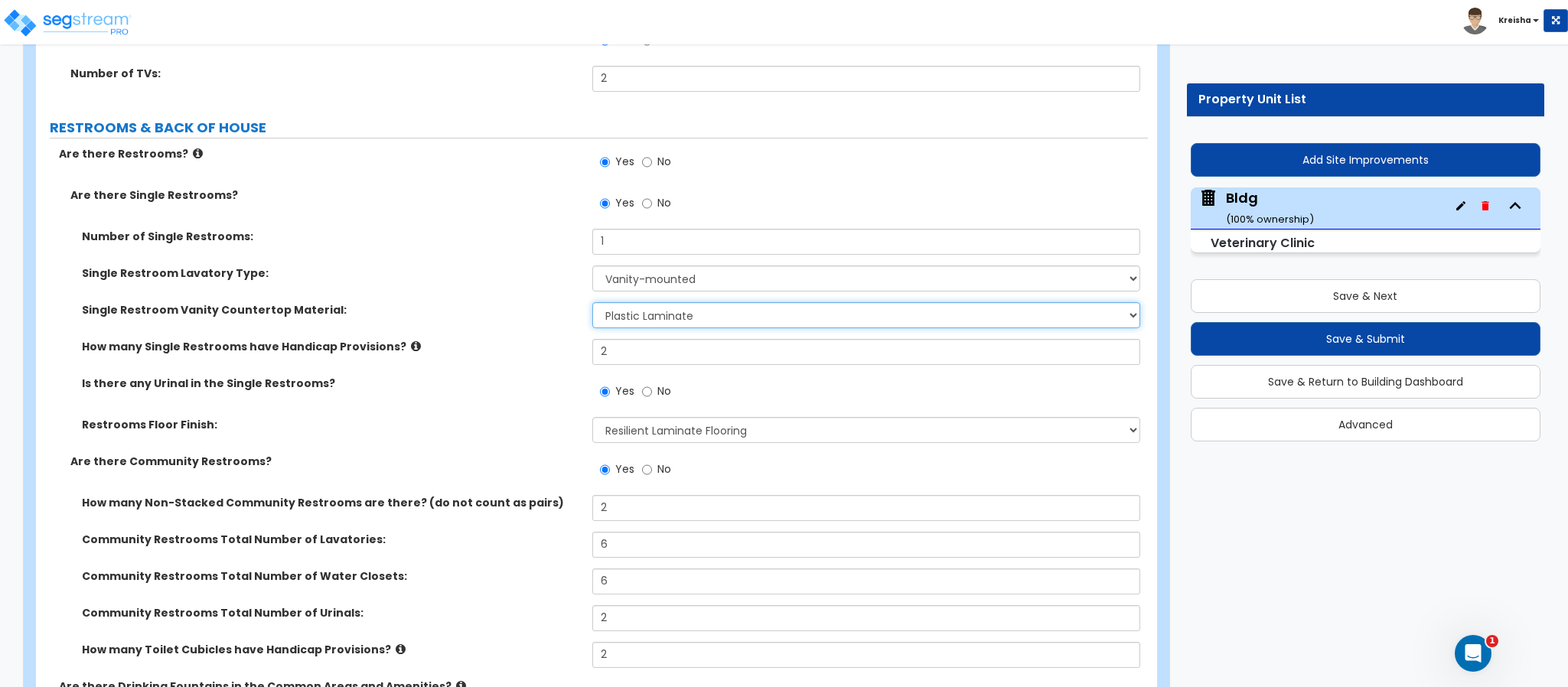
click at [608, 315] on select "None Plastic Laminate Solid Surface Stone Quartz Marble Tile Wood Stainless Ste…" at bounding box center [867, 315] width 549 height 26
click at [592, 306] on select "None Plastic Laminate Solid Surface Stone Quartz Marble Tile Wood Stainless Ste…" at bounding box center [867, 315] width 549 height 26
click at [522, 409] on div "Is there any Urinal in the Single Restrooms? Yes No" at bounding box center [591, 397] width 1112 height 41
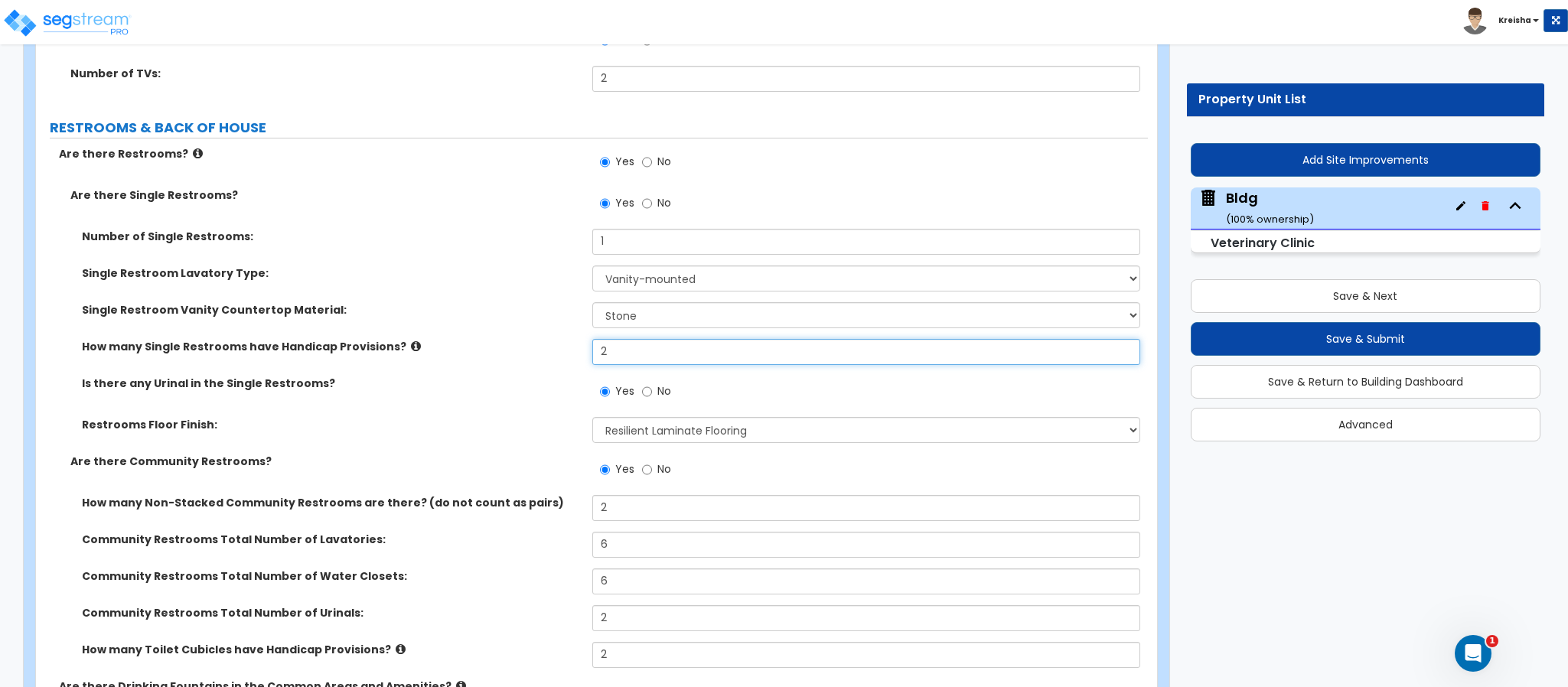
drag, startPoint x: 629, startPoint y: 358, endPoint x: 515, endPoint y: 357, distance: 114.0
click at [515, 357] on div "How many Single Restrooms have Handicap Provisions? 2" at bounding box center [591, 357] width 1112 height 37
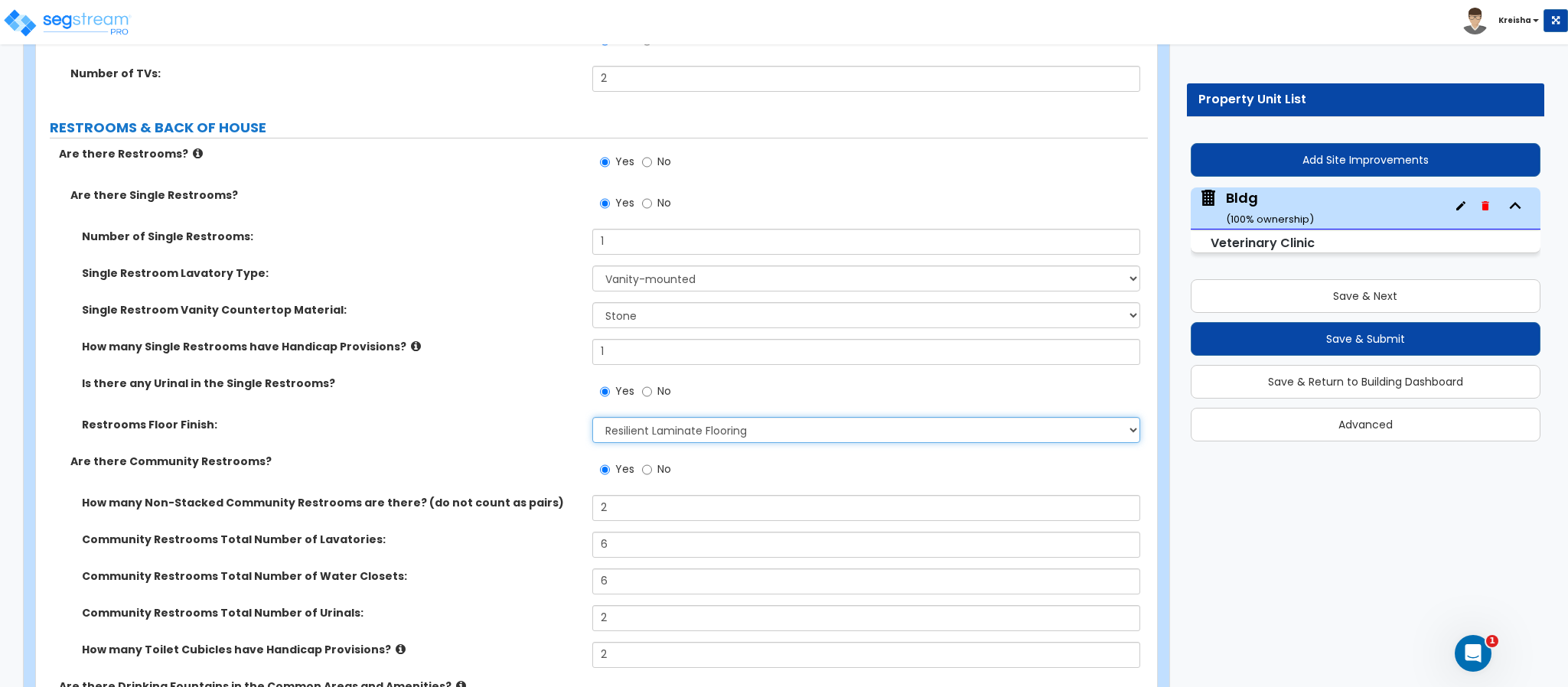
click at [604, 425] on select "None Tile Flooring Resilient Laminate Flooring VCT Flooring Sheet Vinyl Flooring" at bounding box center [867, 430] width 549 height 26
click at [592, 420] on select "None Tile Flooring Resilient Laminate Flooring VCT Flooring Sheet Vinyl Flooring" at bounding box center [867, 430] width 549 height 26
click at [538, 454] on div "Restrooms Floor Finish: None Tile Flooring Resilient Laminate Flooring VCT Floo…" at bounding box center [591, 436] width 1112 height 37
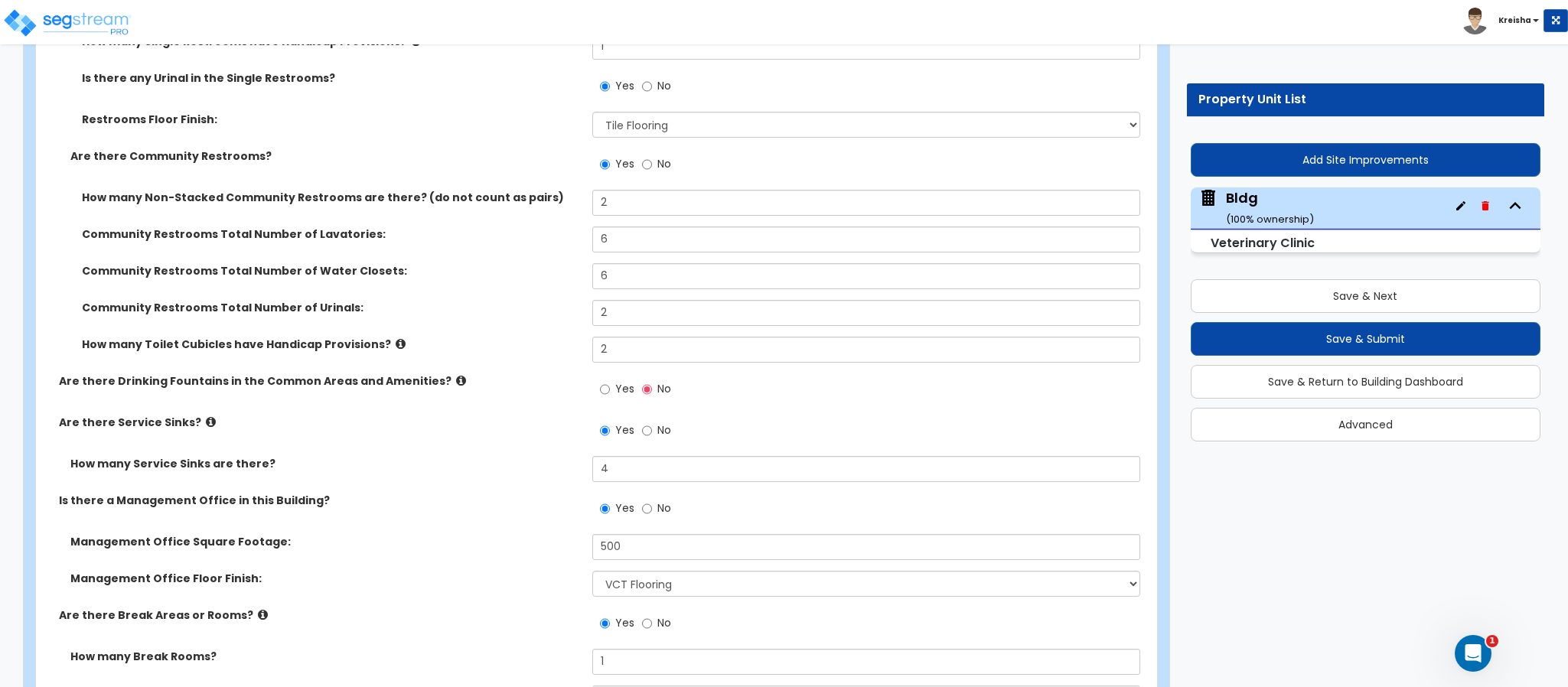
scroll to position [11250, 0]
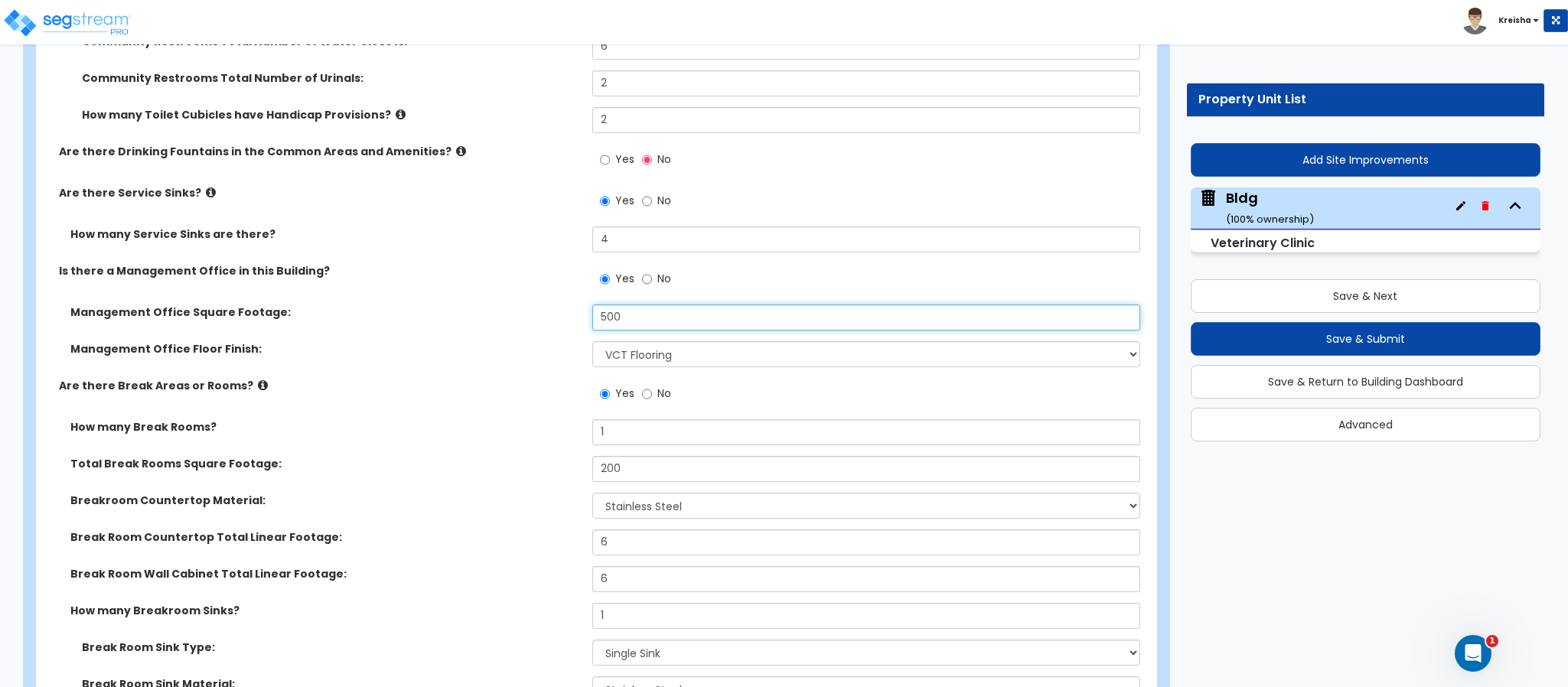
click at [604, 326] on input "500" at bounding box center [867, 318] width 549 height 26
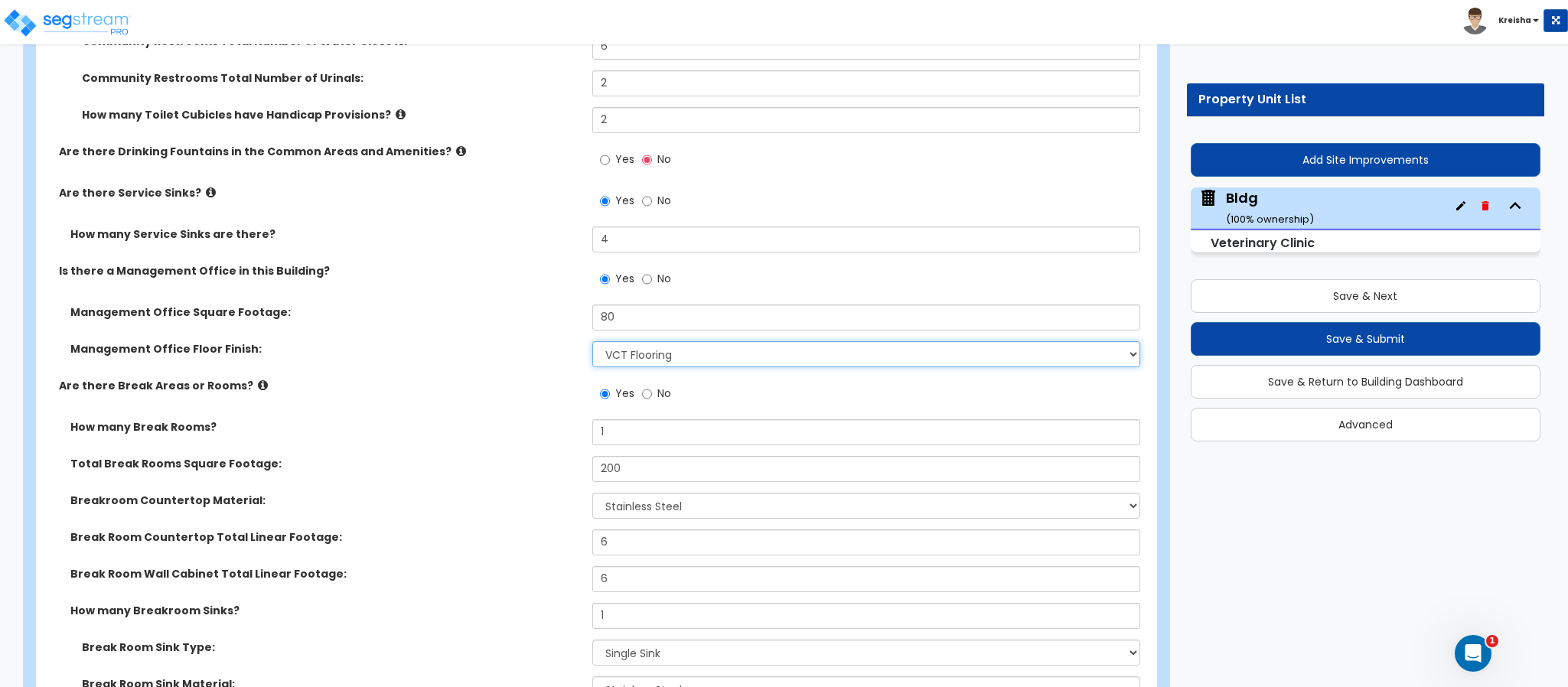
click at [618, 359] on select "None Tile Flooring Hardwood Flooring Resilient Laminate Flooring VCT Flooring S…" at bounding box center [867, 354] width 549 height 26
click at [592, 344] on select "None Tile Flooring Hardwood Flooring Resilient Laminate Flooring VCT Flooring S…" at bounding box center [867, 354] width 549 height 26
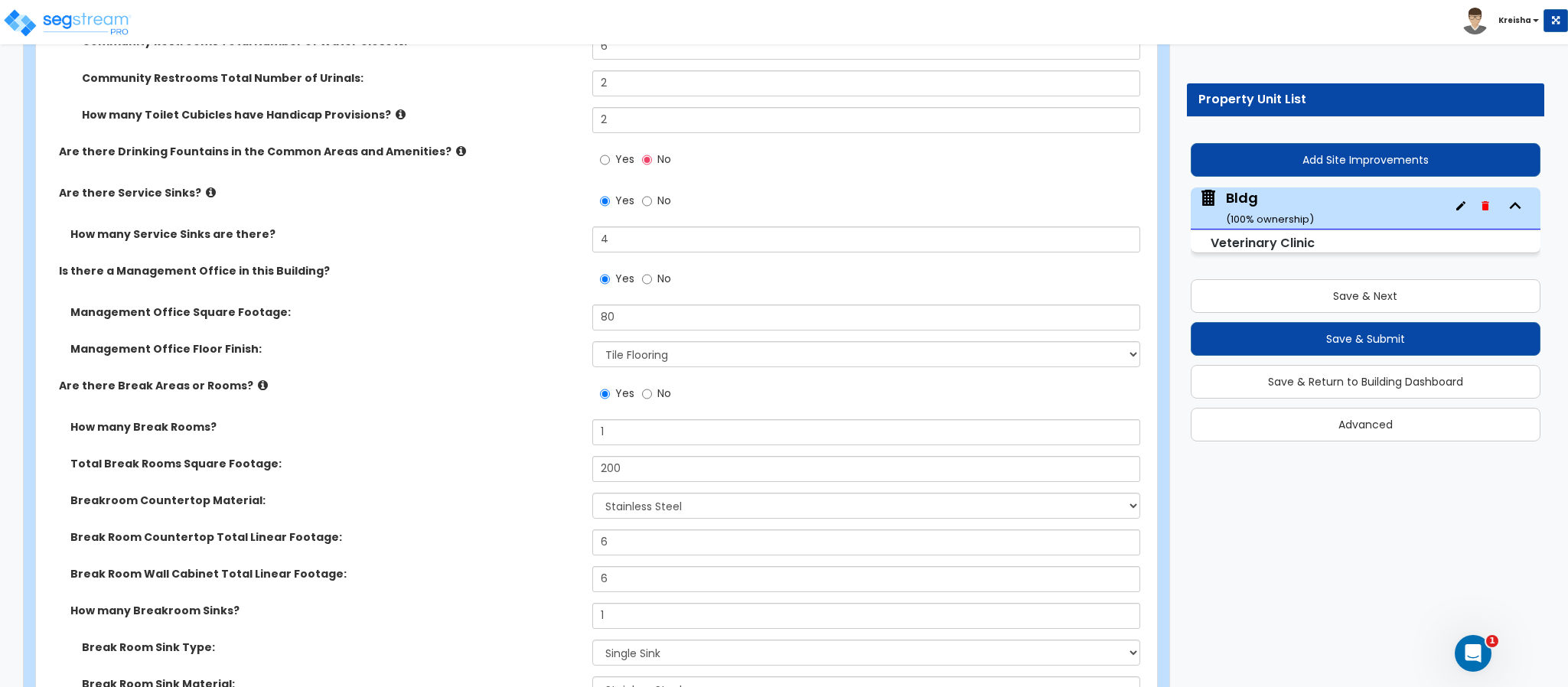
click at [551, 405] on div "Are there Break Areas or Rooms? Yes No" at bounding box center [591, 399] width 1112 height 41
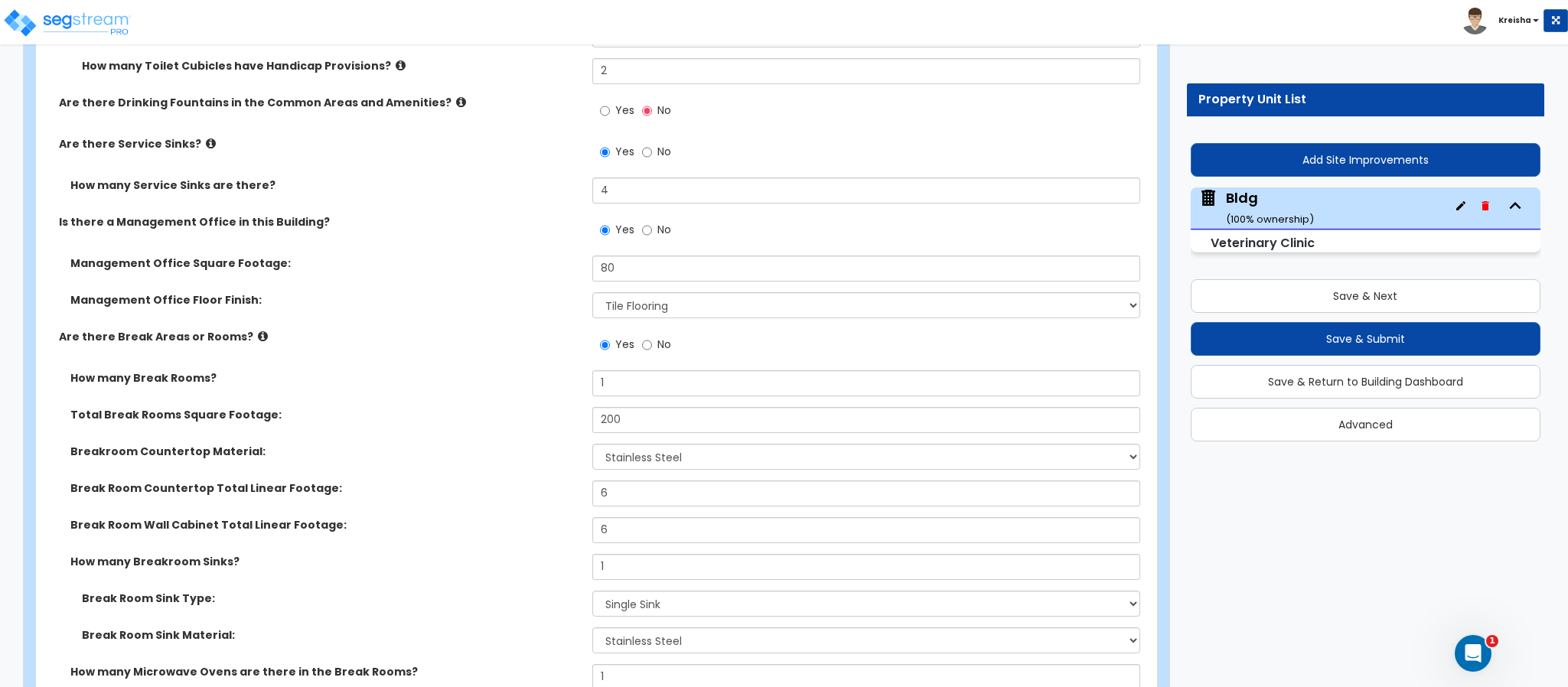
scroll to position [11326, 0]
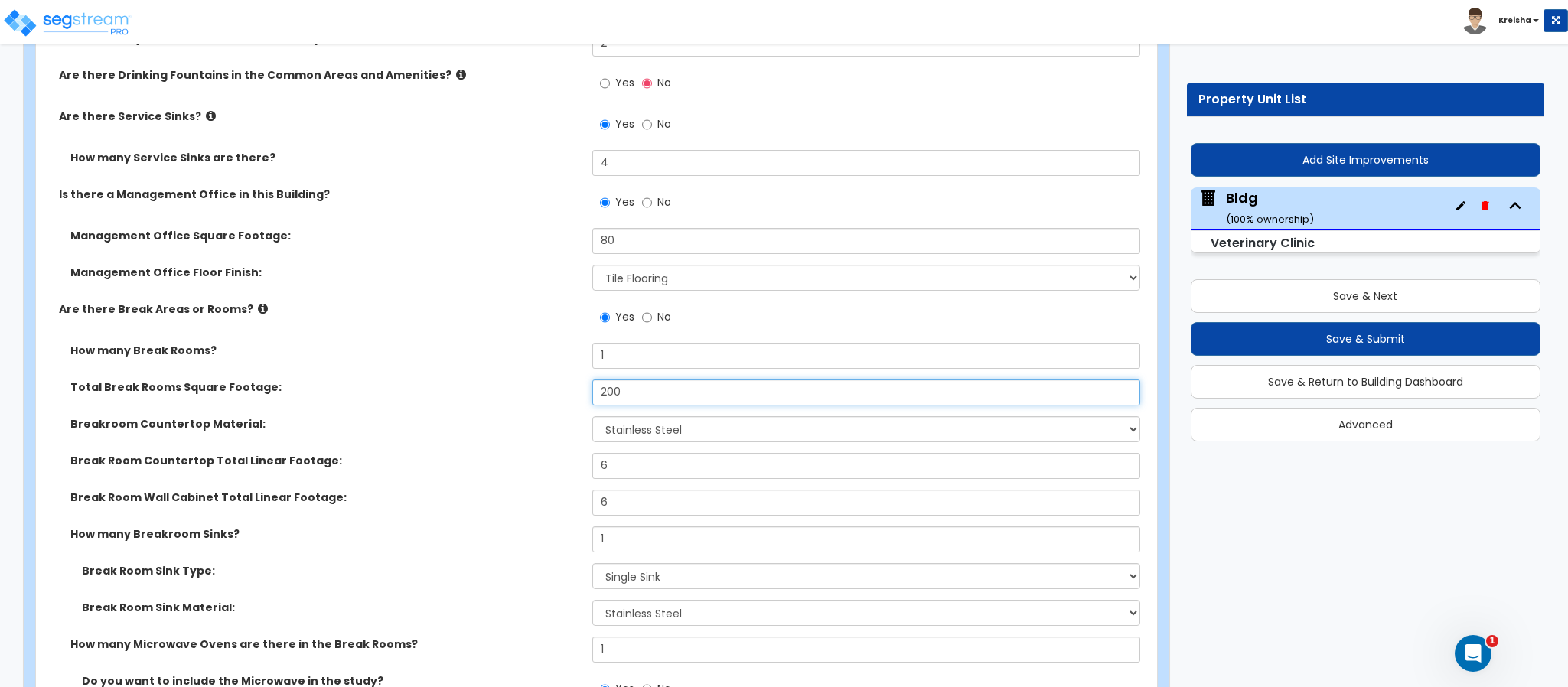
click at [606, 397] on input "200" at bounding box center [867, 393] width 549 height 26
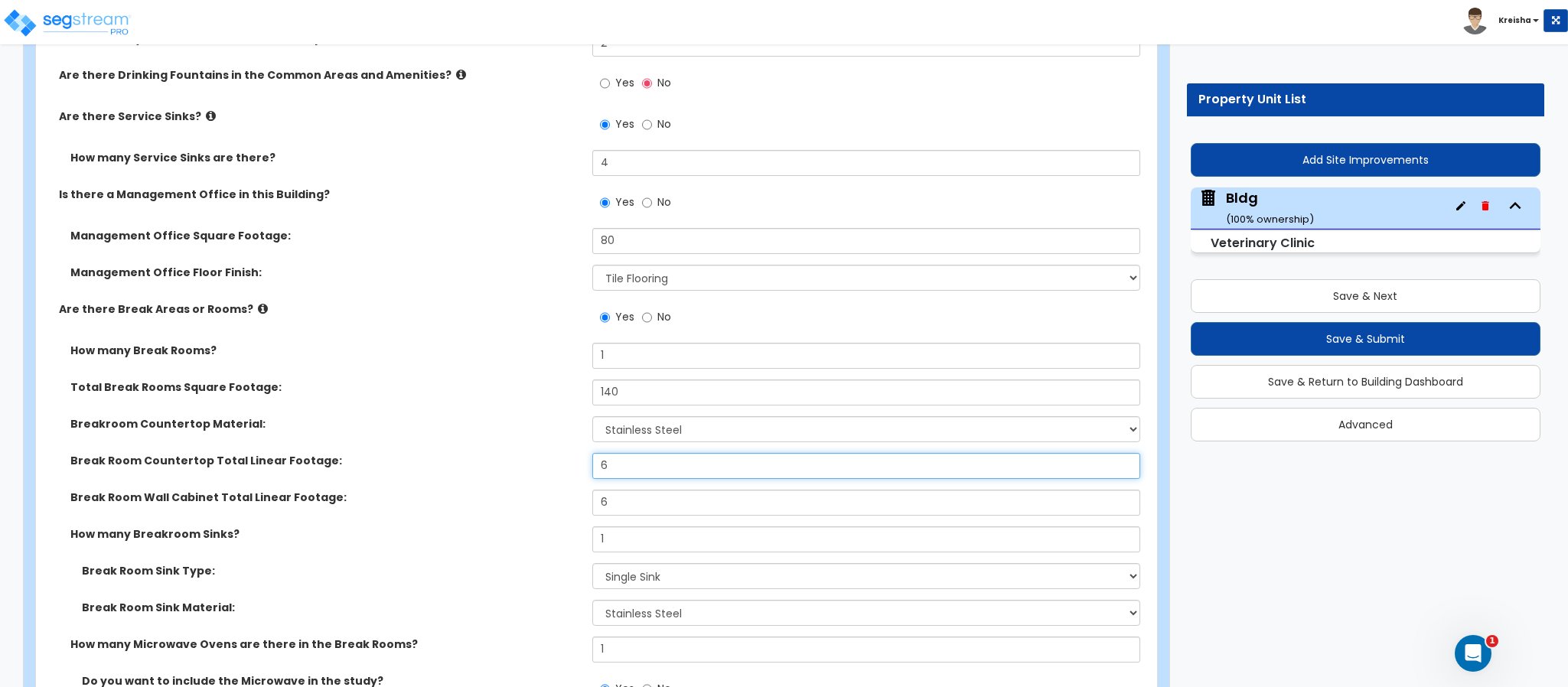
click at [609, 473] on input "6" at bounding box center [867, 466] width 549 height 26
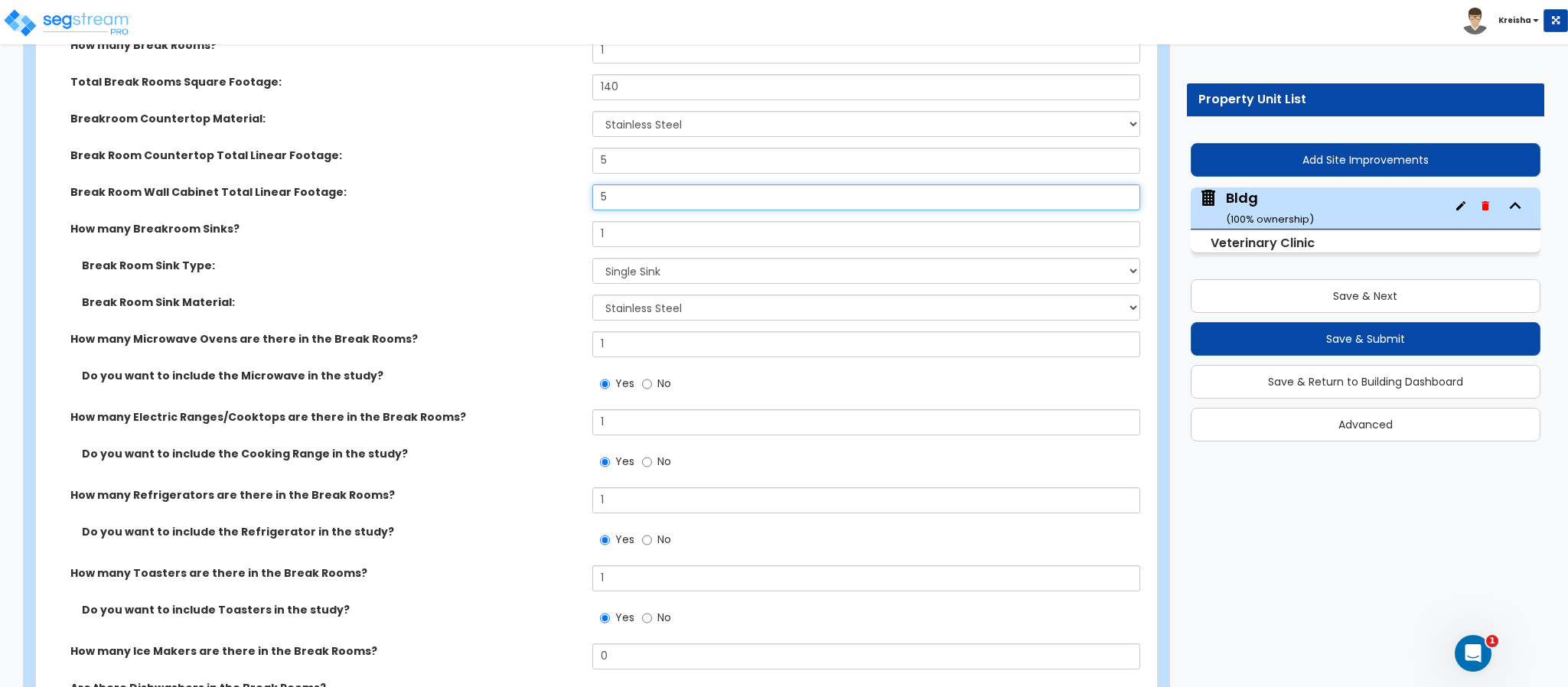
scroll to position [11633, 0]
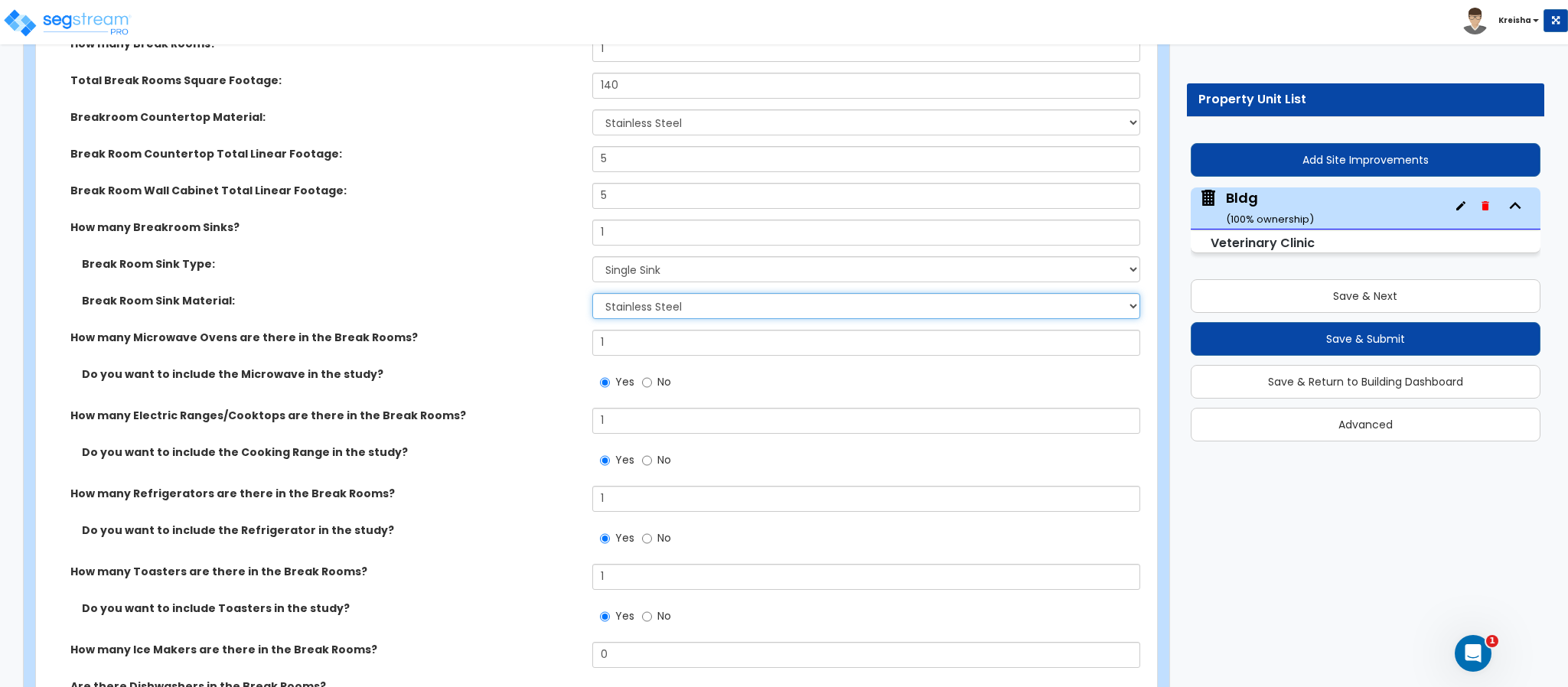
click at [642, 314] on select "Please Choose One Stainless Steel Porcelain Enamel Cast Iron" at bounding box center [867, 306] width 549 height 26
click at [642, 310] on select "Please Choose One Stainless Steel Porcelain Enamel Cast Iron" at bounding box center [867, 306] width 549 height 26
click at [643, 310] on select "Please Choose One Stainless Steel Porcelain Enamel Cast Iron" at bounding box center [867, 306] width 549 height 26
click at [647, 306] on select "Please Choose One Stainless Steel Porcelain Enamel Cast Iron" at bounding box center [867, 306] width 549 height 26
click at [553, 345] on label "How many Microwave Ovens are there in the Break Rooms?" at bounding box center [326, 337] width 511 height 15
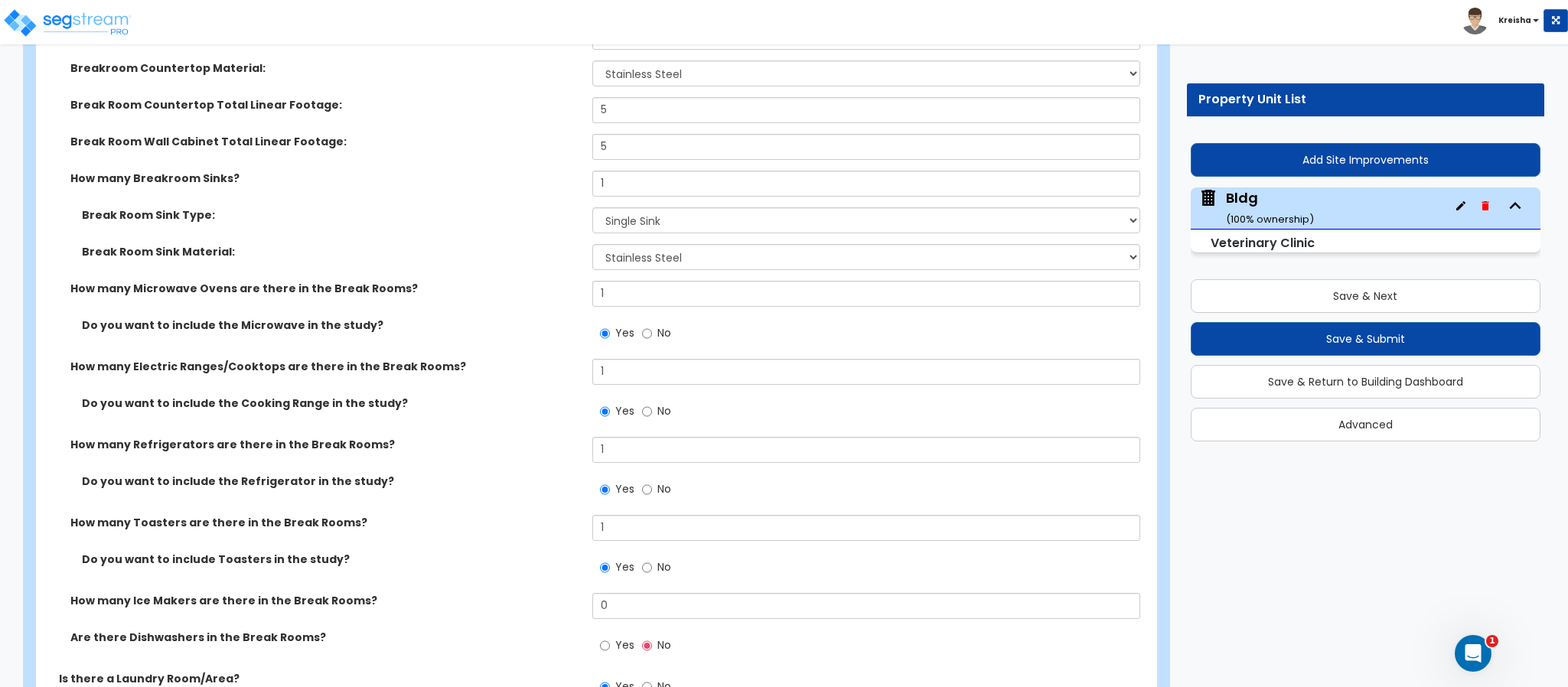
scroll to position [11709, 0]
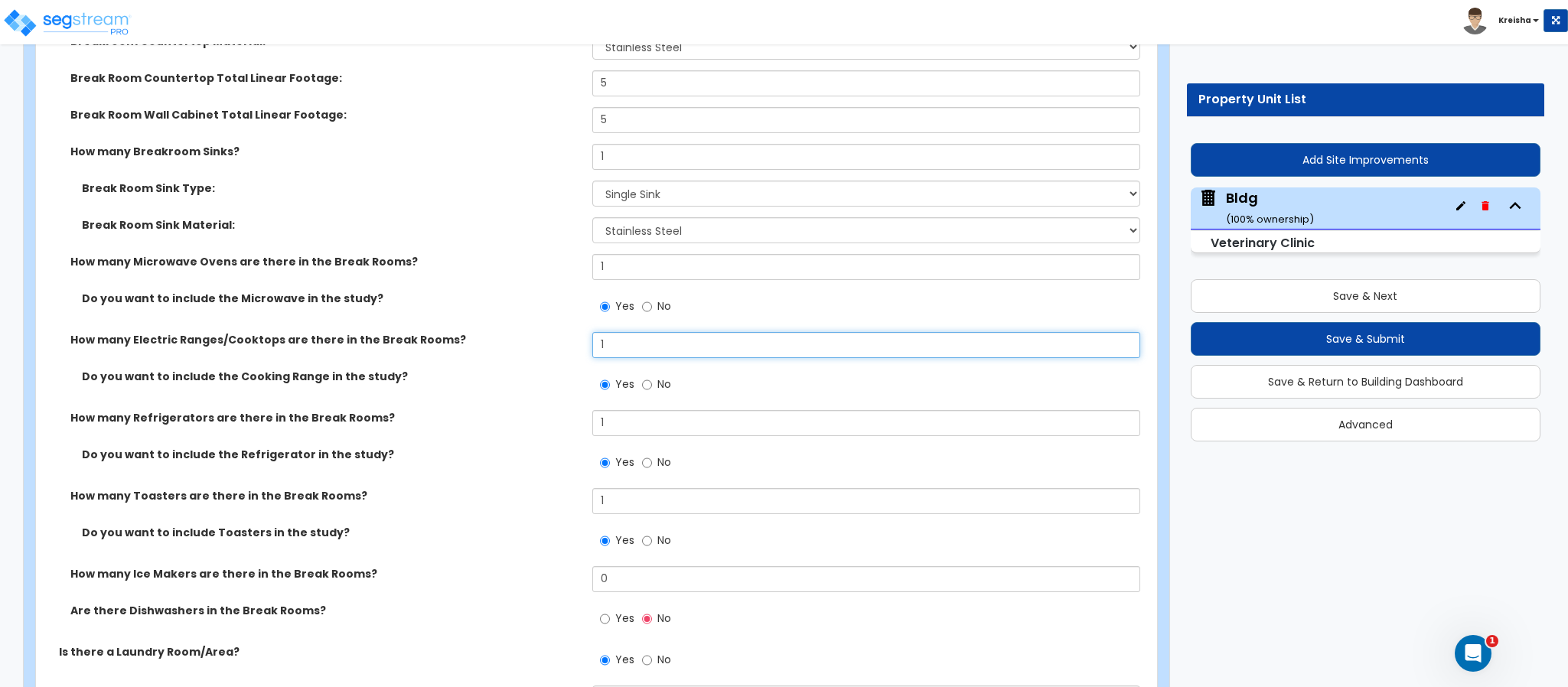
click at [539, 352] on div "How many Electric Ranges/Cooktops are there in the Break Rooms? 1" at bounding box center [591, 350] width 1112 height 37
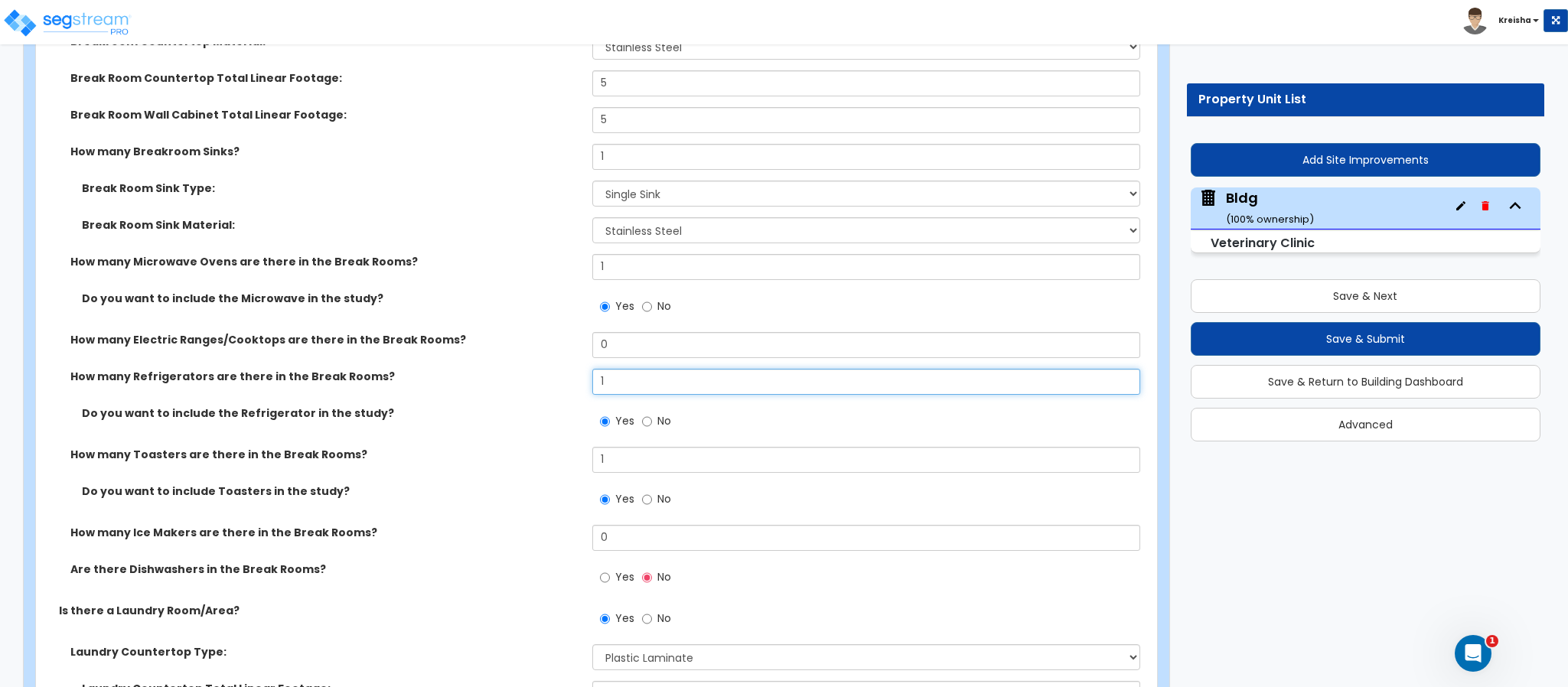
click at [602, 385] on input "1" at bounding box center [867, 381] width 549 height 26
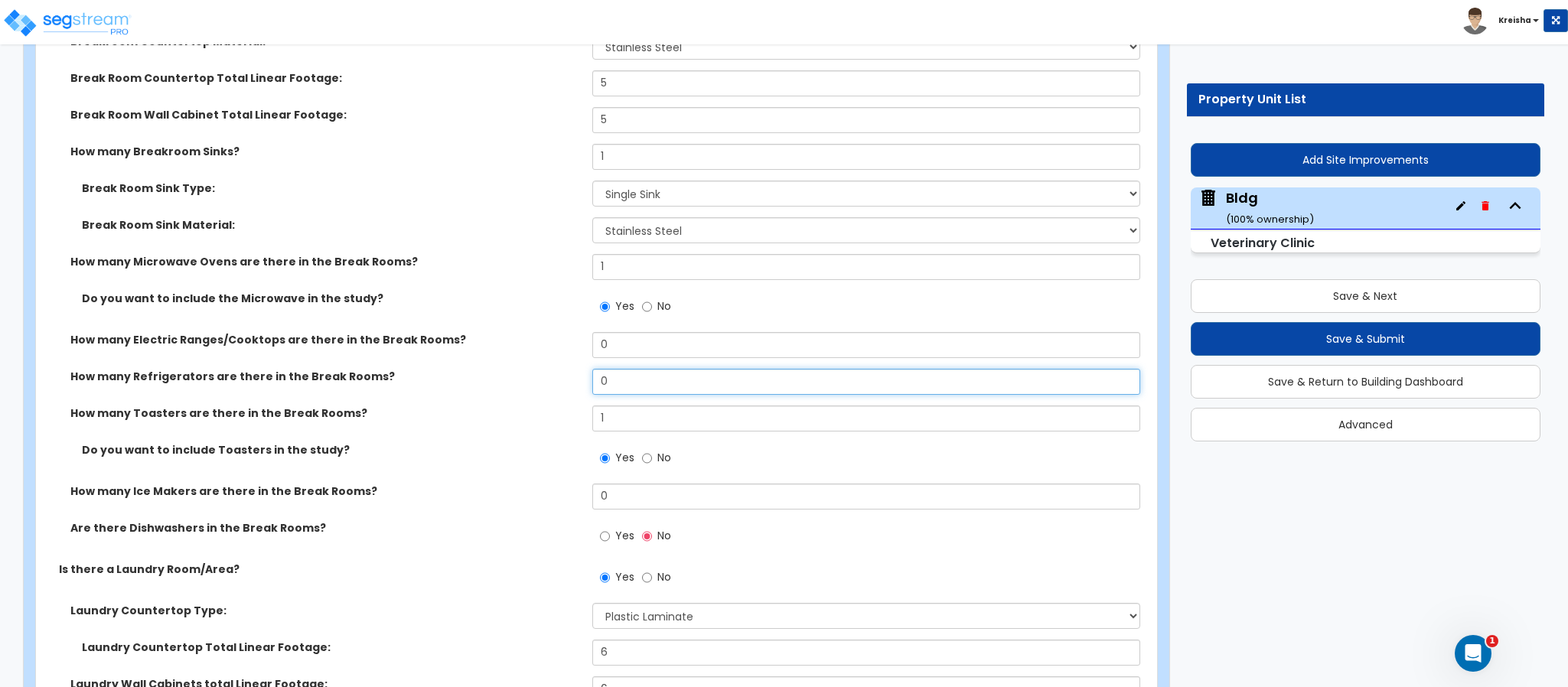
scroll to position [11863, 0]
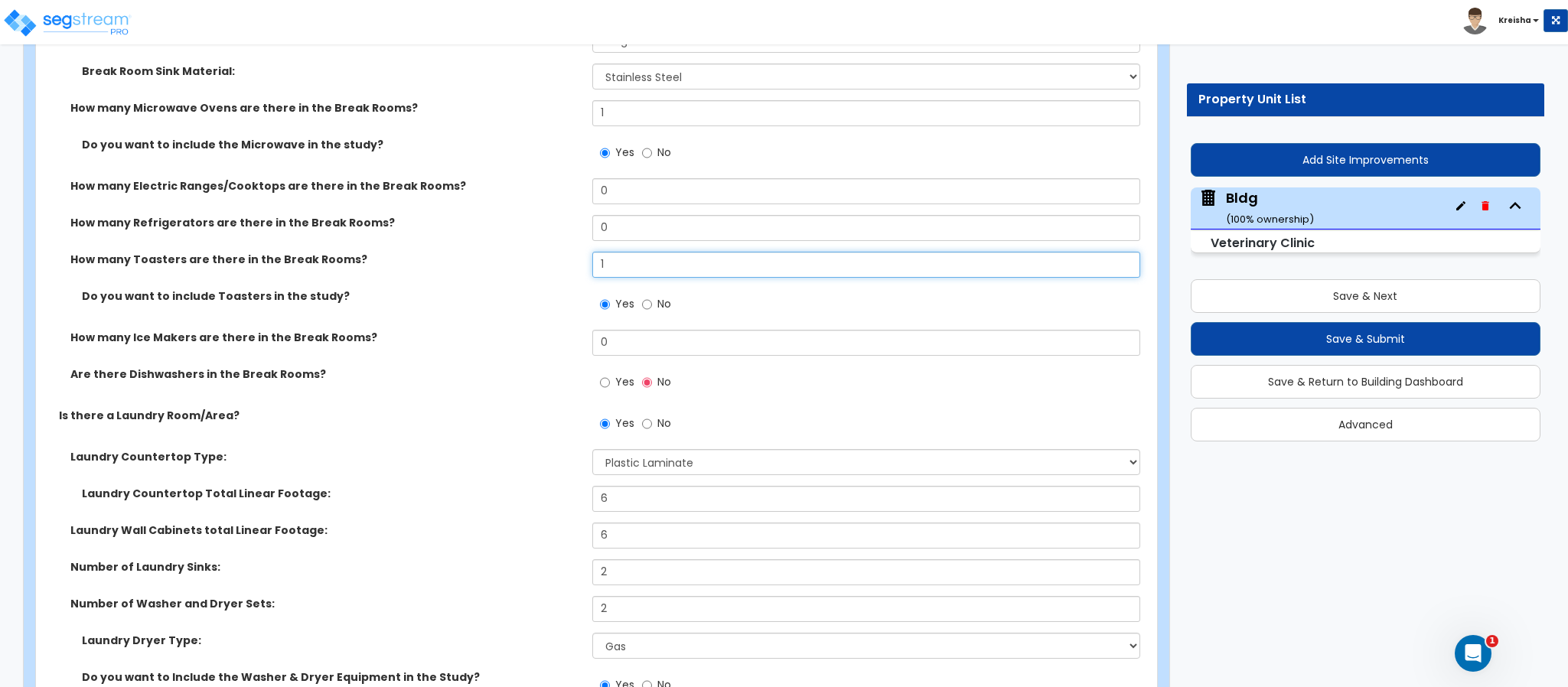
click at [606, 271] on input "1" at bounding box center [867, 264] width 549 height 26
click at [608, 270] on input "1" at bounding box center [867, 264] width 549 height 26
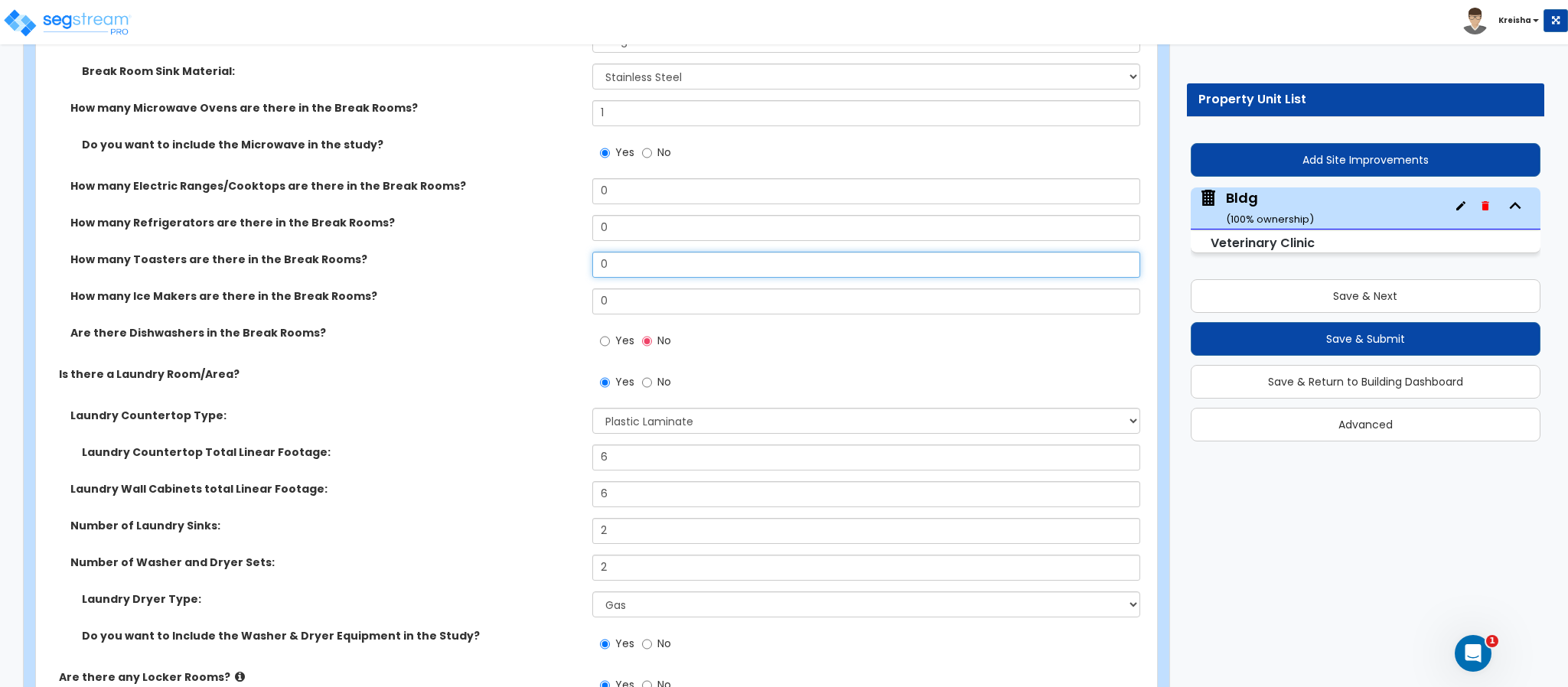
scroll to position [11938, 0]
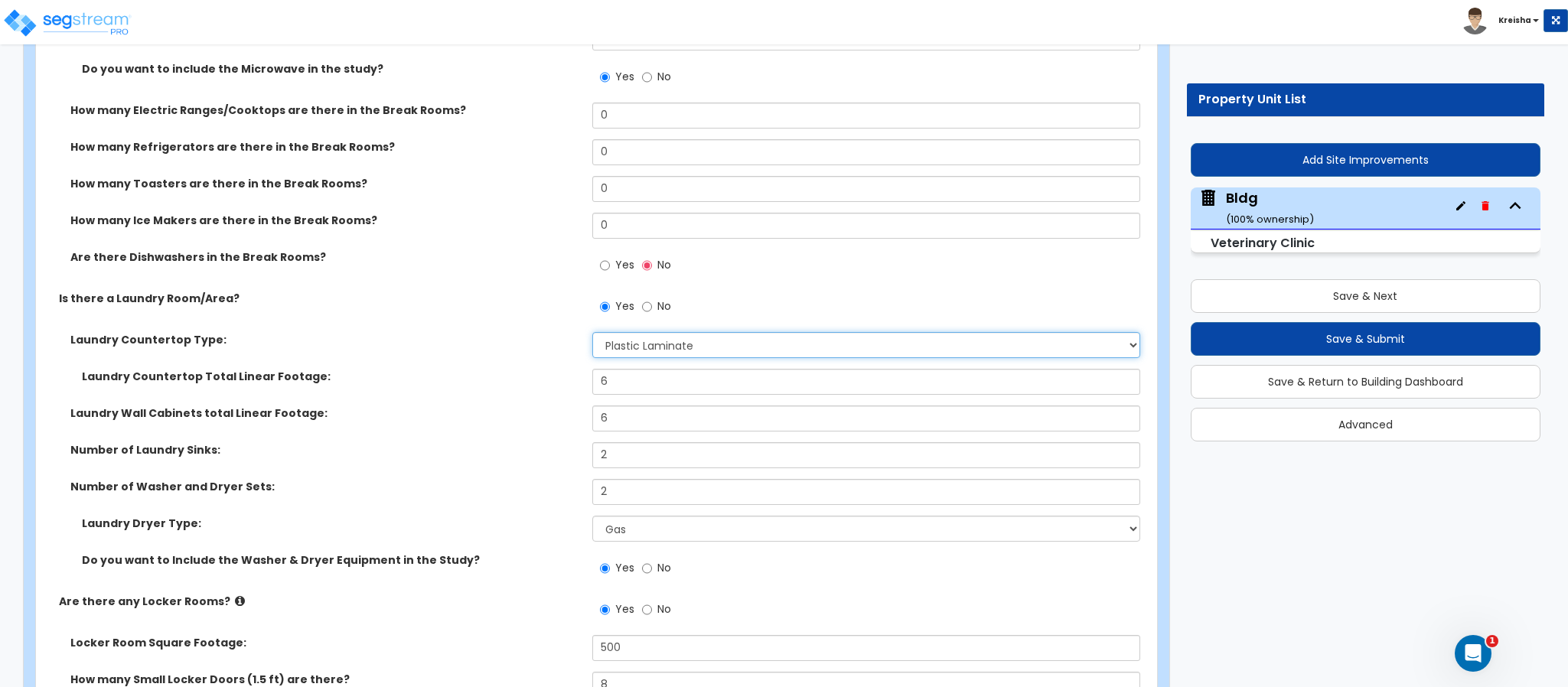
click at [622, 338] on select "None Plastic Laminate Solid Surface Stone Quartz Marble Tile Wood Stainless Ste…" at bounding box center [867, 345] width 549 height 26
click at [592, 334] on select "None Plastic Laminate Solid Surface Stone Quartz Marble Tile Wood Stainless Ste…" at bounding box center [867, 345] width 549 height 26
click at [614, 386] on input "6" at bounding box center [867, 381] width 549 height 26
click at [500, 456] on label "Number of Laundry Sinks:" at bounding box center [326, 449] width 511 height 15
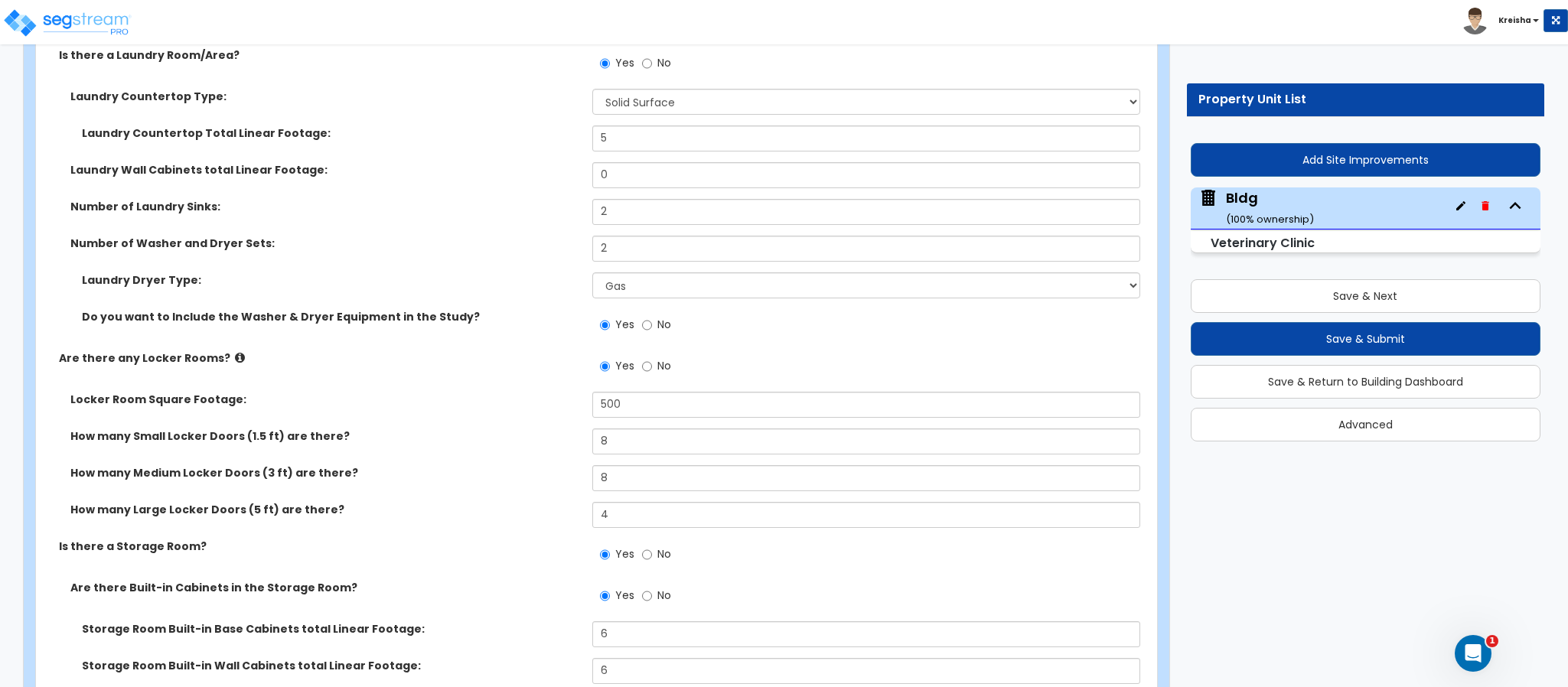
scroll to position [12321, 0]
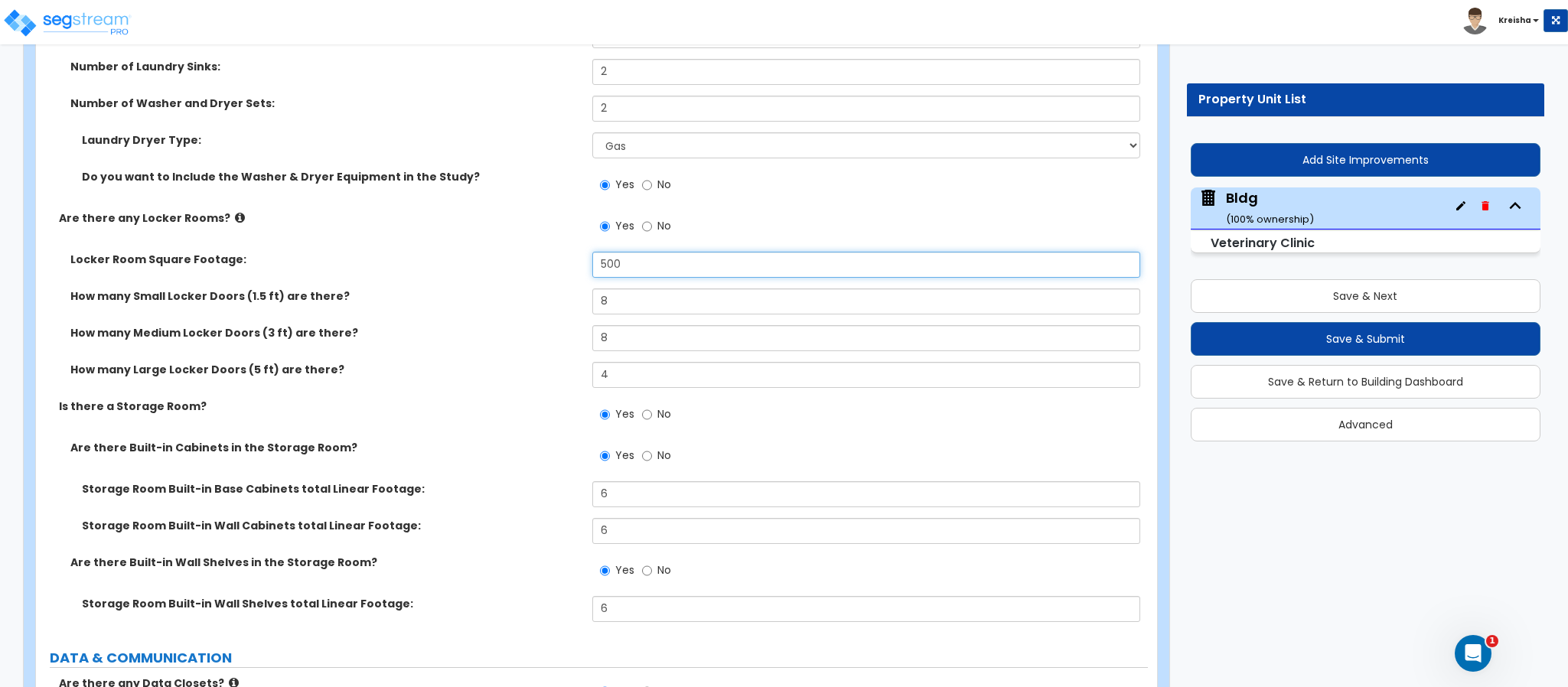
click at [615, 267] on input "500" at bounding box center [867, 264] width 549 height 26
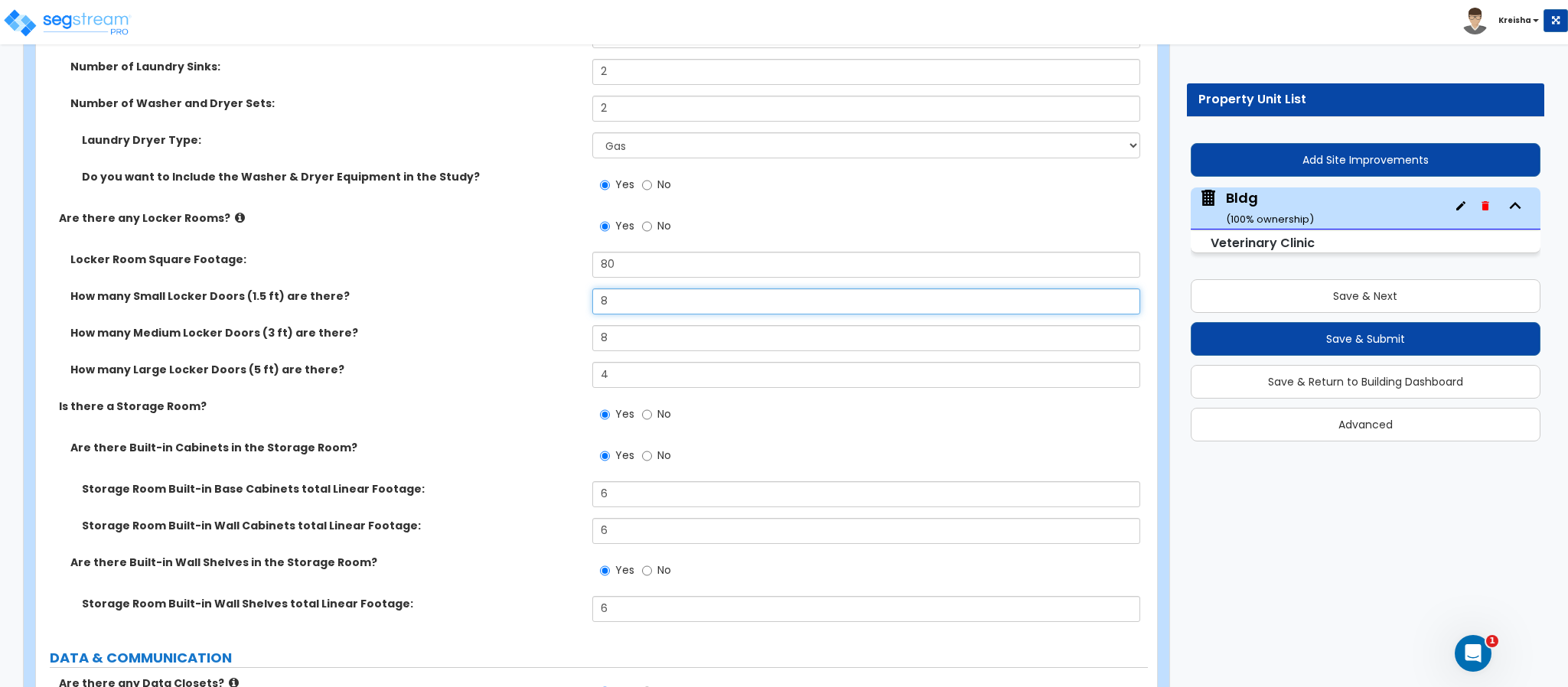
click at [579, 298] on div "How many Small Locker Doors (1.5 ft) are there? 8" at bounding box center [591, 307] width 1112 height 37
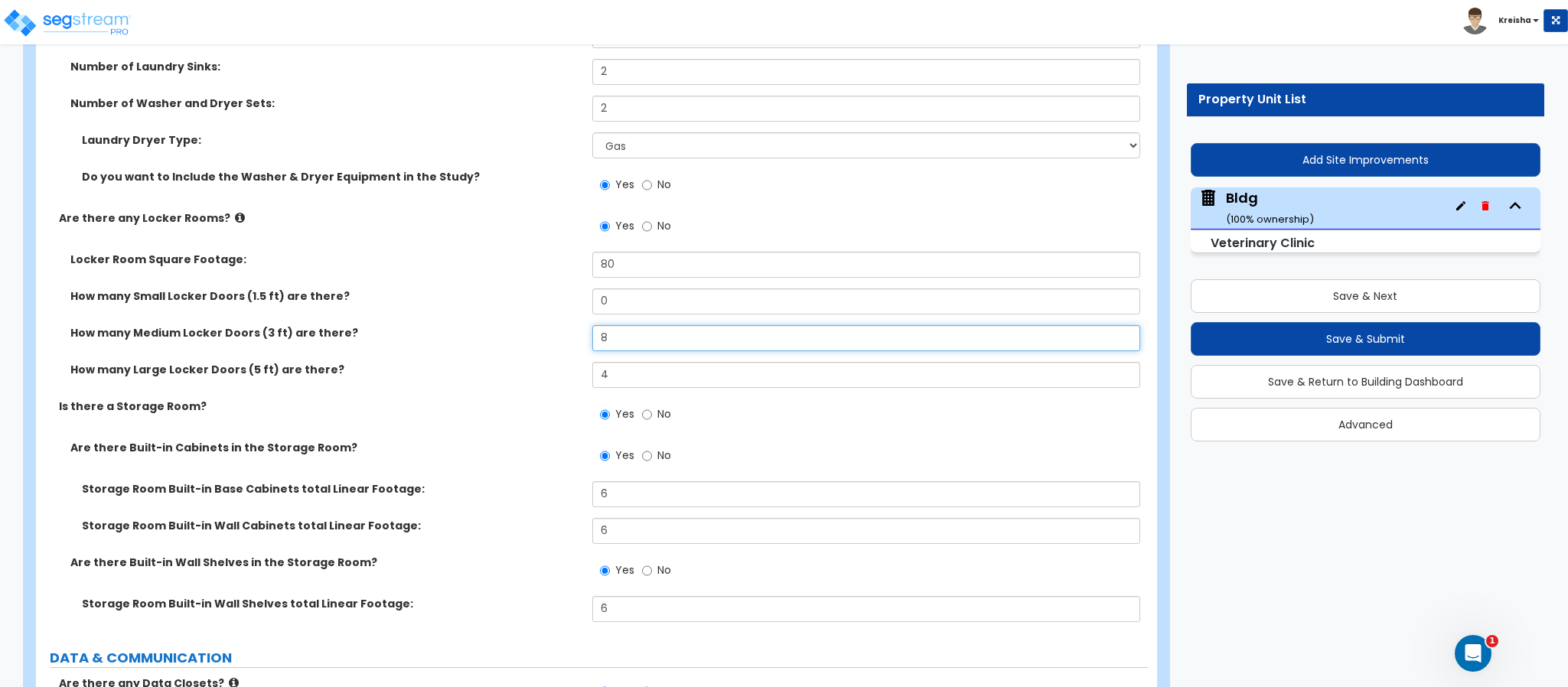
drag, startPoint x: 606, startPoint y: 340, endPoint x: 563, endPoint y: 336, distance: 43.2
click at [563, 336] on div "How many Medium Locker Doors (3 ft) are there? 8" at bounding box center [591, 344] width 1112 height 37
drag, startPoint x: 613, startPoint y: 381, endPoint x: 567, endPoint y: 361, distance: 50.2
click at [571, 367] on div "How many Large Locker Doors (5 ft) are there? 4" at bounding box center [591, 381] width 1112 height 37
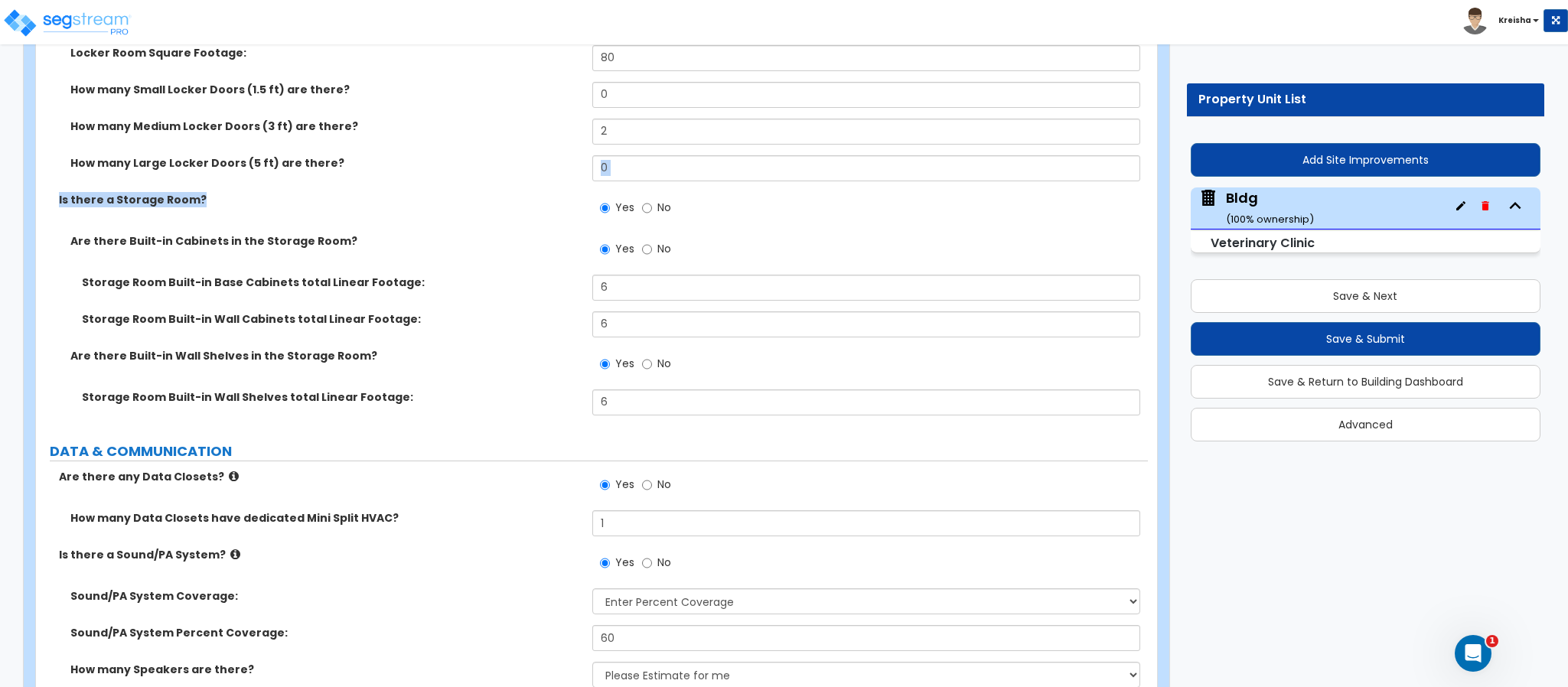
scroll to position [12551, 0]
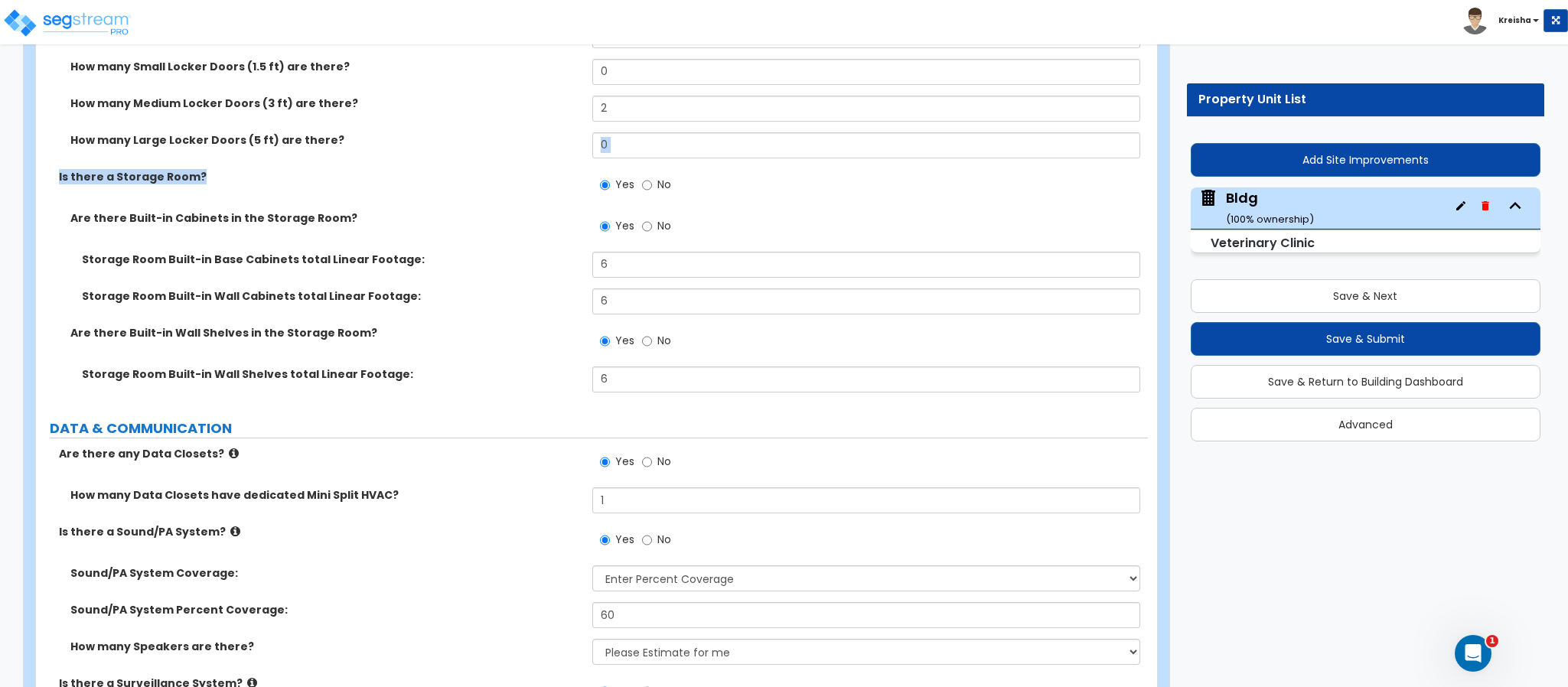
click at [535, 349] on div "Are there Built-in Wall Shelves in the Storage Room? Yes No" at bounding box center [591, 346] width 1112 height 41
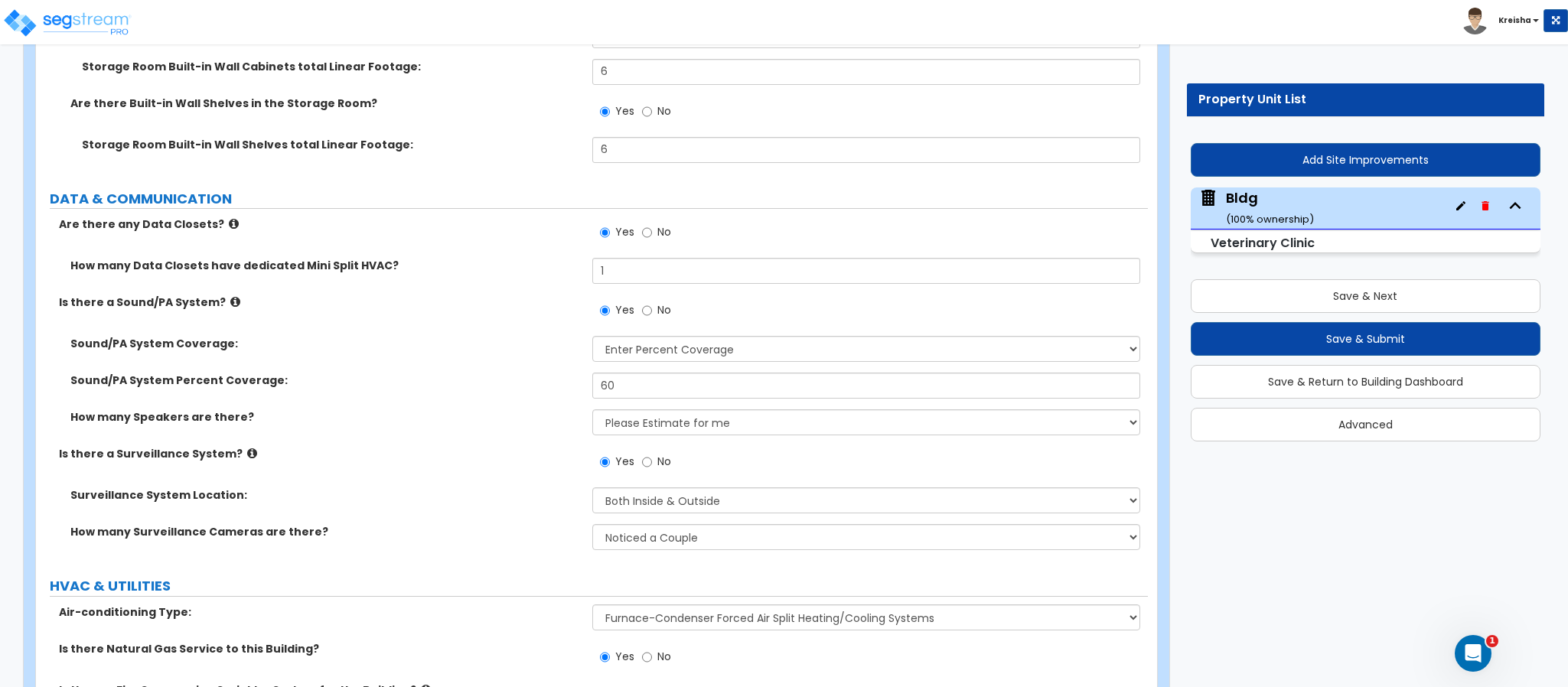
click at [662, 234] on span "No" at bounding box center [664, 231] width 14 height 15
click at [652, 234] on input "No" at bounding box center [647, 232] width 10 height 17
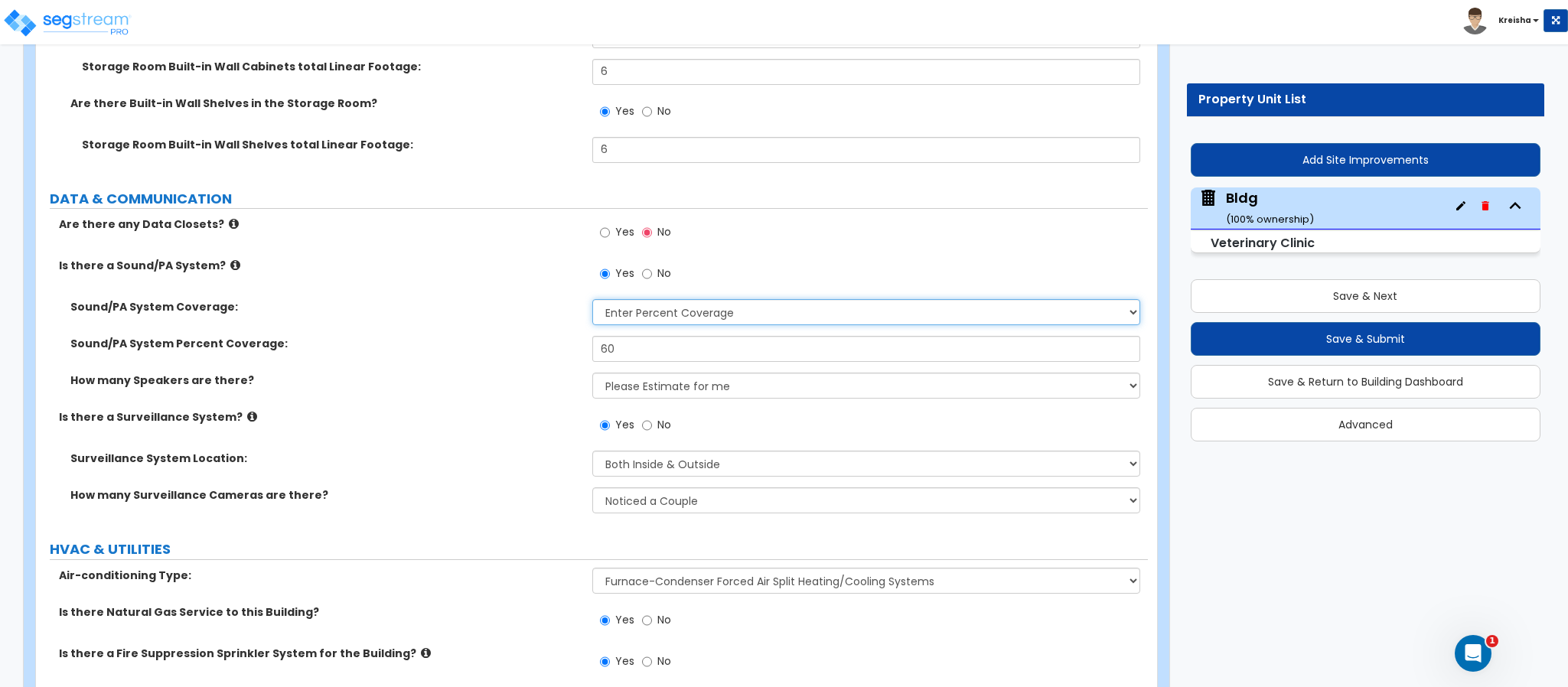
click at [613, 313] on select "Please Choose One All Areas Enter Percent Coverage" at bounding box center [867, 312] width 549 height 26
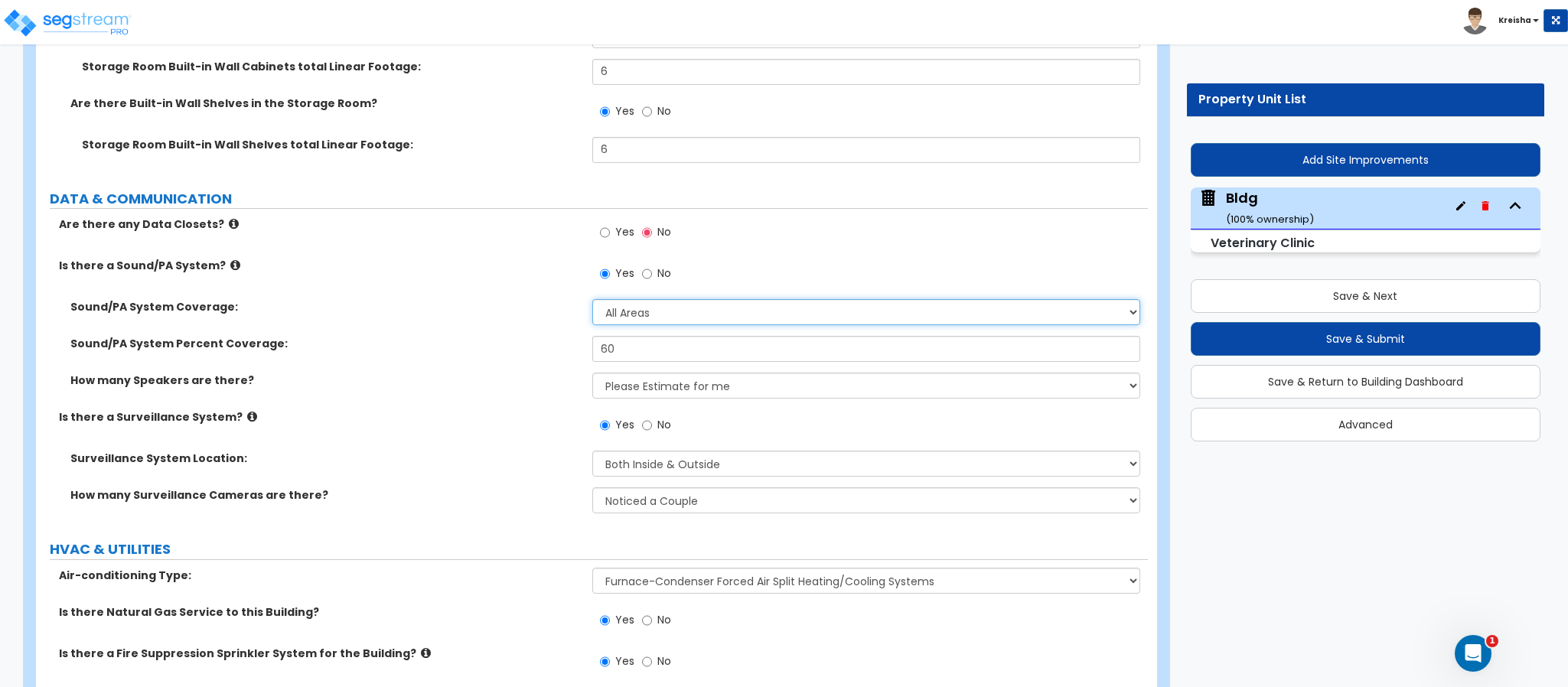
click at [592, 302] on select "Please Choose One All Areas Enter Percent Coverage" at bounding box center [867, 312] width 549 height 26
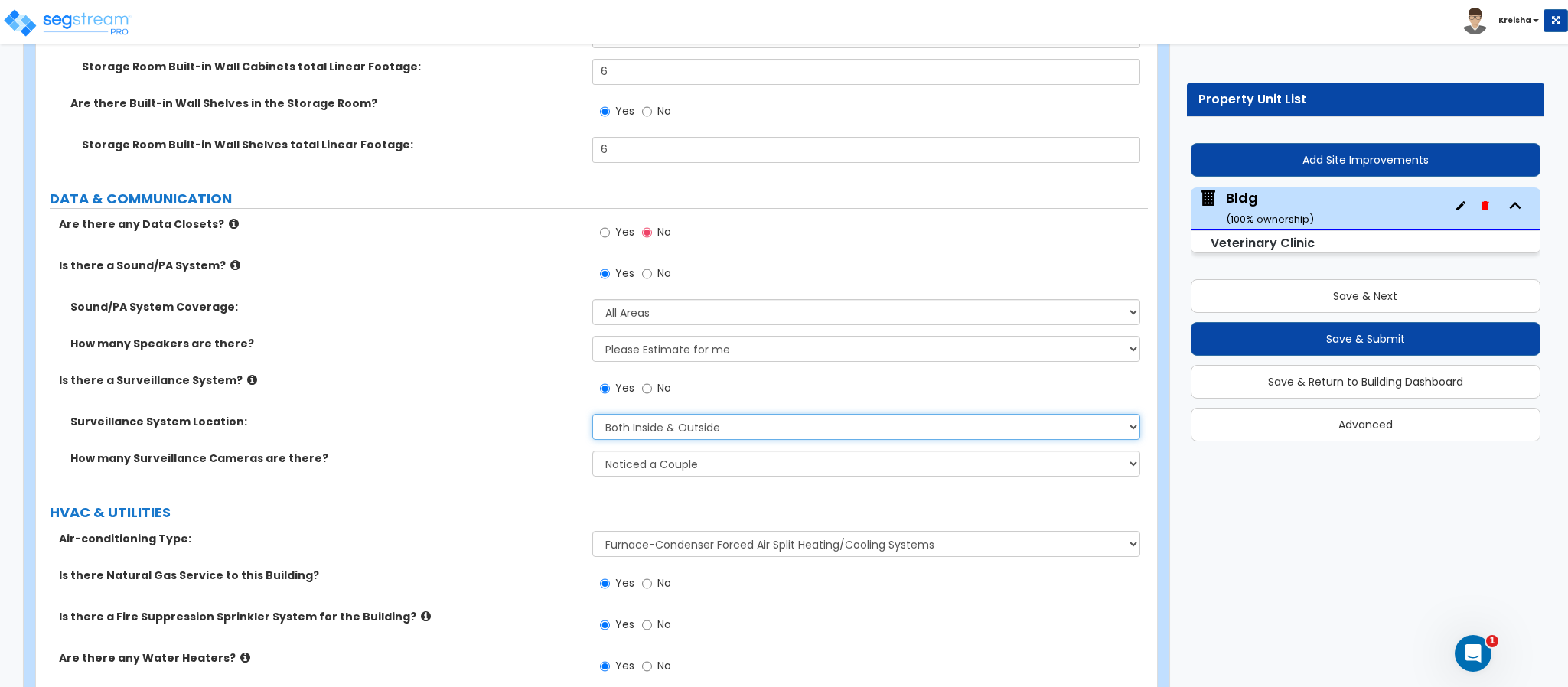
click at [650, 420] on select "Please Choose One Inside the Building Outside the Building Both Inside & Outside" at bounding box center [867, 427] width 549 height 26
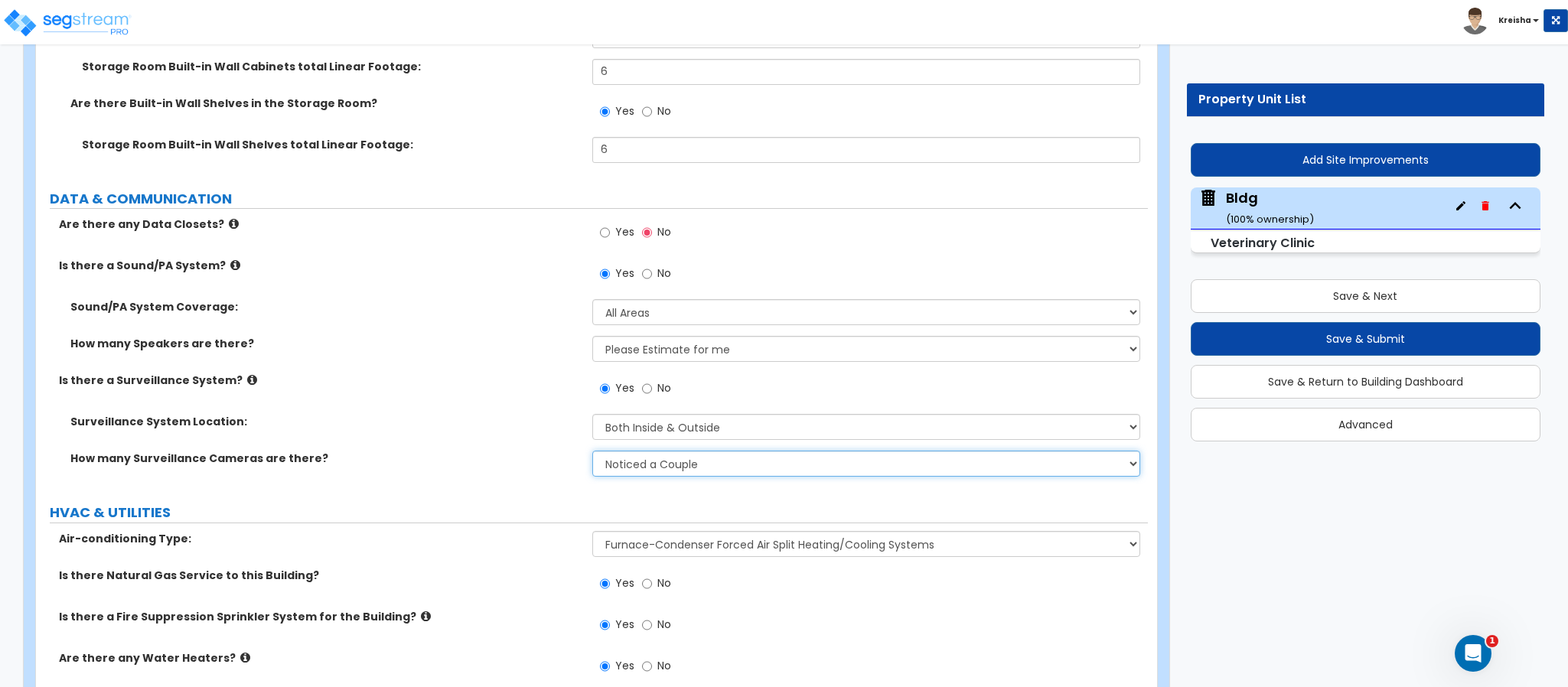
click at [639, 464] on select "Please Choose an Approximation Barely Noticed Any Noticed a Couple Frequently S…" at bounding box center [867, 464] width 549 height 26
click at [638, 464] on select "Please Choose an Approximation Barely Noticed Any Noticed a Couple Frequently S…" at bounding box center [867, 464] width 549 height 26
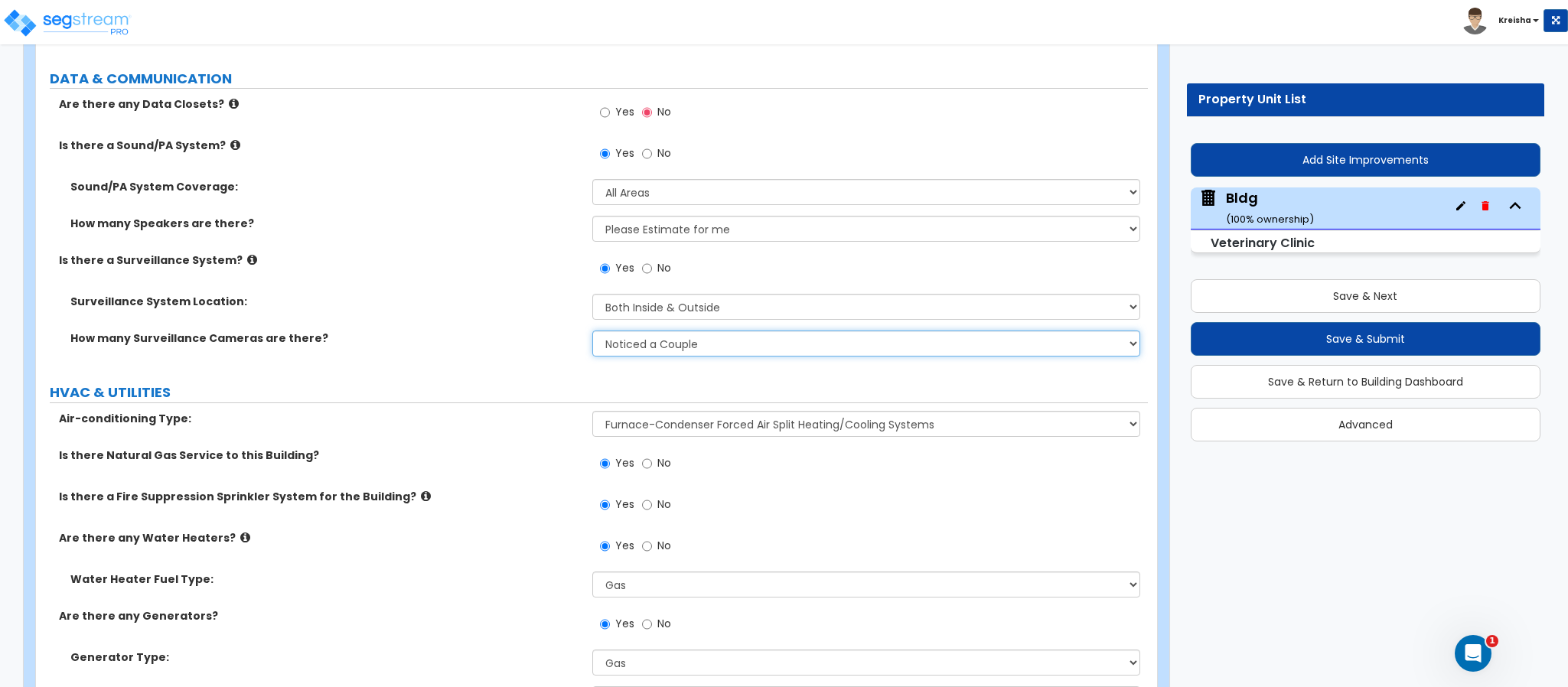
scroll to position [13047, 0]
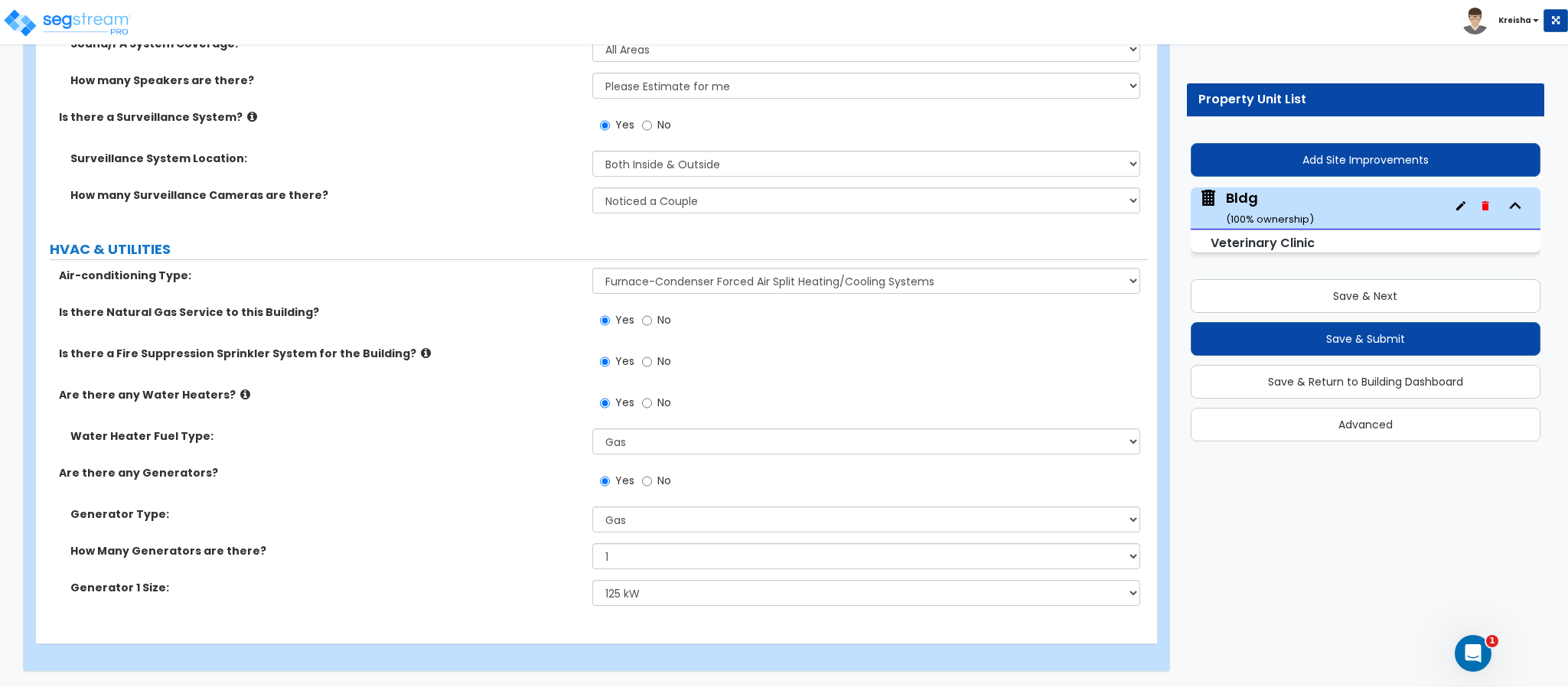
click at [647, 296] on div "Air-conditioning Type: Please Choose One Rooftop Unit Furnace-Condenser Forced …" at bounding box center [591, 286] width 1112 height 37
click at [657, 283] on select "Please Choose One Rooftop Unit Furnace-Condenser Forced Air Split Heating/Cooli…" at bounding box center [867, 281] width 549 height 26
click at [592, 268] on select "Please Choose One Rooftop Unit Furnace-Condenser Forced Air Split Heating/Cooli…" at bounding box center [867, 281] width 549 height 26
click at [531, 359] on label "Is there a Fire Suppression Sprinkler System for the Building?" at bounding box center [320, 353] width 522 height 15
click at [666, 595] on select "Please Choose One 20kW 35 kW 80 kW 100 kW 125 kW 185 kW" at bounding box center [867, 593] width 549 height 26
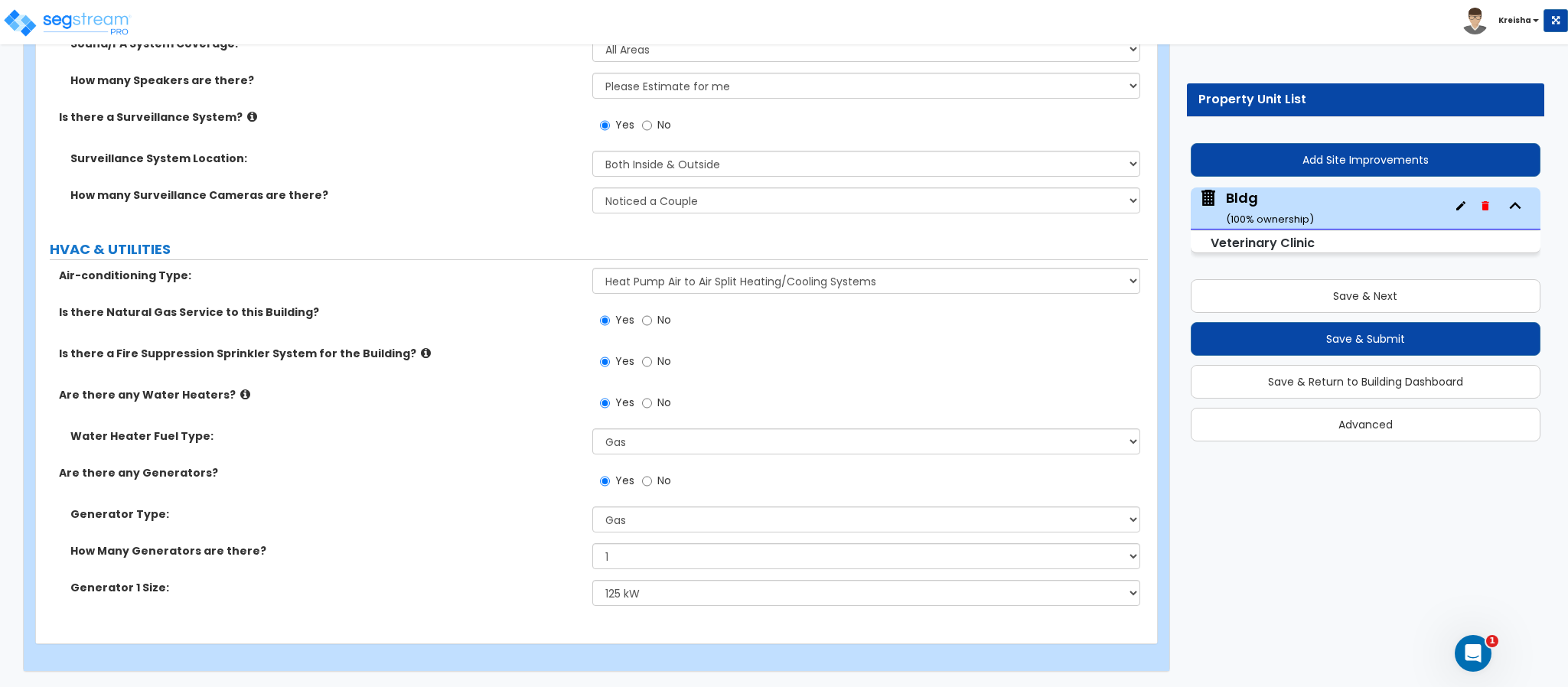
click at [510, 515] on label "Generator Type:" at bounding box center [326, 514] width 511 height 15
click at [620, 512] on select "Please Choose One Gas Diesel" at bounding box center [867, 519] width 549 height 26
click at [592, 507] on select "Please Choose One Gas Diesel" at bounding box center [867, 519] width 549 height 26
click at [658, 580] on select "Please Choose One 30kW 50kW 75kW 100kW 125 kW 150 kW 175 kW 200 kW 250 kW 300 k…" at bounding box center [867, 593] width 549 height 26
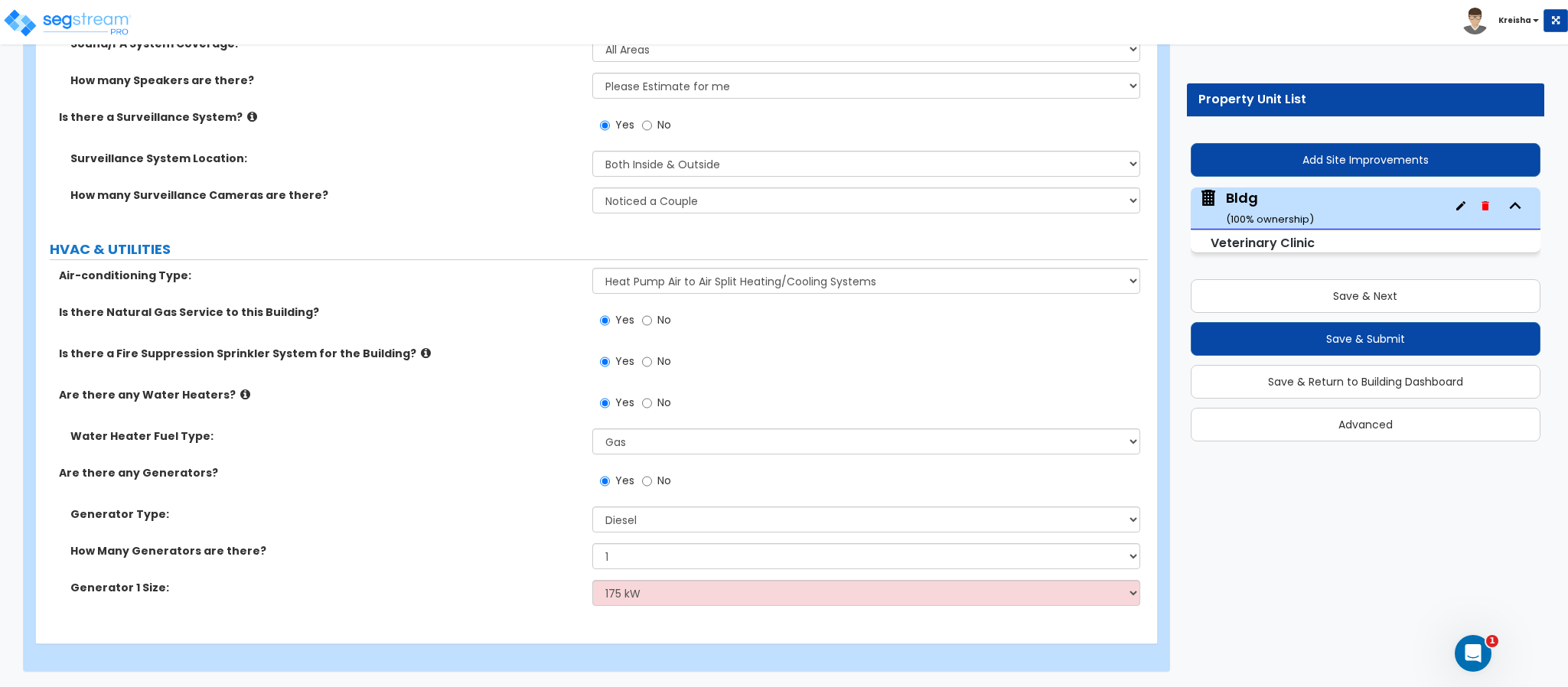
click at [592, 580] on select "Please Choose One 30kW 50kW 75kW 100kW 125 kW 150 kW 175 kW 200 kW 250 kW 300 k…" at bounding box center [867, 593] width 549 height 26
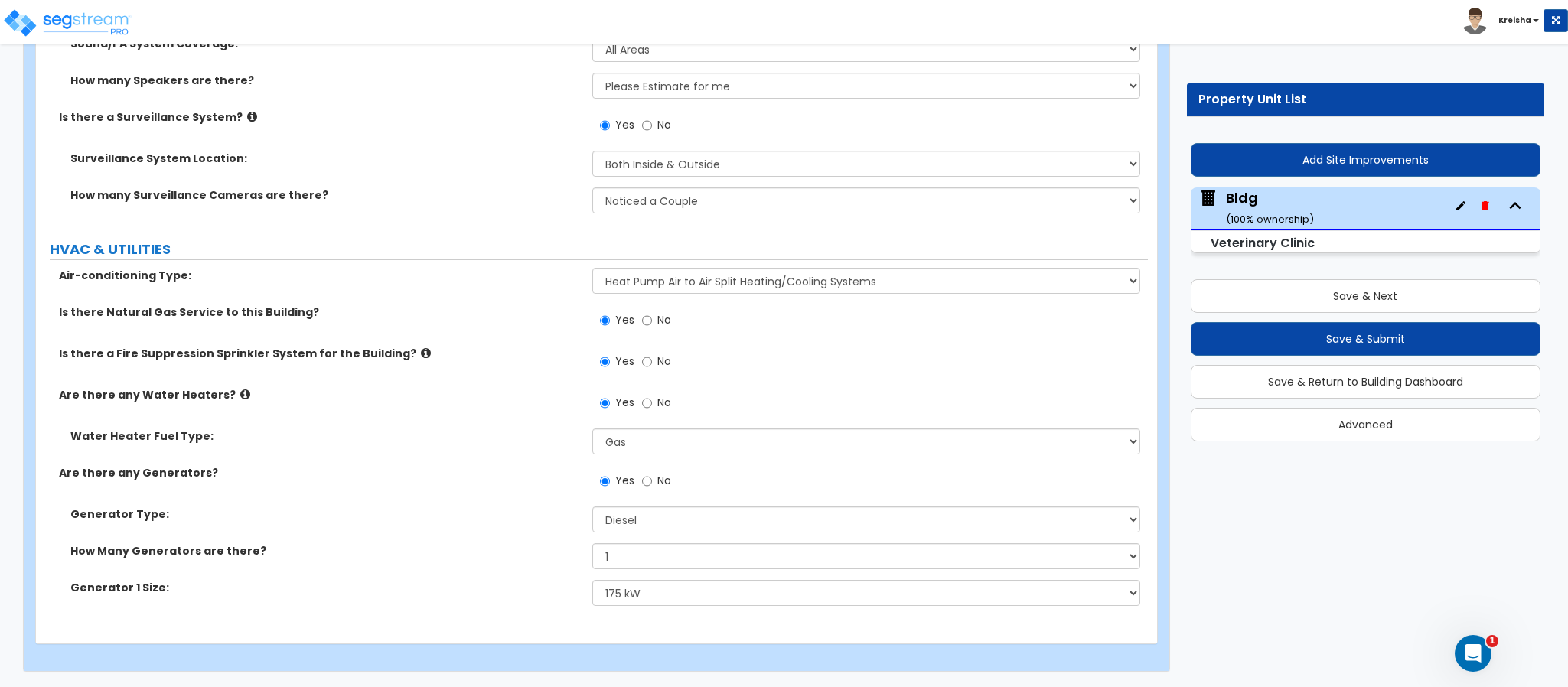
click at [514, 547] on label "How Many Generators are there?" at bounding box center [326, 551] width 511 height 15
click at [643, 451] on select "Please Choose One Gas Electric" at bounding box center [867, 441] width 549 height 26
click at [592, 428] on select "Please Choose One Gas Electric" at bounding box center [867, 441] width 549 height 26
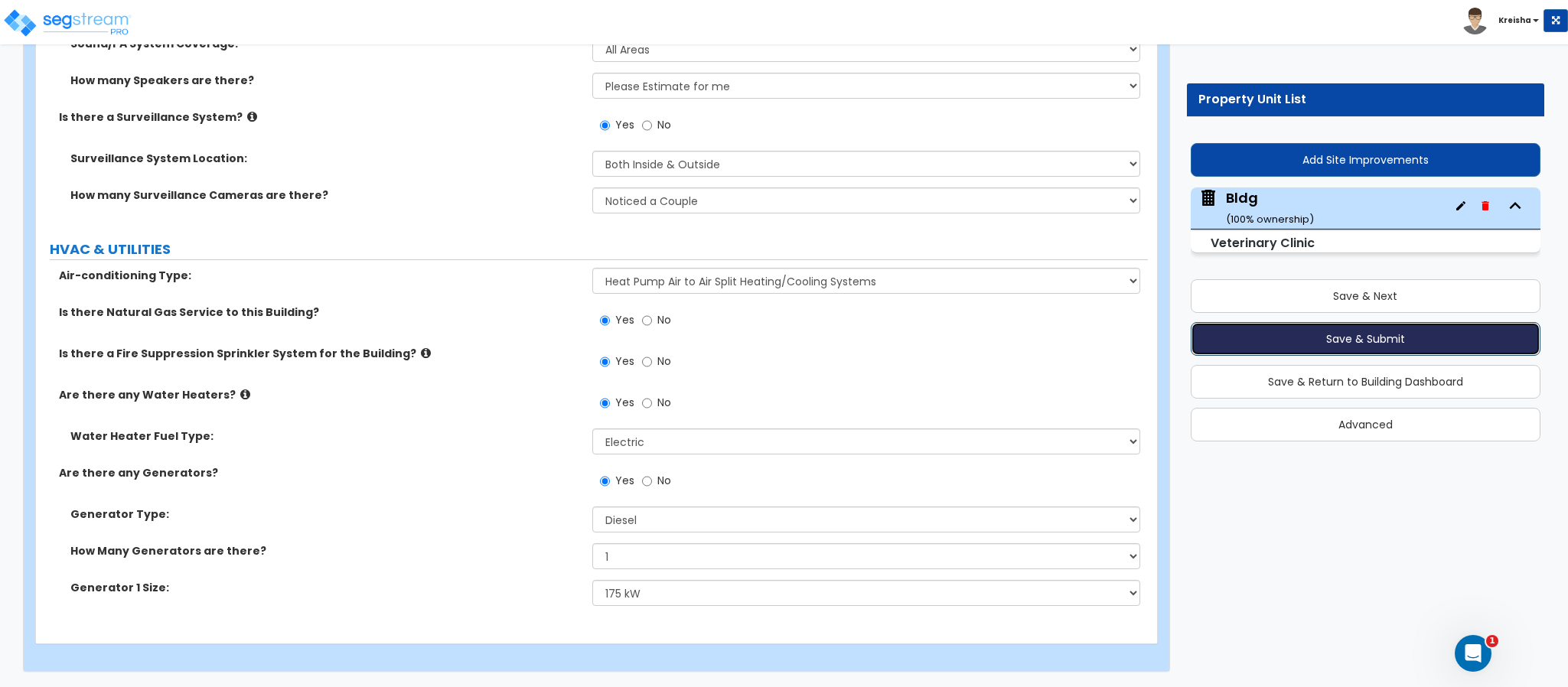
click at [1338, 345] on button "Save & Submit" at bounding box center [1365, 339] width 350 height 34
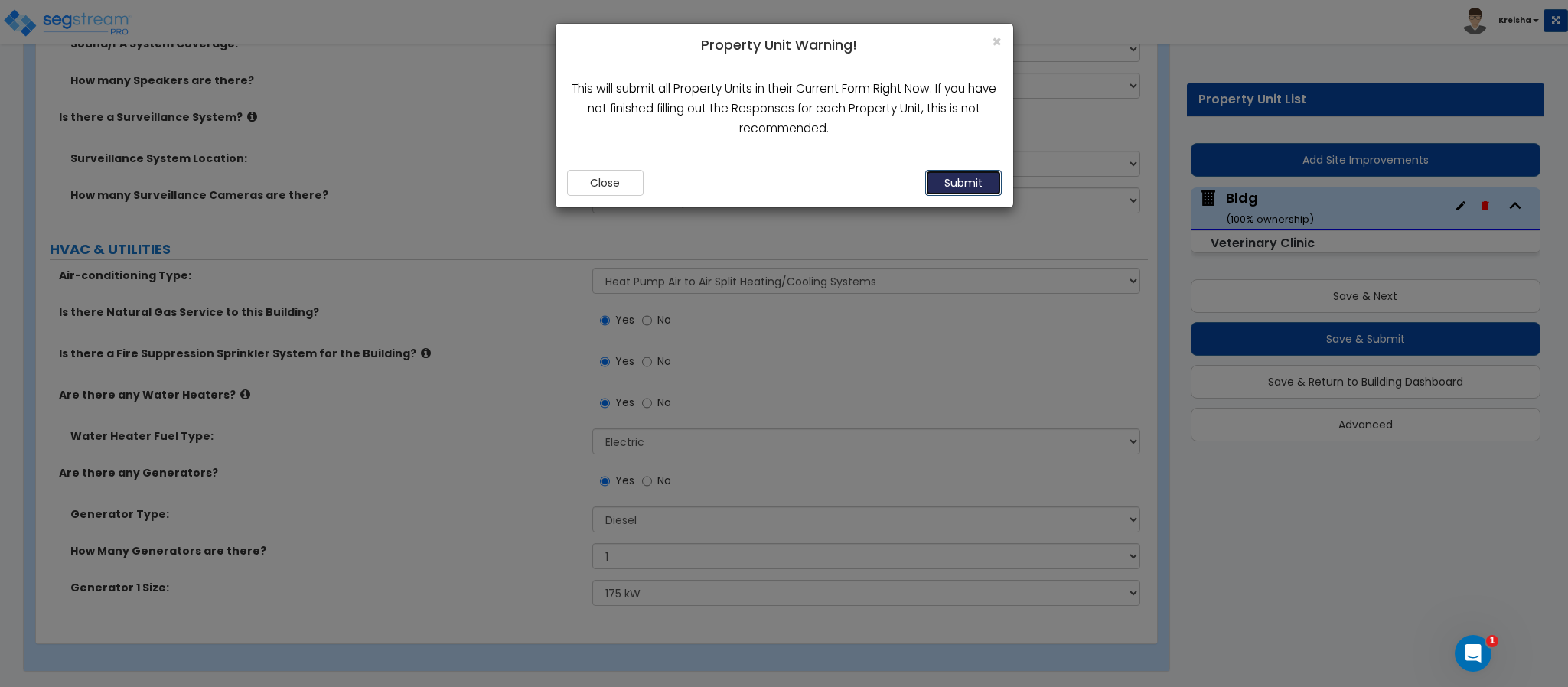
click at [953, 188] on button "Submit" at bounding box center [963, 183] width 77 height 26
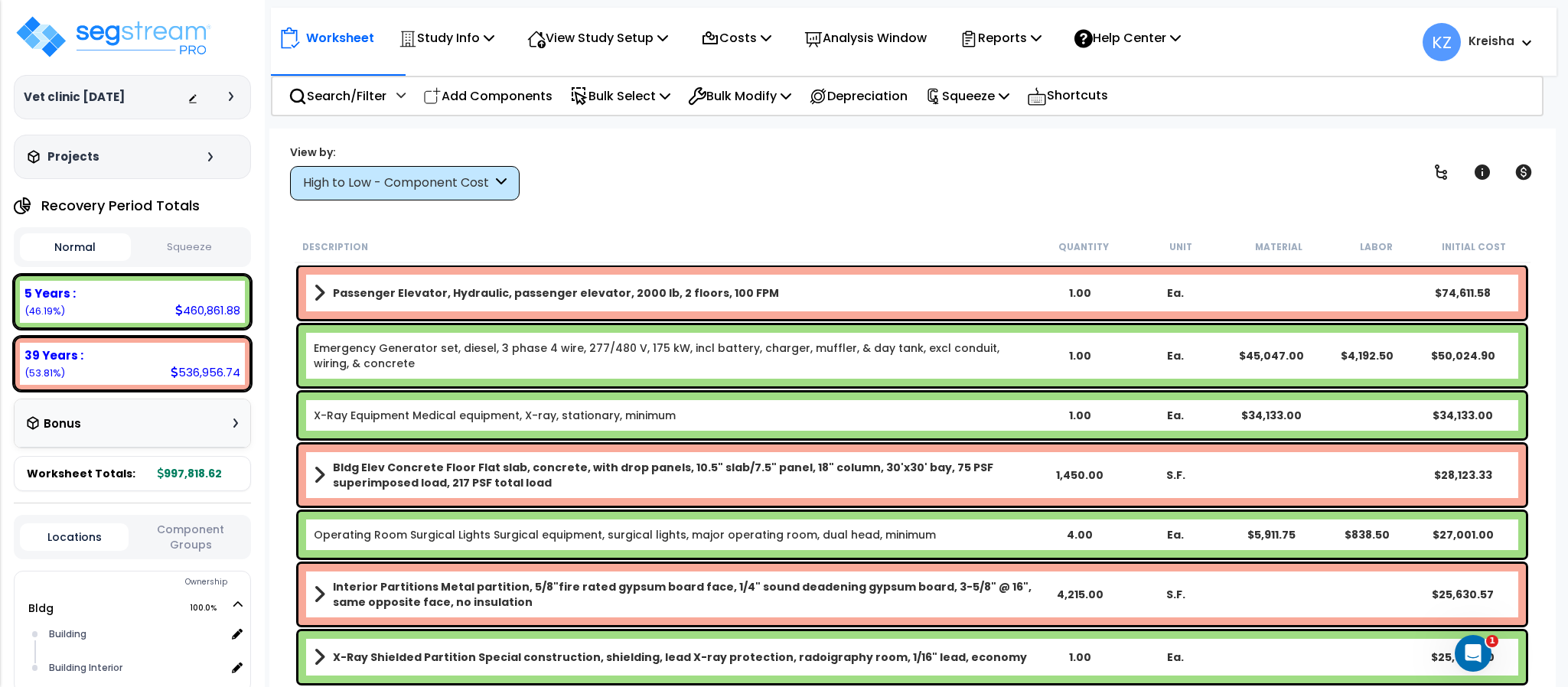
drag, startPoint x: 1015, startPoint y: 187, endPoint x: 1065, endPoint y: 184, distance: 50.1
click at [1015, 187] on div "View by: High to Low - Component Cost High to Low - Component Cost" at bounding box center [912, 172] width 1255 height 57
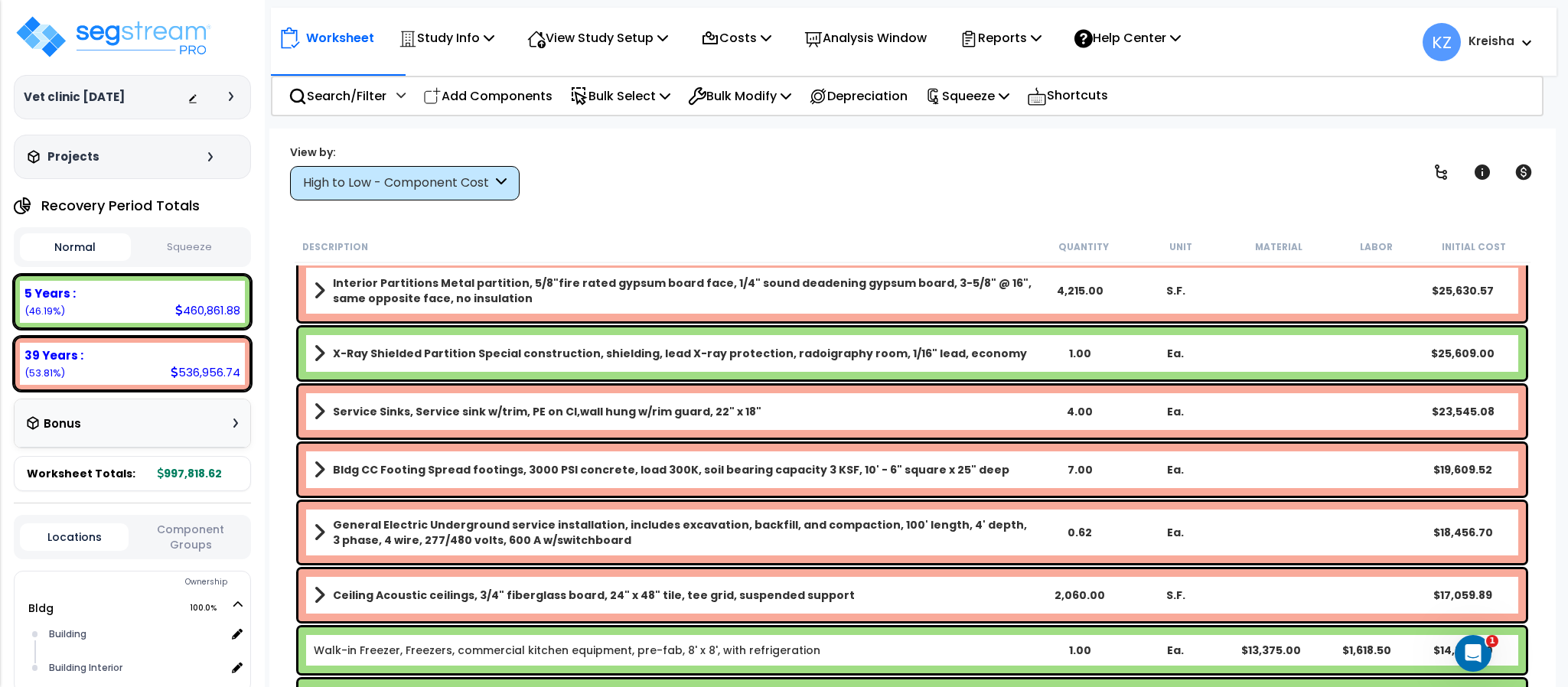
scroll to position [306, 0]
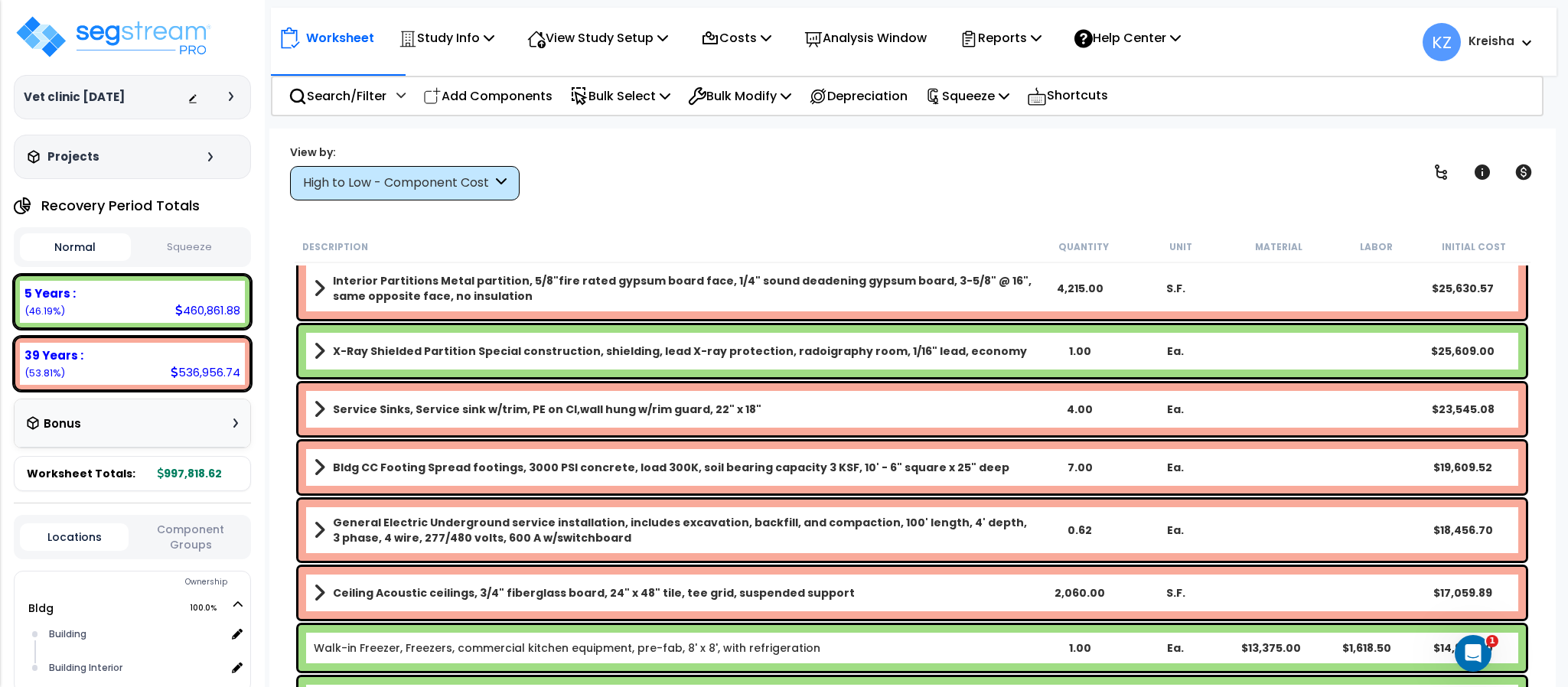
click at [476, 186] on div "High to Low - Component Cost" at bounding box center [397, 184] width 189 height 18
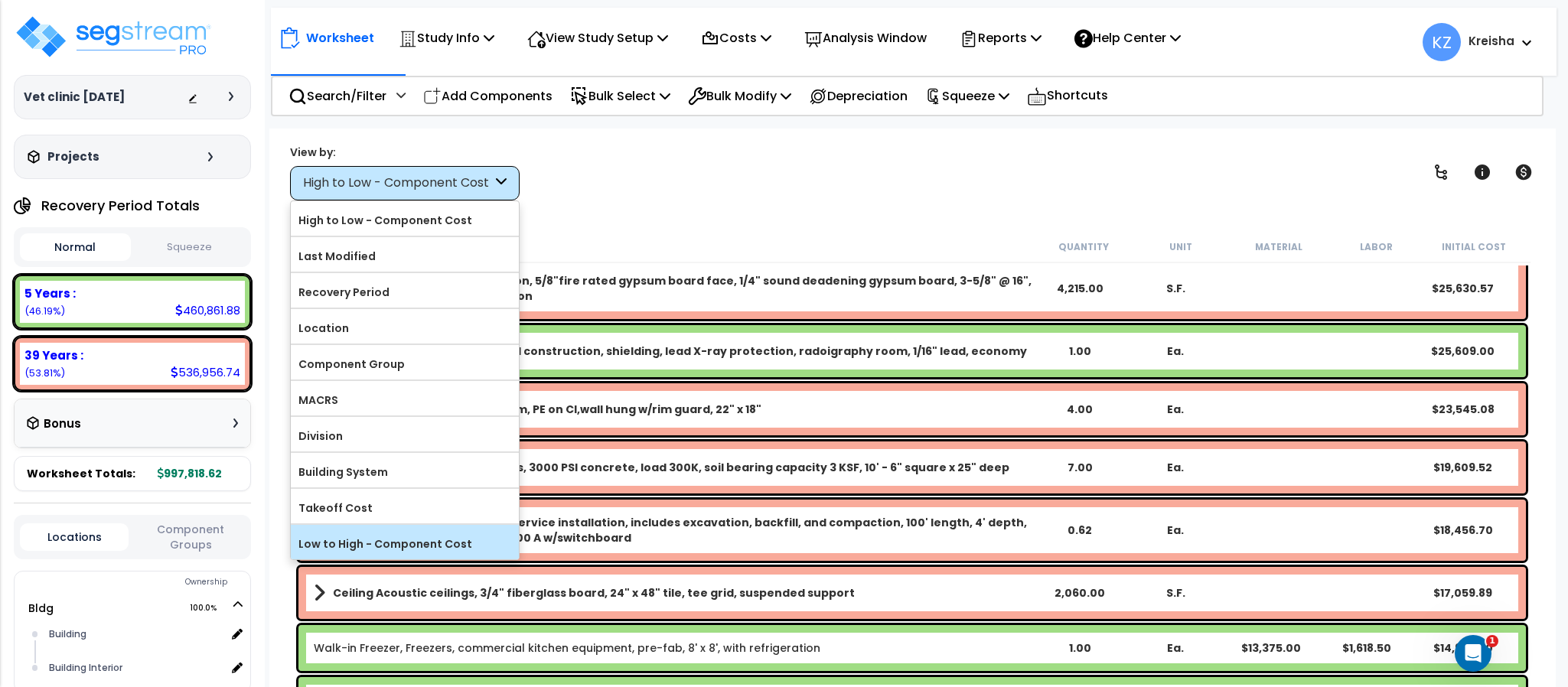
click at [372, 553] on label "Low to High - Component Cost" at bounding box center [405, 543] width 228 height 23
click at [0, 0] on input "Low to High - Component Cost" at bounding box center [0, 0] width 0 height 0
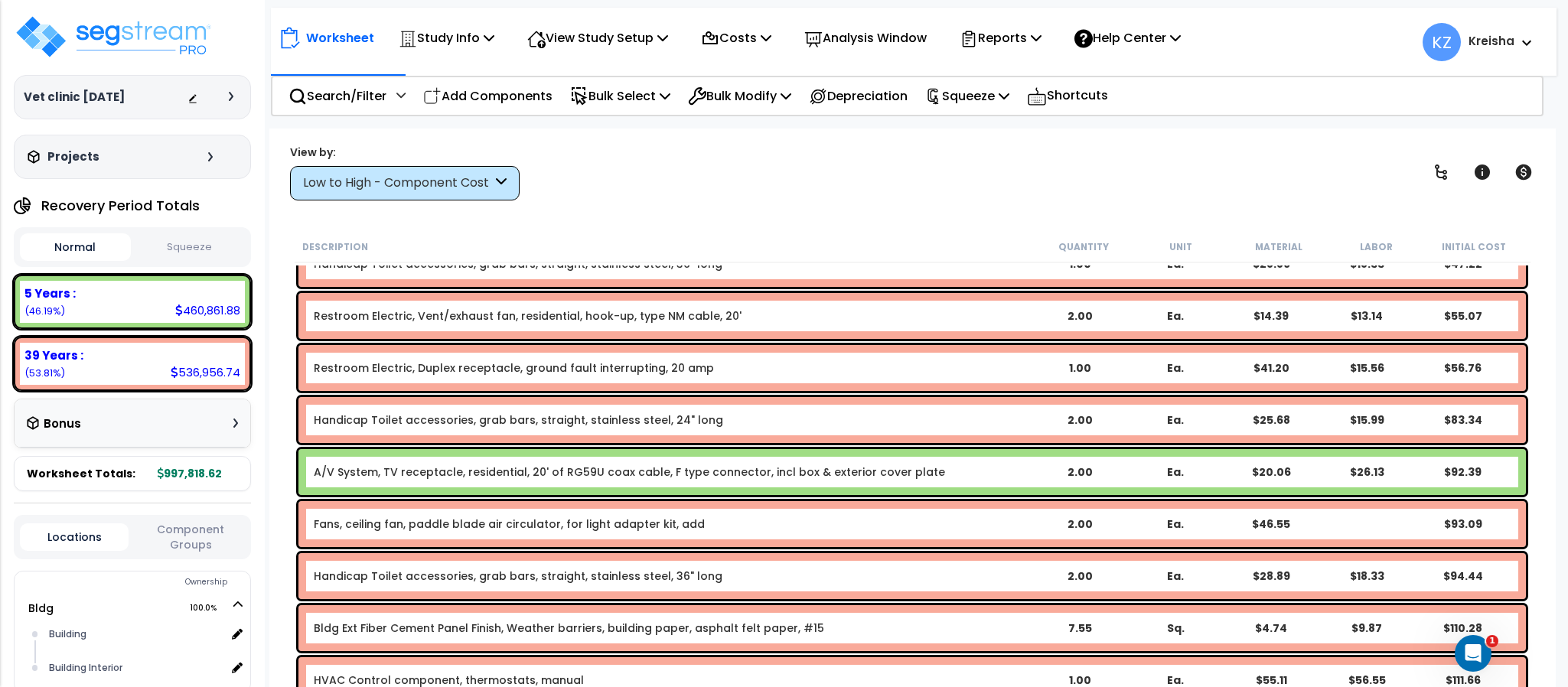
scroll to position [381, 0]
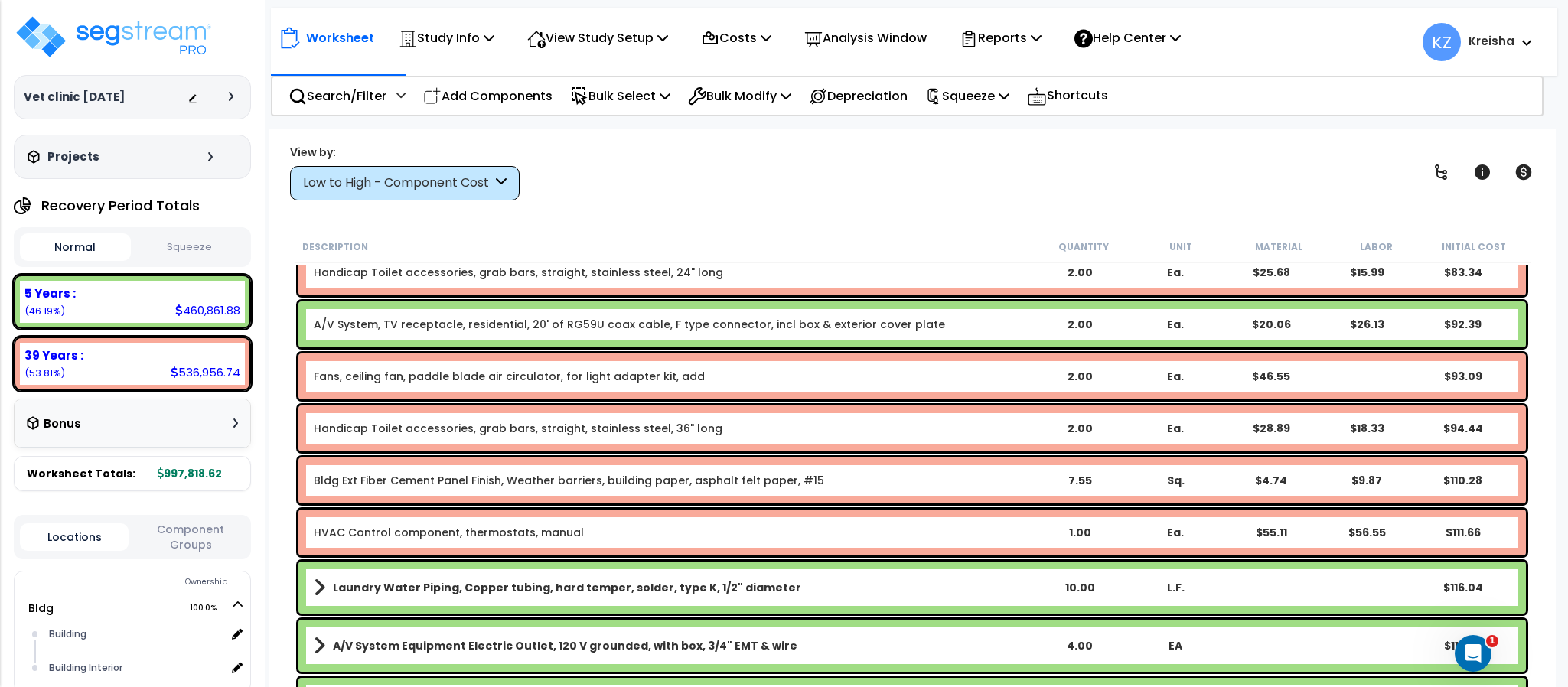
click at [446, 180] on div "Low to High - Component Cost" at bounding box center [397, 184] width 189 height 18
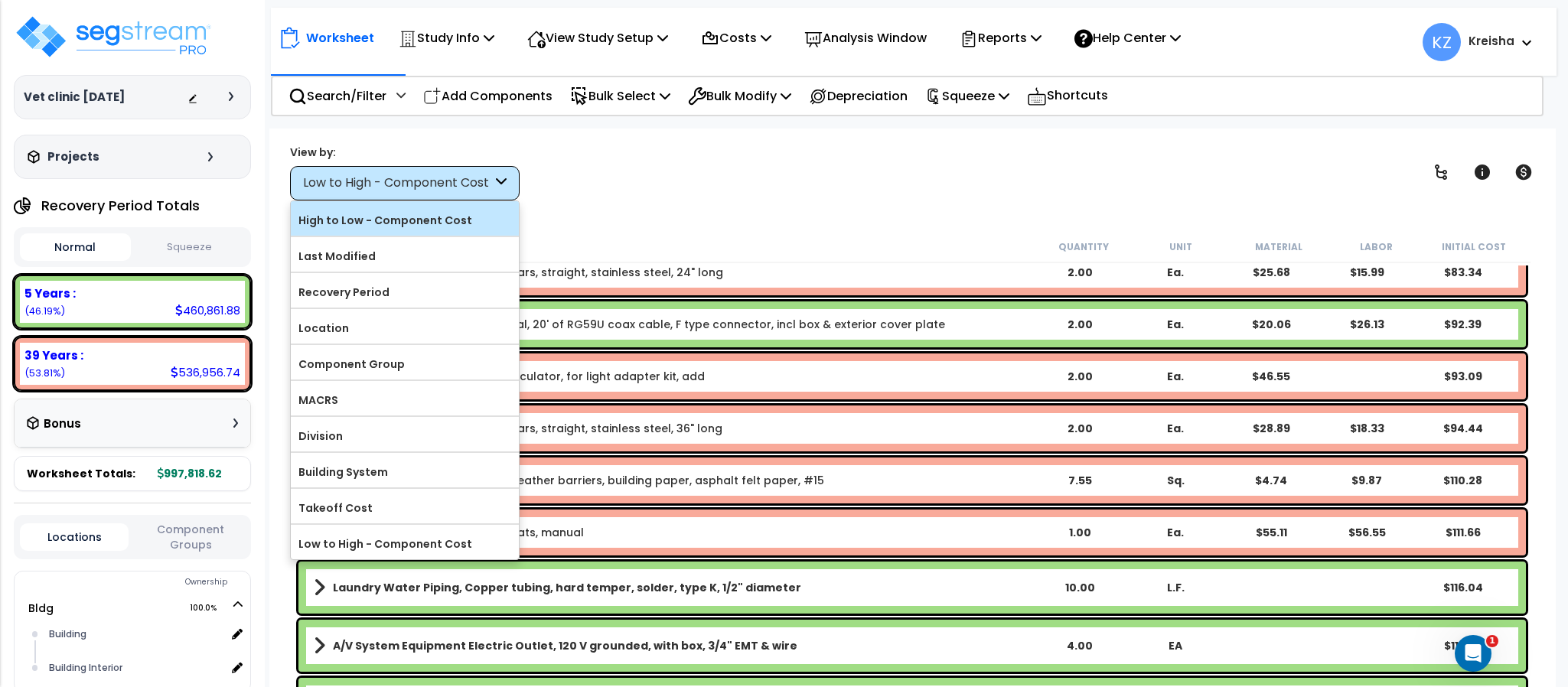
click at [423, 210] on label "High to Low - Component Cost" at bounding box center [405, 220] width 228 height 23
click at [0, 0] on input "High to Low - Component Cost" at bounding box center [0, 0] width 0 height 0
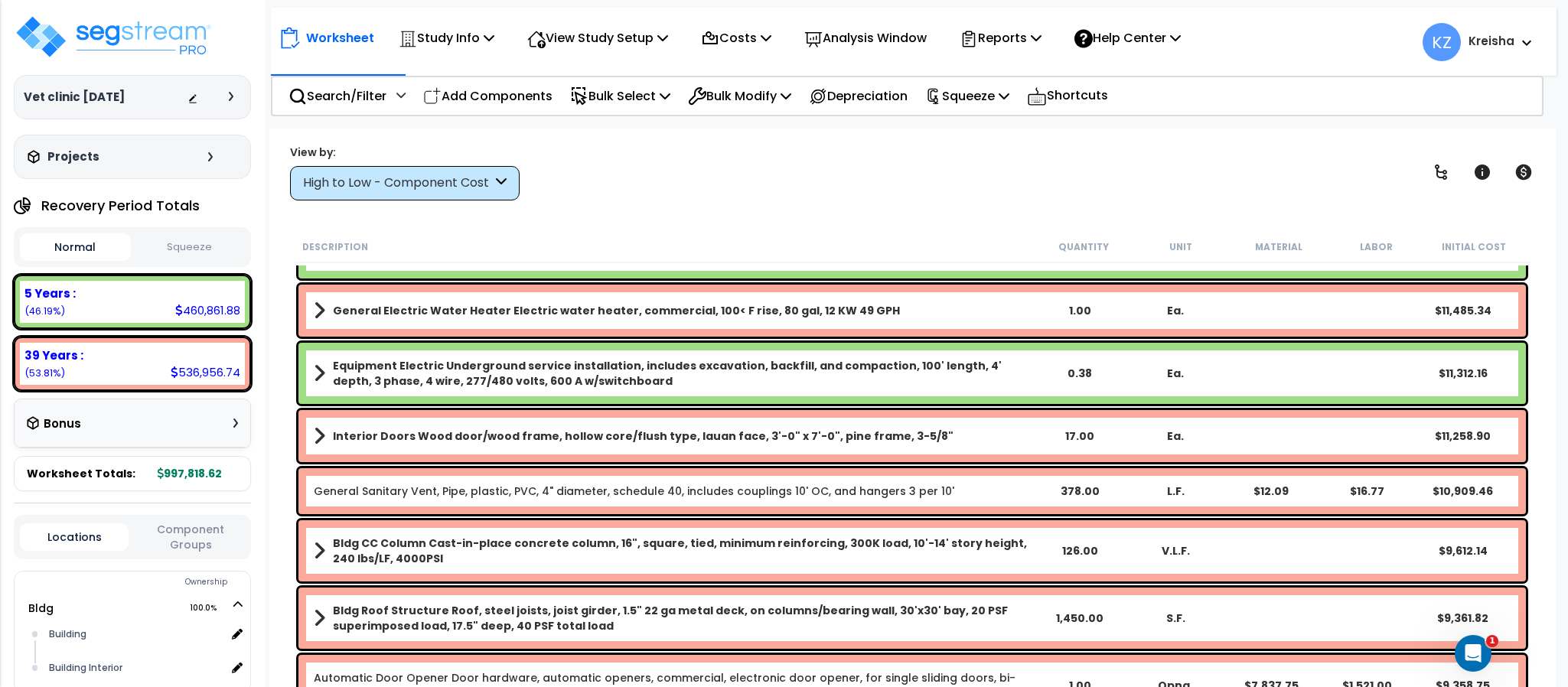
scroll to position [1147, 0]
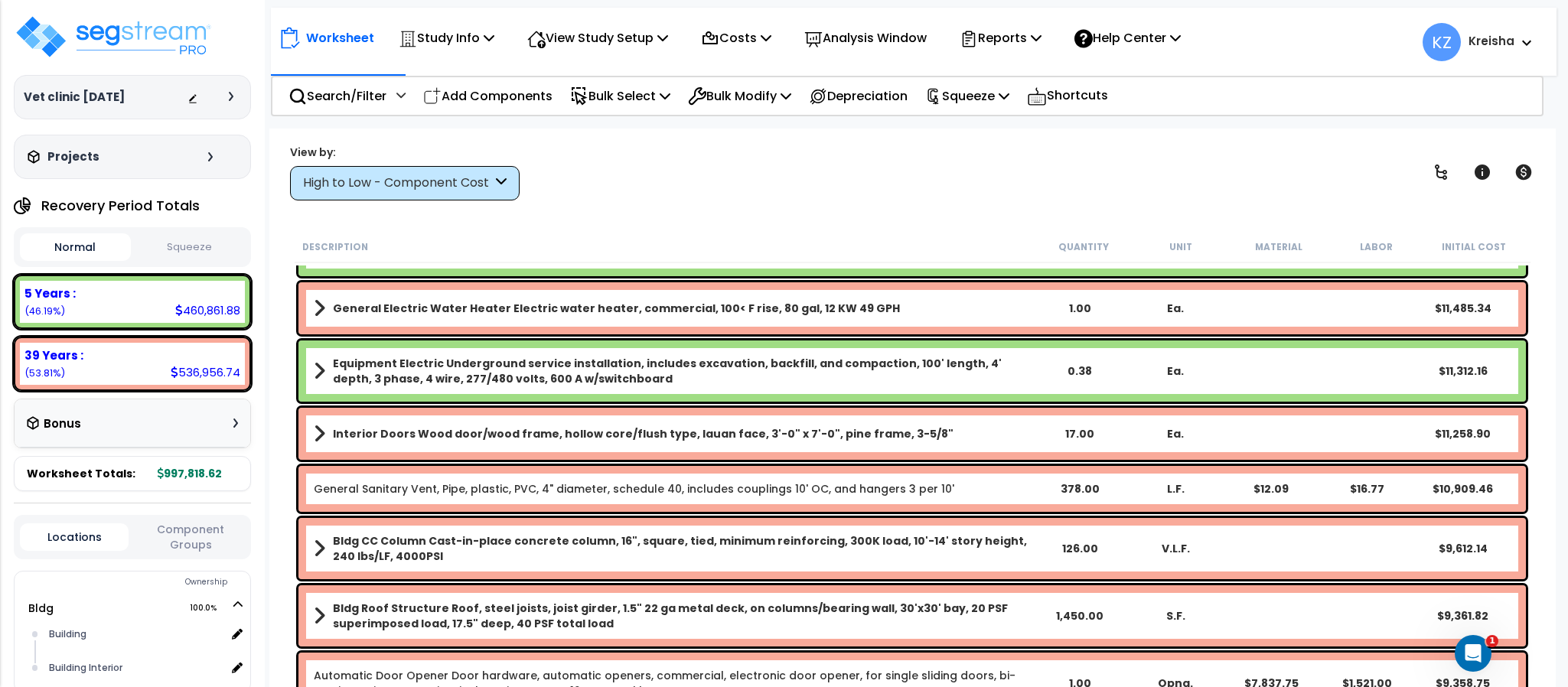
click at [666, 191] on div "View by: High to Low - Component Cost High to Low - Component Cost" at bounding box center [912, 172] width 1255 height 57
click at [466, 172] on div "High to Low - Component Cost" at bounding box center [405, 183] width 230 height 34
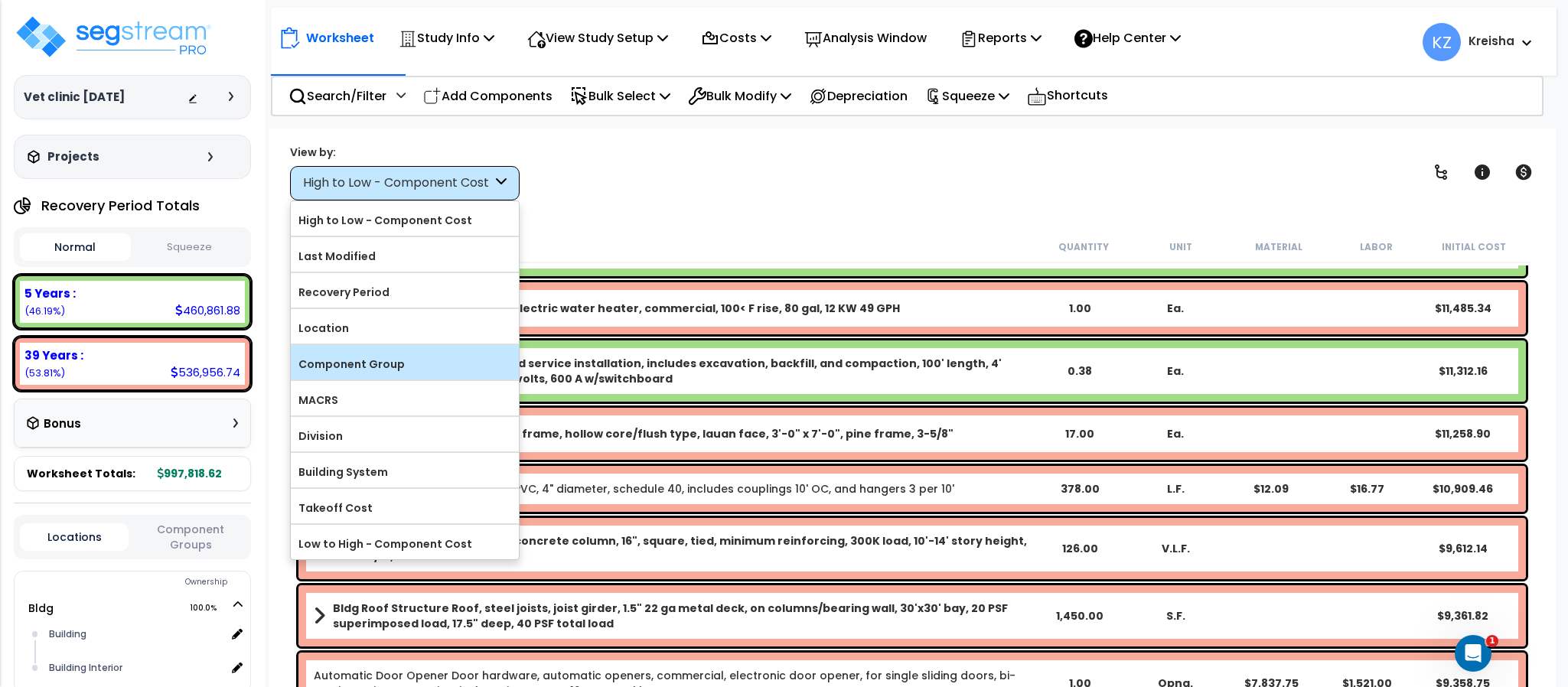
click at [390, 358] on label "Component Group" at bounding box center [405, 364] width 228 height 23
click at [0, 0] on input "Component Group" at bounding box center [0, 0] width 0 height 0
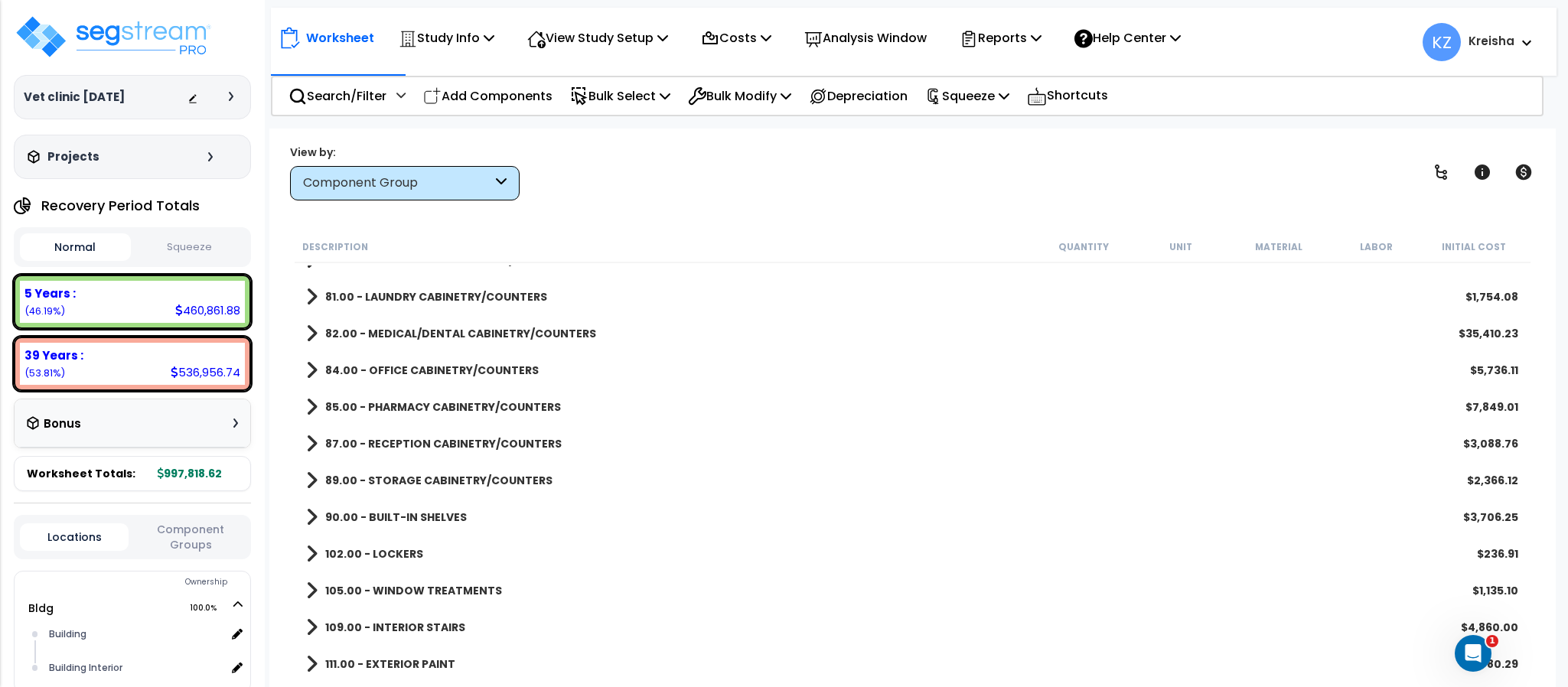
click at [652, 194] on div "View by: Component Group High to Low - Component Cost" at bounding box center [912, 172] width 1255 height 57
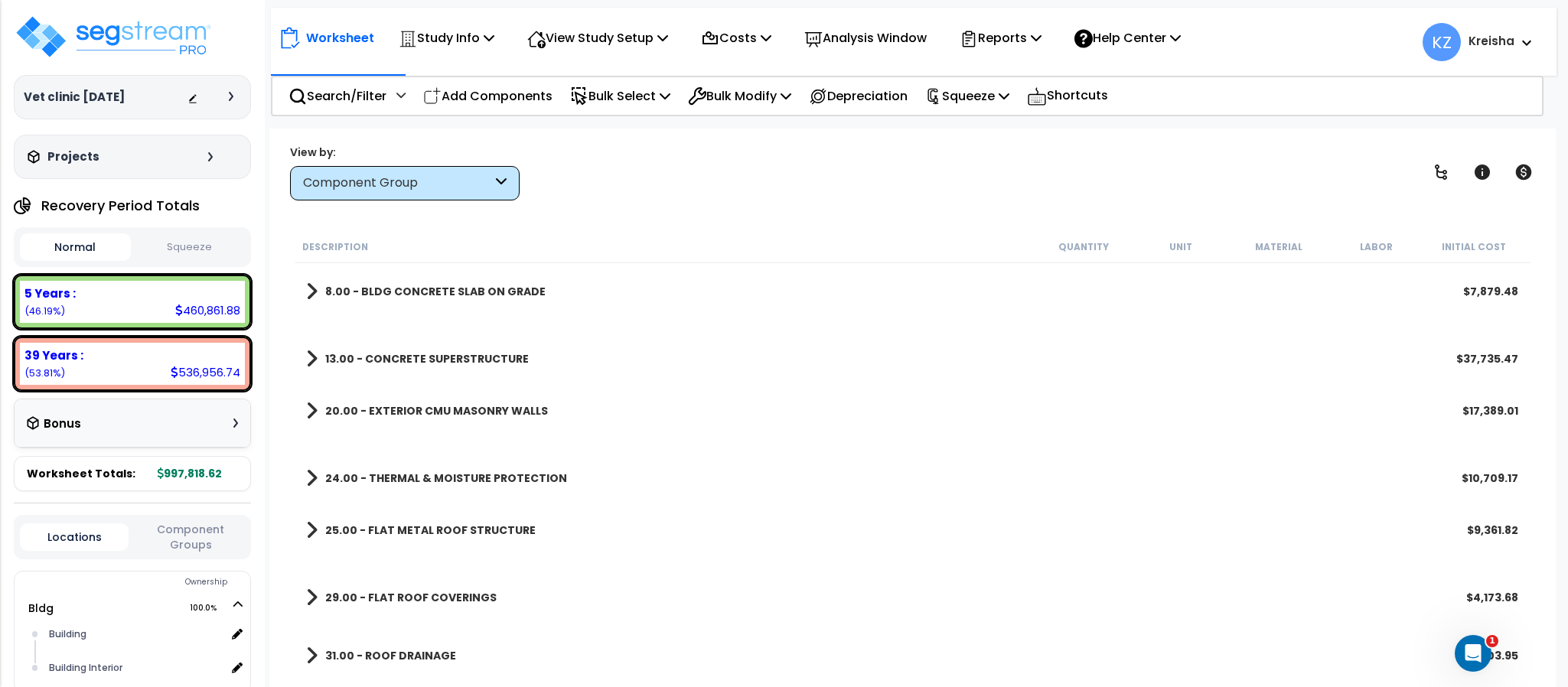
scroll to position [0, 0]
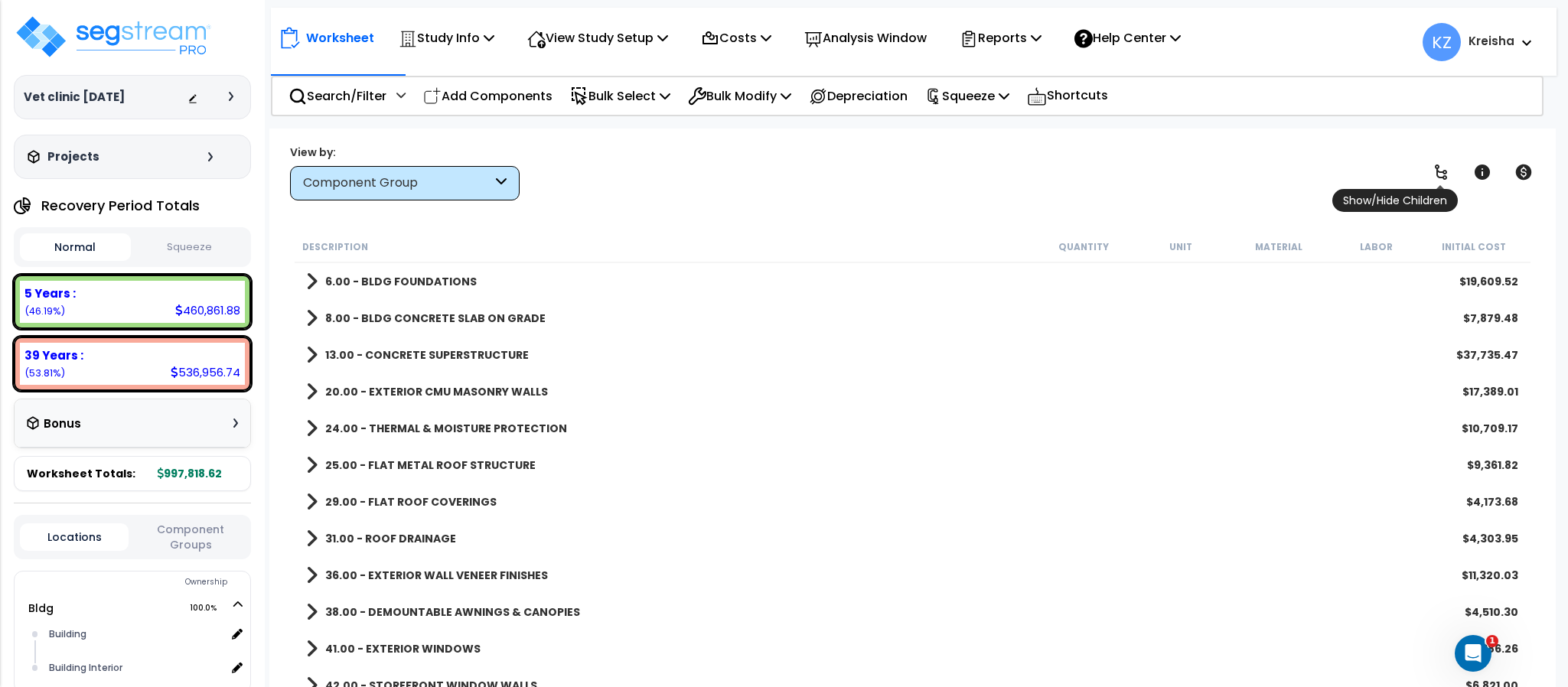
click at [1444, 171] on icon at bounding box center [1440, 172] width 12 height 15
click at [843, 164] on div "View by: Component Group High to Low - Component Cost" at bounding box center [912, 172] width 1255 height 57
click at [1440, 170] on icon at bounding box center [1440, 172] width 18 height 18
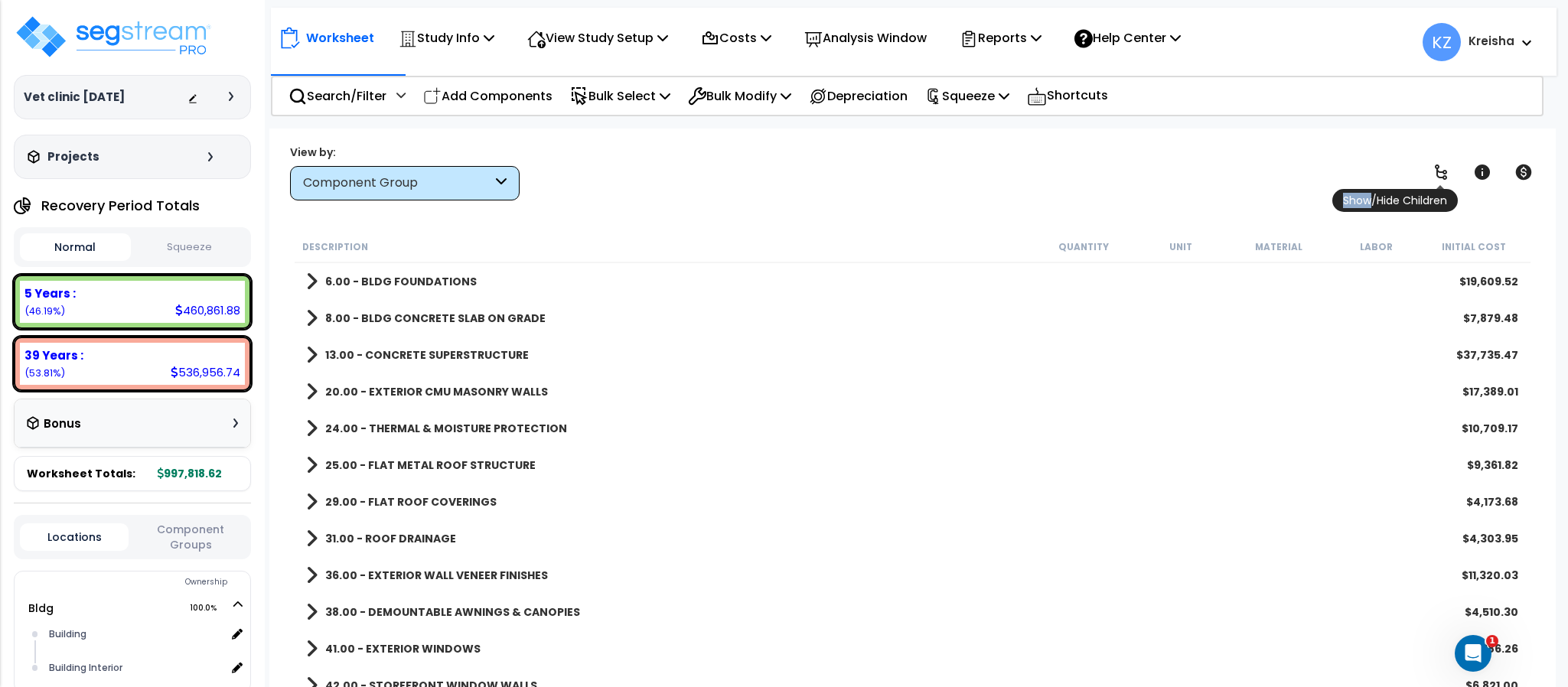
click at [1440, 170] on icon at bounding box center [1440, 172] width 18 height 18
click at [1032, 184] on div "View by: Component Group High to Low - Component Cost" at bounding box center [912, 172] width 1255 height 57
click at [1144, 168] on div "View by: Component Group High to Low - Component Cost" at bounding box center [912, 172] width 1255 height 57
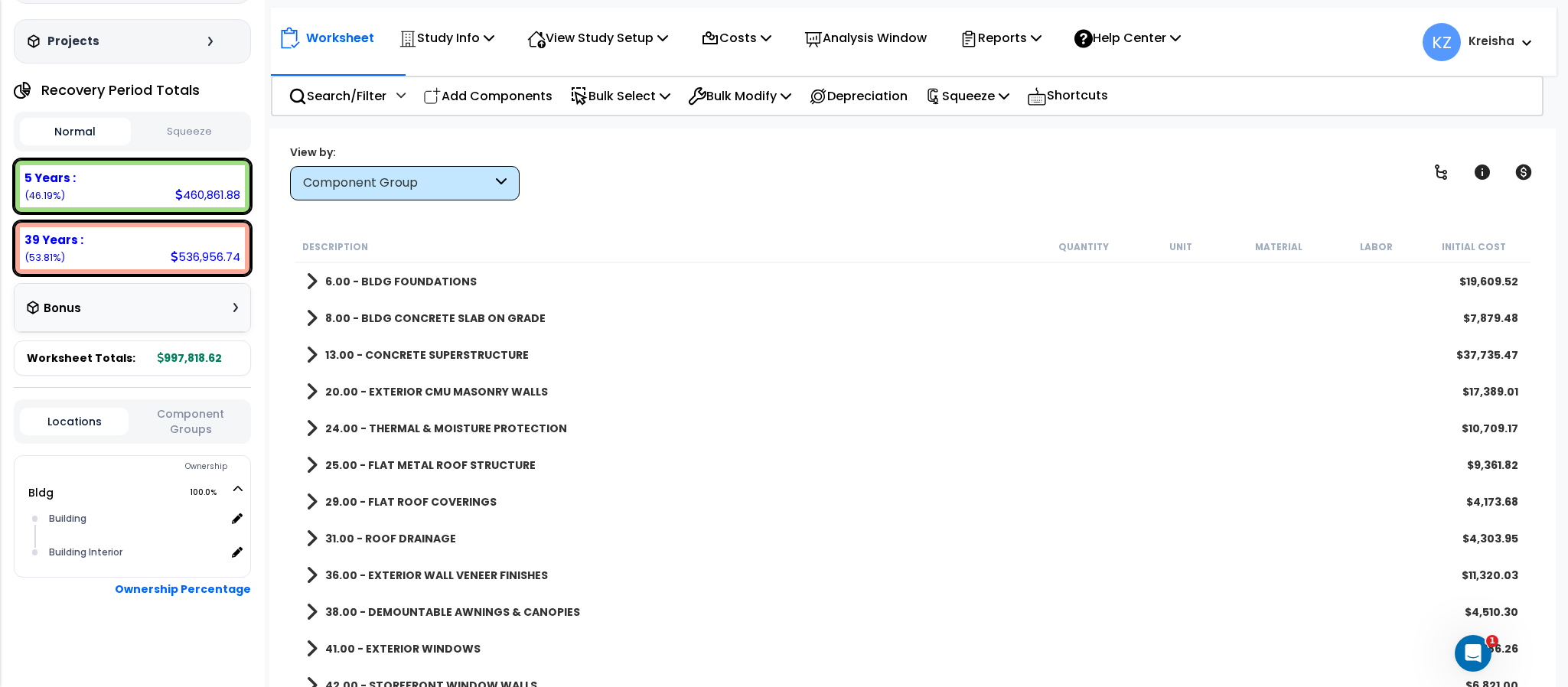
scroll to position [117, 0]
click at [735, 149] on div "View by: Component Group High to Low - Component Cost" at bounding box center [912, 172] width 1255 height 57
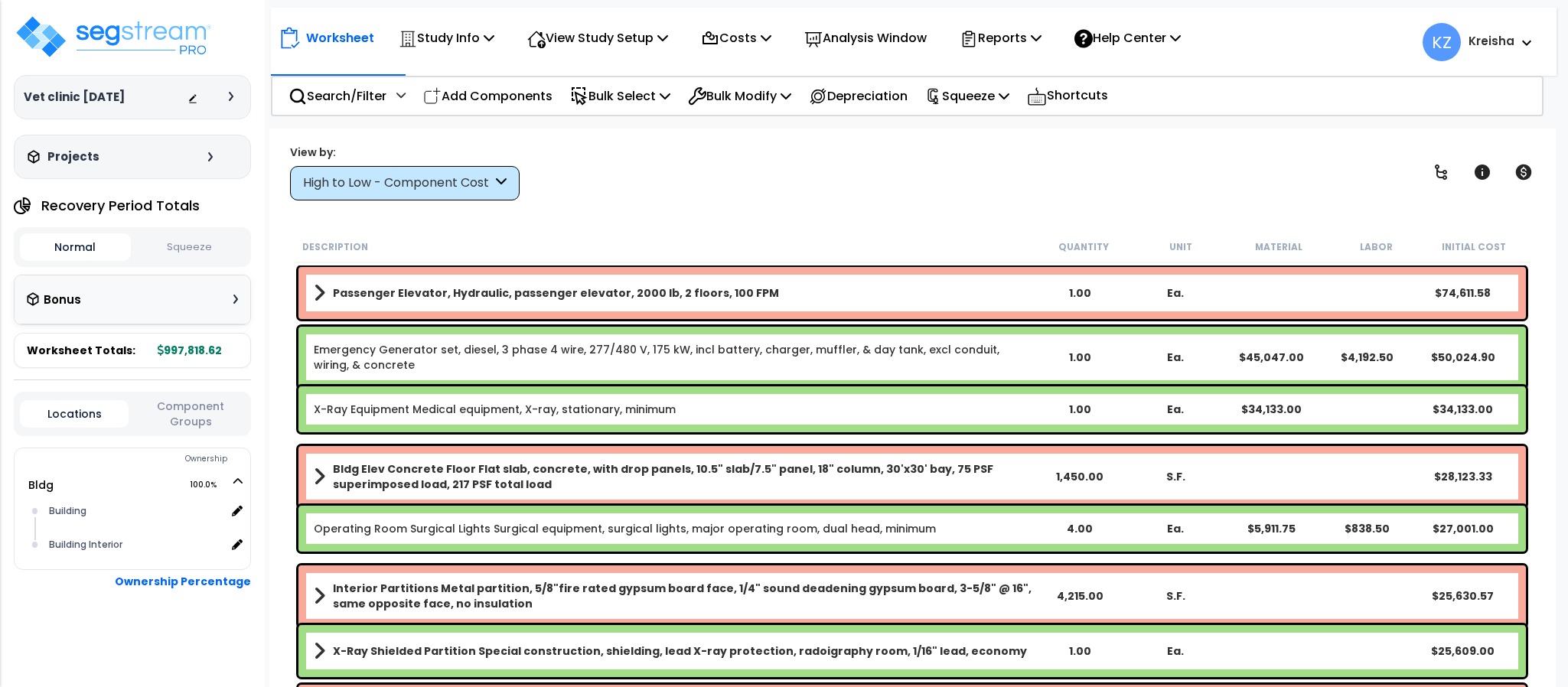
click at [464, 172] on div "High to Low - Component Cost" at bounding box center [405, 183] width 230 height 34
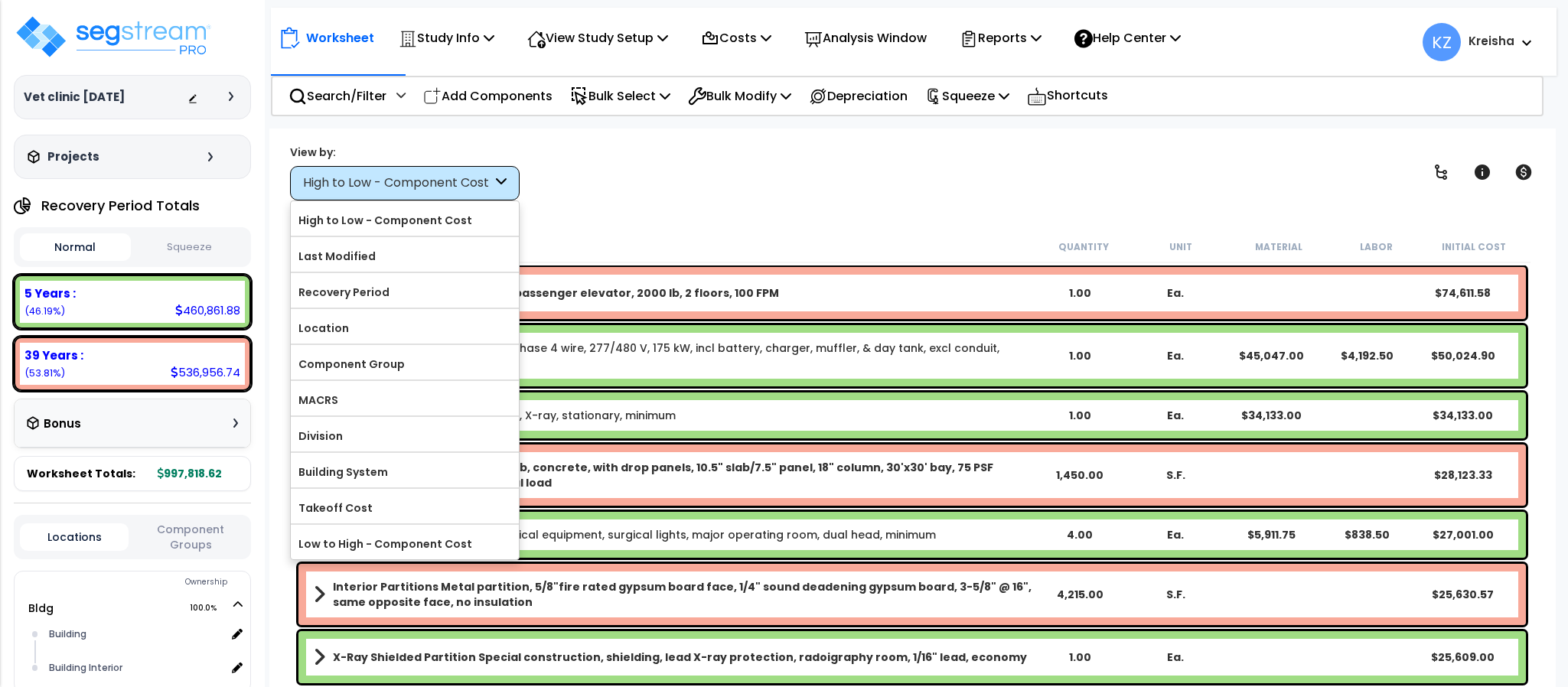
click at [363, 374] on label "Component Group" at bounding box center [405, 364] width 228 height 23
click at [0, 0] on input "Component Group" at bounding box center [0, 0] width 0 height 0
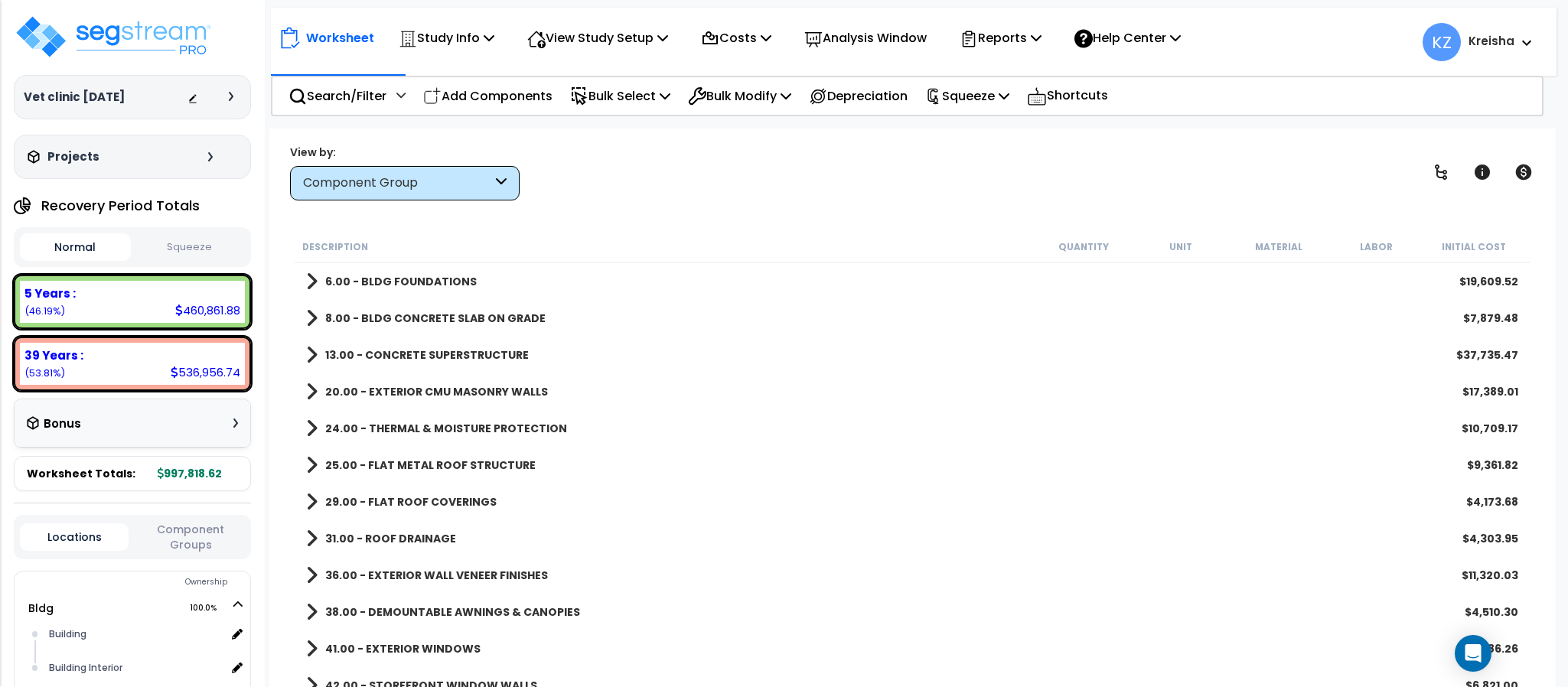
click at [749, 152] on div "View by: Component Group High to Low - Component Cost" at bounding box center [912, 172] width 1255 height 57
click at [1435, 175] on icon at bounding box center [1440, 172] width 18 height 18
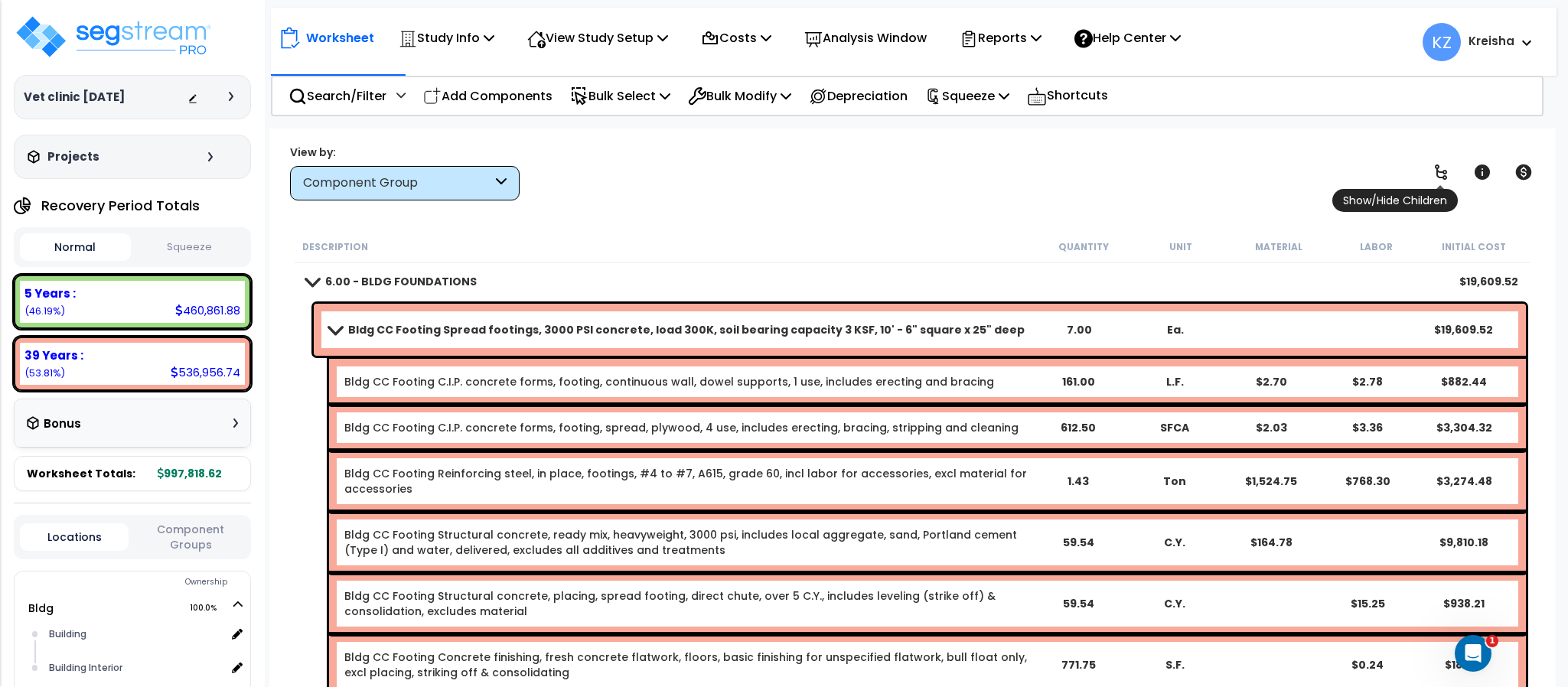
click at [1435, 175] on icon at bounding box center [1440, 172] width 18 height 18
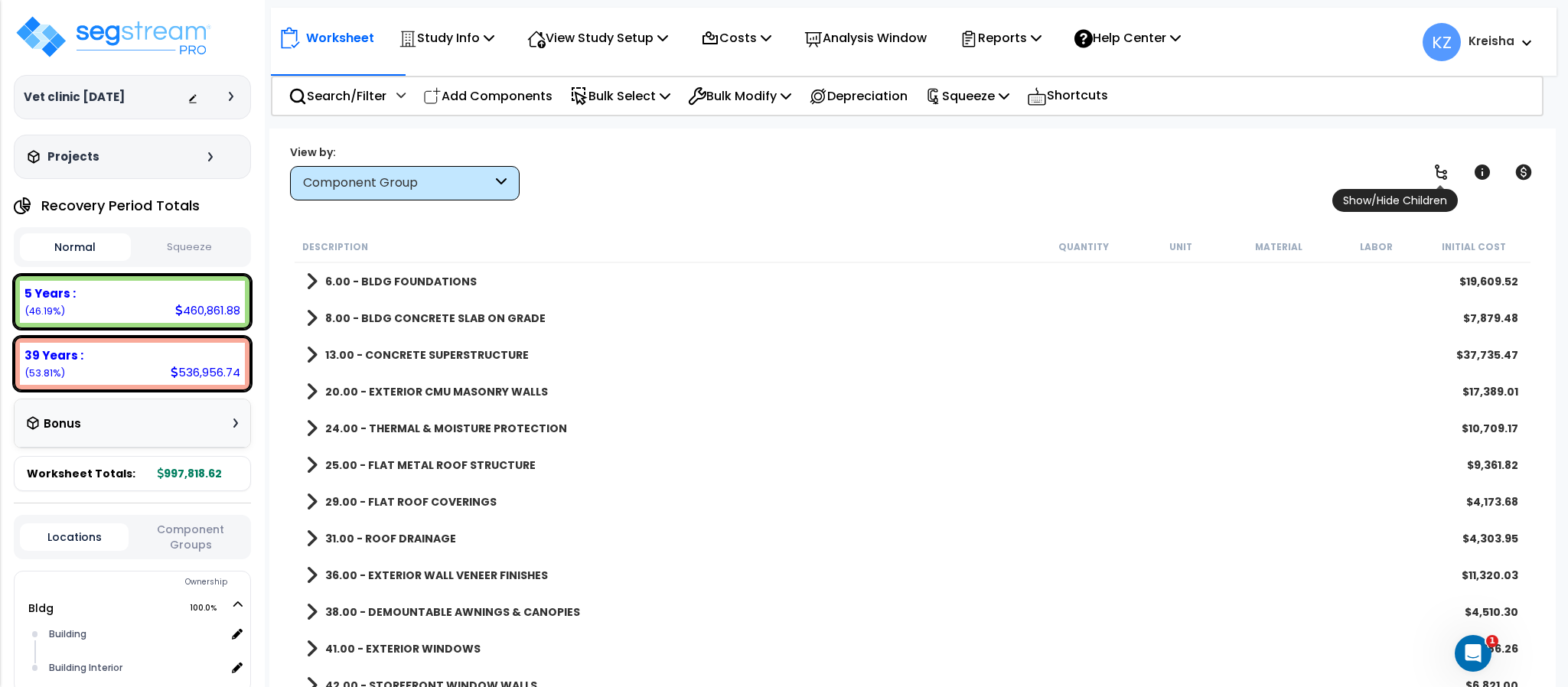
click at [1435, 175] on icon at bounding box center [1440, 172] width 18 height 18
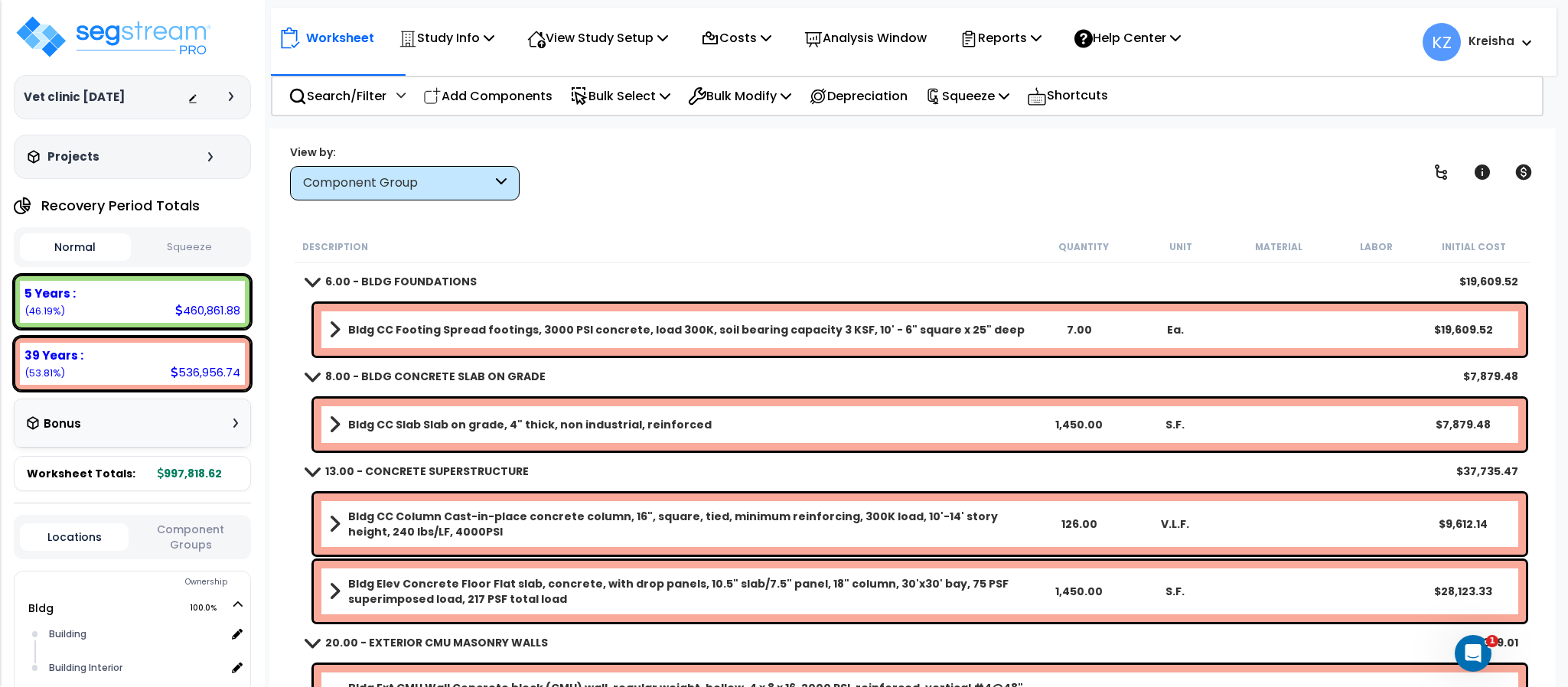
click at [1103, 193] on div "View by: Component Group High to Low - Component Cost" at bounding box center [912, 172] width 1255 height 57
click at [629, 158] on div "View by: Component Group High to Low - Component Cost" at bounding box center [912, 172] width 1255 height 57
click at [624, 159] on div "View by: Component Group High to Low - Component Cost" at bounding box center [912, 172] width 1255 height 57
click at [983, 181] on div "View by: Component Group High to Low - Component Cost" at bounding box center [912, 172] width 1255 height 57
